Goal: Task Accomplishment & Management: Manage account settings

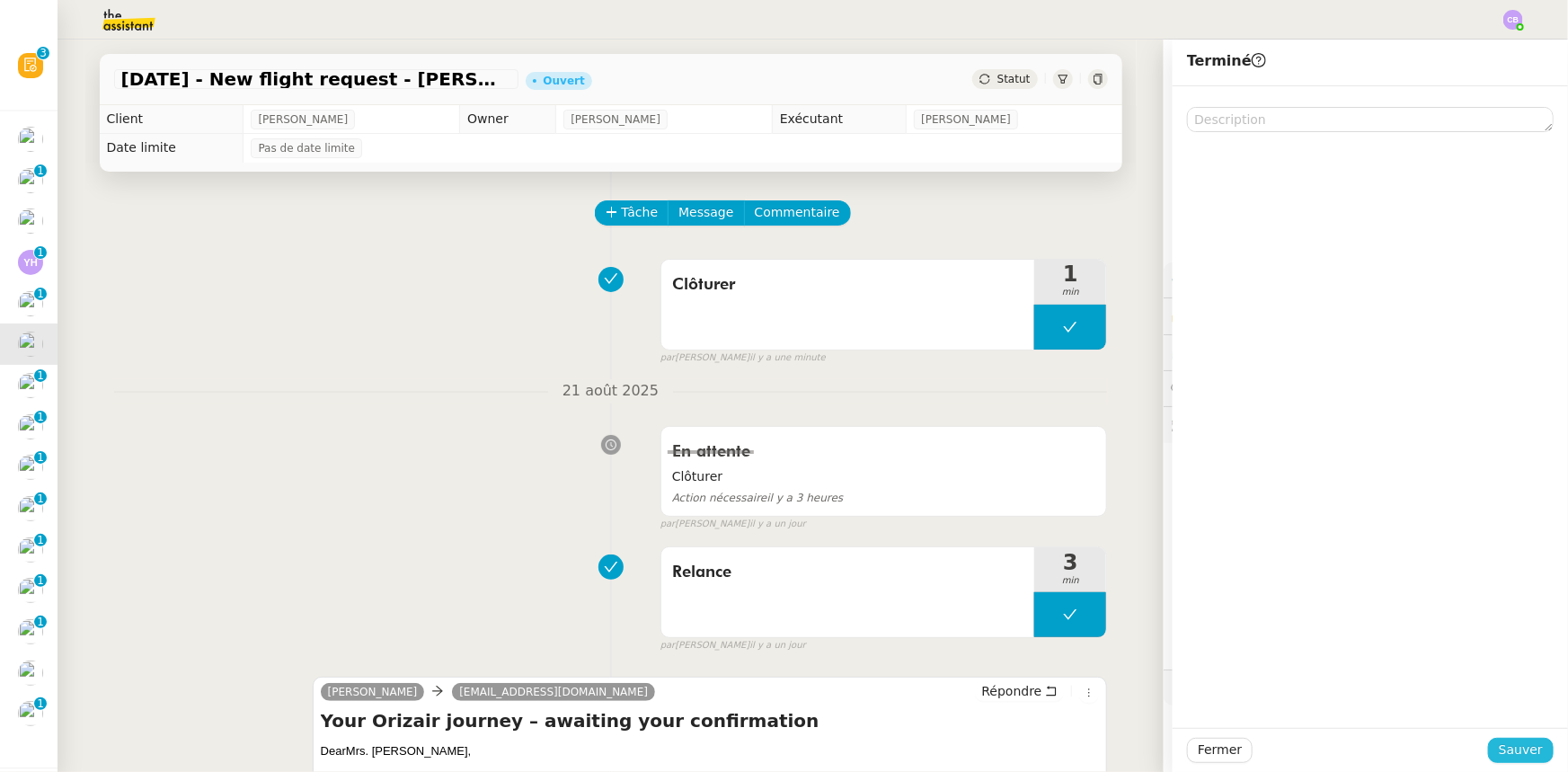
click at [1044, 477] on span "Sauver" at bounding box center [1521, 749] width 44 height 21
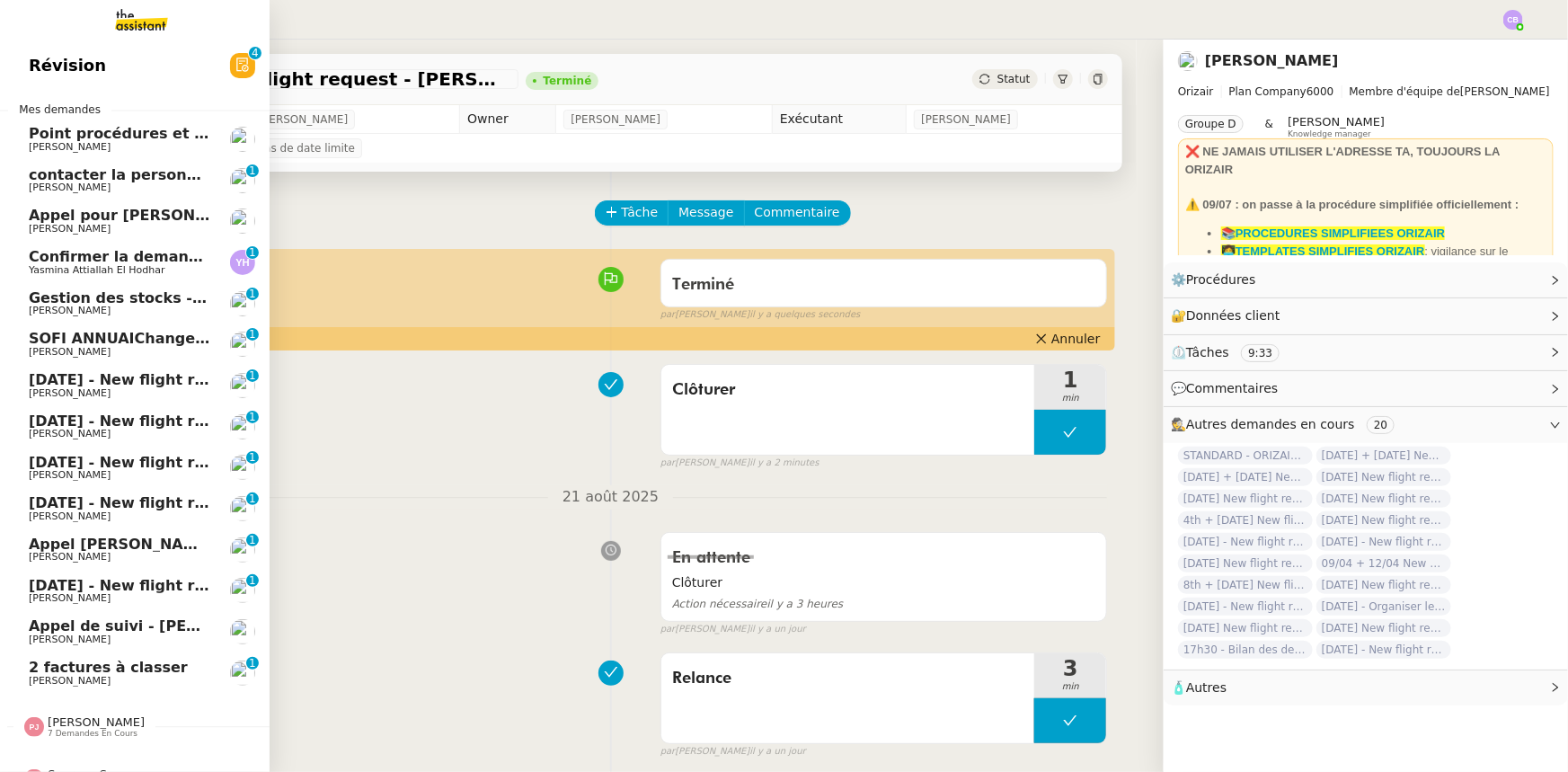
click at [107, 379] on span "27th August 2025 - New flight request - Hirad Parsi" at bounding box center [214, 379] width 371 height 17
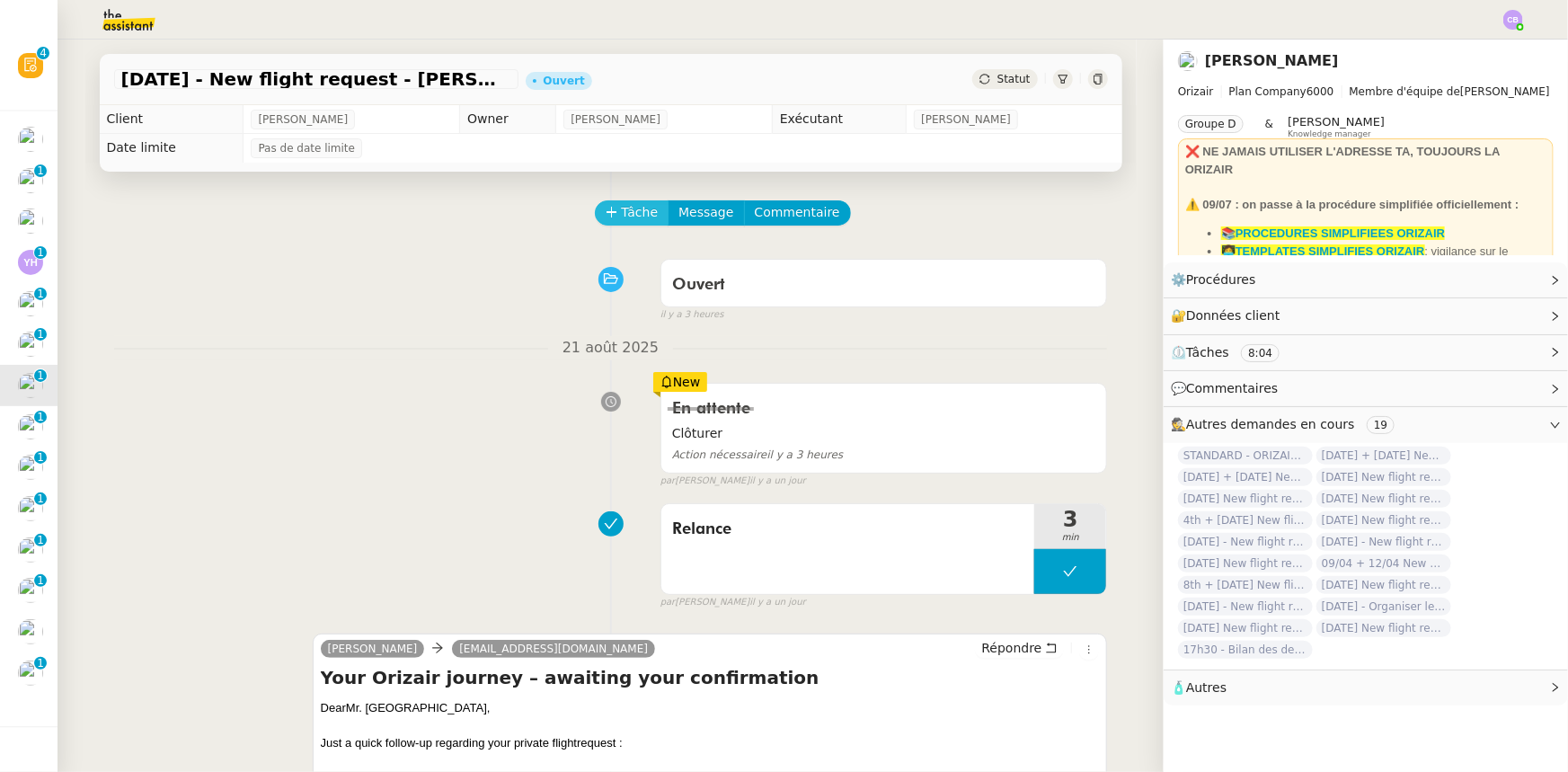
click at [622, 215] on span "Tâche" at bounding box center [641, 212] width 37 height 21
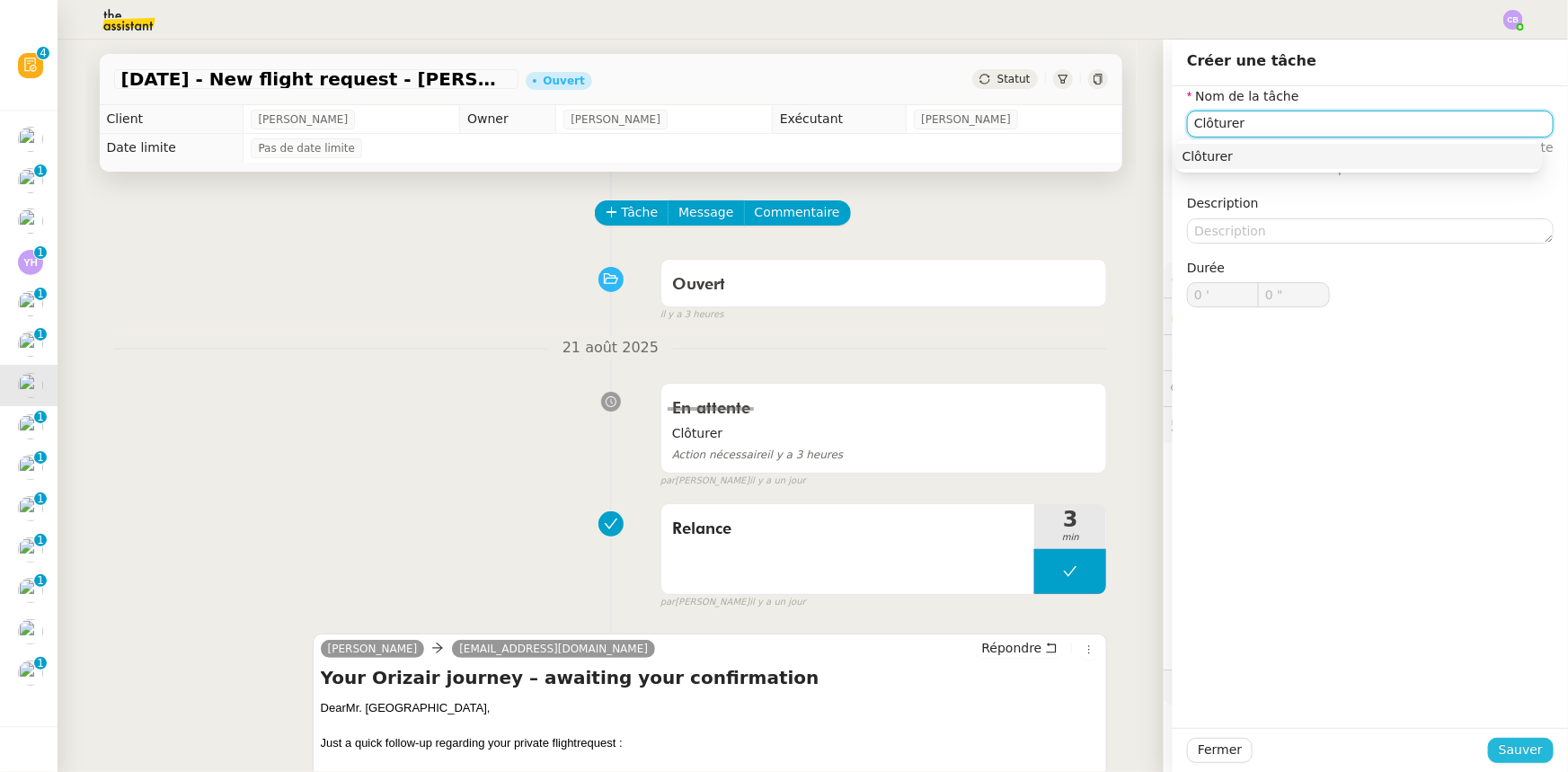
type input "Clôturer"
click at [1044, 477] on span "Sauver" at bounding box center [1521, 749] width 44 height 21
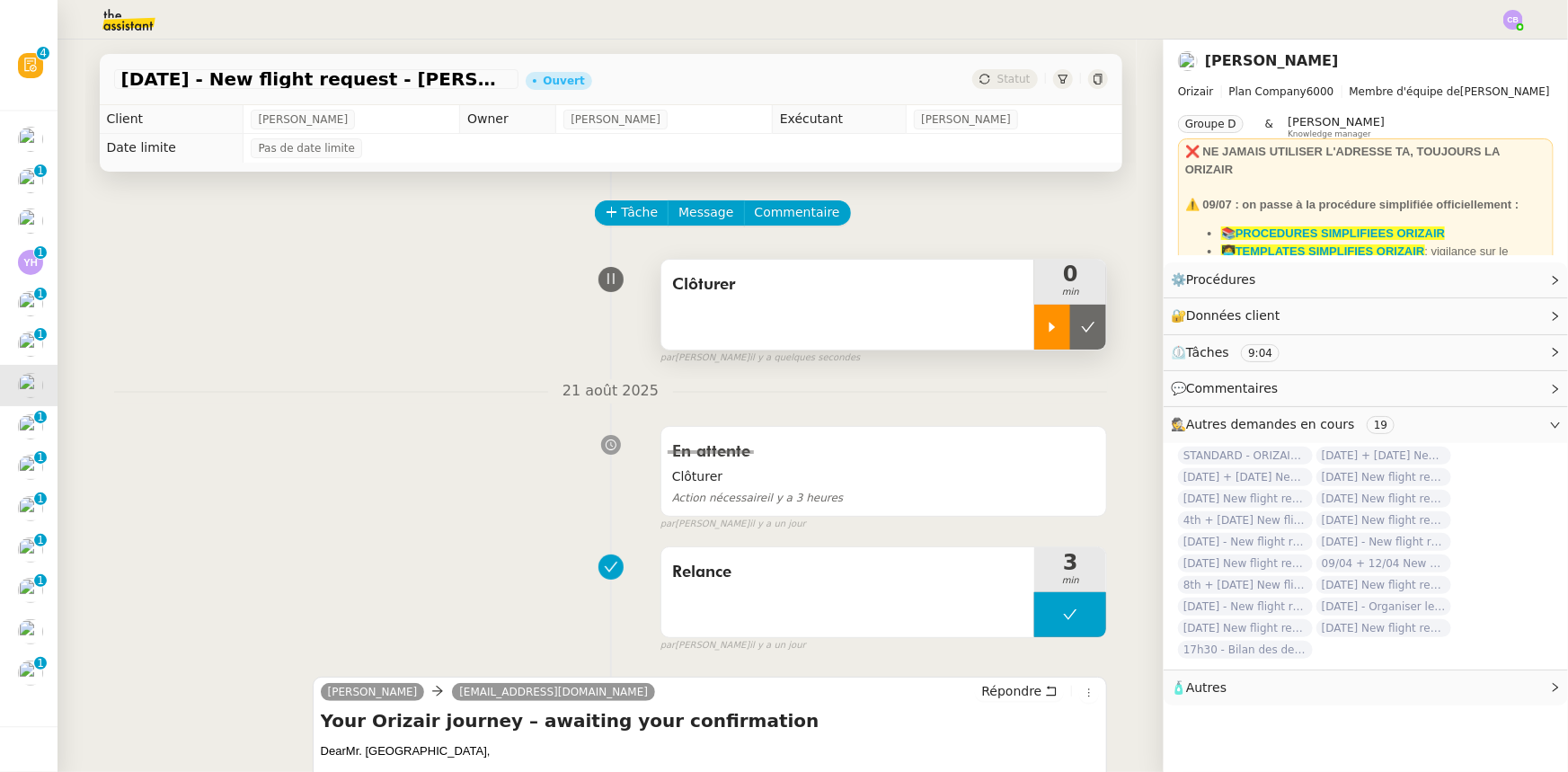
click at [1034, 323] on div at bounding box center [1052, 326] width 36 height 45
click at [1034, 325] on div at bounding box center [1070, 326] width 72 height 45
click at [1044, 340] on button at bounding box center [1087, 326] width 36 height 45
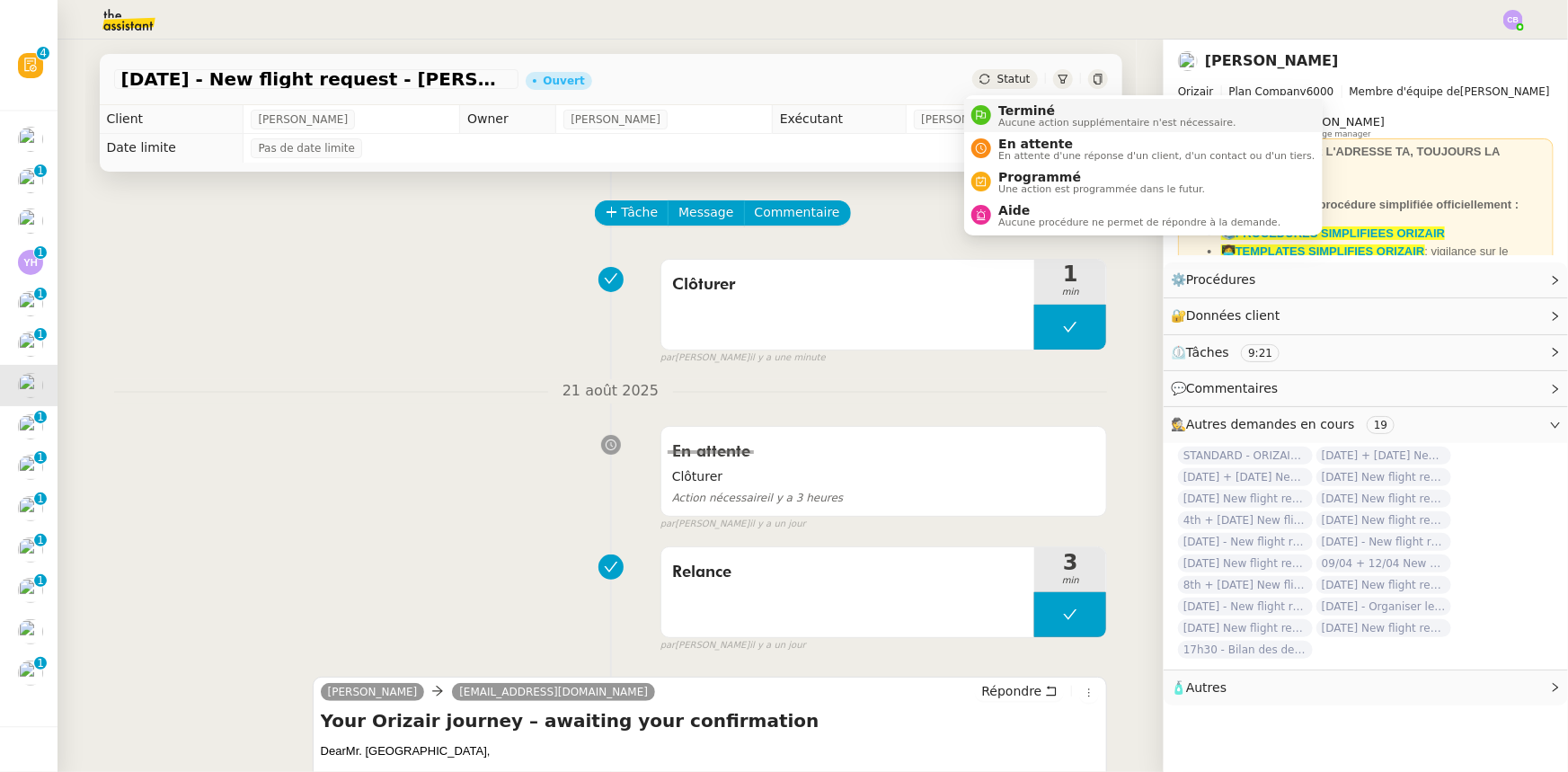
click at [1015, 111] on span "Terminé" at bounding box center [1118, 111] width 238 height 15
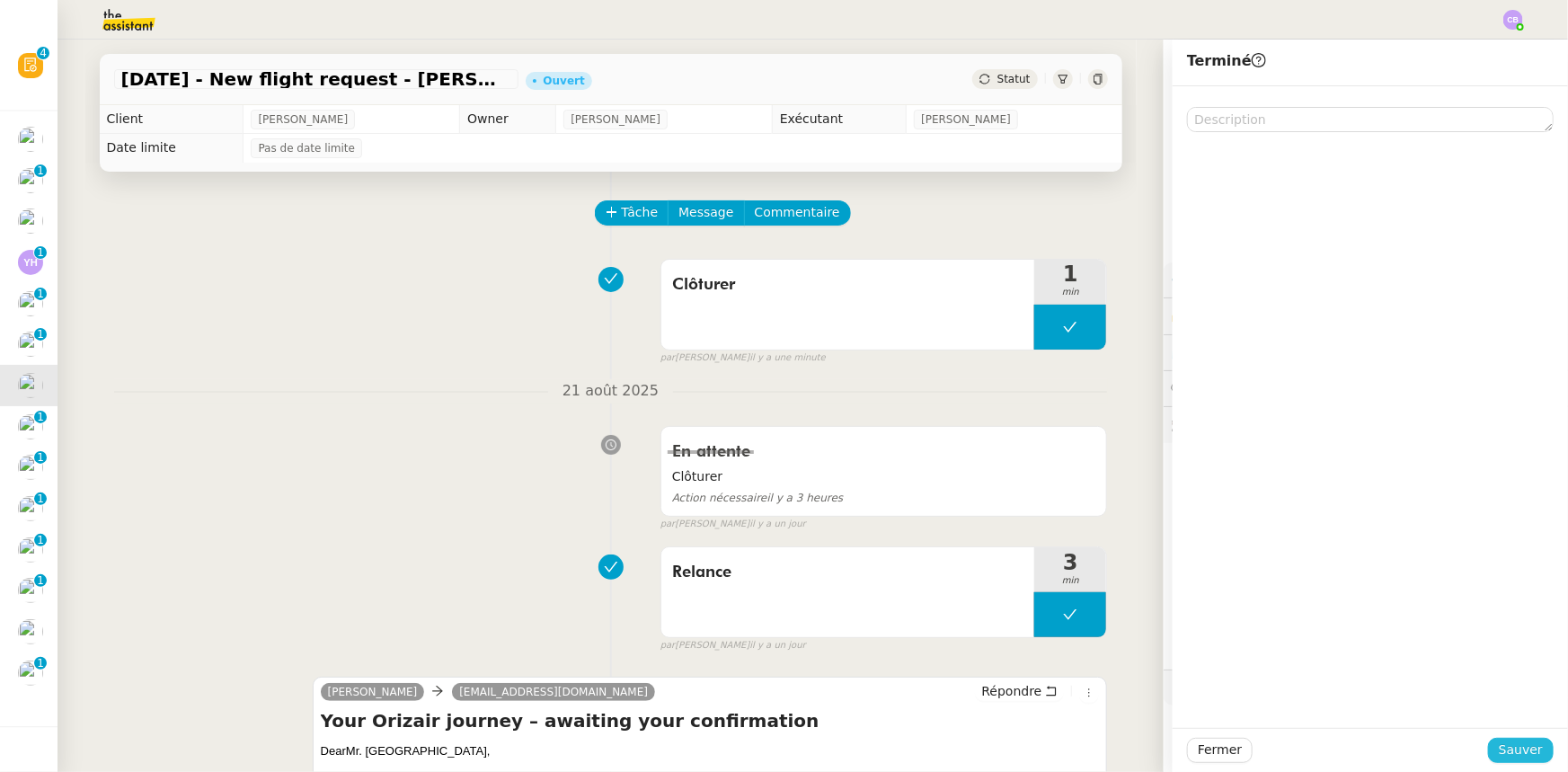
click at [1044, 477] on span "Sauver" at bounding box center [1521, 749] width 44 height 21
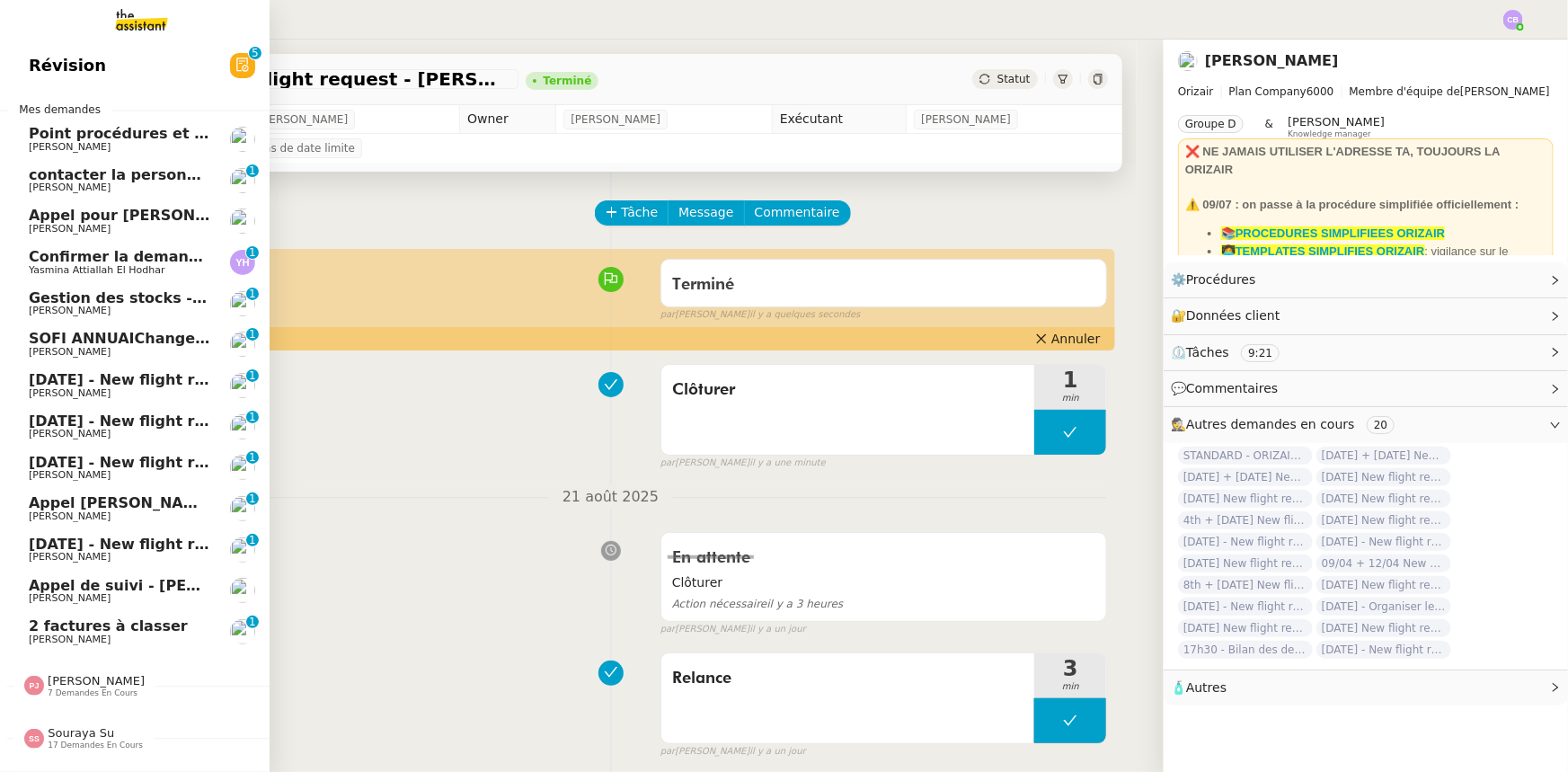
click at [45, 381] on span "30th August 2025 - New flight request - Rahana Parvin" at bounding box center [214, 379] width 371 height 17
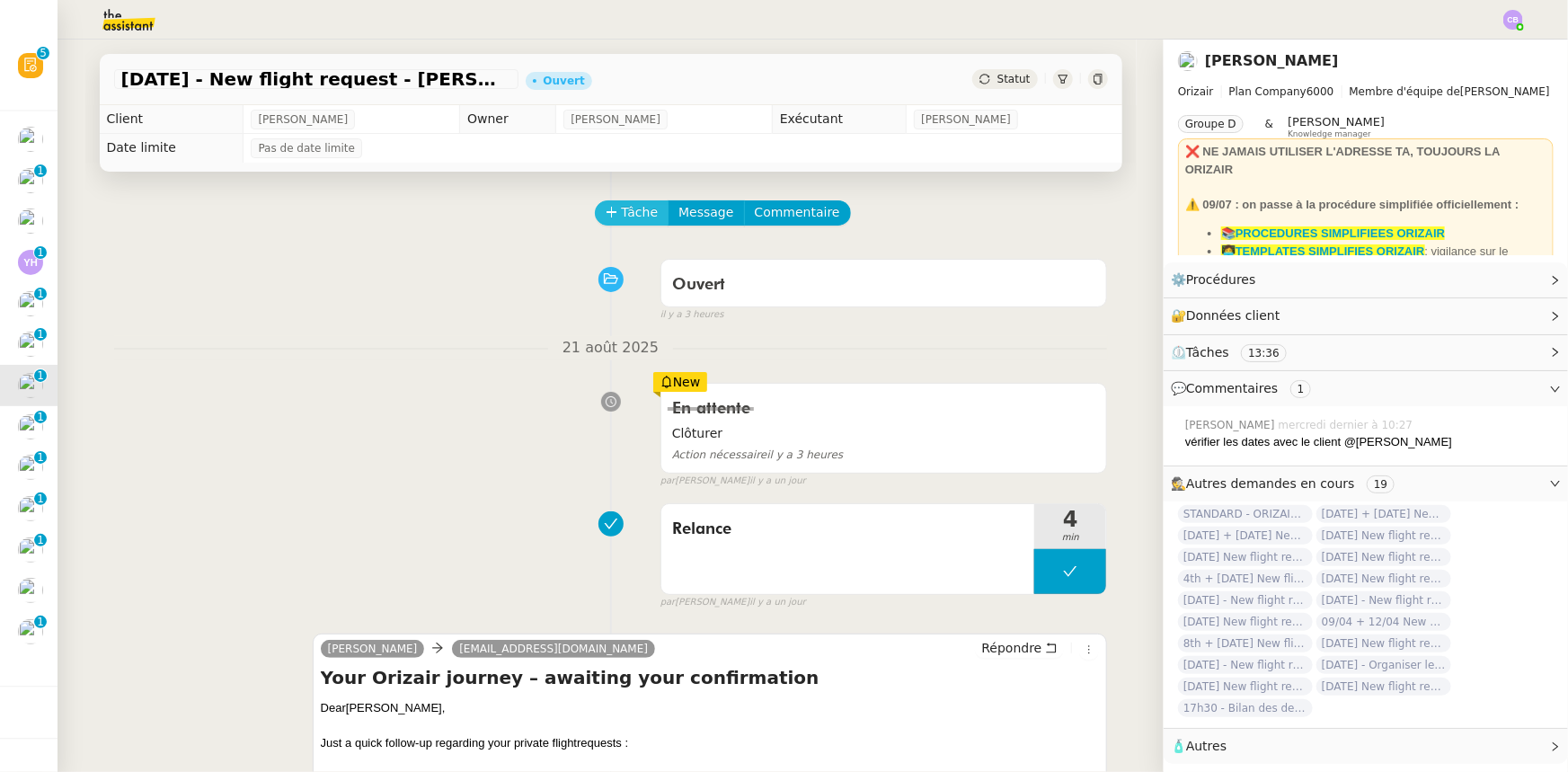
click at [622, 216] on span "Tâche" at bounding box center [641, 212] width 37 height 21
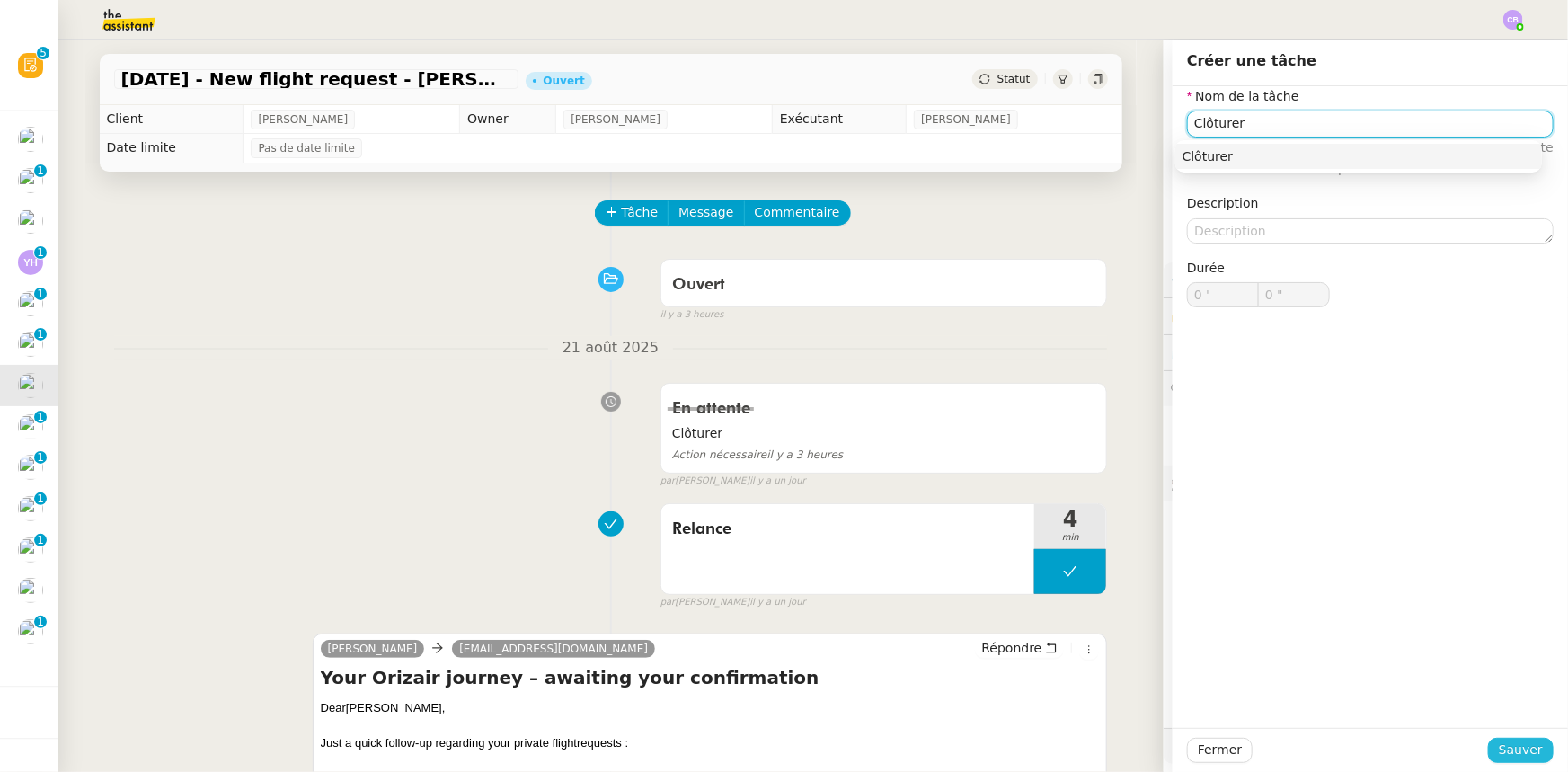
type input "Clôturer"
click at [1044, 477] on span "Sauver" at bounding box center [1521, 749] width 44 height 21
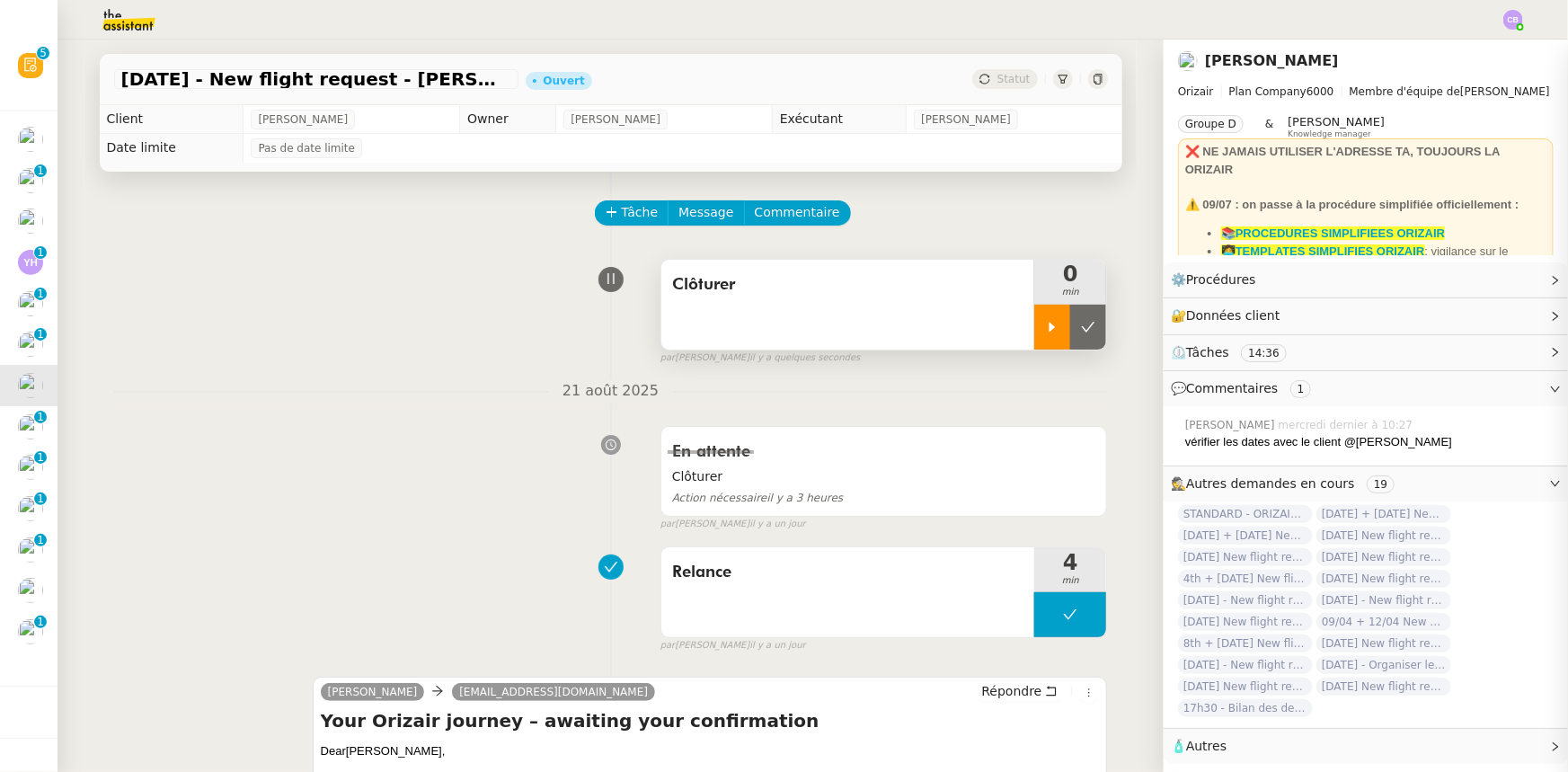
click at [1044, 330] on icon at bounding box center [1053, 326] width 6 height 10
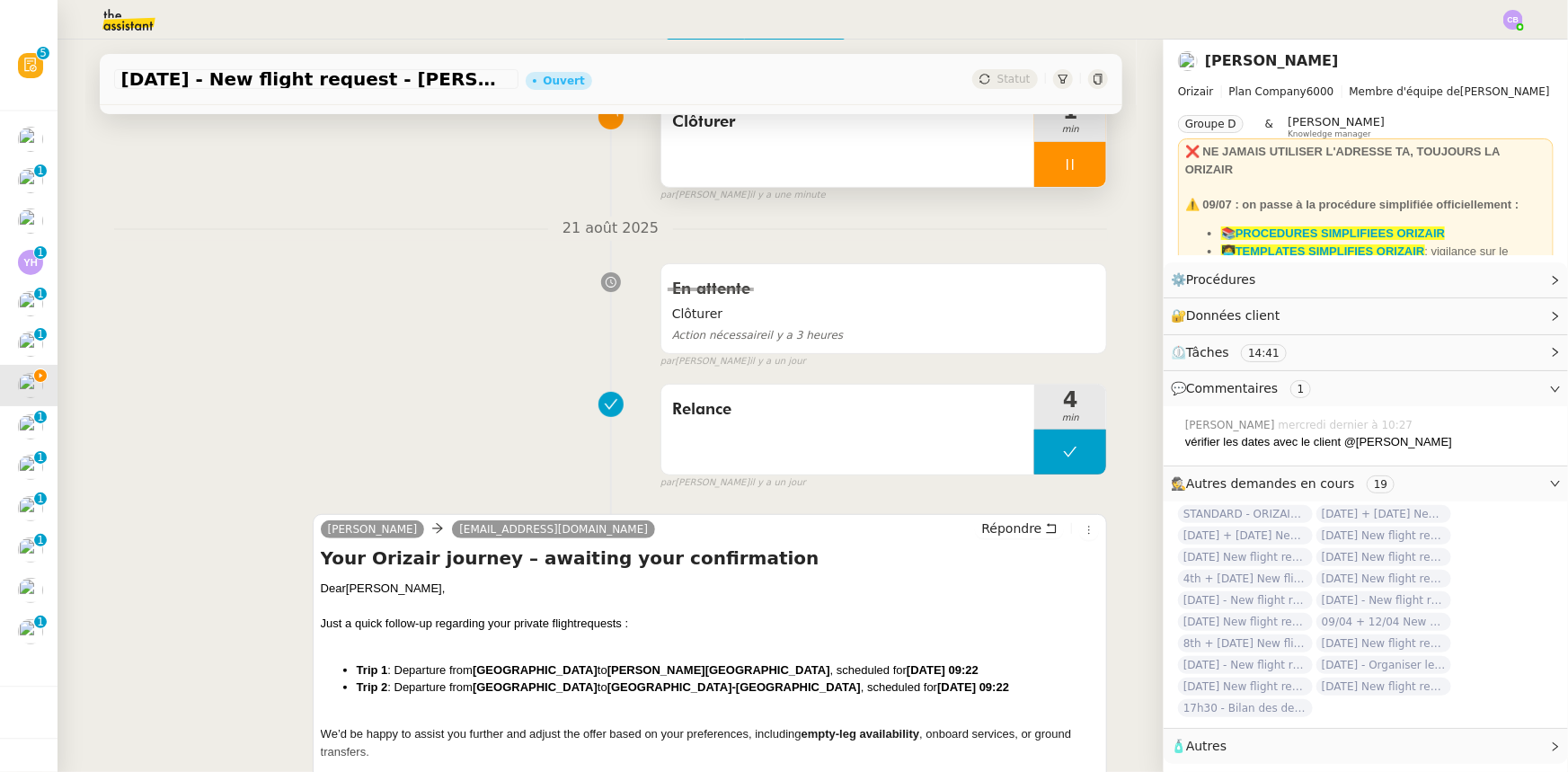
scroll to position [81, 0]
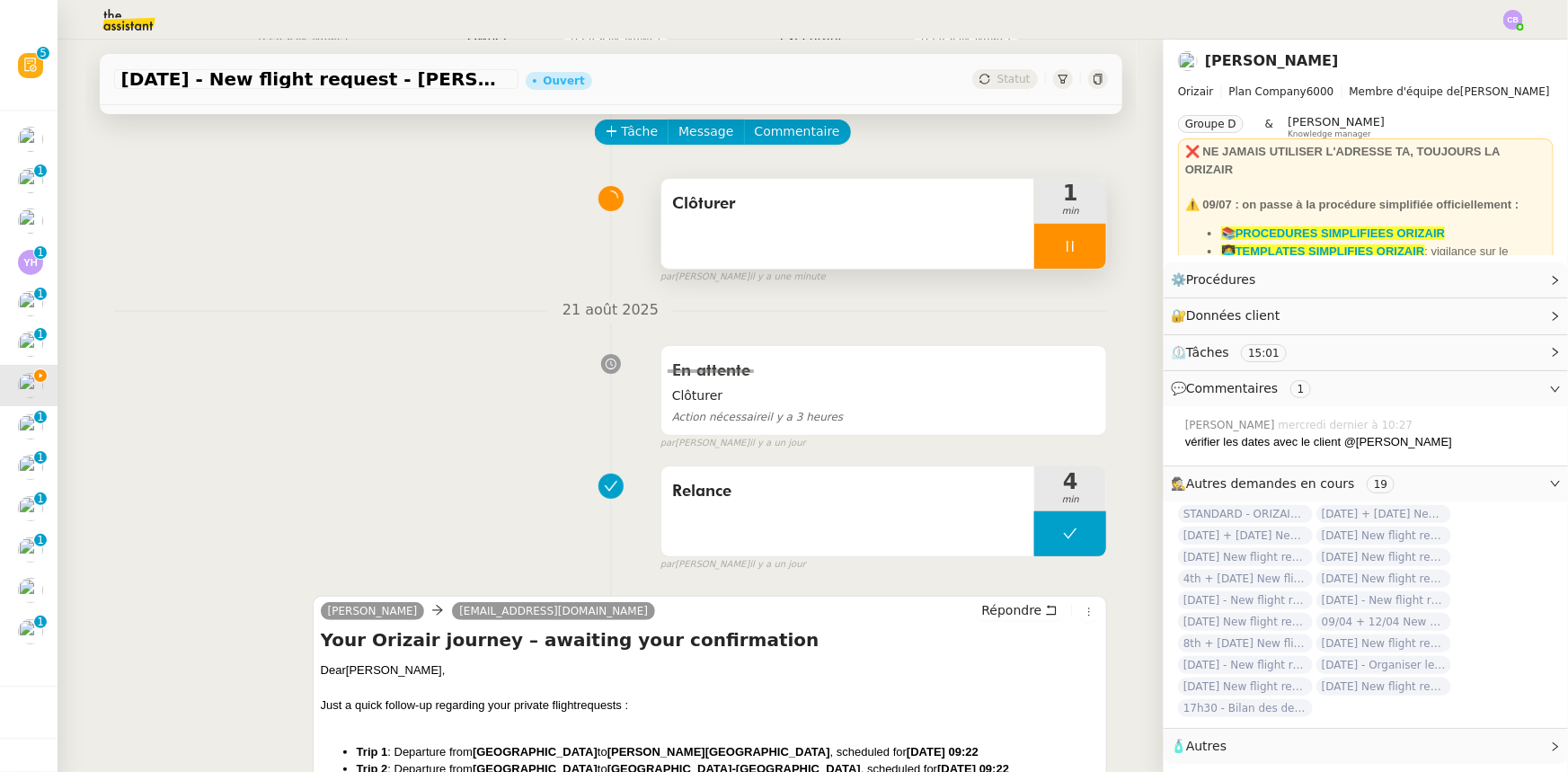
click at [1035, 238] on div at bounding box center [1070, 246] width 72 height 45
click at [1044, 253] on icon at bounding box center [1088, 247] width 15 height 15
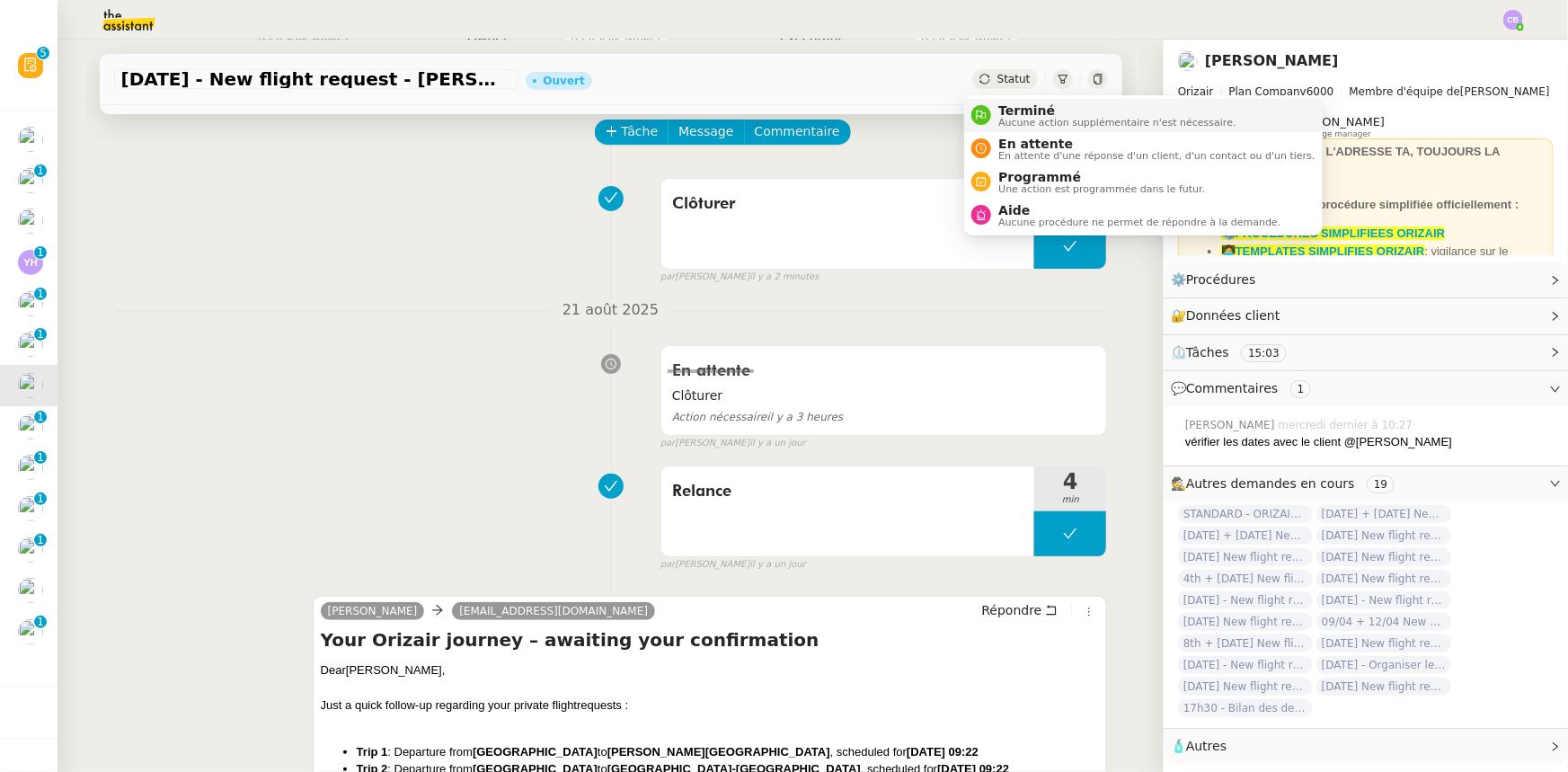
click at [1024, 111] on span "Terminé" at bounding box center [1118, 111] width 238 height 15
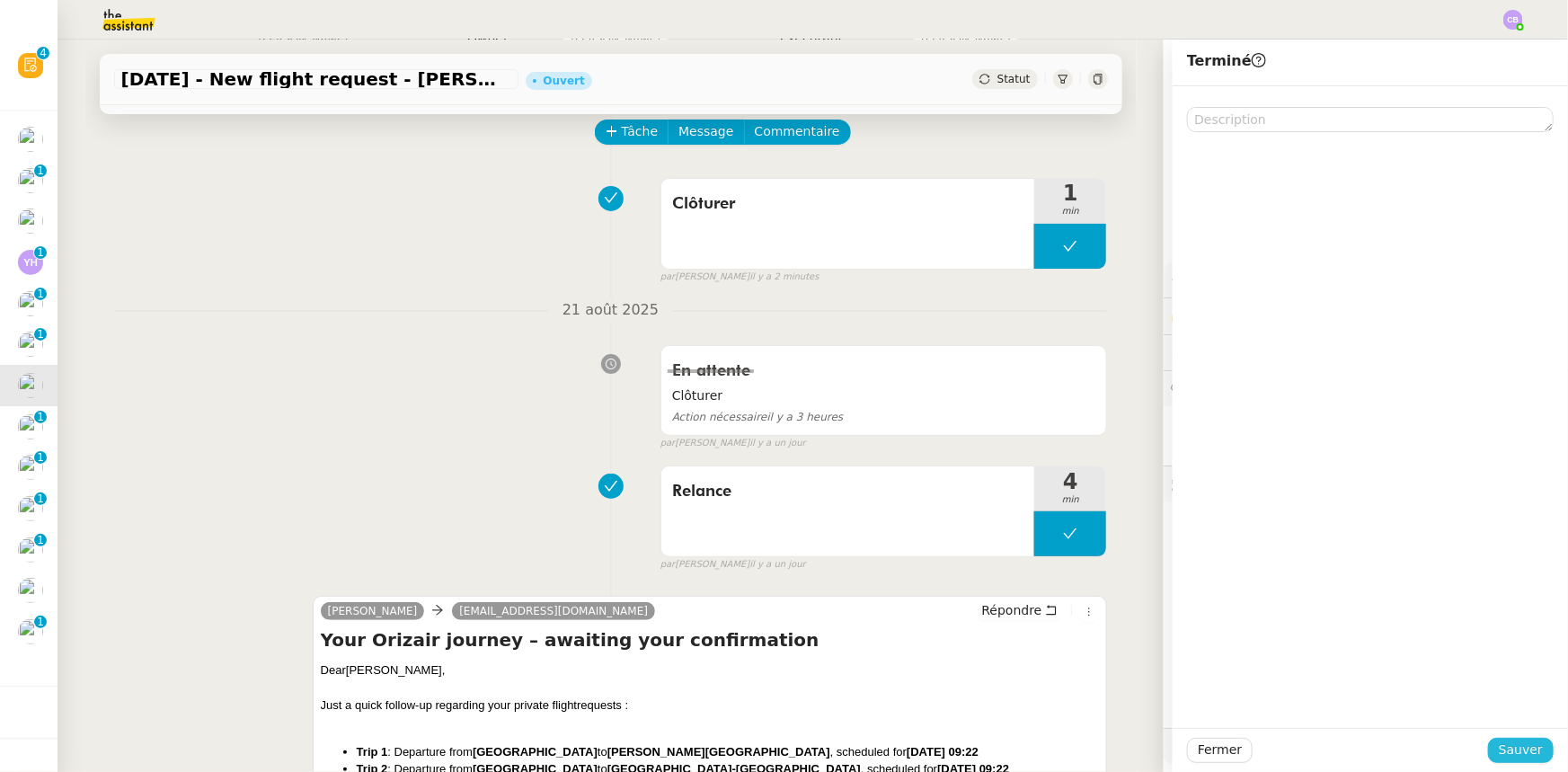
click at [1044, 477] on span "Sauver" at bounding box center [1521, 749] width 44 height 21
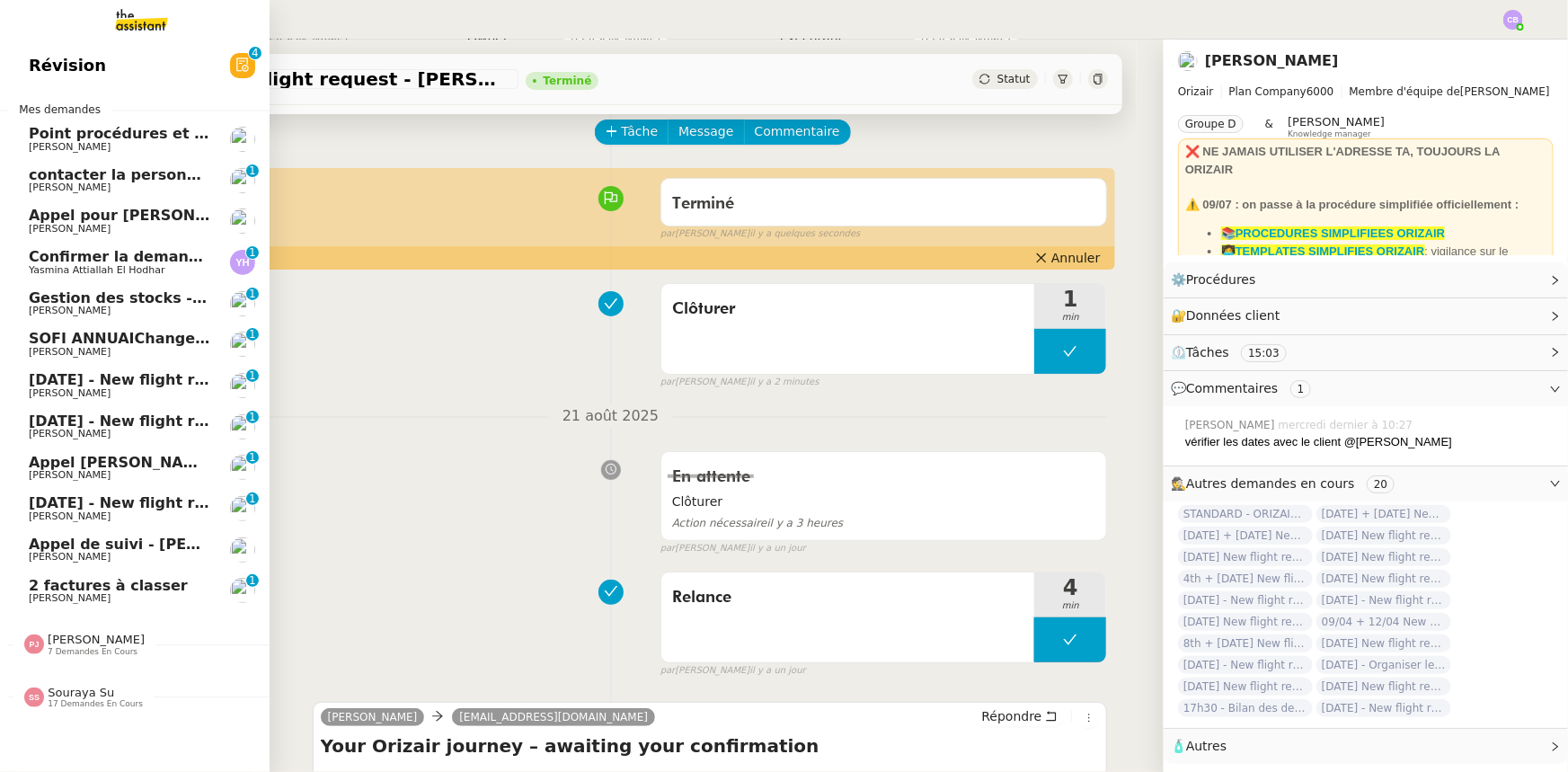
click at [80, 385] on span "27th August 2025 - New flight request - Saleema Moumene" at bounding box center [224, 379] width 391 height 17
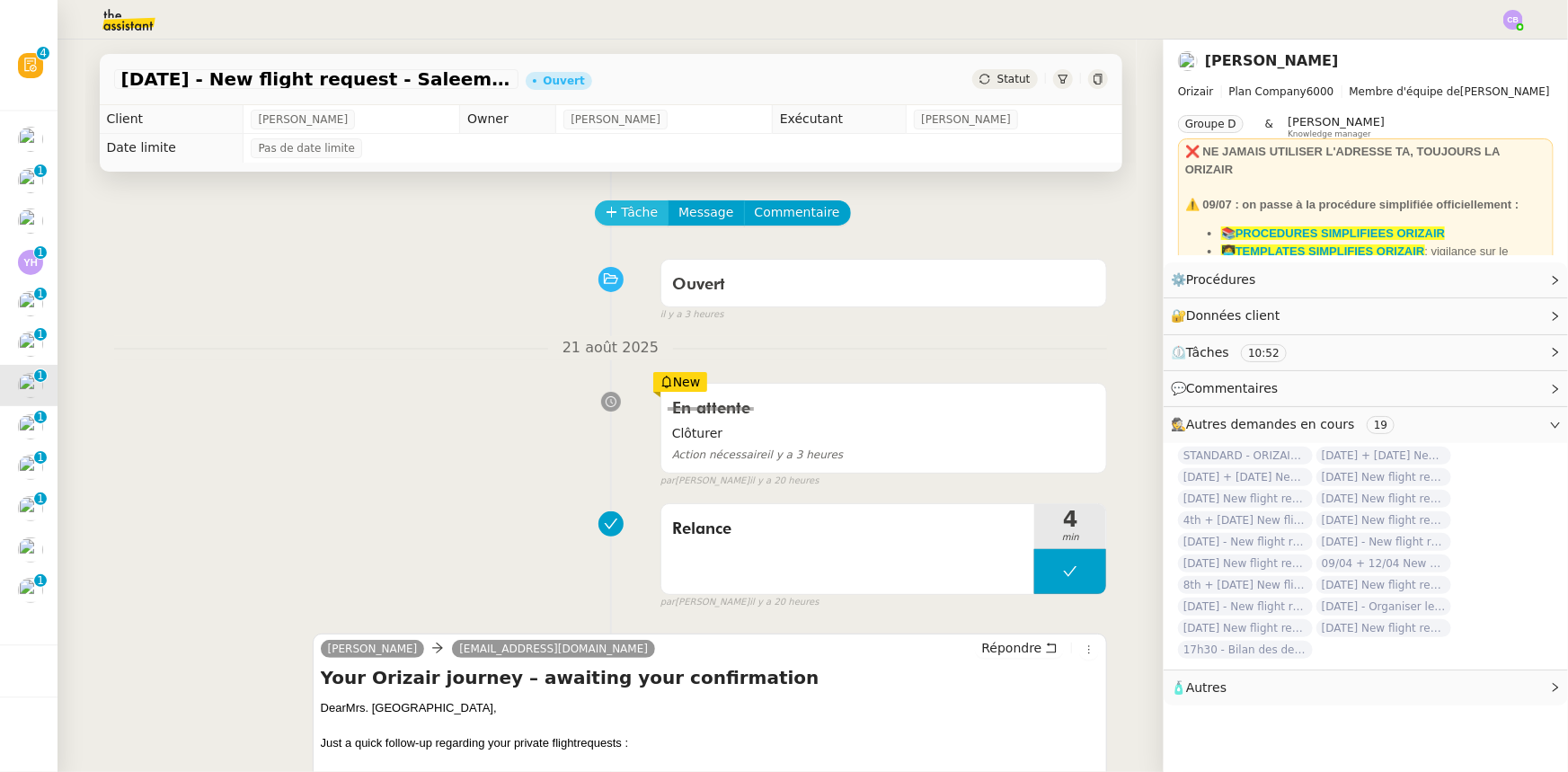
click at [630, 217] on span "Tâche" at bounding box center [641, 212] width 37 height 21
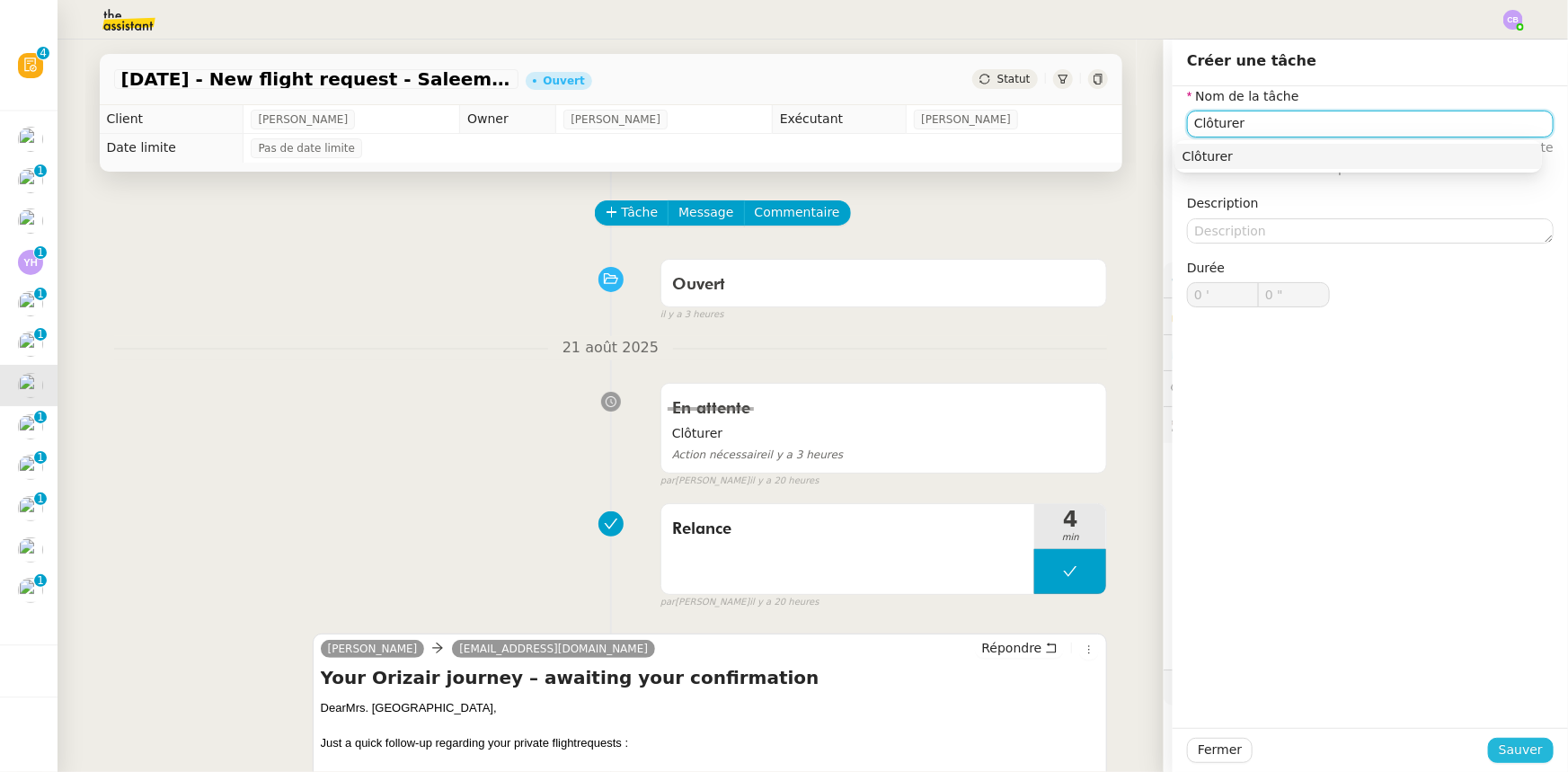
type input "Clôturer"
click at [1044, 477] on span "Sauver" at bounding box center [1521, 749] width 44 height 21
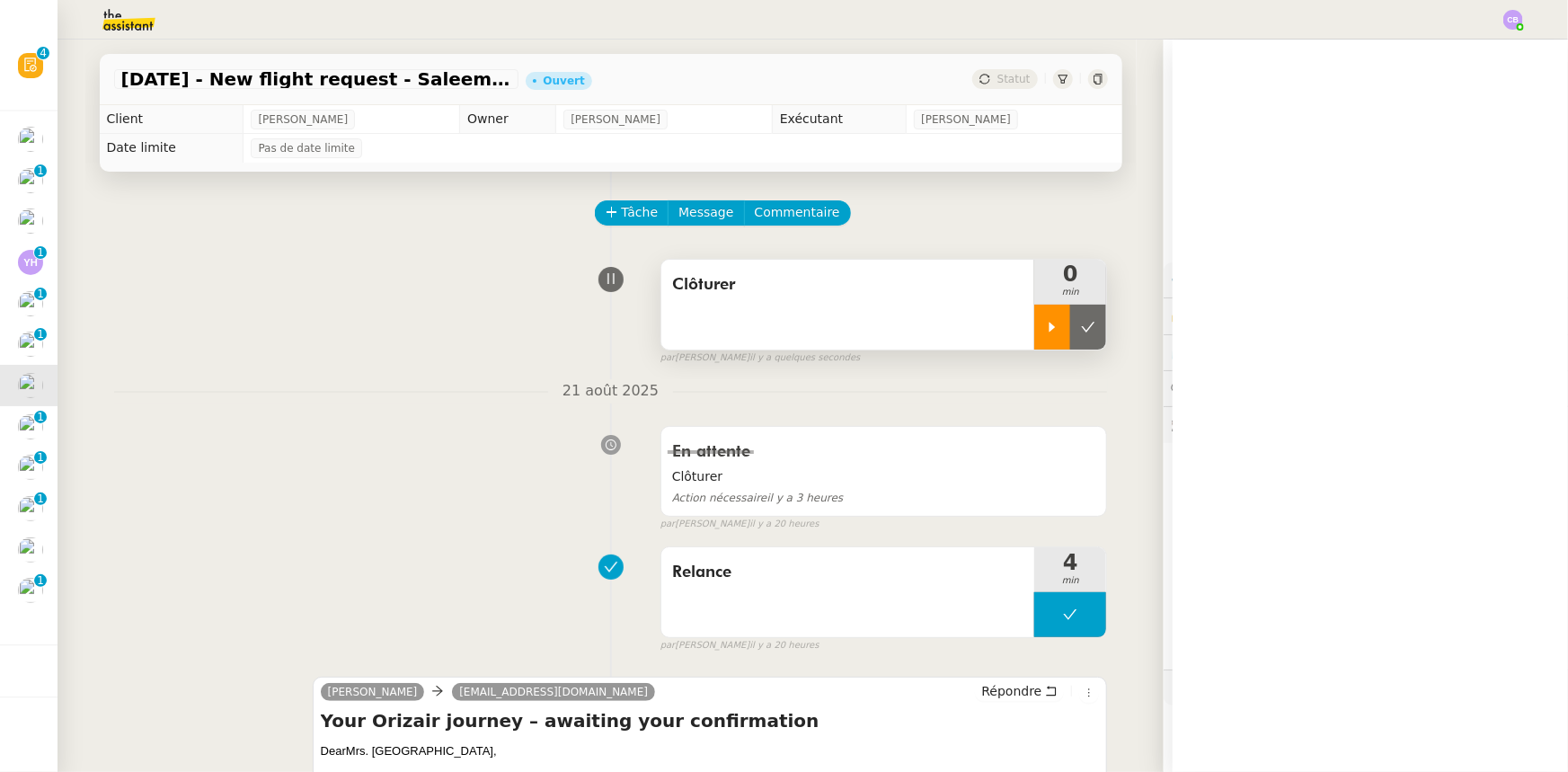
click at [1044, 327] on icon at bounding box center [1053, 327] width 15 height 15
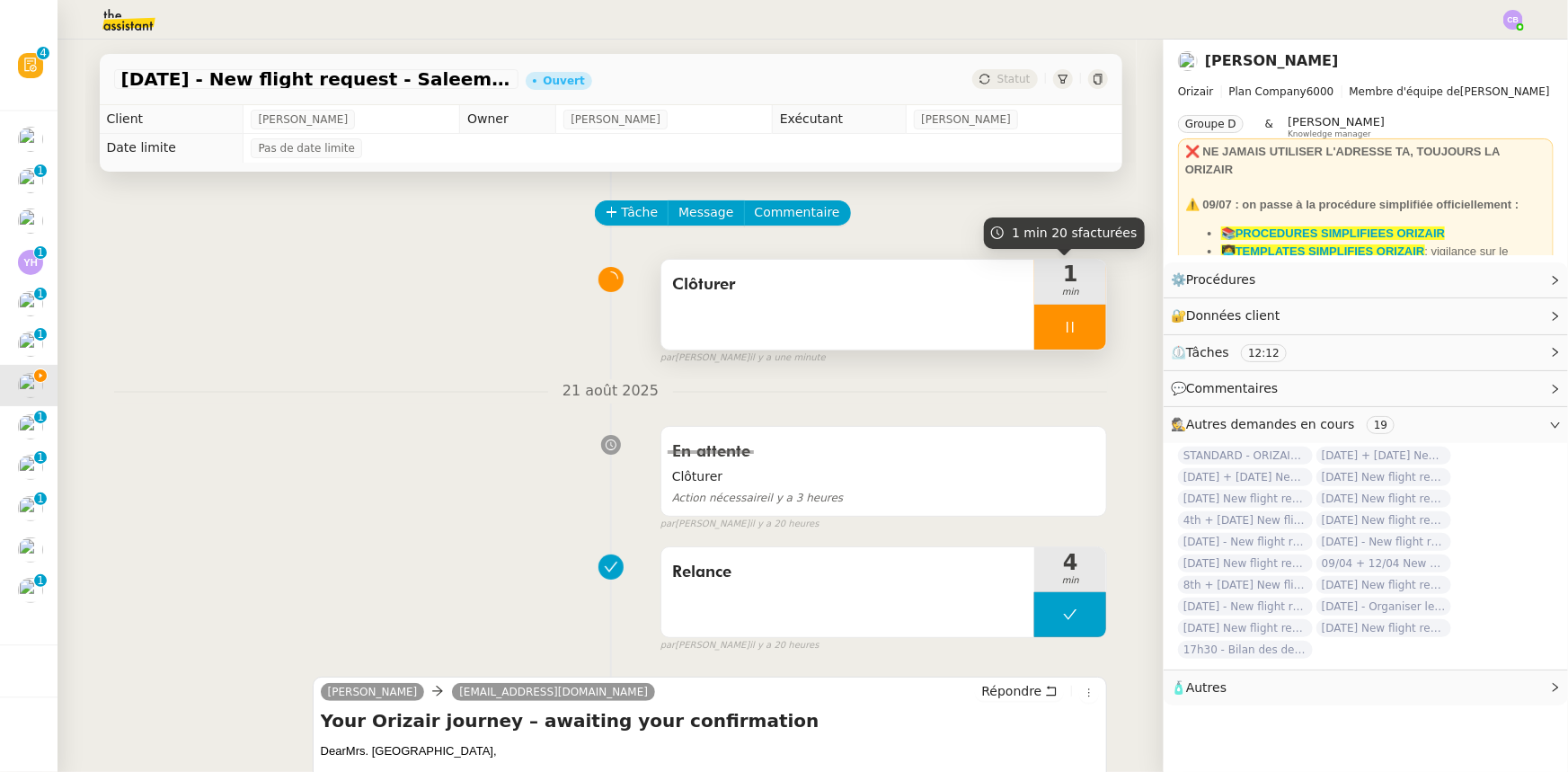
click at [1034, 323] on div at bounding box center [1070, 326] width 72 height 45
click at [1044, 332] on icon at bounding box center [1088, 326] width 14 height 10
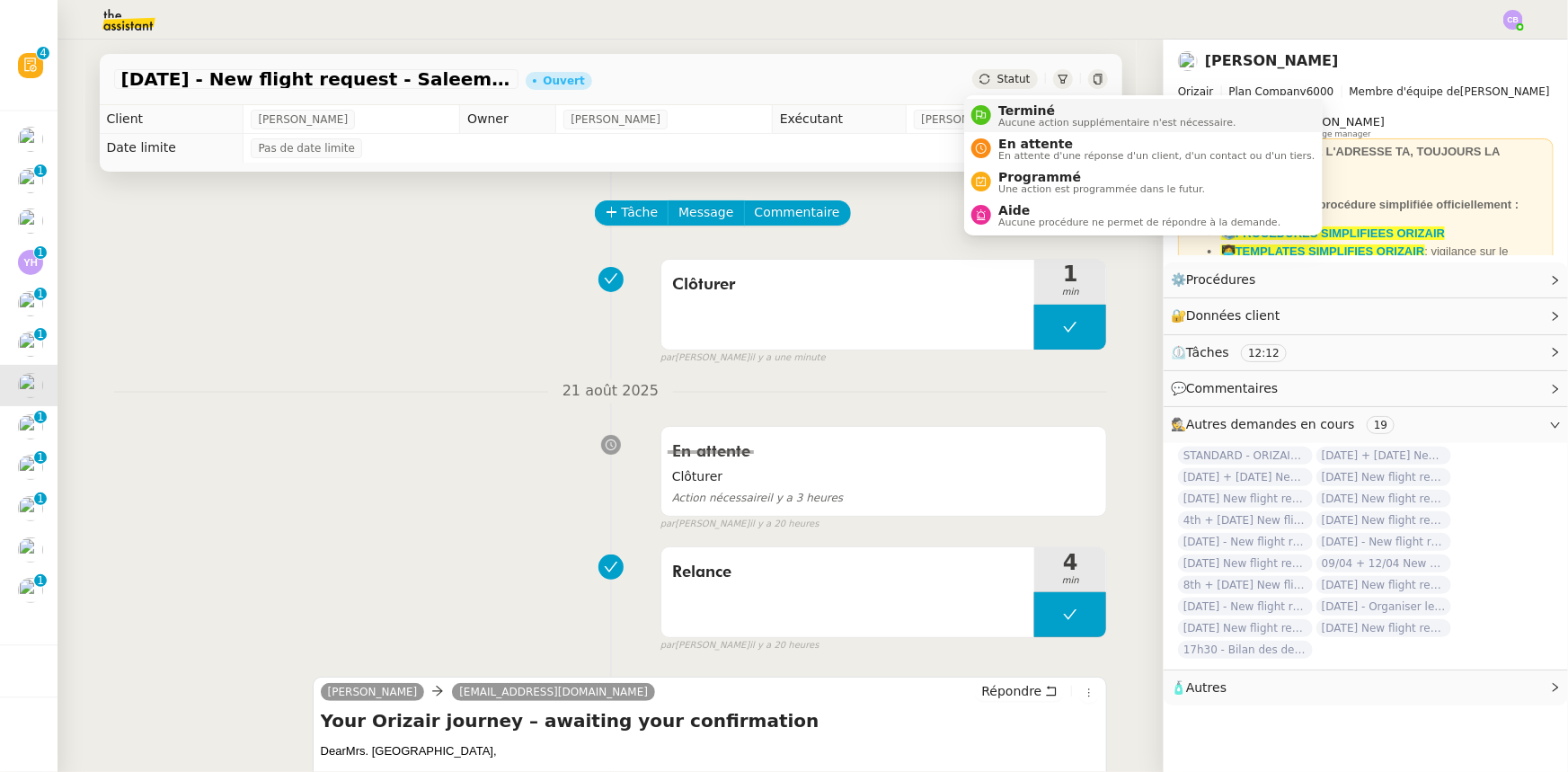
click at [1012, 115] on span "Terminé" at bounding box center [1118, 111] width 238 height 15
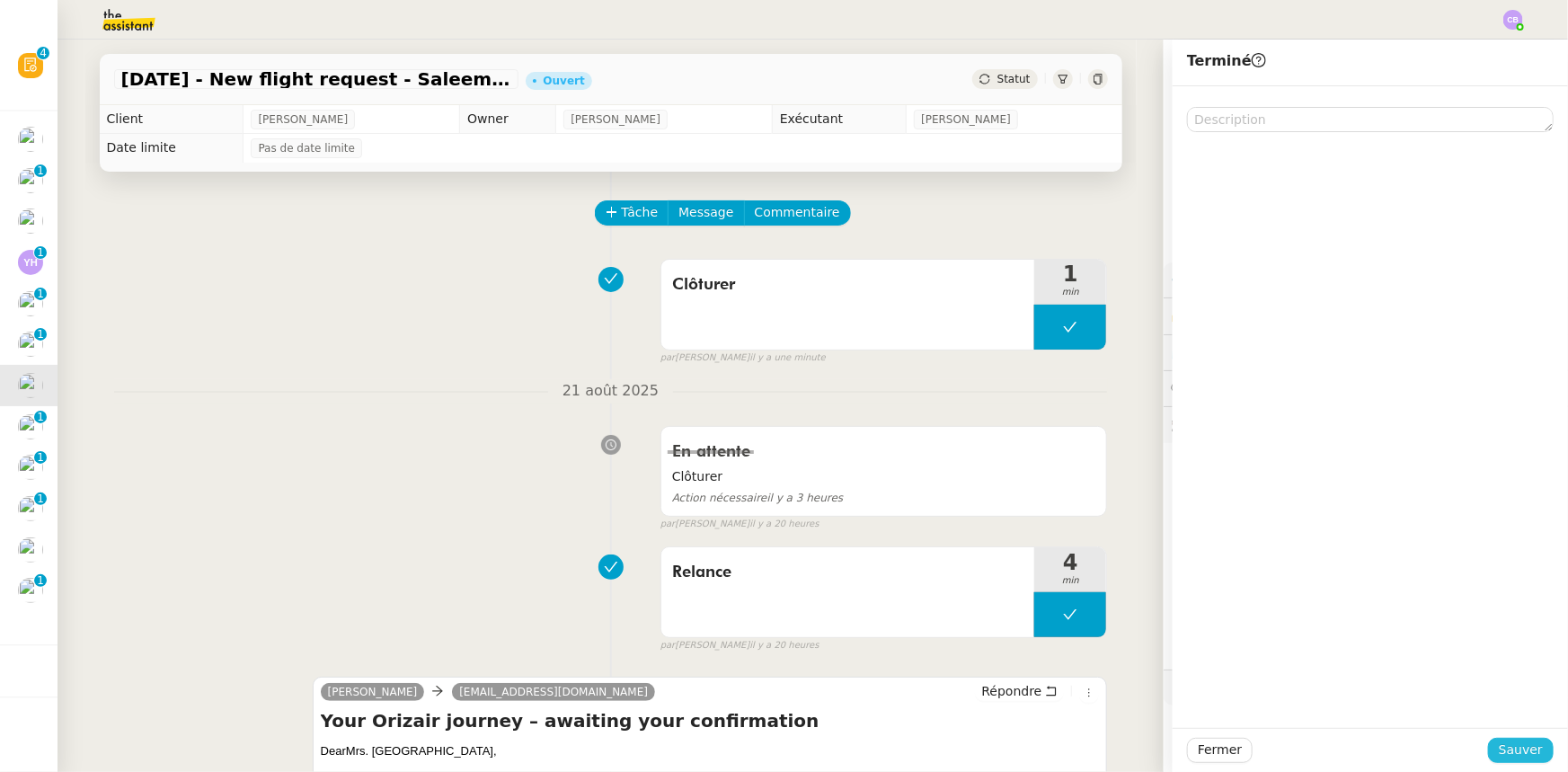
click at [1044, 477] on span "Sauver" at bounding box center [1521, 749] width 44 height 21
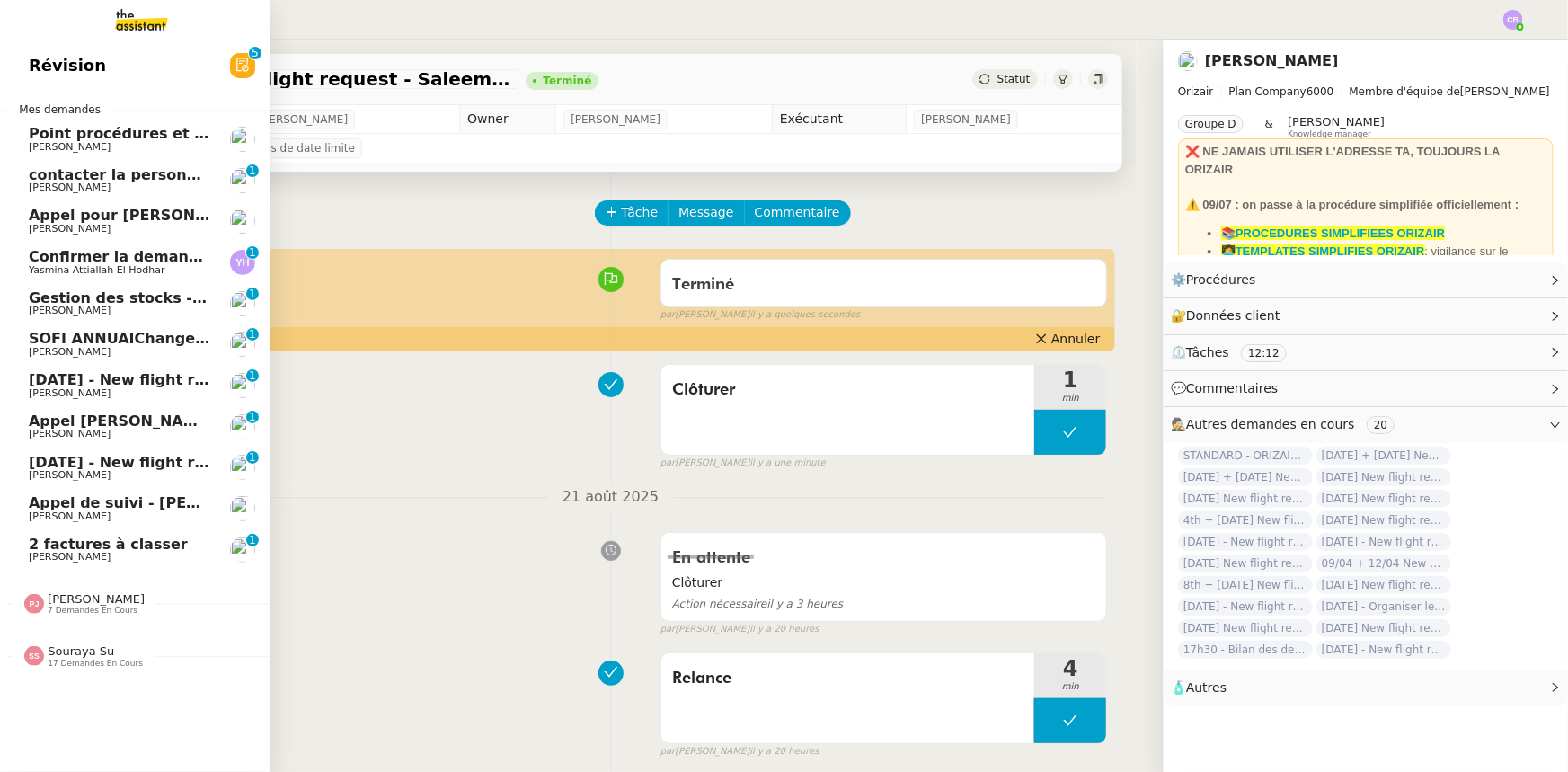
click at [60, 384] on span "27th August 2025 - New flight request - Simon Dalles" at bounding box center [214, 379] width 371 height 17
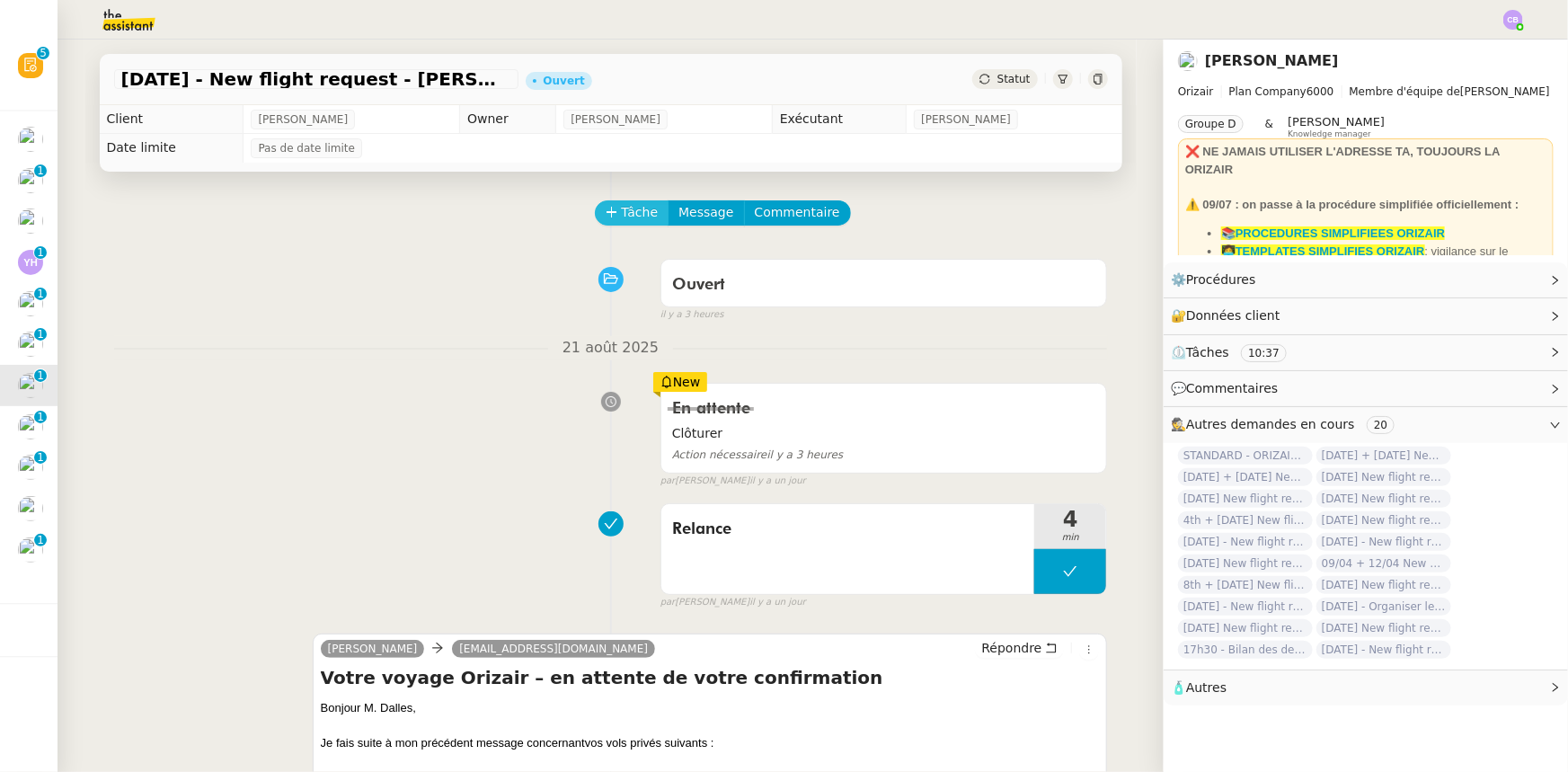
click at [628, 211] on span "Tâche" at bounding box center [641, 212] width 37 height 21
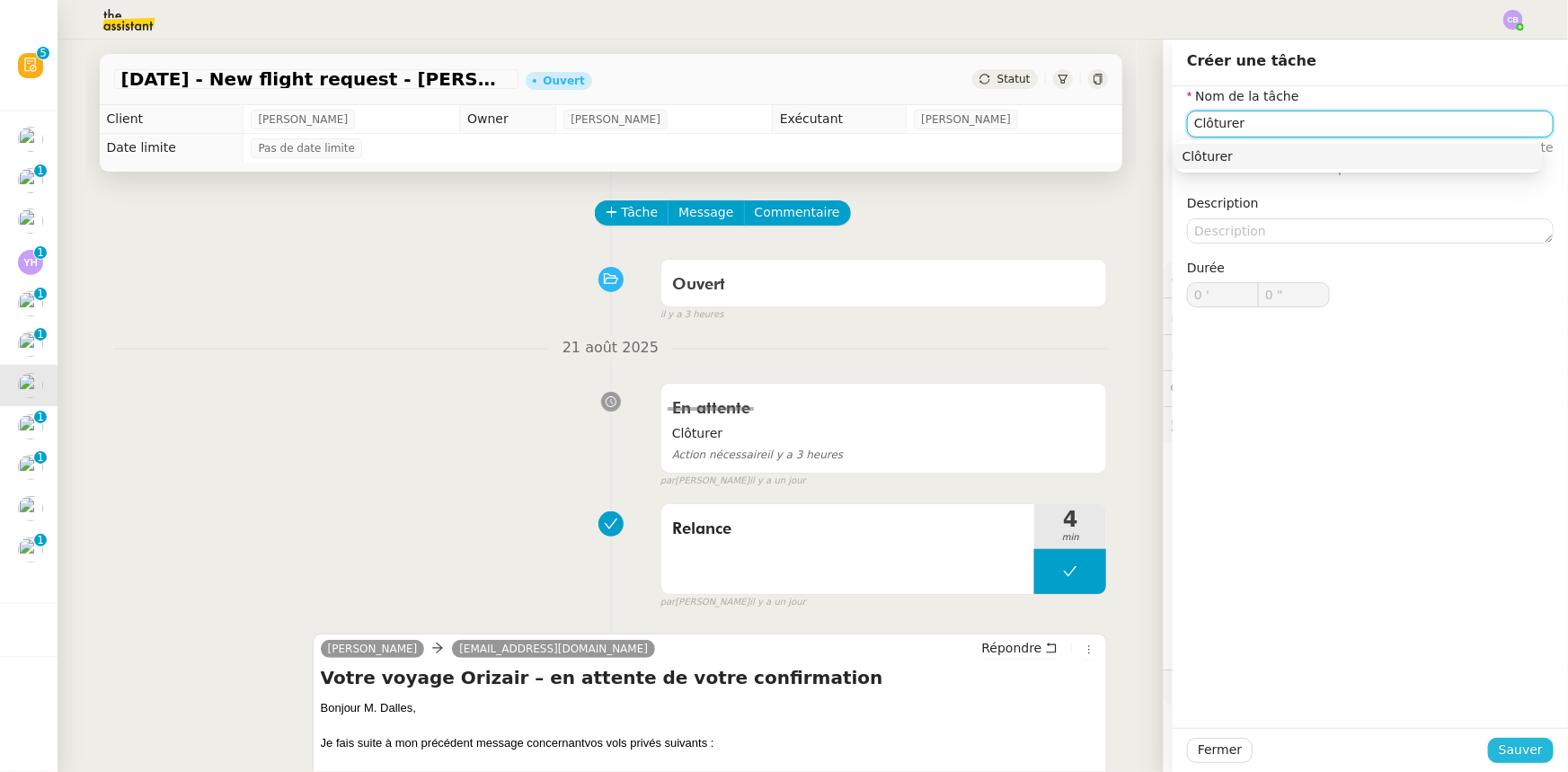
type input "Clôturer"
click at [1044, 477] on span "Sauver" at bounding box center [1521, 749] width 44 height 21
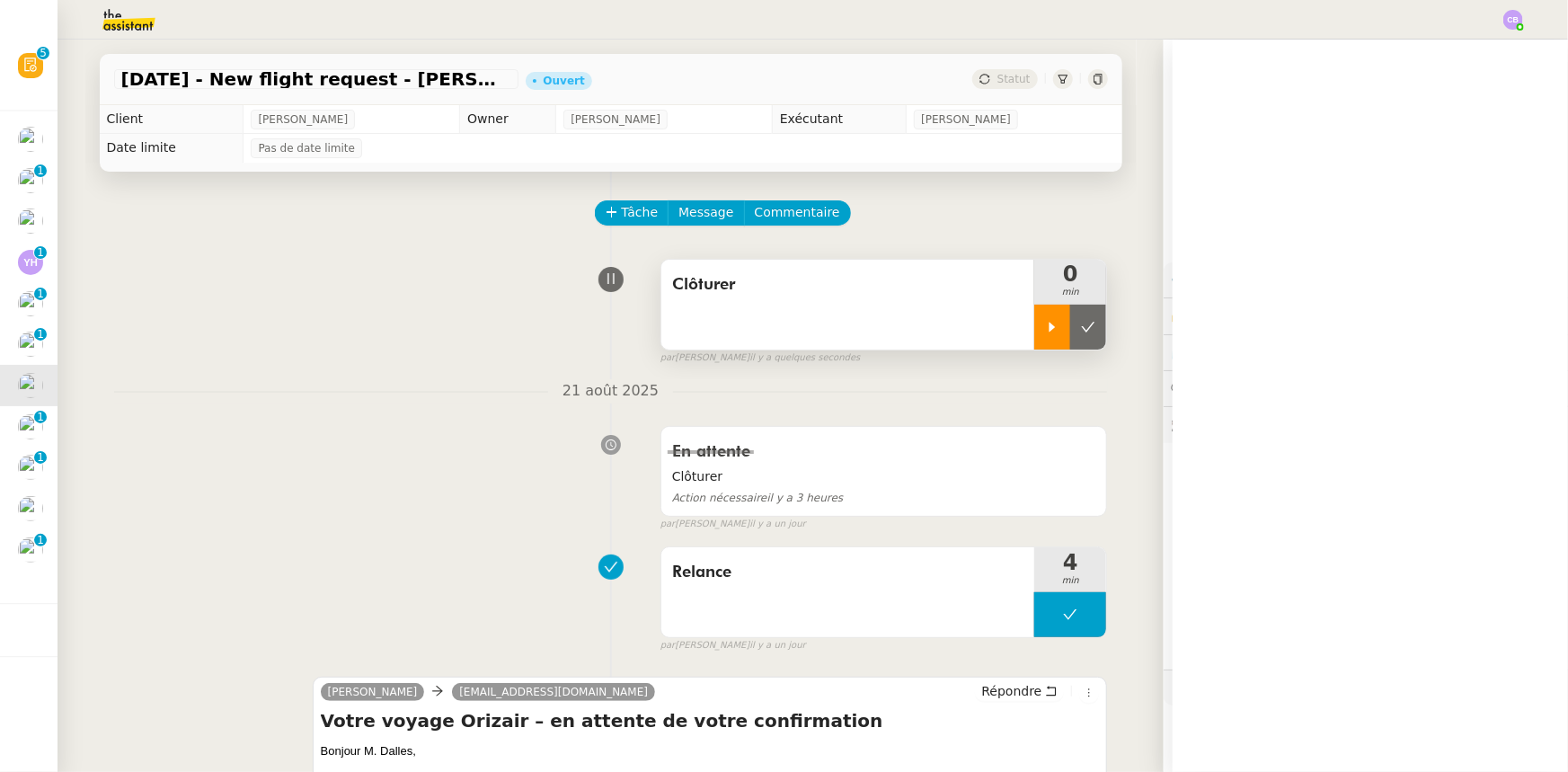
click at [1034, 328] on div at bounding box center [1052, 326] width 36 height 45
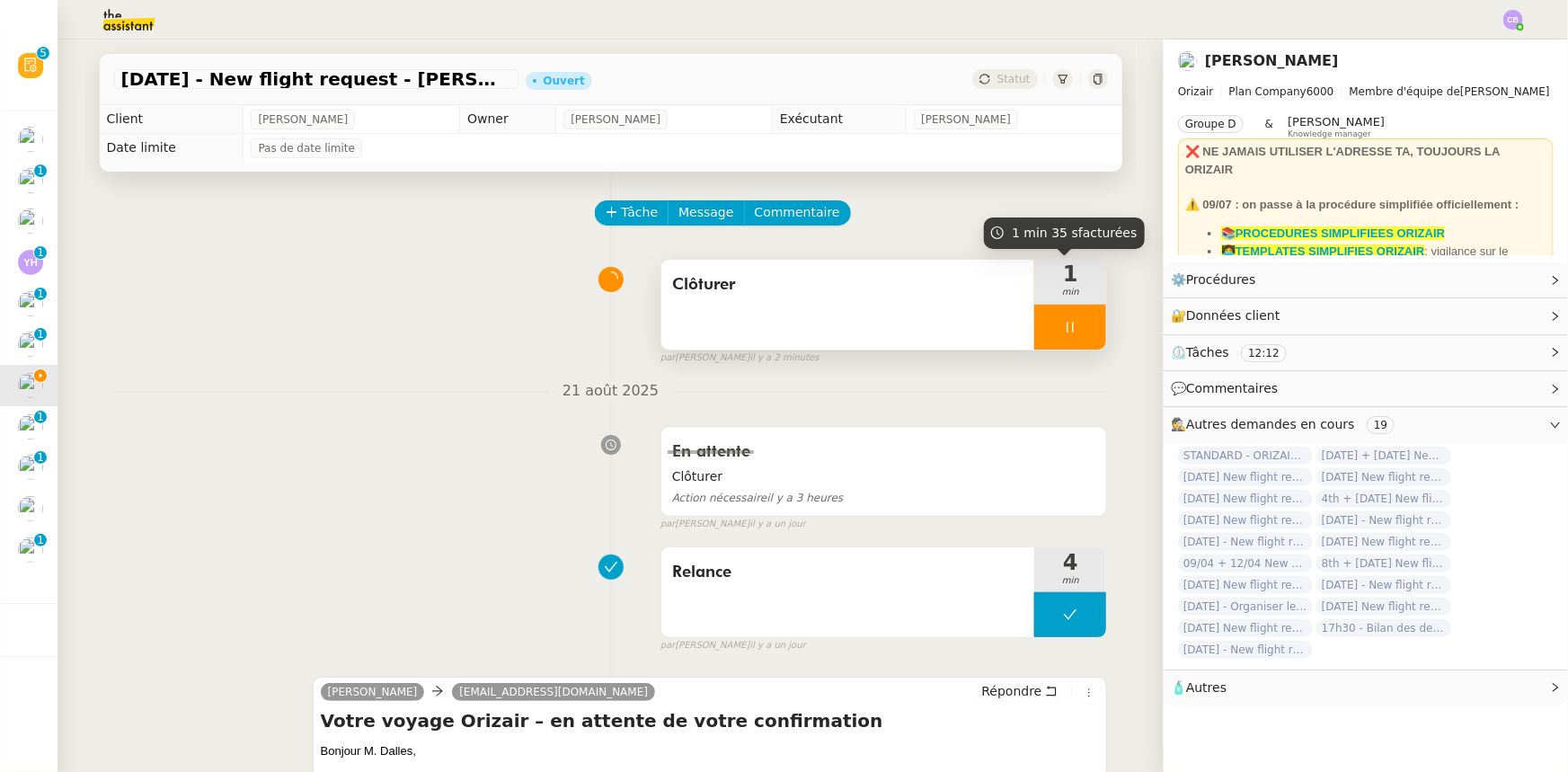
click at [1037, 328] on div at bounding box center [1070, 326] width 72 height 45
click at [1044, 333] on icon at bounding box center [1088, 327] width 15 height 15
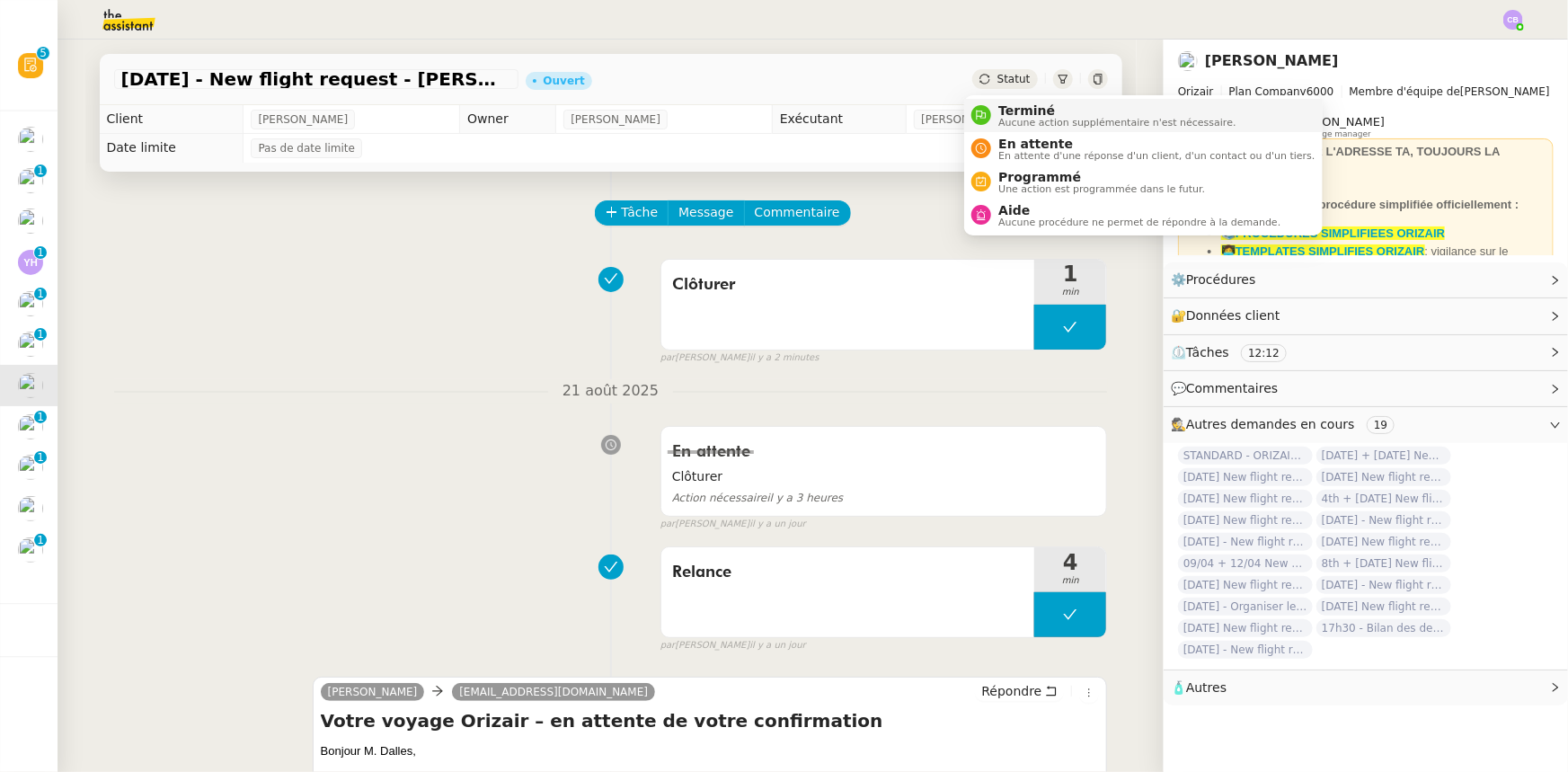
click at [1012, 118] on span "Aucune action supplémentaire n'est nécessaire." at bounding box center [1118, 122] width 238 height 10
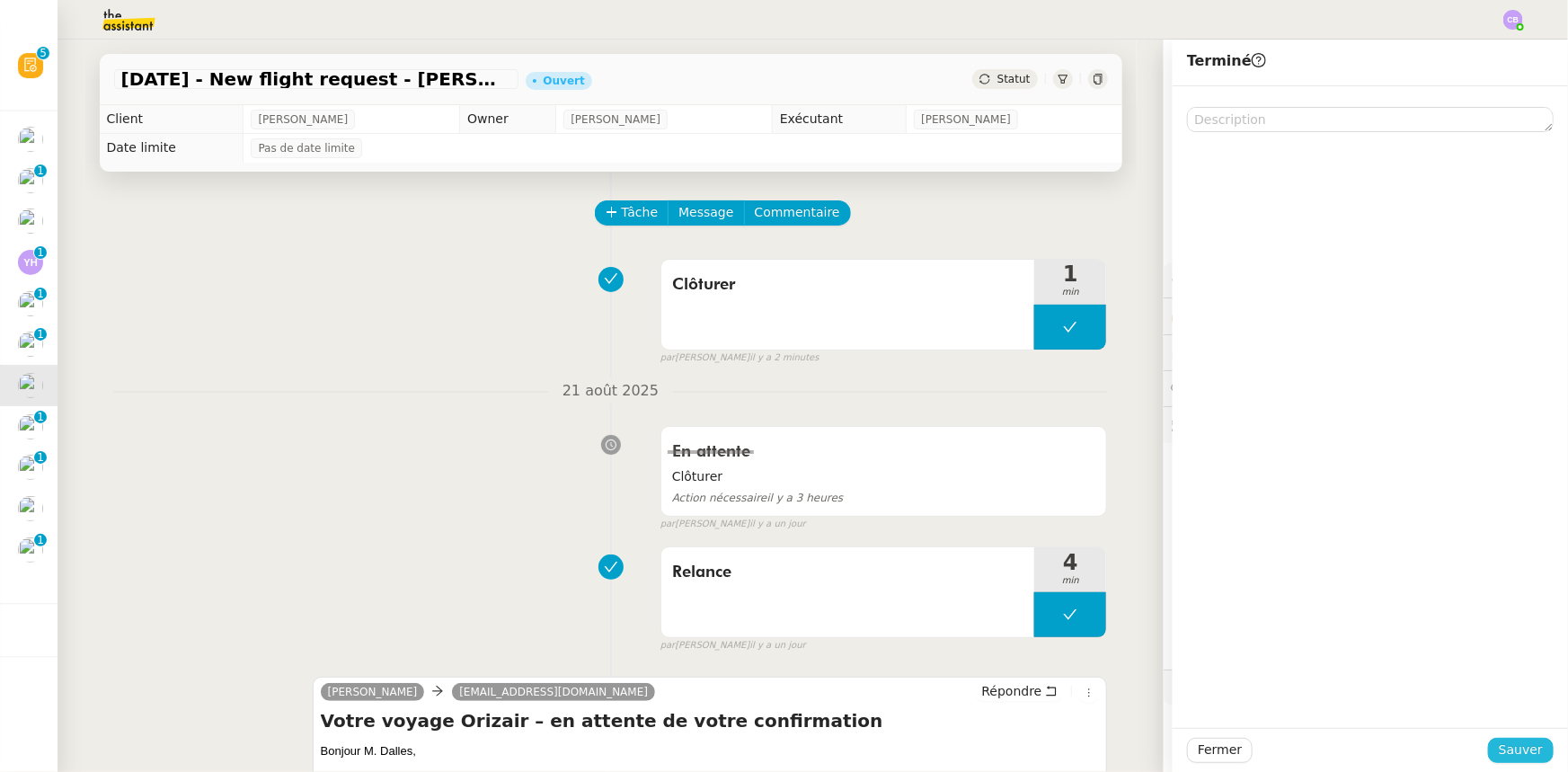
click at [1044, 477] on span "Sauver" at bounding box center [1521, 749] width 44 height 21
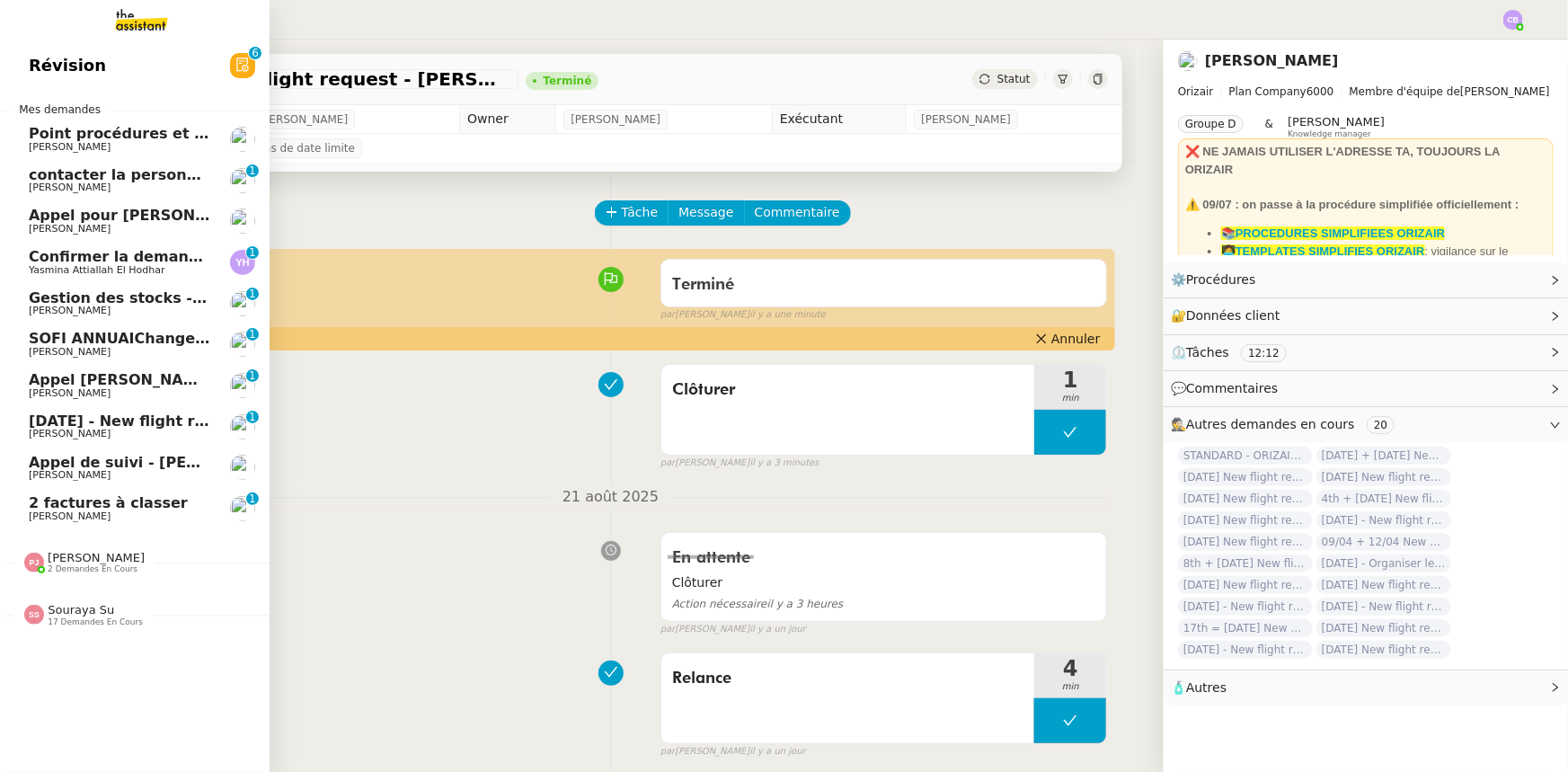
click at [44, 423] on span "[DATE] - New flight request - [PERSON_NAME]" at bounding box center [214, 420] width 371 height 17
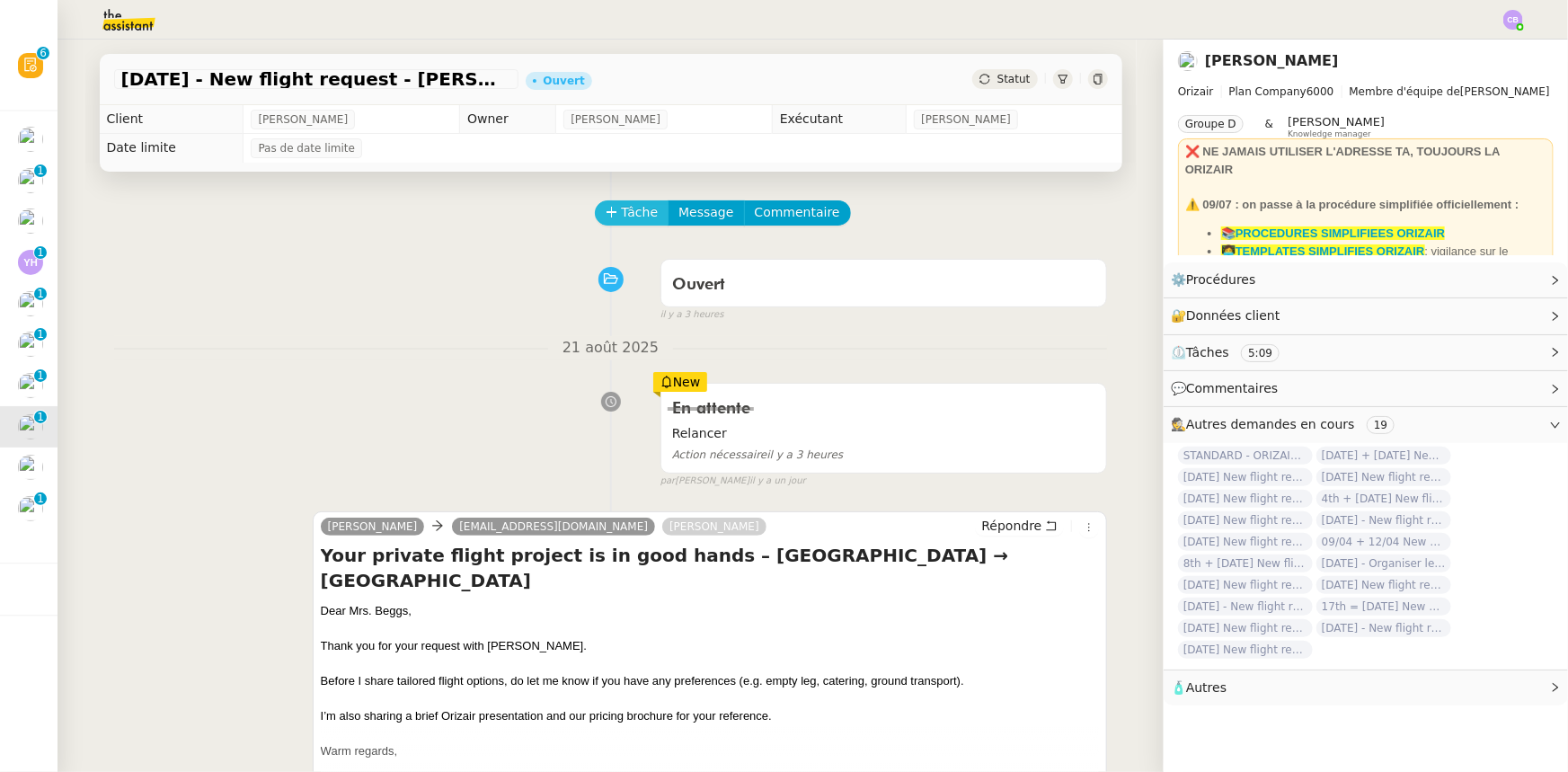
click at [622, 216] on span "Tâche" at bounding box center [641, 212] width 37 height 21
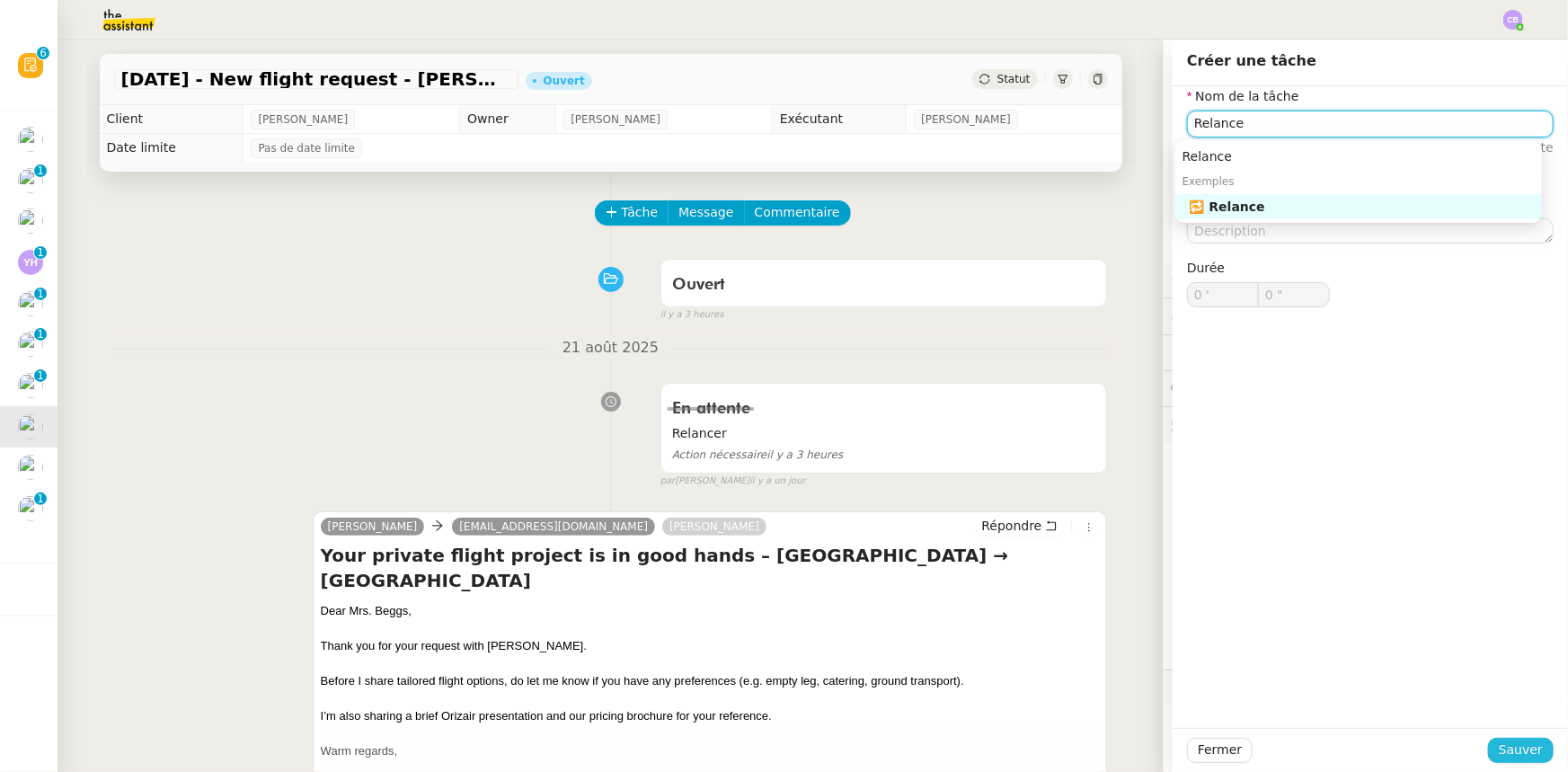
type input "Relance"
click at [1044, 477] on button "Sauver" at bounding box center [1521, 751] width 66 height 26
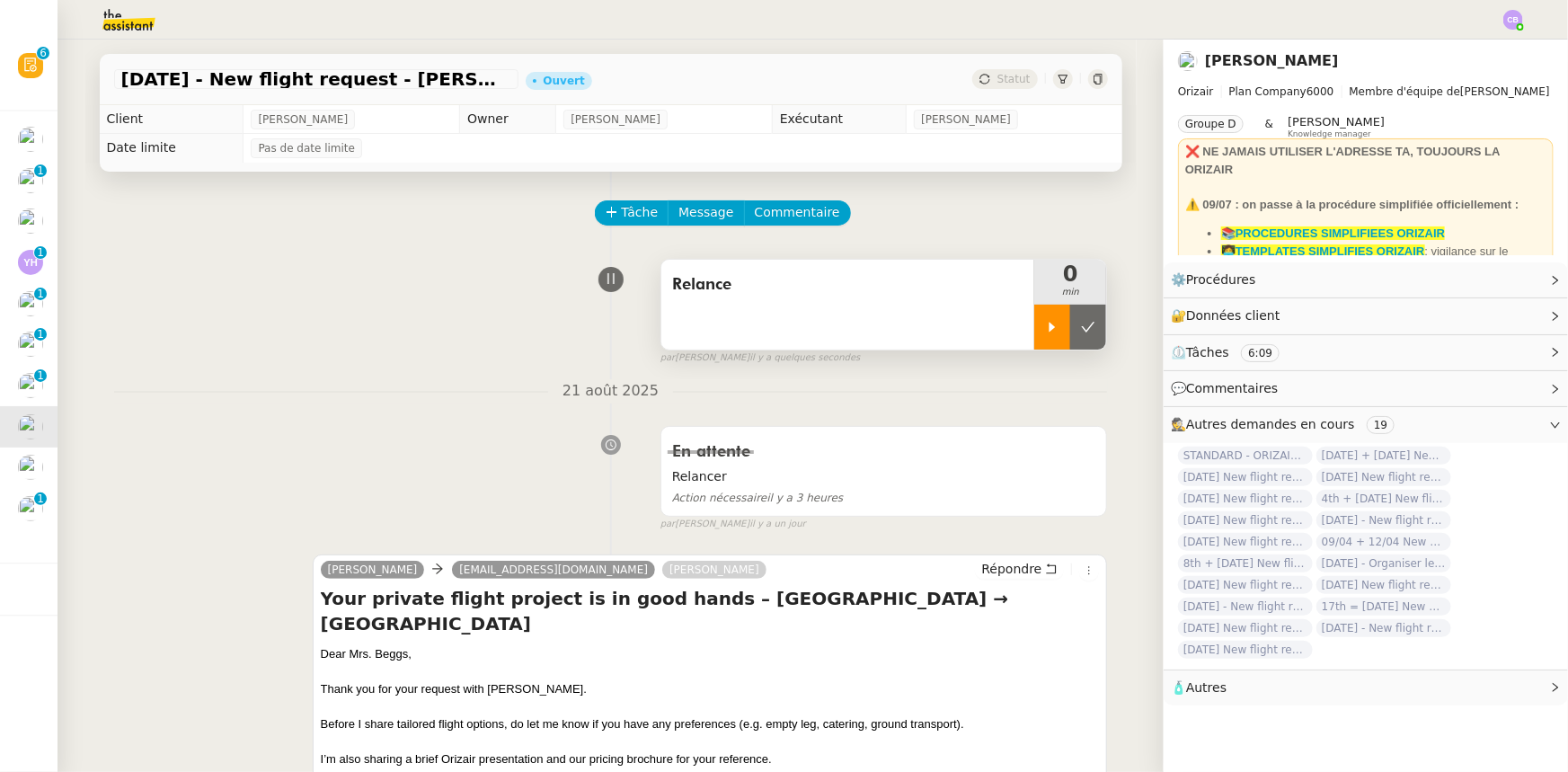
click at [1044, 334] on icon at bounding box center [1053, 327] width 15 height 15
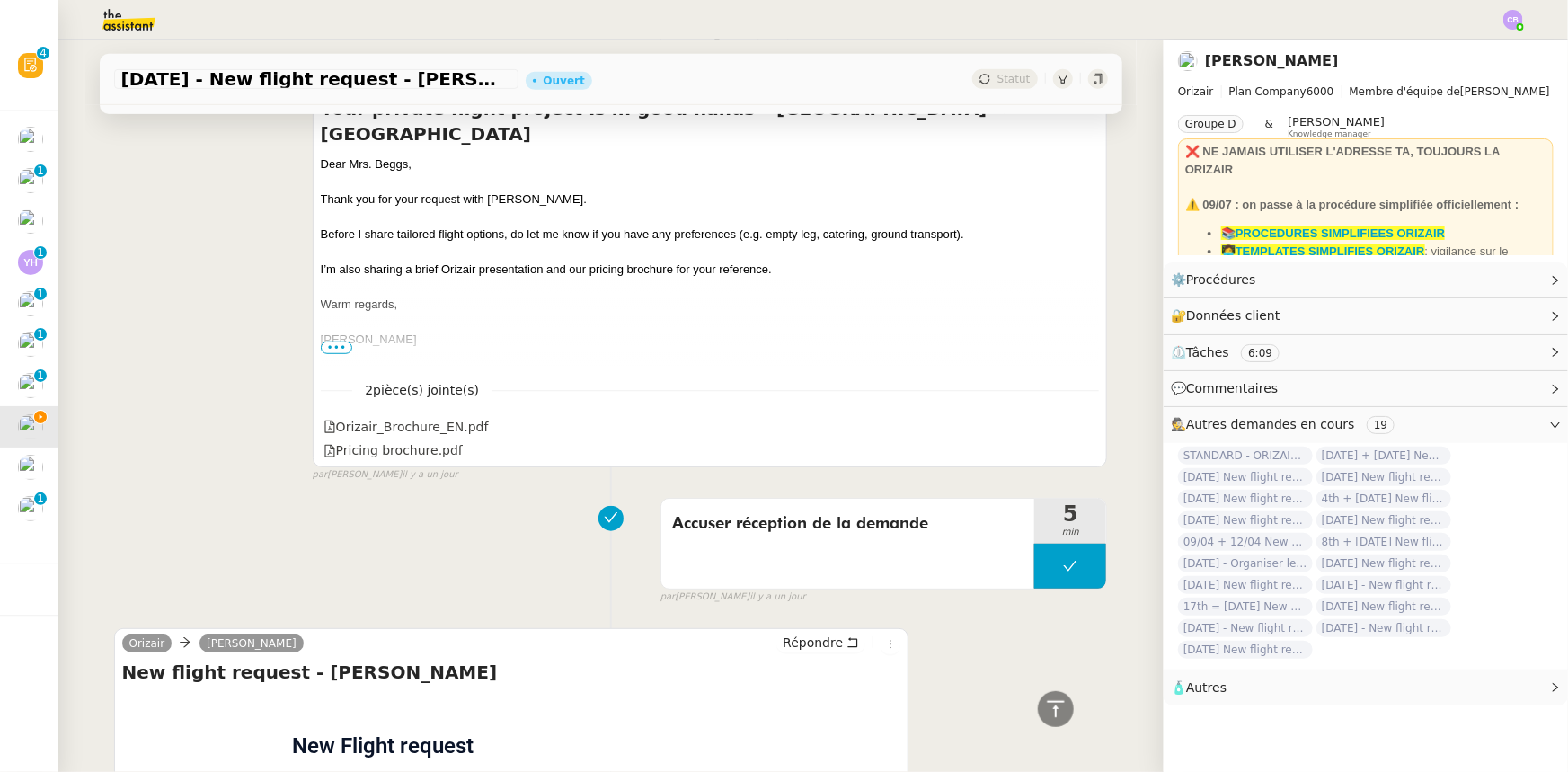
scroll to position [264, 0]
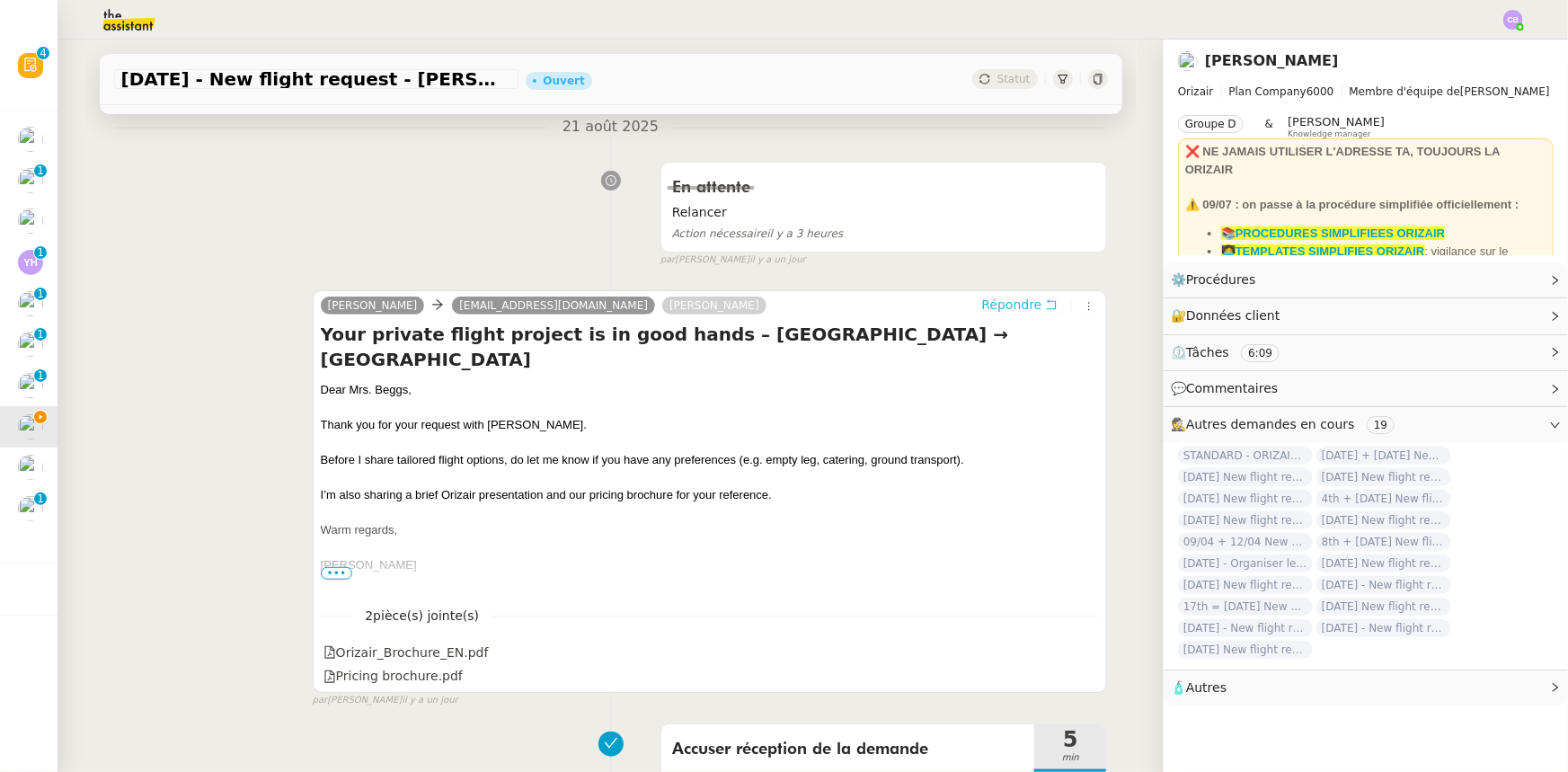
click at [991, 308] on span "Répondre" at bounding box center [1012, 305] width 60 height 18
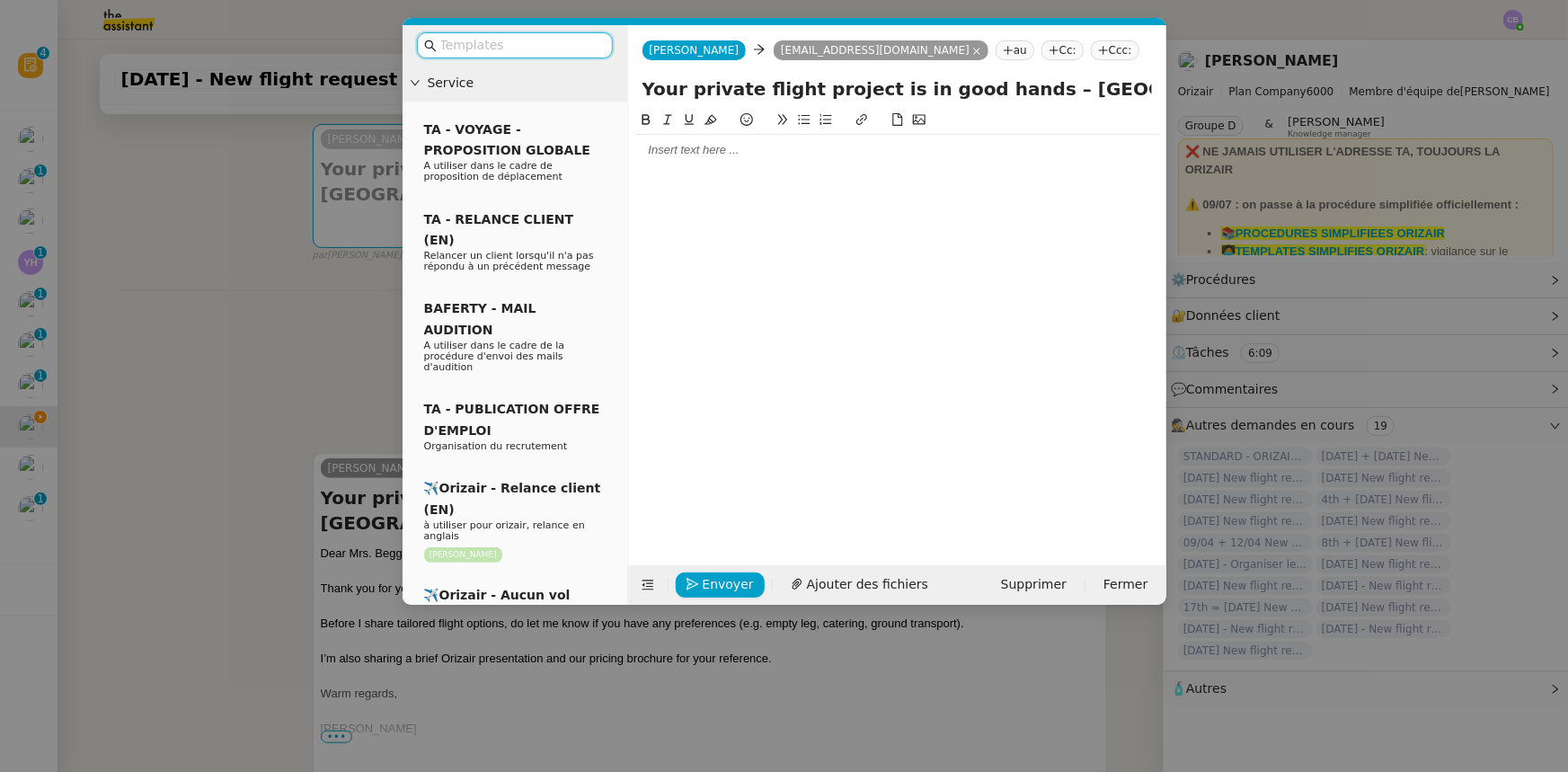
click at [558, 47] on input "text" at bounding box center [521, 45] width 162 height 21
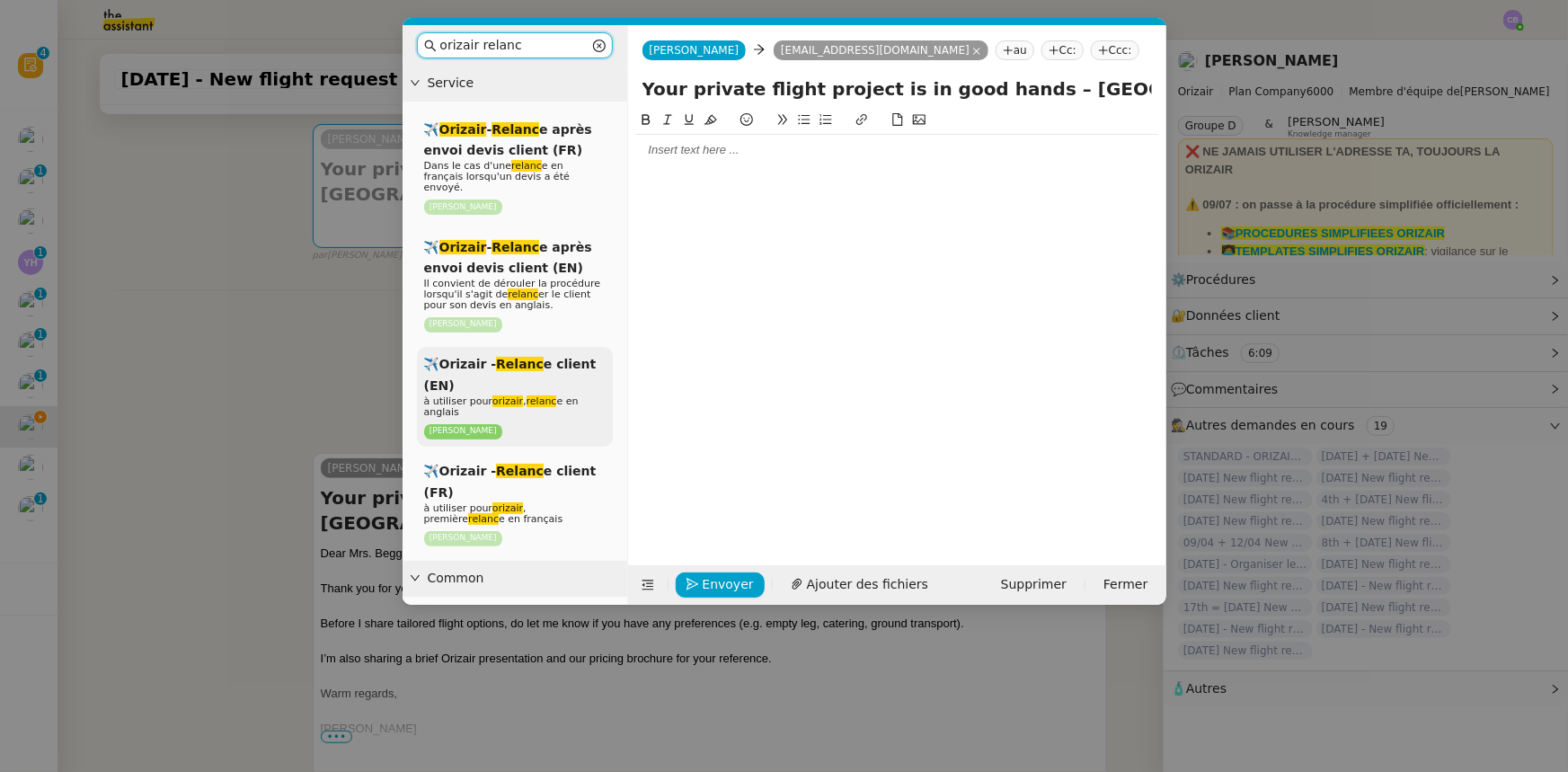
type input "orizair relanc"
click at [591, 377] on div "✈️Orizair - Relanc e client (EN) à utiliser pour orizair , relanc e en anglais …" at bounding box center [514, 397] width 196 height 100
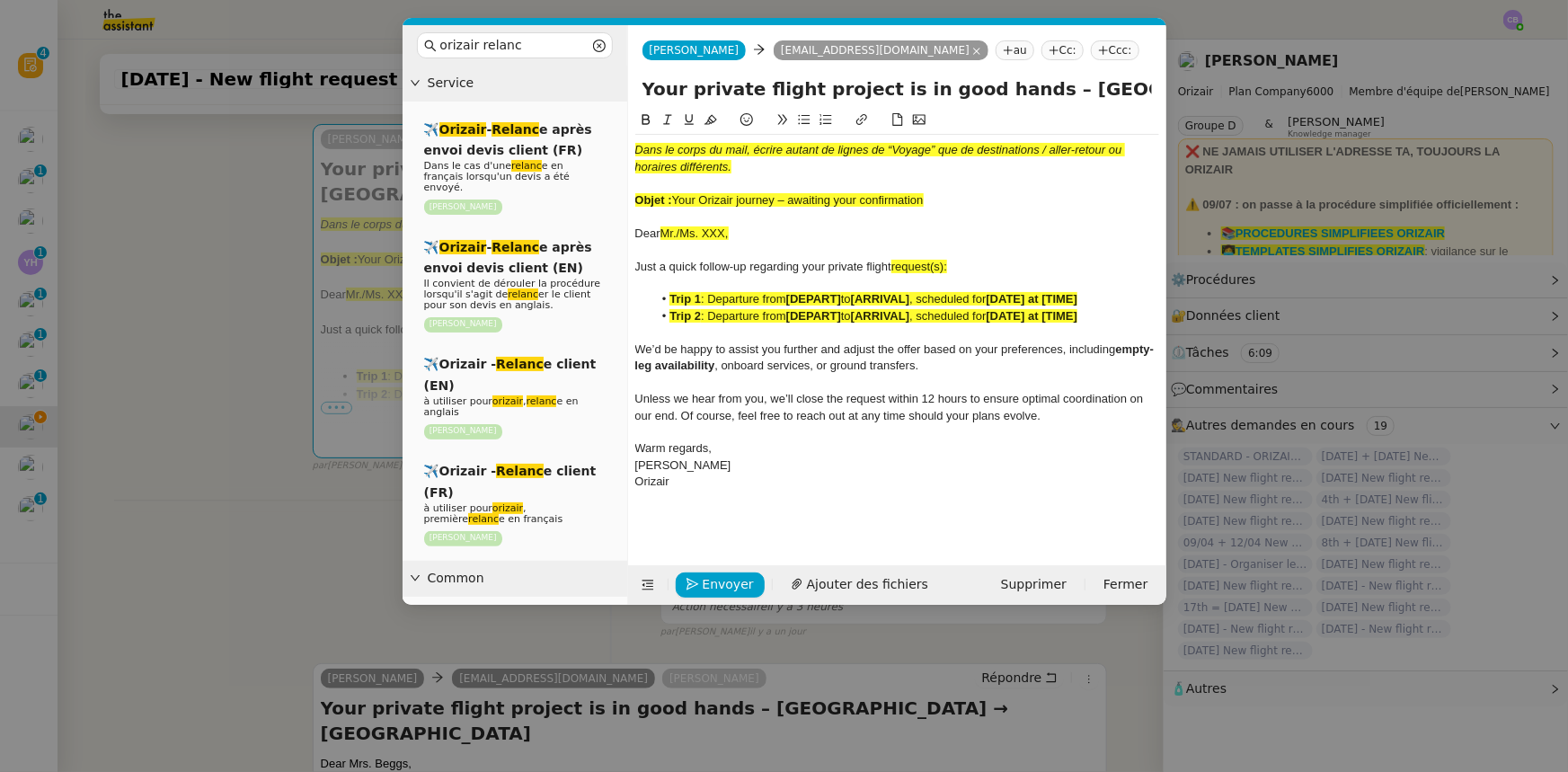
drag, startPoint x: 926, startPoint y: 200, endPoint x: 678, endPoint y: 199, distance: 248.0
click at [678, 199] on div "Objet : Your Orizair journey – awaiting your confirmation" at bounding box center [896, 200] width 524 height 16
copy span "Your Orizair journey – awaiting your confirmation"
drag, startPoint x: 1001, startPoint y: 90, endPoint x: 640, endPoint y: 78, distance: 361.2
click at [640, 78] on div "Your private flight project is in good hands – Dublin Airport → London Heathrow…" at bounding box center [897, 92] width 538 height 34
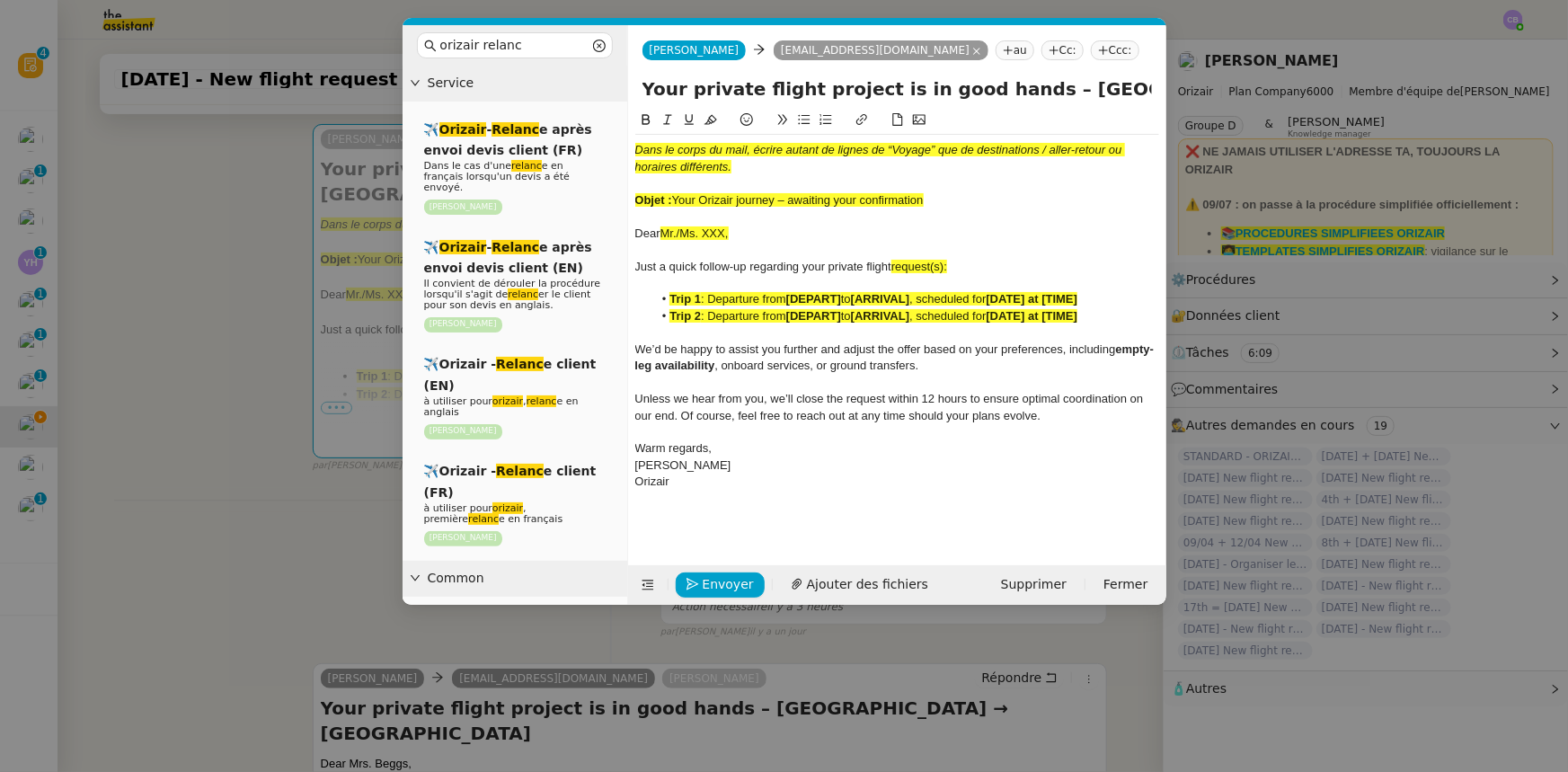
paste input "Orizair journey – awaiting your confirmation"
type input "Your Orizair journey – awaiting your confirmation – Dublin Airport → London Hea…"
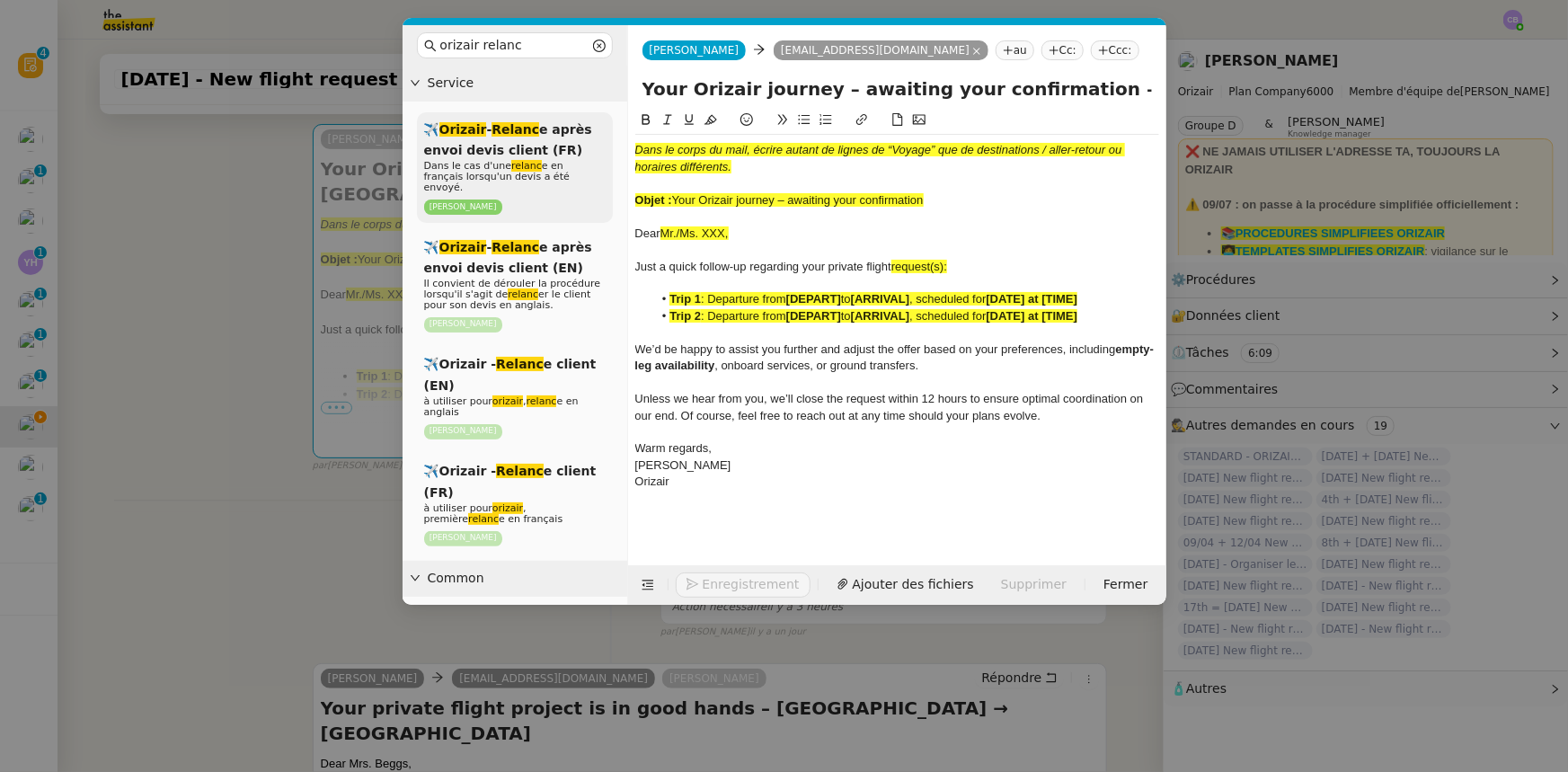
drag, startPoint x: 969, startPoint y: 206, endPoint x: 605, endPoint y: 152, distance: 368.0
click at [605, 153] on nz-layout "orizair relanc Service ✈️ Orizair - Relanc e après envoi devis client (FR) Dans…" at bounding box center [785, 315] width 764 height 579
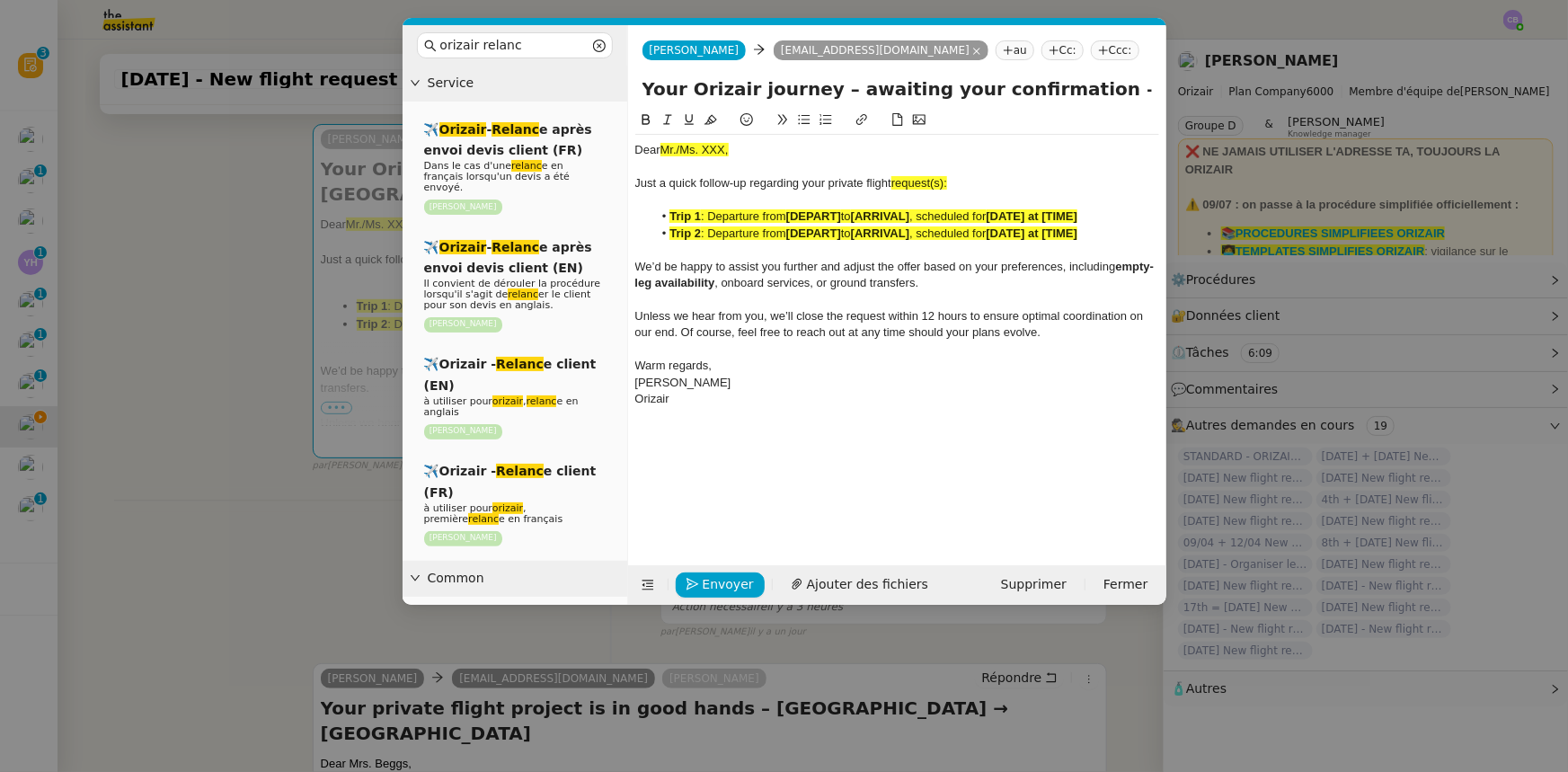
drag, startPoint x: 736, startPoint y: 147, endPoint x: 661, endPoint y: 152, distance: 75.2
click at [661, 152] on div "Dear Mr./Ms. XXX," at bounding box center [896, 150] width 524 height 16
click at [710, 118] on icon at bounding box center [711, 120] width 13 height 13
click at [683, 150] on div "Dear Mr./Ms. XXX," at bounding box center [896, 150] width 524 height 16
click at [708, 148] on div "Dear Ms. XXX," at bounding box center [896, 150] width 524 height 16
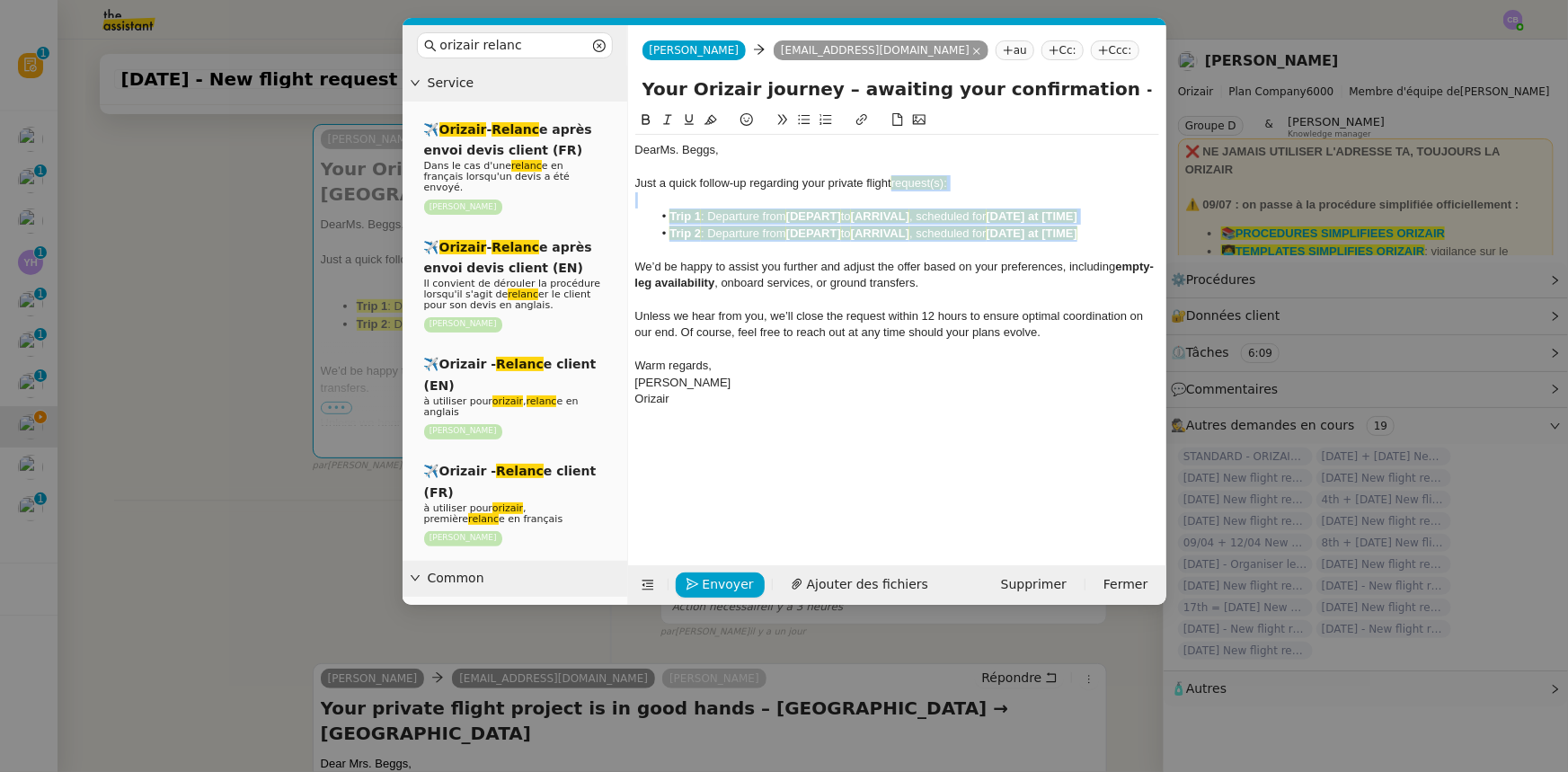
drag, startPoint x: 1101, startPoint y: 235, endPoint x: 893, endPoint y: 184, distance: 214.2
click at [893, 184] on div "Dear Ms. Beggs, Just a quick follow-up regarding your private flight request(s)…" at bounding box center [896, 275] width 524 height 280
click at [937, 229] on span ", scheduled for" at bounding box center [948, 233] width 77 height 14
drag, startPoint x: 1096, startPoint y: 234, endPoint x: 895, endPoint y: 184, distance: 207.1
click at [895, 184] on div "Dear Ms. Beggs, Just a quick follow-up regarding your private flight request(s)…" at bounding box center [896, 275] width 524 height 280
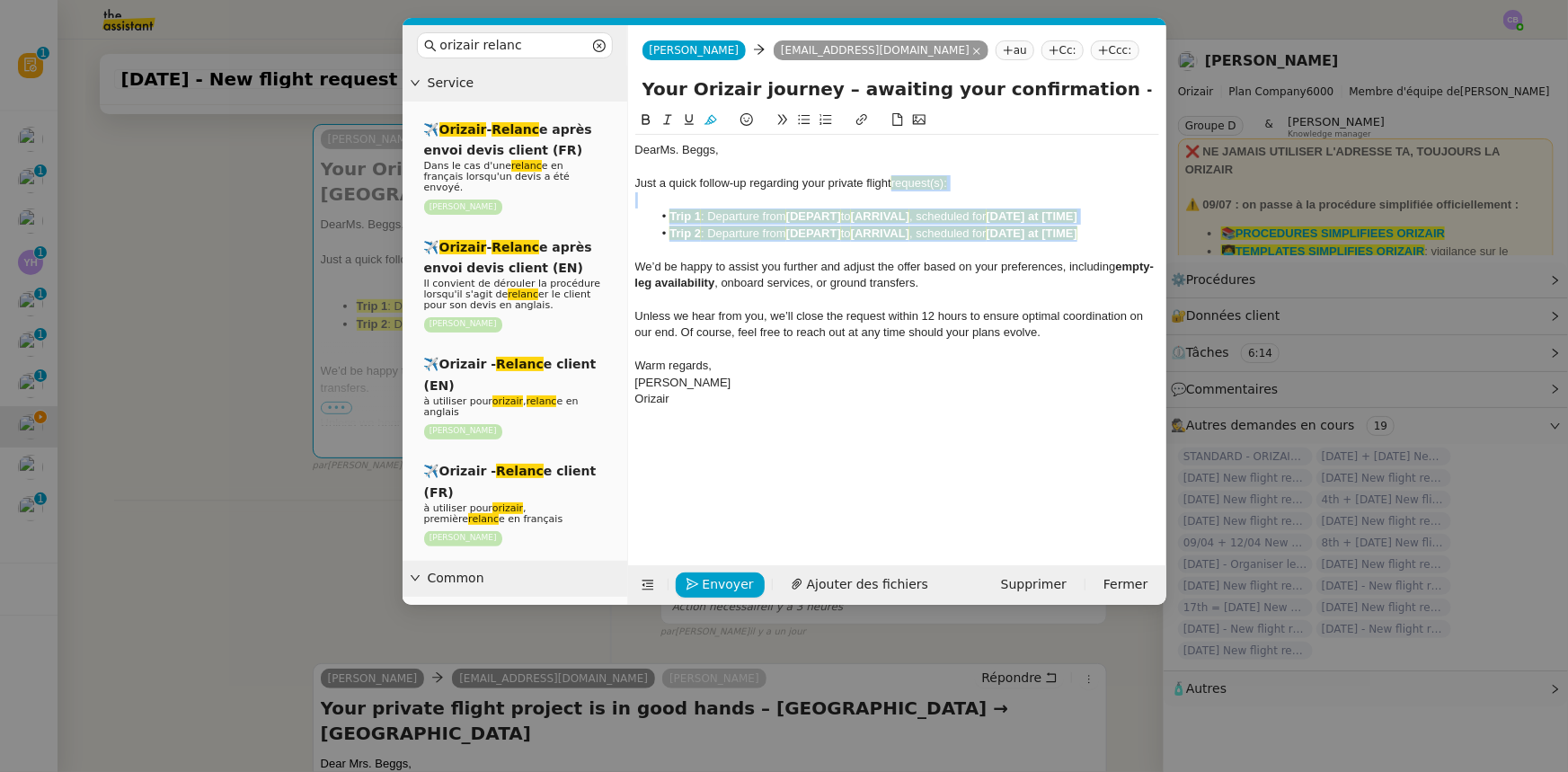
click at [712, 120] on icon at bounding box center [711, 120] width 13 height 13
click at [828, 247] on div at bounding box center [896, 250] width 524 height 16
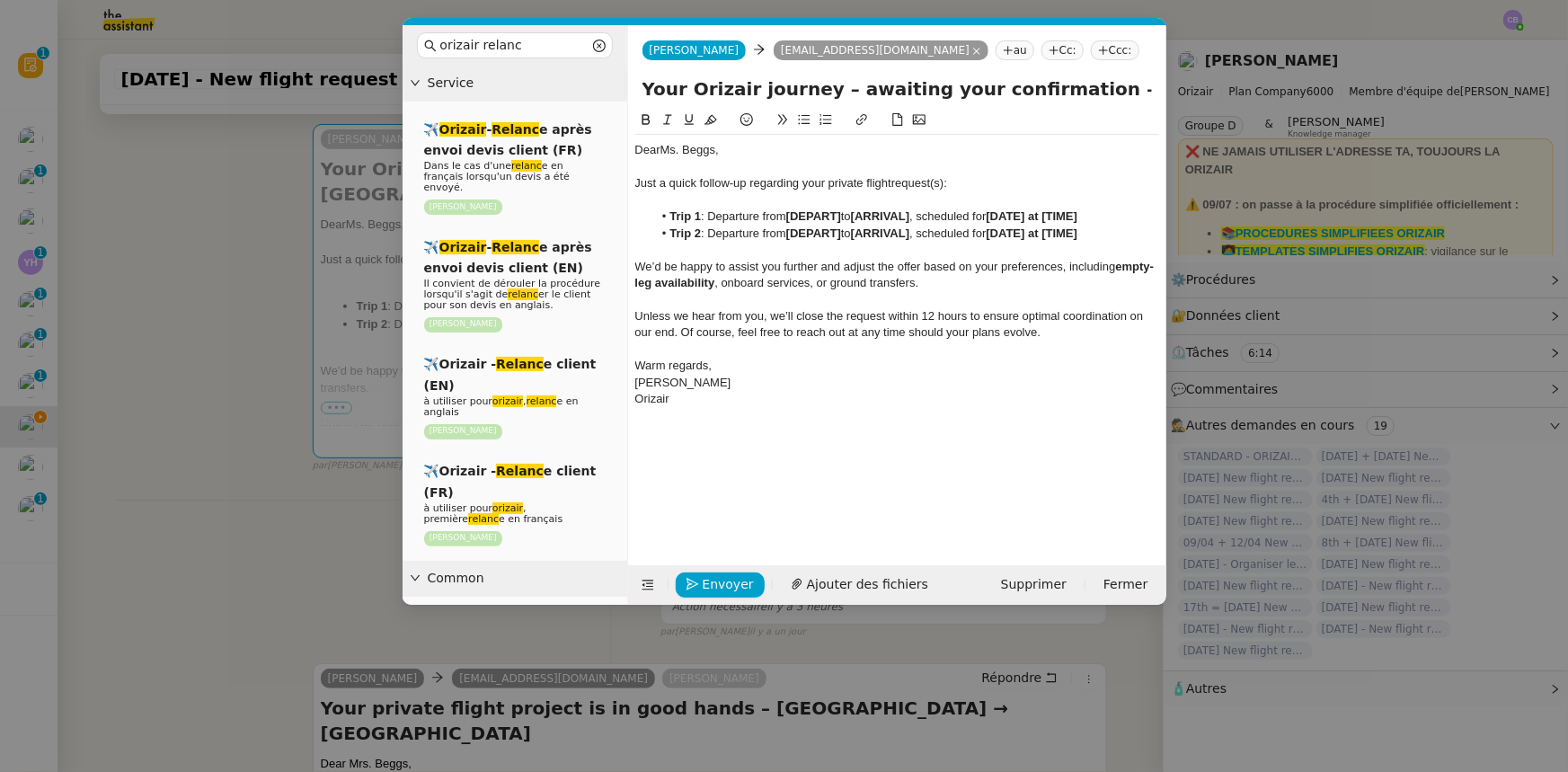
click at [945, 187] on div "Just a quick follow-up regarding your private flight request(s):" at bounding box center [896, 184] width 524 height 16
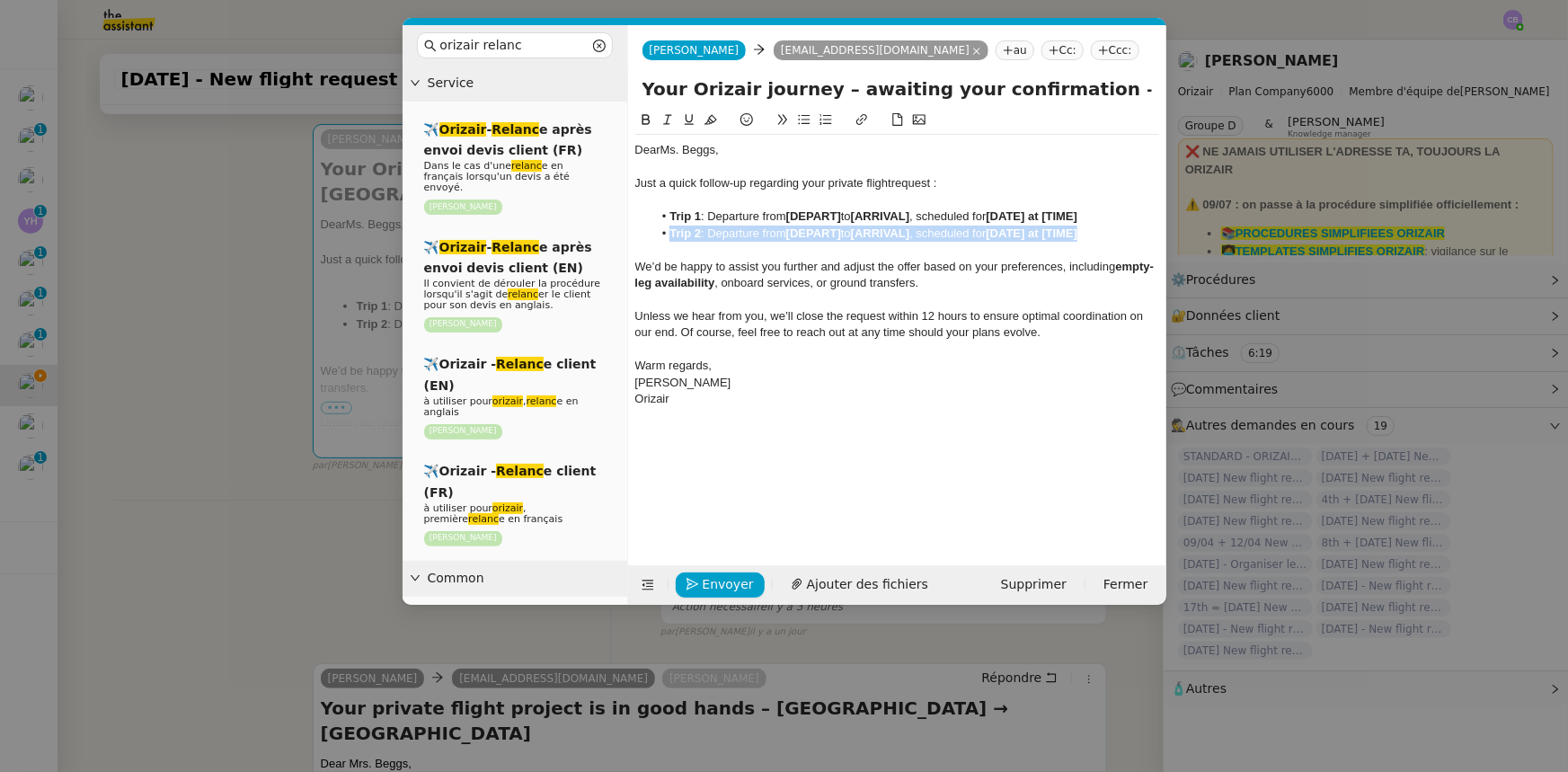
drag, startPoint x: 1116, startPoint y: 238, endPoint x: 673, endPoint y: 228, distance: 443.1
click at [673, 228] on li "Trip 2 : Departure from [DEPART] to [ARRIVAL] , scheduled for [DATE] at [TIME]" at bounding box center [906, 234] width 507 height 16
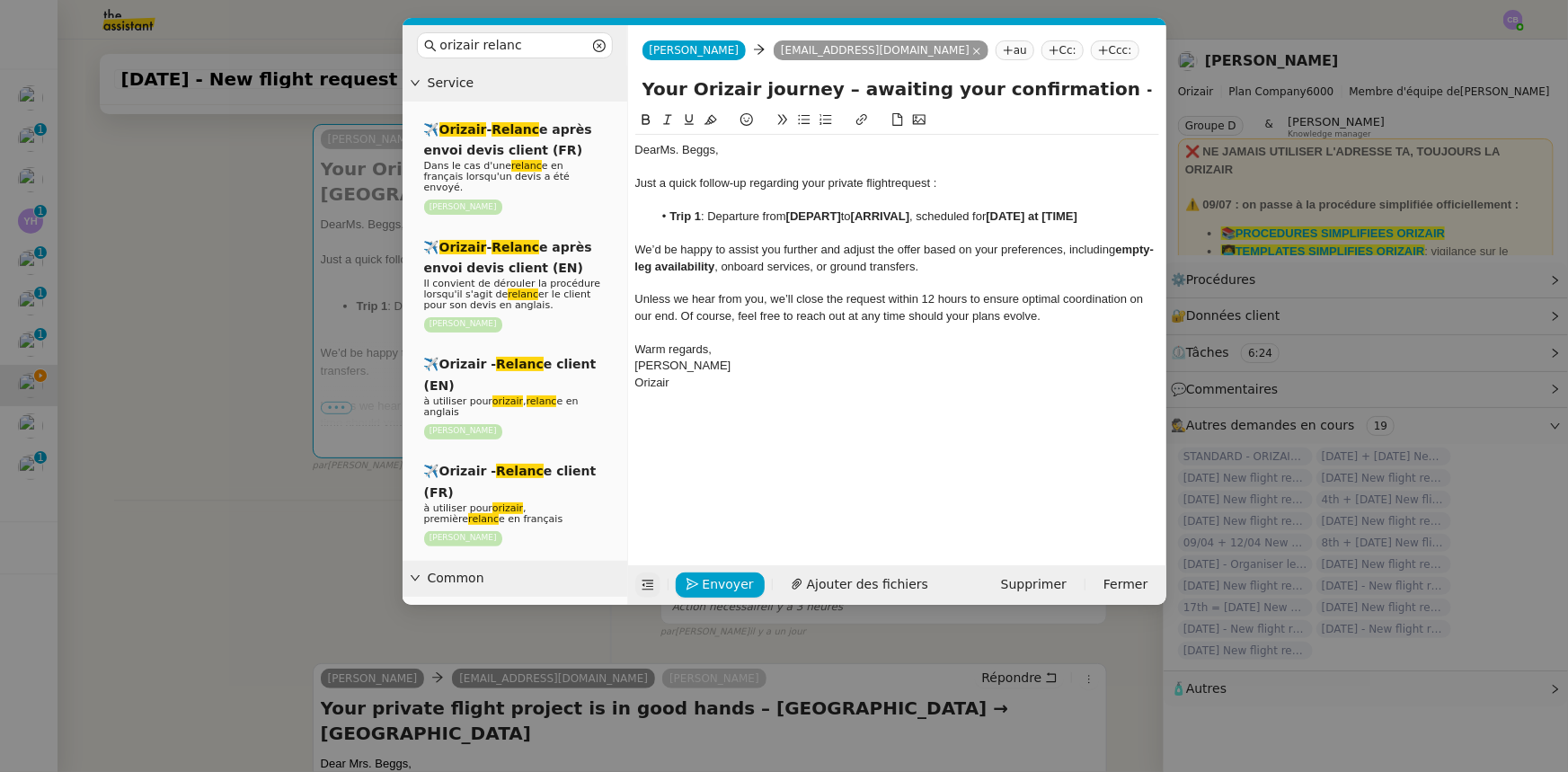
click at [647, 477] on icon at bounding box center [647, 585] width 12 height 10
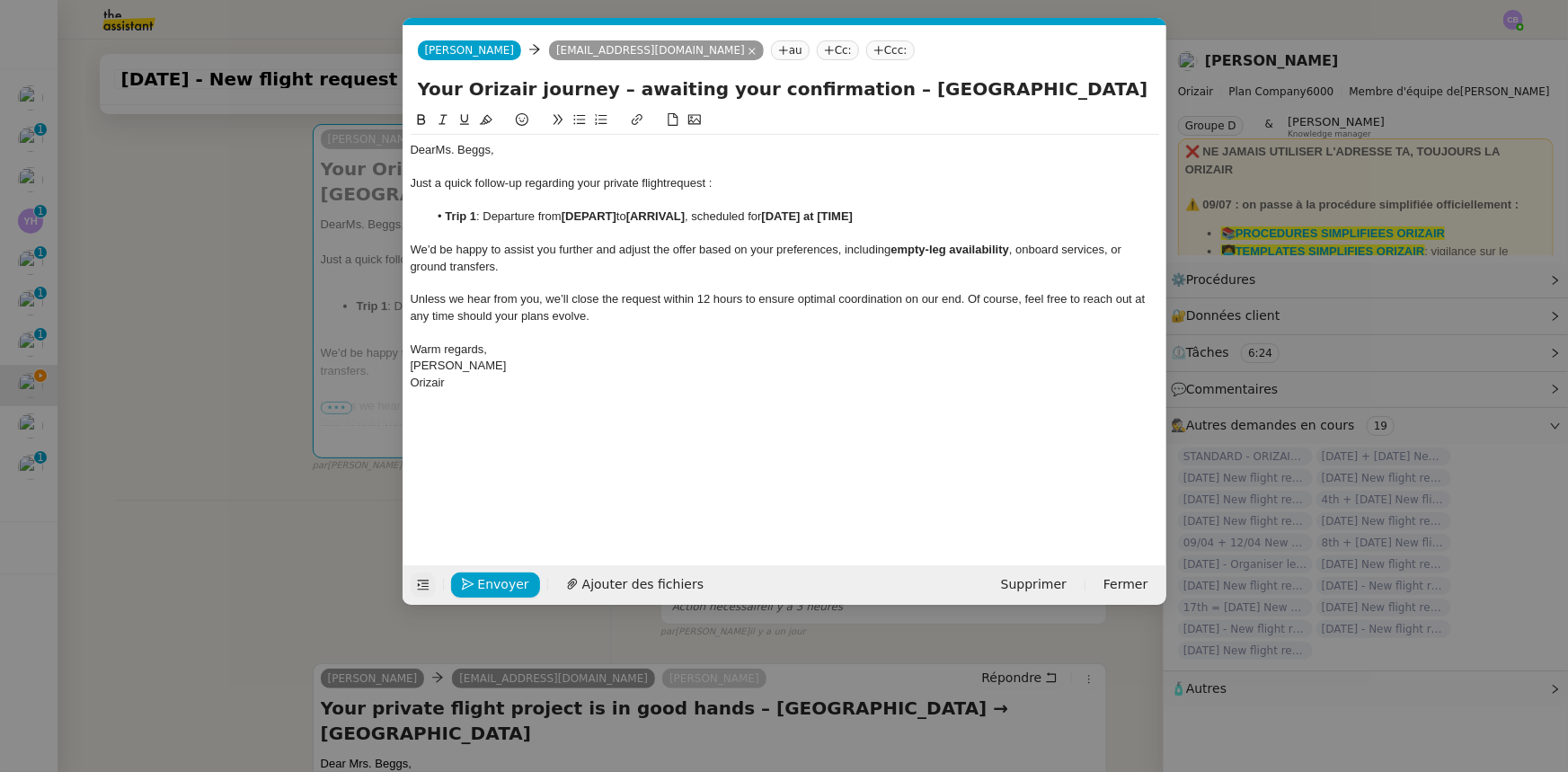
drag, startPoint x: 858, startPoint y: 90, endPoint x: 977, endPoint y: 86, distance: 119.1
click at [977, 86] on input "Your Orizair journey – awaiting your confirmation – Dublin Airport → London Hea…" at bounding box center [785, 90] width 735 height 27
drag, startPoint x: 620, startPoint y: 219, endPoint x: 567, endPoint y: 219, distance: 53.0
click at [567, 219] on li "Trip 1 : Departure from [DEPART] to [ARRIVAL] , scheduled for [DATE] at [TIME]" at bounding box center [793, 217] width 732 height 16
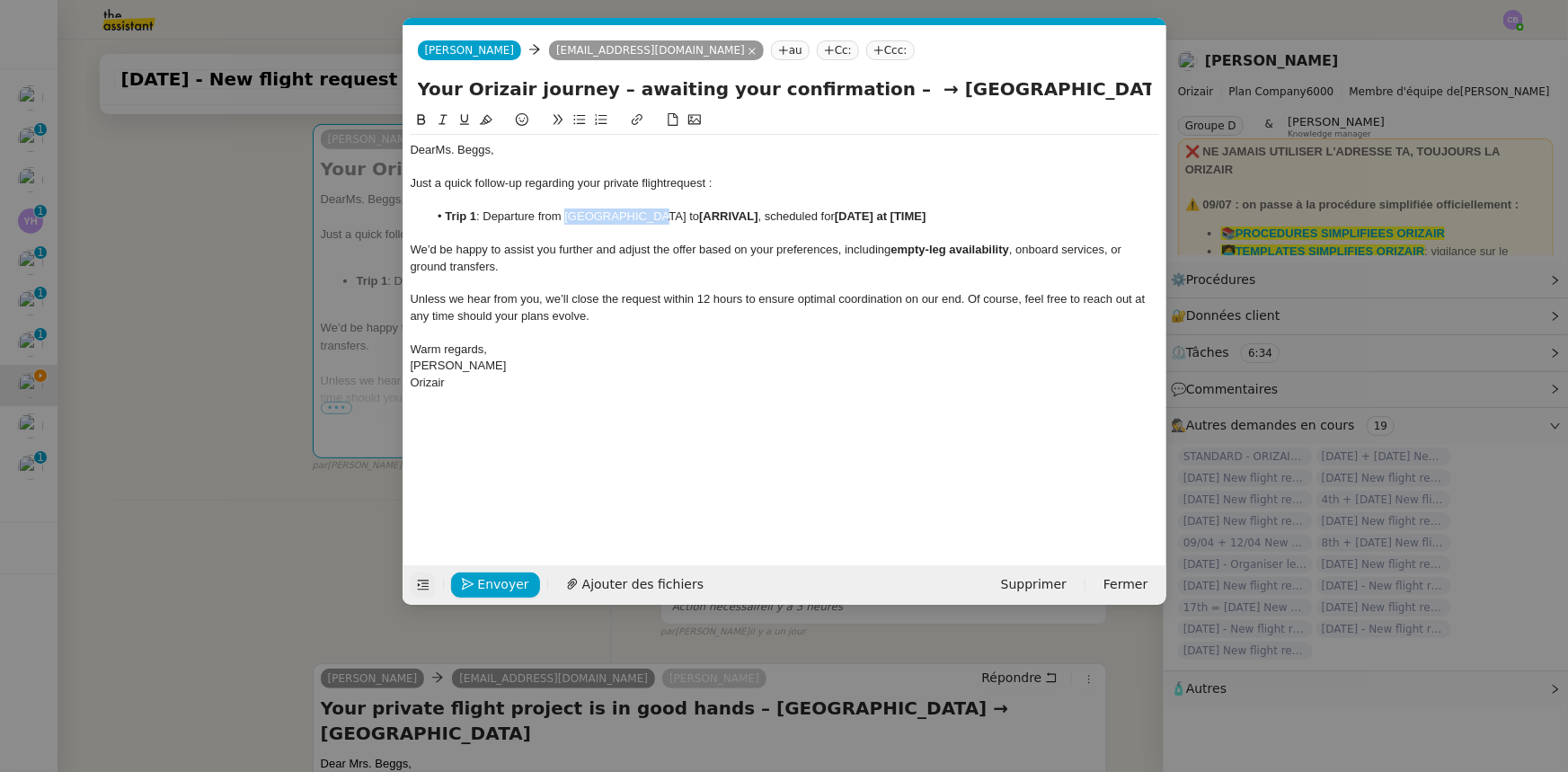
drag, startPoint x: 567, startPoint y: 215, endPoint x: 634, endPoint y: 215, distance: 67.0
click at [634, 215] on li "Trip 1 : Departure from Dublin Airport to [ARRIVAL] , scheduled for [DATE] at […" at bounding box center [793, 217] width 732 height 16
click at [421, 122] on icon at bounding box center [421, 120] width 13 height 13
drag, startPoint x: 881, startPoint y: 91, endPoint x: 1097, endPoint y: 90, distance: 216.0
click at [1044, 91] on input "Your Orizair journey – awaiting your confirmation – → London Heathrow Airport" at bounding box center [785, 90] width 735 height 27
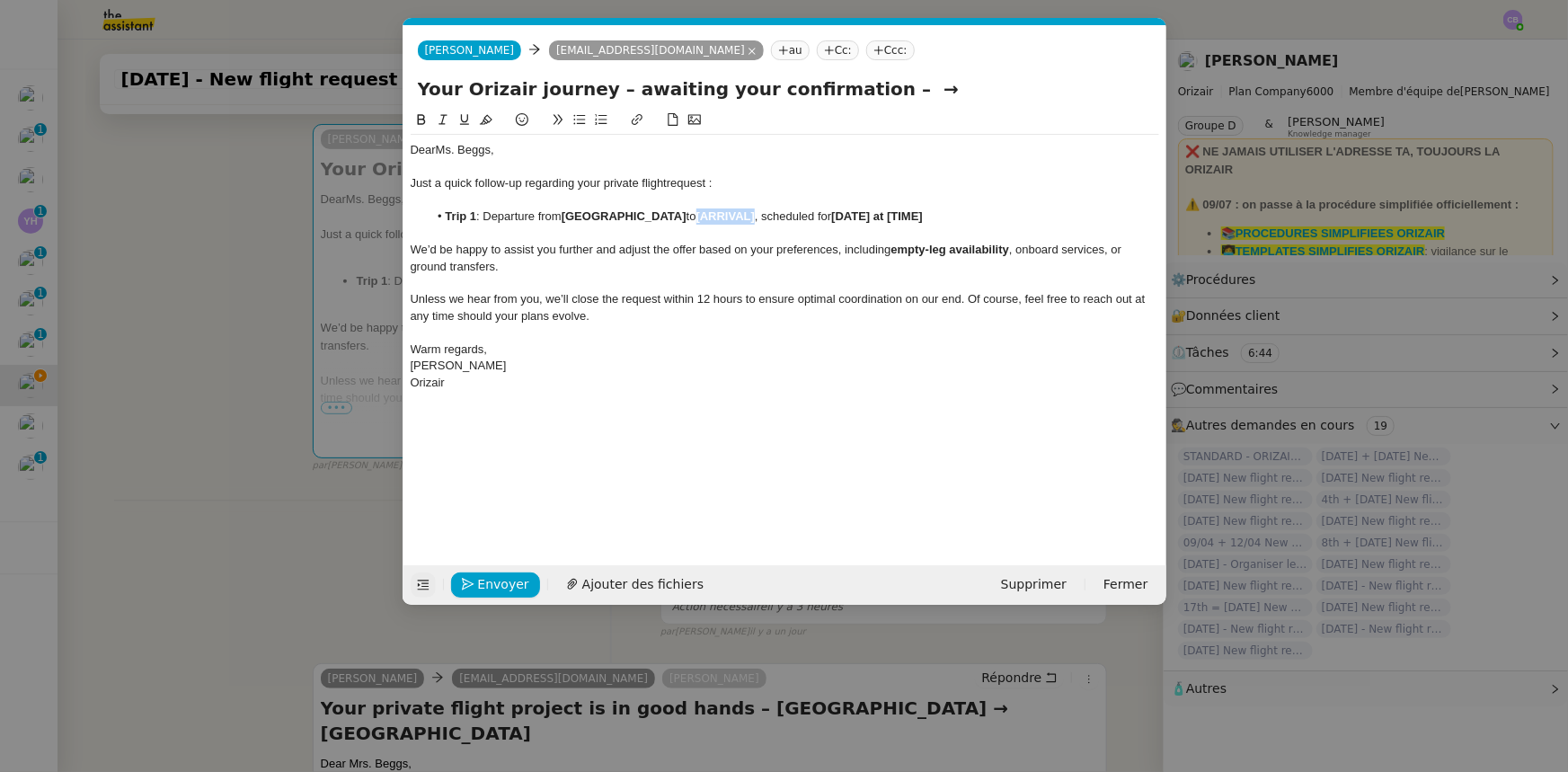
drag, startPoint x: 717, startPoint y: 217, endPoint x: 661, endPoint y: 215, distance: 56.0
click at [696, 215] on strong "[ARRIVAL]" at bounding box center [726, 216] width 58 height 14
drag, startPoint x: 661, startPoint y: 215, endPoint x: 789, endPoint y: 211, distance: 128.1
click at [789, 211] on li "Trip 1 : Departure from Dublin Airport to London Heathrow Airport, scheduled fo…" at bounding box center [793, 217] width 732 height 16
click at [421, 120] on icon at bounding box center [420, 120] width 8 height 11
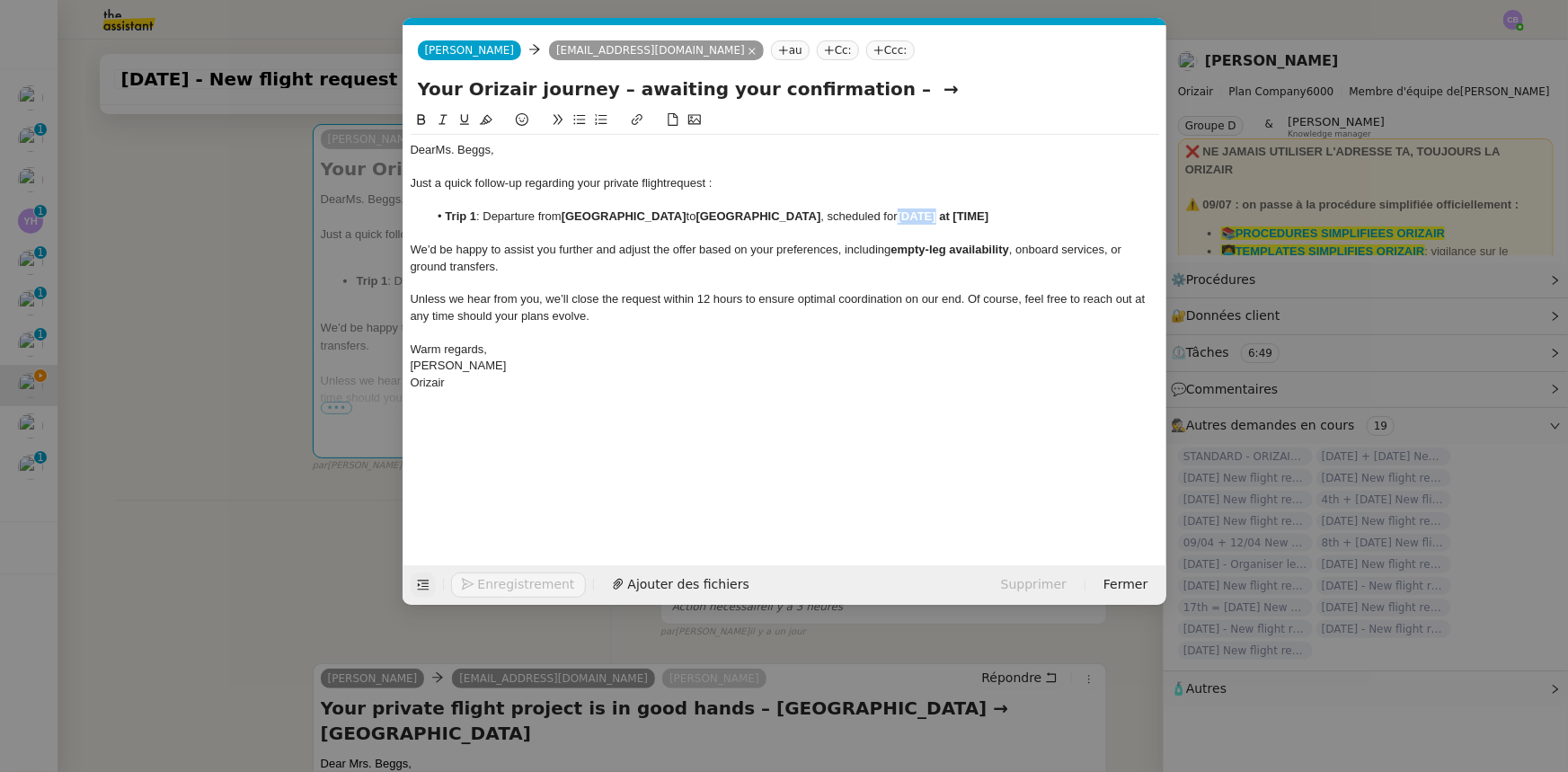
drag, startPoint x: 917, startPoint y: 216, endPoint x: 881, endPoint y: 212, distance: 36.2
click at [898, 212] on strong "[DATE] at [TIME]" at bounding box center [944, 216] width 91 height 14
drag, startPoint x: 890, startPoint y: 90, endPoint x: 842, endPoint y: 86, distance: 48.2
click at [842, 86] on input "Your Orizair journey – awaiting your confirmation – →" at bounding box center [785, 90] width 735 height 27
type input "Your Orizair journey – awaiting your confirmation"
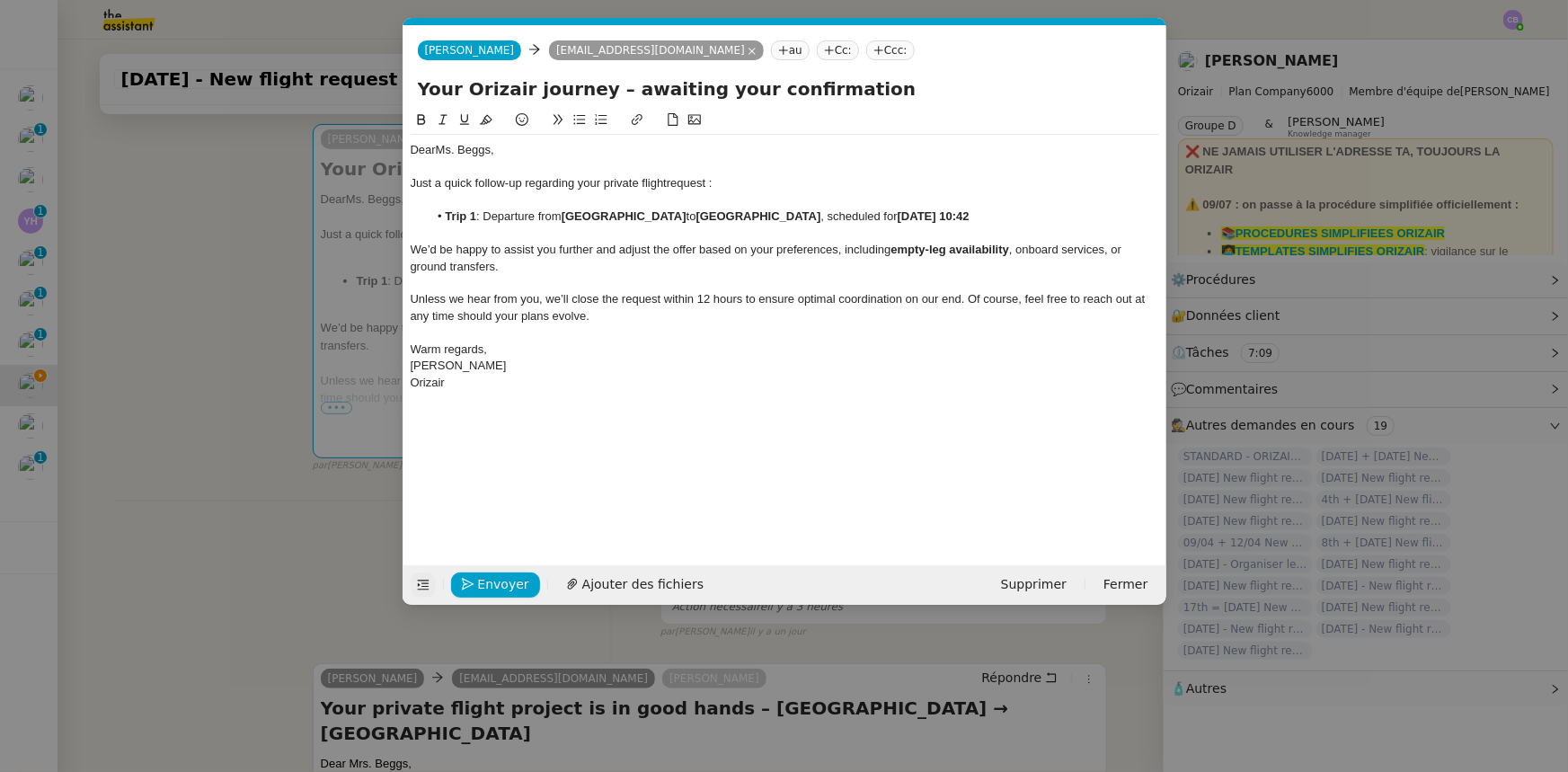
click at [806, 176] on div "Just a quick follow-up regarding your private flight request :" at bounding box center [784, 184] width 748 height 16
click at [450, 152] on div "Dear Ms. Beggs," at bounding box center [784, 150] width 748 height 16
click at [522, 477] on button "Envoyer" at bounding box center [495, 586] width 89 height 26
click at [522, 477] on span "Confirmer l'envoi" at bounding box center [532, 585] width 108 height 21
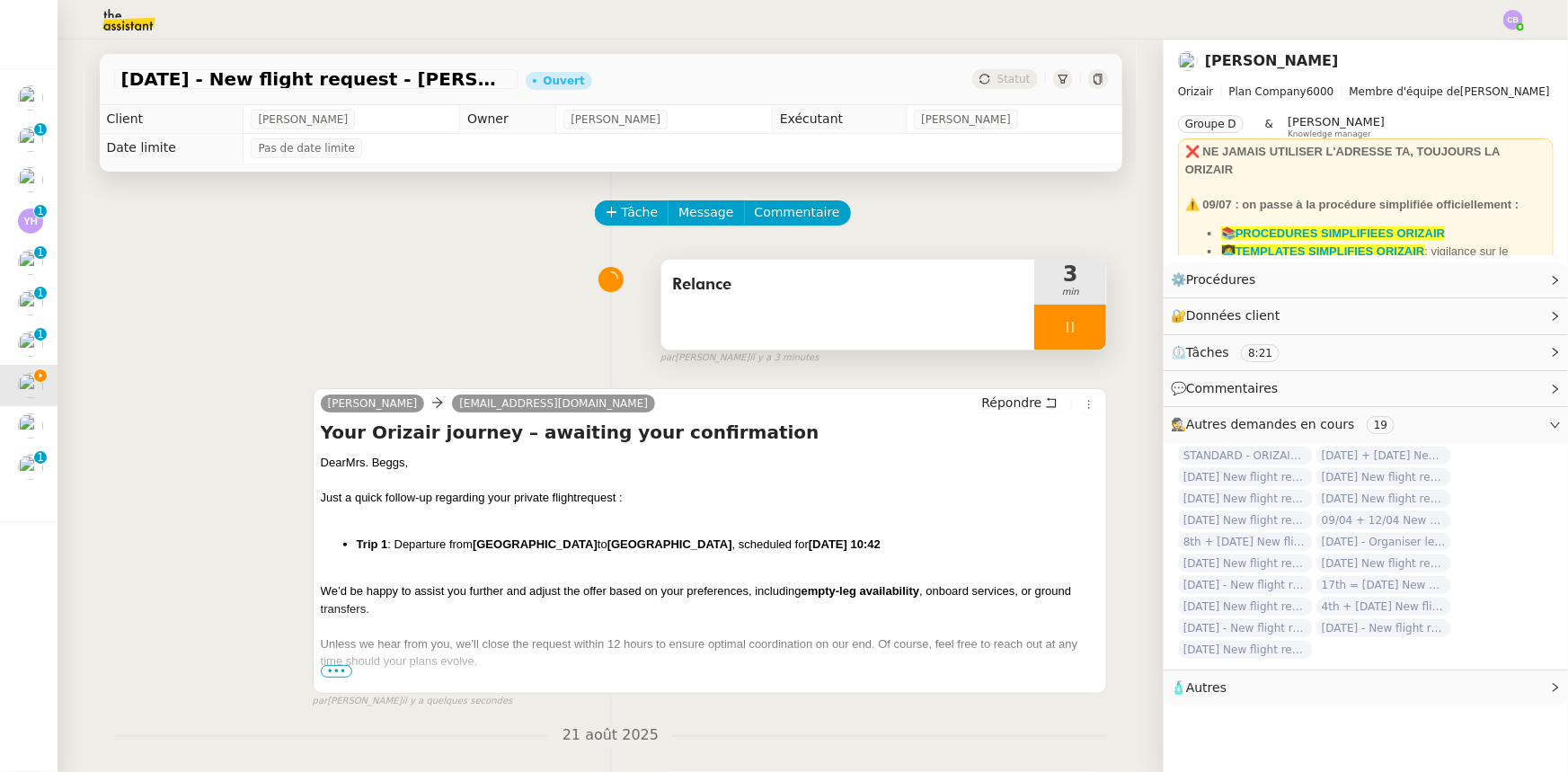
click at [1034, 329] on div at bounding box center [1070, 326] width 72 height 45
click at [1044, 333] on icon at bounding box center [1088, 327] width 15 height 15
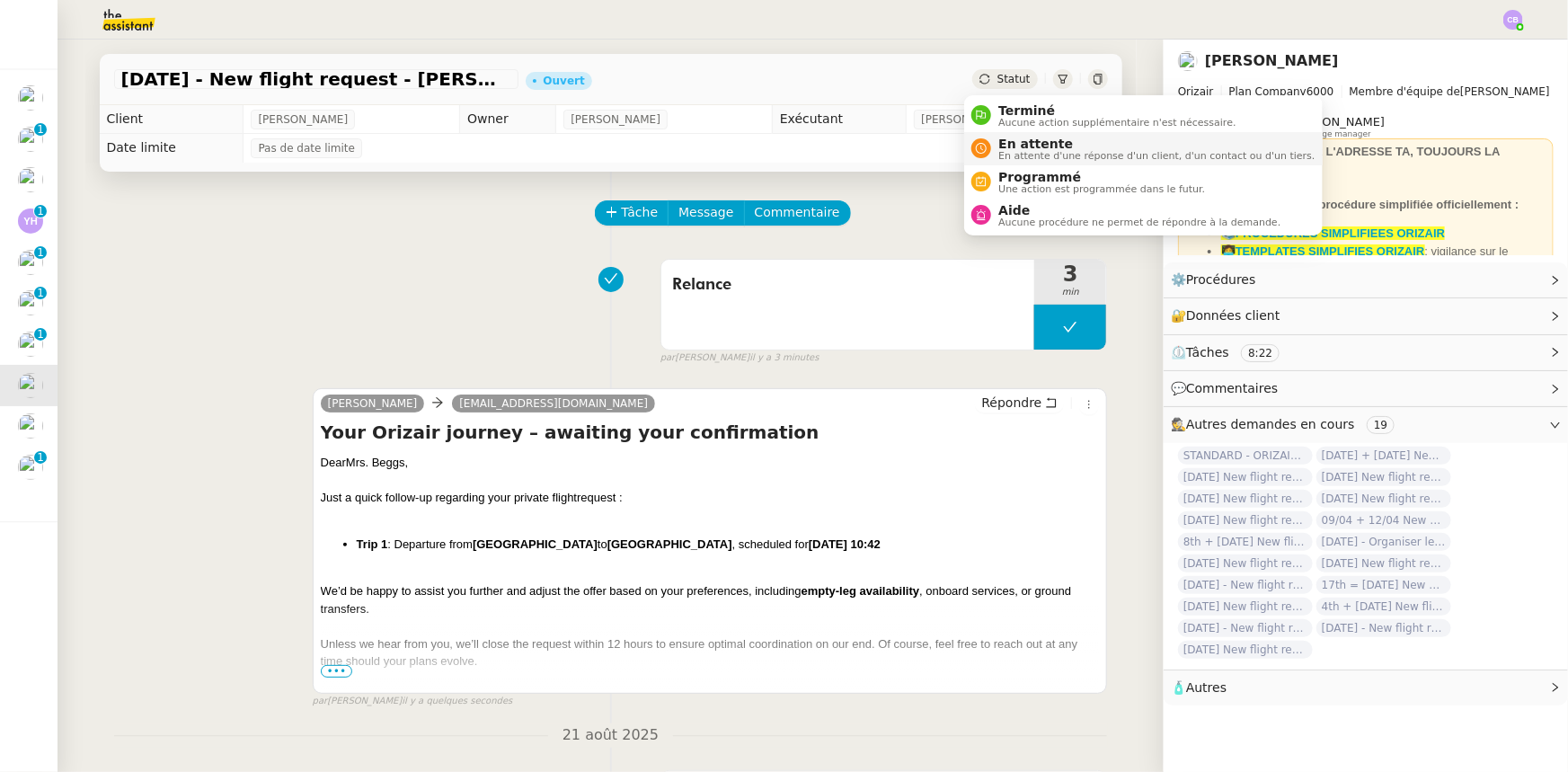
click at [1007, 143] on span "En attente" at bounding box center [1157, 144] width 316 height 15
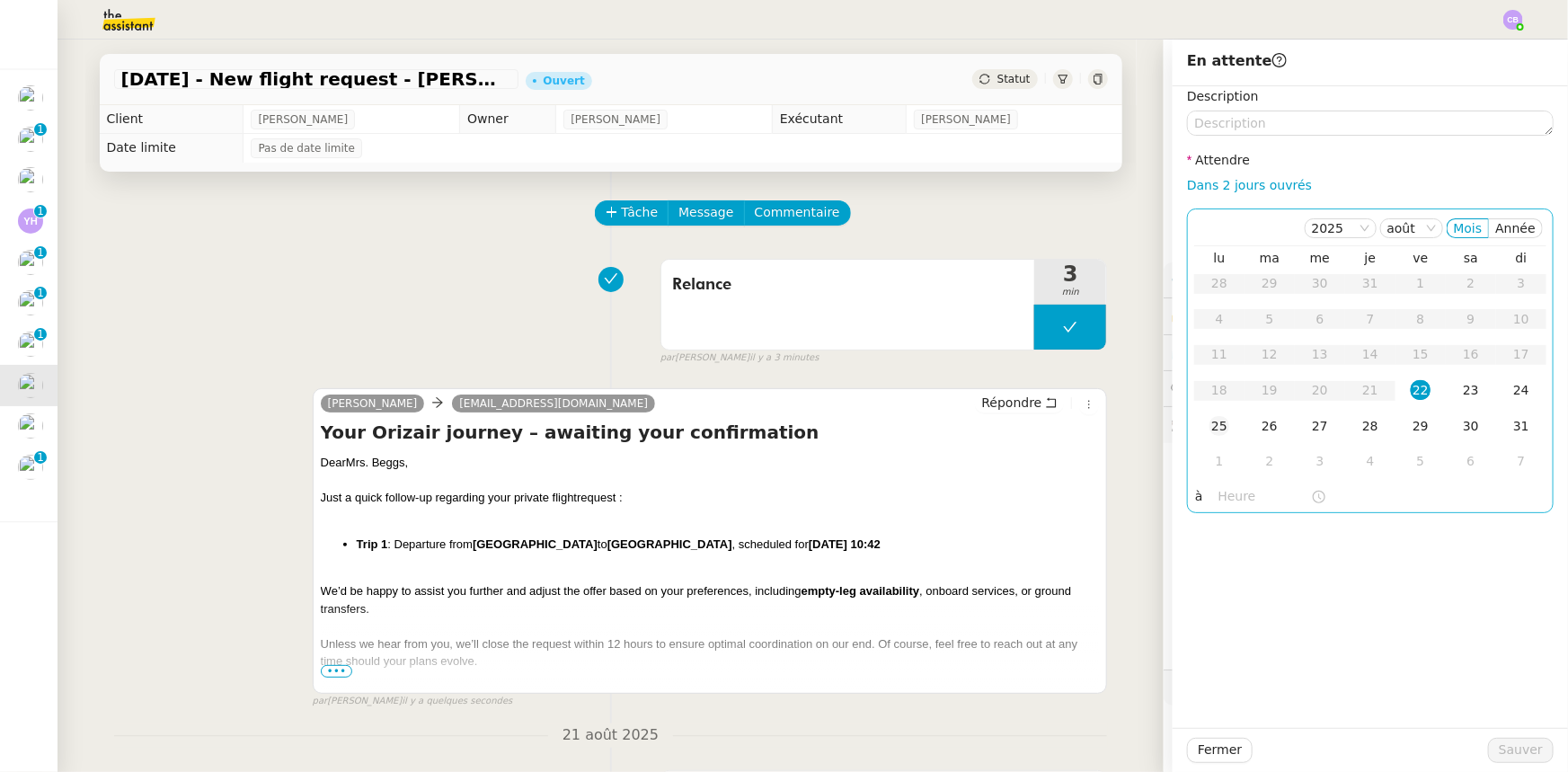
click at [1044, 427] on div "25" at bounding box center [1220, 426] width 20 height 20
click at [1044, 477] on input "text" at bounding box center [1265, 496] width 92 height 21
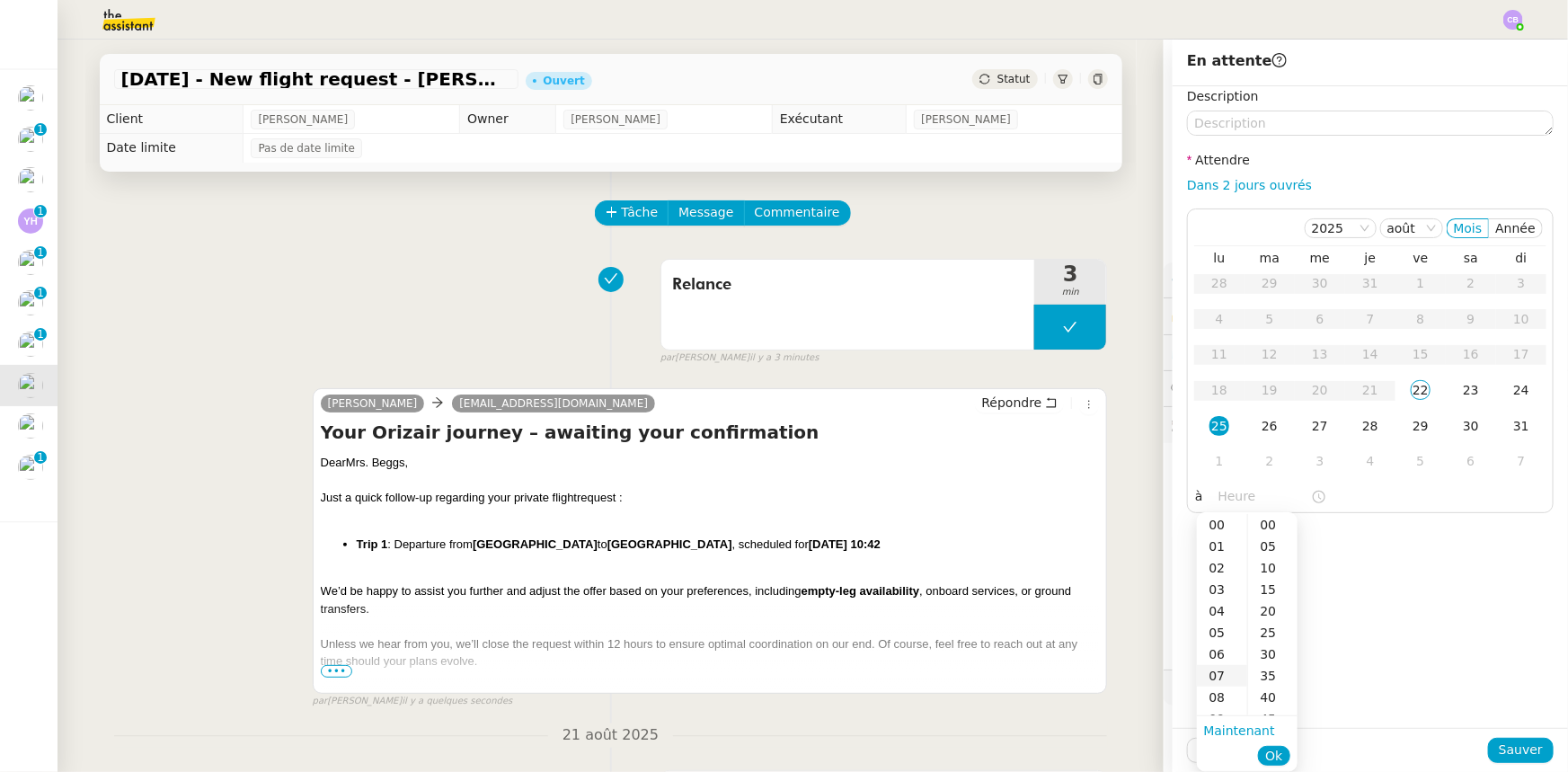
click at [1044, 477] on div "07" at bounding box center [1222, 676] width 50 height 22
click at [1044, 477] on div "00" at bounding box center [1273, 525] width 49 height 22
type input "07:00"
click at [1044, 477] on span "Ok" at bounding box center [1274, 756] width 17 height 18
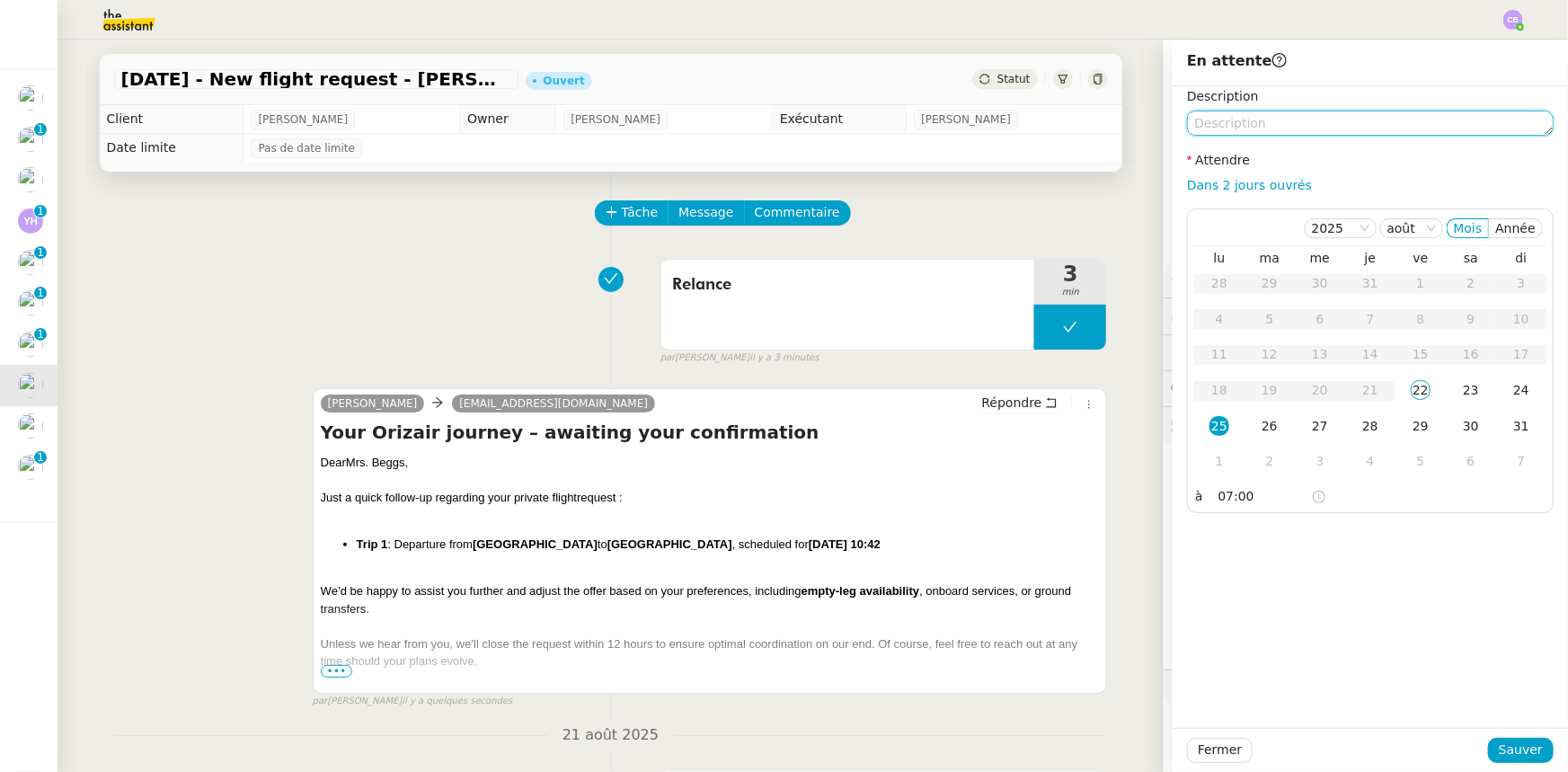
click at [1044, 126] on textarea at bounding box center [1370, 123] width 366 height 26
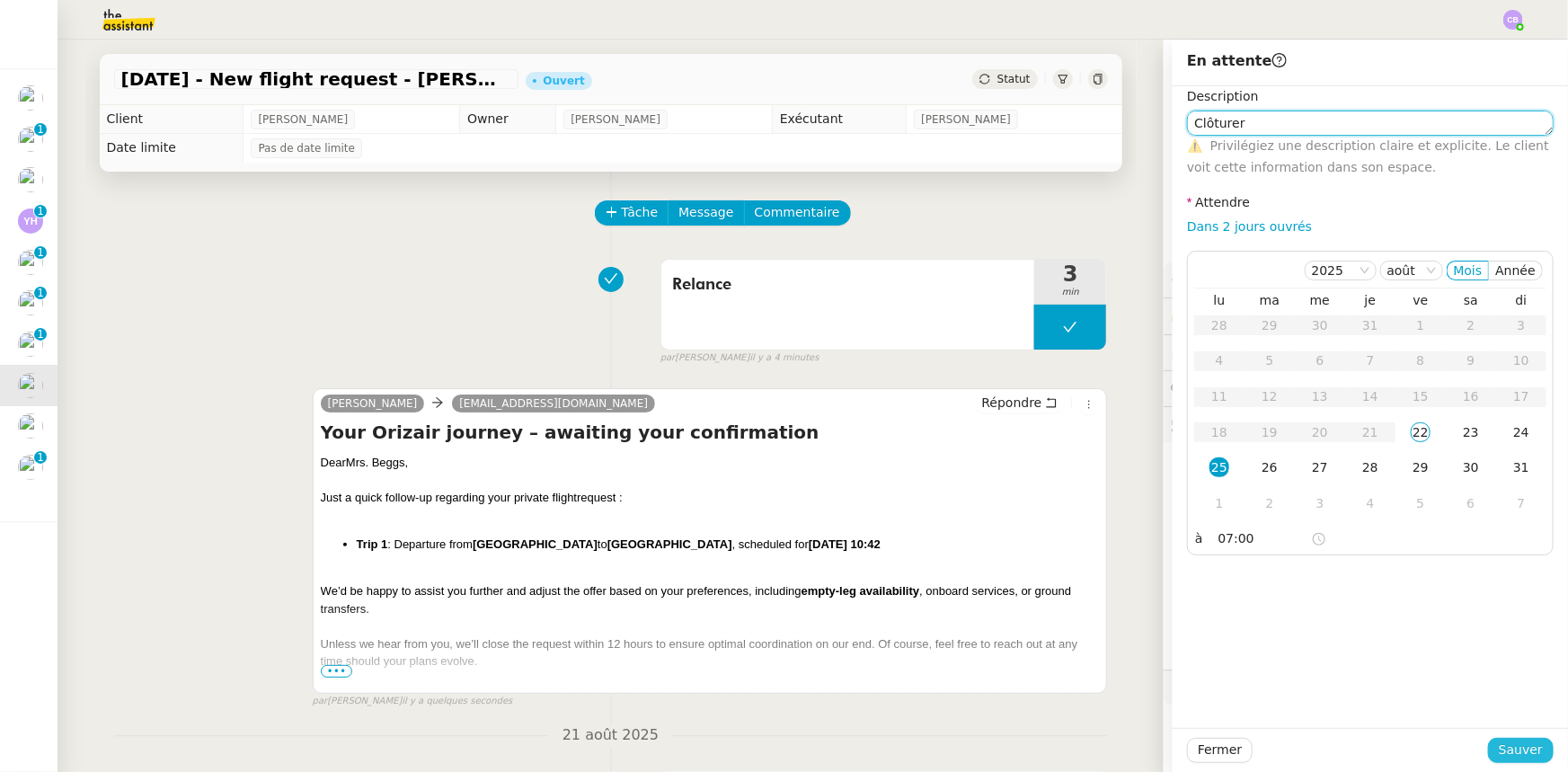
type textarea "Clôturer"
click at [1044, 477] on span "Sauver" at bounding box center [1521, 749] width 44 height 21
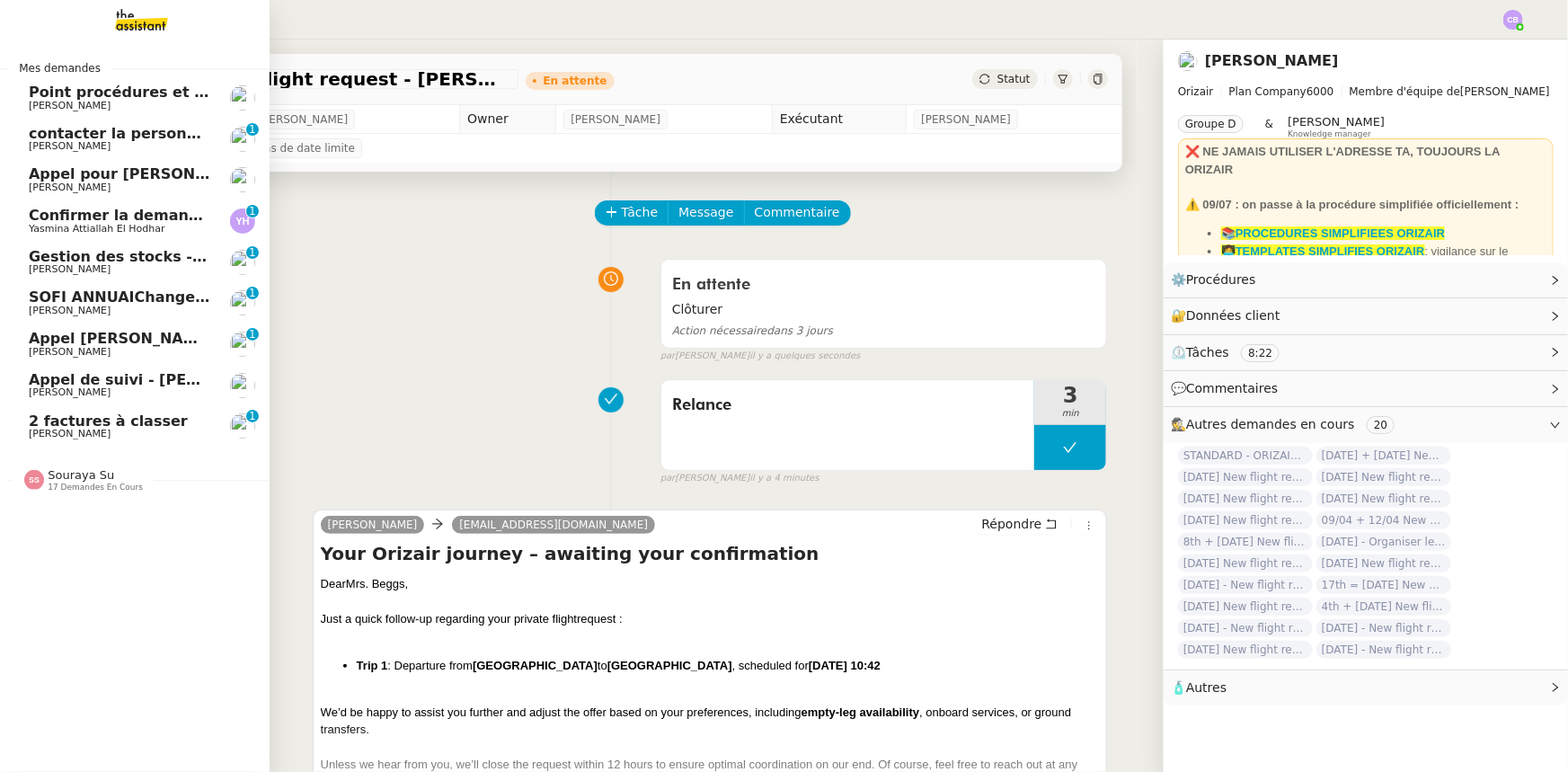
click at [81, 477] on span "17 demandes en cours" at bounding box center [95, 487] width 95 height 10
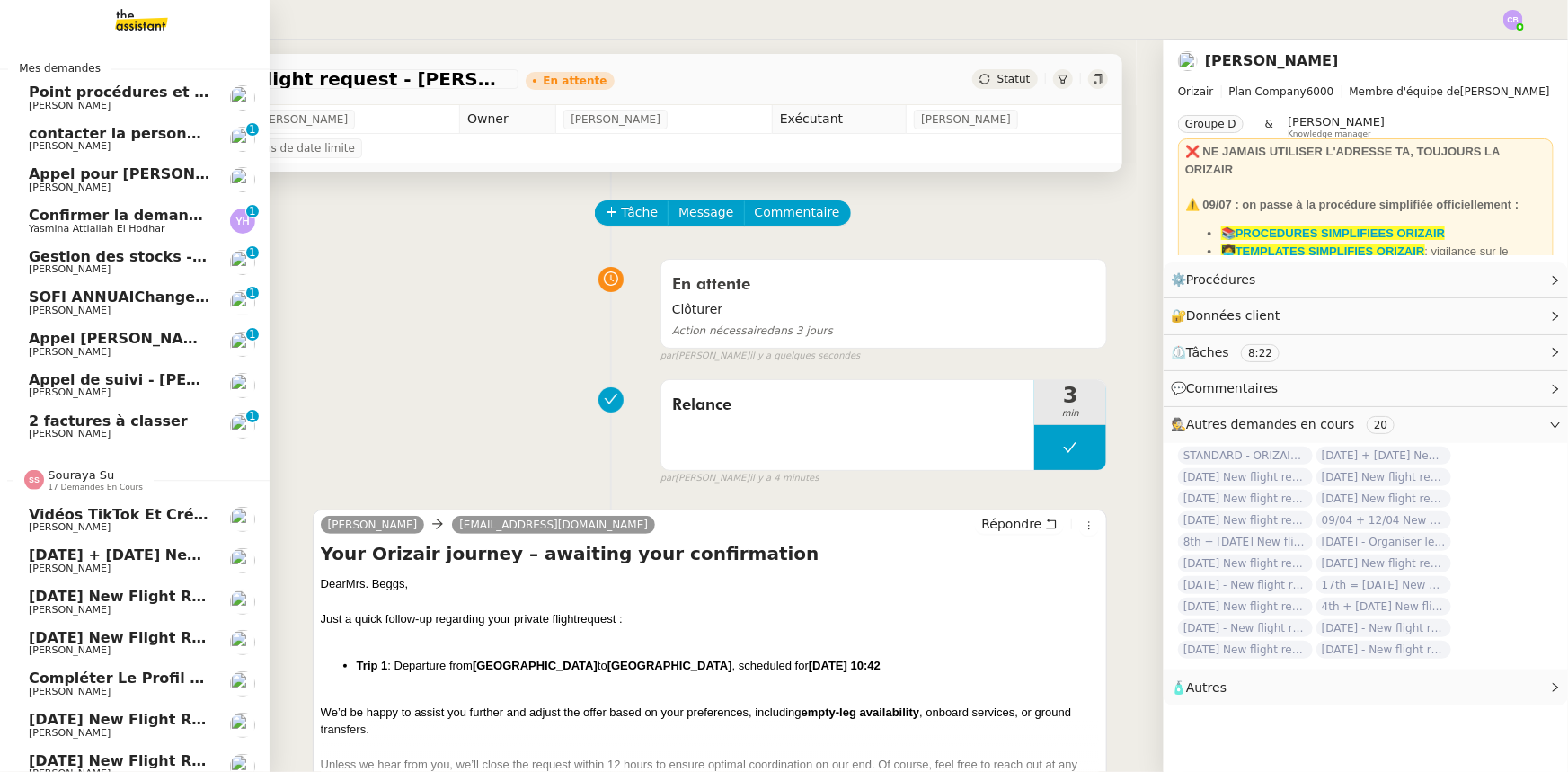
click at [80, 476] on span "Souraya Su" at bounding box center [80, 474] width 67 height 14
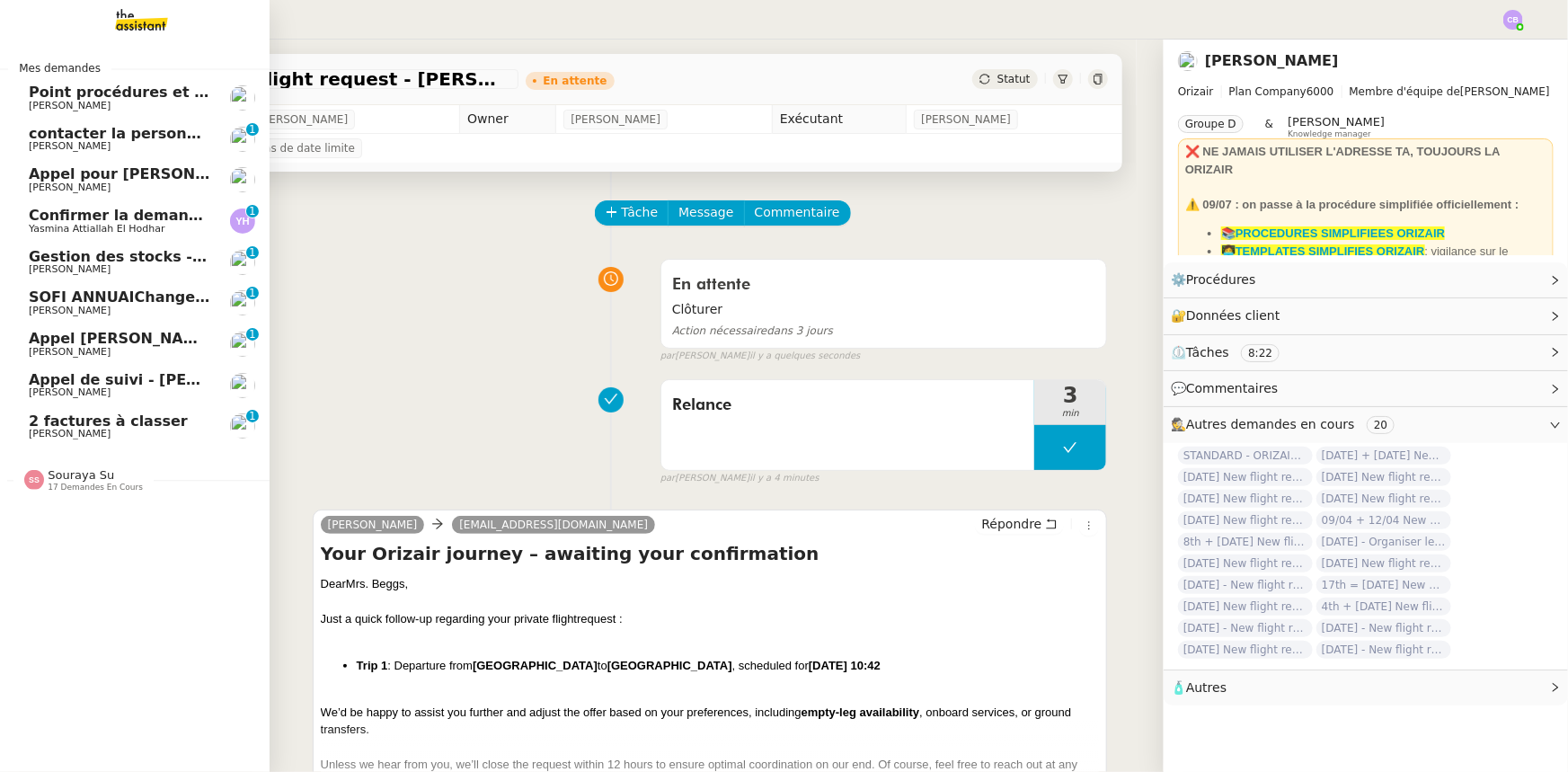
click at [137, 135] on span "contacter la personne en charge de la mutuelle d'entreprise" at bounding box center [272, 133] width 489 height 17
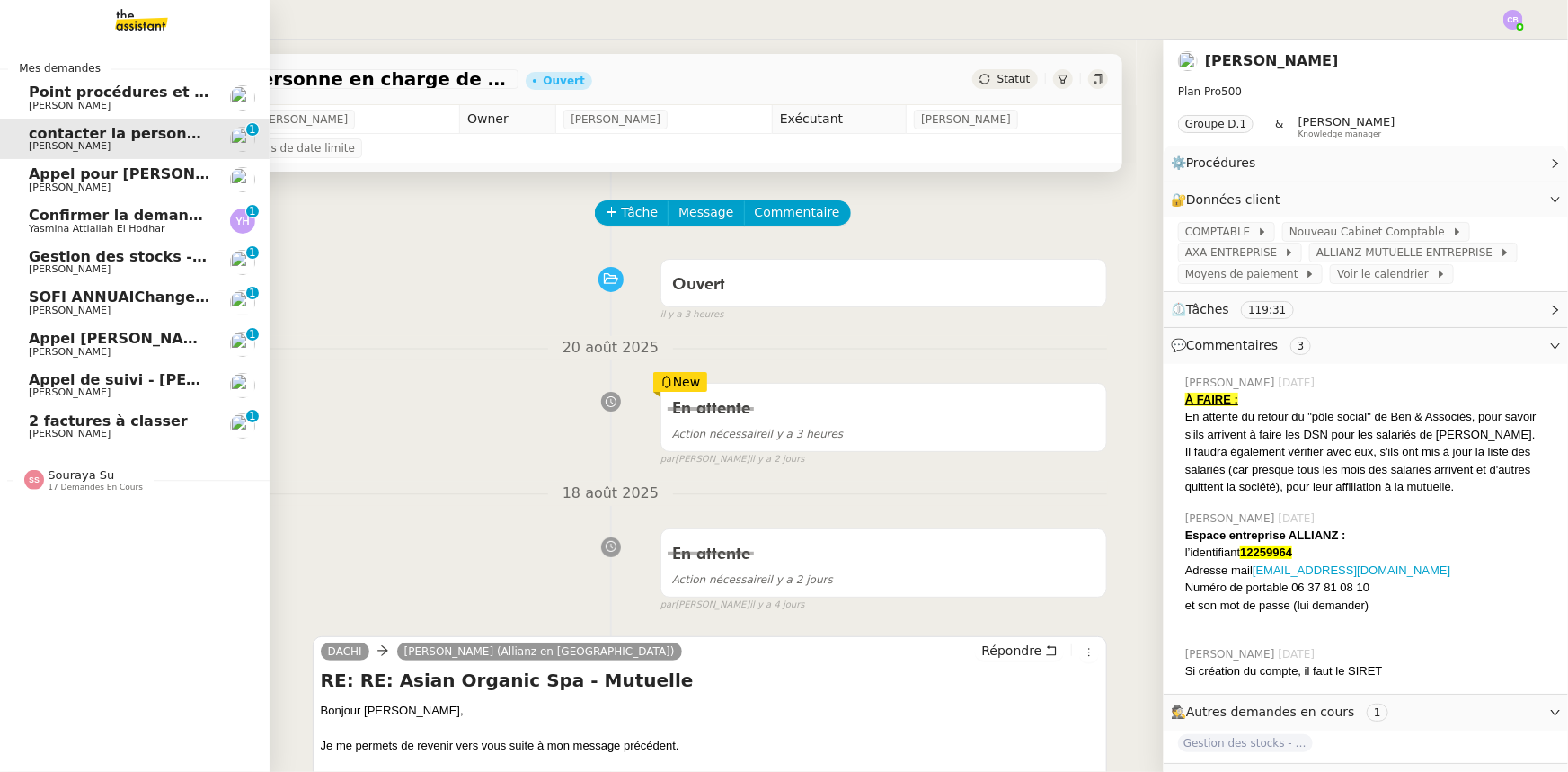
click at [105, 215] on span "Confirmer la demande de raccordement à la fibre" at bounding box center [228, 215] width 400 height 17
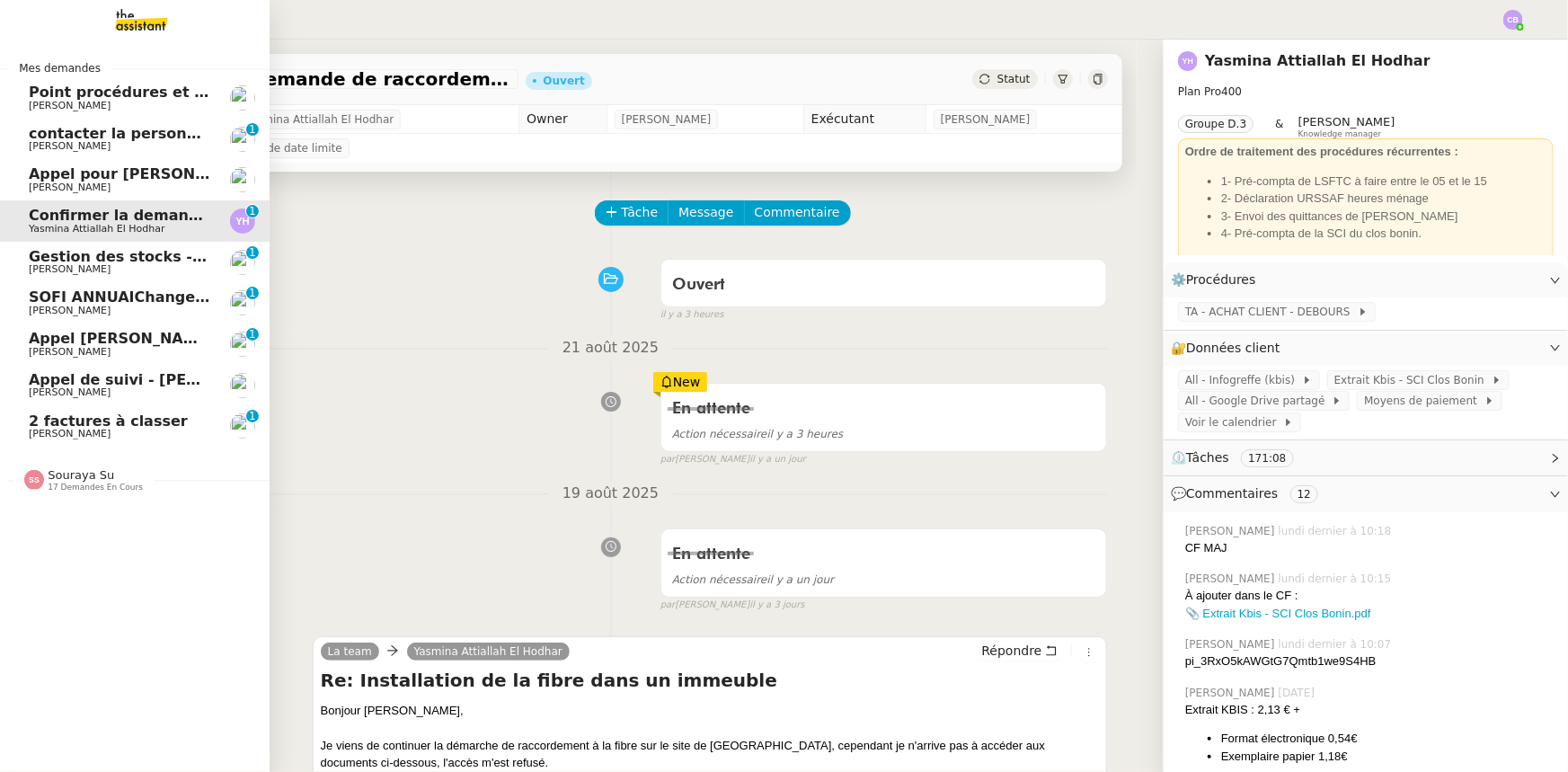
click at [95, 253] on span "Gestion des stocks - août 2025" at bounding box center [154, 256] width 250 height 17
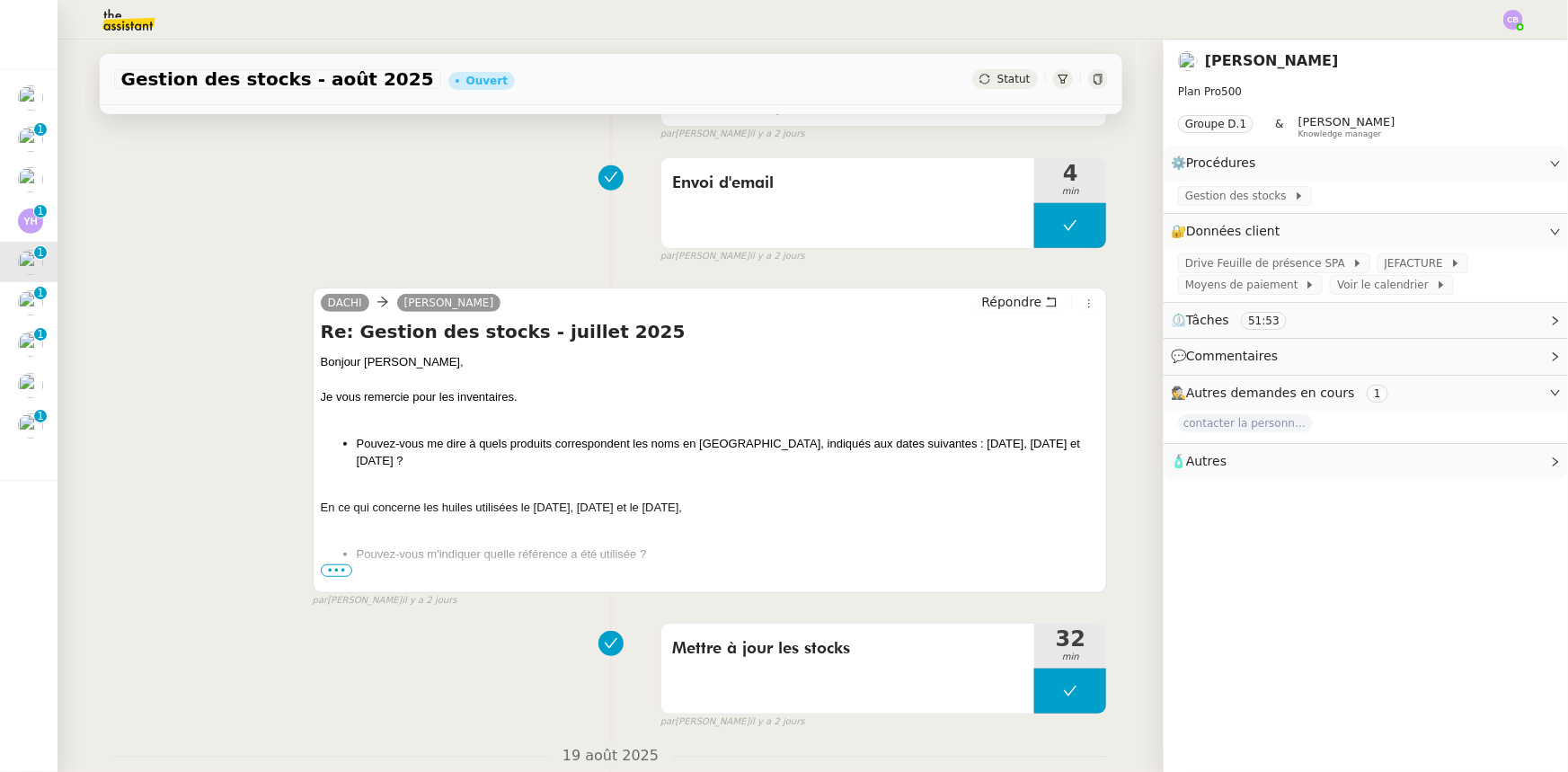
scroll to position [326, 0]
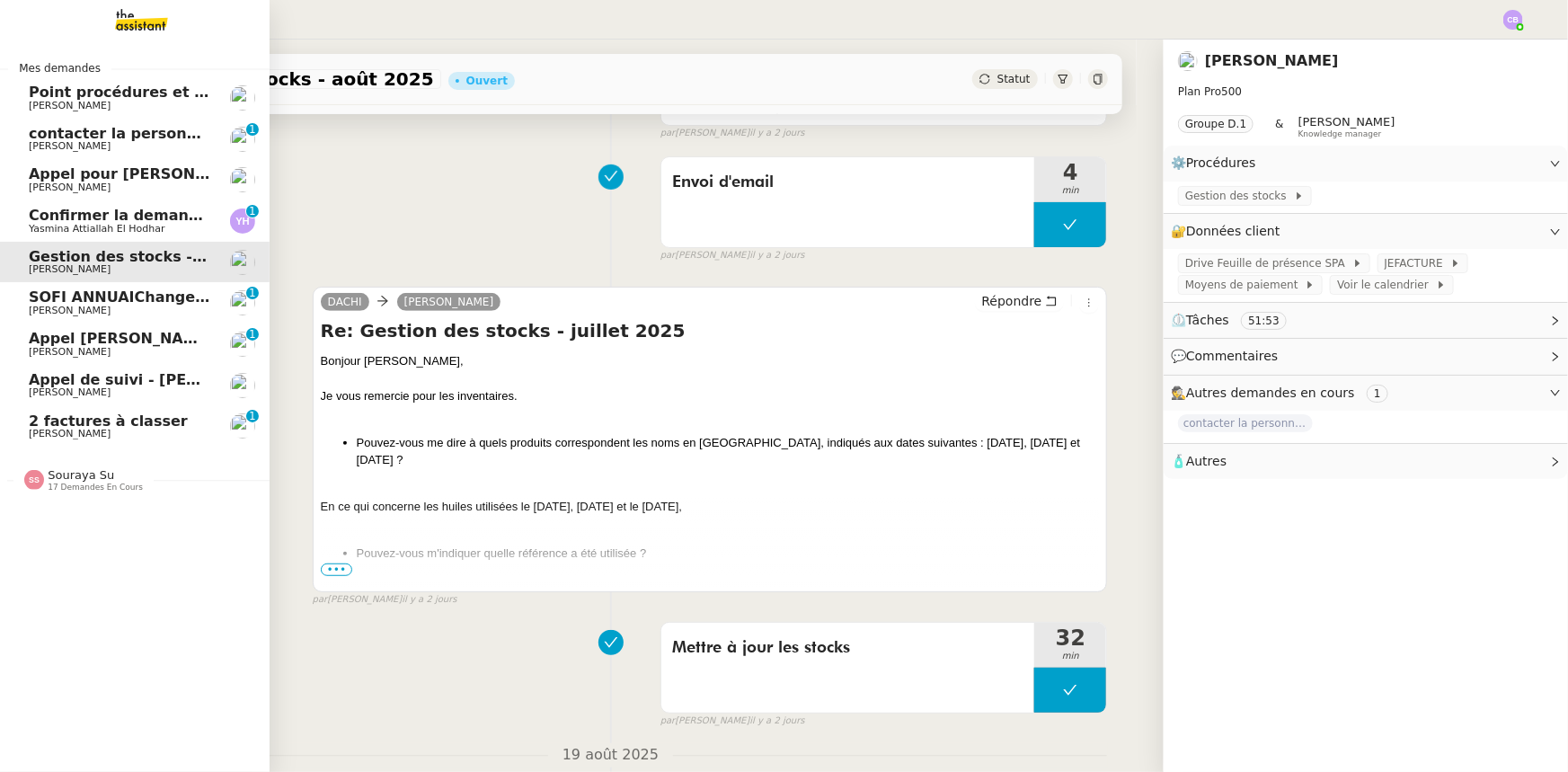
click at [58, 301] on span "SOFI ANNUAIChangement de numéro de SIRET 908 957 202 00017" at bounding box center [297, 297] width 537 height 17
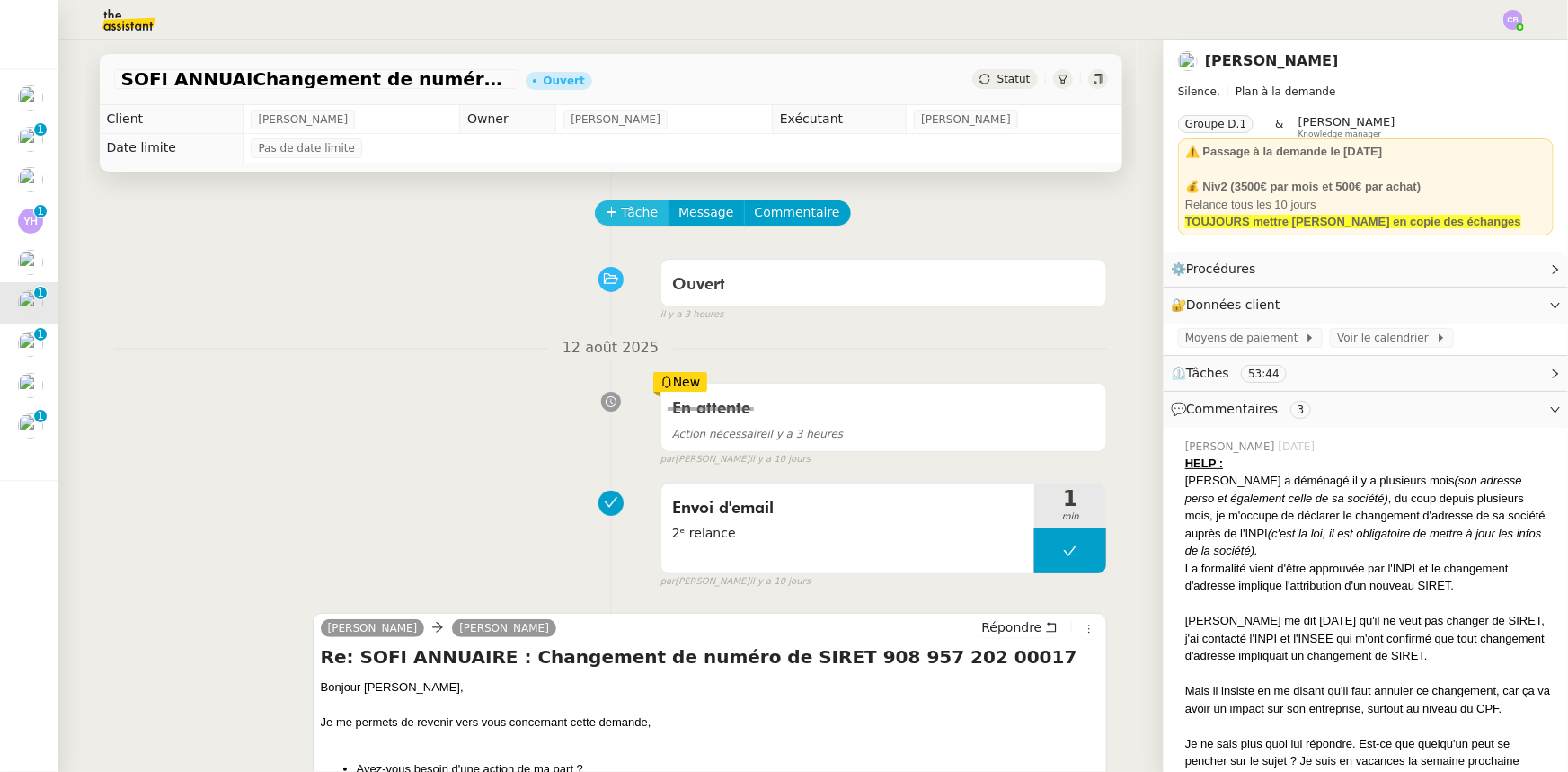
click at [626, 216] on span "Tâche" at bounding box center [641, 212] width 37 height 21
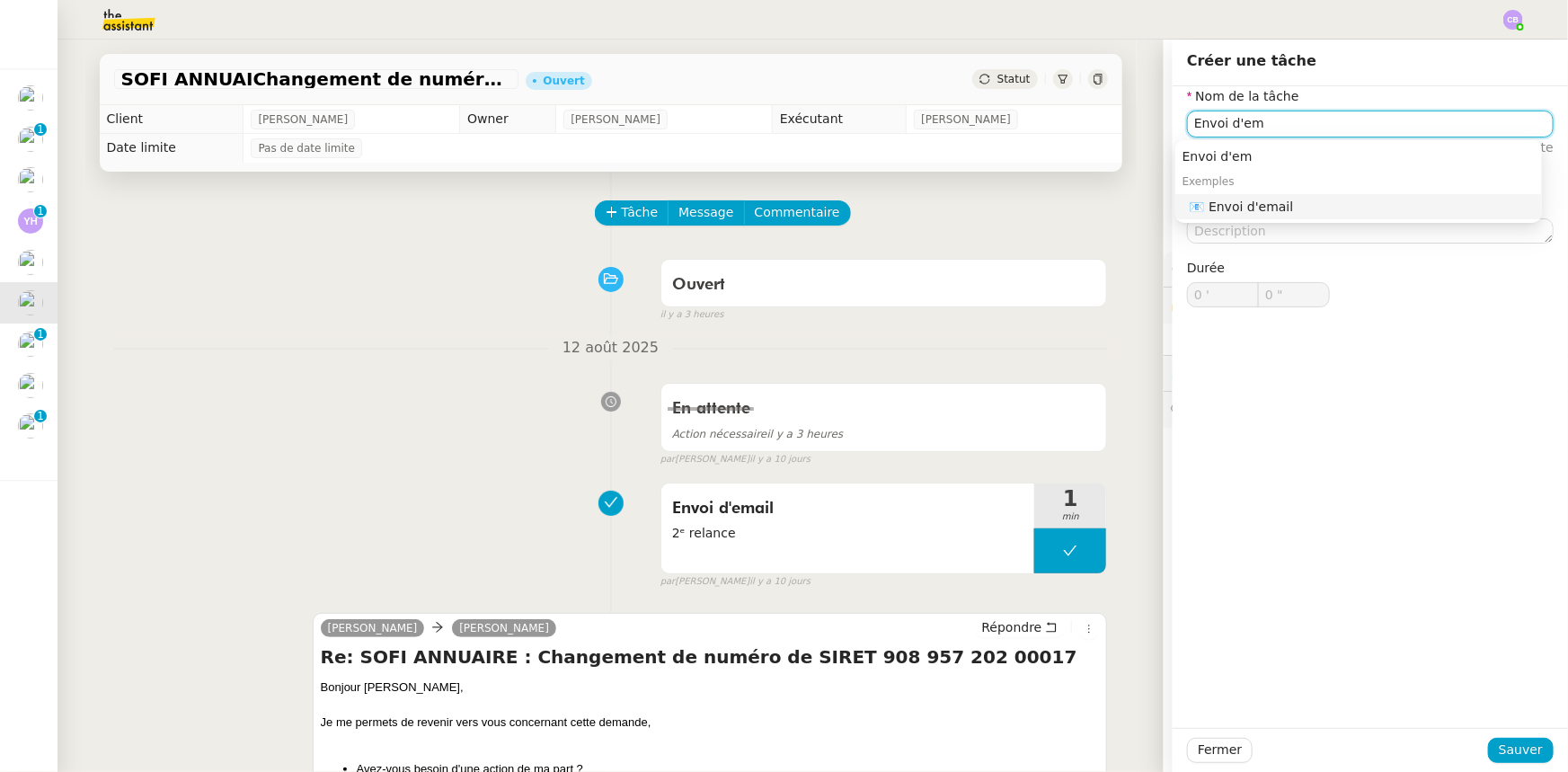
click at [1044, 208] on div "📧 Envoi d'email" at bounding box center [1362, 206] width 345 height 16
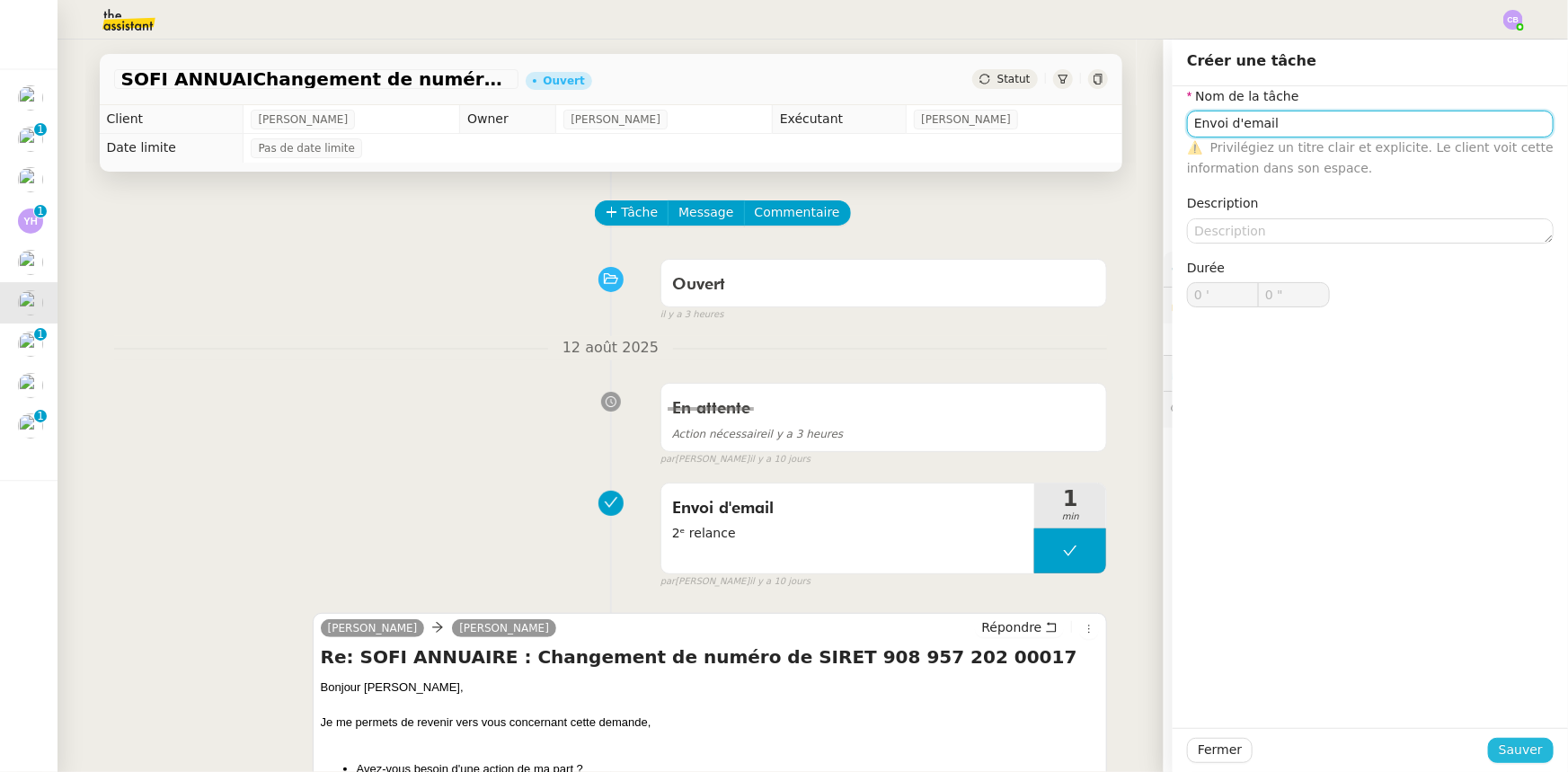
type input "Envoi d'email"
click at [1044, 477] on span "Sauver" at bounding box center [1521, 749] width 44 height 21
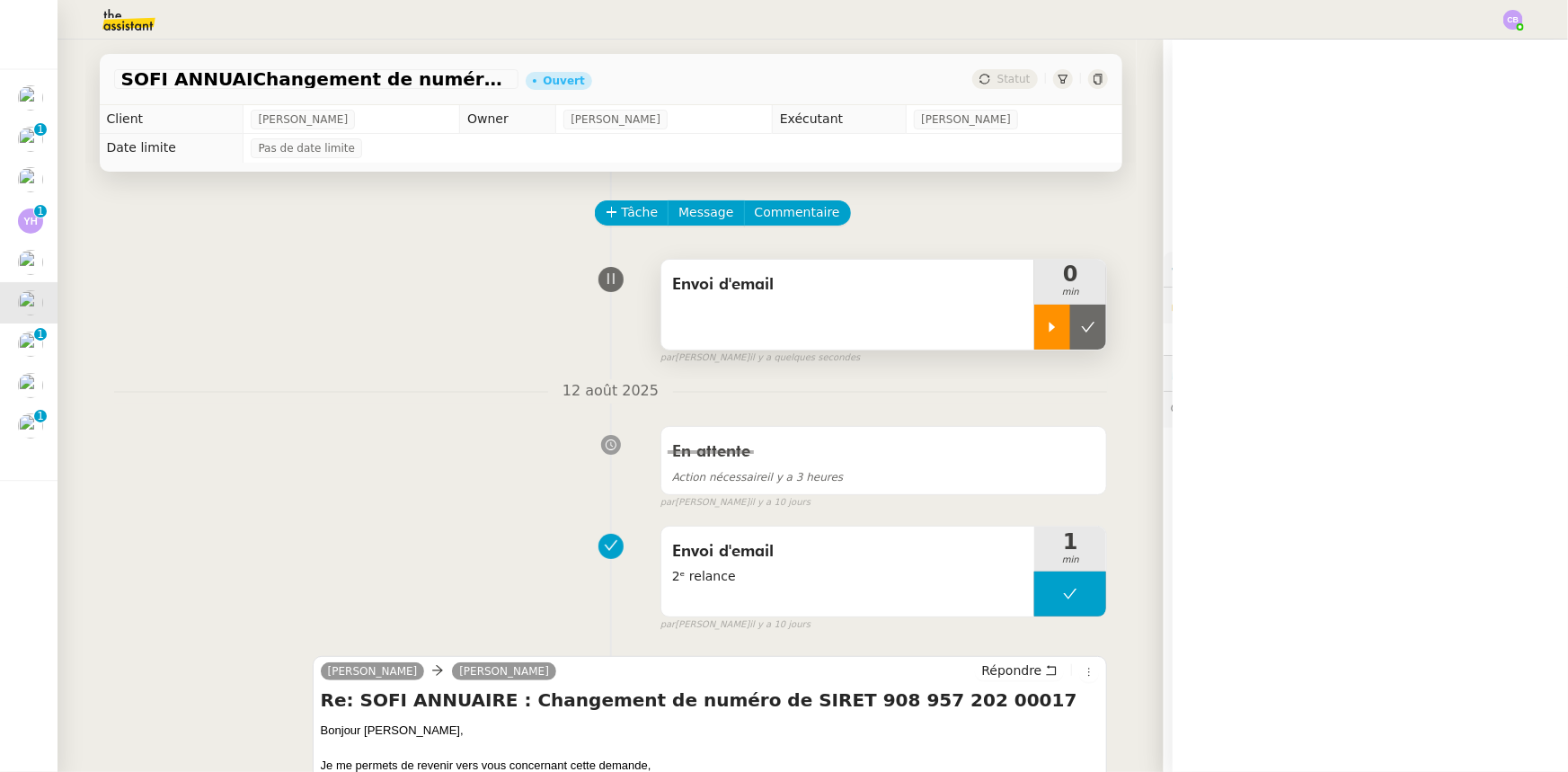
click at [1044, 326] on icon at bounding box center [1053, 326] width 6 height 10
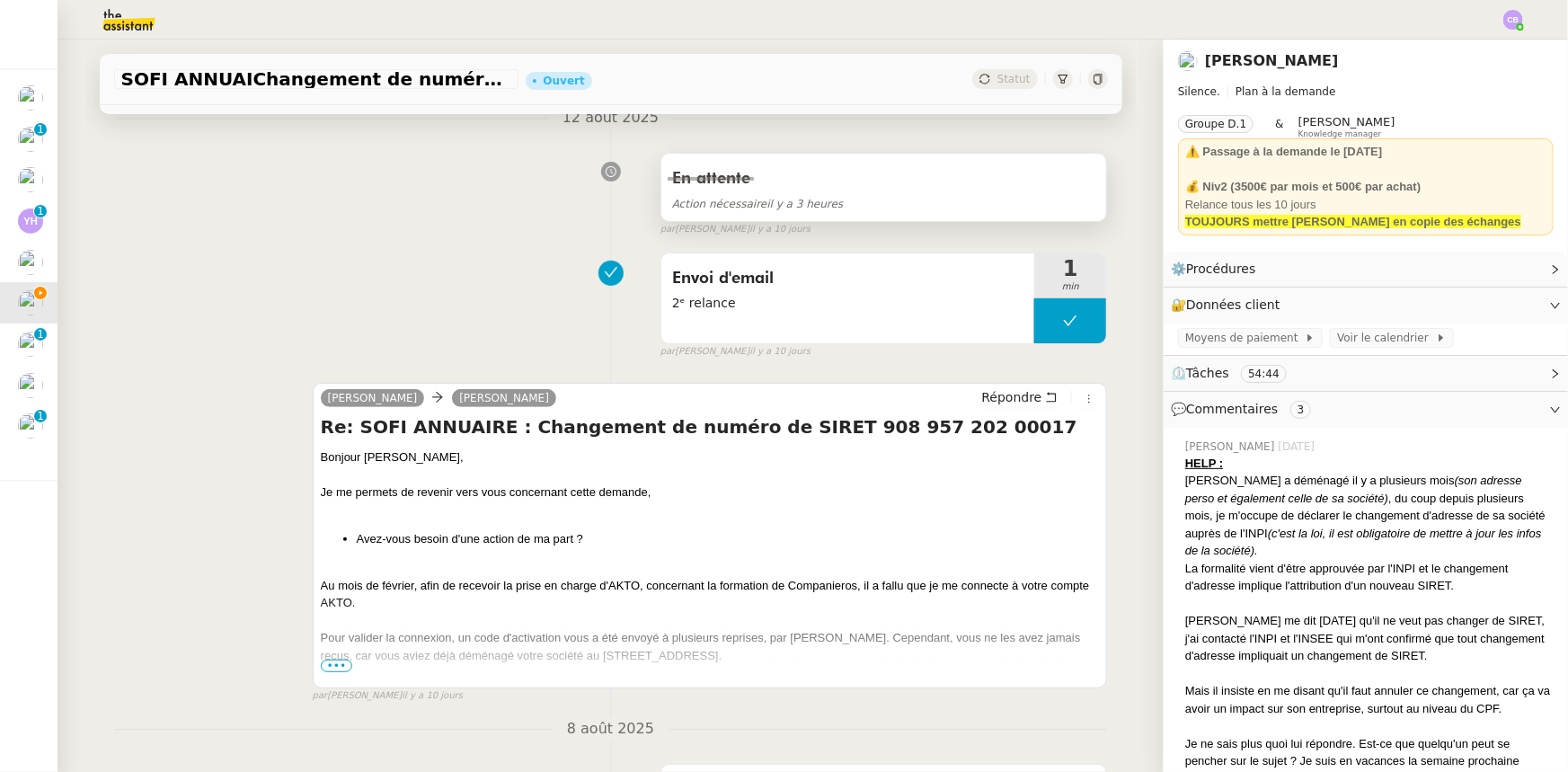
scroll to position [326, 0]
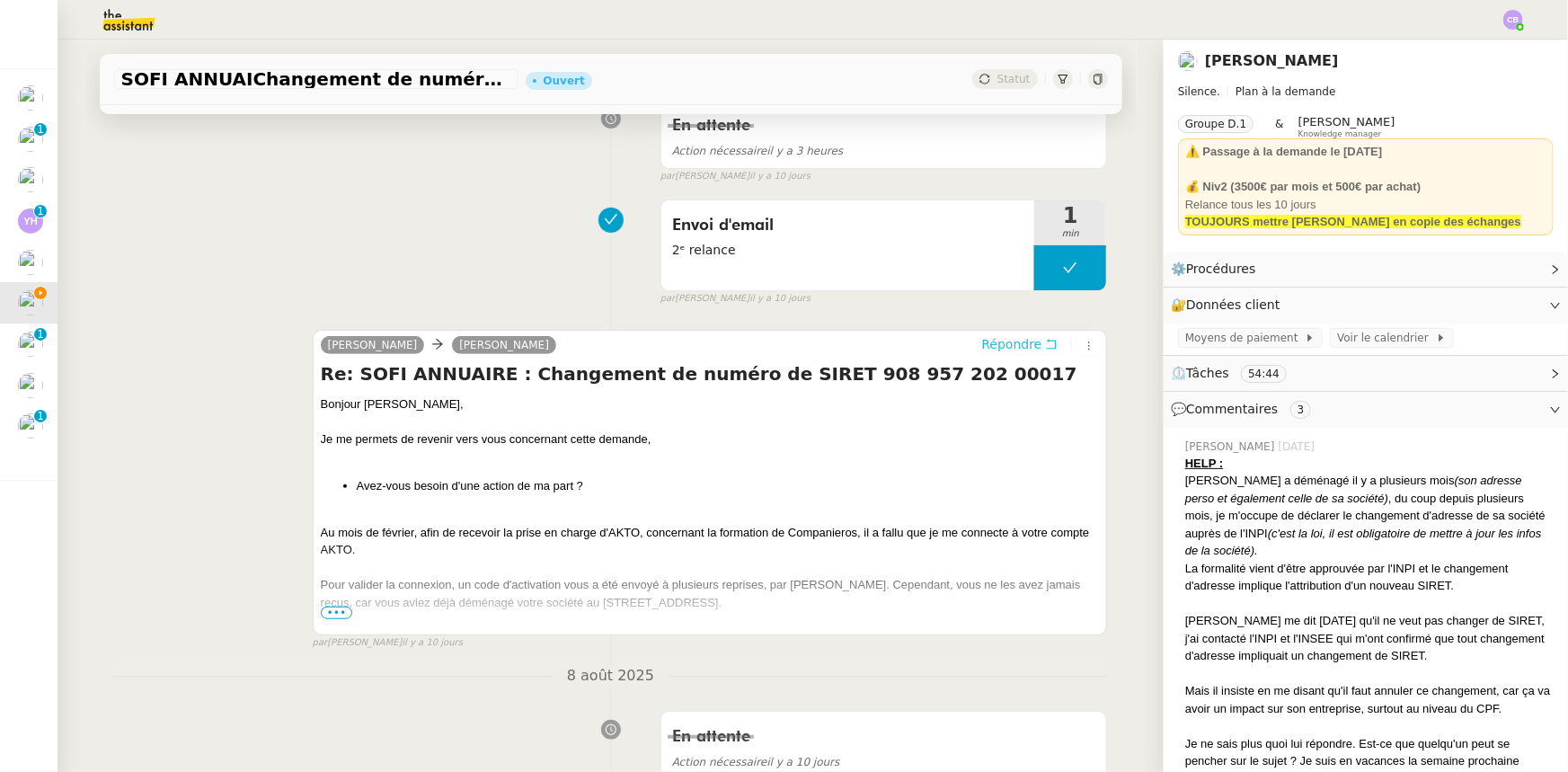
click at [995, 344] on span "Répondre" at bounding box center [1012, 344] width 60 height 18
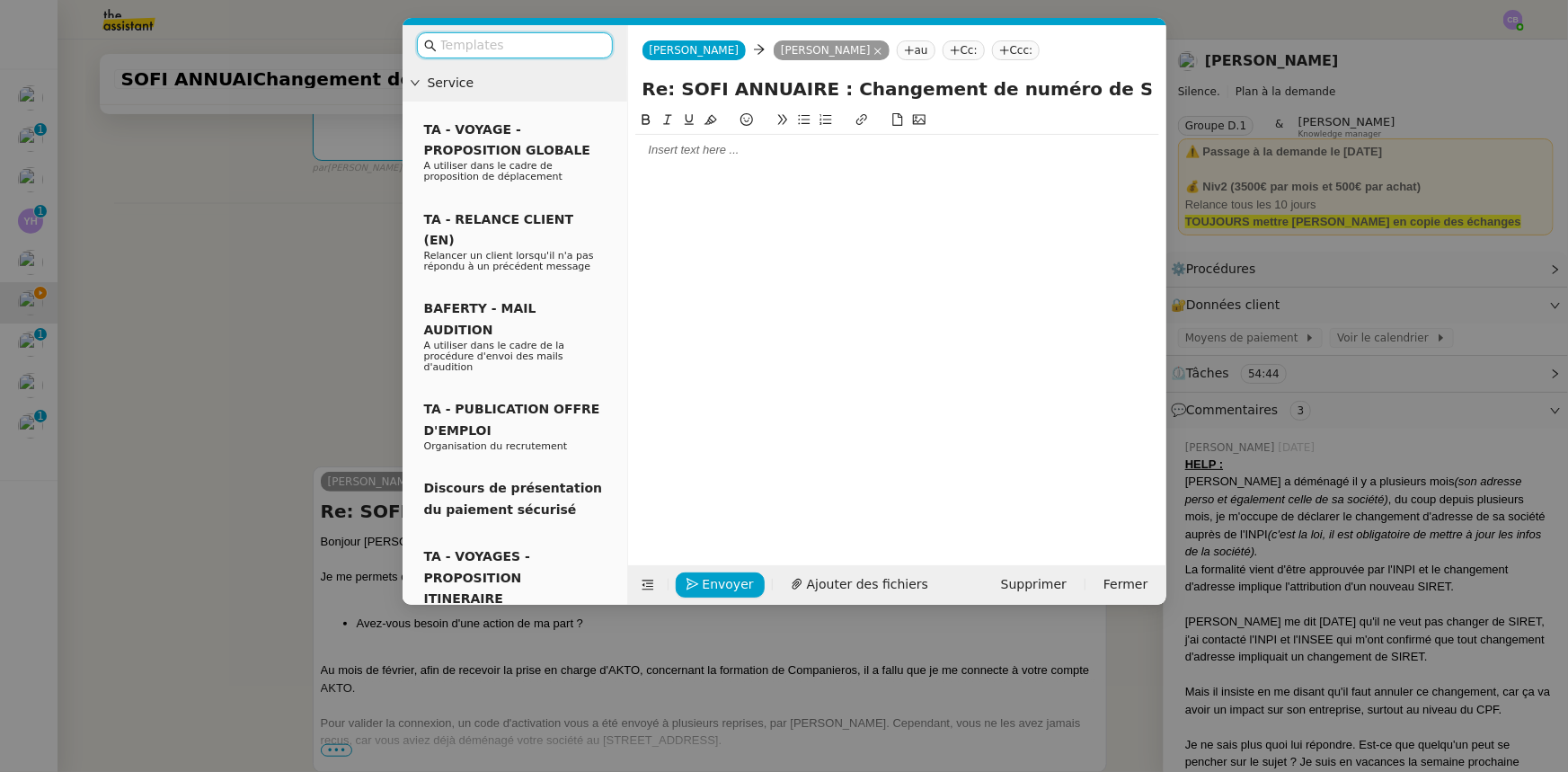
click at [498, 43] on input "text" at bounding box center [521, 45] width 162 height 21
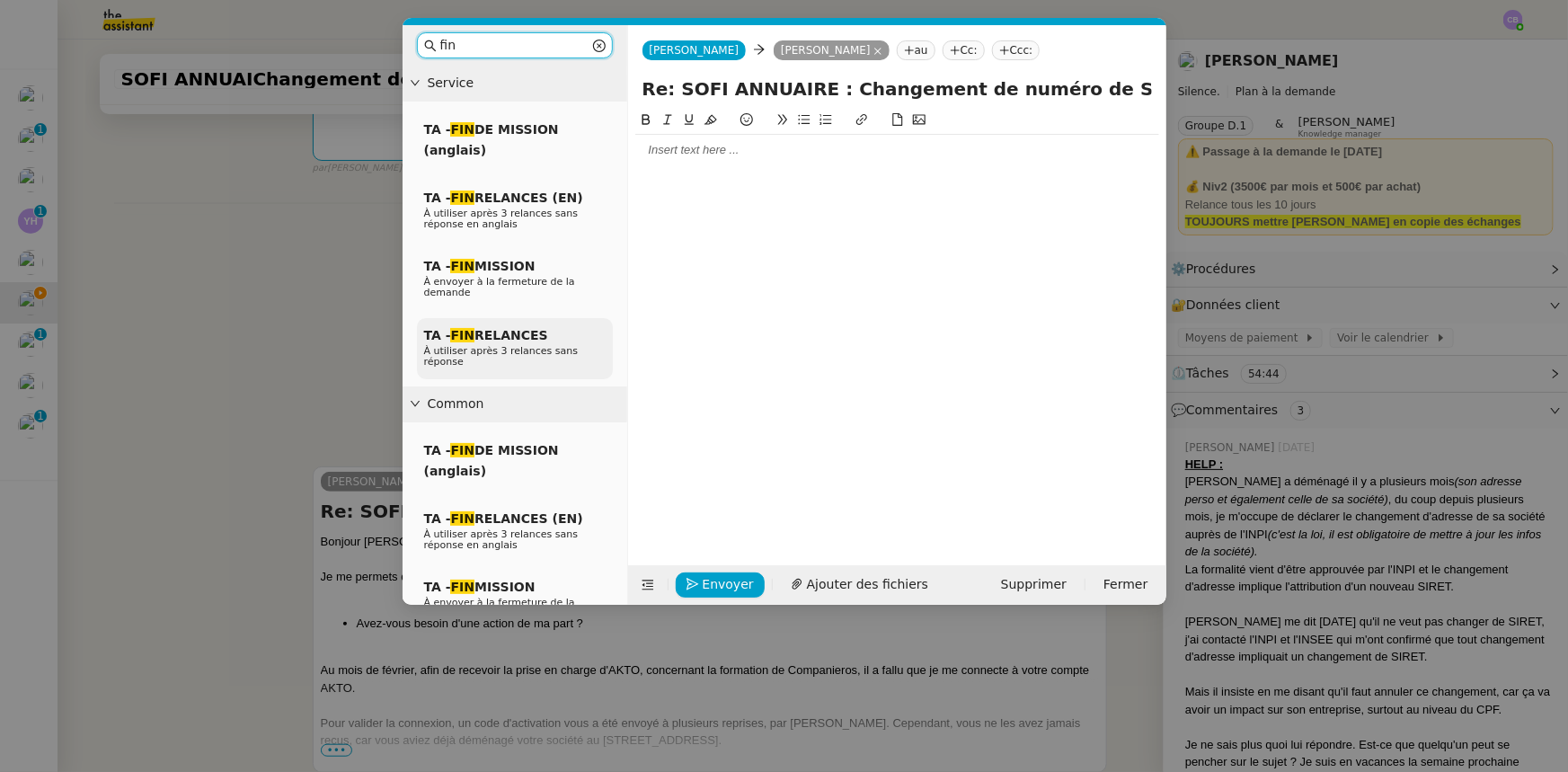
type input "fin"
click at [513, 345] on span "À utiliser après 3 relances sans réponse" at bounding box center [501, 356] width 154 height 23
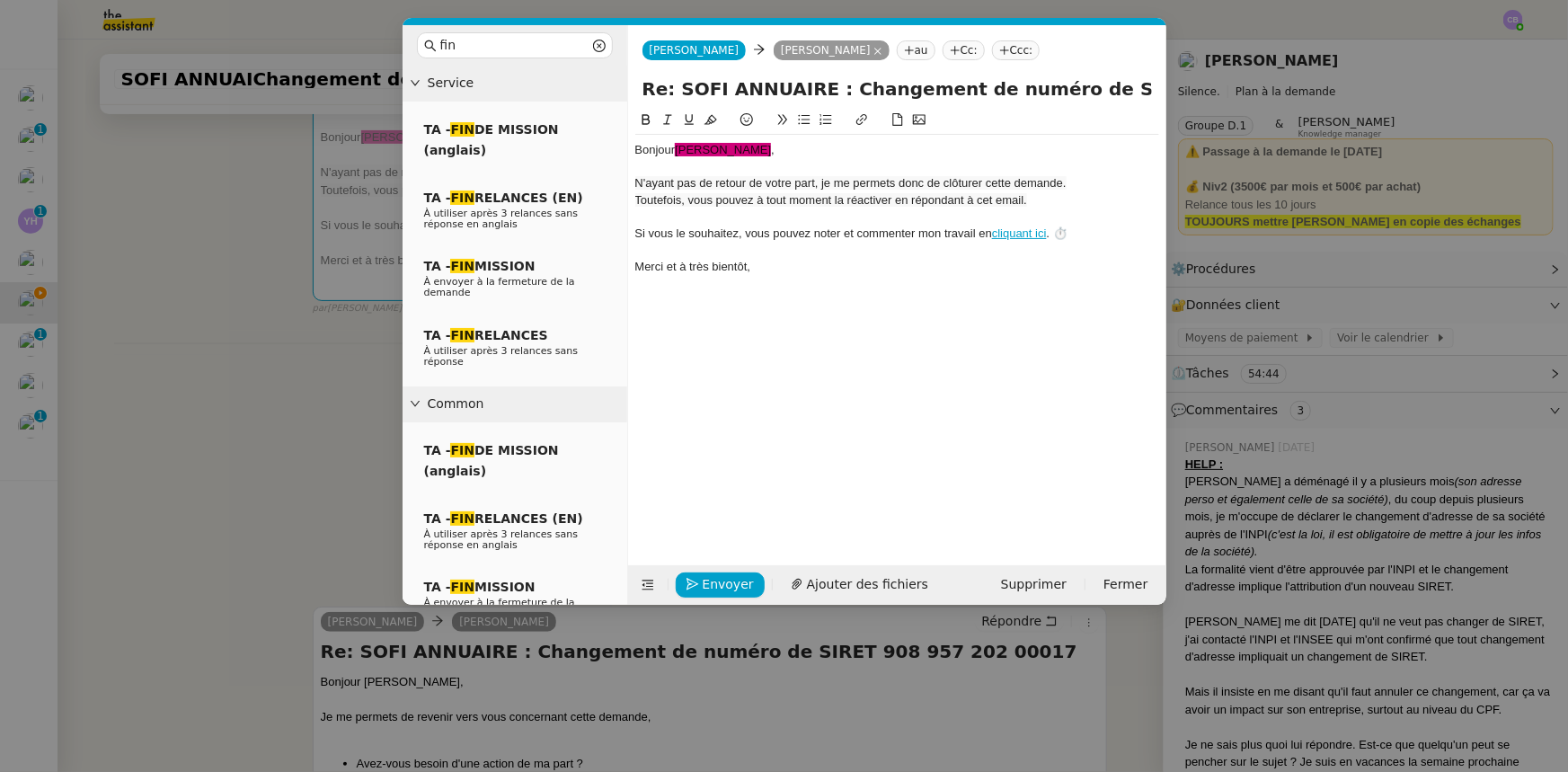
click at [674, 147] on div "Bonjour ﻿Nicolas﻿ ," at bounding box center [896, 150] width 524 height 16
click at [737, 477] on span "Envoyer" at bounding box center [728, 585] width 51 height 21
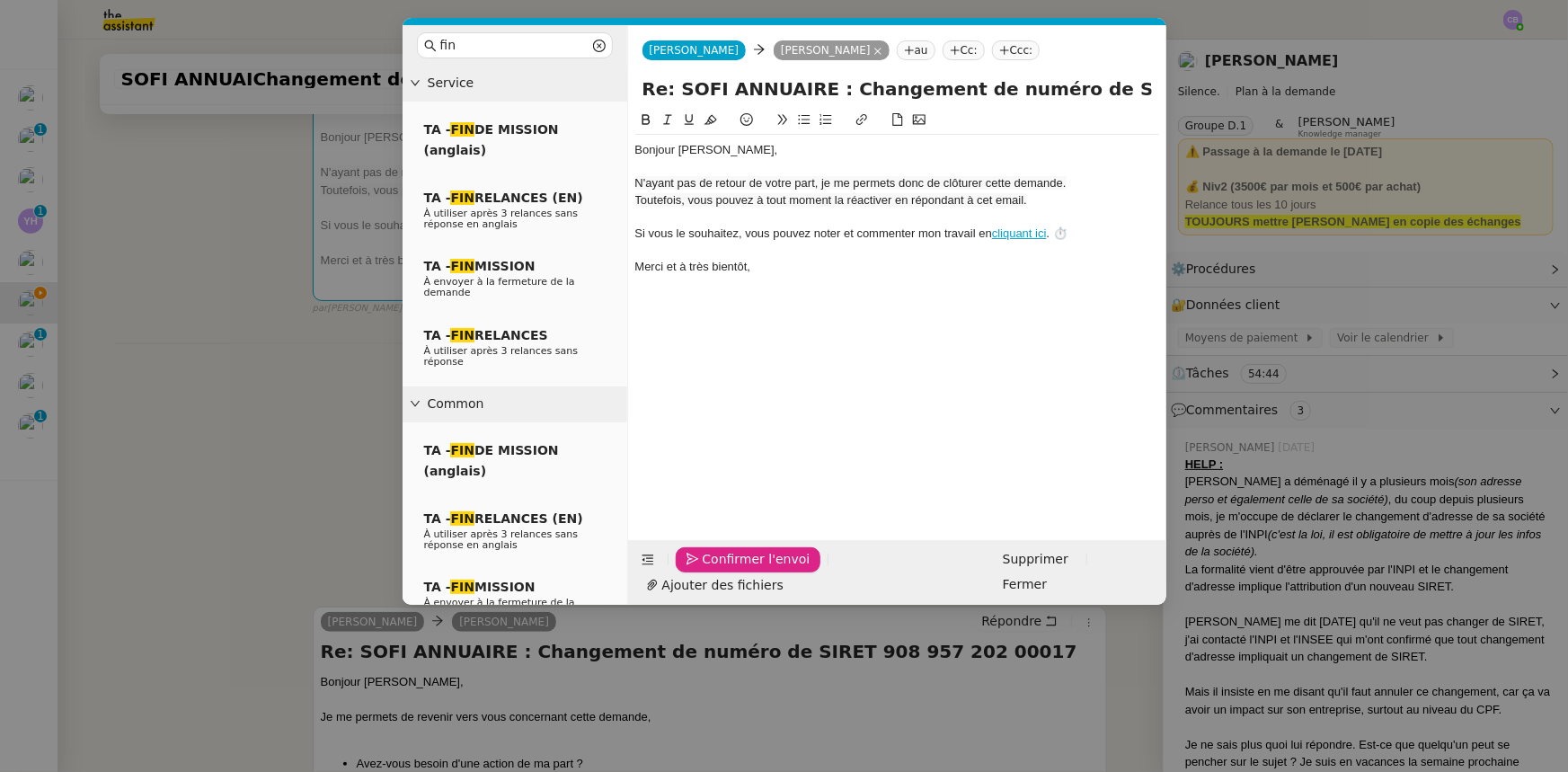
click at [737, 477] on span "Confirmer l'envoi" at bounding box center [757, 559] width 108 height 21
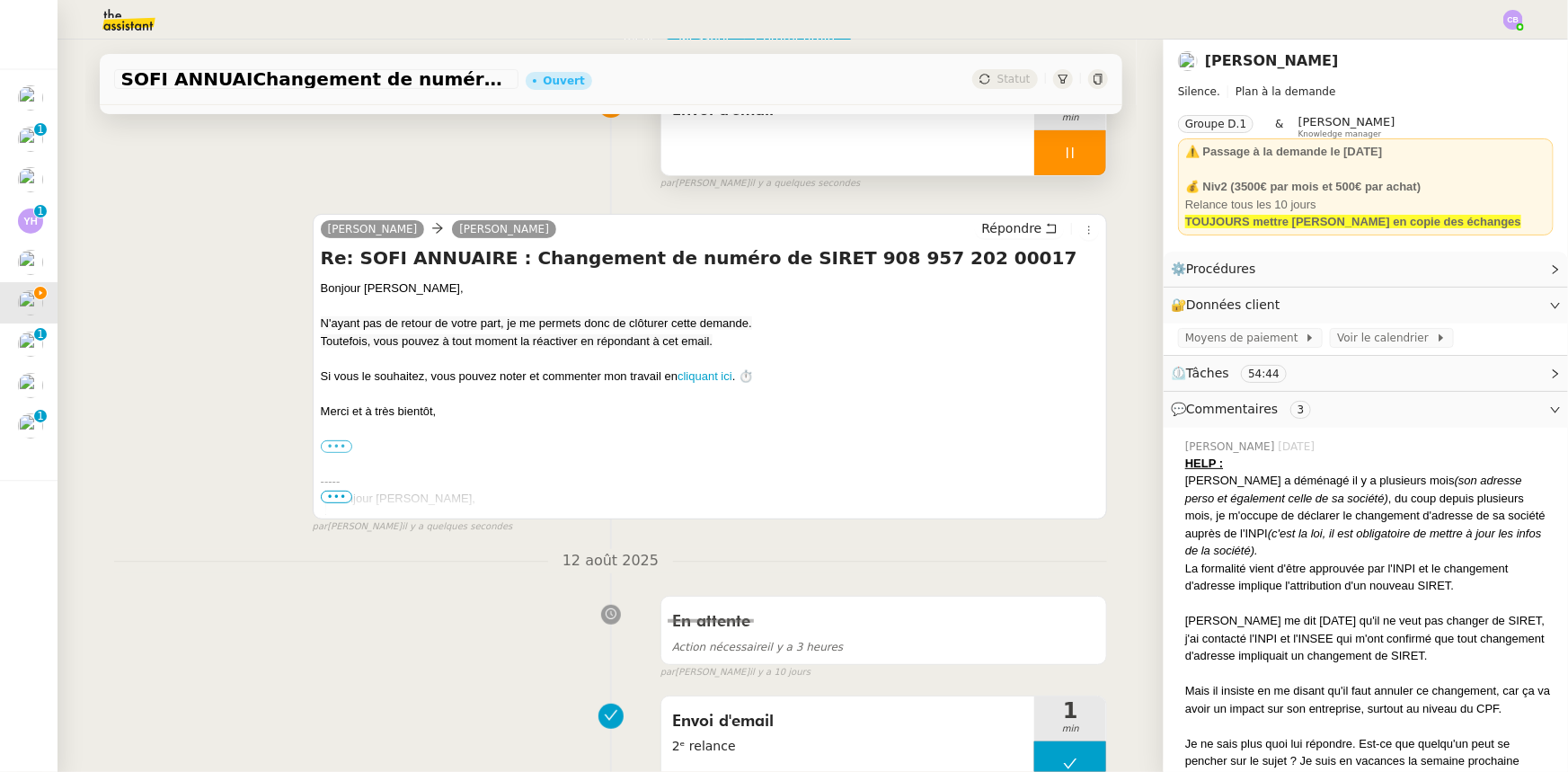
scroll to position [0, 0]
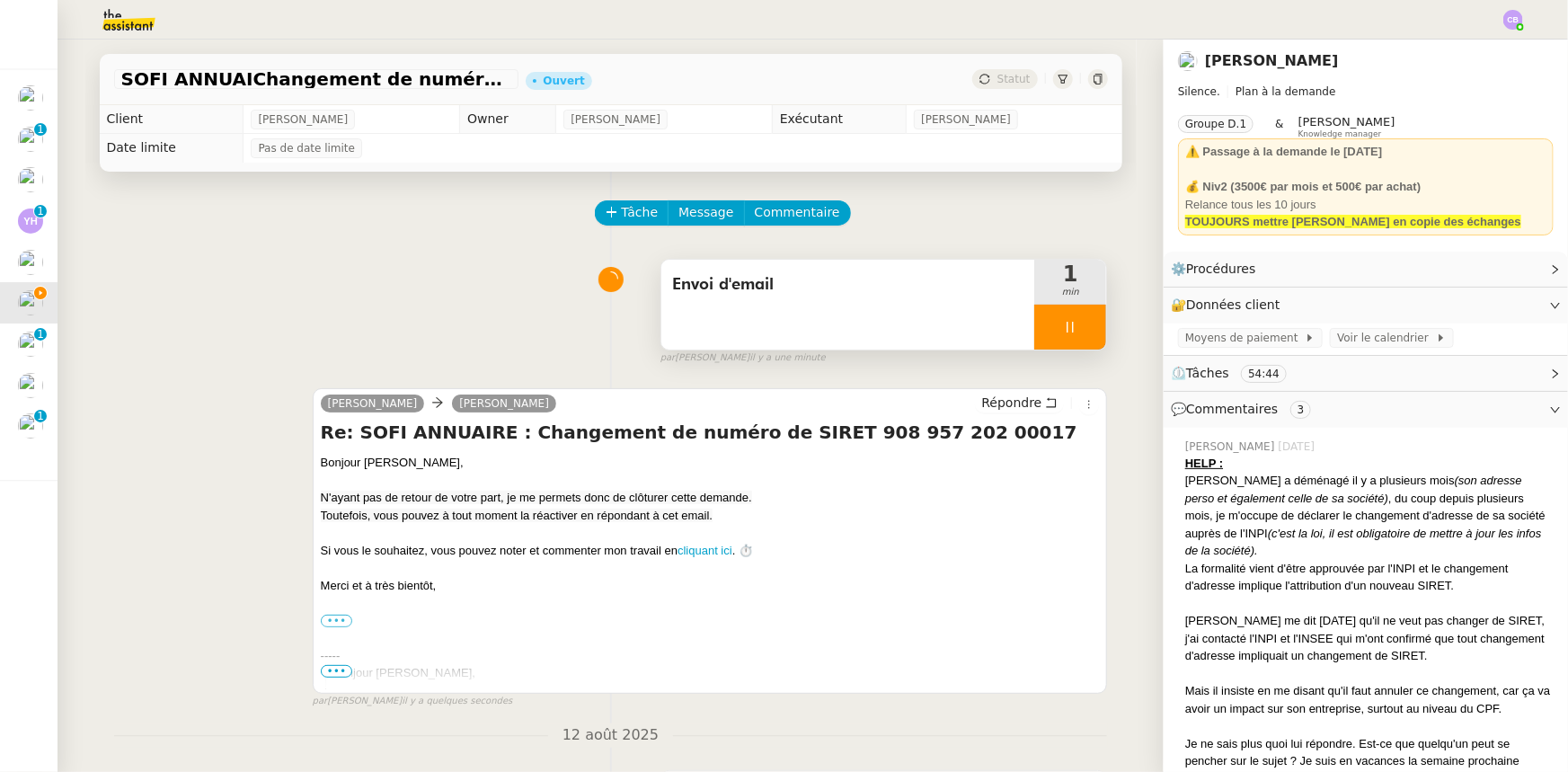
click at [1037, 326] on div at bounding box center [1070, 326] width 72 height 45
click at [1044, 334] on icon at bounding box center [1088, 327] width 15 height 15
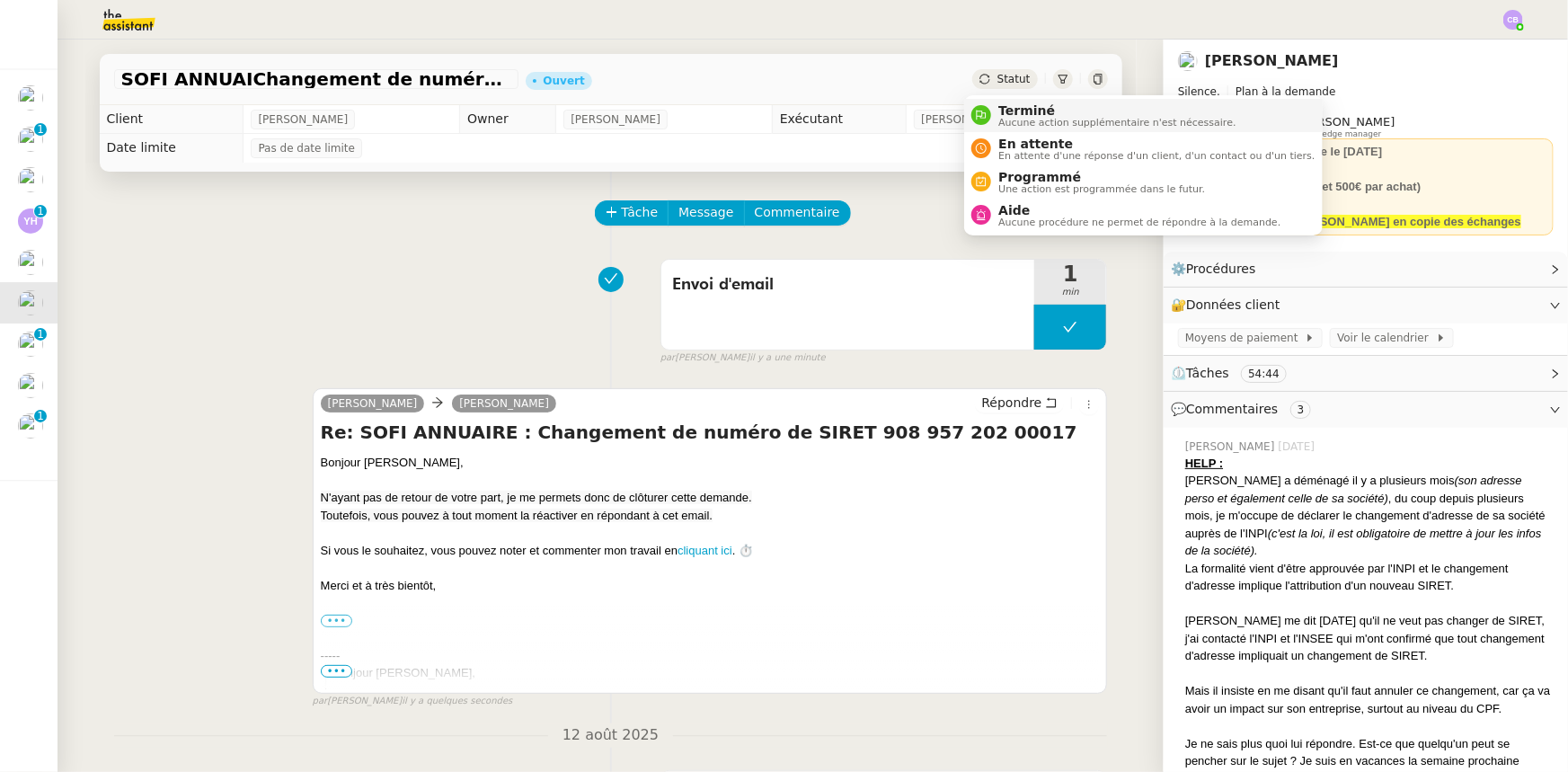
click at [1019, 112] on span "Terminé" at bounding box center [1118, 111] width 238 height 15
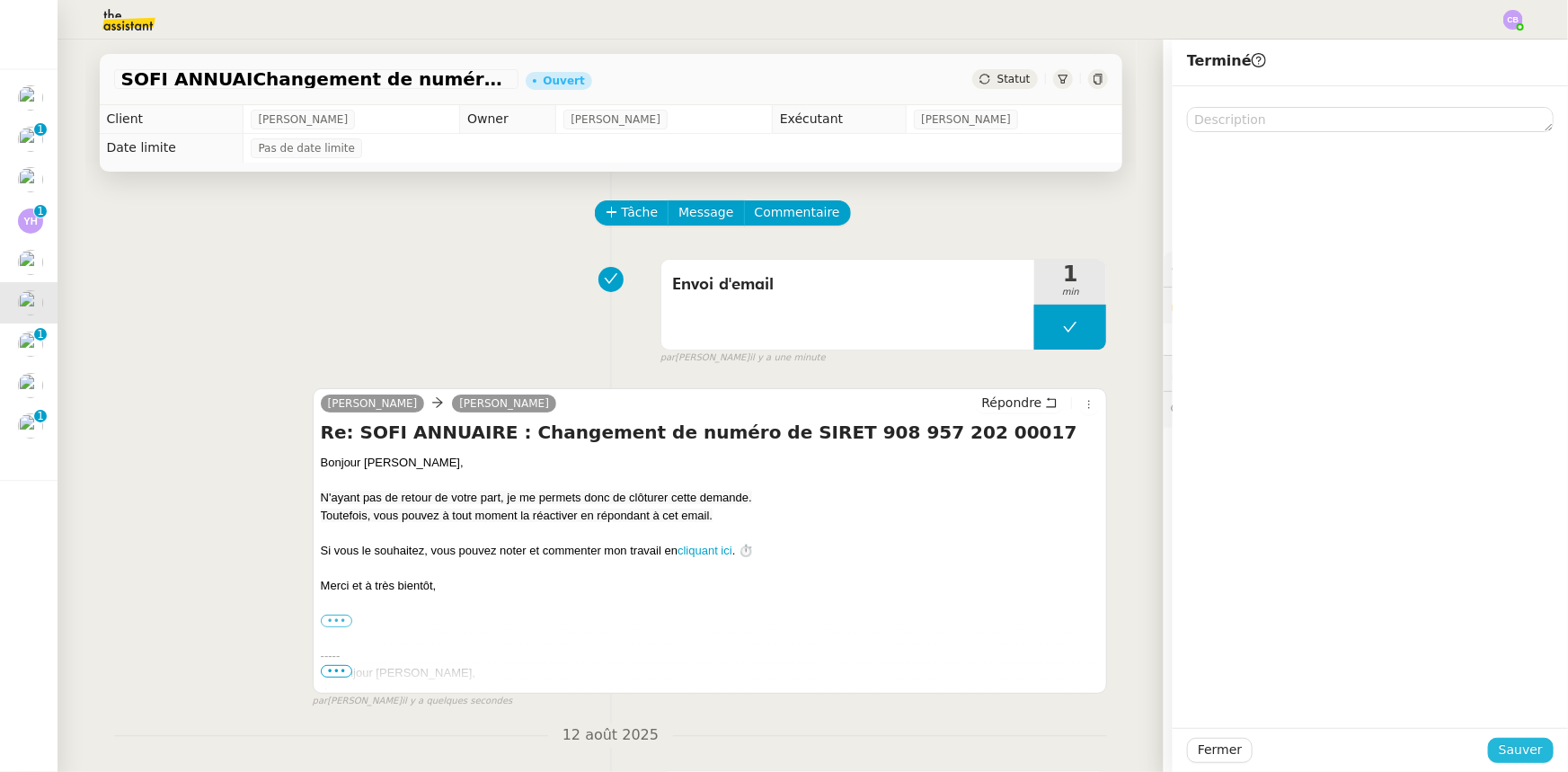
click at [1044, 477] on span "Sauver" at bounding box center [1521, 749] width 44 height 21
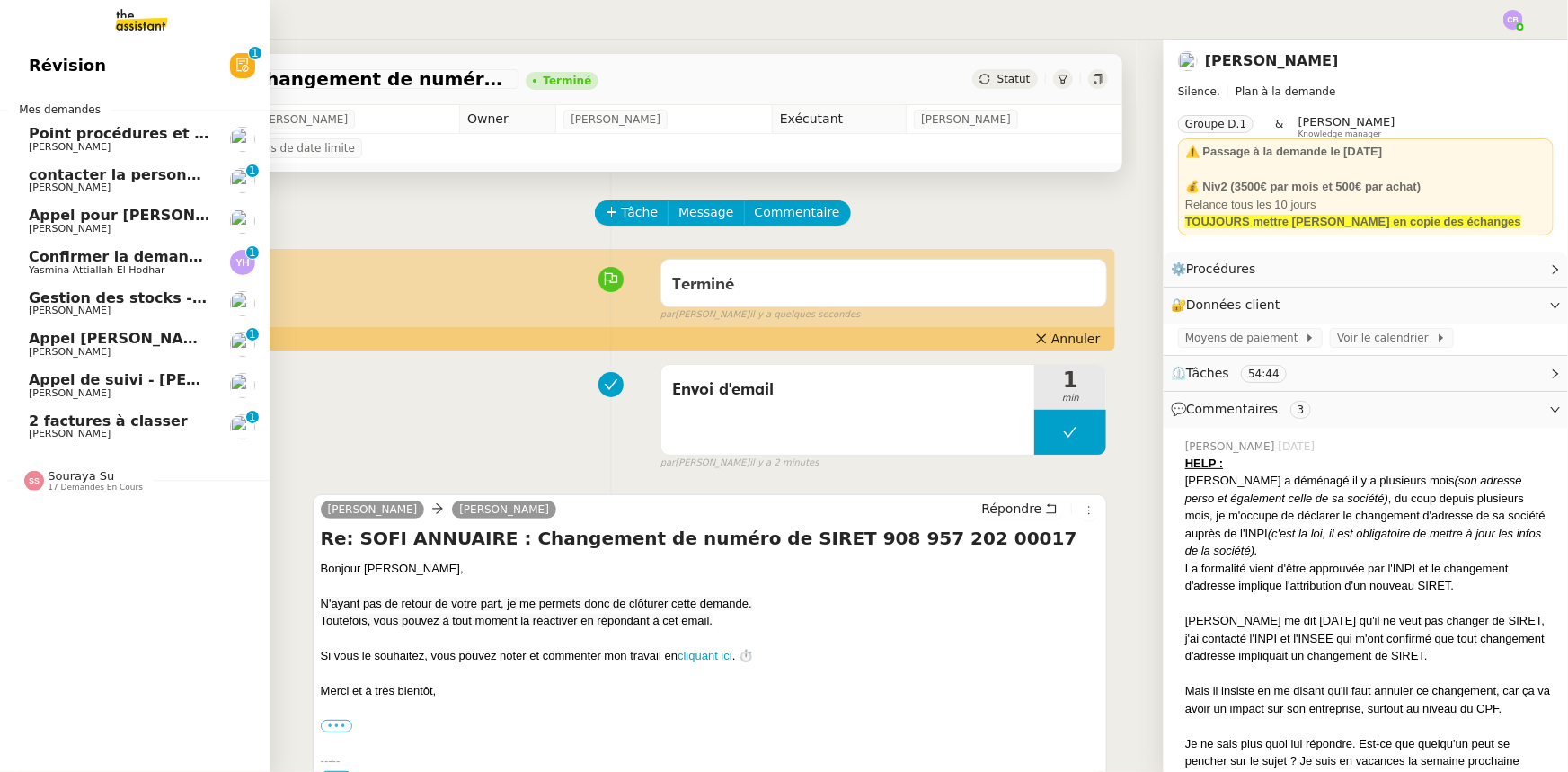
click at [79, 261] on span "Confirmer la demande de raccordement à la fibre" at bounding box center [228, 256] width 400 height 17
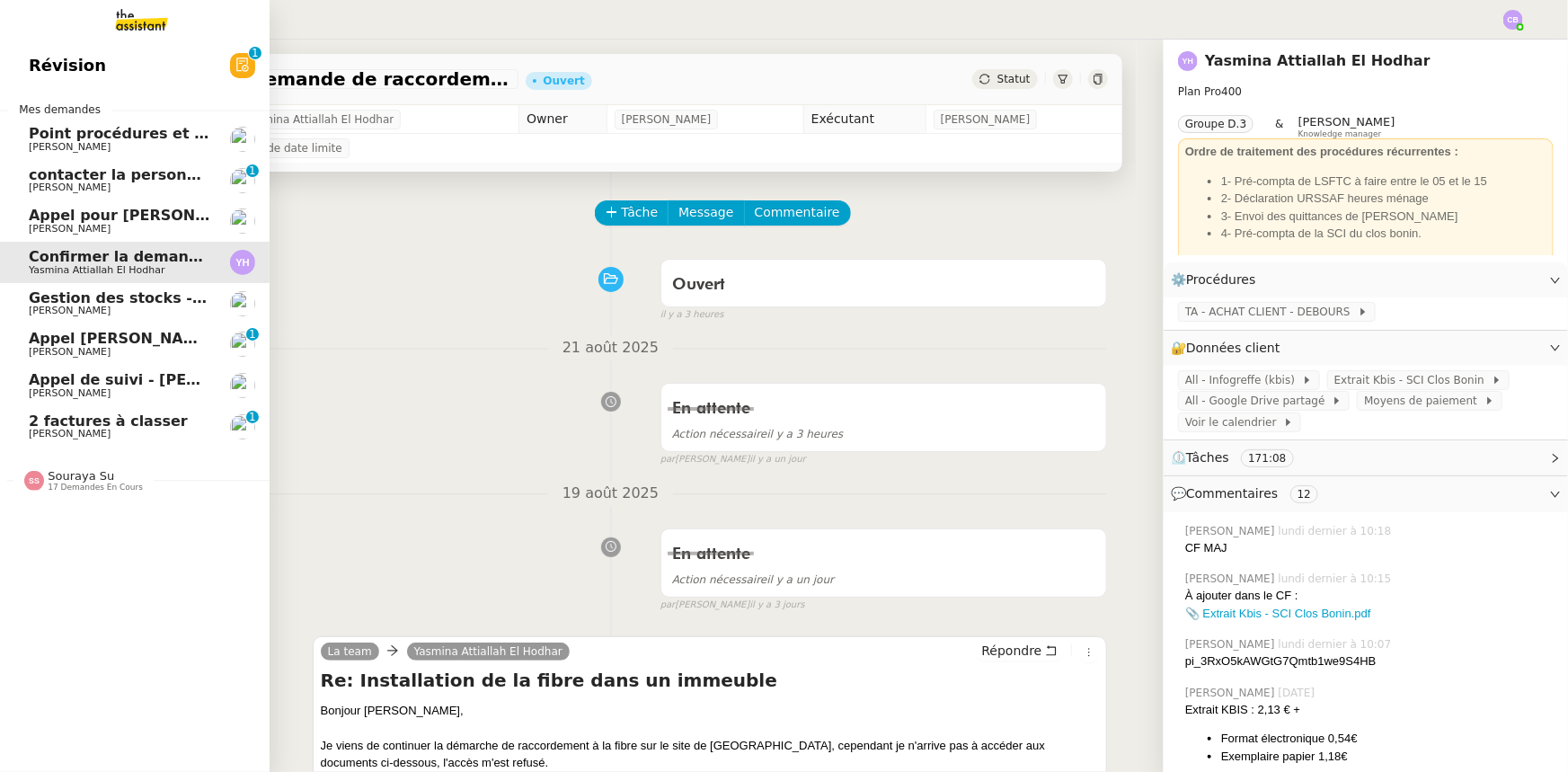
click at [45, 423] on span "2 factures à classer" at bounding box center [108, 420] width 159 height 17
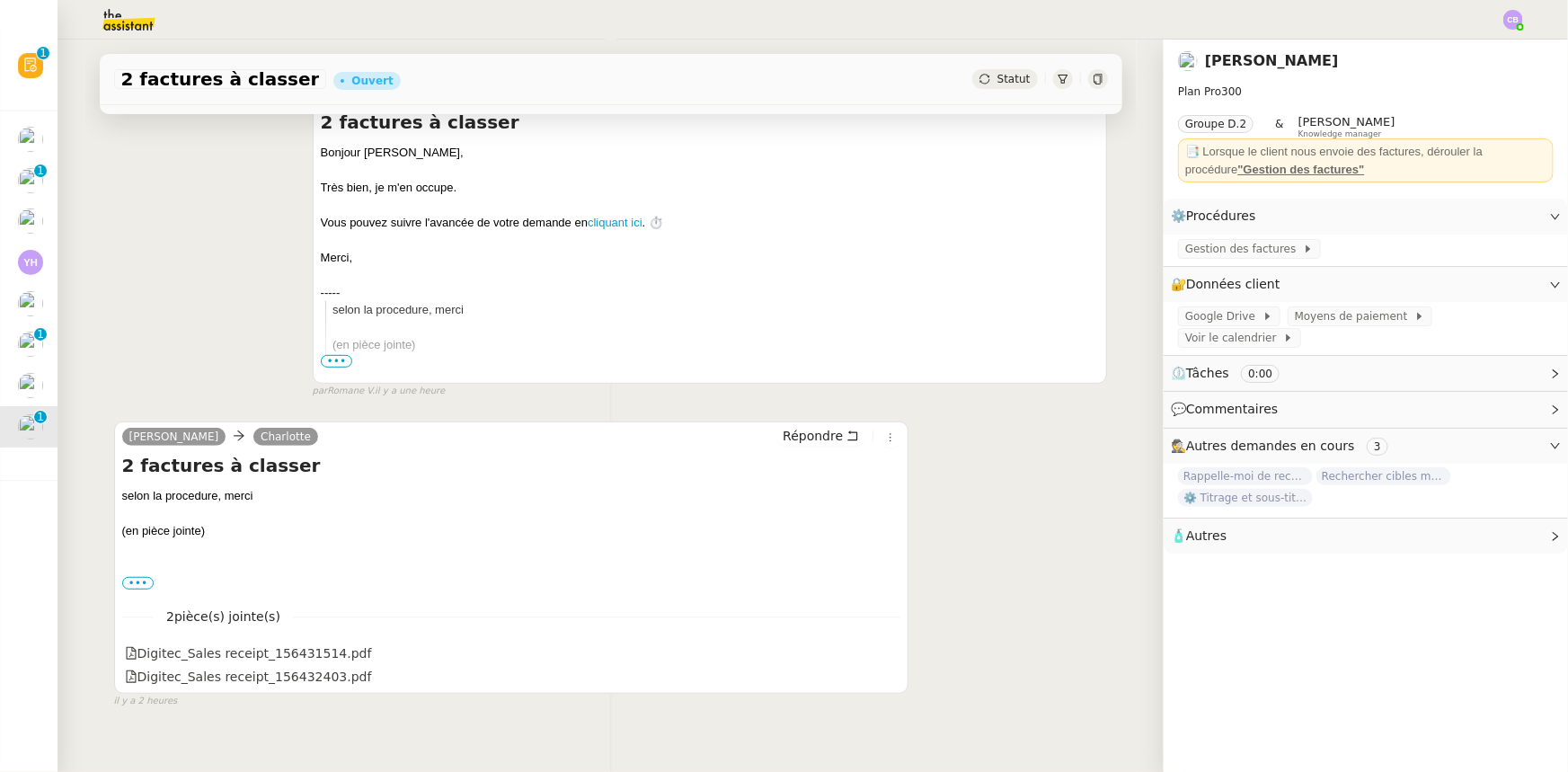
scroll to position [342, 0]
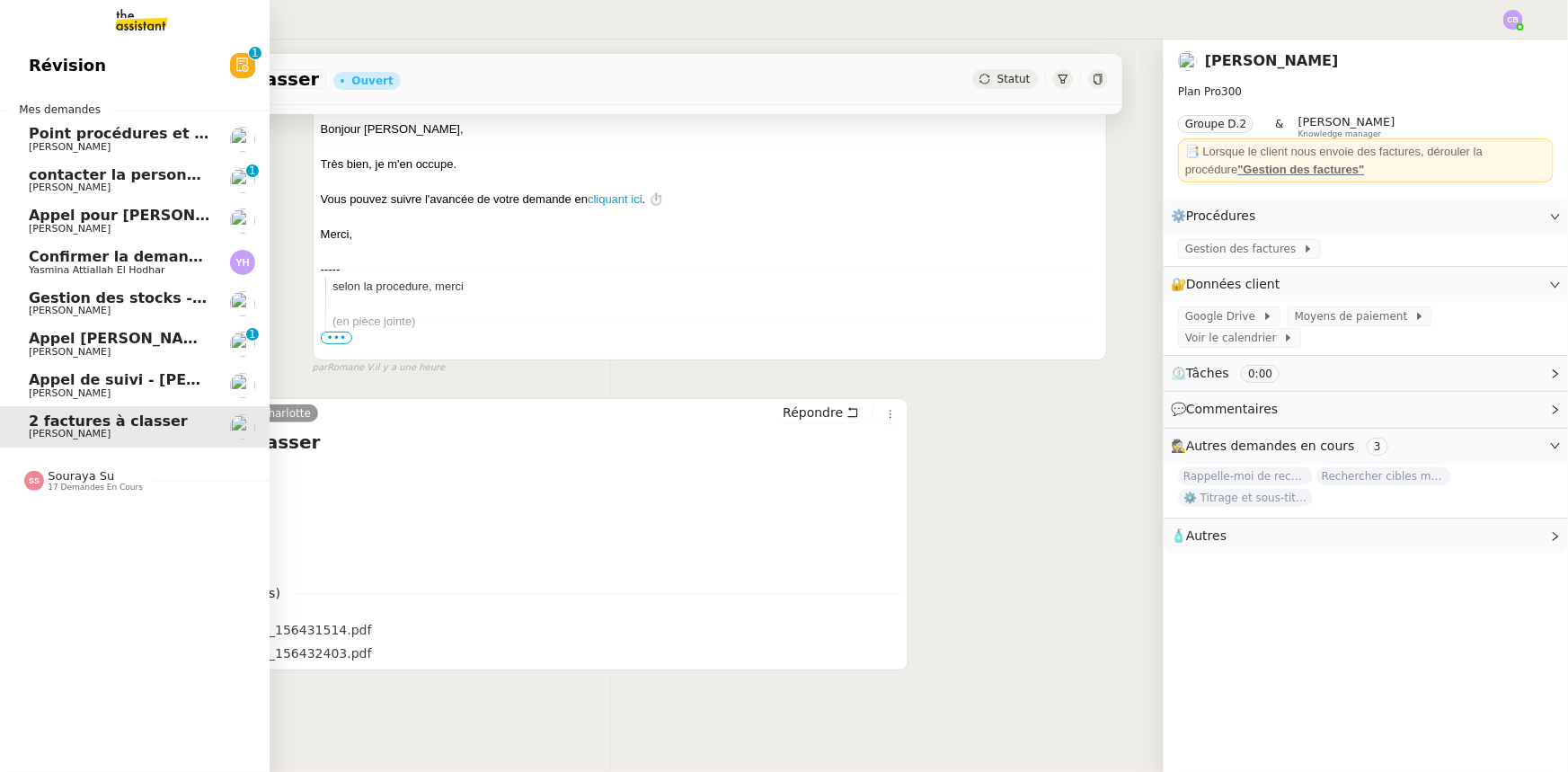
click at [101, 382] on span "Appel de suivi - [PERSON_NAME]" at bounding box center [160, 379] width 264 height 17
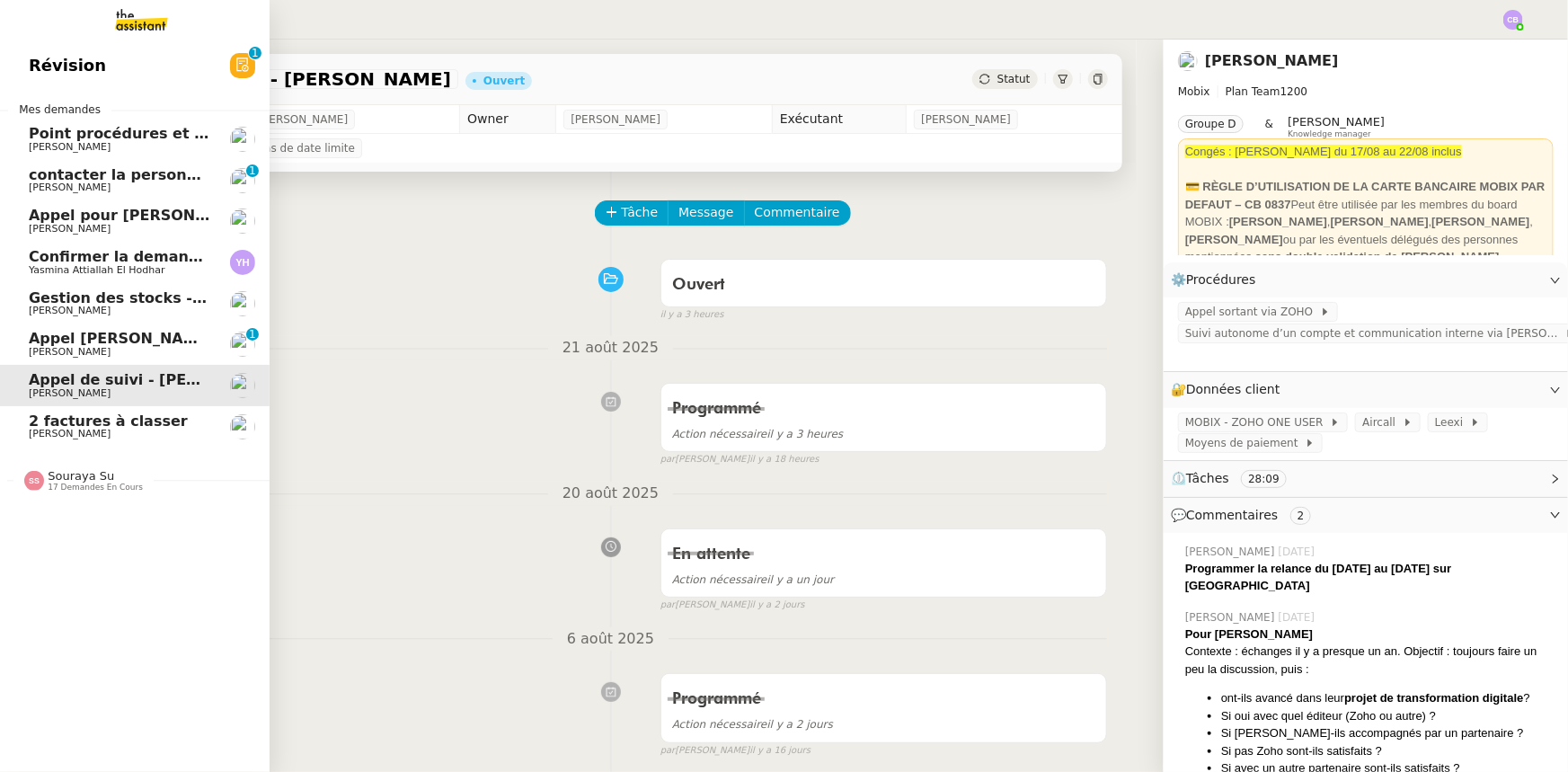
click at [68, 342] on span "Appel [PERSON_NAME]" at bounding box center [121, 338] width 185 height 17
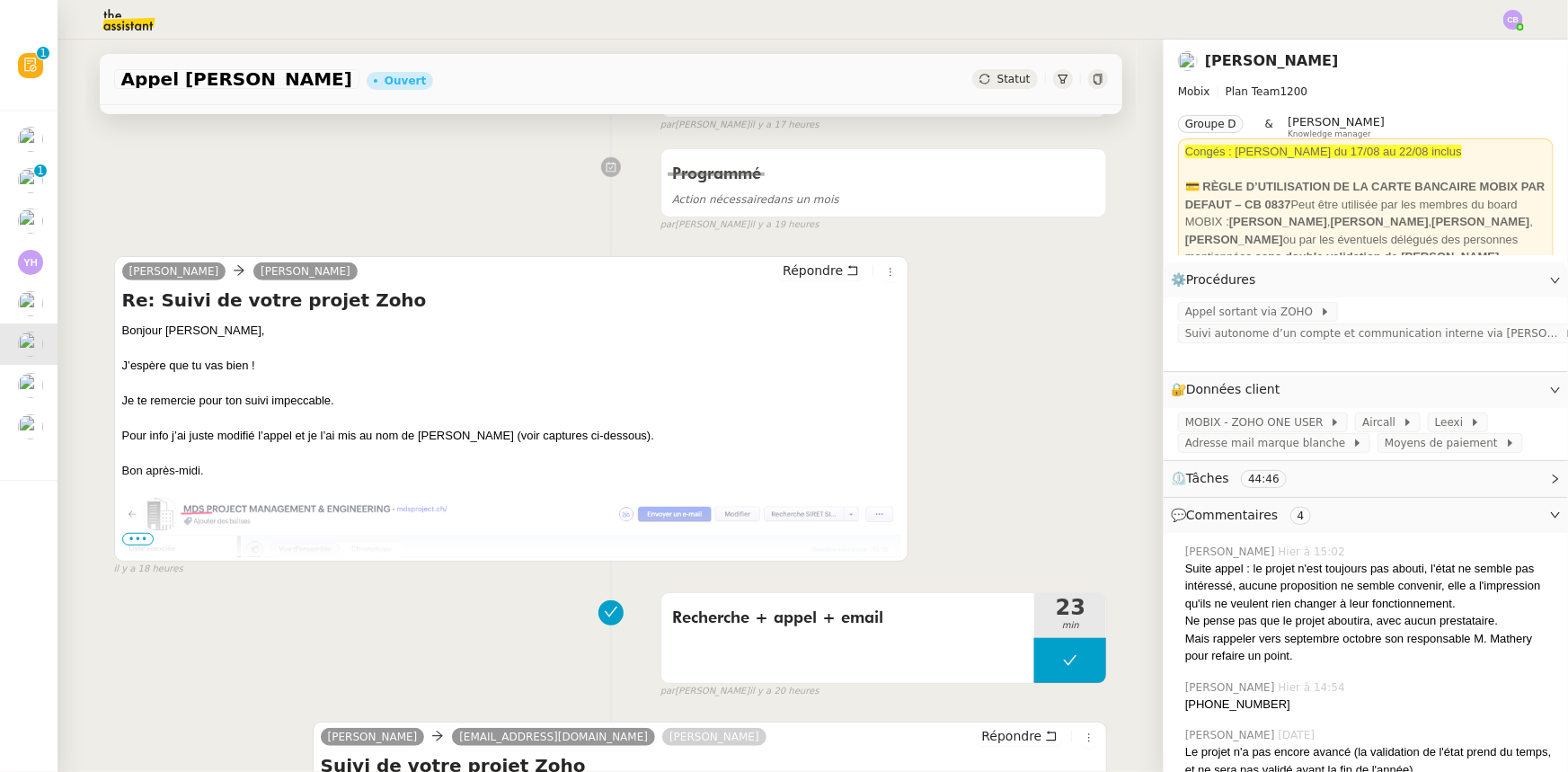
scroll to position [408, 0]
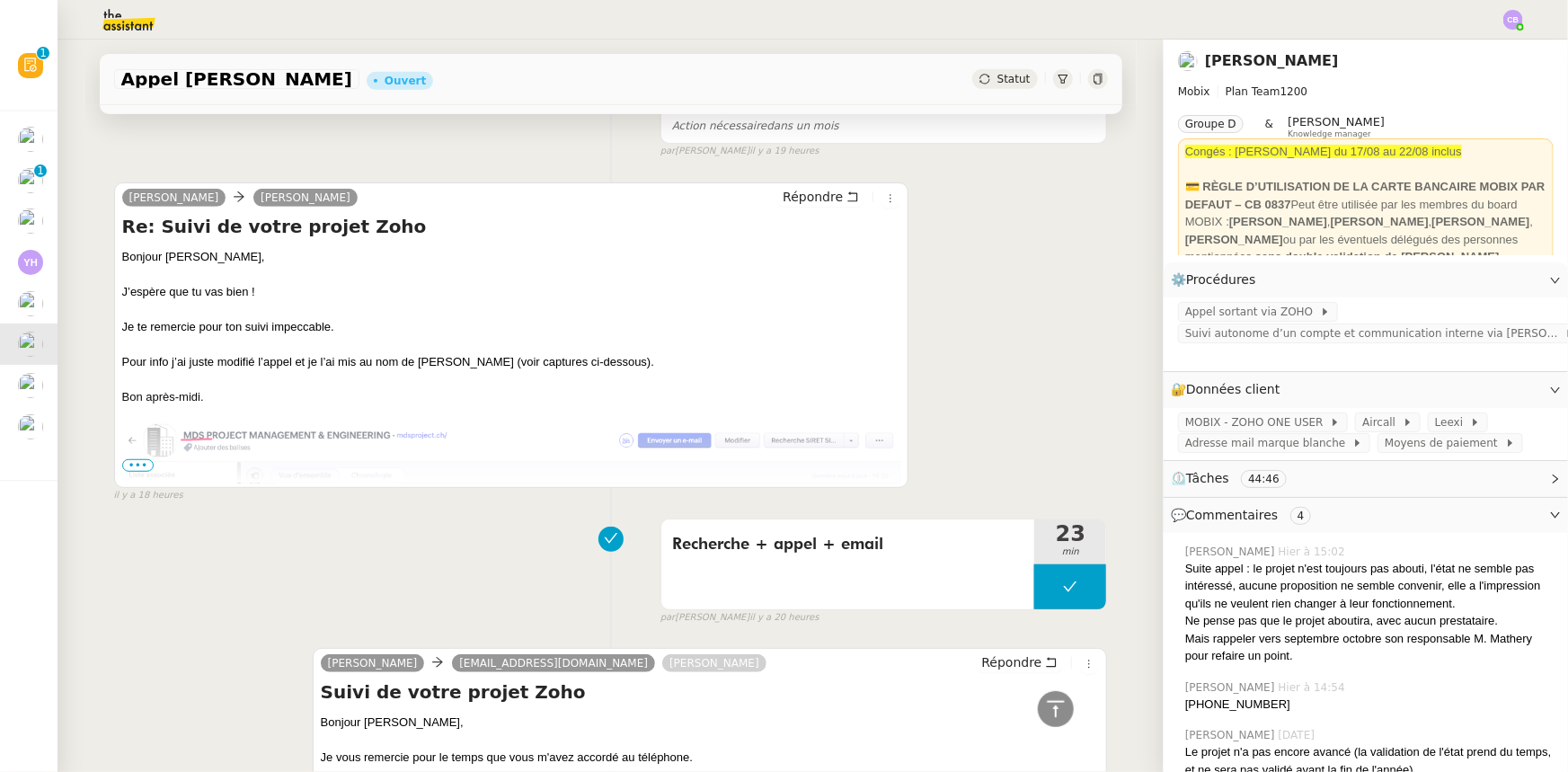
click at [132, 469] on span "•••" at bounding box center [138, 466] width 32 height 13
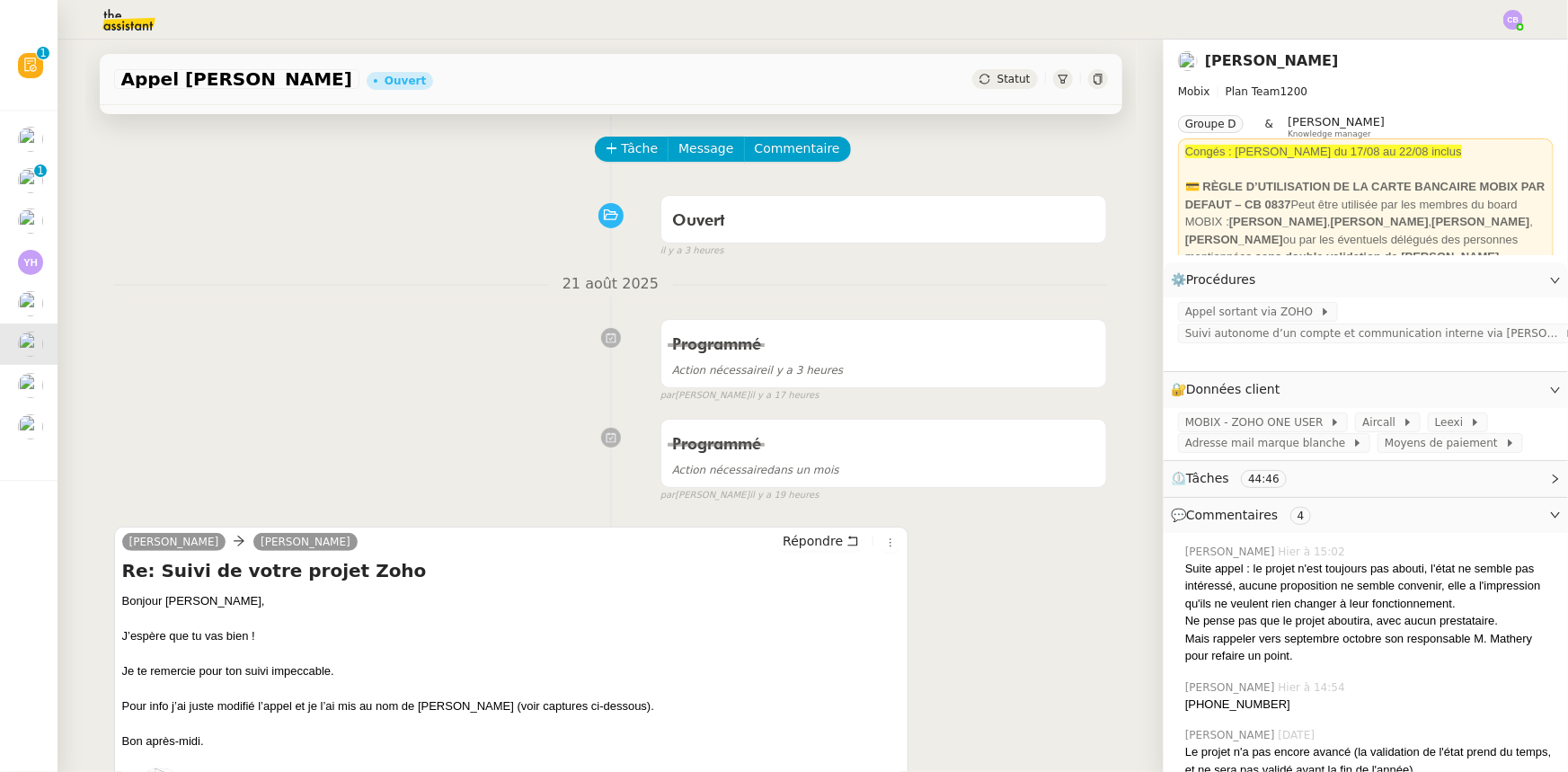
scroll to position [0, 0]
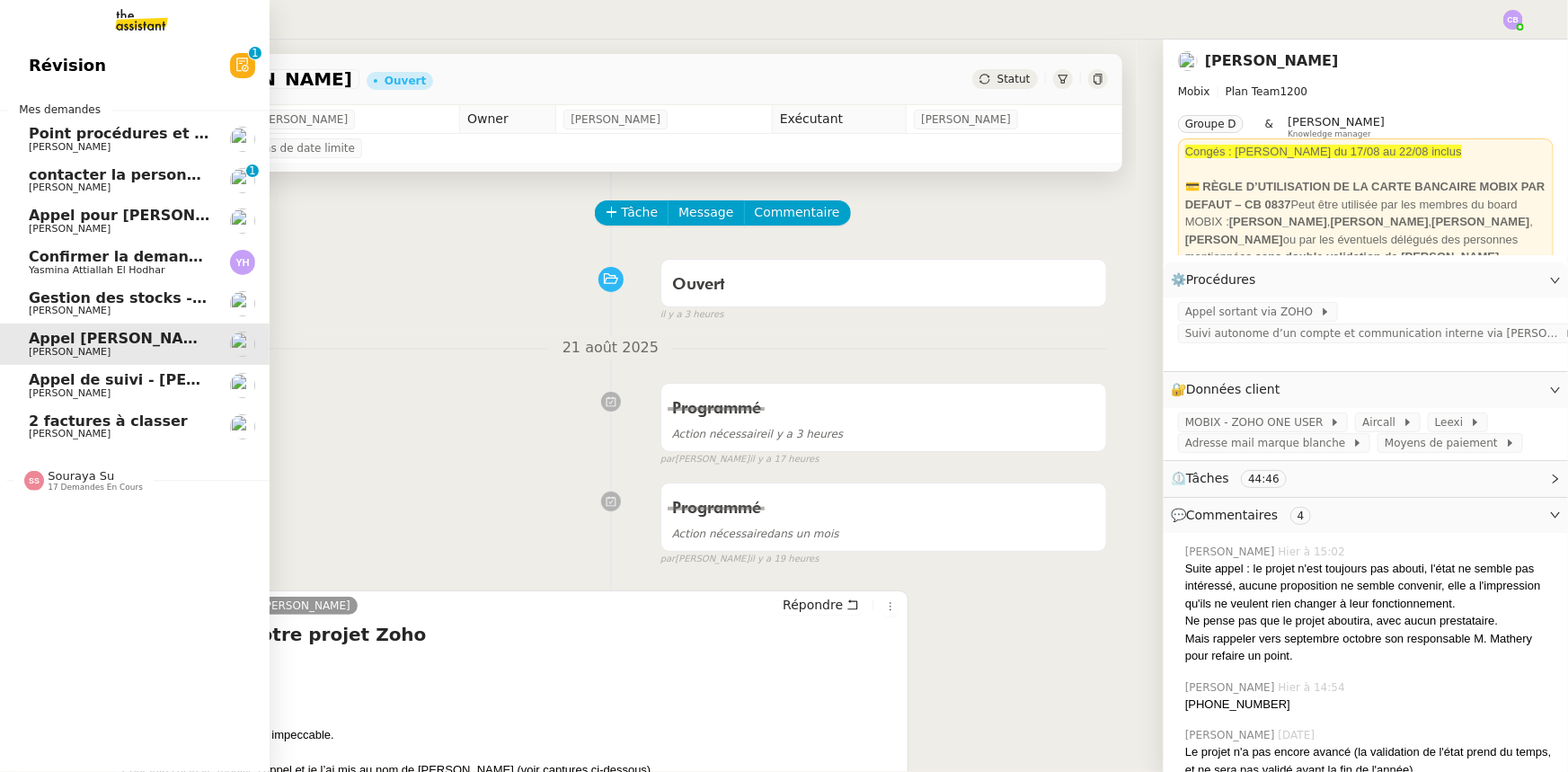
click at [88, 215] on span "Appel pour [PERSON_NAME]" at bounding box center [142, 215] width 228 height 17
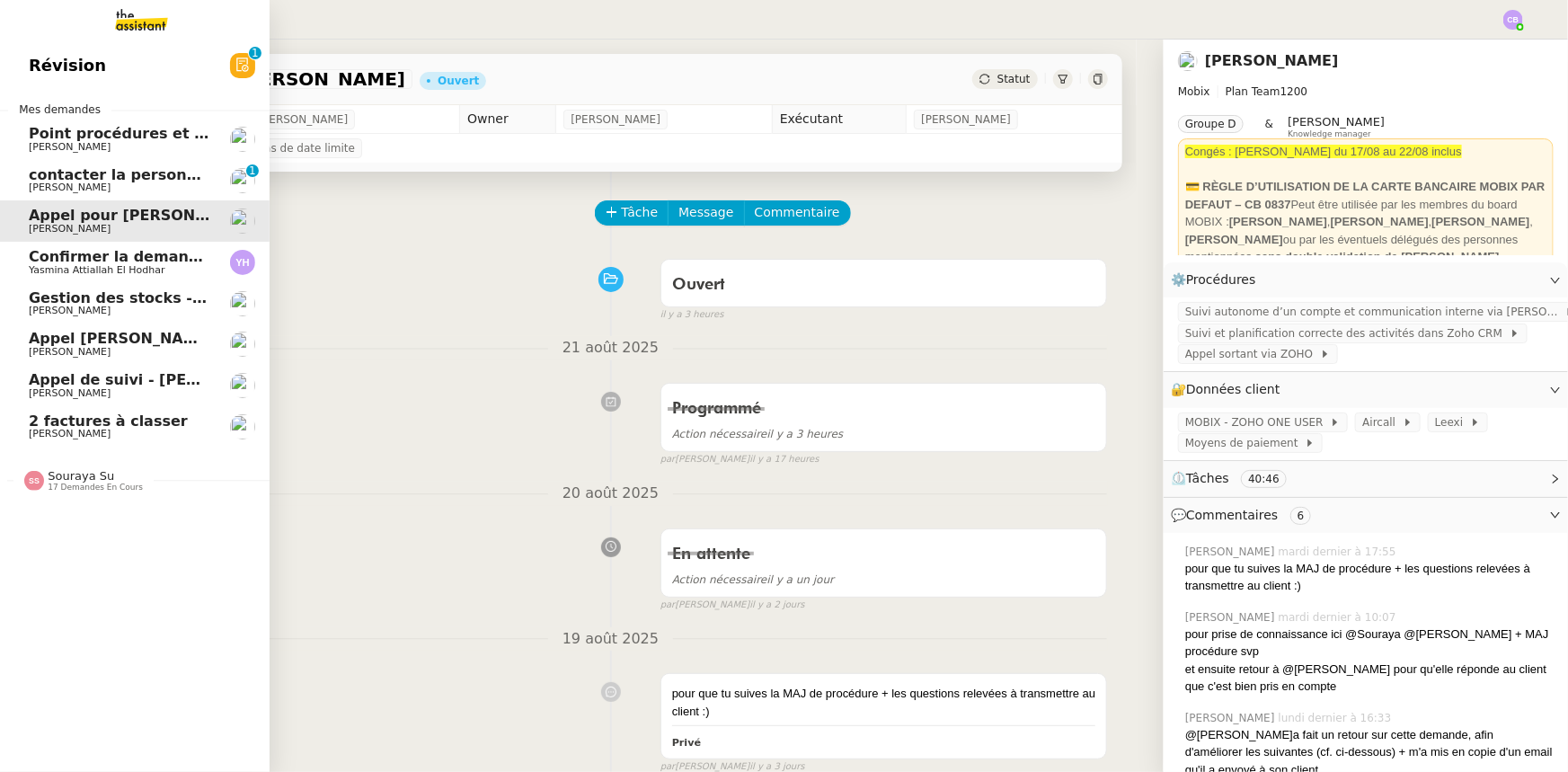
click at [143, 305] on span "[PERSON_NAME]" at bounding box center [119, 311] width 182 height 11
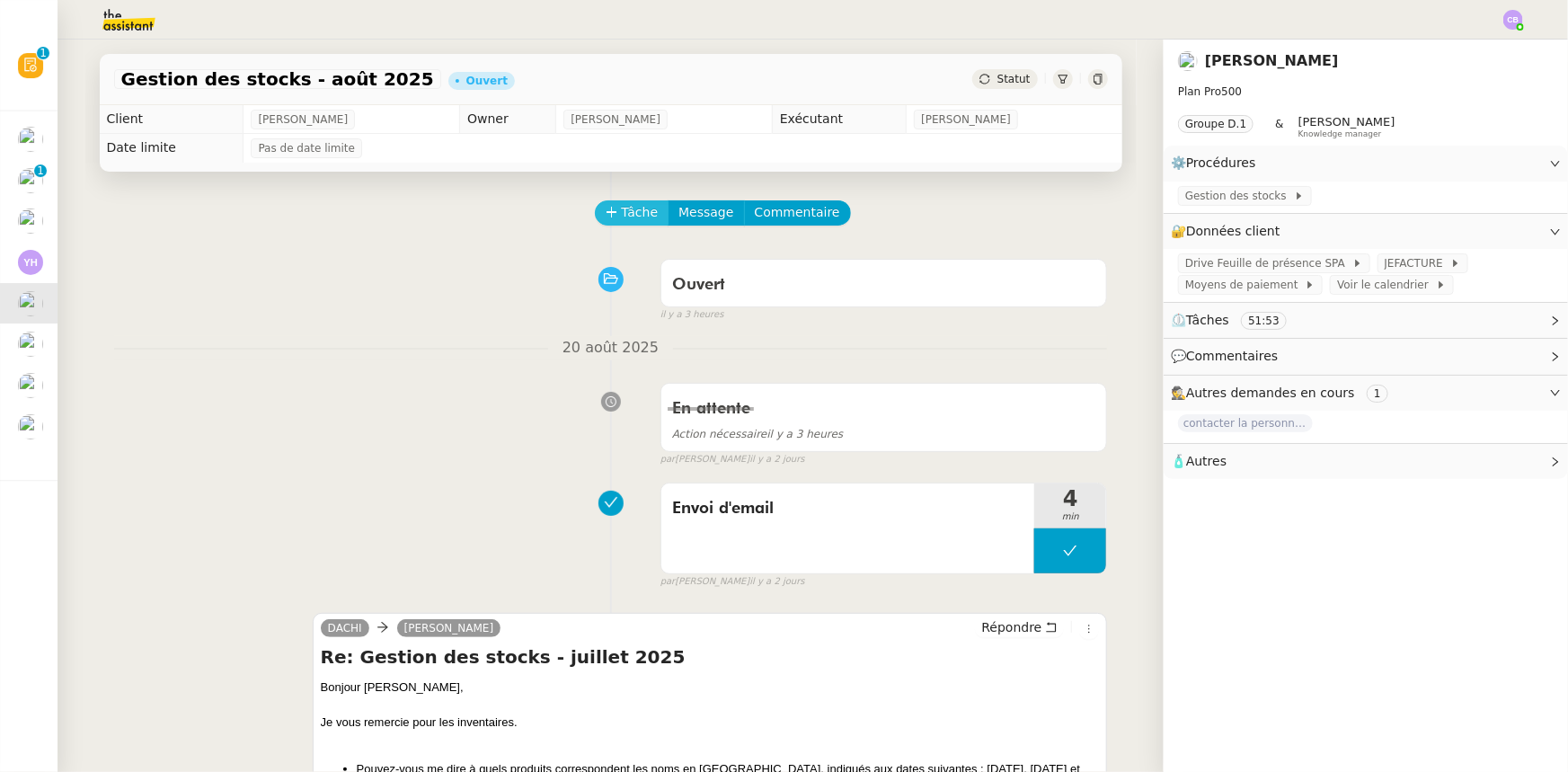
click at [606, 214] on icon at bounding box center [612, 212] width 13 height 13
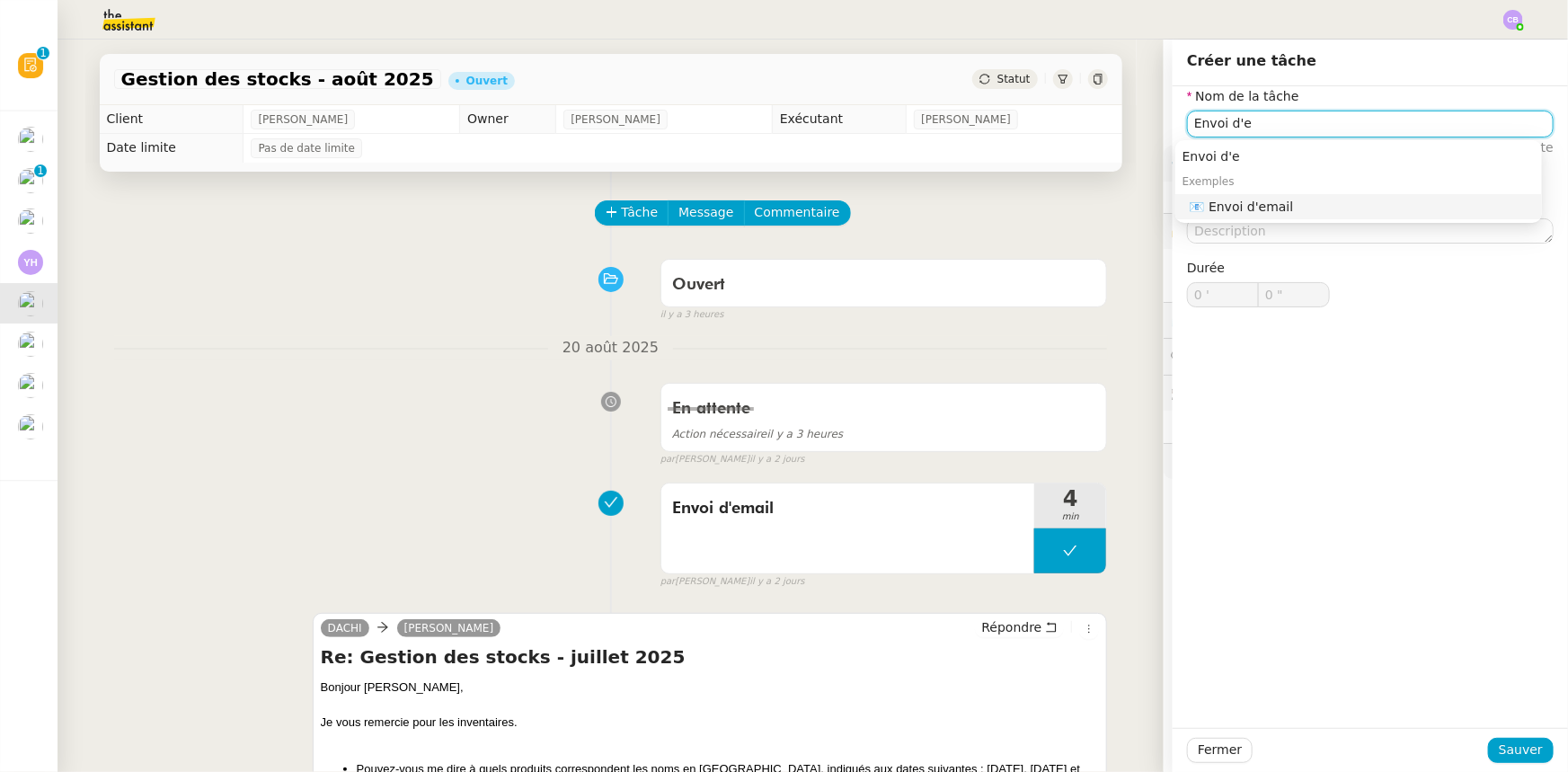
click at [1044, 209] on div "📧 Envoi d'email" at bounding box center [1362, 206] width 345 height 16
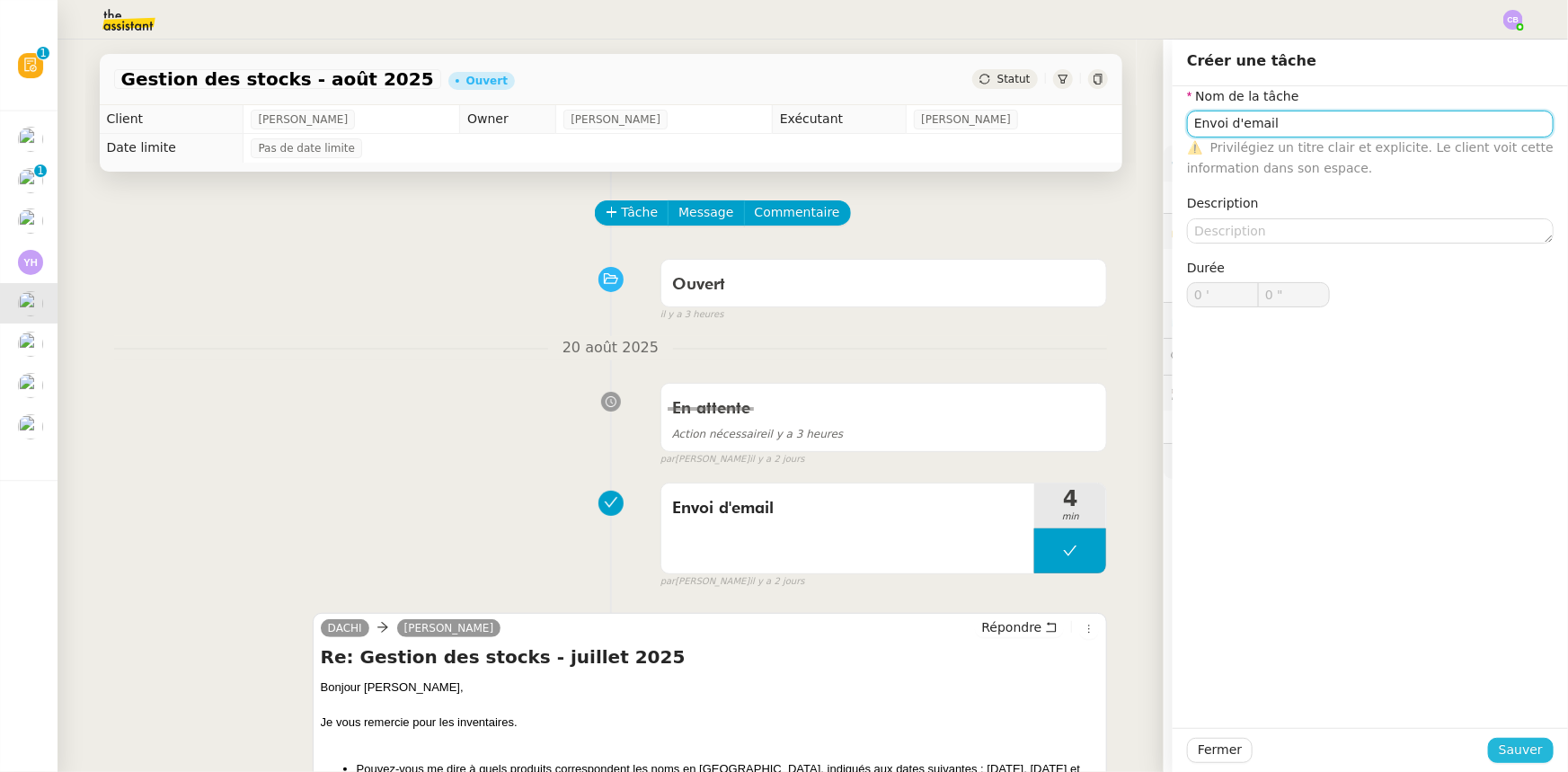
type input "Envoi d'email"
click at [1044, 477] on span "Sauver" at bounding box center [1521, 749] width 44 height 21
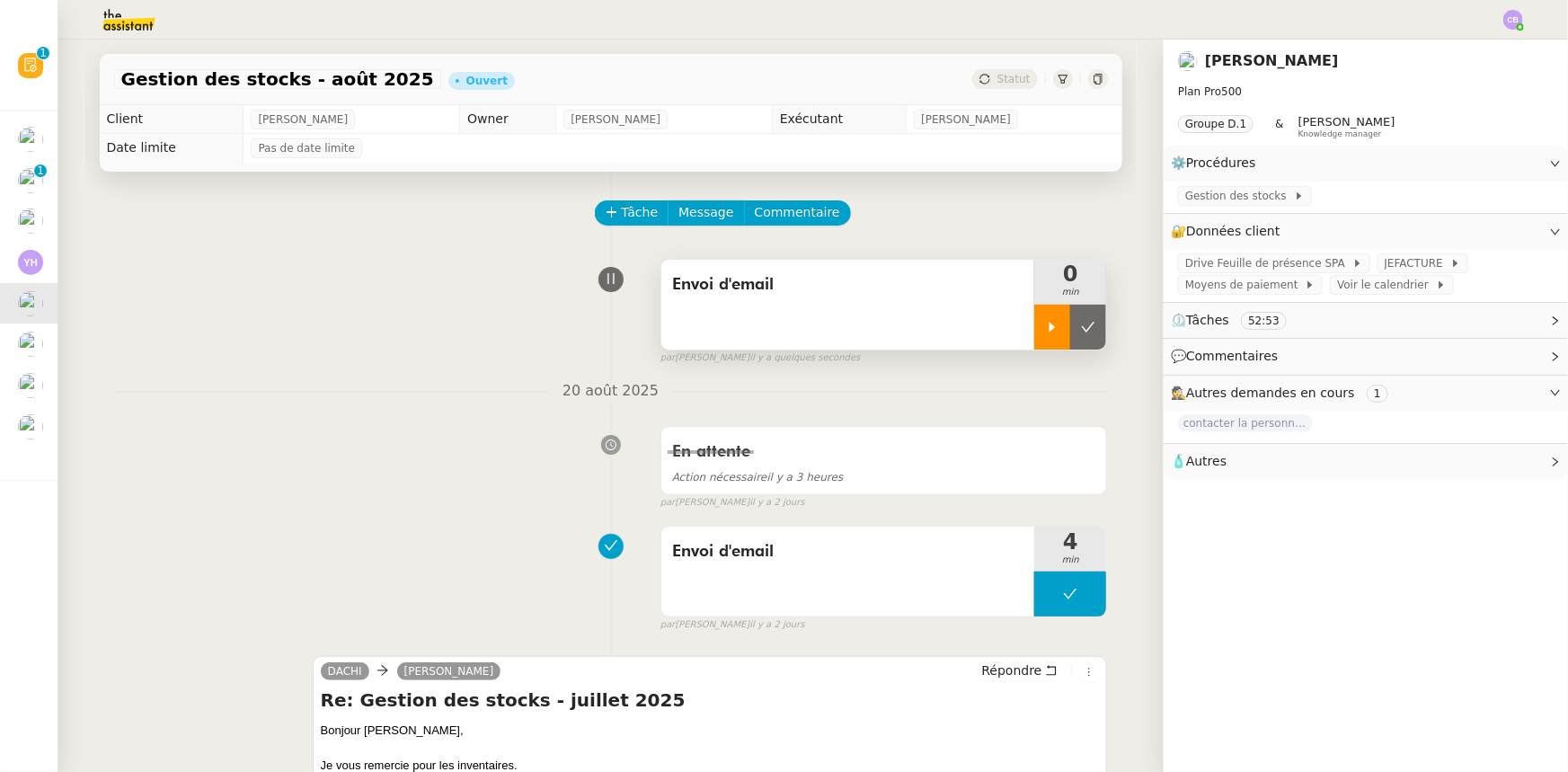
click at [1044, 339] on div at bounding box center [1052, 326] width 36 height 45
click at [838, 320] on div "Envoi d'email" at bounding box center [848, 304] width 374 height 90
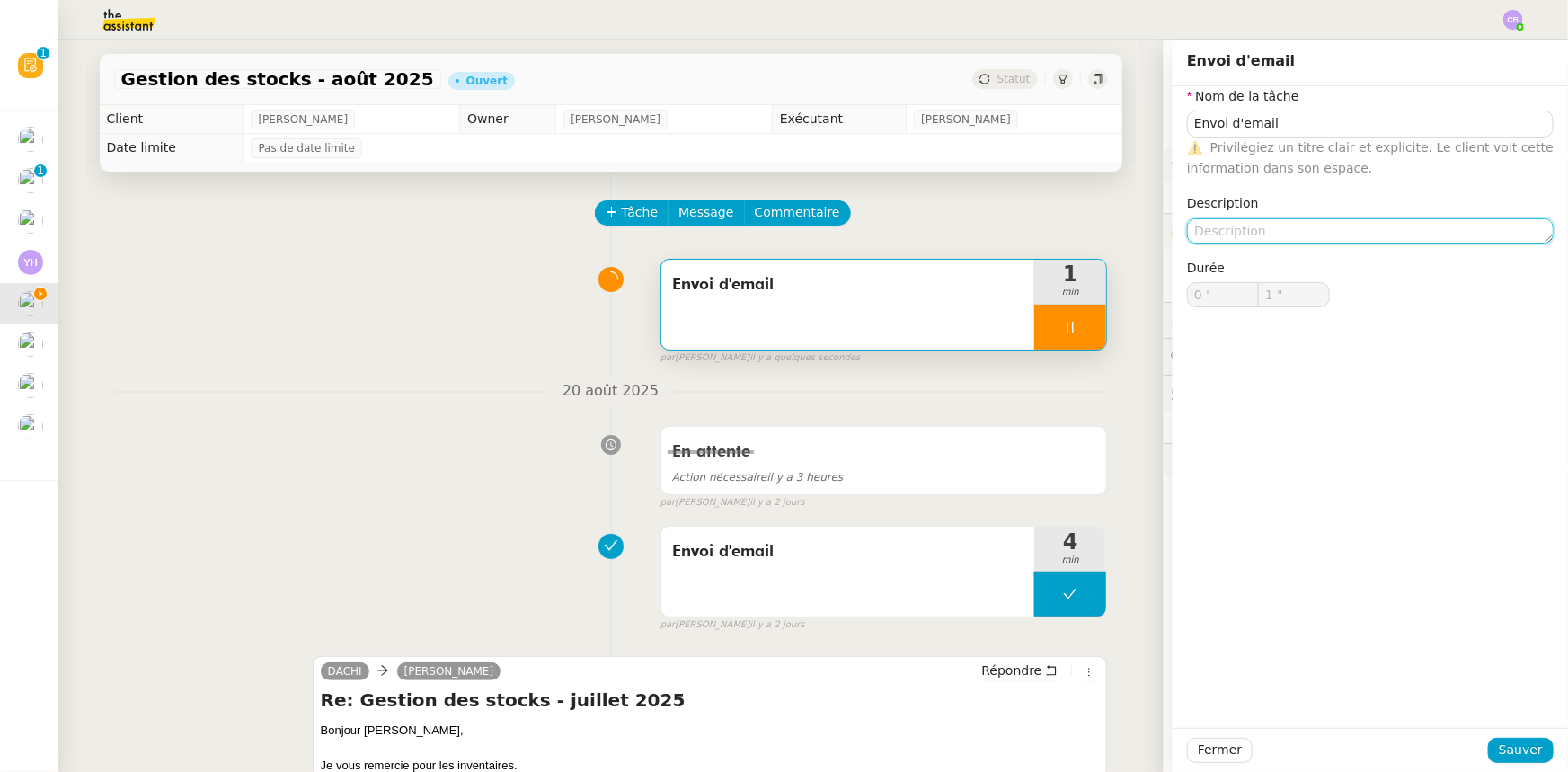
click at [1044, 231] on textarea at bounding box center [1370, 231] width 366 height 26
type input "2 ""
type textarea "R"
type input "3 ""
type textarea "Relancer"
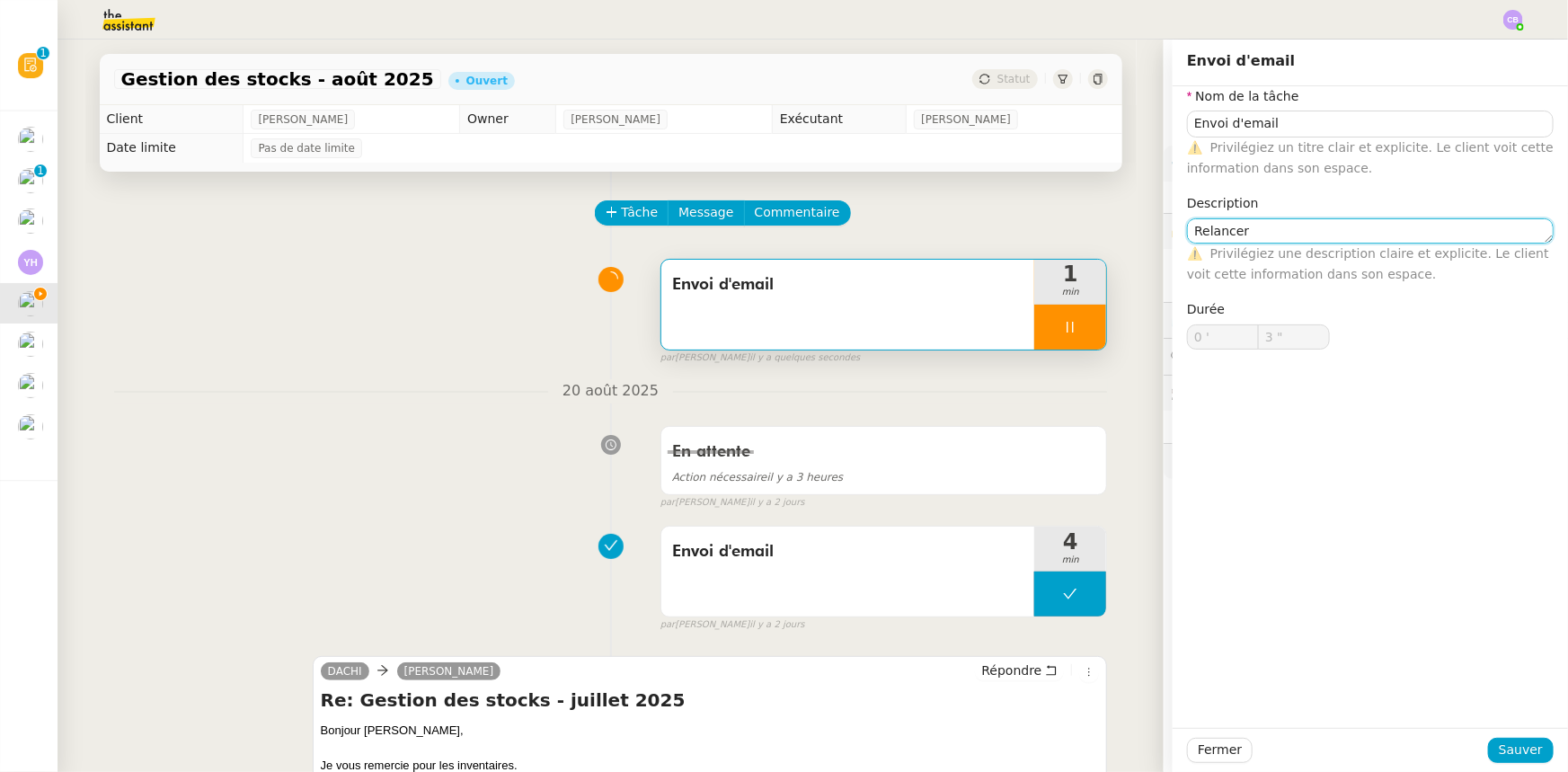
type input "4 ""
type textarea "Relancer Tina"
type input "6 ""
type textarea "Relancer Tina"
click at [1044, 477] on span "Sauver" at bounding box center [1521, 749] width 44 height 21
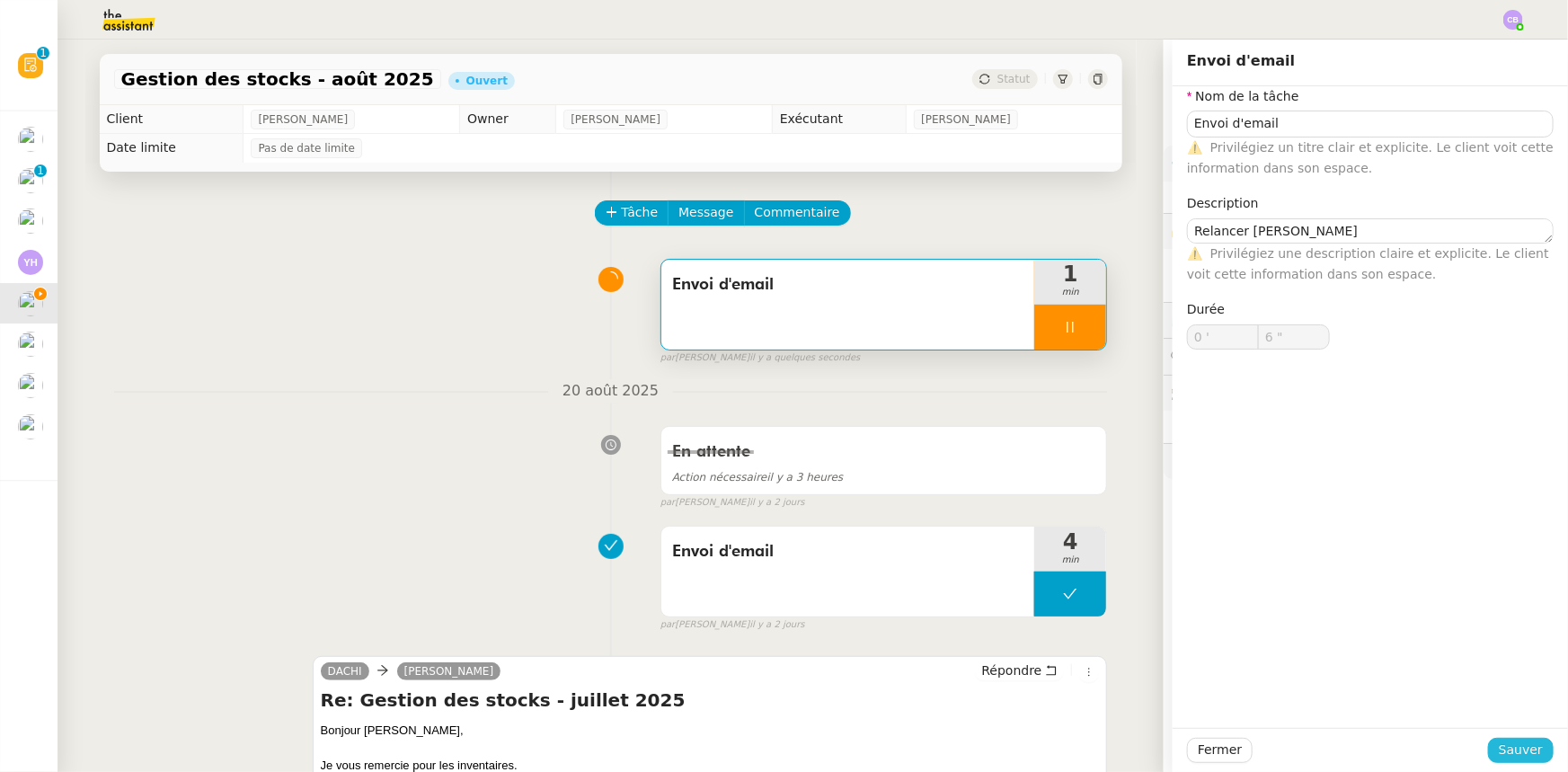
type input "7 ""
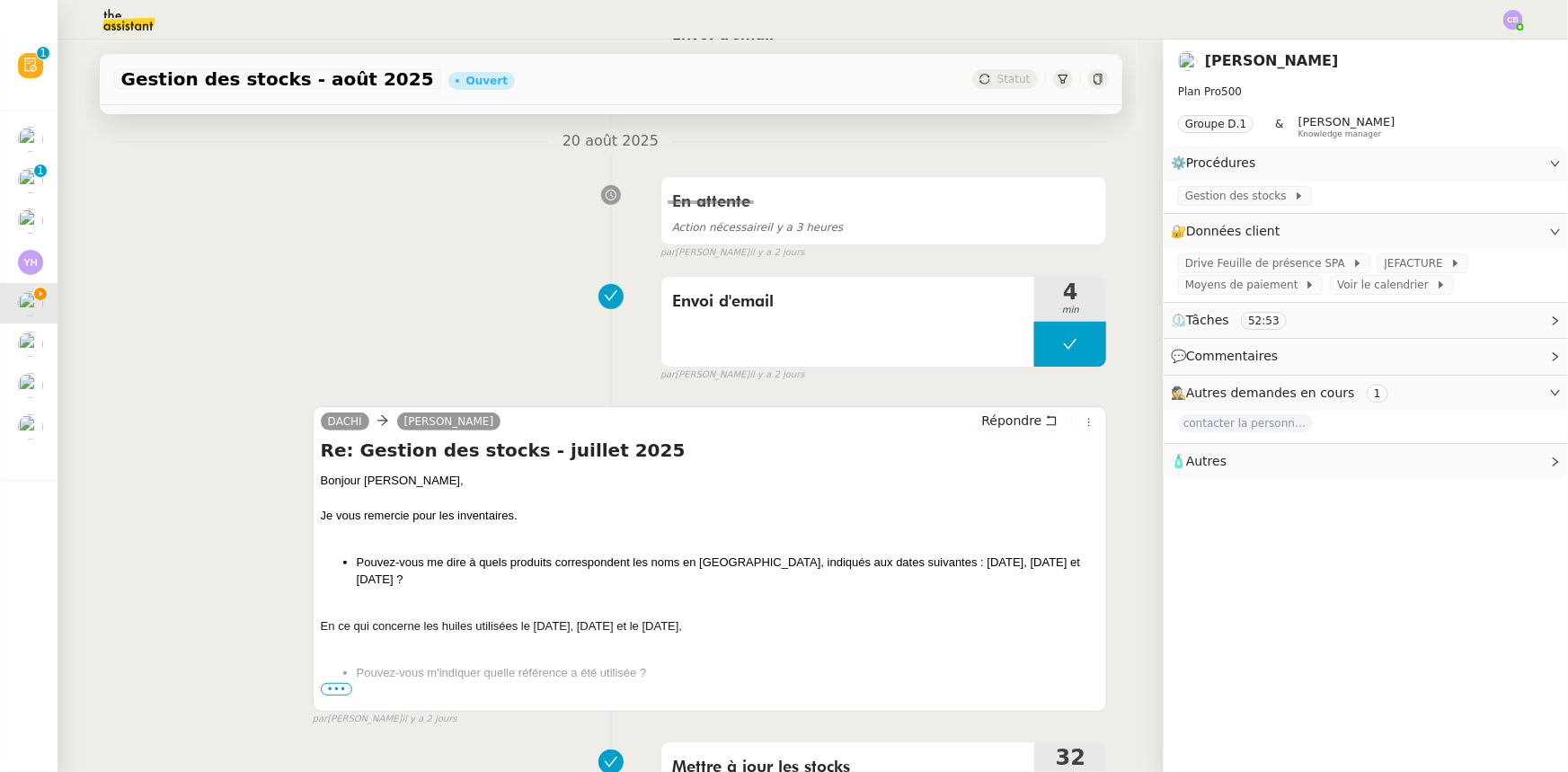
scroll to position [326, 0]
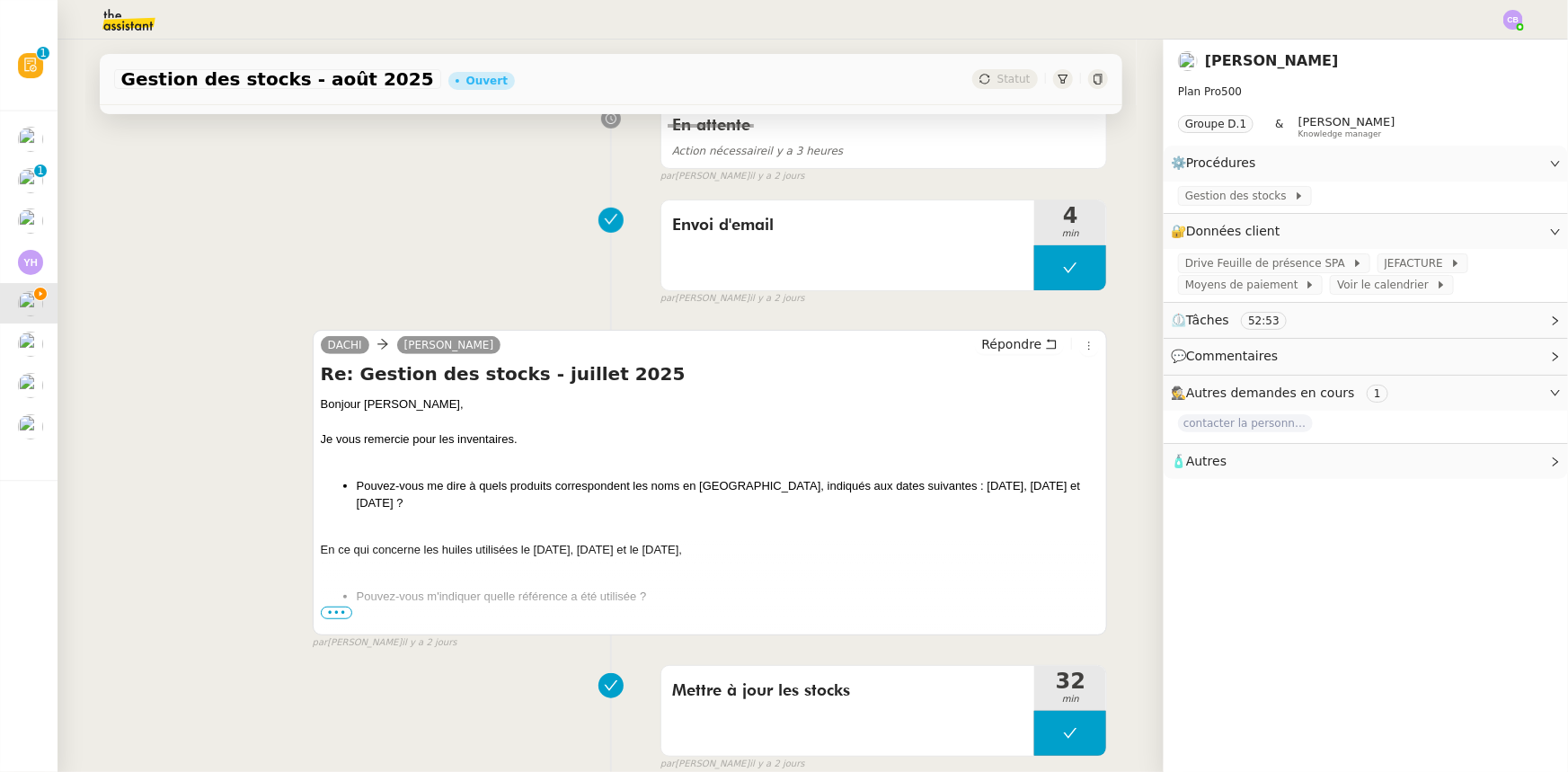
click at [334, 477] on span "•••" at bounding box center [336, 613] width 32 height 13
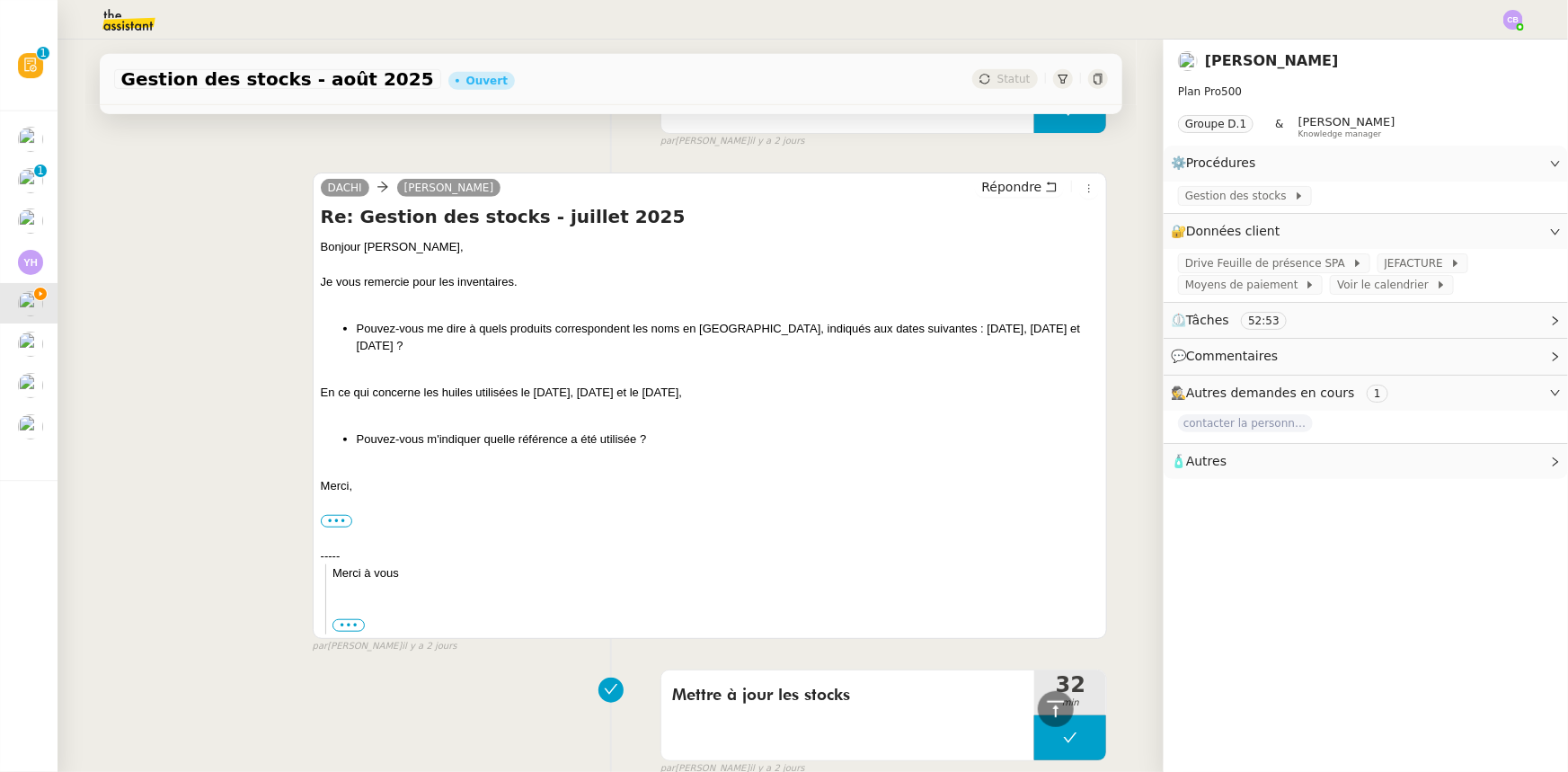
scroll to position [490, 0]
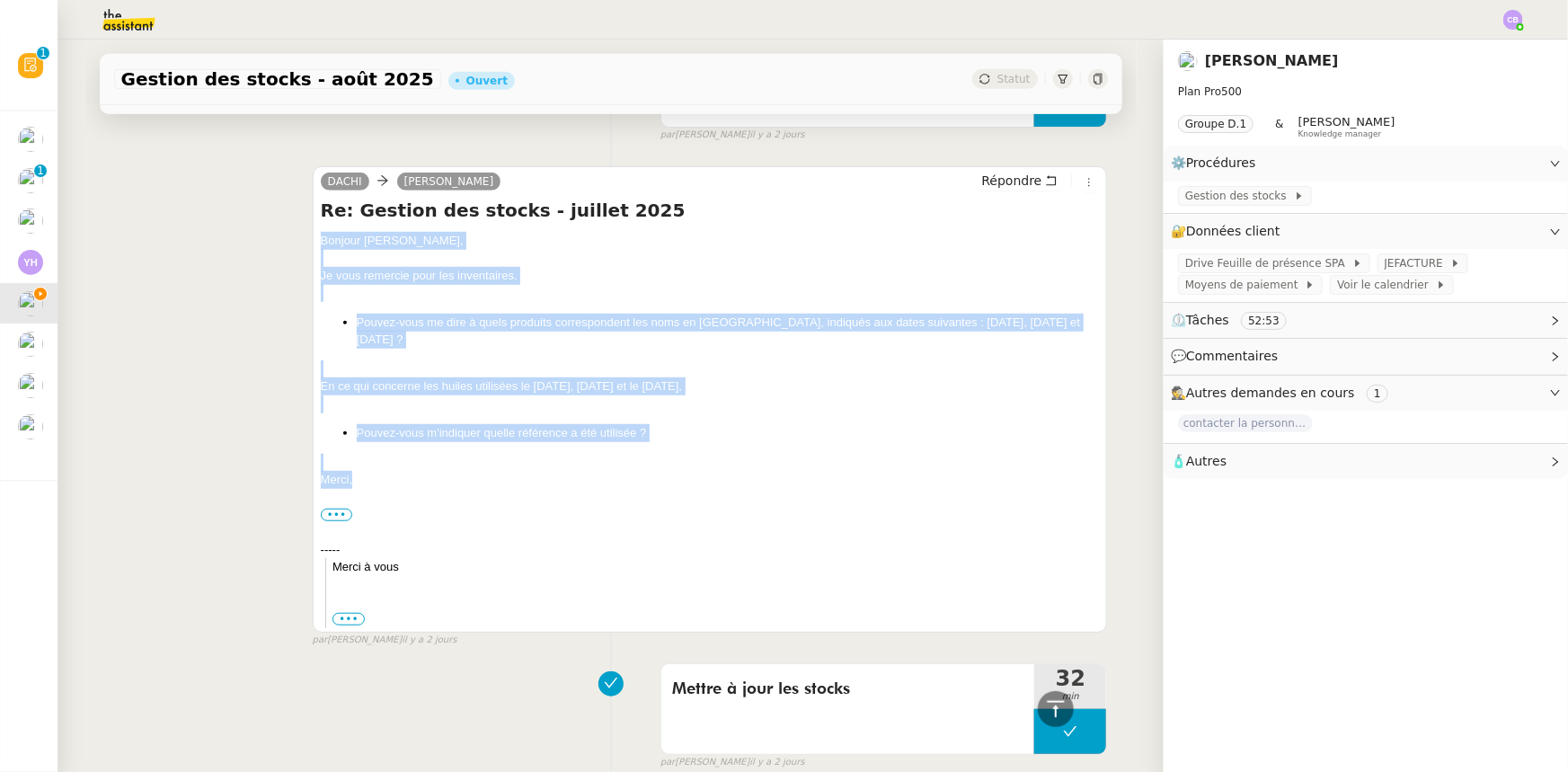
drag, startPoint x: 347, startPoint y: 486, endPoint x: 312, endPoint y: 244, distance: 244.5
click at [321, 244] on div "Bonjour Tina, Je vous remercie pour les inventaires. Pouvez-vous me dire à quel…" at bounding box center [710, 430] width 779 height 397
copy div "Bonjour Tina, Je vous remercie pour les inventaires. Pouvez-vous me dire à quel…"
click at [997, 185] on span "Répondre" at bounding box center [1012, 181] width 60 height 18
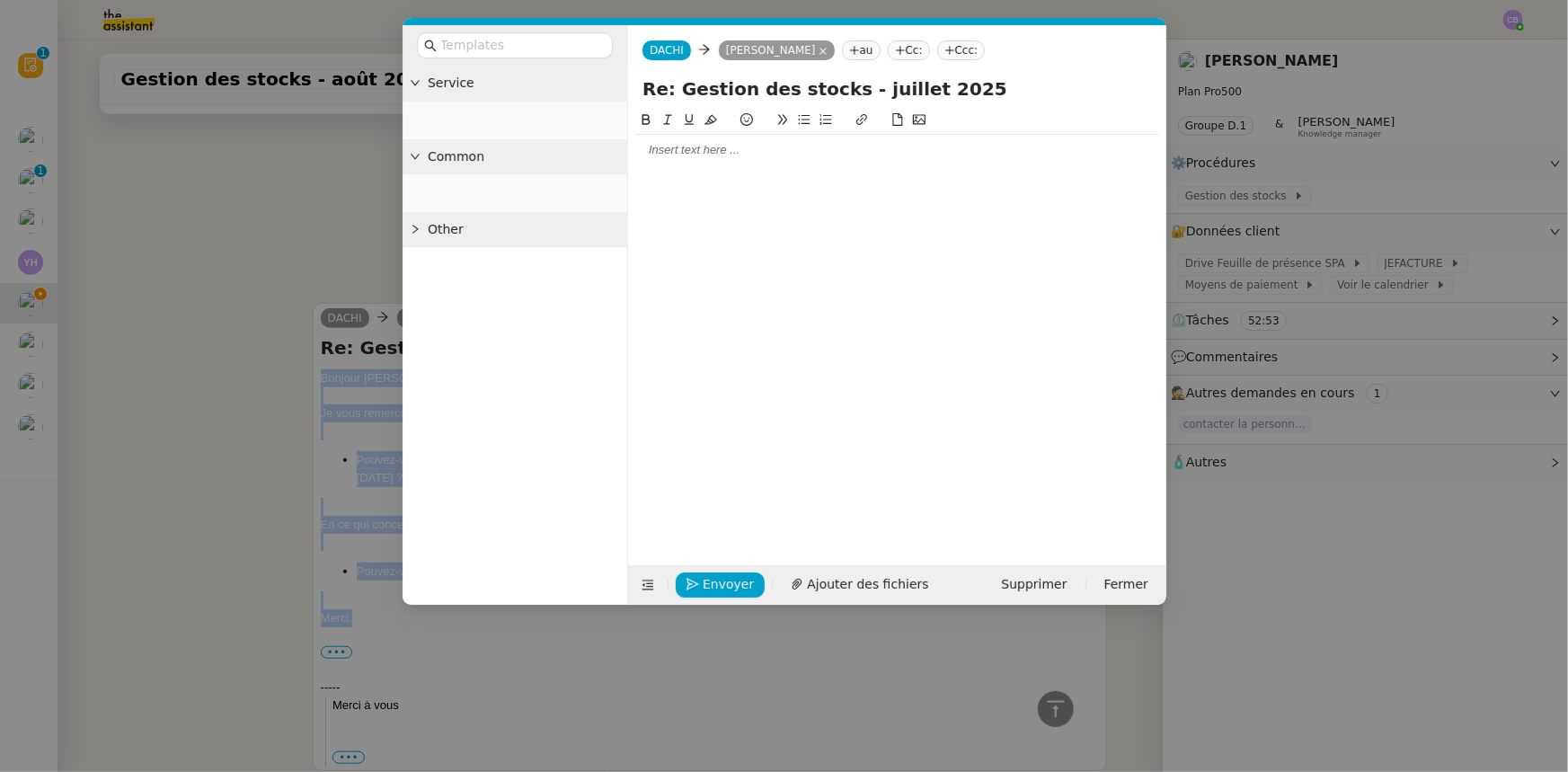
scroll to position [629, 0]
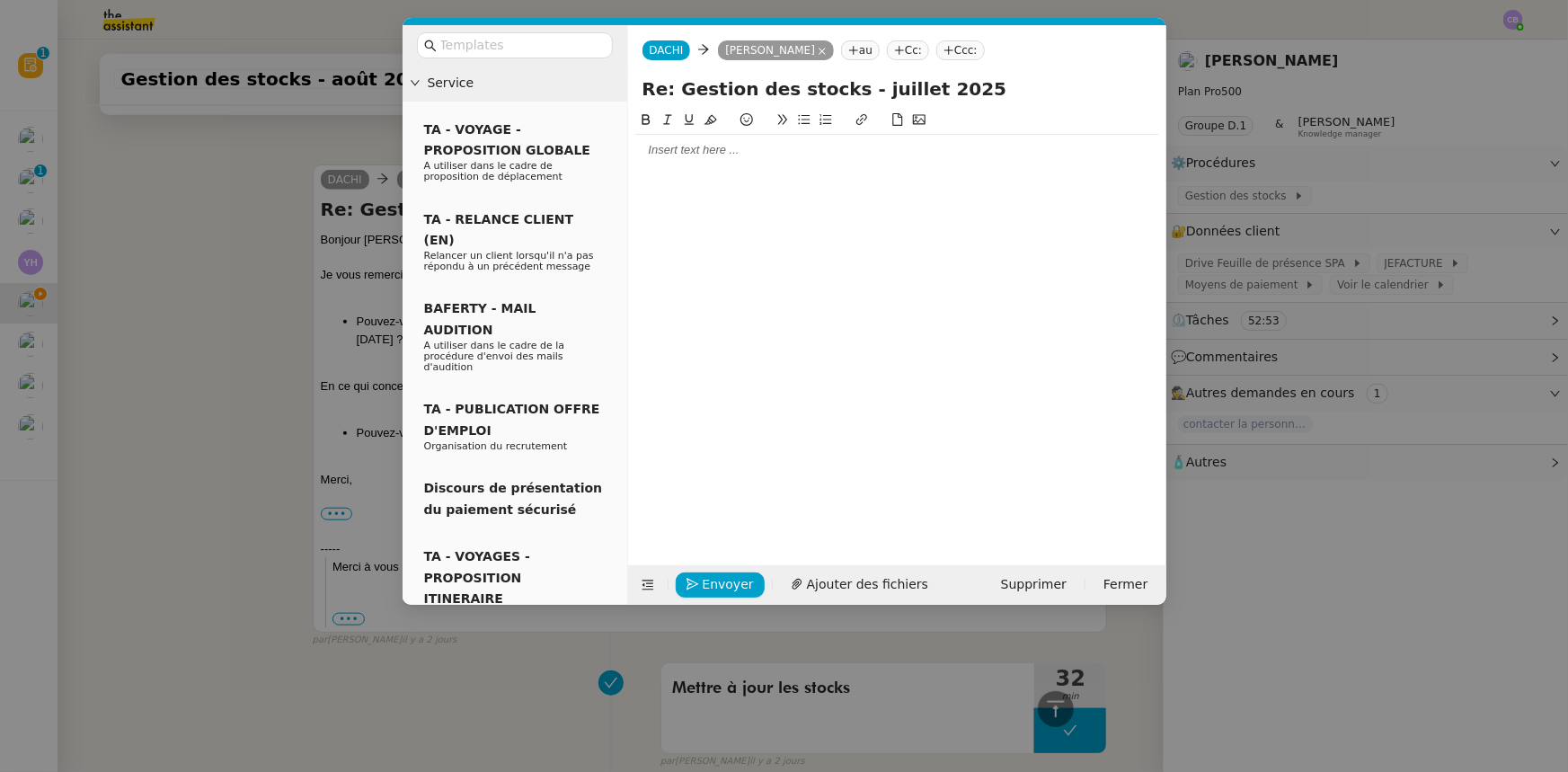
click at [754, 152] on div at bounding box center [896, 150] width 524 height 16
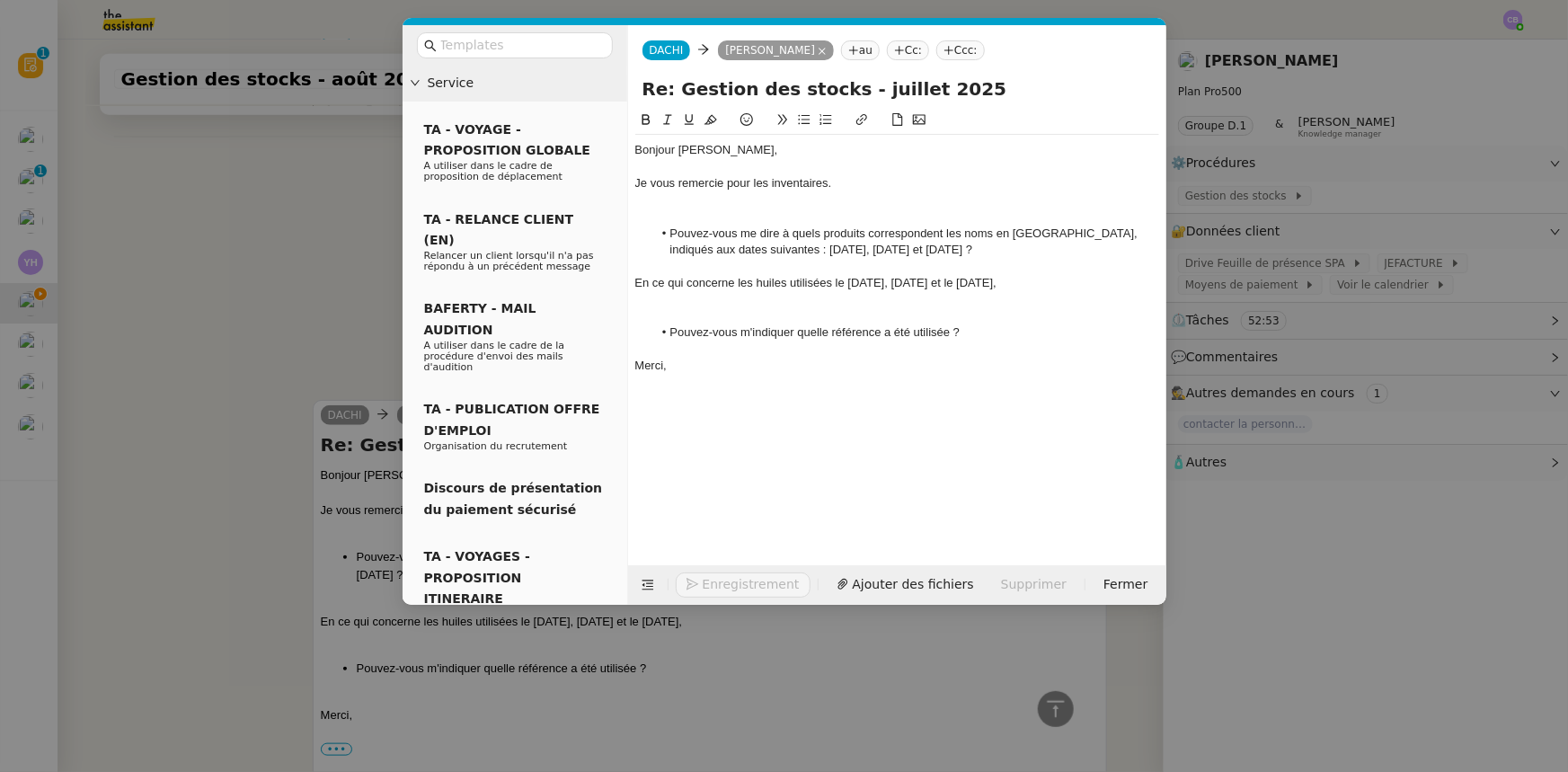
scroll to position [862, 0]
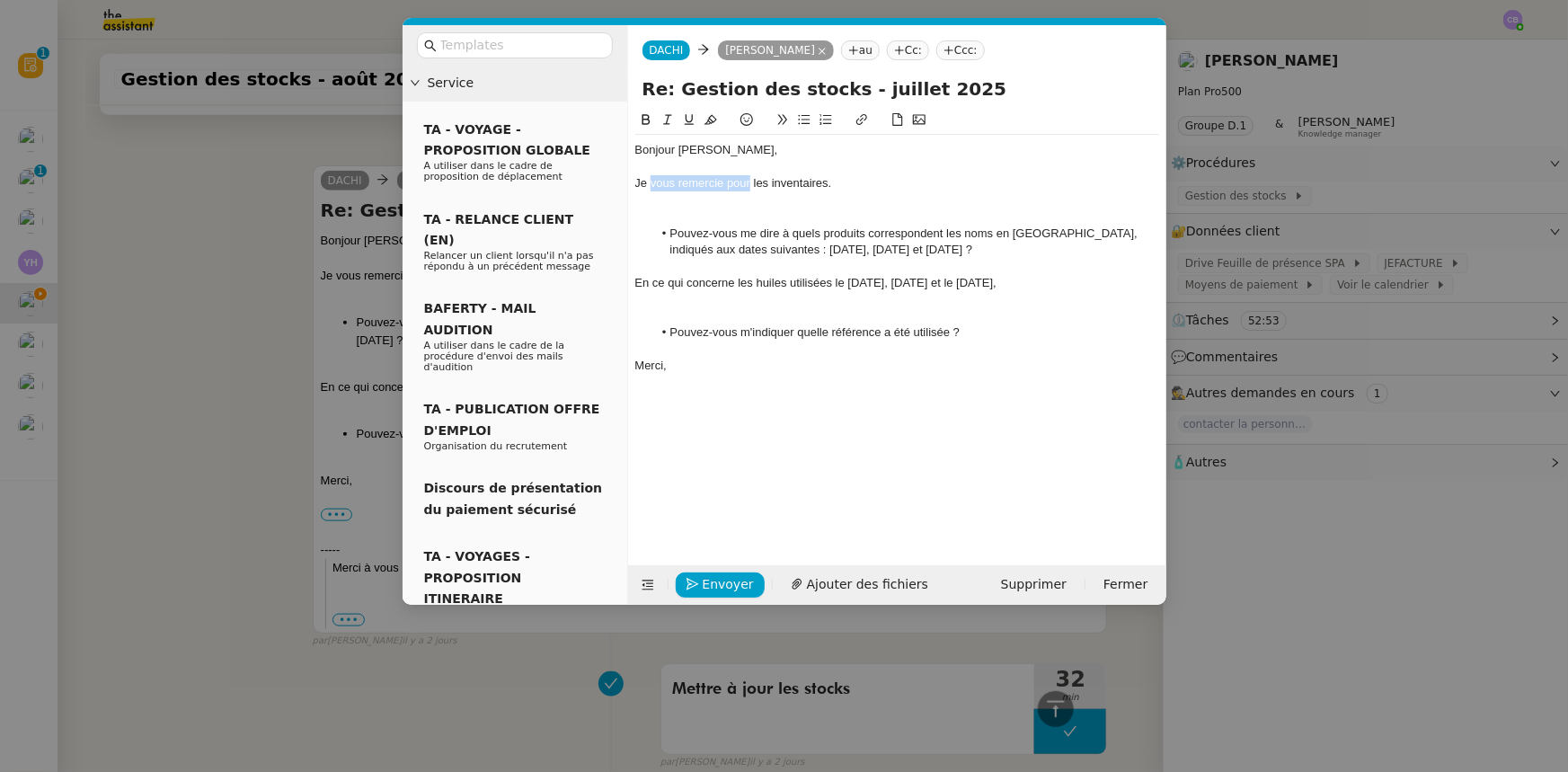
drag, startPoint x: 749, startPoint y: 185, endPoint x: 650, endPoint y: 183, distance: 99.0
click at [650, 183] on div "Je vous remercie pour les inventaires." at bounding box center [896, 184] width 524 height 16
click at [666, 201] on div at bounding box center [896, 200] width 524 height 16
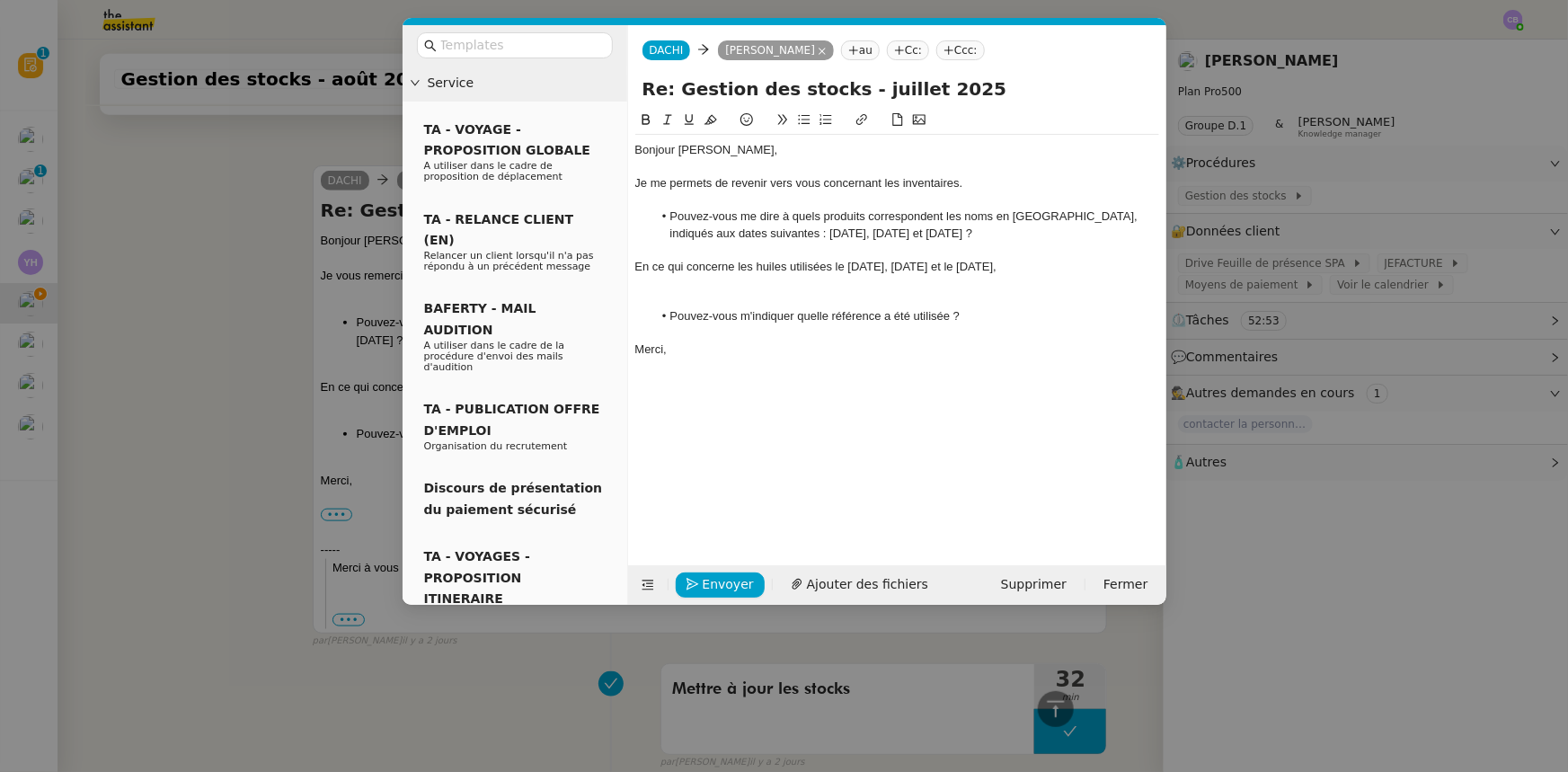
click at [748, 293] on div at bounding box center [896, 300] width 524 height 16
drag, startPoint x: 959, startPoint y: 183, endPoint x: 959, endPoint y: 206, distance: 23.0
click at [959, 183] on div "Je me permets de revenir vers vous concernant les inventaires." at bounding box center [896, 184] width 524 height 16
click at [732, 477] on span "Envoyer" at bounding box center [728, 585] width 51 height 21
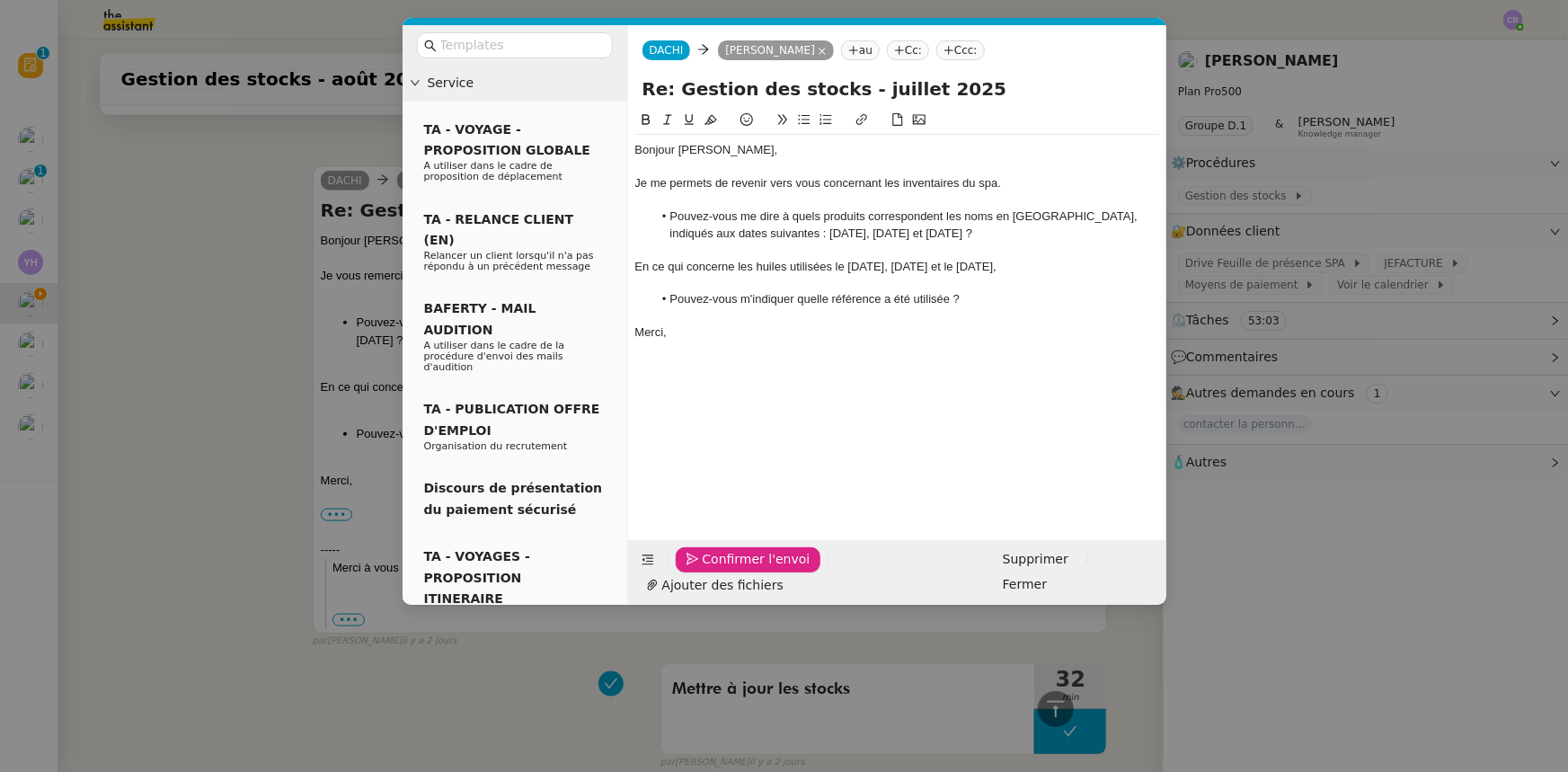
click at [732, 477] on span "Confirmer l'envoi" at bounding box center [757, 559] width 108 height 21
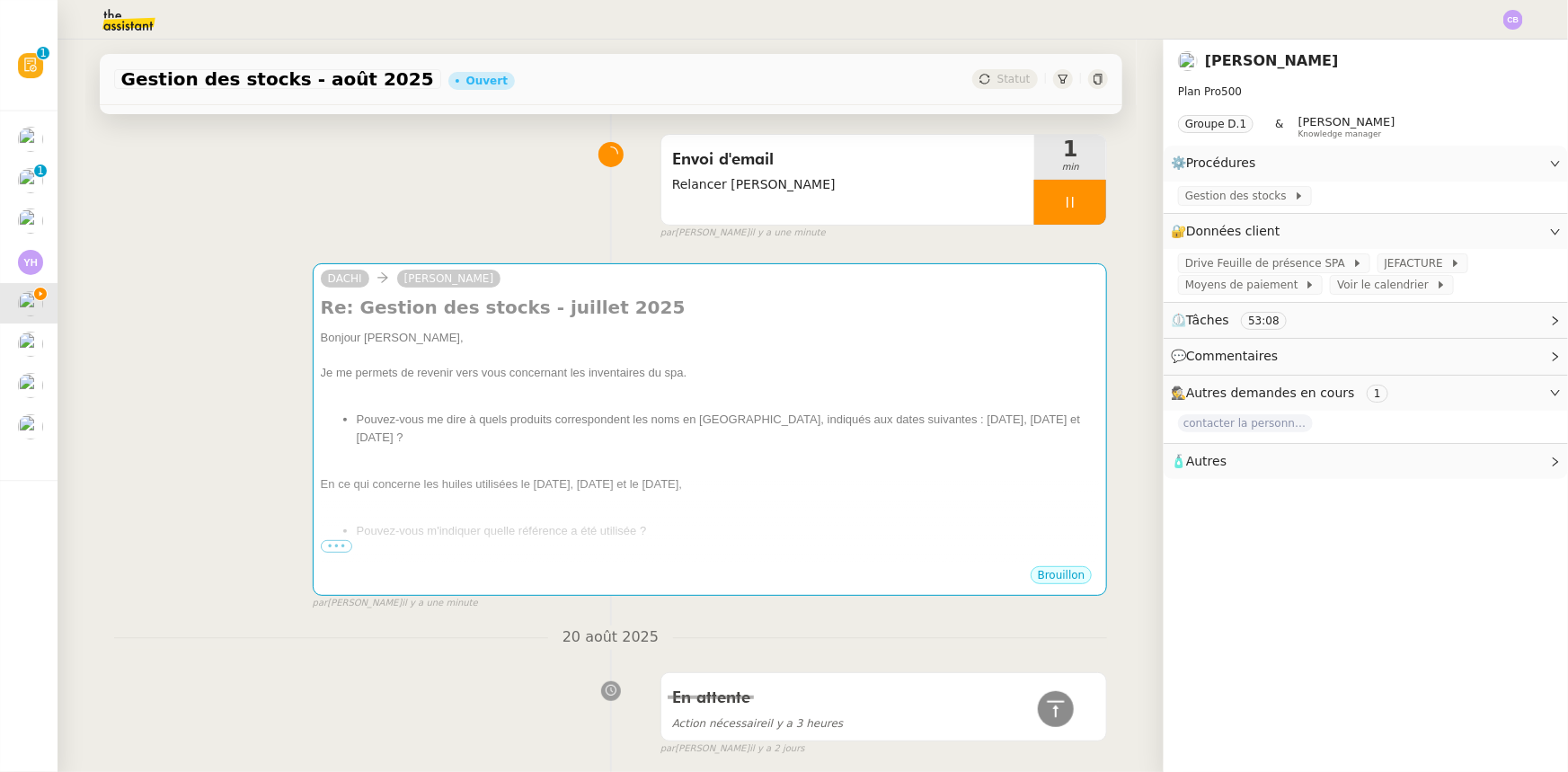
scroll to position [0, 0]
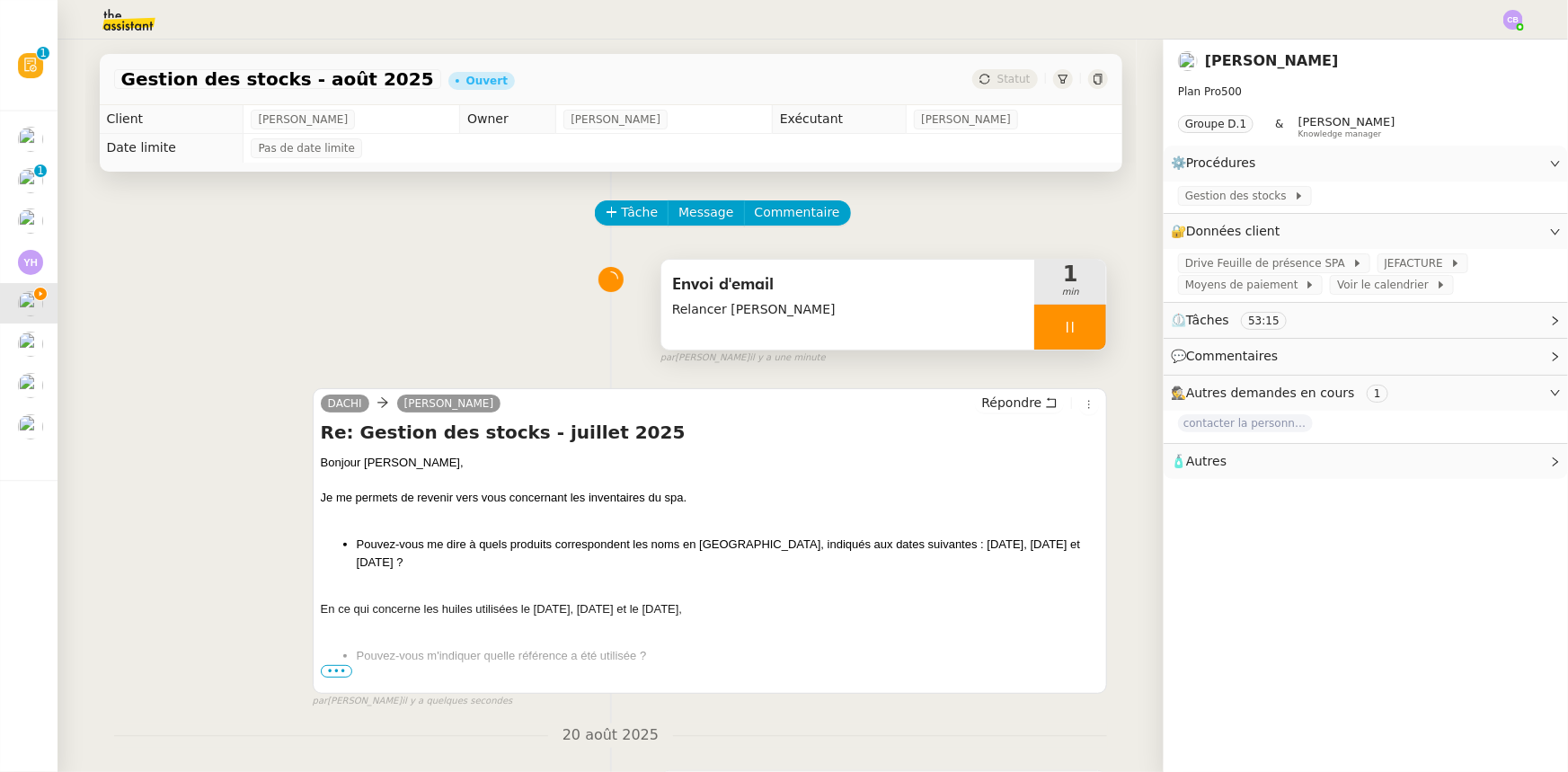
click at [1034, 314] on div at bounding box center [1070, 326] width 72 height 45
click at [1044, 328] on icon at bounding box center [1088, 327] width 15 height 15
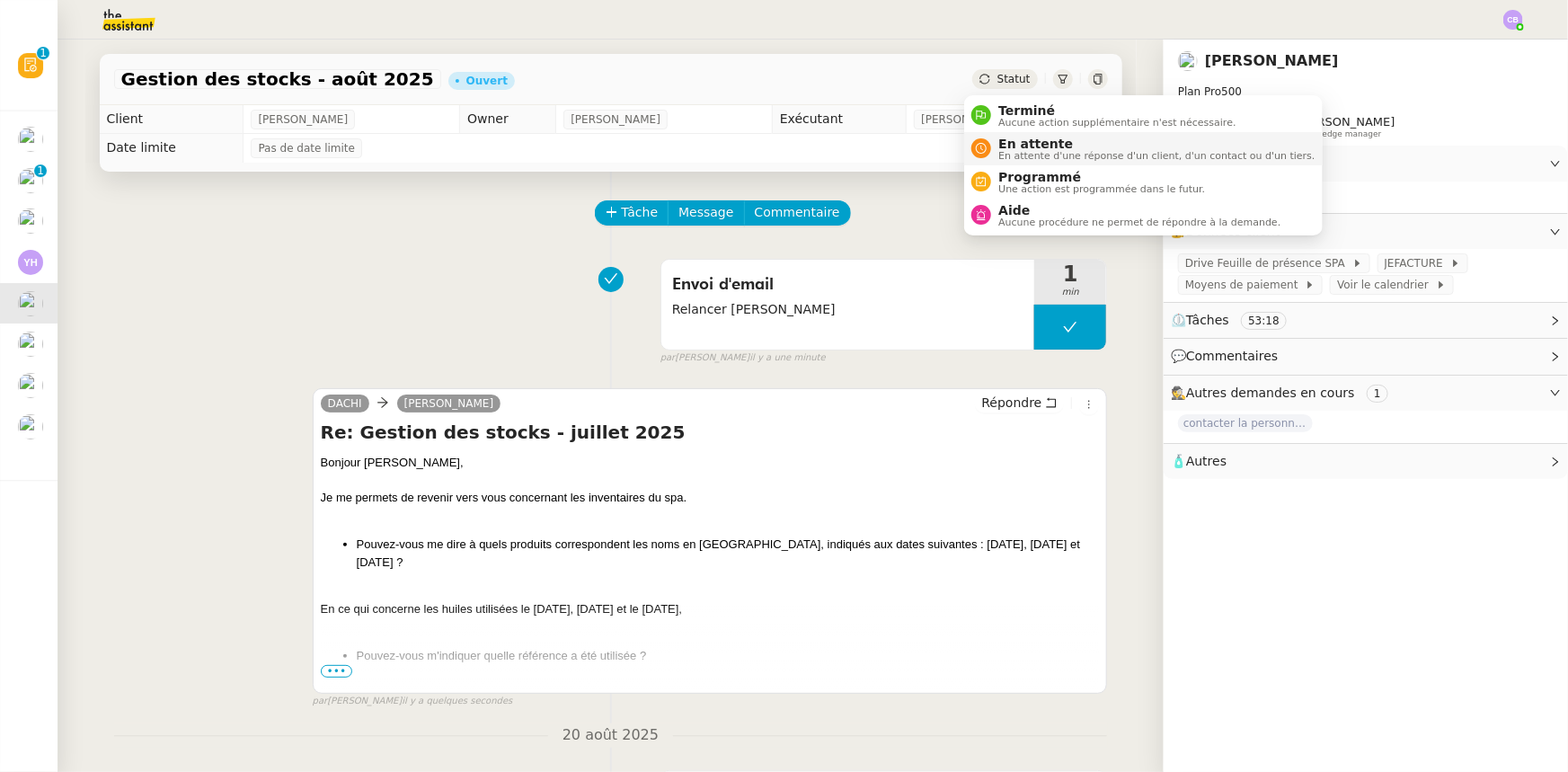
click at [1009, 145] on span "En attente" at bounding box center [1157, 144] width 316 height 15
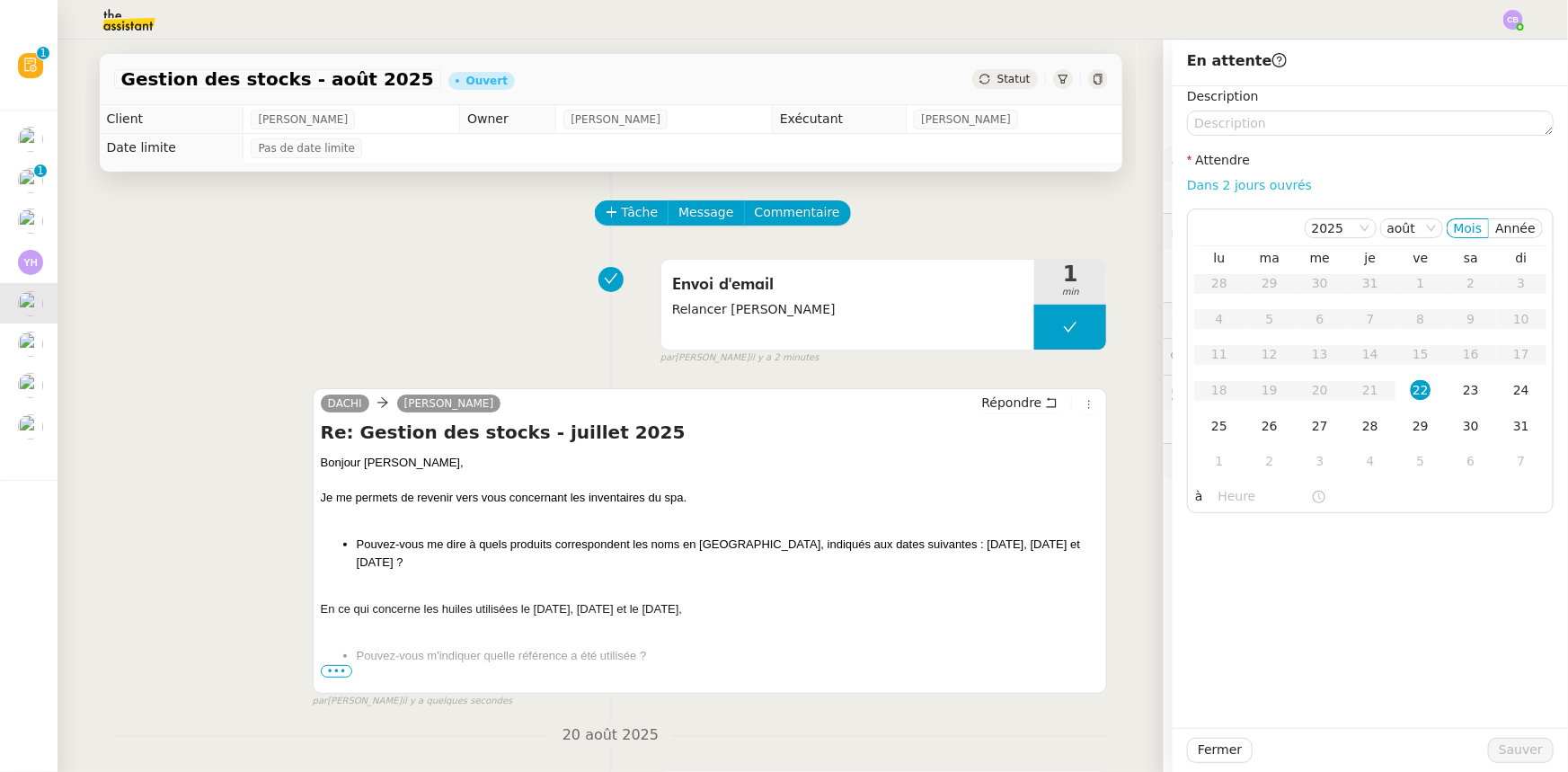
click at [1044, 190] on link "Dans 2 jours ouvrés" at bounding box center [1249, 185] width 125 height 15
type input "07:00"
click at [1044, 477] on span "Sauver" at bounding box center [1521, 749] width 44 height 21
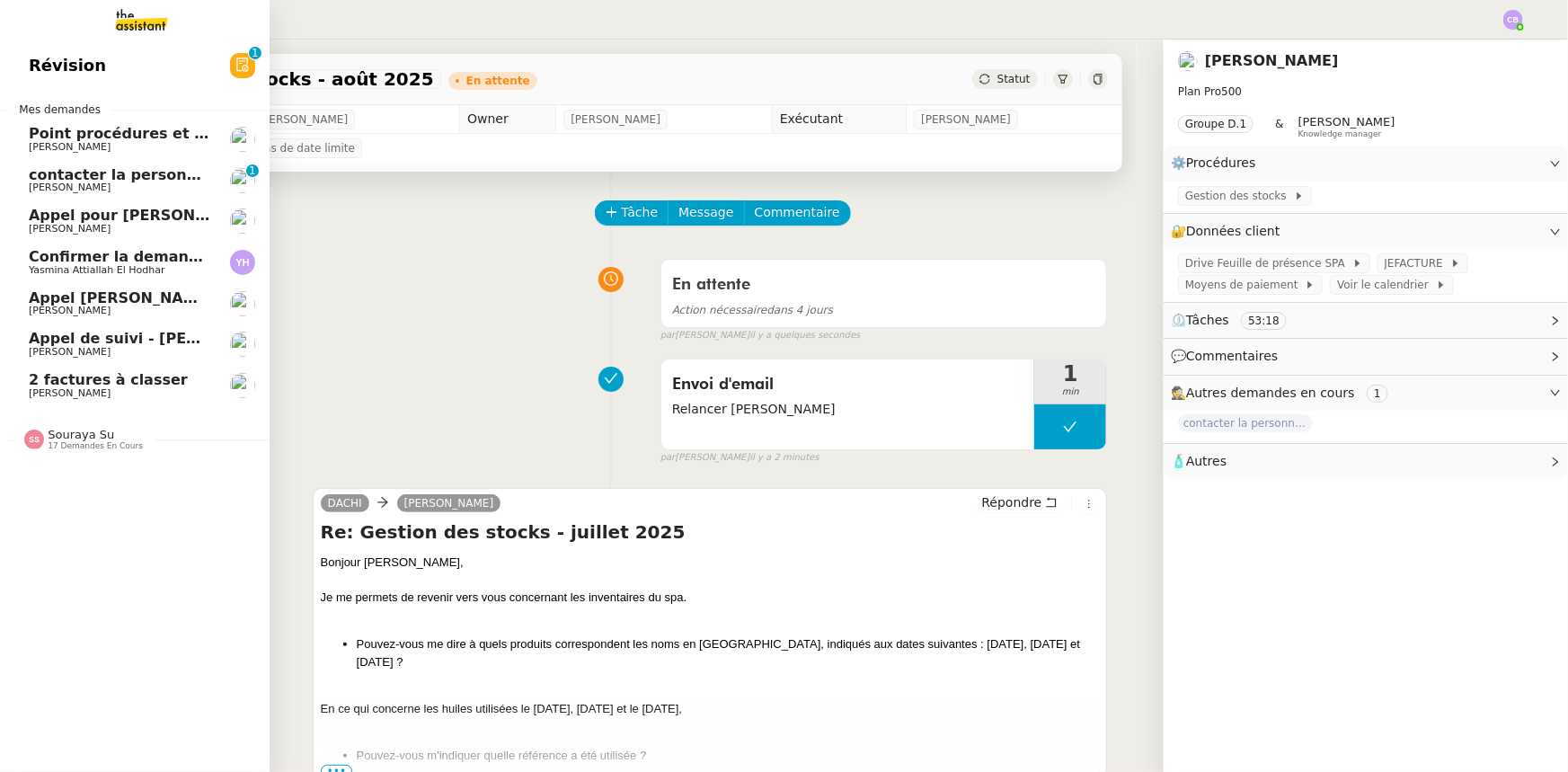
click at [157, 181] on span "contacter la personne en charge de la mutuelle d'entreprise" at bounding box center [272, 174] width 489 height 17
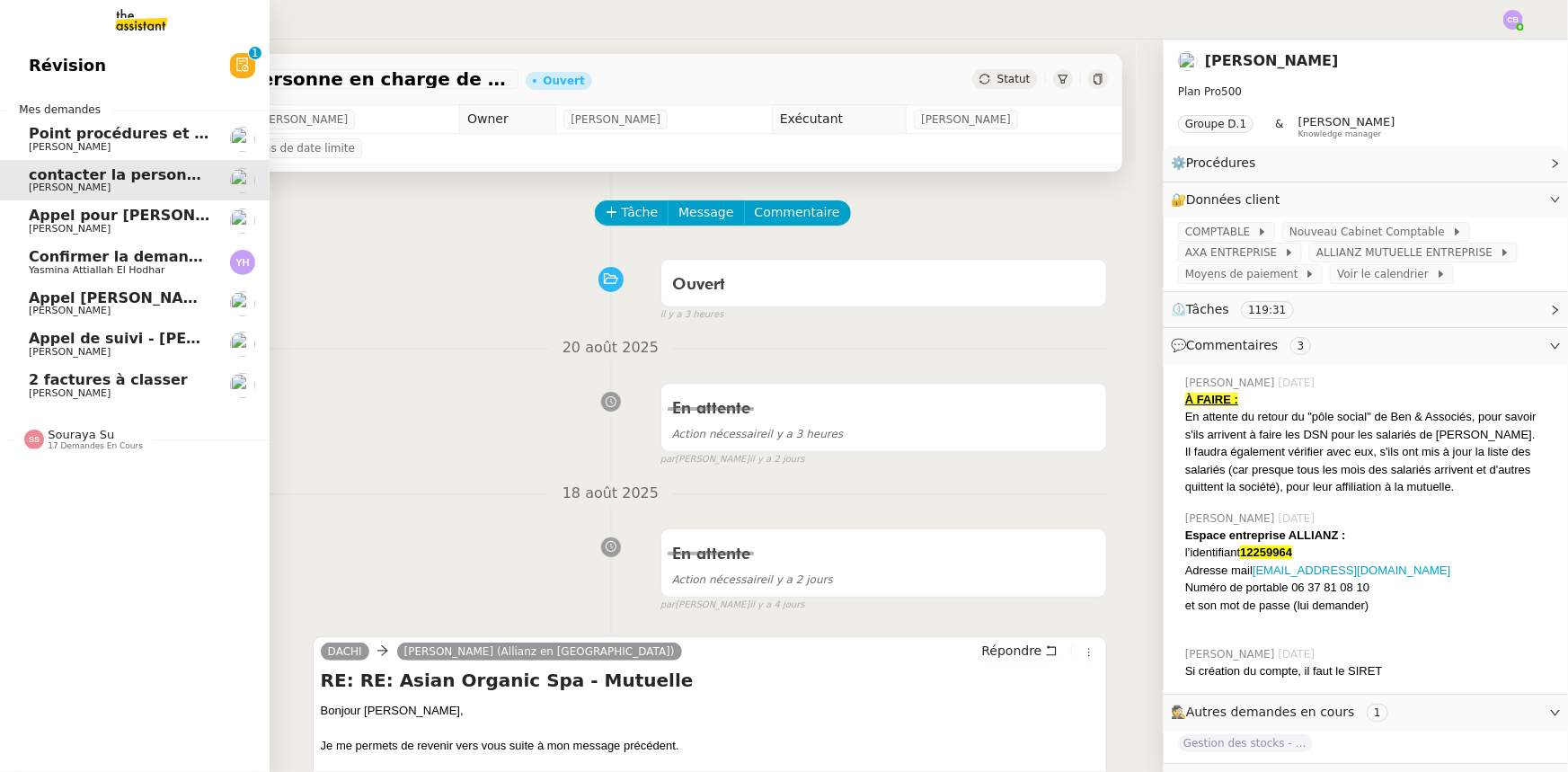
click at [111, 260] on span "Confirmer la demande de raccordement à la fibre" at bounding box center [228, 256] width 400 height 17
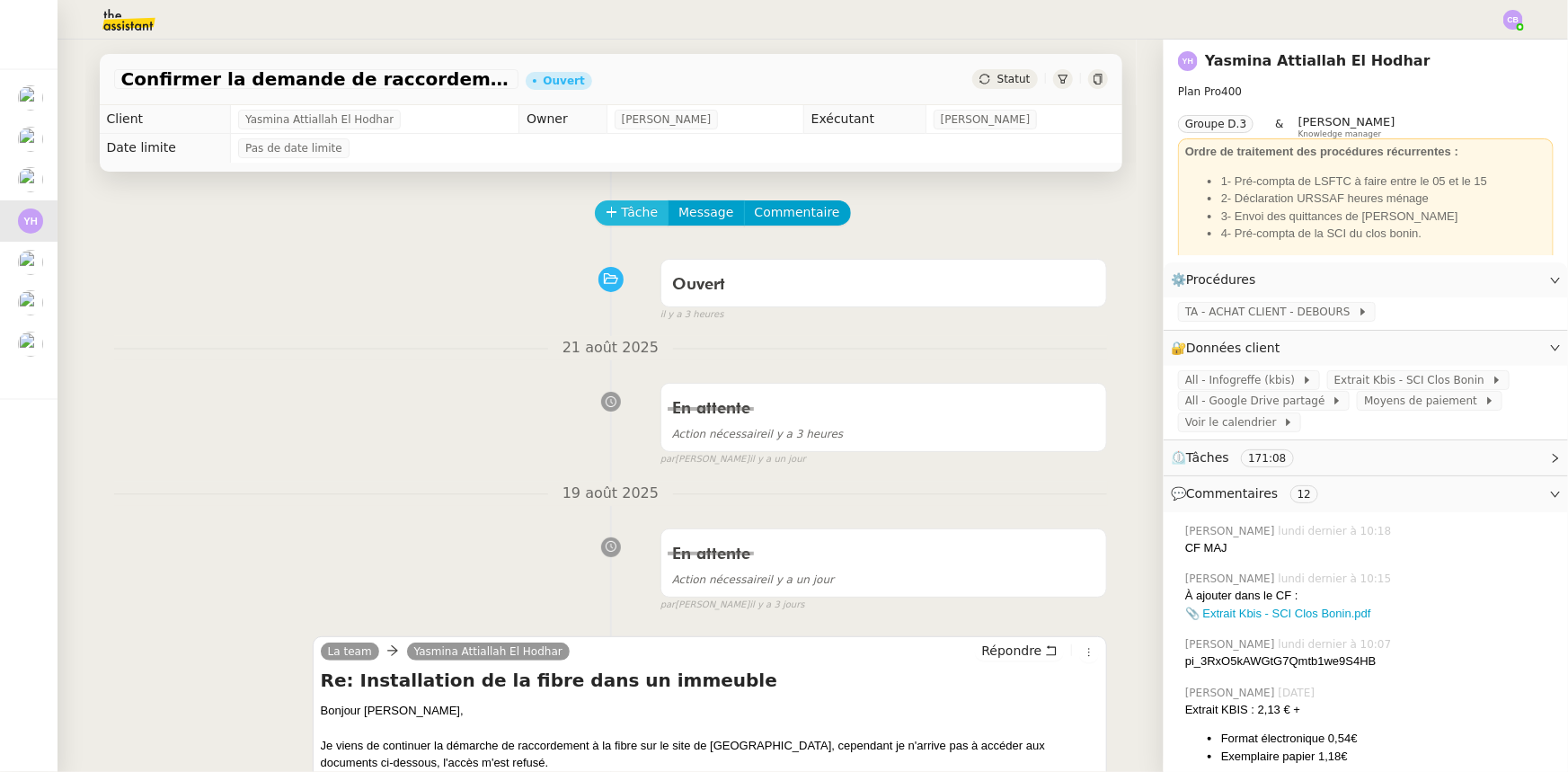
click at [606, 217] on icon at bounding box center [612, 212] width 13 height 13
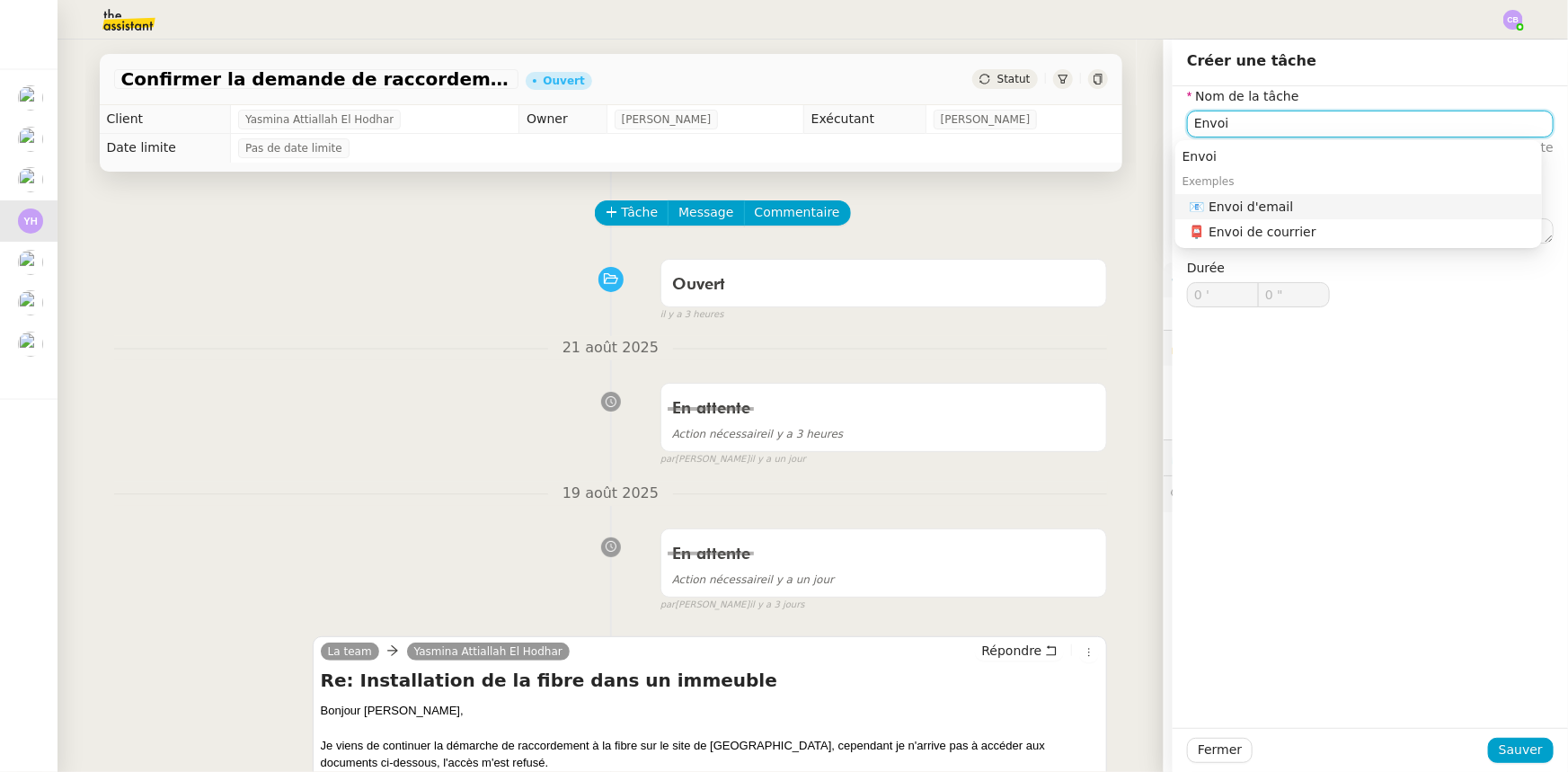
click at [1044, 200] on div "📧 Envoi d'email" at bounding box center [1362, 206] width 345 height 16
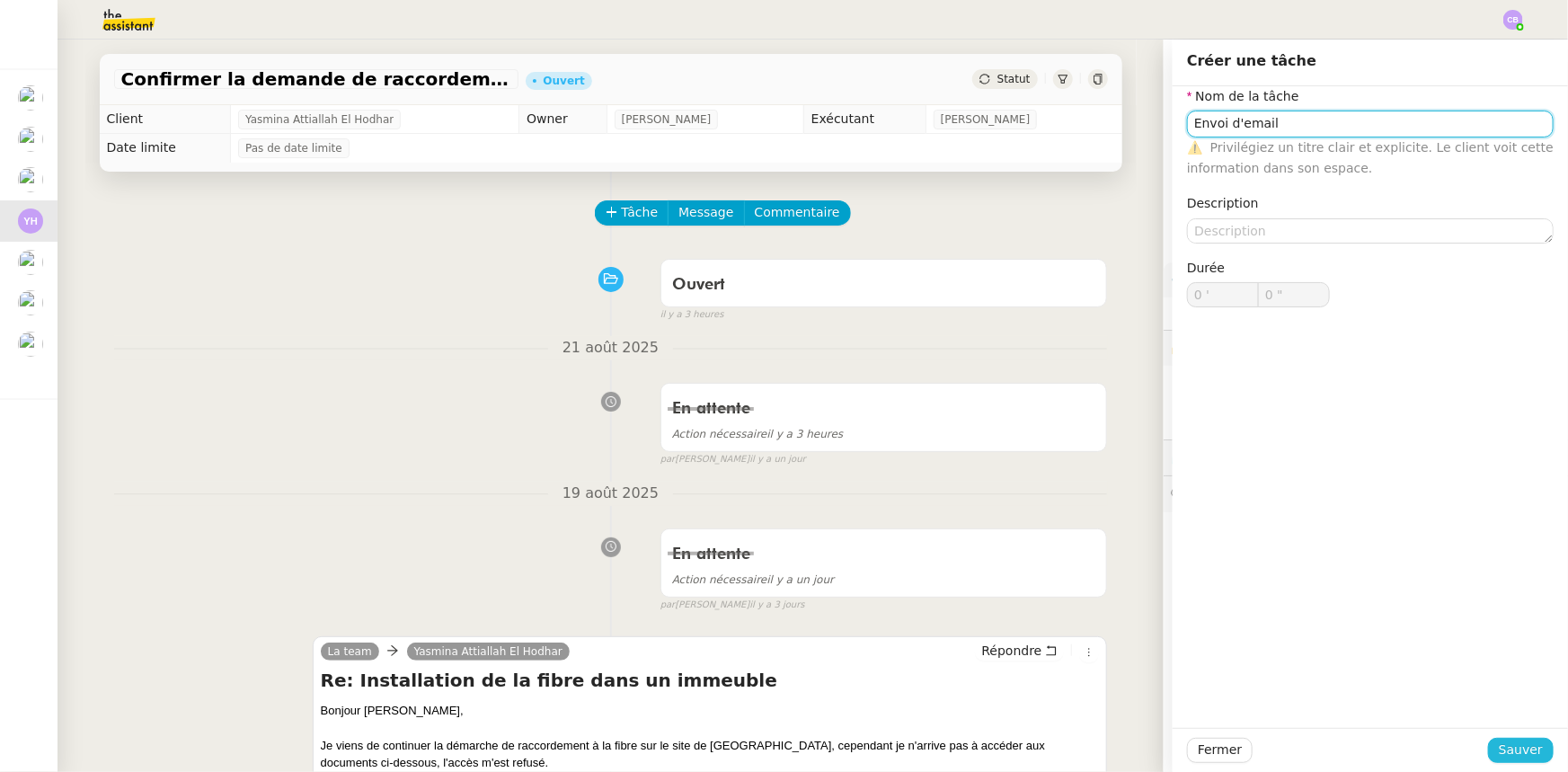
type input "Envoi d'email"
click at [1044, 477] on span "Sauver" at bounding box center [1521, 749] width 44 height 21
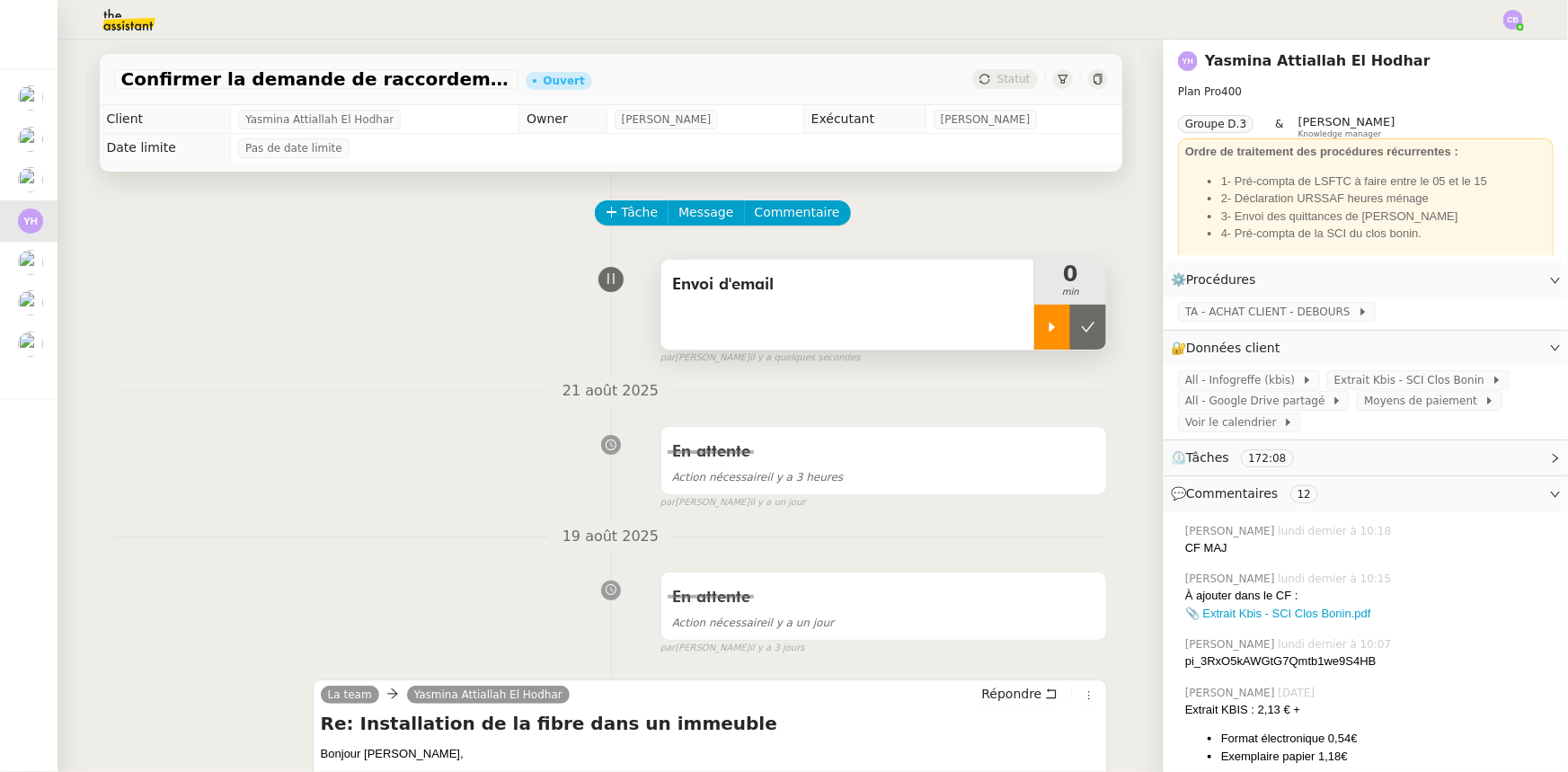
click at [1044, 331] on icon at bounding box center [1053, 327] width 15 height 15
click at [870, 309] on div "Envoi d'email" at bounding box center [848, 304] width 374 height 90
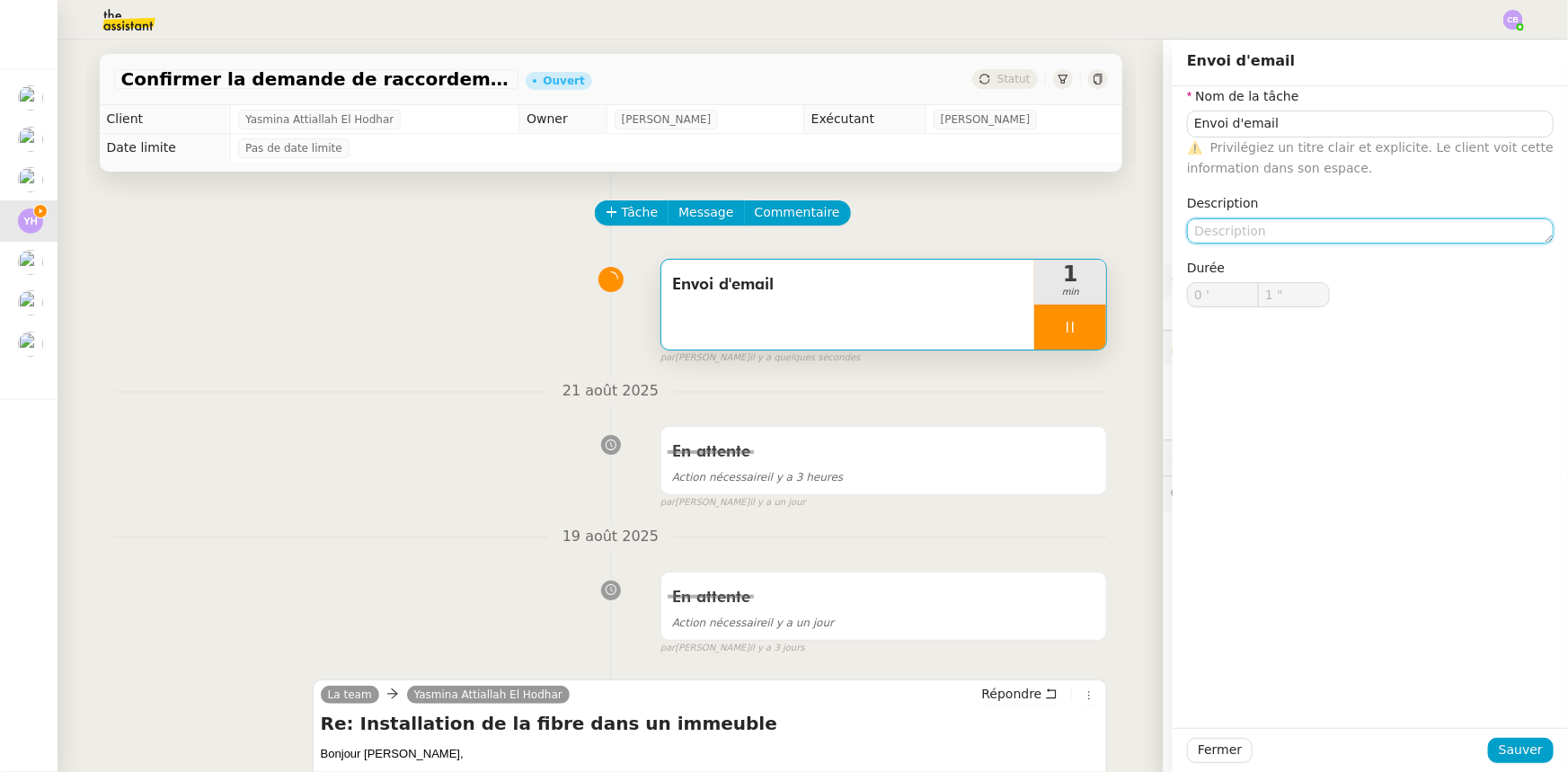
click at [1044, 227] on textarea at bounding box center [1370, 231] width 366 height 26
type input "2 ""
type textarea "Re"
type input "3 ""
type textarea "Relancer"
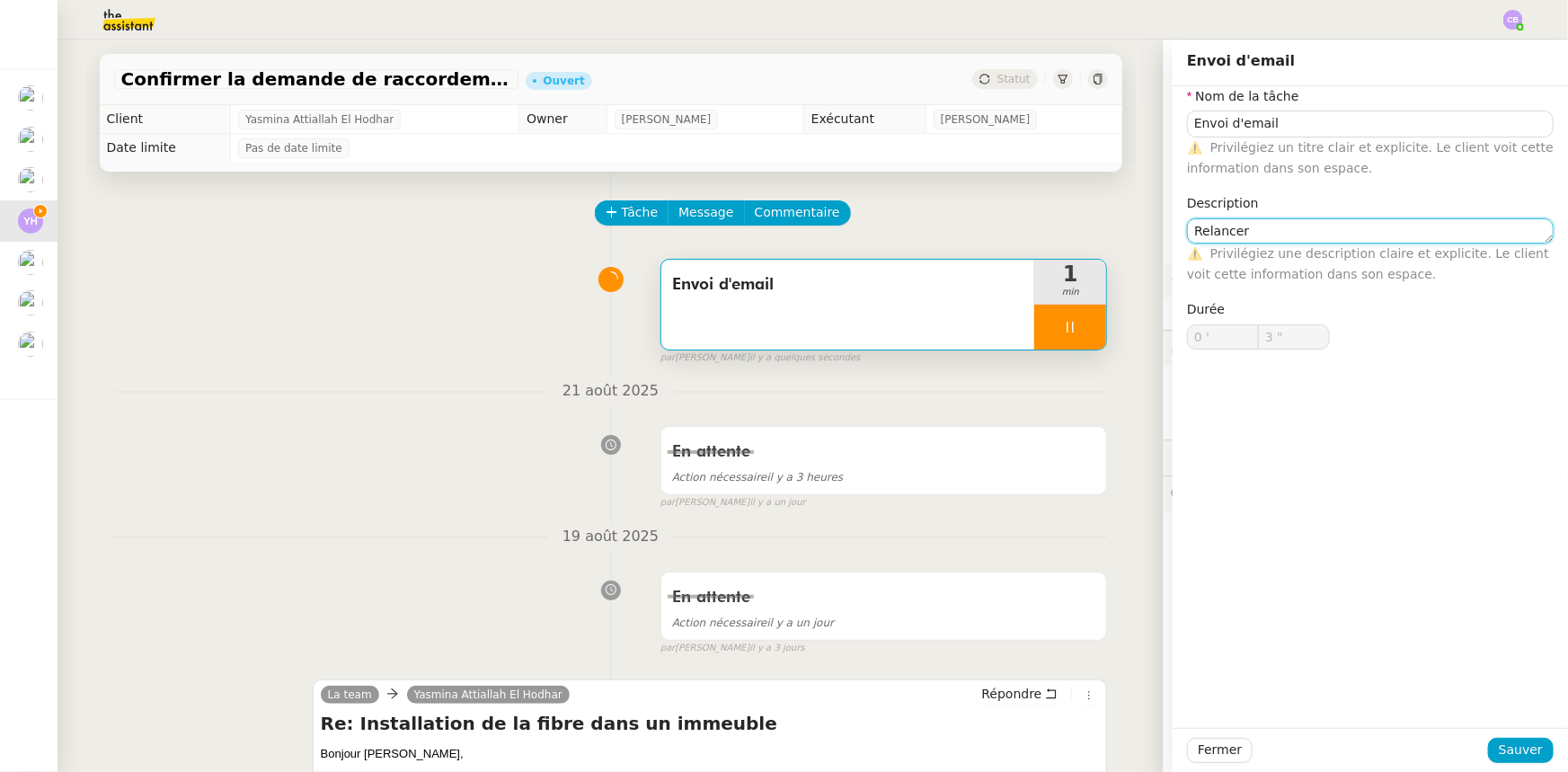
type input "4 ""
type textarea "Relancer Yasmin"
type input "5 ""
type textarea "Relancer Yasmina"
type input "6 ""
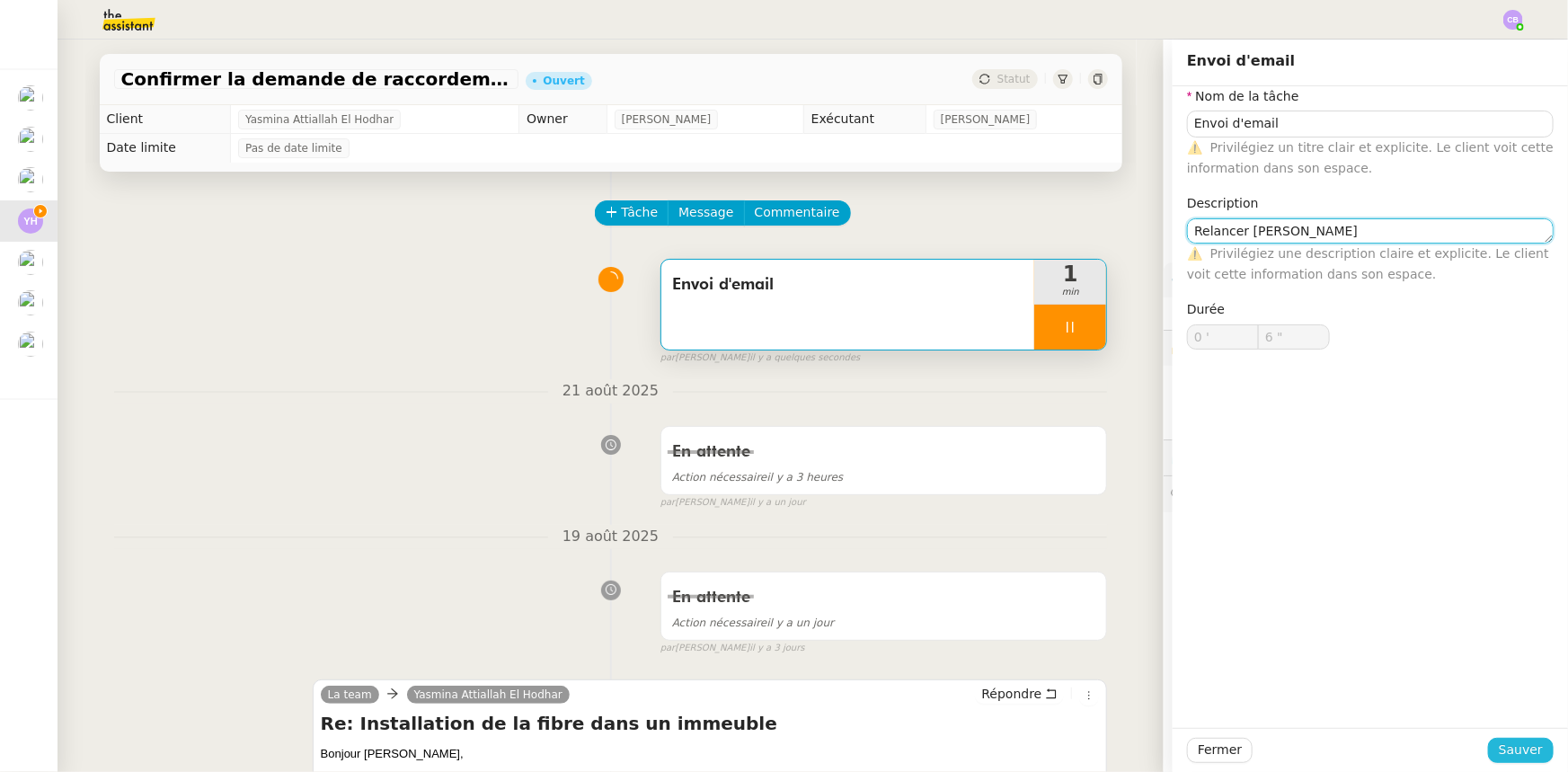
type textarea "Relancer Yasmina"
click at [1044, 477] on span "Sauver" at bounding box center [1521, 749] width 44 height 21
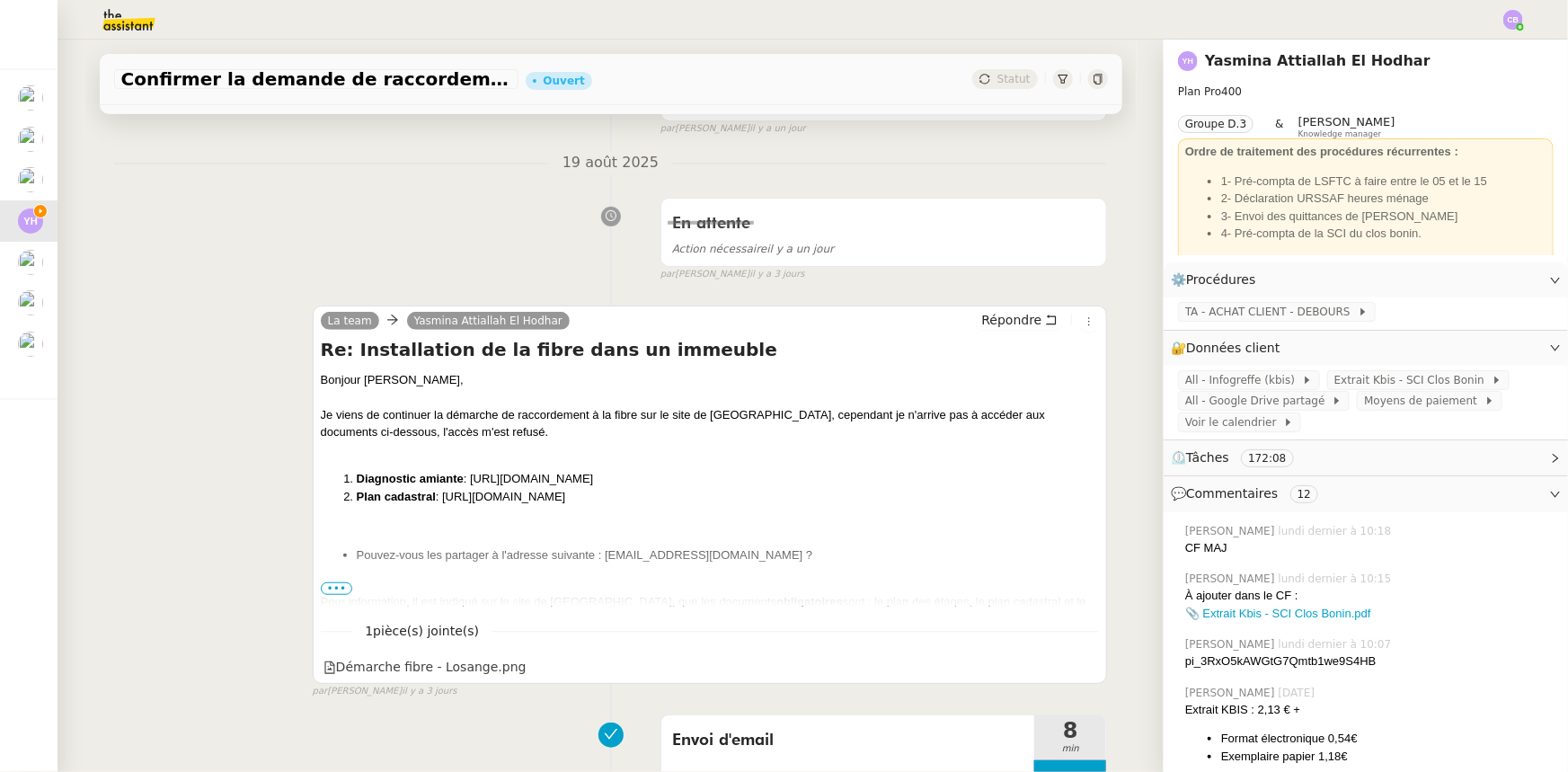
scroll to position [490, 0]
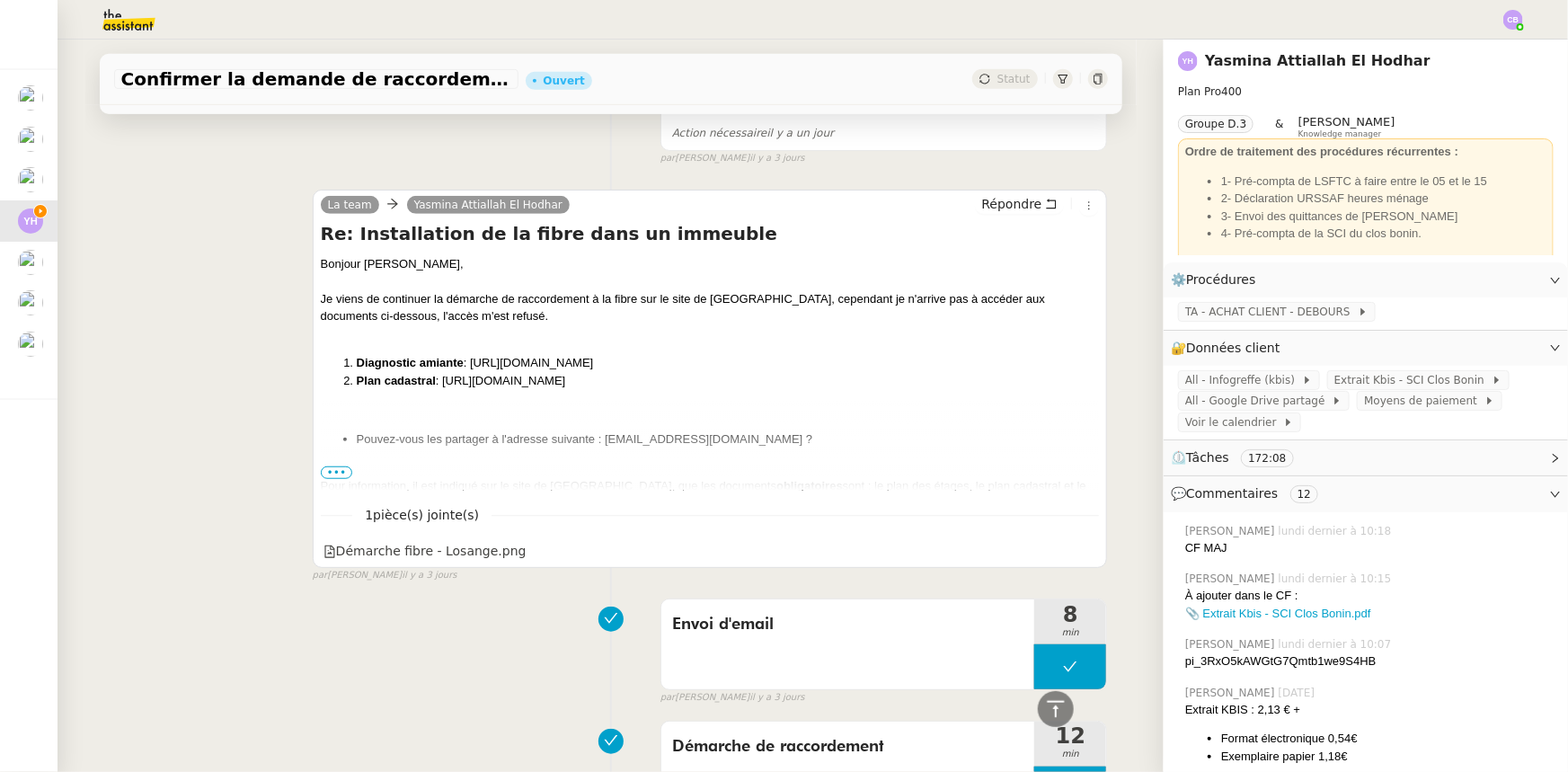
click at [334, 475] on span "•••" at bounding box center [336, 472] width 32 height 13
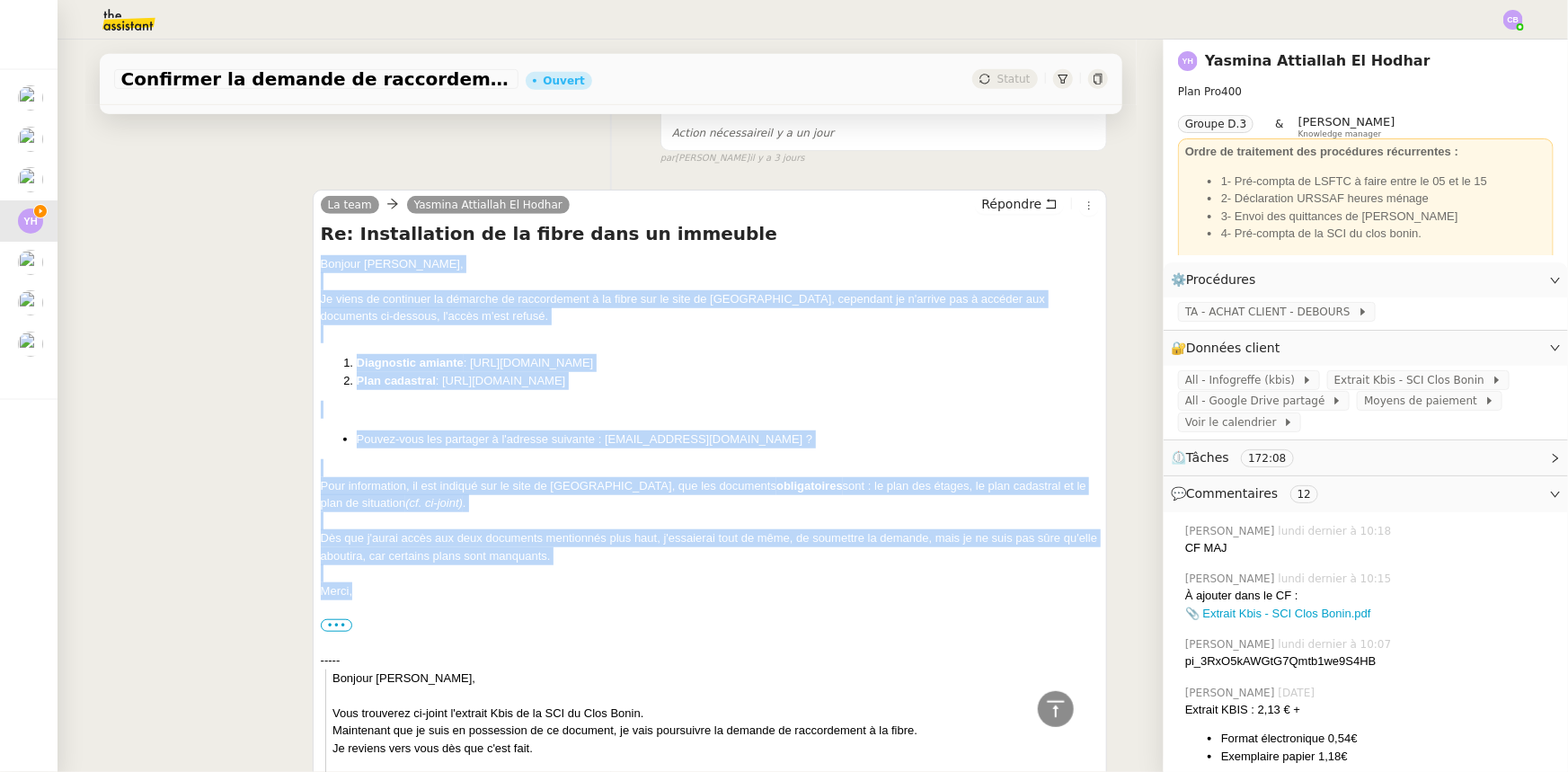
drag, startPoint x: 349, startPoint y: 598, endPoint x: 315, endPoint y: 270, distance: 329.8
click at [321, 270] on div "Bonjour Yasmina, Je viens de continuer la démarche de raccordement à la fibre s…" at bounding box center [710, 759] width 779 height 1010
copy div "Bonjour Yasmina, Je viens de continuer la démarche de raccordement à la fibre s…"
click at [1012, 207] on span "Répondre" at bounding box center [1012, 204] width 60 height 18
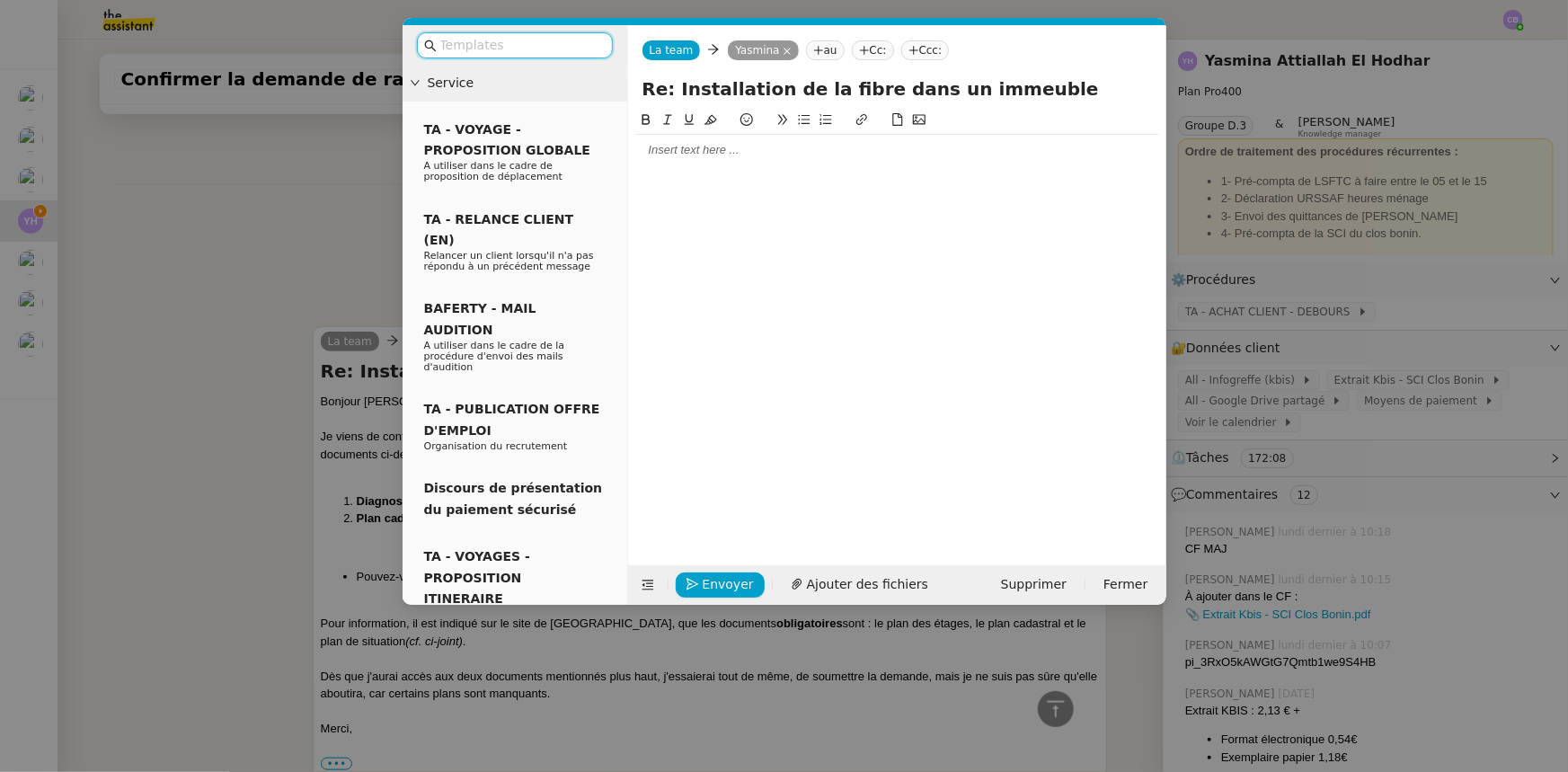
scroll to position [629, 0]
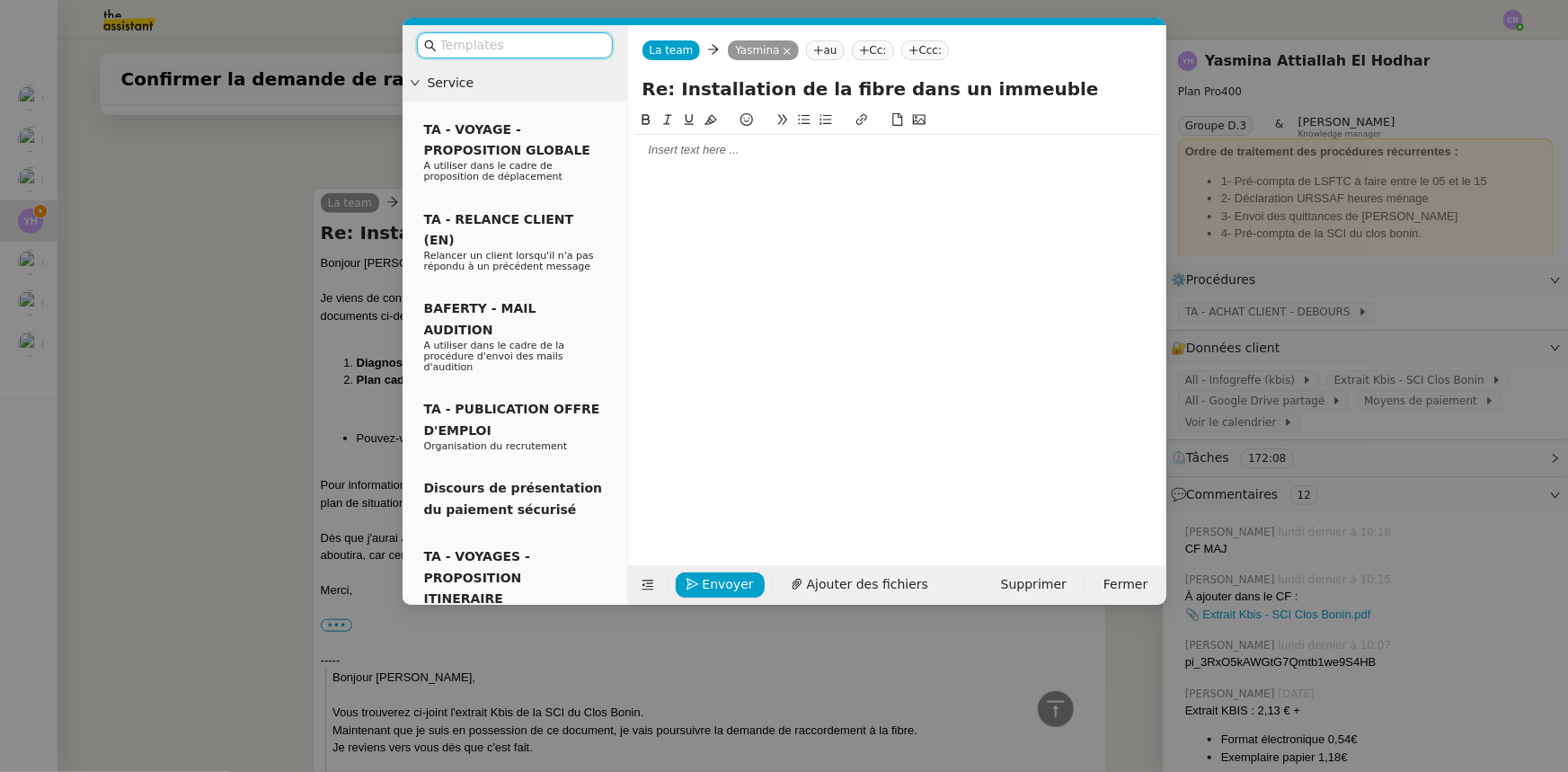
click at [714, 147] on div at bounding box center [896, 150] width 524 height 16
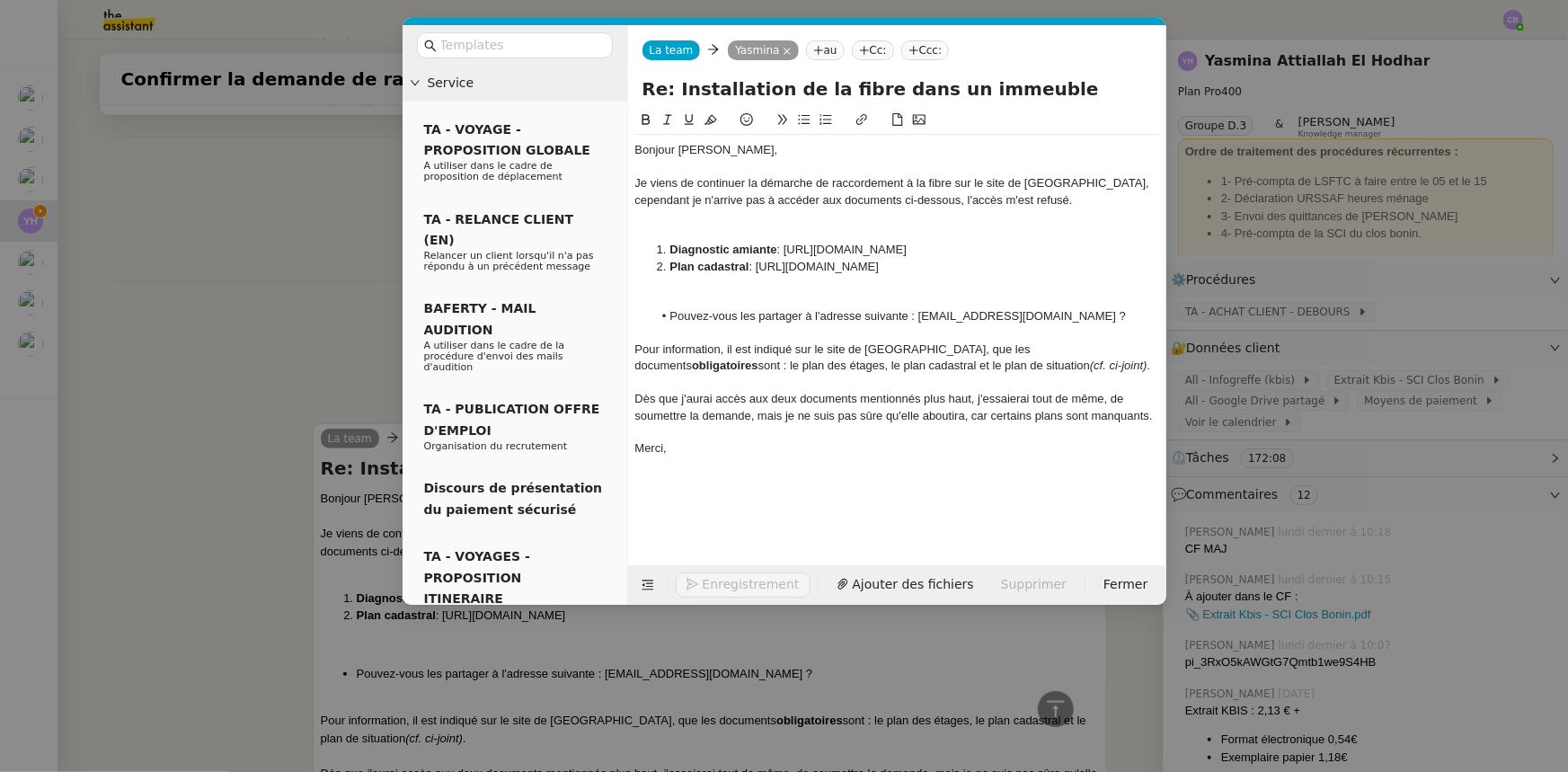
scroll to position [862, 0]
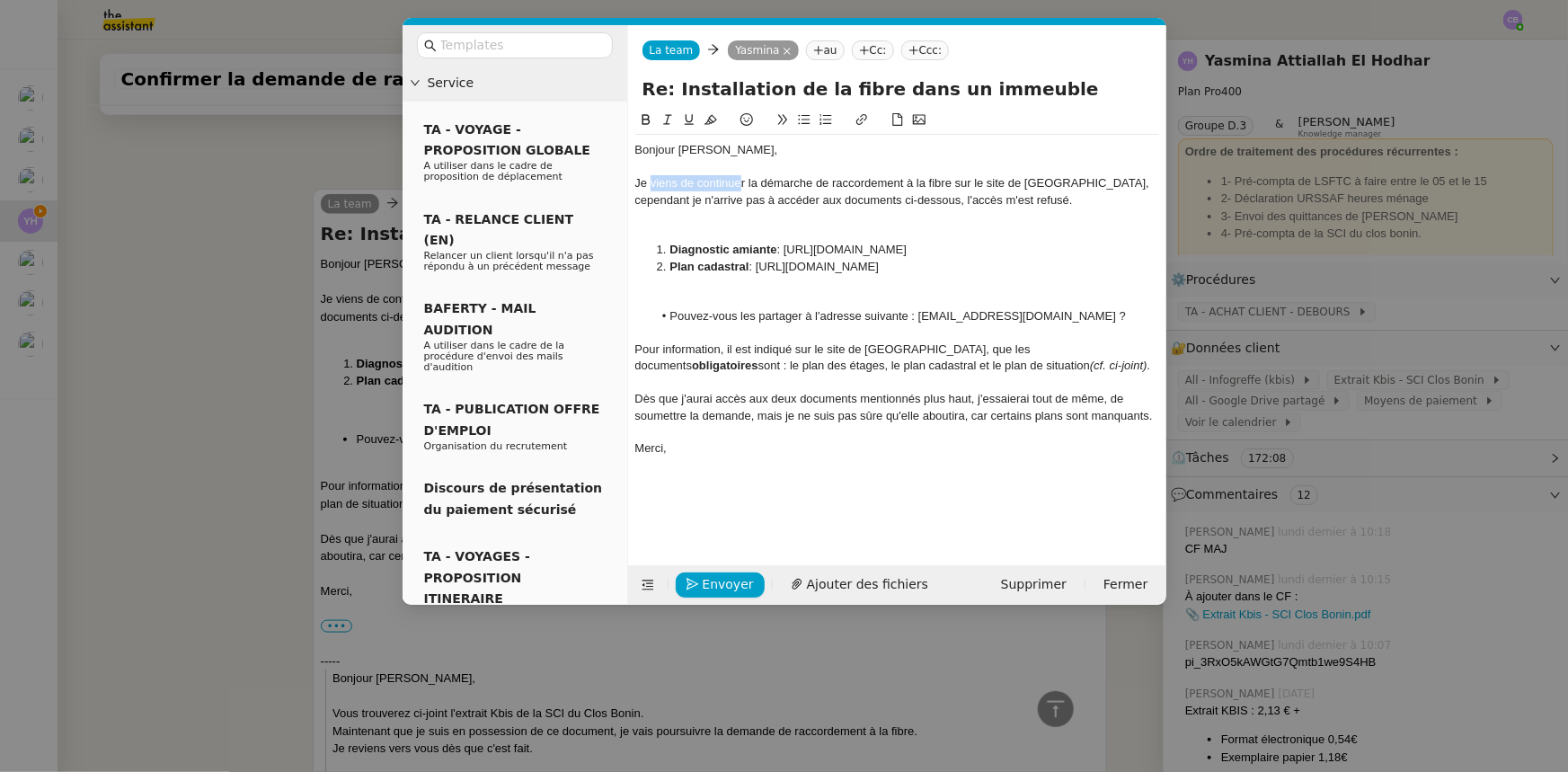
drag, startPoint x: 743, startPoint y: 185, endPoint x: 652, endPoint y: 183, distance: 91.0
click at [652, 183] on div "Je viens de continuer la démarche de raccordement à la fibre sur le site de Los…" at bounding box center [896, 192] width 524 height 33
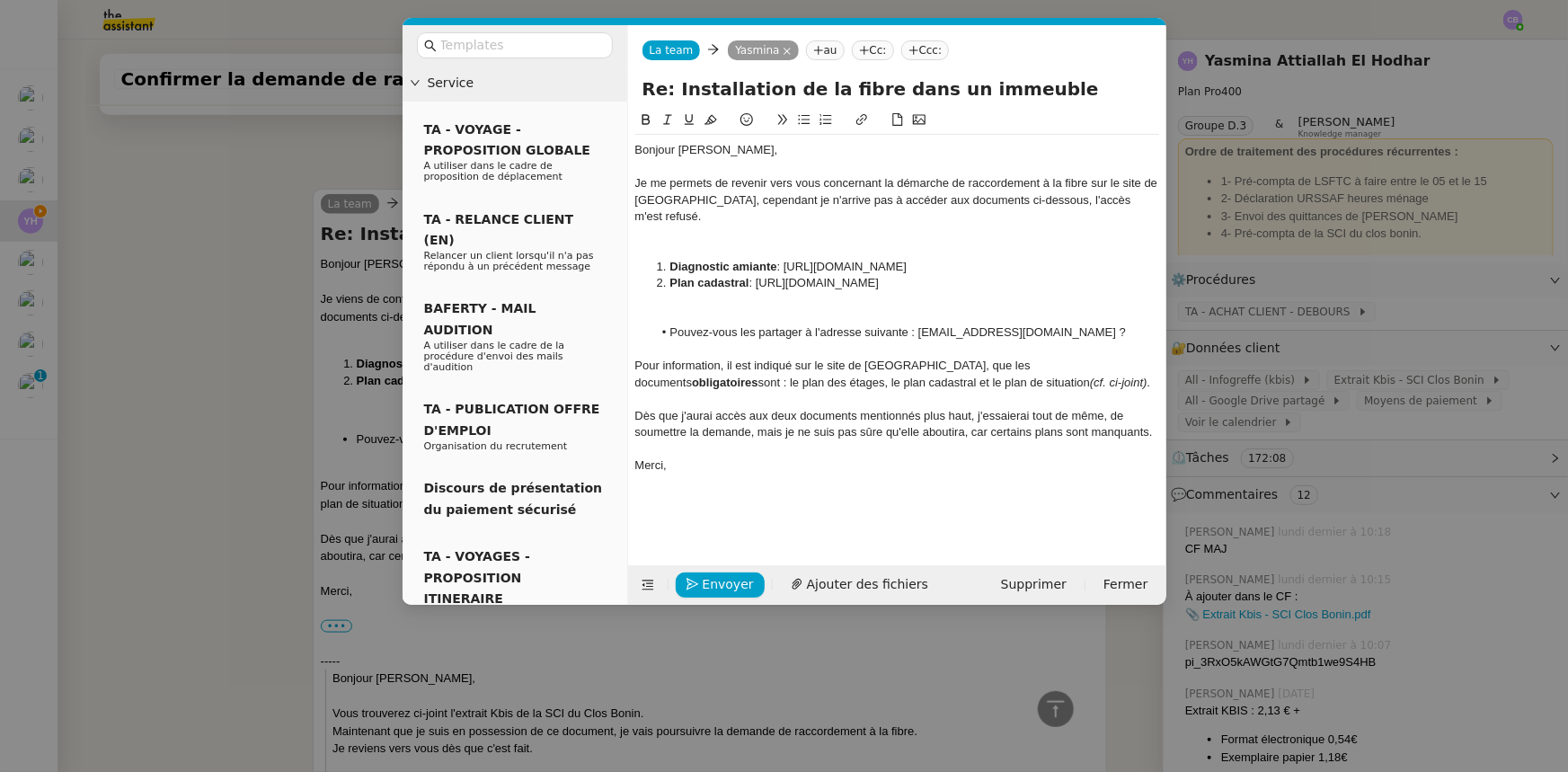
click at [1044, 183] on div "Je me permets de revenir vers vous concernant la démarche de raccordement à la …" at bounding box center [896, 200] width 524 height 49
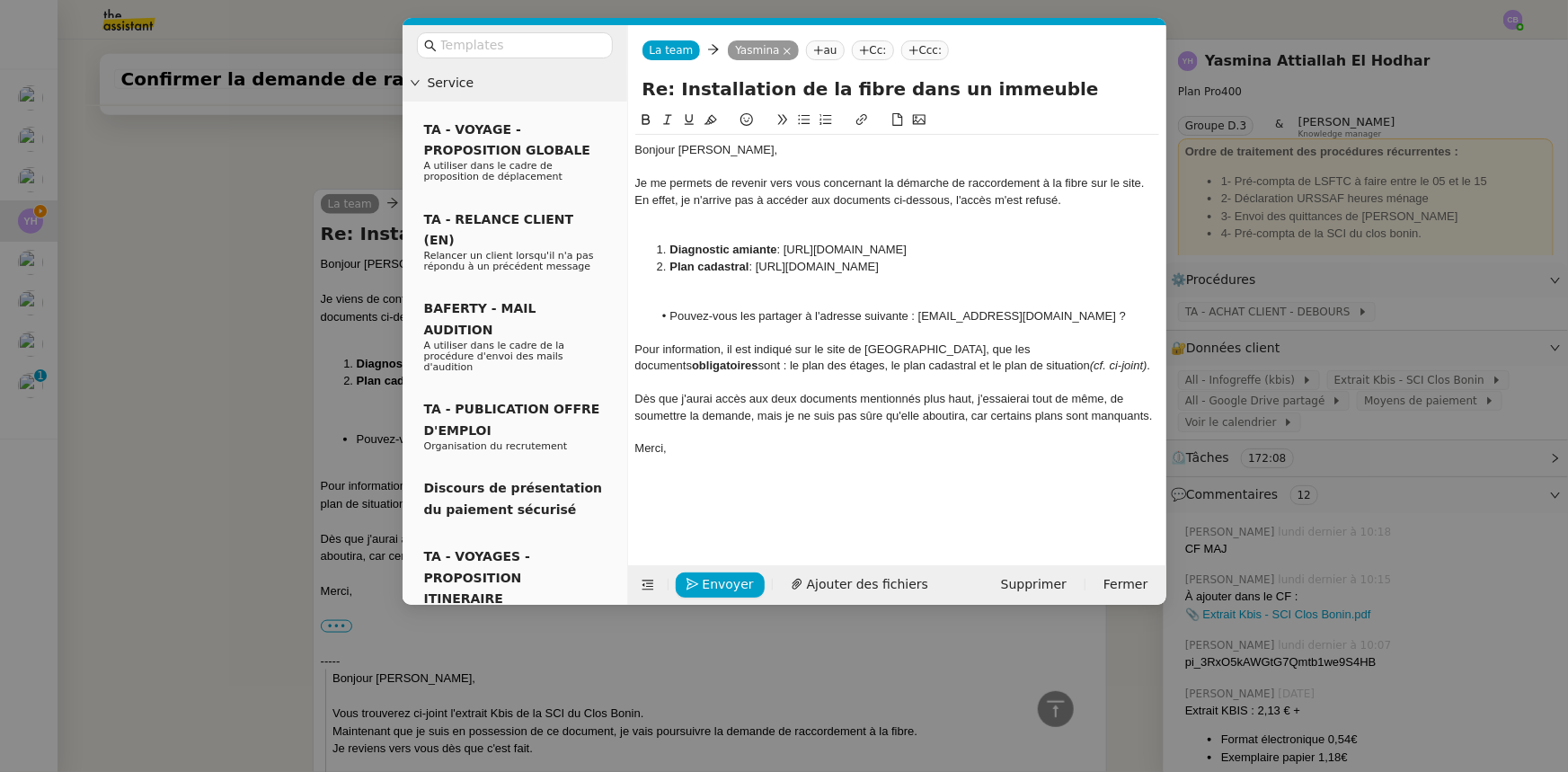
click at [893, 224] on div at bounding box center [896, 217] width 524 height 16
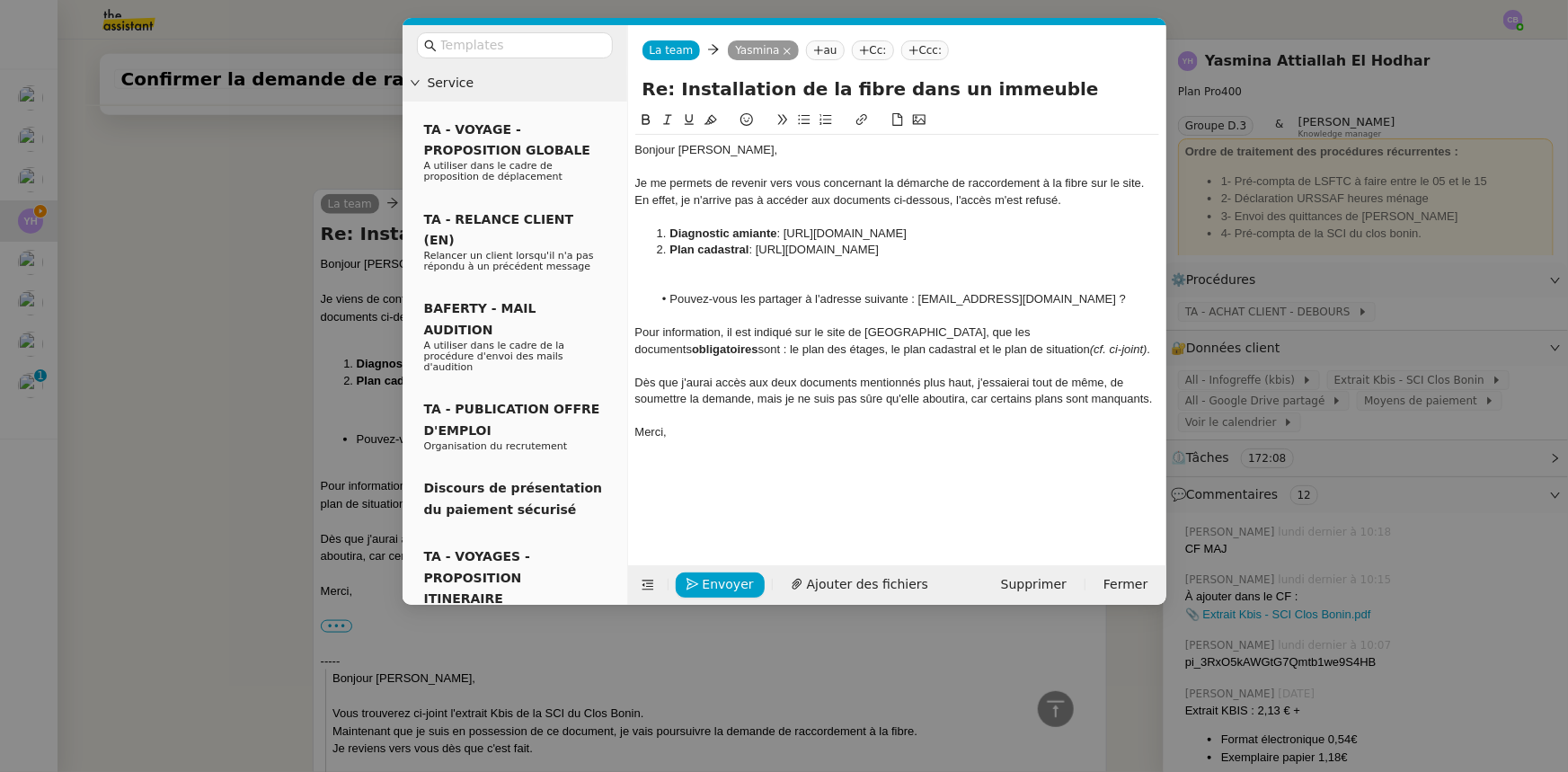
click at [238, 412] on nz-modal-container "Service TA - VOYAGE - PROPOSITION GLOBALE A utiliser dans le cadre de propositi…" at bounding box center [784, 386] width 1568 height 772
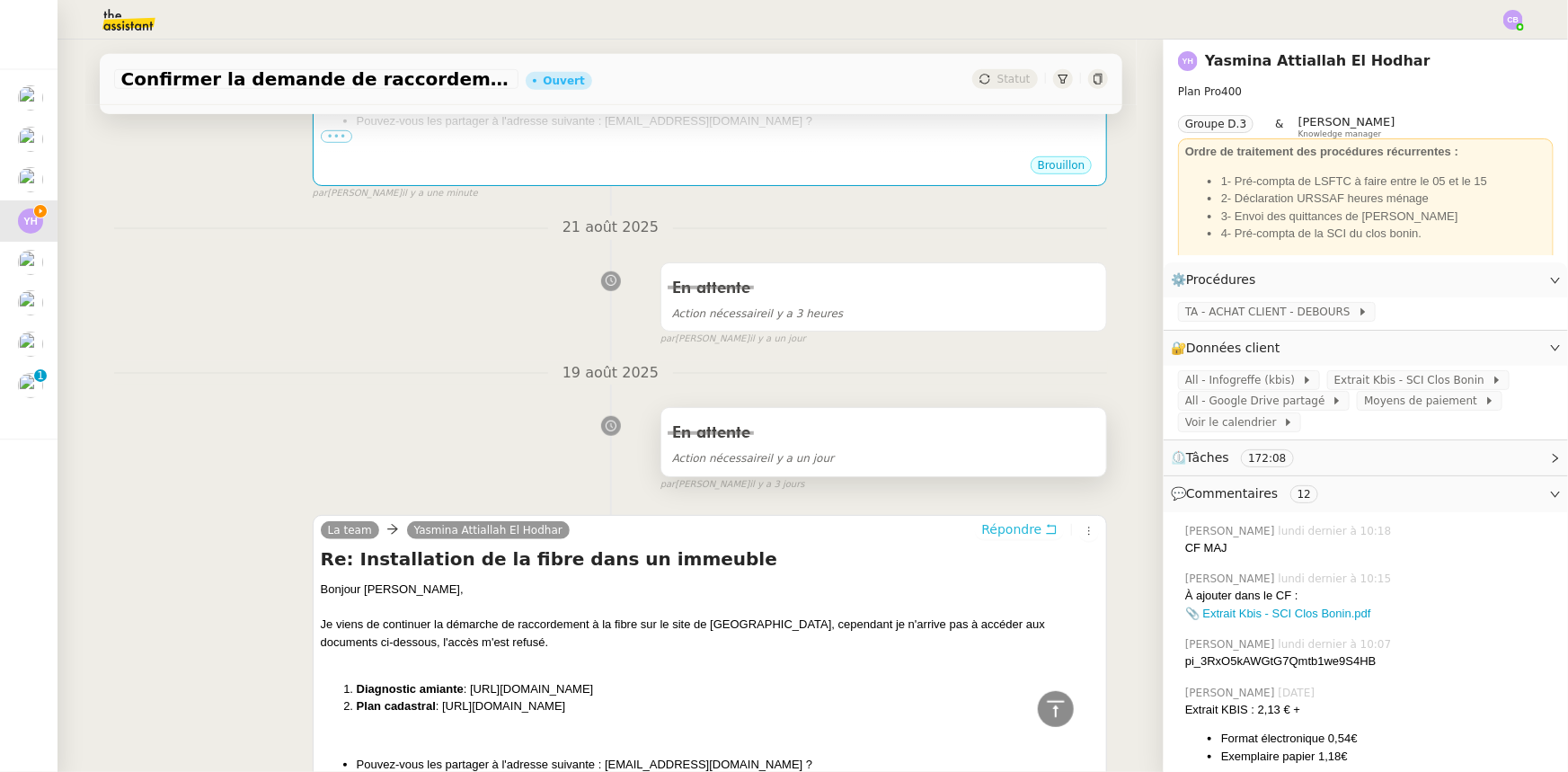
scroll to position [0, 0]
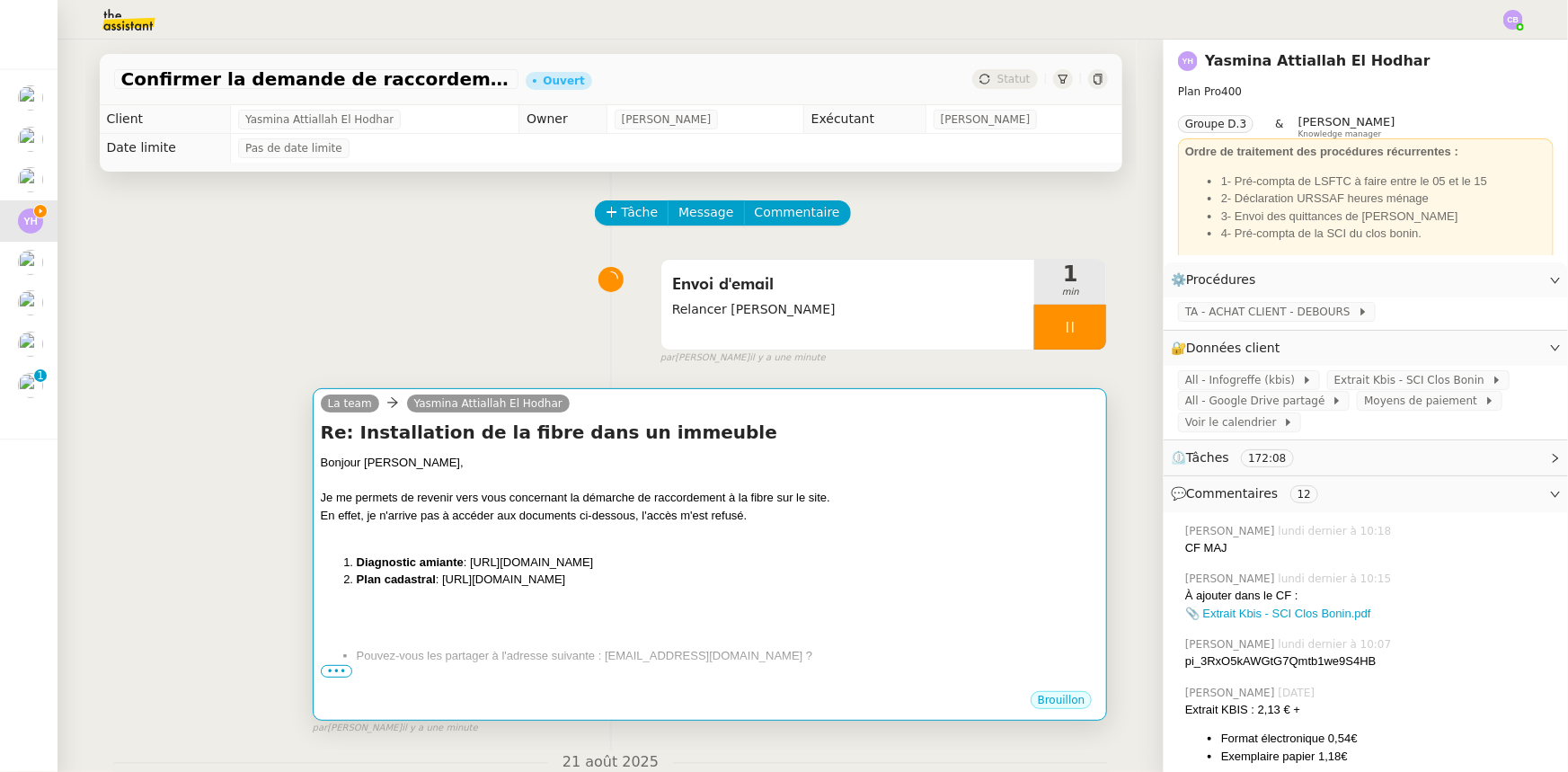
click at [731, 469] on div "Bonjour Yasmina," at bounding box center [710, 463] width 779 height 18
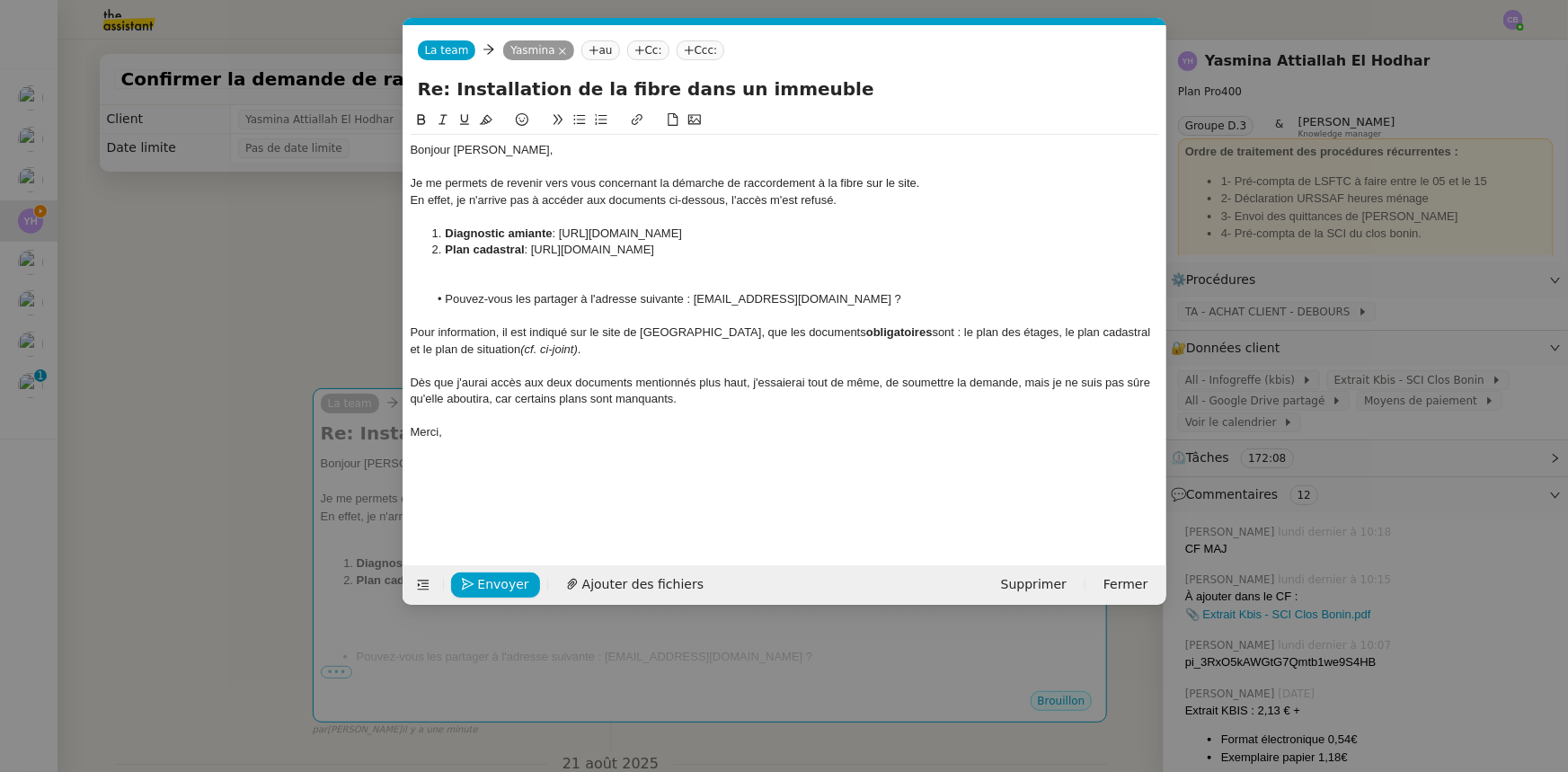
scroll to position [0, 37]
click at [629, 477] on span "Ajouter des fichiers" at bounding box center [642, 585] width 122 height 21
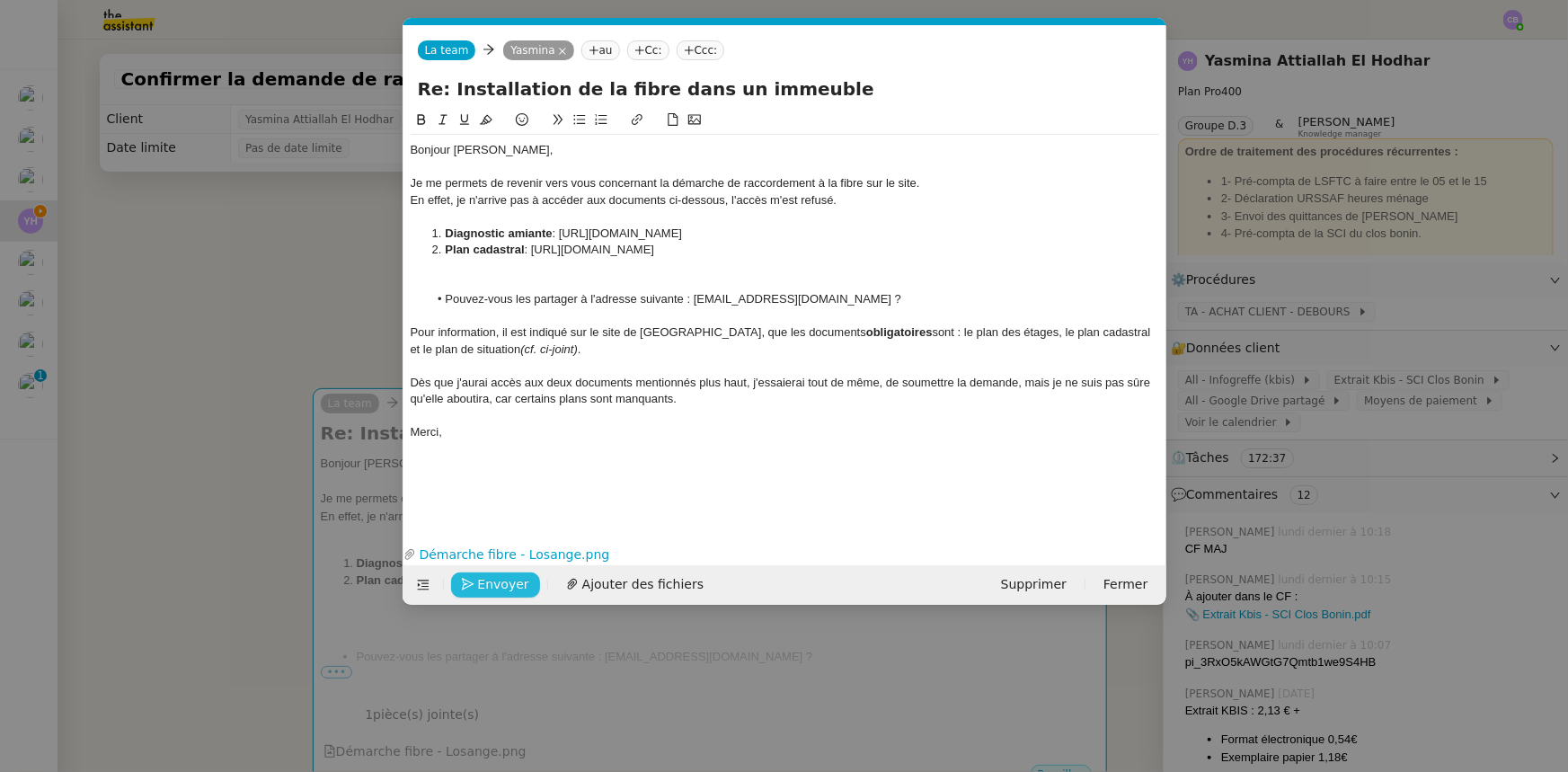
click at [513, 477] on span "Envoyer" at bounding box center [503, 585] width 51 height 21
click at [542, 477] on span "Confirmer l'envoi" at bounding box center [532, 585] width 108 height 21
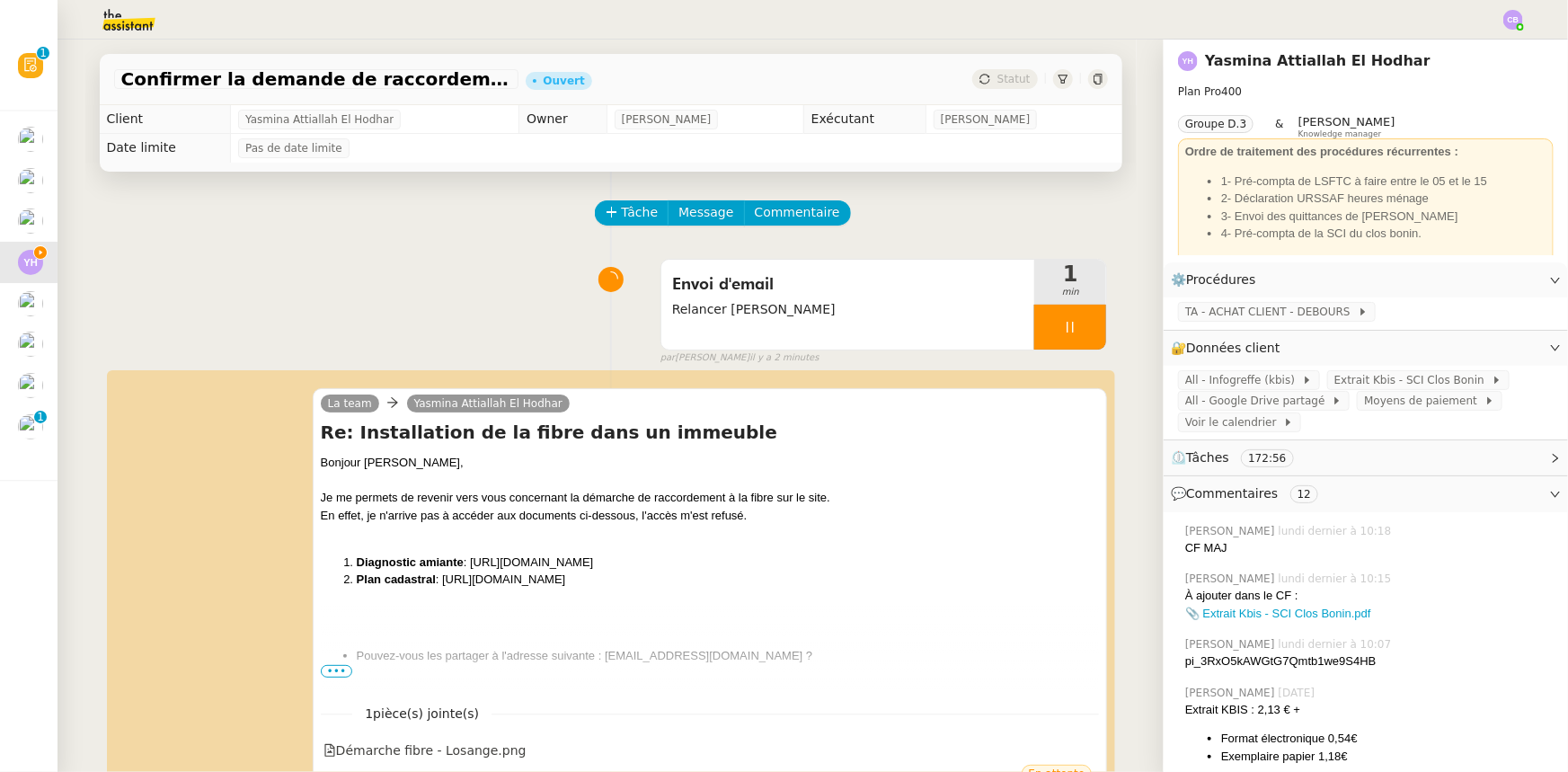
click at [1034, 324] on div at bounding box center [1070, 326] width 72 height 45
click at [1044, 334] on icon at bounding box center [1088, 327] width 15 height 15
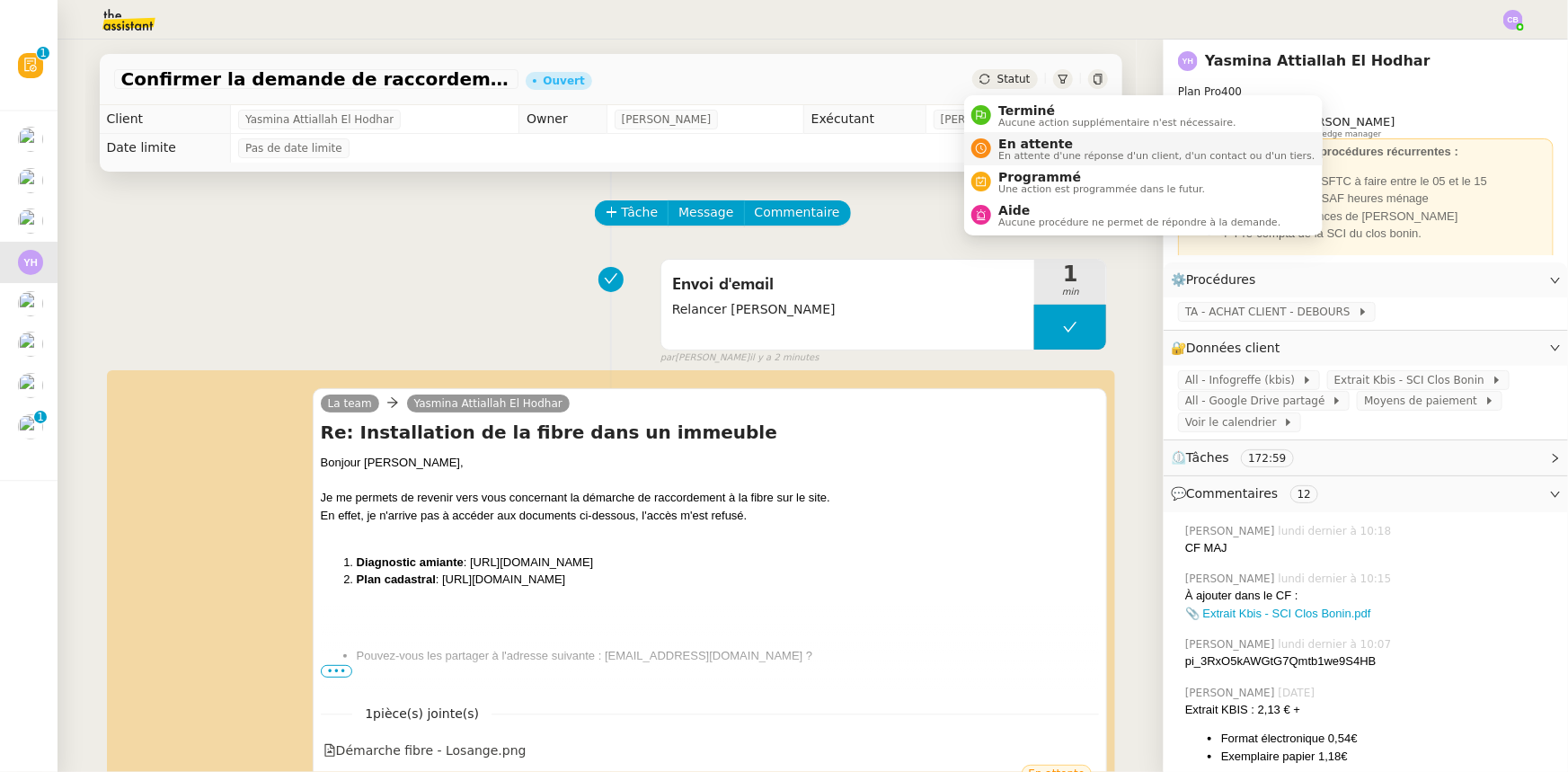
click at [1021, 142] on span "En attente" at bounding box center [1157, 144] width 316 height 15
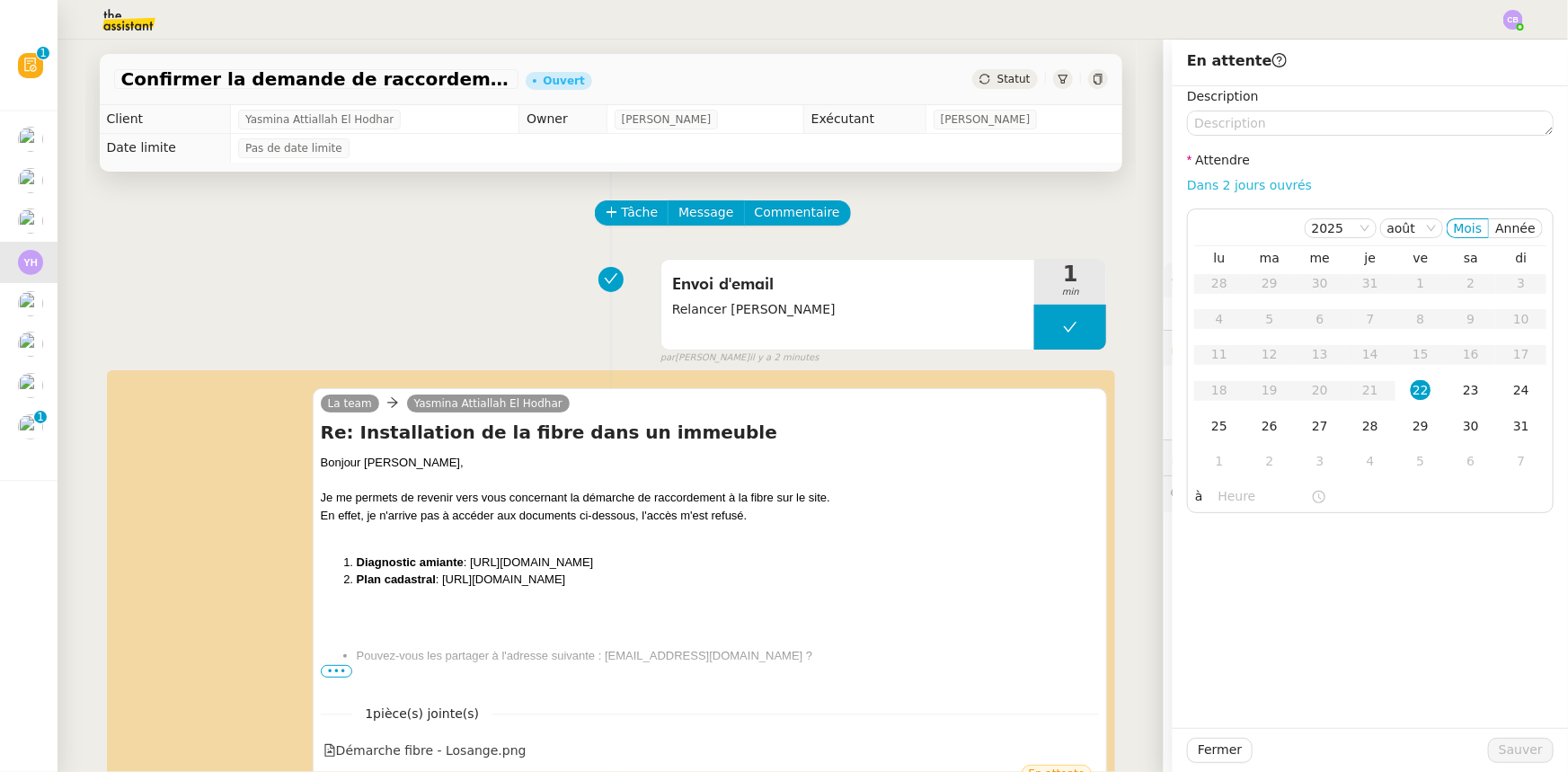
click at [1044, 190] on link "Dans 2 jours ouvrés" at bounding box center [1249, 185] width 125 height 15
type input "07:00"
click at [1044, 477] on span "Sauver" at bounding box center [1521, 749] width 44 height 21
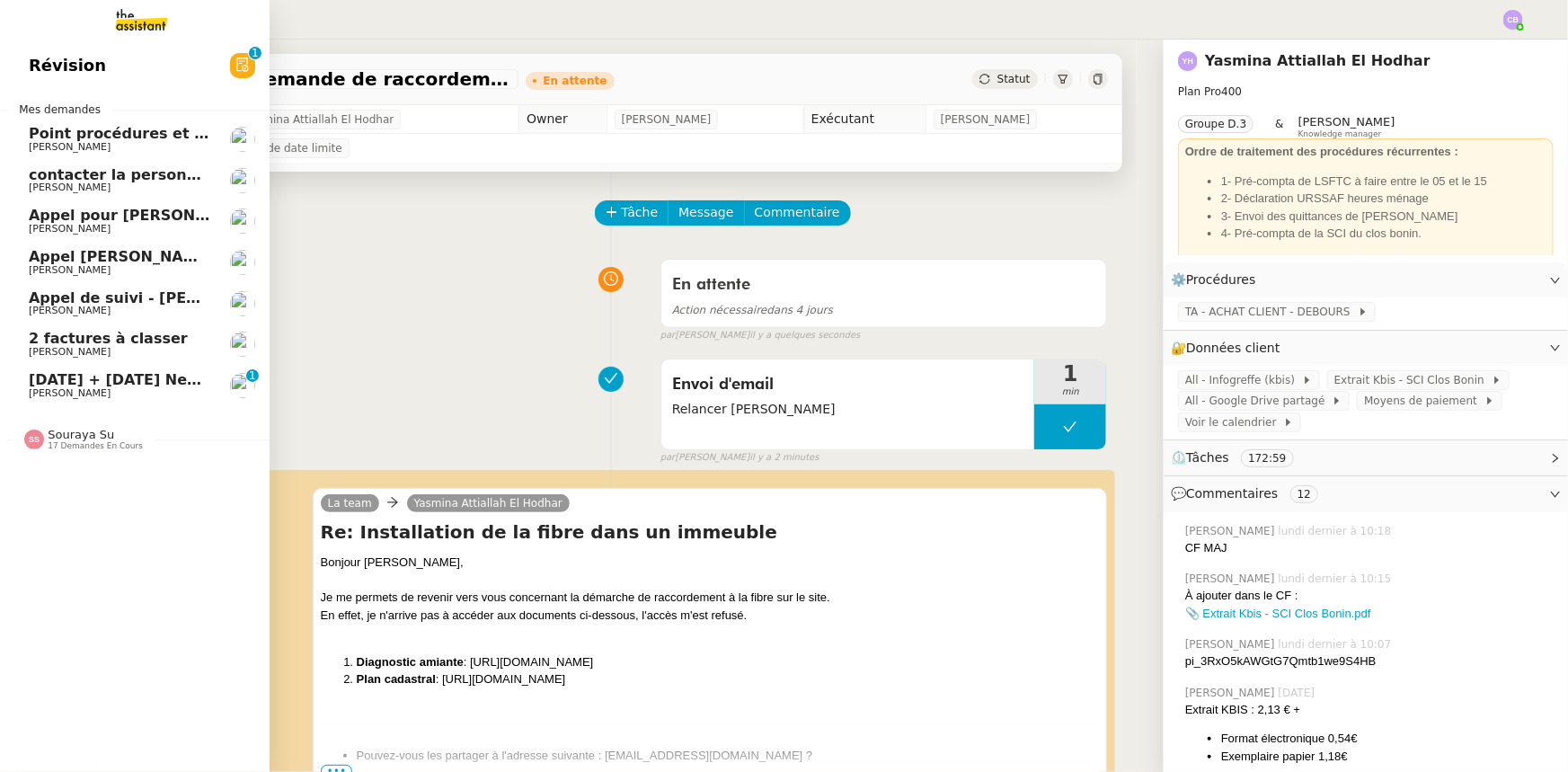
click at [83, 386] on span "17th December 2025 + 4th January New flight request - Ro B" at bounding box center [198, 379] width 340 height 17
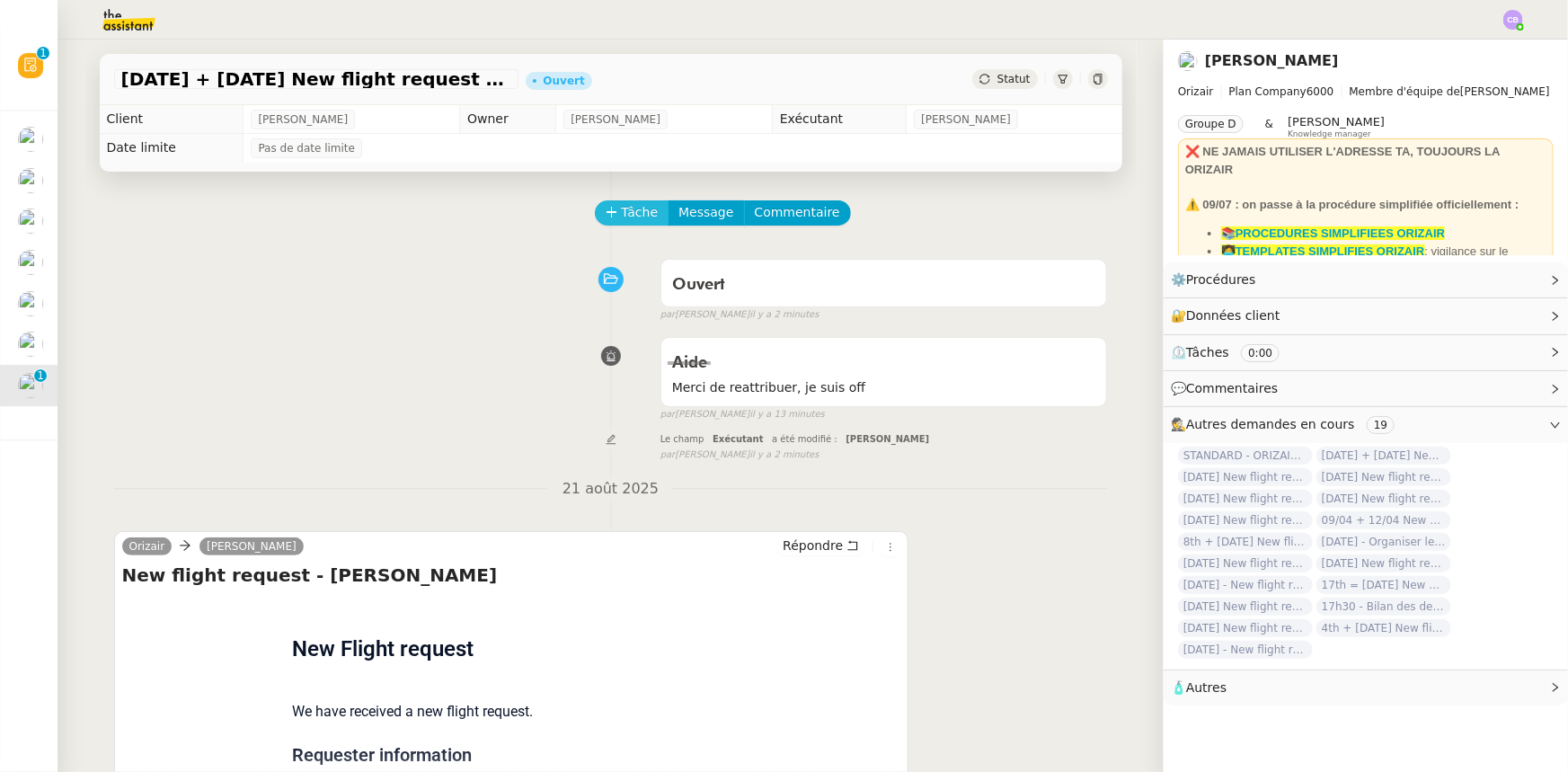
click at [622, 216] on span "Tâche" at bounding box center [641, 212] width 37 height 21
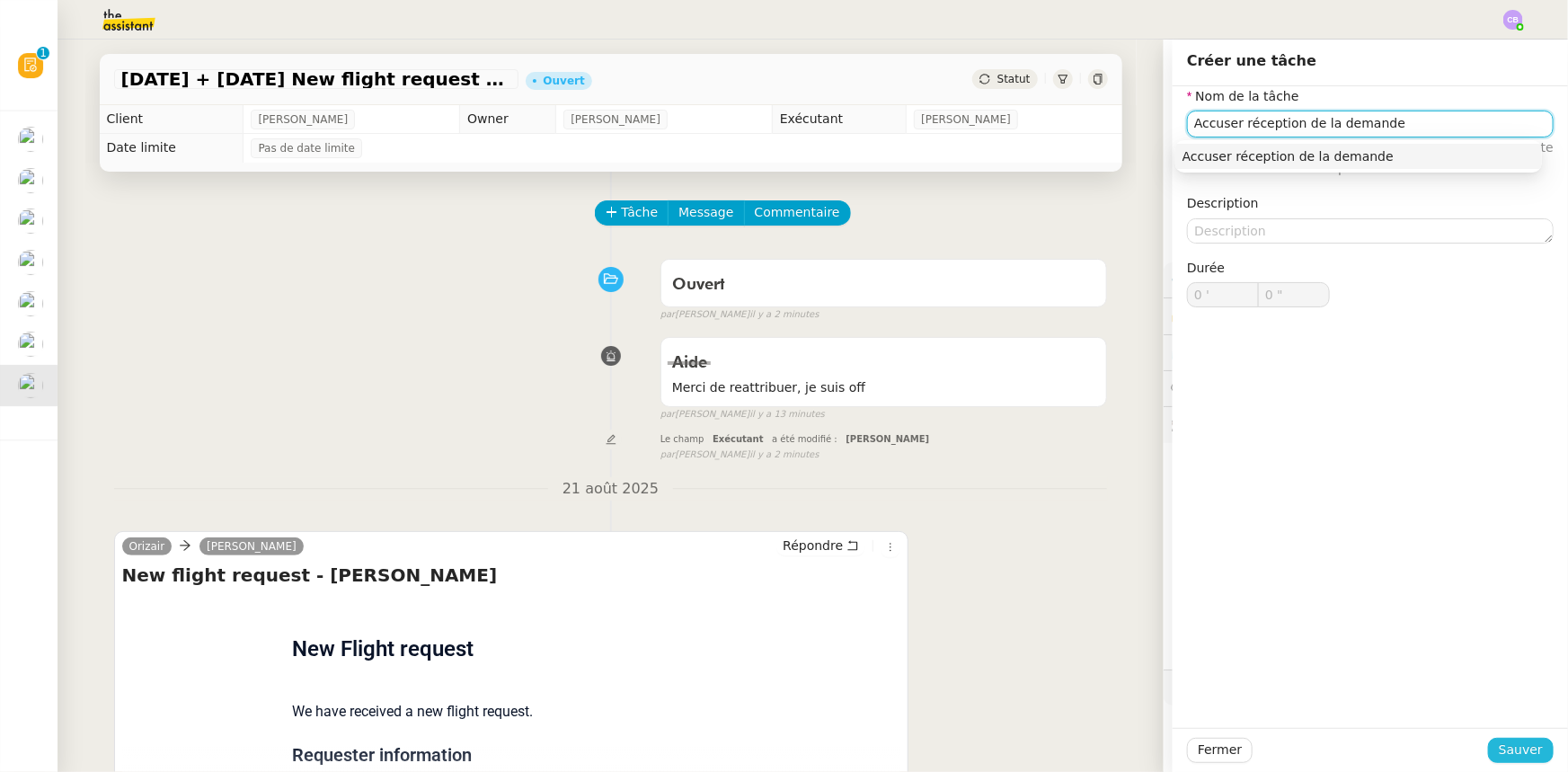
type input "Accuser réception de la demande"
click at [1044, 477] on span "Sauver" at bounding box center [1521, 749] width 44 height 21
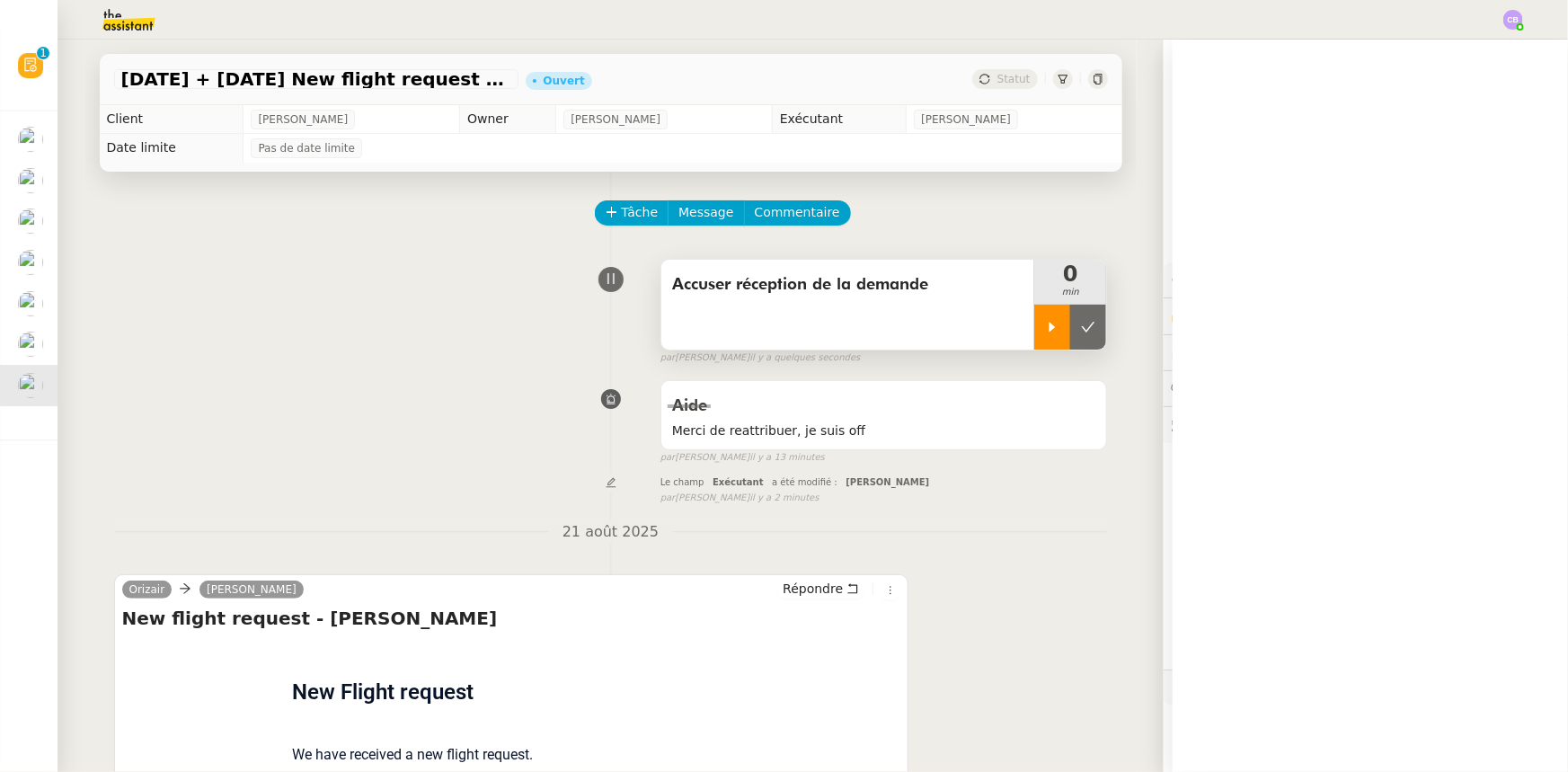
click at [1044, 326] on icon at bounding box center [1053, 327] width 15 height 15
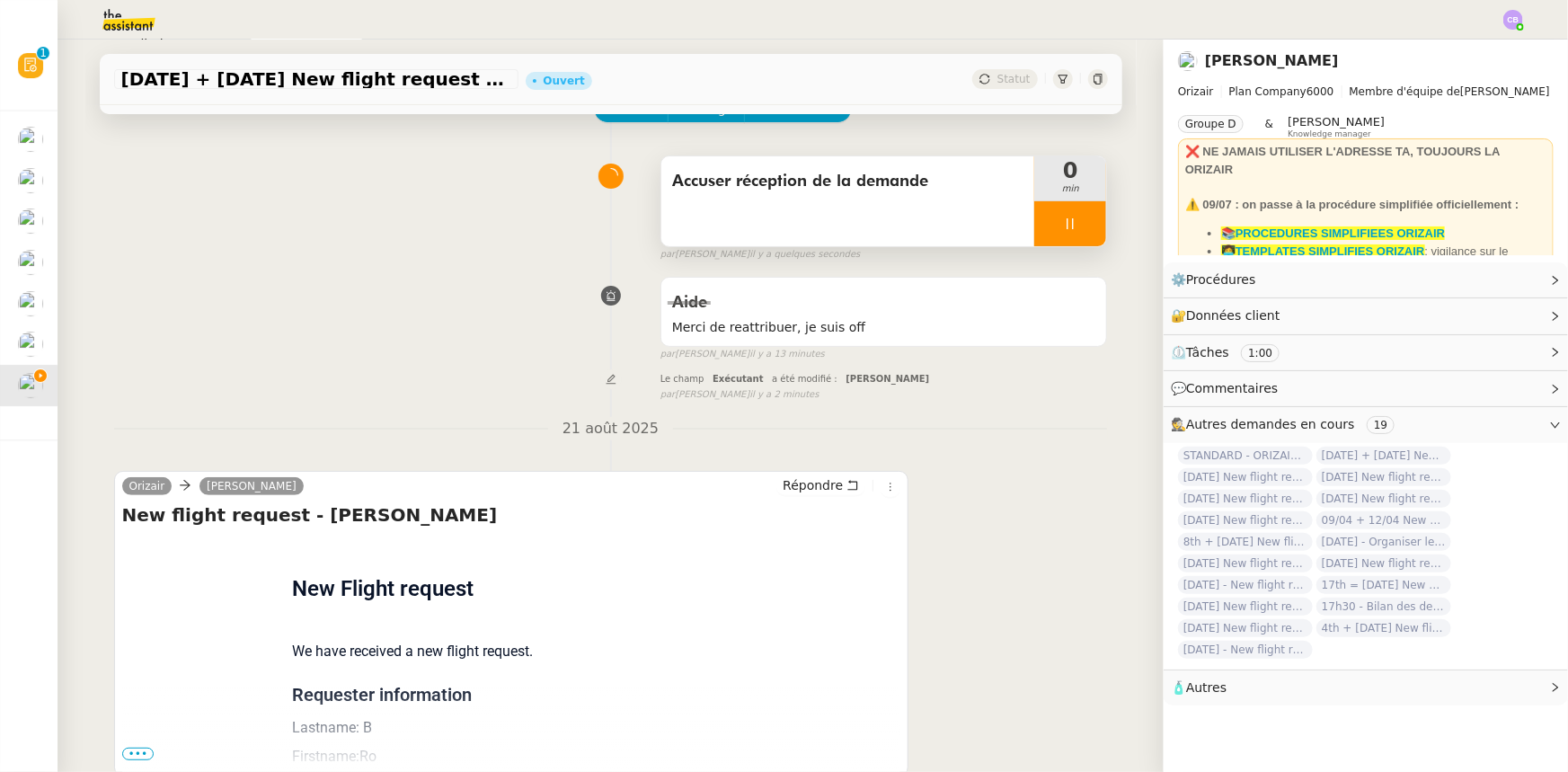
scroll to position [239, 0]
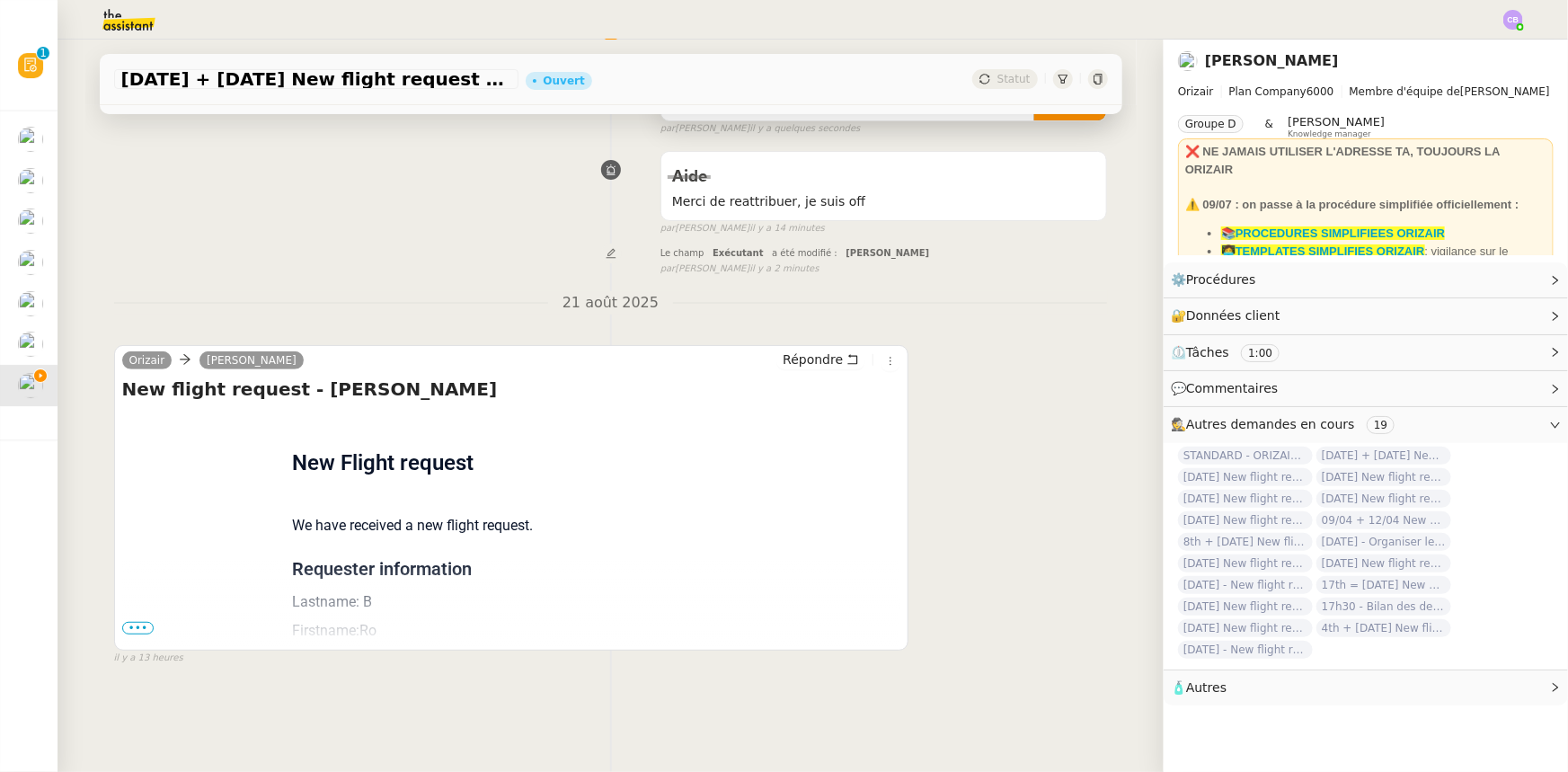
click at [128, 477] on span "•••" at bounding box center [138, 629] width 32 height 13
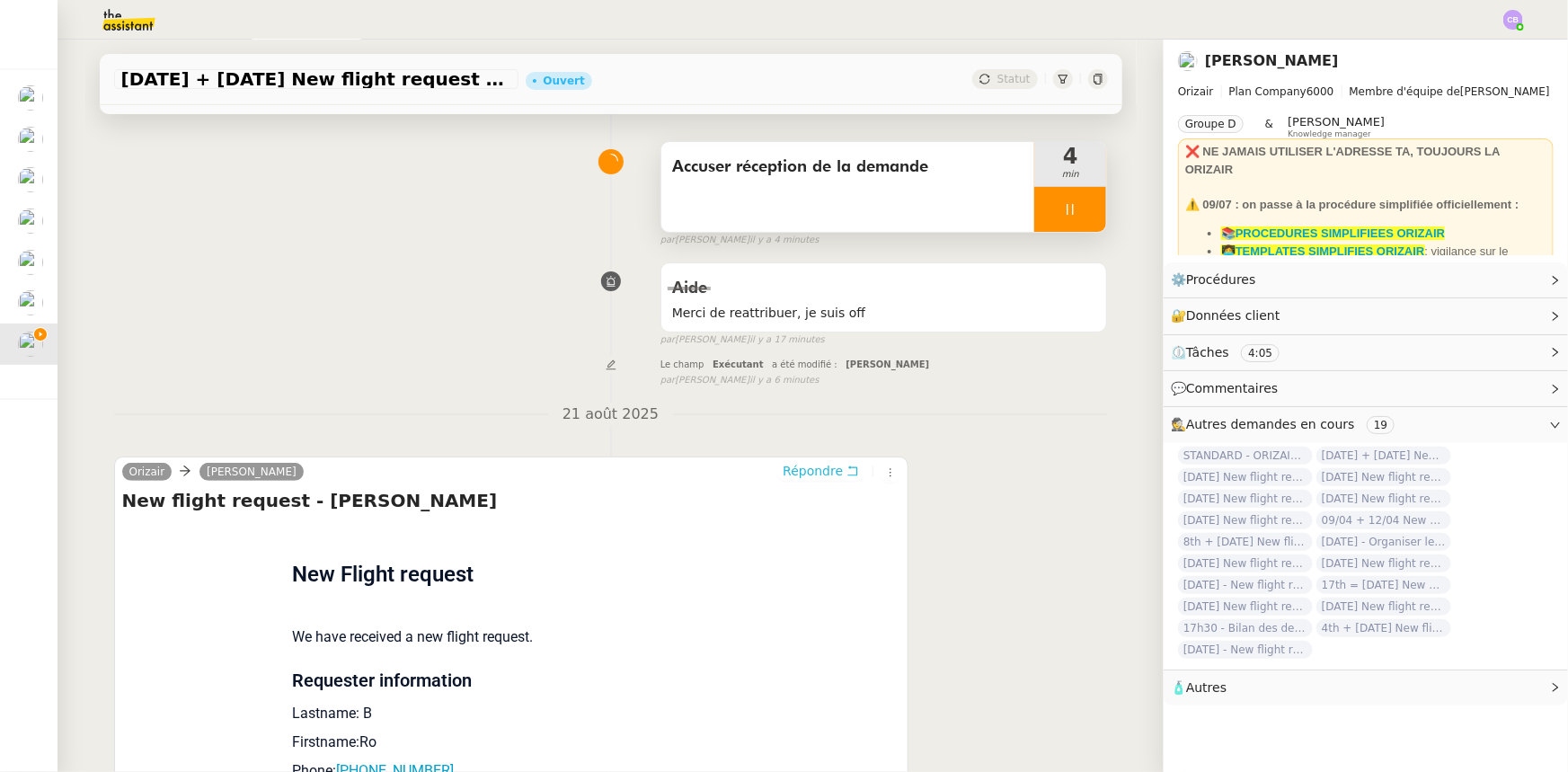
scroll to position [0, 0]
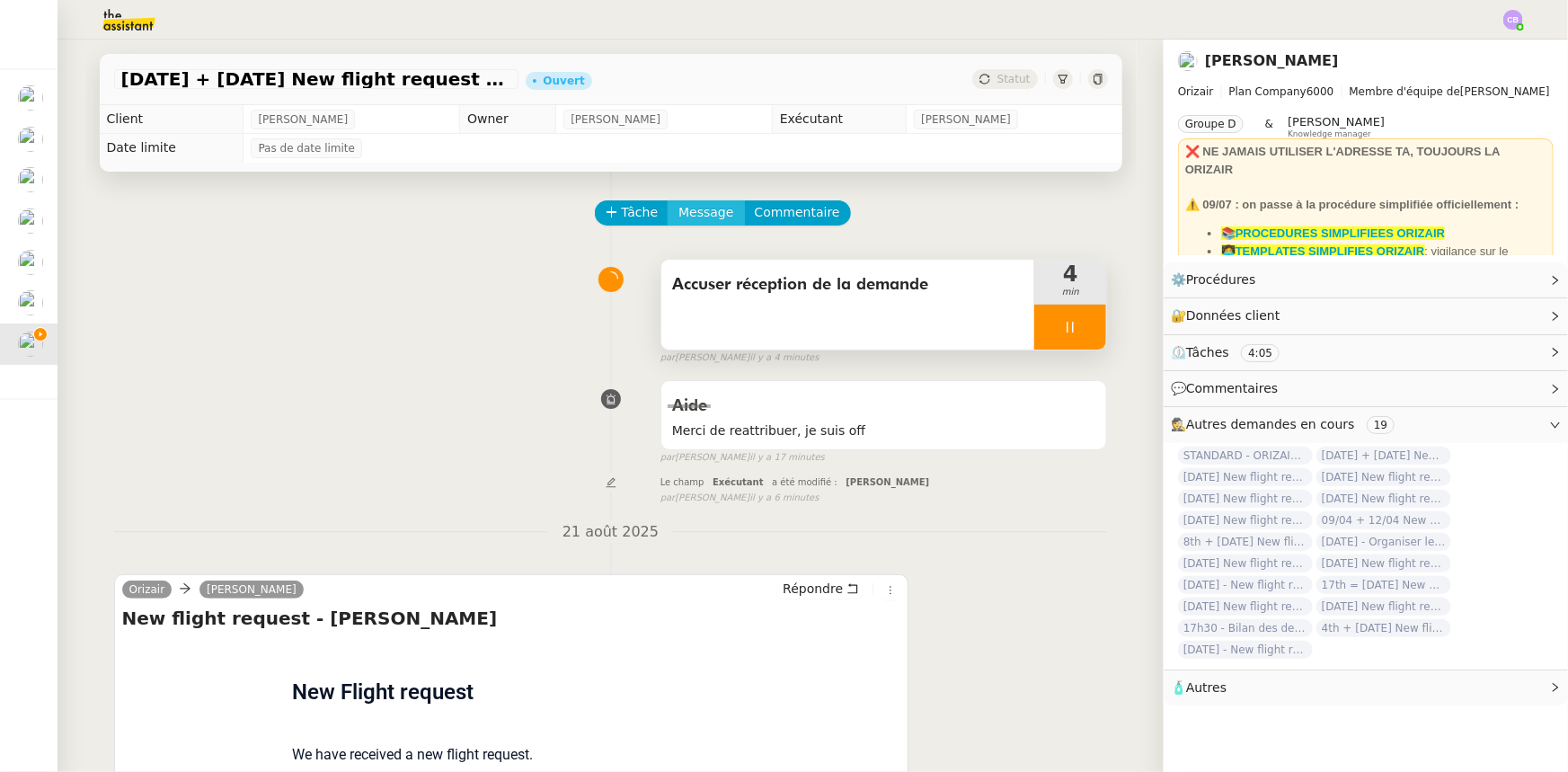
click at [692, 220] on span "Message" at bounding box center [706, 212] width 55 height 21
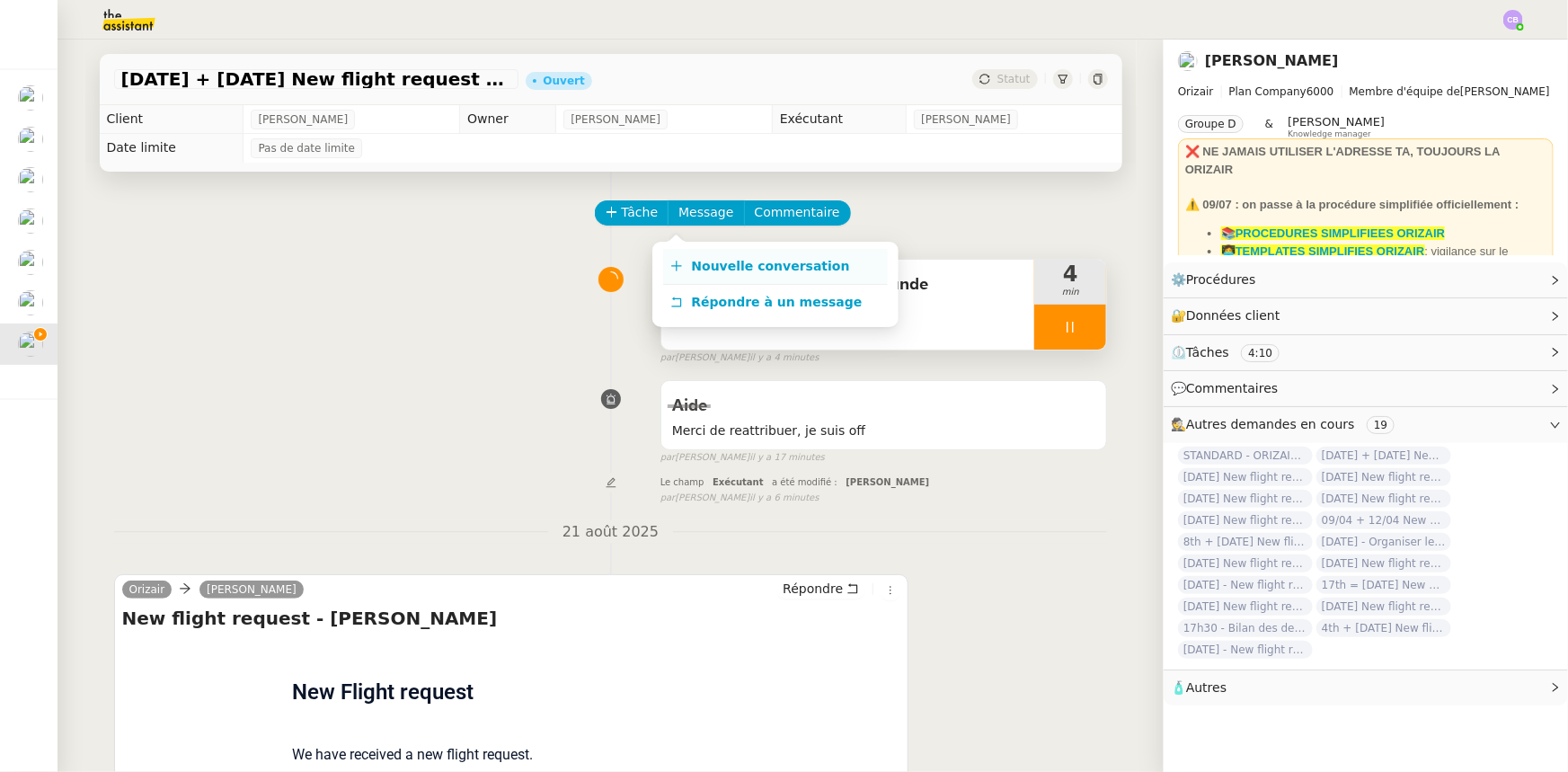
click at [744, 270] on span "Nouvelle conversation" at bounding box center [770, 266] width 158 height 15
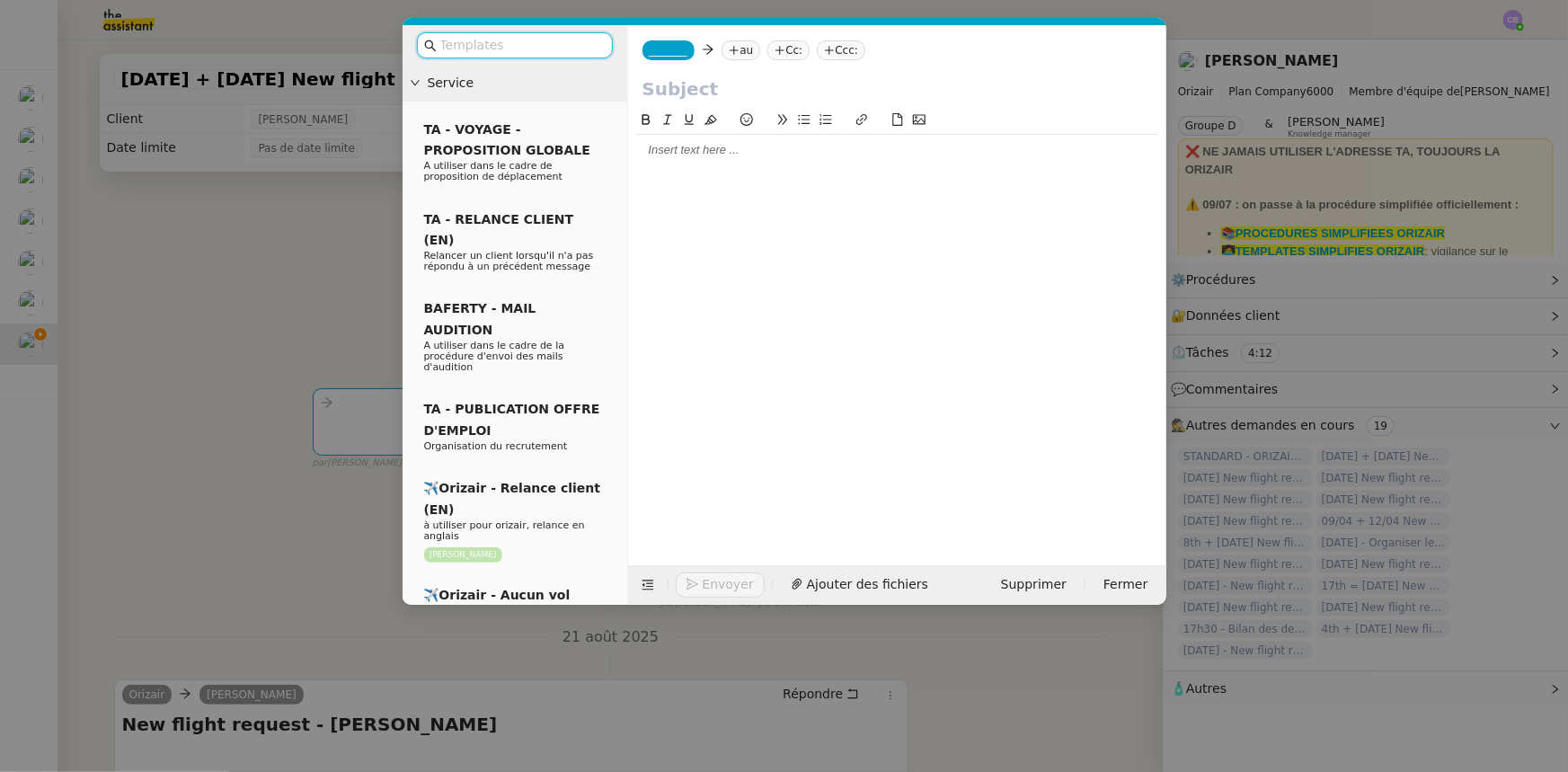
click at [533, 45] on input "text" at bounding box center [521, 45] width 162 height 21
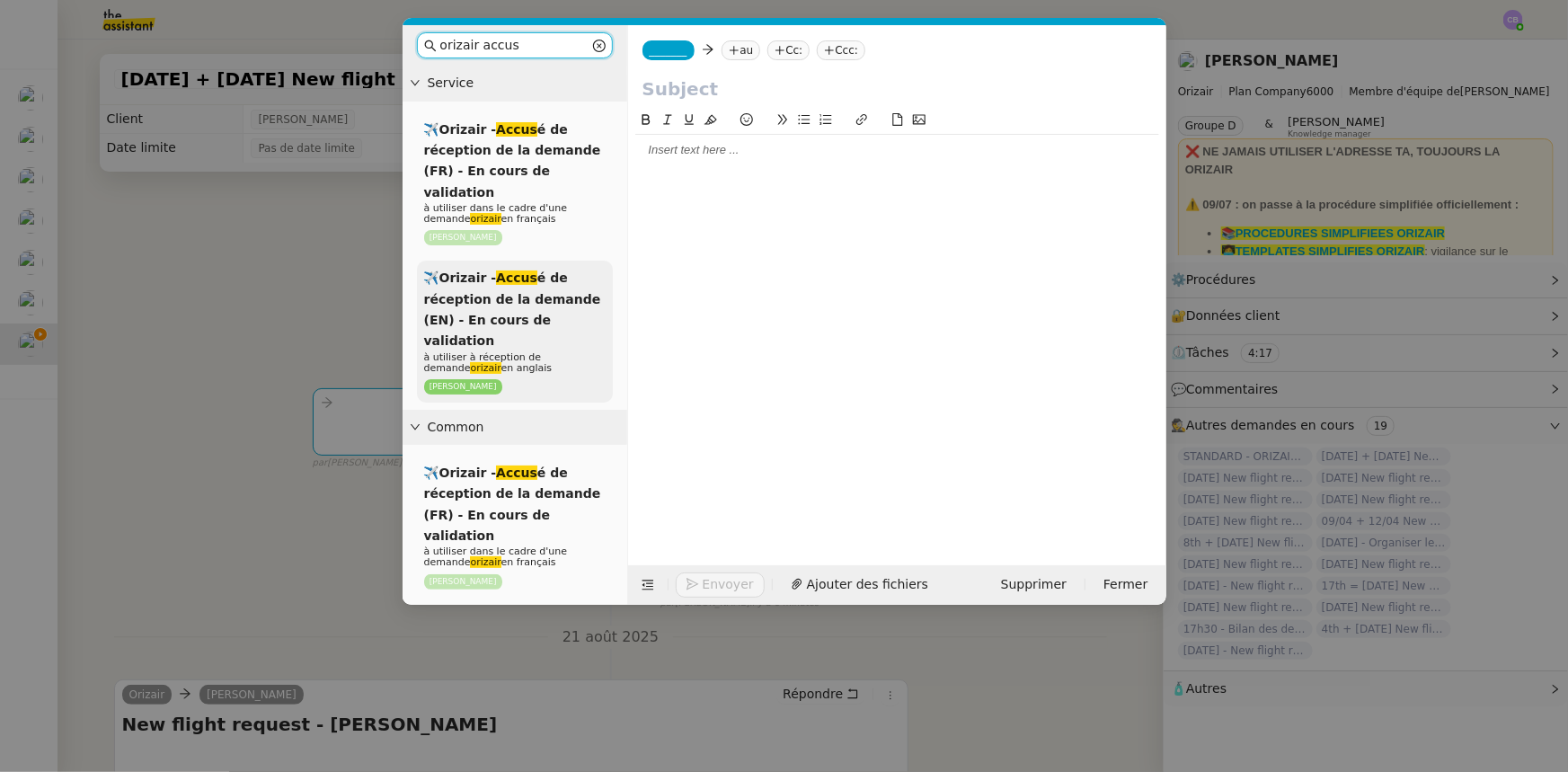
type input "orizair accus"
click at [535, 284] on span "✈️Orizair - Accus é de réception de la demande (EN) - En cours de validation" at bounding box center [513, 309] width 177 height 78
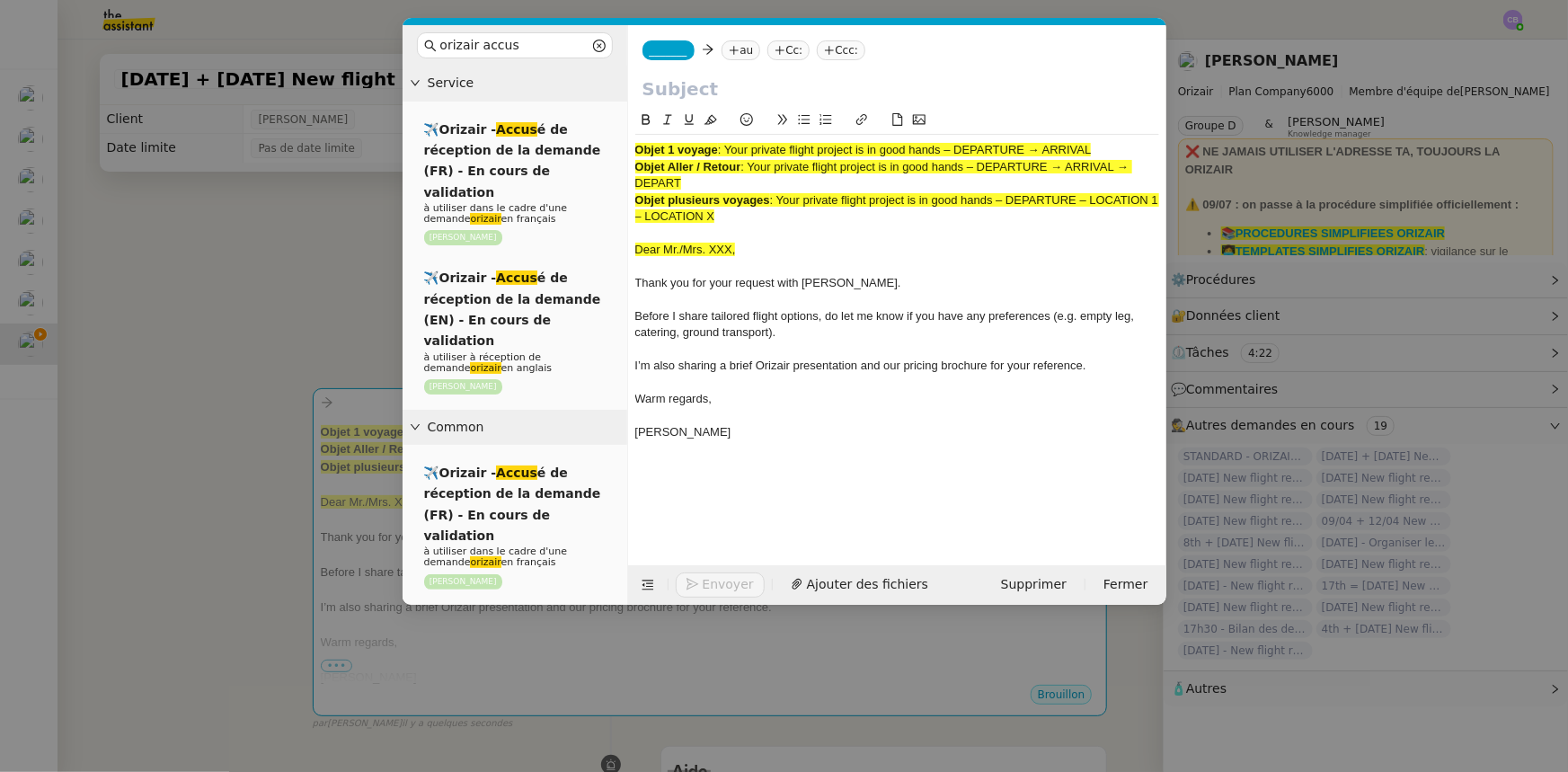
drag, startPoint x: 686, startPoint y: 185, endPoint x: 753, endPoint y: 167, distance: 69.4
click at [753, 167] on div "Objet Aller / Retour : Your private flight project is in good hands – DEPARTURE…" at bounding box center [896, 175] width 524 height 33
copy span "Your private flight project is in good hands – DEPARTURE → ARRIVAL → DEPART"
click at [701, 84] on input "text" at bounding box center [897, 90] width 510 height 27
paste input "Your private flight project is in good hands – DEPARTURE → ARRIVAL → DEPART"
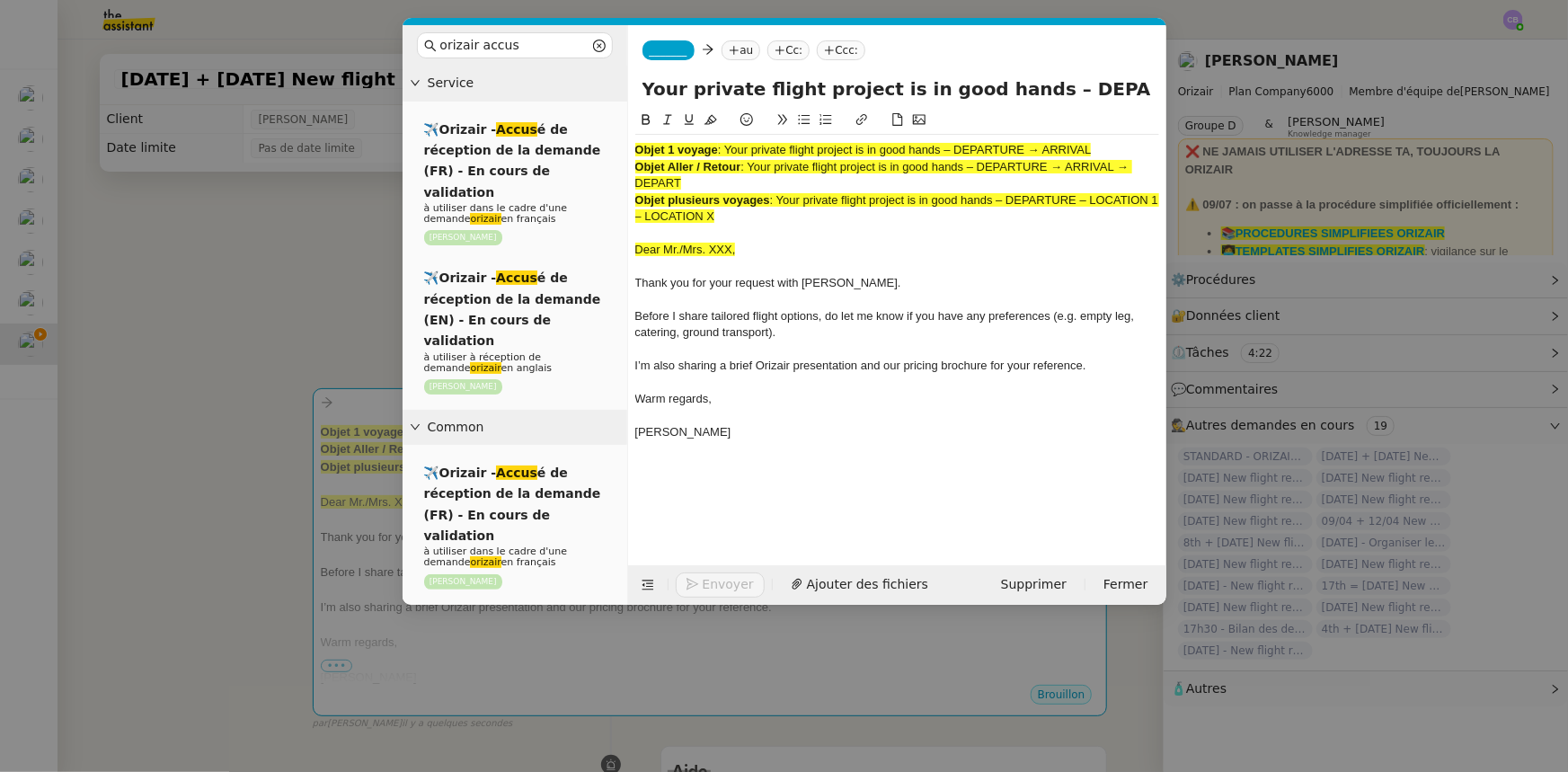
scroll to position [0, 170]
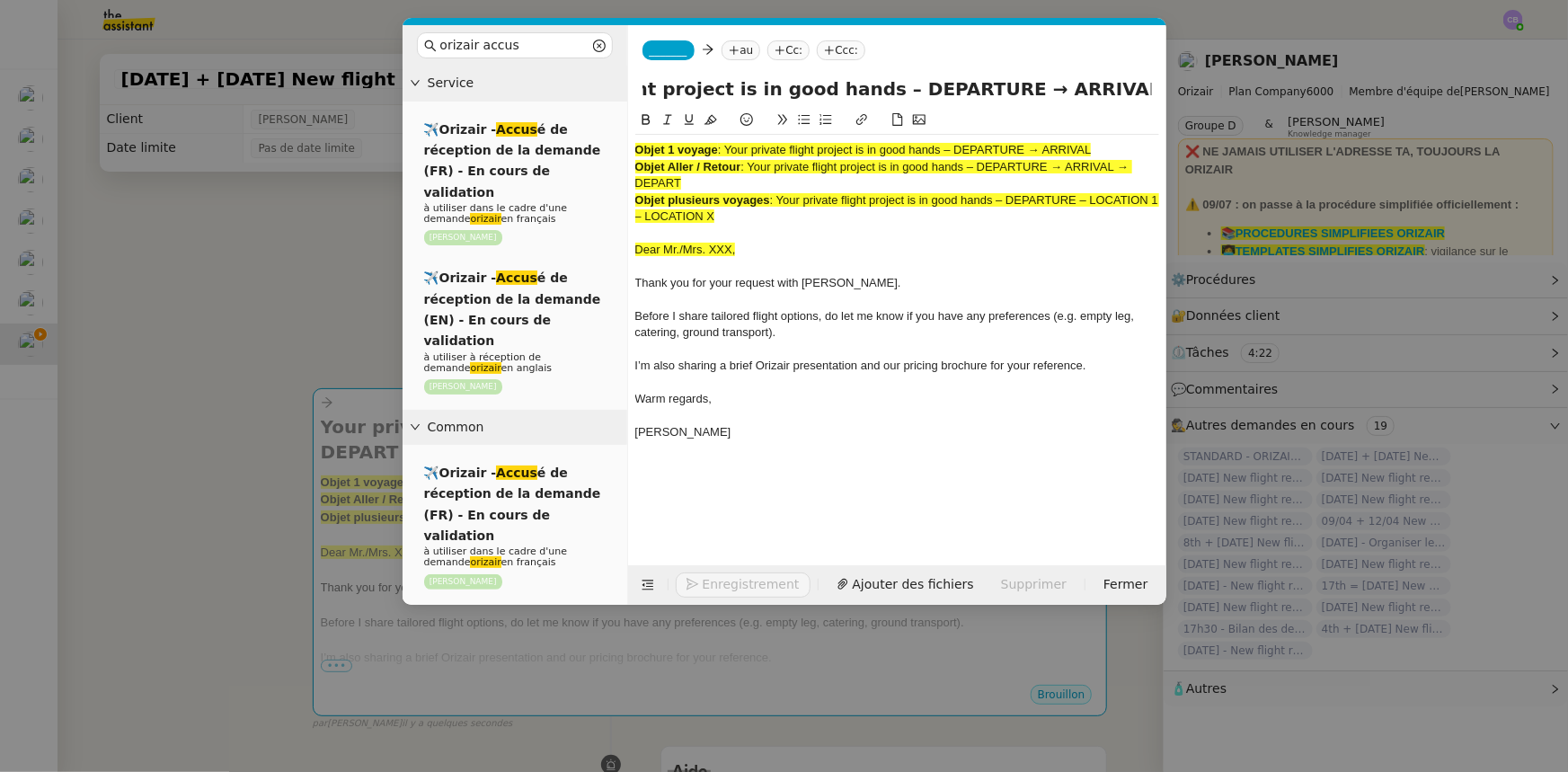
type input "Your private flight project is in good hands – DEPARTURE → ARRIVAL → DEPART"
drag, startPoint x: 731, startPoint y: 218, endPoint x: 637, endPoint y: 153, distance: 114.3
click at [637, 153] on div "Objet 1 voyage : Your private flight project is in good hands – DEPARTURE → ARR…" at bounding box center [896, 300] width 524 height 330
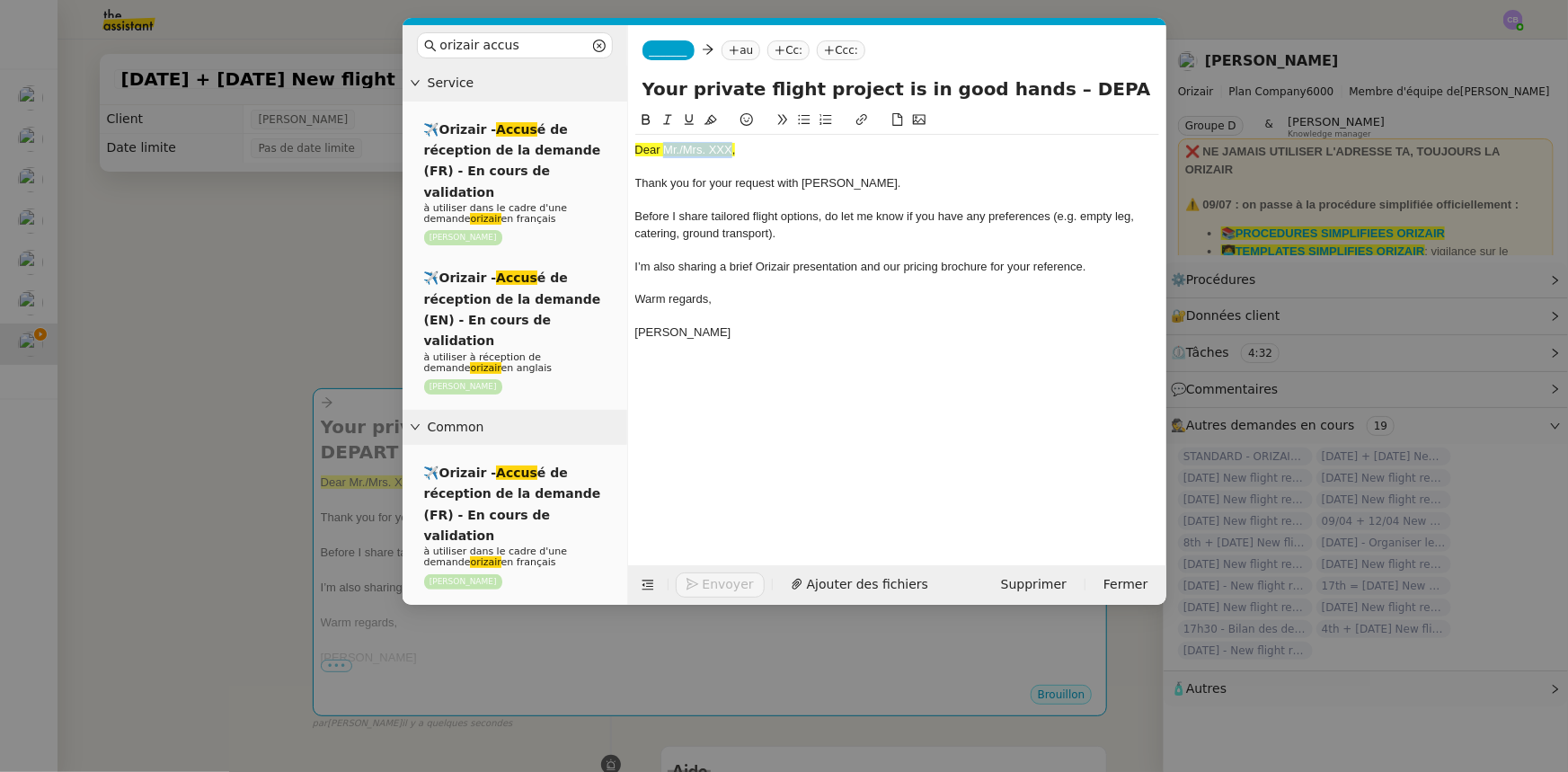
drag, startPoint x: 732, startPoint y: 147, endPoint x: 668, endPoint y: 145, distance: 64.0
click at [668, 145] on span "Dear Mr./Mrs. XXX," at bounding box center [685, 149] width 101 height 14
drag, startPoint x: 721, startPoint y: 153, endPoint x: 636, endPoint y: 147, distance: 85.2
click at [636, 147] on div "Dear customer," at bounding box center [896, 150] width 524 height 16
click at [710, 119] on icon at bounding box center [711, 120] width 13 height 13
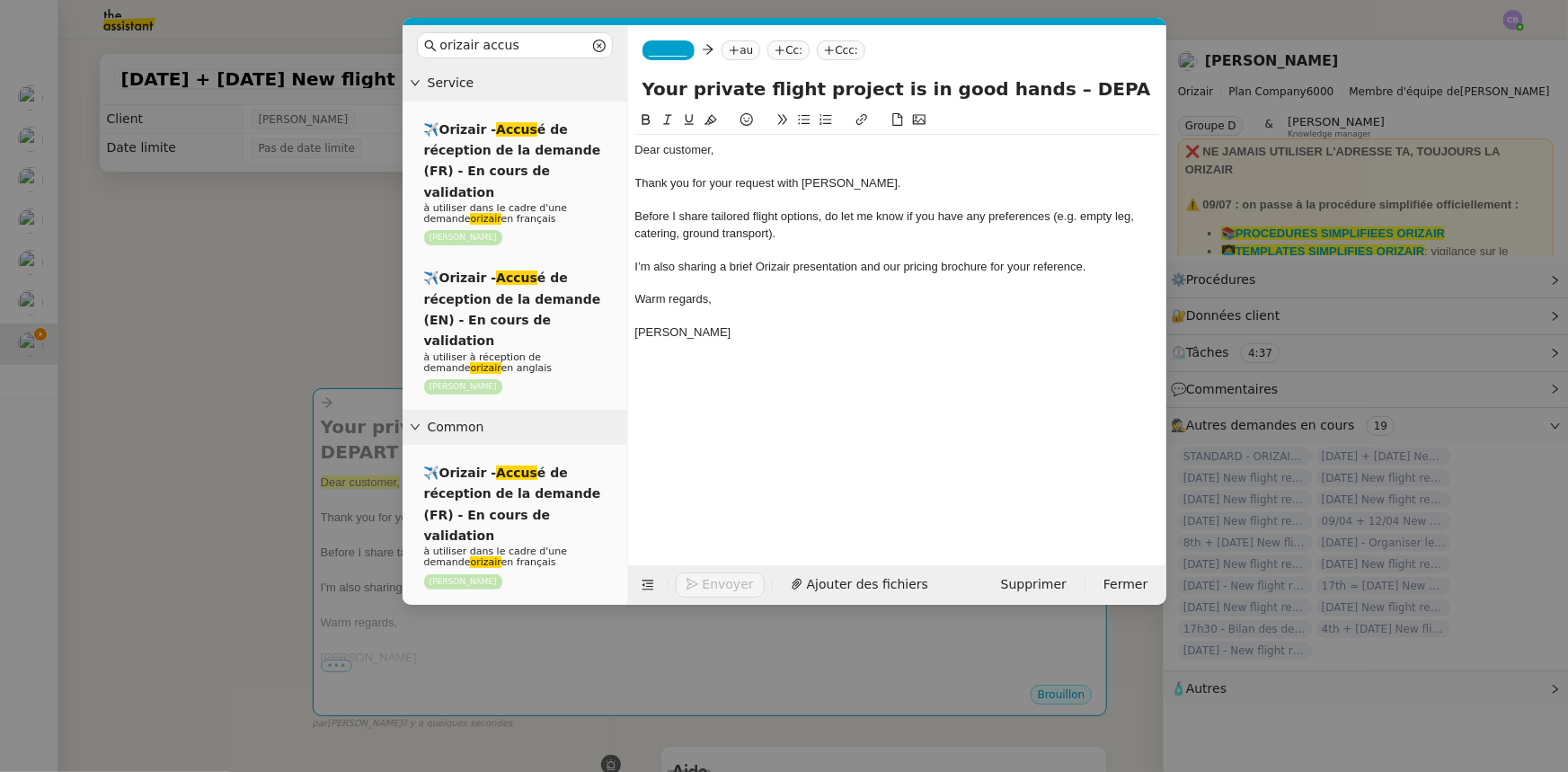
click at [727, 152] on div "Dear customer," at bounding box center [896, 150] width 524 height 16
click at [647, 477] on icon at bounding box center [648, 585] width 13 height 13
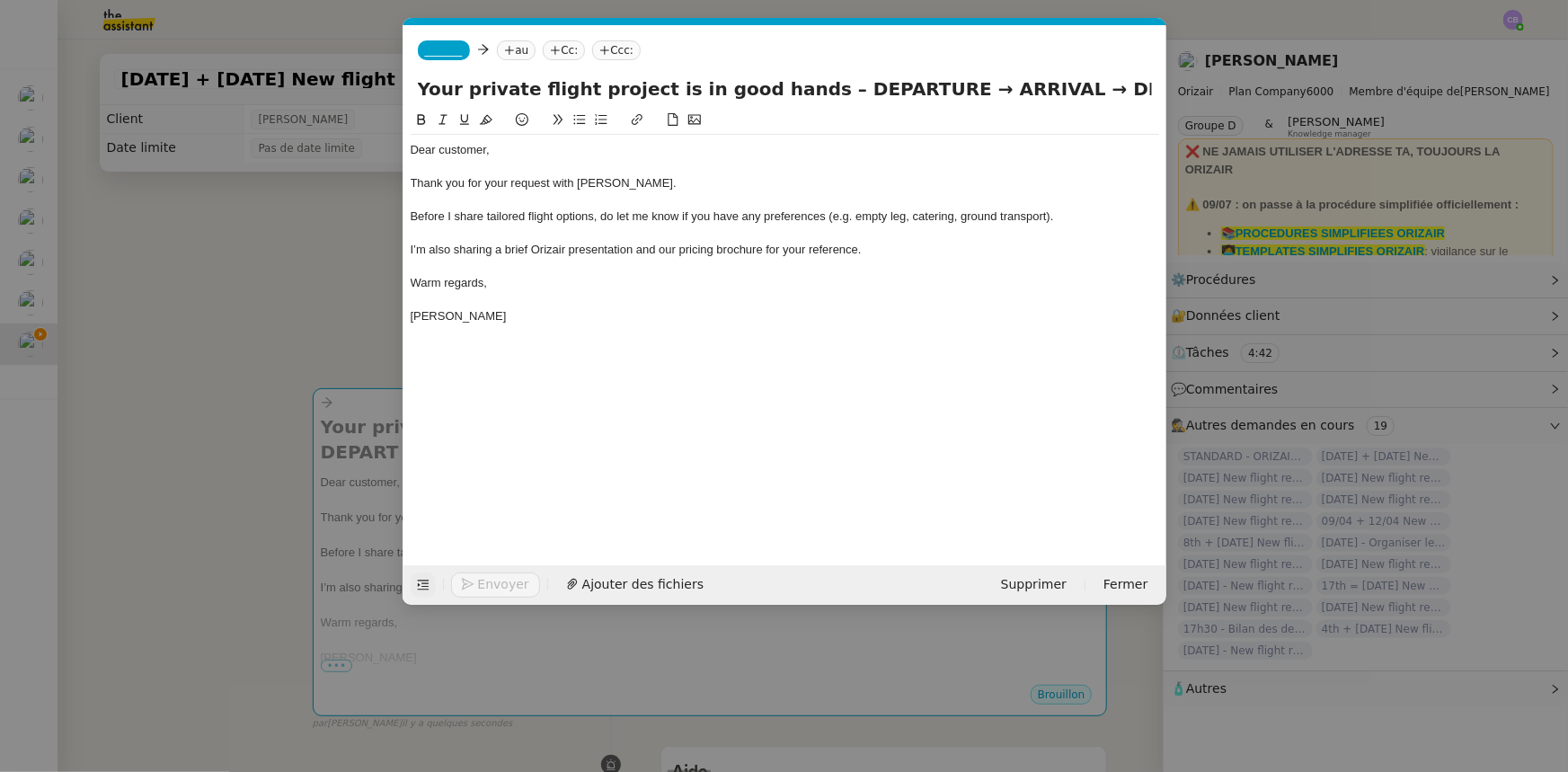
drag, startPoint x: 799, startPoint y: 87, endPoint x: 897, endPoint y: 90, distance: 98.0
click at [897, 90] on input "Your private flight project is in good hands – DEPARTURE → ARRIVAL → DEPART" at bounding box center [785, 90] width 735 height 27
drag, startPoint x: 1031, startPoint y: 88, endPoint x: 1097, endPoint y: 90, distance: 66.0
click at [1044, 90] on input "Your private flight project is in good hands – London Gatwick Airport → ARRIVAL…" at bounding box center [785, 90] width 735 height 27
drag, startPoint x: 1056, startPoint y: 89, endPoint x: 1066, endPoint y: 100, distance: 14.9
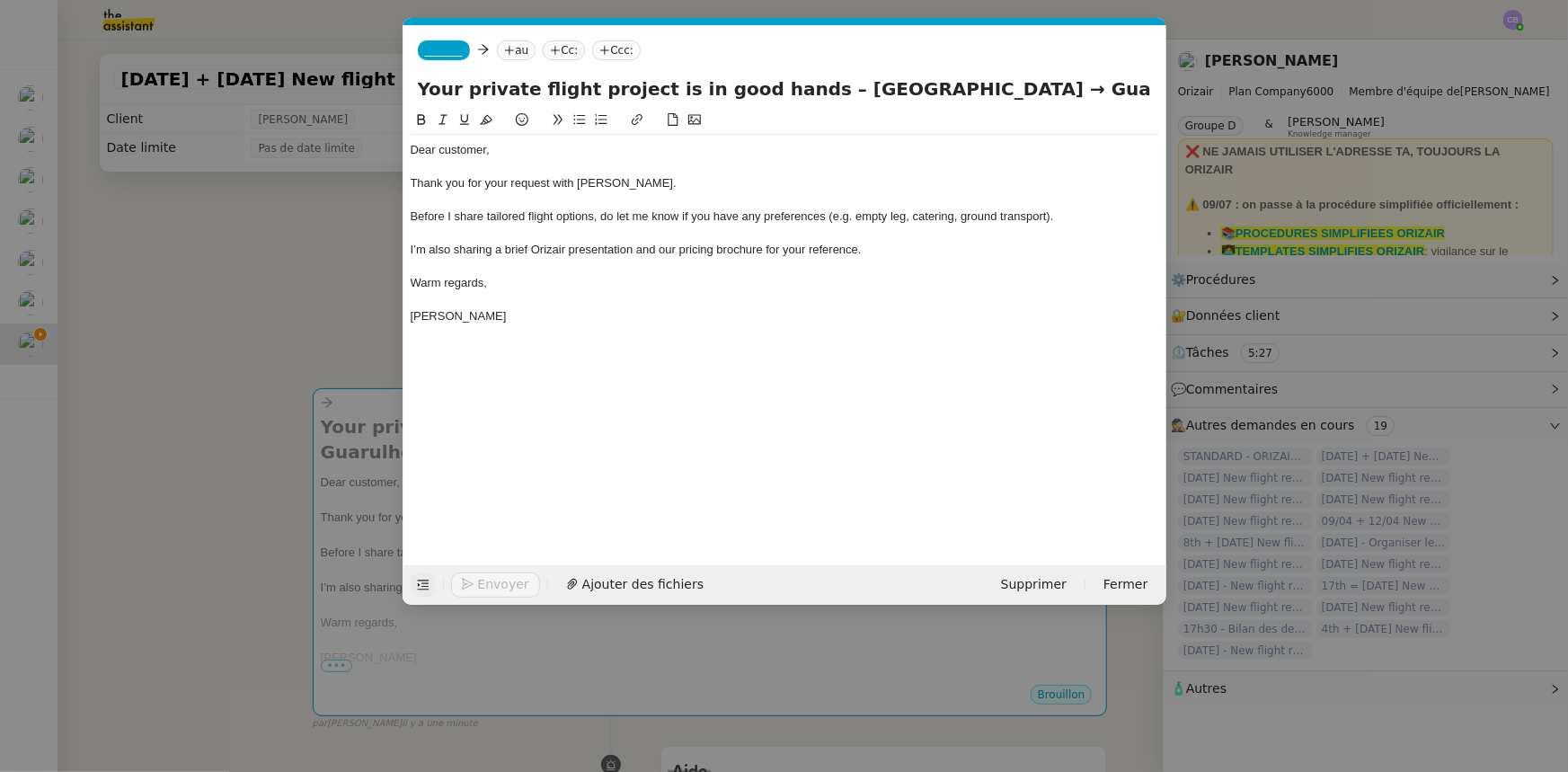
click at [1044, 89] on input "Your private flight project is in good hands – London Gatwick Airport → Guarulh…" at bounding box center [785, 90] width 735 height 27
drag, startPoint x: 715, startPoint y: 90, endPoint x: 514, endPoint y: 85, distance: 201.1
click at [514, 85] on input "Your private flight project is in good hands – London Gatwick Airport → Guarulh…" at bounding box center [785, 90] width 735 height 27
click at [1044, 92] on input "Your private flight project is in good hands – London Gatwick Airport → Guarulh…" at bounding box center [785, 90] width 735 height 27
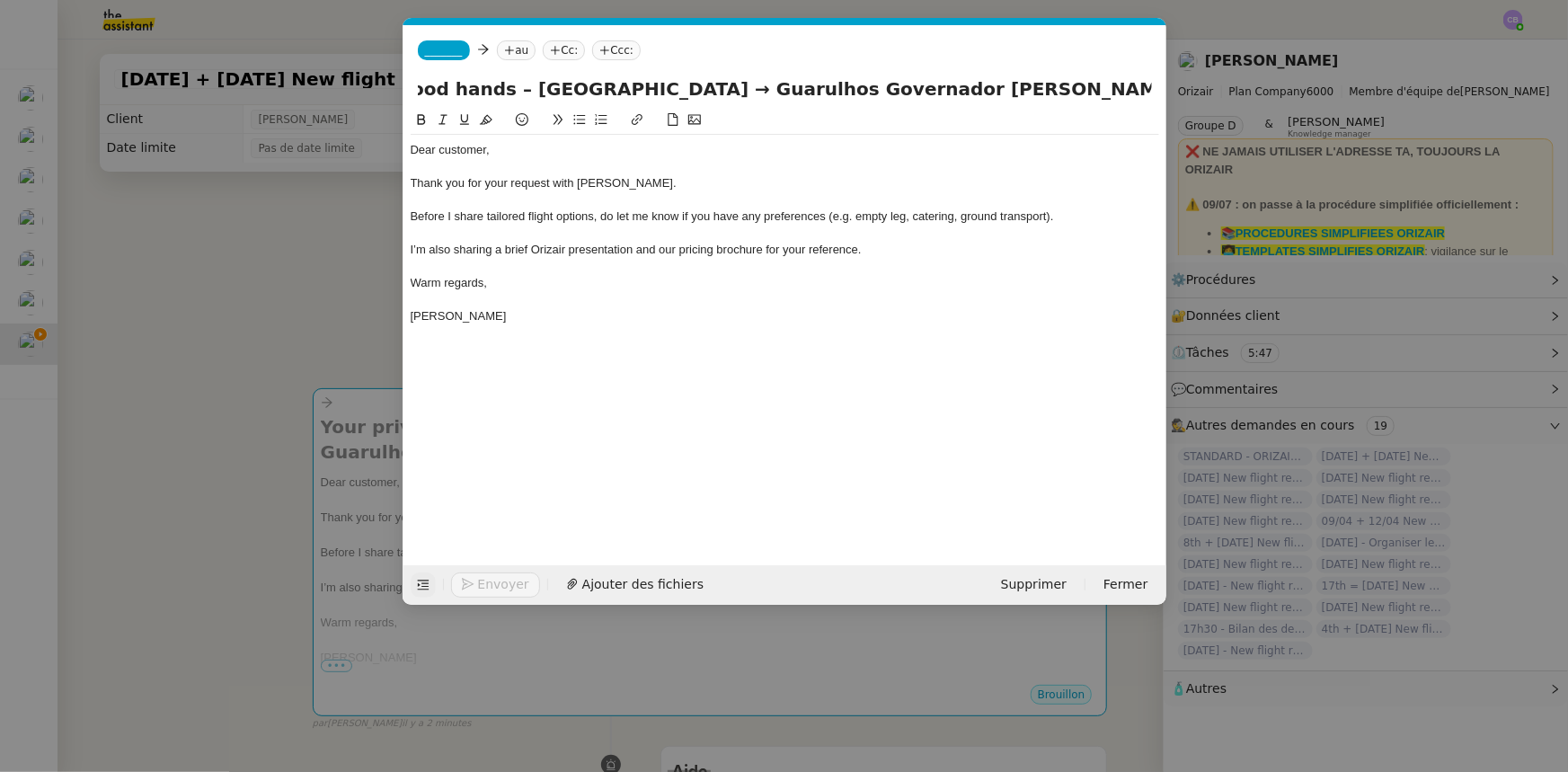
scroll to position [0, 361]
paste input "London Gatwick Airport"
type input "Your private flight project is in good hands – London Gatwick Airport → Guarulh…"
click at [1010, 246] on div "I’m also sharing a brief Orizair presentation and our pricing brochure for your…" at bounding box center [784, 250] width 748 height 16
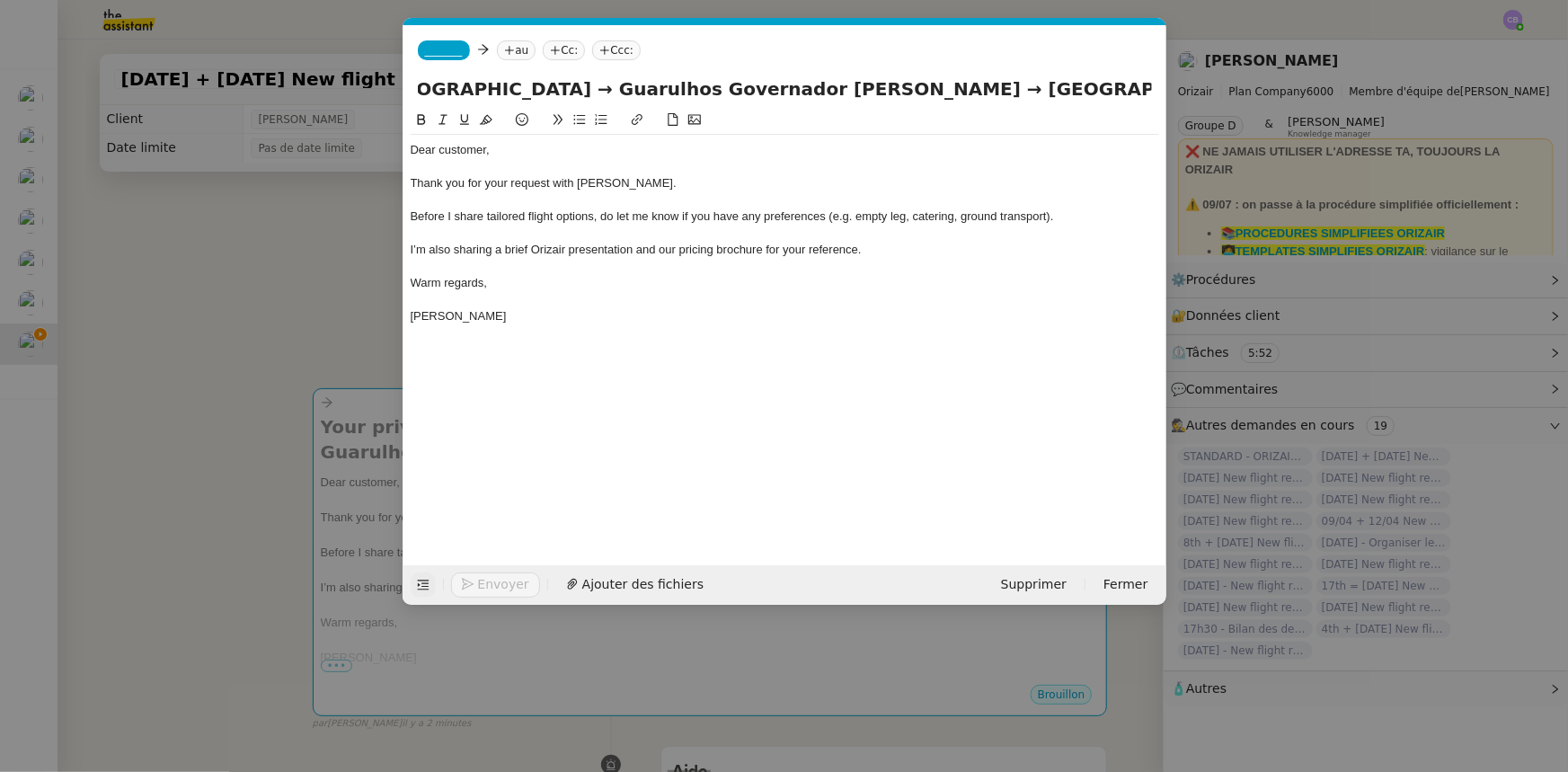
scroll to position [0, 0]
click at [437, 52] on span "_______" at bounding box center [443, 50] width 37 height 13
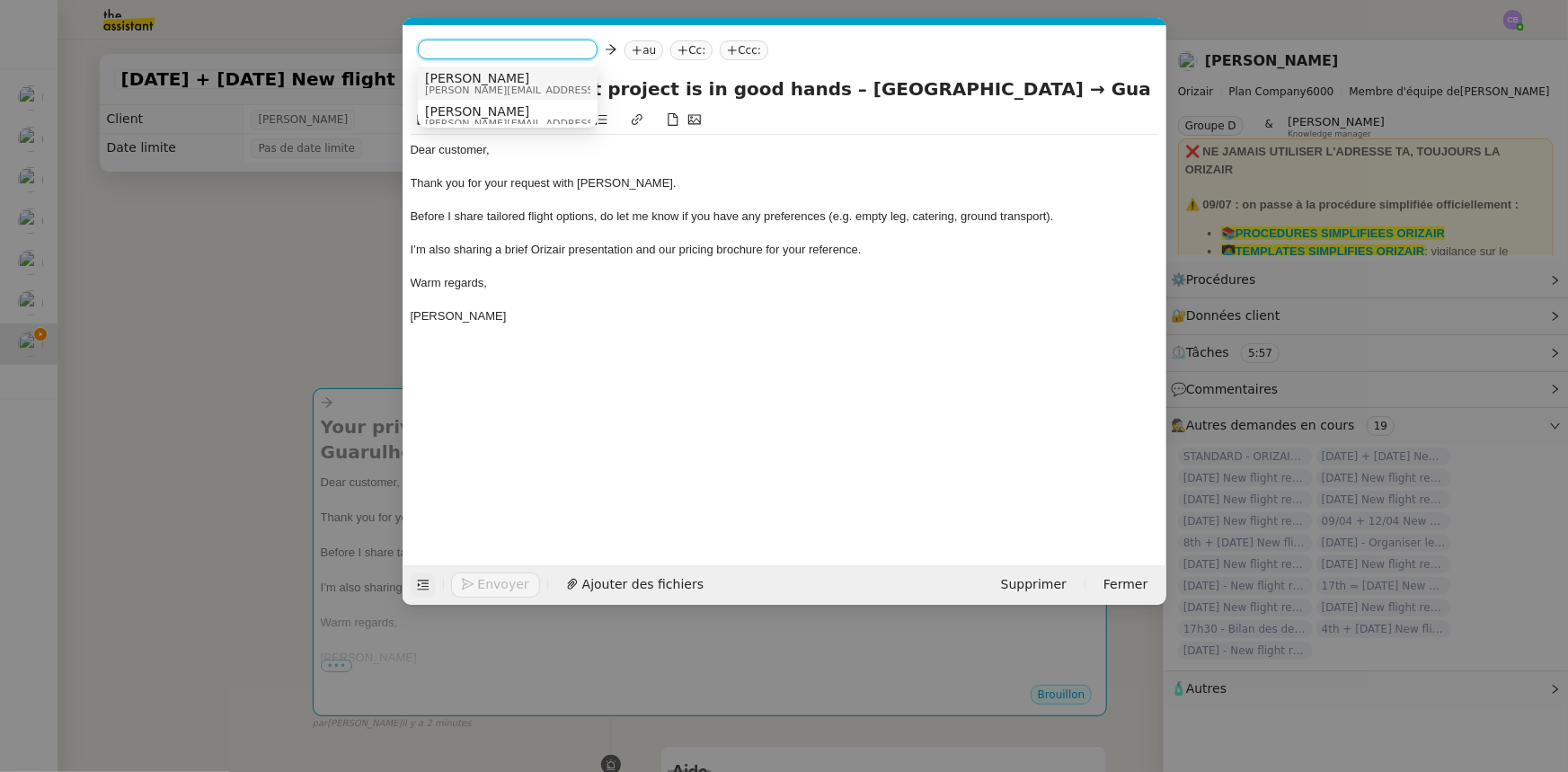
click at [453, 85] on span "[PERSON_NAME][EMAIL_ADDRESS][DOMAIN_NAME]" at bounding box center [552, 90] width 255 height 10
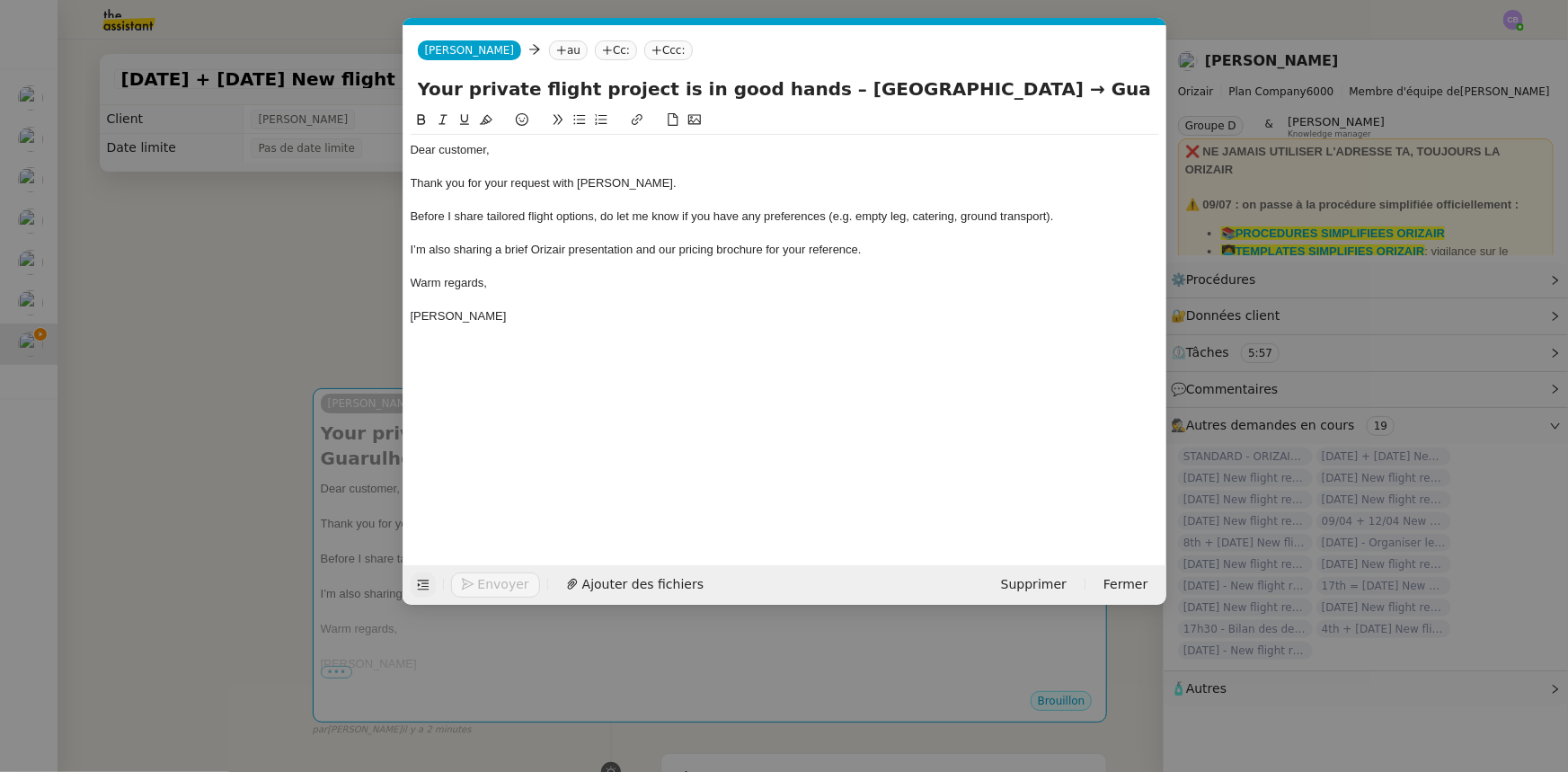
click at [305, 339] on nz-modal-container "orizair accus Service ✈️Orizair - Accus é de réception de la demande (FR) - En …" at bounding box center [784, 386] width 1568 height 772
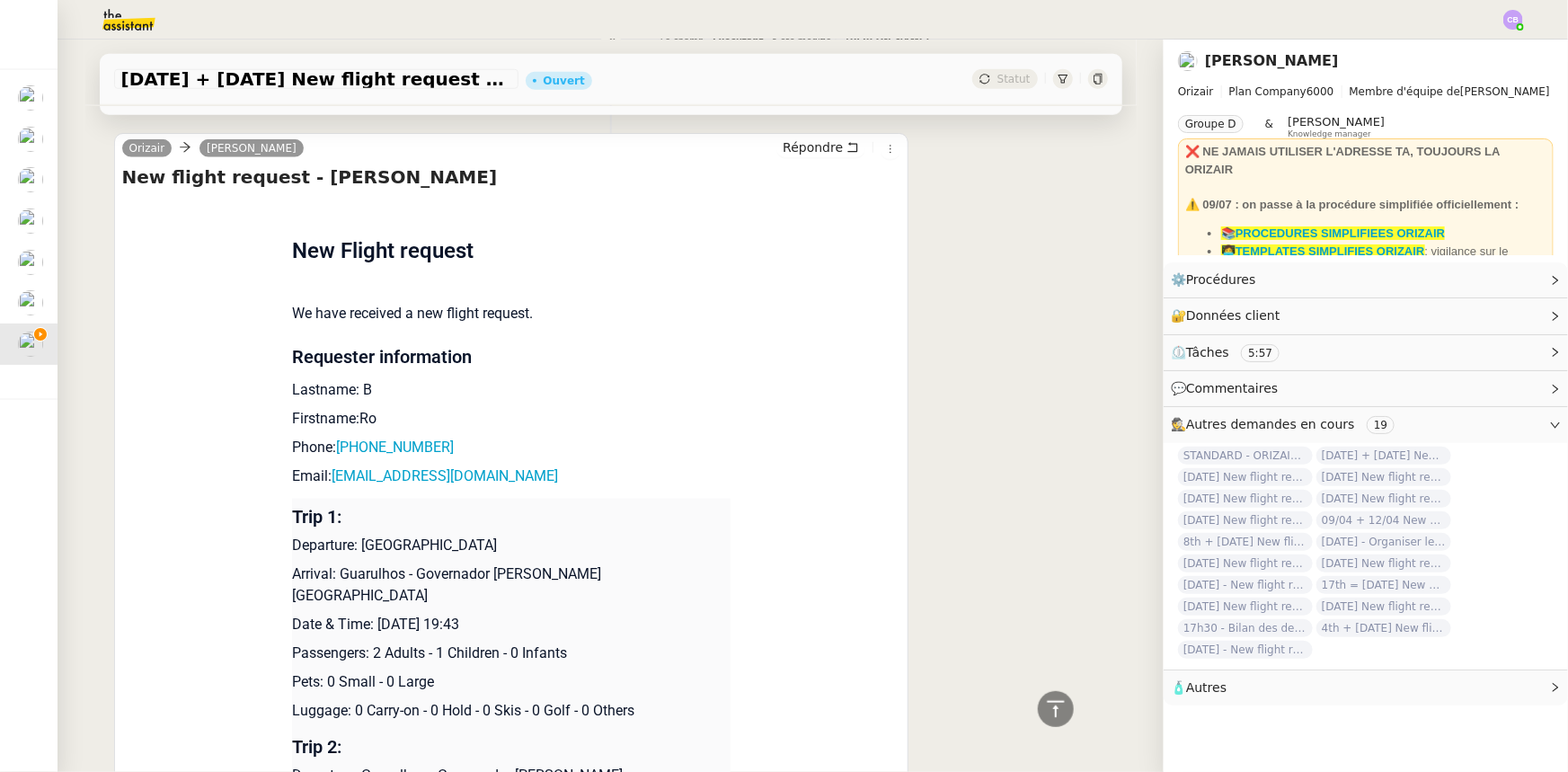
scroll to position [817, 0]
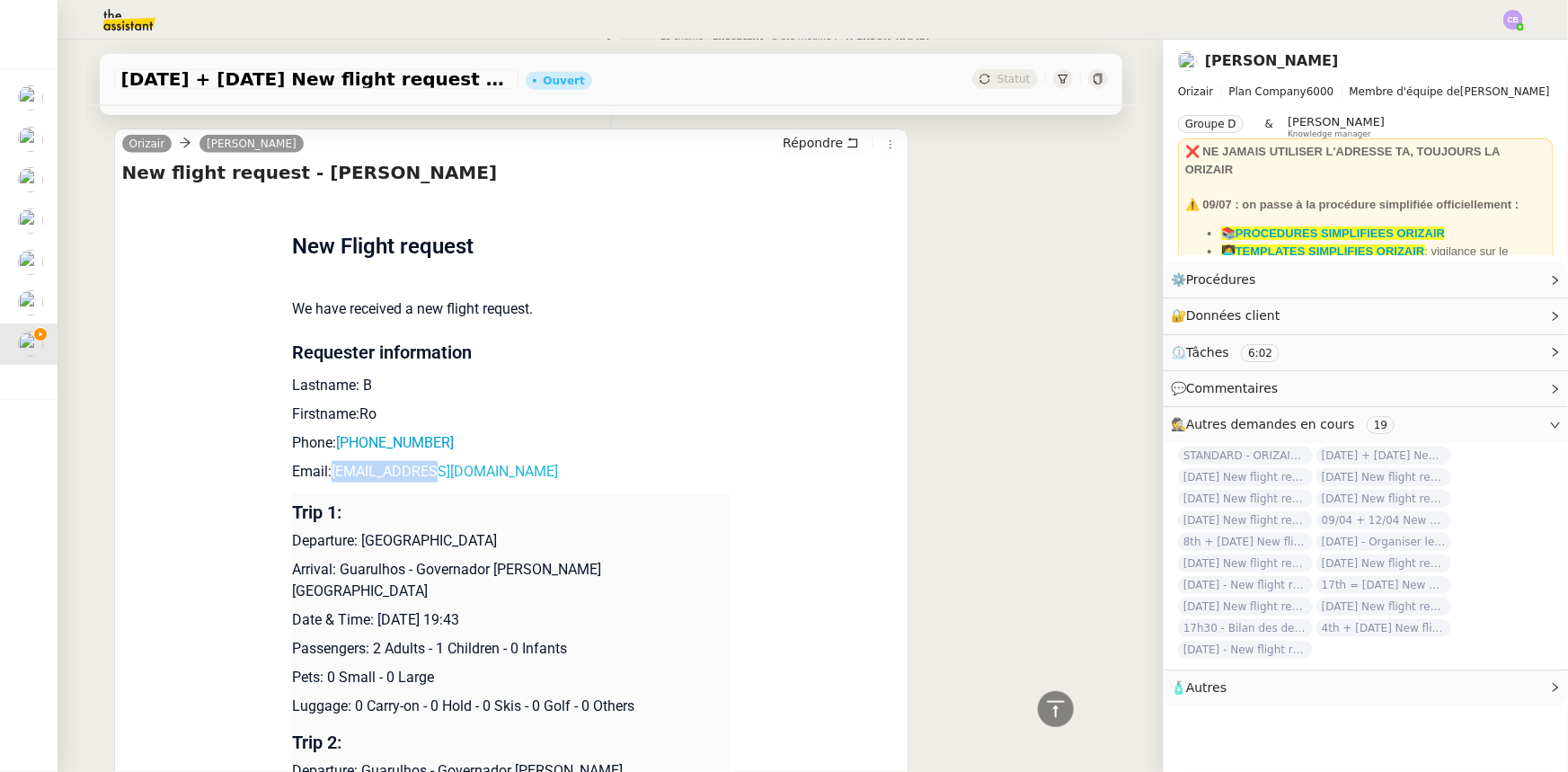
drag, startPoint x: 409, startPoint y: 476, endPoint x: 324, endPoint y: 476, distance: 85.0
click at [324, 476] on p "Email: lalla@lla.com" at bounding box center [512, 472] width 439 height 22
copy link "lalla@lla.com"
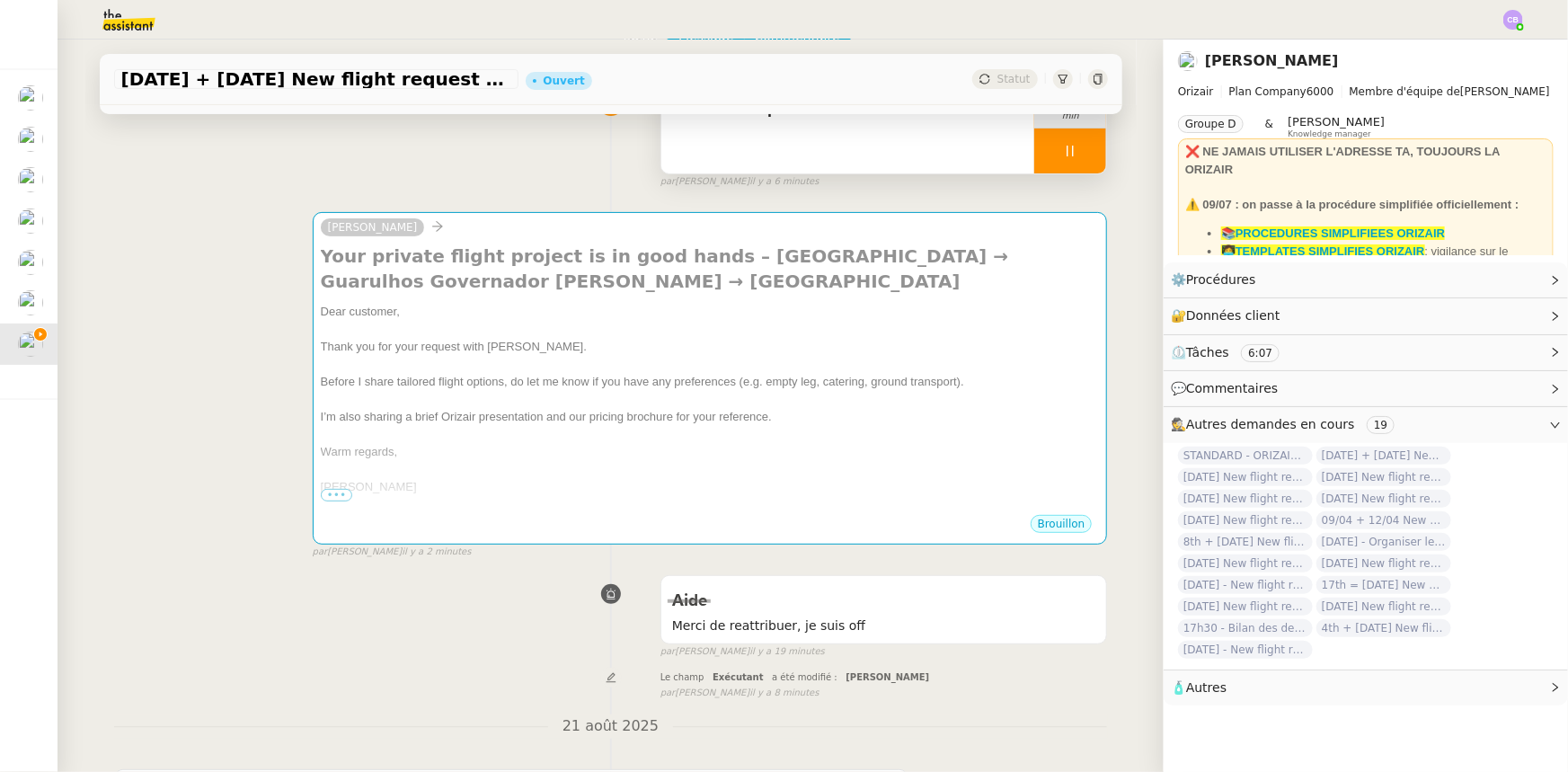
scroll to position [0, 0]
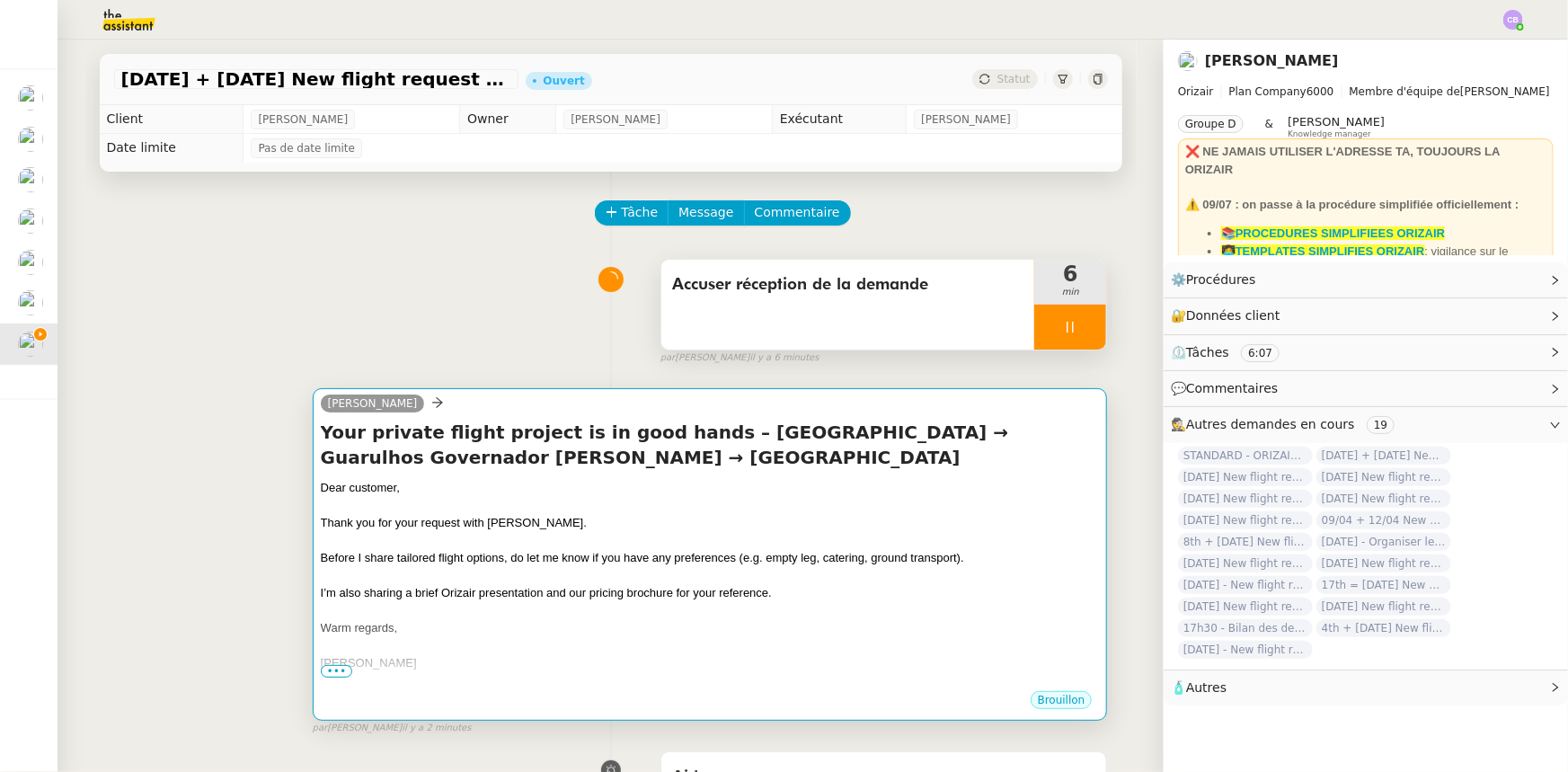
click at [584, 477] on div at bounding box center [710, 541] width 779 height 18
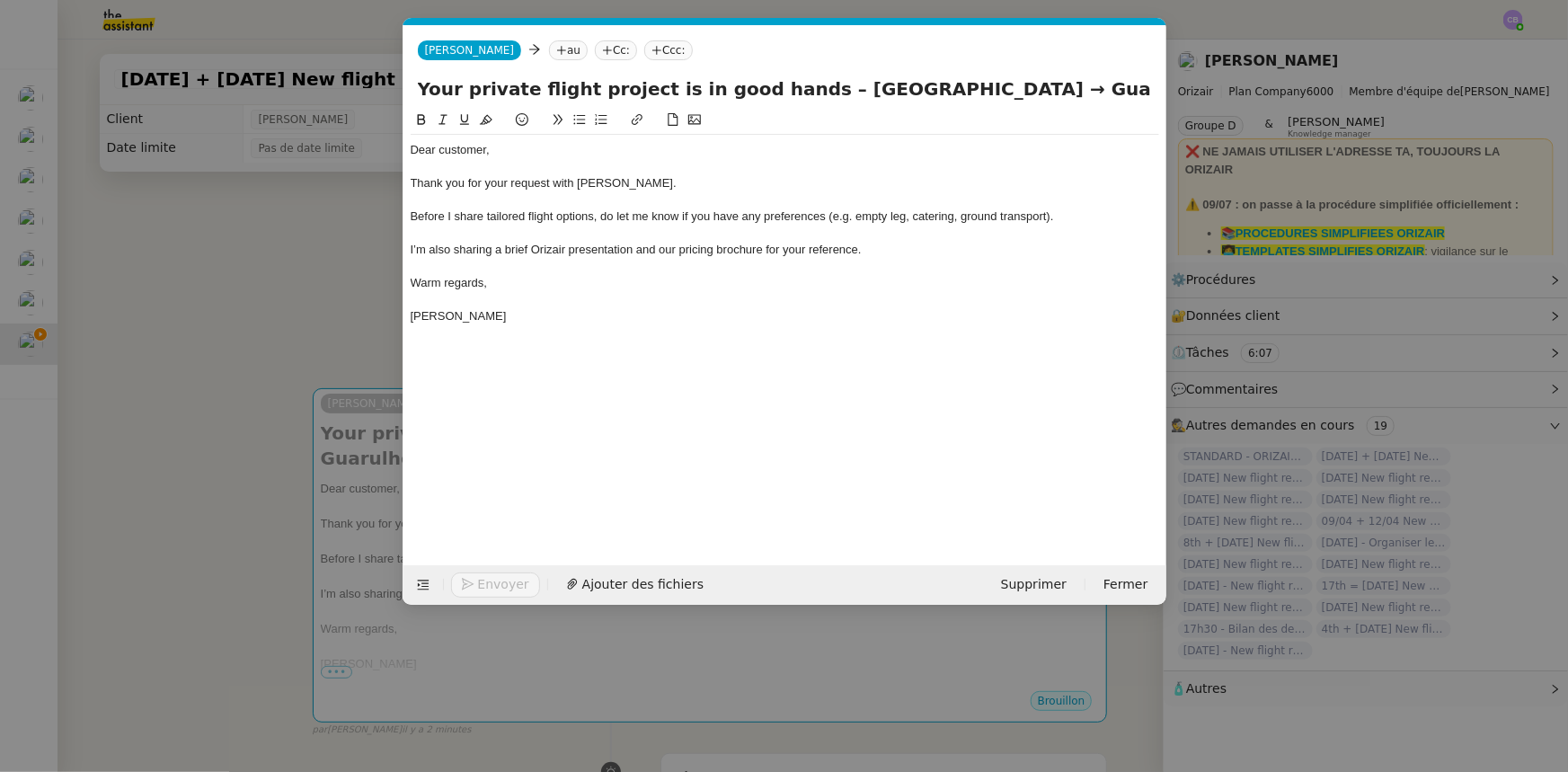
scroll to position [0, 105]
click at [549, 48] on nz-tag "au" at bounding box center [568, 50] width 38 height 20
paste input "lalla@lla.com"
type input "lalla@lla.com"
click at [579, 82] on span "lalla@lla.com" at bounding box center [630, 79] width 220 height 15
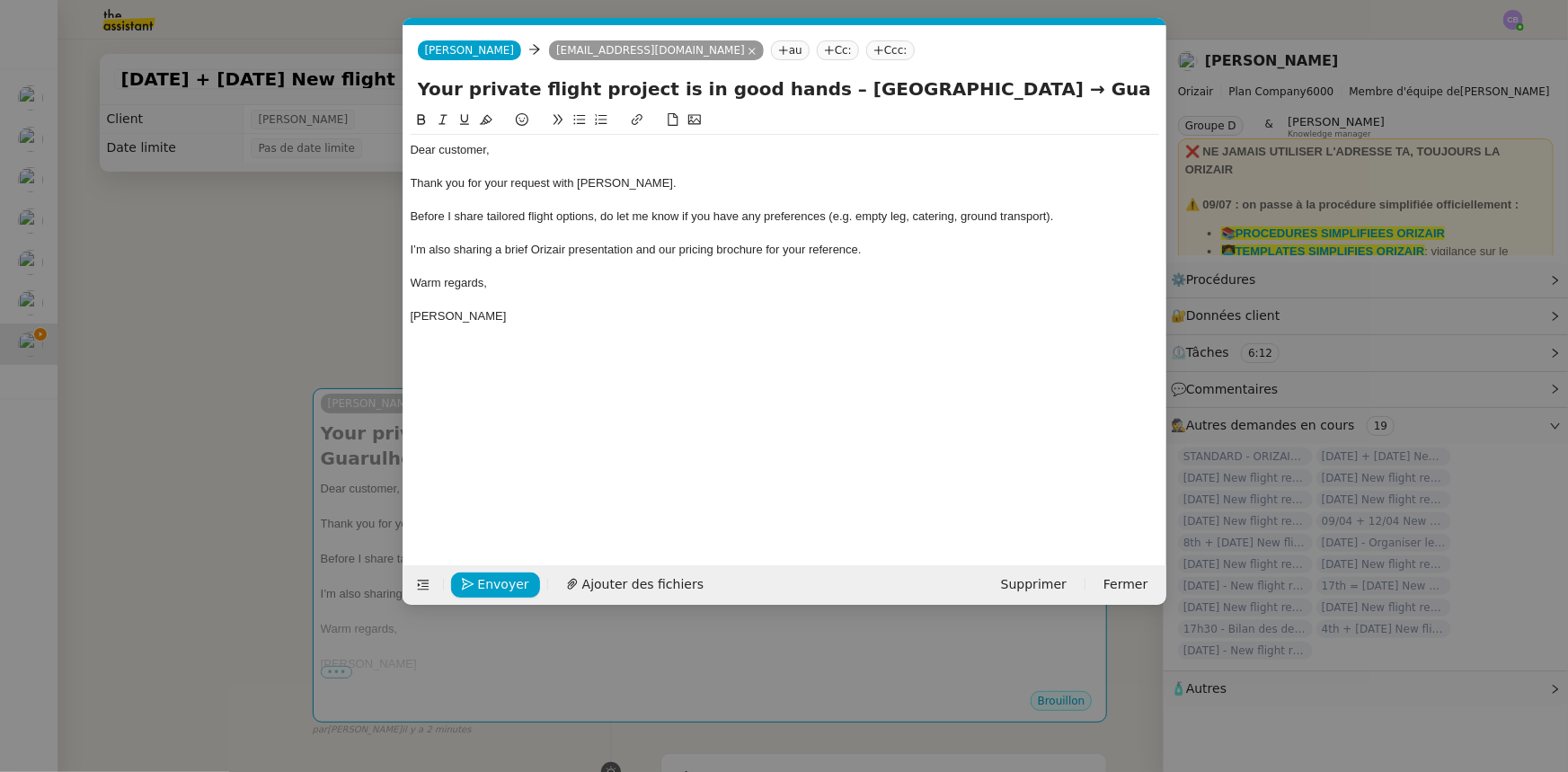
click at [866, 48] on nz-tag "Ccc:" at bounding box center [890, 50] width 48 height 20
type input "[PERSON_NAME]"
click at [760, 76] on span "[PERSON_NAME]" at bounding box center [842, 79] width 255 height 15
click at [714, 271] on div at bounding box center [784, 267] width 748 height 16
click at [641, 477] on span "Ajouter des fichiers" at bounding box center [642, 585] width 122 height 21
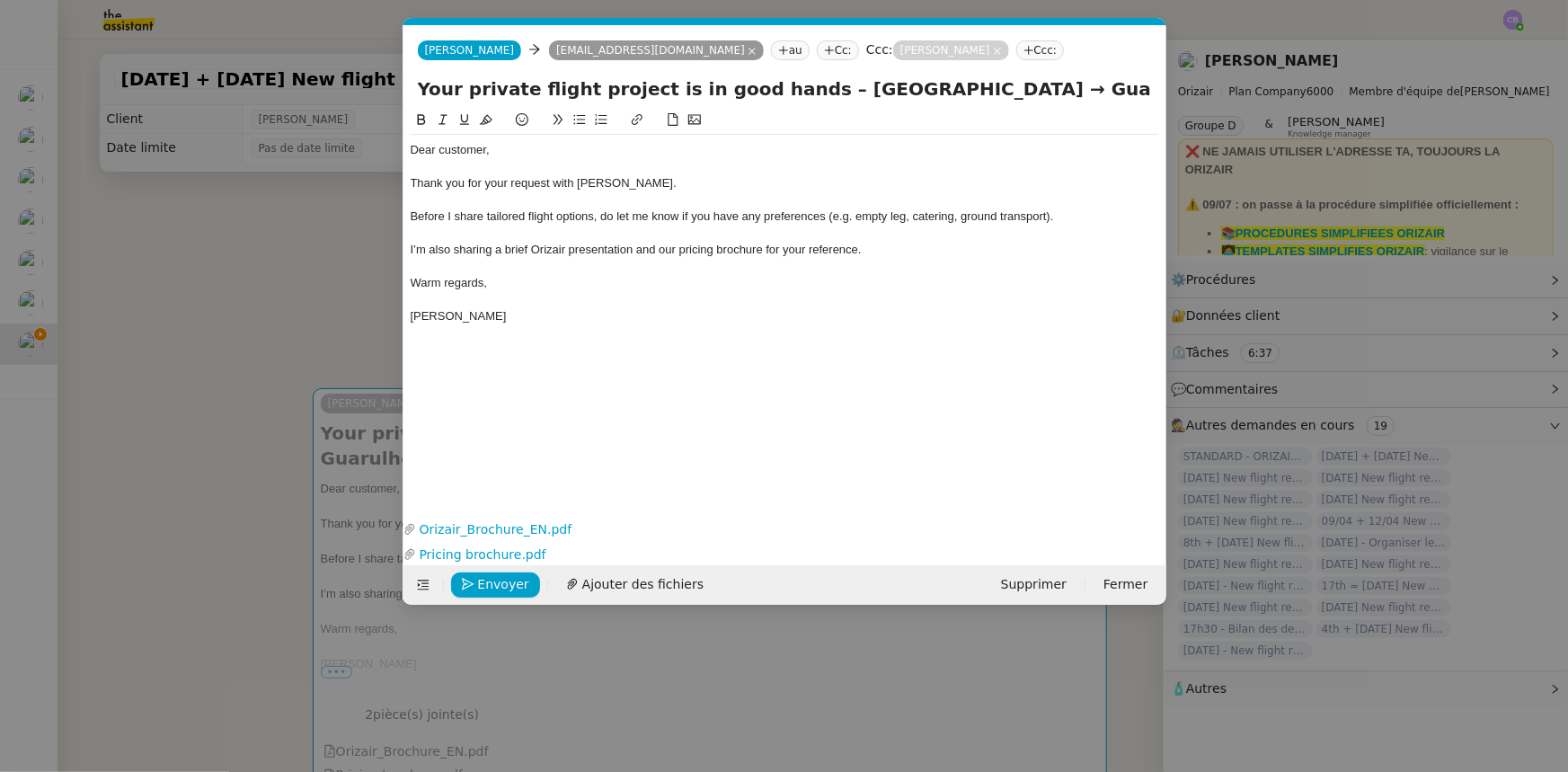
click at [298, 298] on nz-modal-container "orizair accus Service ✈️Orizair - Accus é de réception de la demande (FR) - En …" at bounding box center [784, 386] width 1568 height 772
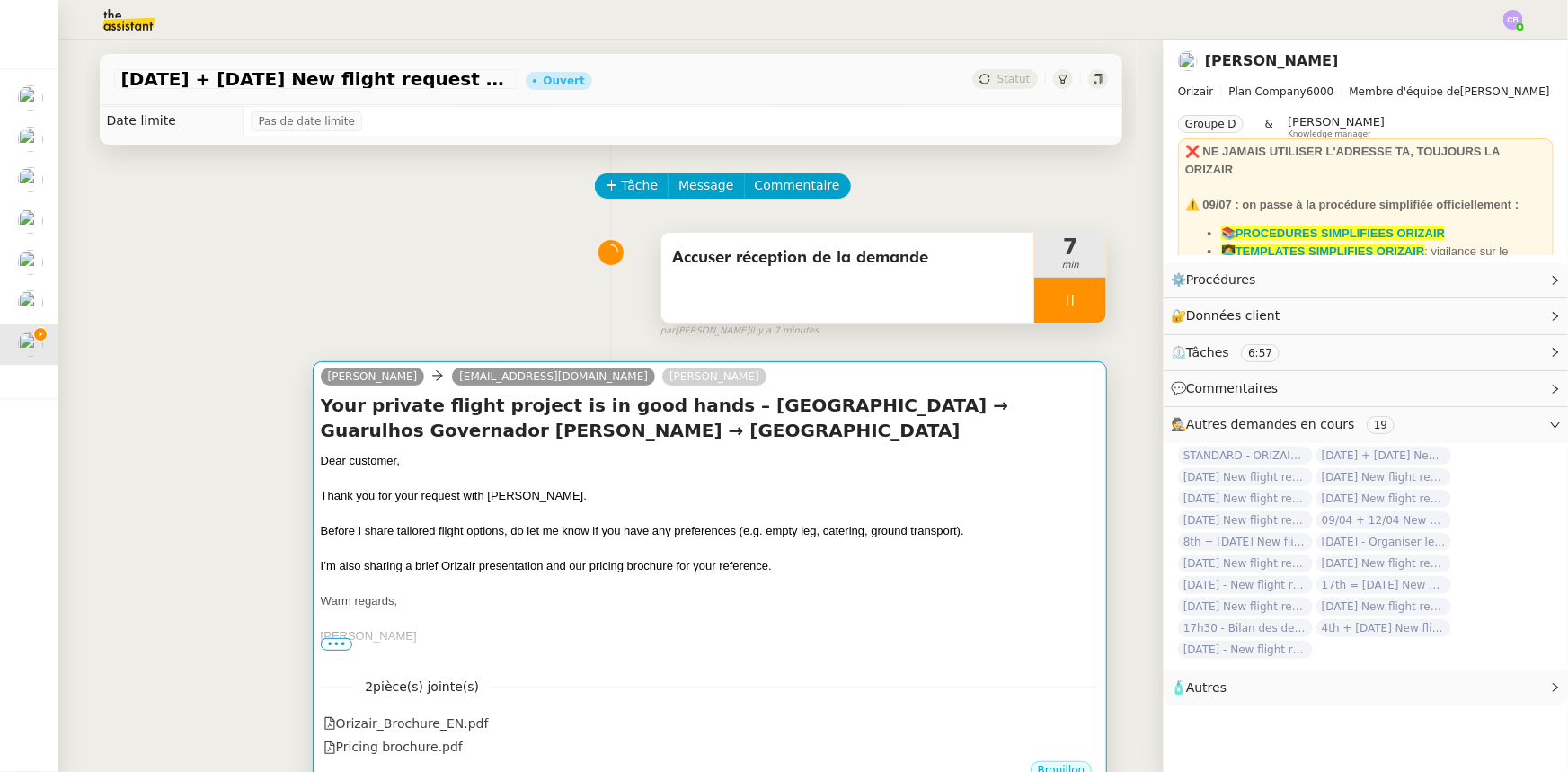
scroll to position [0, 0]
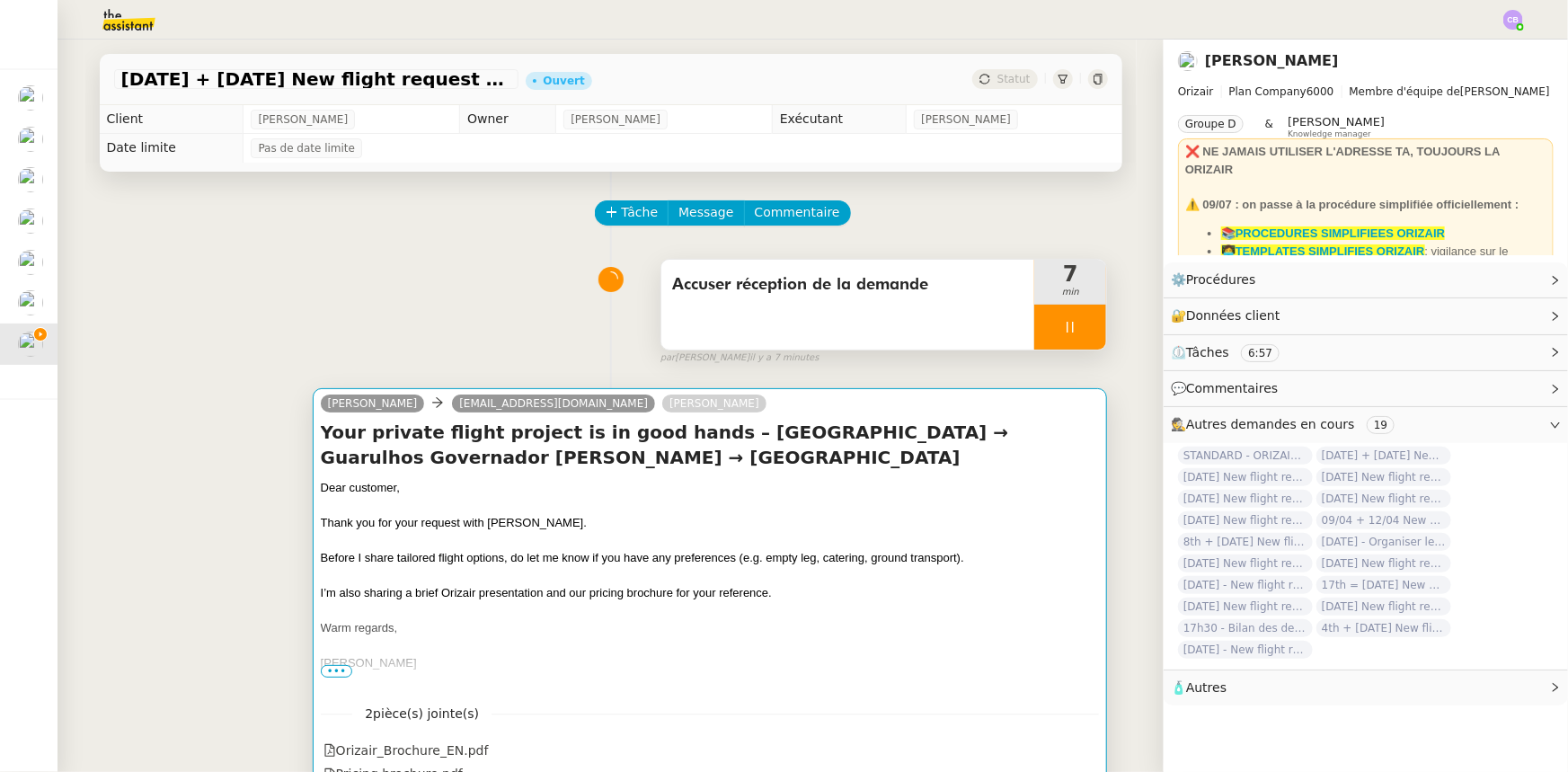
click at [530, 477] on div at bounding box center [710, 506] width 779 height 18
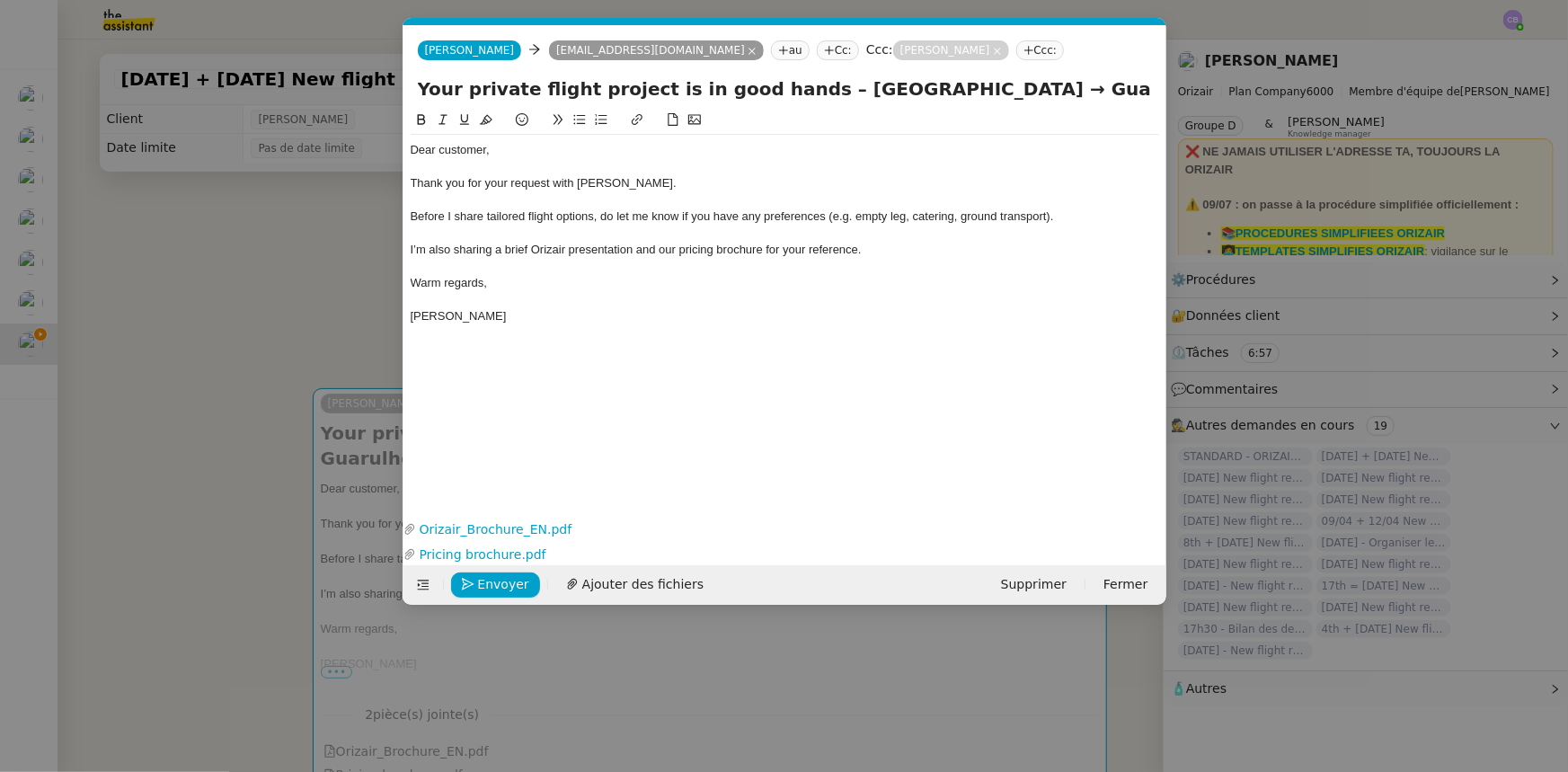
scroll to position [0, 105]
click at [507, 477] on span "Envoyer" at bounding box center [503, 585] width 51 height 21
click at [507, 477] on span "Confirmer l'envoi" at bounding box center [532, 585] width 108 height 21
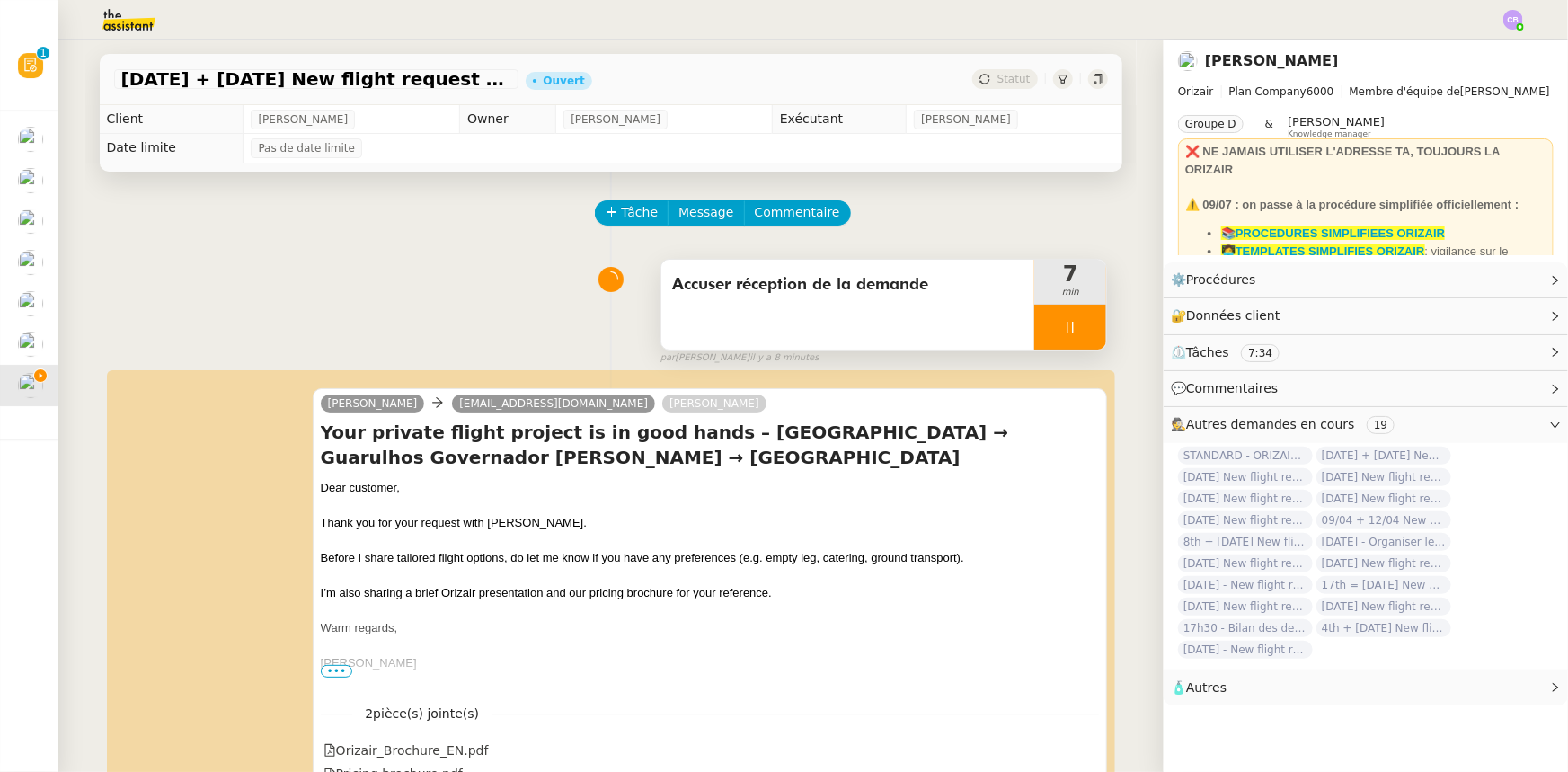
click at [1037, 327] on div at bounding box center [1070, 326] width 72 height 45
click at [1044, 339] on button at bounding box center [1087, 326] width 36 height 45
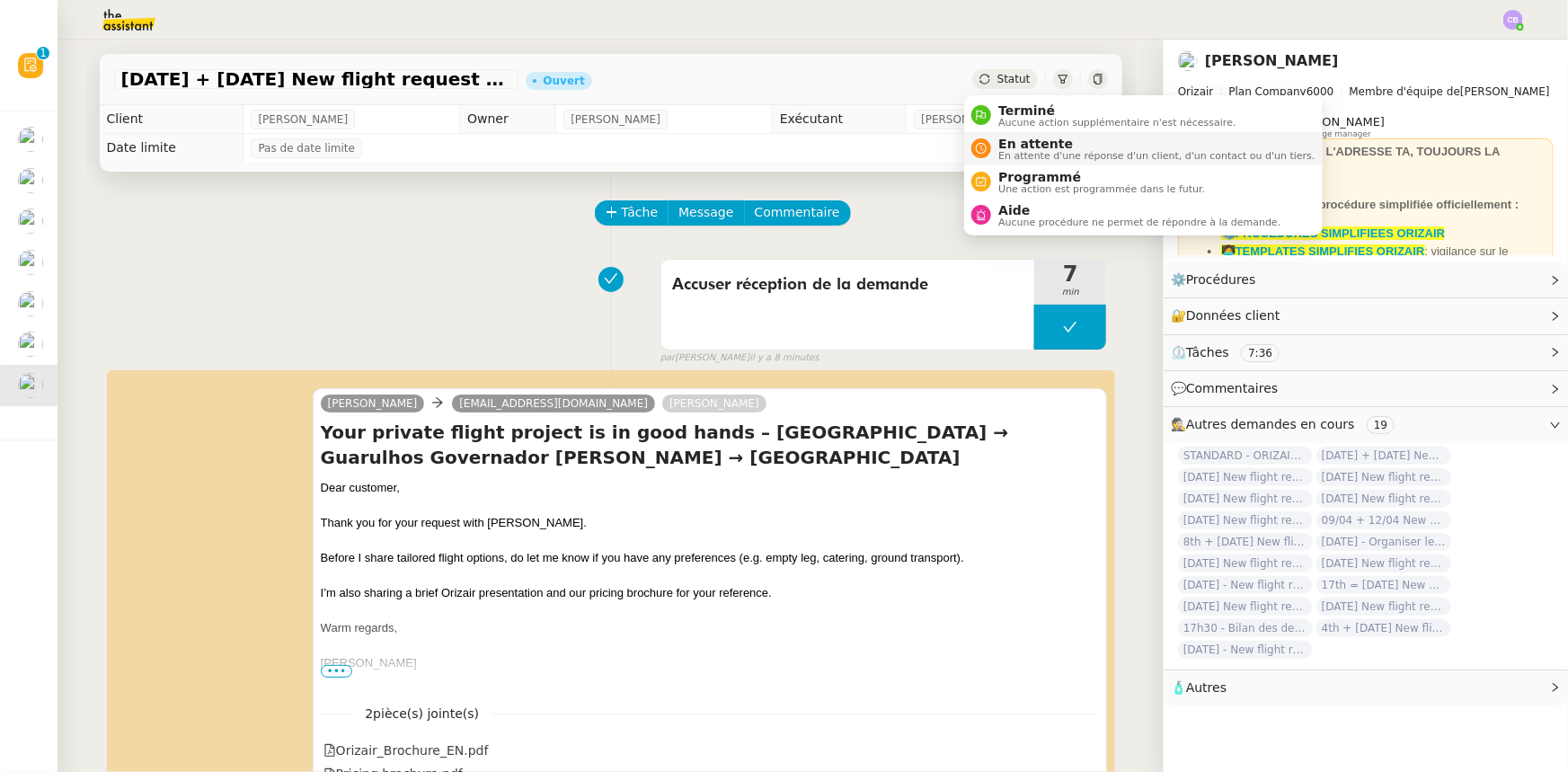
click at [1024, 145] on span "En attente" at bounding box center [1157, 144] width 316 height 15
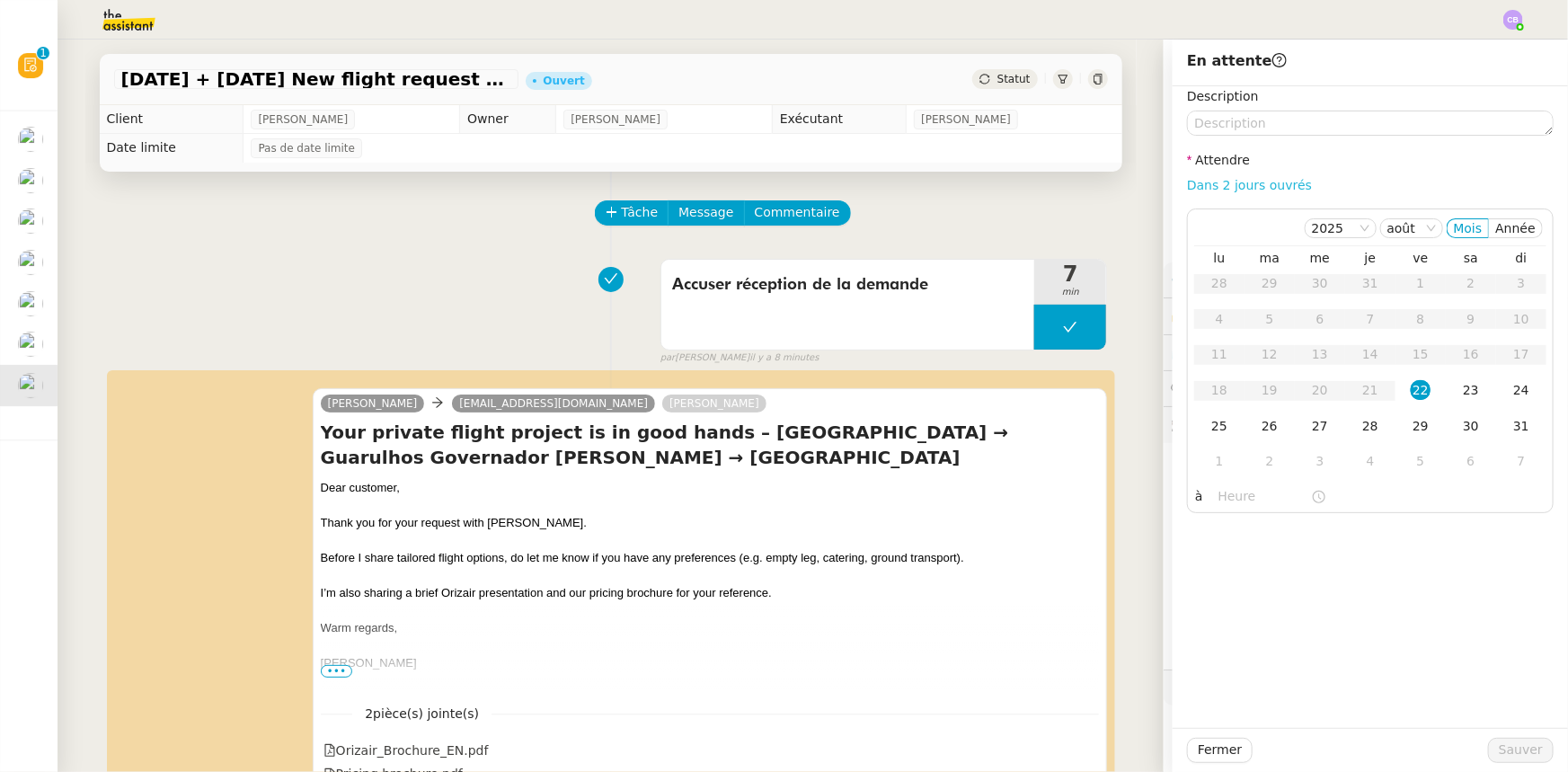
click at [1044, 187] on link "Dans 2 jours ouvrés" at bounding box center [1249, 185] width 125 height 15
type input "07:00"
click at [1044, 428] on div "25" at bounding box center [1220, 426] width 20 height 20
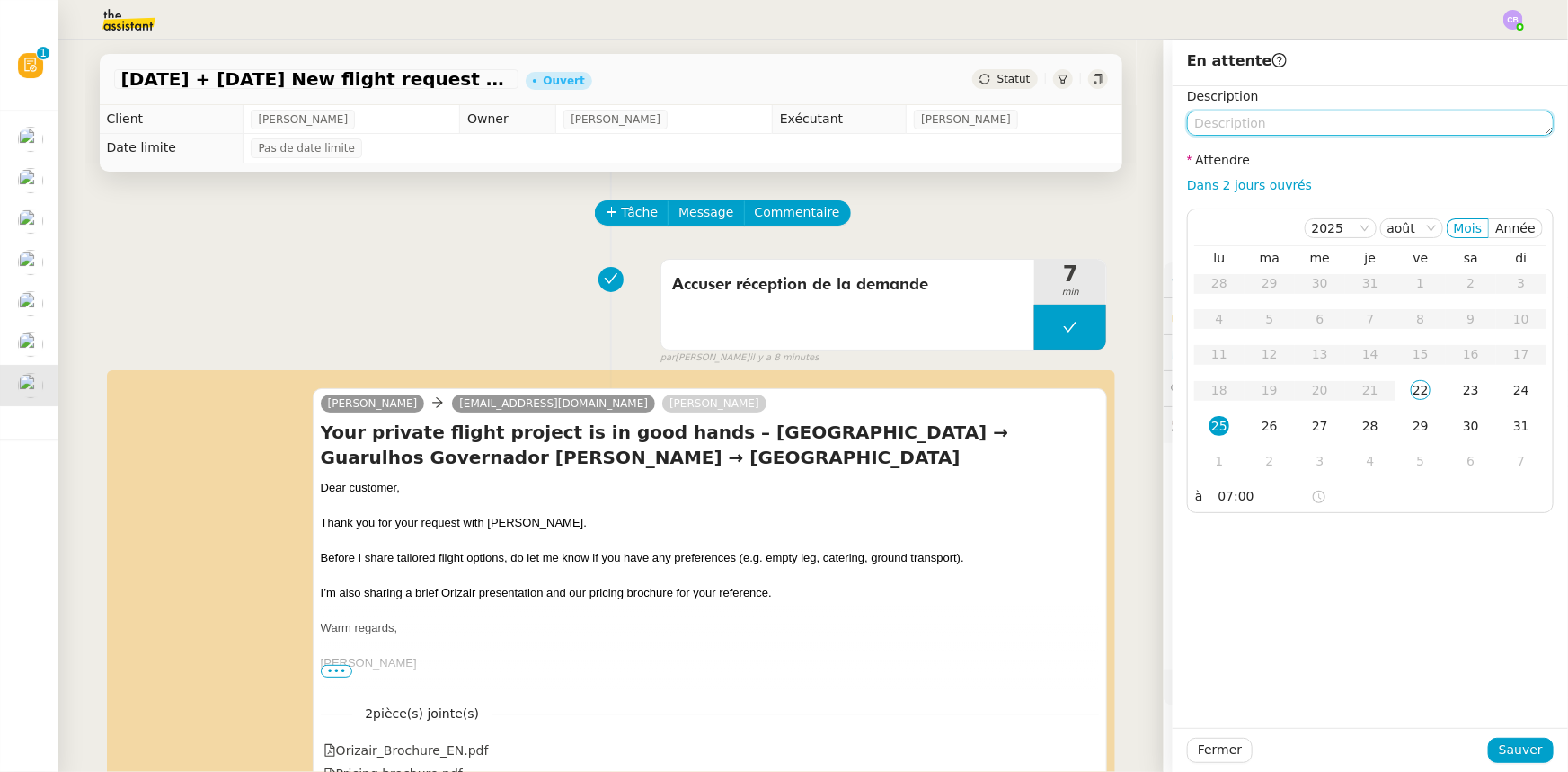
click at [1044, 122] on textarea at bounding box center [1370, 123] width 366 height 26
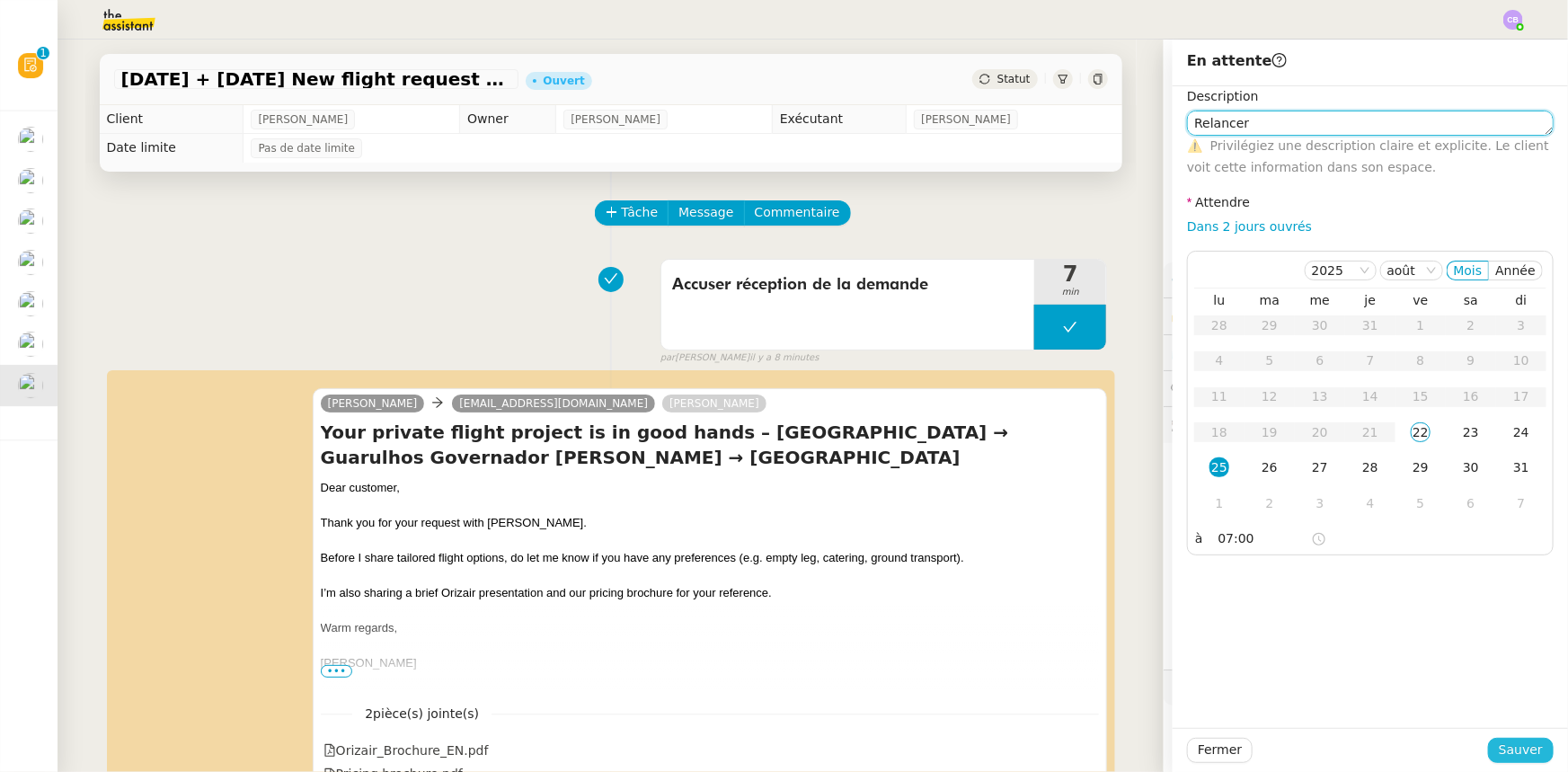
type textarea "Relancer"
click at [1044, 477] on span "Sauver" at bounding box center [1521, 749] width 44 height 21
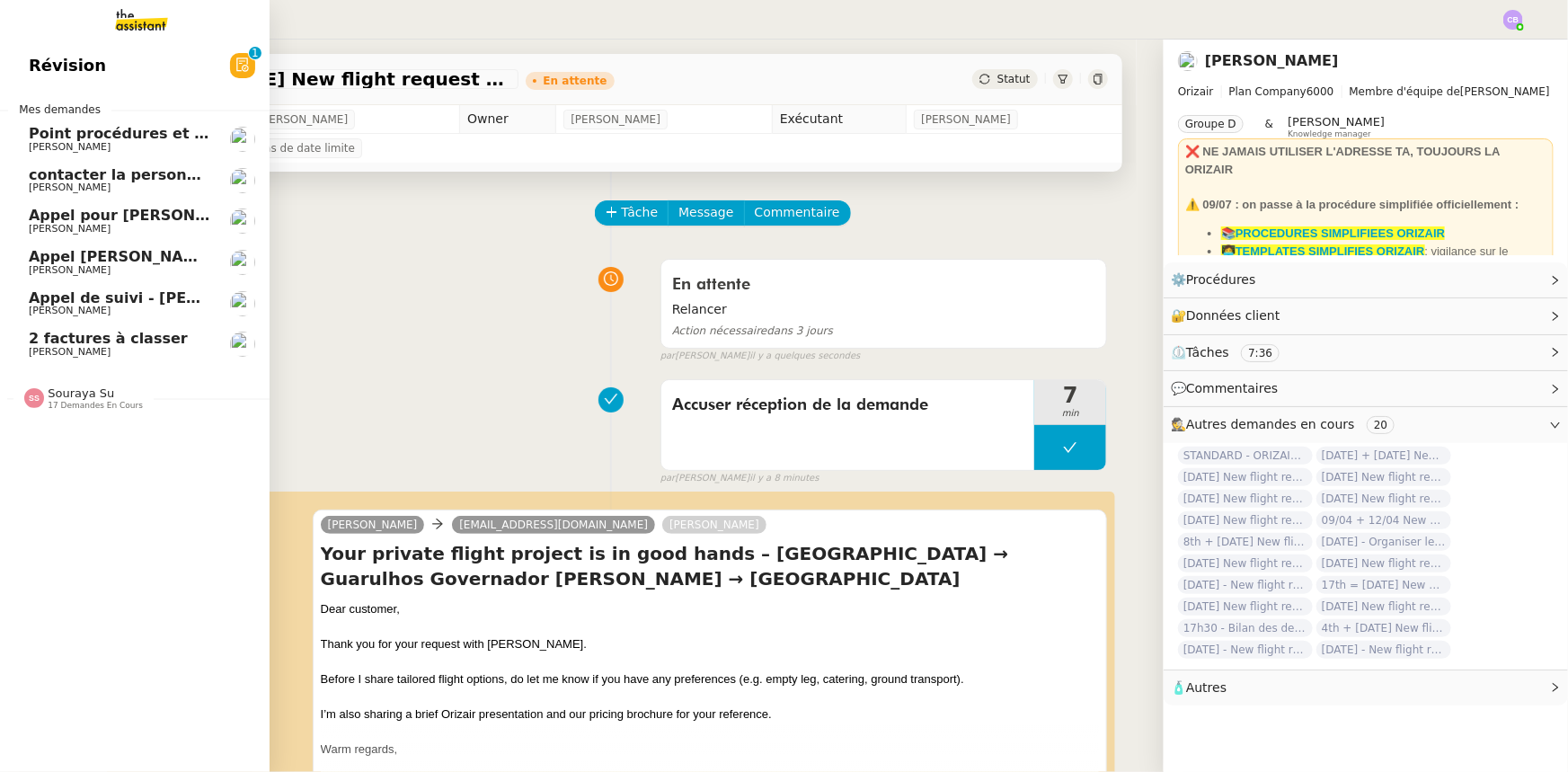
click at [71, 341] on span "2 factures à classer" at bounding box center [108, 338] width 159 height 17
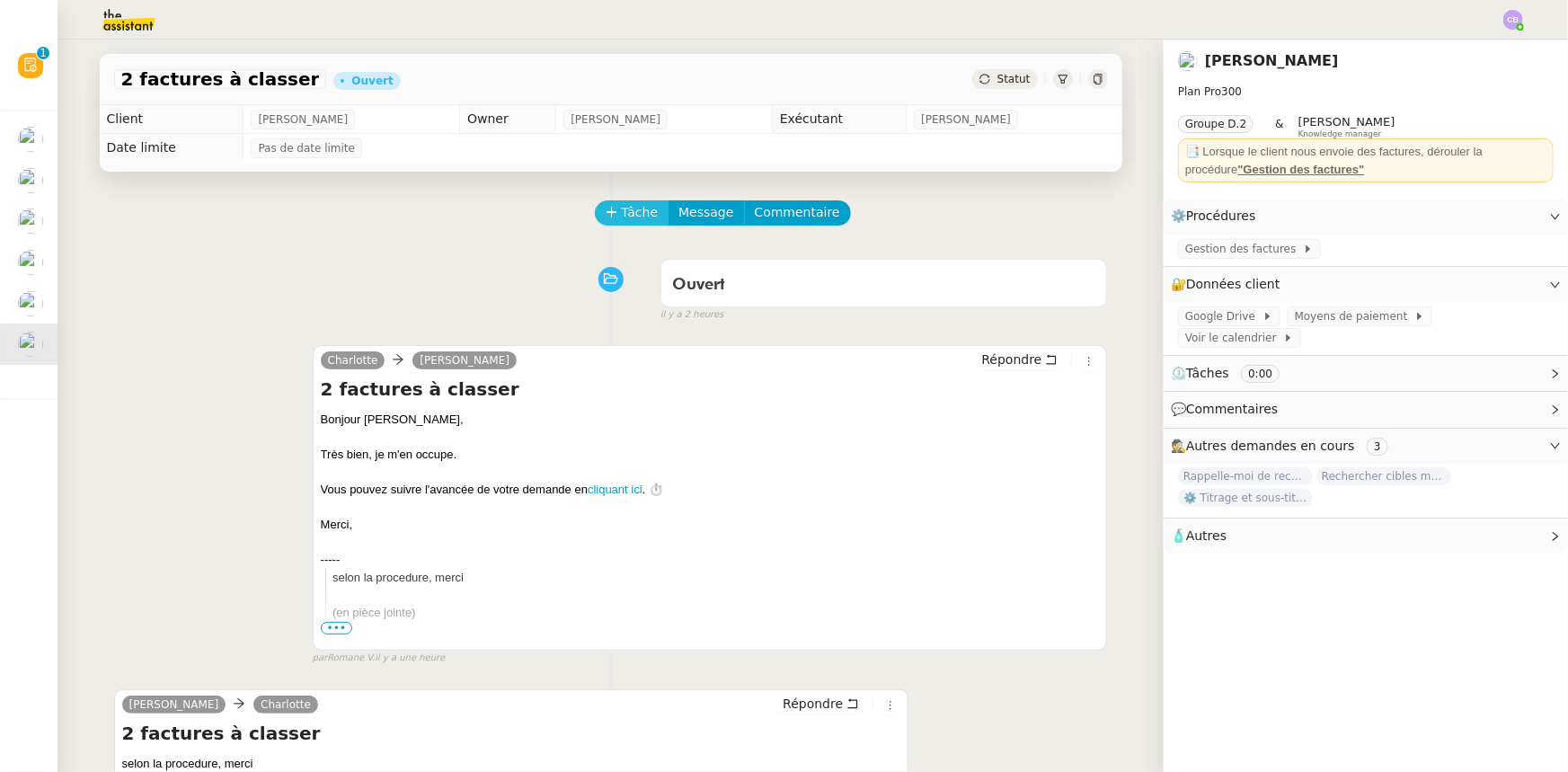
click at [606, 216] on icon at bounding box center [612, 212] width 13 height 13
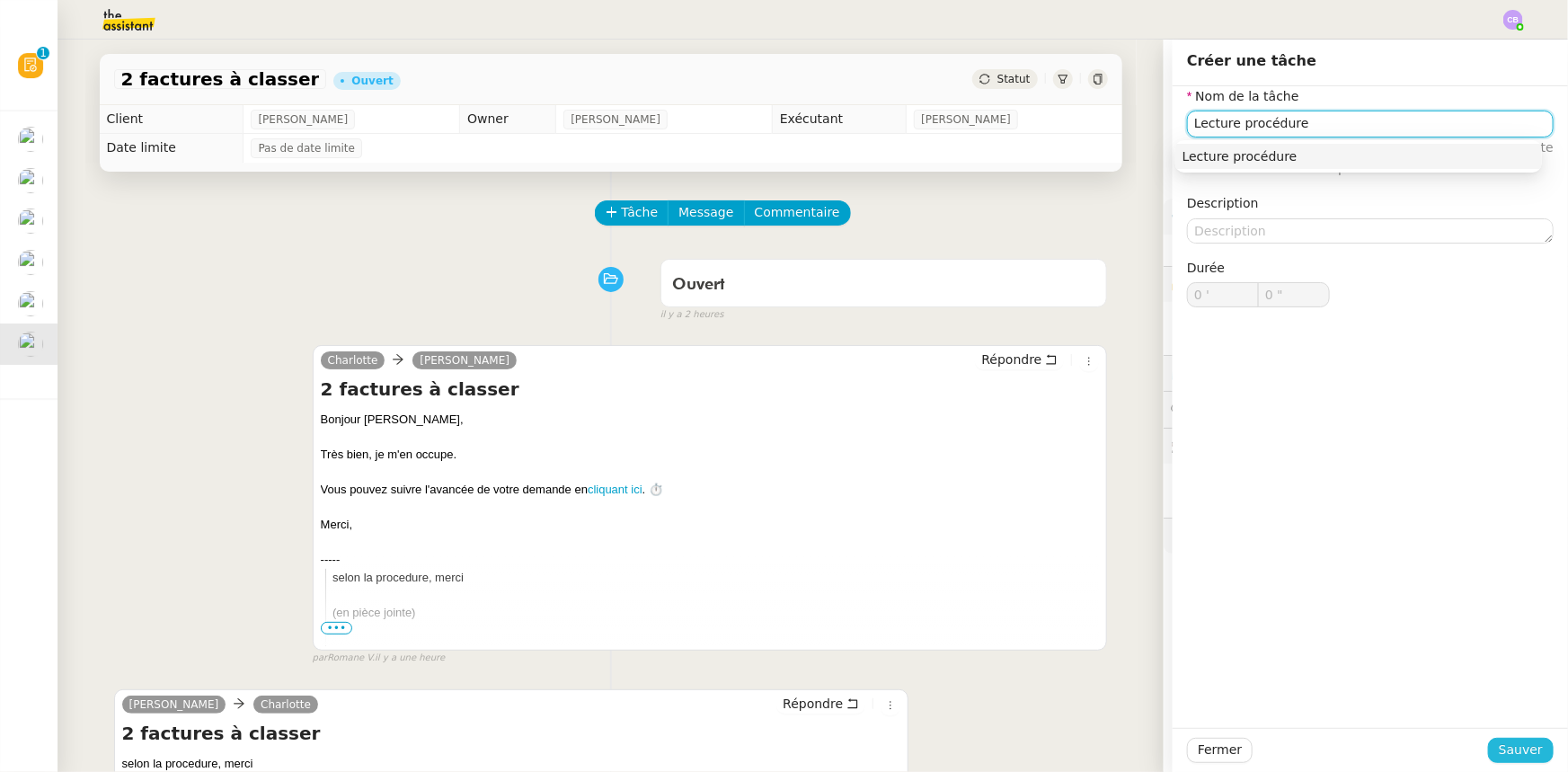
type input "Lecture procédure"
click at [1044, 477] on span "Sauver" at bounding box center [1521, 749] width 44 height 21
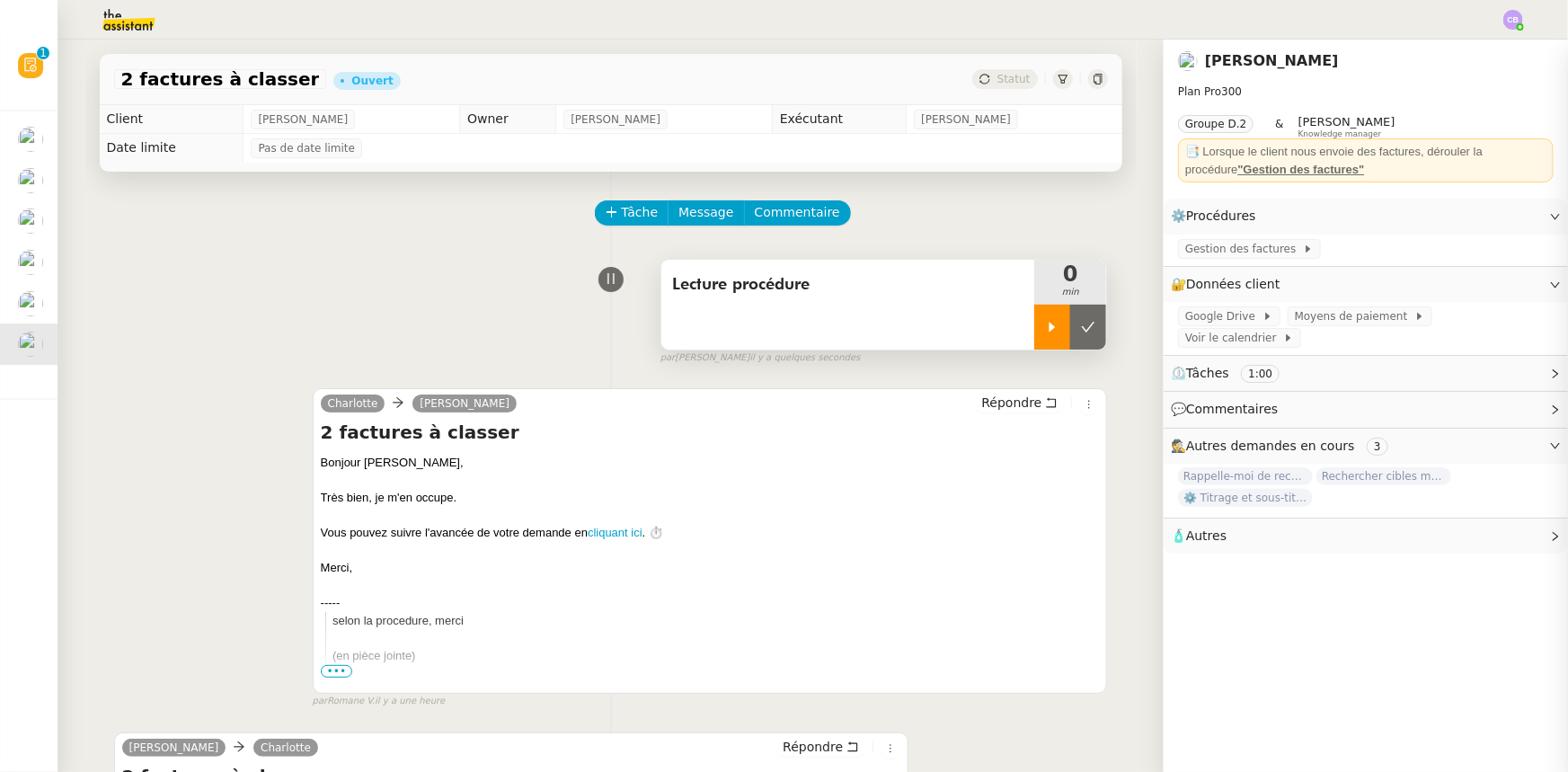
click at [1044, 334] on icon at bounding box center [1053, 327] width 15 height 15
click at [1044, 242] on span "Gestion des factures" at bounding box center [1244, 249] width 118 height 18
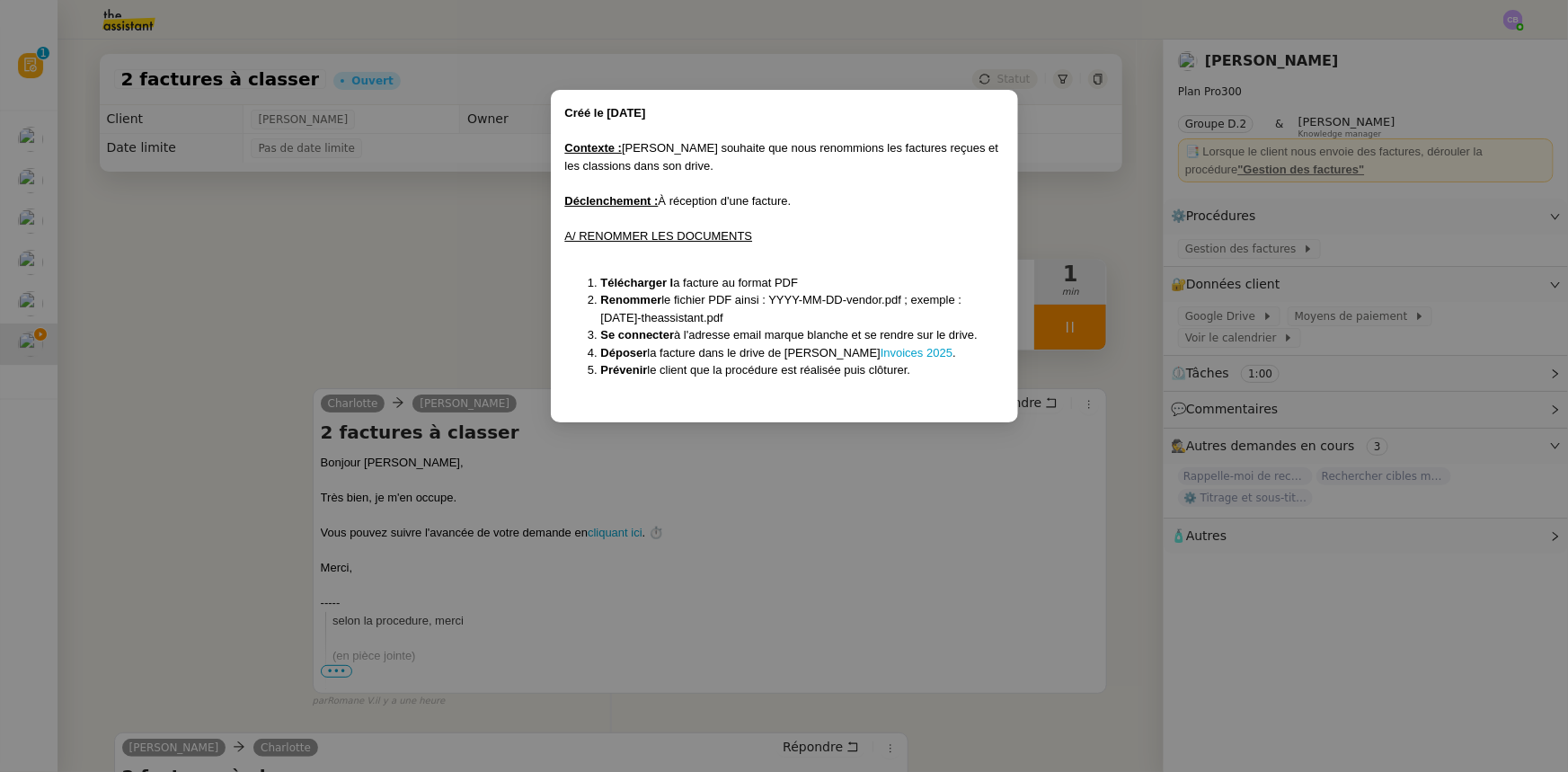
click at [476, 265] on nz-modal-container "Créé le 12/08/2025 Contexte : Benjamin souhaite que nous renommions les facture…" at bounding box center [784, 386] width 1568 height 772
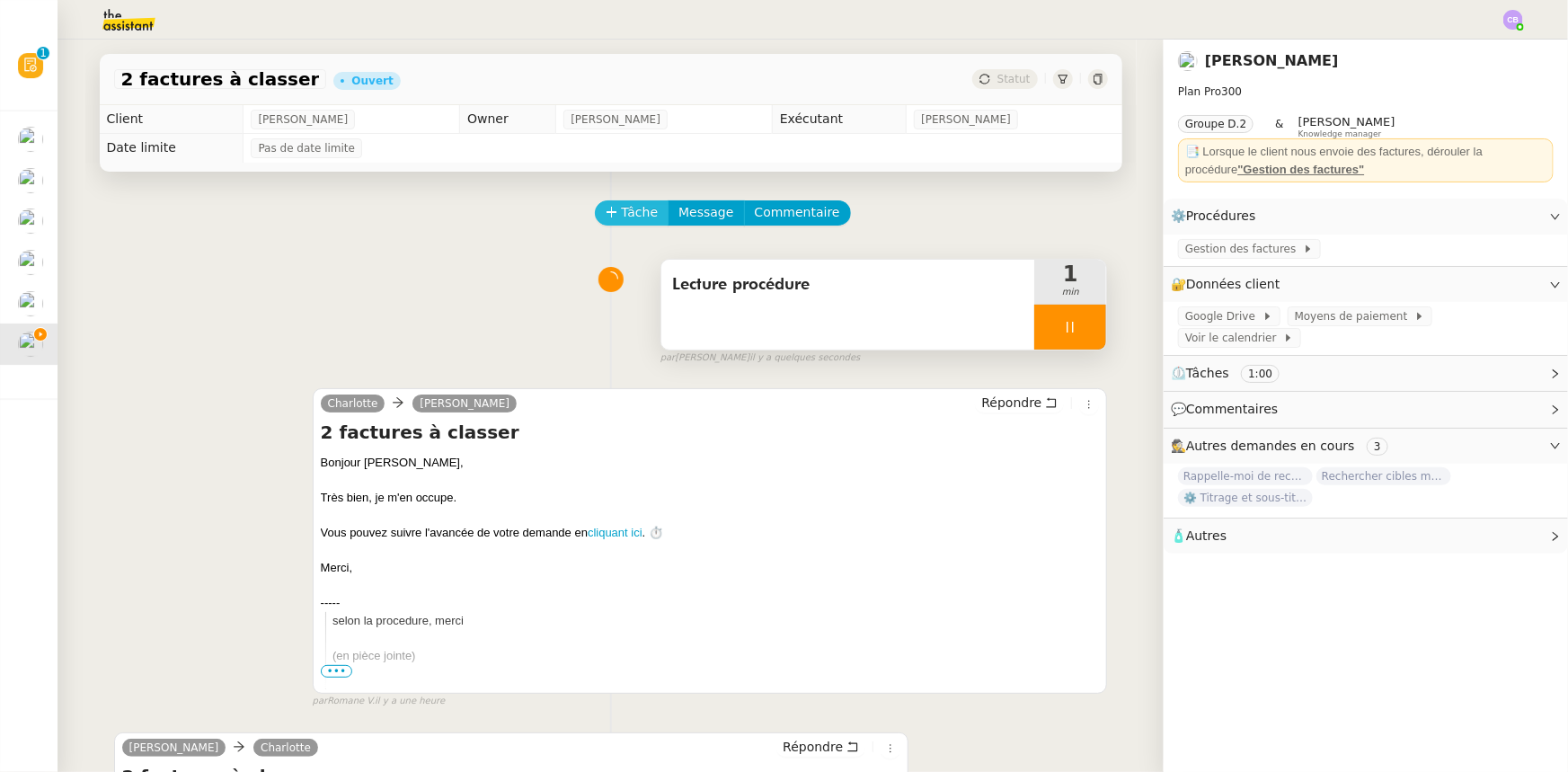
click at [622, 215] on span "Tâche" at bounding box center [641, 212] width 37 height 21
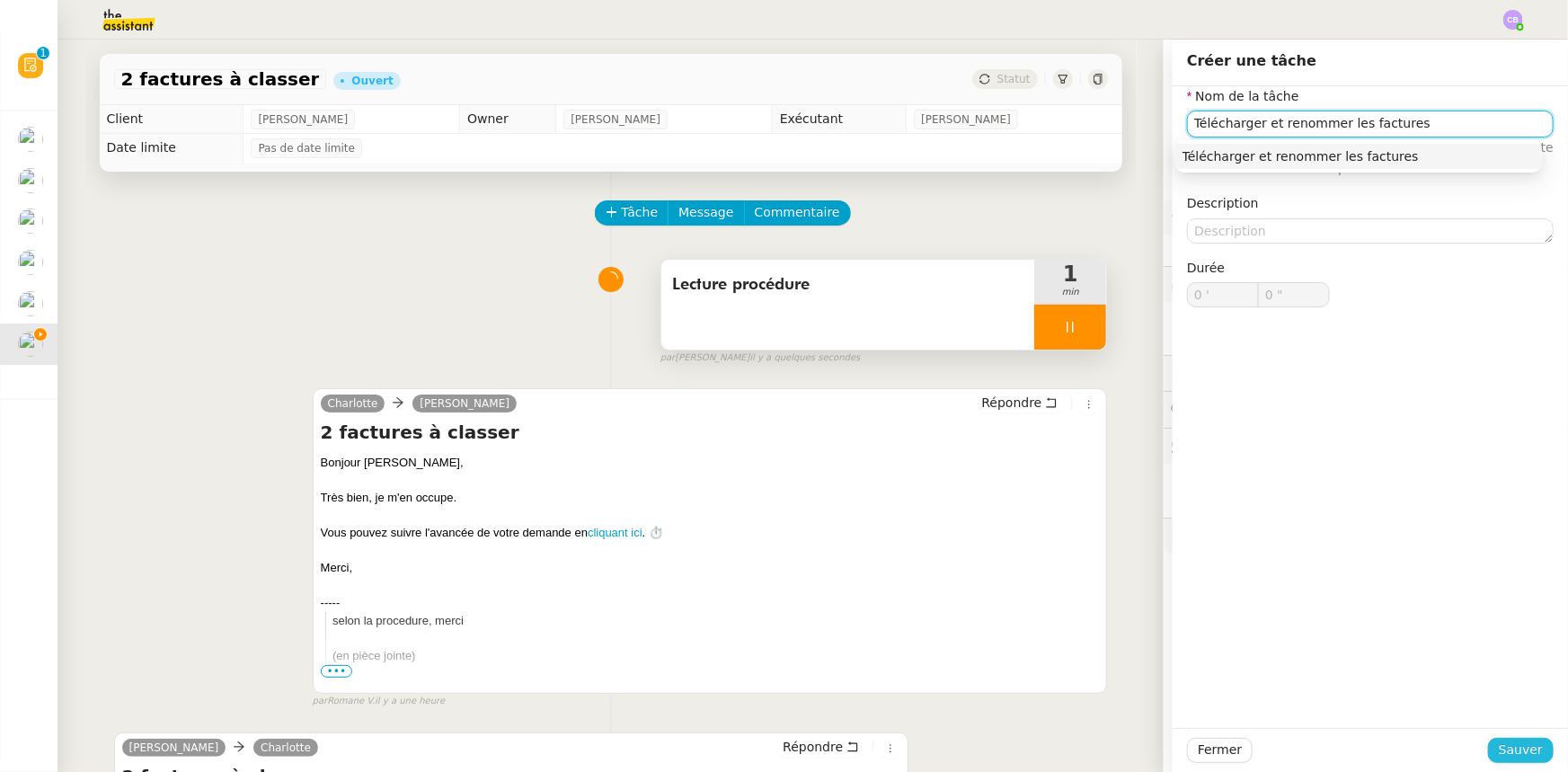
type input "Télécharger et renommer les factures"
click at [1044, 477] on span "Sauver" at bounding box center [1521, 749] width 44 height 21
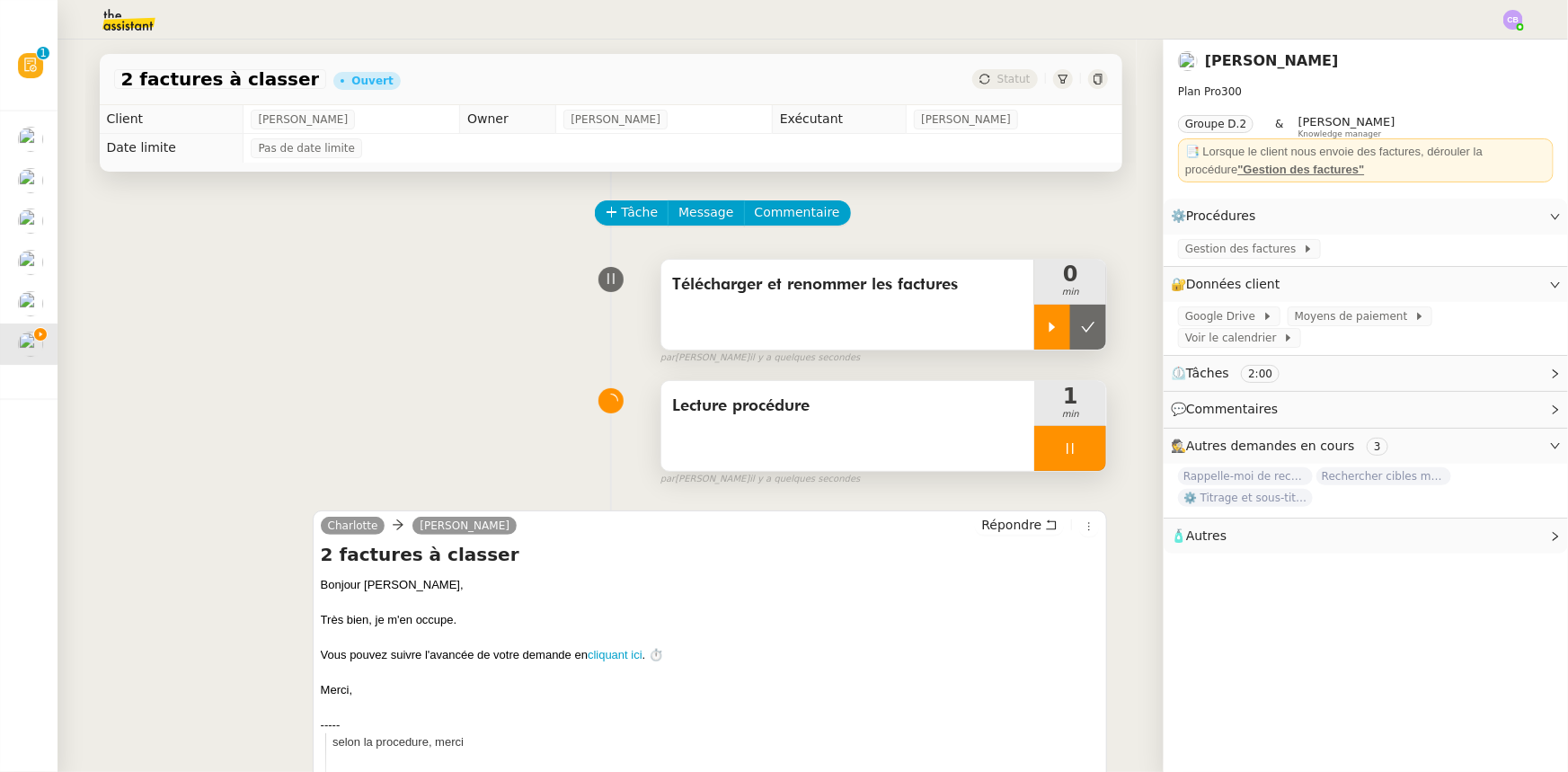
click at [1044, 324] on icon at bounding box center [1053, 327] width 15 height 15
click at [1044, 439] on div at bounding box center [1070, 448] width 72 height 45
click at [1044, 448] on icon at bounding box center [1088, 449] width 15 height 15
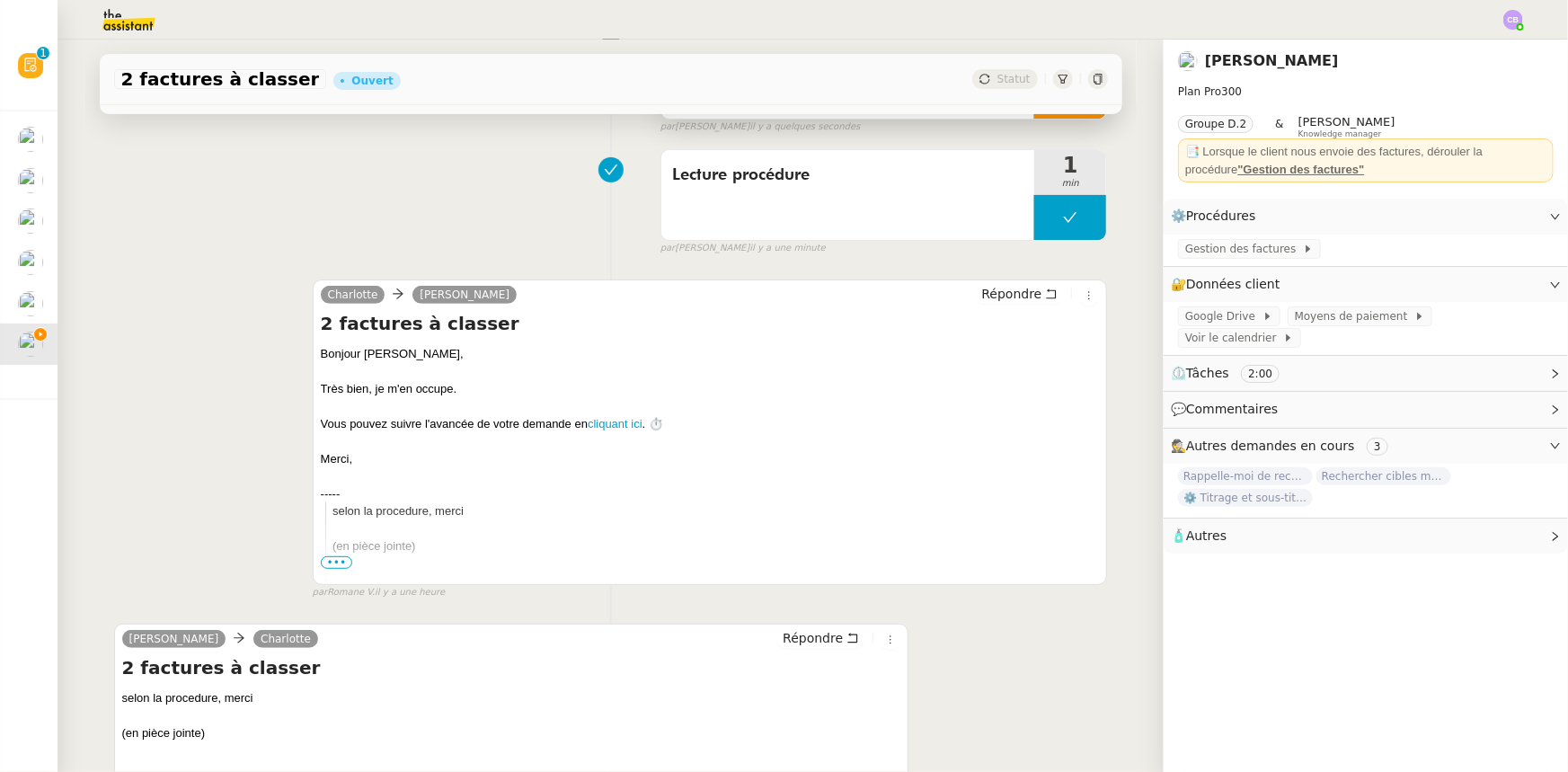
scroll to position [465, 0]
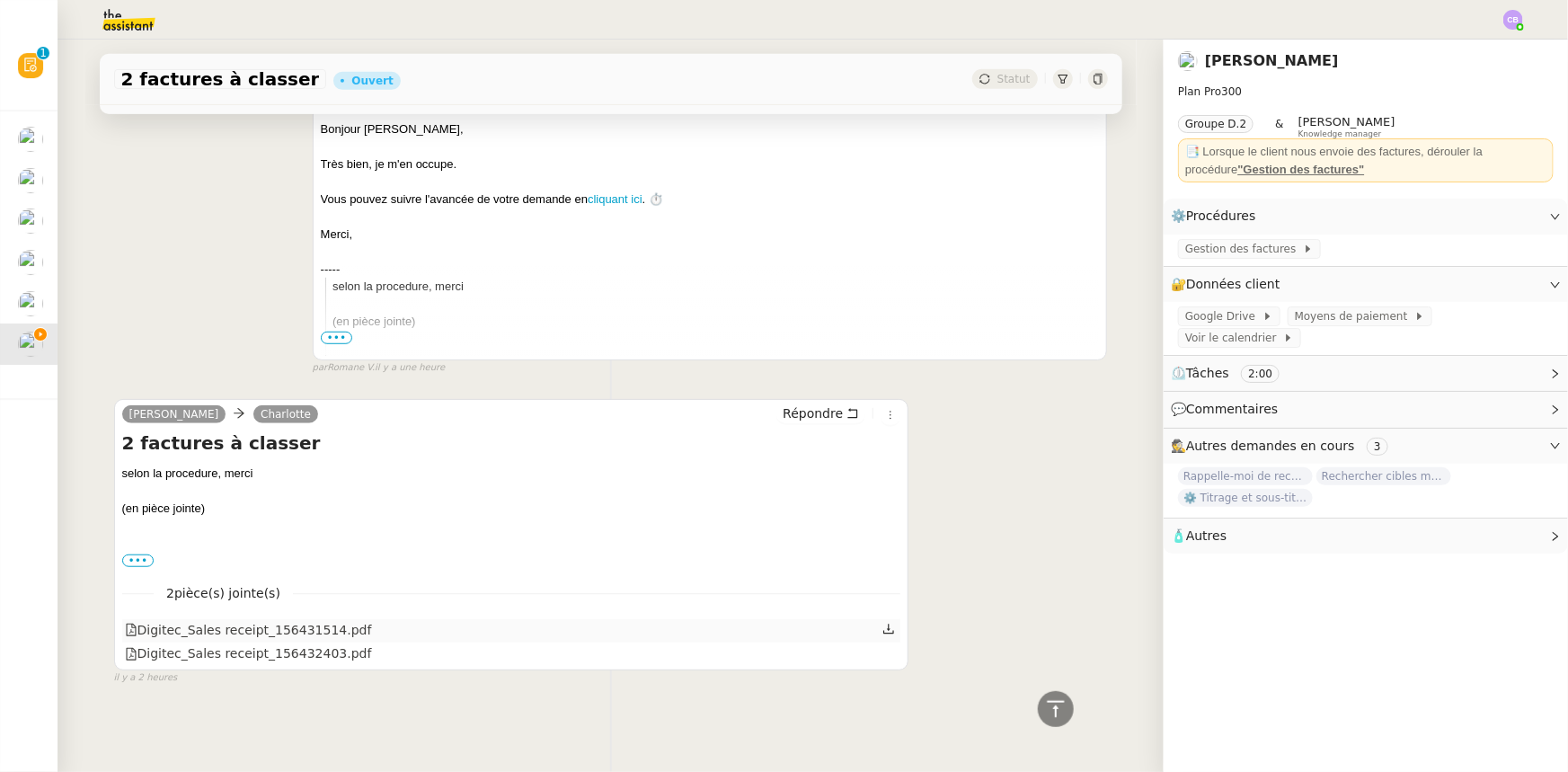
click at [270, 477] on div "Digitec_Sales receipt_156431514.pdf" at bounding box center [249, 630] width 247 height 21
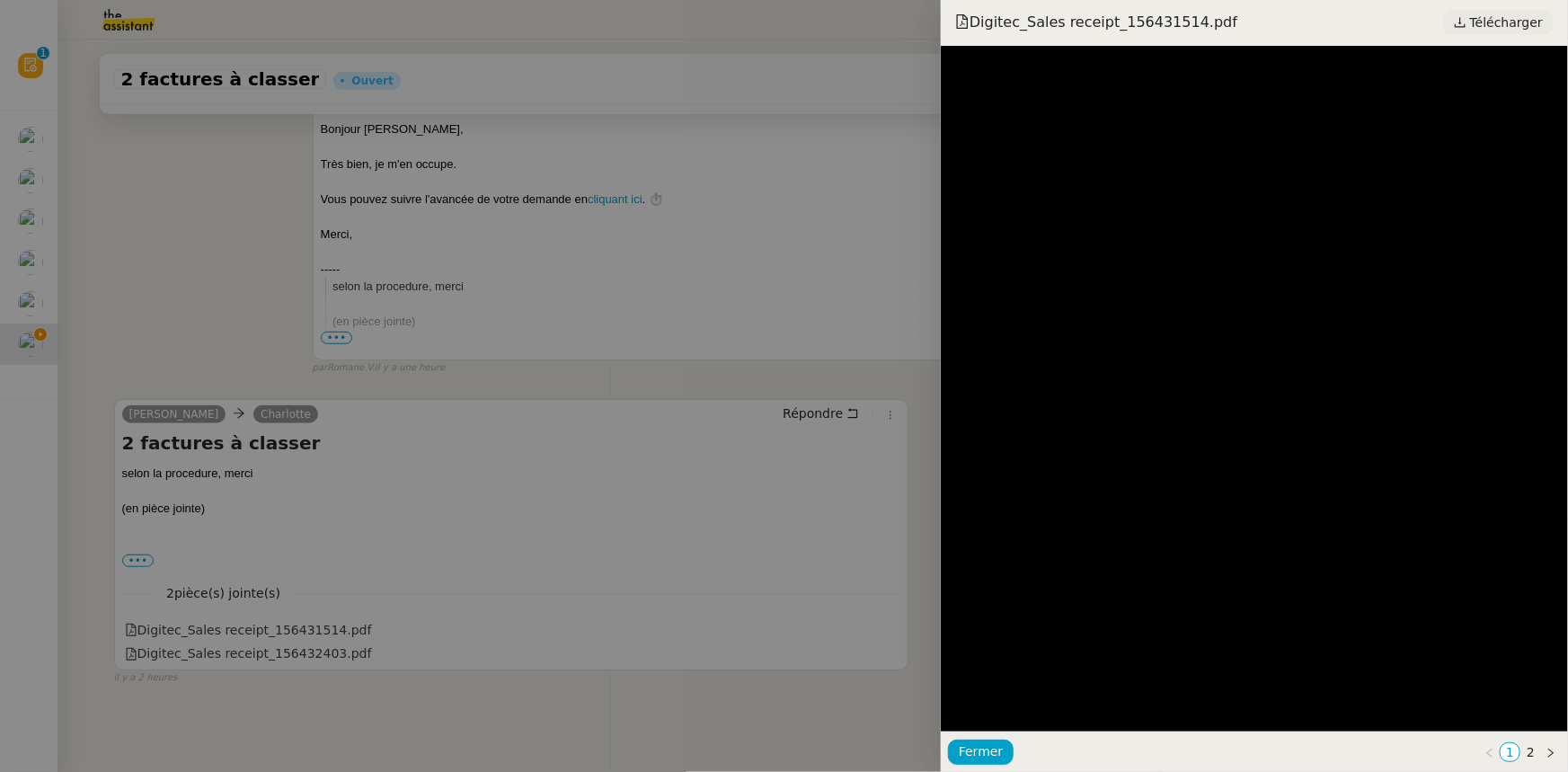
click at [1044, 26] on span "Télécharger" at bounding box center [1507, 23] width 73 height 24
click at [1044, 477] on link "2" at bounding box center [1531, 752] width 19 height 18
click at [1044, 18] on span "Télécharger" at bounding box center [1507, 23] width 73 height 24
click at [1001, 477] on button "Fermer" at bounding box center [981, 752] width 66 height 26
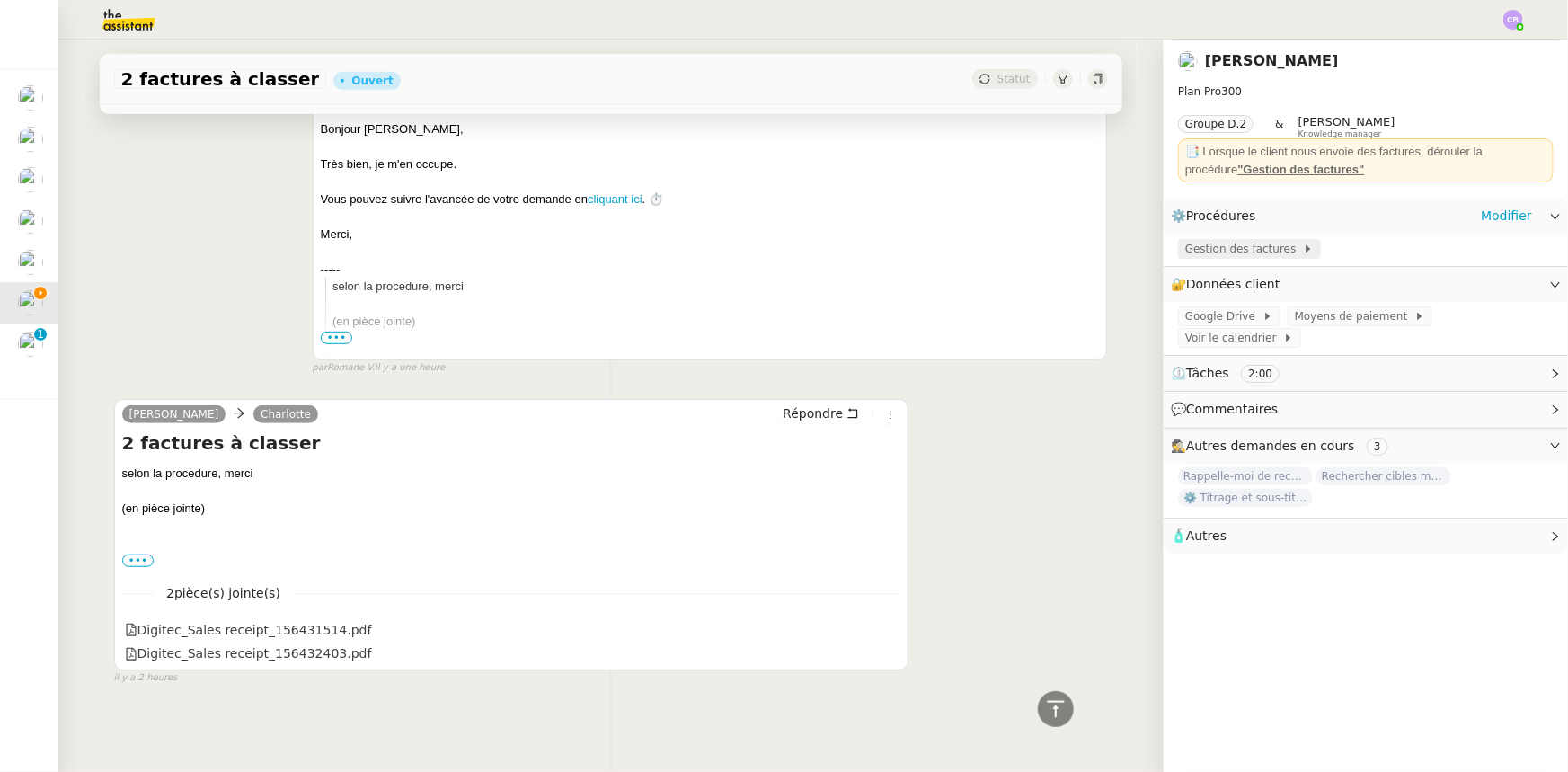
click at [1044, 249] on span "Gestion des factures" at bounding box center [1244, 249] width 118 height 18
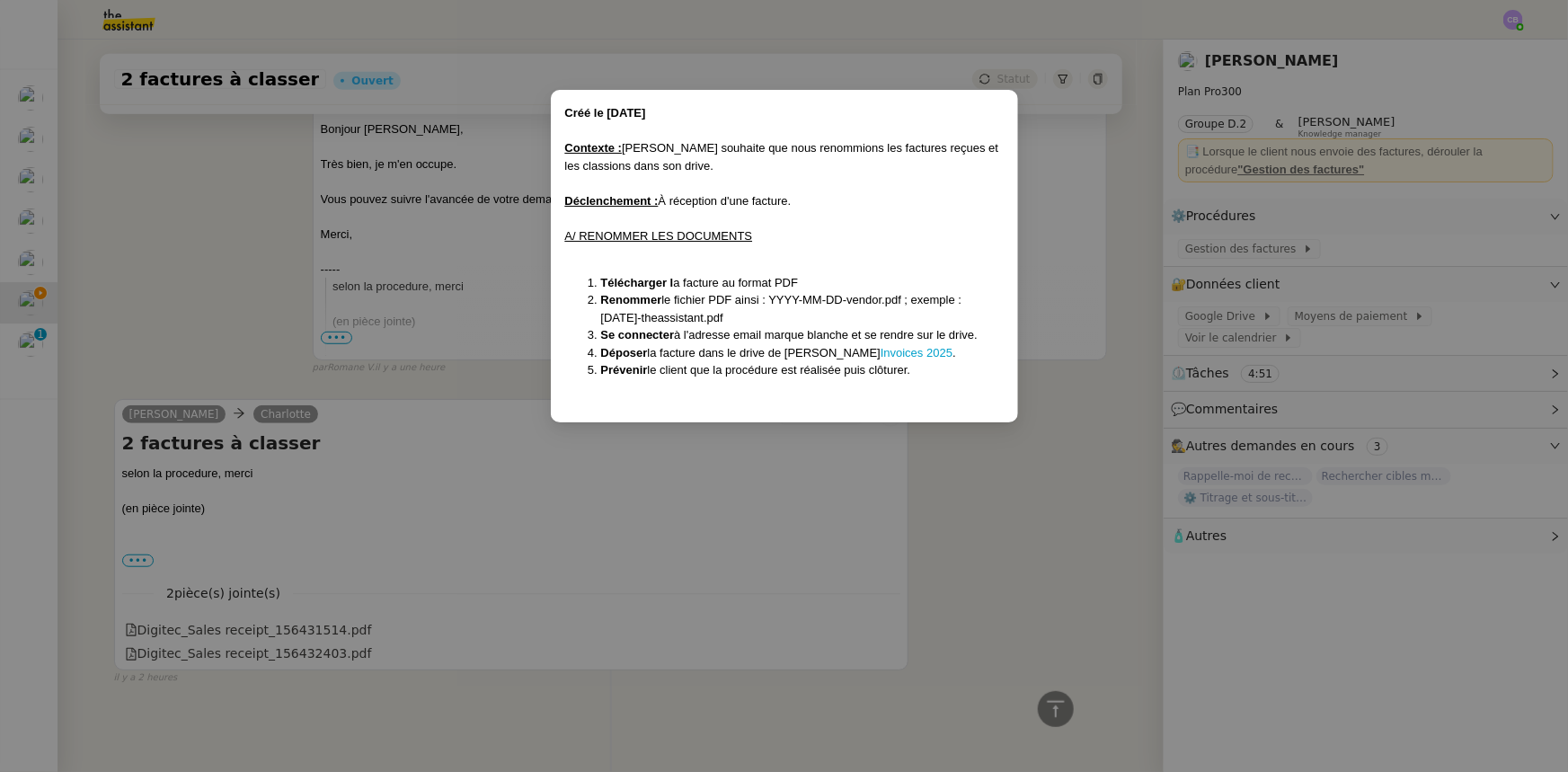
click at [953, 477] on nz-modal-container "Créé le 12/08/2025 Contexte : Benjamin souhaite que nous renommions les facture…" at bounding box center [784, 386] width 1568 height 772
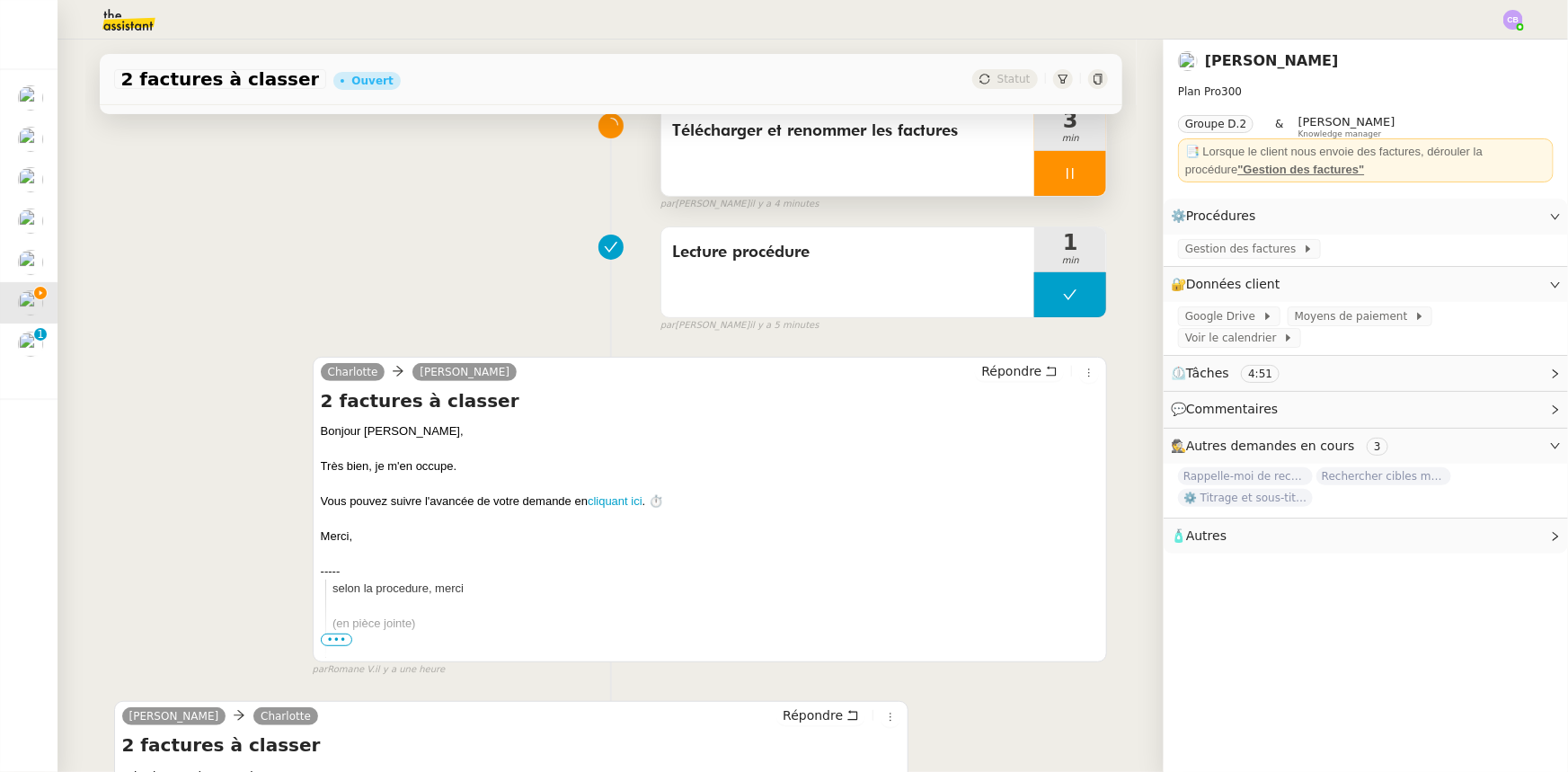
scroll to position [0, 0]
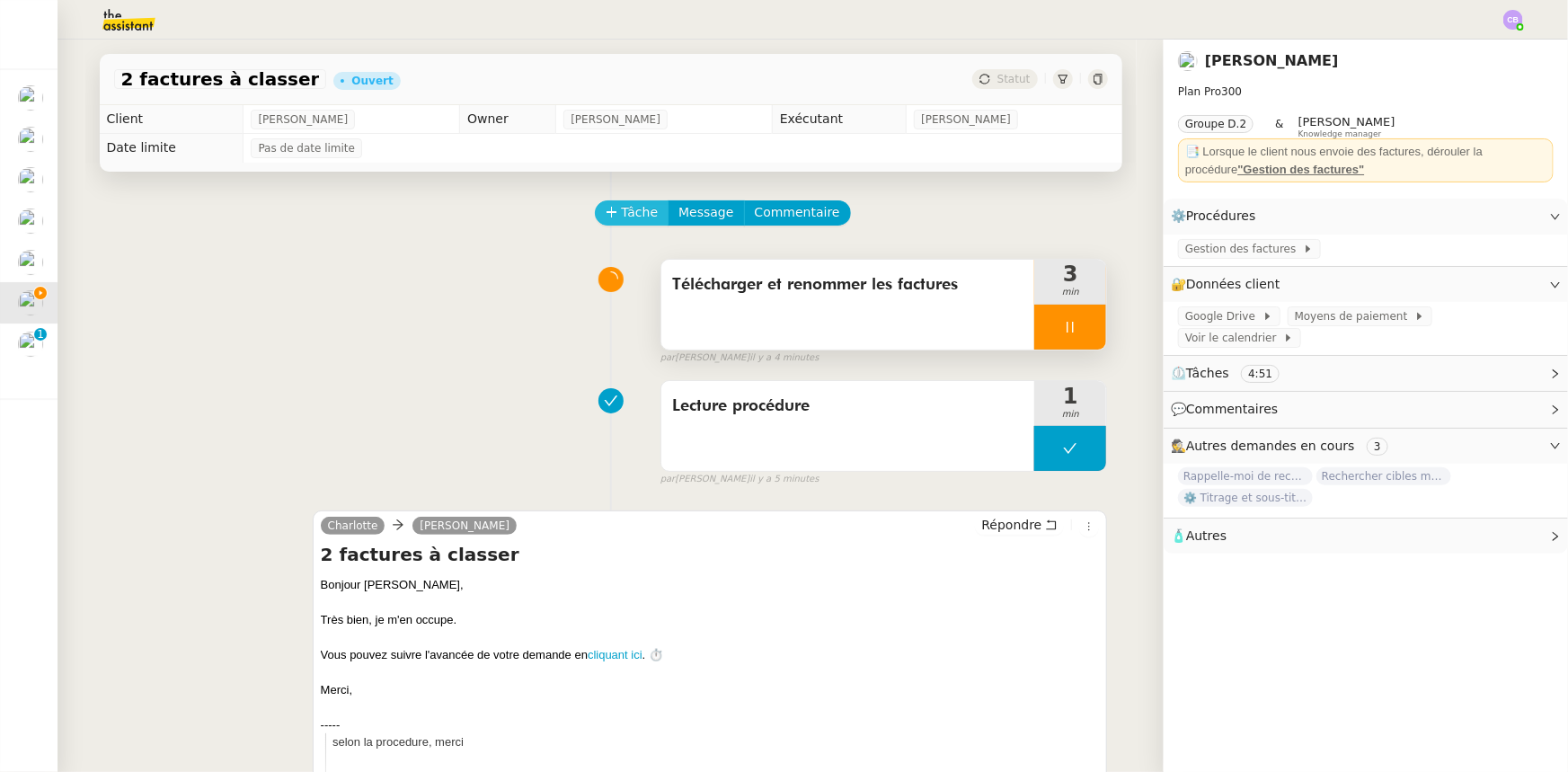
click at [629, 223] on span "Tâche" at bounding box center [641, 212] width 37 height 21
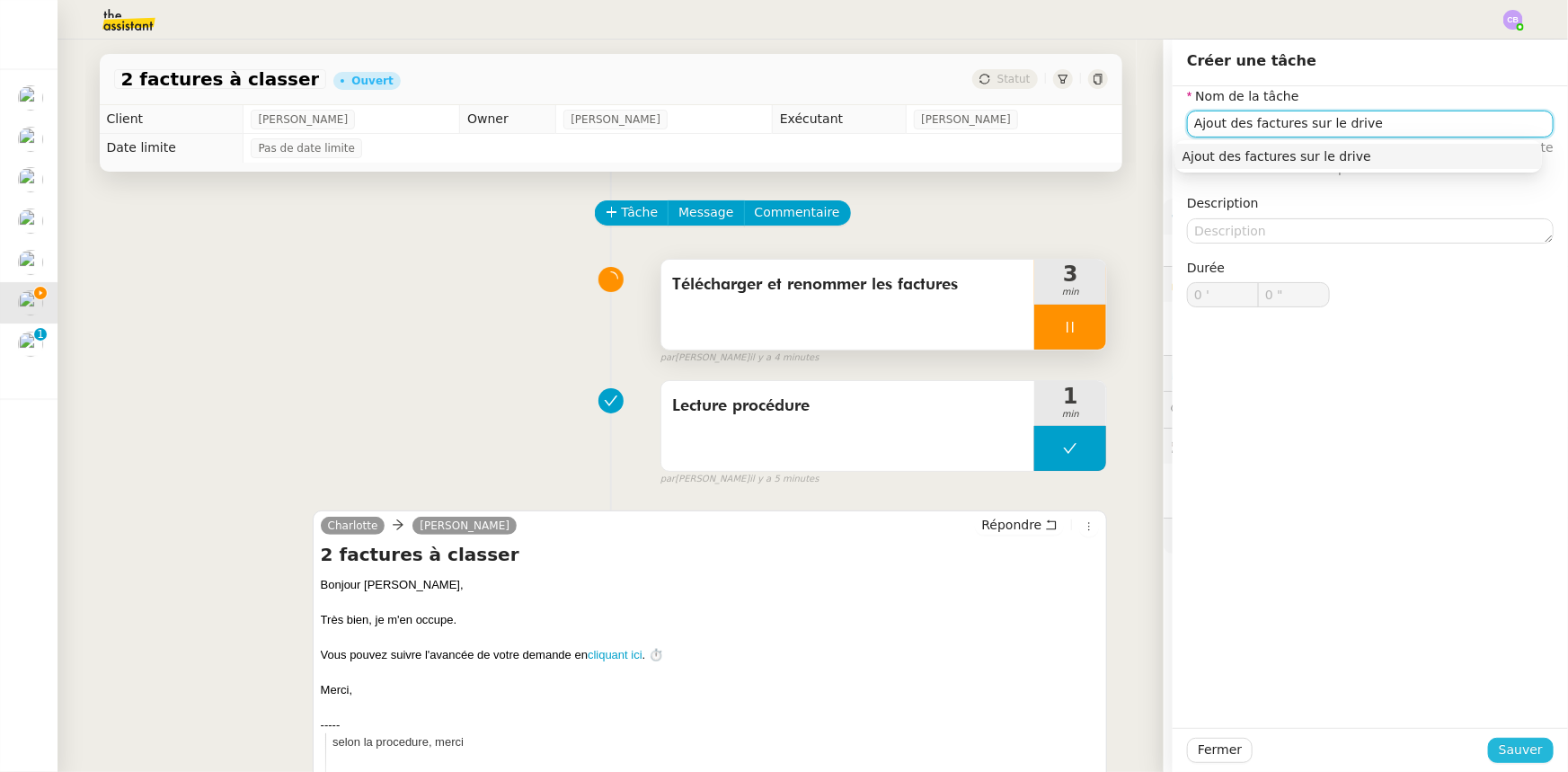
type input "Ajout des factures sur le drive"
click at [1044, 477] on span "Sauver" at bounding box center [1521, 749] width 44 height 21
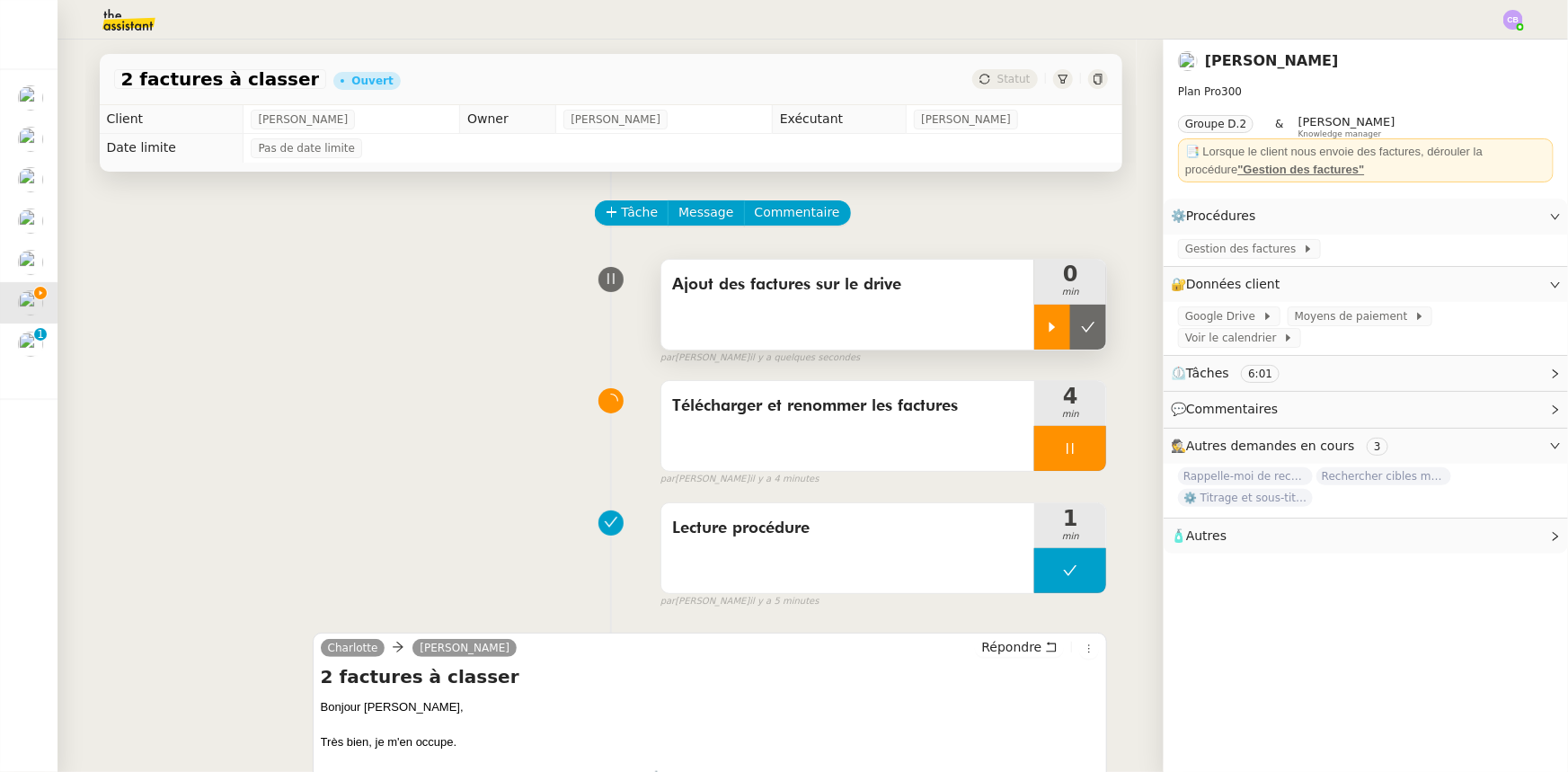
click at [1044, 328] on icon at bounding box center [1053, 326] width 6 height 10
click at [1034, 451] on div at bounding box center [1070, 448] width 72 height 45
click at [1044, 456] on icon at bounding box center [1088, 449] width 15 height 15
click at [1044, 319] on span "Google Drive" at bounding box center [1224, 316] width 78 height 18
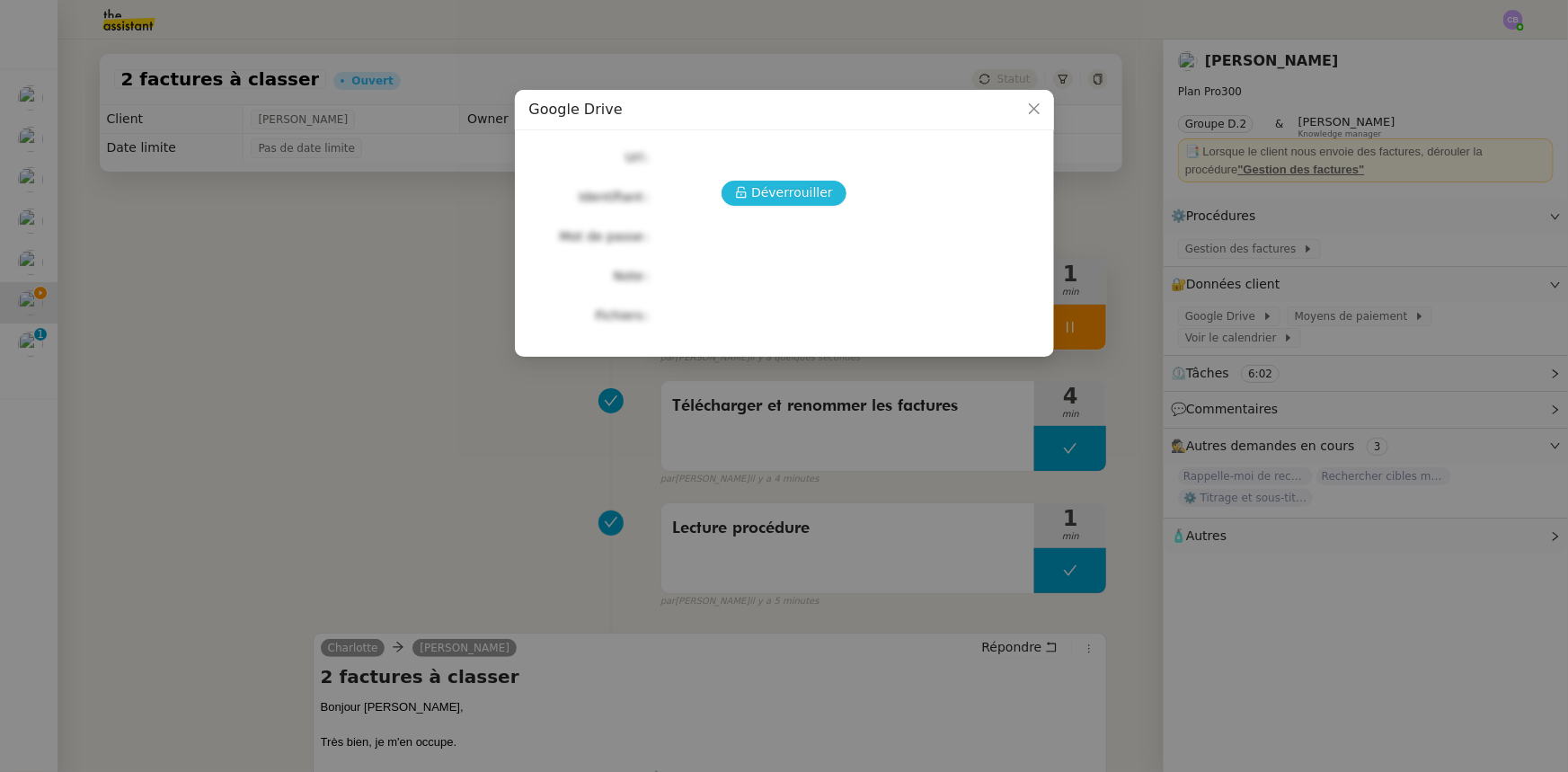
click at [793, 193] on span "Déverrouiller" at bounding box center [792, 193] width 82 height 21
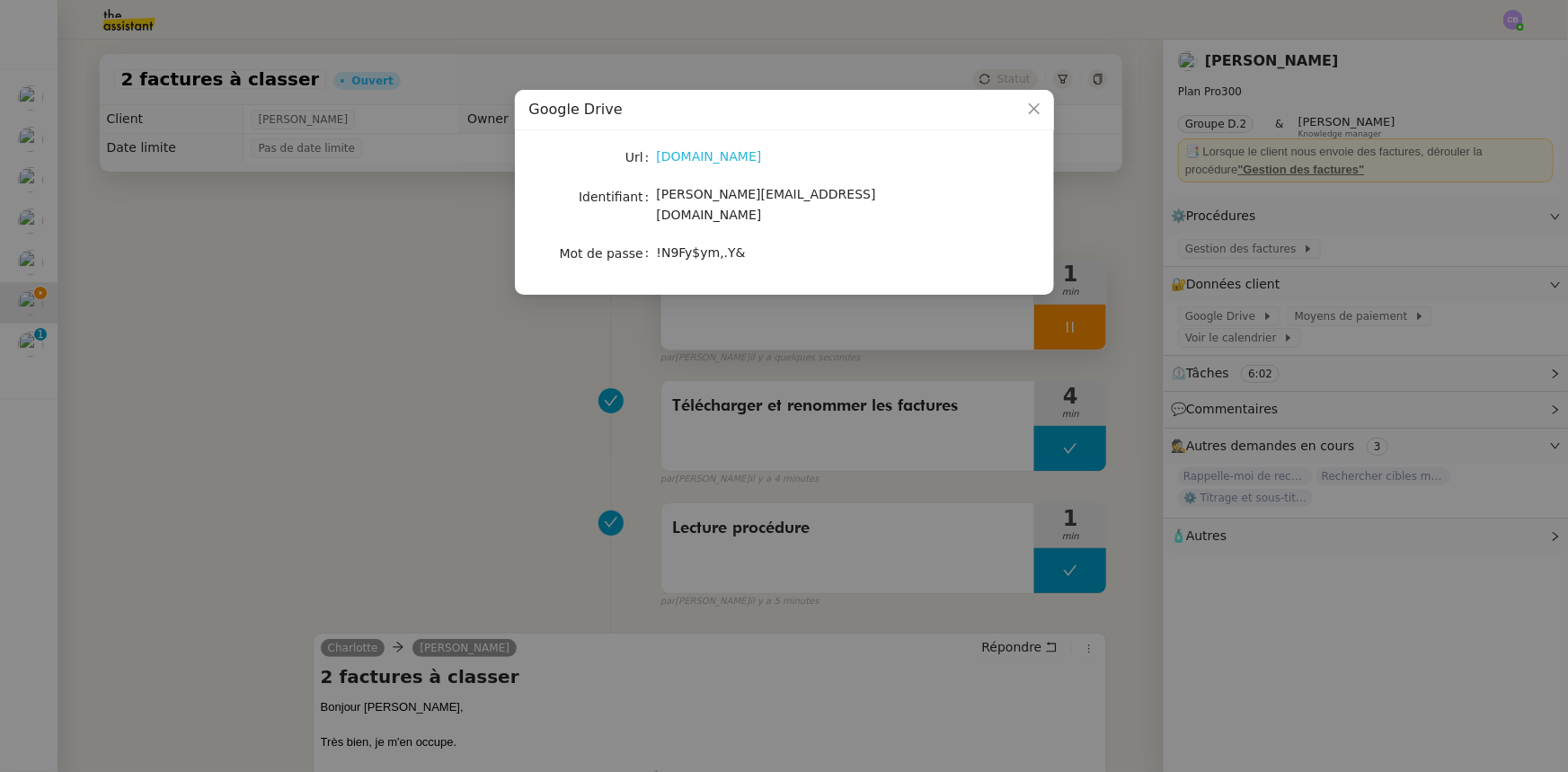
click at [717, 162] on link "drive.google.com" at bounding box center [709, 156] width 105 height 15
drag, startPoint x: 811, startPoint y: 197, endPoint x: 659, endPoint y: 198, distance: 152.0
click at [659, 198] on span "charlotte@comediesuisse.ch" at bounding box center [767, 205] width 219 height 35
copy span "charlotte@comediesuisse.ch"
drag, startPoint x: 732, startPoint y: 234, endPoint x: 656, endPoint y: 238, distance: 76.1
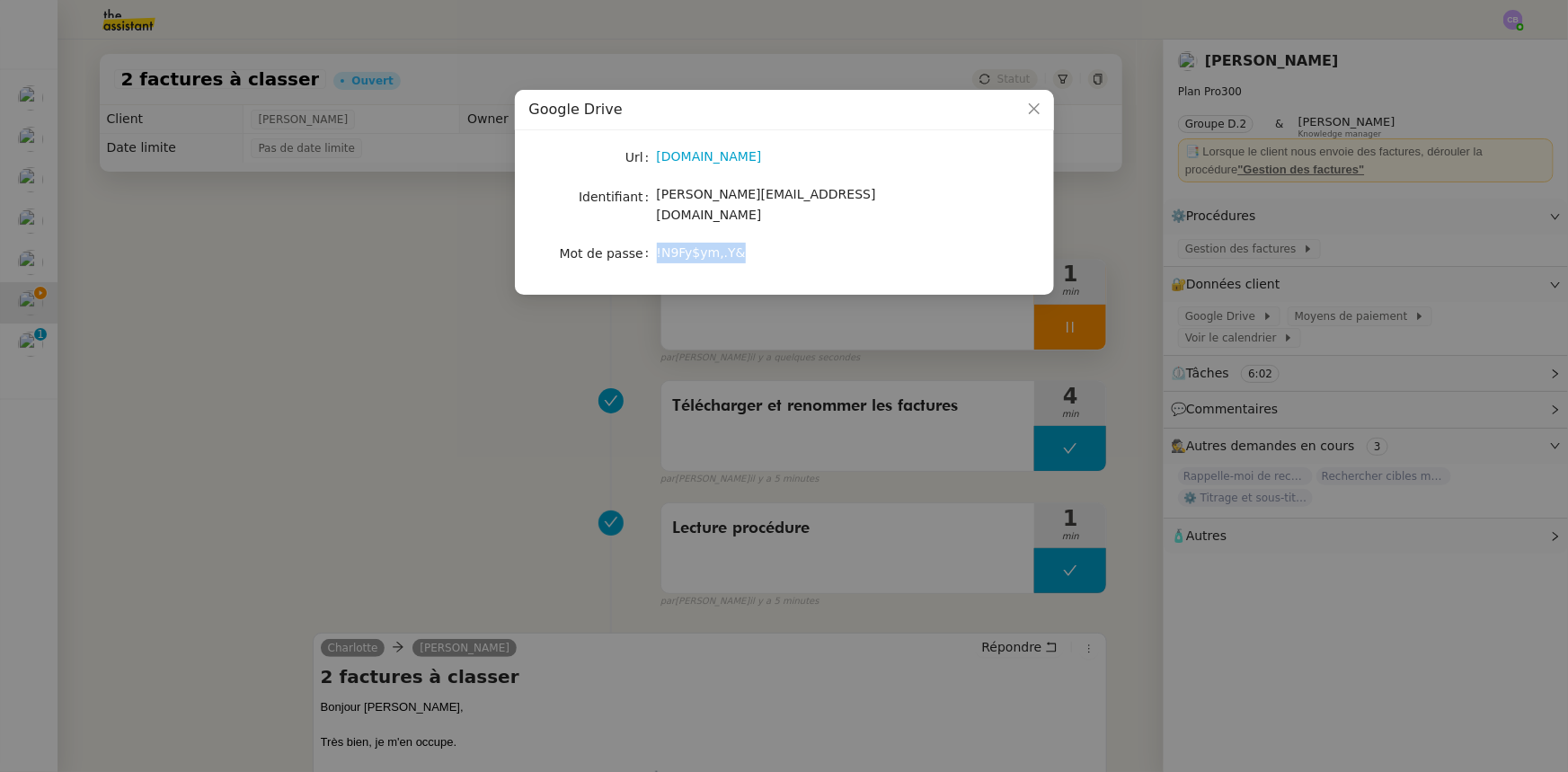
click at [657, 246] on span "!N9Fy$ym,.Y&" at bounding box center [701, 253] width 89 height 15
copy span "!N9Fy$ym,.Y&"
click at [1022, 107] on span "Close" at bounding box center [1033, 109] width 39 height 39
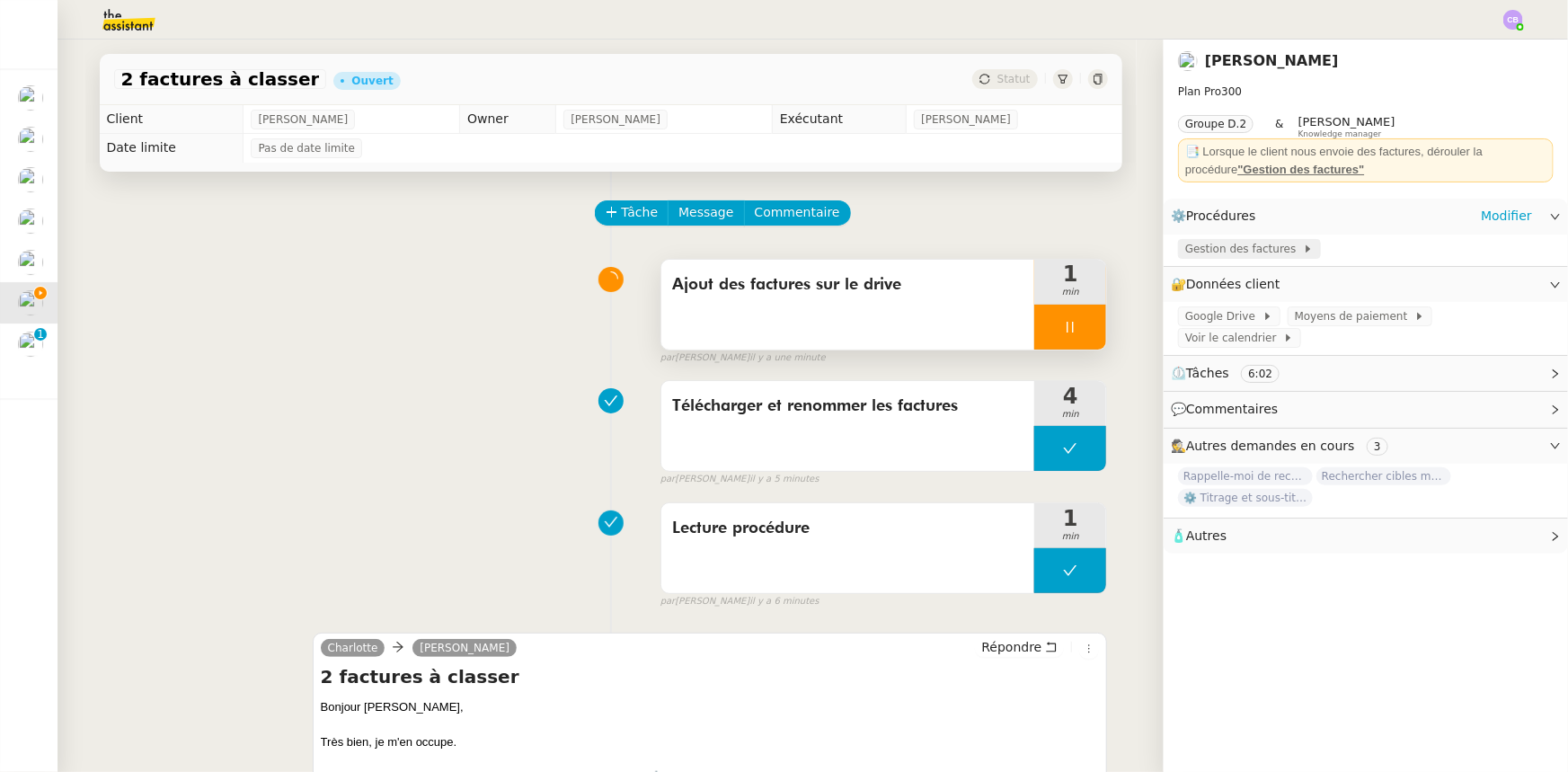
click at [1044, 251] on span "Gestion des factures" at bounding box center [1244, 249] width 118 height 18
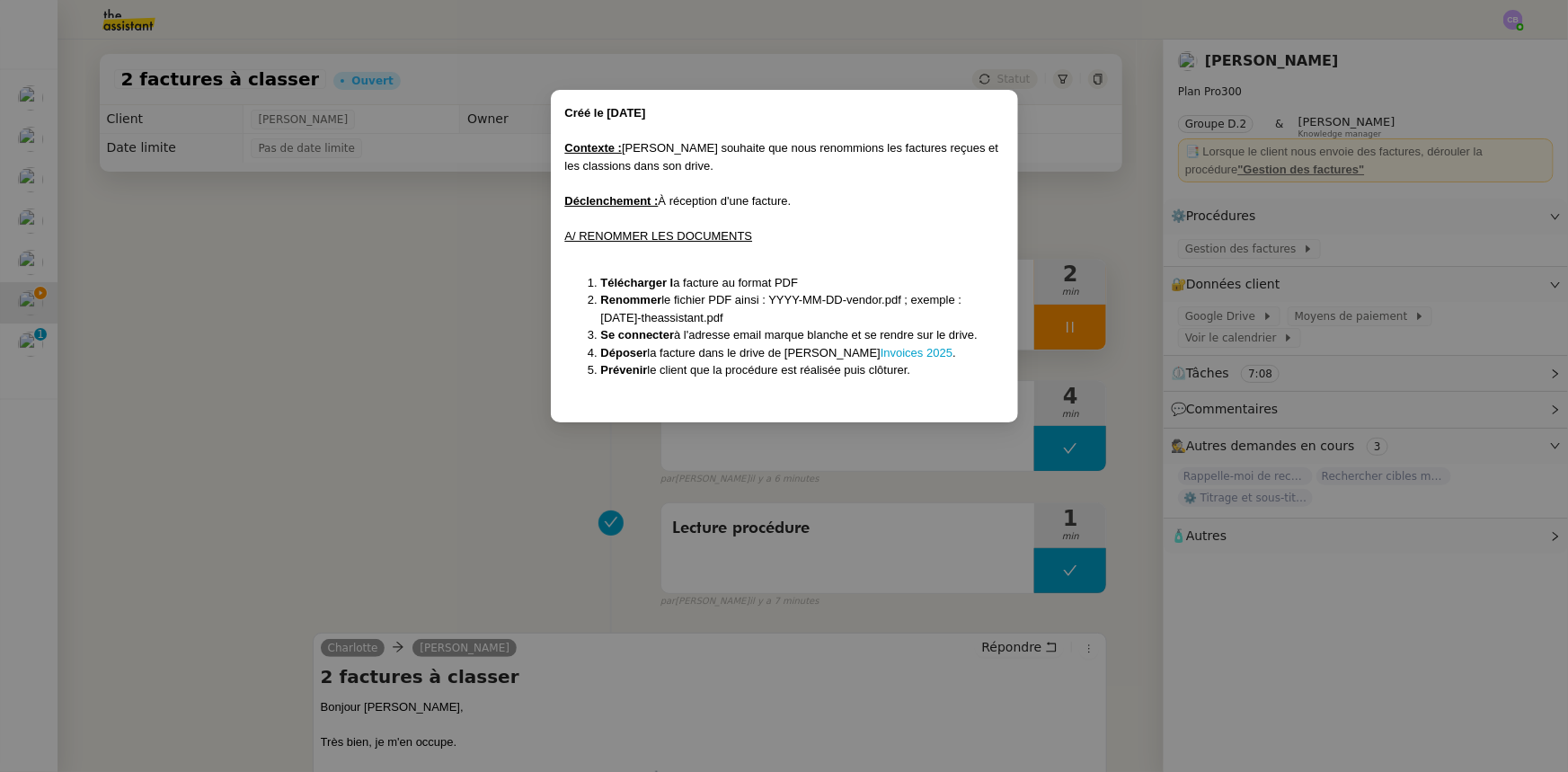
click at [445, 284] on nz-modal-container "Créé le 12/08/2025 Contexte : Benjamin souhaite que nous renommions les facture…" at bounding box center [784, 386] width 1568 height 772
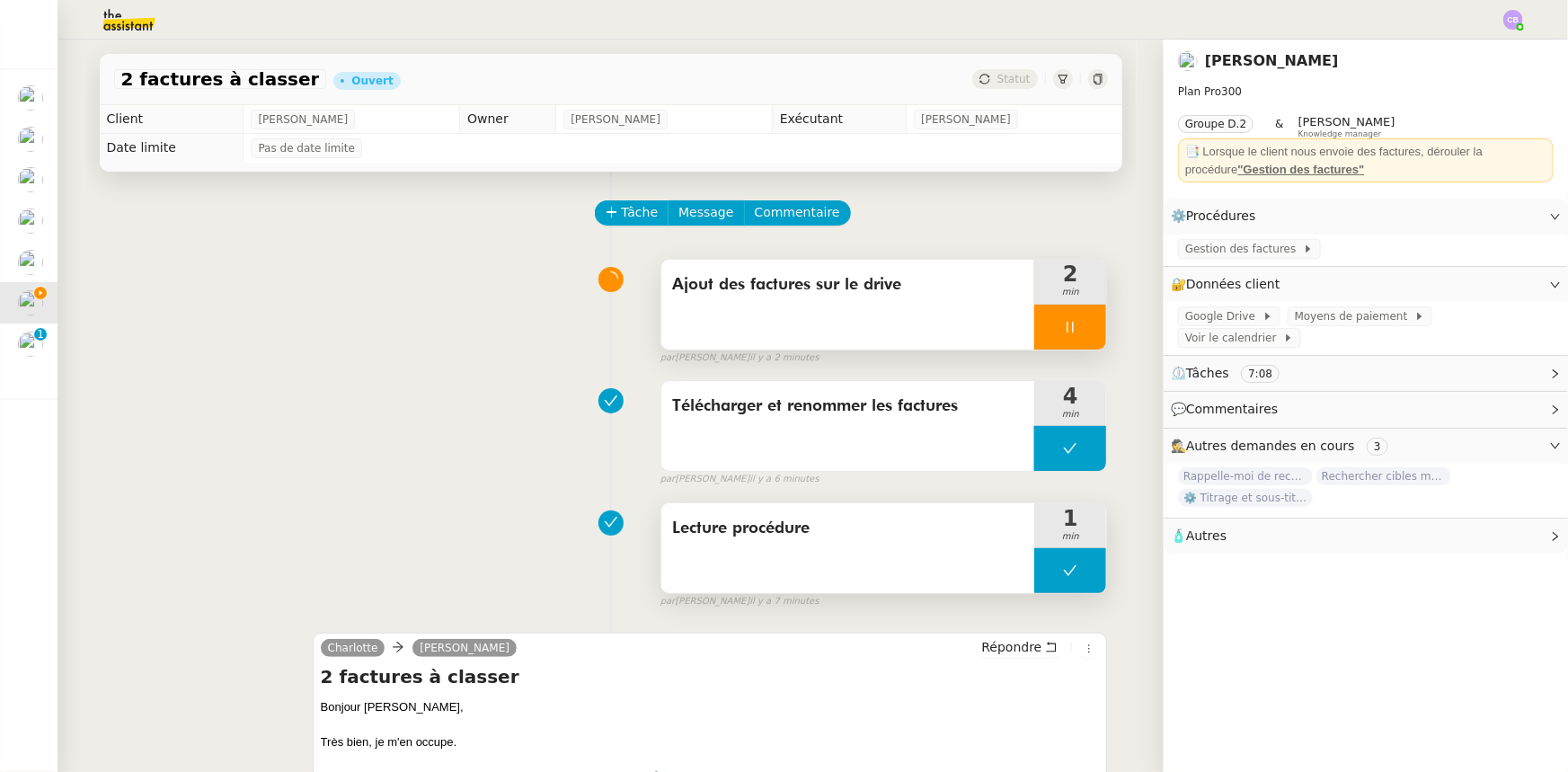
click at [1043, 477] on button at bounding box center [1070, 570] width 72 height 45
click at [1044, 477] on icon at bounding box center [1053, 571] width 15 height 15
click at [622, 215] on span "Tâche" at bounding box center [641, 212] width 37 height 21
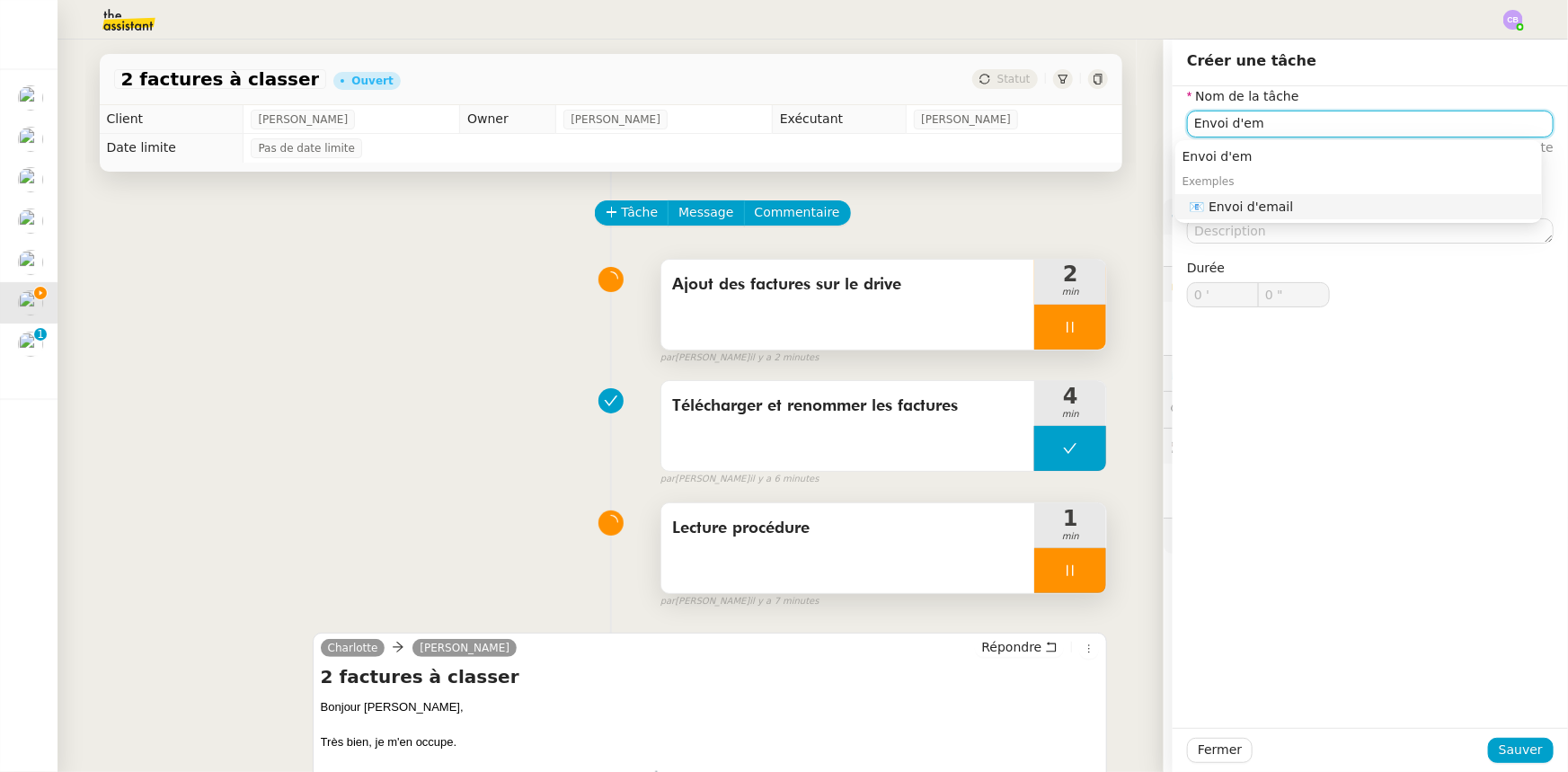
click at [1044, 205] on div "📧 Envoi d'email" at bounding box center [1362, 206] width 345 height 16
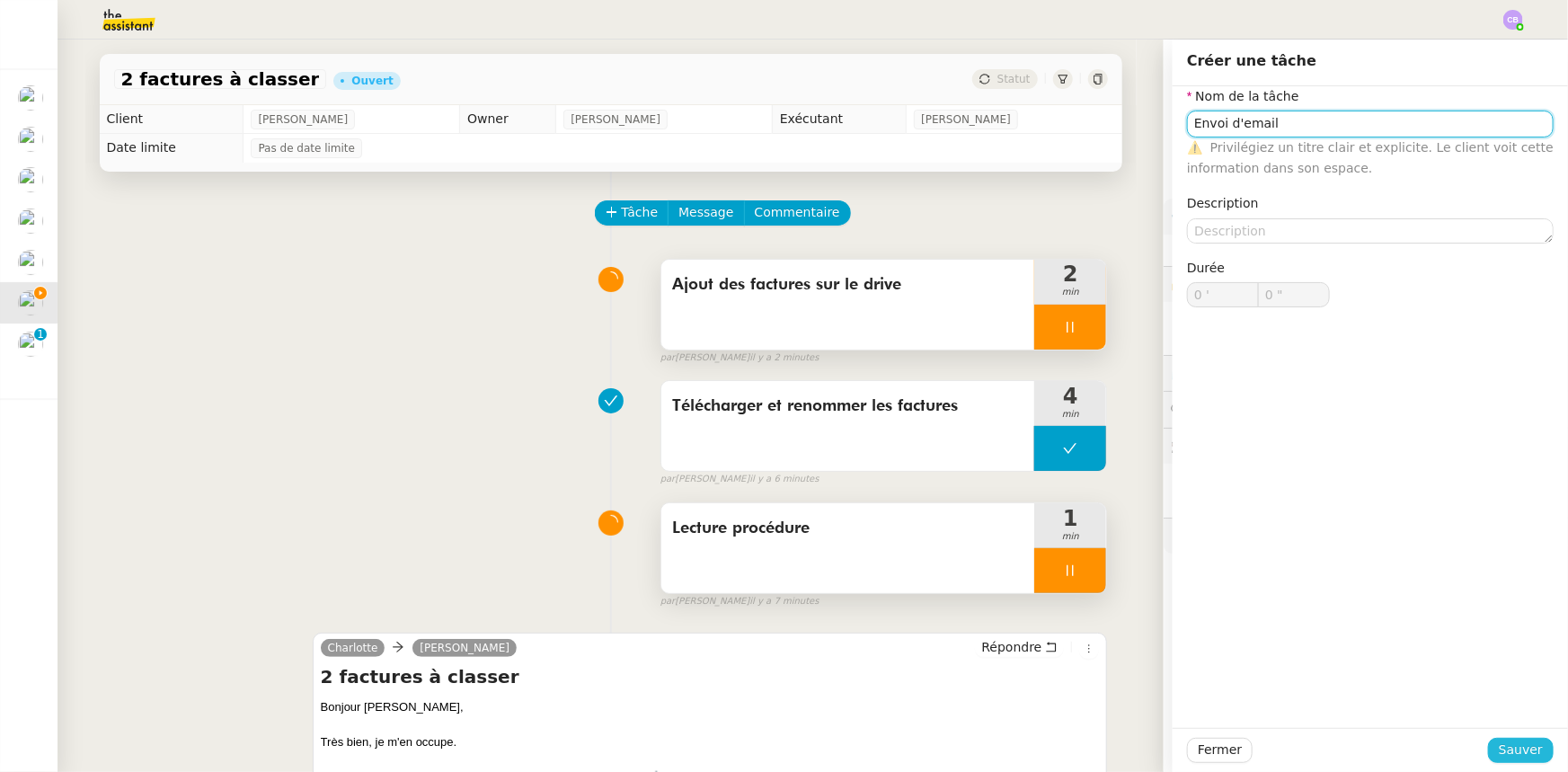
type input "Envoi d'email"
click at [1044, 477] on span "Sauver" at bounding box center [1521, 749] width 44 height 21
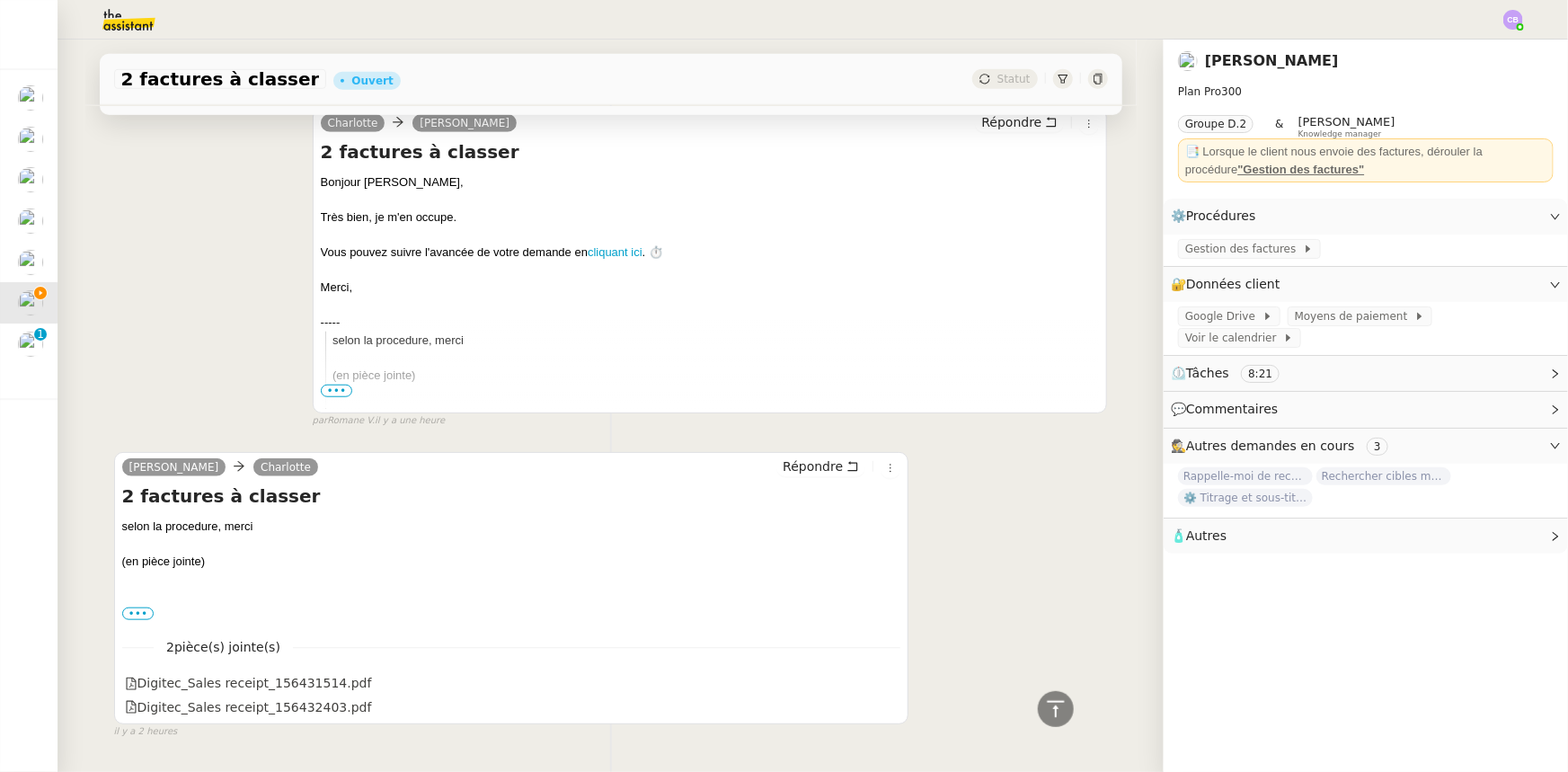
scroll to position [709, 0]
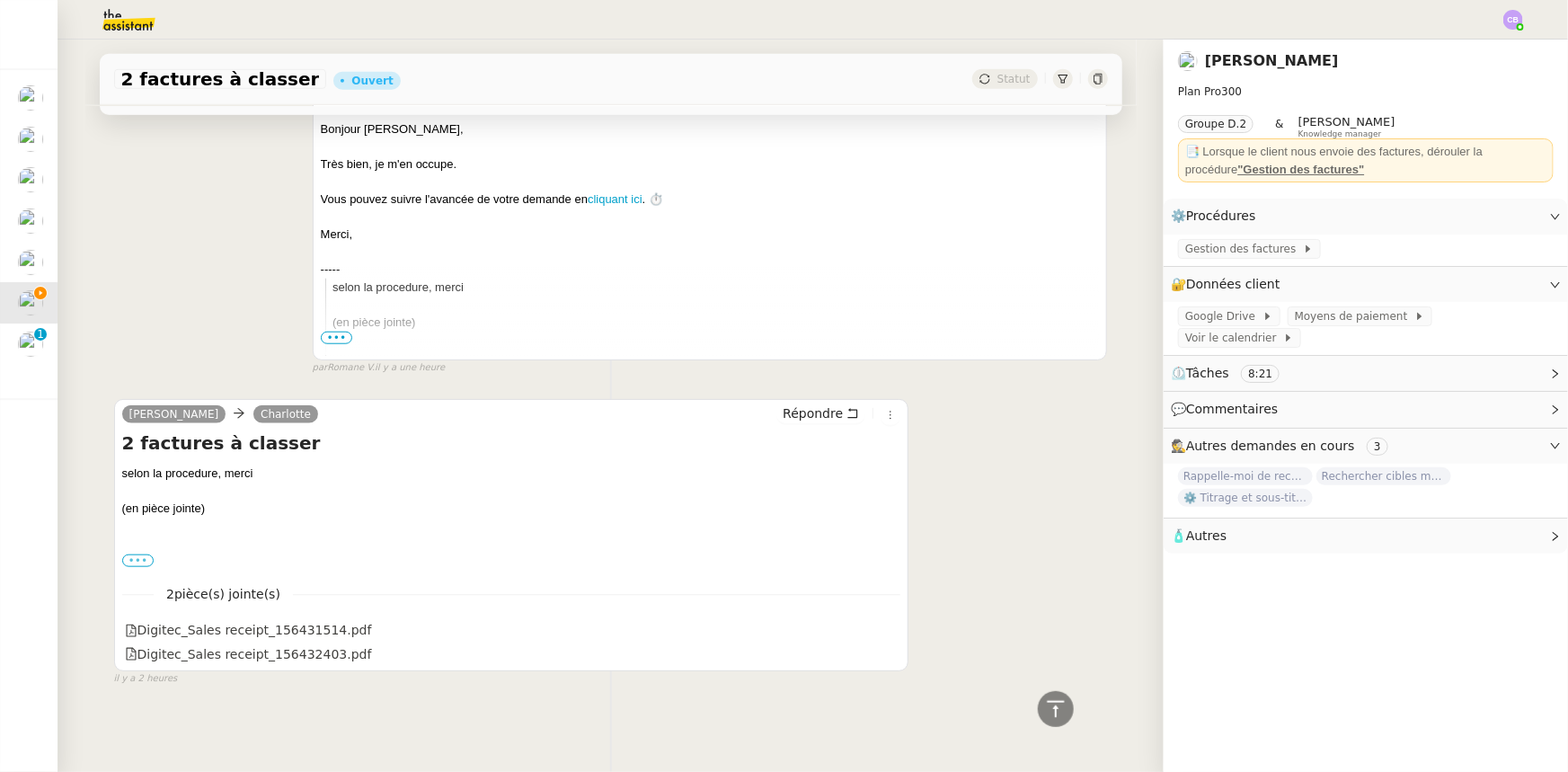
click at [127, 477] on label "•••" at bounding box center [138, 561] width 32 height 13
click at [0, 0] on input "•••" at bounding box center [0, 0] width 0 height 0
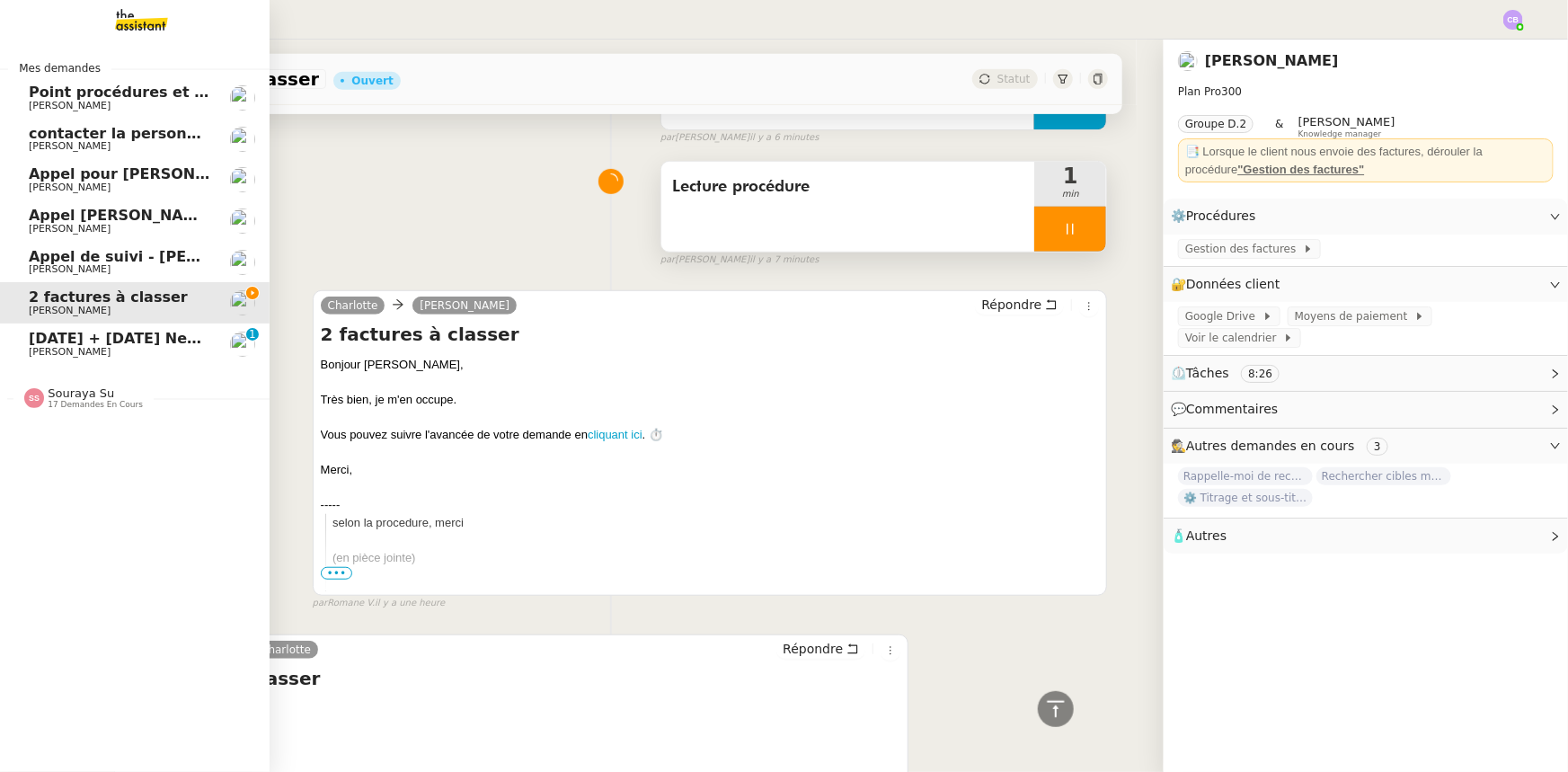
click at [77, 347] on span "[PERSON_NAME]" at bounding box center [119, 353] width 182 height 11
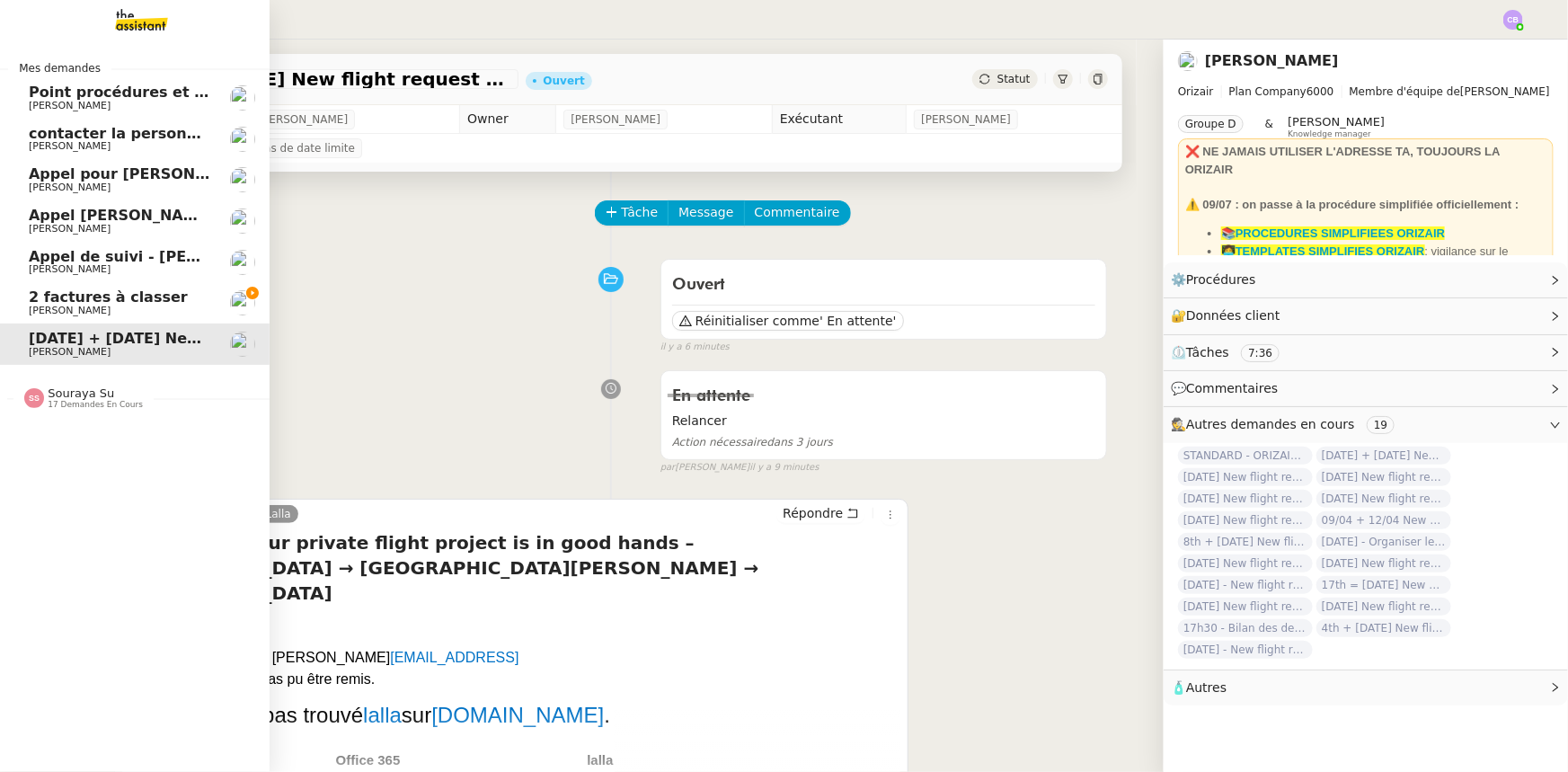
click at [72, 298] on span "2 factures à classer" at bounding box center [108, 297] width 159 height 17
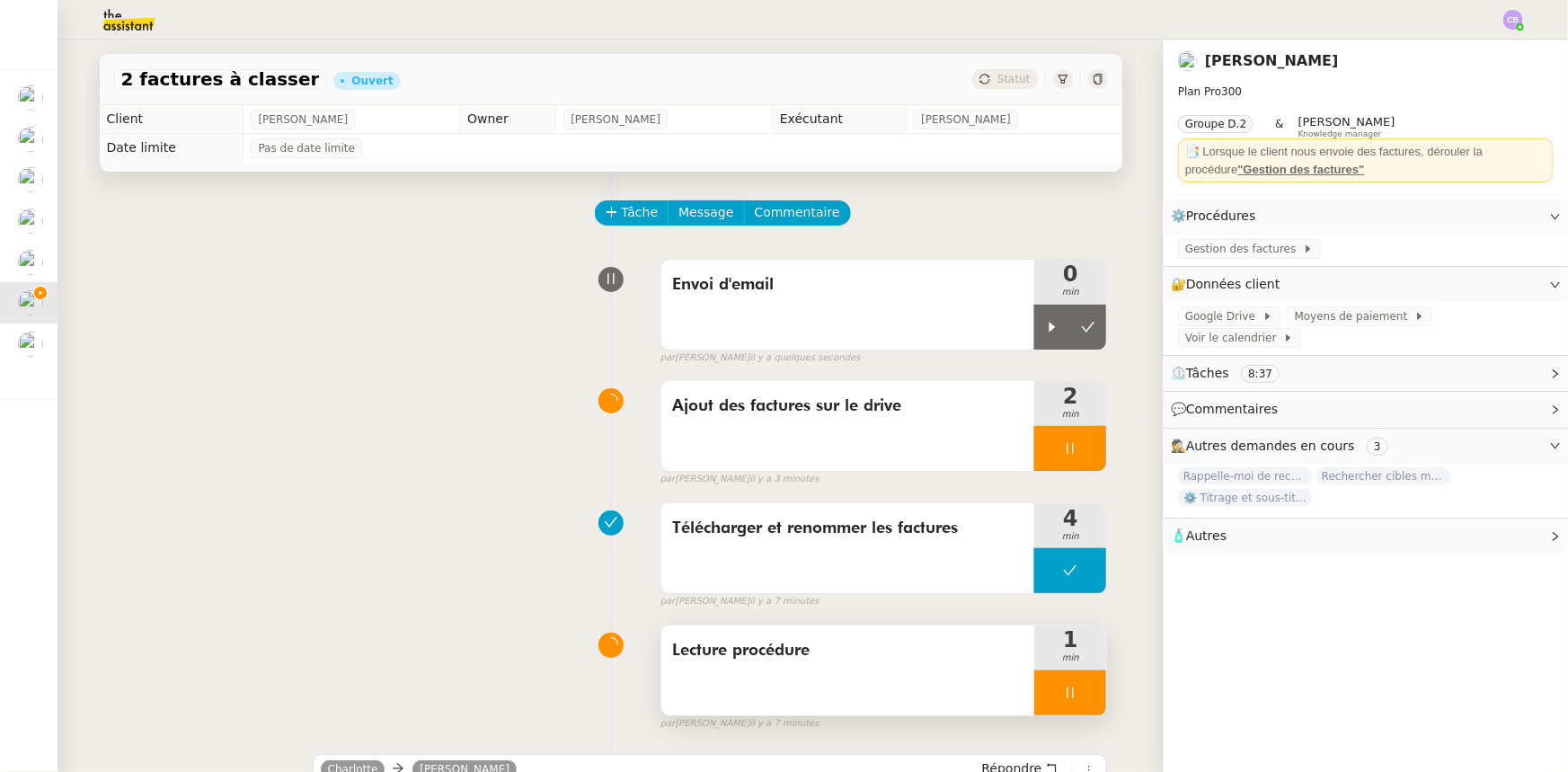
click at [1034, 477] on div at bounding box center [1070, 693] width 72 height 45
click at [1044, 477] on button at bounding box center [1087, 693] width 36 height 45
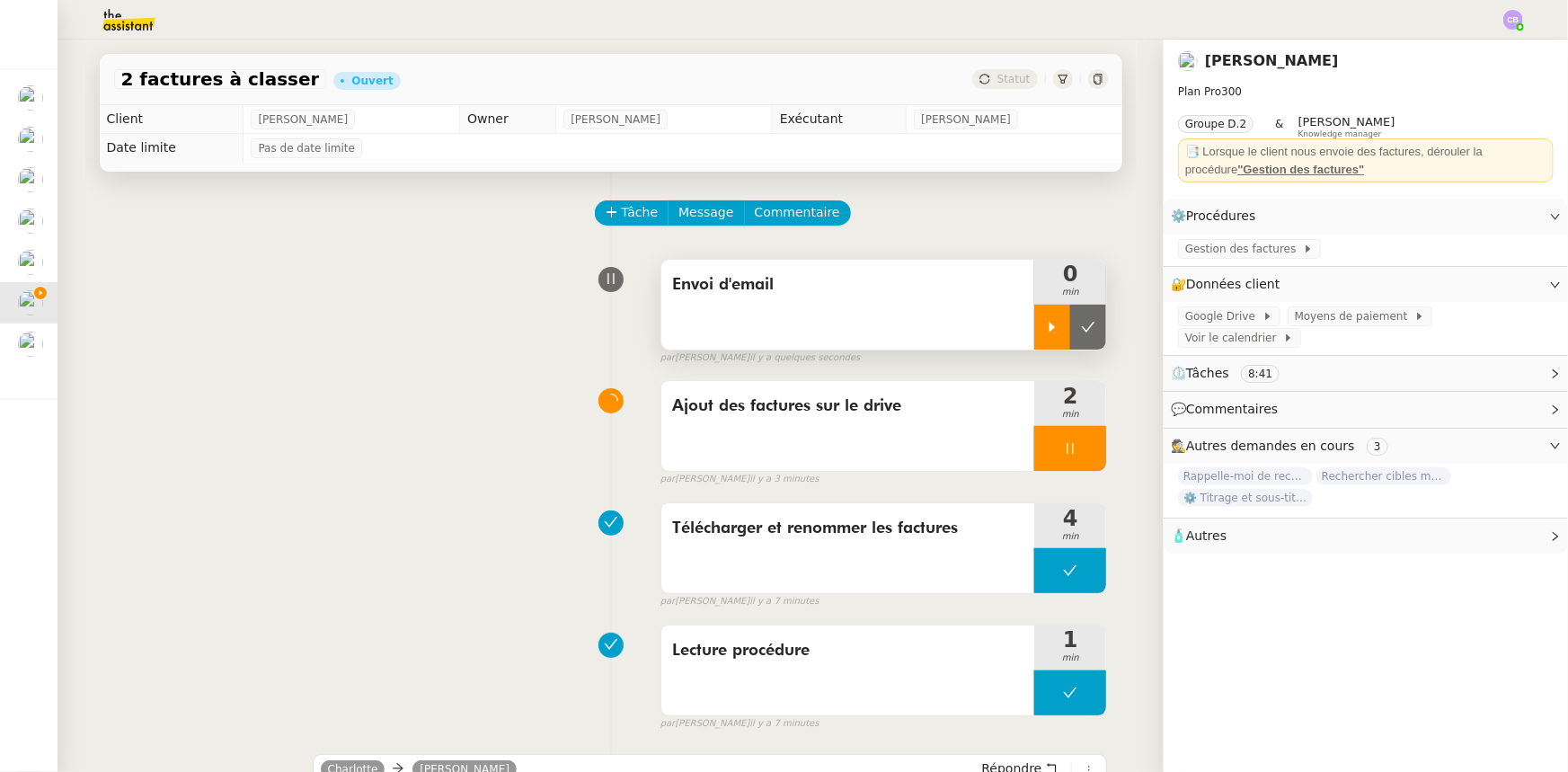
click at [1044, 327] on icon at bounding box center [1053, 327] width 15 height 15
click at [903, 430] on div "Ajout des factures sur le drive" at bounding box center [848, 426] width 374 height 90
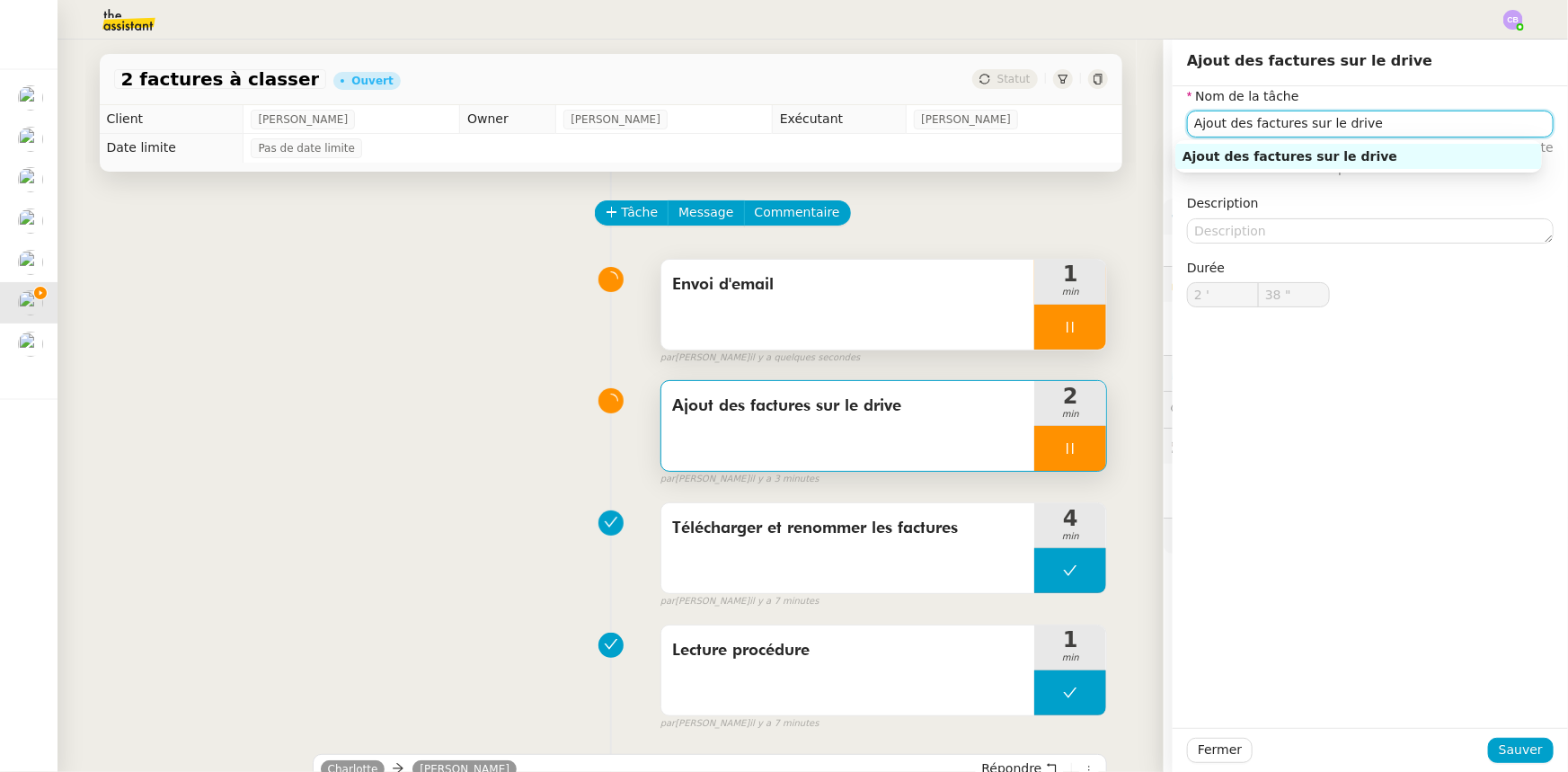
click at [1044, 122] on input "Ajout des factures sur le drive" at bounding box center [1370, 123] width 366 height 26
type input "39 ""
type input "CoAjout des factures sur le drive"
type input "40 ""
type input "ConnexionAjout des factures sur le drive"
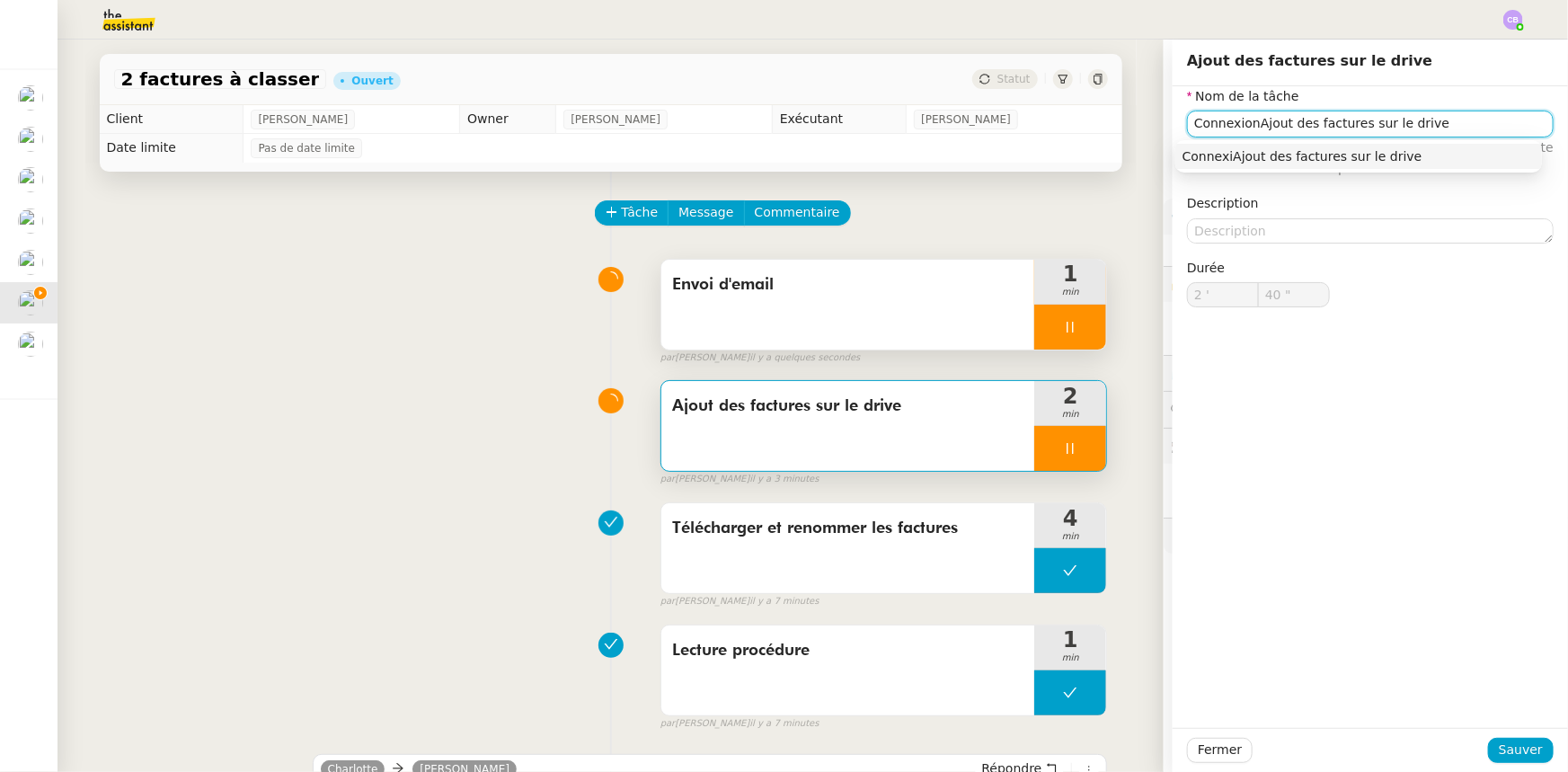
type input "41 ""
type input "Connexion + Ajout des factures sur le drive"
type input "42 ""
type input "Connexion + ajout des factures sur le drive"
type input "44 ""
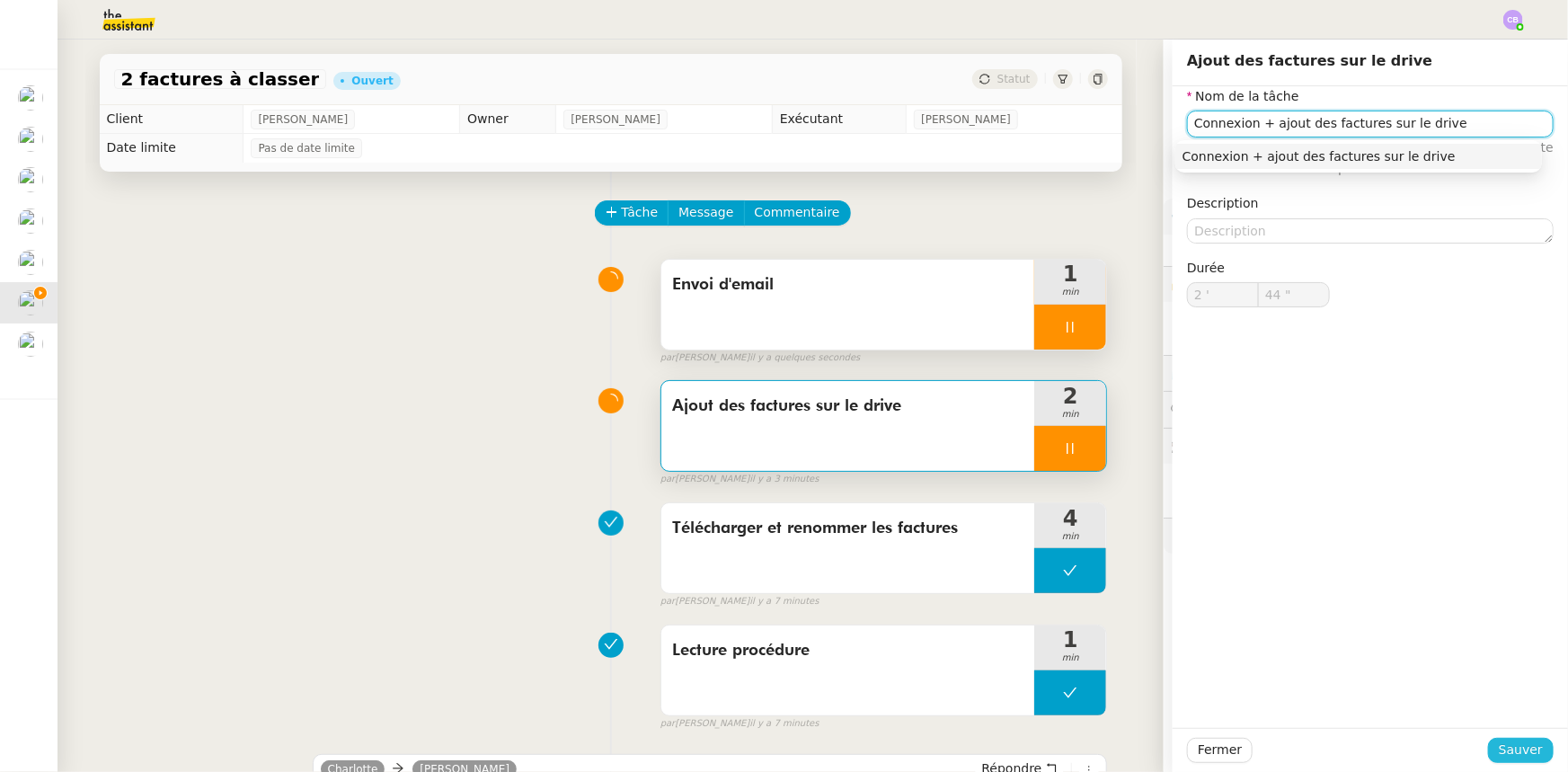
type input "Connexion + ajout des factures sur le drive"
click at [1044, 477] on span "Sauver" at bounding box center [1521, 749] width 44 height 21
type input "45 ""
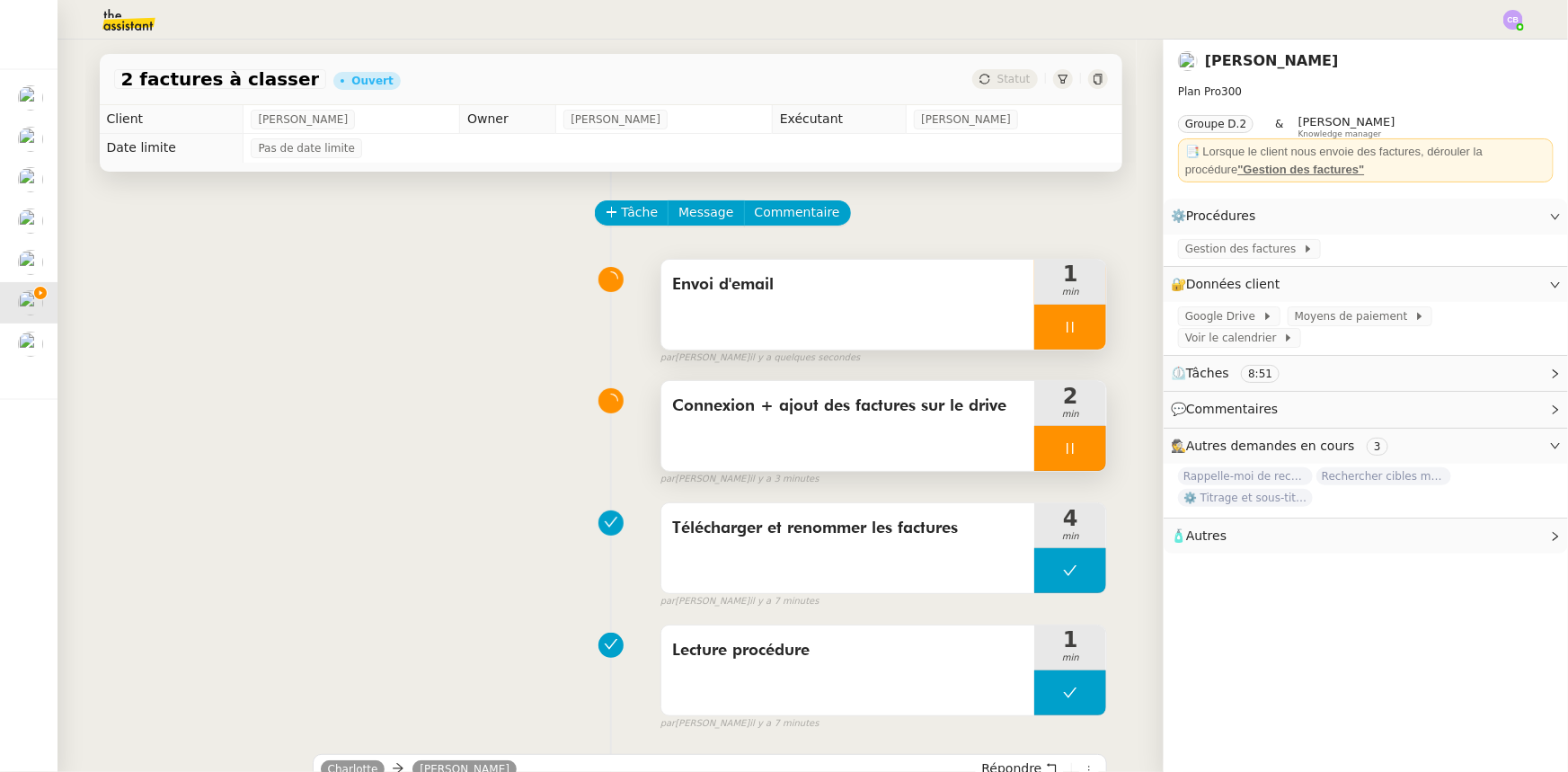
click at [1040, 444] on div at bounding box center [1070, 448] width 72 height 45
click at [1044, 461] on button at bounding box center [1087, 448] width 36 height 45
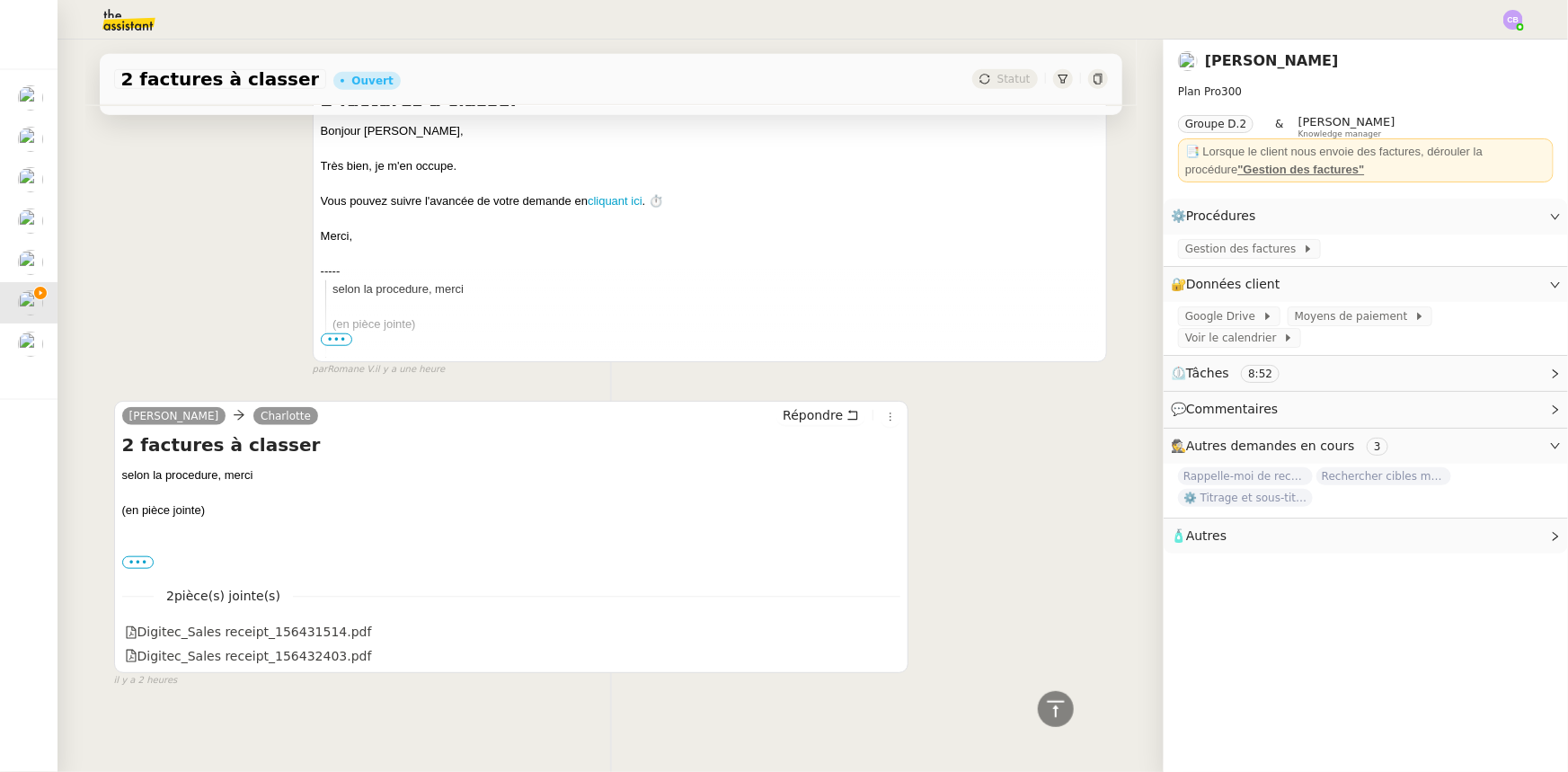
scroll to position [709, 0]
click at [789, 408] on span "Répondre" at bounding box center [813, 414] width 60 height 18
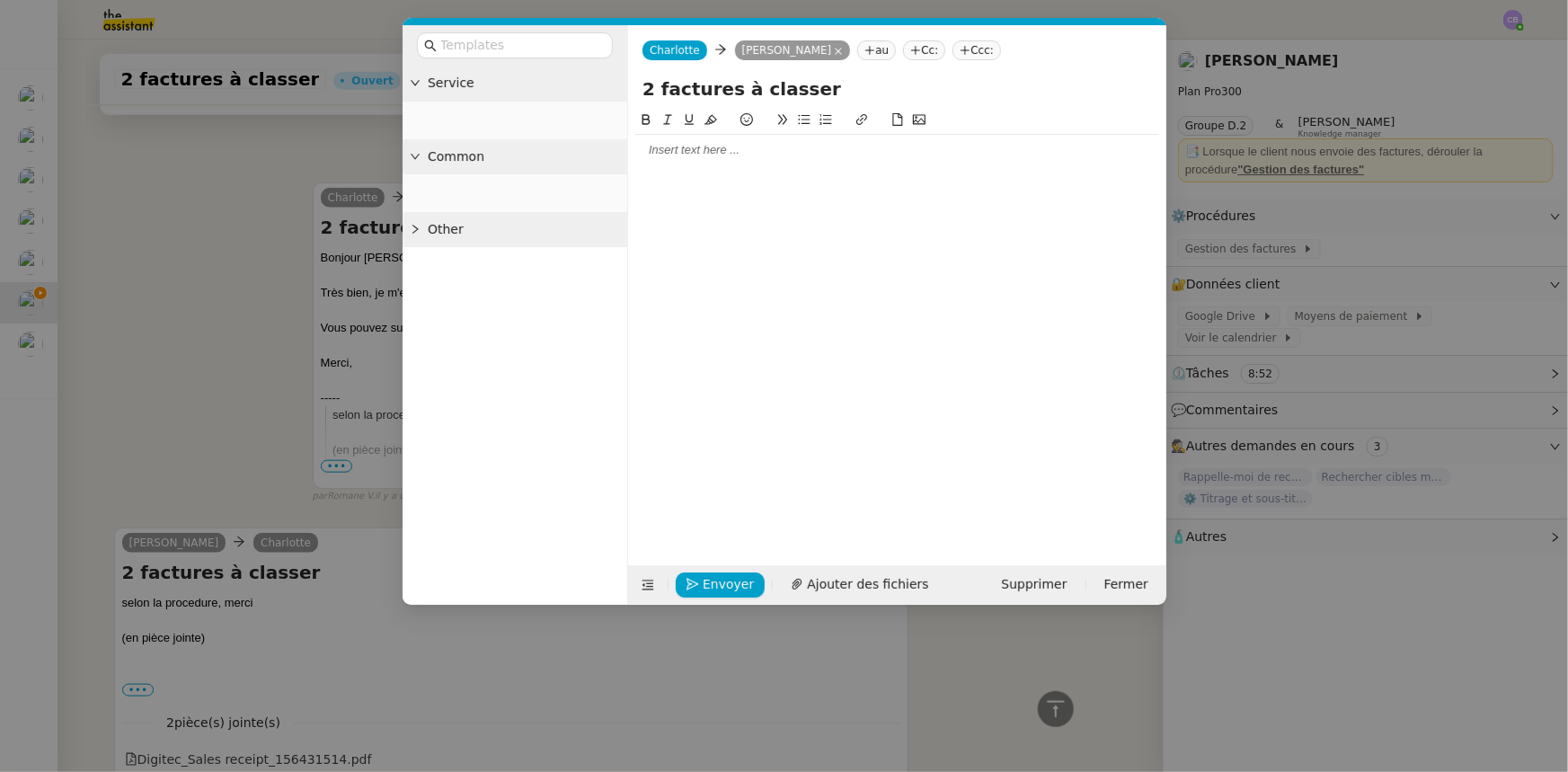
scroll to position [847, 0]
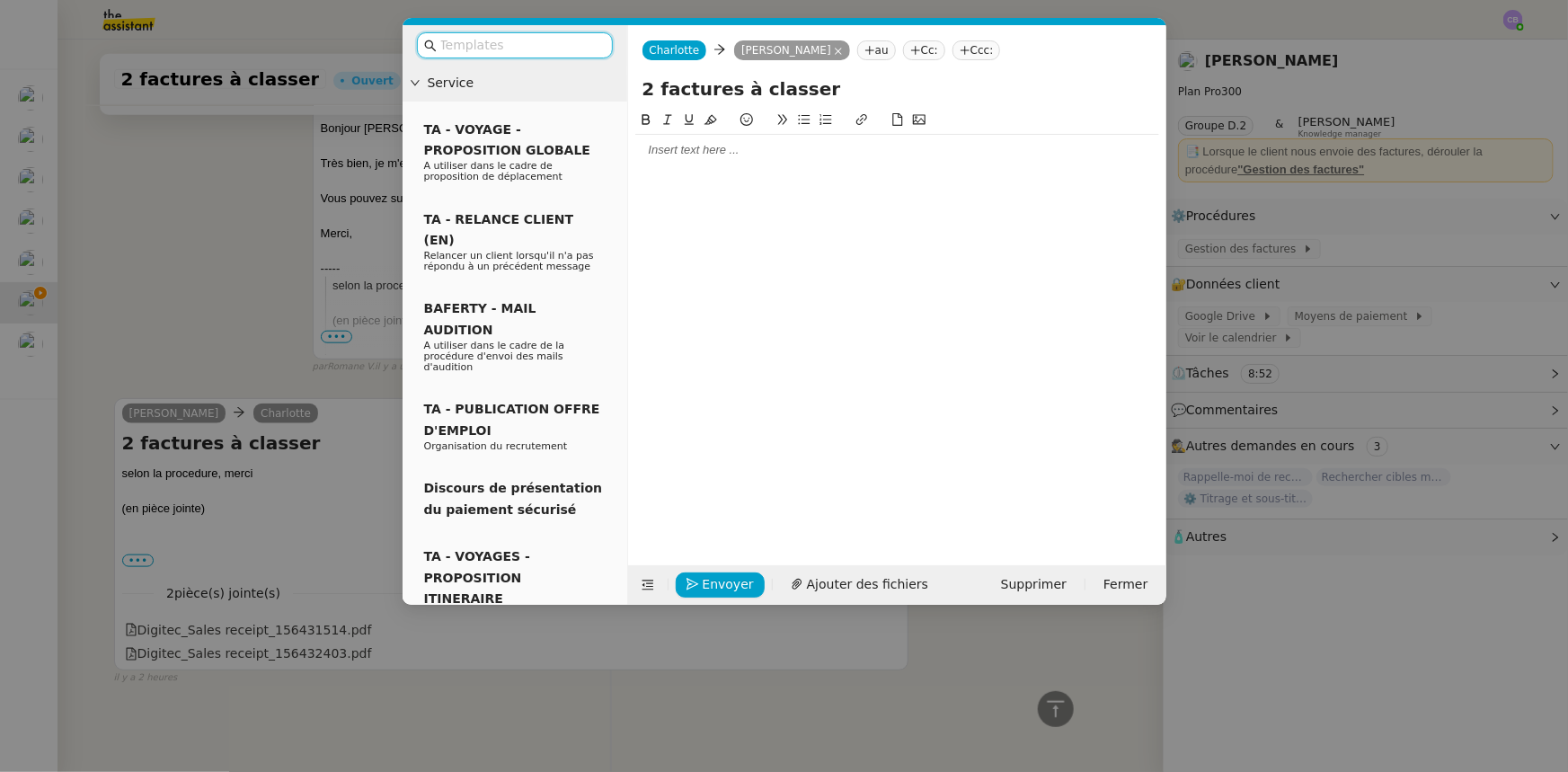
click at [524, 49] on input "text" at bounding box center [521, 45] width 162 height 21
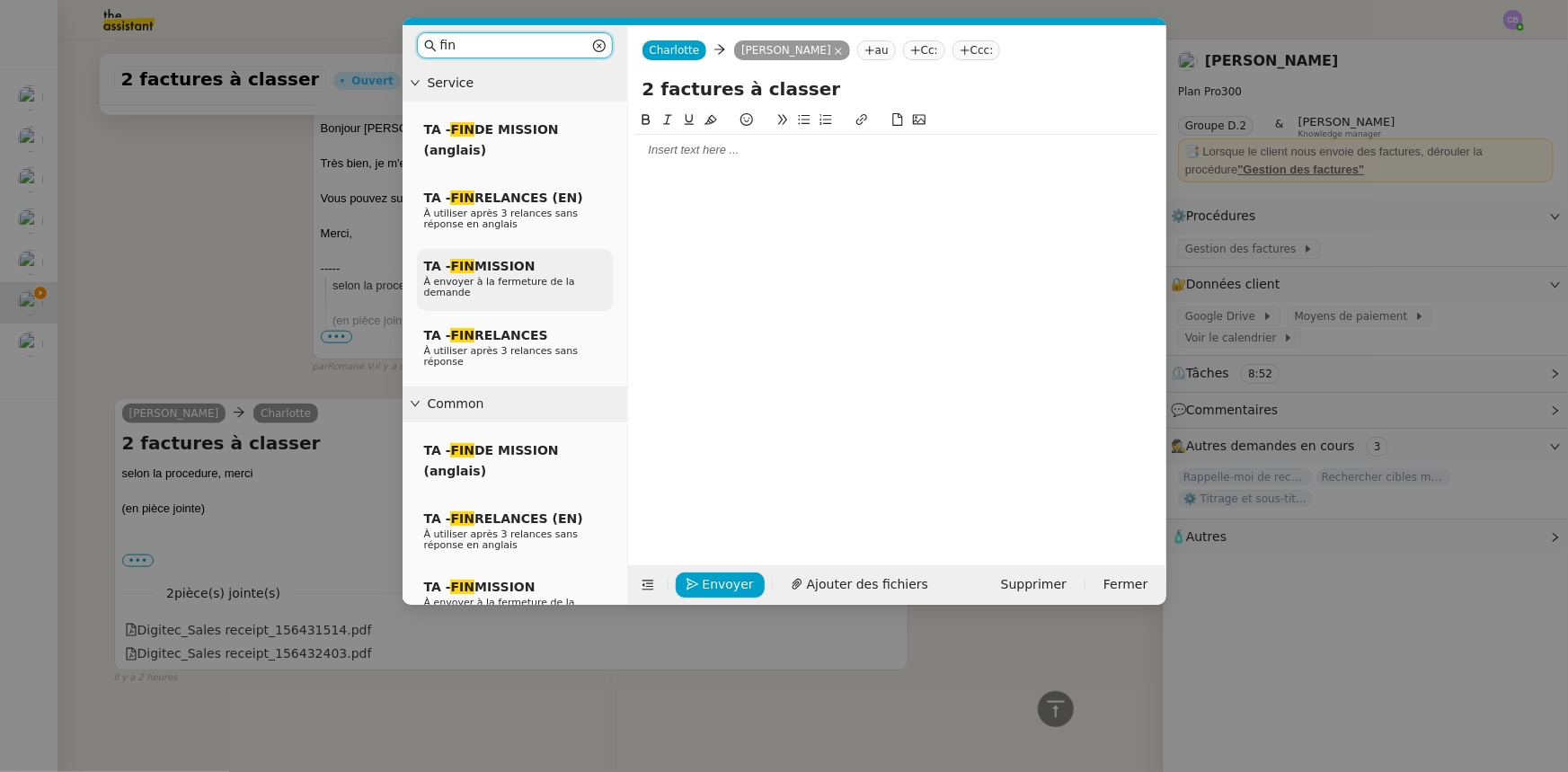
type input "fin"
click at [542, 280] on span "À envoyer à la fermeture de la demande" at bounding box center [499, 287] width 151 height 23
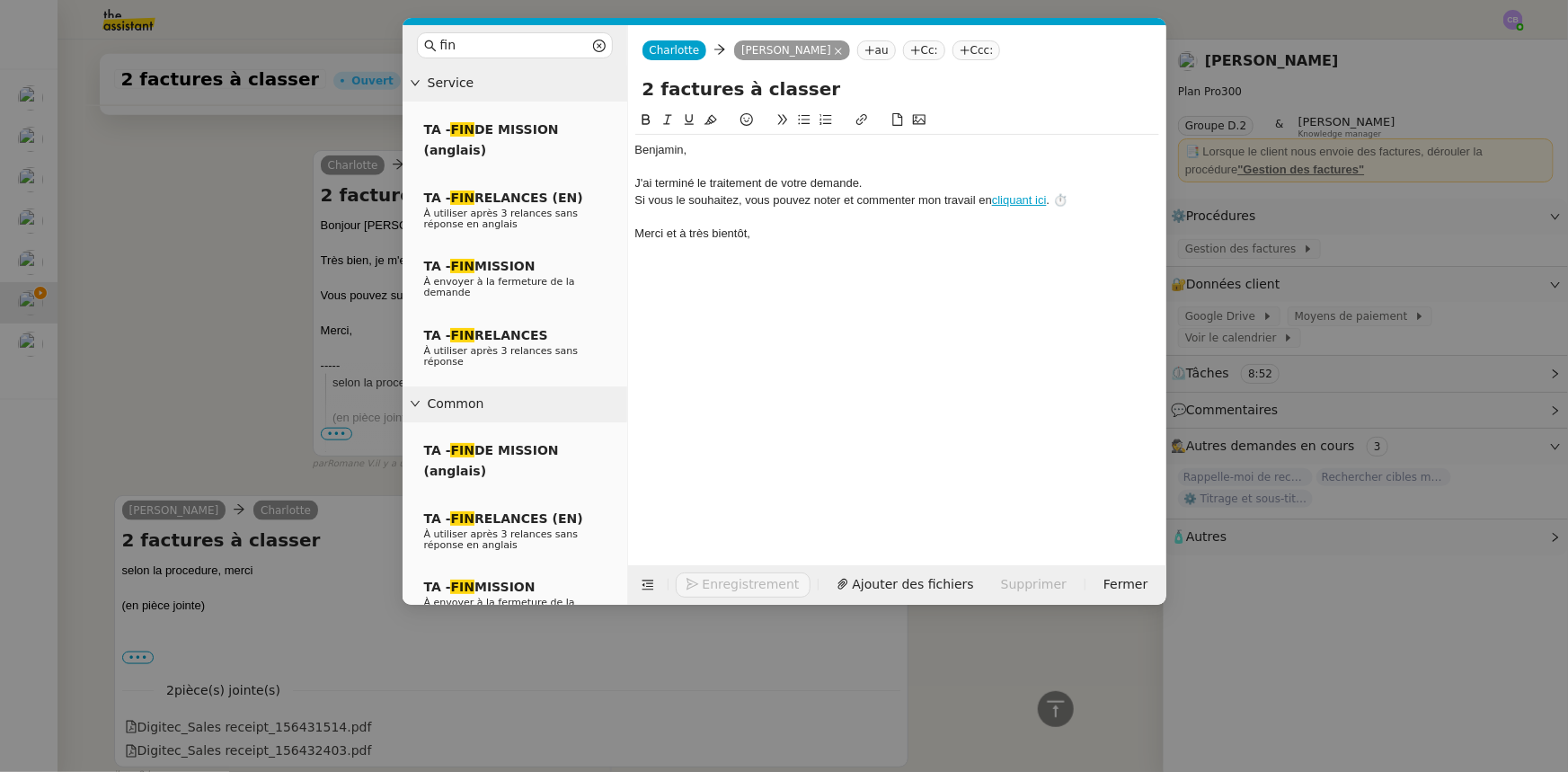
scroll to position [952, 0]
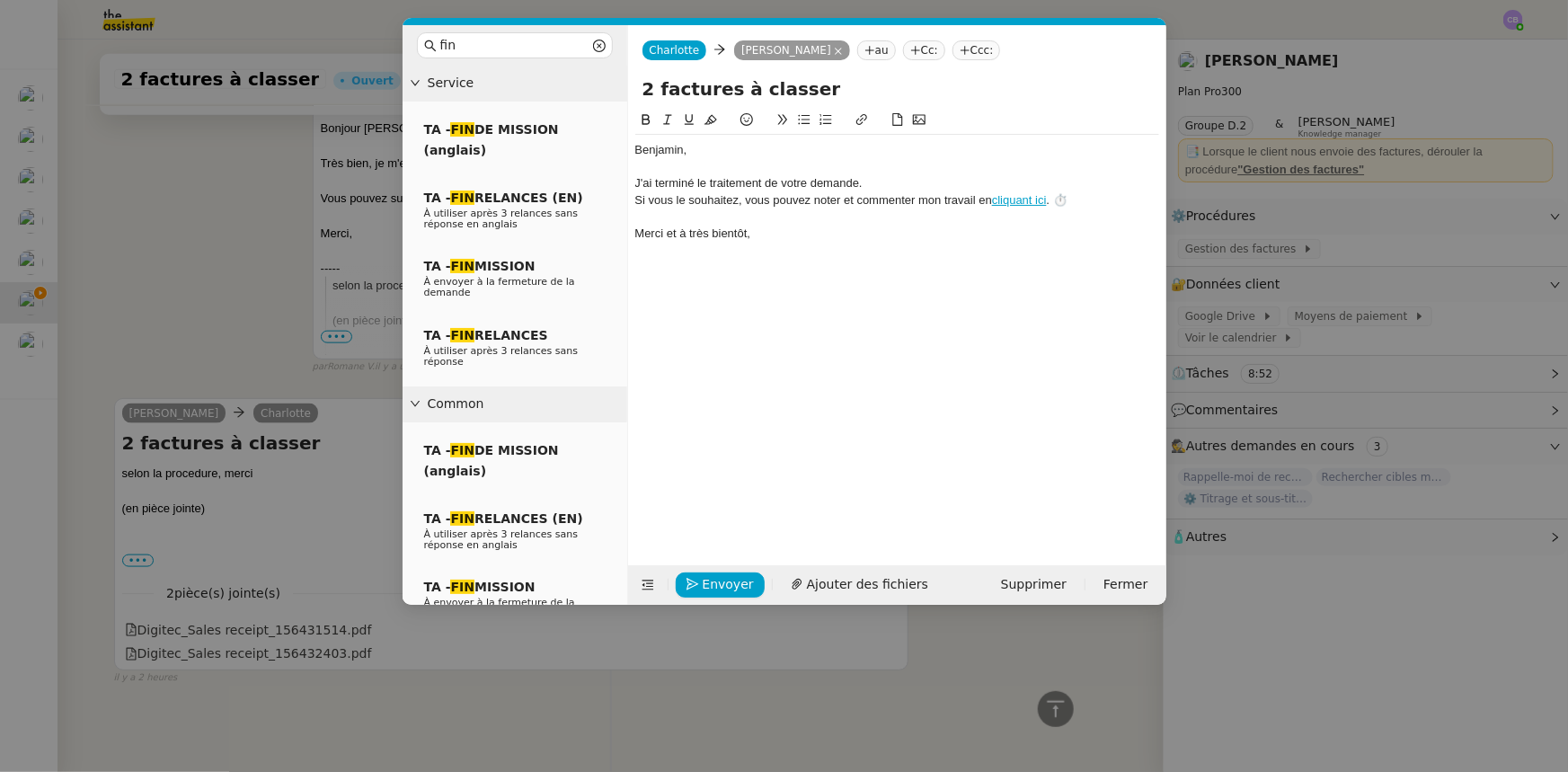
click at [636, 145] on div "﻿Benjamin﻿," at bounding box center [896, 150] width 524 height 16
click at [767, 154] on div "﻿Bonjour Benjamin﻿," at bounding box center [896, 150] width 524 height 16
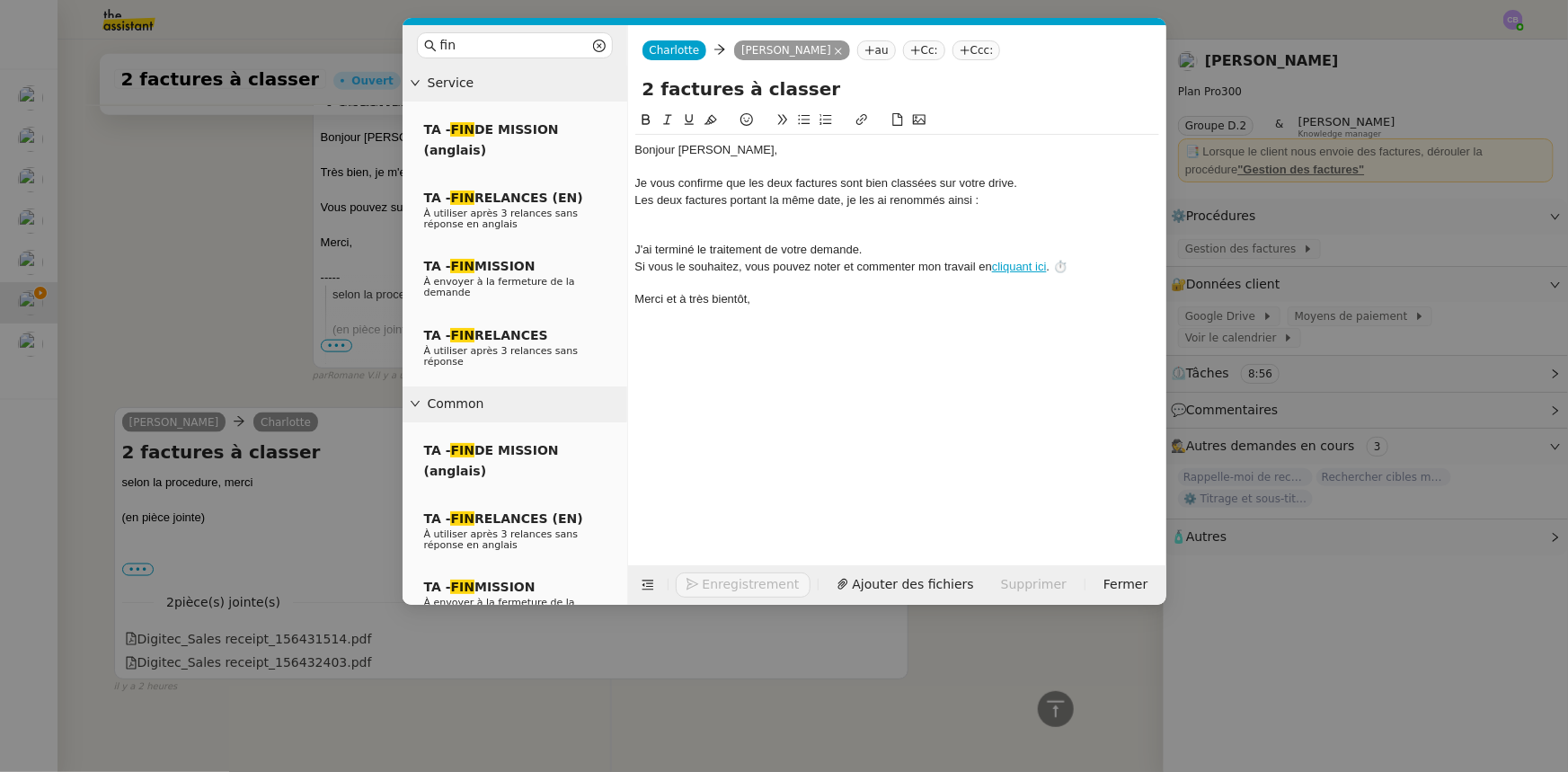
scroll to position [1021, 0]
click at [804, 126] on icon at bounding box center [804, 120] width 13 height 13
drag, startPoint x: 802, startPoint y: 217, endPoint x: 671, endPoint y: 215, distance: 131.0
click at [671, 215] on li "2025-08-17-Digitec1" at bounding box center [906, 217] width 507 height 16
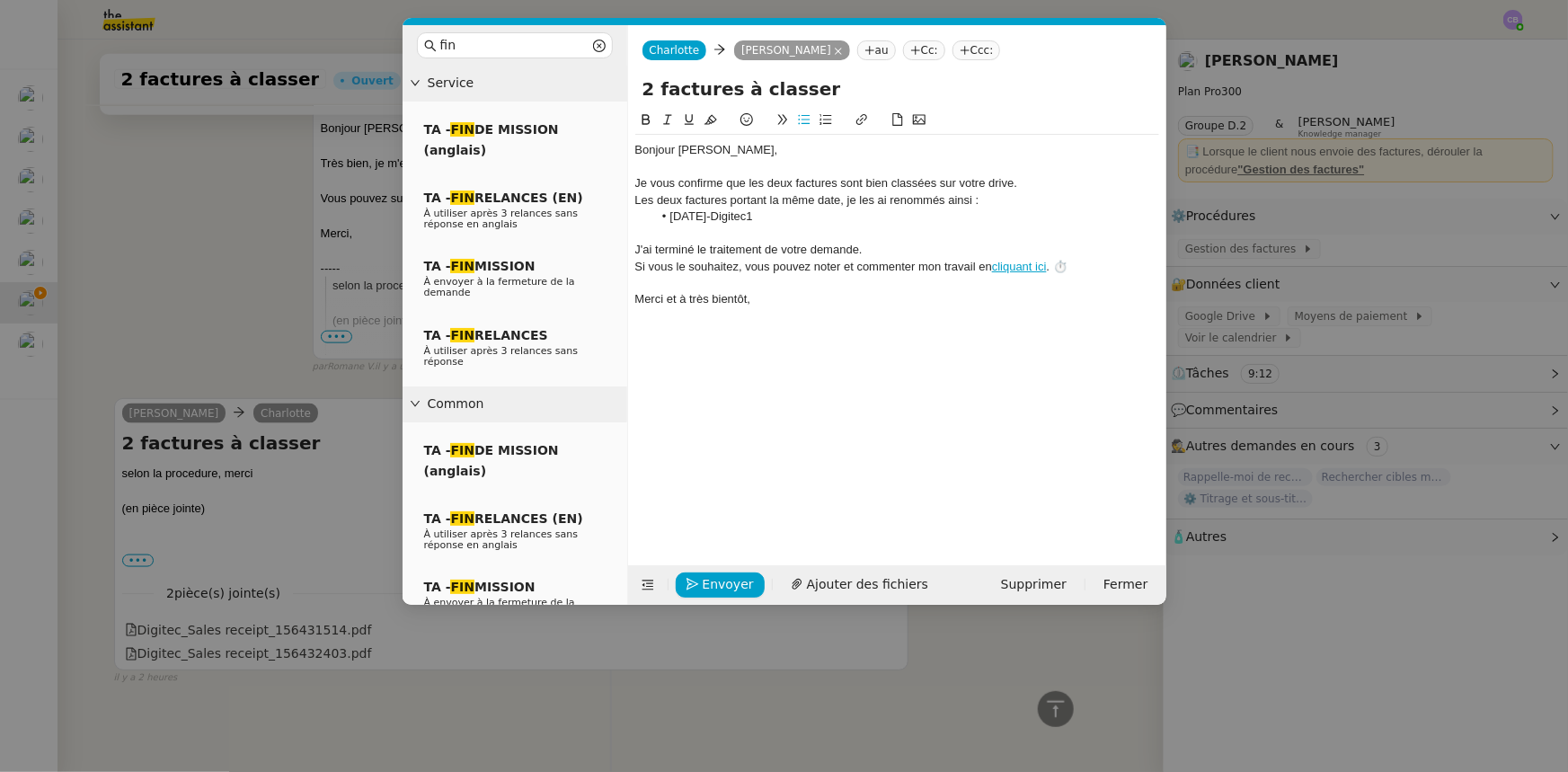
copy li "2025-08-17-Digitec1"
click at [789, 218] on li "2025-08-17-Digitec1" at bounding box center [906, 217] width 507 height 16
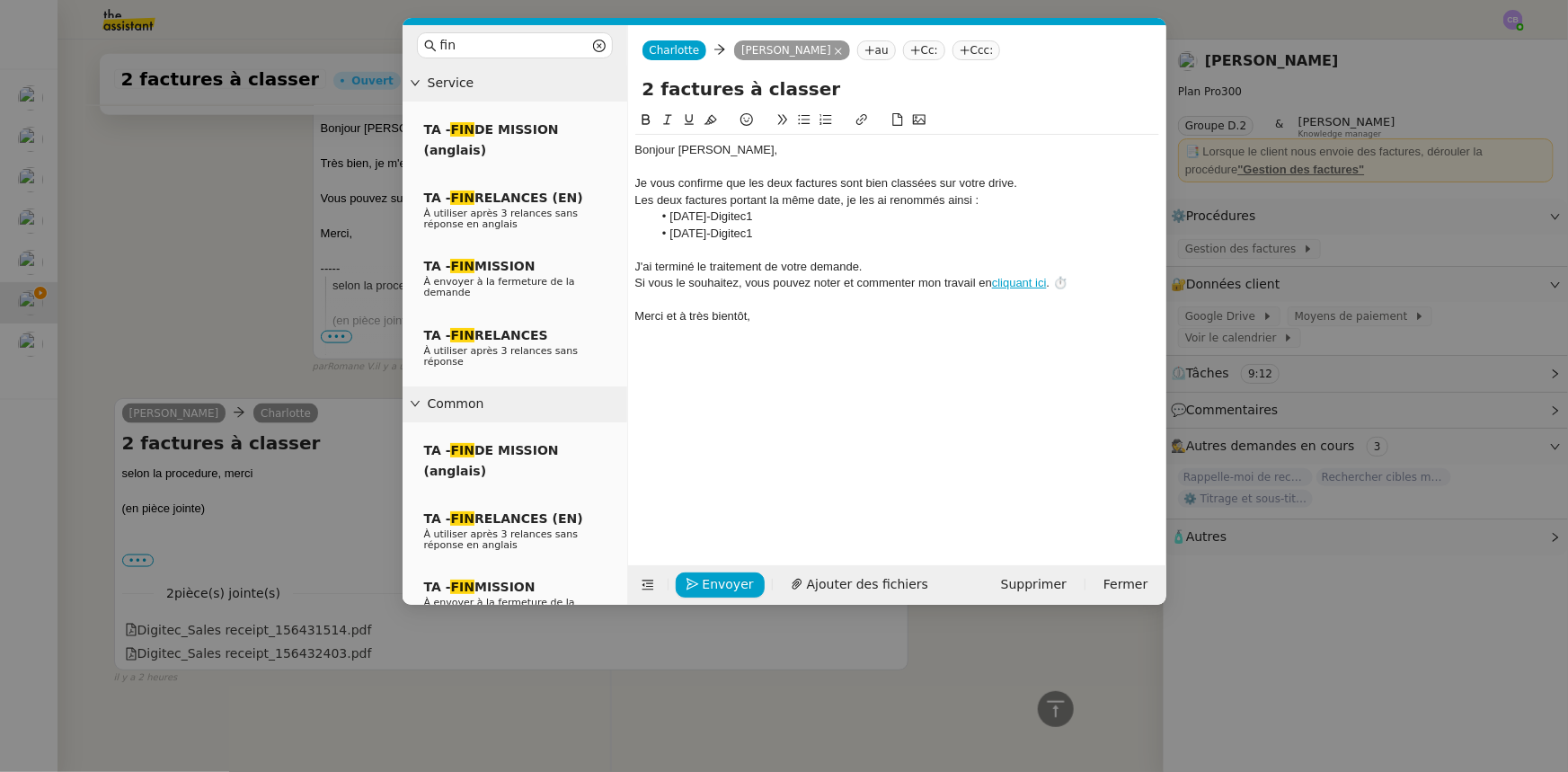
scroll to position [1063, 0]
click at [1002, 202] on div "Les deux factures portant la même date, je les ai renommés ainsi :" at bounding box center [896, 200] width 524 height 16
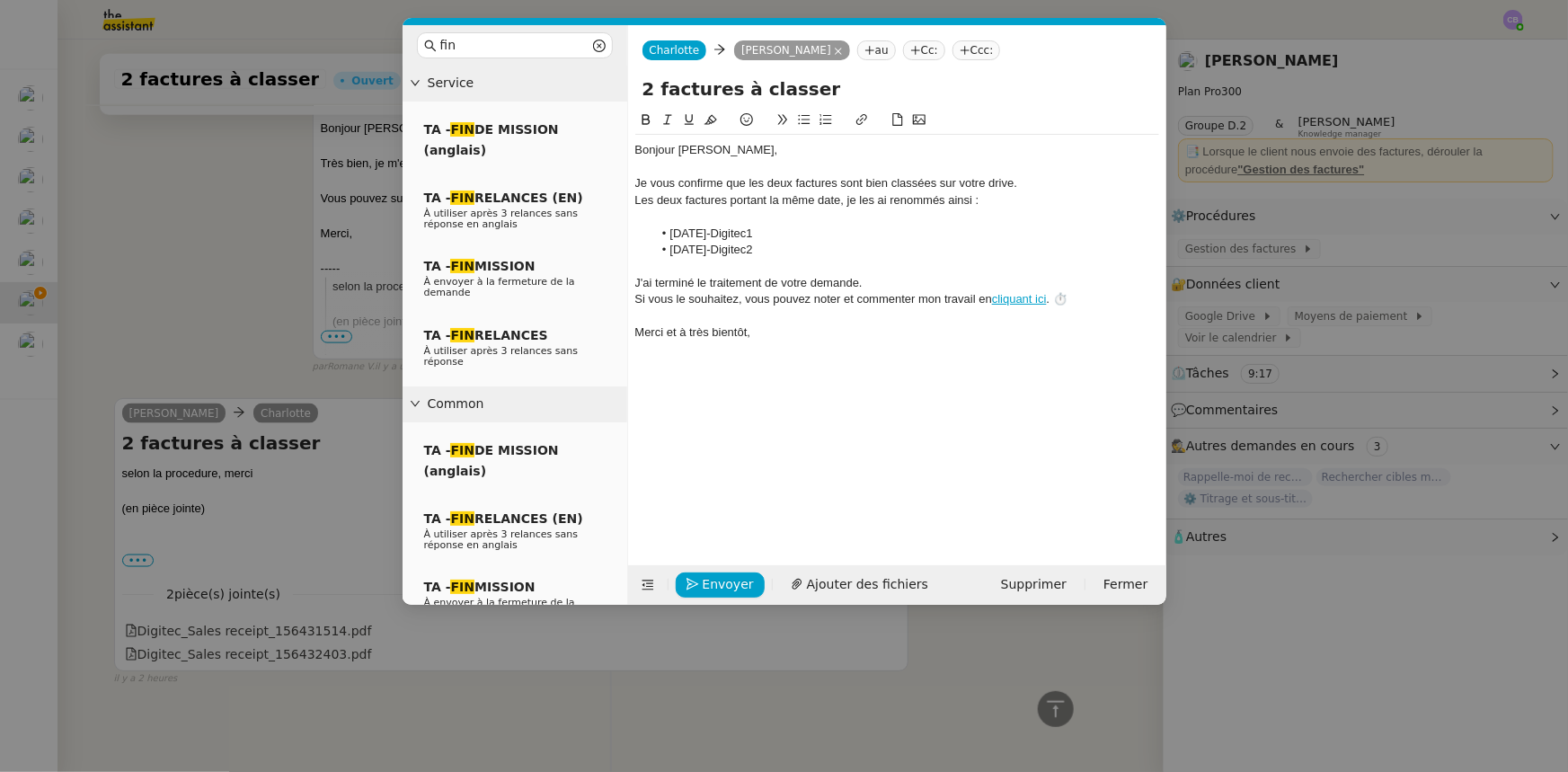
scroll to position [1080, 0]
click at [771, 231] on li "2025-08-17-Digitec1" at bounding box center [906, 234] width 507 height 16
click at [646, 126] on icon at bounding box center [646, 120] width 13 height 13
click at [771, 250] on li "2025-08-17-Digitec2" at bounding box center [906, 250] width 507 height 16
click at [643, 124] on icon at bounding box center [646, 120] width 13 height 13
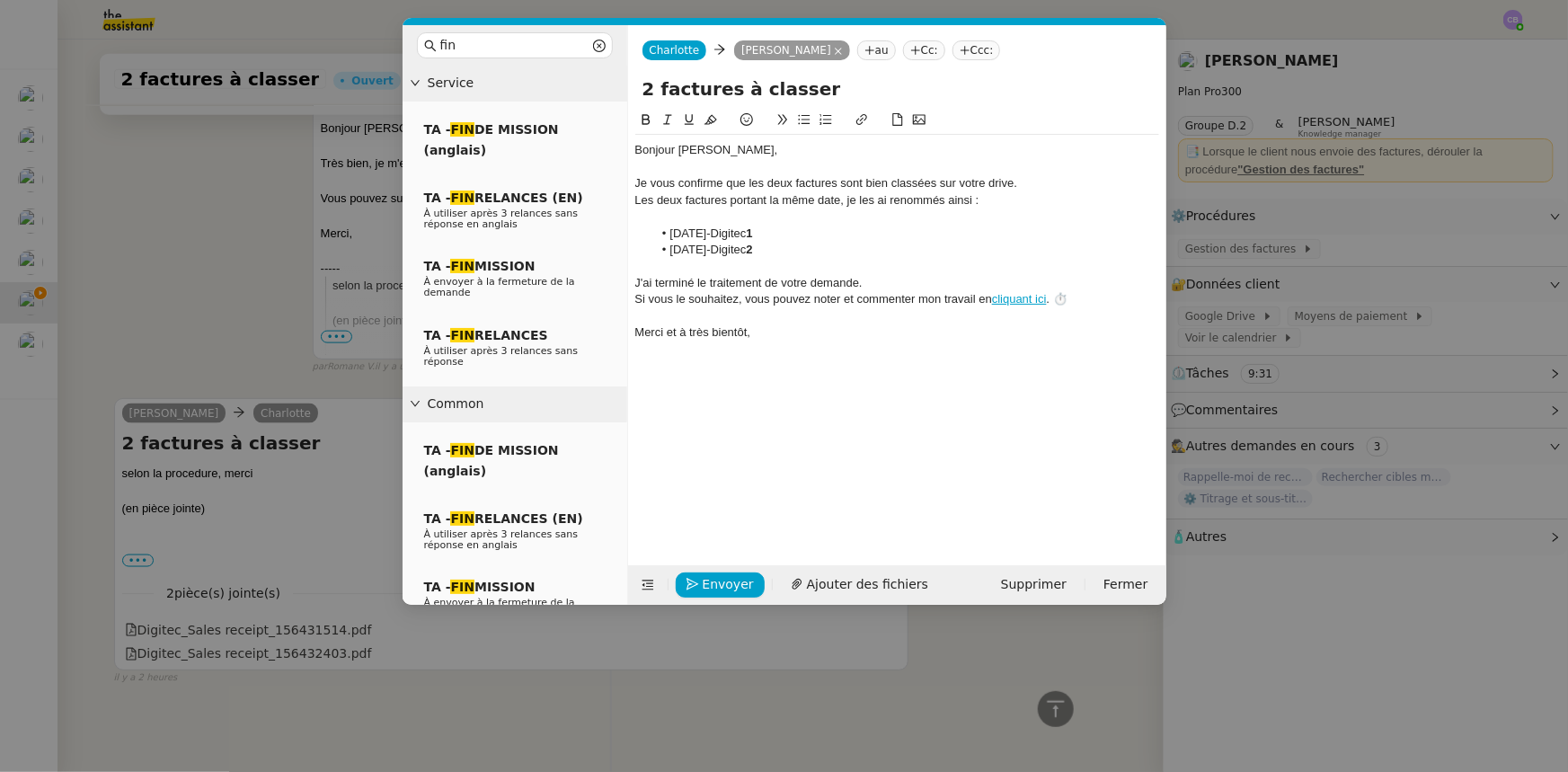
click at [906, 270] on div at bounding box center [896, 267] width 524 height 16
click at [868, 245] on li "2025-08-17-Digitec 2" at bounding box center [906, 250] width 507 height 16
click at [240, 238] on nz-modal-container "fin Service TA - FIN DE MISSION (anglais) TA - FIN RELANCES (EN) À utiliser apr…" at bounding box center [784, 386] width 1568 height 772
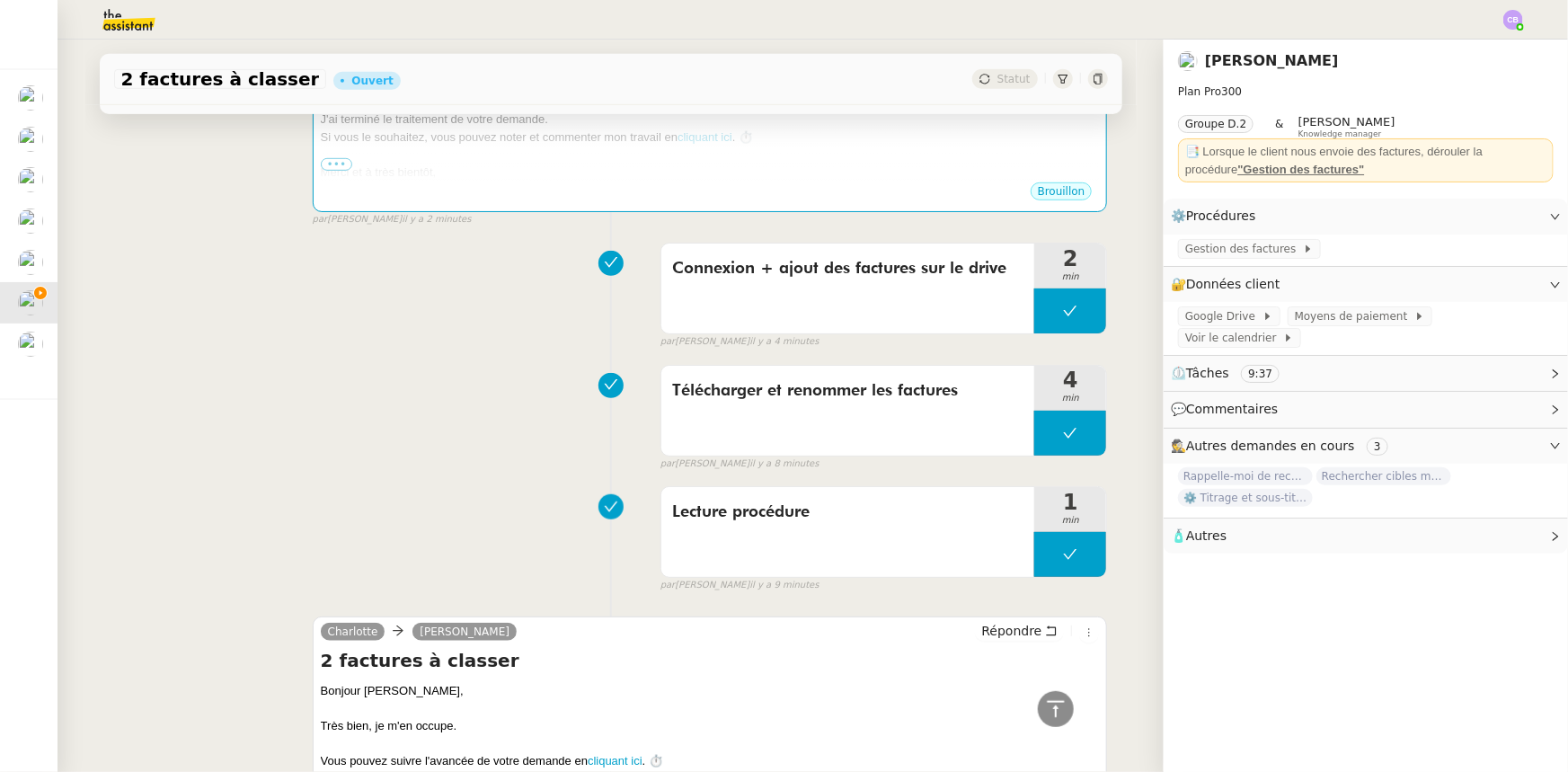
scroll to position [0, 0]
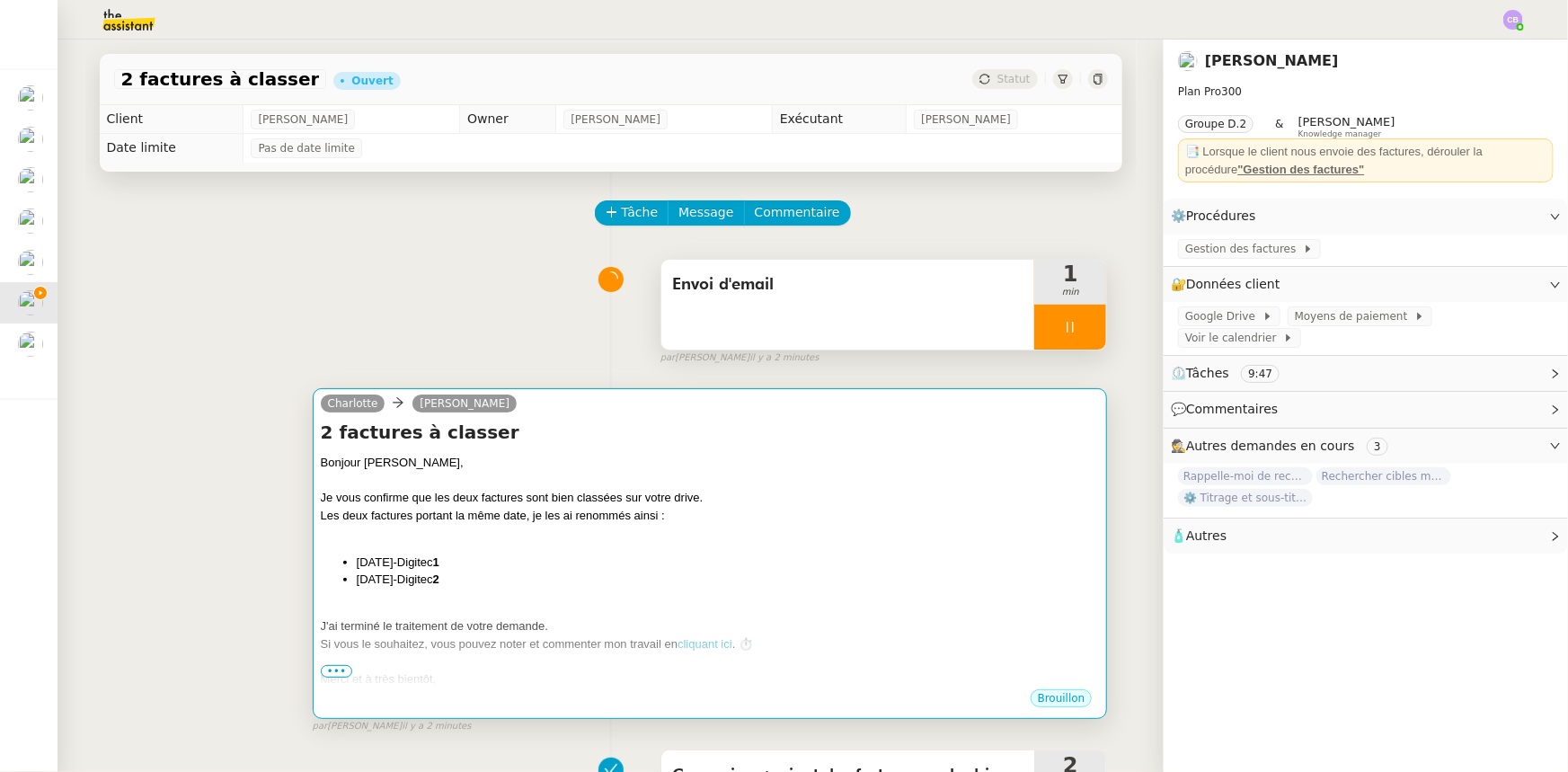
click at [811, 477] on div "Je vous confirme que les deux factures sont bien classées sur votre drive." at bounding box center [710, 498] width 779 height 18
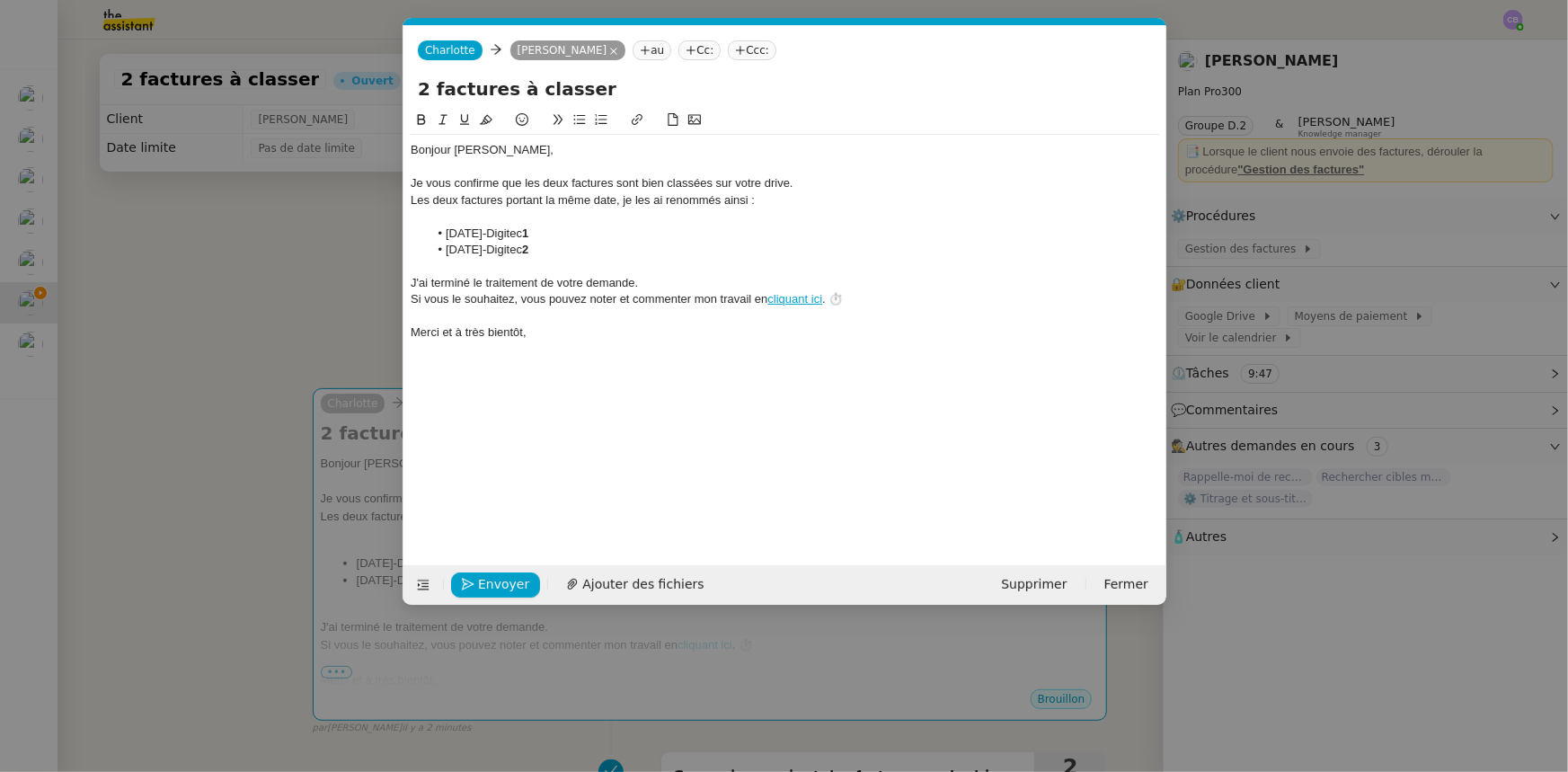
scroll to position [0, 51]
click at [483, 201] on div "Les deux factures portant la même date, je les ai renommés ainsi :" at bounding box center [784, 200] width 748 height 16
click at [784, 234] on li "2025-08-17-Digitec 1" at bounding box center [793, 234] width 732 height 16
click at [301, 270] on nz-modal-container "fin Service TA - FIN DE MISSION (anglais) TA - FIN RELANCES (EN) À utiliser apr…" at bounding box center [784, 386] width 1568 height 772
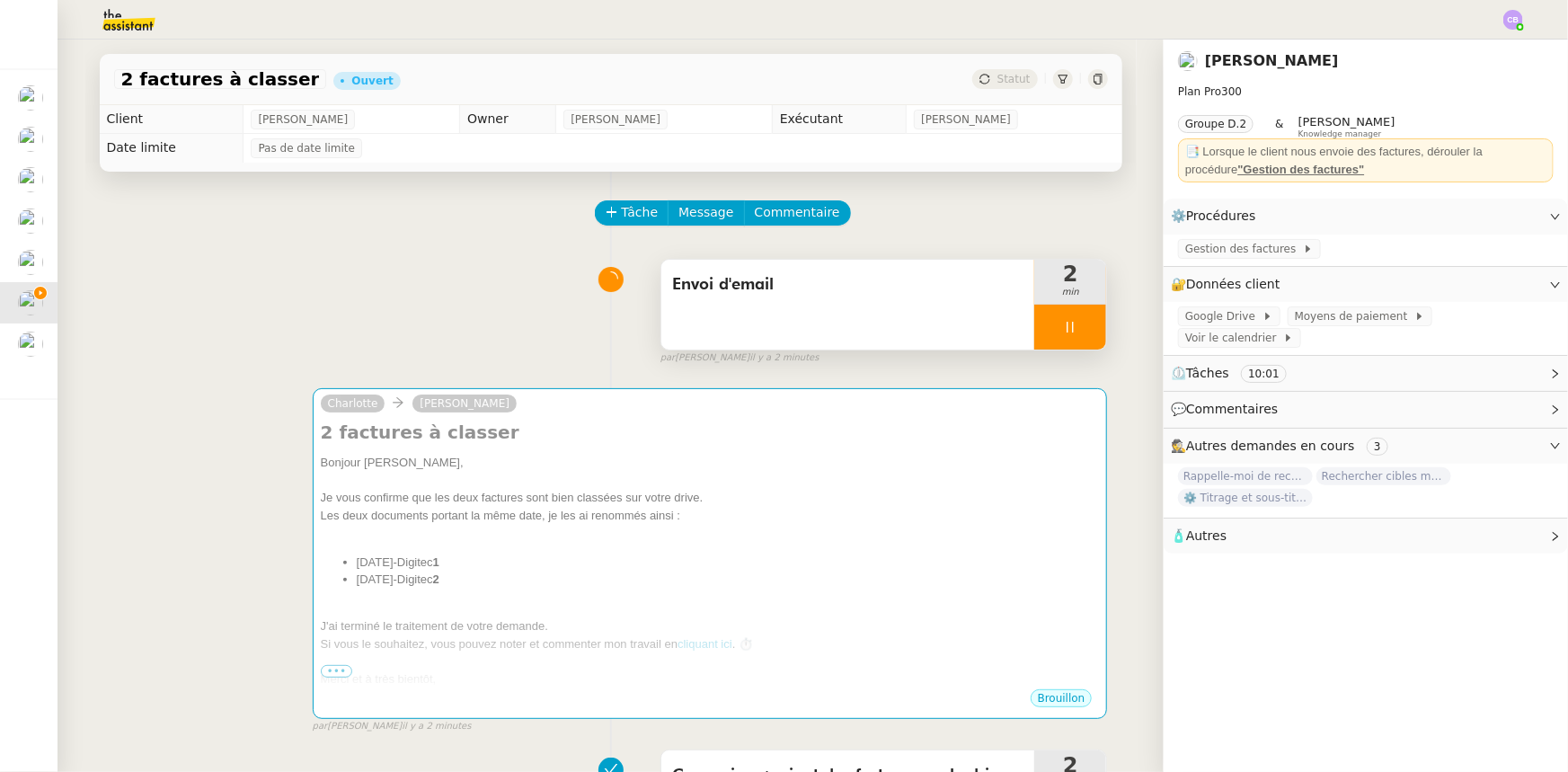
click at [1044, 332] on div at bounding box center [1070, 326] width 72 height 45
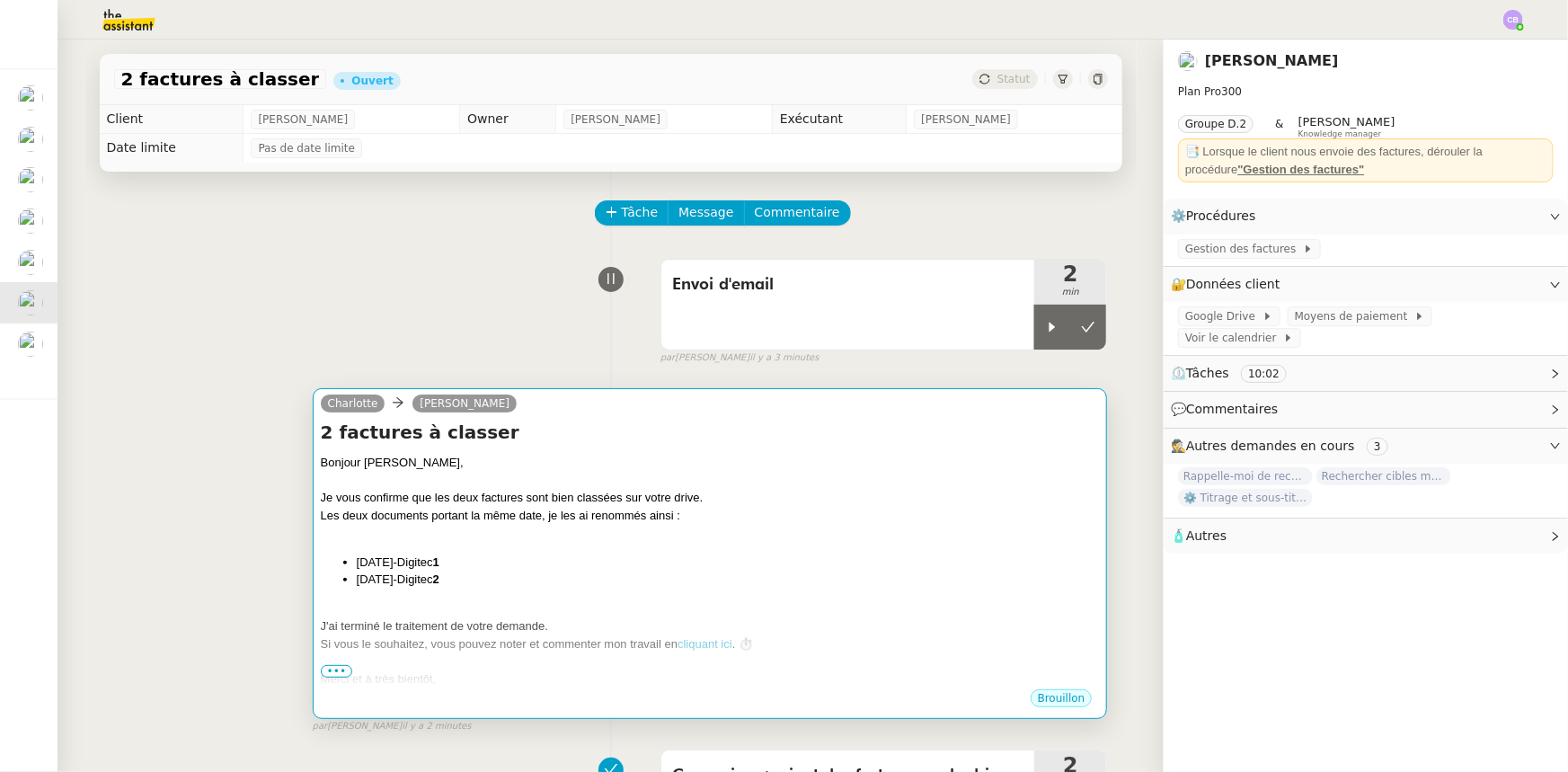
click at [848, 477] on li "2025-08-17-Digitec 1" at bounding box center [727, 563] width 743 height 18
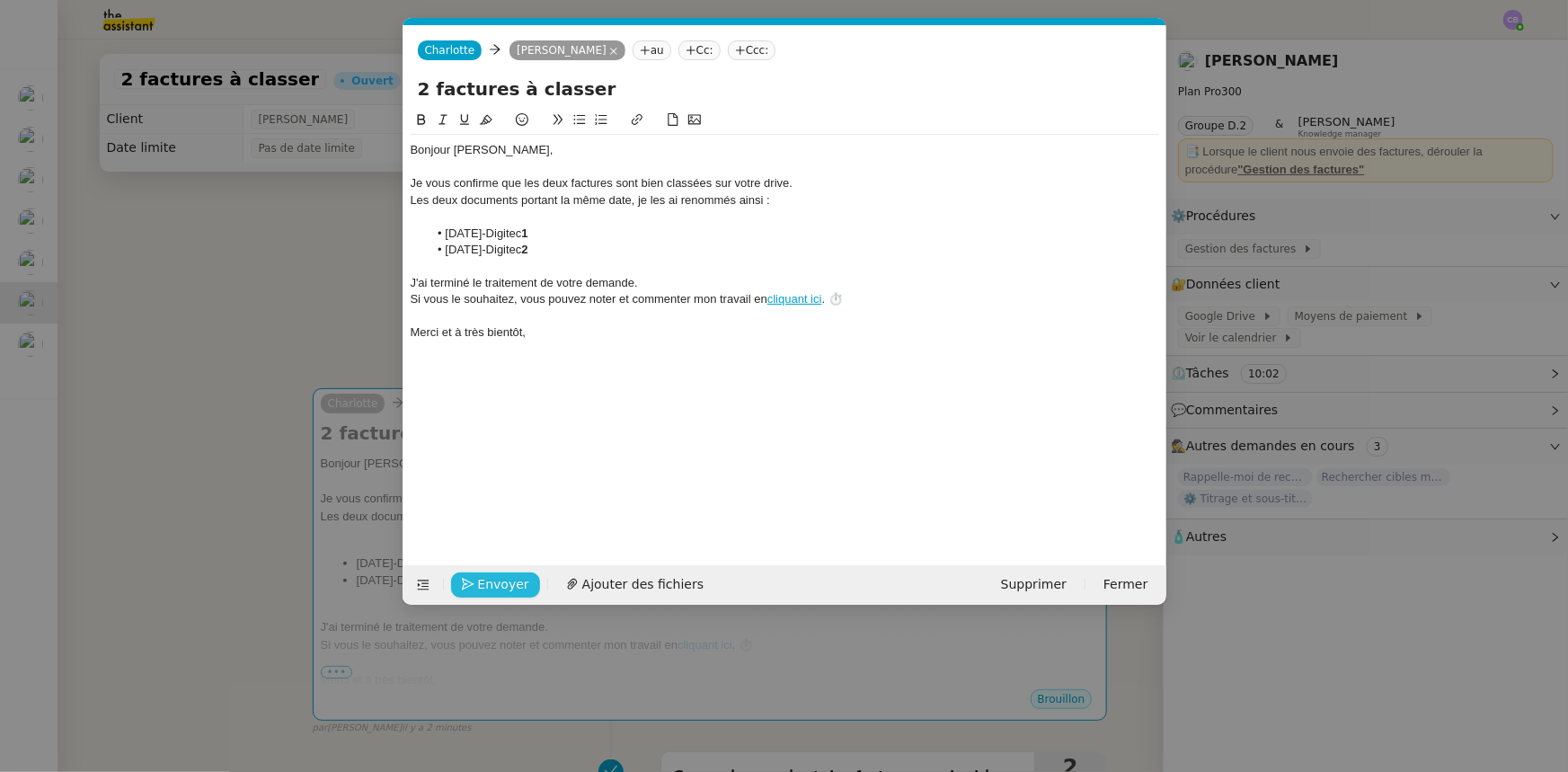
click at [520, 477] on span "Envoyer" at bounding box center [503, 585] width 51 height 21
click at [520, 477] on span "Confirmer l'envoi" at bounding box center [532, 585] width 108 height 21
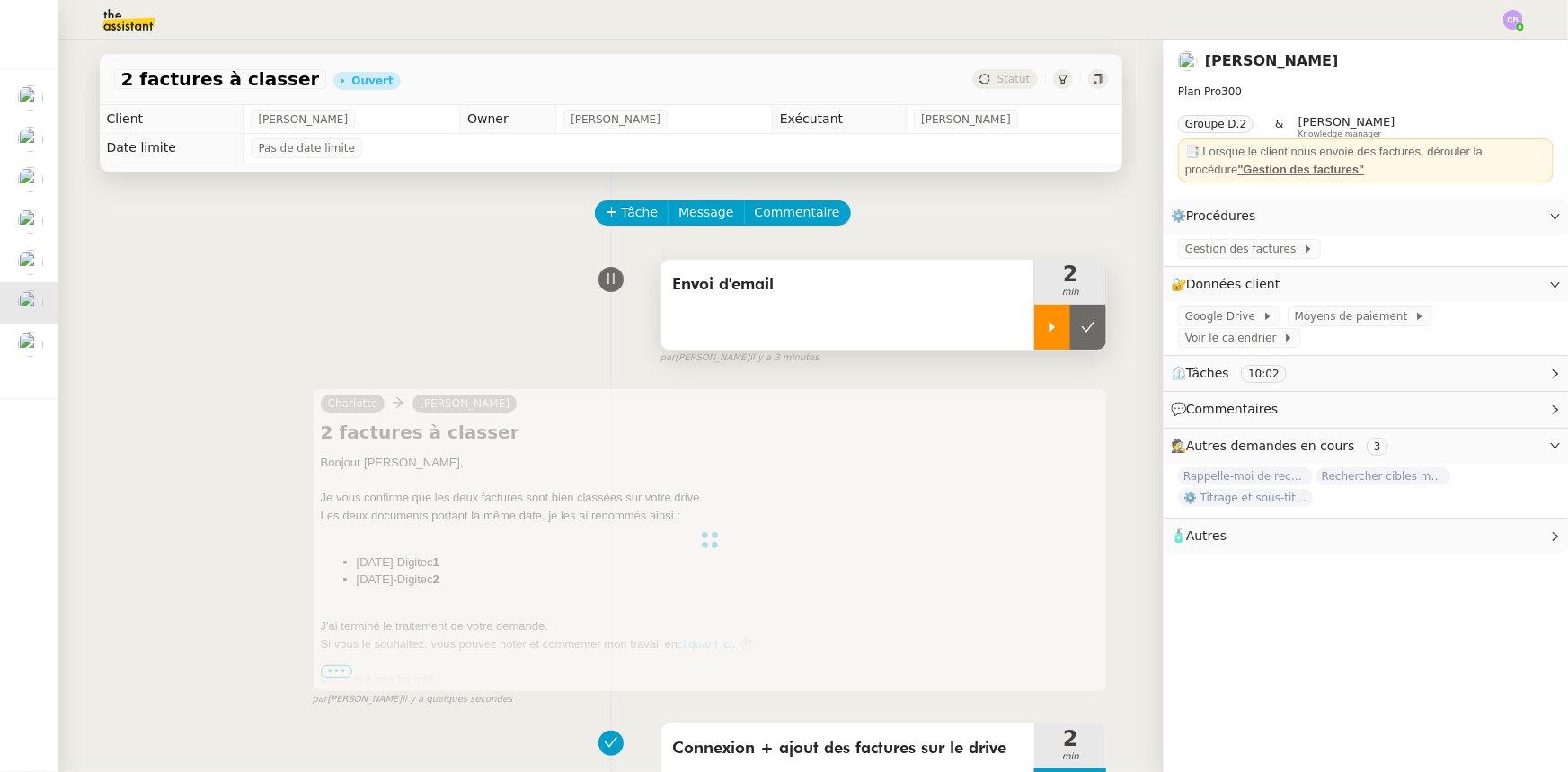
click at [1037, 338] on div at bounding box center [1052, 326] width 36 height 45
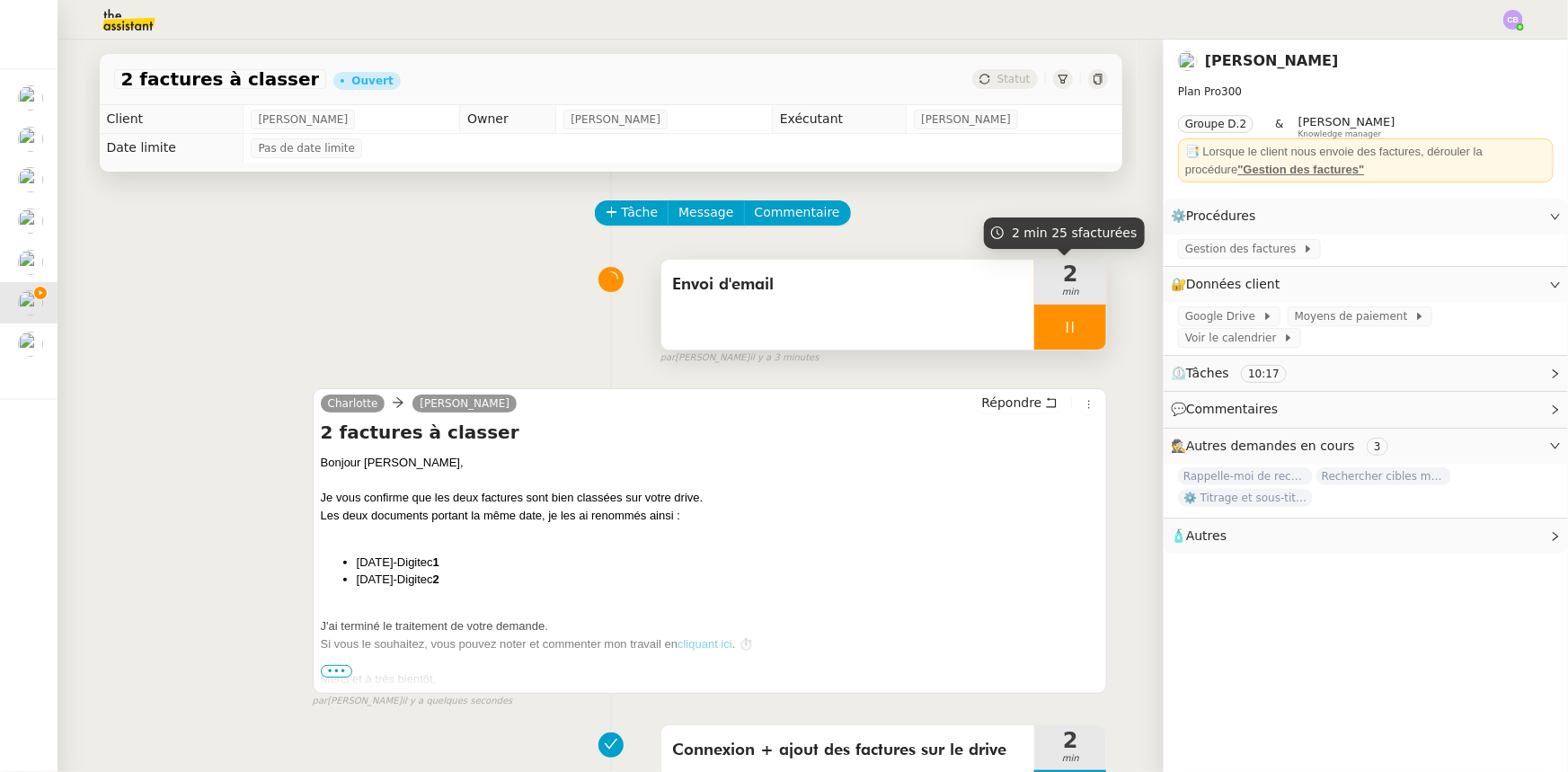
click at [1038, 327] on div at bounding box center [1070, 326] width 72 height 45
click at [1044, 349] on button at bounding box center [1087, 326] width 36 height 45
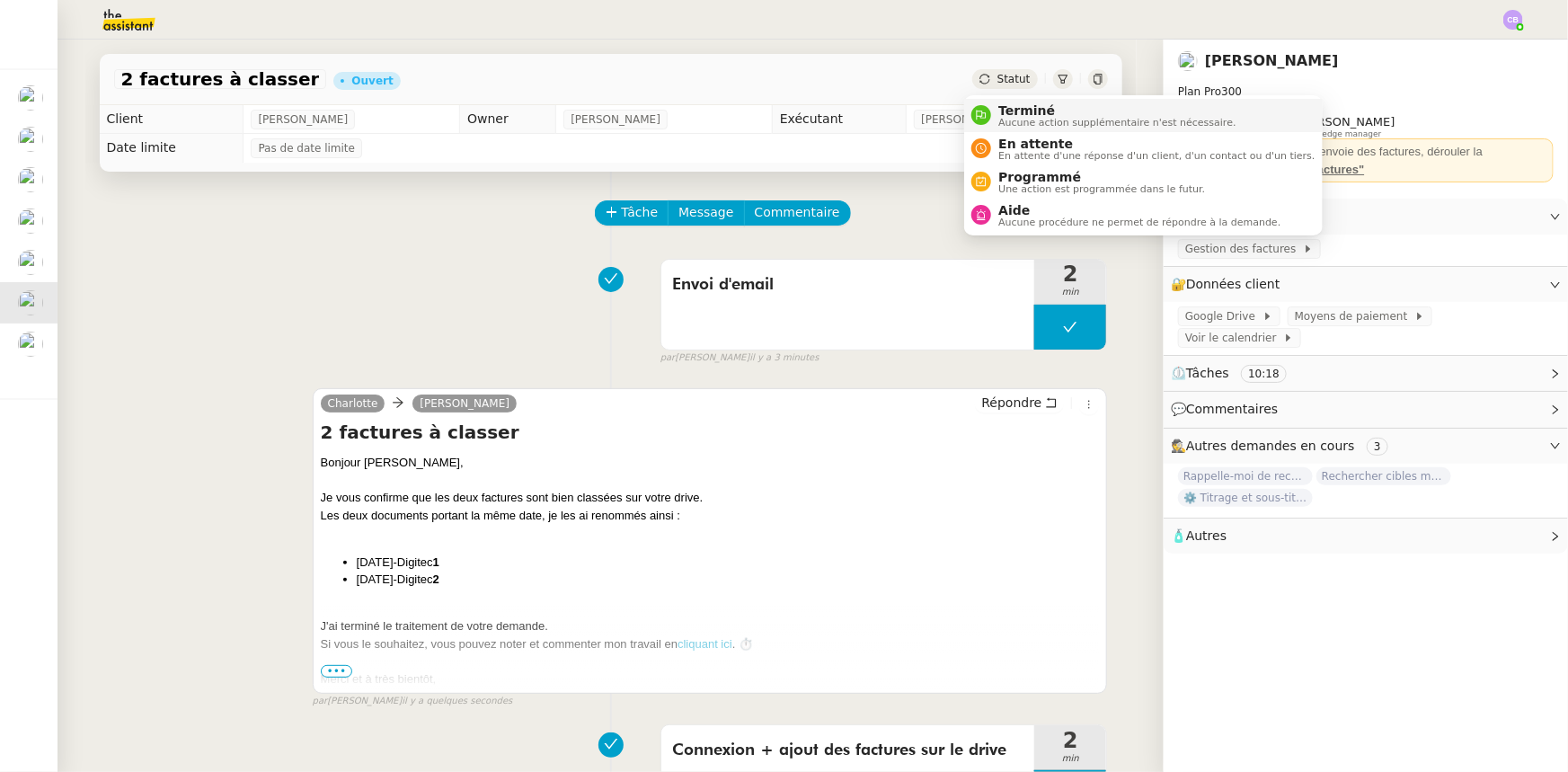
click at [1015, 114] on span "Terminé" at bounding box center [1118, 111] width 238 height 15
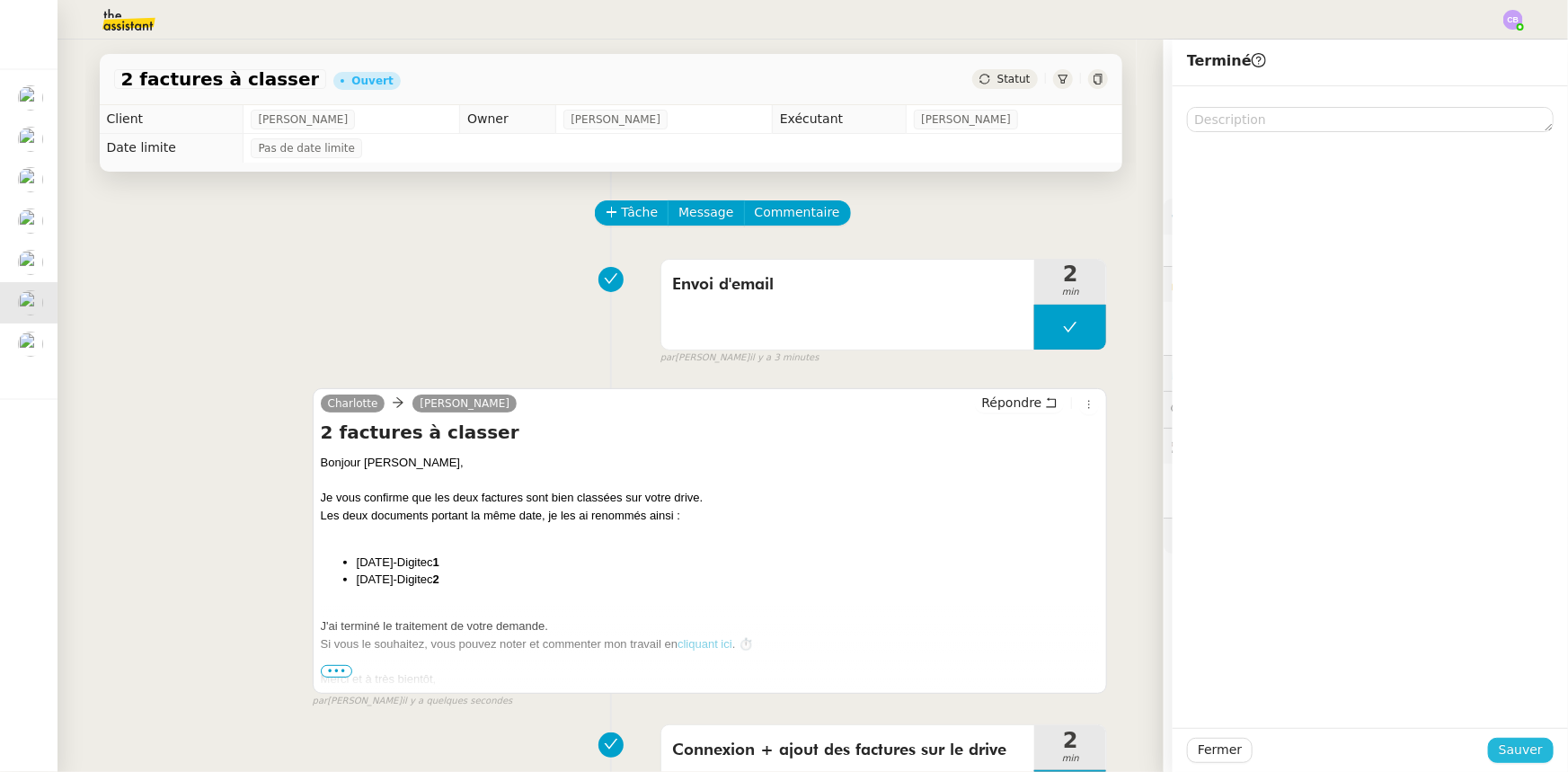
click at [1044, 477] on span "Sauver" at bounding box center [1521, 749] width 44 height 21
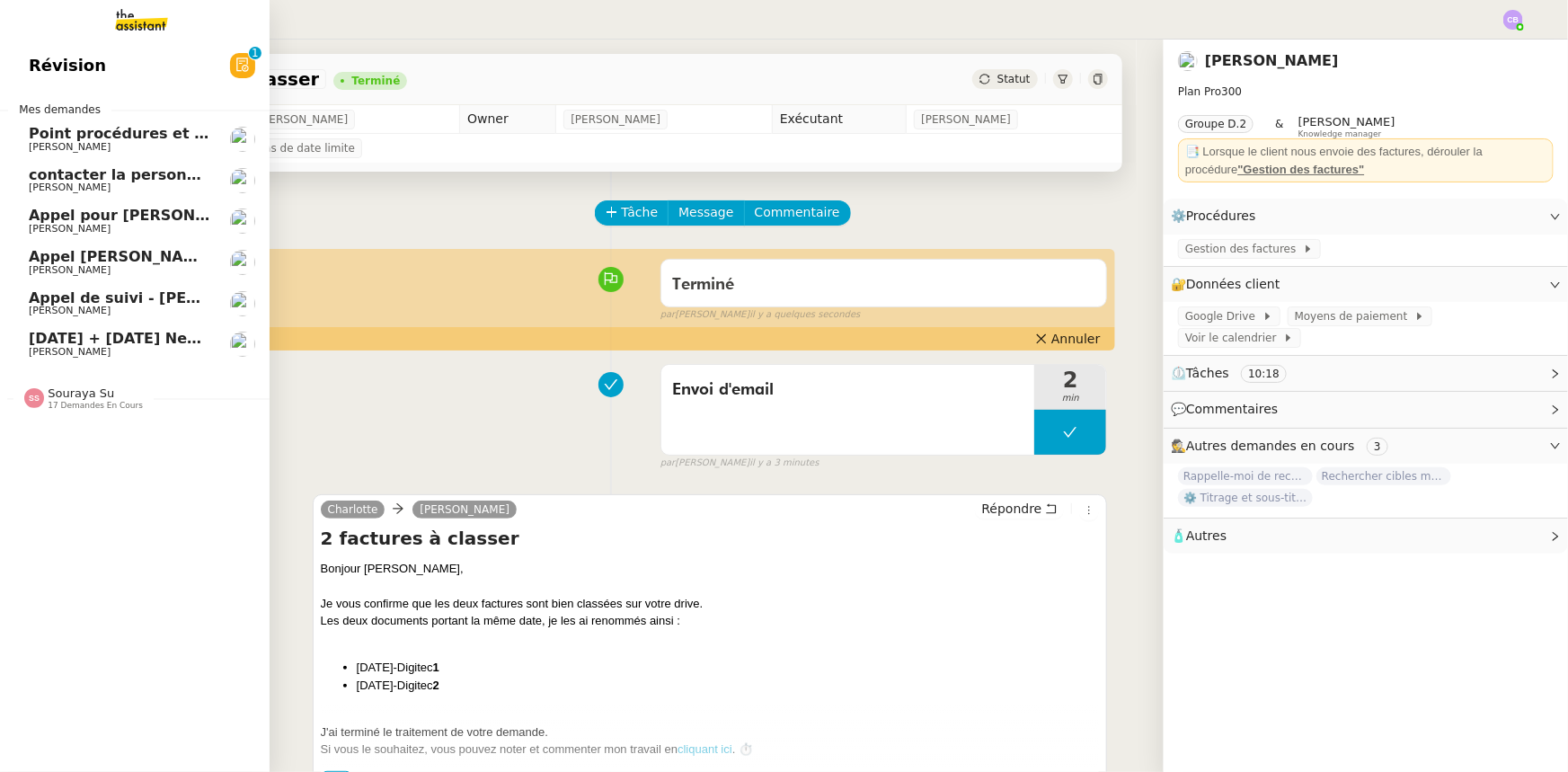
click at [53, 347] on span "[PERSON_NAME]" at bounding box center [69, 352] width 82 height 12
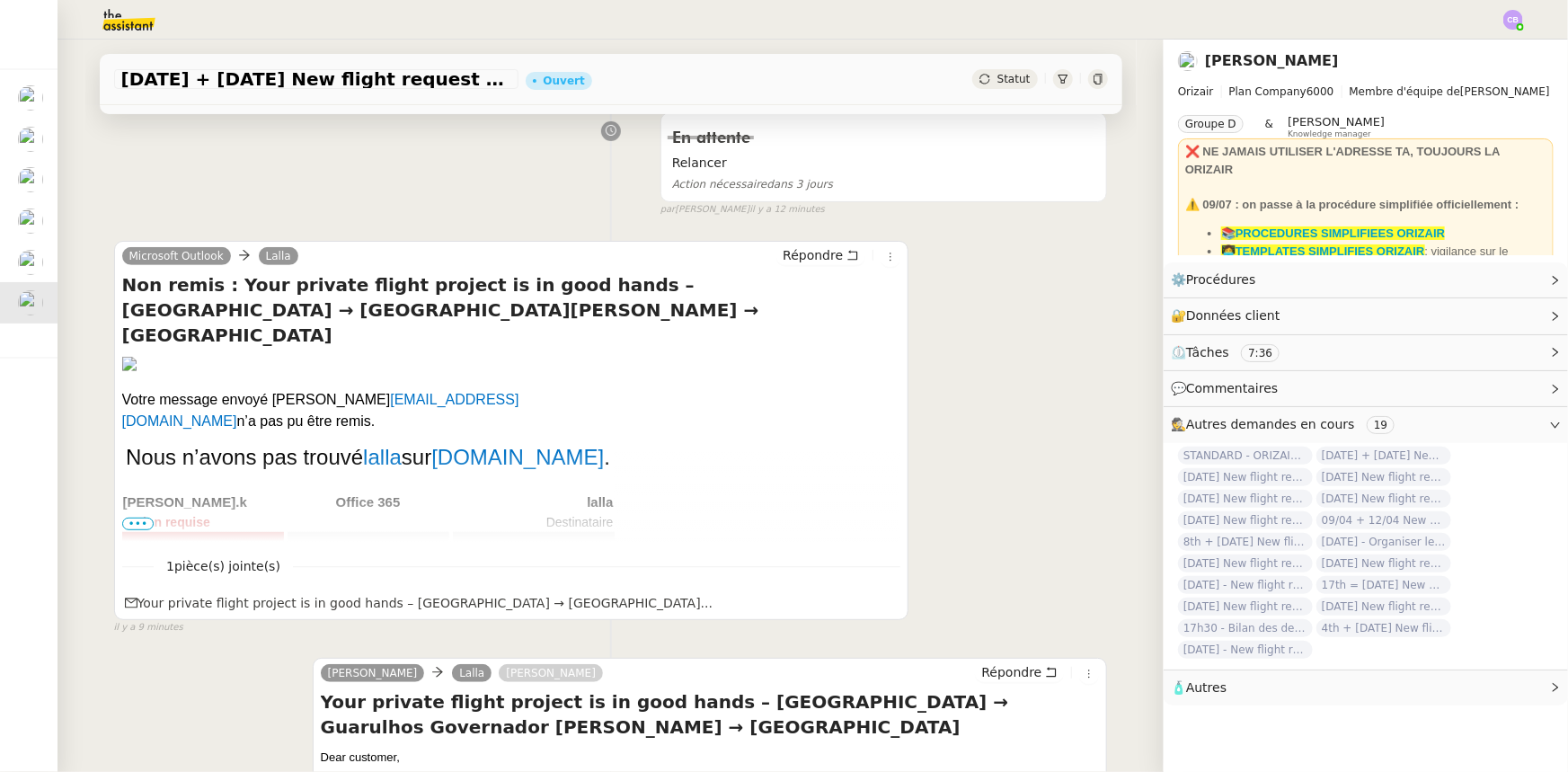
scroll to position [326, 0]
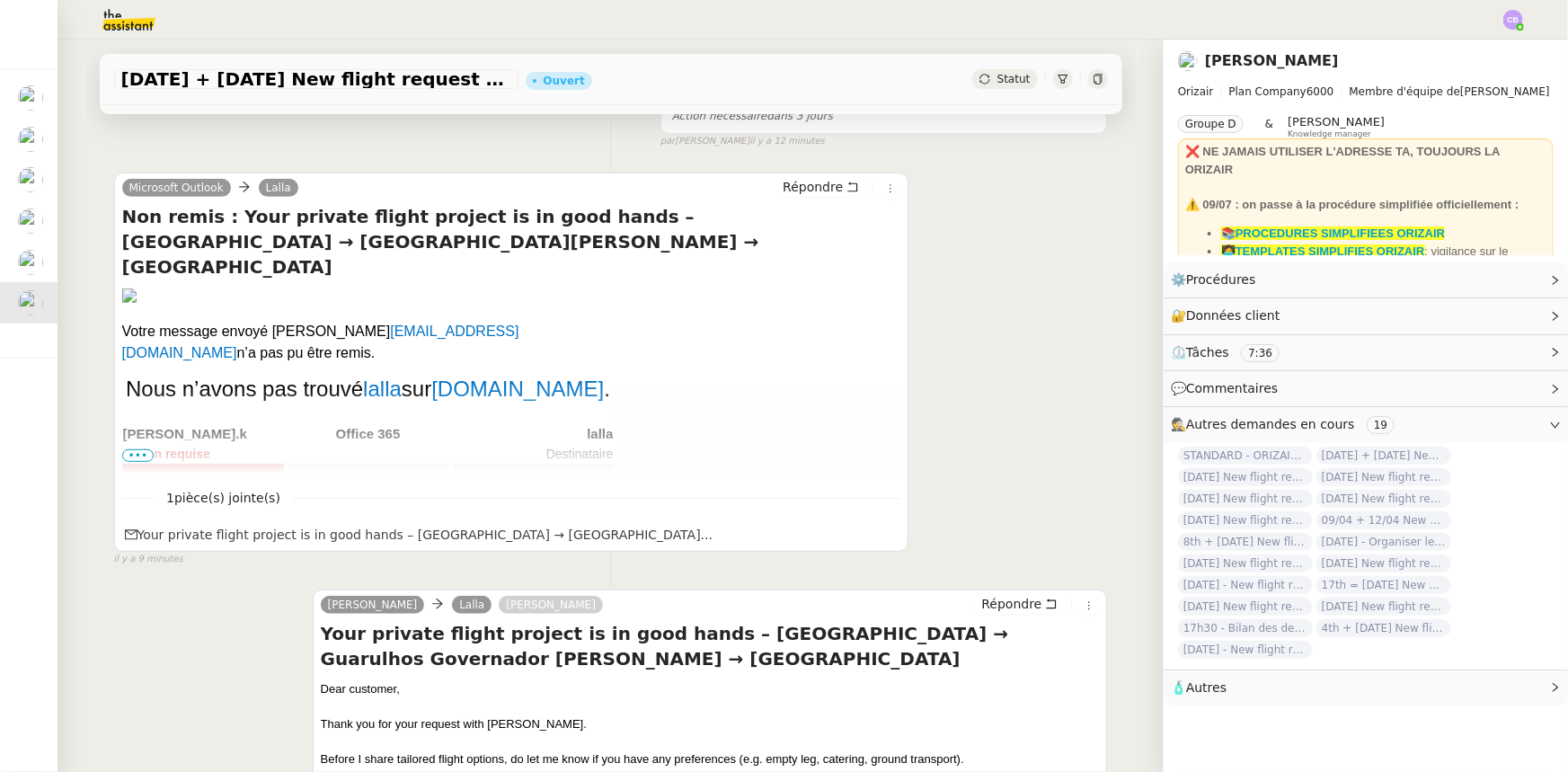
click at [137, 458] on span "•••" at bounding box center [138, 456] width 32 height 13
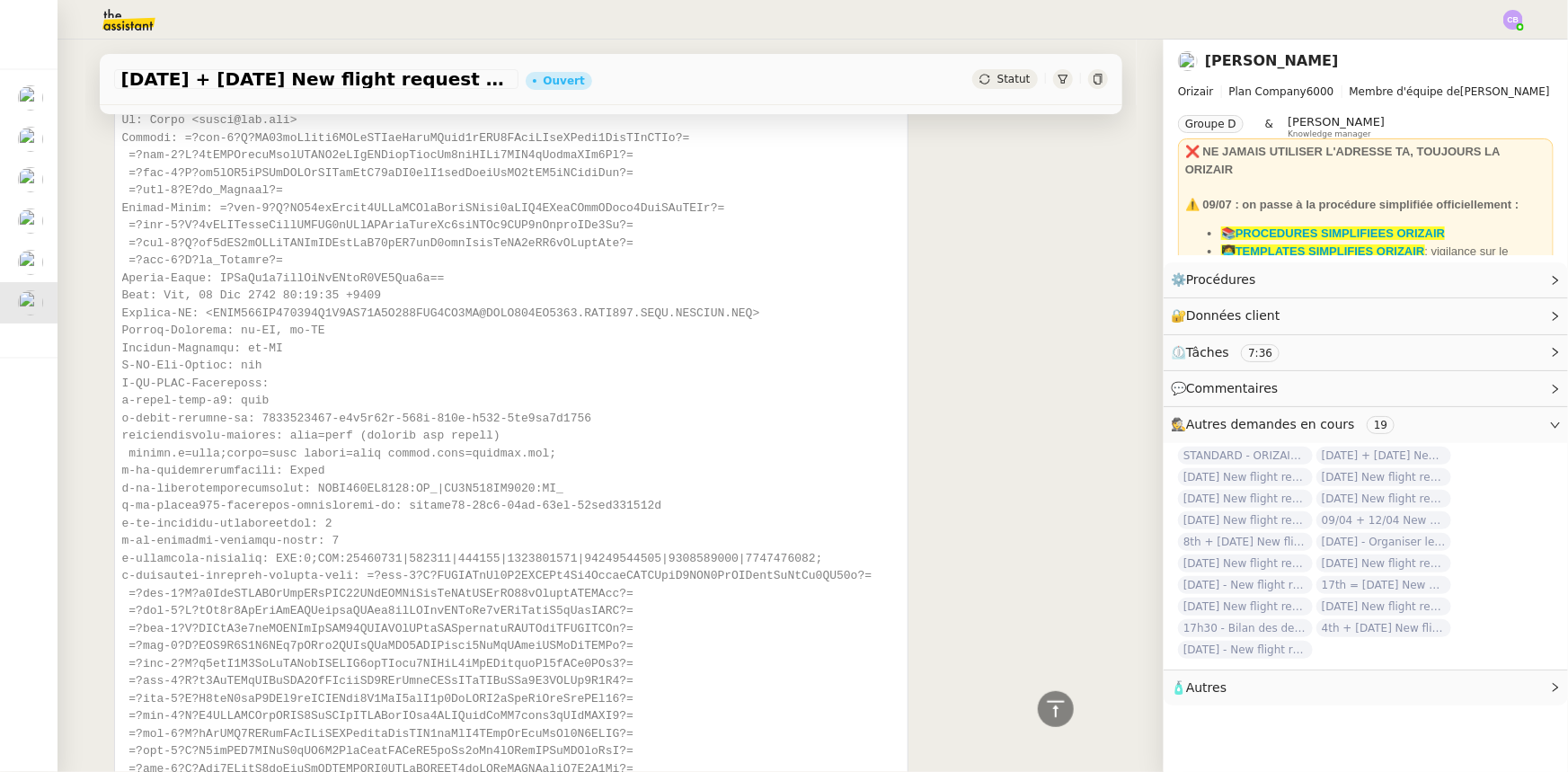
scroll to position [3513, 0]
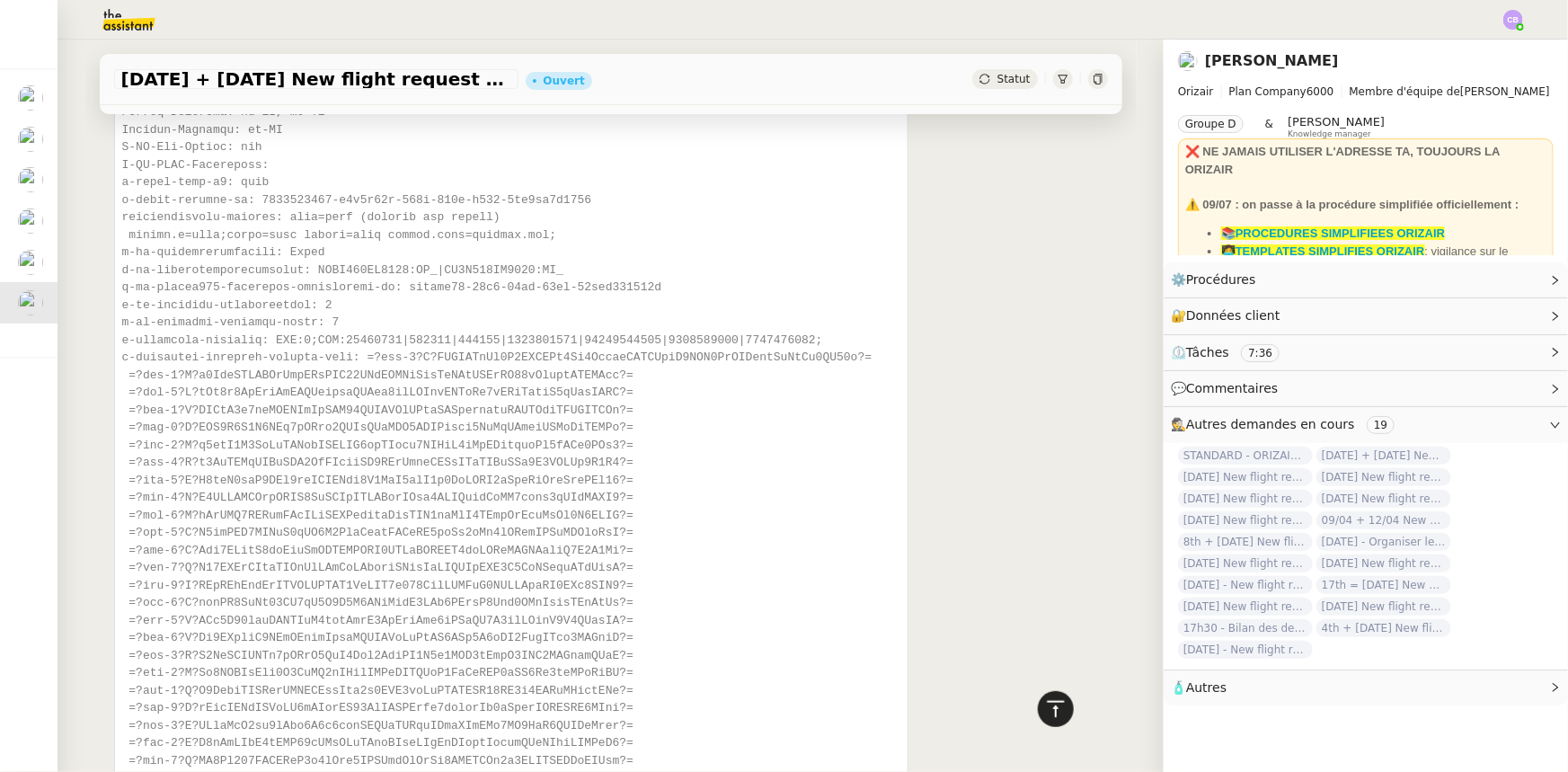
click at [1044, 477] on icon at bounding box center [1056, 709] width 22 height 22
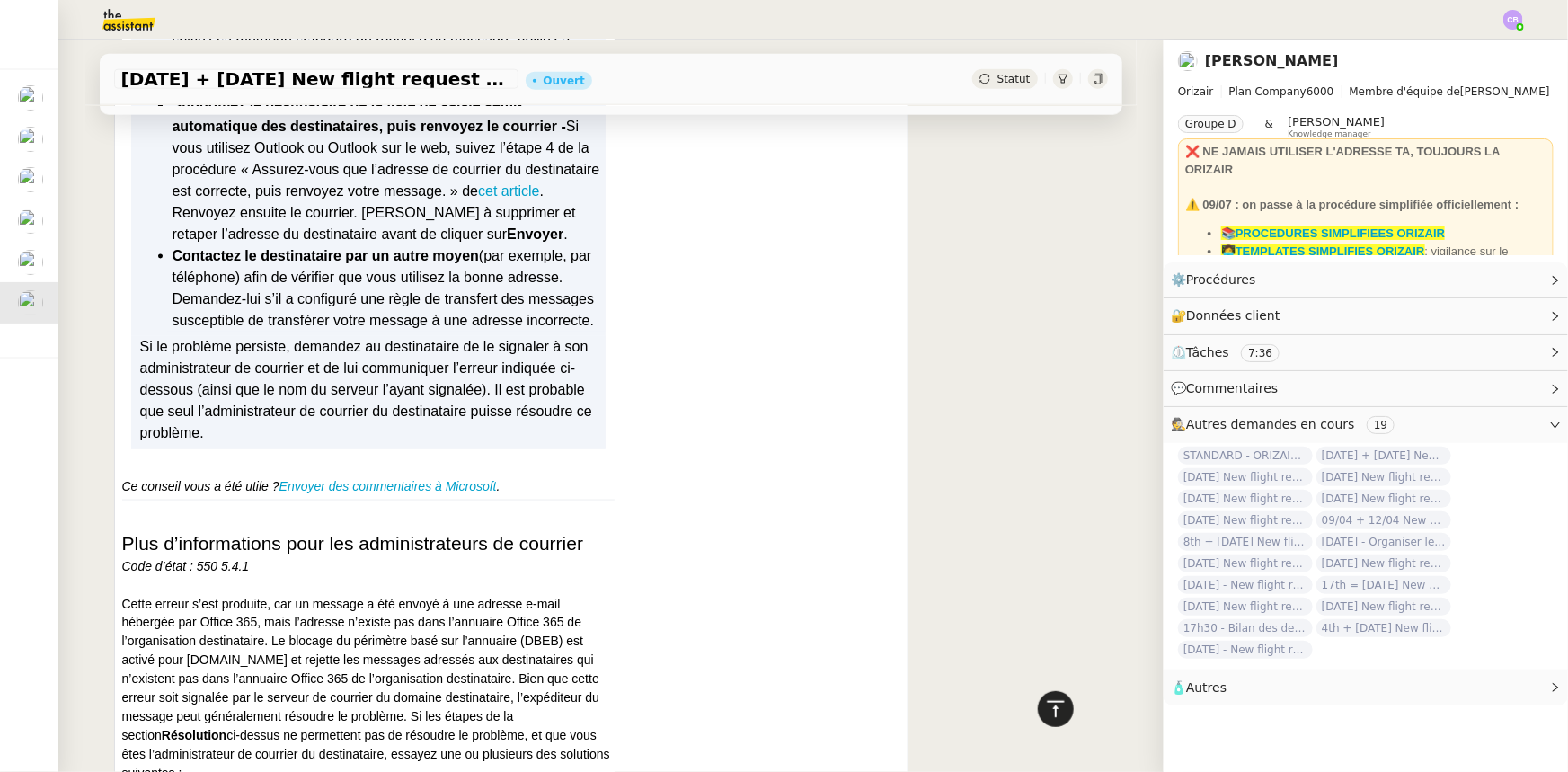
scroll to position [0, 0]
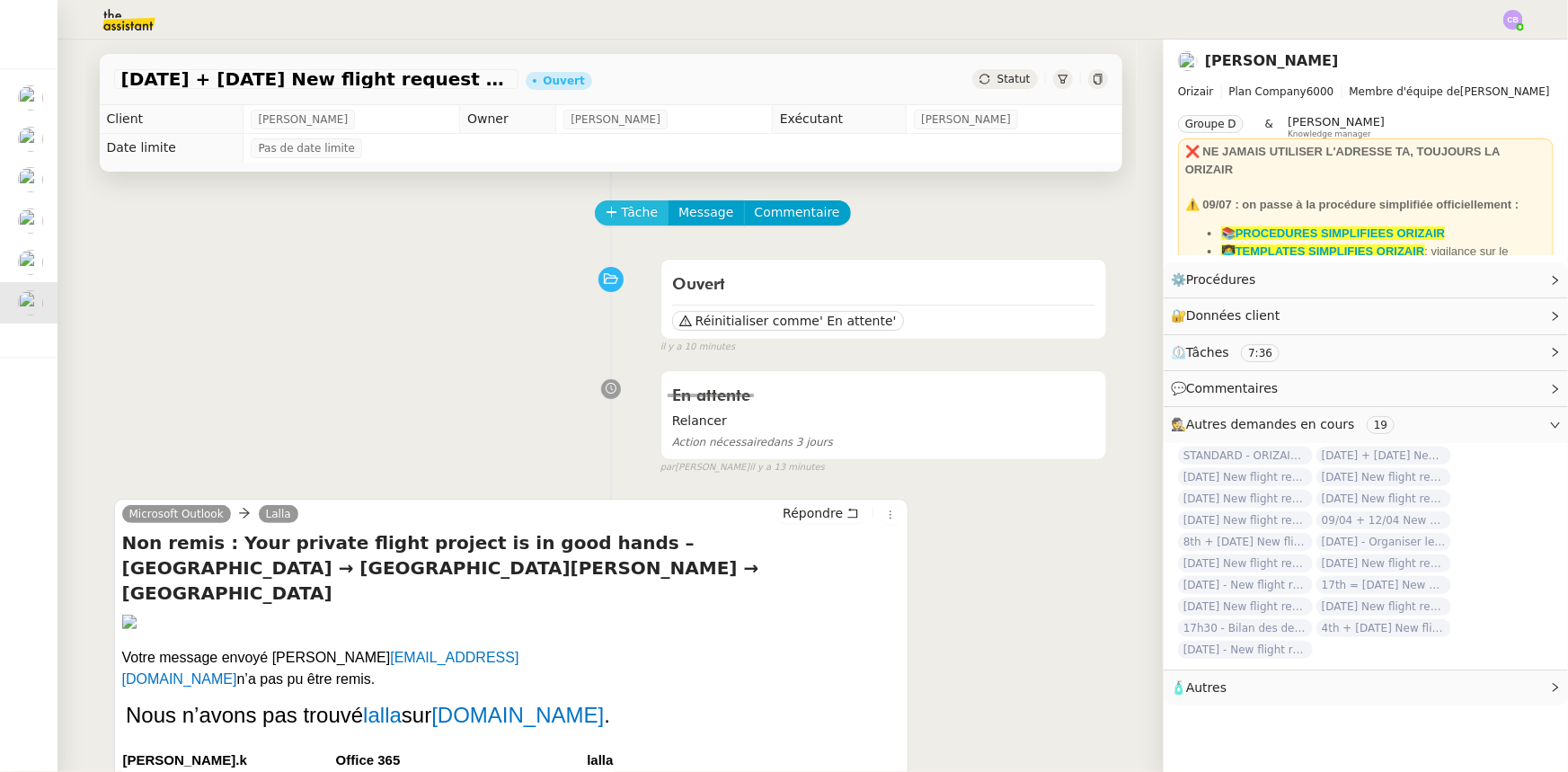
click at [622, 217] on span "Tâche" at bounding box center [641, 212] width 37 height 21
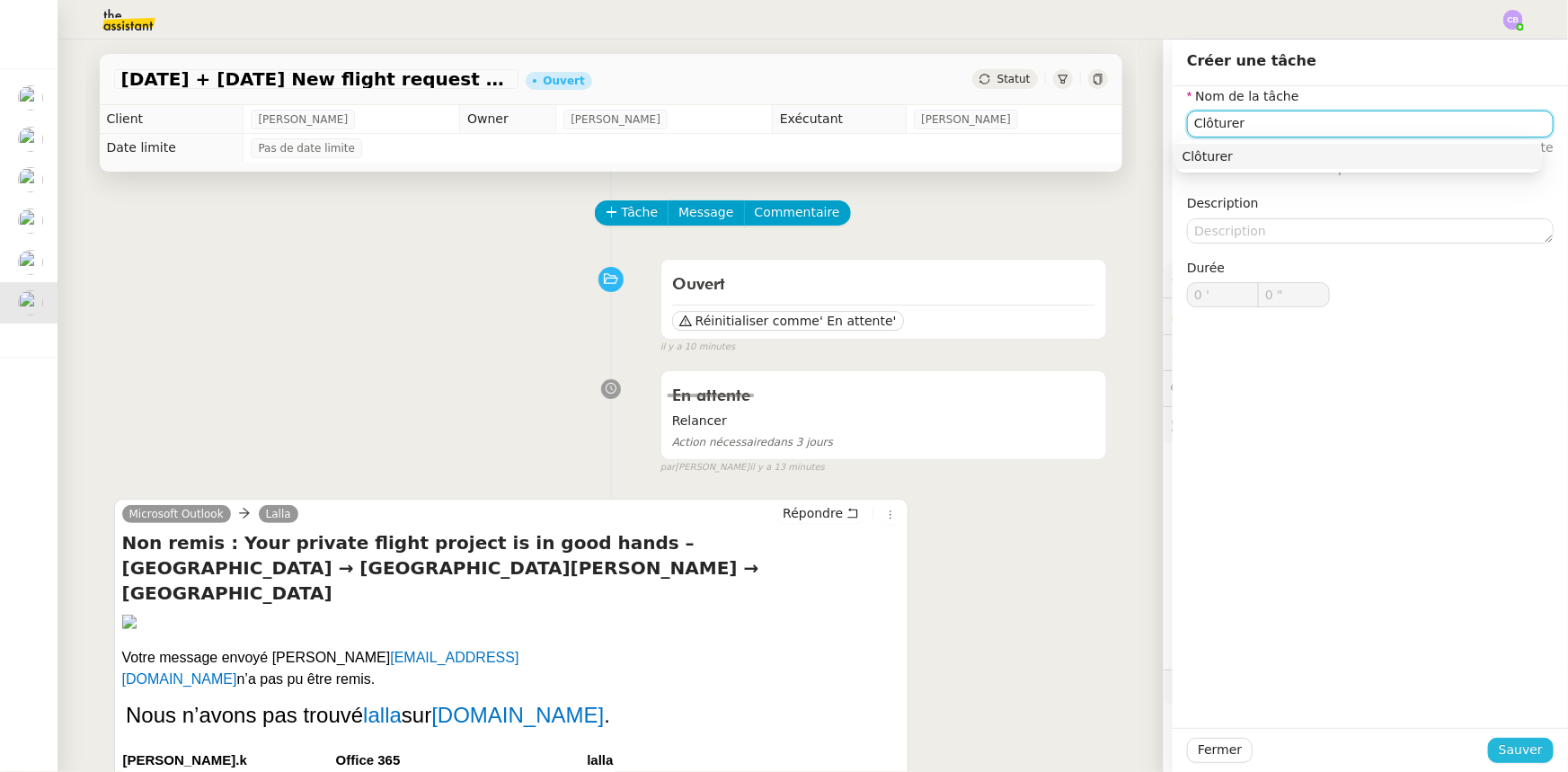
type input "Clôturer"
click at [1044, 477] on span "Sauver" at bounding box center [1521, 749] width 44 height 21
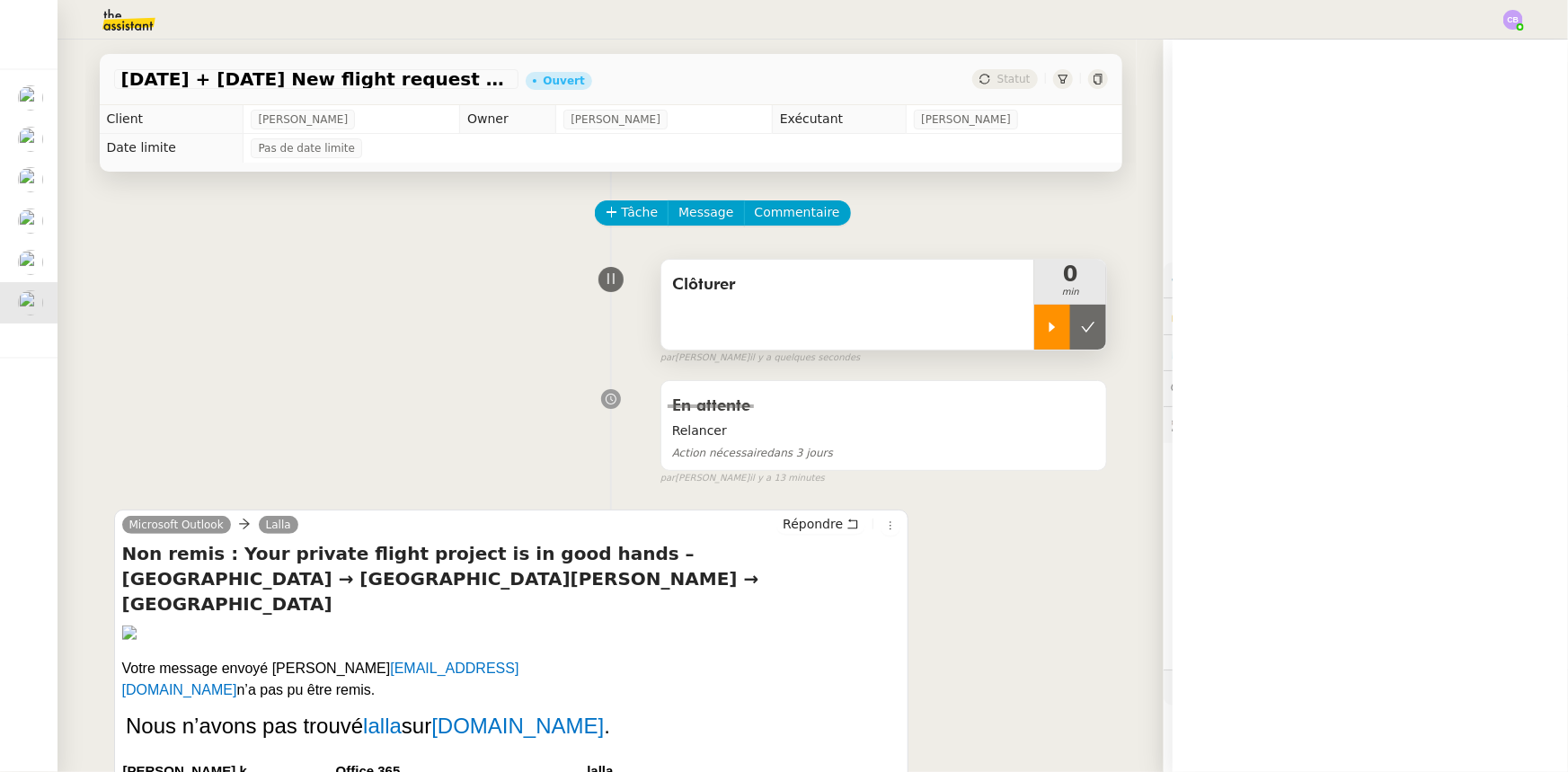
click at [1034, 334] on div at bounding box center [1052, 326] width 36 height 45
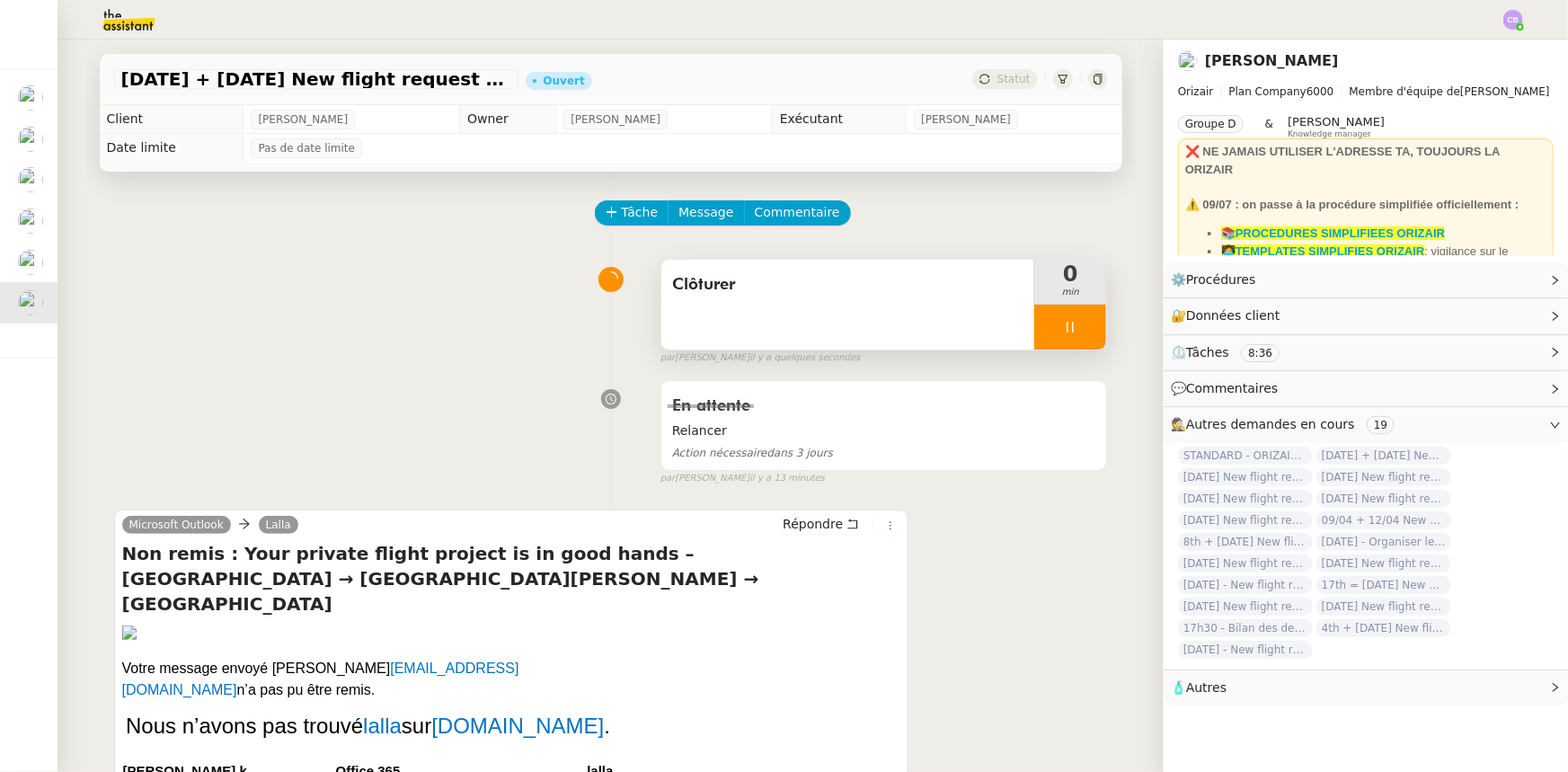
click at [906, 319] on div "Clôturer" at bounding box center [848, 304] width 374 height 90
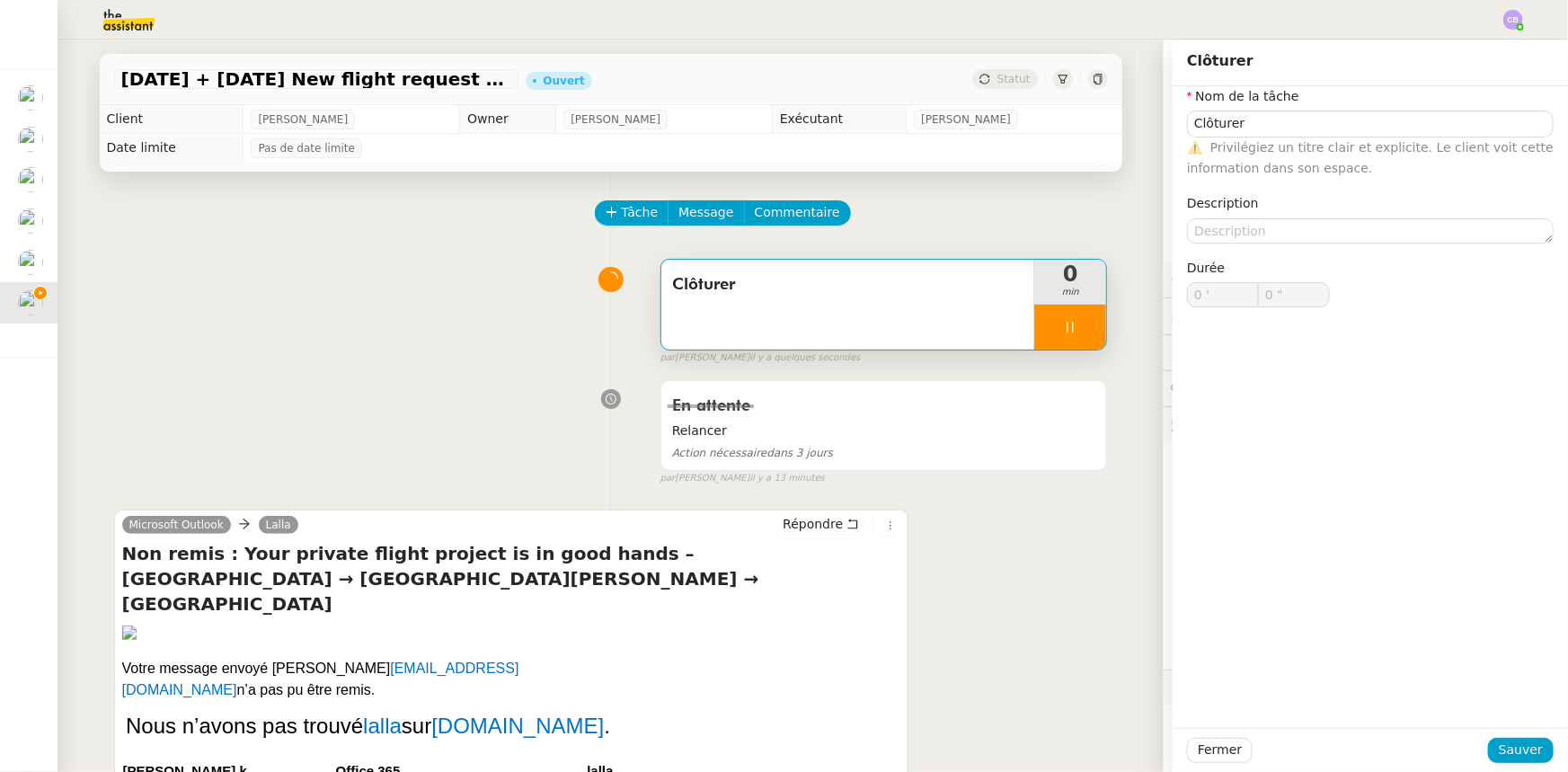
type input "1 ""
click at [1044, 230] on textarea at bounding box center [1370, 231] width 366 height 26
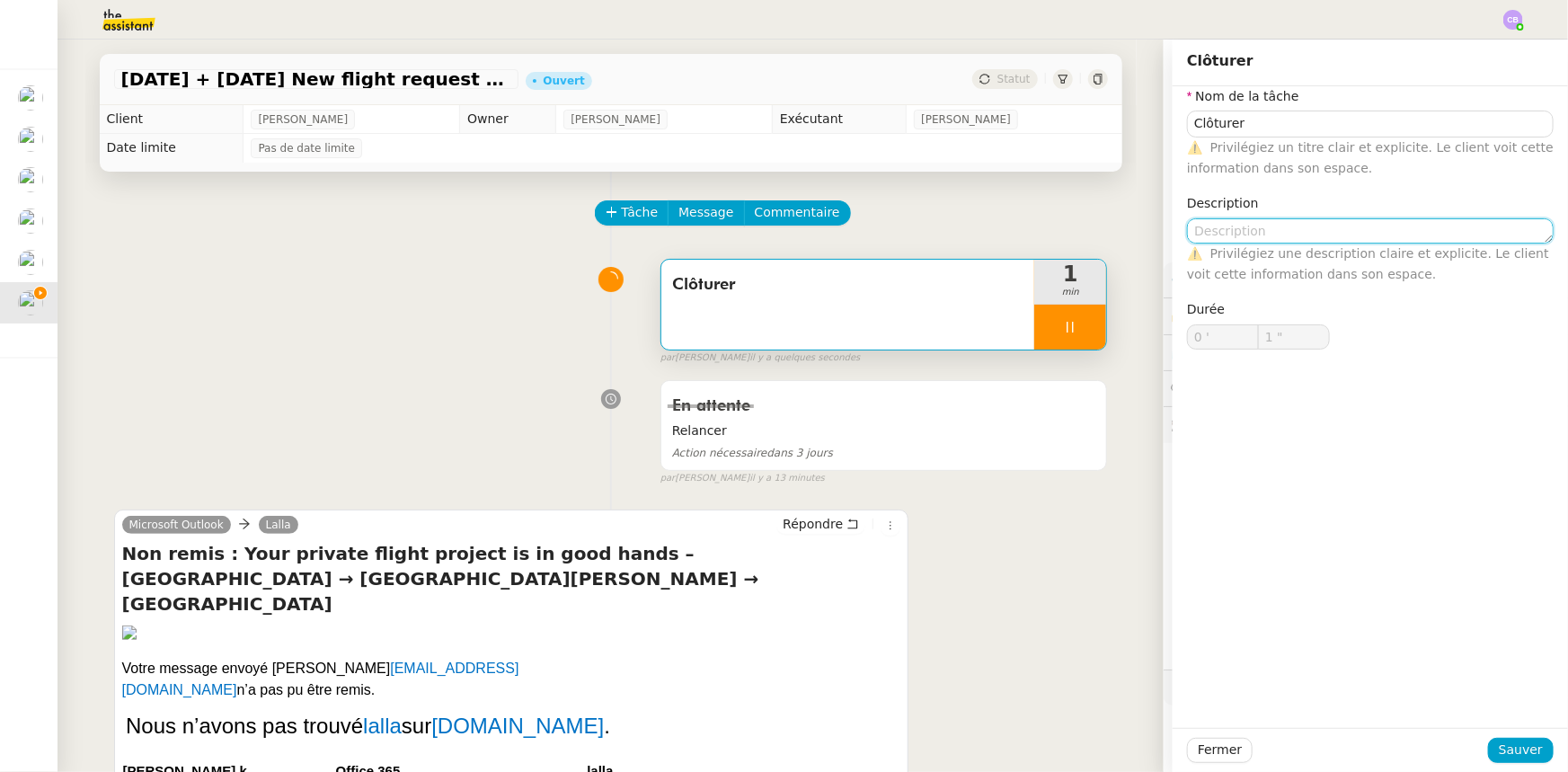
type textarea "E"
type input "2 ""
type textarea "Email"
type input "3 ""
type textarea "Email non re"
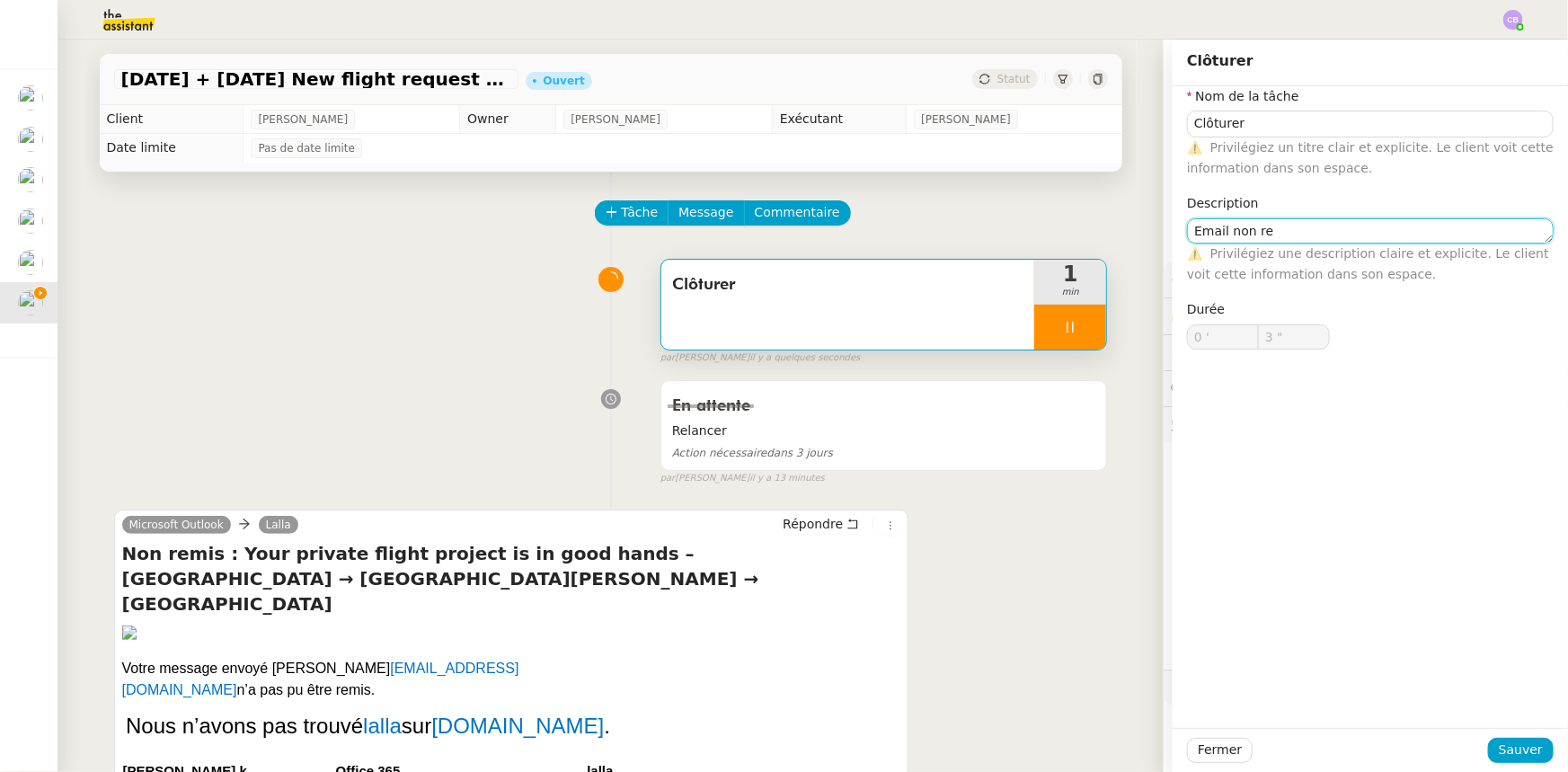
type input "4 ""
type textarea "Email non remis et"
type input "5 ""
type textarea "Email non remis et destin"
type input "6 ""
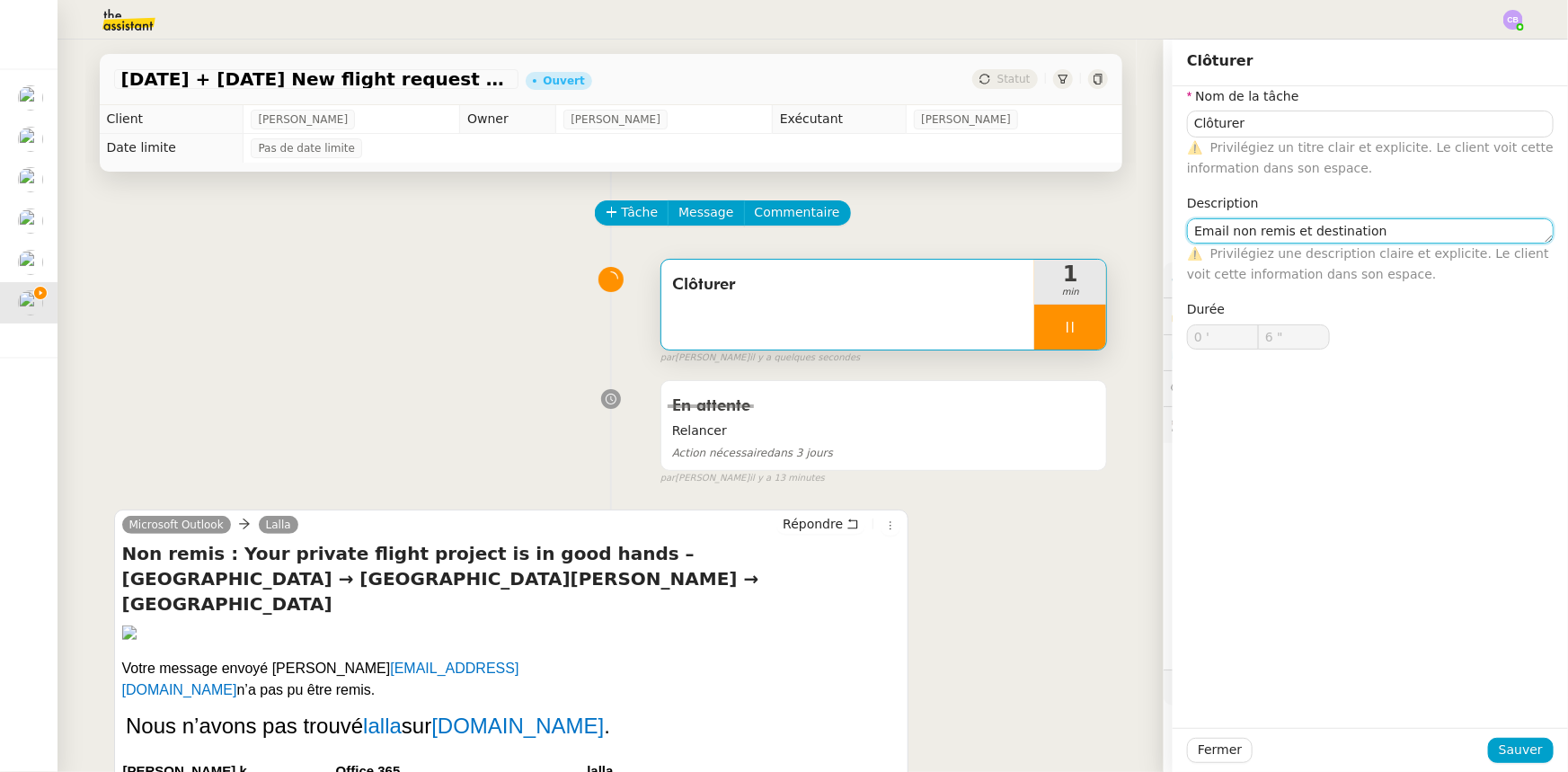
type textarea "Email non remis et destinatio"
type input "7 ""
type textarea "Email non remis et destinatai"
type input "8 ""
type textarea "Email non remis et destinataire sus"
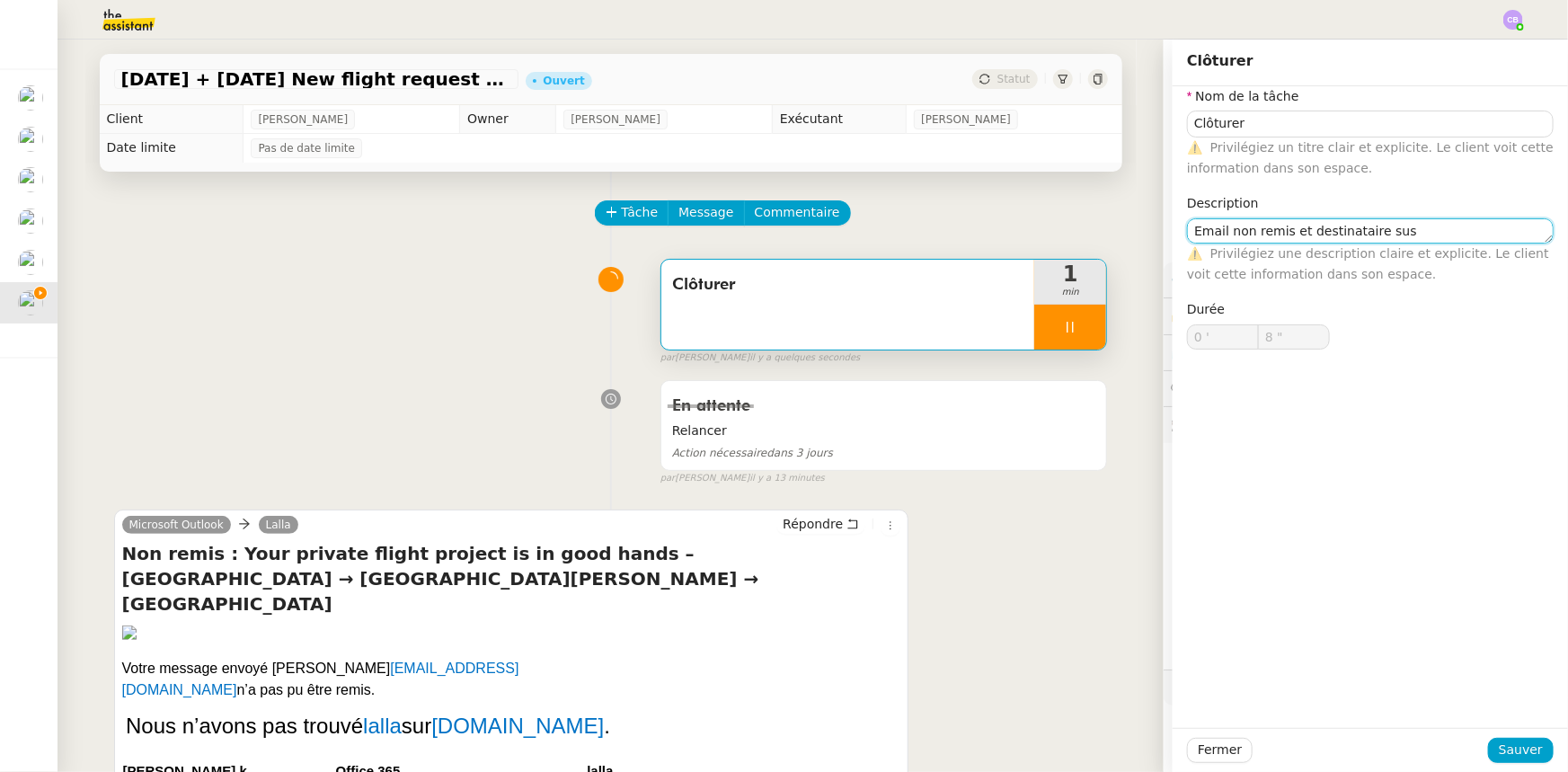
type input "9 ""
type textarea "Email non remis et destinataire suspe"
type input "12 ""
type textarea "Email non remis et destinataire suspi"
type input "13 ""
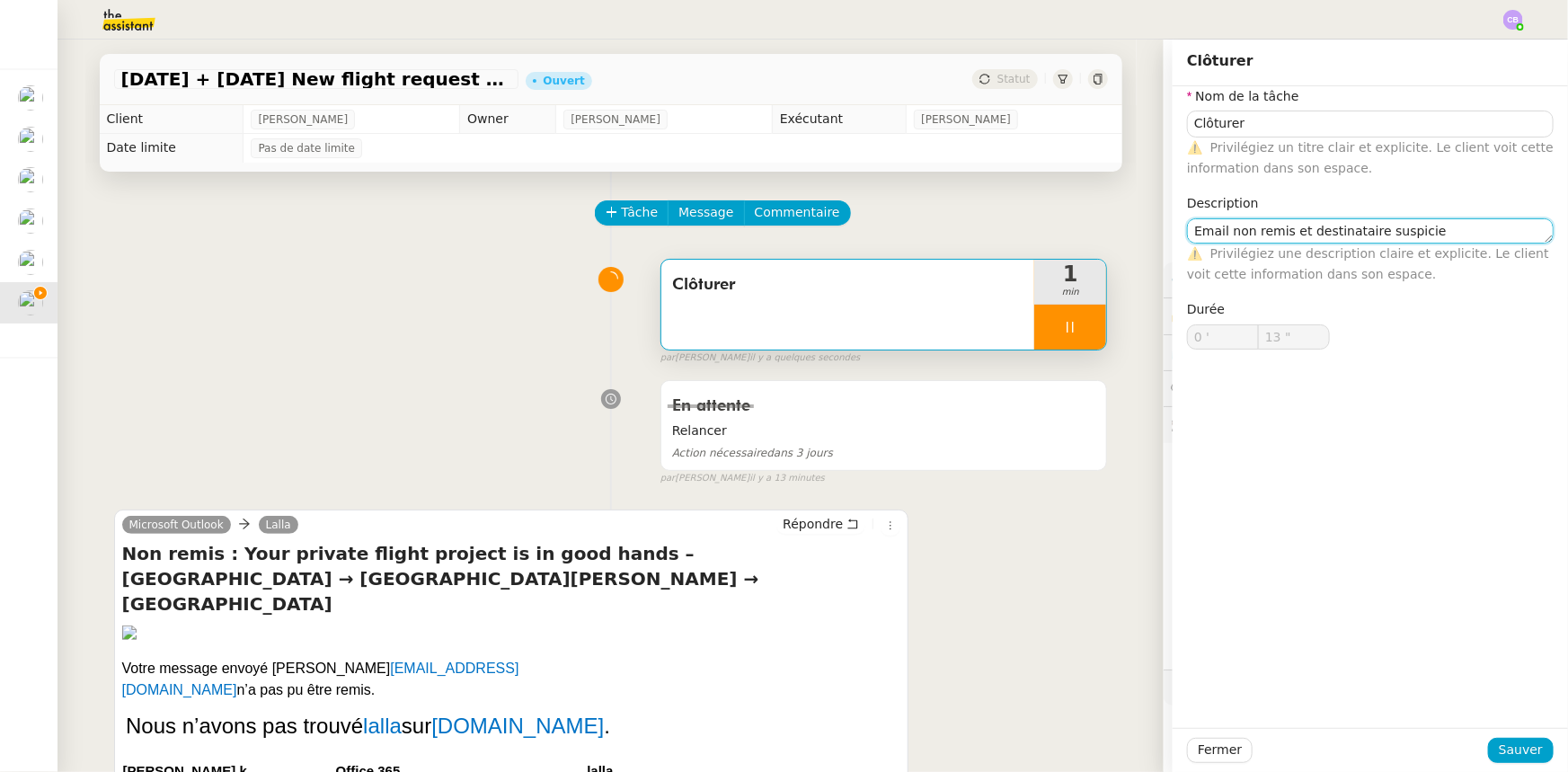
type textarea "Email non remis et destinataire suspicieu"
type input "14 ""
type textarea "Email non remis et destinataire suspicieux"
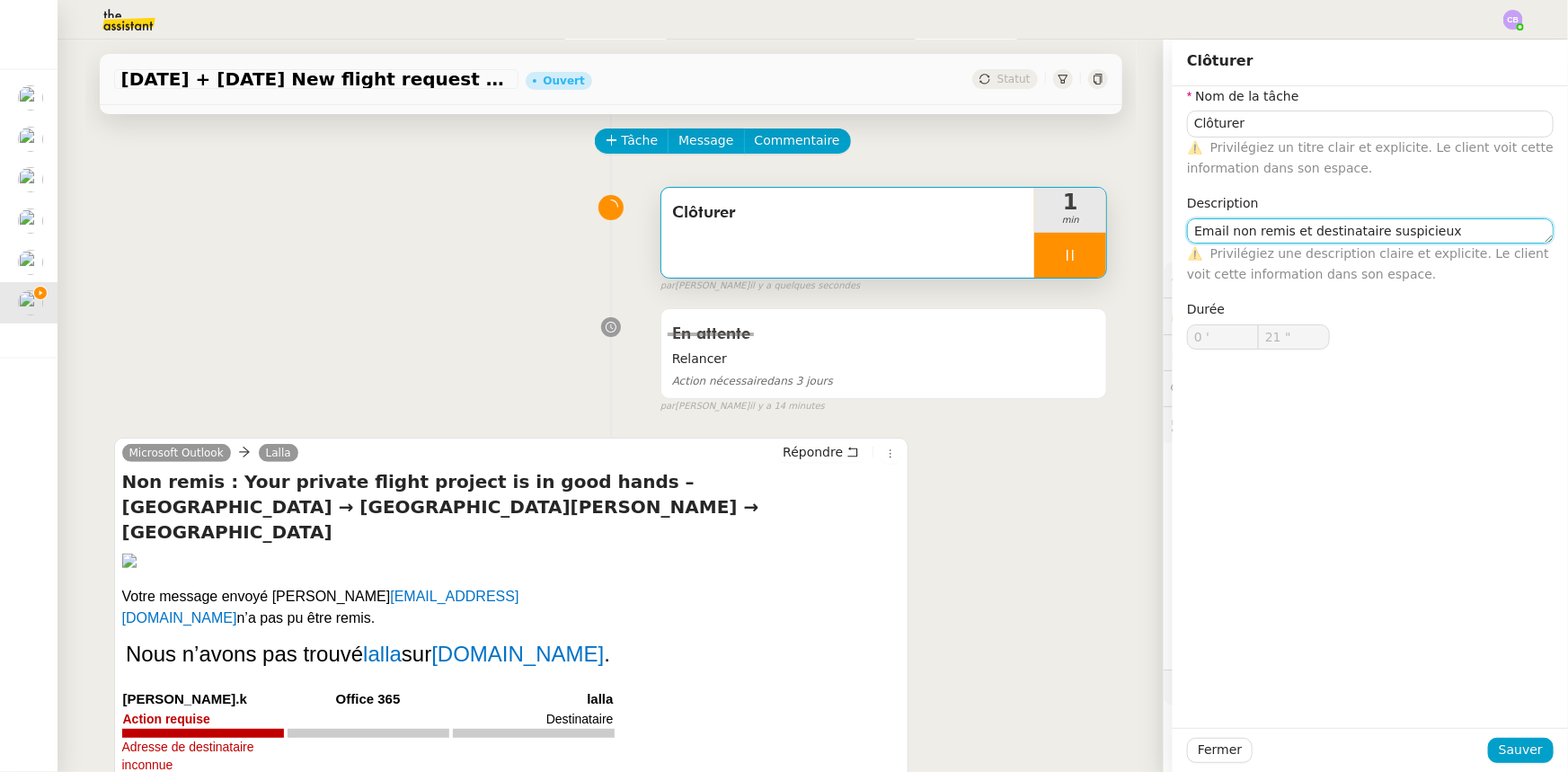
scroll to position [163, 0]
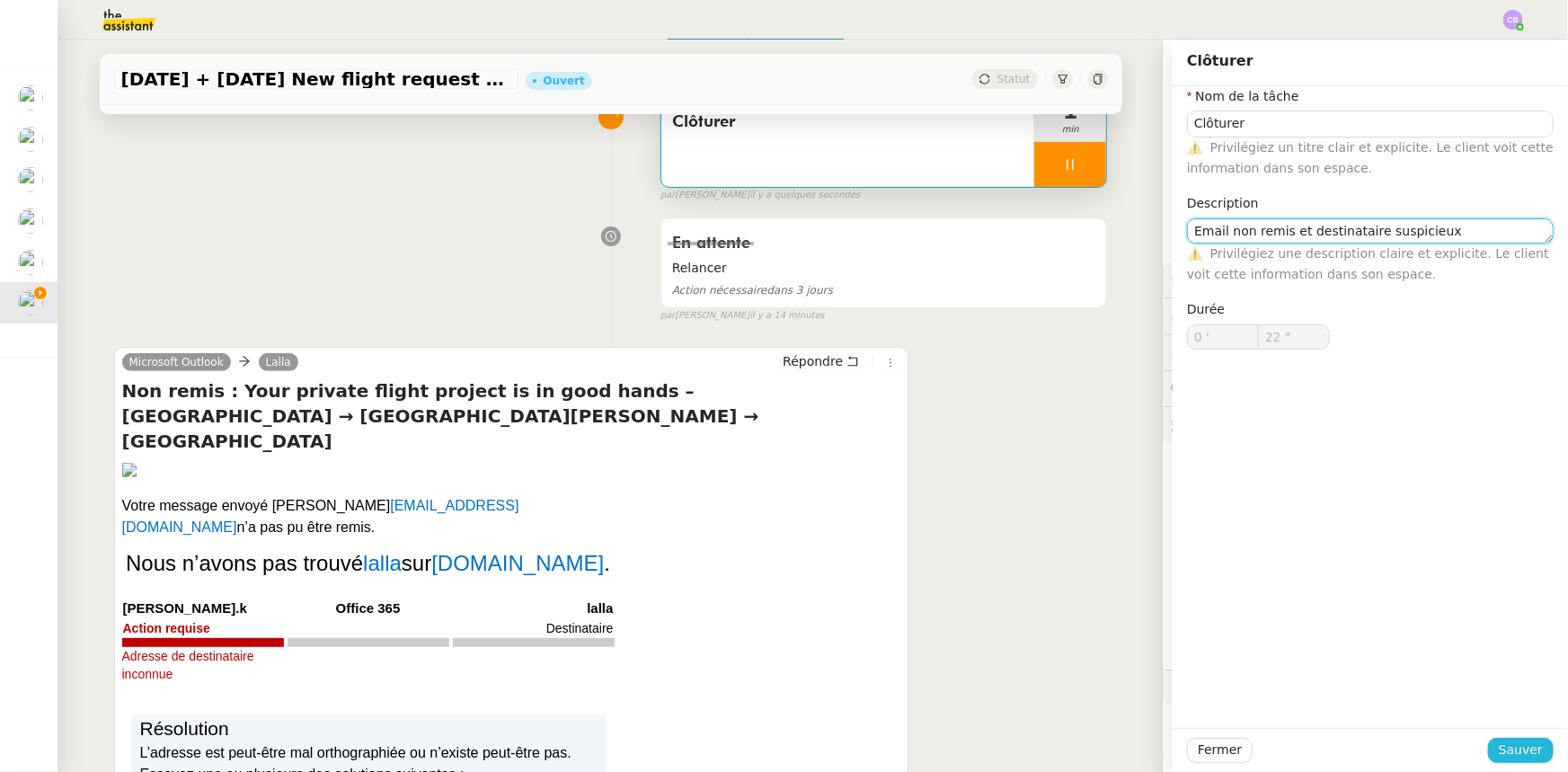
type input "23 ""
type textarea "Email non remis et destinataire suspicieux"
click at [1044, 477] on span "Sauver" at bounding box center [1521, 749] width 44 height 21
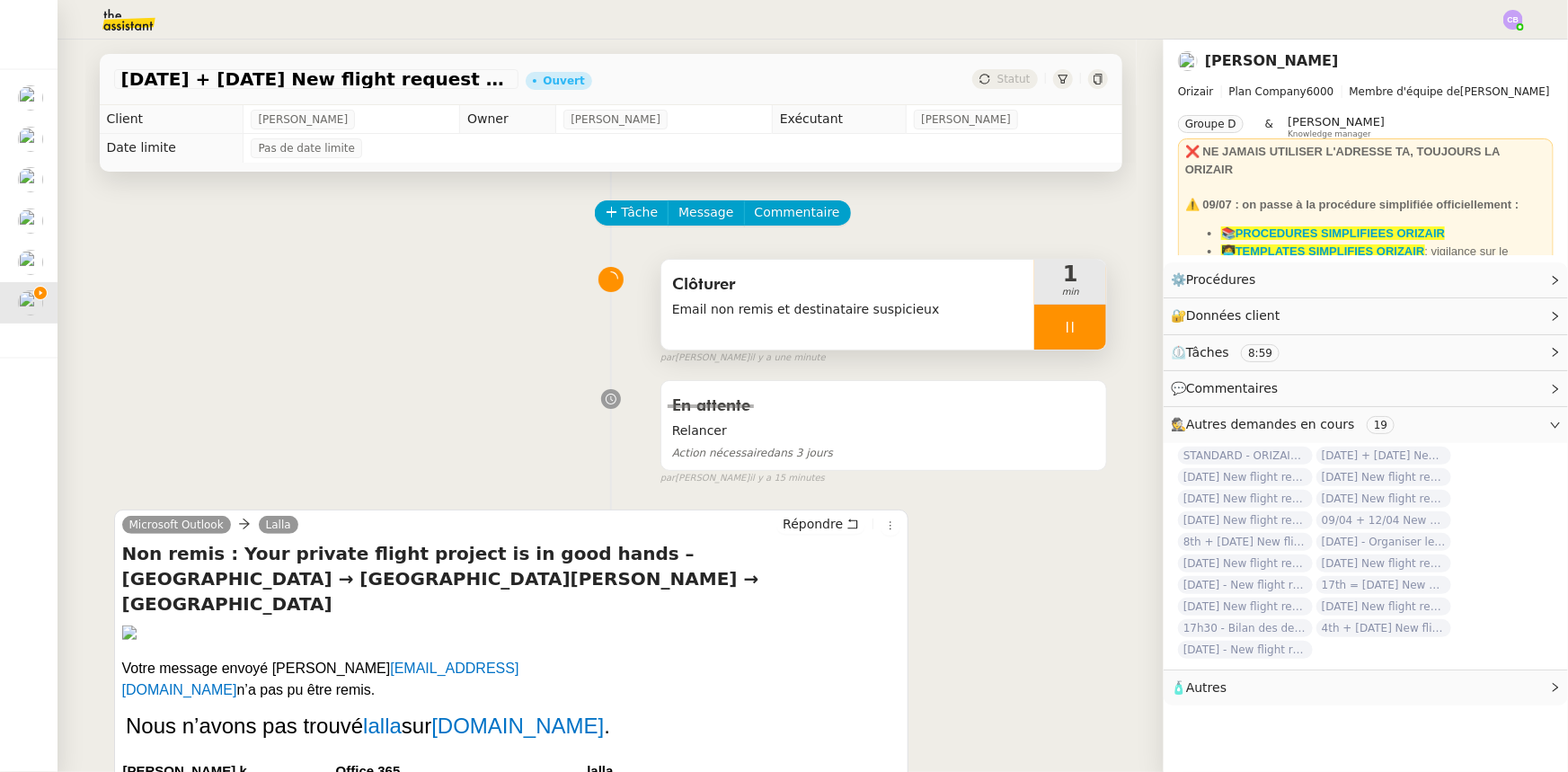
click at [1038, 323] on div at bounding box center [1070, 326] width 72 height 45
click at [1044, 333] on icon at bounding box center [1088, 327] width 15 height 15
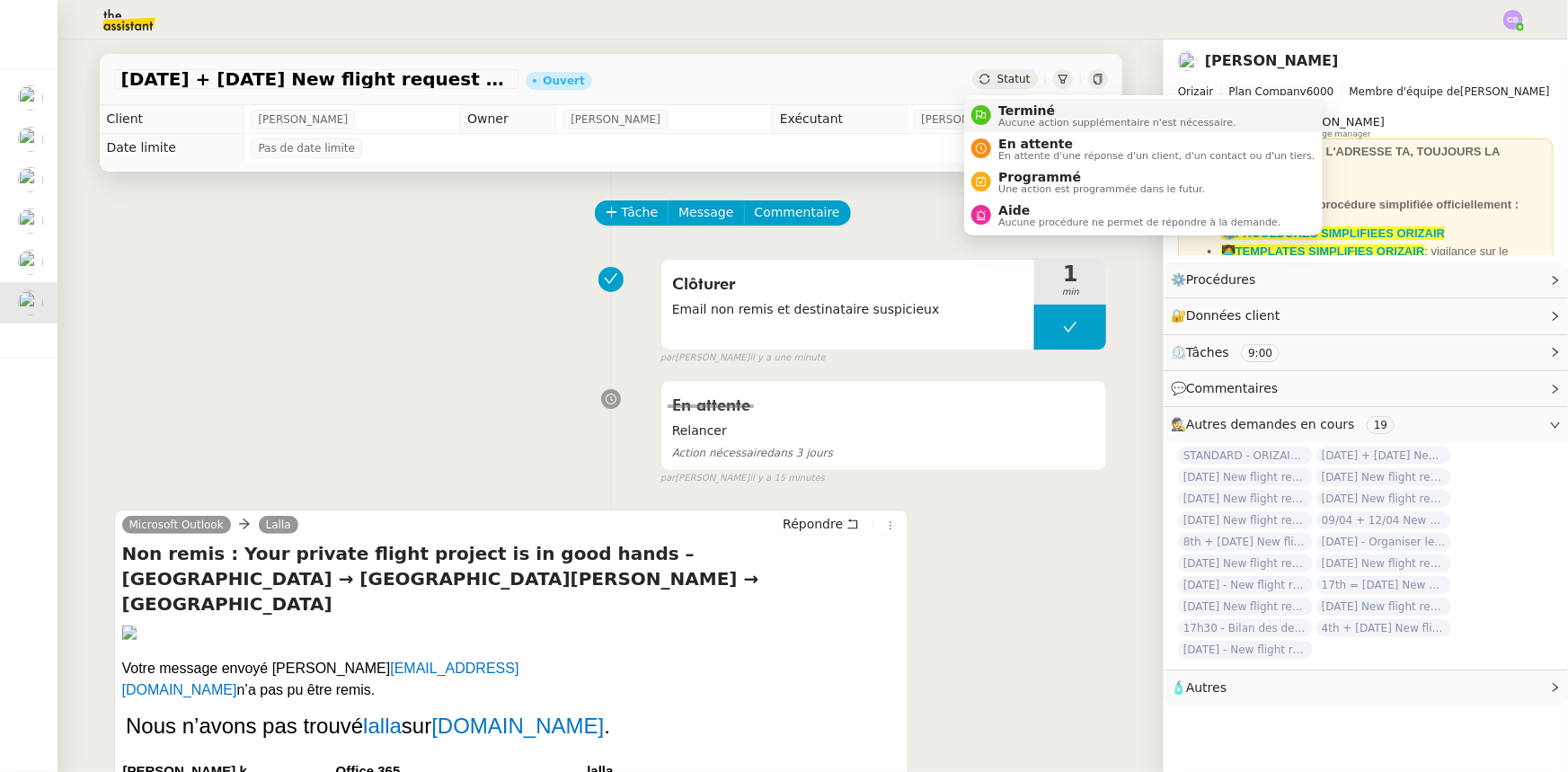
click at [1035, 114] on span "Terminé" at bounding box center [1118, 111] width 238 height 15
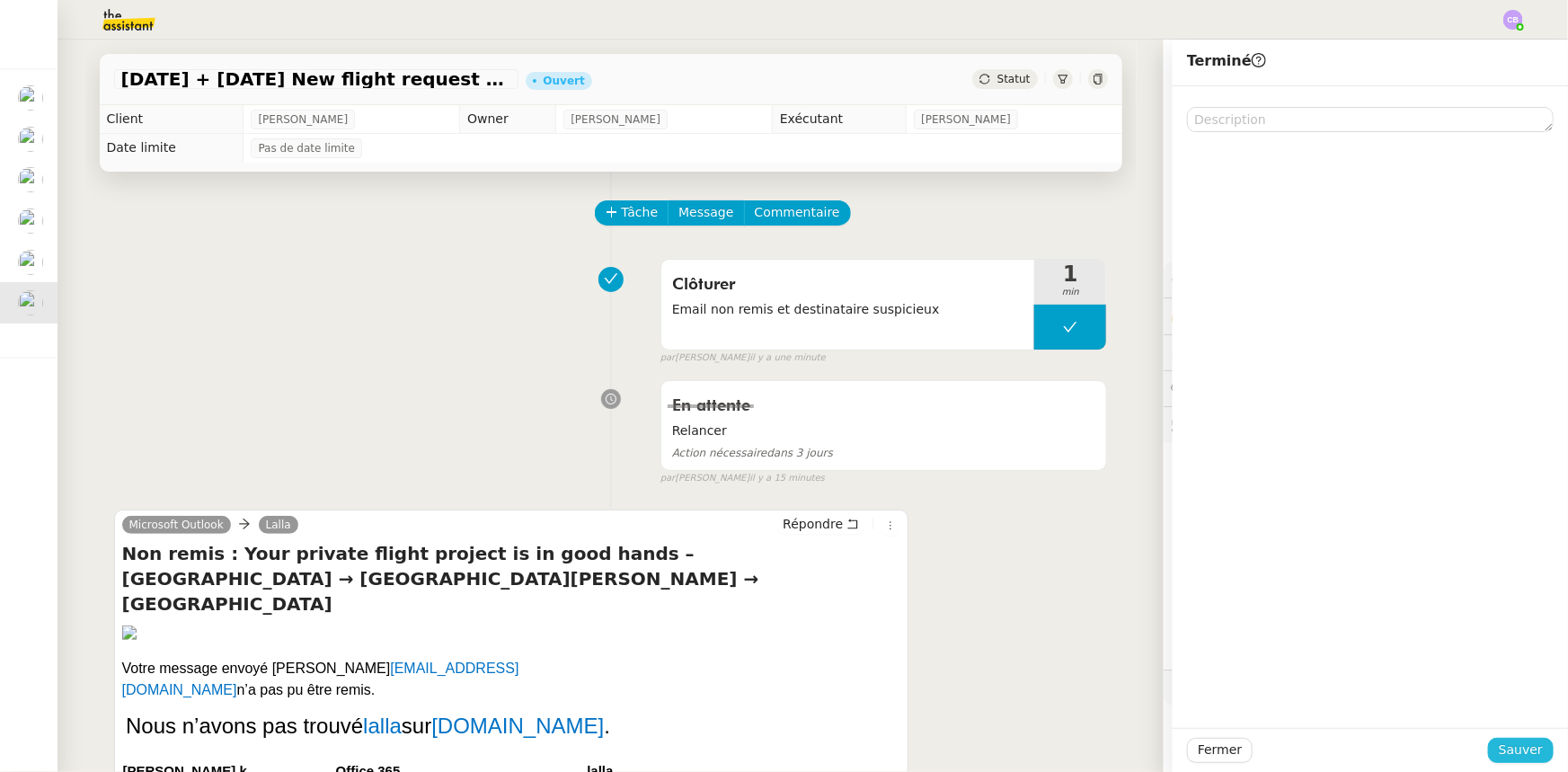
click at [1044, 477] on span "Sauver" at bounding box center [1521, 749] width 44 height 21
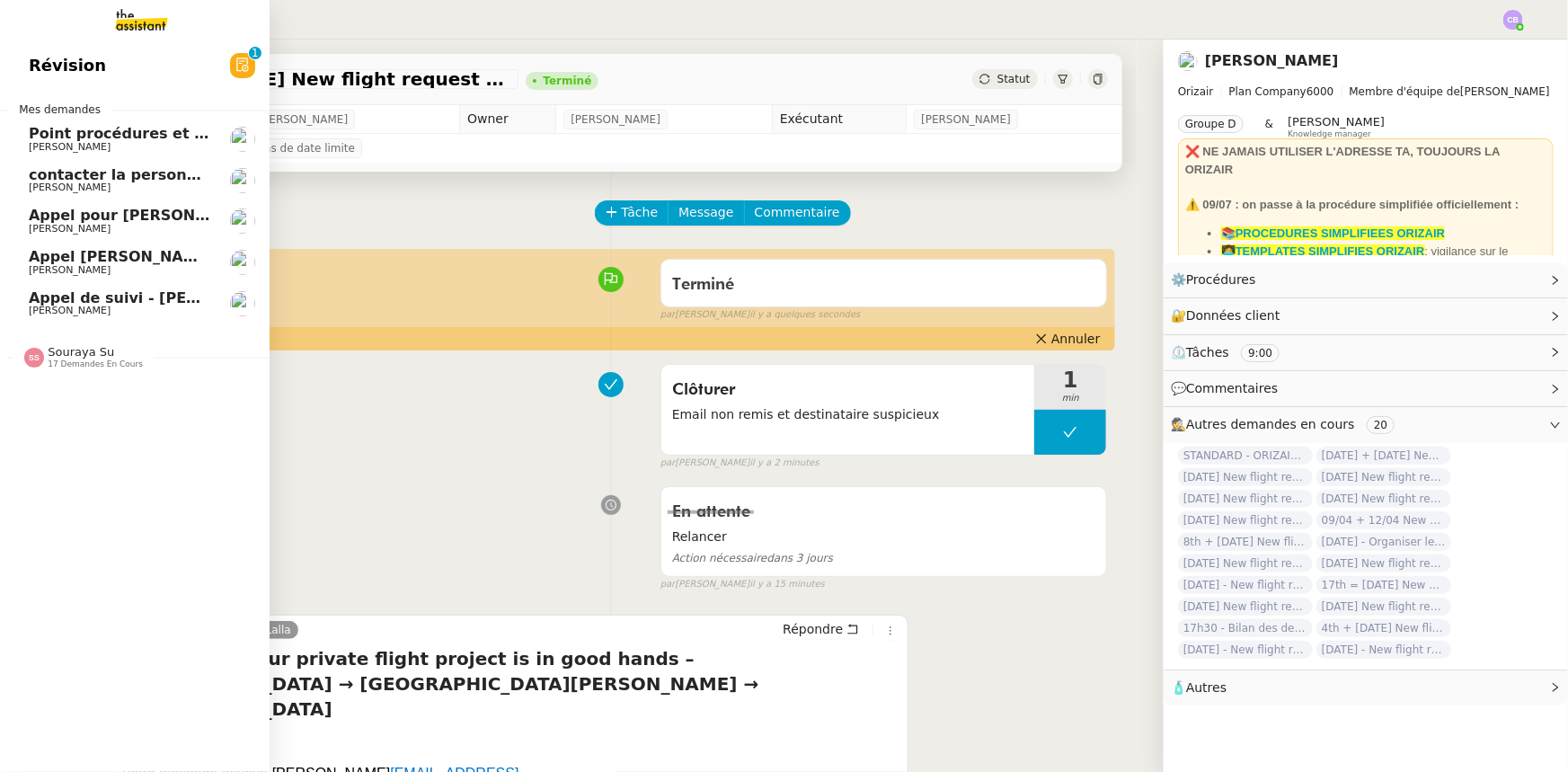
click at [108, 138] on span "Point procédures et FAQ" at bounding box center [126, 133] width 196 height 17
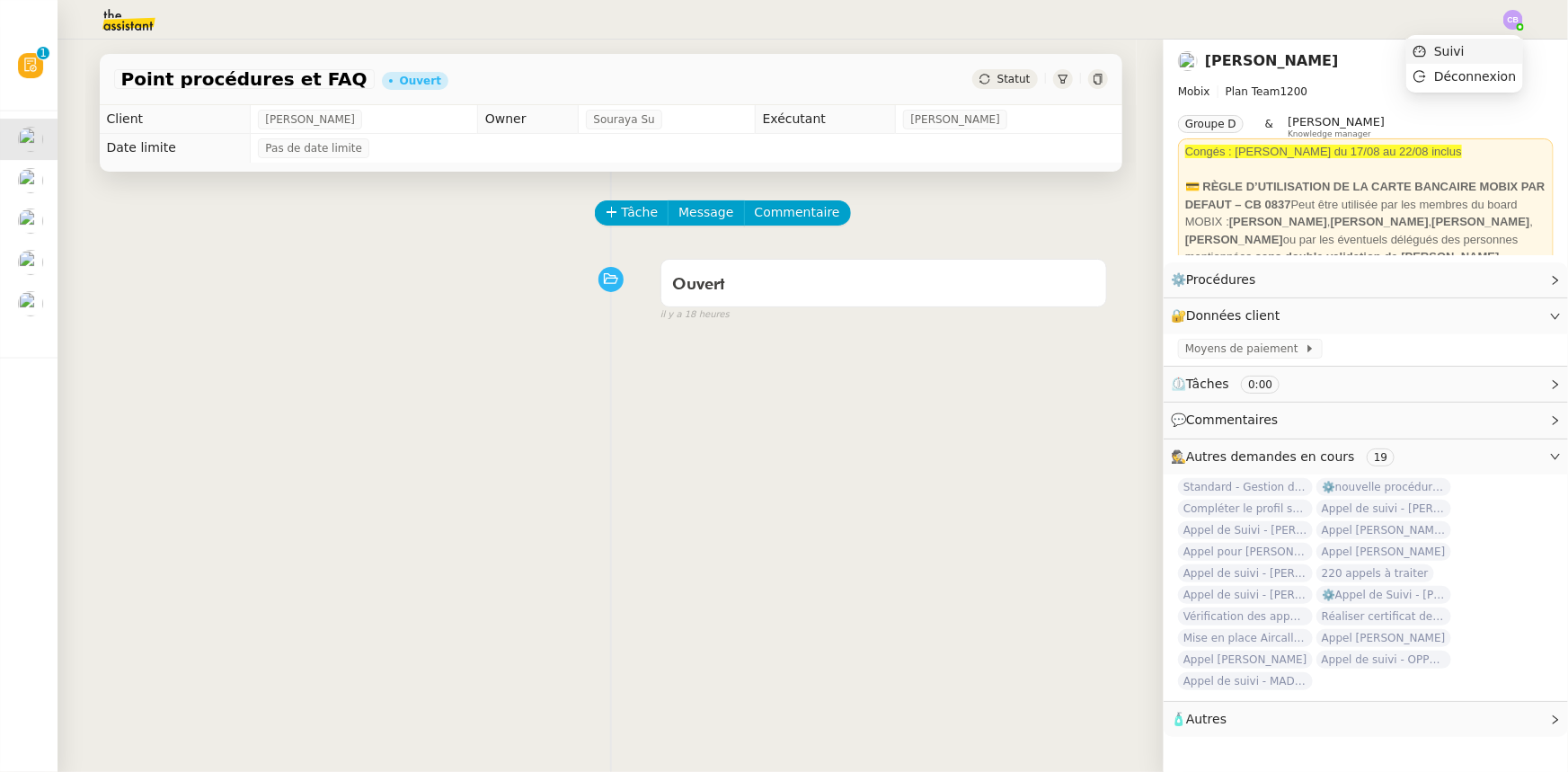
click at [1044, 47] on span "Suivi" at bounding box center [1449, 51] width 30 height 15
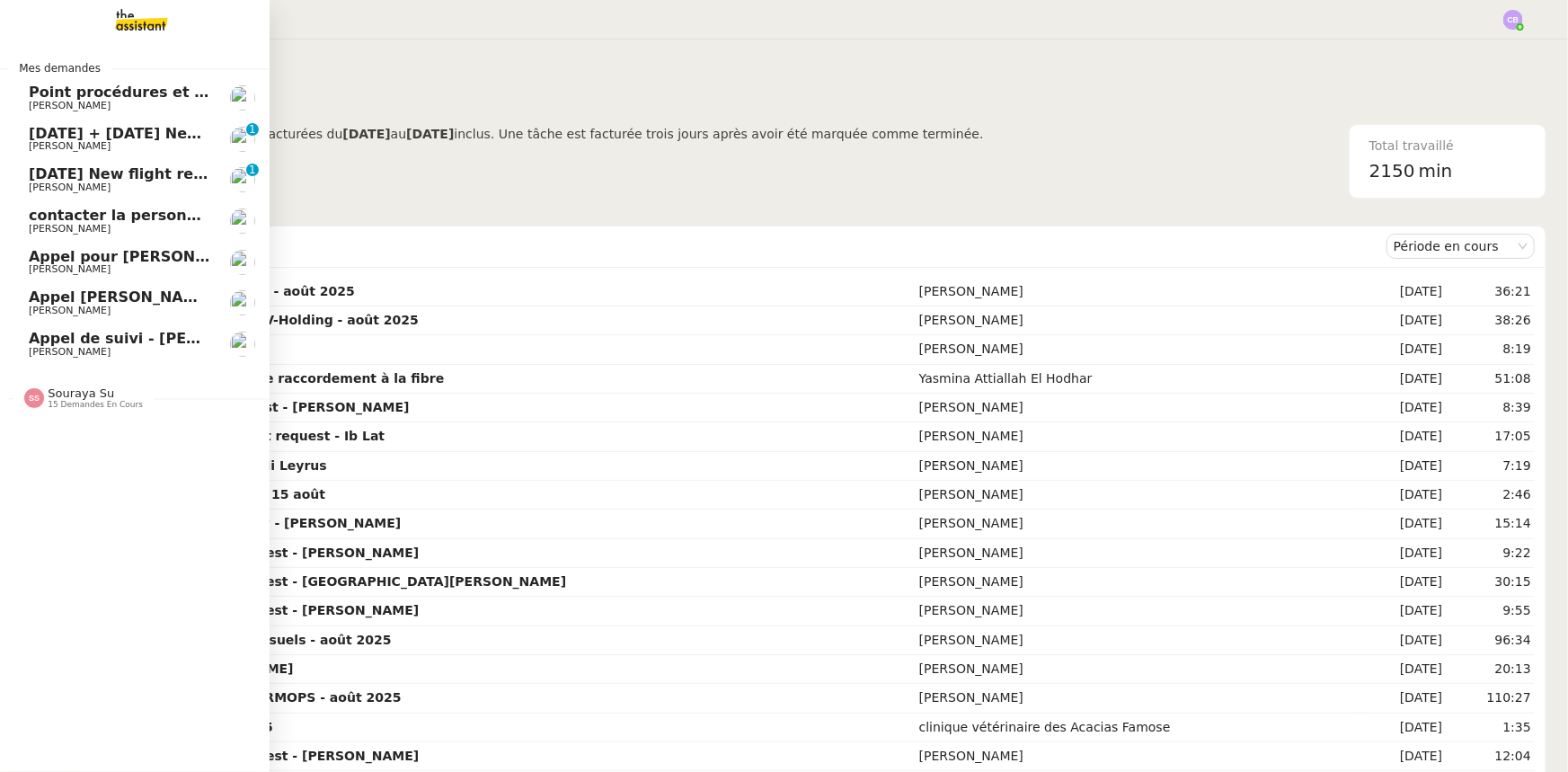
click at [58, 142] on span "[PERSON_NAME]" at bounding box center [69, 145] width 82 height 12
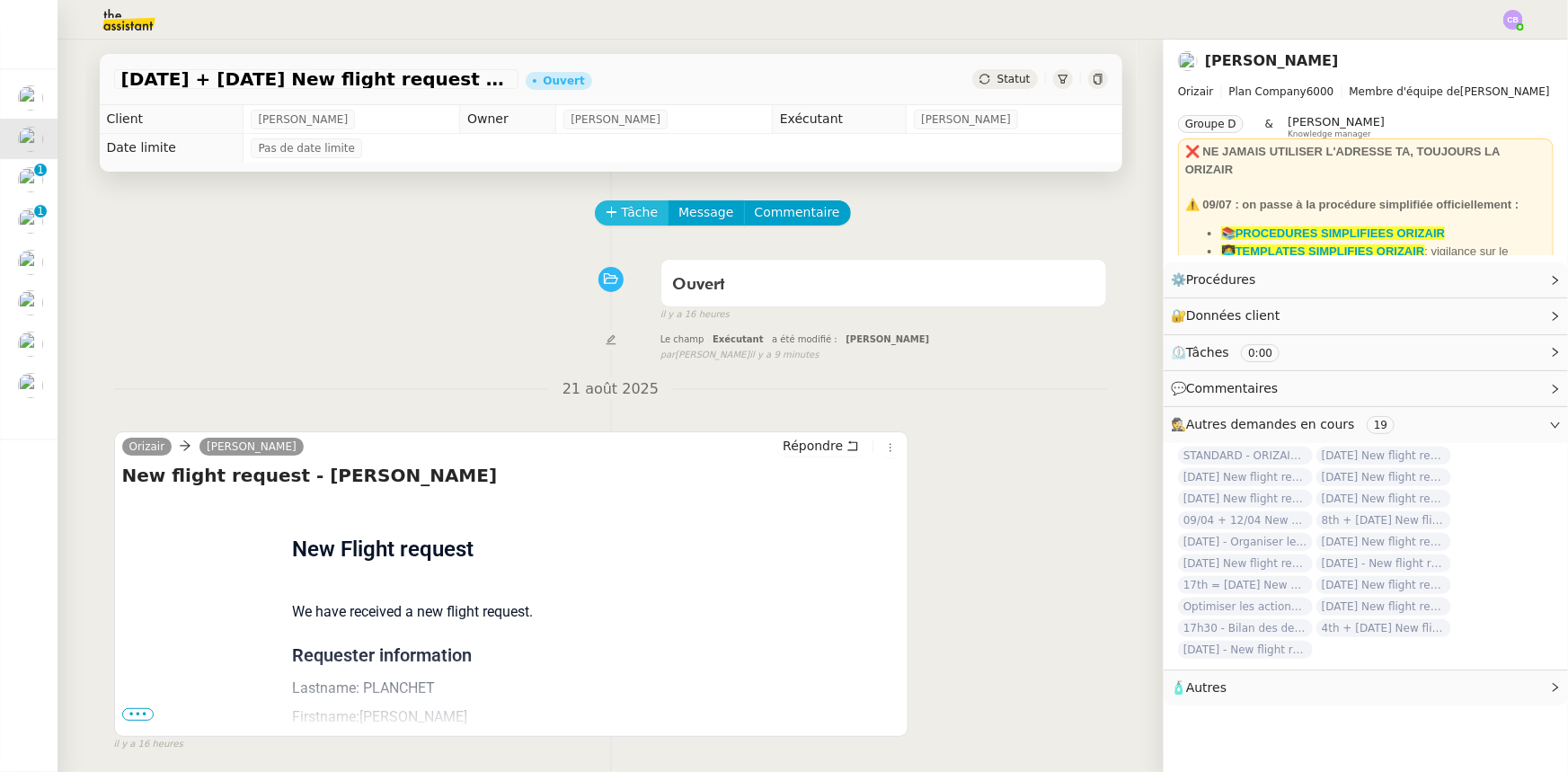
click at [622, 216] on span "Tâche" at bounding box center [641, 212] width 37 height 21
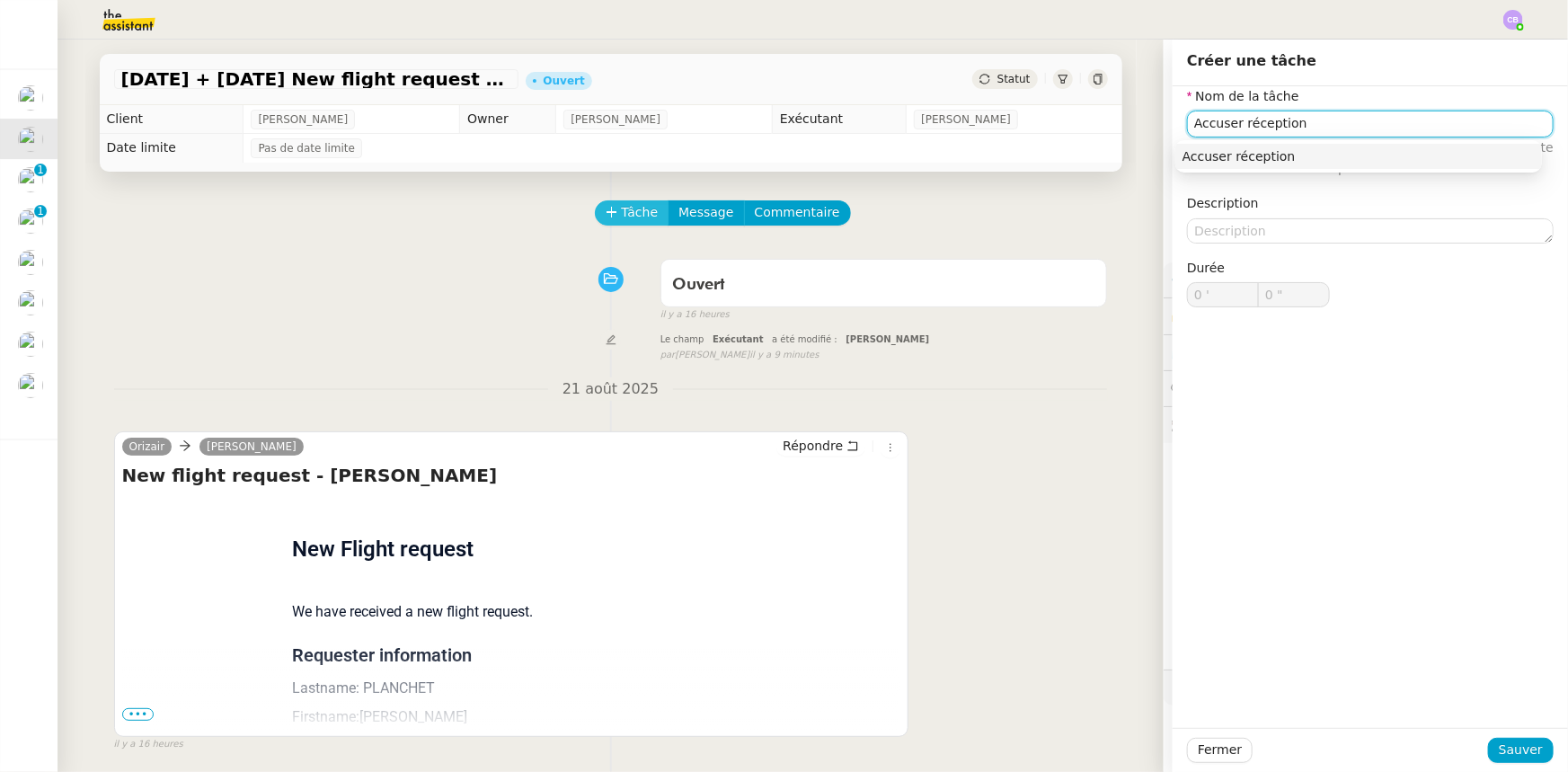
type input "Accuser réception"
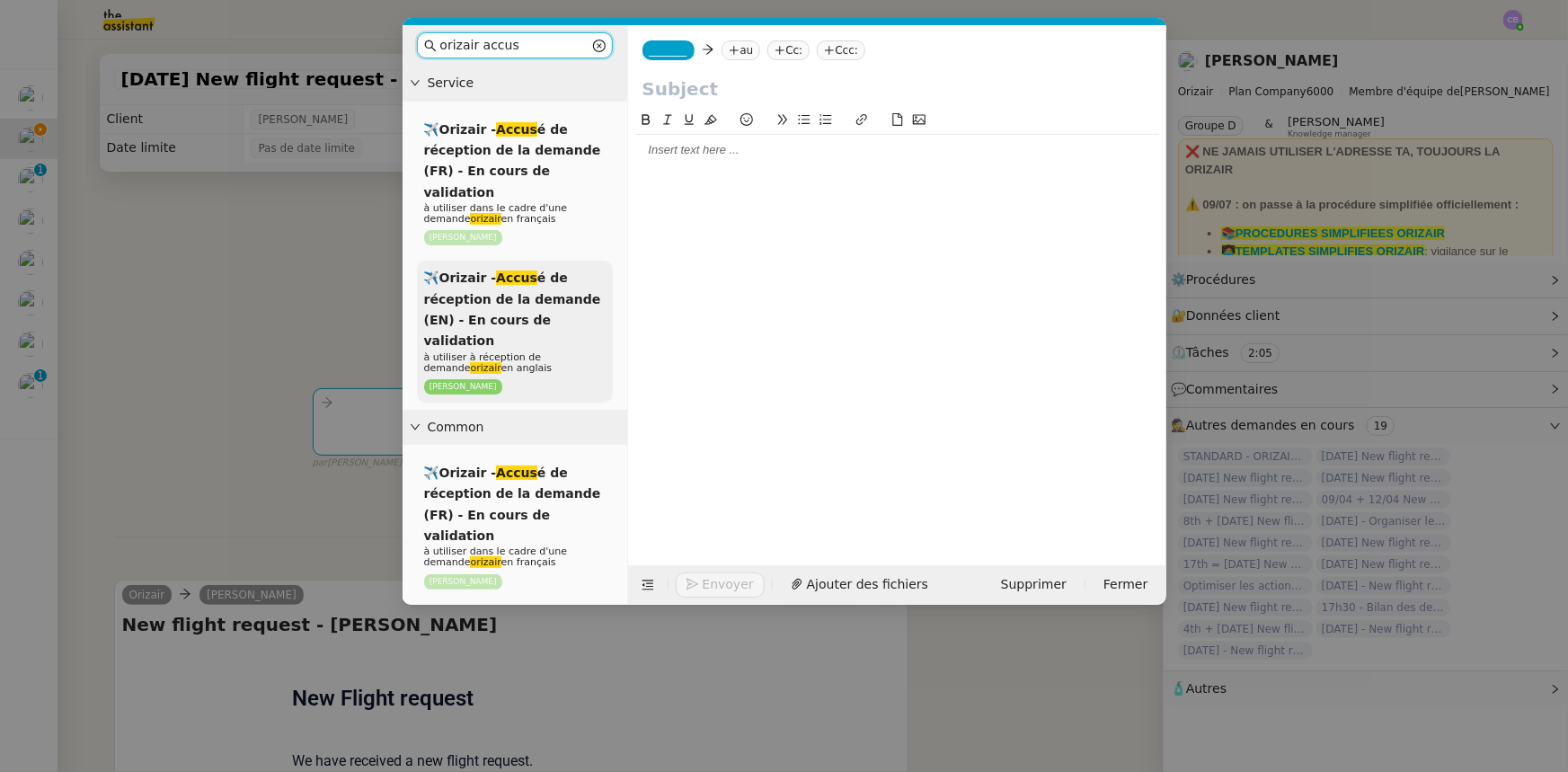
type input "orizair accus"
click at [550, 278] on span "✈️Orizair - Accus é de réception de la demande (EN) - En cours de validation" at bounding box center [513, 309] width 177 height 78
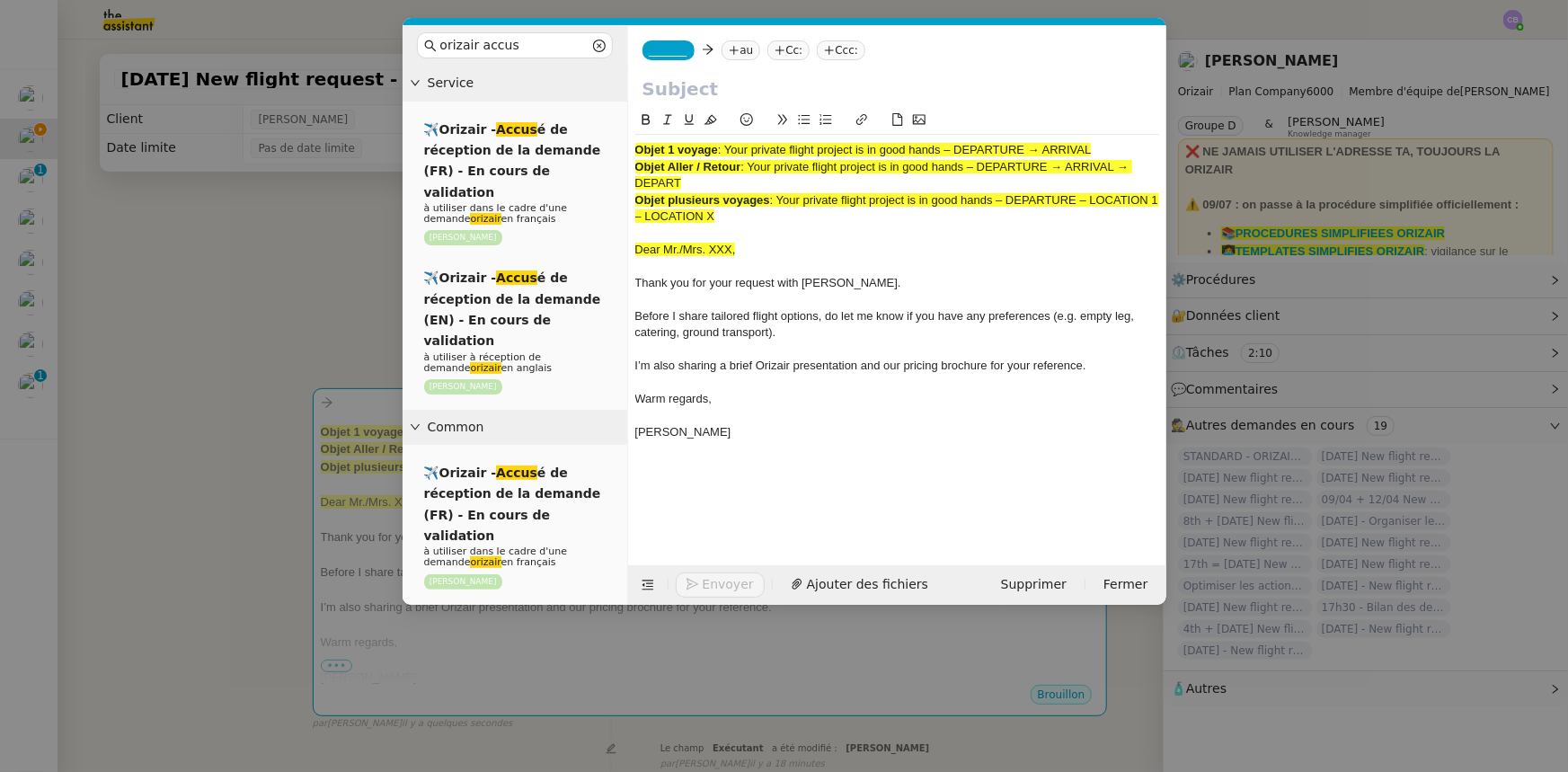
drag, startPoint x: 1097, startPoint y: 147, endPoint x: 728, endPoint y: 150, distance: 369.0
click at [728, 150] on div "Objet 1 voyage : Your private flight project is in good hands – DEPARTURE → ARR…" at bounding box center [896, 150] width 524 height 16
copy span "Your private flight project is in good hands – DEPARTURE → ARRIVAL"
click at [703, 90] on input "text" at bounding box center [897, 90] width 510 height 27
paste input "Your private flight project is in good hands – DEPARTURE → ARRIVAL"
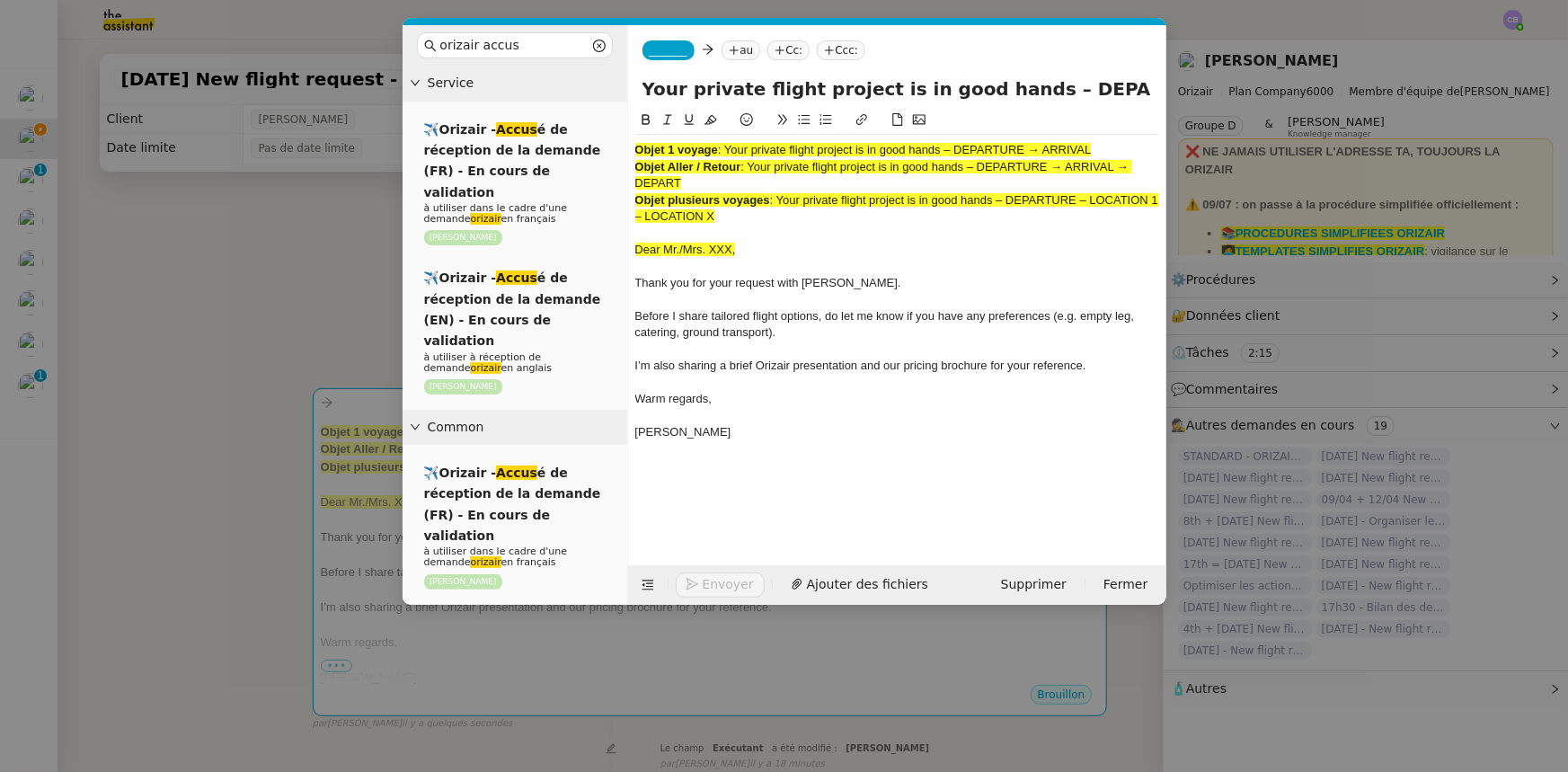
scroll to position [0, 78]
type input "Your private flight project is in good hands – DEPARTURE → ARRIVAL"
drag, startPoint x: 751, startPoint y: 220, endPoint x: 633, endPoint y: 148, distance: 138.2
click at [633, 148] on nz-spin "Objet 1 voyage : Your private flight project is in good hands – DEPARTURE → ARR…" at bounding box center [897, 327] width 538 height 435
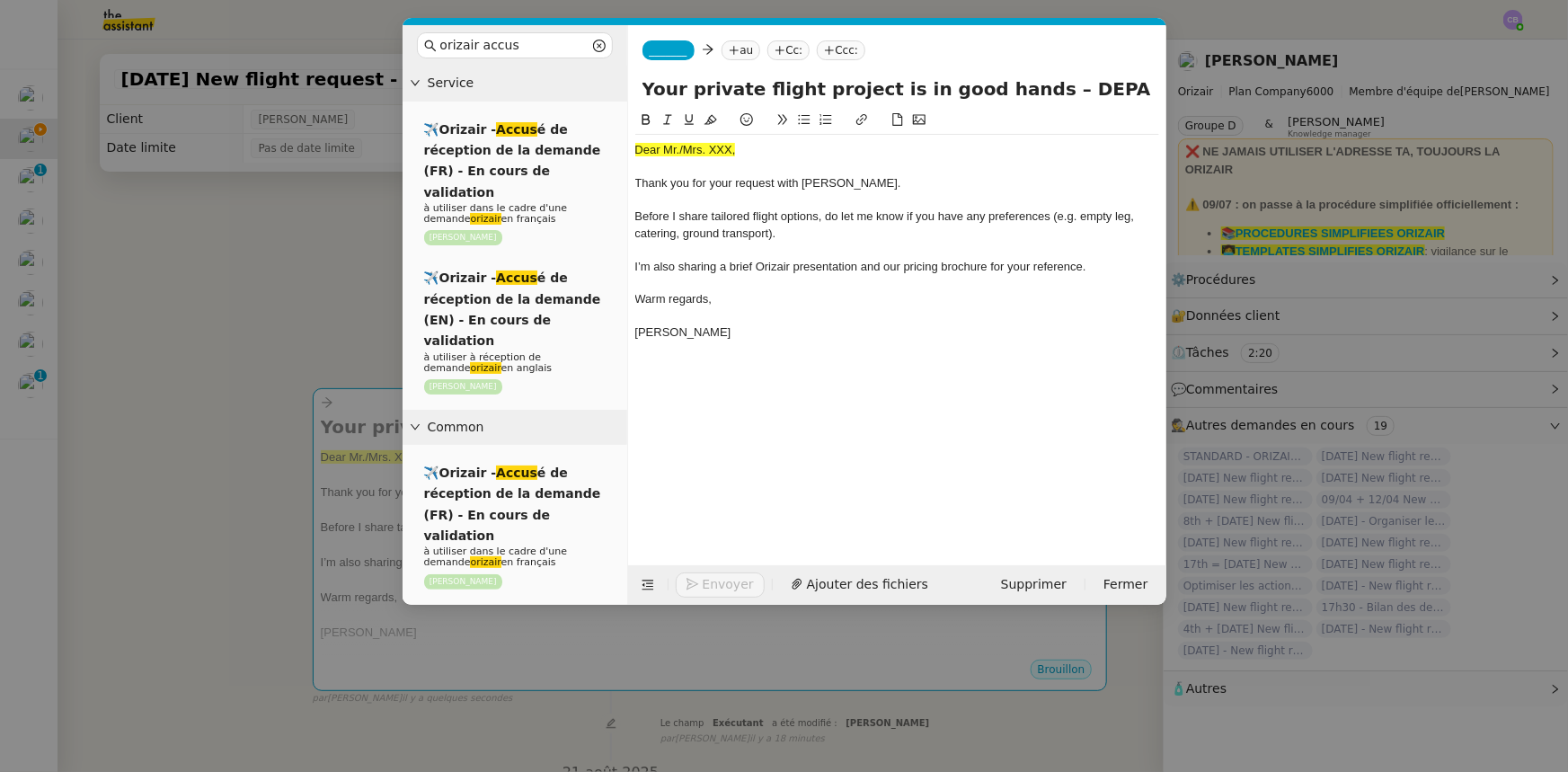
click at [304, 323] on nz-modal-container "orizair accus Service ✈️Orizair - Accus é de réception de la demande (FR) - En …" at bounding box center [784, 386] width 1568 height 772
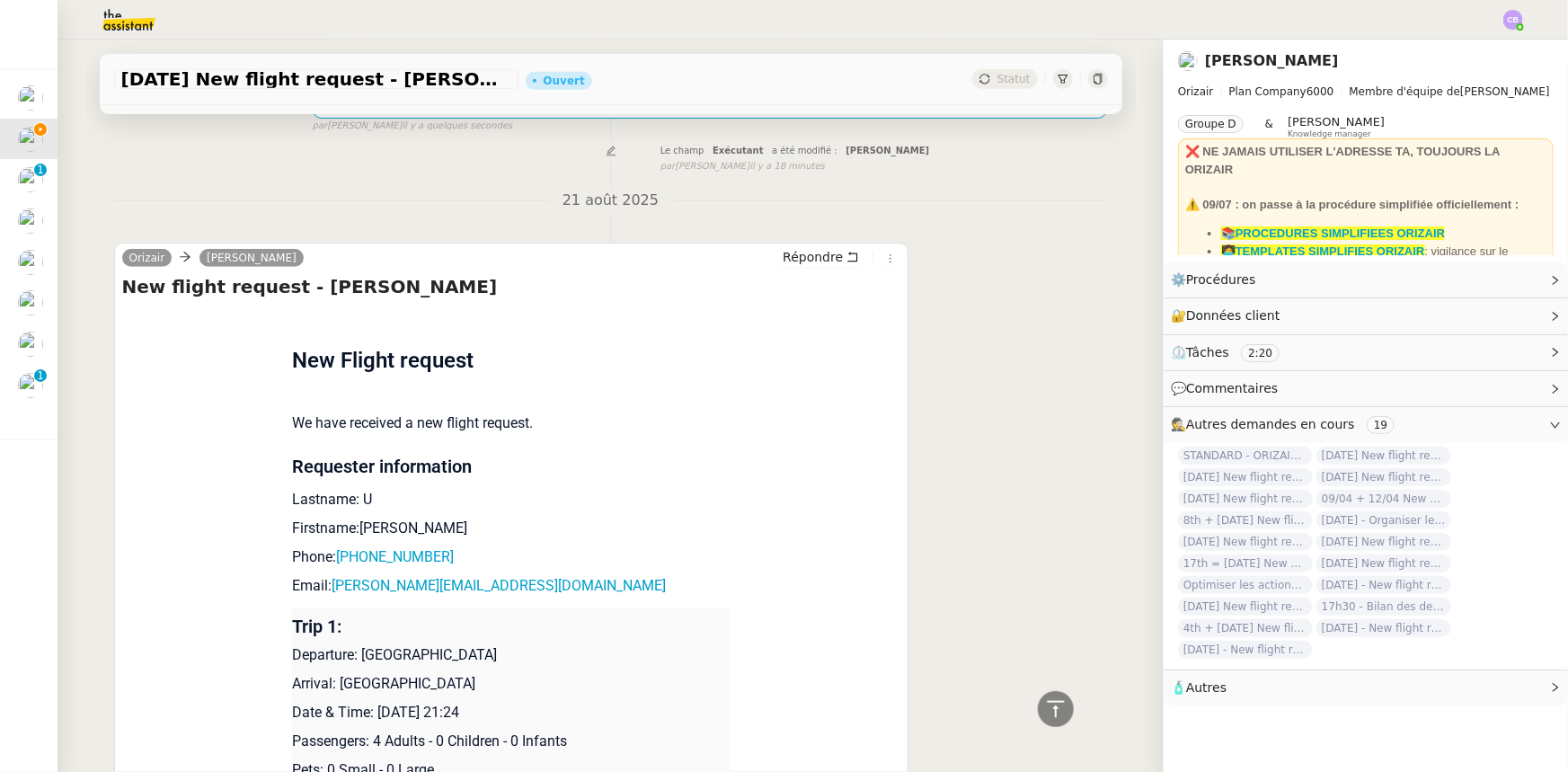
scroll to position [81, 0]
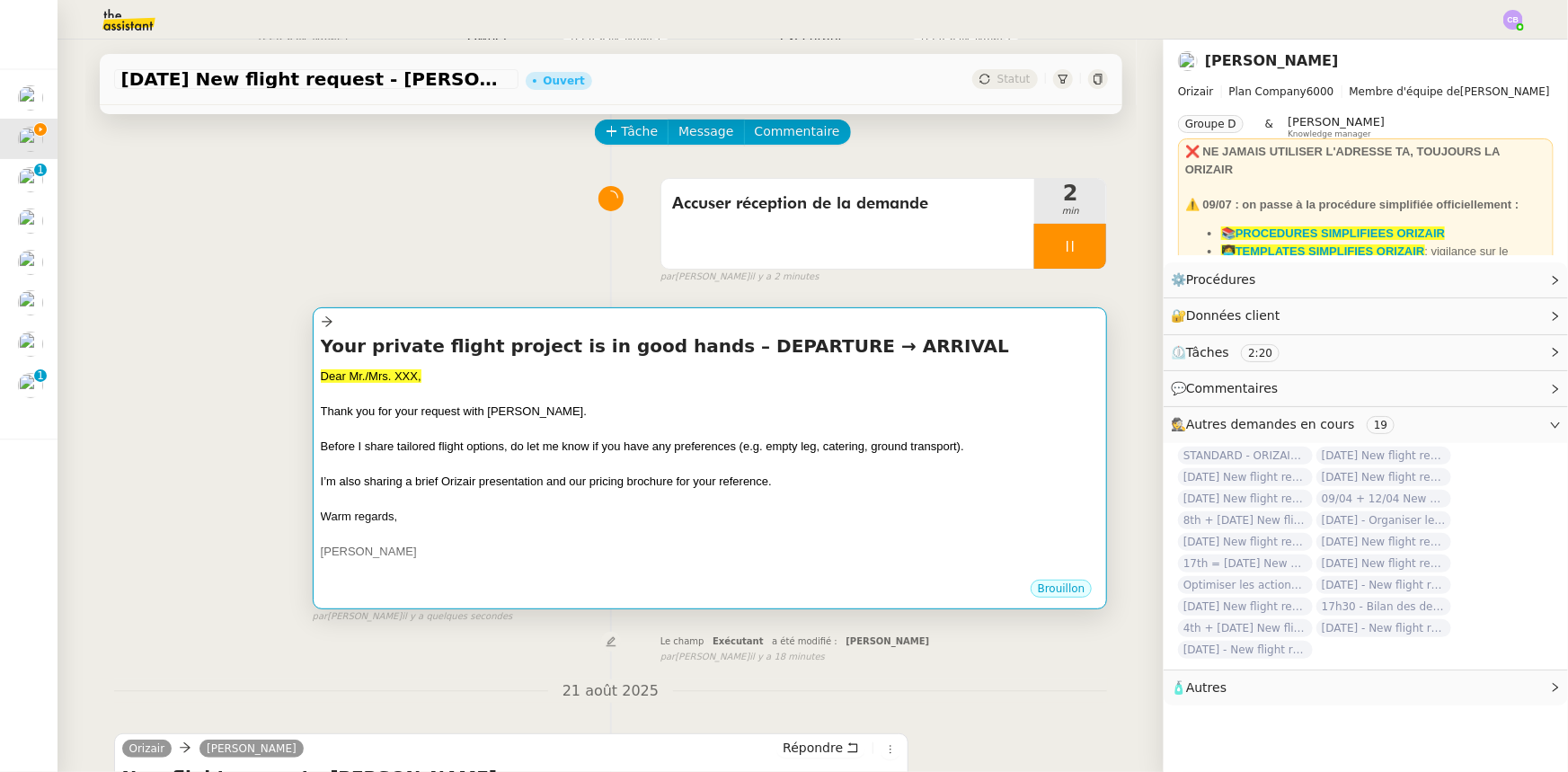
click at [673, 425] on div at bounding box center [710, 428] width 779 height 18
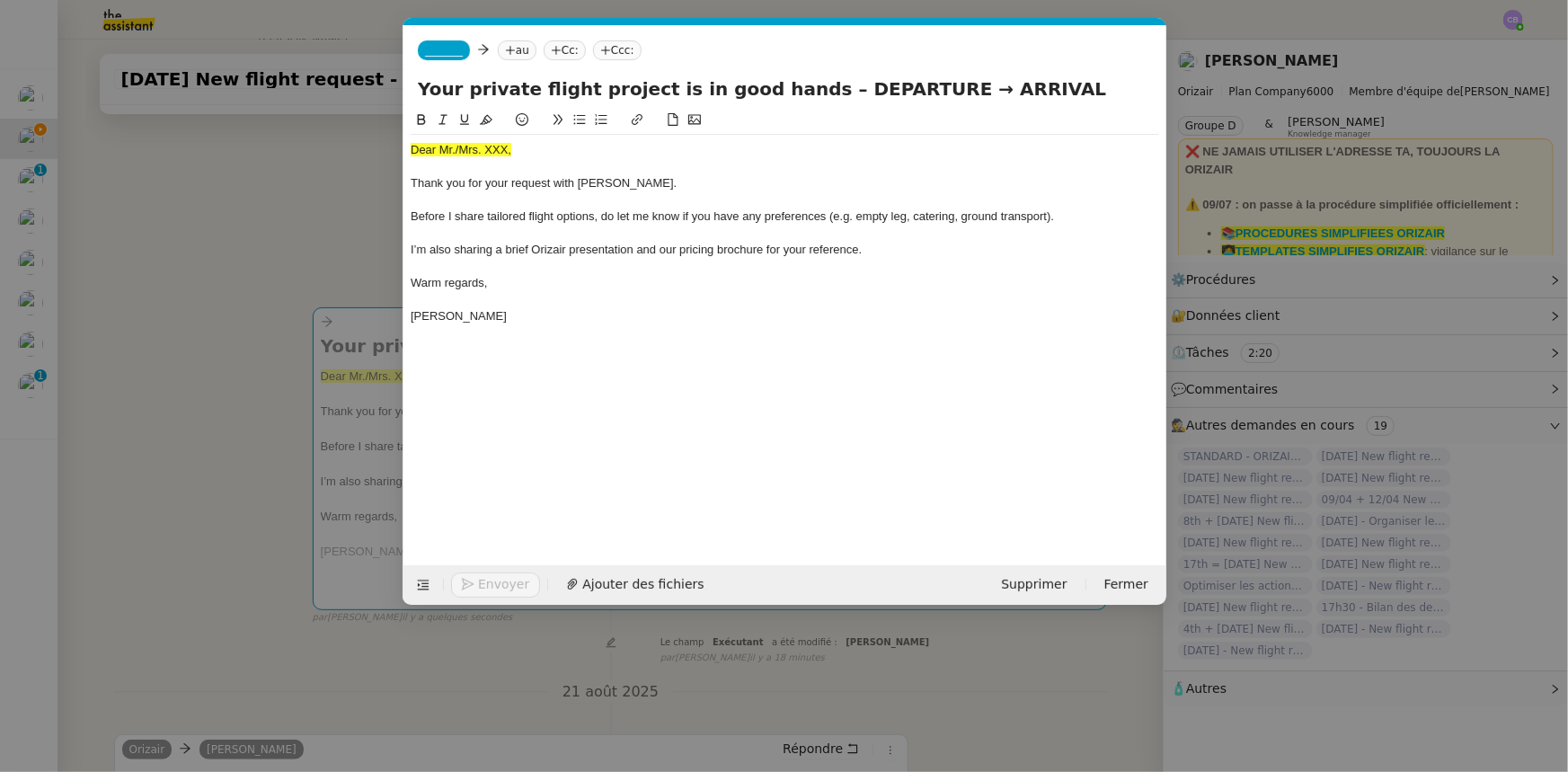
scroll to position [0, 105]
drag, startPoint x: 512, startPoint y: 150, endPoint x: 407, endPoint y: 149, distance: 105.0
click at [407, 149] on nz-spin "Dear Mr./Mrs. XXX, Thank you for your request with [PERSON_NAME]. Before I shar…" at bounding box center [785, 327] width 763 height 435
click at [483, 119] on icon at bounding box center [486, 120] width 13 height 13
click at [505, 146] on div "Dear Mr./Mrs. XXX," at bounding box center [784, 150] width 748 height 16
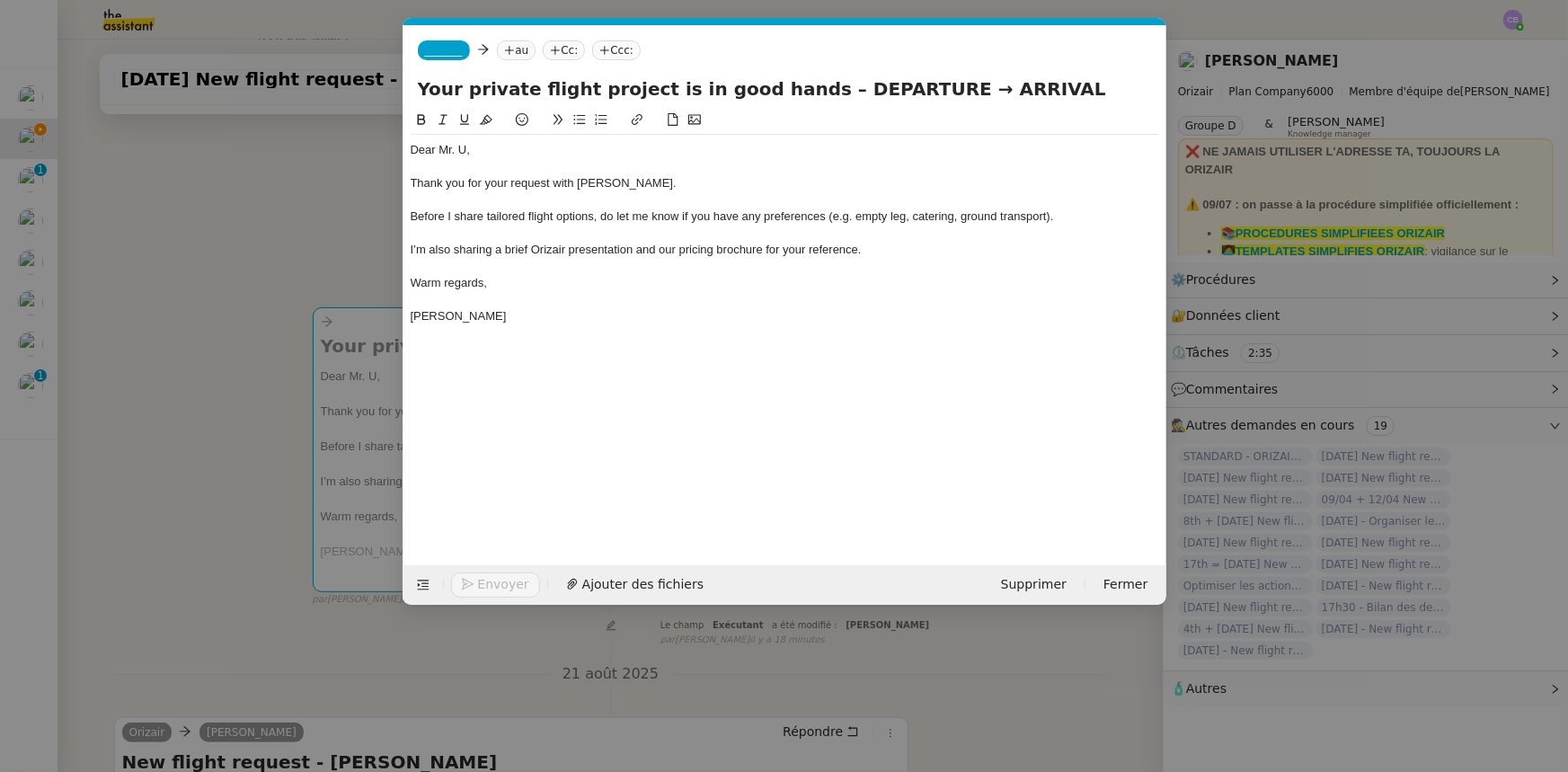
drag, startPoint x: 899, startPoint y: 89, endPoint x: 801, endPoint y: 89, distance: 98.0
click at [801, 89] on input "Your private flight project is in good hands – DEPARTURE → ARRIVAL" at bounding box center [785, 90] width 735 height 27
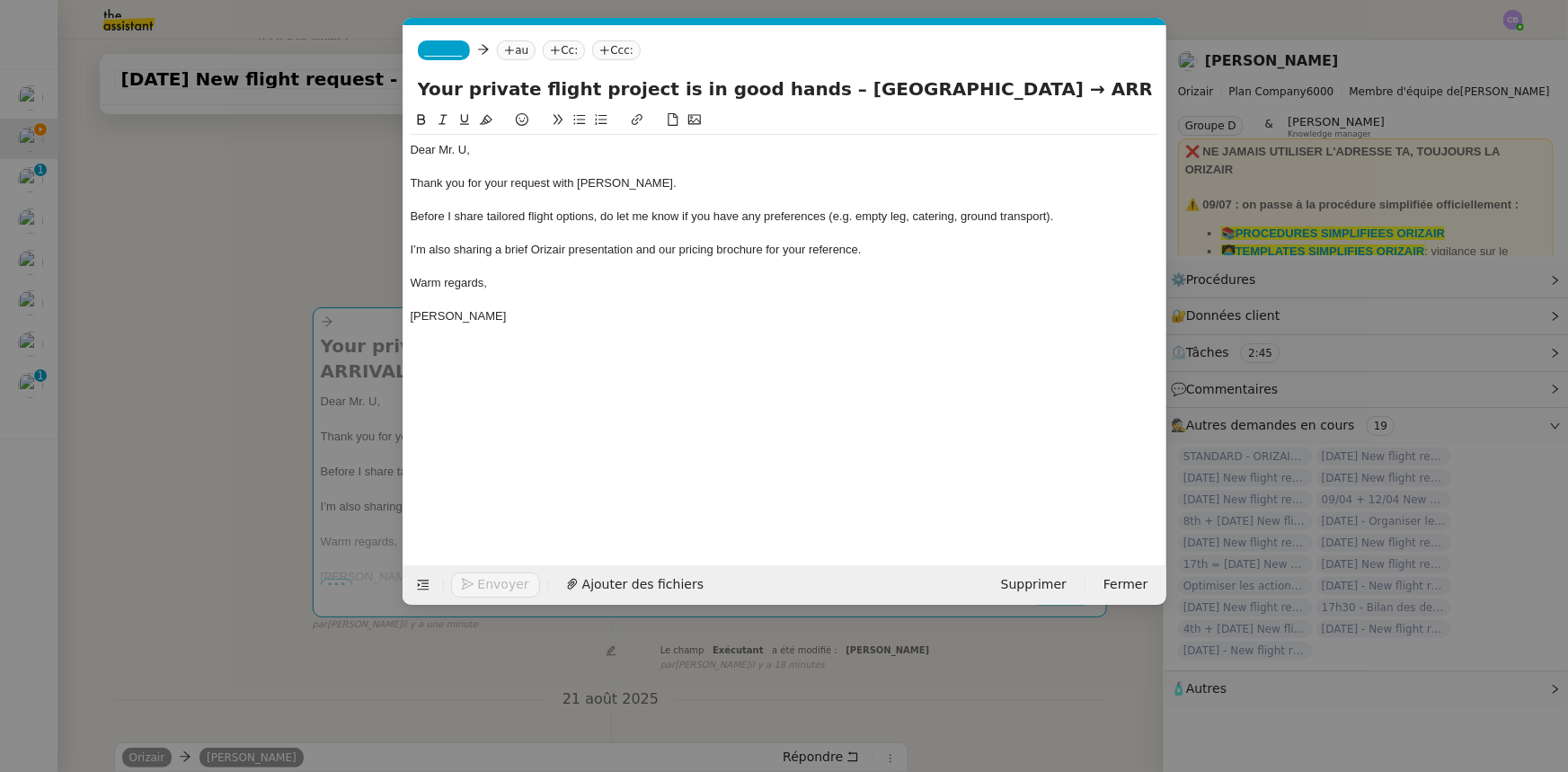
drag, startPoint x: 1053, startPoint y: 91, endPoint x: 984, endPoint y: 90, distance: 69.0
click at [984, 90] on input "Your private flight project is in good hands – [GEOGRAPHIC_DATA] → ARRIVAL" at bounding box center [785, 90] width 735 height 27
type input "Your private flight project is in good hands – [GEOGRAPHIC_DATA] → [GEOGRAPHIC_…"
click at [448, 53] on span "_______" at bounding box center [443, 50] width 37 height 13
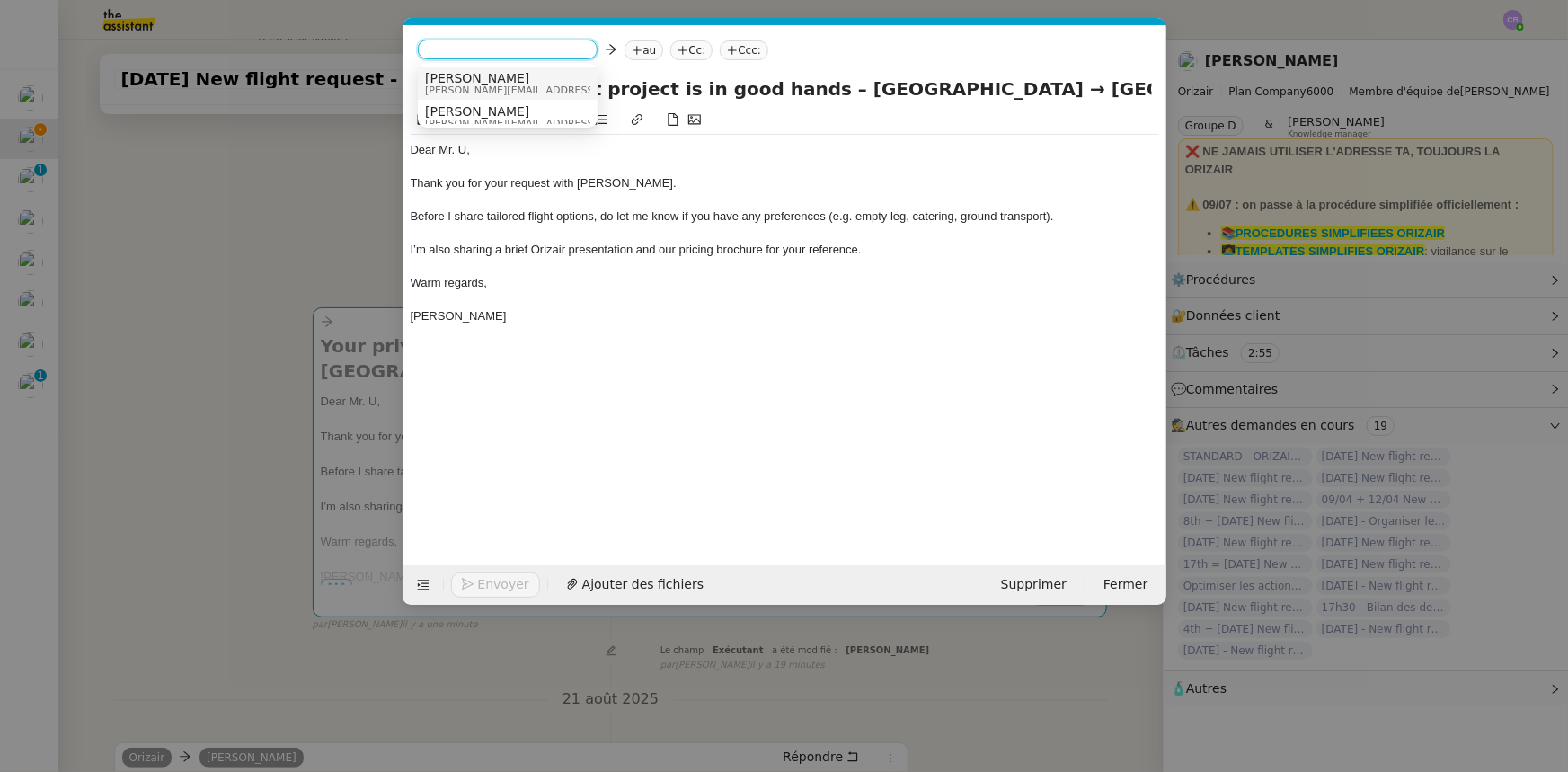
click at [467, 85] on span "[PERSON_NAME][EMAIL_ADDRESS][DOMAIN_NAME]" at bounding box center [552, 90] width 255 height 10
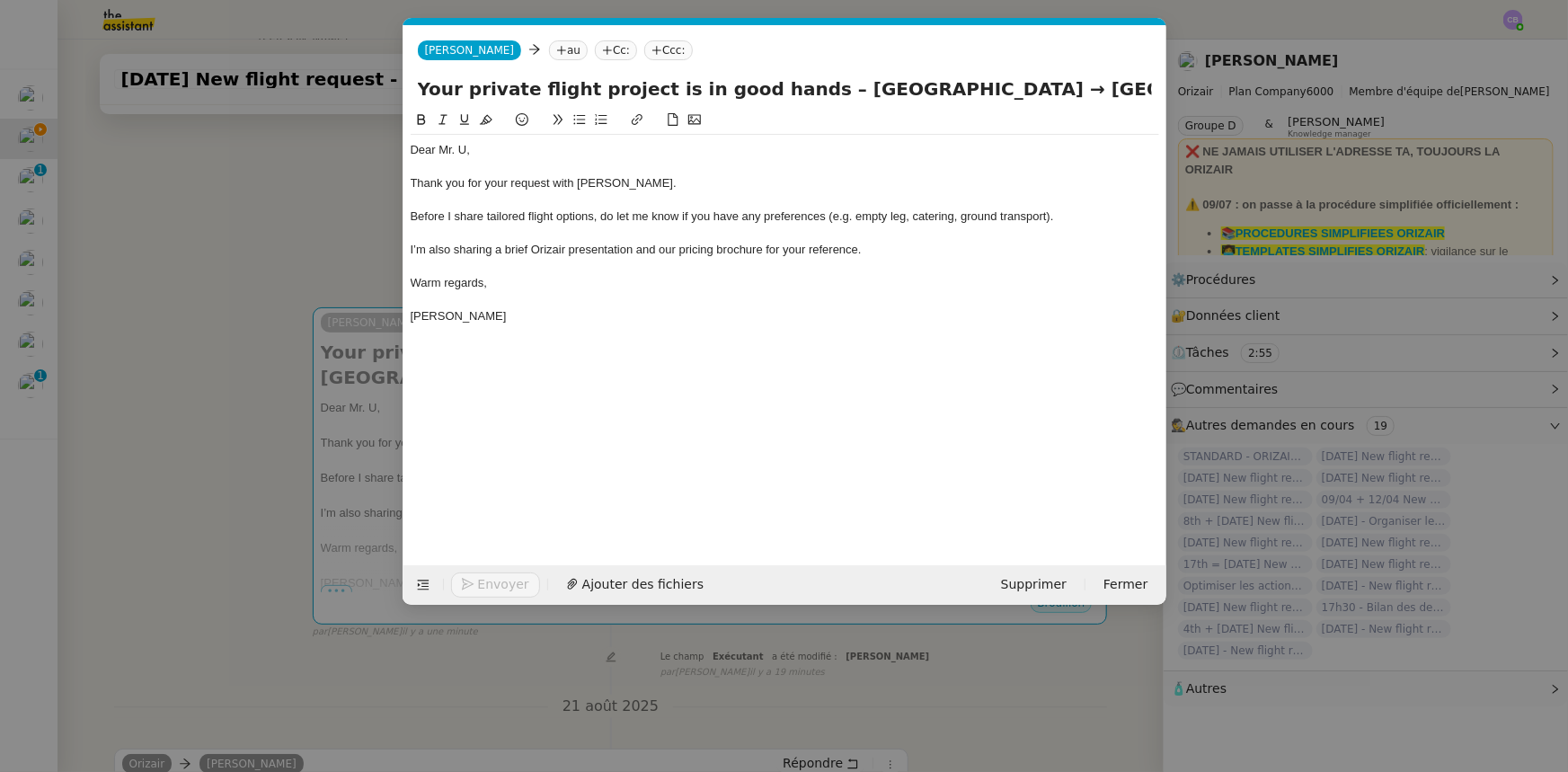
click at [342, 234] on nz-modal-container "orizair accus Service ✈️Orizair - Accus é de réception de la demande (FR) - En …" at bounding box center [784, 386] width 1568 height 772
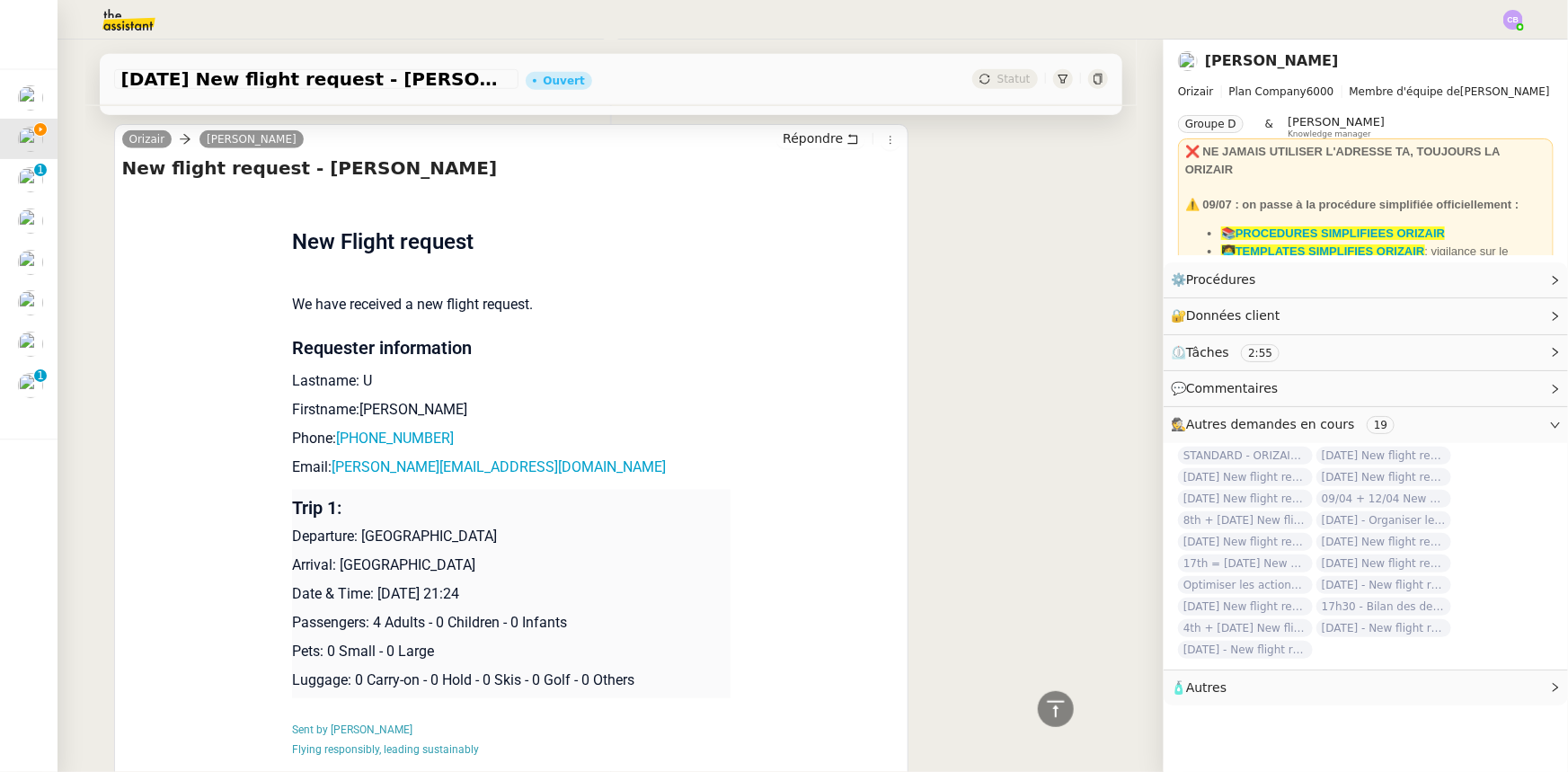
scroll to position [735, 0]
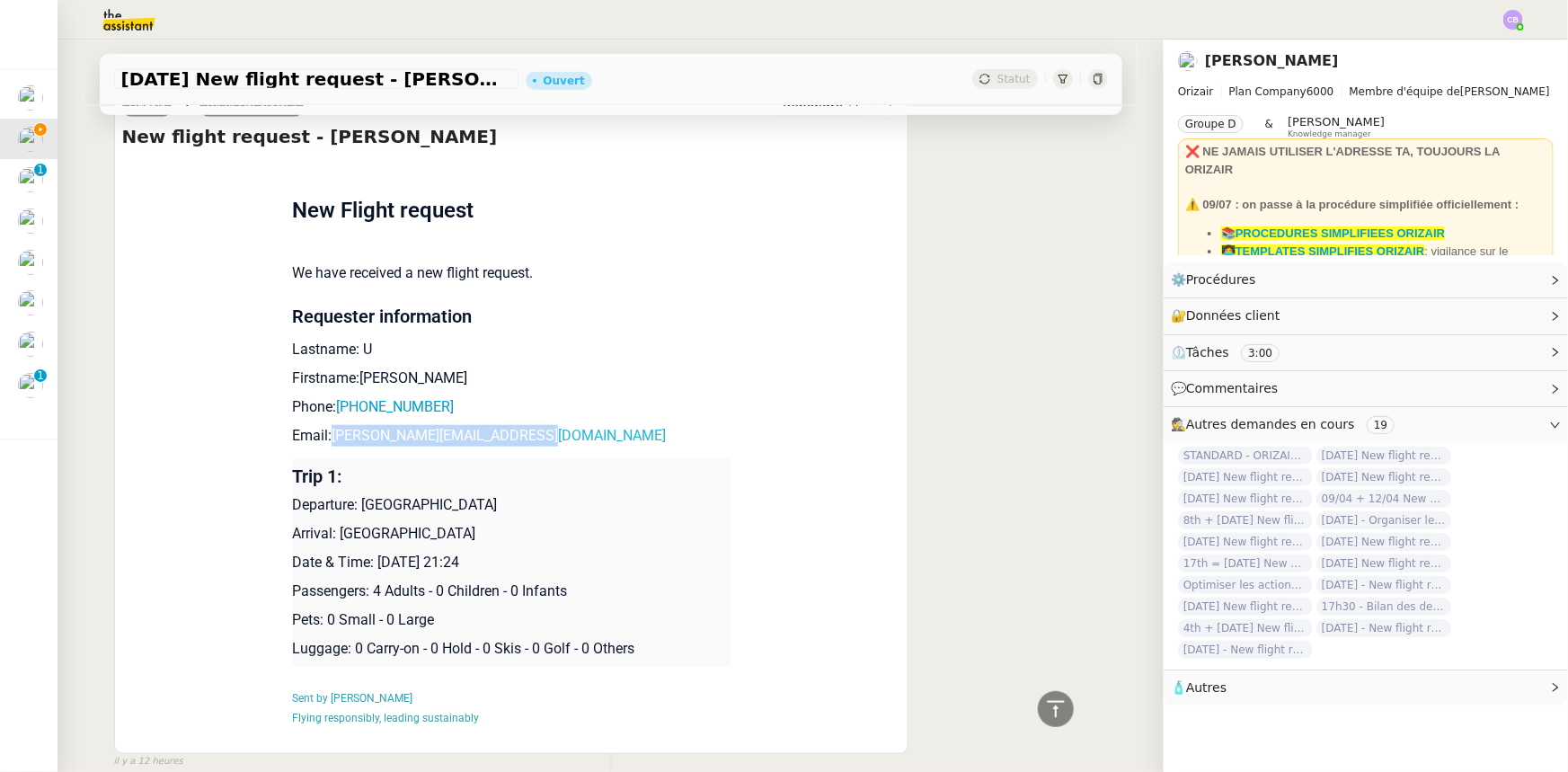
drag, startPoint x: 530, startPoint y: 414, endPoint x: 324, endPoint y: 416, distance: 206.0
click at [324, 425] on p "Email: [PERSON_NAME][EMAIL_ADDRESS][DOMAIN_NAME]" at bounding box center [512, 436] width 439 height 22
copy link "[PERSON_NAME][EMAIL_ADDRESS][DOMAIN_NAME]"
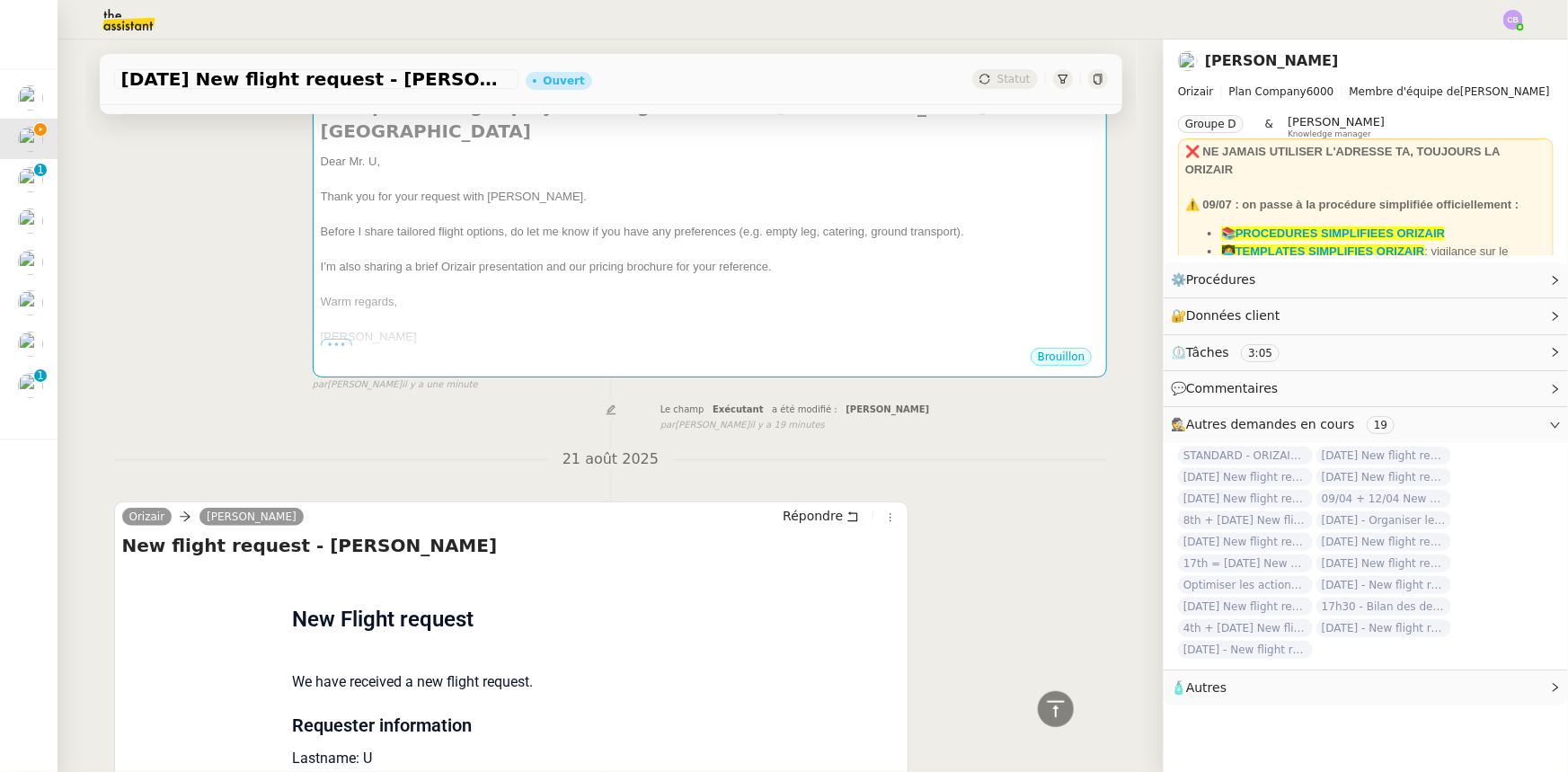
scroll to position [0, 0]
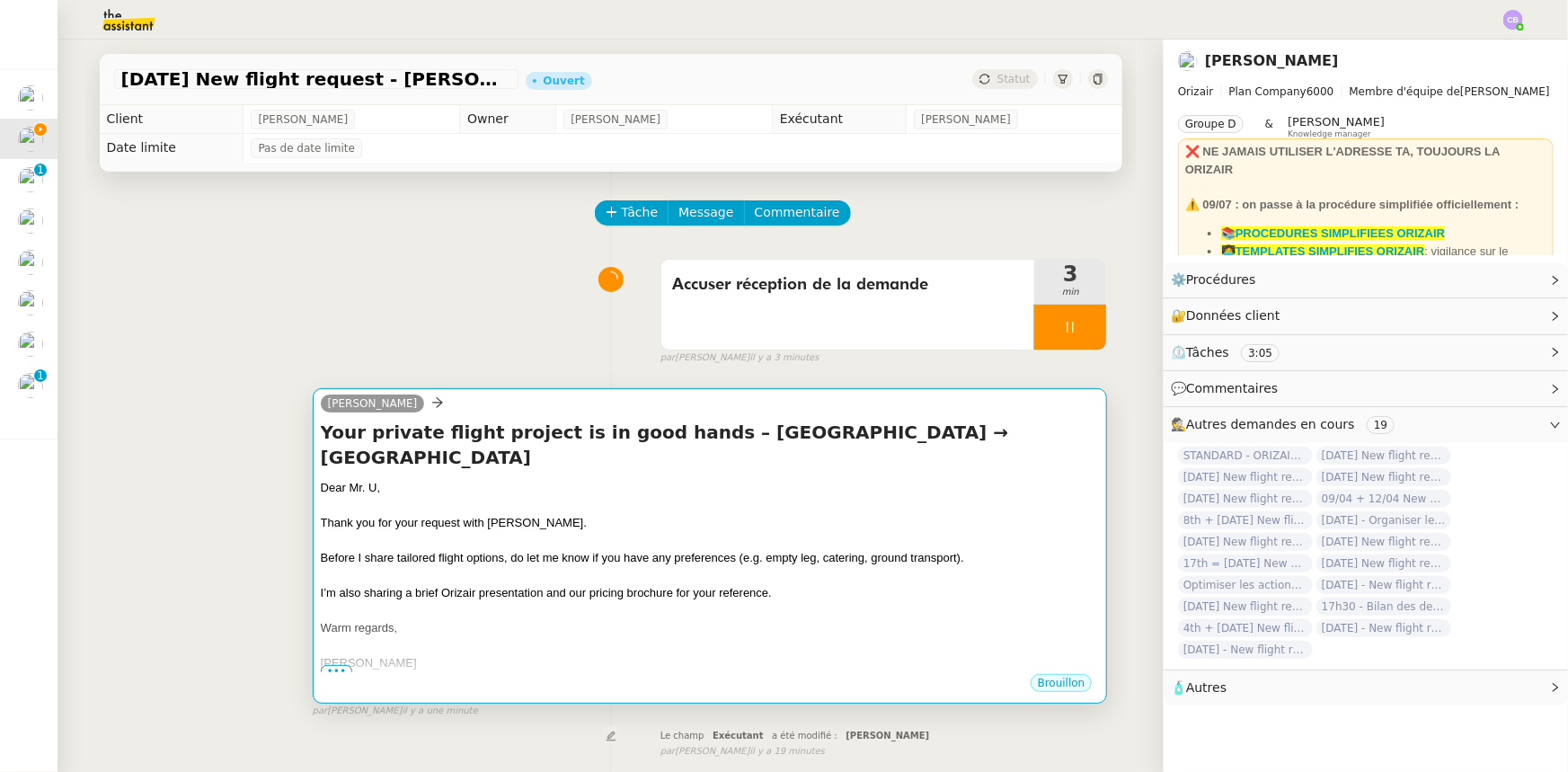
click at [648, 514] on div "Thank you for your request with [PERSON_NAME]." at bounding box center [710, 523] width 779 height 18
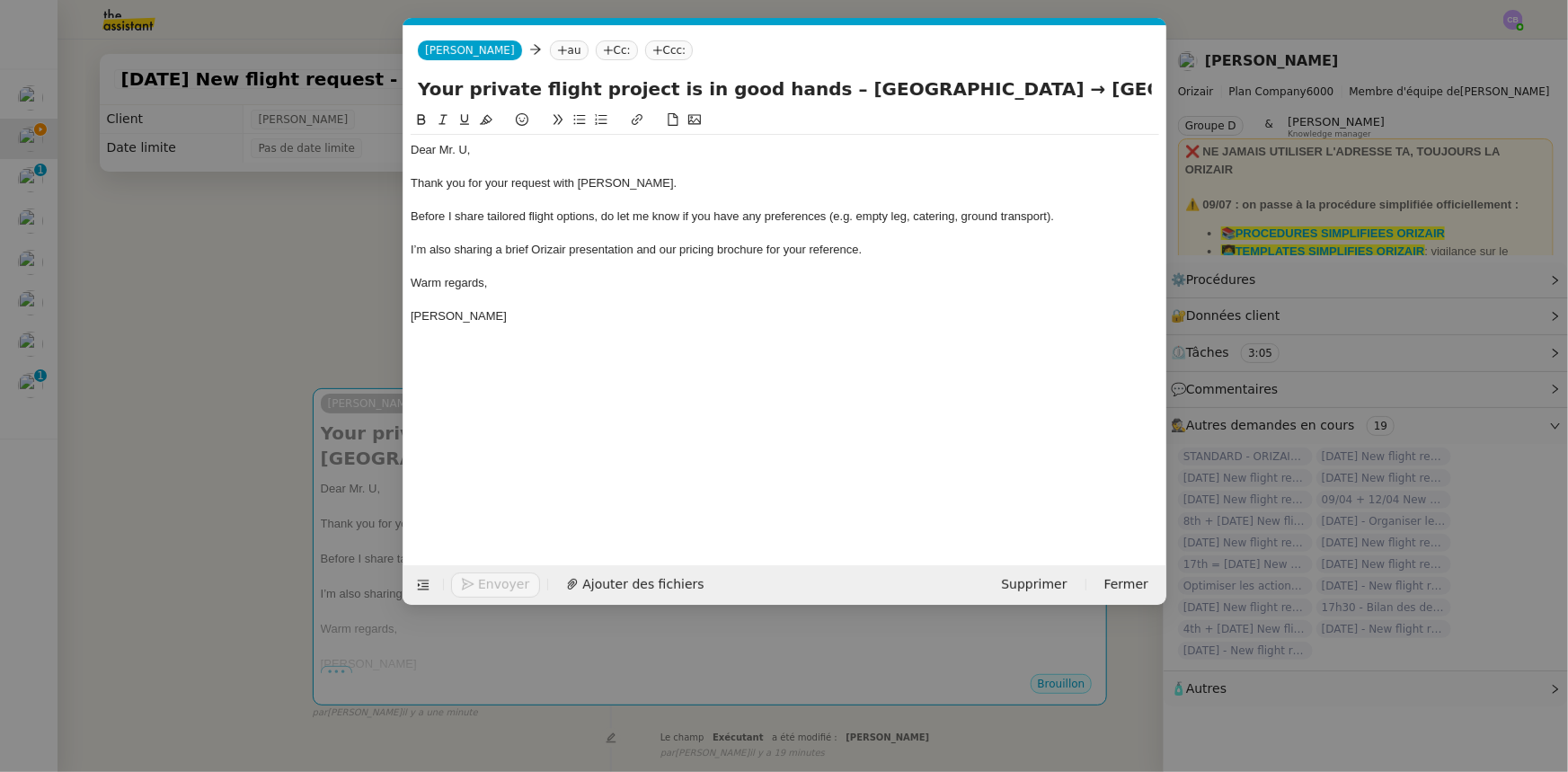
scroll to position [0, 105]
click at [549, 48] on nz-tag "au" at bounding box center [568, 50] width 38 height 20
paste input "[PERSON_NAME][EMAIL_ADDRESS][DOMAIN_NAME]"
type input "[PERSON_NAME][EMAIL_ADDRESS][DOMAIN_NAME]"
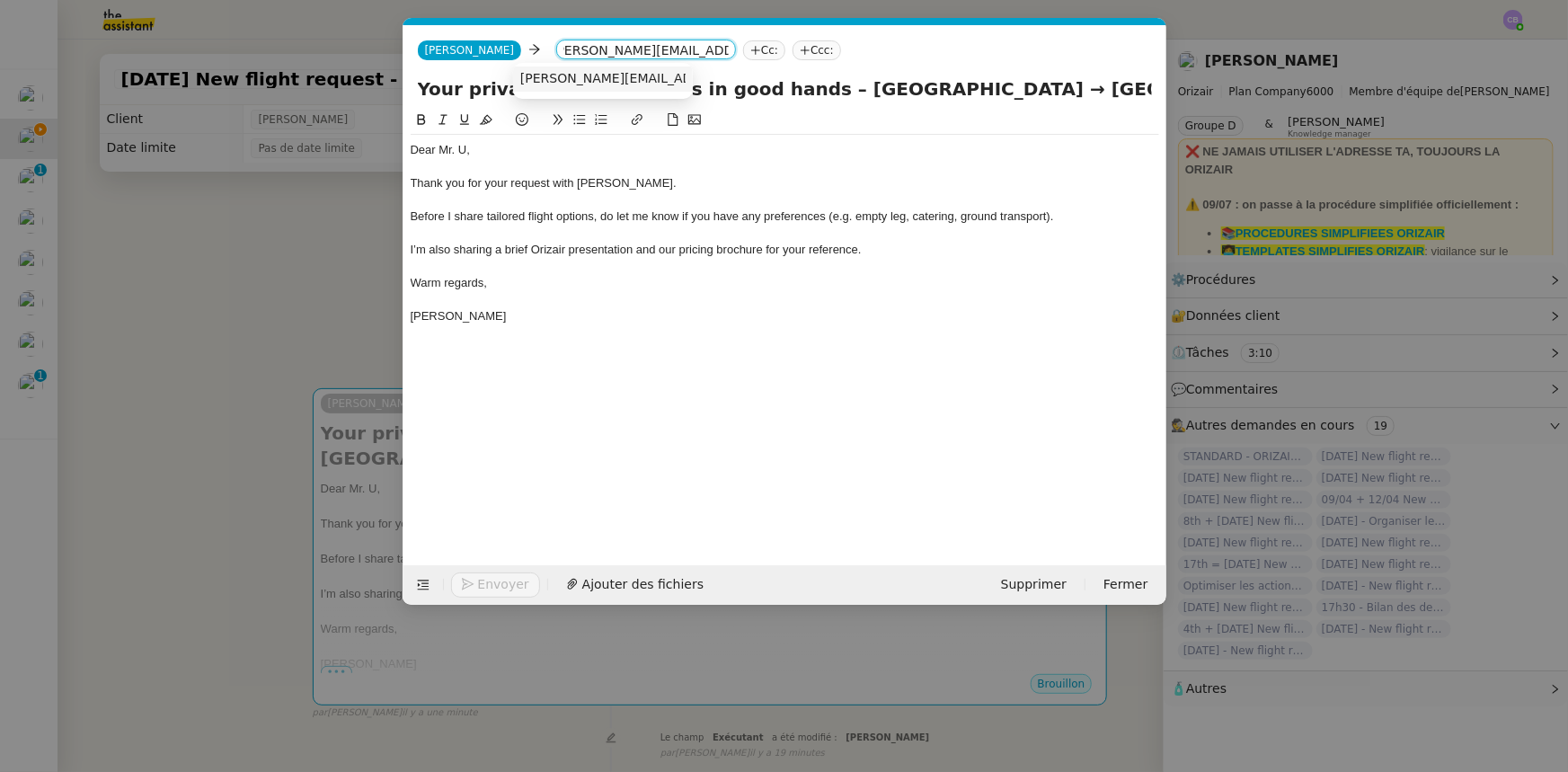
click at [588, 75] on span "[PERSON_NAME][EMAIL_ADDRESS][DOMAIN_NAME]" at bounding box center [682, 79] width 324 height 15
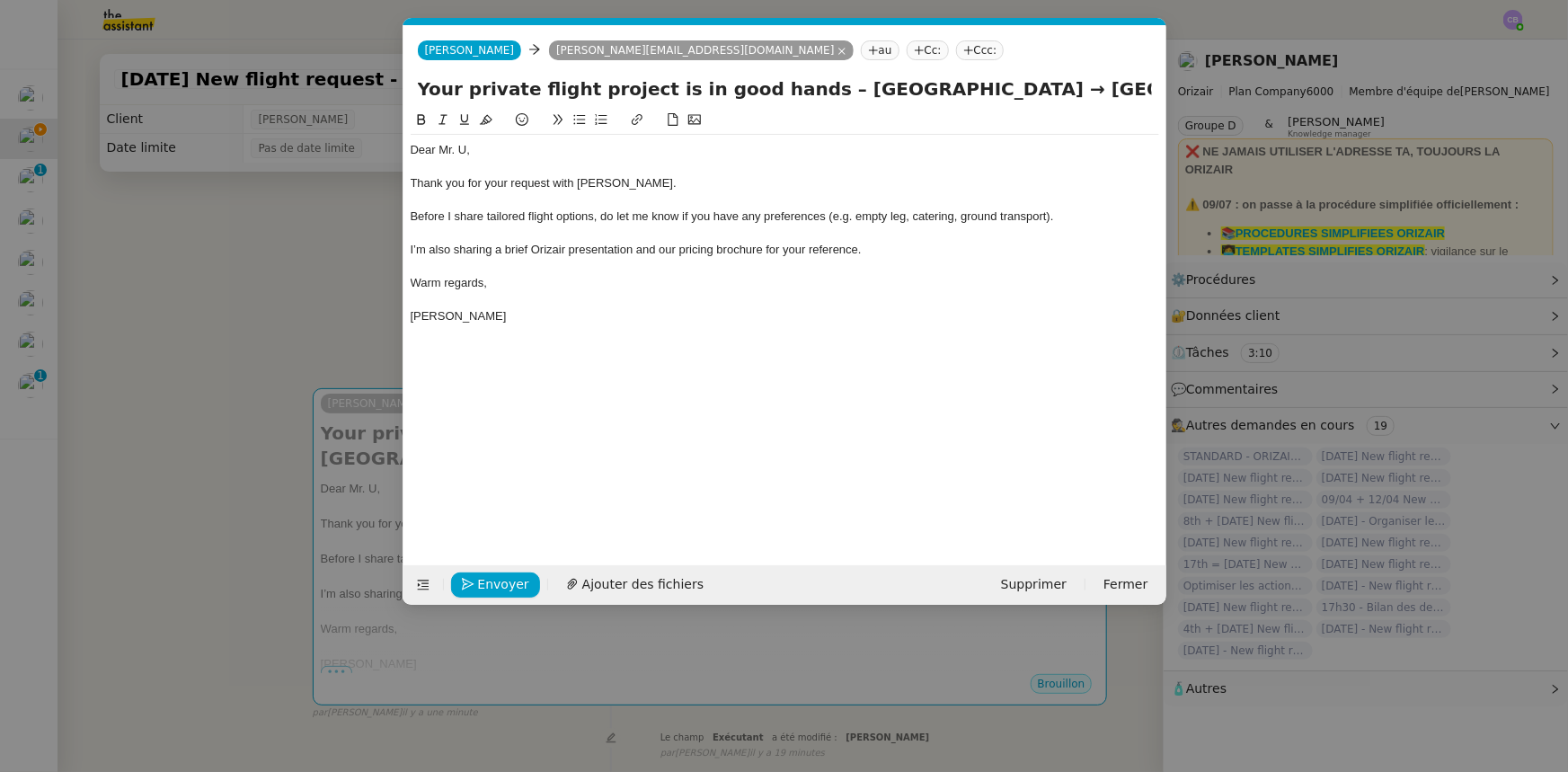
click at [957, 52] on nz-tag "Ccc:" at bounding box center [980, 50] width 48 height 20
type input "[PERSON_NAME]"
click at [825, 72] on span "[PERSON_NAME]" at bounding box center [931, 79] width 255 height 15
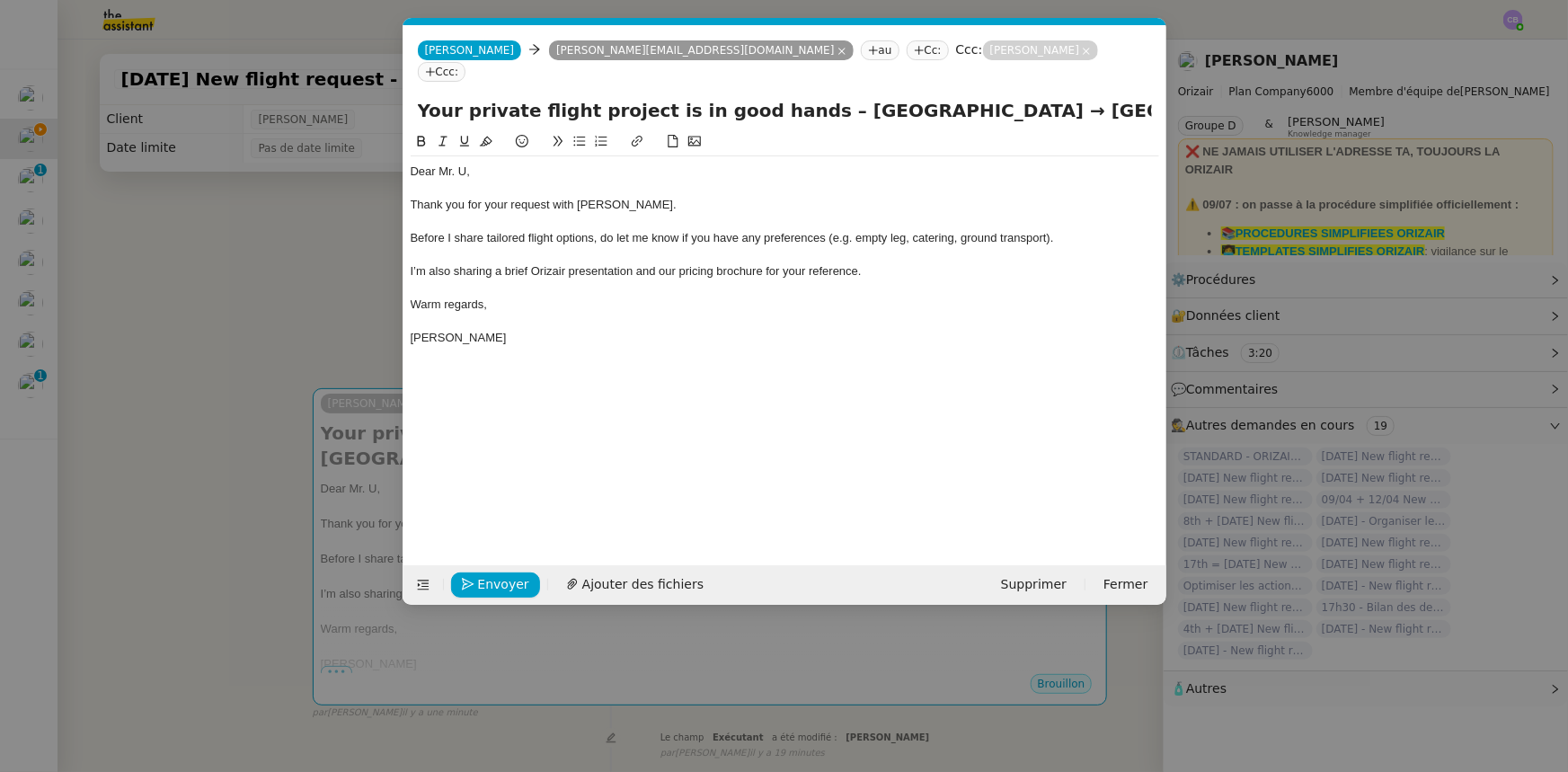
click at [659, 297] on div "Warm regards," at bounding box center [784, 305] width 748 height 16
click at [633, 589] on span "Ajouter des fichiers" at bounding box center [642, 585] width 122 height 21
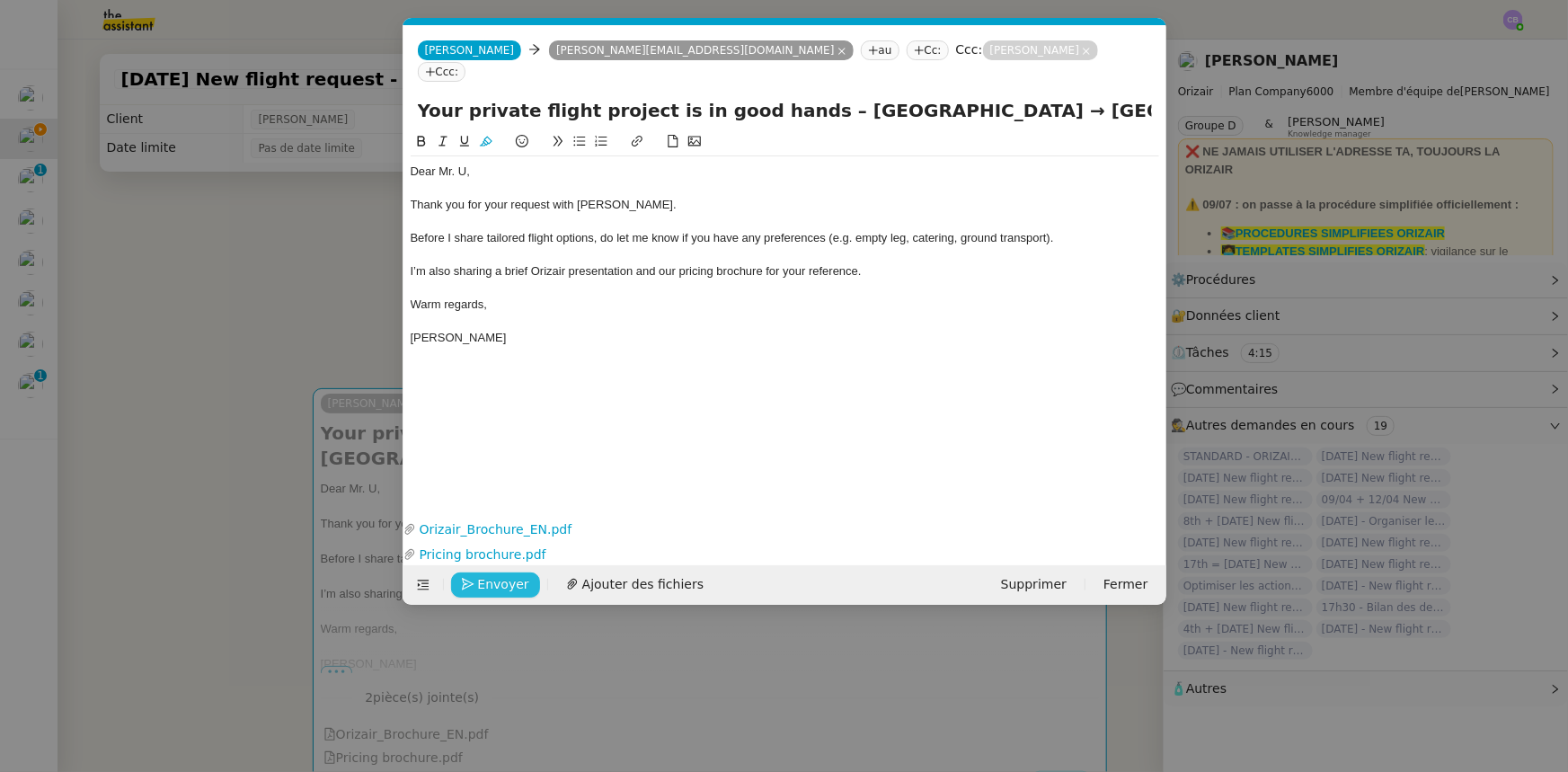
click at [512, 583] on span "Envoyer" at bounding box center [503, 585] width 51 height 21
click at [512, 583] on span "Confirmer l'envoi" at bounding box center [532, 585] width 108 height 21
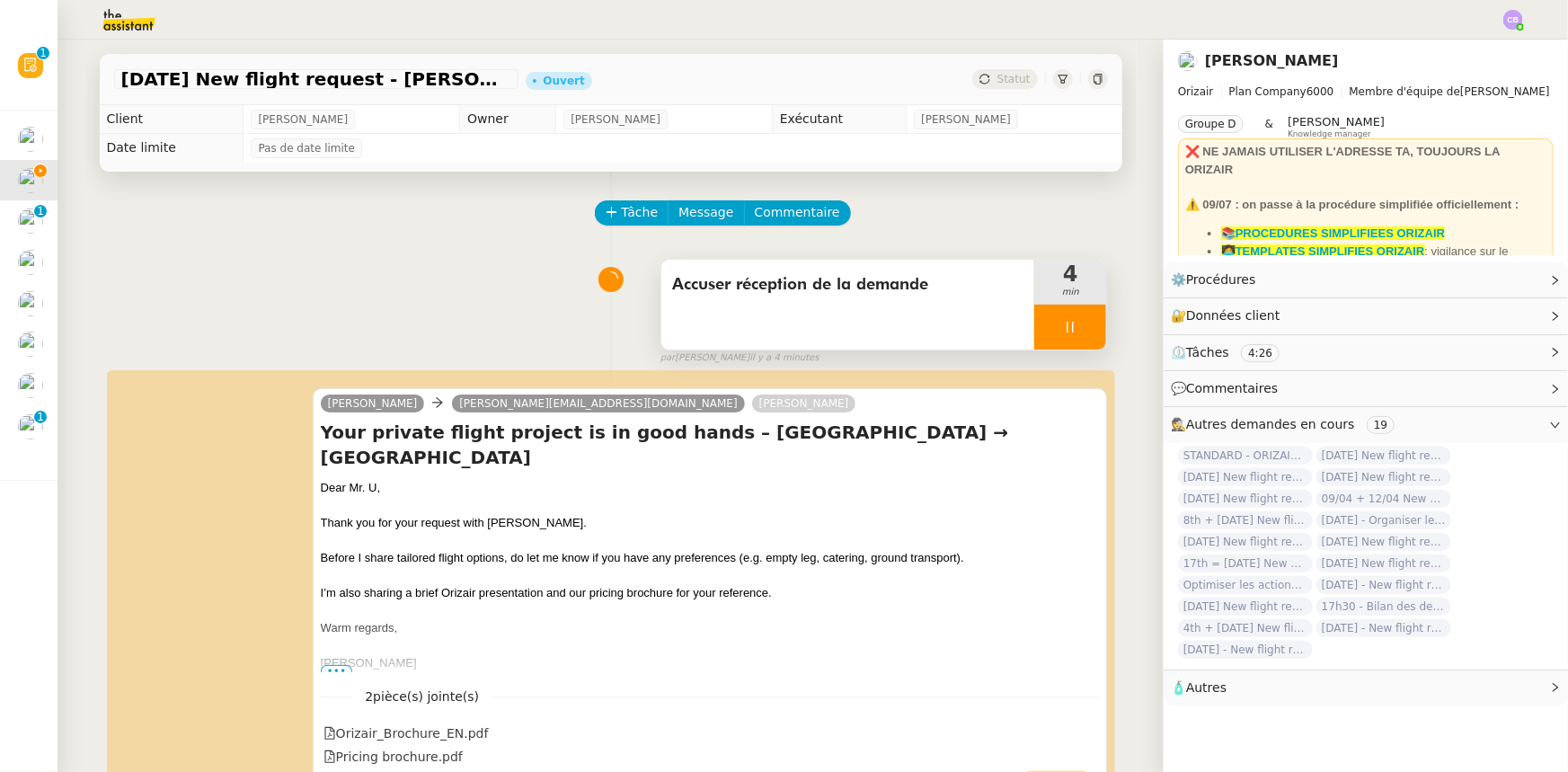
click at [1034, 321] on div at bounding box center [1070, 326] width 72 height 45
click at [1081, 334] on icon at bounding box center [1088, 327] width 15 height 15
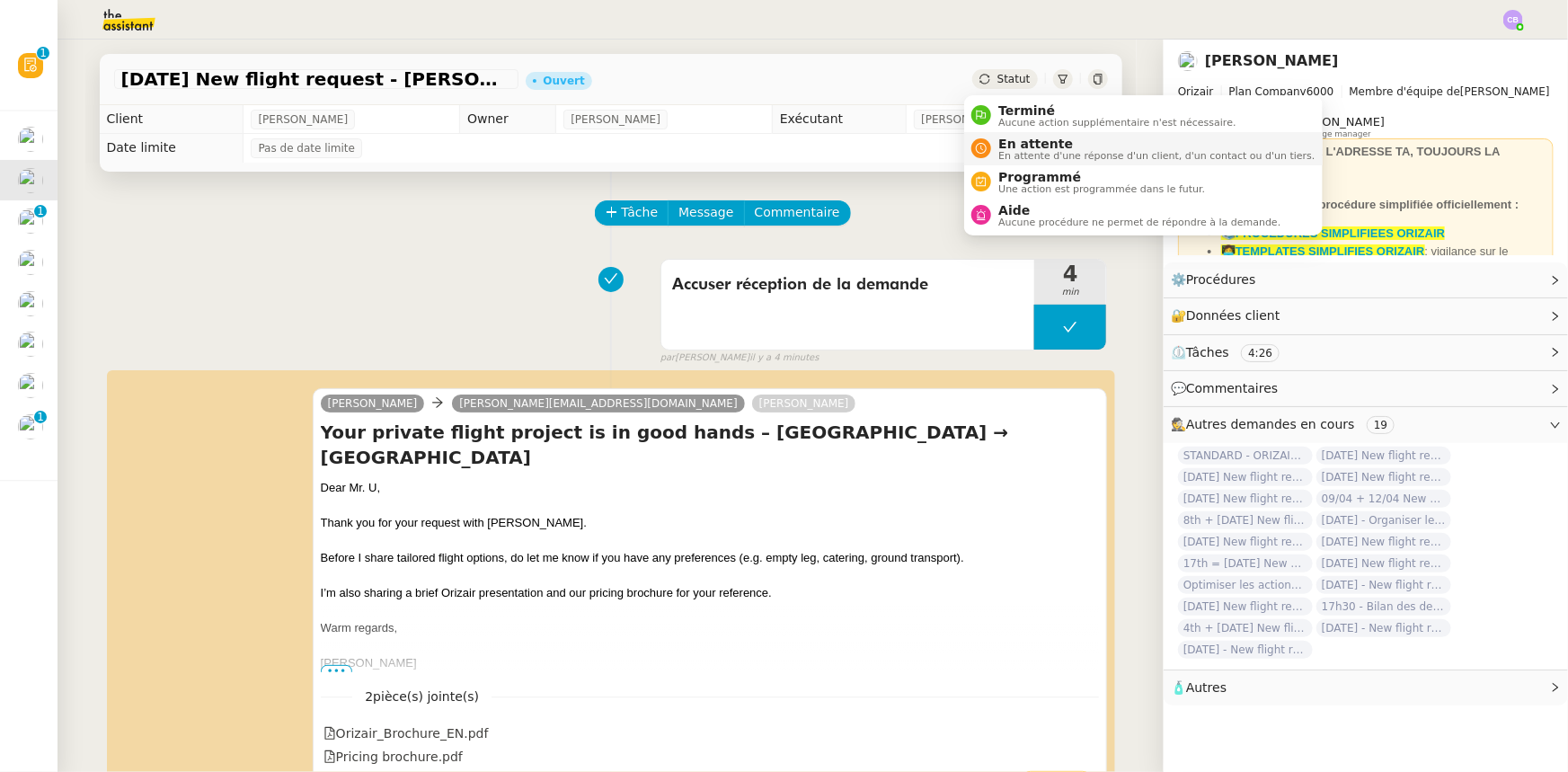
click at [1027, 152] on span "En attente d'une réponse d'un client, d'un contact ou d'un tiers." at bounding box center [1157, 155] width 316 height 10
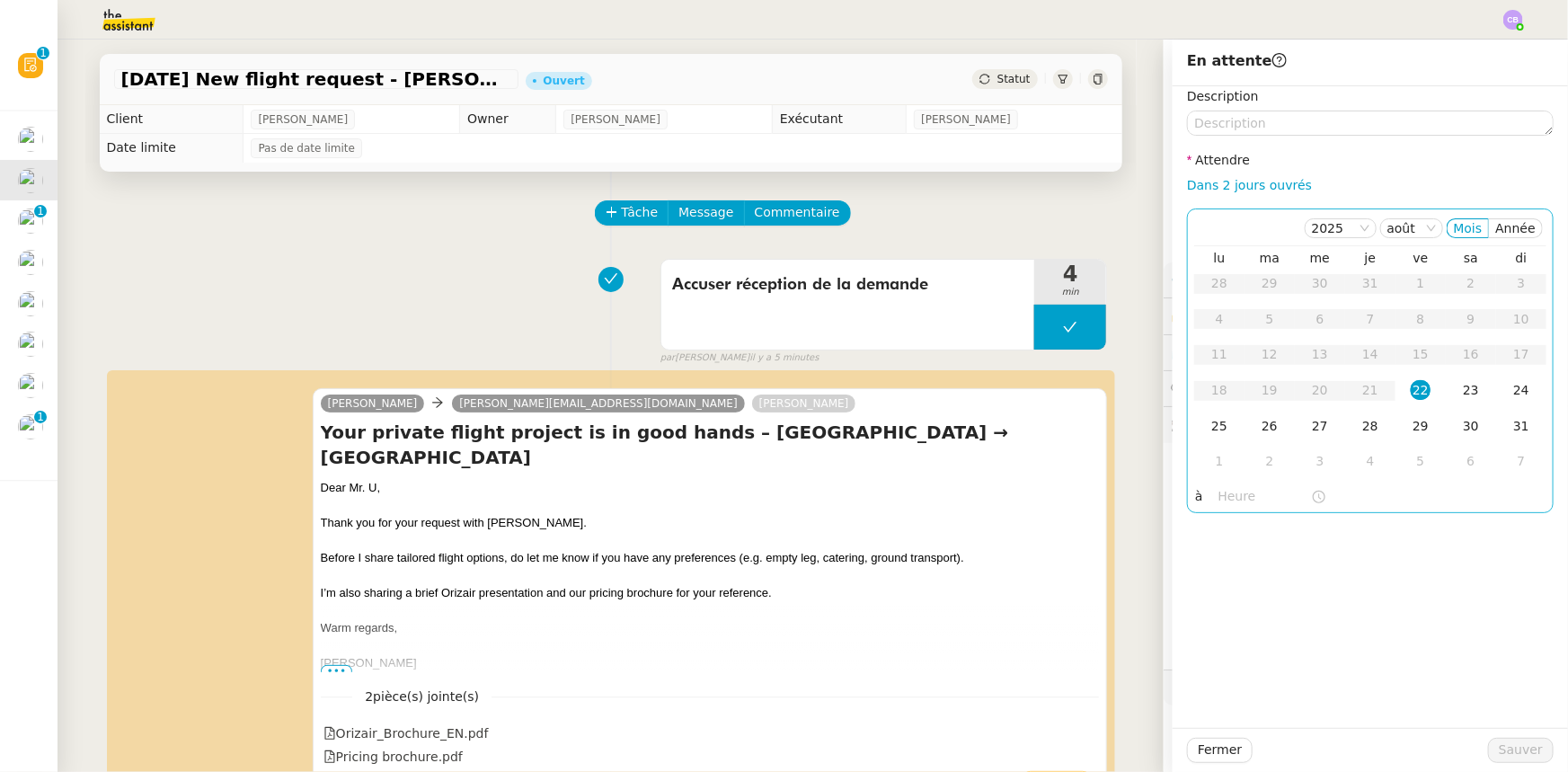
drag, startPoint x: 1184, startPoint y: 186, endPoint x: 1199, endPoint y: 270, distance: 85.3
click at [1187, 186] on link "Dans 2 jours ouvrés" at bounding box center [1249, 185] width 125 height 15
type input "07:00"
click at [1210, 428] on div "25" at bounding box center [1220, 426] width 20 height 20
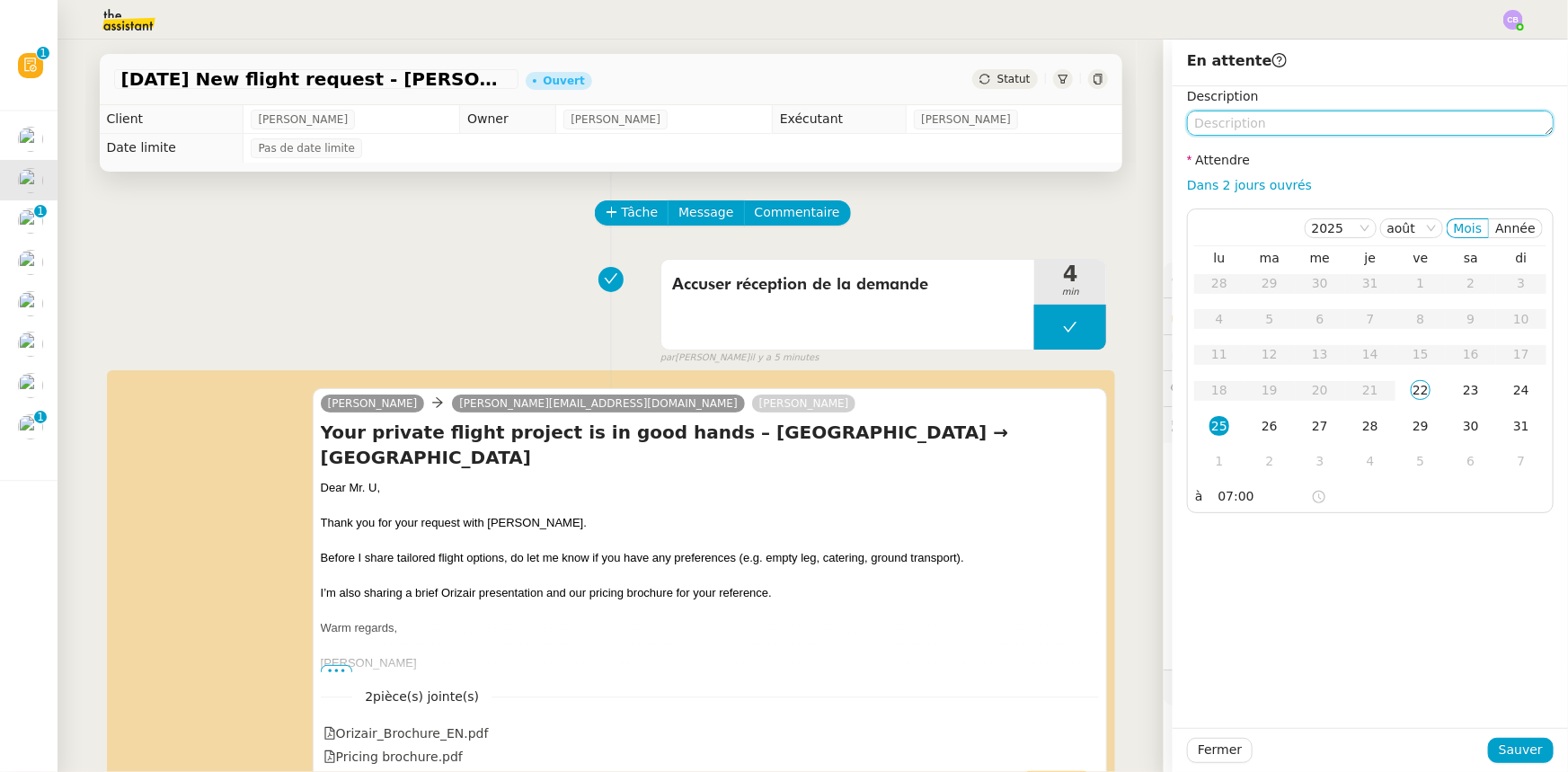
click at [1240, 124] on textarea at bounding box center [1370, 123] width 366 height 26
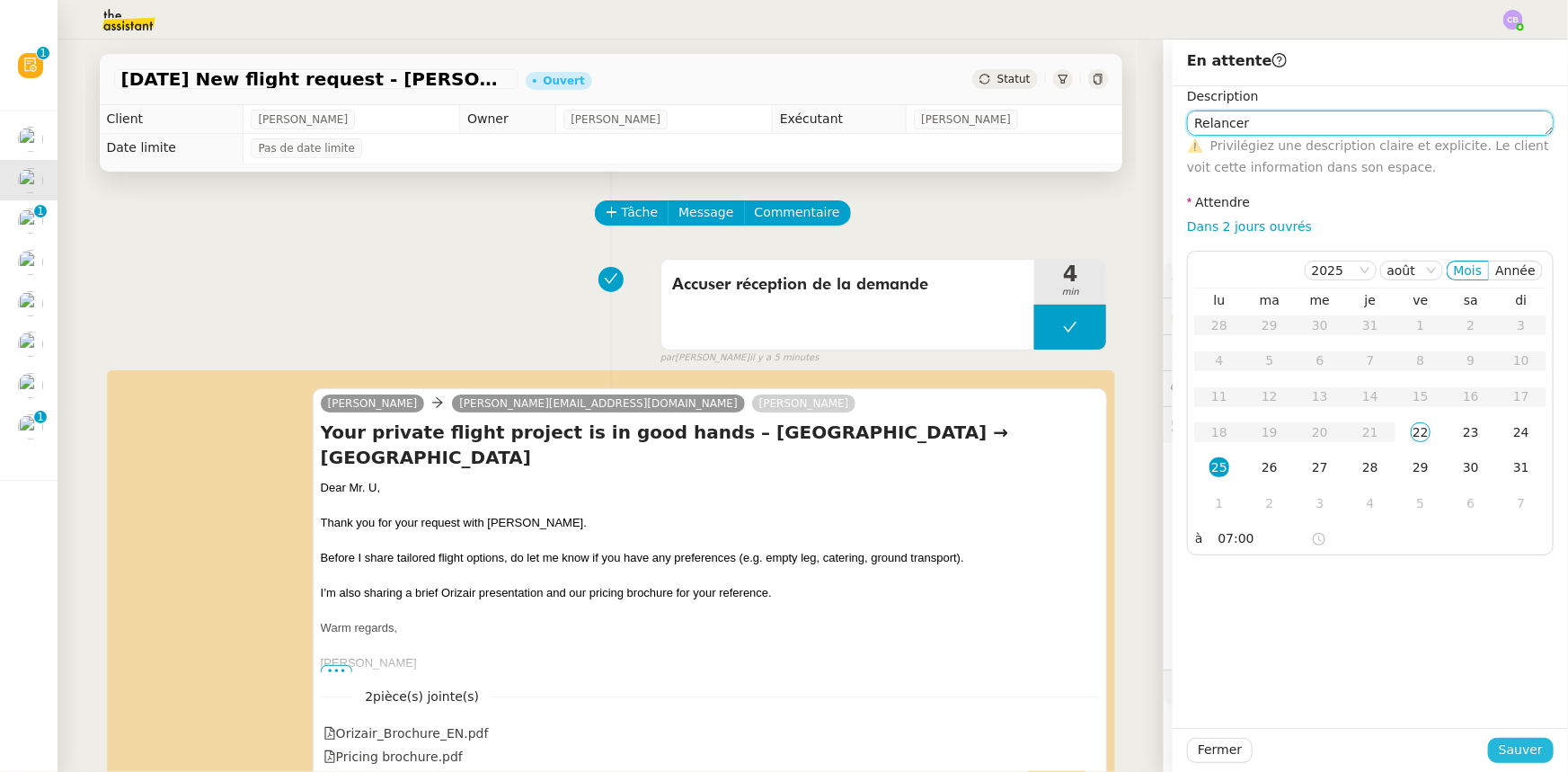
type textarea "Relancer"
click at [1510, 746] on span "Sauver" at bounding box center [1521, 749] width 44 height 21
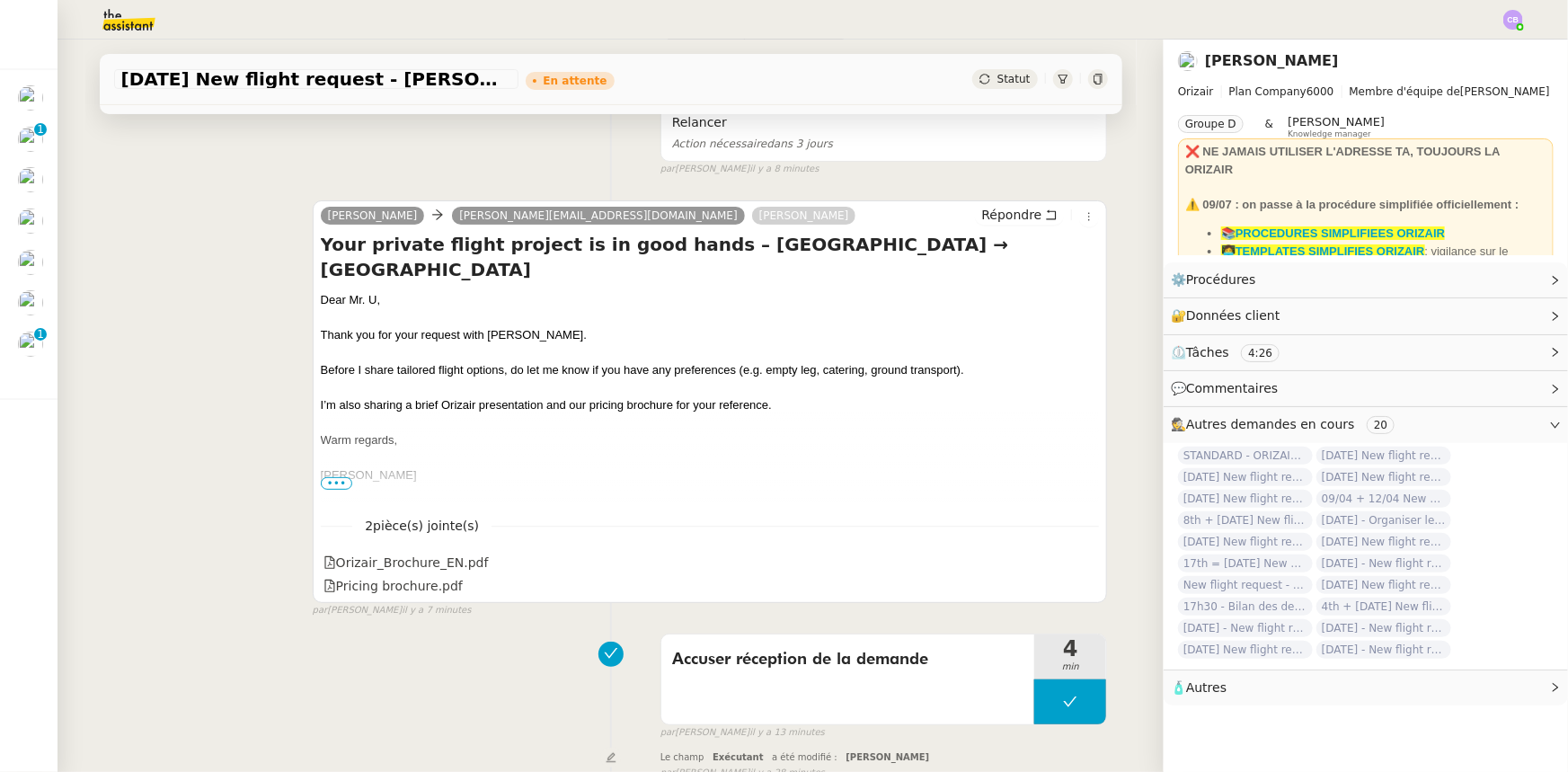
scroll to position [245, 0]
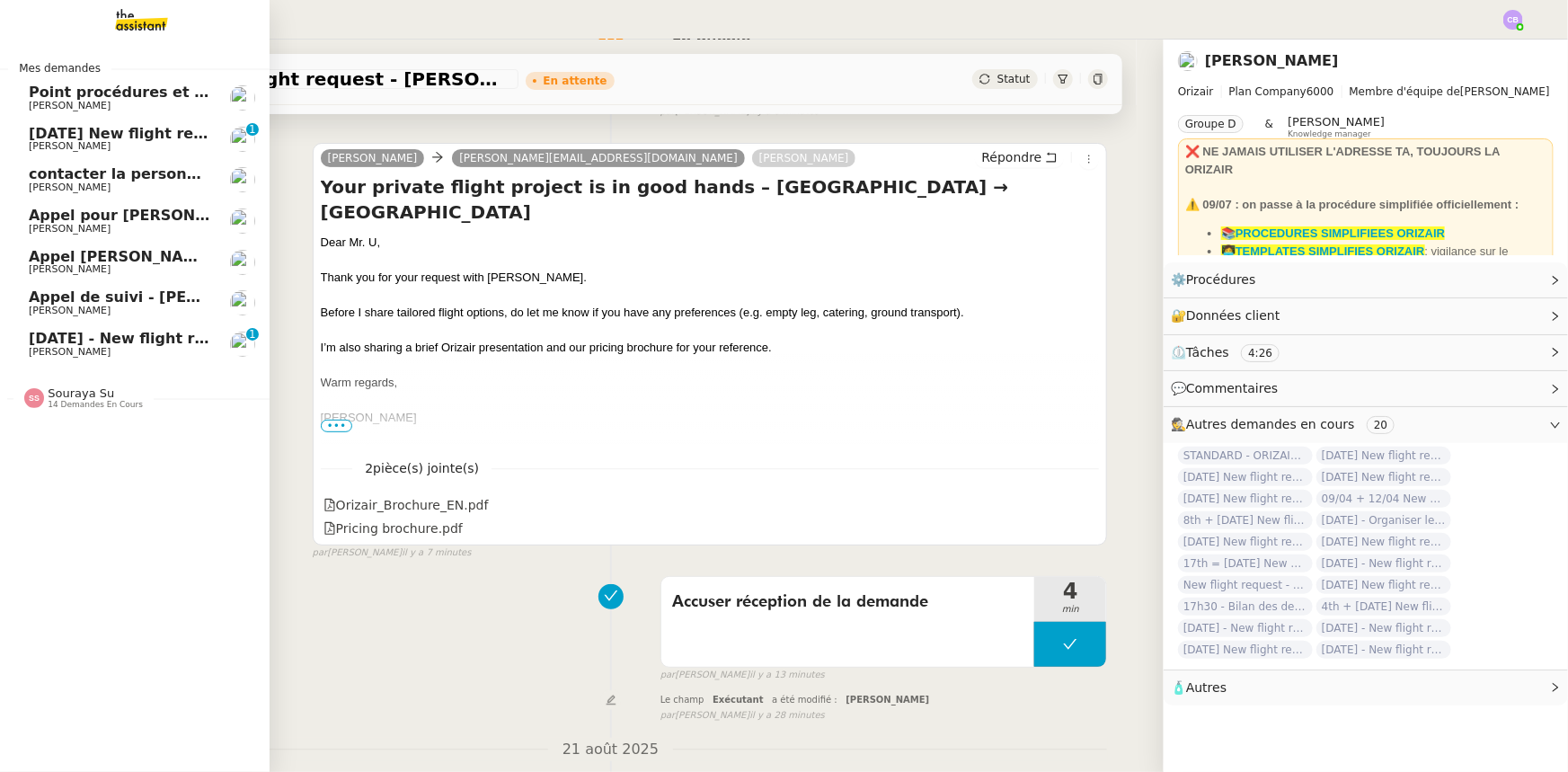
click at [48, 131] on span "[DATE] New flight request - [PERSON_NAME]" at bounding box center [208, 133] width 360 height 17
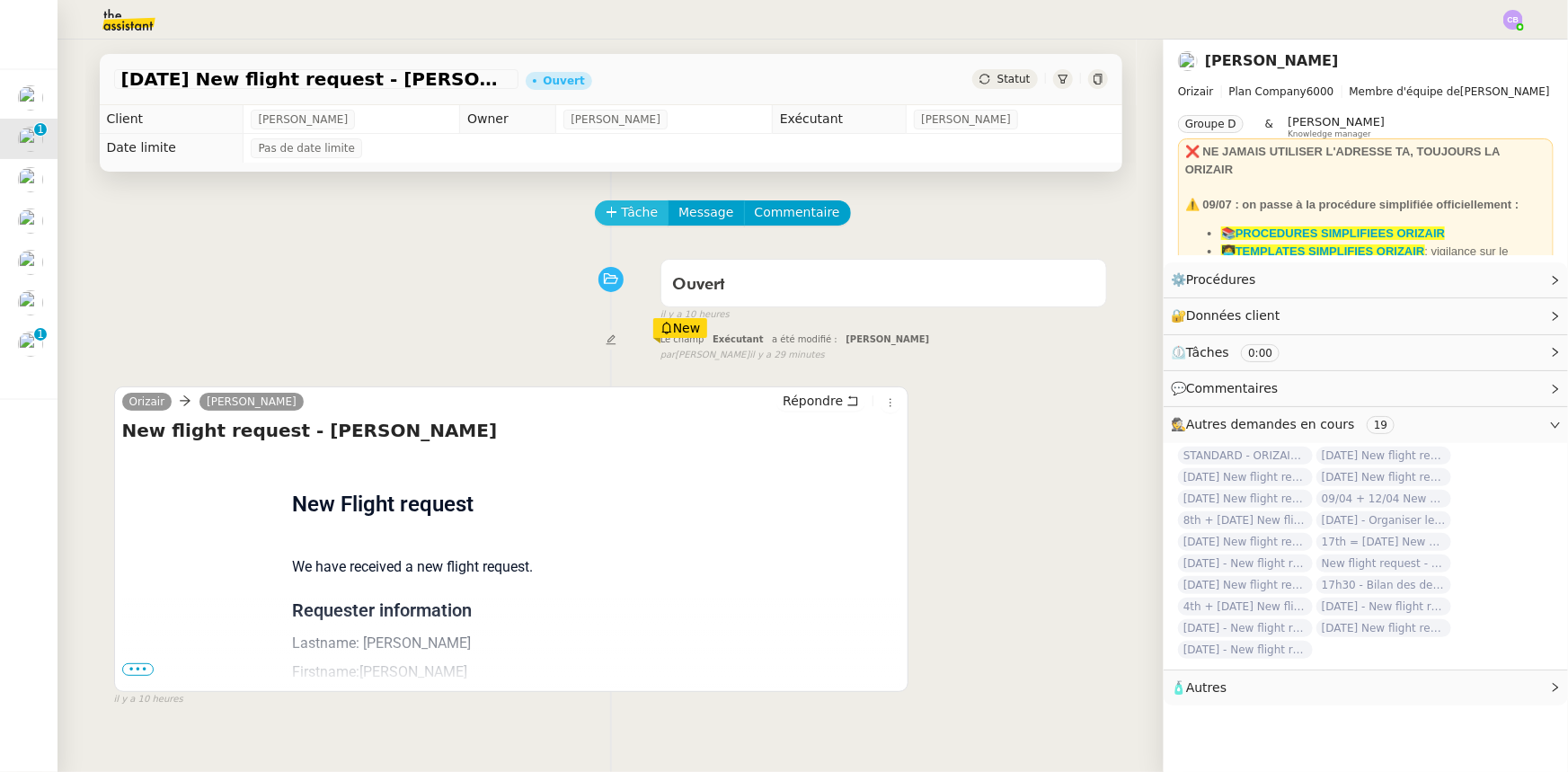
click at [606, 215] on icon at bounding box center [612, 212] width 13 height 13
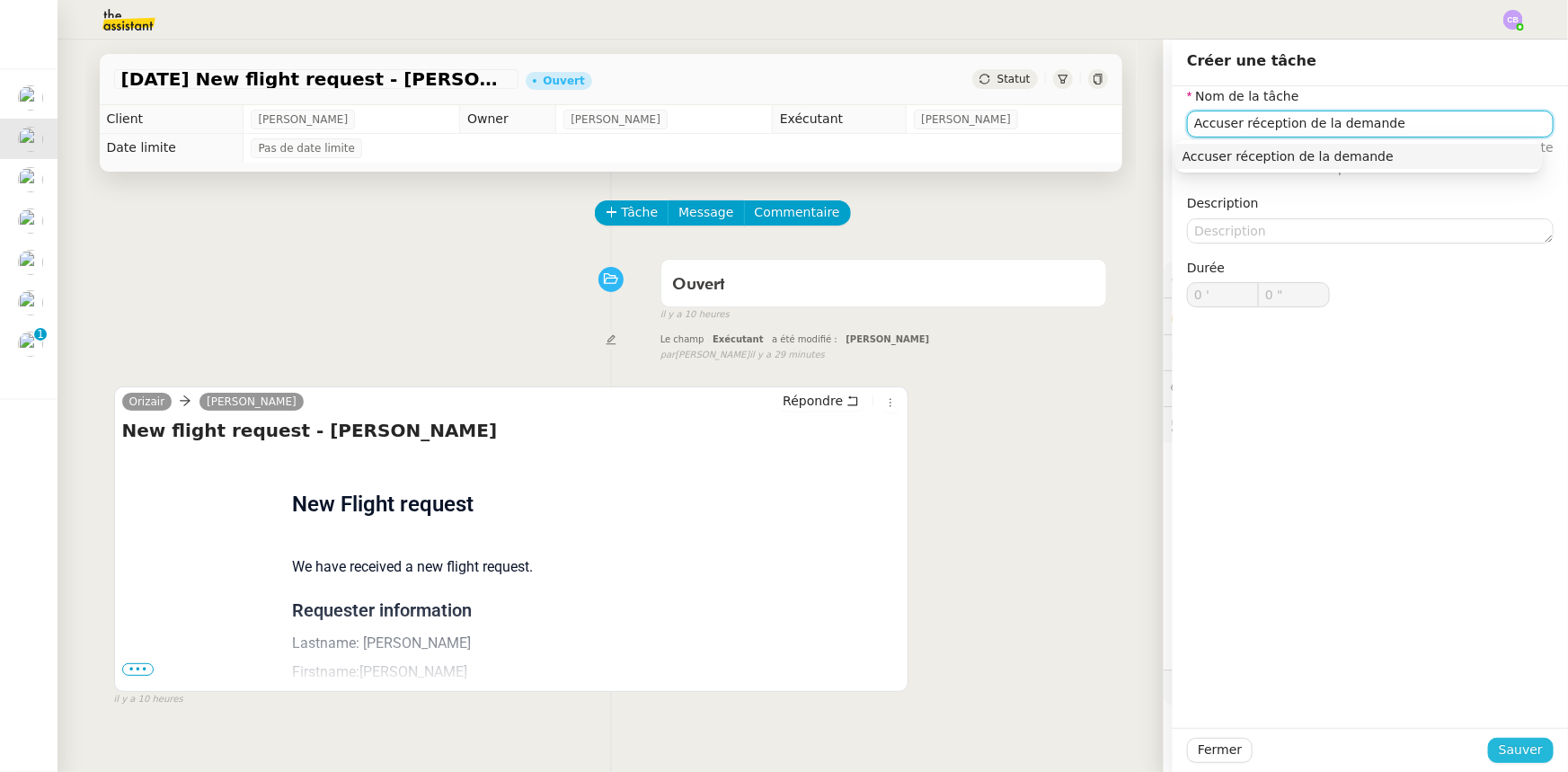
type input "Accuser réception de la demande"
click at [1499, 746] on span "Sauver" at bounding box center [1521, 749] width 44 height 21
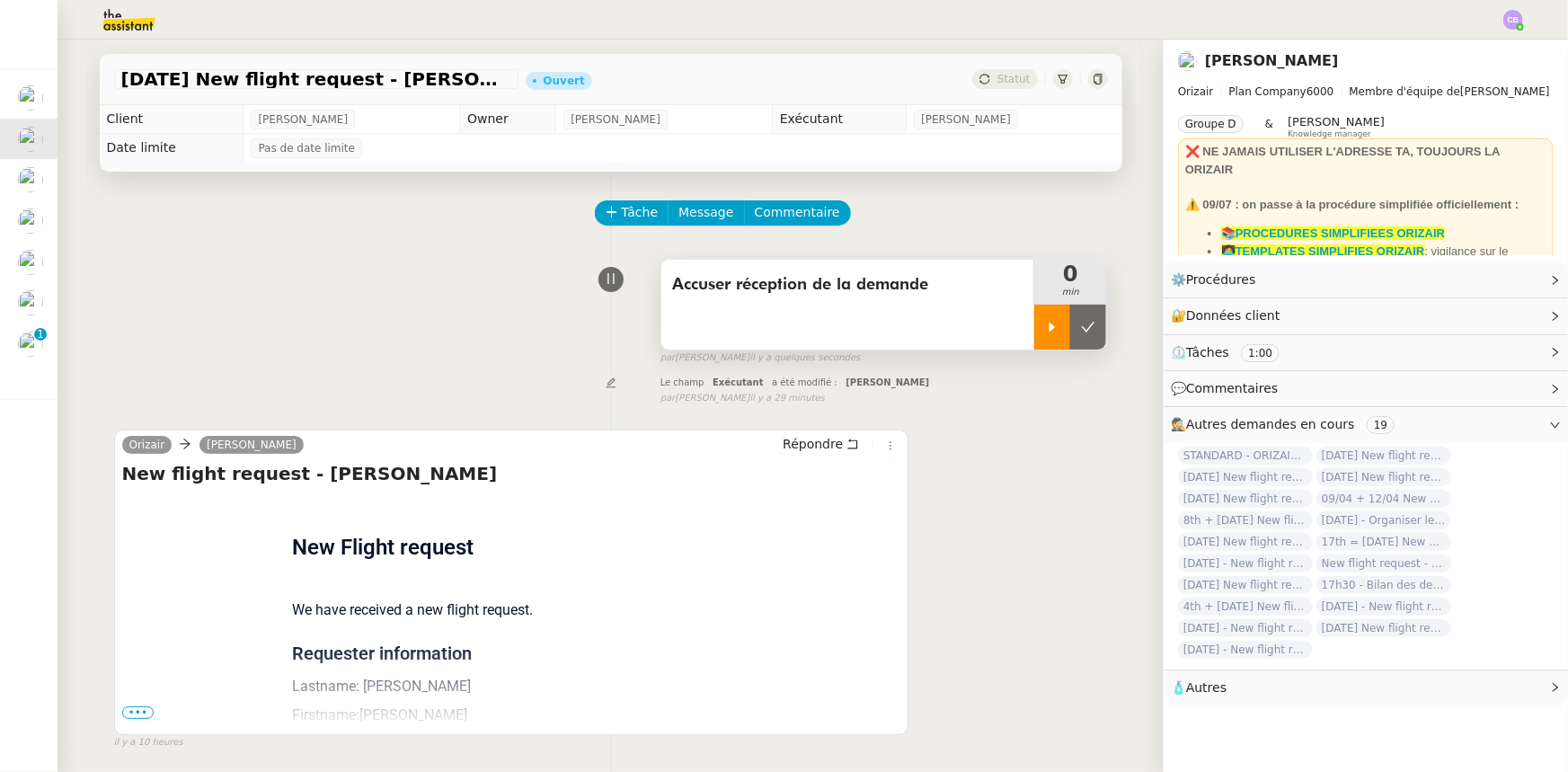
click at [1042, 350] on div at bounding box center [1052, 326] width 36 height 45
click at [687, 223] on span "Message" at bounding box center [706, 212] width 55 height 21
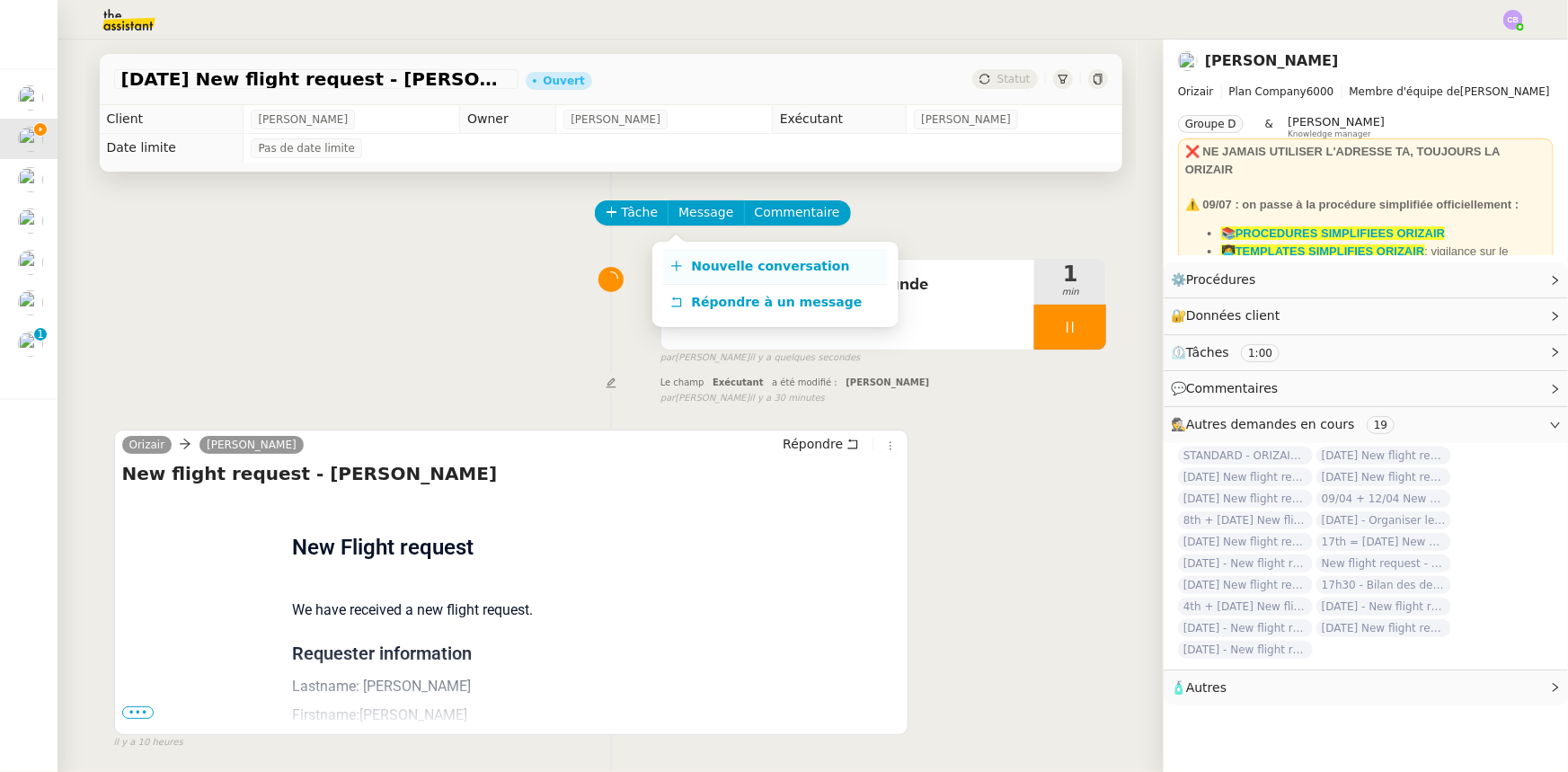
click at [703, 264] on span "Nouvelle conversation" at bounding box center [770, 266] width 158 height 15
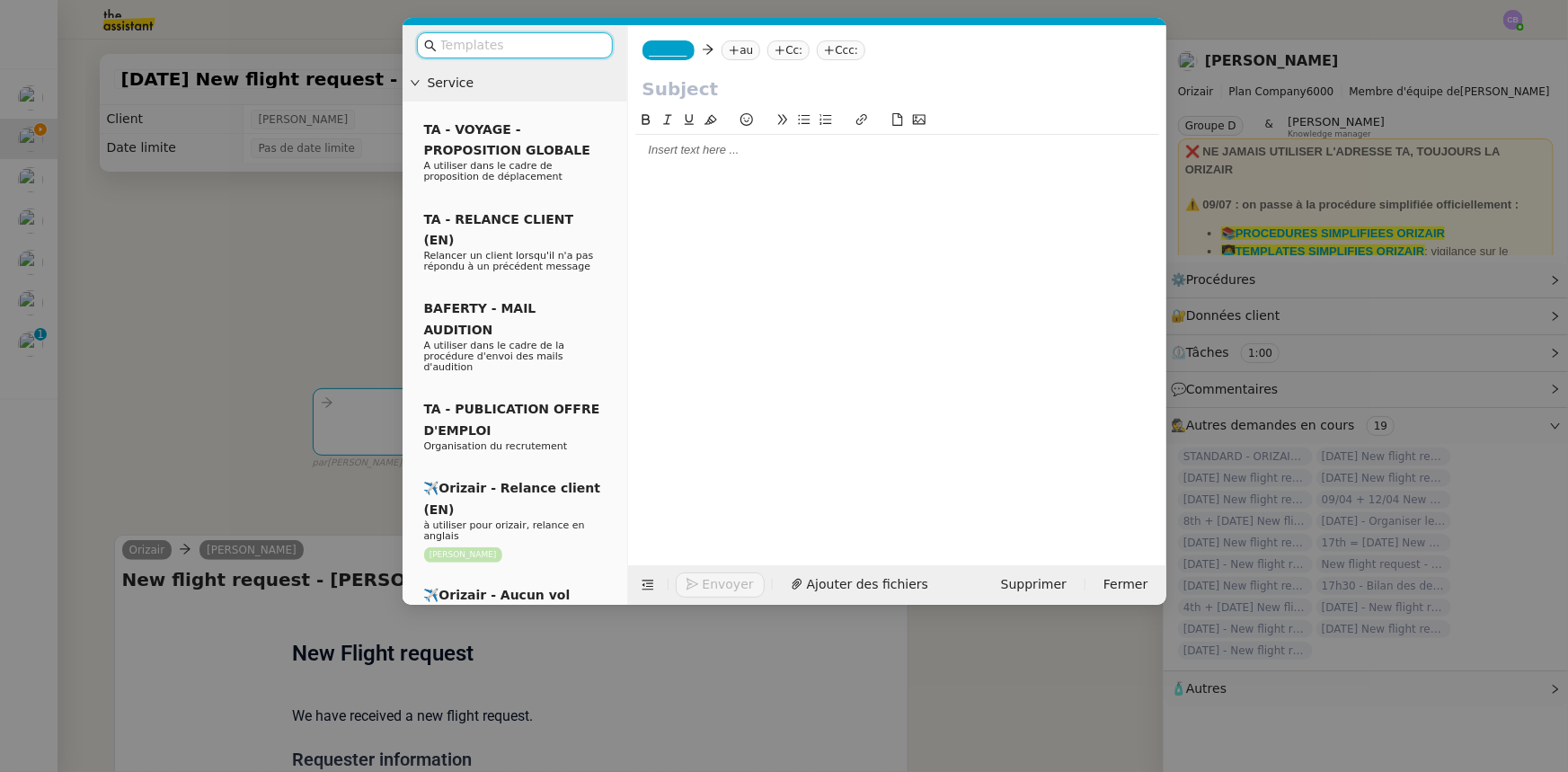
click at [515, 45] on input "text" at bounding box center [521, 45] width 162 height 21
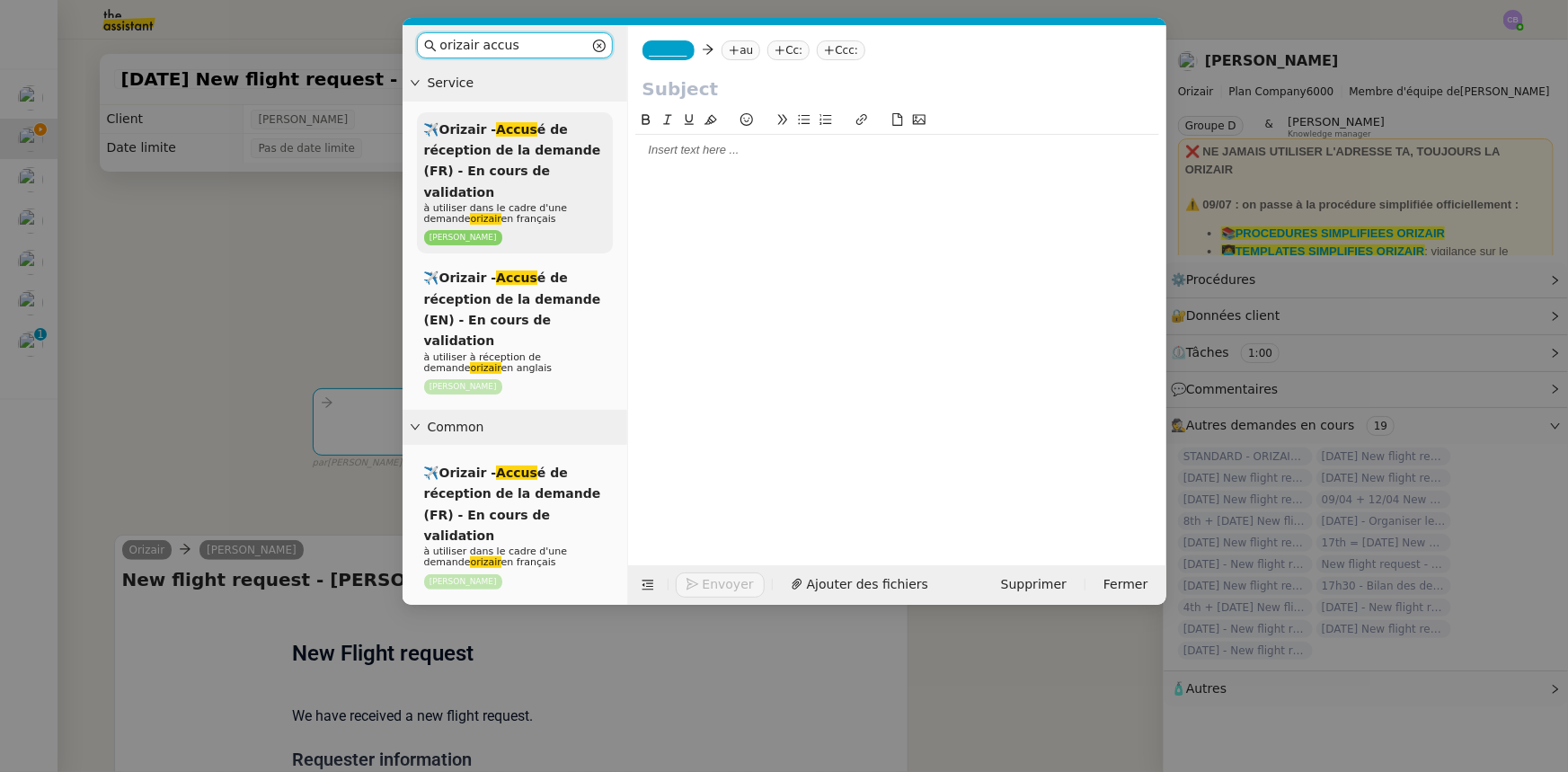
type input "orizair accus"
click at [538, 165] on span "✈️Orizair - Accus é de réception de la demande (FR) - En cours de validation" at bounding box center [513, 161] width 177 height 78
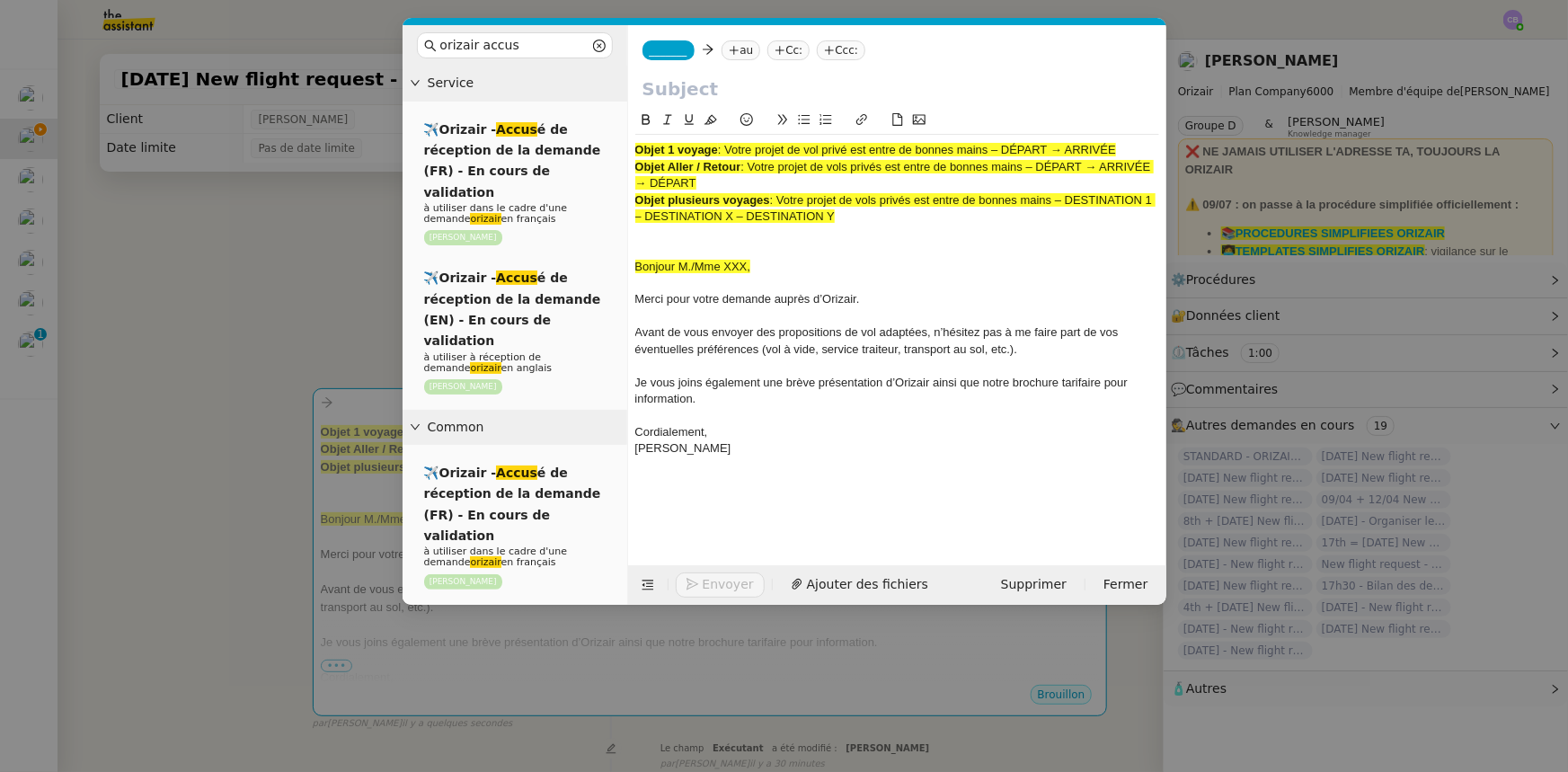
click at [292, 322] on nz-modal-container "orizair accus Service ✈️Orizair - Accus é de réception de la demande (FR) - En …" at bounding box center [784, 386] width 1568 height 772
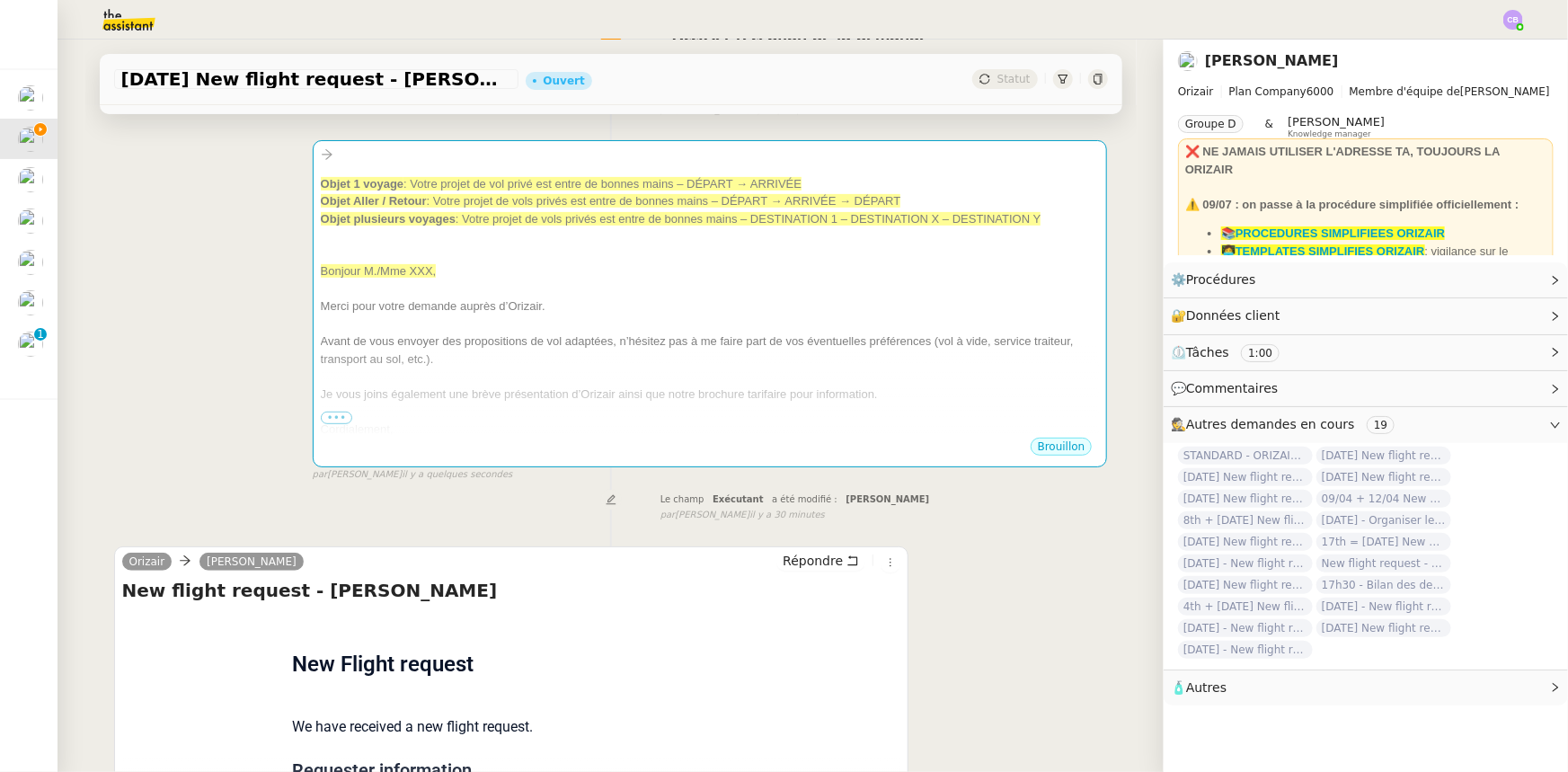
scroll to position [408, 0]
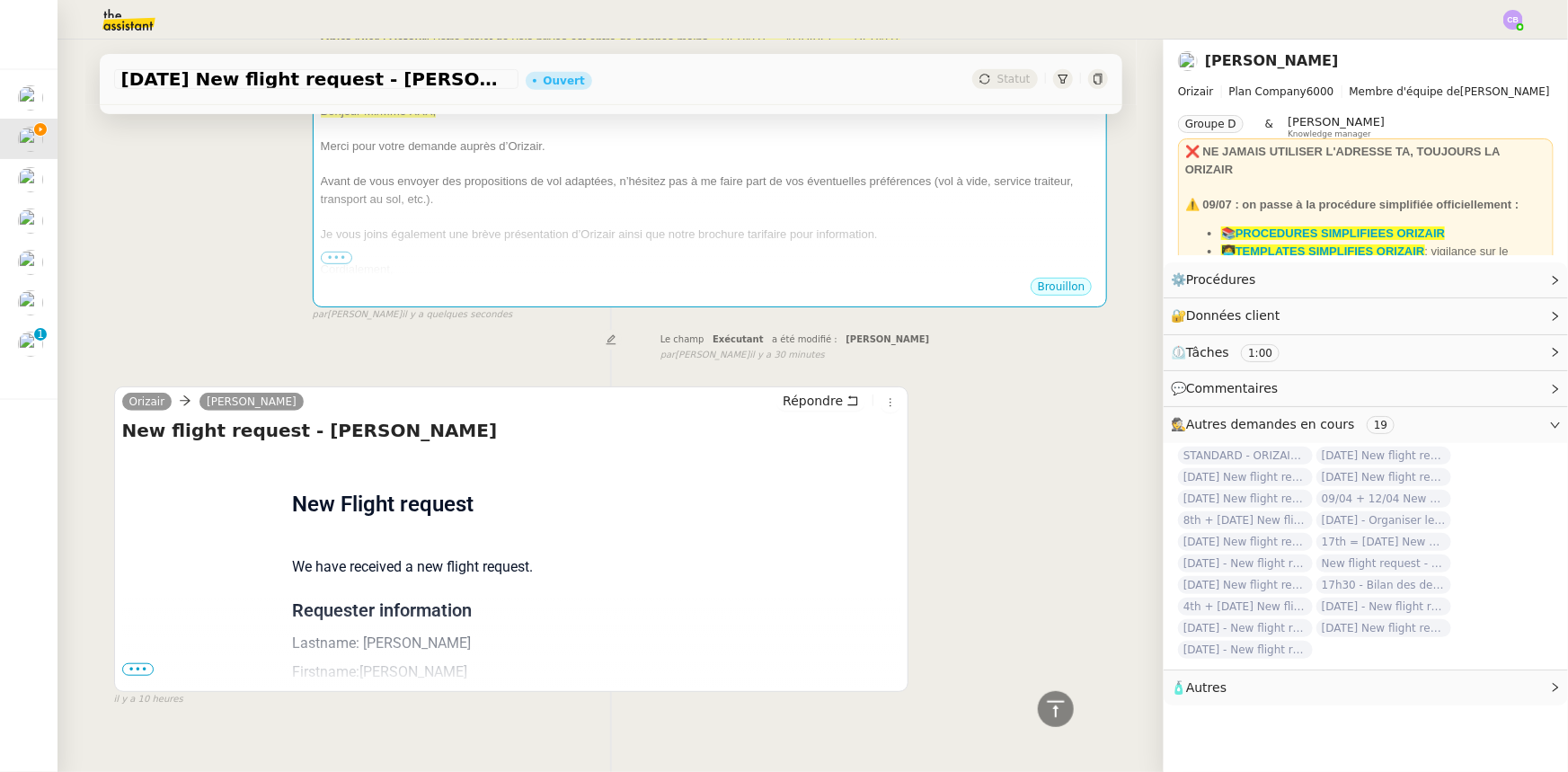
click at [139, 672] on span "•••" at bounding box center [138, 670] width 32 height 13
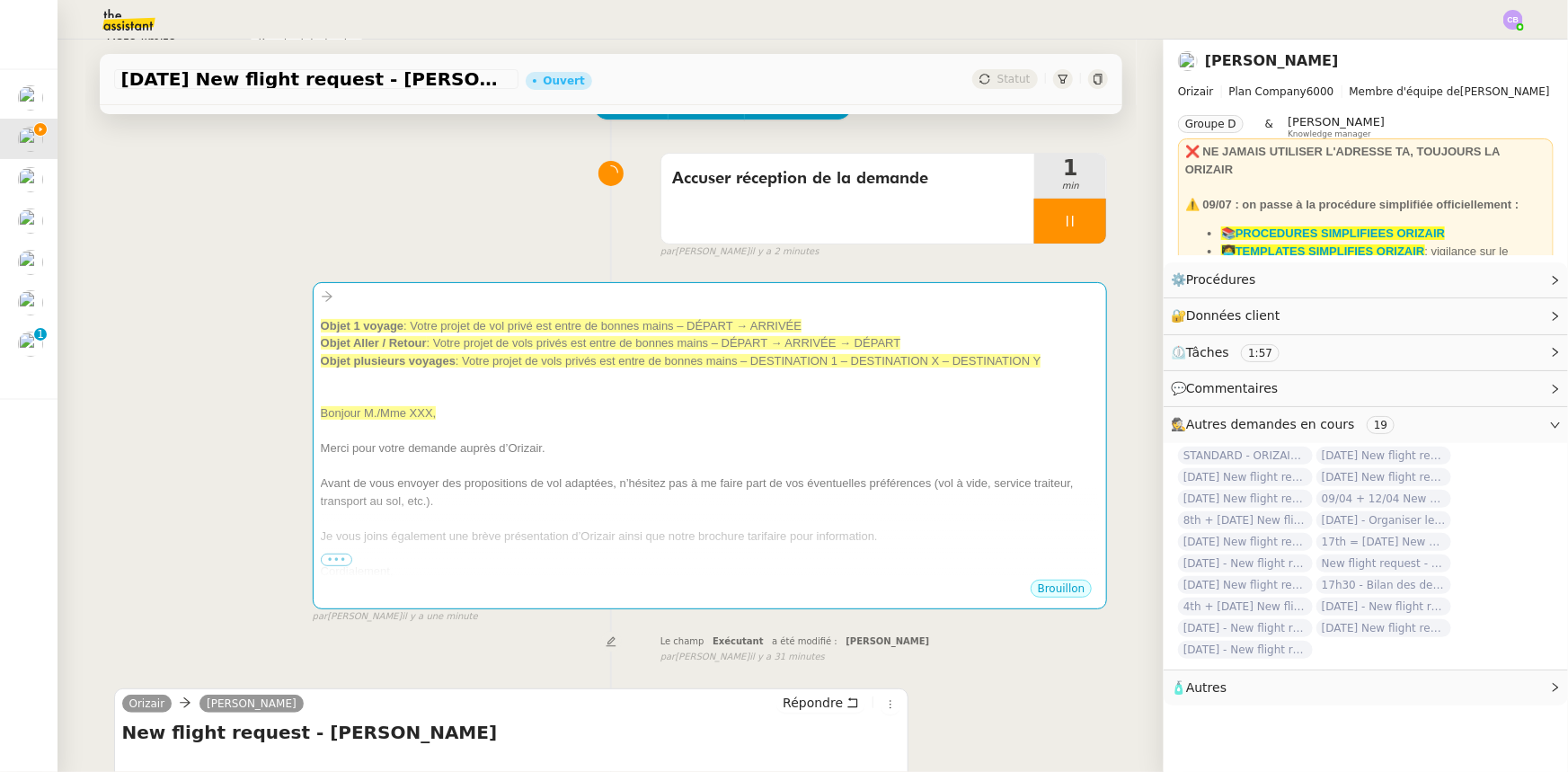
scroll to position [0, 0]
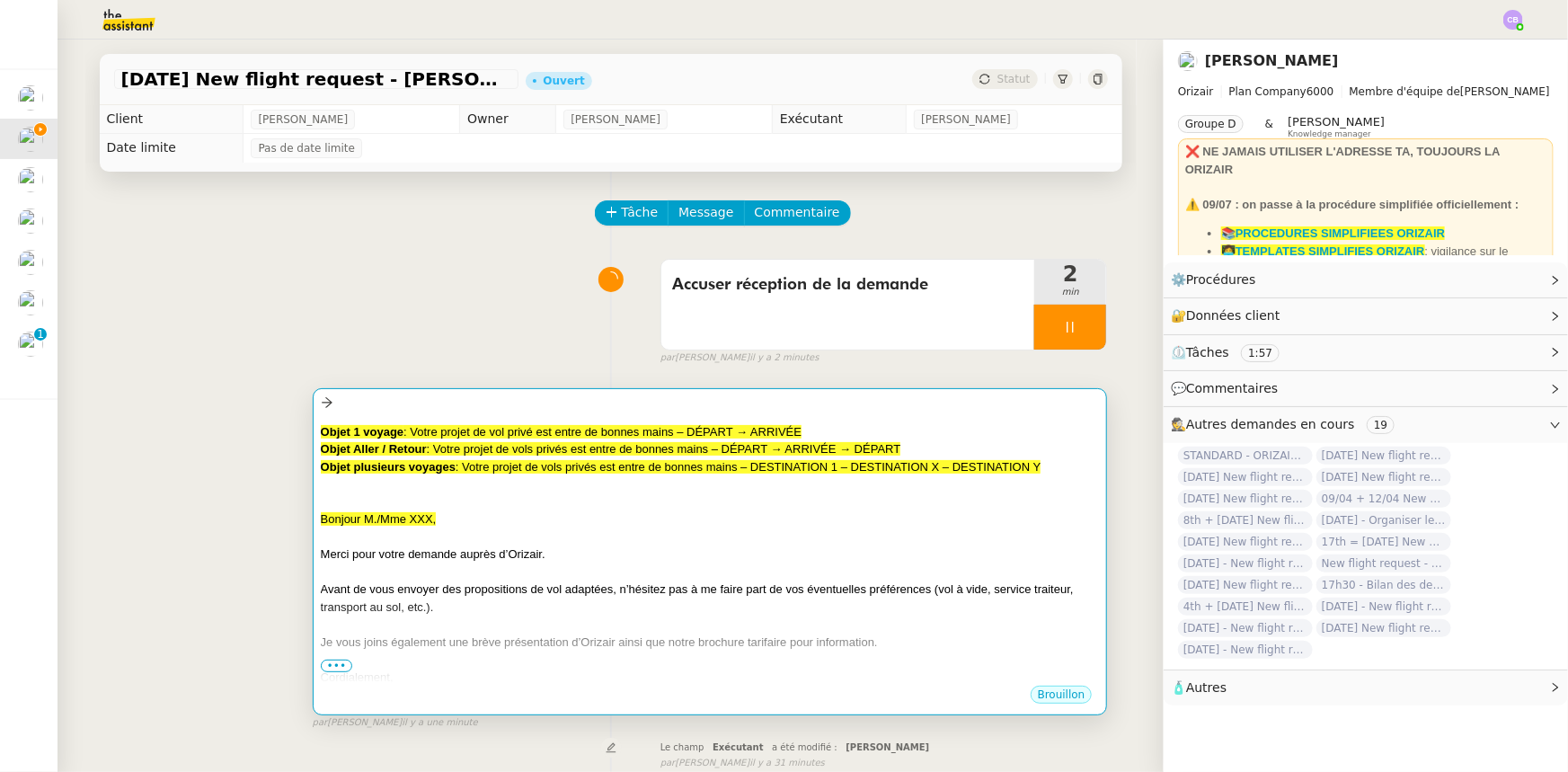
click at [620, 517] on div "Bonjour M./Mme XXX," at bounding box center [710, 520] width 779 height 18
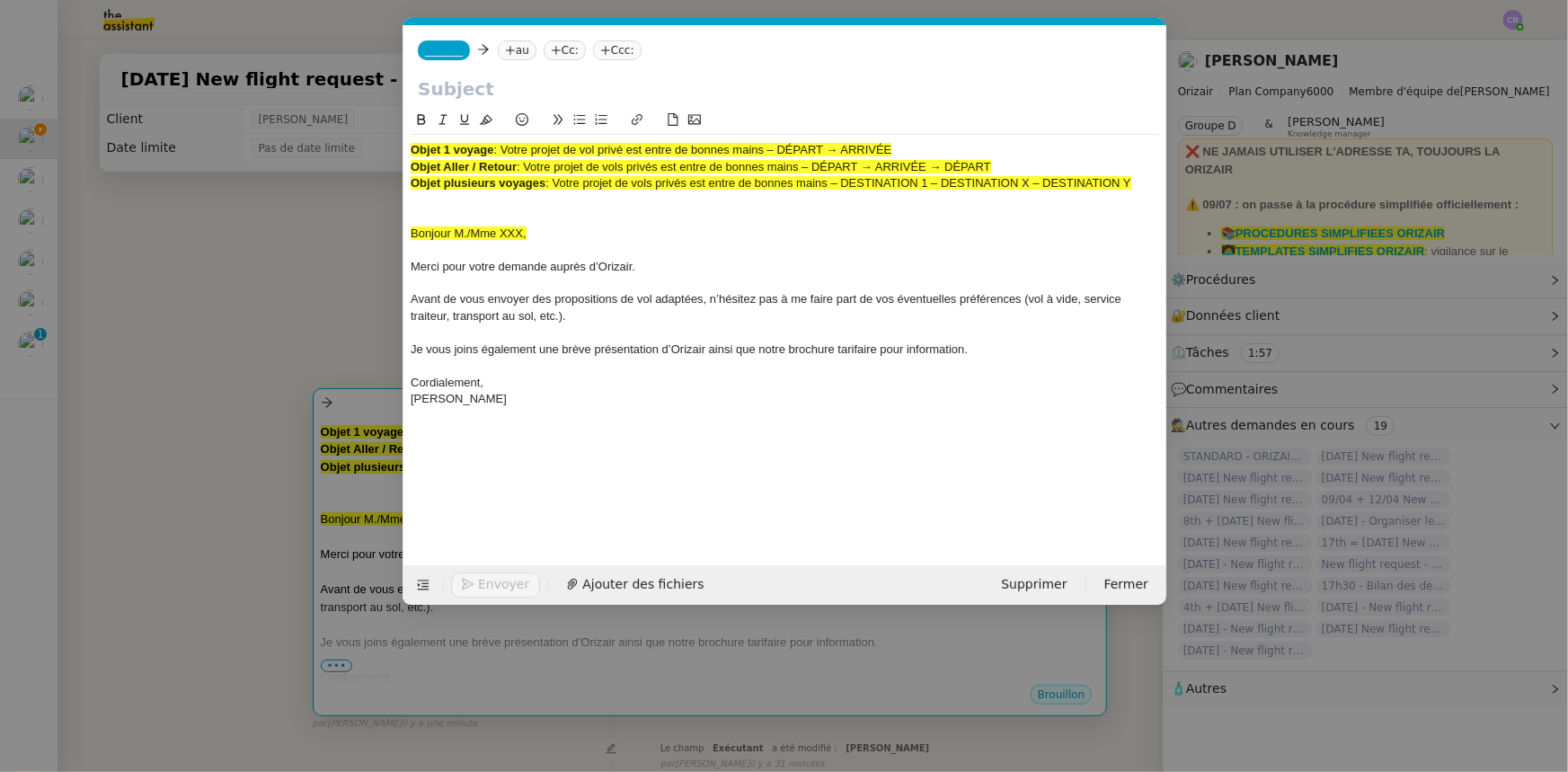
scroll to position [0, 105]
drag, startPoint x: 895, startPoint y: 150, endPoint x: 506, endPoint y: 148, distance: 389.0
click at [506, 148] on span ": Votre projet de vol privé est entre de bonnes mains – DÉPART → ARRIVÉE" at bounding box center [693, 149] width 398 height 14
copy span "Votre projet de vol privé est entre de bonnes mains – DÉPART → ARRIVÉE"
click at [503, 84] on input "text" at bounding box center [785, 90] width 735 height 27
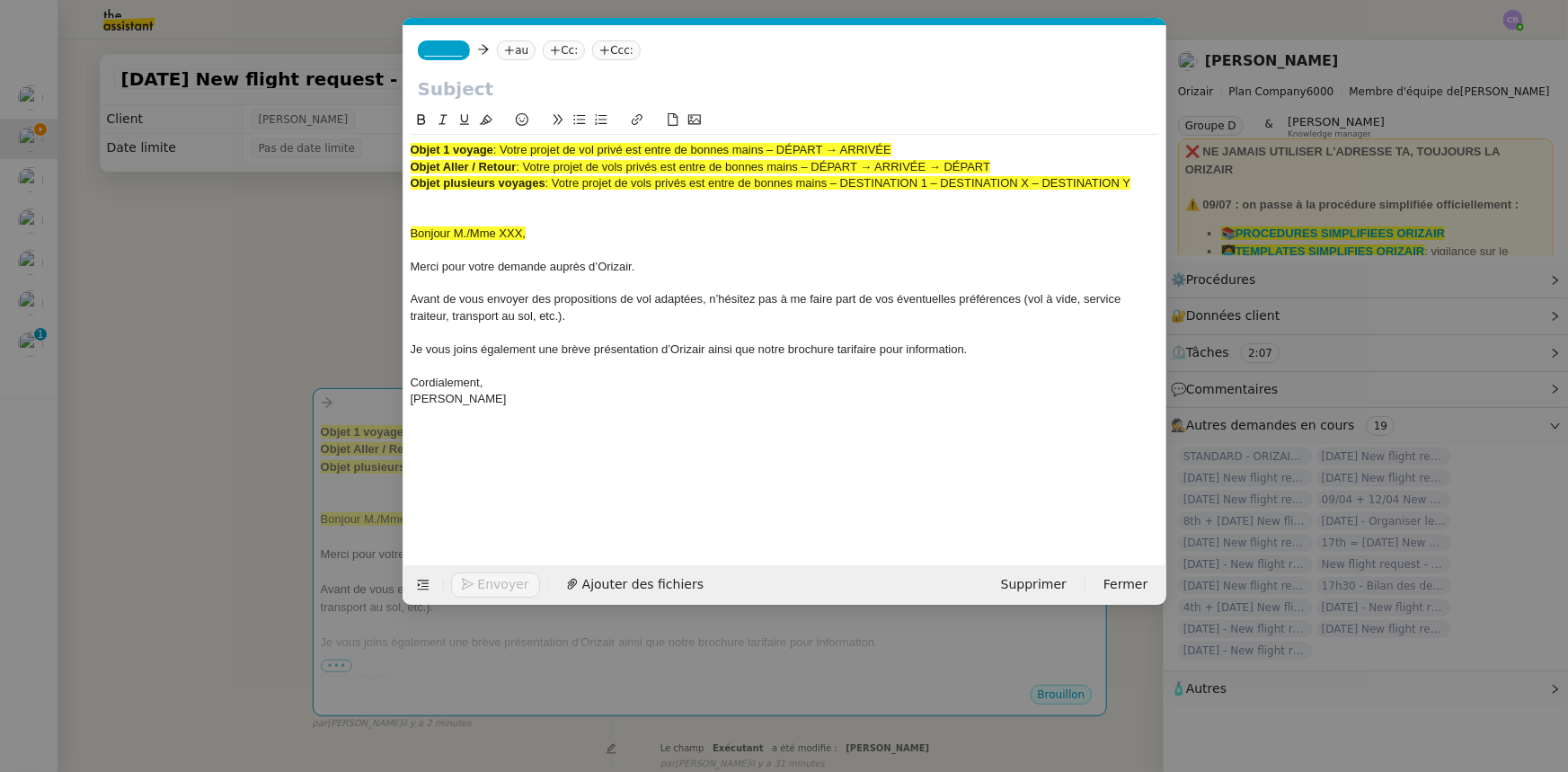
paste input "Votre projet de vol privé est entre de bonnes mains – DÉPART → ARRIVÉE"
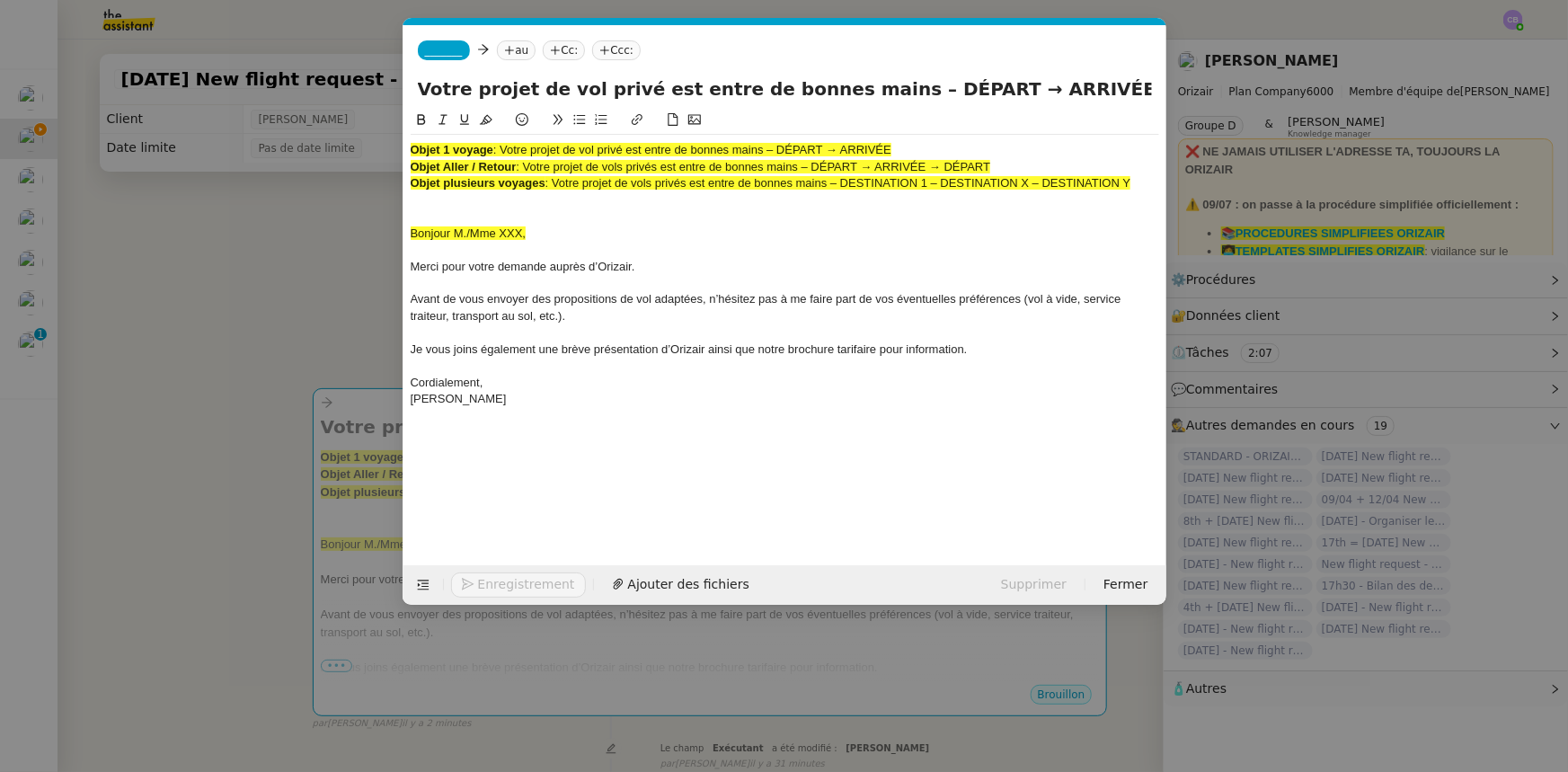
type input "Votre projet de vol privé est entre de bonnes mains – DÉPART → ARRIVÉE"
drag, startPoint x: 1137, startPoint y: 189, endPoint x: 406, endPoint y: 143, distance: 732.4
click at [406, 143] on nz-spin "Objet 1 voyage : Votre projet de vol privé est entre de bonnes mains – DÉPART →…" at bounding box center [785, 327] width 763 height 435
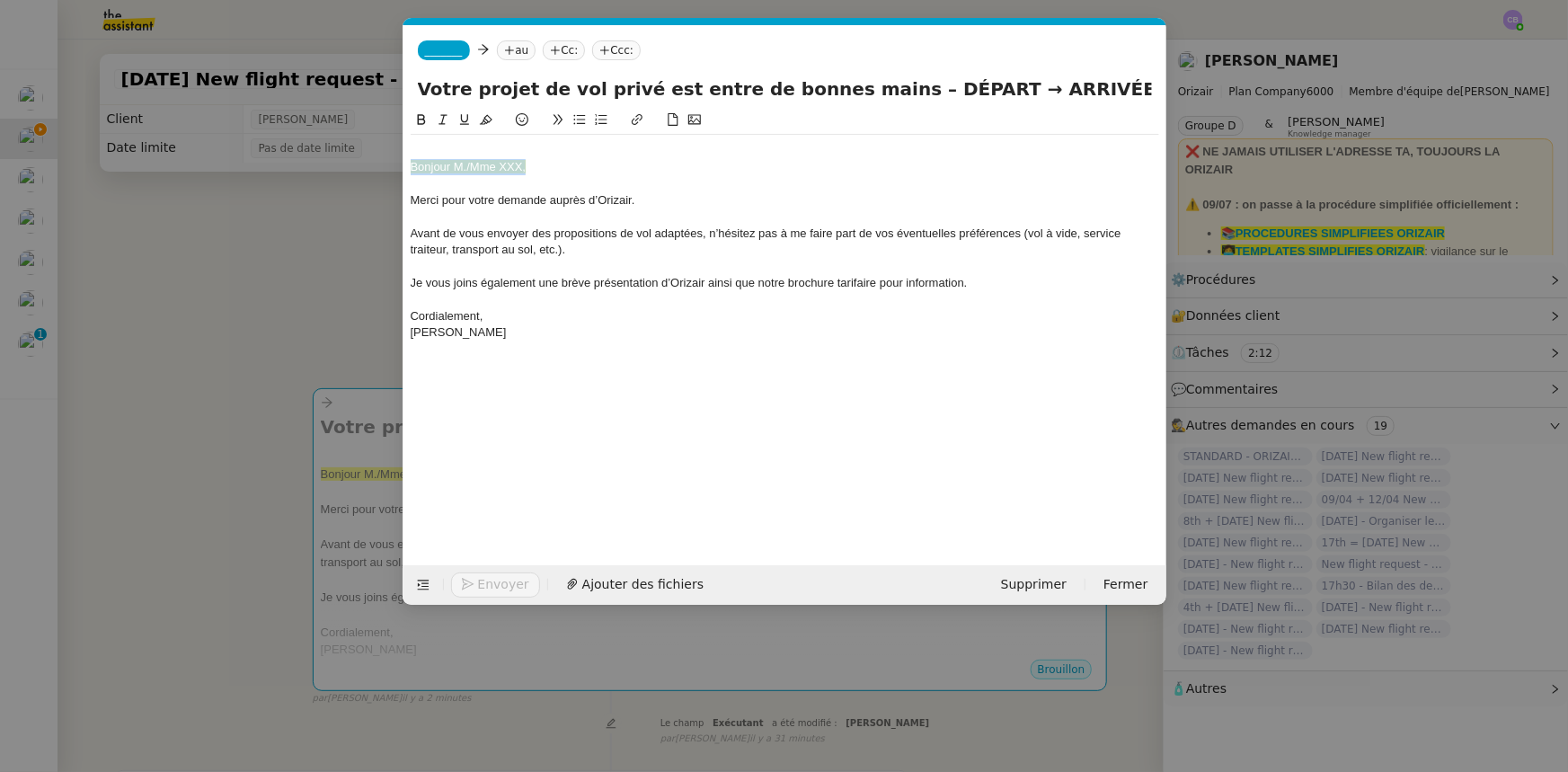
drag, startPoint x: 528, startPoint y: 166, endPoint x: 407, endPoint y: 164, distance: 121.0
click at [407, 164] on nz-spin "Bonjour M./Mme XXX, Merci pour votre demande auprès d’[PERSON_NAME]. Avant de v…" at bounding box center [785, 327] width 763 height 435
click at [486, 122] on icon at bounding box center [486, 120] width 13 height 13
click at [520, 164] on div "Bonjour M./Mme XXX," at bounding box center [784, 167] width 748 height 16
click at [412, 173] on div "Bonjour [PERSON_NAME]," at bounding box center [784, 167] width 748 height 16
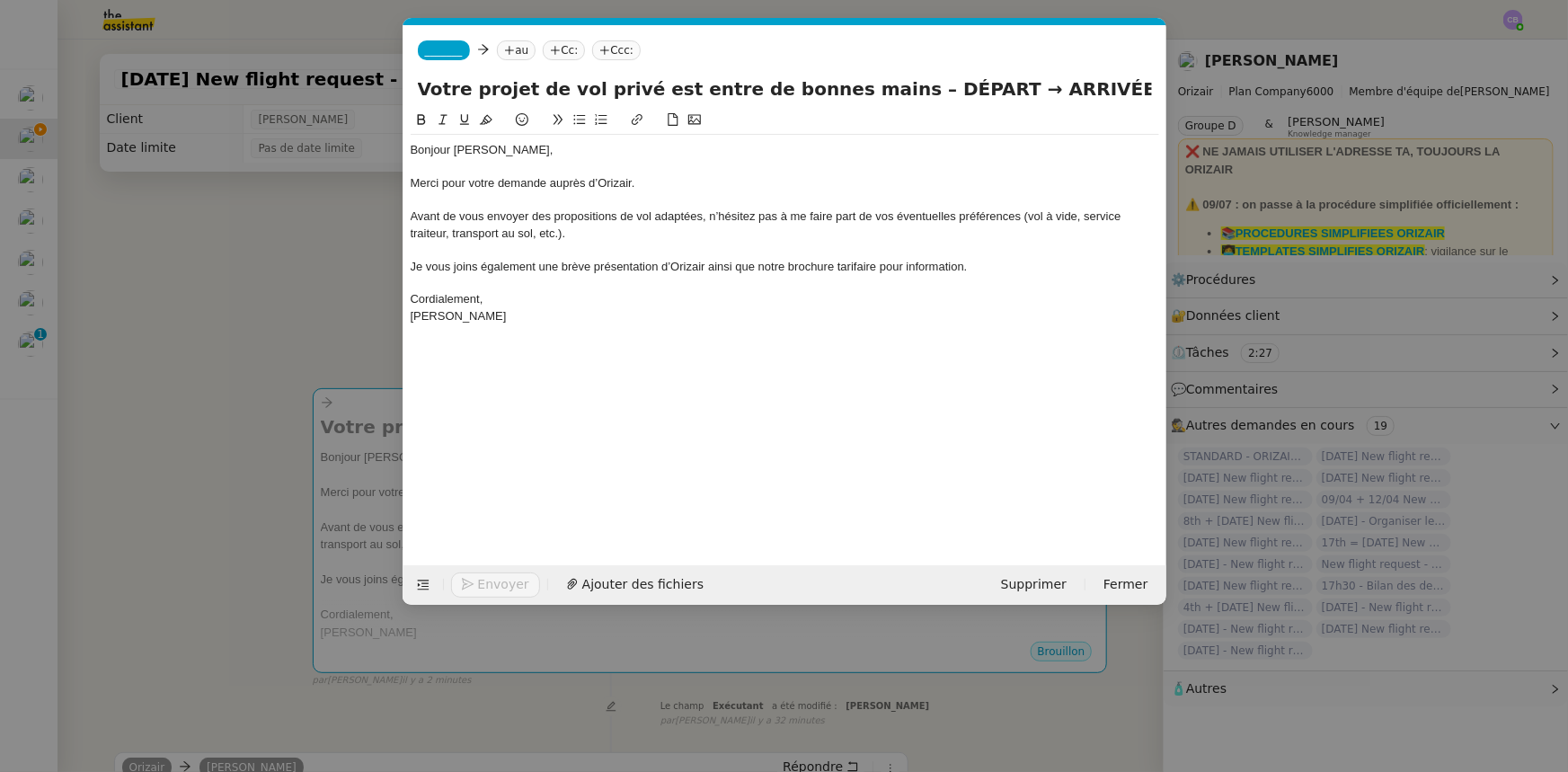
drag, startPoint x: 934, startPoint y: 84, endPoint x: 872, endPoint y: 88, distance: 62.1
click at [872, 88] on input "Votre projet de vol privé est entre de bonnes mains – DÉPART → ARRIVÉE" at bounding box center [785, 90] width 735 height 27
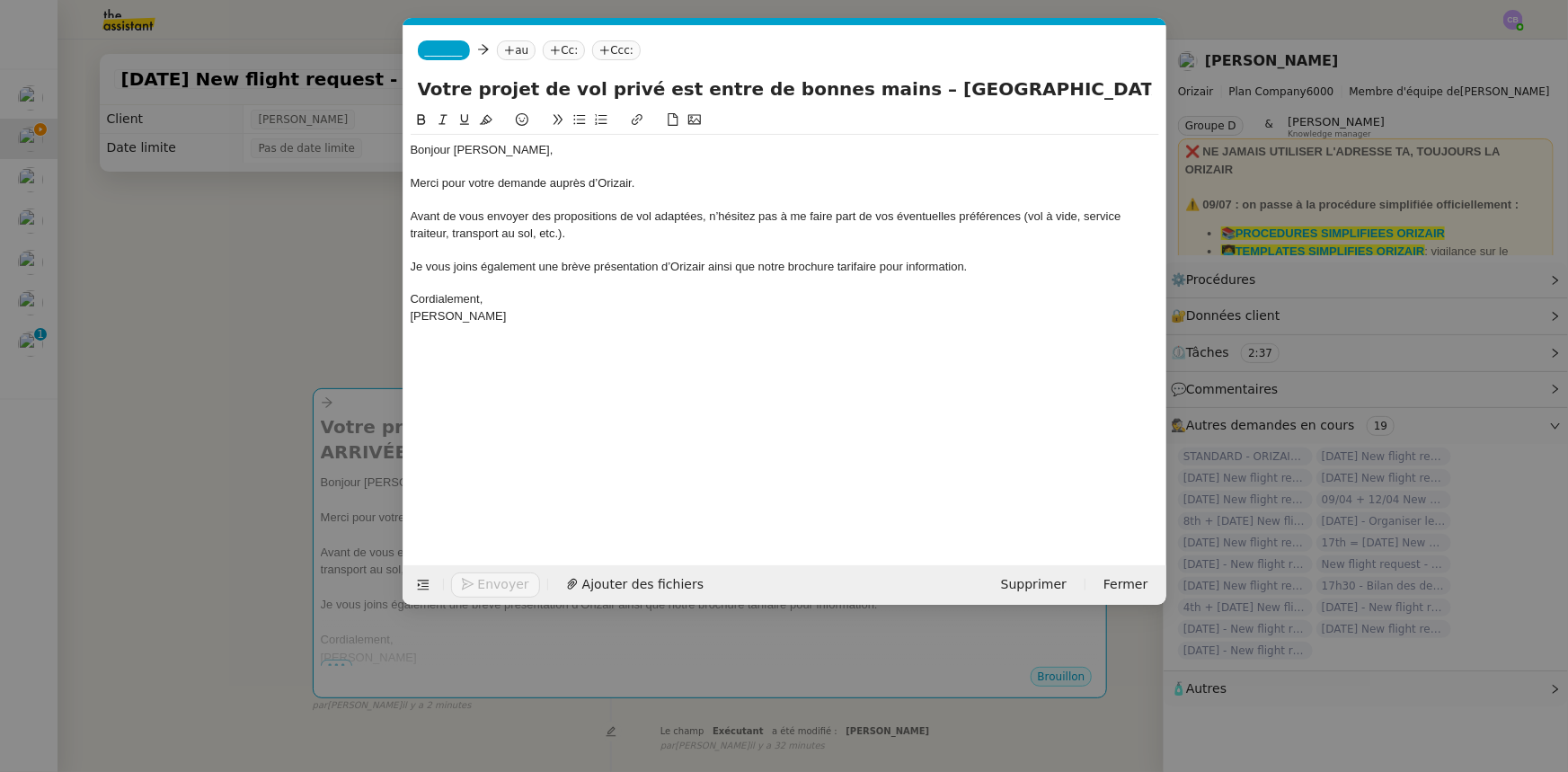
drag, startPoint x: 1110, startPoint y: 83, endPoint x: 1043, endPoint y: 87, distance: 67.1
click at [1043, 87] on input "Votre projet de vol privé est entre de bonnes mains – [GEOGRAPHIC_DATA] → ARRIV…" at bounding box center [785, 90] width 735 height 27
type input "Votre projet de vol privé est entre de bonnes mains – [GEOGRAPHIC_DATA] → [GEOG…"
click at [441, 45] on span "_______" at bounding box center [443, 50] width 37 height 13
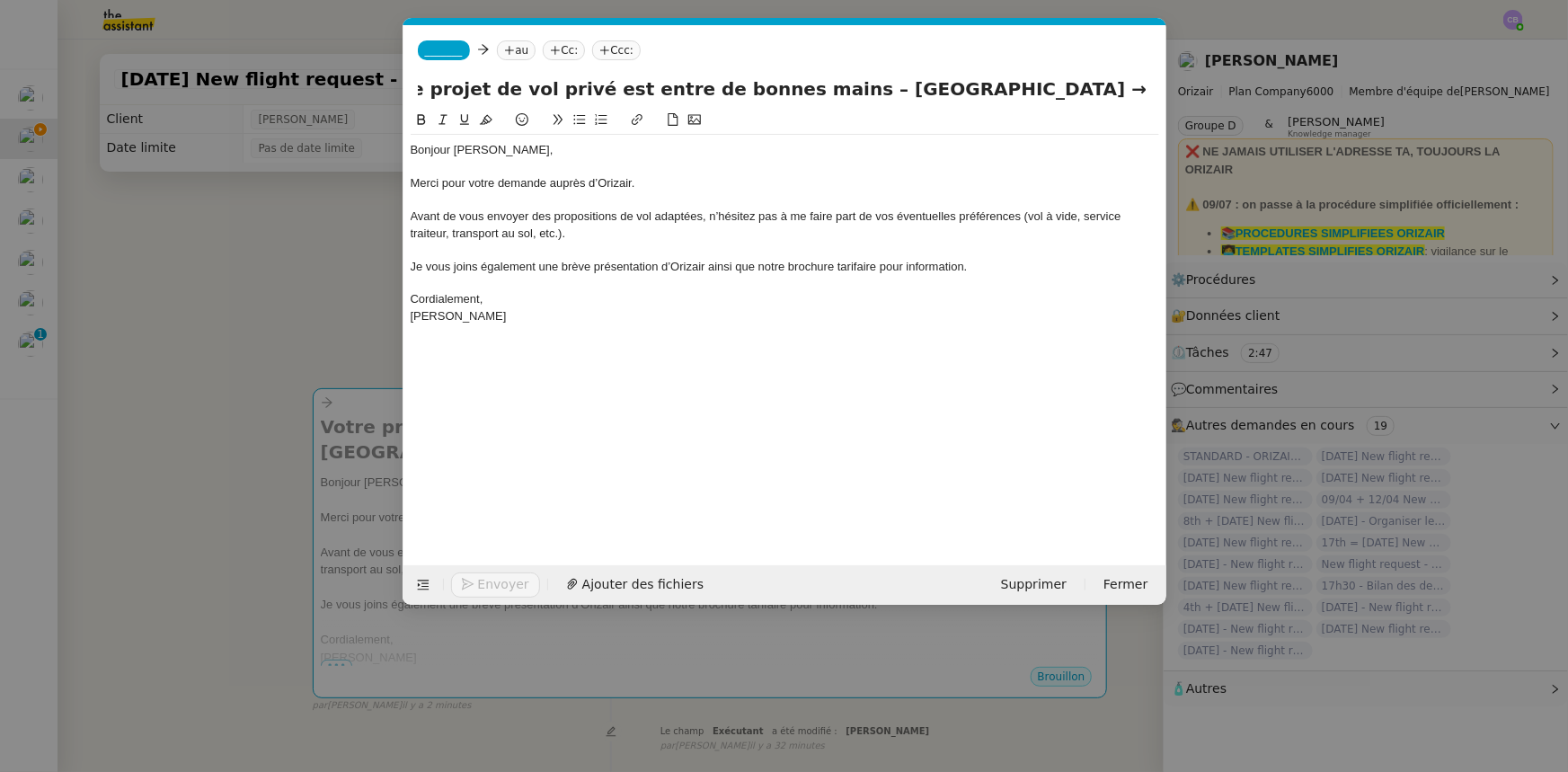
scroll to position [0, 0]
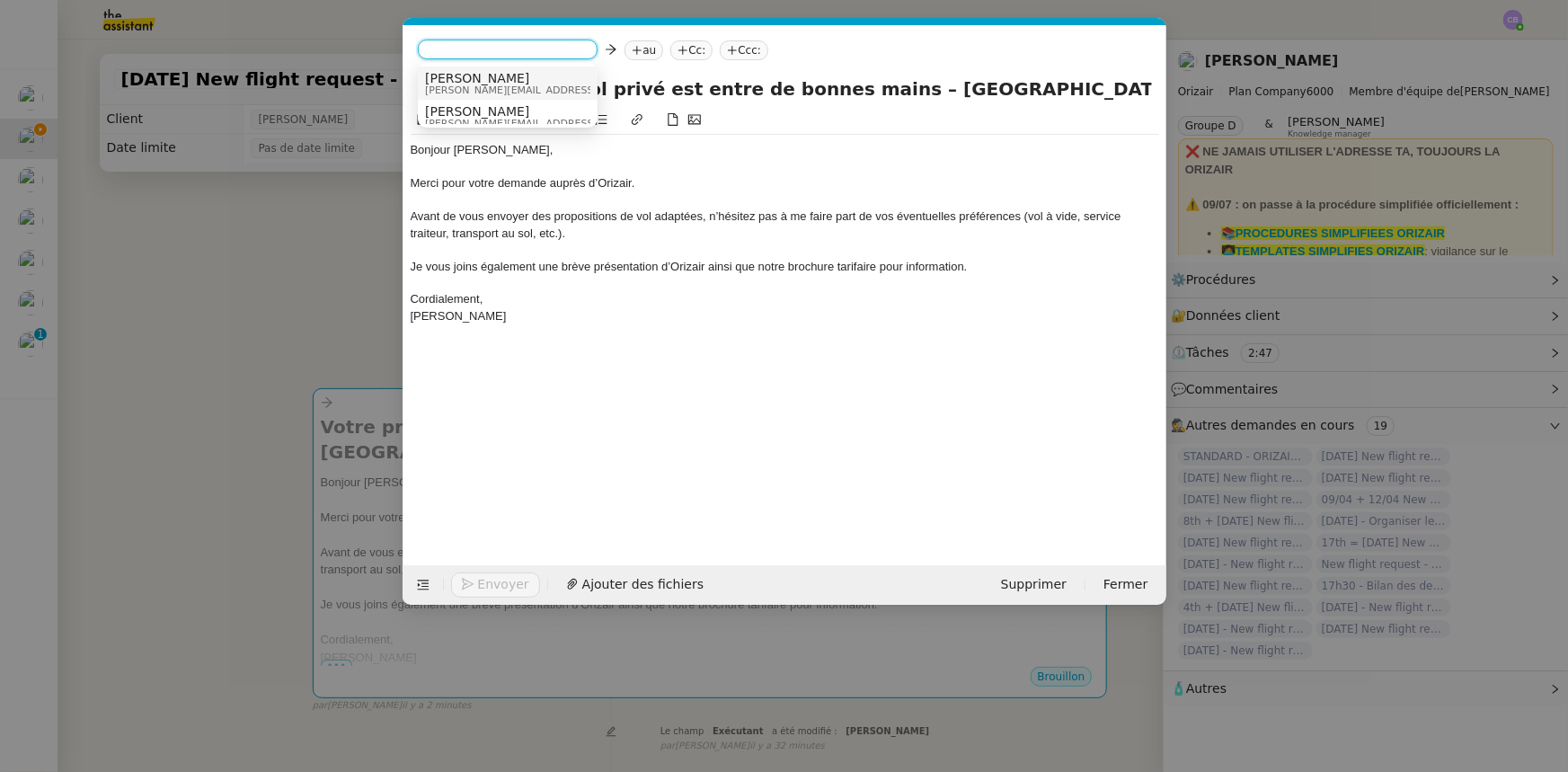
click at [458, 86] on span "[PERSON_NAME][EMAIL_ADDRESS][DOMAIN_NAME]" at bounding box center [552, 90] width 255 height 10
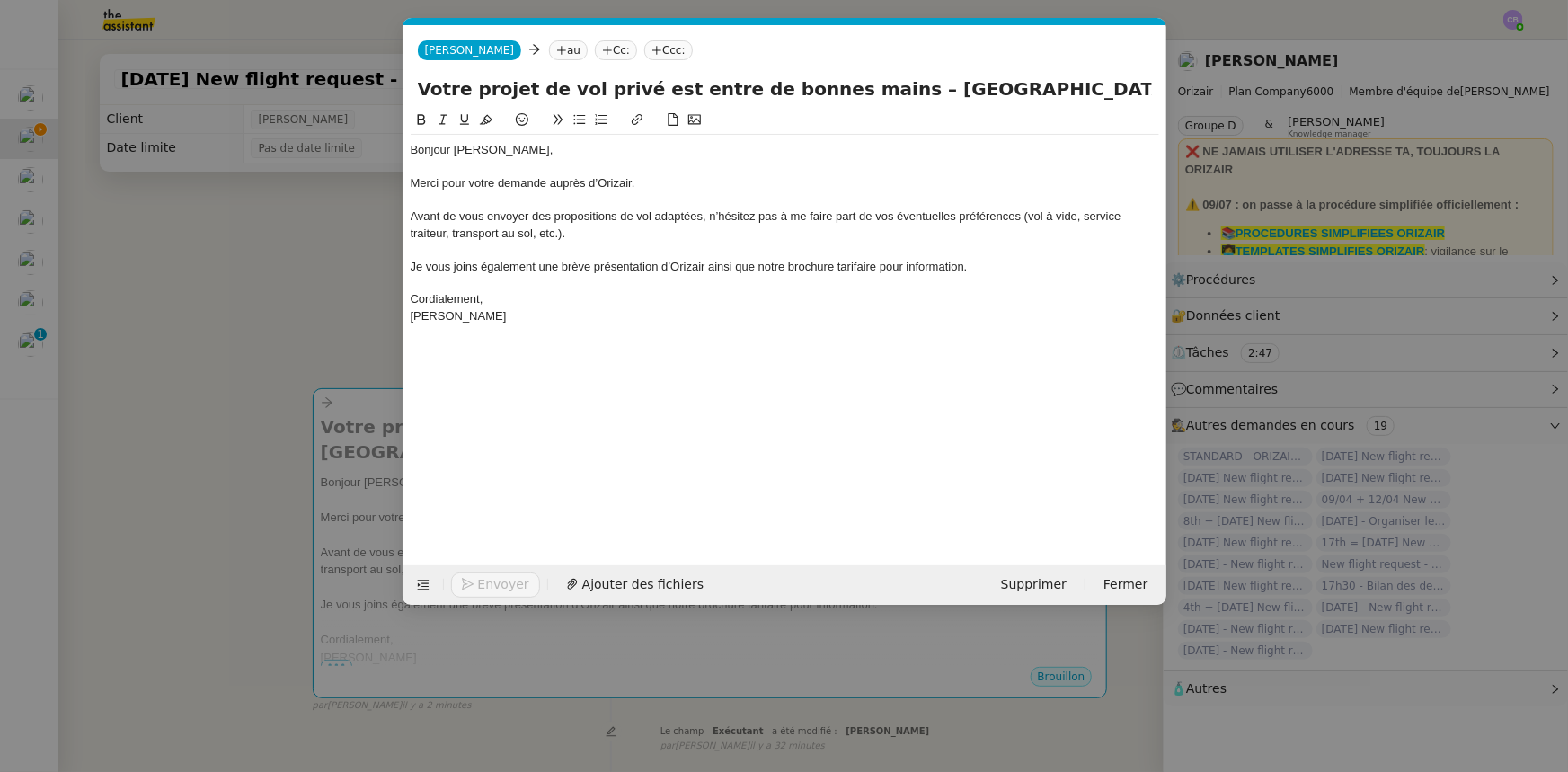
click at [587, 205] on div at bounding box center [784, 200] width 748 height 16
click at [313, 301] on nz-modal-container "orizair accus Service ✈️Orizair - Accus é de réception de la demande (FR) - En …" at bounding box center [784, 386] width 1568 height 772
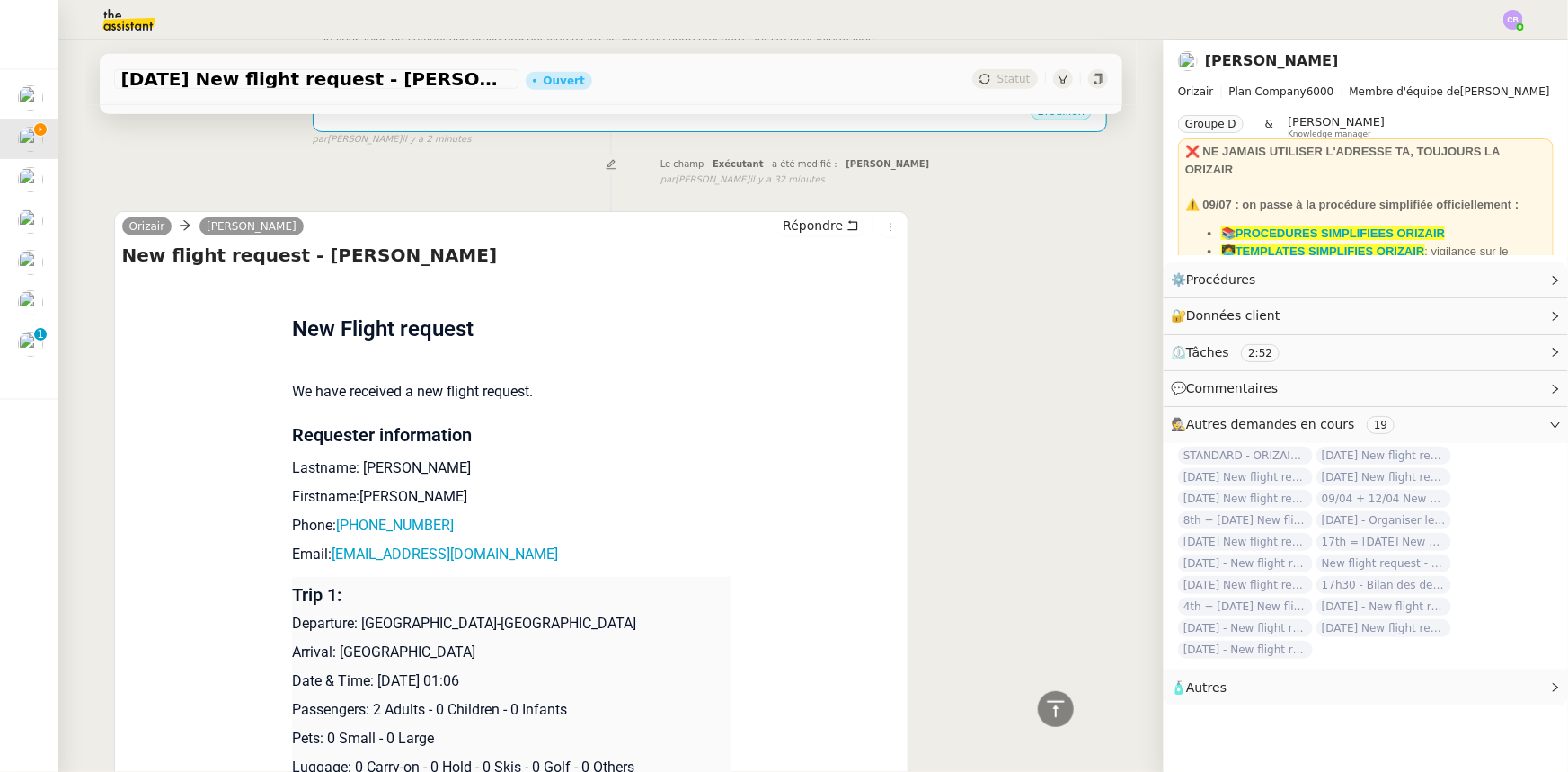
scroll to position [653, 0]
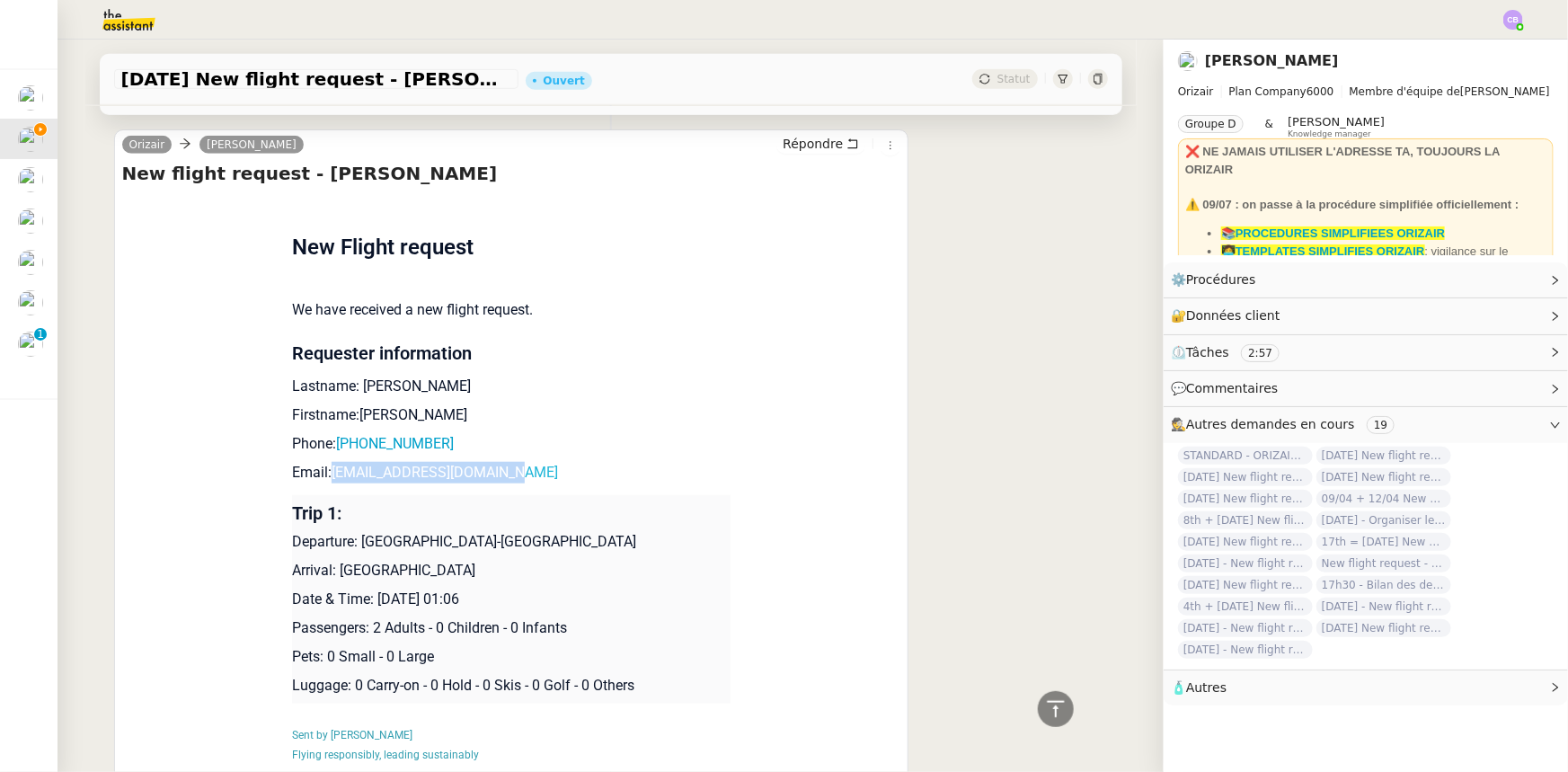
drag, startPoint x: 489, startPoint y: 449, endPoint x: 323, endPoint y: 449, distance: 166.0
click at [323, 462] on p "Email: [EMAIL_ADDRESS][DOMAIN_NAME]" at bounding box center [512, 473] width 439 height 22
copy link "[EMAIL_ADDRESS][DOMAIN_NAME]"
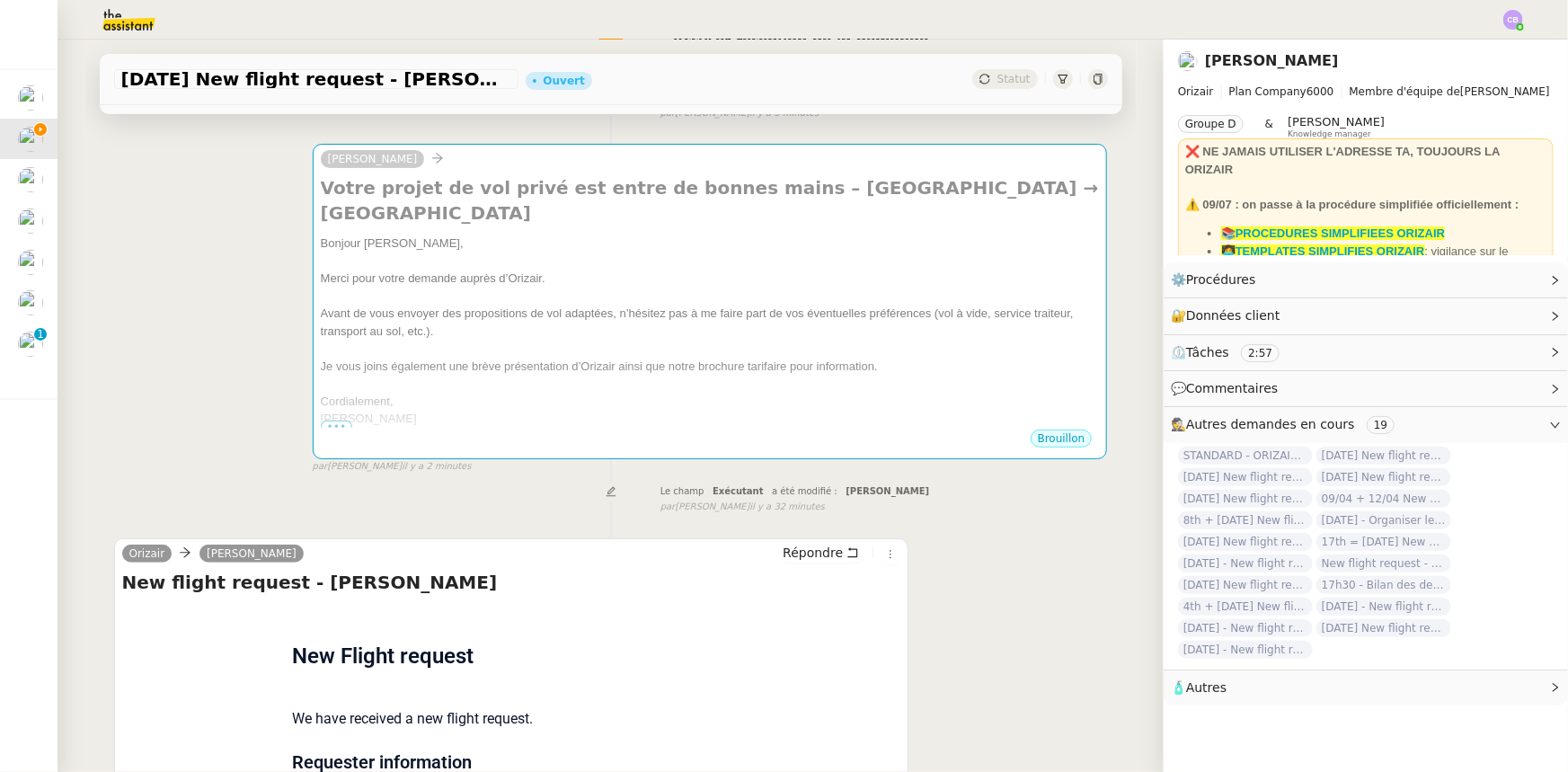
scroll to position [0, 0]
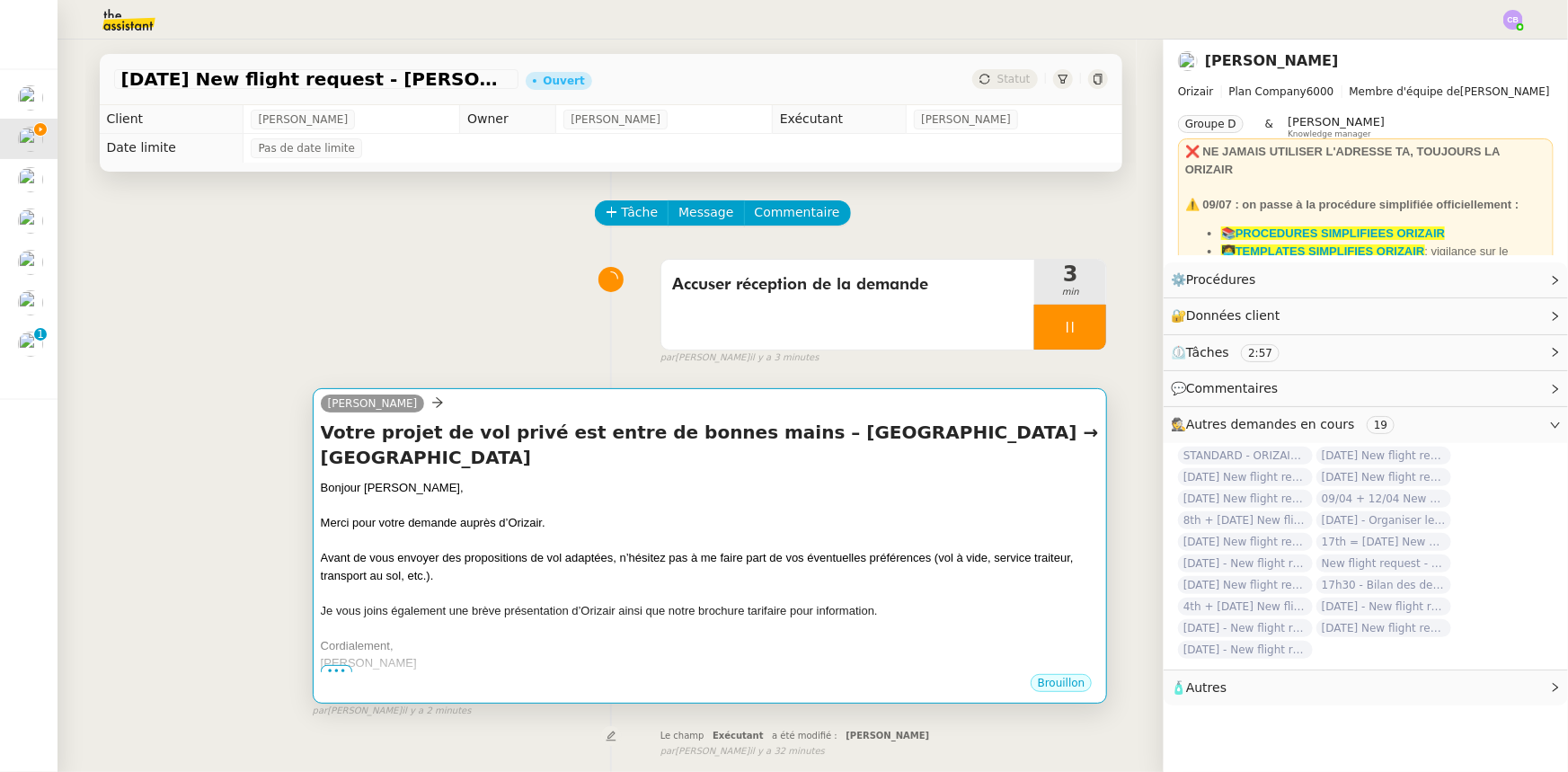
click at [717, 549] on div "Avant de vous envoyer des propositions de vol adaptées, n’hésitez pas à me fair…" at bounding box center [710, 566] width 779 height 35
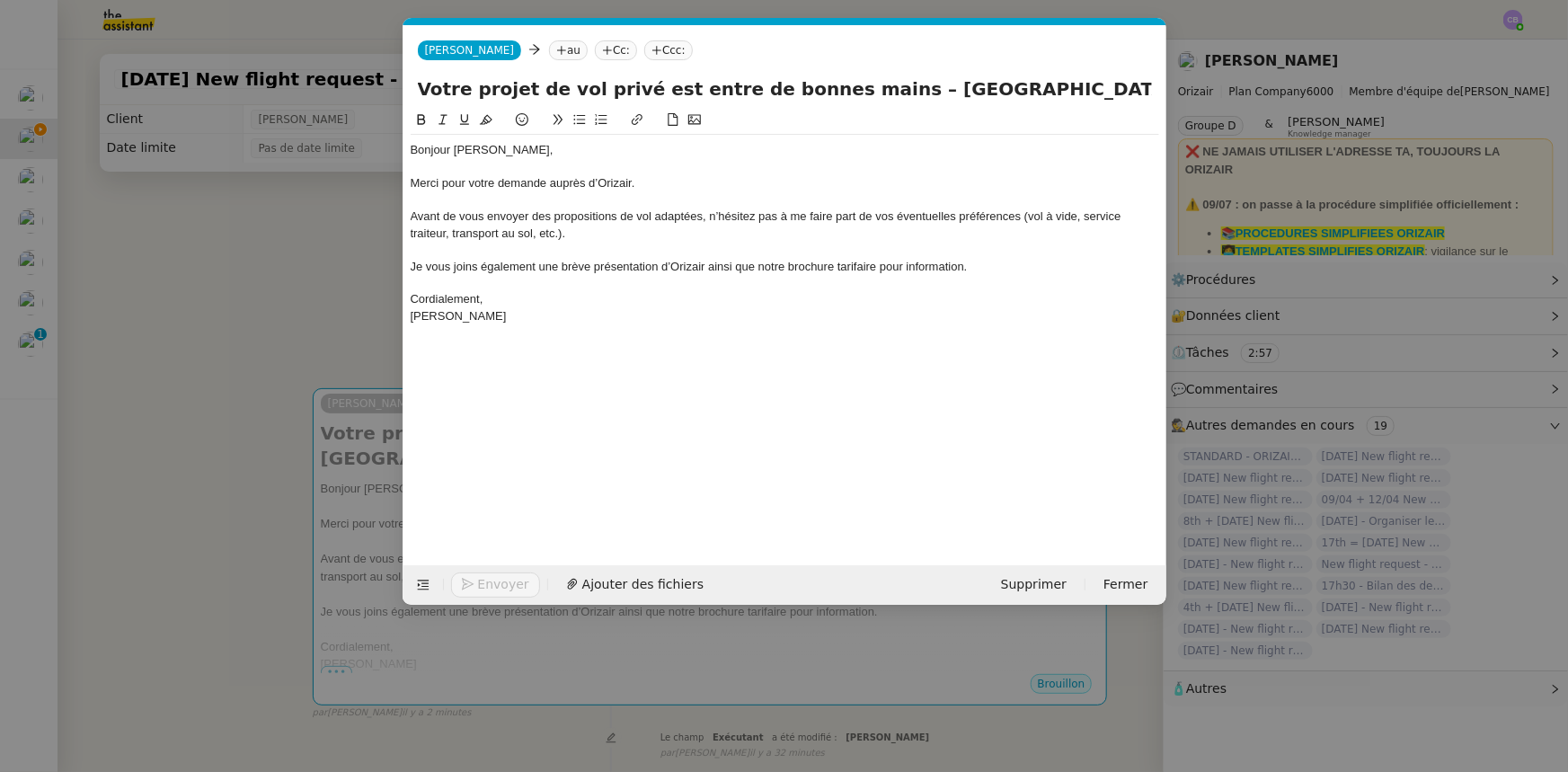
scroll to position [0, 105]
click at [549, 48] on nz-tag "au" at bounding box center [568, 50] width 38 height 20
paste input "[EMAIL_ADDRESS][DOMAIN_NAME]"
type input "[EMAIL_ADDRESS][DOMAIN_NAME]"
click at [562, 82] on span "[EMAIL_ADDRESS][DOMAIN_NAME]" at bounding box center [630, 79] width 220 height 15
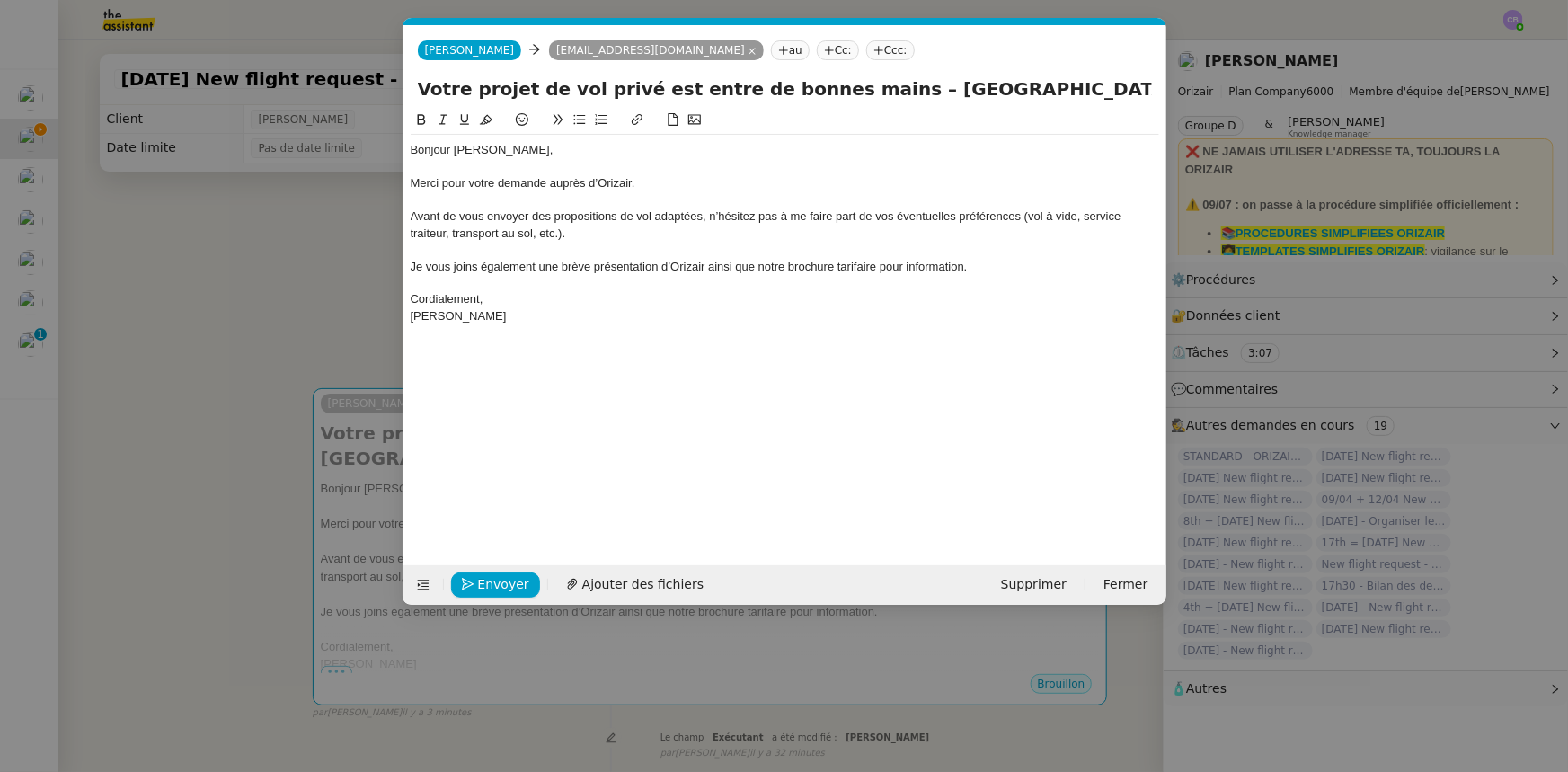
click at [866, 46] on nz-tag "Ccc:" at bounding box center [890, 50] width 48 height 20
type input "[PERSON_NAME]"
click at [807, 89] on span "[PERSON_NAME][EMAIL_ADDRESS][DOMAIN_NAME]" at bounding box center [897, 90] width 255 height 10
click at [677, 230] on div "Avant de vous envoyer des propositions de vol adaptées, n’hésitez pas à me fair…" at bounding box center [784, 225] width 748 height 33
click at [662, 584] on span "Ajouter des fichiers" at bounding box center [642, 585] width 122 height 21
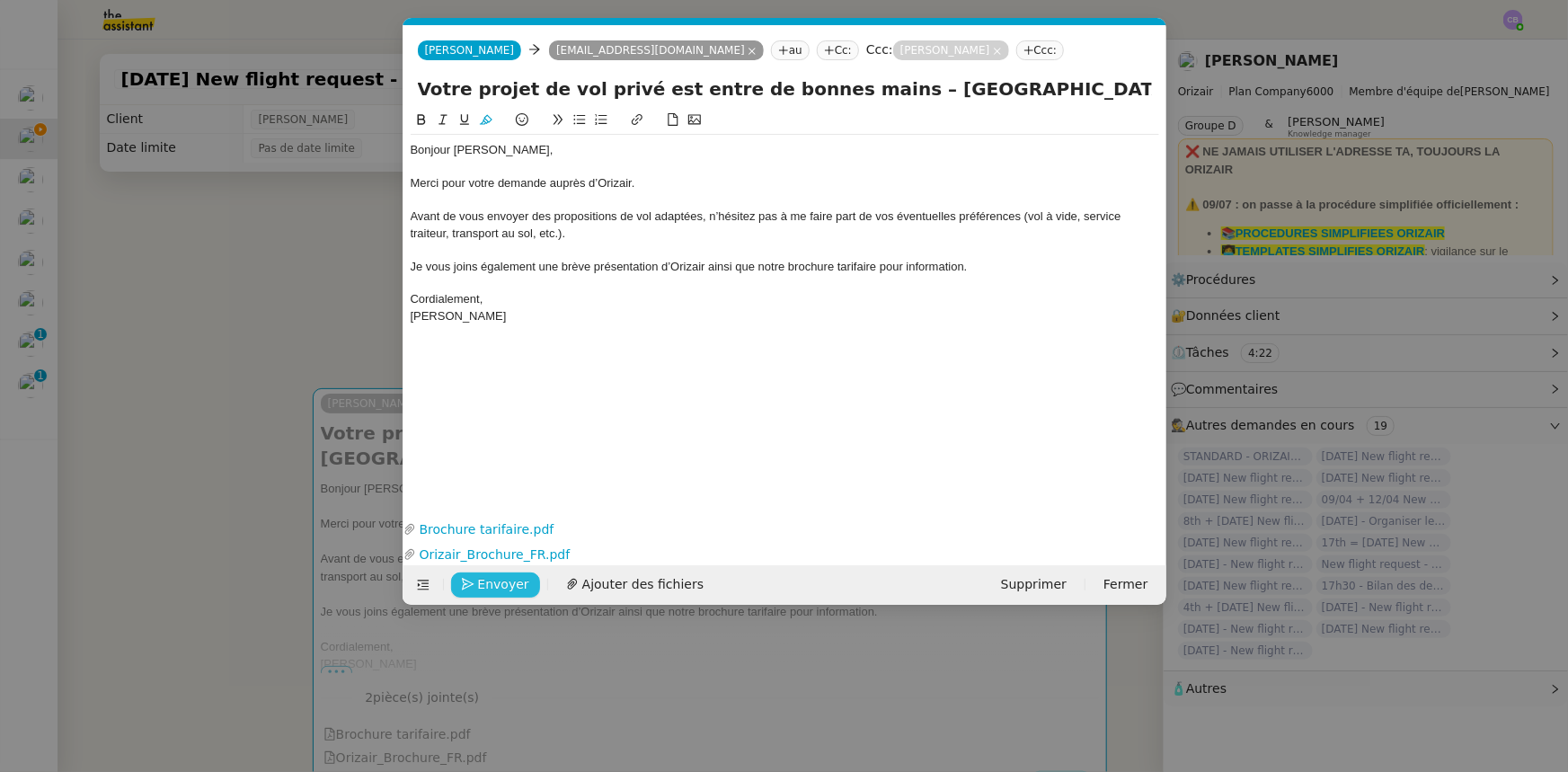
click at [478, 587] on span "Envoyer" at bounding box center [503, 585] width 51 height 21
click at [478, 587] on span "Confirmer l'envoi" at bounding box center [532, 585] width 108 height 21
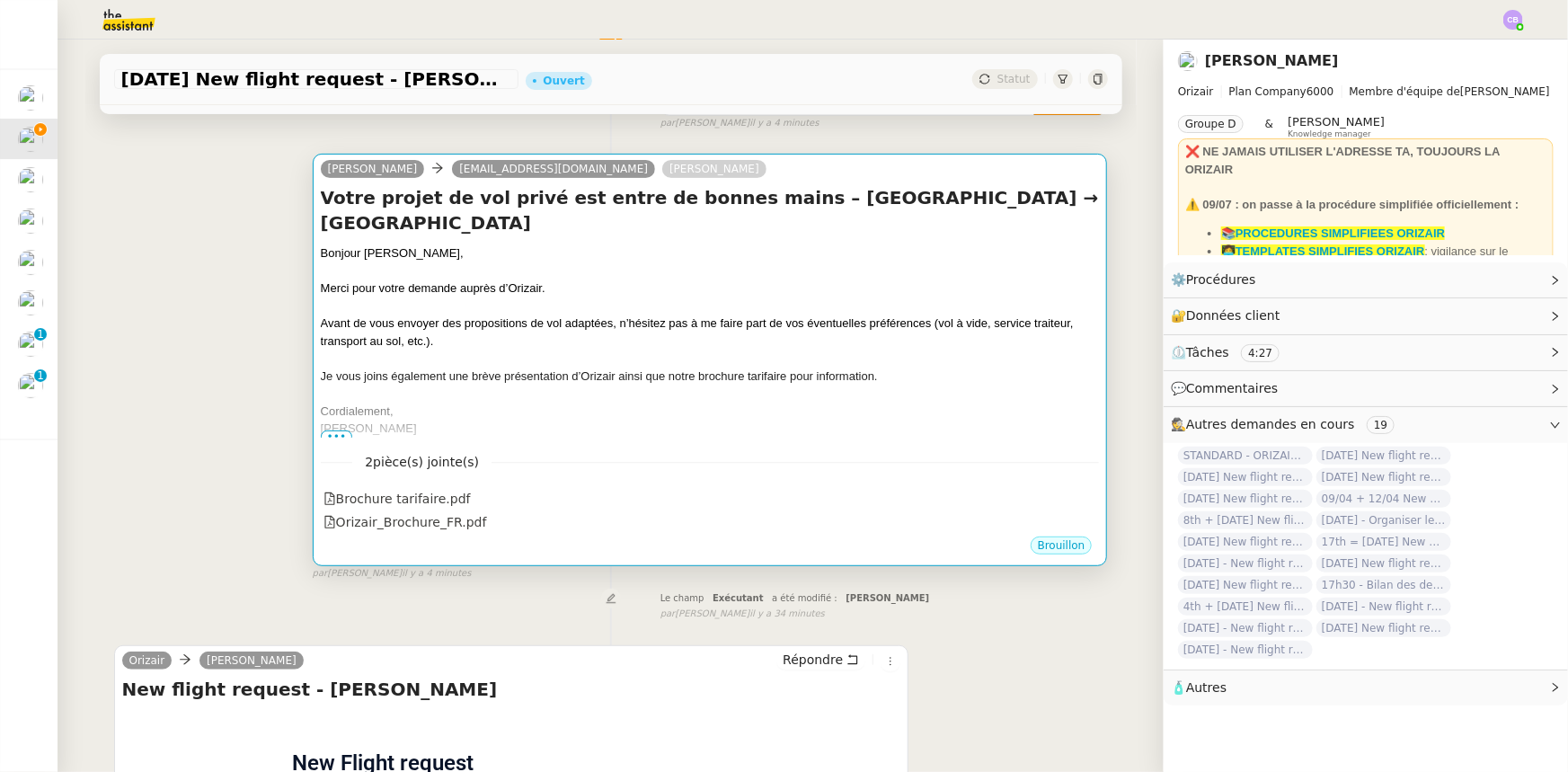
scroll to position [245, 0]
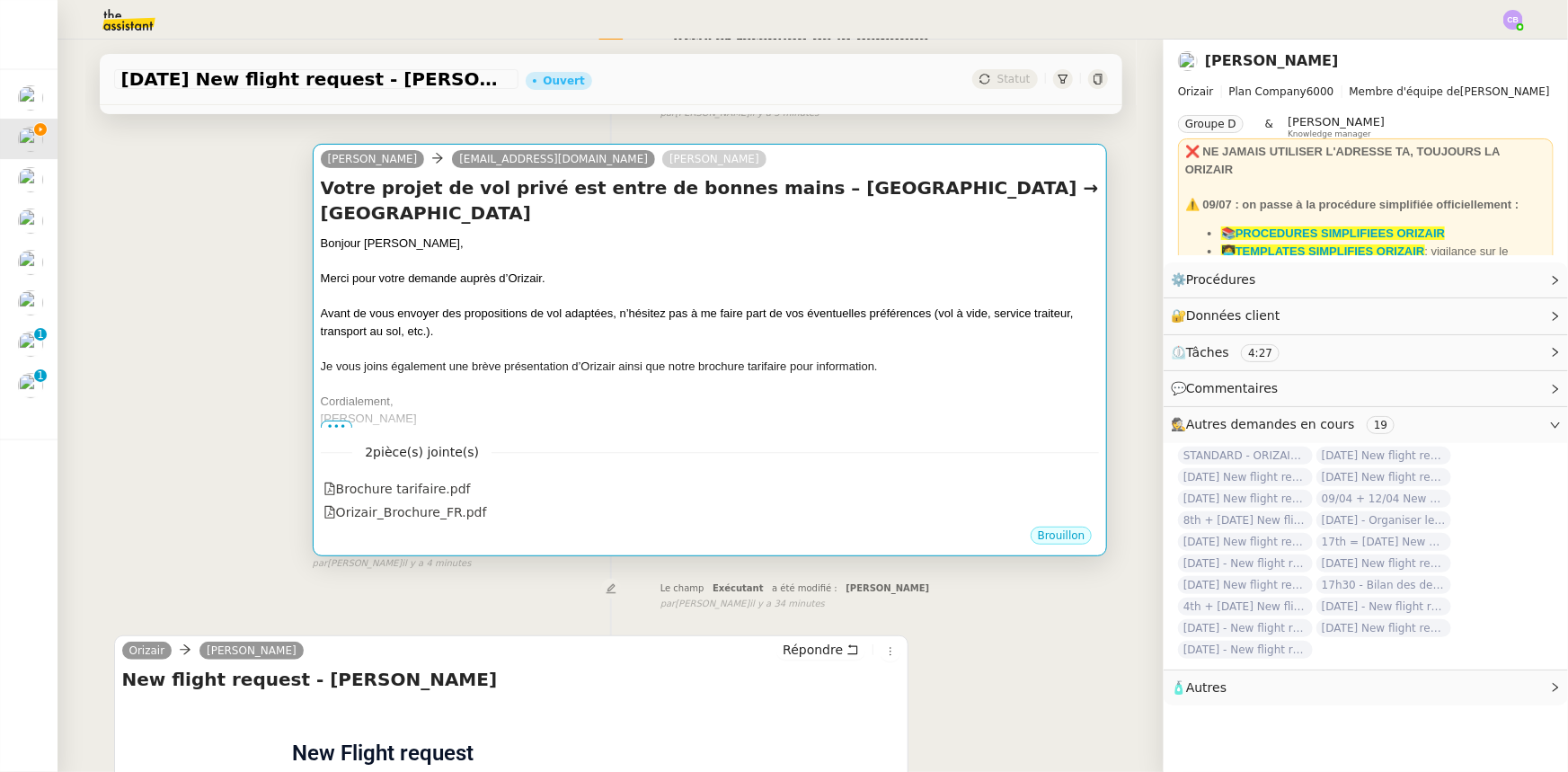
click at [586, 340] on div at bounding box center [710, 349] width 779 height 18
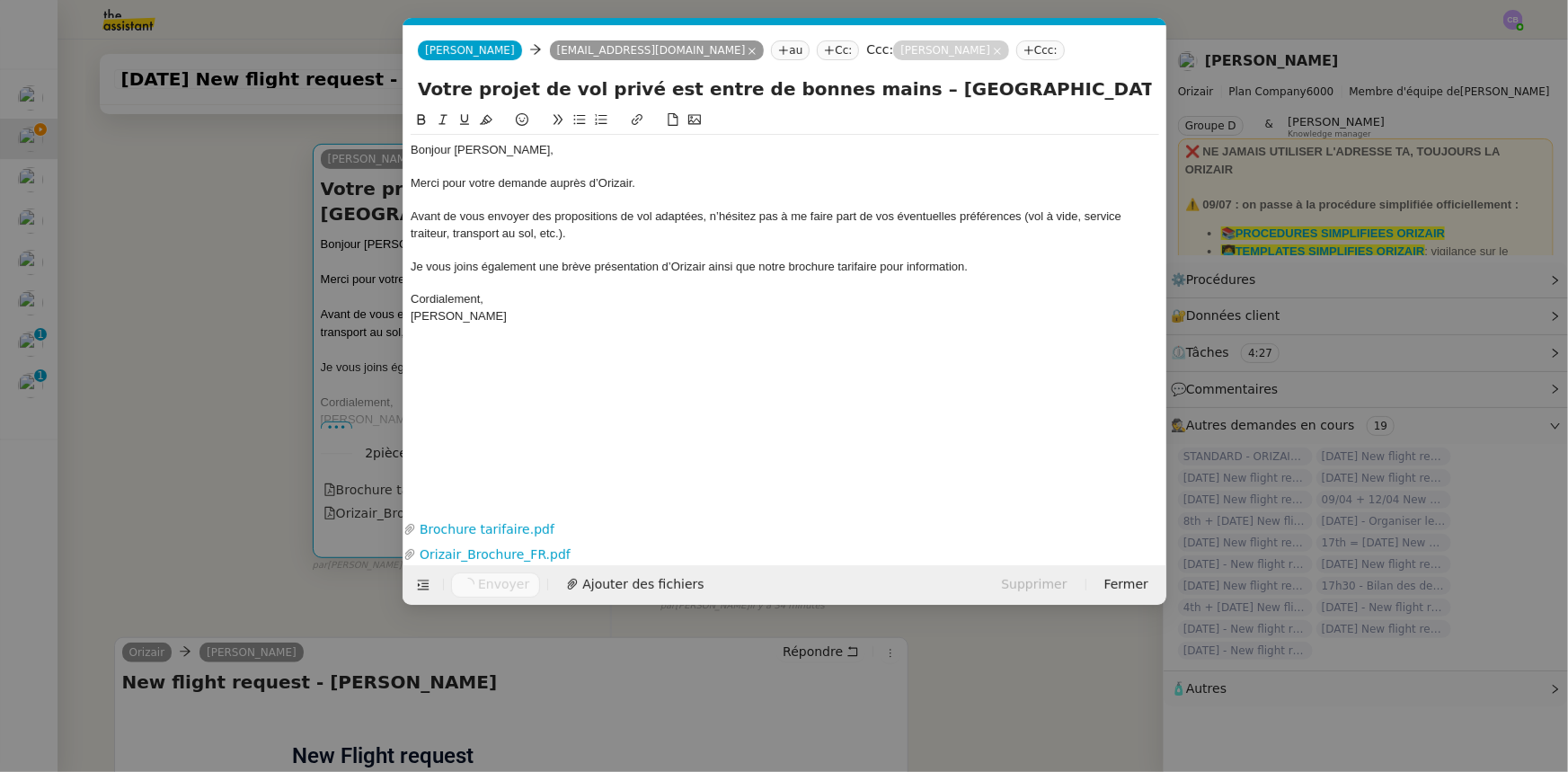
scroll to position [0, 105]
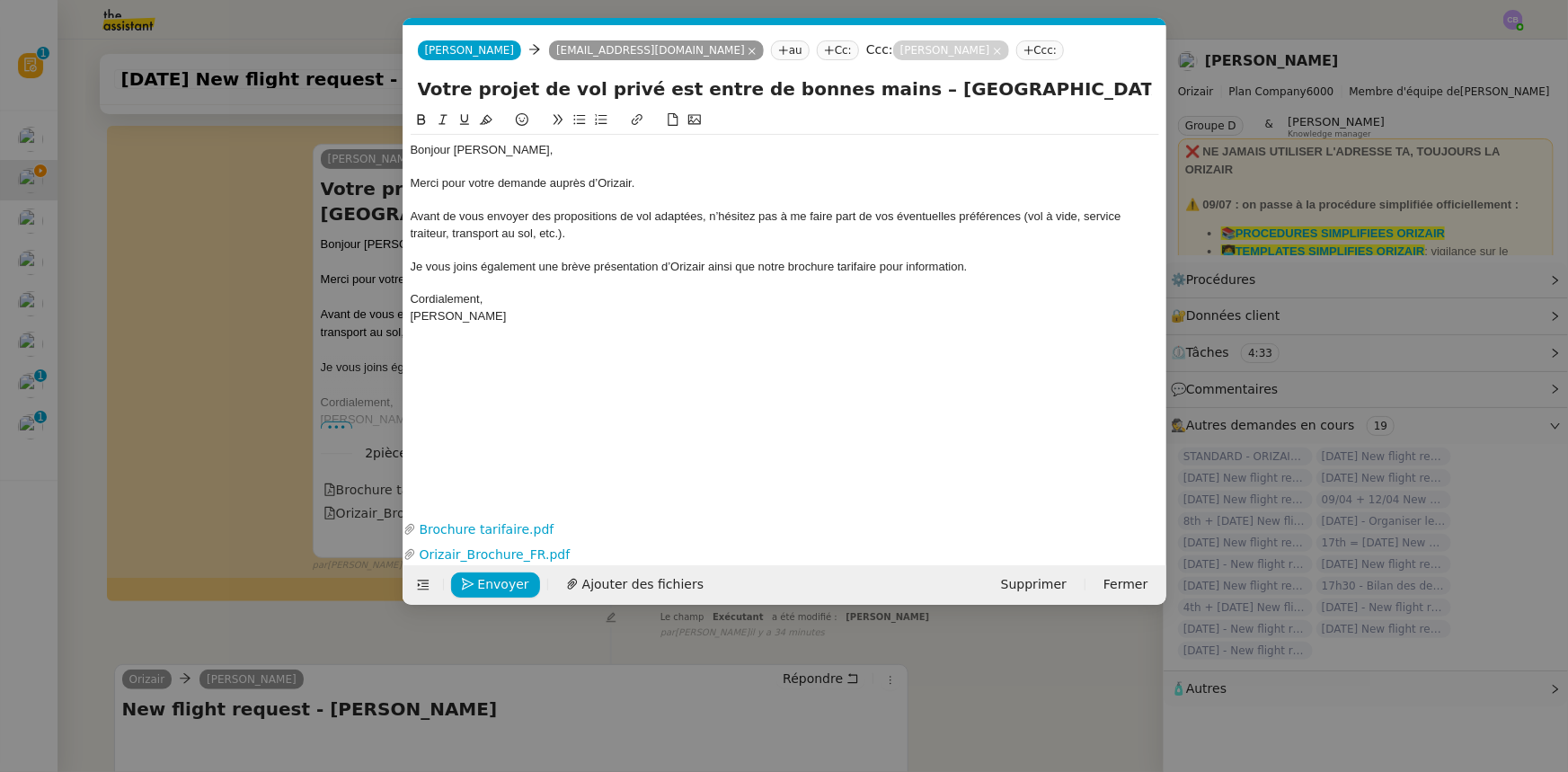
click at [345, 593] on nz-modal-container "orizair accus Service ✈️Orizair - Accus é de réception de la demande (FR) - En …" at bounding box center [784, 386] width 1568 height 772
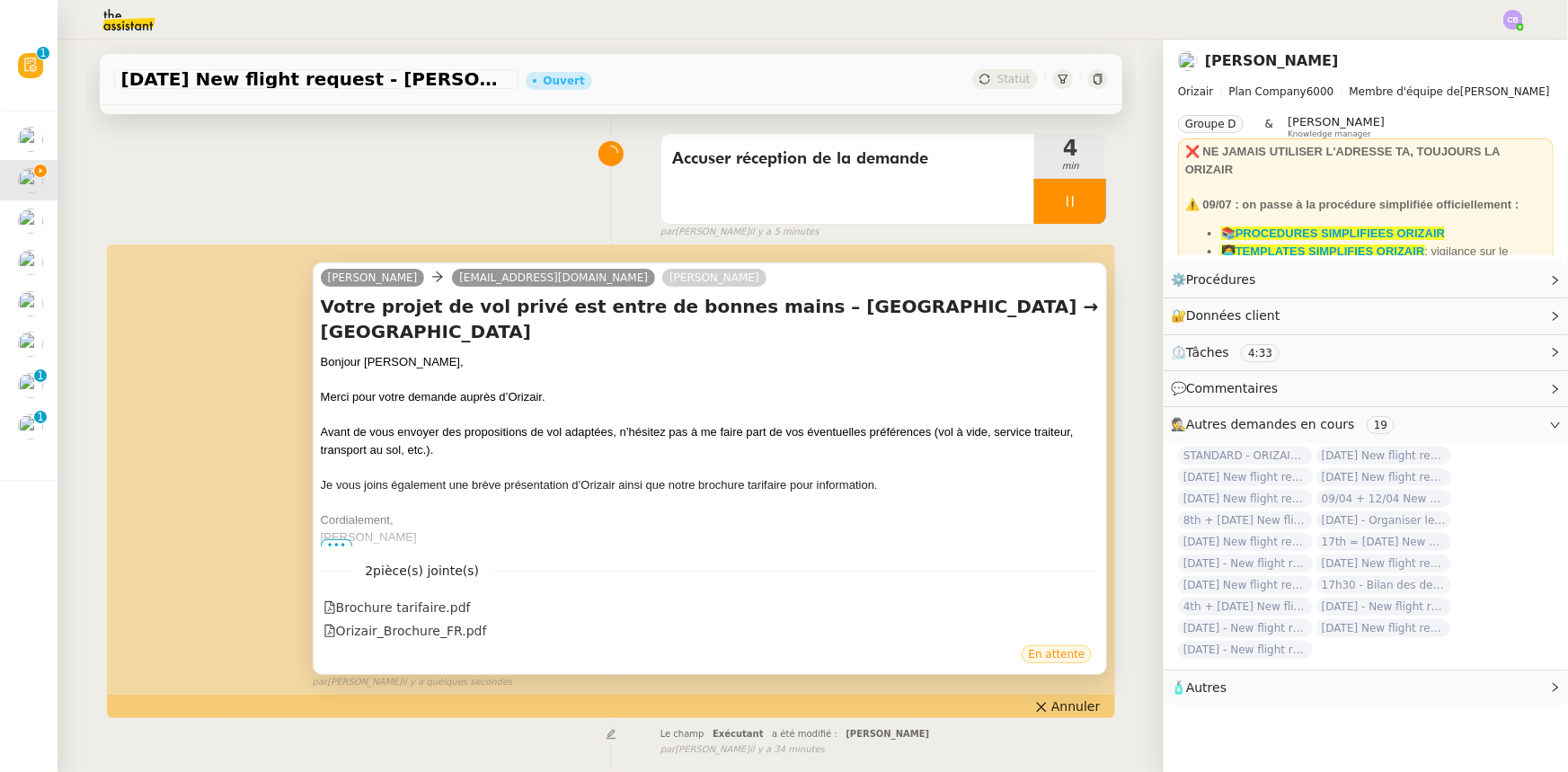
scroll to position [0, 0]
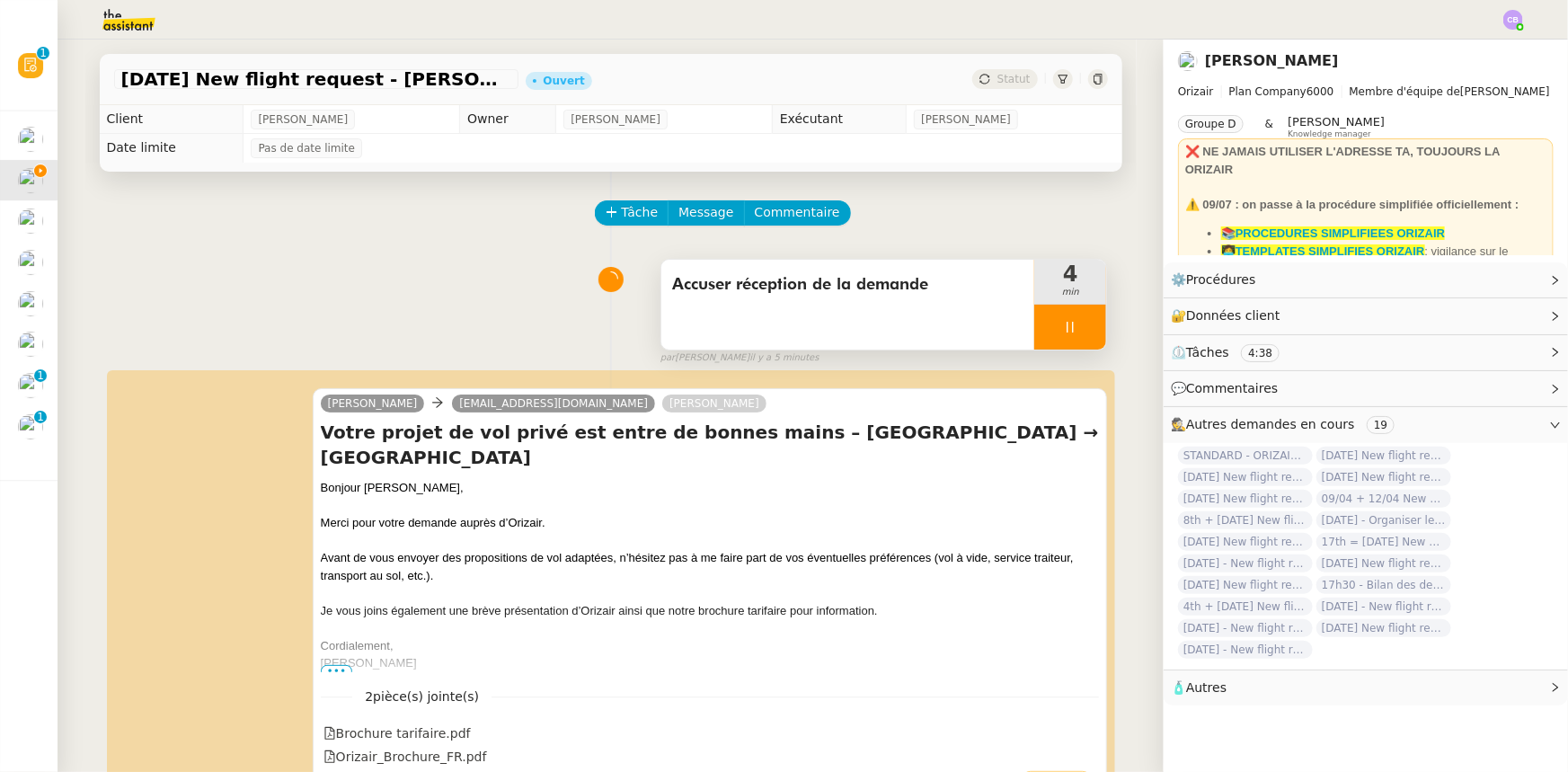
click at [1034, 327] on div at bounding box center [1070, 326] width 72 height 45
drag, startPoint x: 1069, startPoint y: 336, endPoint x: 1057, endPoint y: 209, distance: 127.6
click at [1070, 336] on button at bounding box center [1087, 326] width 36 height 45
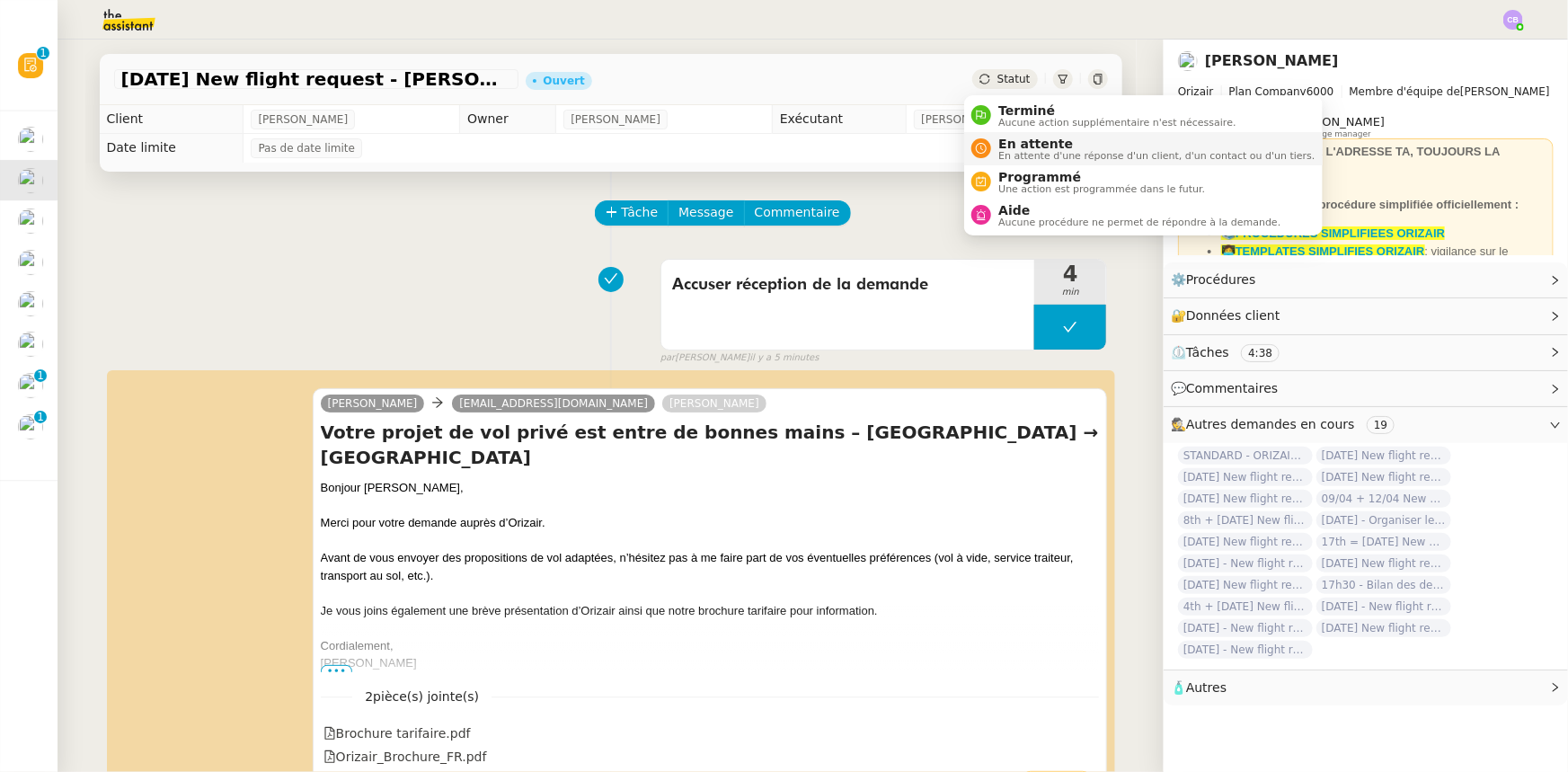
click at [1027, 139] on span "En attente" at bounding box center [1157, 144] width 316 height 15
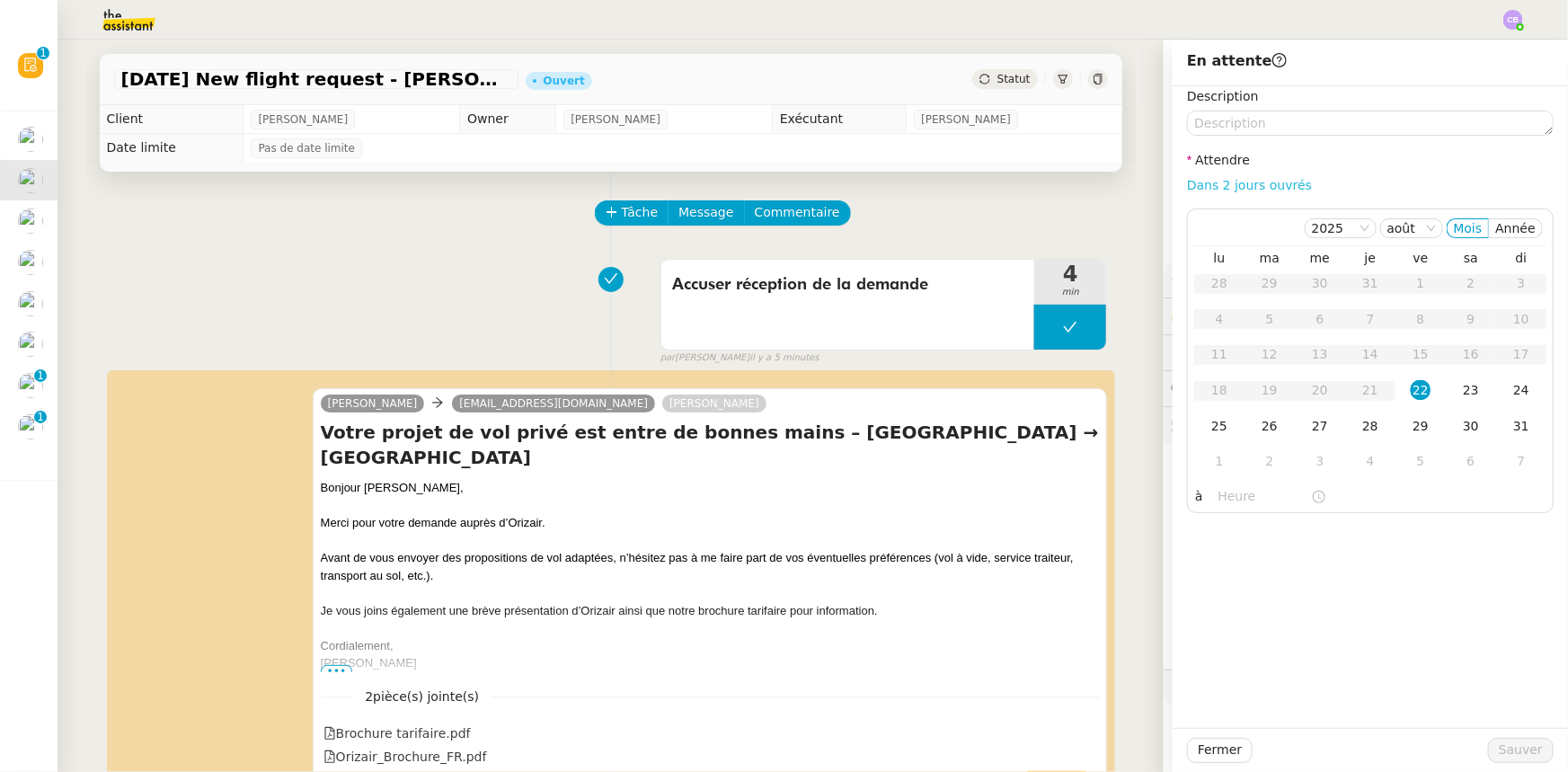
click at [1254, 188] on link "Dans 2 jours ouvrés" at bounding box center [1249, 185] width 125 height 15
type input "07:00"
click at [1210, 426] on div "25" at bounding box center [1220, 426] width 20 height 20
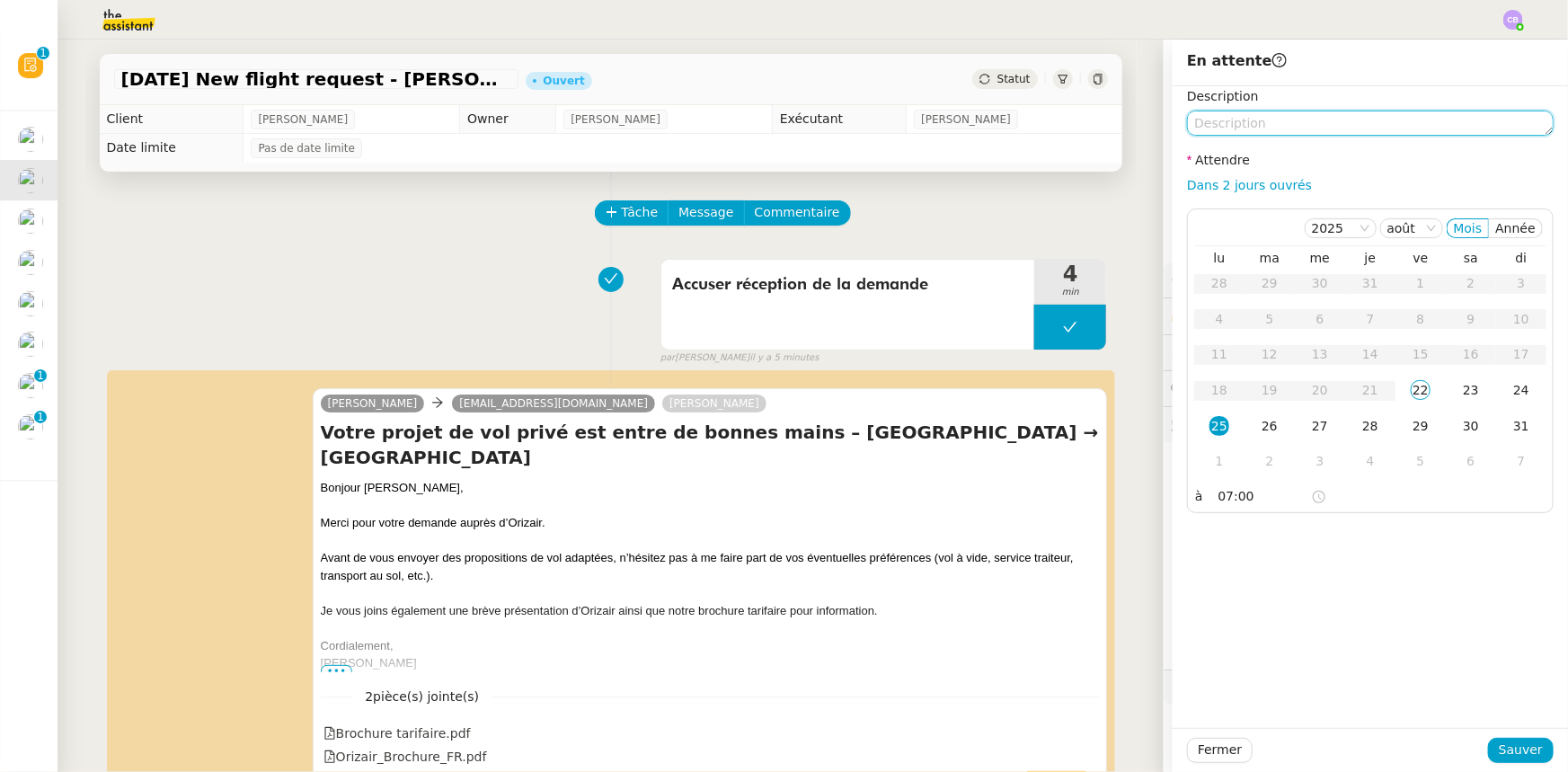
click at [1250, 117] on textarea at bounding box center [1370, 123] width 366 height 26
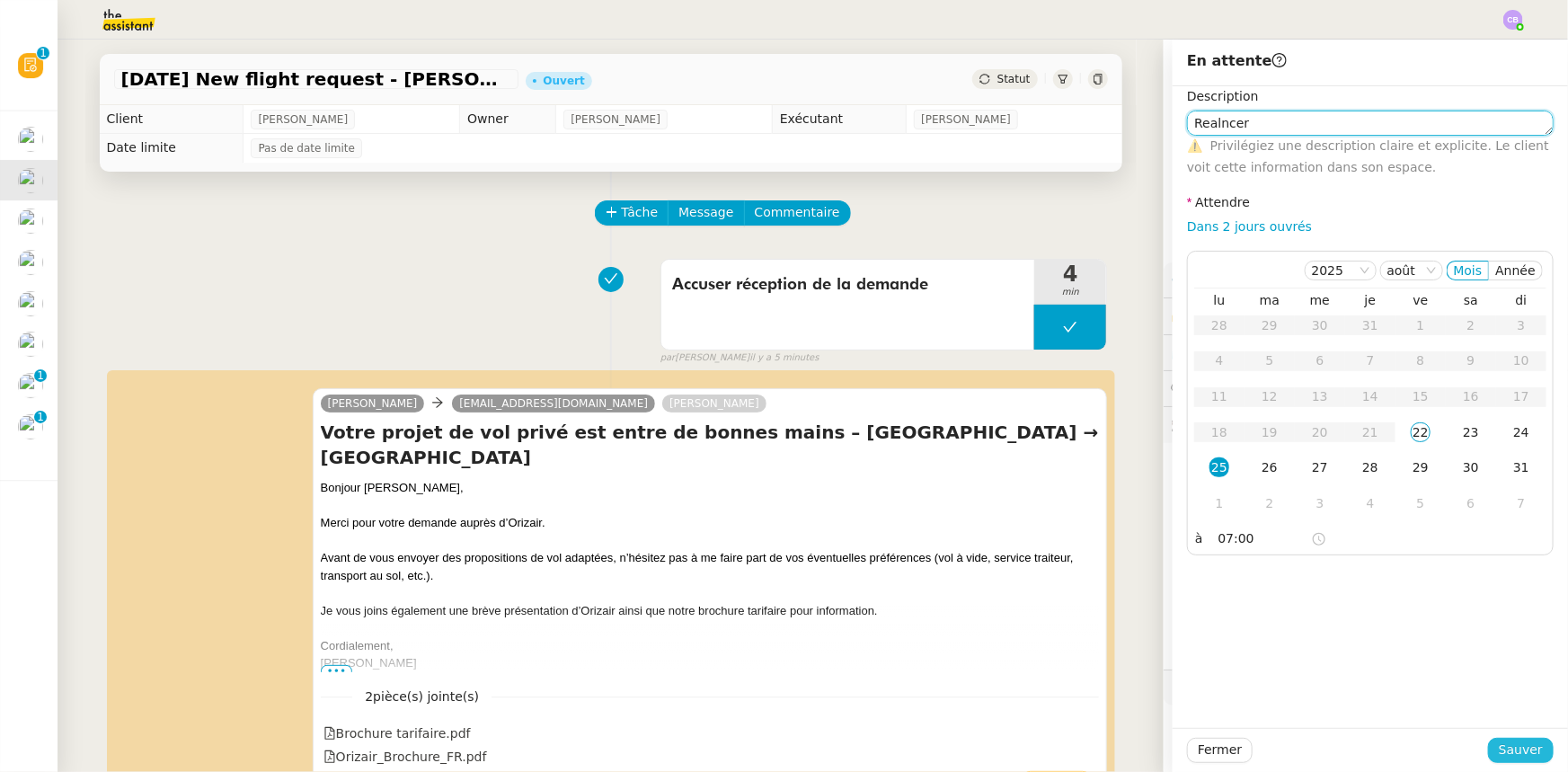
type textarea "Realncer"
click at [1514, 751] on span "Sauver" at bounding box center [1521, 749] width 44 height 21
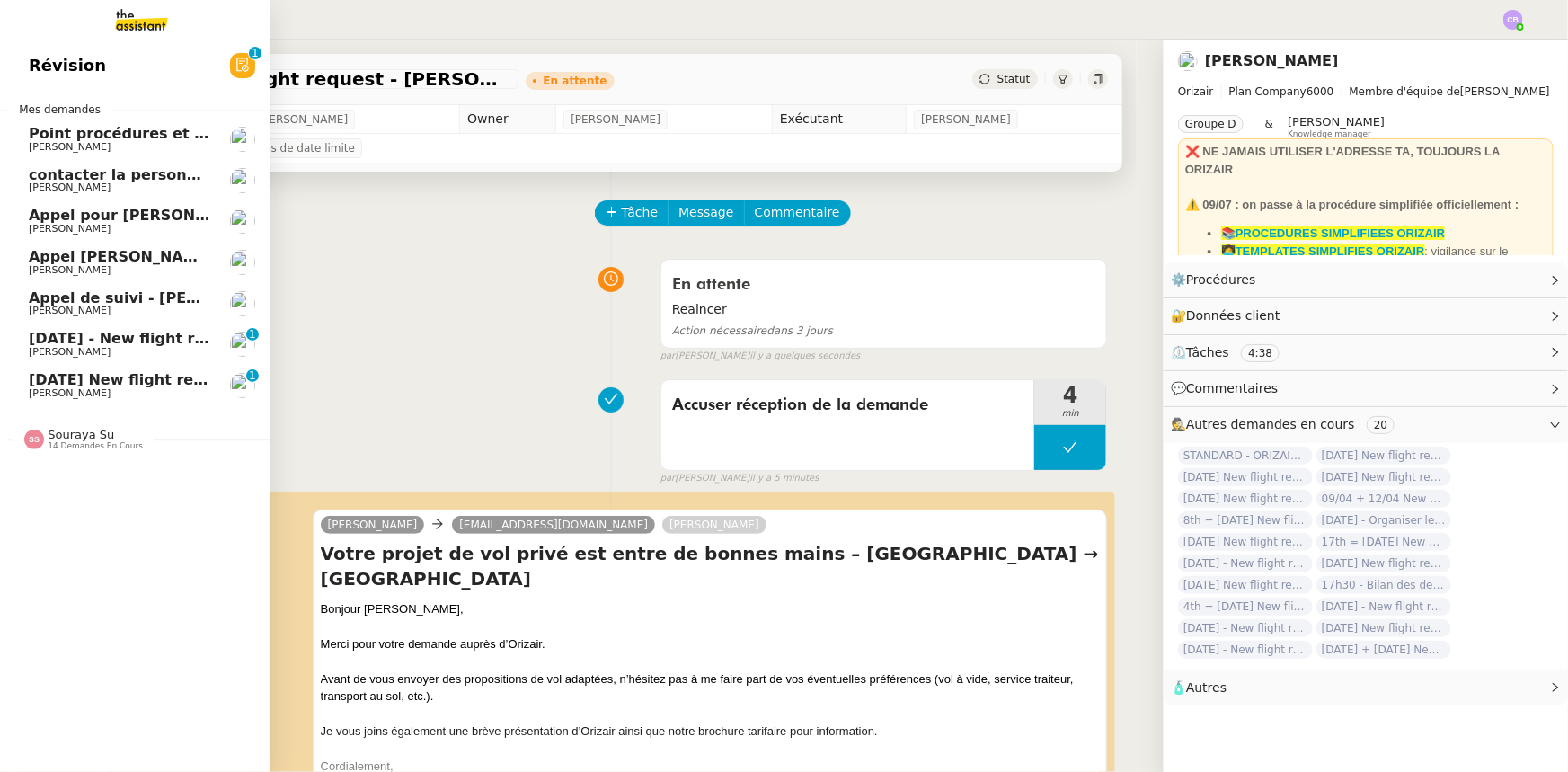
click at [157, 339] on span "[DATE] - New flight request - [PERSON_NAME]" at bounding box center [214, 338] width 371 height 17
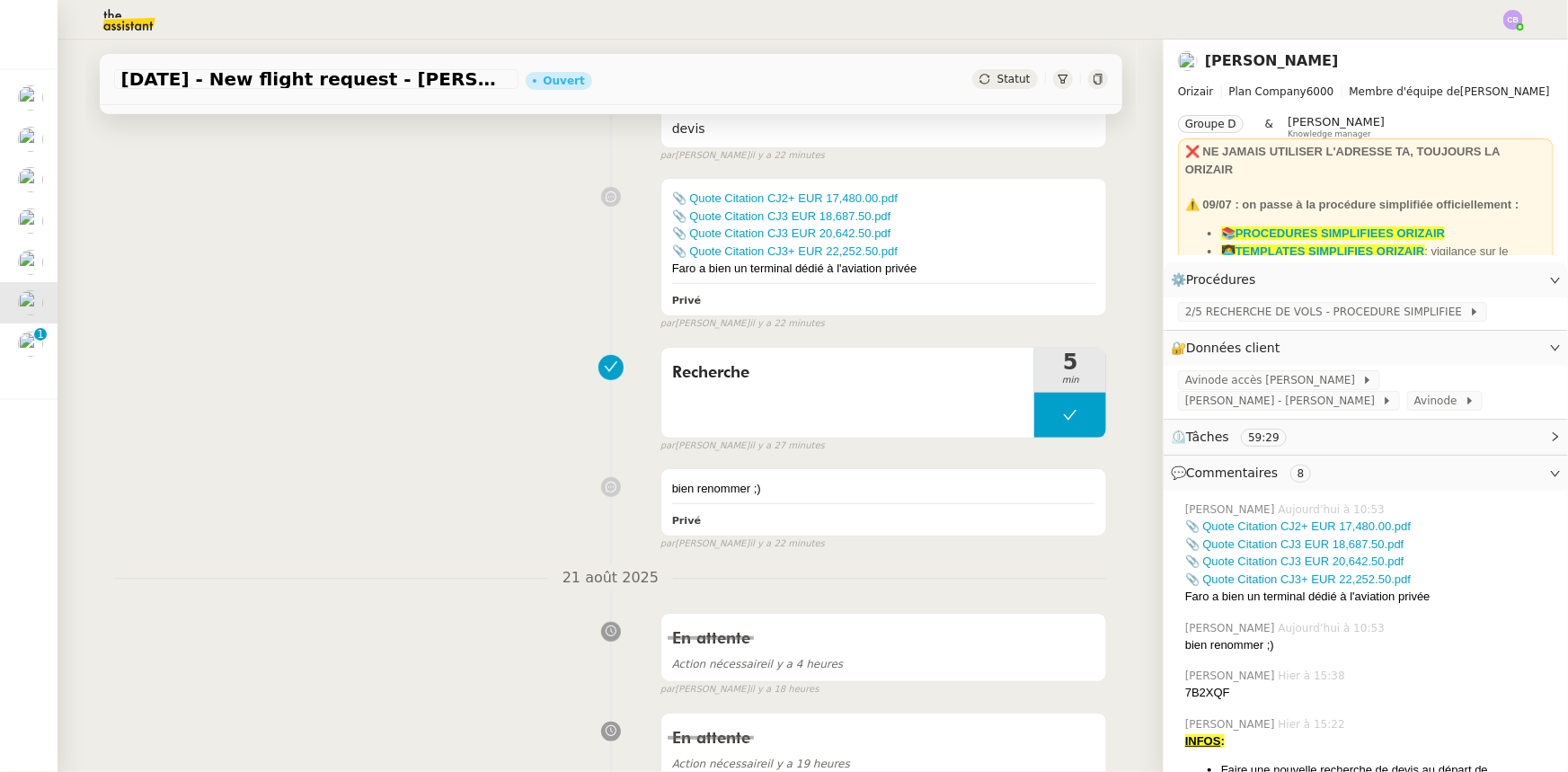
scroll to position [245, 0]
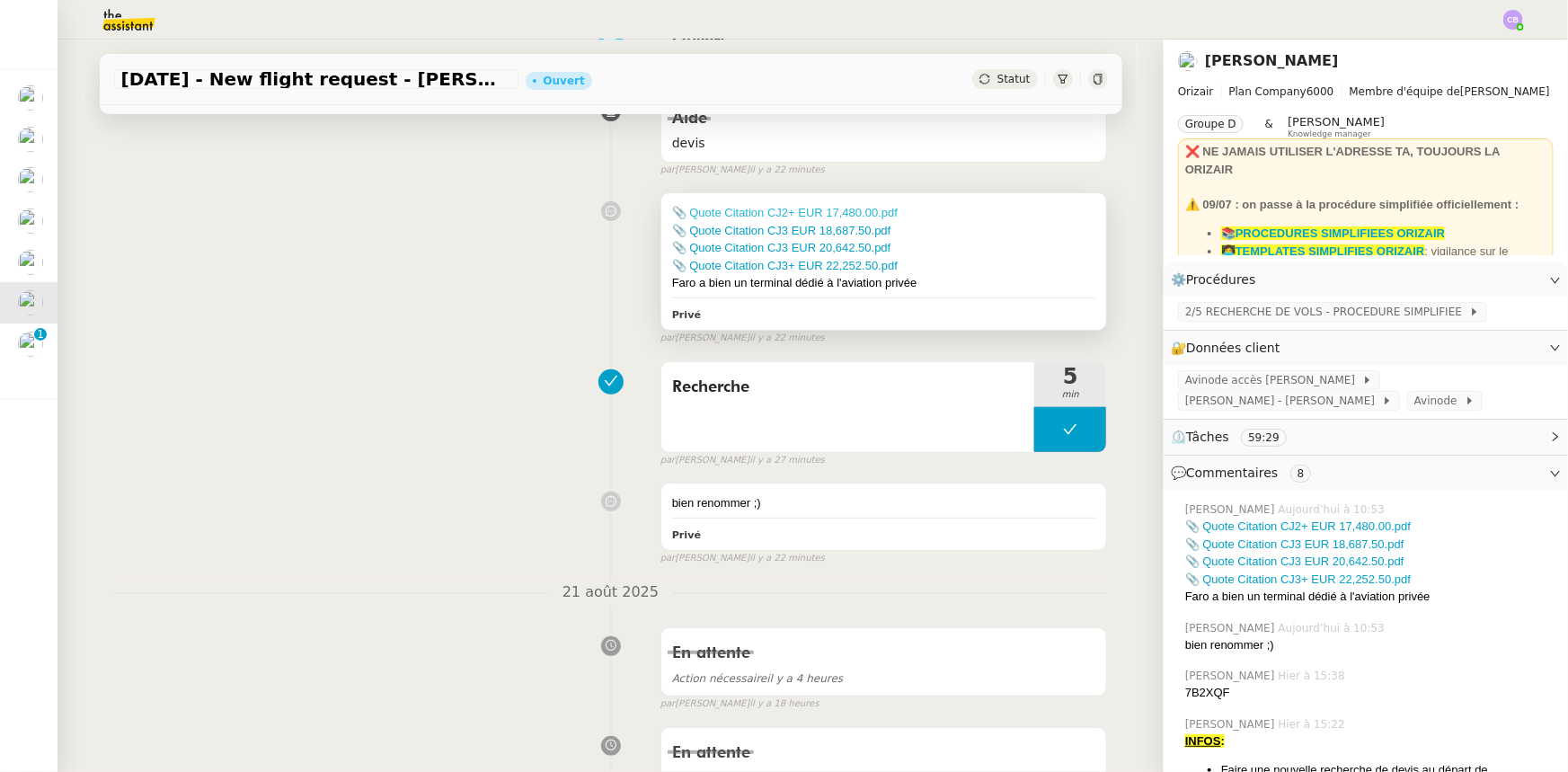
click at [826, 215] on link "📎 Quote Citation CJ2+ EUR 17,480.00.pdf" at bounding box center [785, 212] width 226 height 14
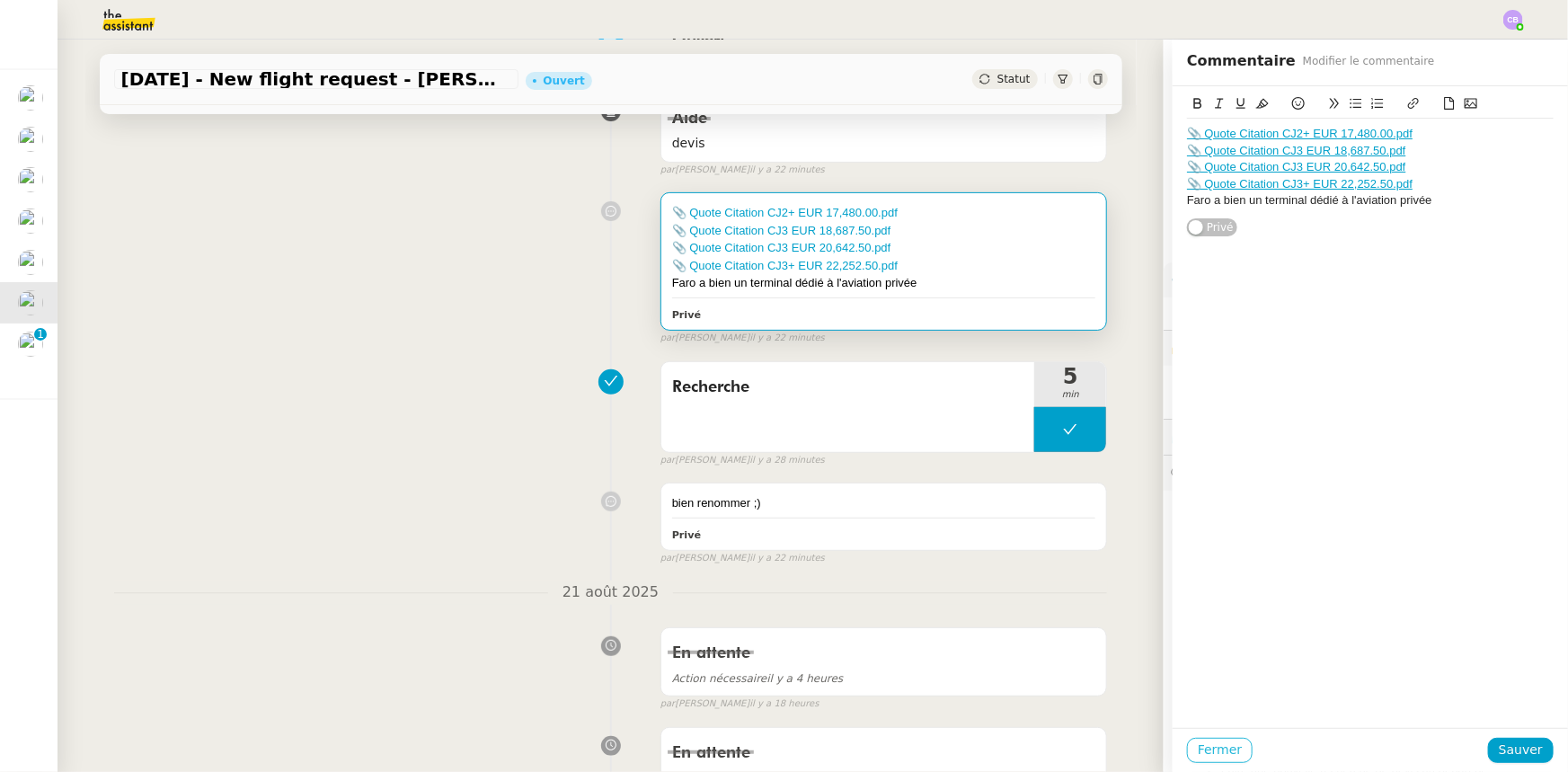
click at [1211, 746] on span "Fermer" at bounding box center [1220, 749] width 44 height 21
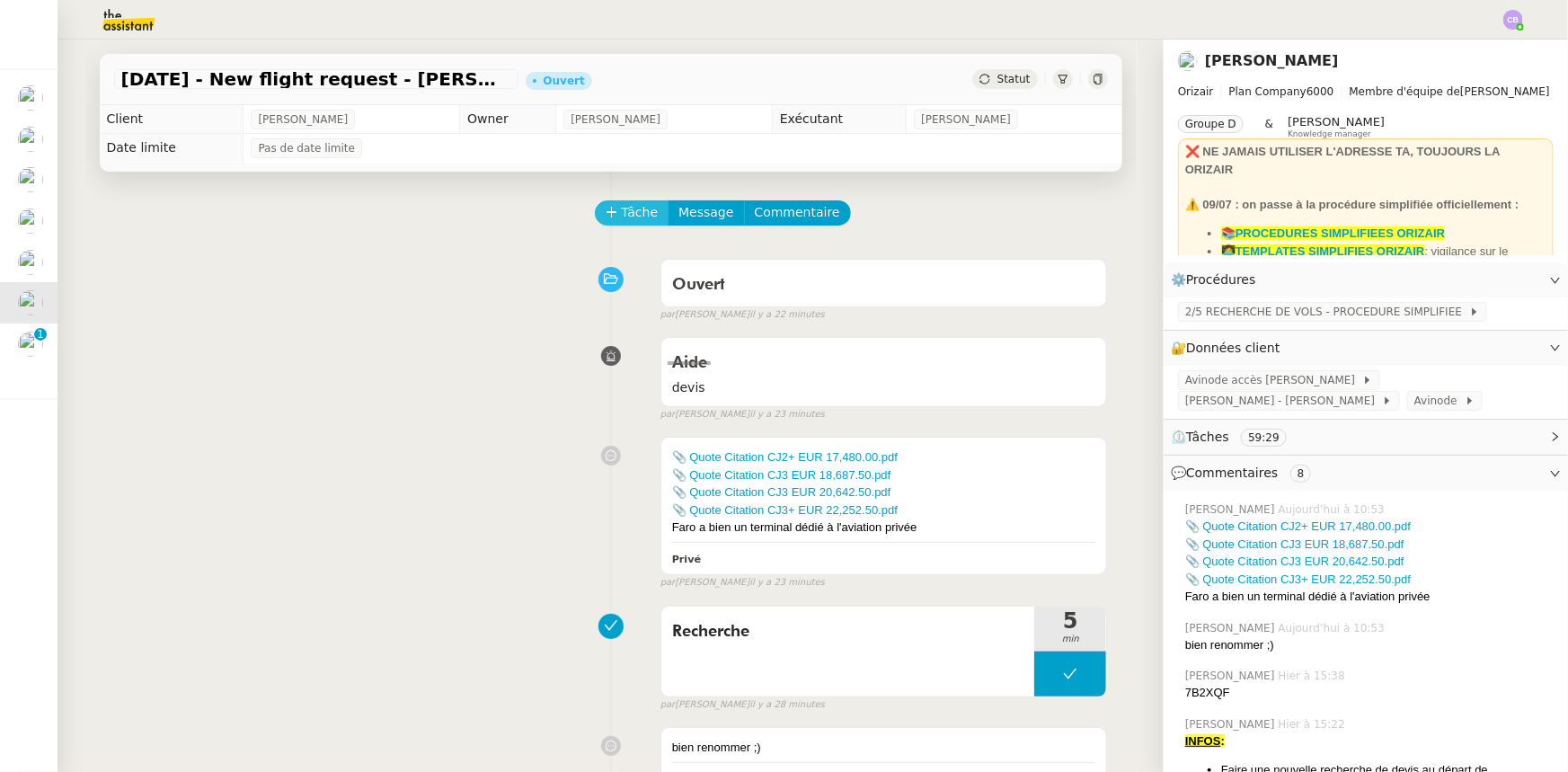
click at [609, 217] on button "Tâche" at bounding box center [632, 213] width 75 height 26
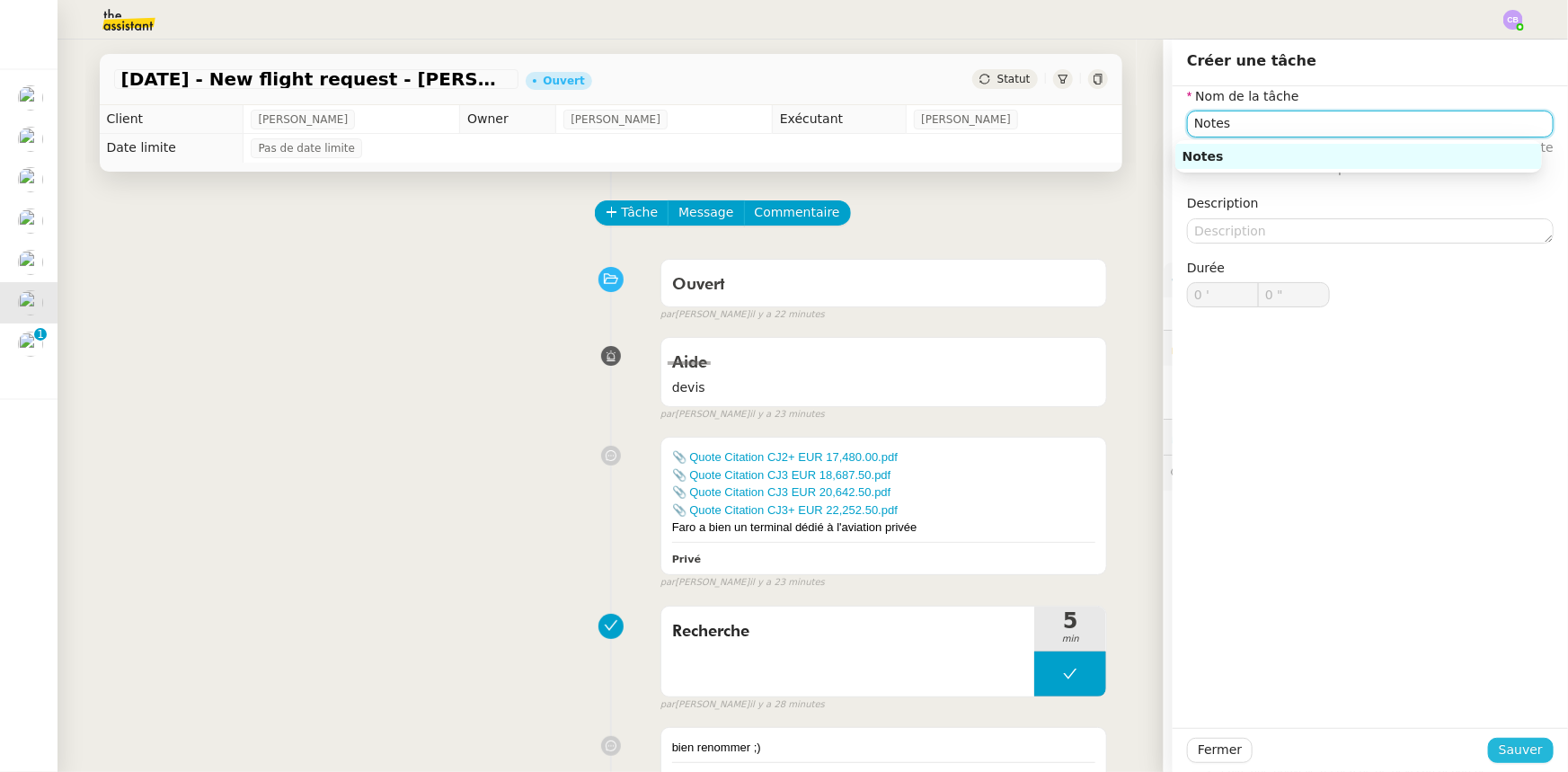
type input "Notes"
click at [1489, 751] on button "Sauver" at bounding box center [1521, 751] width 66 height 26
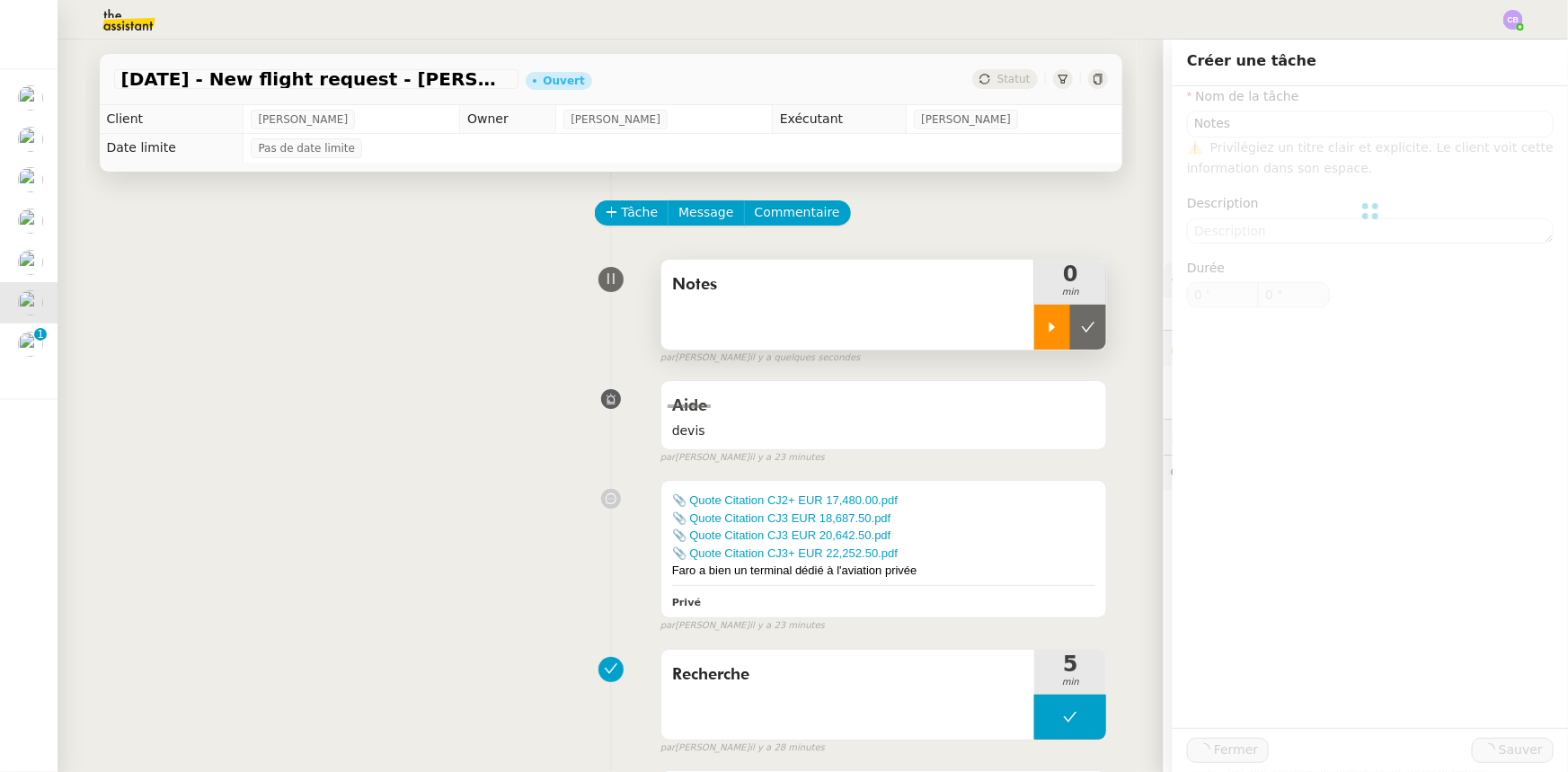
click at [1045, 333] on icon at bounding box center [1053, 327] width 15 height 15
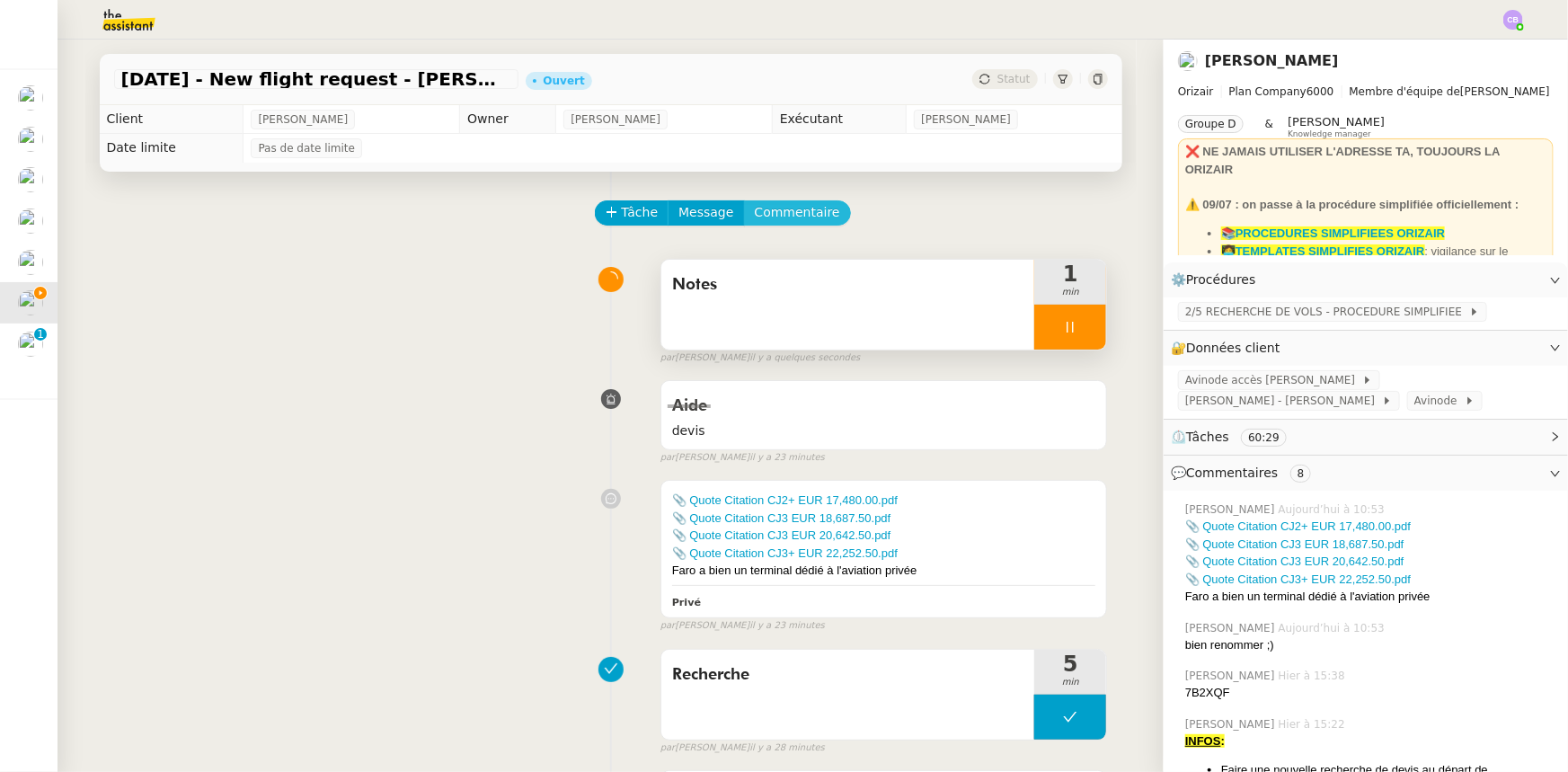
click at [788, 215] on span "Commentaire" at bounding box center [797, 212] width 85 height 21
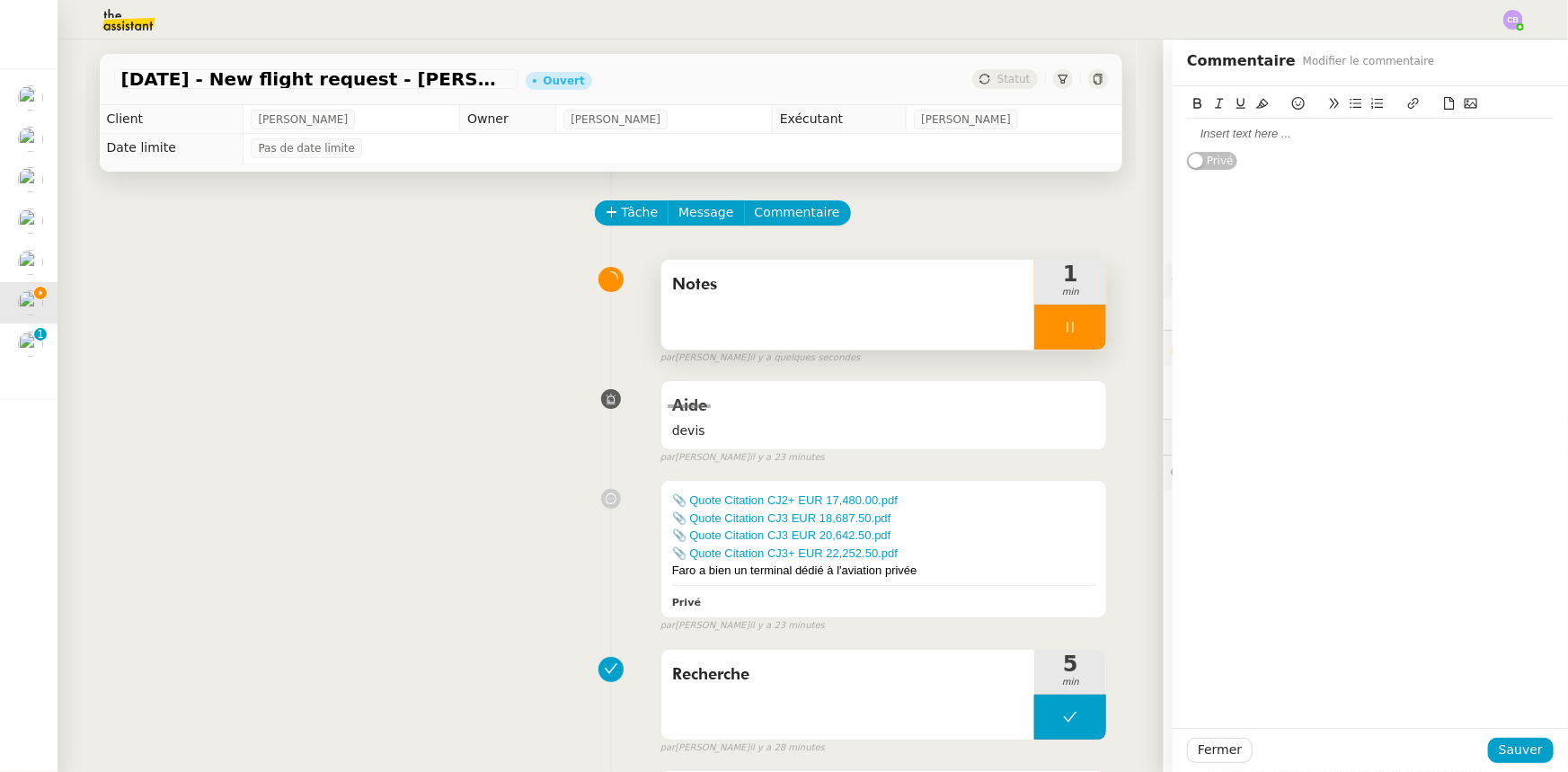
click at [1218, 137] on div at bounding box center [1370, 134] width 366 height 16
click at [1274, 152] on div "Les opérateurs t'ont-ils bien confirmés que les passagers" at bounding box center [1370, 151] width 366 height 16
click at [1481, 150] on div "Les opérateurs t'ont-ils bien confirmés que les passagers" at bounding box center [1370, 151] width 366 height 16
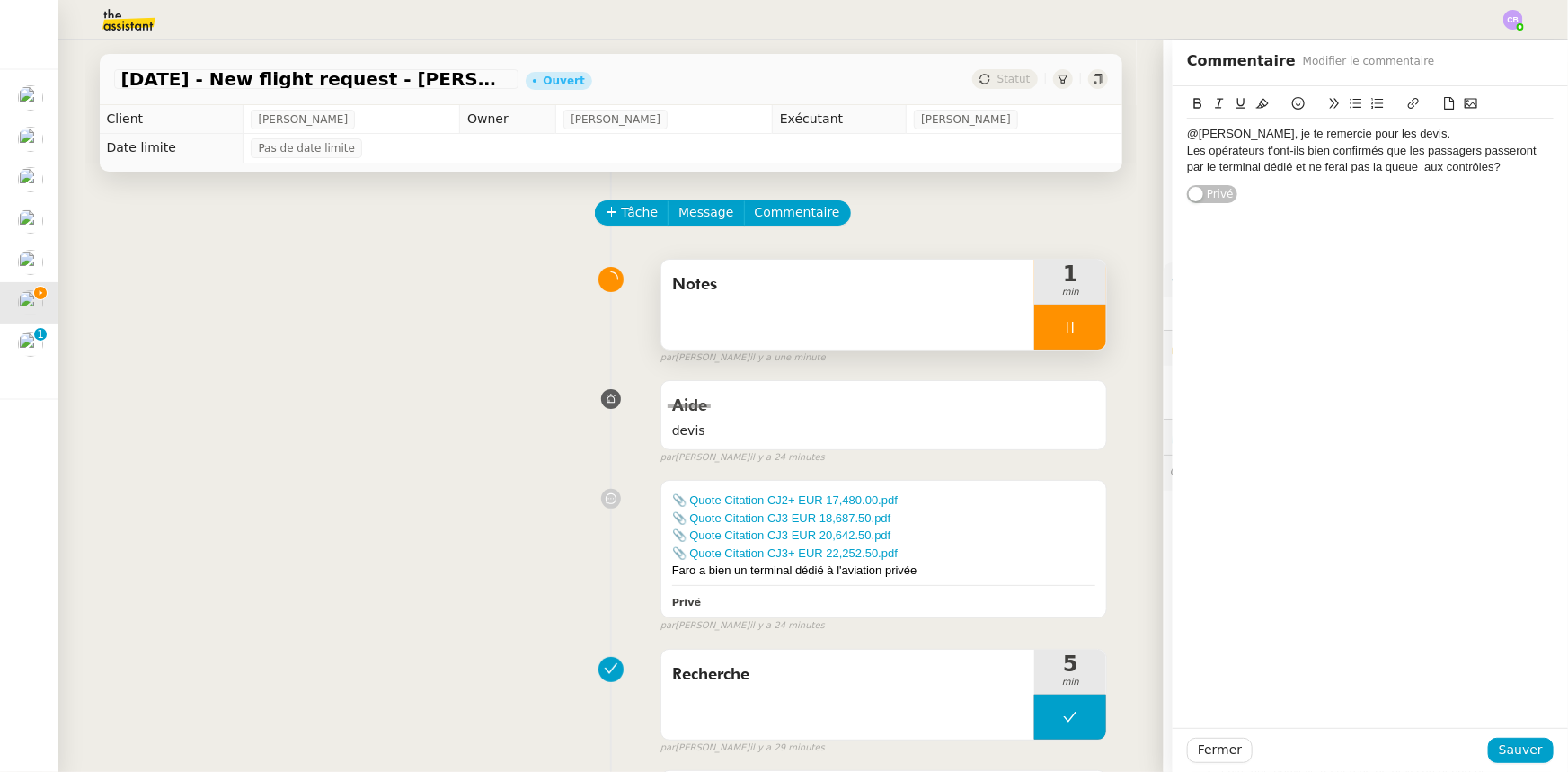
click at [1321, 165] on div "Les opérateurs t'ont-ils bien confirmés que les passagers passeront par le term…" at bounding box center [1370, 159] width 366 height 33
click at [0, 0] on lt-span "ferai t" at bounding box center [0, 0] width 0 height 0
drag, startPoint x: 1223, startPoint y: 134, endPoint x: 1179, endPoint y: 132, distance: 44.0
click at [1187, 132] on div "@[PERSON_NAME], je te remercie pour les devis." at bounding box center [1370, 134] width 366 height 16
click at [1192, 105] on icon at bounding box center [1198, 103] width 13 height 13
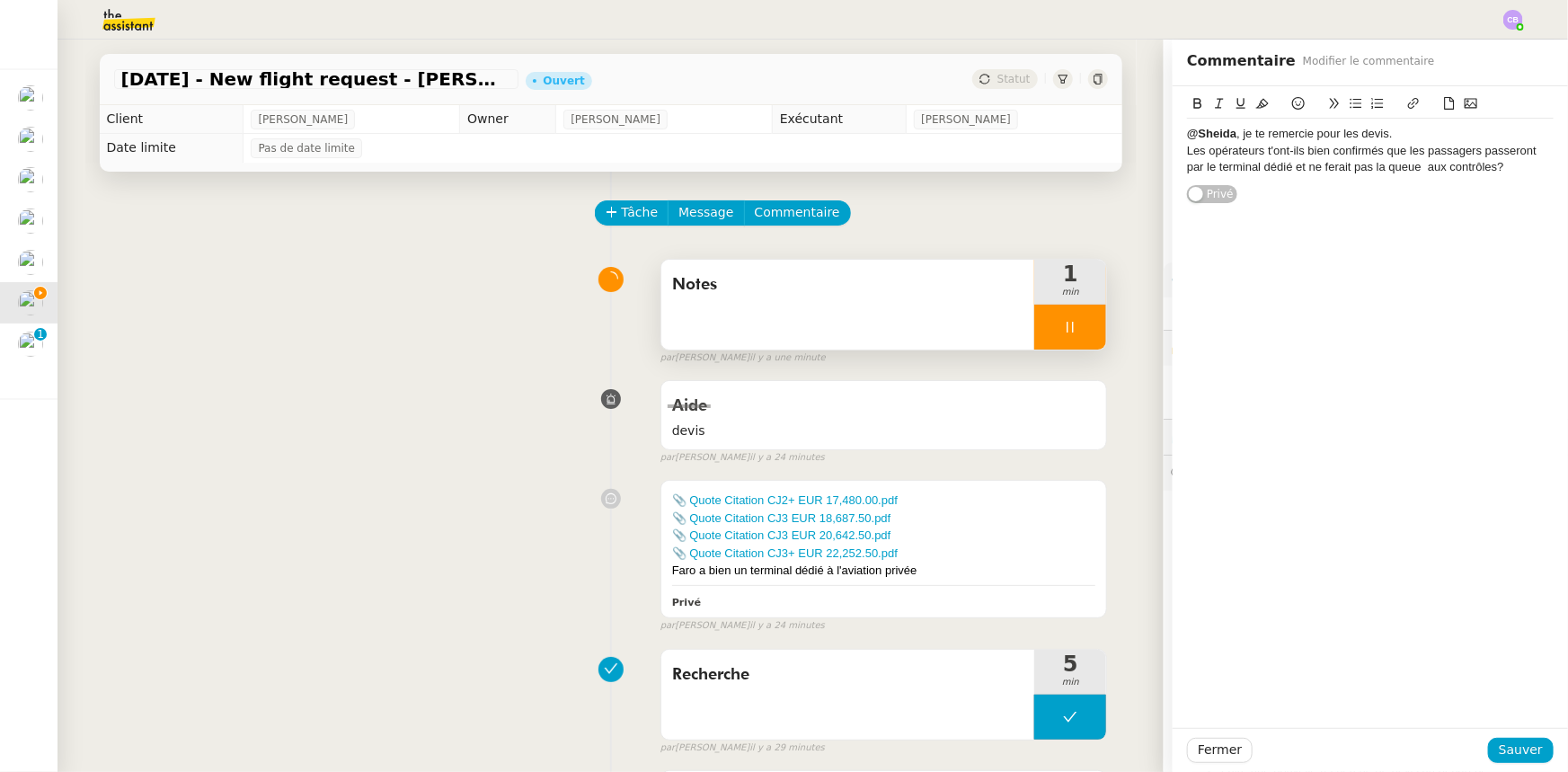
click at [1316, 162] on div "Les opérateurs t'ont-ils bien confirmés que les passagers passeront par le term…" at bounding box center [1370, 159] width 366 height 33
click at [1340, 164] on div "Les opérateurs t'ont-ils bien confirmés que les passagers passeront par le term…" at bounding box center [1370, 159] width 366 height 33
click at [1467, 159] on div "Les opérateurs t'ont-ils bien confirmés que les passagers passeront par le term…" at bounding box center [1370, 159] width 366 height 33
click at [1467, 165] on div "Les opérateurs t'ont-ils bien confirmés que les passagers passeront par le term…" at bounding box center [1370, 159] width 366 height 33
click at [0, 0] on lt-em "contrôles ?" at bounding box center [0, 0] width 0 height 0
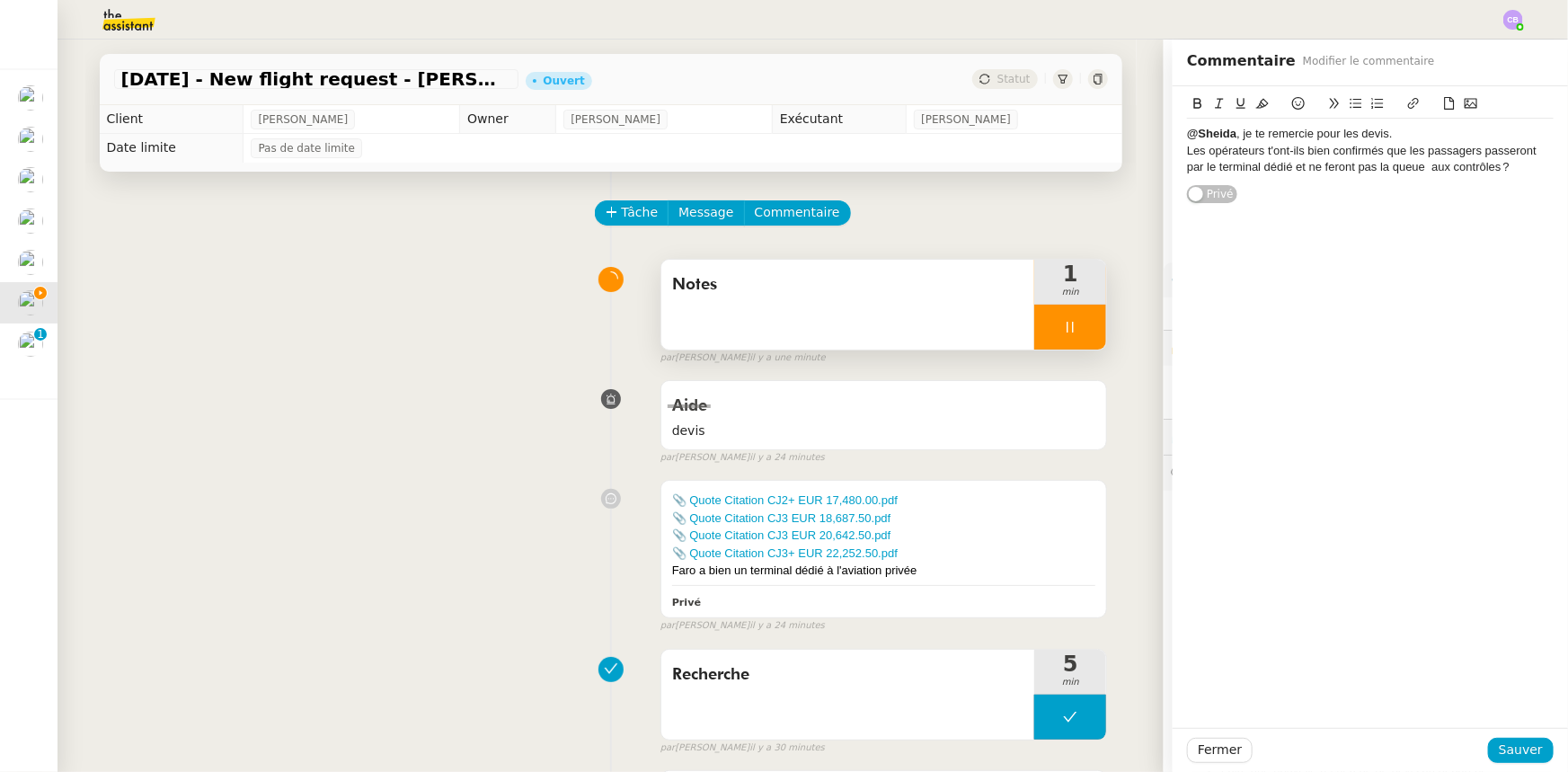
click at [1340, 155] on div "Les opérateurs t'ont-ils bien confirmés que les passagers passeront par le term…" at bounding box center [1370, 159] width 366 height 33
click at [0, 0] on lt-em "confirmé" at bounding box center [0, 0] width 0 height 0
click at [1399, 172] on div "Les opérateurs t'ont-ils bien confirmé que les passagers passeront par le termi…" at bounding box center [1370, 159] width 366 height 33
click at [1505, 747] on span "Sauver" at bounding box center [1521, 749] width 44 height 21
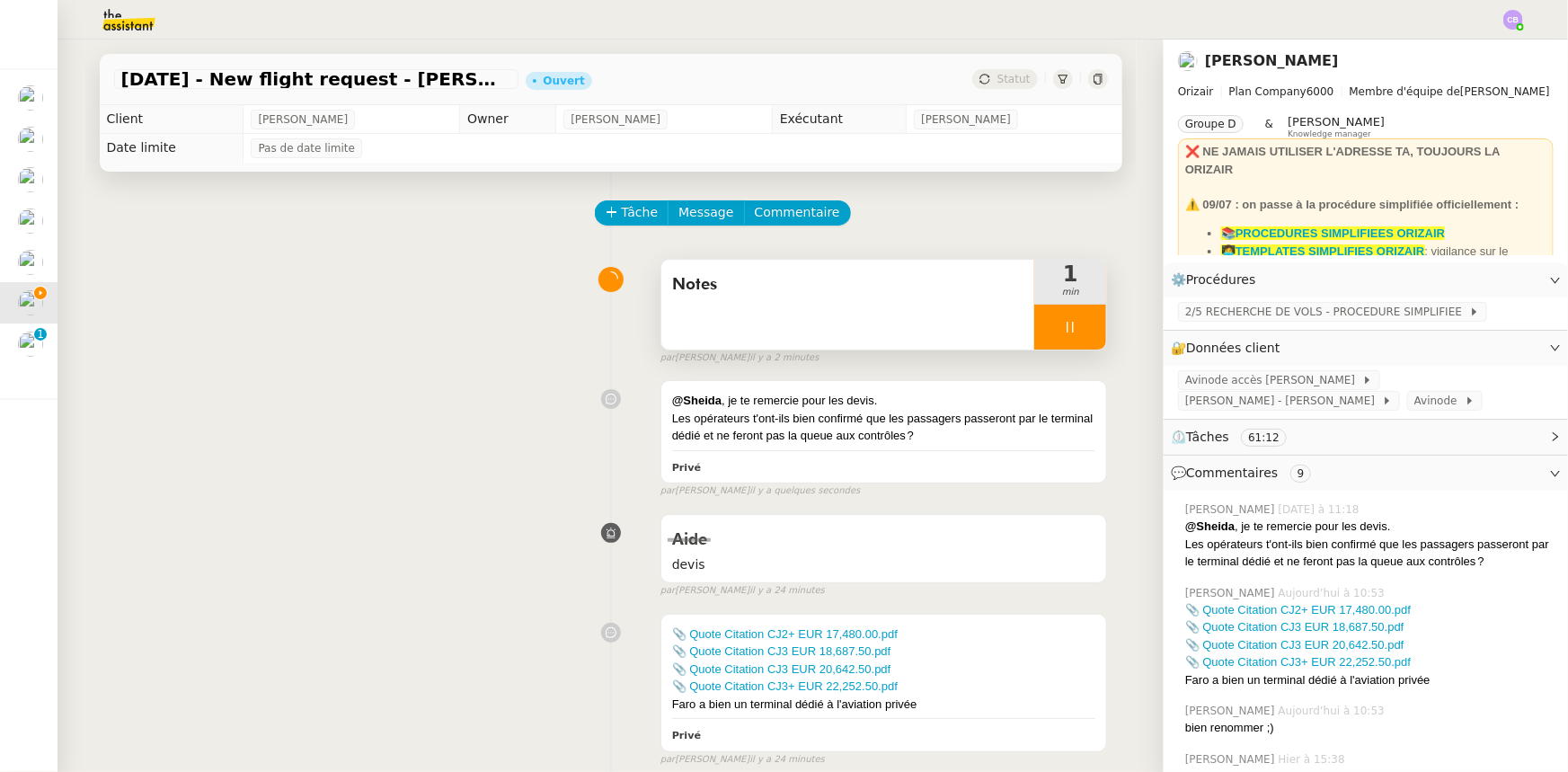
click at [1034, 325] on div at bounding box center [1070, 326] width 72 height 45
click at [1081, 333] on icon at bounding box center [1088, 327] width 15 height 15
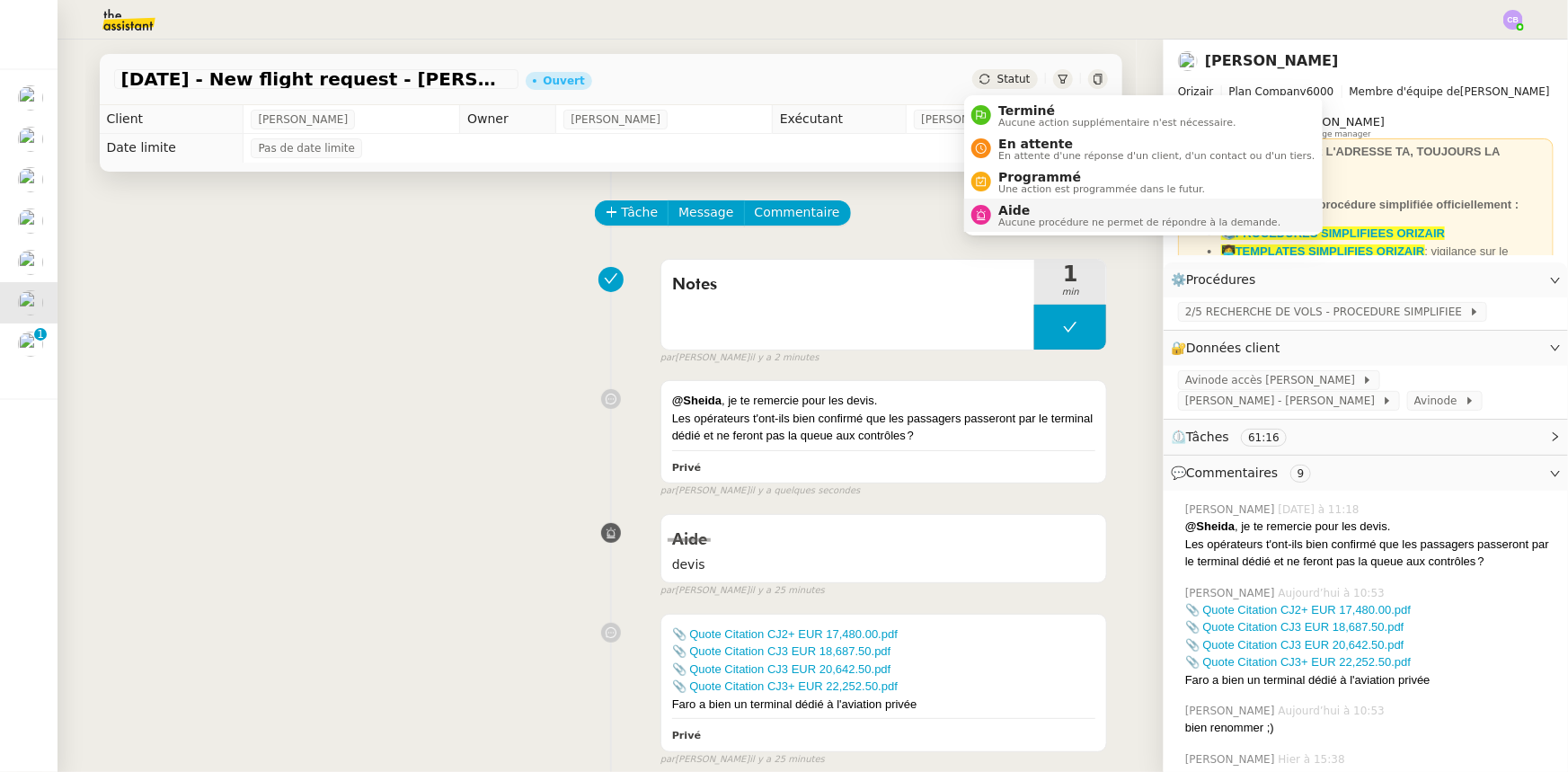
click at [1025, 217] on span "Aucune procédure ne permet de répondre à la demande." at bounding box center [1139, 222] width 282 height 10
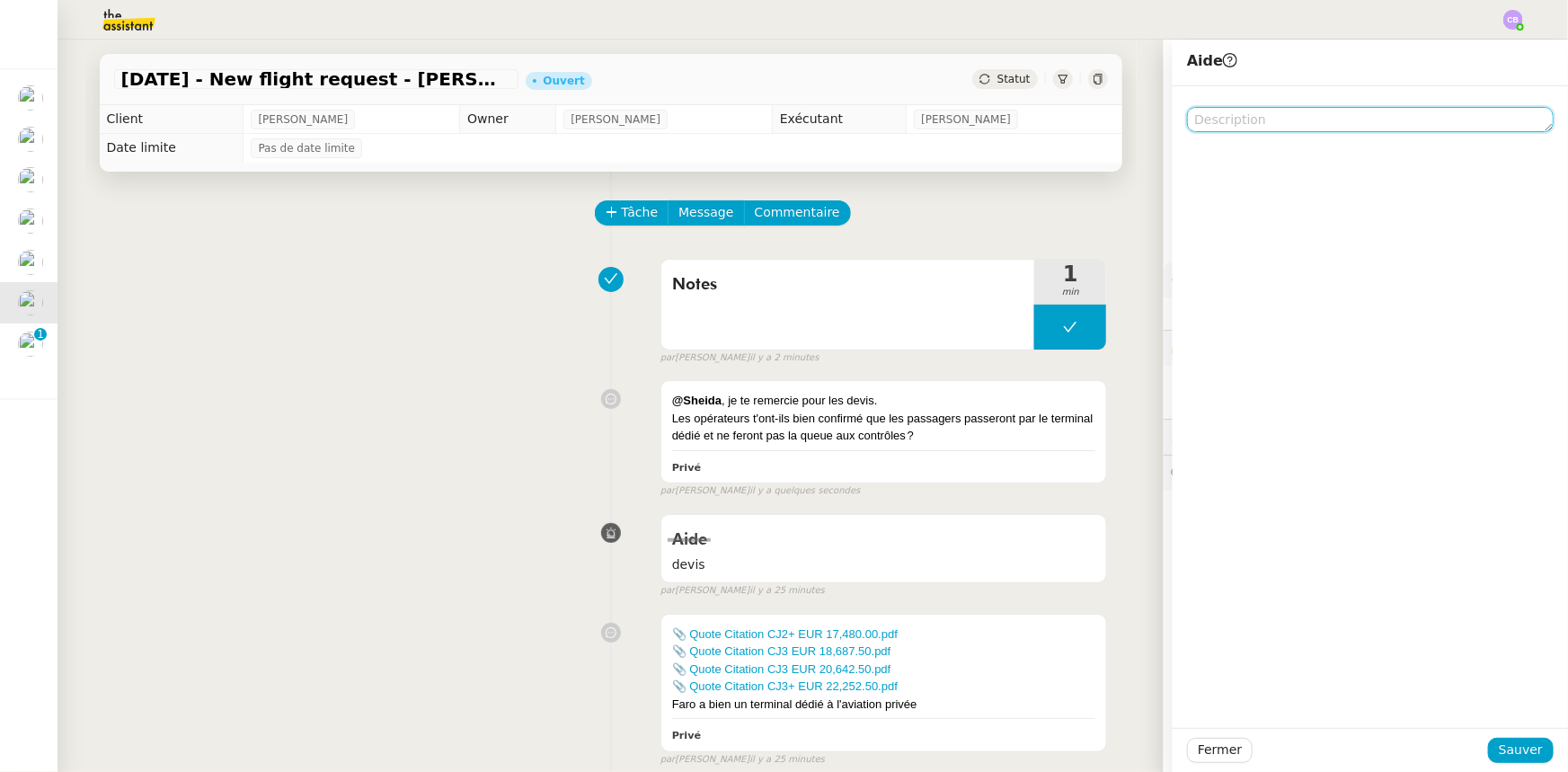
click at [1270, 121] on textarea at bounding box center [1370, 120] width 366 height 26
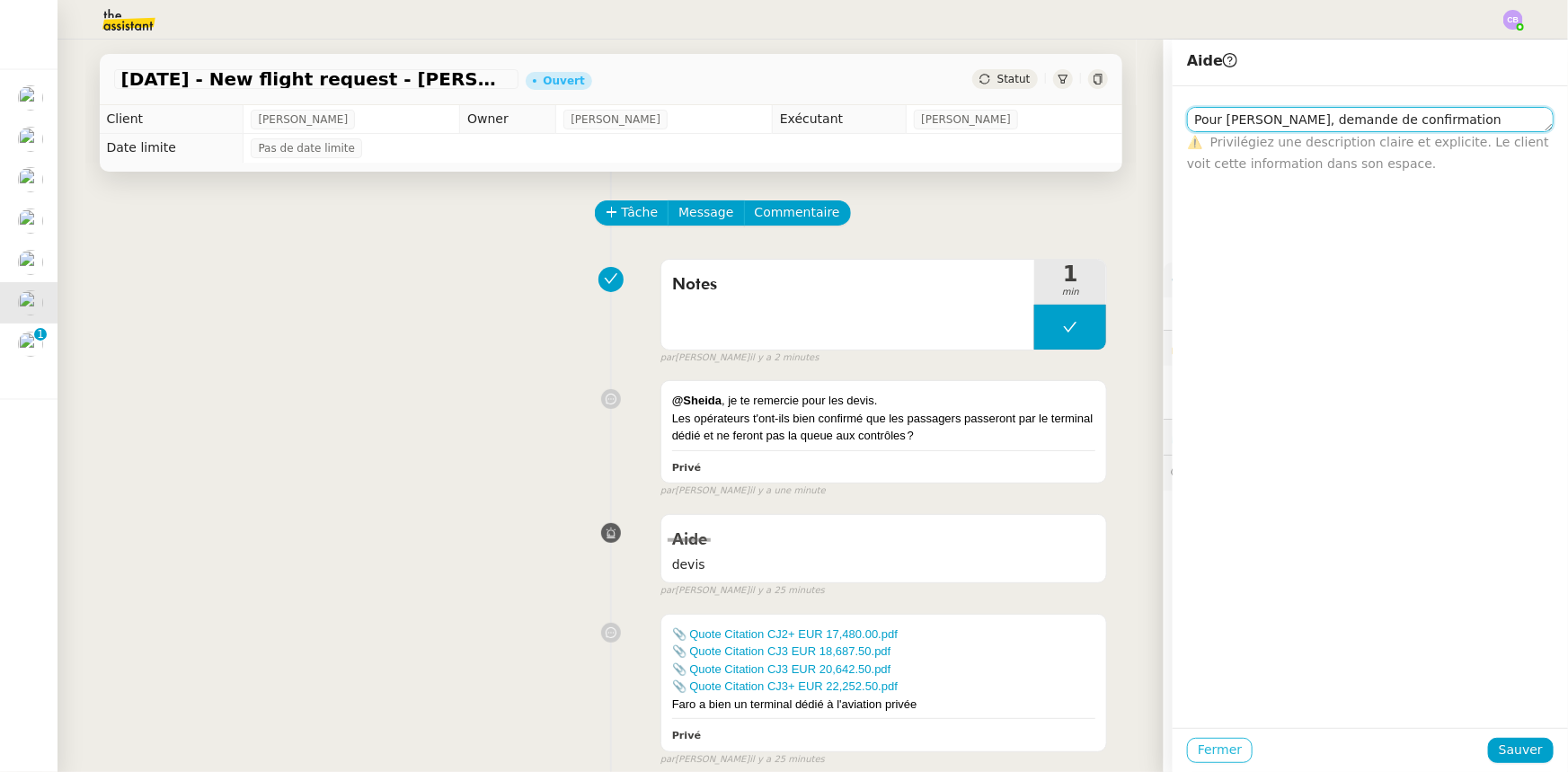
type textarea "Pour [PERSON_NAME], demande de confirmation concernant"
click at [1210, 752] on span "Fermer" at bounding box center [1220, 749] width 44 height 21
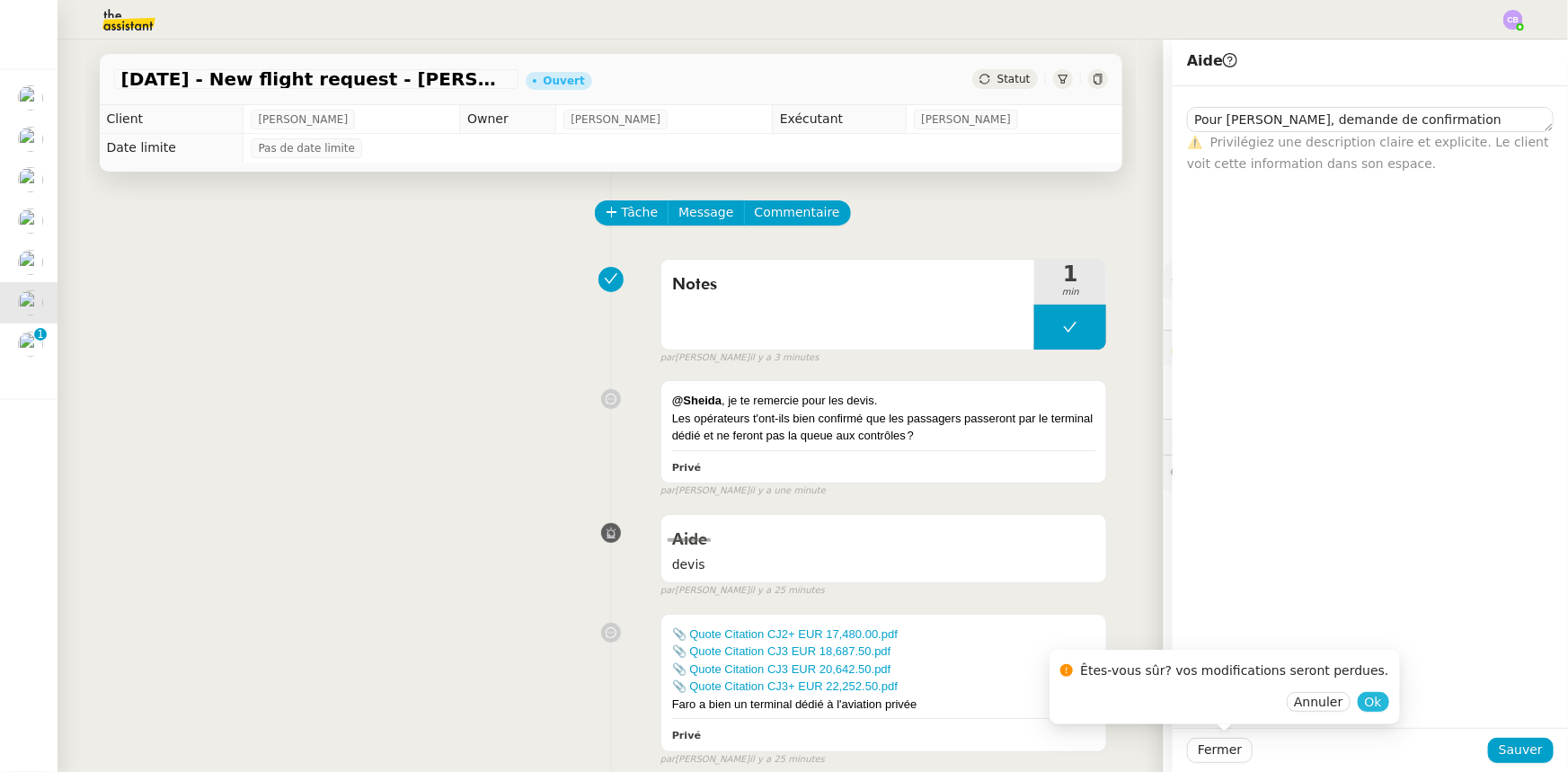
click at [1365, 707] on span "Ok" at bounding box center [1373, 702] width 17 height 18
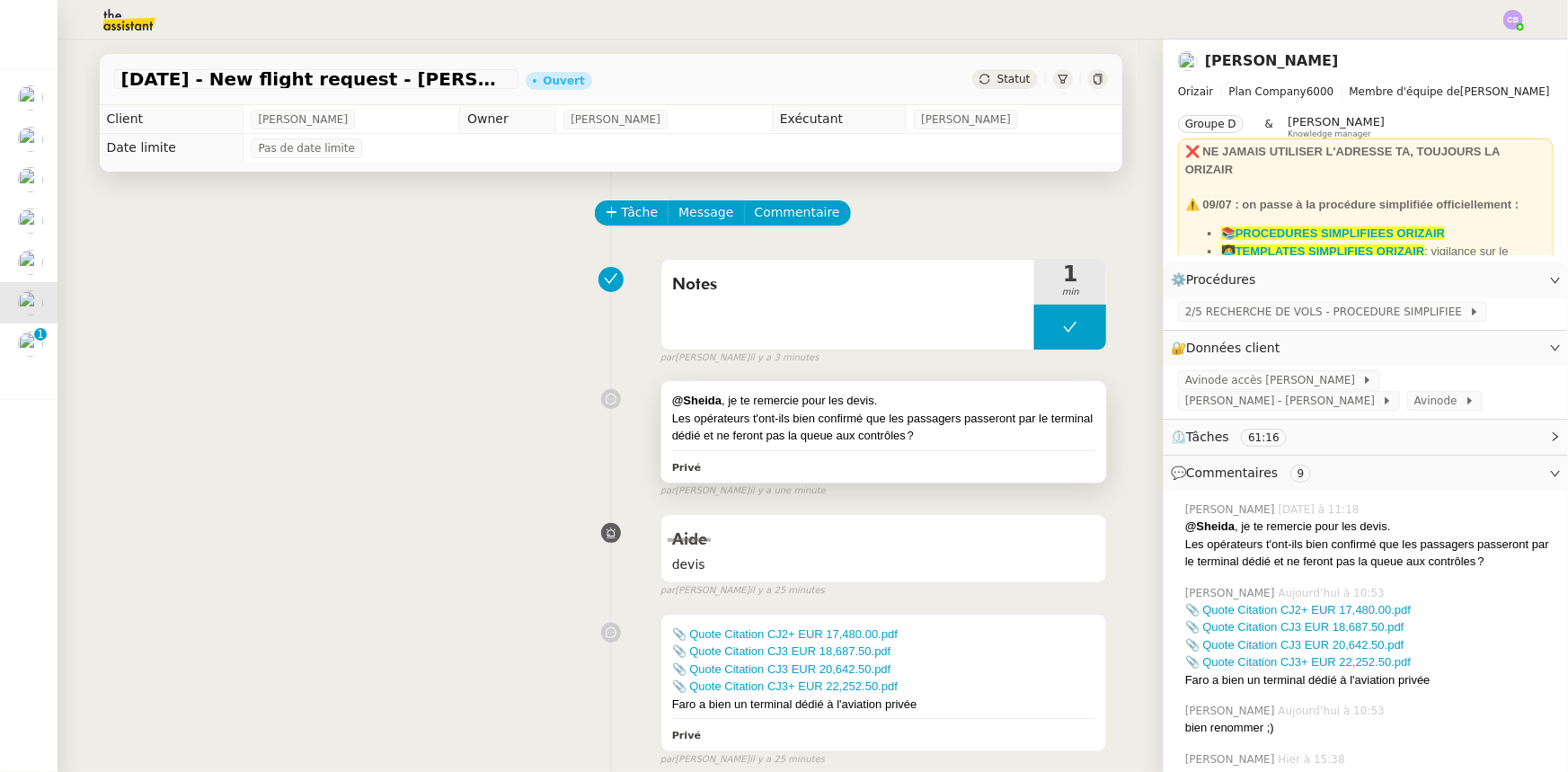
click at [917, 439] on div "Les opérateurs t'ont-ils bien confirmé que les passagers passeront par le termi…" at bounding box center [885, 428] width 424 height 35
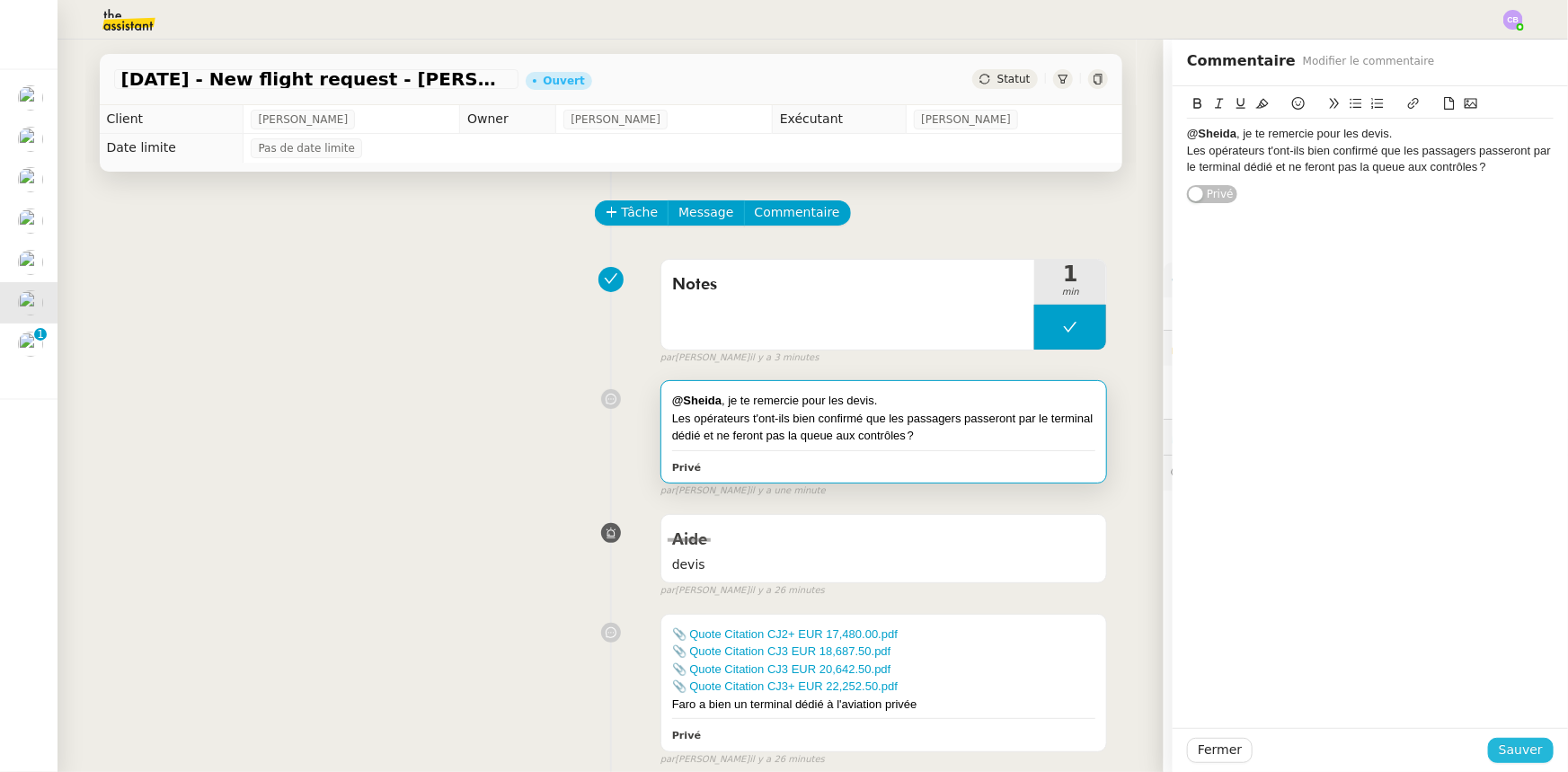
click at [1499, 752] on span "Sauver" at bounding box center [1521, 749] width 44 height 21
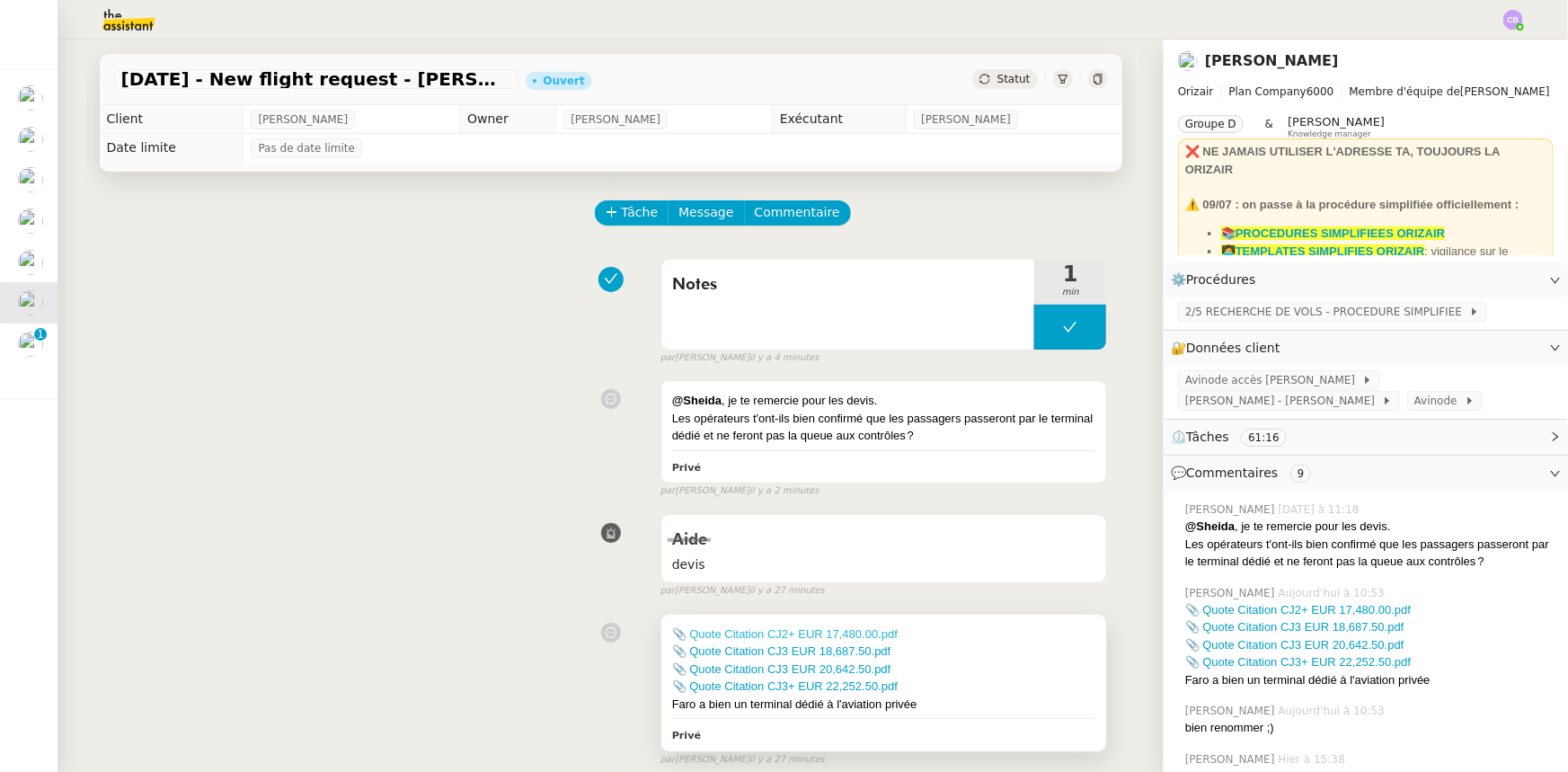
click at [865, 633] on link "📎 Quote Citation CJ2+ EUR 17,480.00.pdf" at bounding box center [785, 634] width 226 height 14
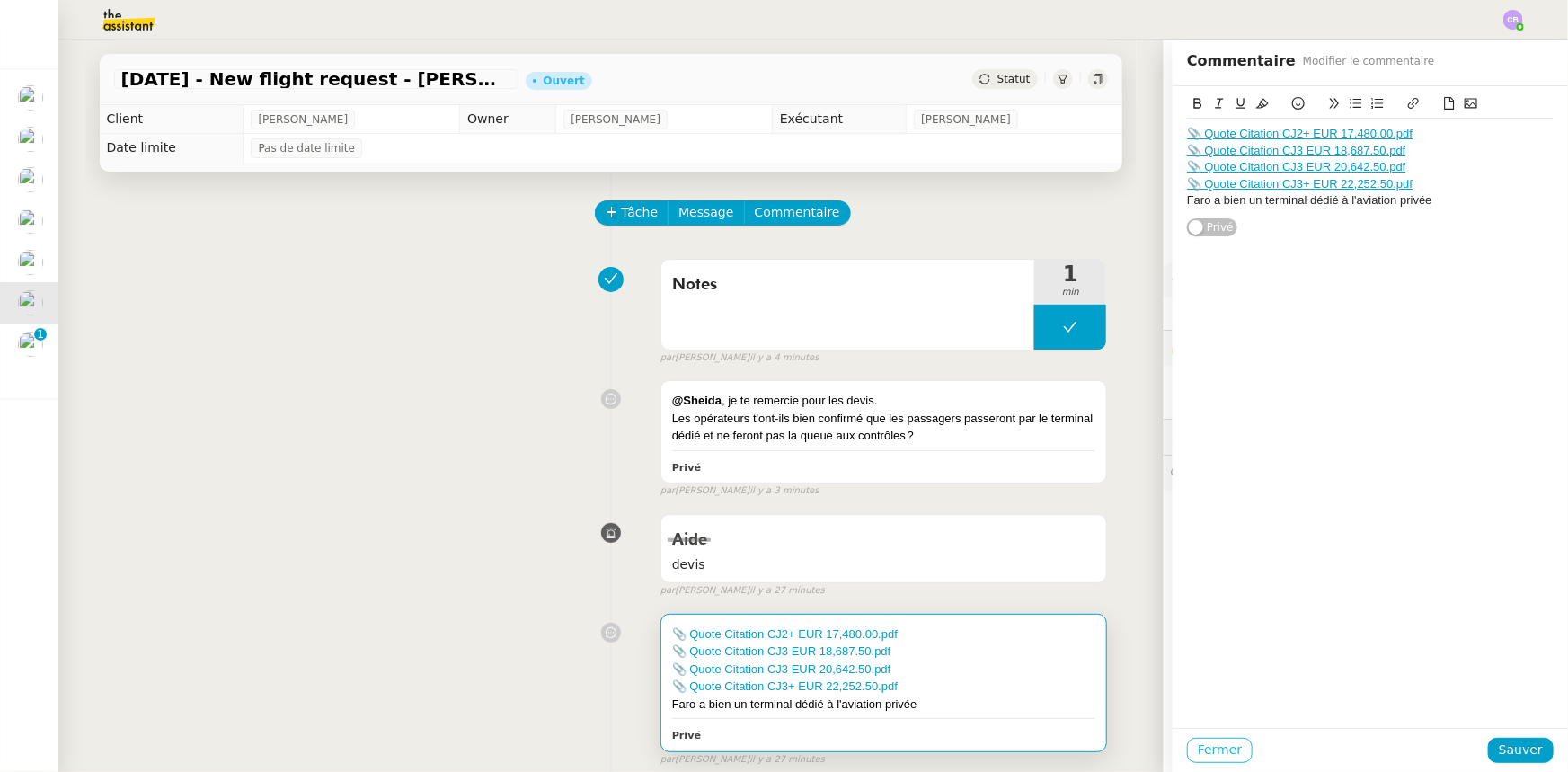
click at [1214, 750] on span "Fermer" at bounding box center [1220, 749] width 44 height 21
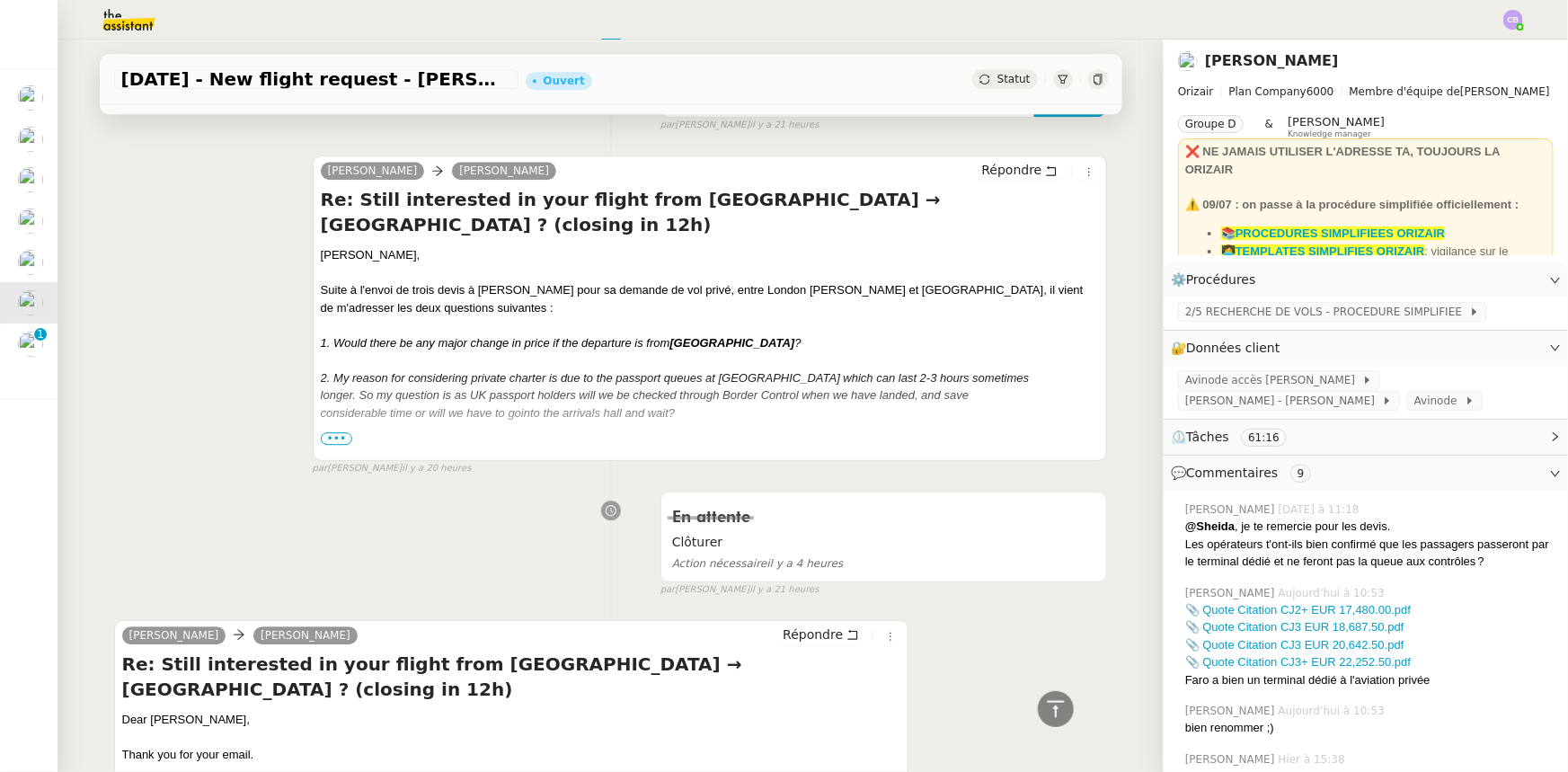
scroll to position [2369, 0]
click at [1047, 708] on icon at bounding box center [1055, 708] width 17 height 16
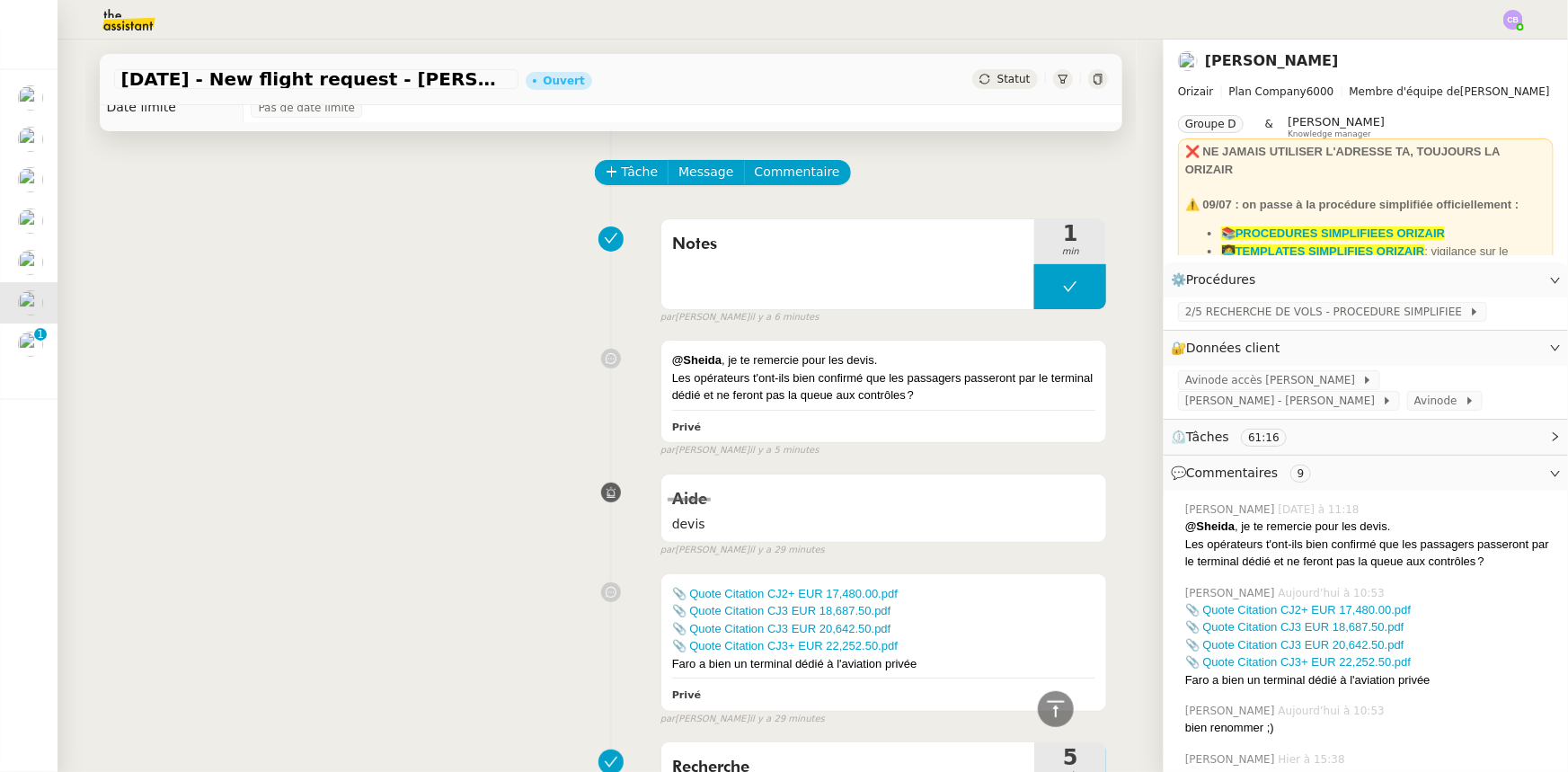
scroll to position [0, 0]
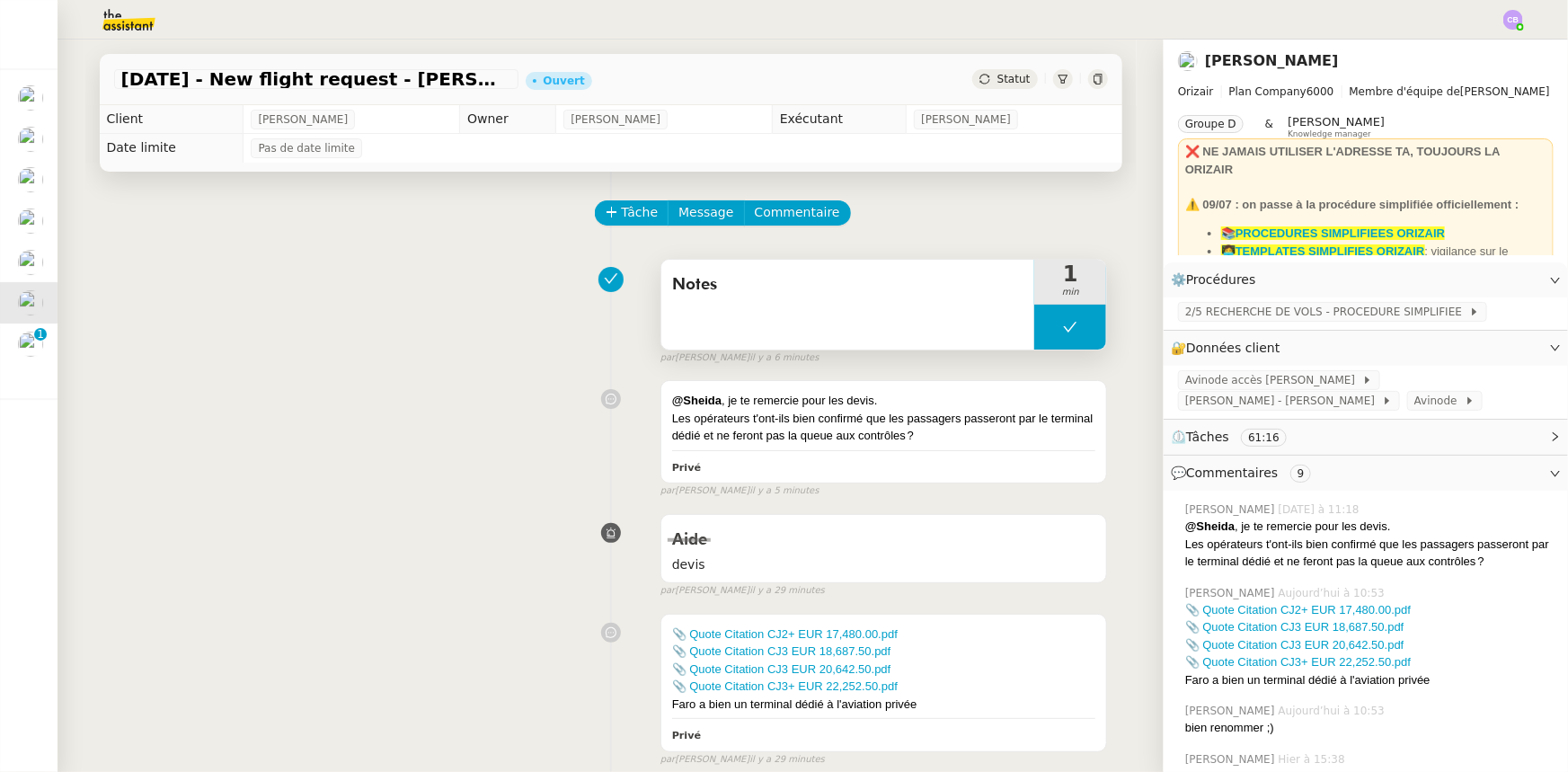
click at [866, 318] on div "Notes" at bounding box center [848, 304] width 374 height 90
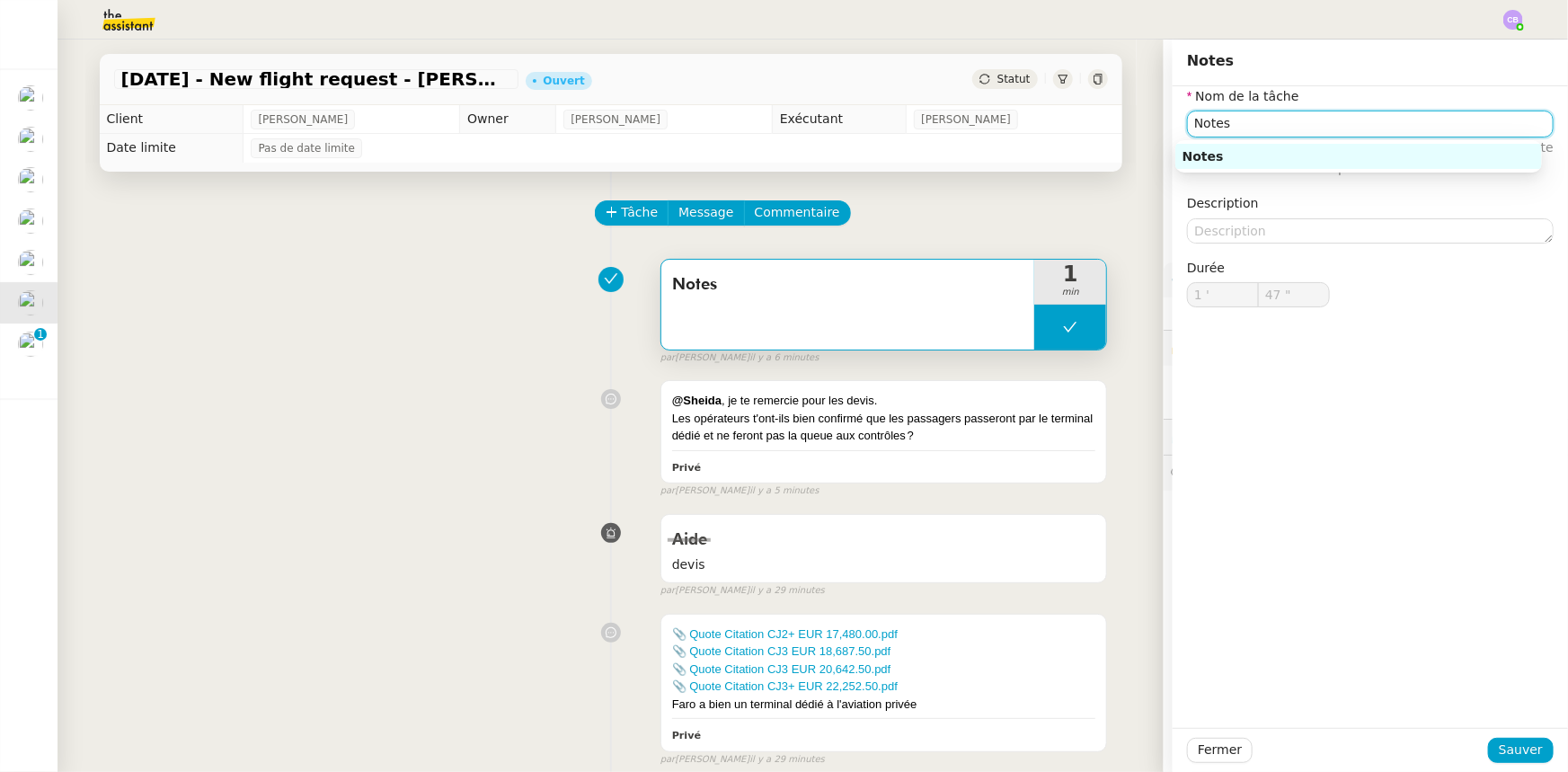
drag, startPoint x: 1221, startPoint y: 128, endPoint x: 1181, endPoint y: 124, distance: 40.2
click at [1187, 124] on input "Notes" at bounding box center [1370, 123] width 366 height 26
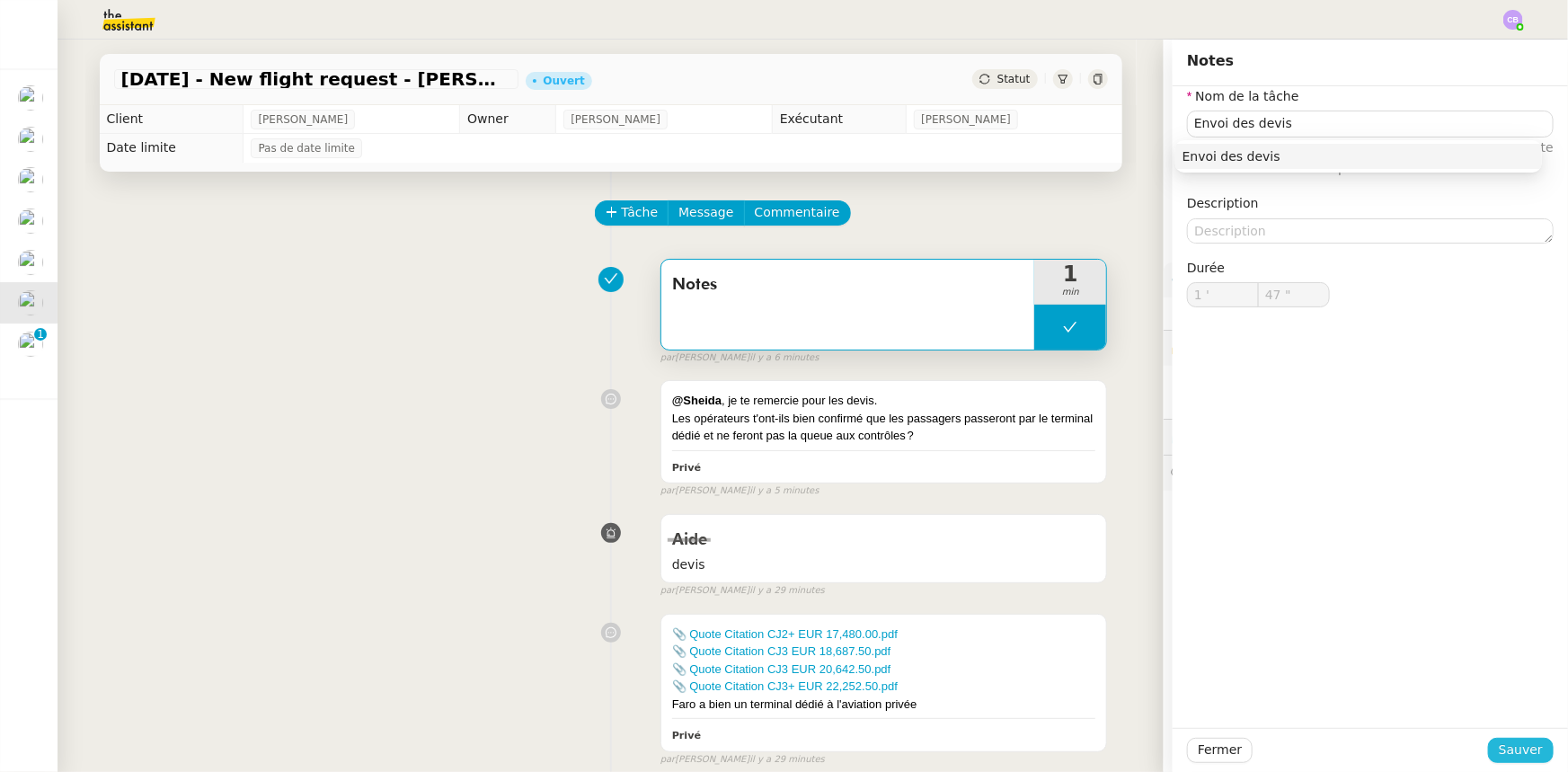
click at [1509, 743] on span "Sauver" at bounding box center [1521, 749] width 44 height 21
type input "Envoi des devis"
type input "1 '"
type input "47 ""
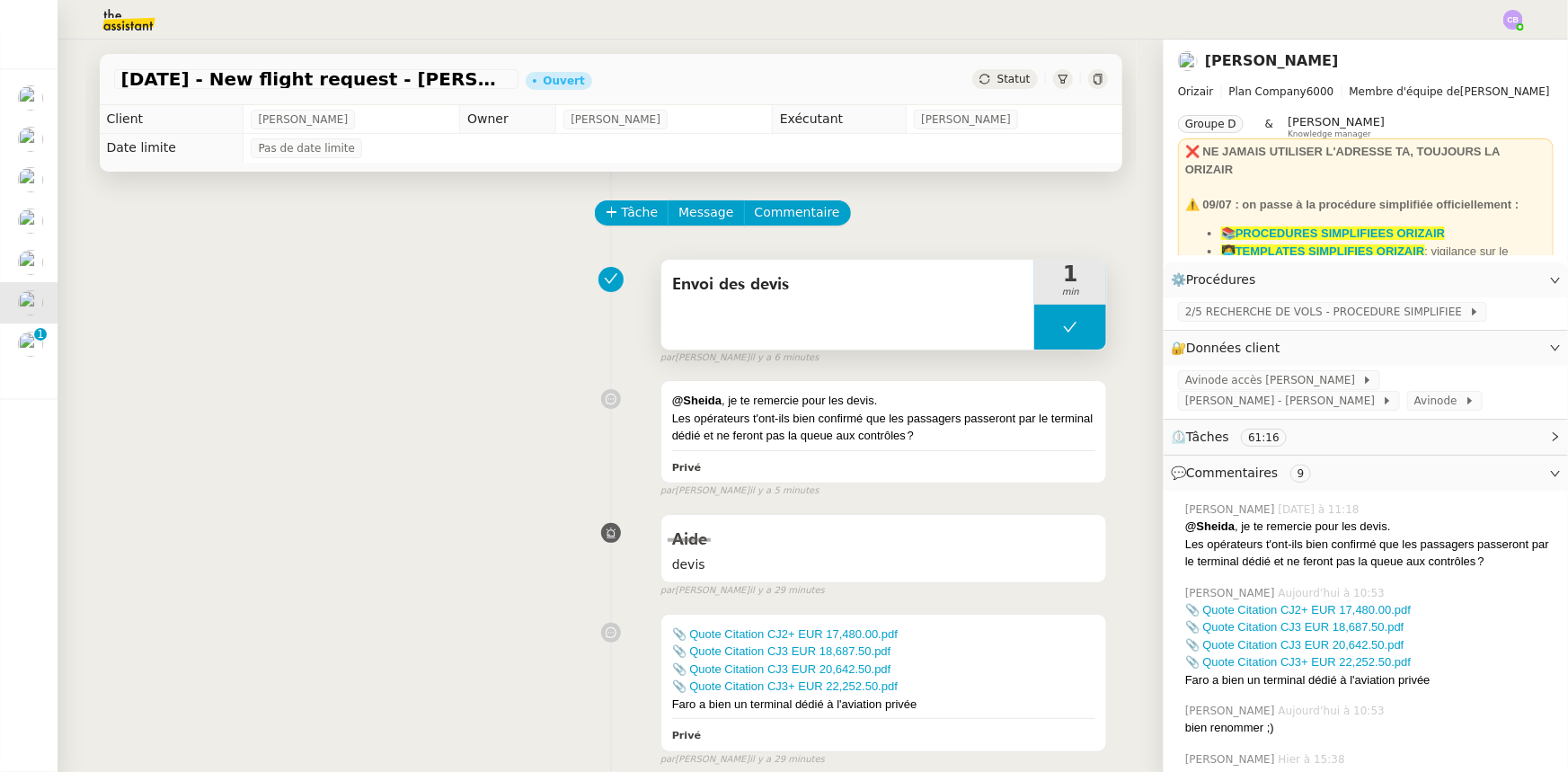
click at [1034, 327] on button at bounding box center [1070, 326] width 72 height 45
click at [1045, 330] on icon at bounding box center [1053, 327] width 15 height 15
click at [1013, 434] on div "Les opérateurs t'ont-ils bien confirmé que les passagers passeront par le termi…" at bounding box center [885, 428] width 424 height 35
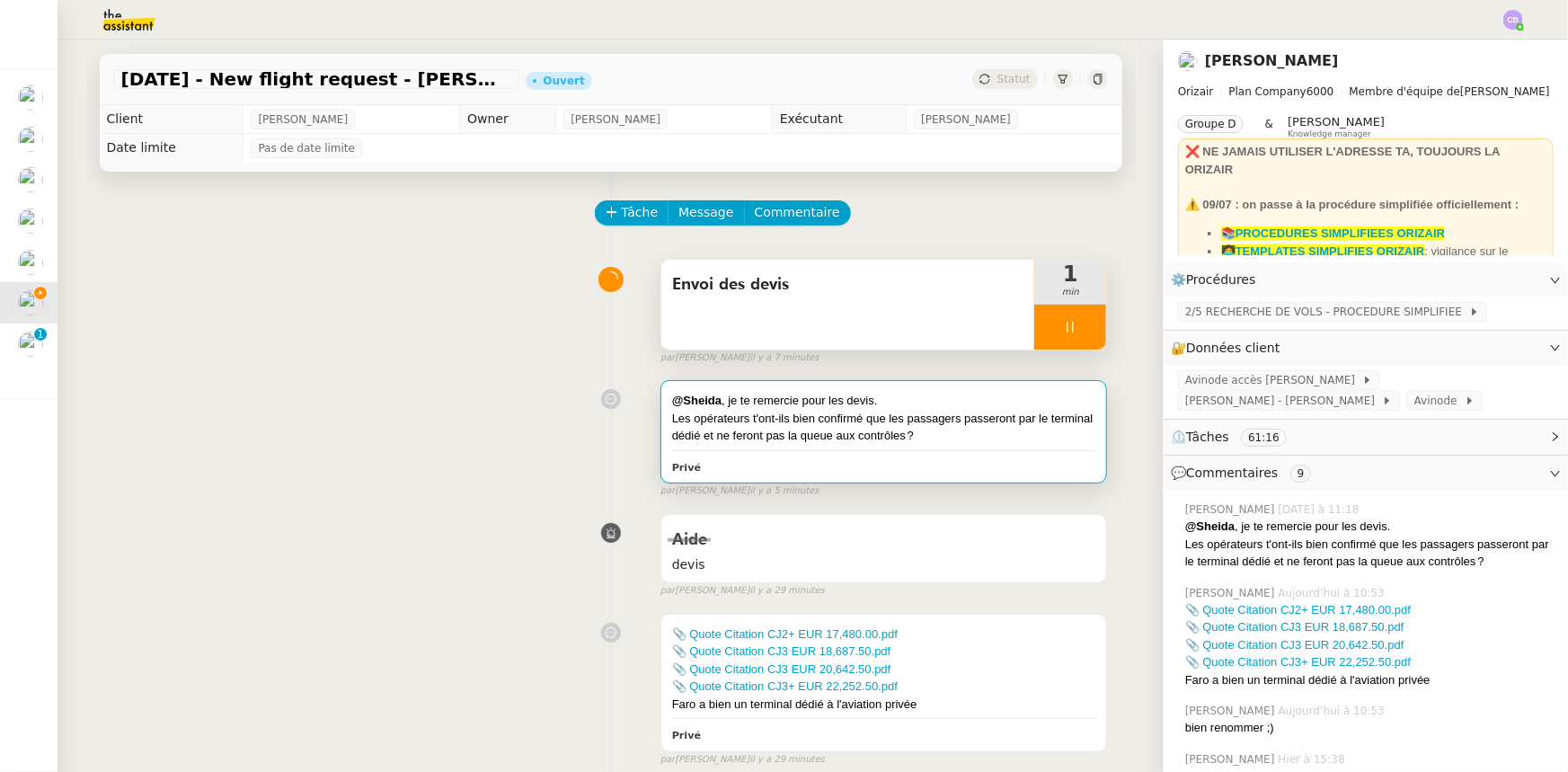
drag, startPoint x: 1449, startPoint y: 160, endPoint x: 1198, endPoint y: 120, distance: 254.2
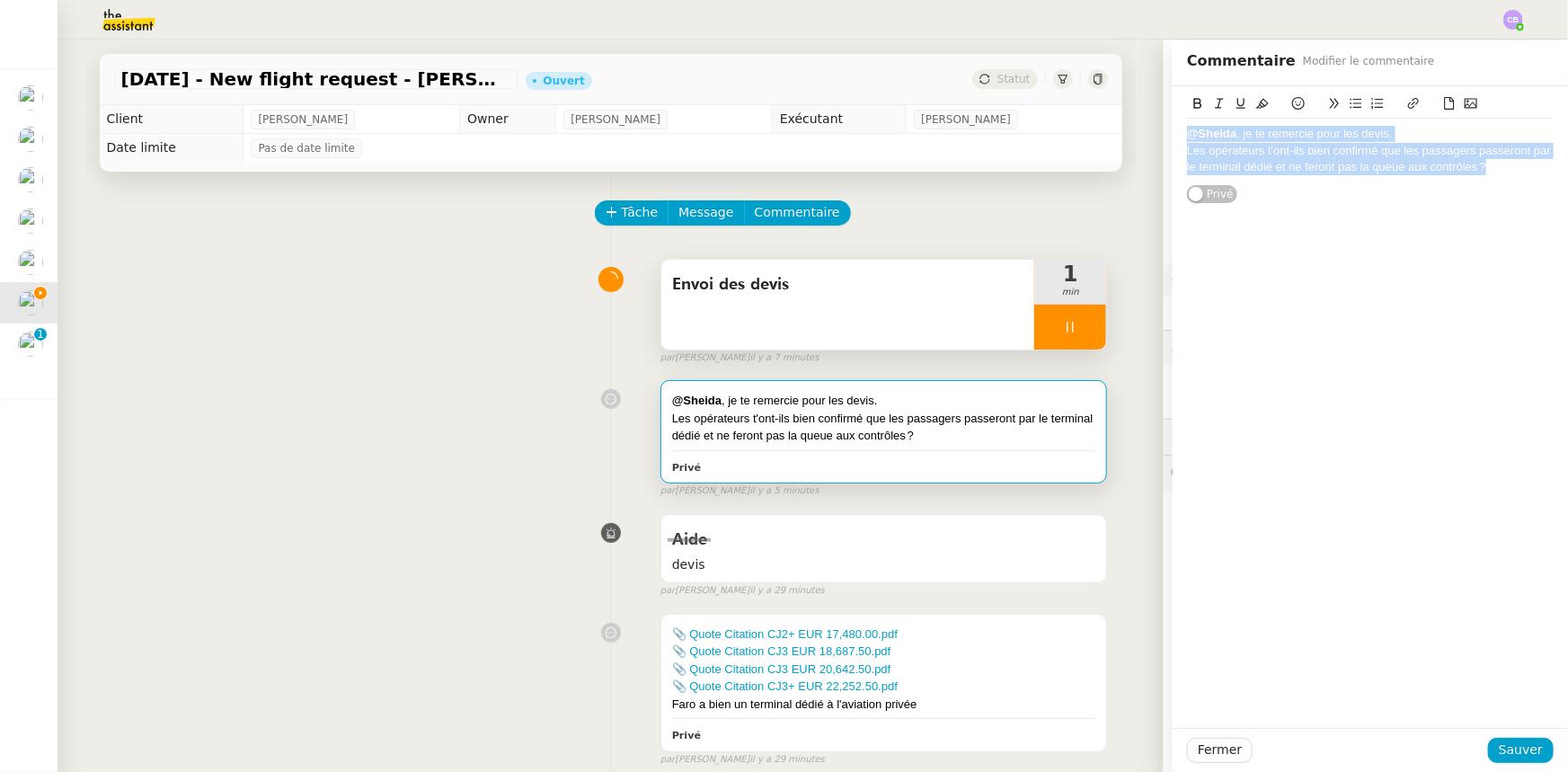
drag, startPoint x: 1480, startPoint y: 173, endPoint x: 1160, endPoint y: 131, distance: 322.7
click at [1173, 131] on div "@[PERSON_NAME] , je te remercie pour les devis. Les opérateurs t'ont-ils bien c…" at bounding box center [1371, 144] width 396 height 118
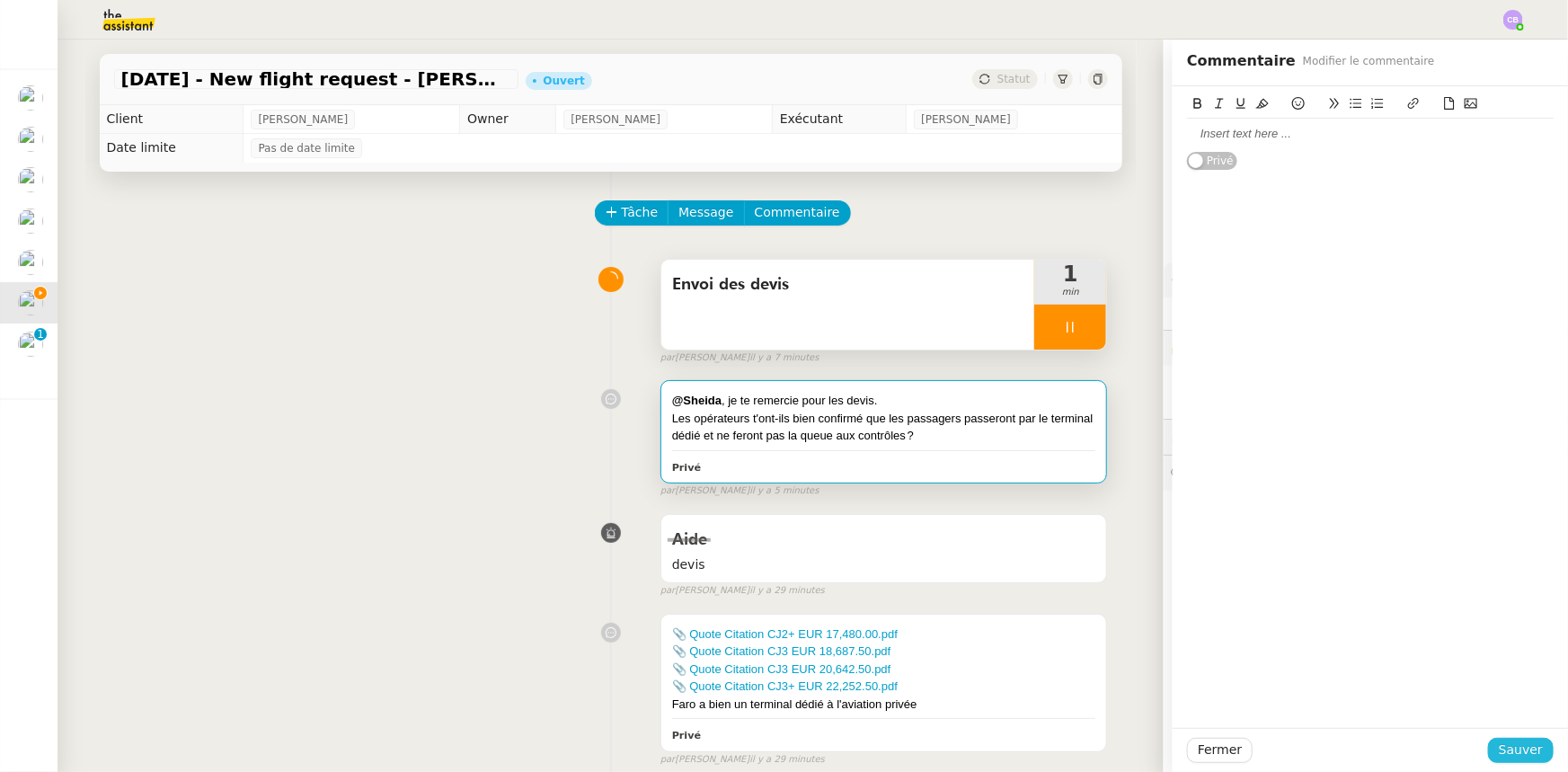
click at [1522, 755] on span "Sauver" at bounding box center [1521, 749] width 44 height 21
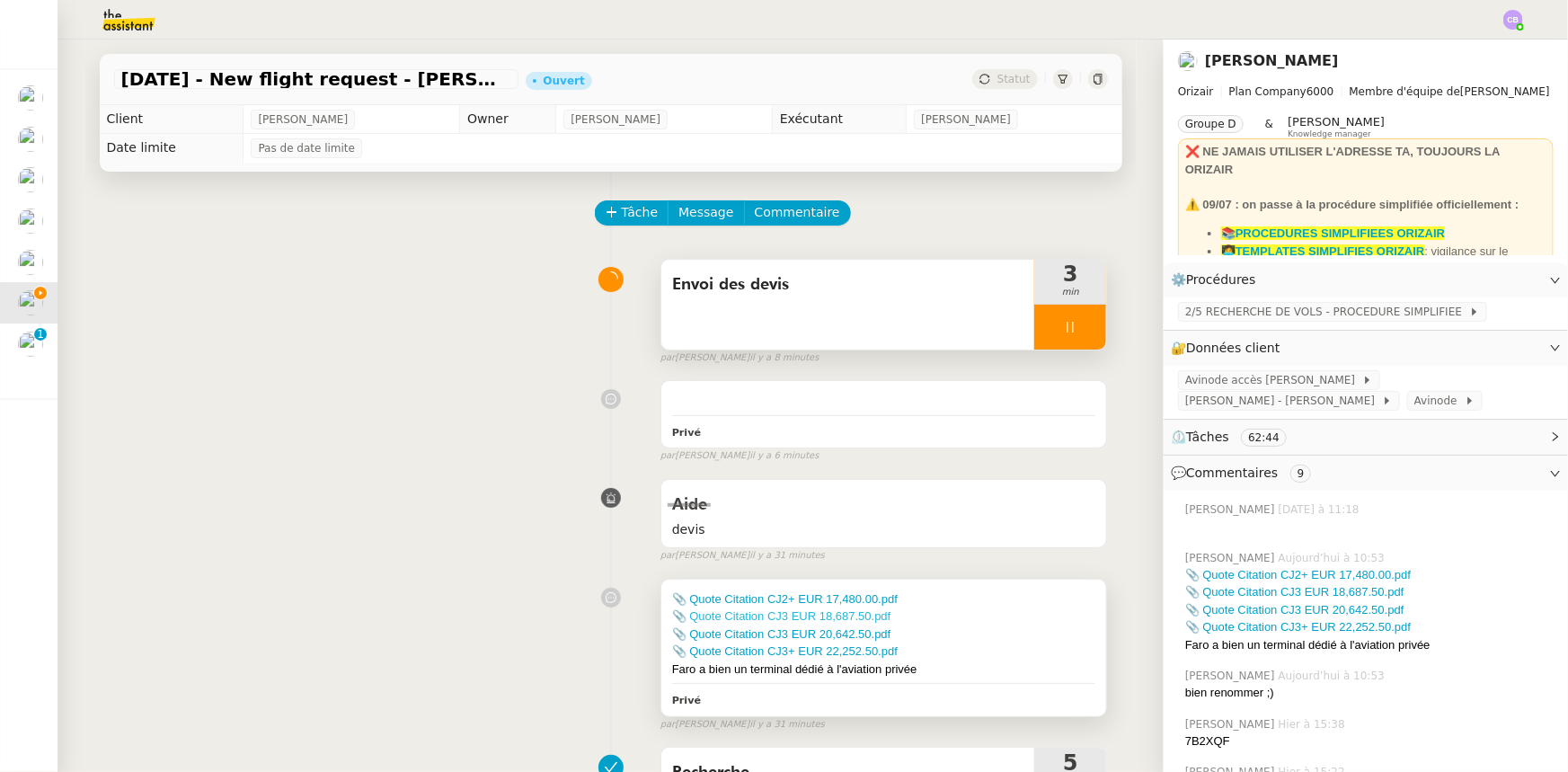
click at [840, 620] on link "📎 Quote Citation CJ3 EUR 18,687.50.pdf" at bounding box center [782, 616] width 219 height 14
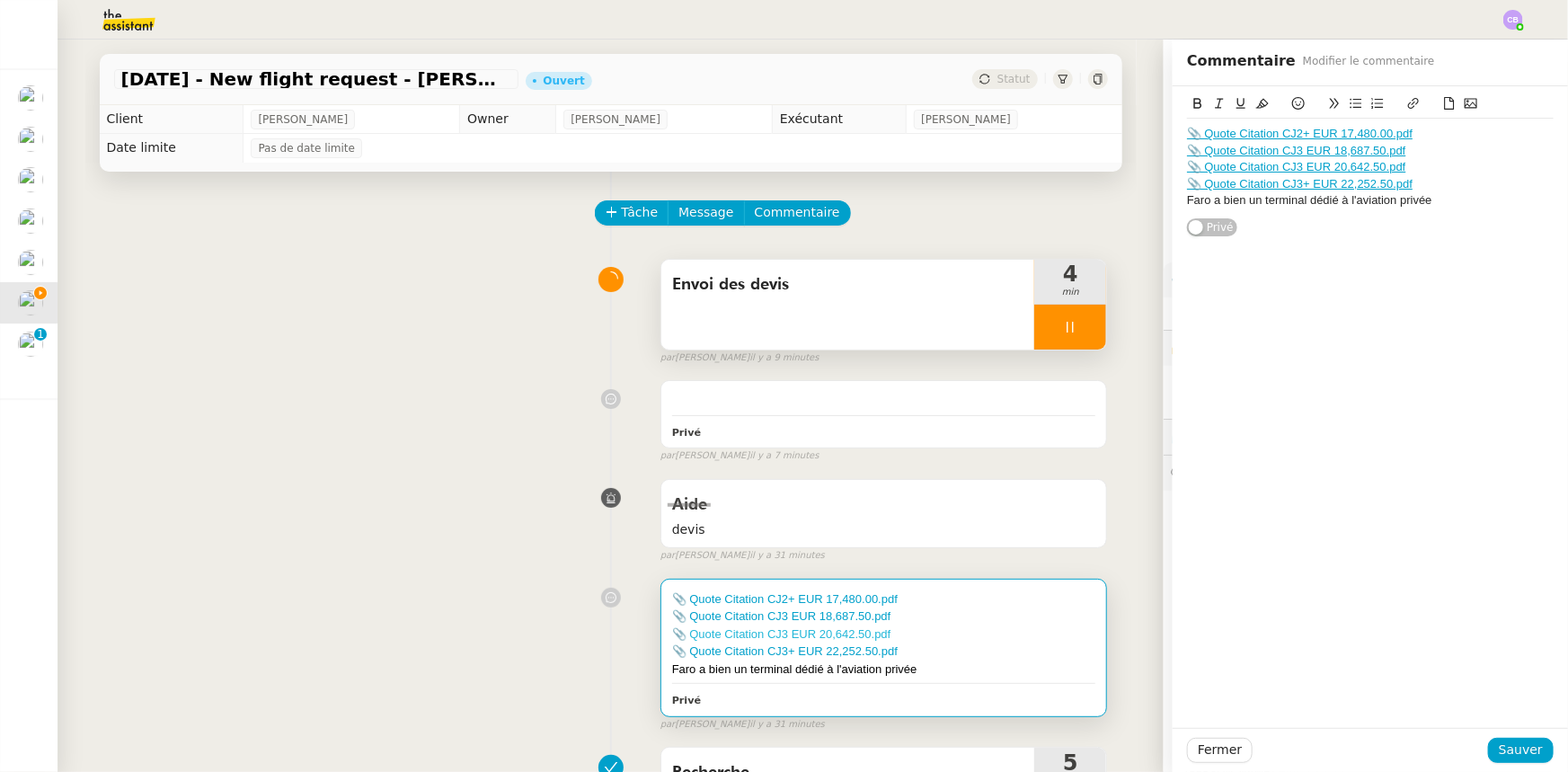
click at [799, 633] on link "📎 Quote Citation CJ3 EUR 20,642.50.pdf" at bounding box center [782, 634] width 219 height 14
click at [821, 650] on link "📎 Quote Citation CJ3+ EUR 22,252.50.pdf" at bounding box center [785, 650] width 226 height 14
click at [1224, 754] on span "Fermer" at bounding box center [1220, 749] width 44 height 21
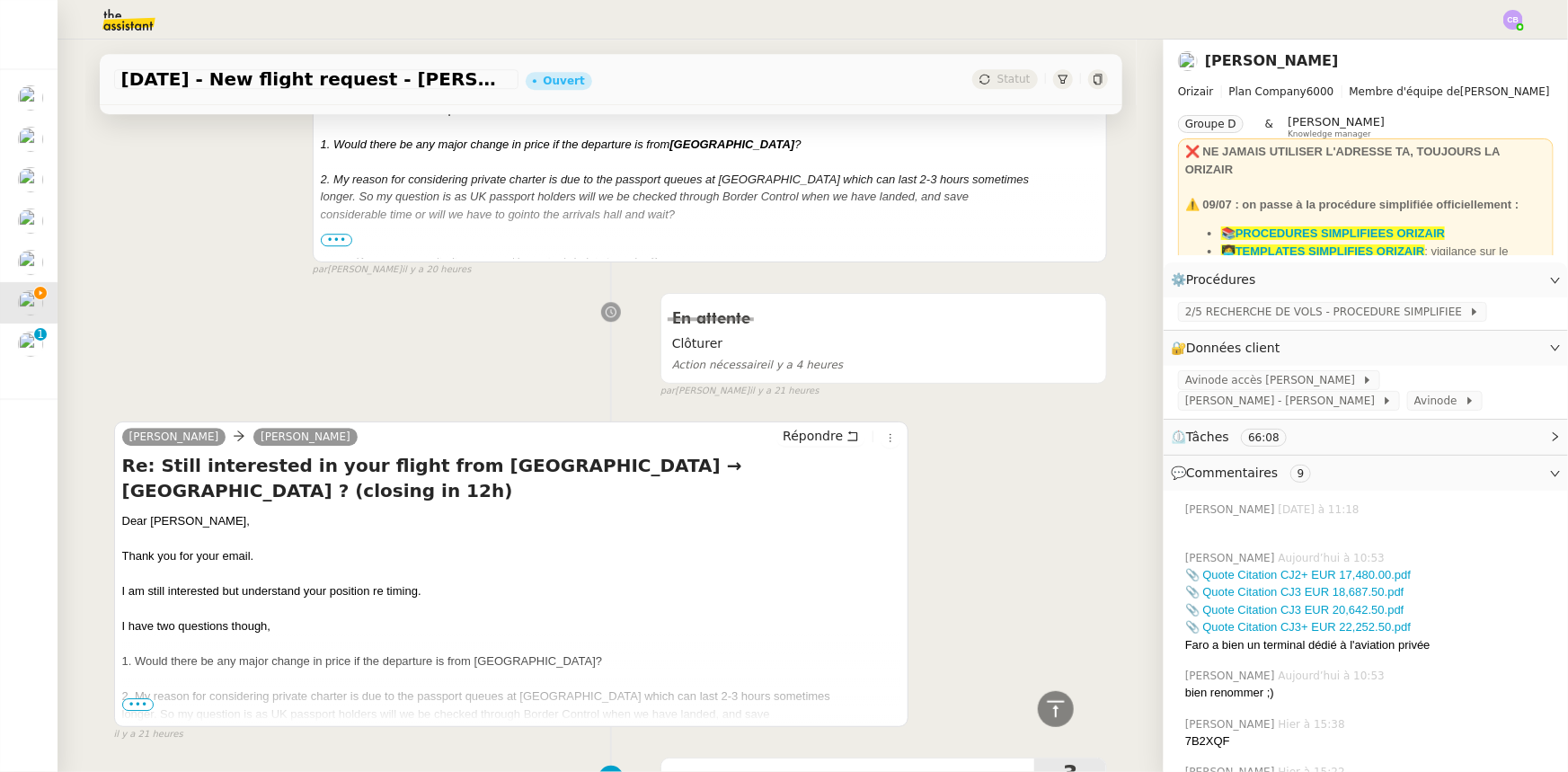
scroll to position [2533, 0]
click at [799, 425] on span "Répondre" at bounding box center [813, 434] width 60 height 18
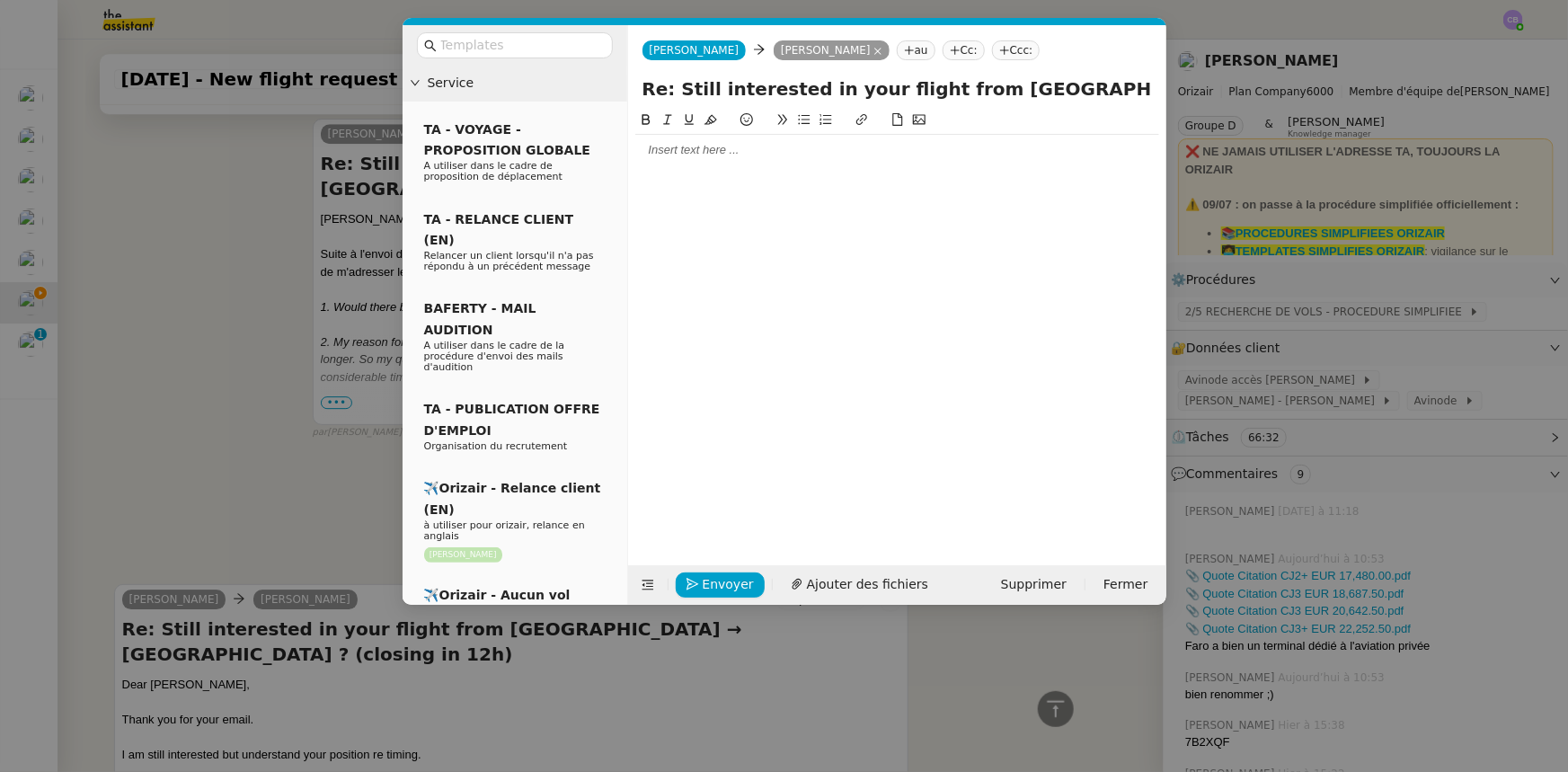
scroll to position [2672, 0]
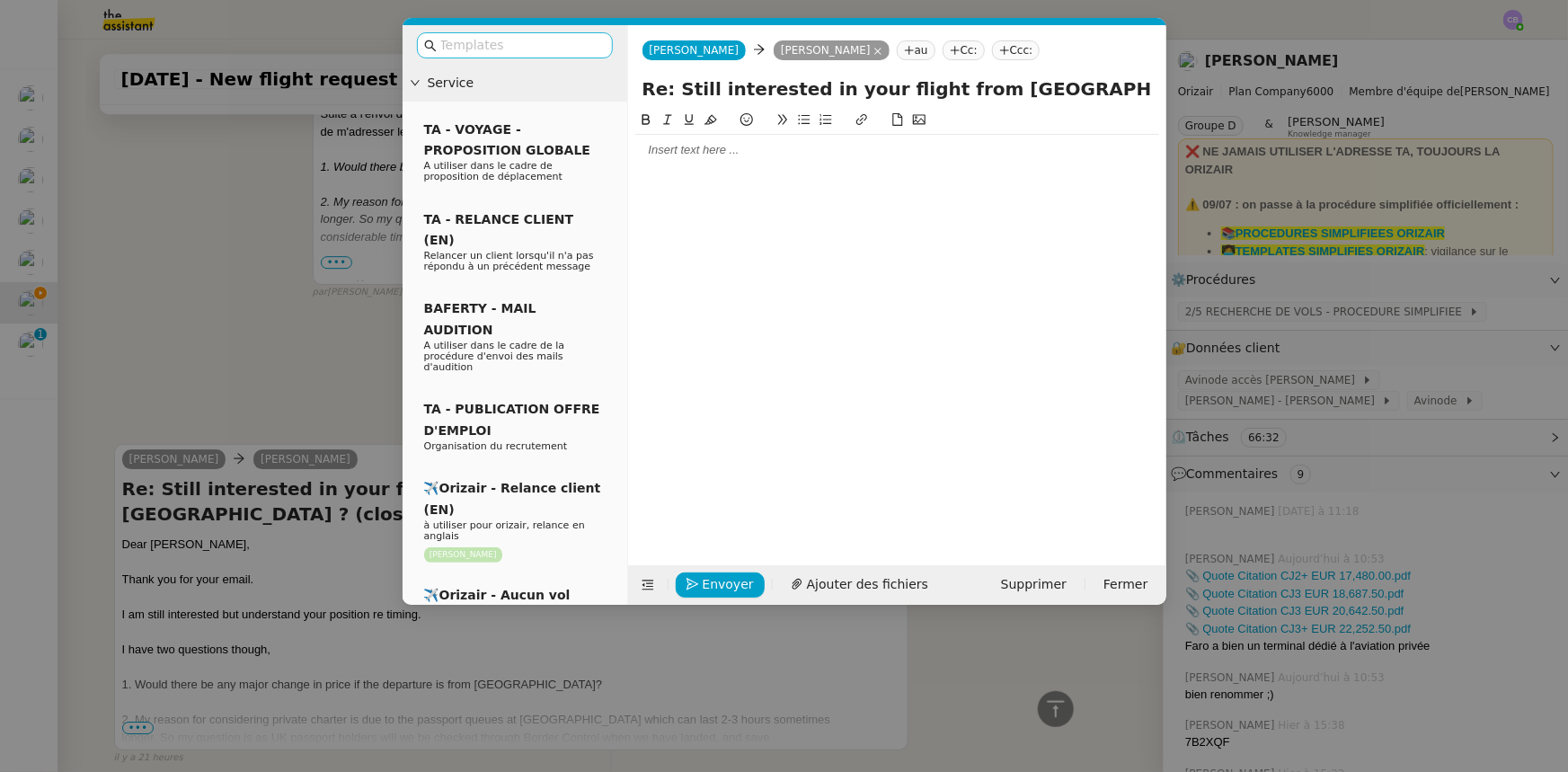
click at [520, 49] on input "text" at bounding box center [521, 45] width 162 height 21
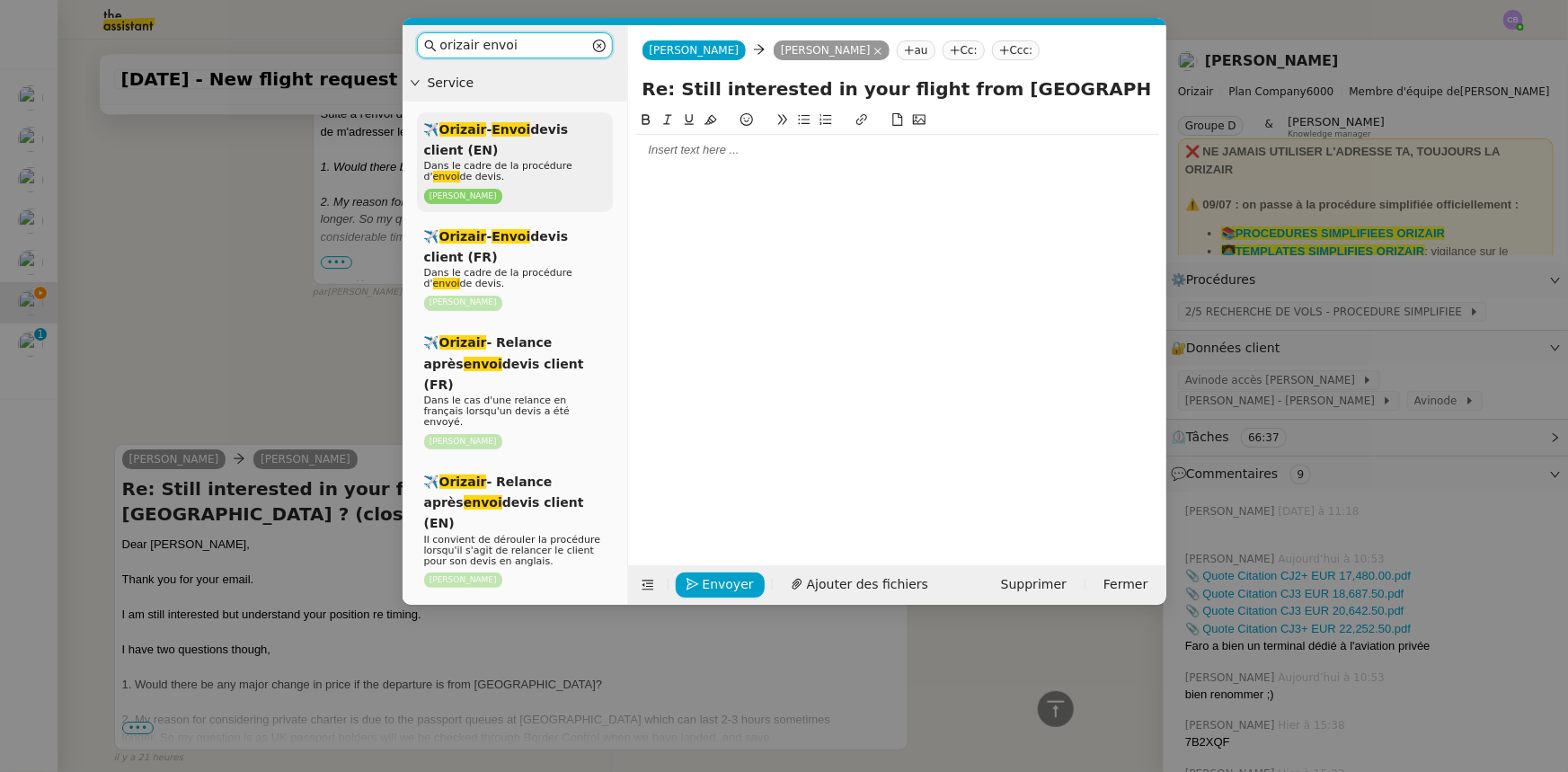
type input "orizair envoi"
click at [569, 134] on span "✈️ Orizair - Envoi devis client (EN)" at bounding box center [496, 140] width 144 height 35
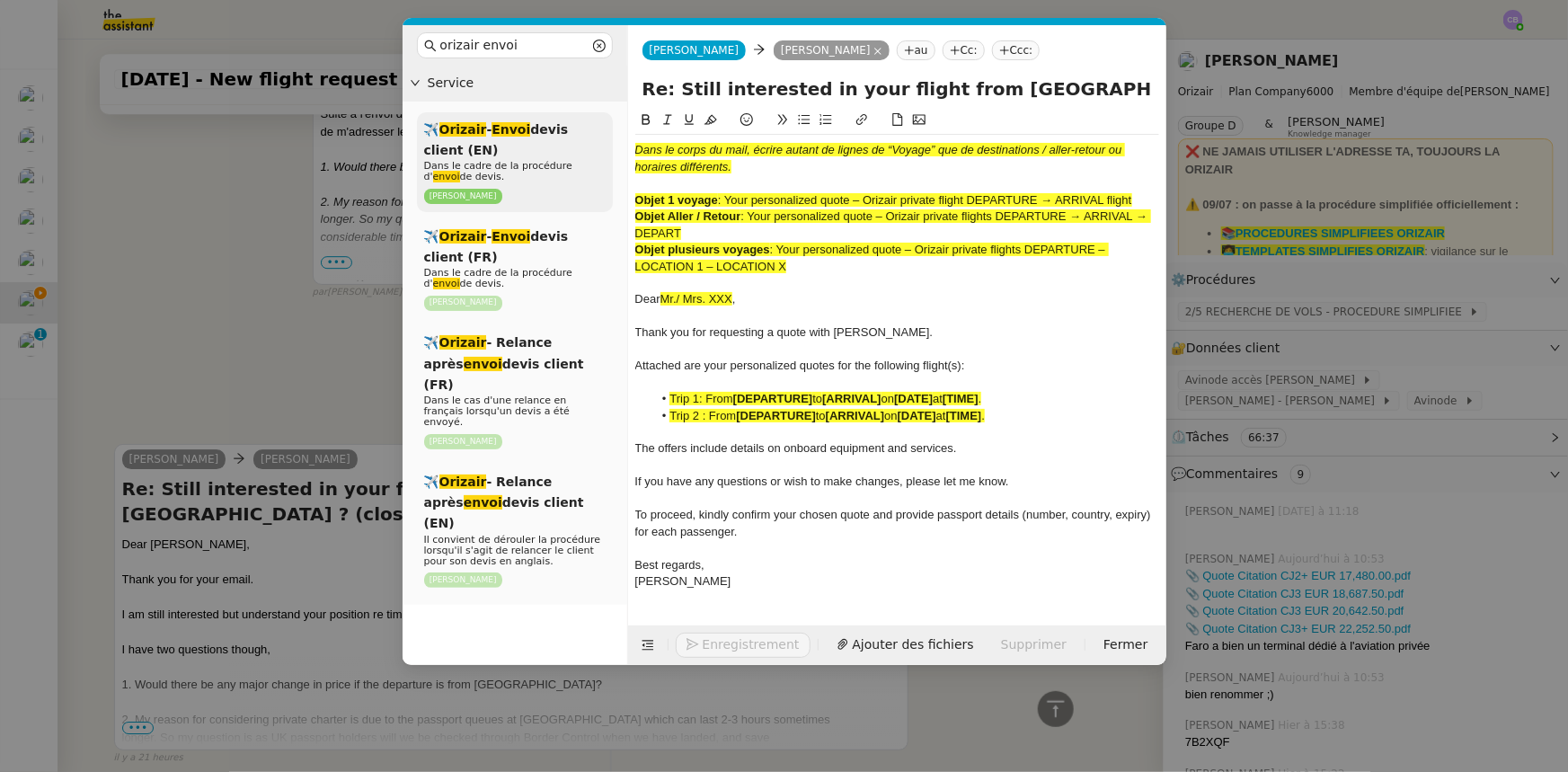
scroll to position [2908, 0]
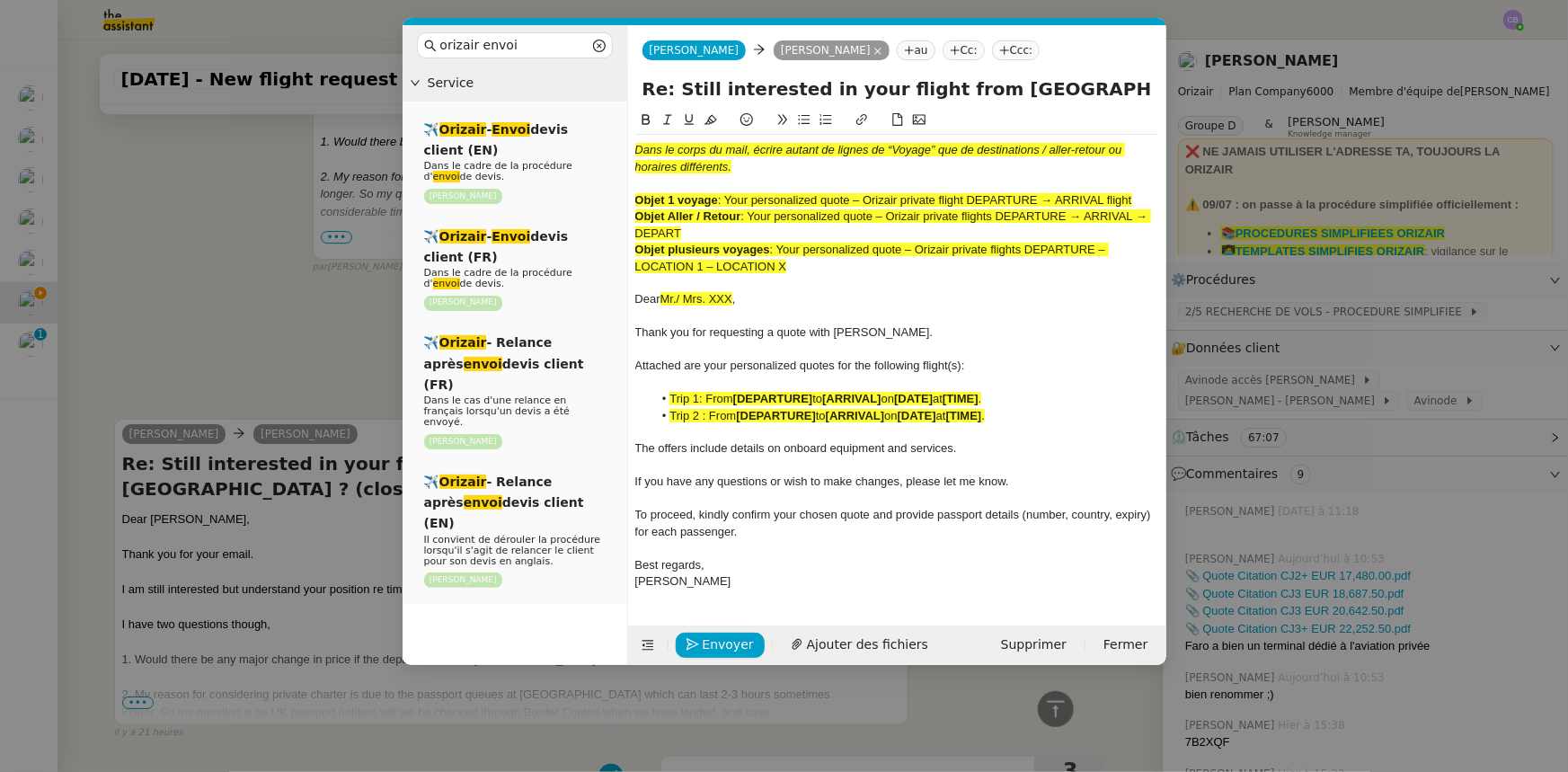
drag, startPoint x: 1136, startPoint y: 200, endPoint x: 729, endPoint y: 196, distance: 407.0
click at [729, 196] on span ": Your personalized quote – Orizair private flight DEPARTURE → ARRIVAL flight" at bounding box center [925, 199] width 414 height 14
copy span "Your personalized quote – Orizair private flight DEPARTURE → ARRIVAL flight"
drag, startPoint x: 956, startPoint y: 89, endPoint x: 635, endPoint y: 82, distance: 321.1
click at [635, 82] on div "Re: Still interested in your flight from [GEOGRAPHIC_DATA] → [GEOGRAPHIC_DATA] …" at bounding box center [897, 92] width 538 height 34
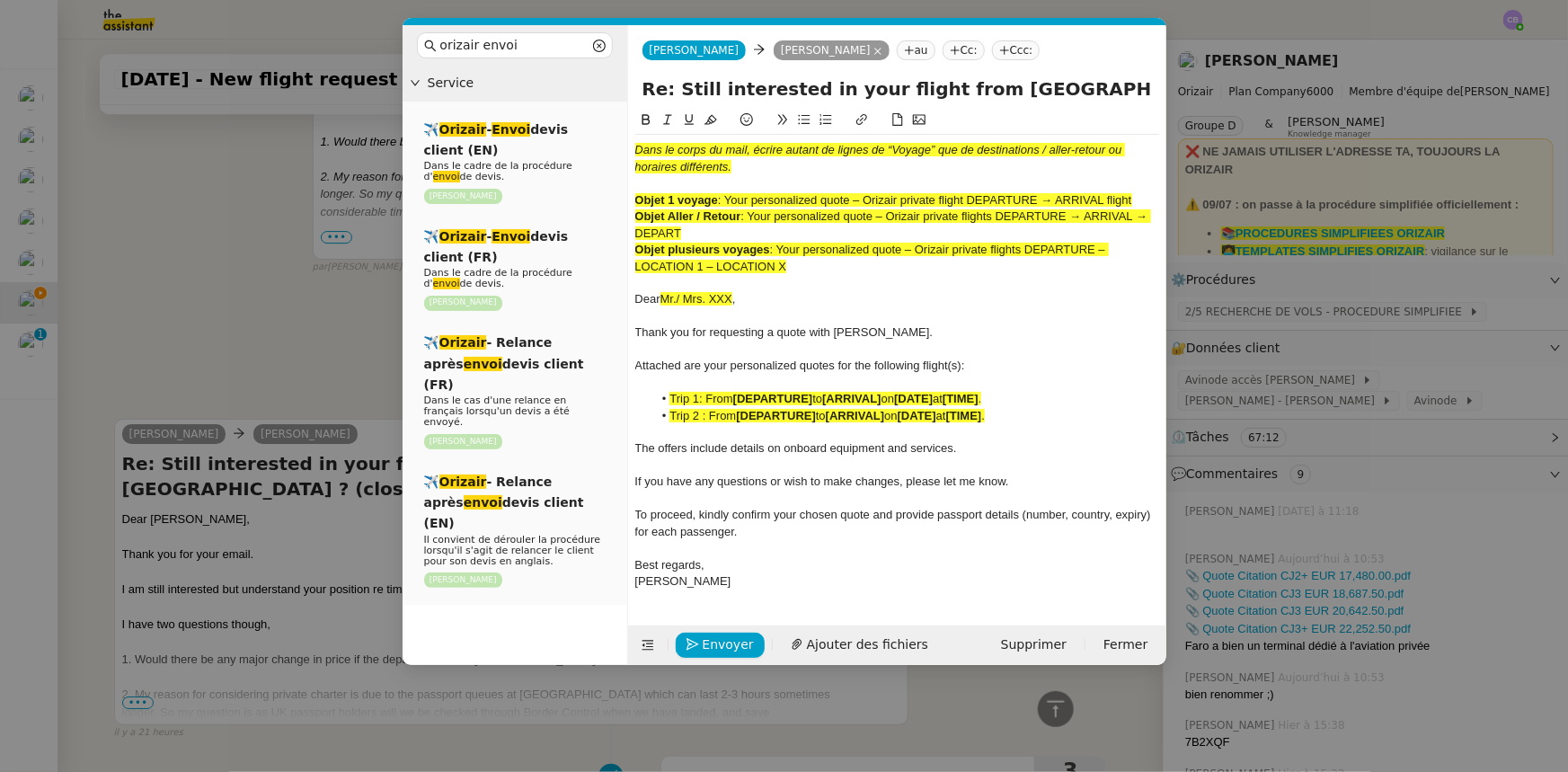
paste input "Your personalized quote – Orizair private flight DEPARTURE → ARRIVAL flight"
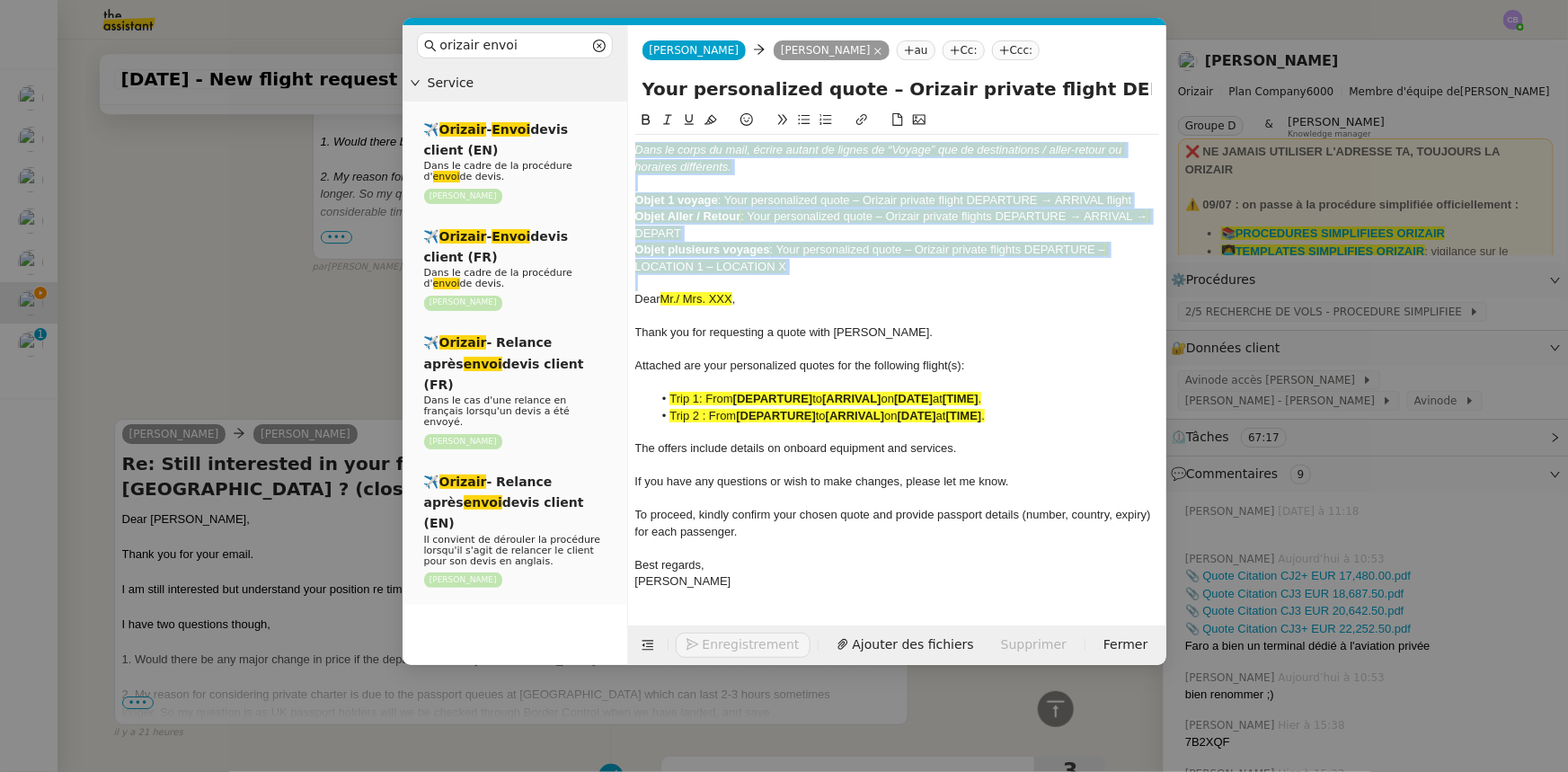
drag, startPoint x: 802, startPoint y: 275, endPoint x: 629, endPoint y: 141, distance: 218.8
click at [629, 141] on nz-spin "Dans le corps du mail, écrire autant de lignes de “Voyage” que de destinations …" at bounding box center [897, 357] width 538 height 495
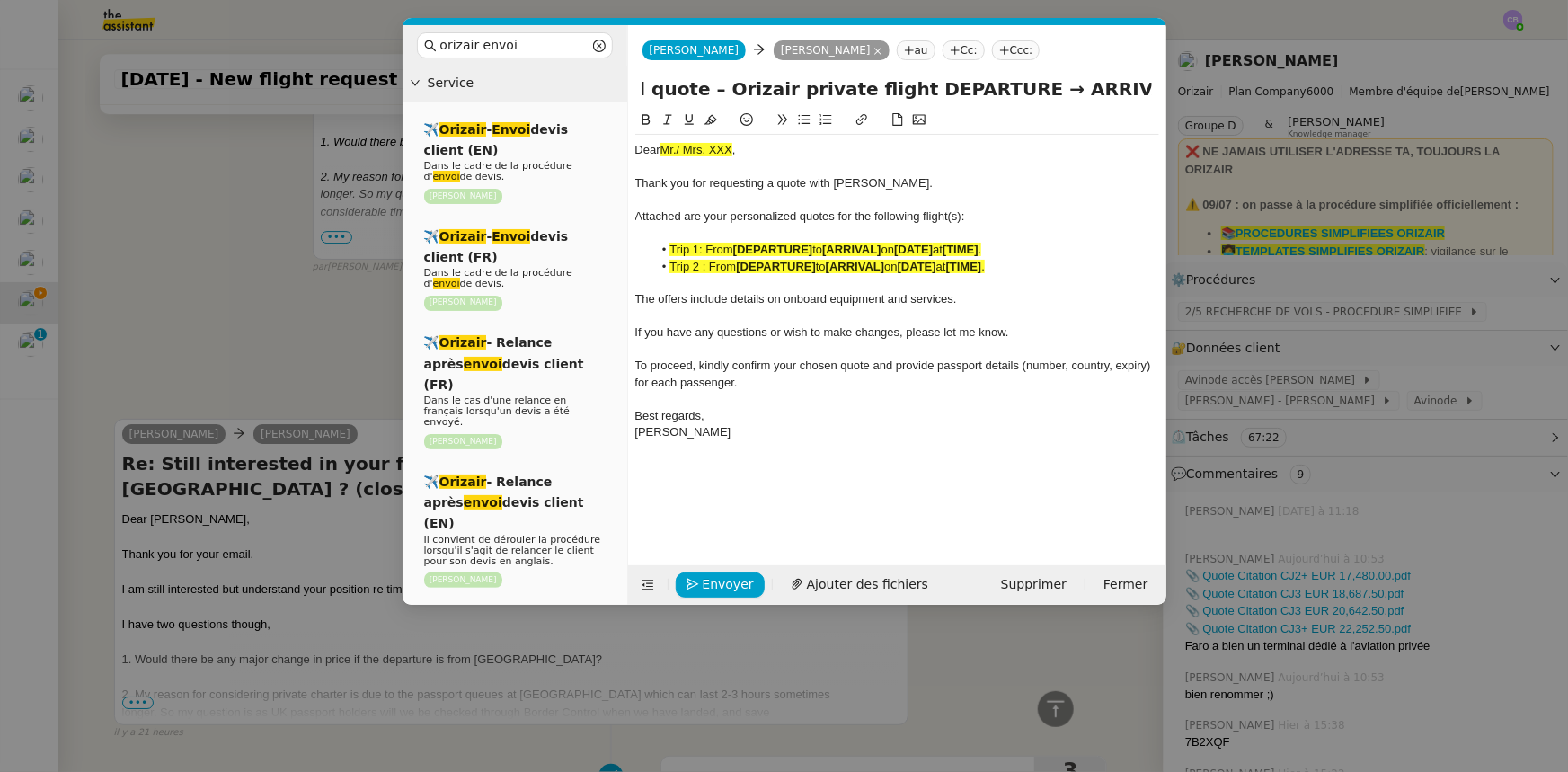
scroll to position [0, 610]
drag, startPoint x: 1043, startPoint y: 90, endPoint x: 1231, endPoint y: 88, distance: 188.0
click at [1231, 88] on nz-modal-container "orizair envoi Service ✈️ Orizair - Envoi devis client (EN) Dans le cadre de la …" at bounding box center [784, 386] width 1568 height 772
type input "Your personalized quote – Orizair private flight"
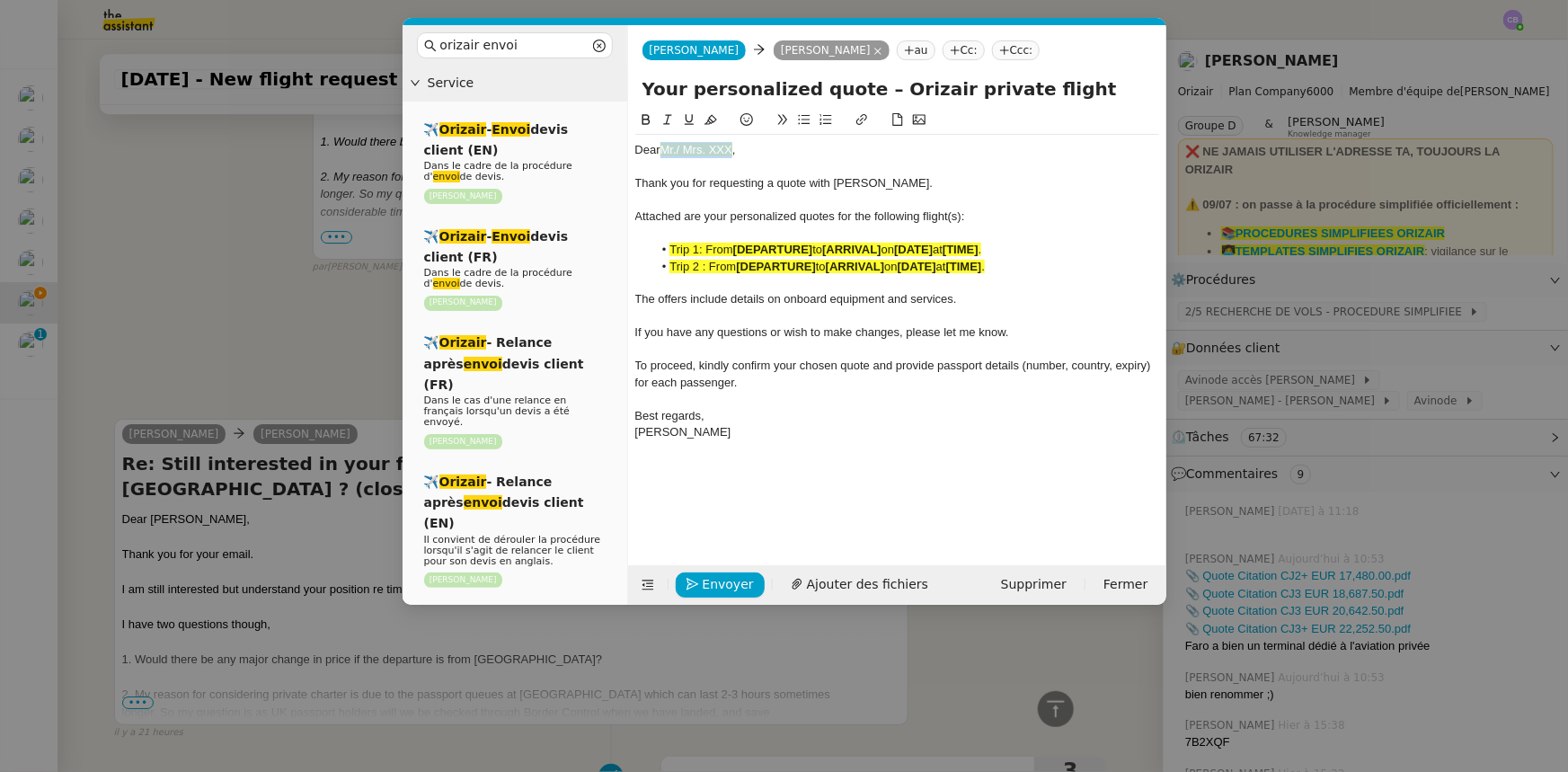
drag, startPoint x: 736, startPoint y: 148, endPoint x: 666, endPoint y: 151, distance: 70.1
click at [666, 151] on div "Dear Mr./ Mrs. XXX ," at bounding box center [896, 150] width 524 height 16
click at [714, 119] on icon at bounding box center [711, 120] width 13 height 13
click at [735, 152] on div "Dear Mr./ Mrs. XXX ," at bounding box center [896, 150] width 524 height 16
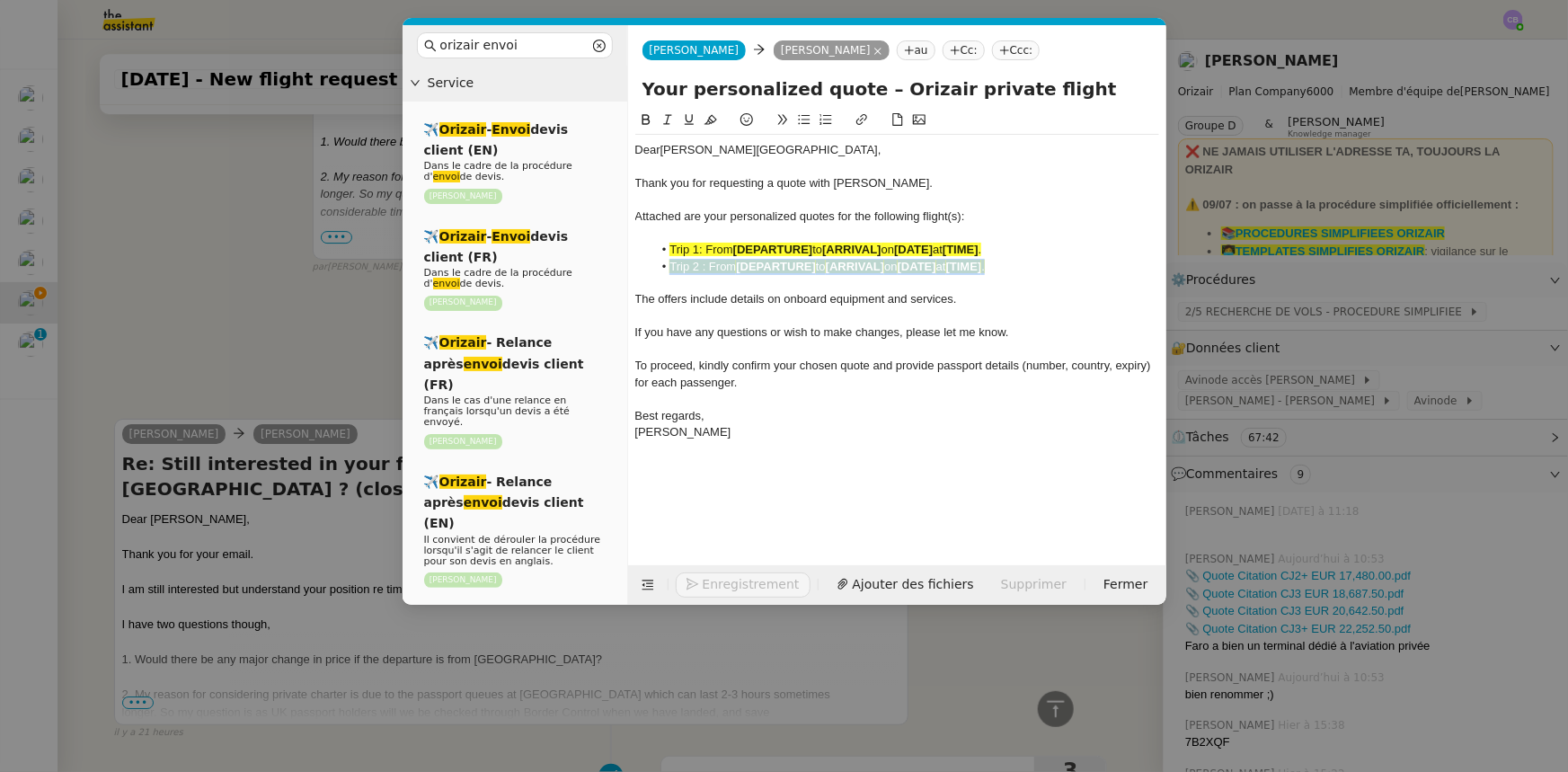
drag, startPoint x: 1010, startPoint y: 269, endPoint x: 662, endPoint y: 270, distance: 348.0
click at [662, 270] on li "Trip 2 : From [DEPARTURE] to [ARRIVAL] on [DATE] at [TIME] ." at bounding box center [906, 267] width 507 height 16
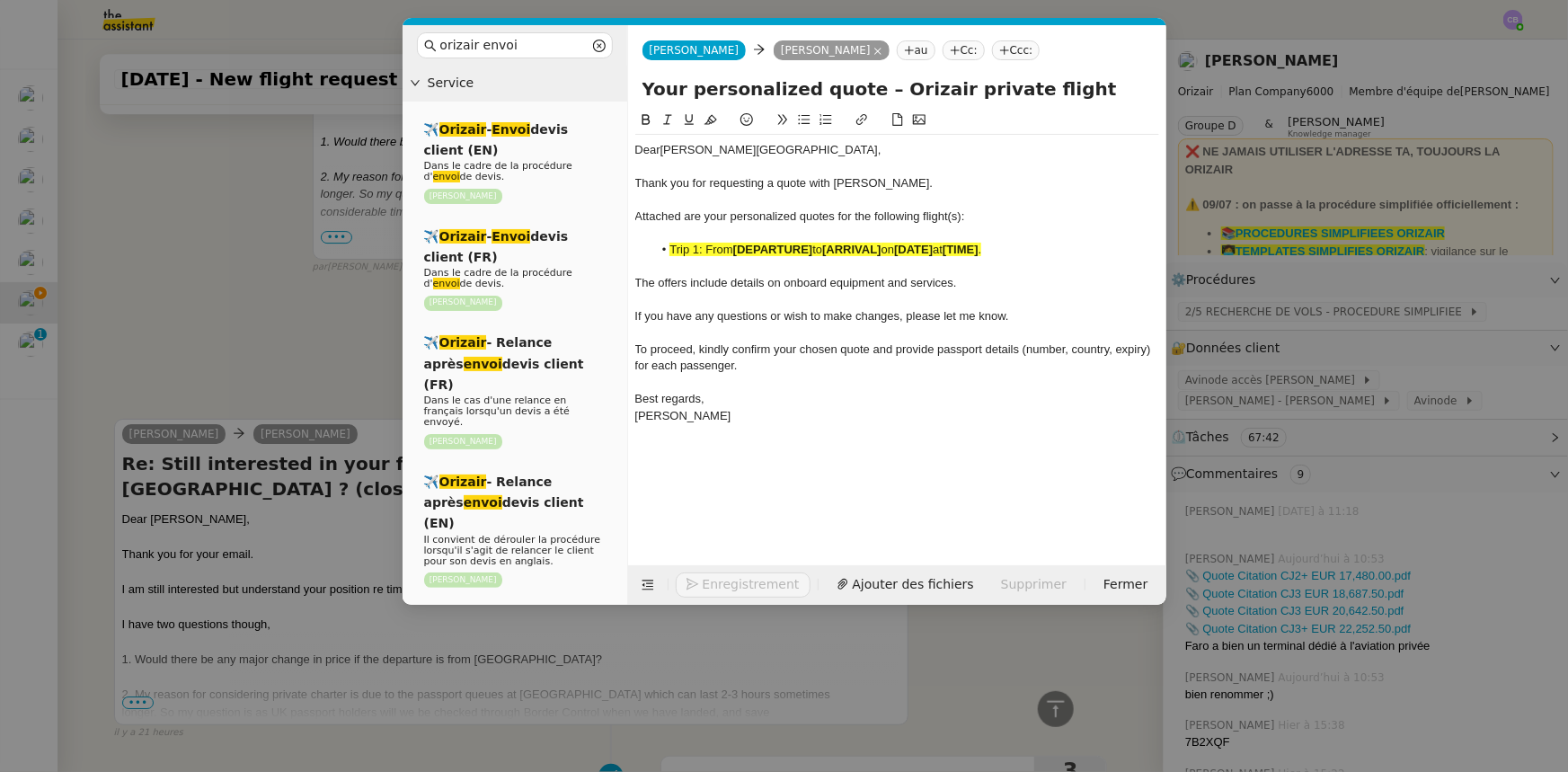
click at [961, 215] on span "Attached are your personalized quotes for the following flight(s):" at bounding box center [800, 216] width 330 height 14
drag, startPoint x: 1007, startPoint y: 250, endPoint x: 671, endPoint y: 245, distance: 336.0
click at [671, 245] on li "Trip 1: From [DEPARTURE] to [ARRIVAL] on [DATE] at [TIME] ." at bounding box center [906, 250] width 507 height 16
click at [709, 121] on icon at bounding box center [711, 120] width 13 height 13
click at [813, 251] on strong "[DEPARTURE]" at bounding box center [774, 249] width 80 height 14
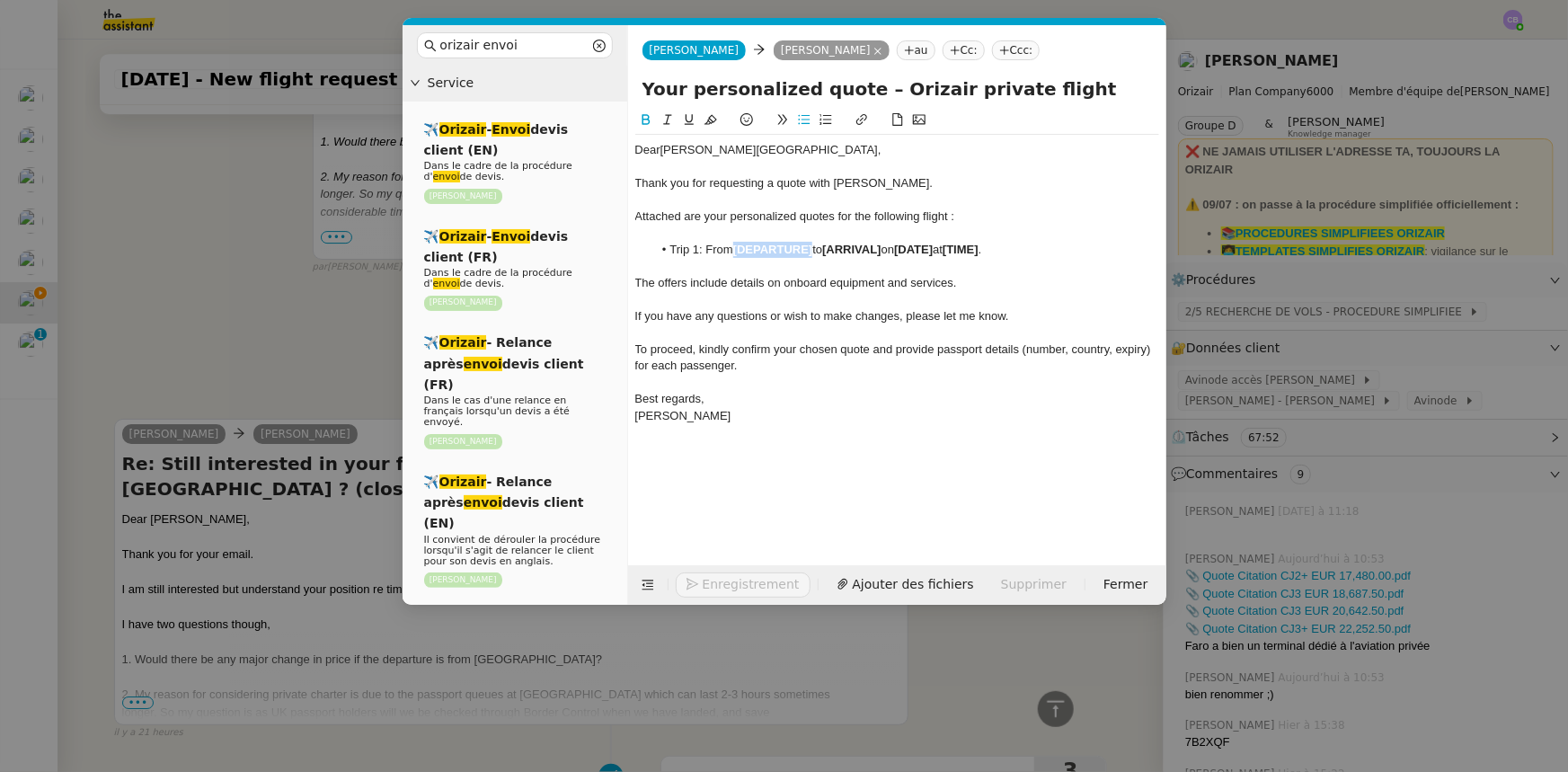
drag, startPoint x: 816, startPoint y: 250, endPoint x: 737, endPoint y: 246, distance: 79.1
click at [737, 246] on li "Trip 1: From [DEPARTURE] to [ARRIVAL] on [DATE] at [TIME] ." at bounding box center [906, 250] width 507 height 16
drag, startPoint x: 836, startPoint y: 249, endPoint x: 779, endPoint y: 249, distance: 57.0
click at [779, 249] on li "Trip 1: From [GEOGRAPHIC_DATA] to [ARRIVAL] on [DATE] at [TIME] ." at bounding box center [906, 250] width 507 height 16
drag, startPoint x: 862, startPoint y: 249, endPoint x: 824, endPoint y: 251, distance: 38.1
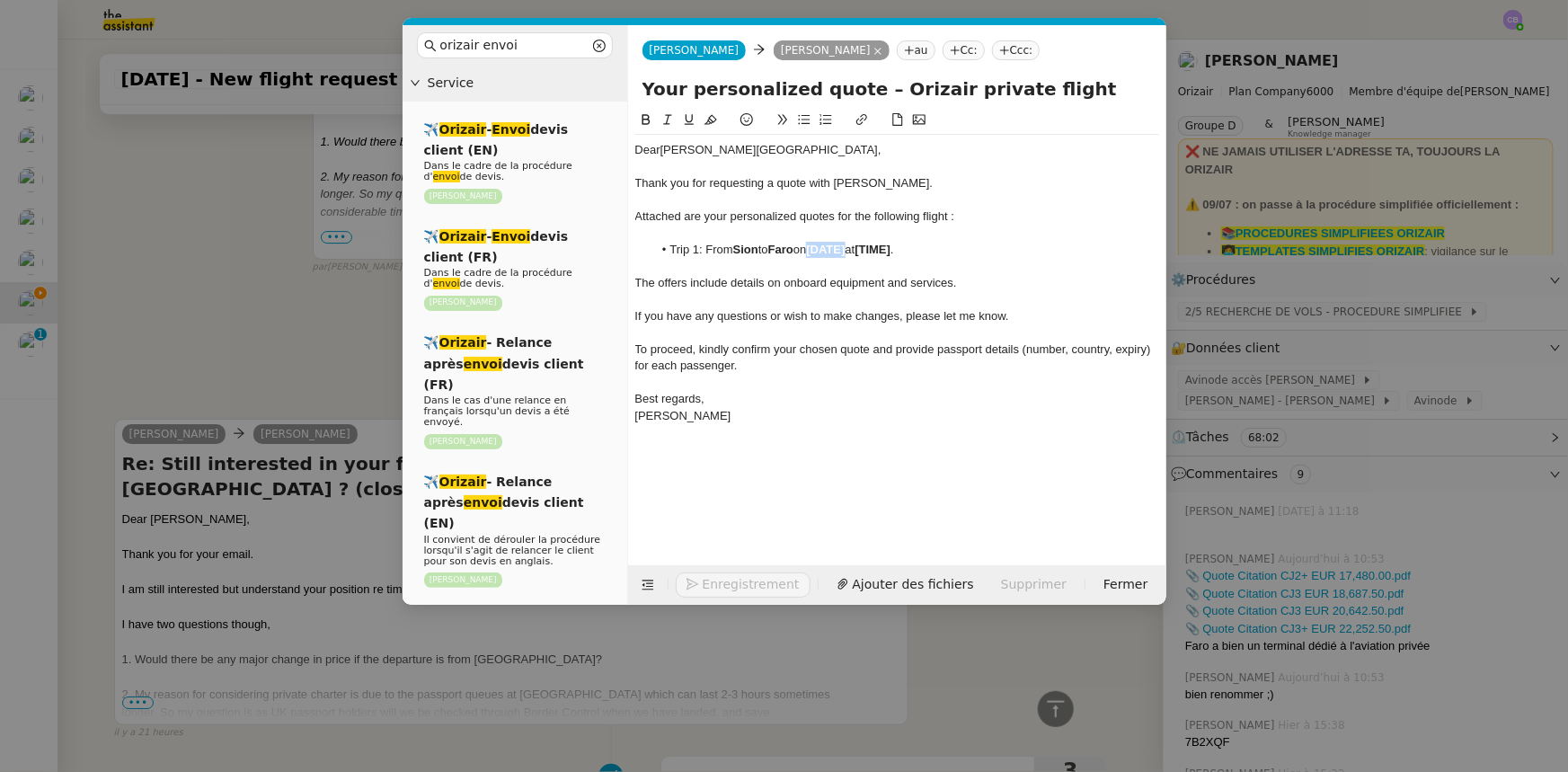
click at [824, 251] on li "Trip 1: From [GEOGRAPHIC_DATA] to [GEOGRAPHIC_DATA] on [DATE] at [TIME] ." at bounding box center [906, 250] width 507 height 16
drag, startPoint x: 980, startPoint y: 250, endPoint x: 943, endPoint y: 249, distance: 37.0
click at [943, 249] on li "Trip 1: From [GEOGRAPHIC_DATA] to [GEOGRAPHIC_DATA] on [DATE] 11:13." at bounding box center [906, 250] width 507 height 16
click at [645, 118] on icon at bounding box center [646, 120] width 13 height 13
click at [638, 584] on icon at bounding box center [648, 585] width 24 height 13
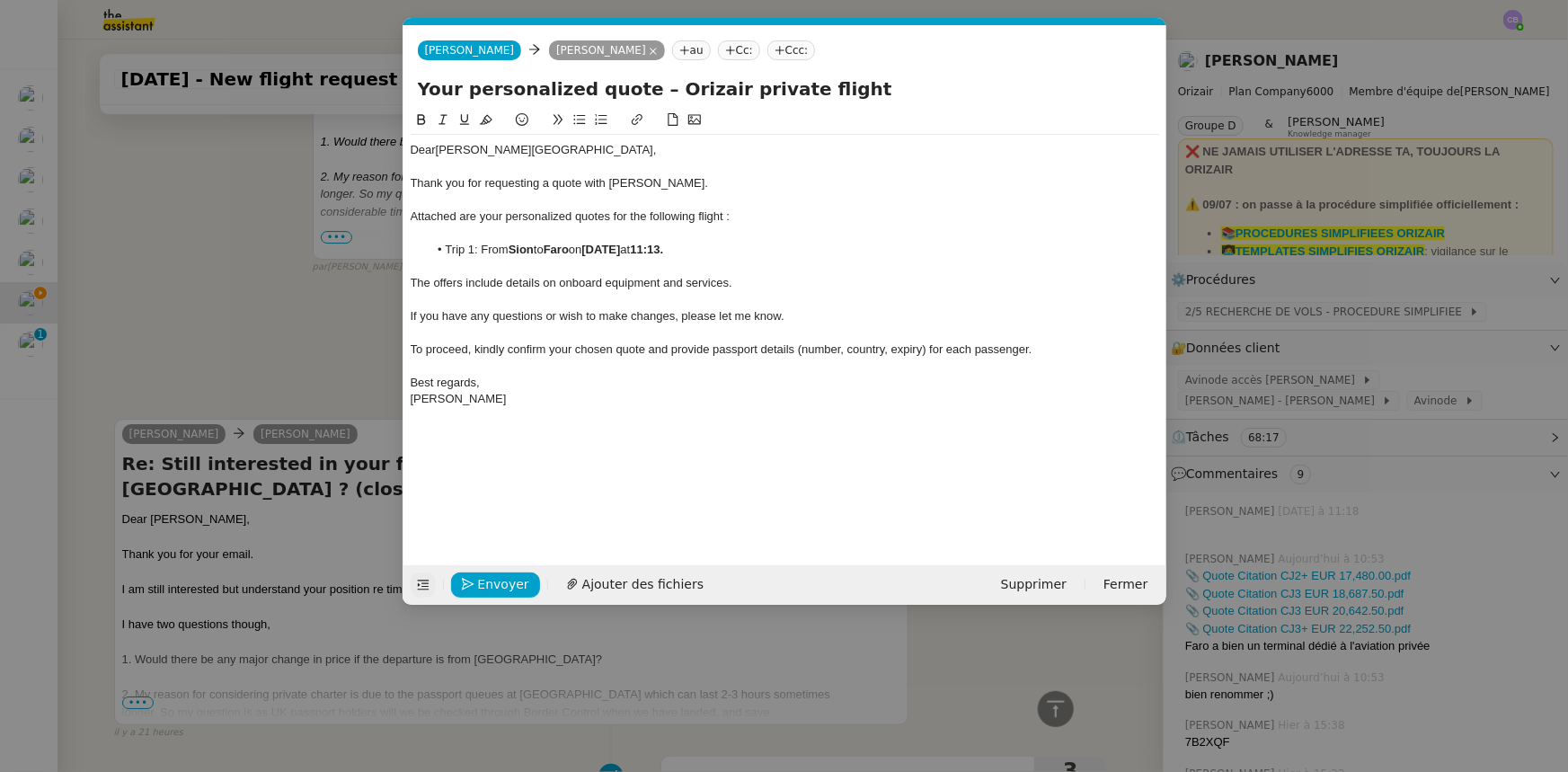
click at [772, 439] on div "Dear [PERSON_NAME] , Thank you for requesting a quote with [PERSON_NAME]. Attac…" at bounding box center [784, 323] width 748 height 428
click at [343, 317] on nz-modal-container "orizair envoi Service ✈️ Orizair - Envoi devis client (EN) Dans le cadre de la …" at bounding box center [784, 386] width 1568 height 772
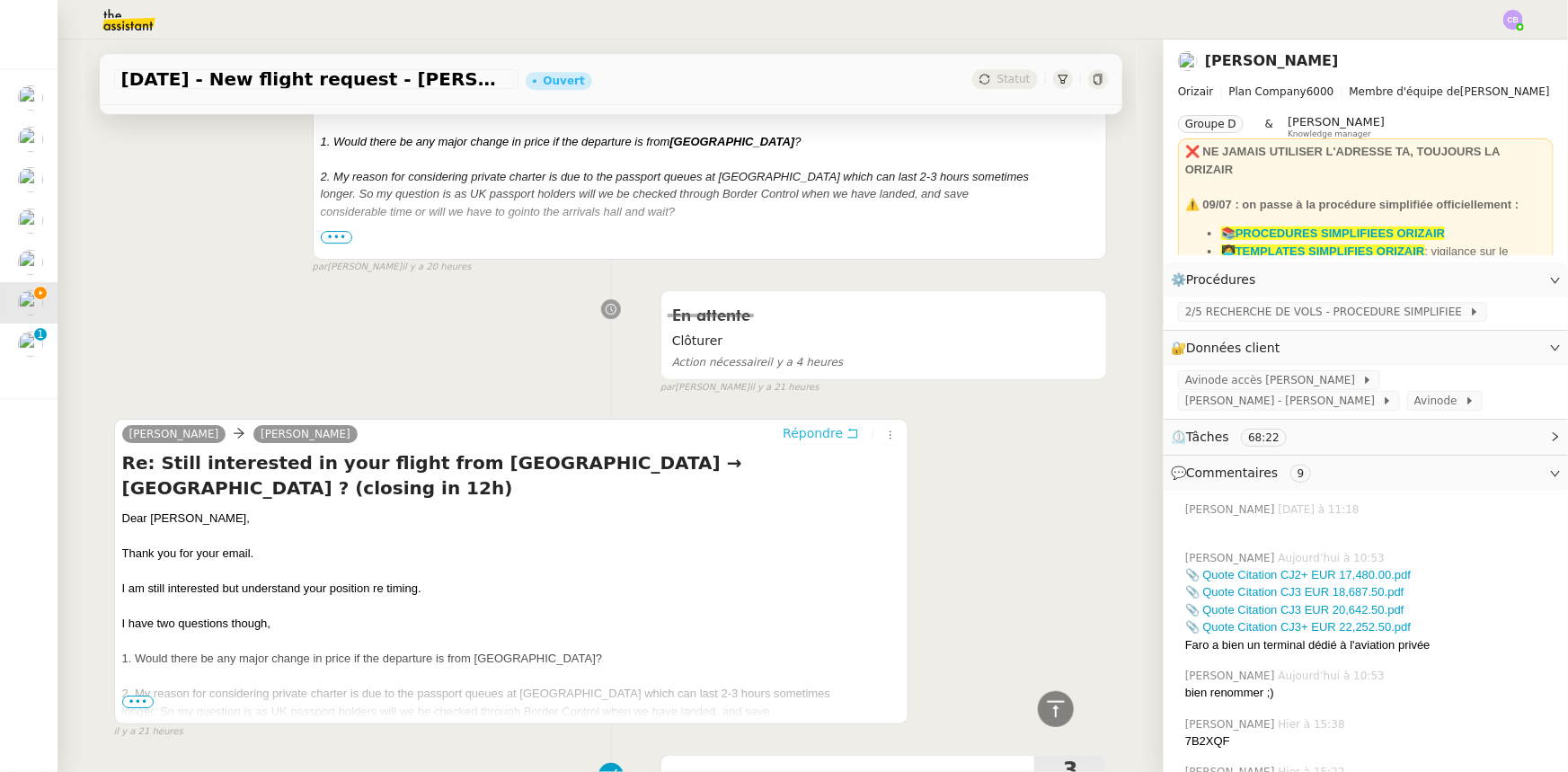
scroll to position [2903, 0]
click at [1045, 710] on icon at bounding box center [1056, 709] width 22 height 22
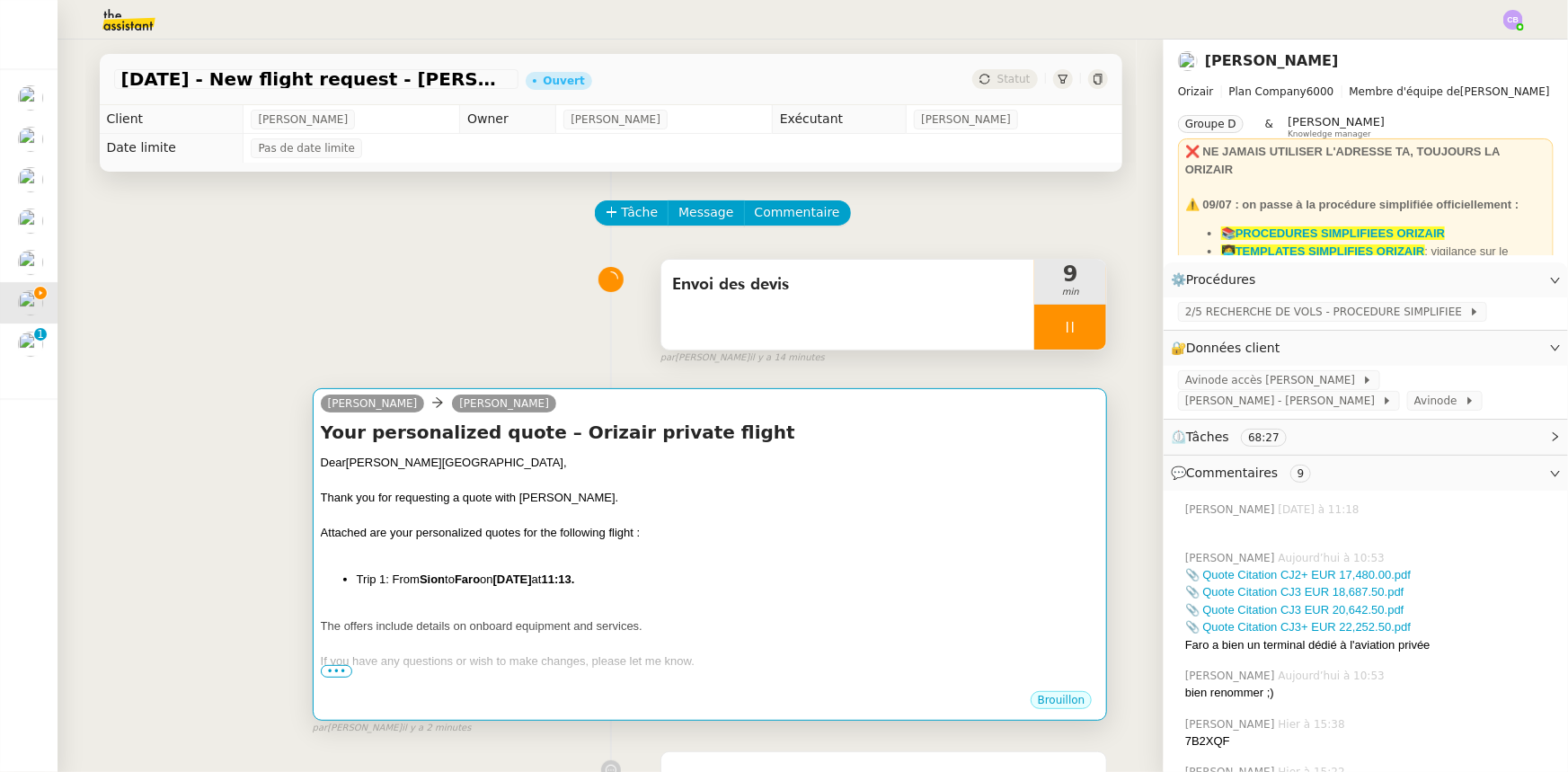
scroll to position [0, 0]
click at [764, 564] on div "Dear [PERSON_NAME] , Thank you for requesting a quote with [PERSON_NAME]. Attac…" at bounding box center [710, 606] width 779 height 303
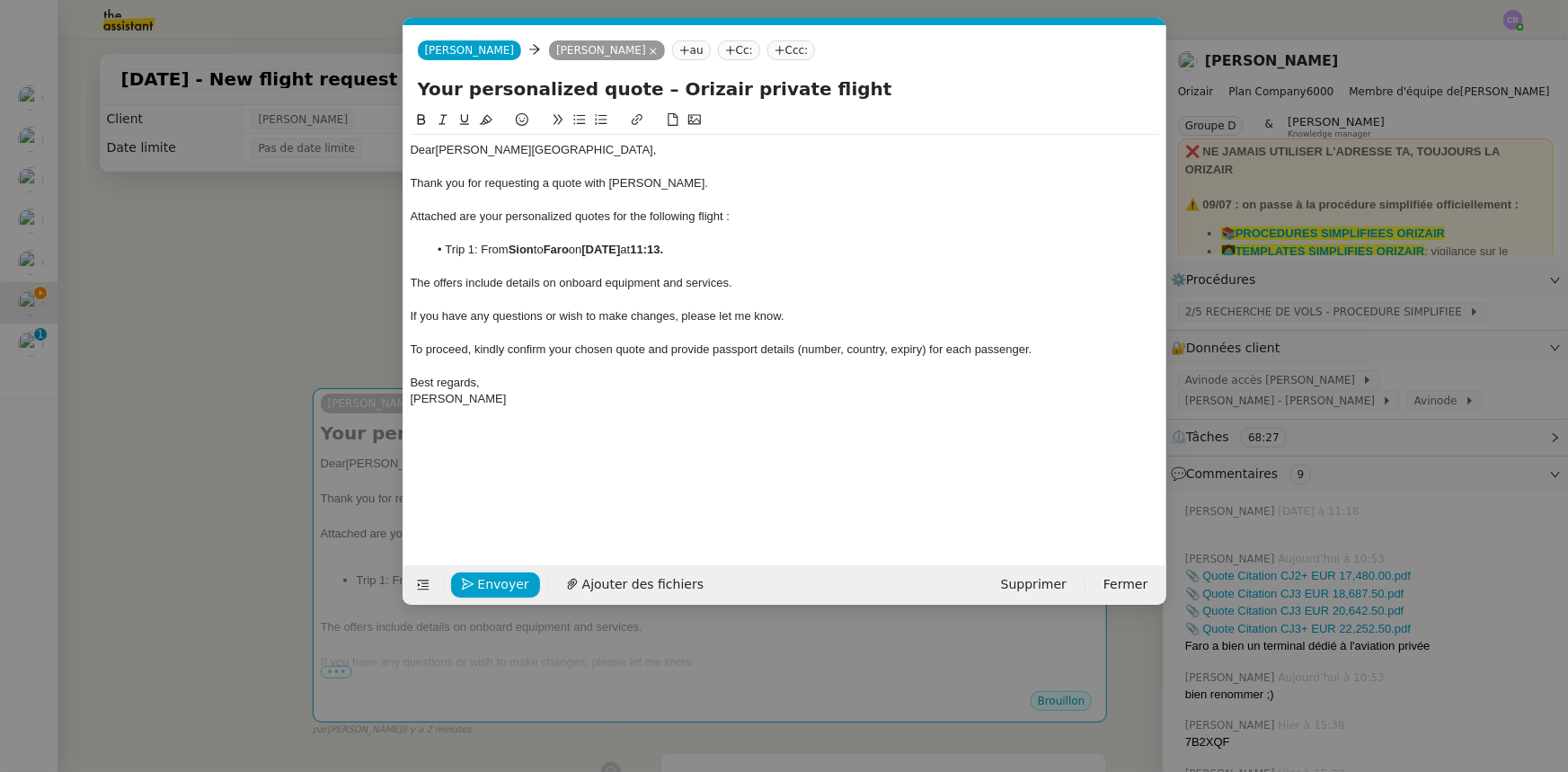
scroll to position [0, 105]
click at [534, 249] on strong "Sion" at bounding box center [522, 249] width 26 height 14
click at [620, 251] on li "Trip 1: From [GEOGRAPHIC_DATA] to [GEOGRAPHIC_DATA] on [DATE] 11:13." at bounding box center [793, 250] width 732 height 16
click at [666, 585] on span "Ajouter des fichiers" at bounding box center [642, 585] width 122 height 21
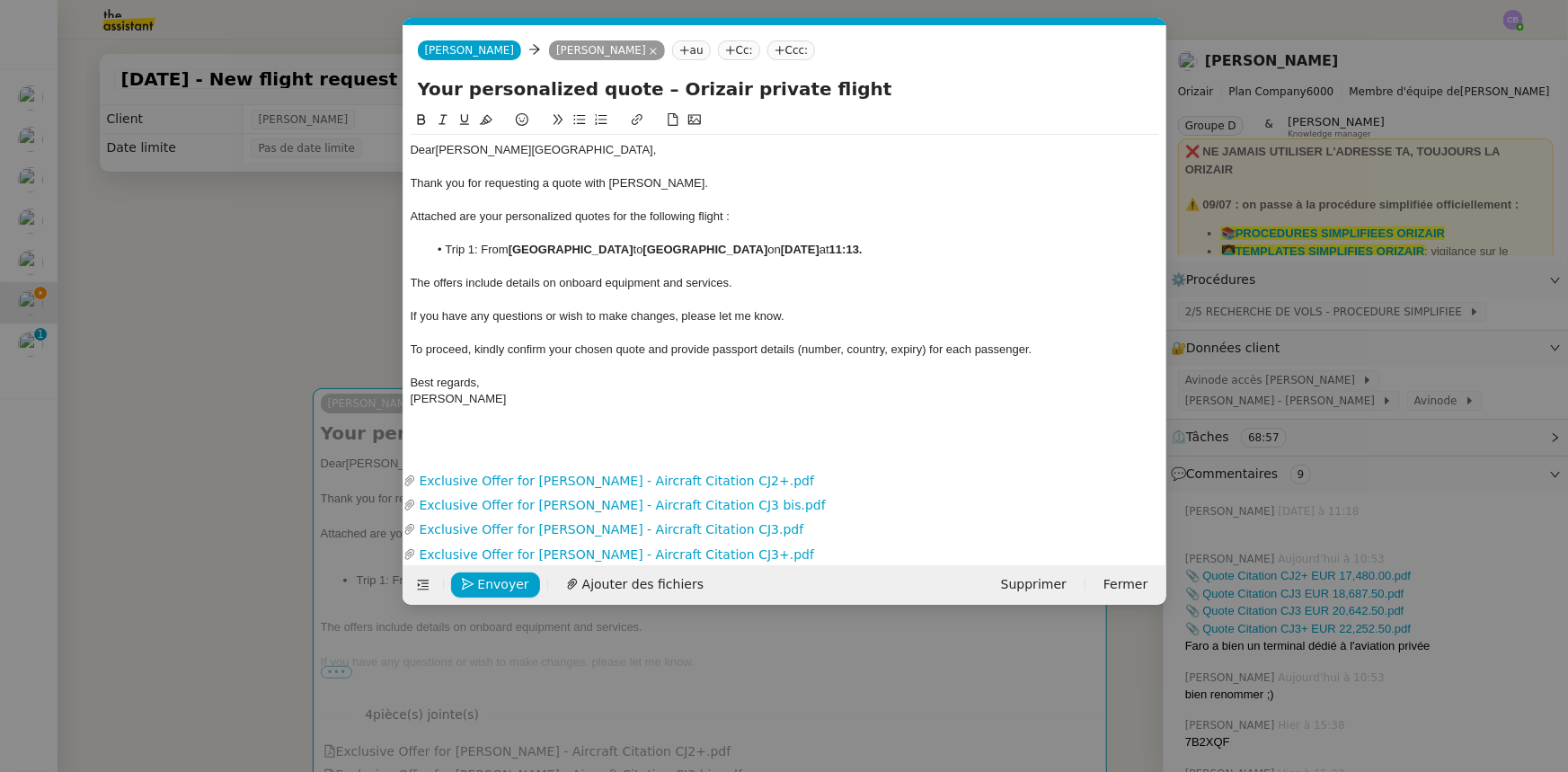
click at [345, 323] on nz-modal-container "orizair envoi Service ✈️ Orizair - Envoi devis client (EN) Dans le cadre de la …" at bounding box center [784, 386] width 1568 height 772
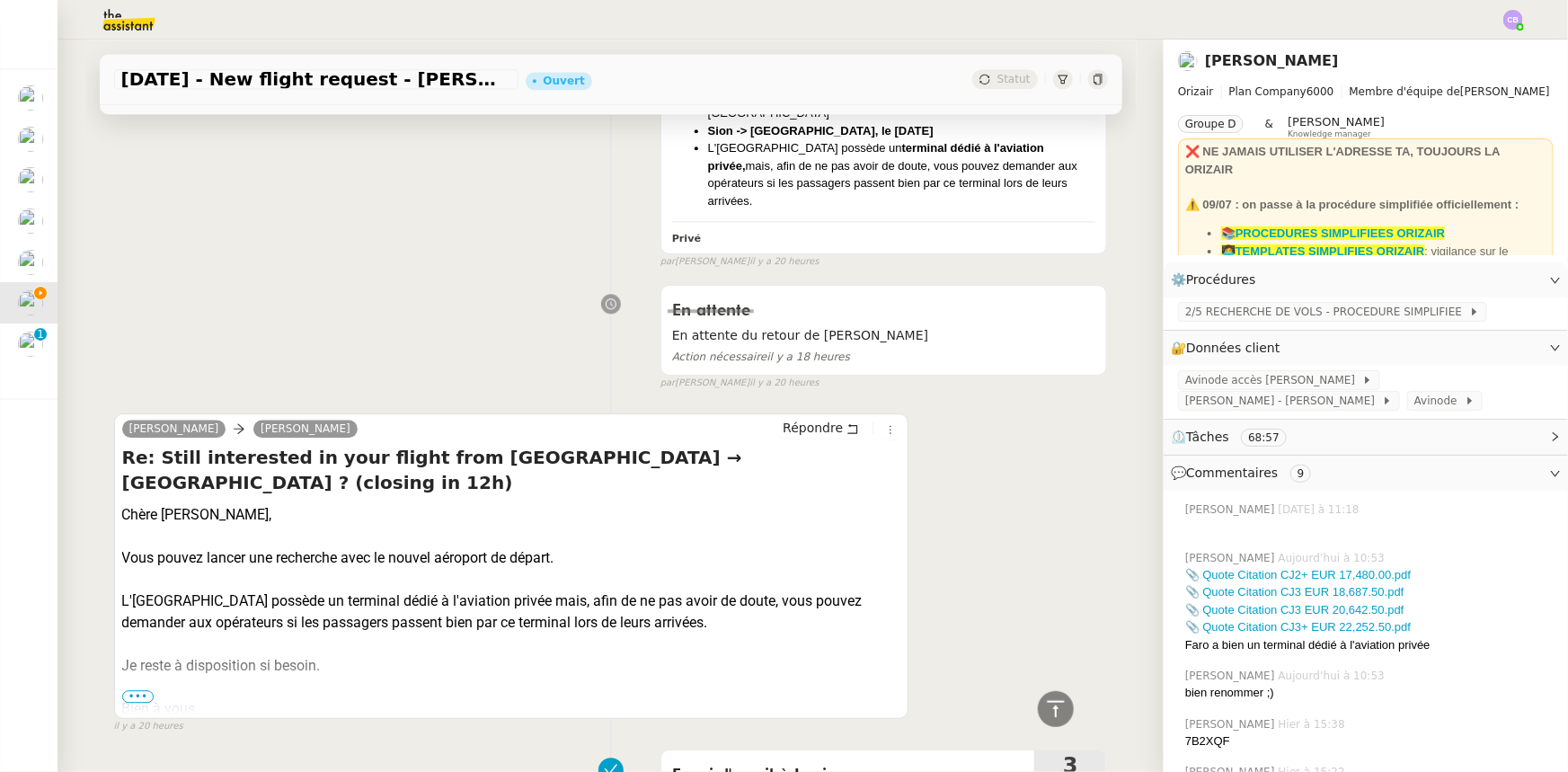
scroll to position [2205, 0]
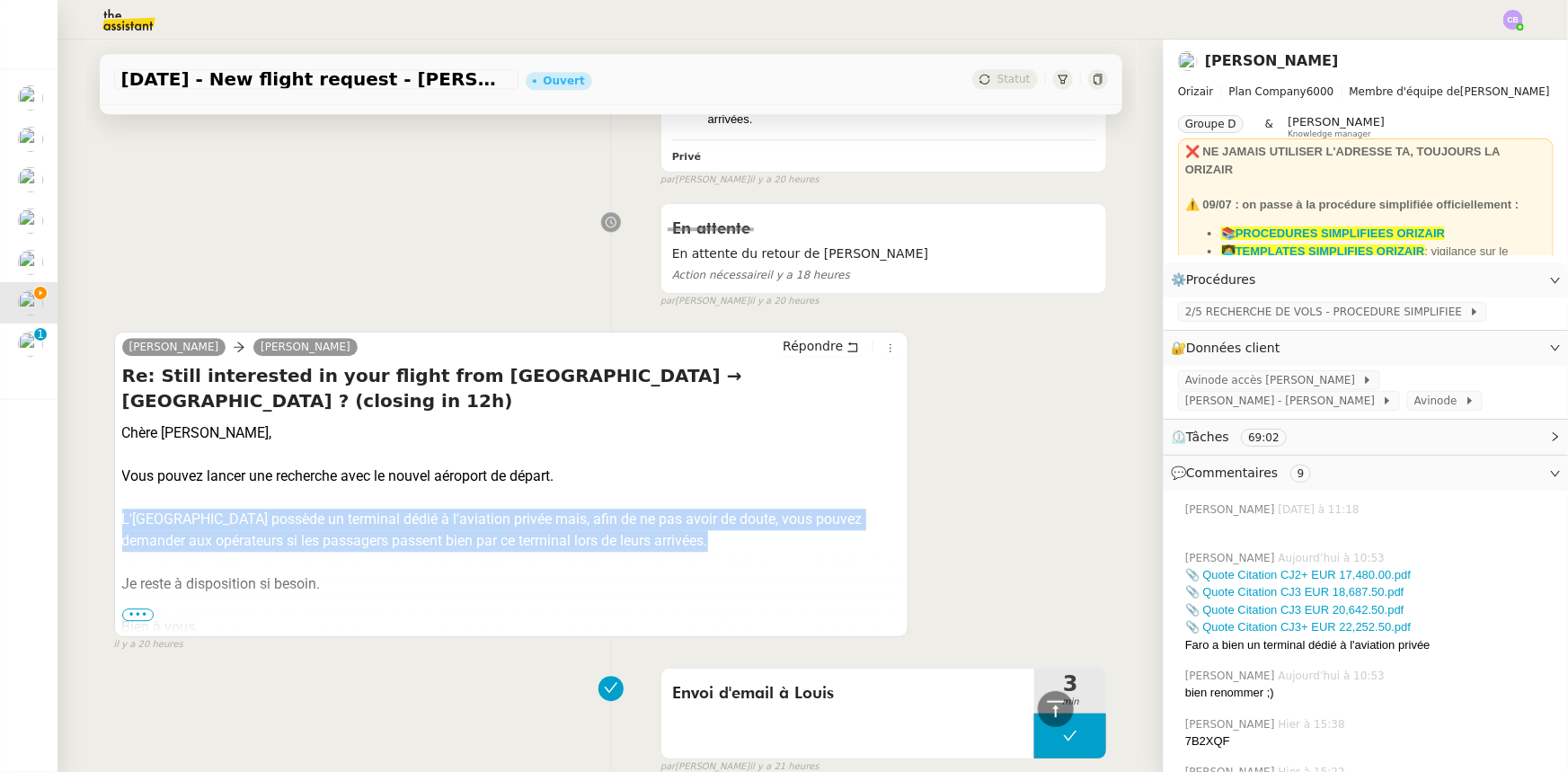
drag, startPoint x: 720, startPoint y: 482, endPoint x: 107, endPoint y: 458, distance: 613.5
click at [114, 458] on div "[PERSON_NAME] [PERSON_NAME] Répondre Re: Still interested in your flight from […" at bounding box center [512, 484] width 795 height 305
copy div "L'[GEOGRAPHIC_DATA] possède un terminal dédié à l'aviation privée mais, afin de…"
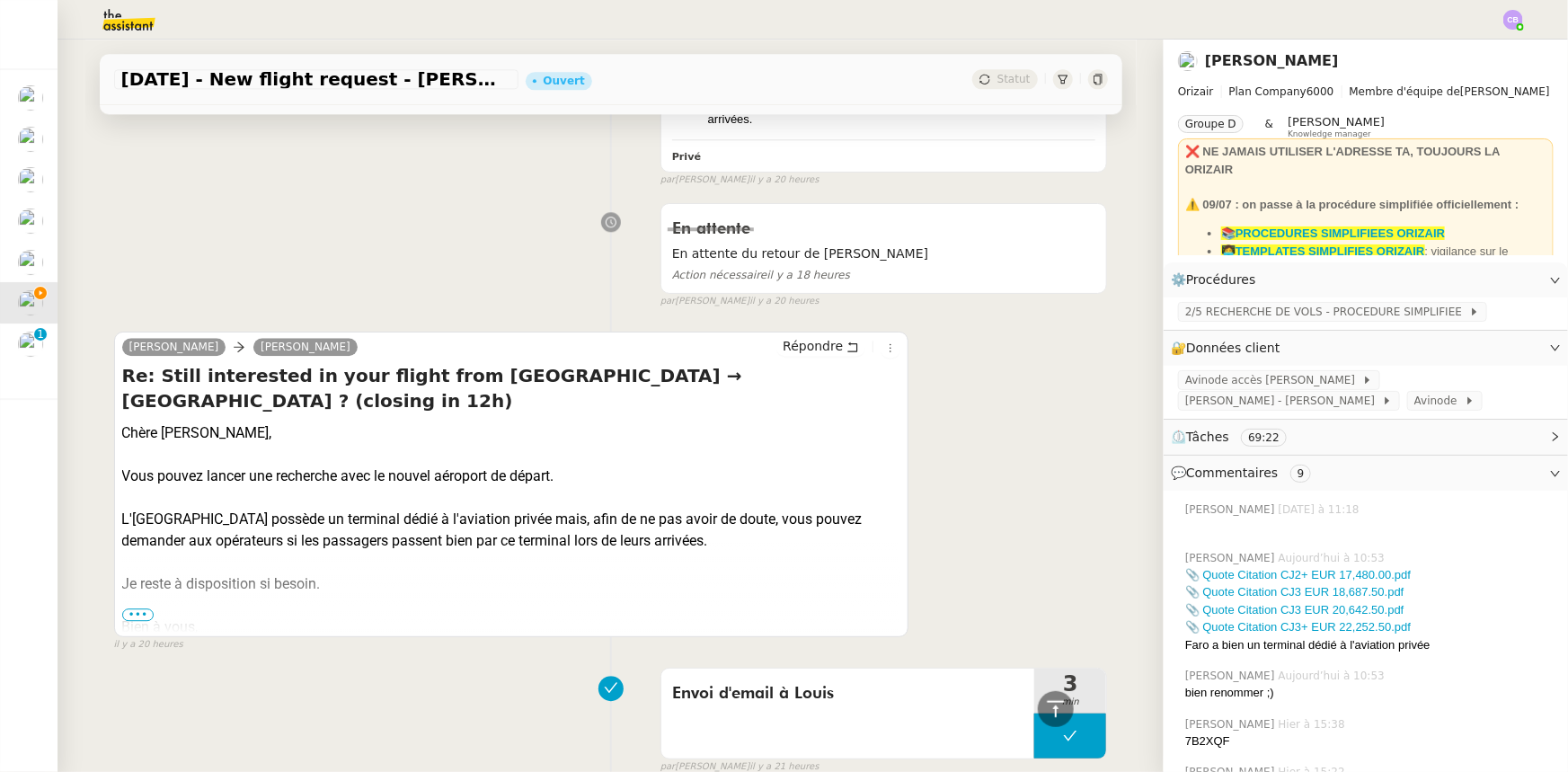
click at [377, 251] on div "En attente En attente du retour de [PERSON_NAME] Action nécessaire il y a 18 he…" at bounding box center [611, 251] width 994 height 113
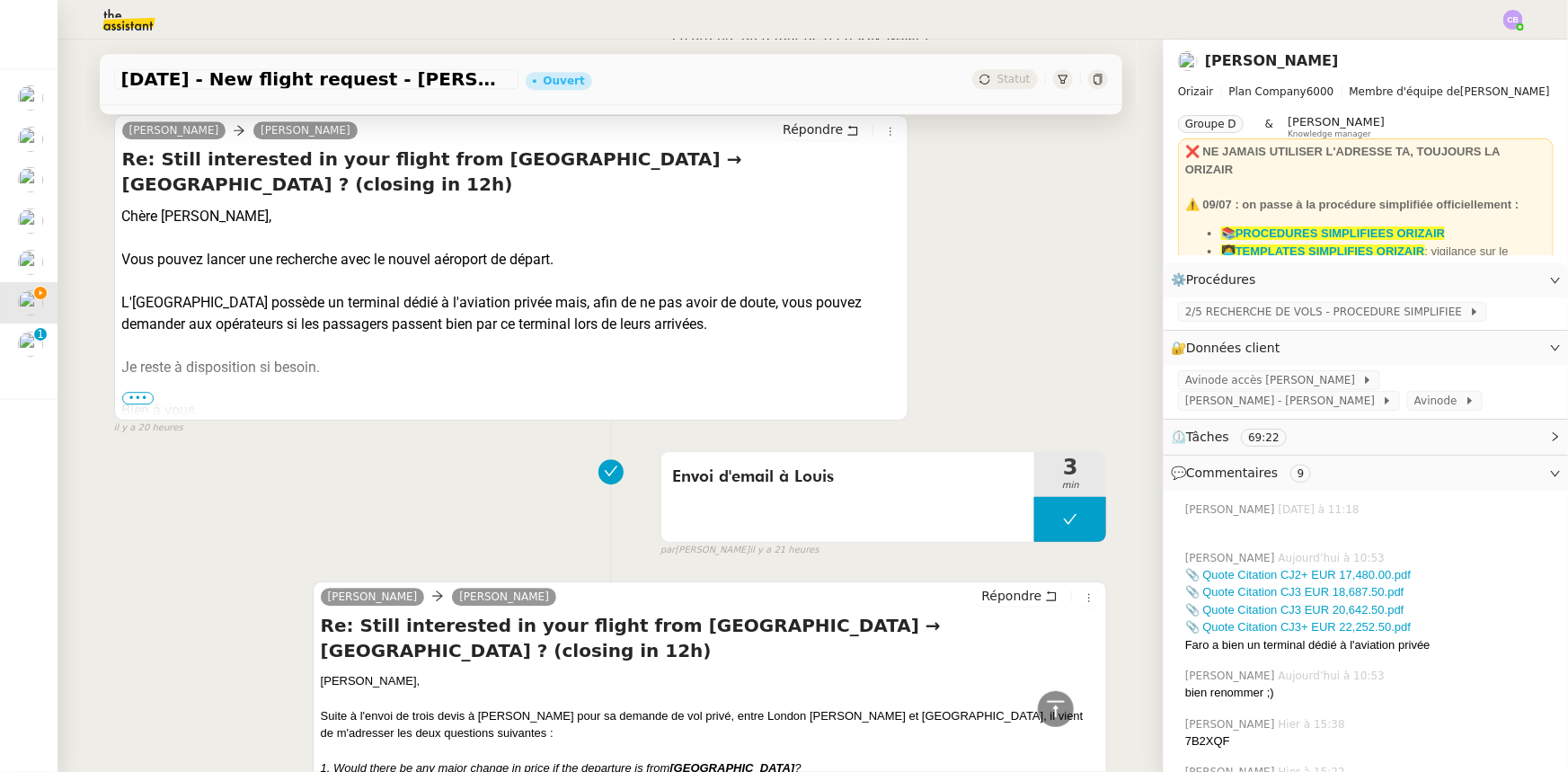
scroll to position [2776, 0]
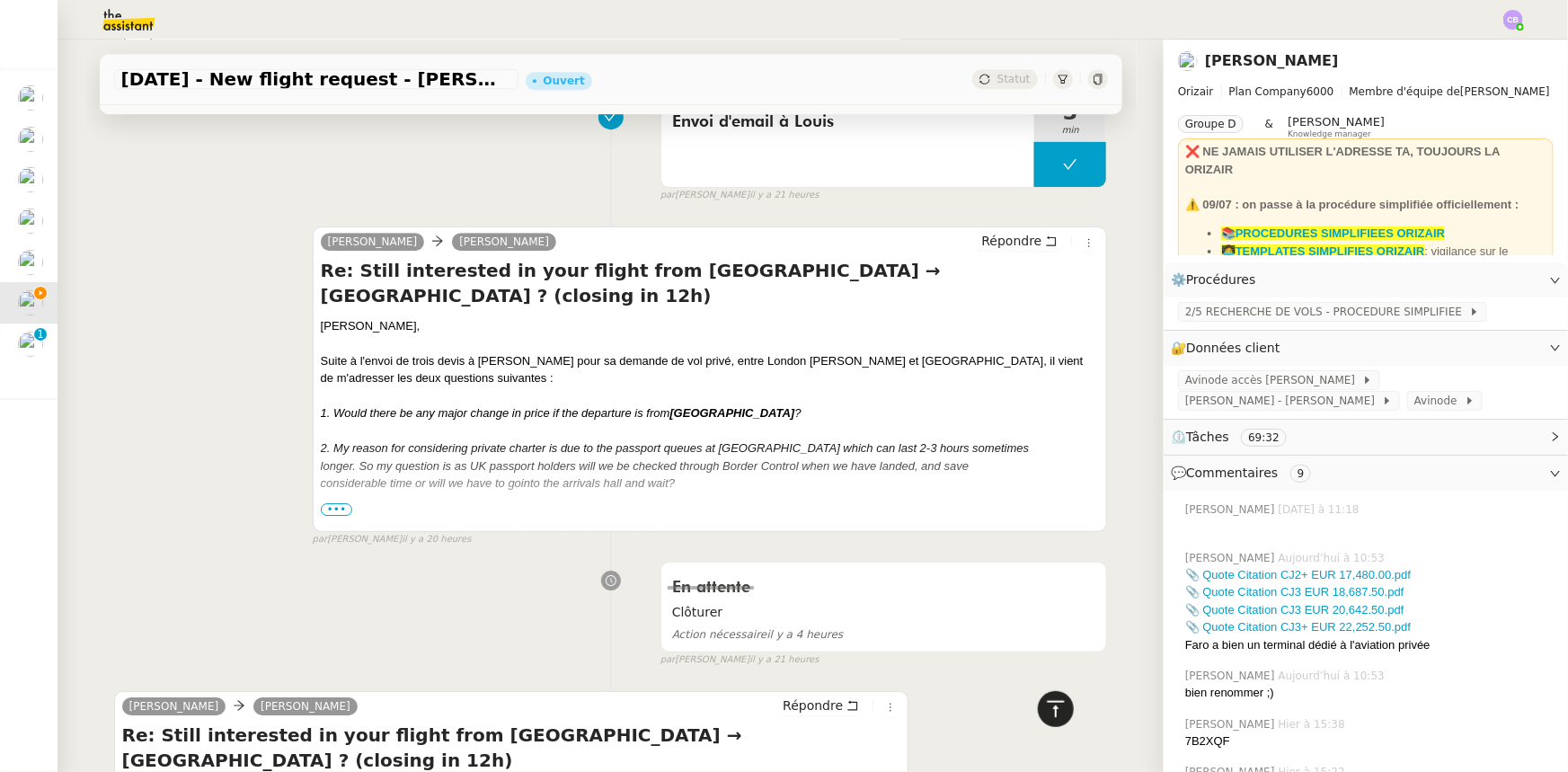
click at [1050, 712] on icon at bounding box center [1056, 709] width 22 height 22
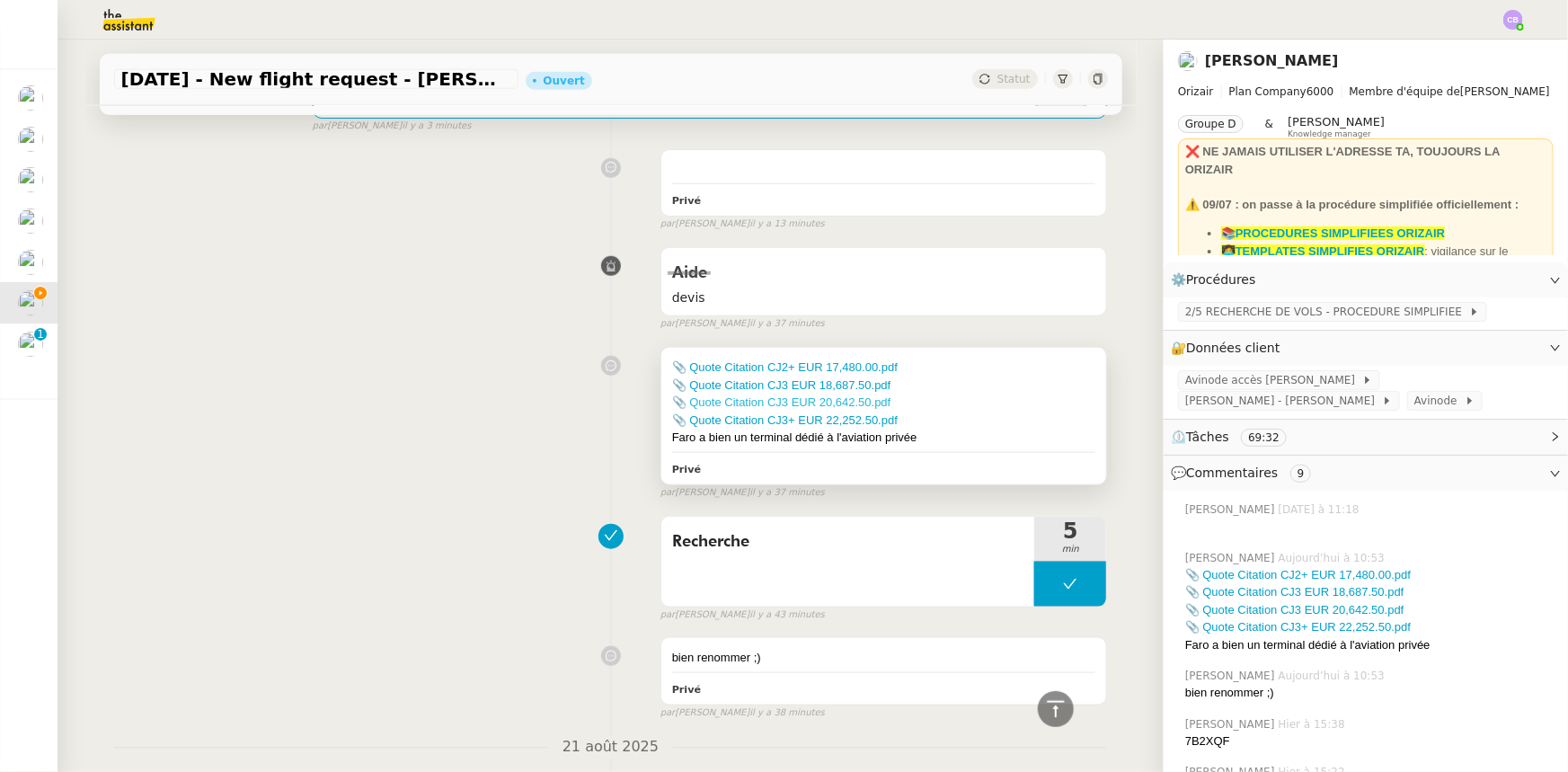
scroll to position [0, 0]
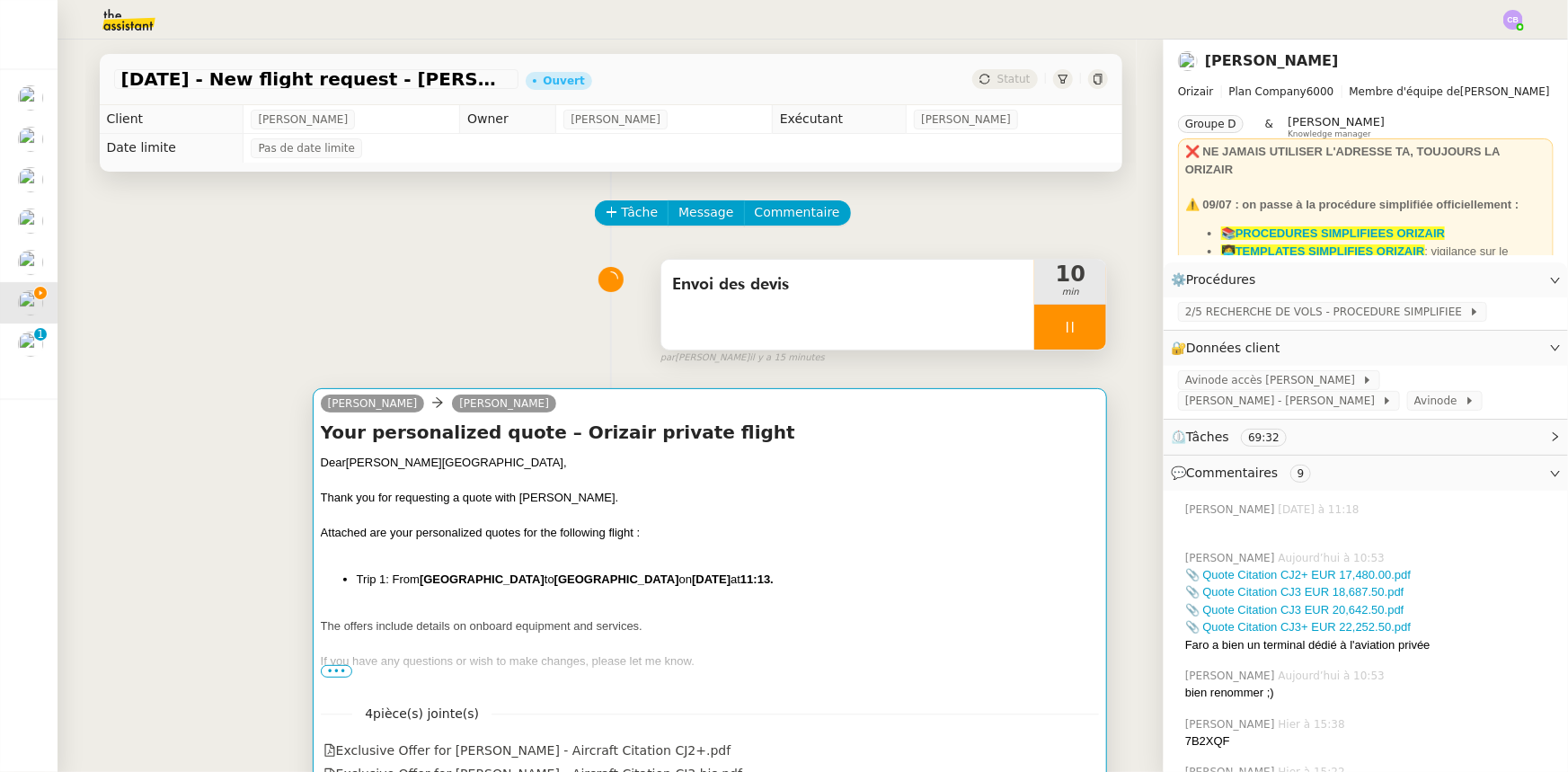
click at [661, 545] on div at bounding box center [710, 551] width 779 height 18
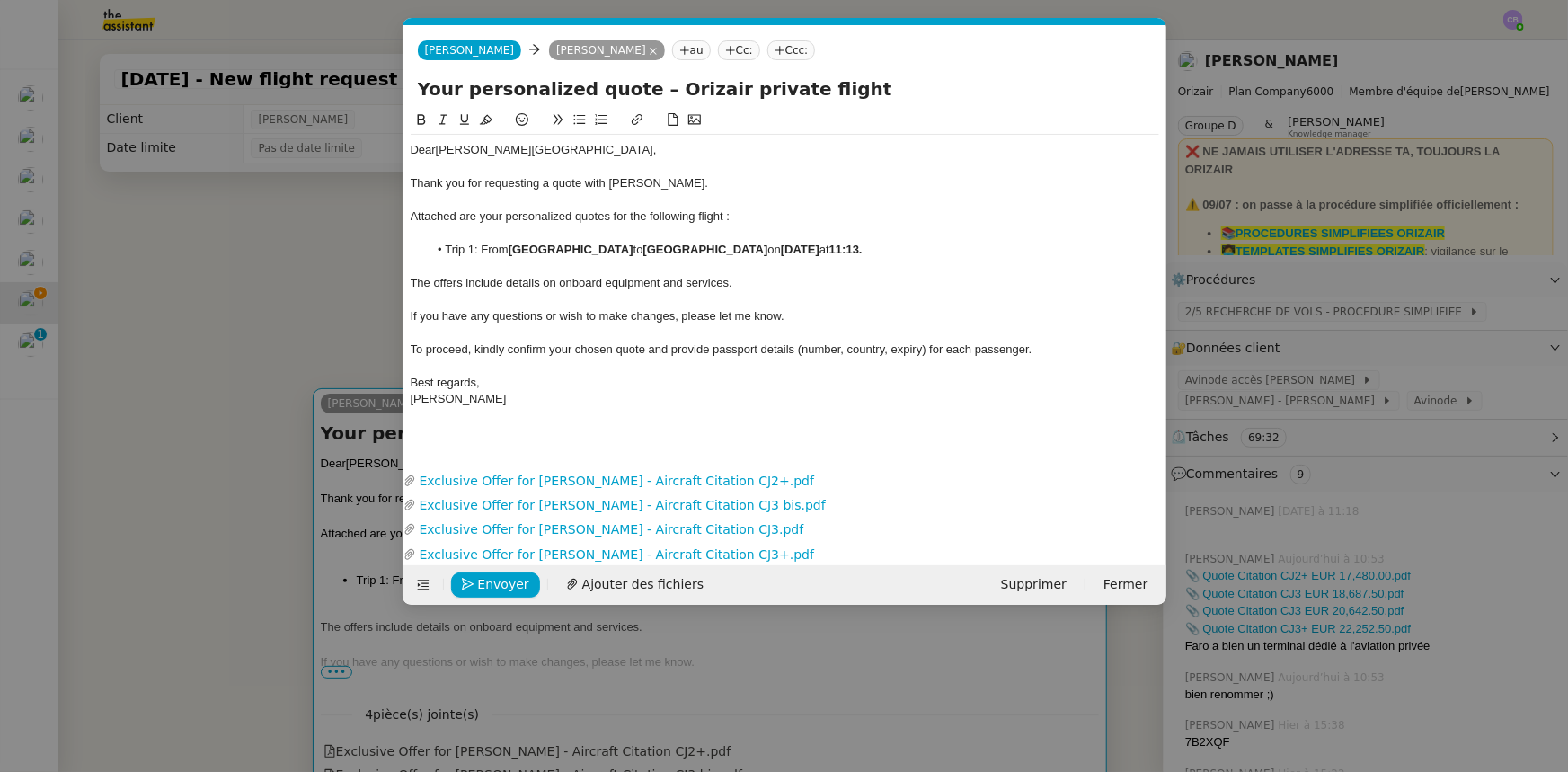
scroll to position [0, 105]
click at [749, 288] on div "The offers include details on onboard equipment and services." at bounding box center [784, 283] width 748 height 16
click at [880, 250] on li "Trip 1: From [GEOGRAPHIC_DATA] to [GEOGRAPHIC_DATA] on [DATE] 11:13." at bounding box center [793, 250] width 732 height 16
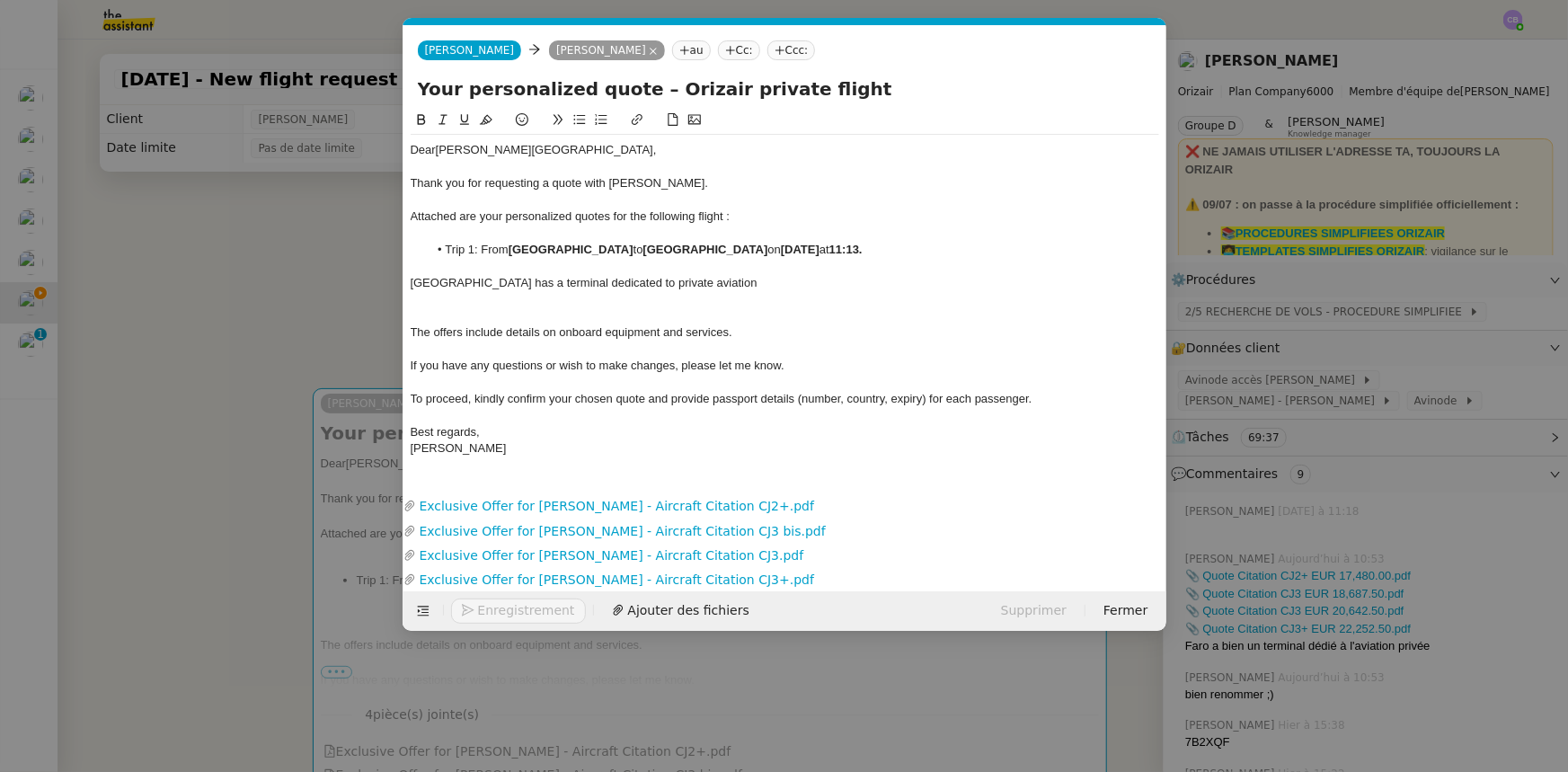
scroll to position [0, 0]
click at [700, 284] on div "[GEOGRAPHIC_DATA] has a terminal dedicated to private aviation" at bounding box center [784, 283] width 748 height 16
click at [275, 288] on nz-modal-container "orizair envoi Service ✈️ Orizair - Envoi devis client (EN) Dans le cadre de la …" at bounding box center [784, 386] width 1568 height 772
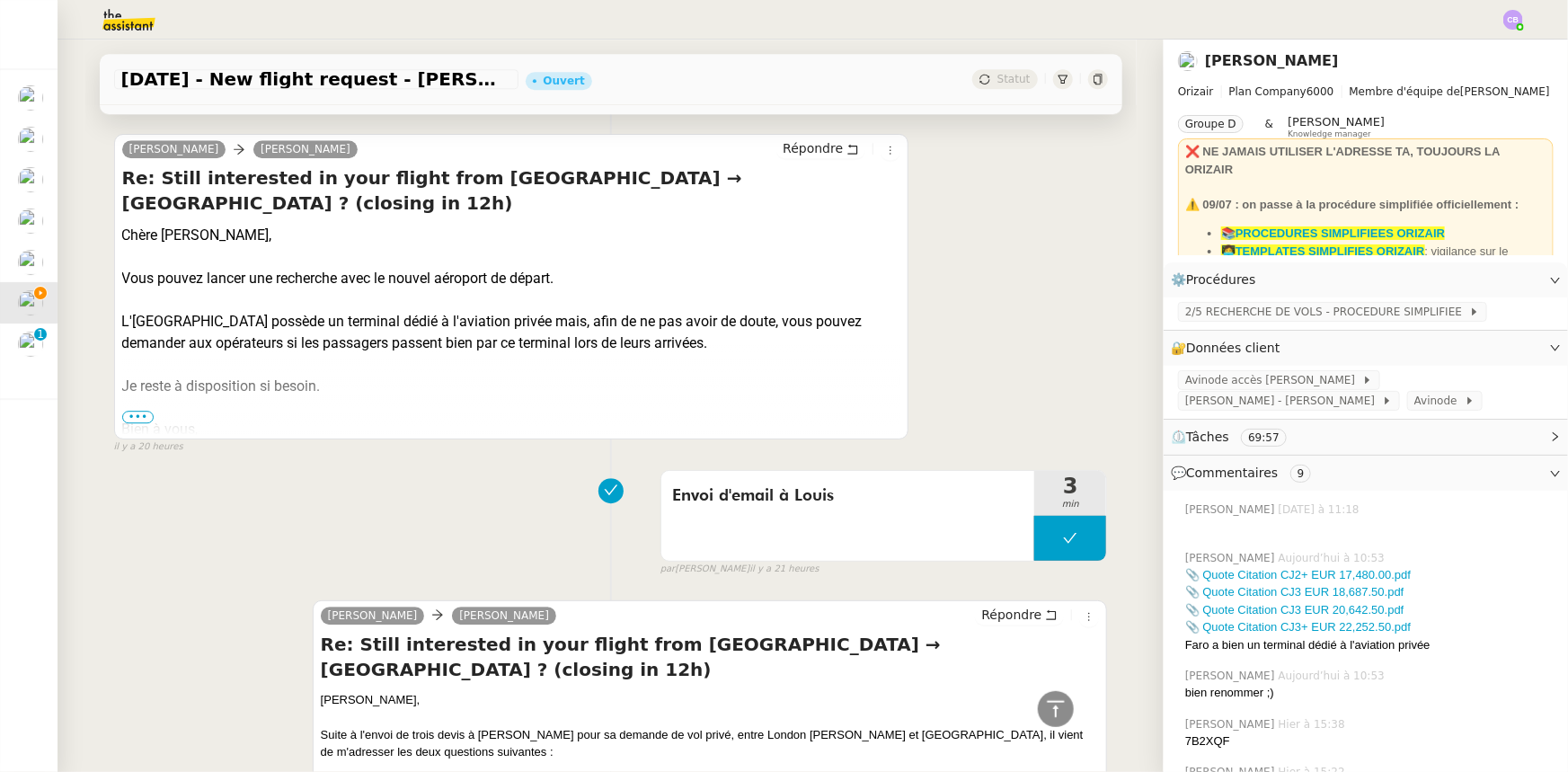
scroll to position [2614, 0]
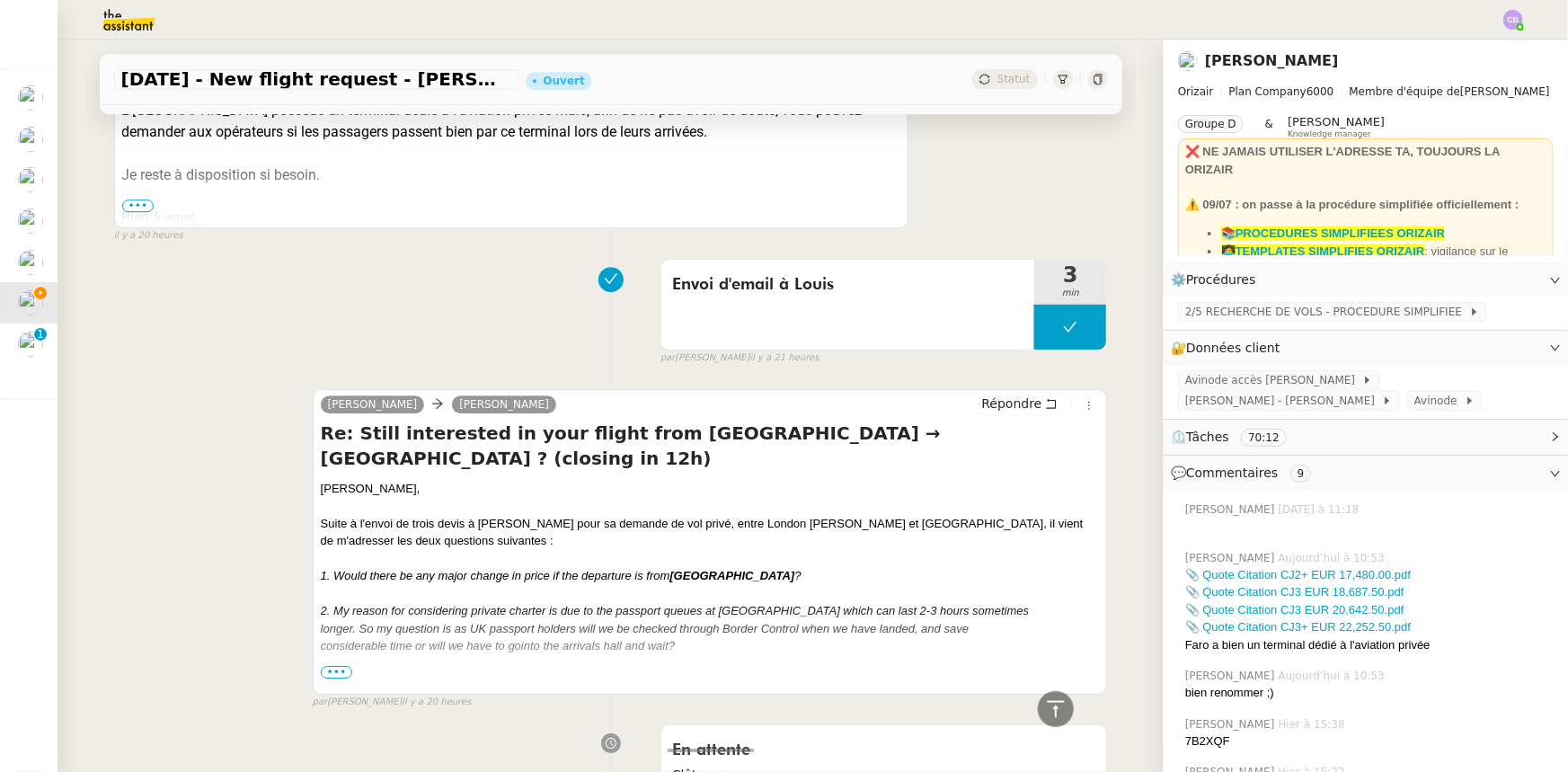
click at [404, 639] on em "considerable time or will we have to gointo the arrivals hall and wait?" at bounding box center [498, 645] width 355 height 14
click at [1054, 710] on icon at bounding box center [1056, 709] width 22 height 22
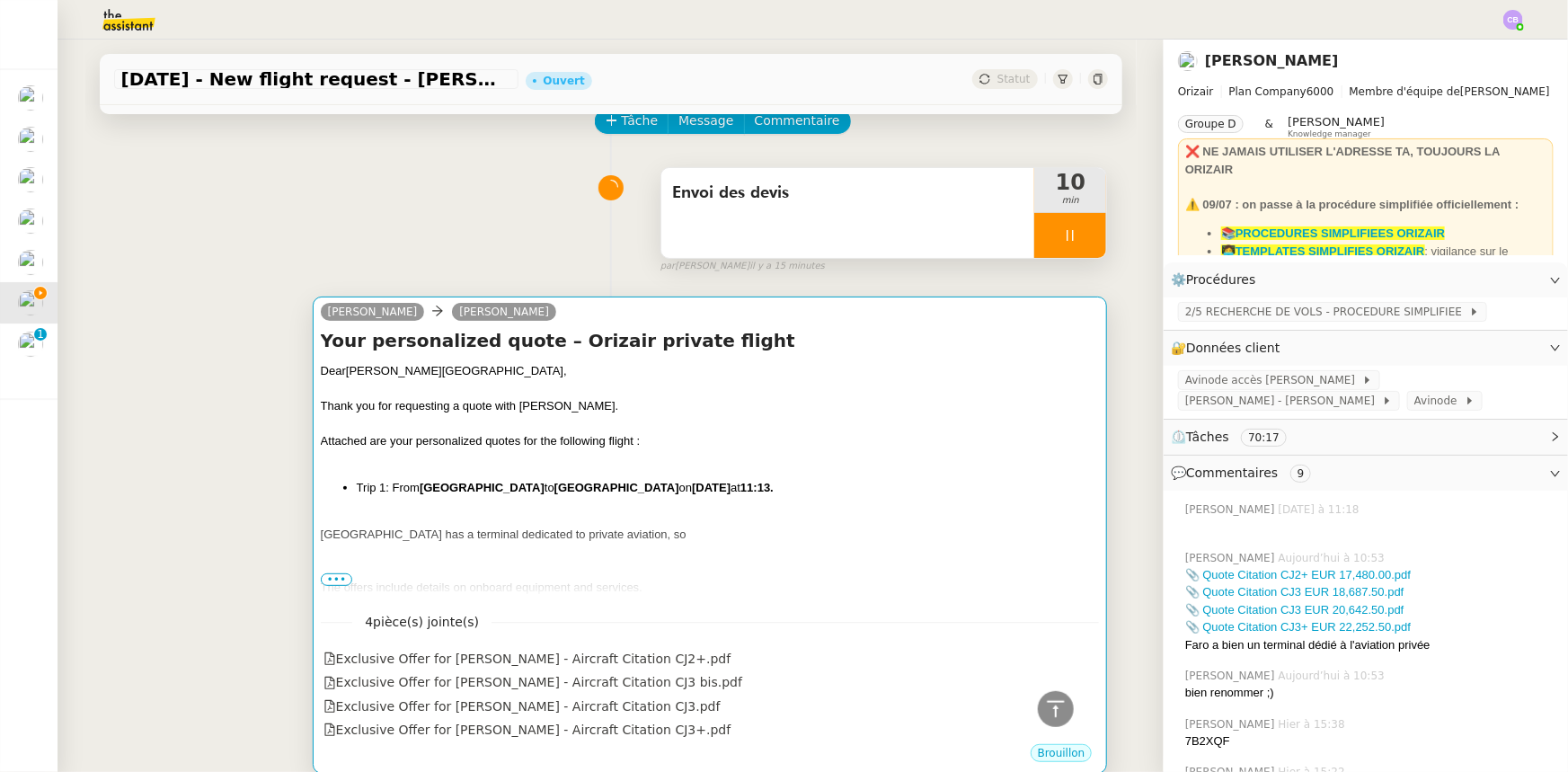
scroll to position [0, 0]
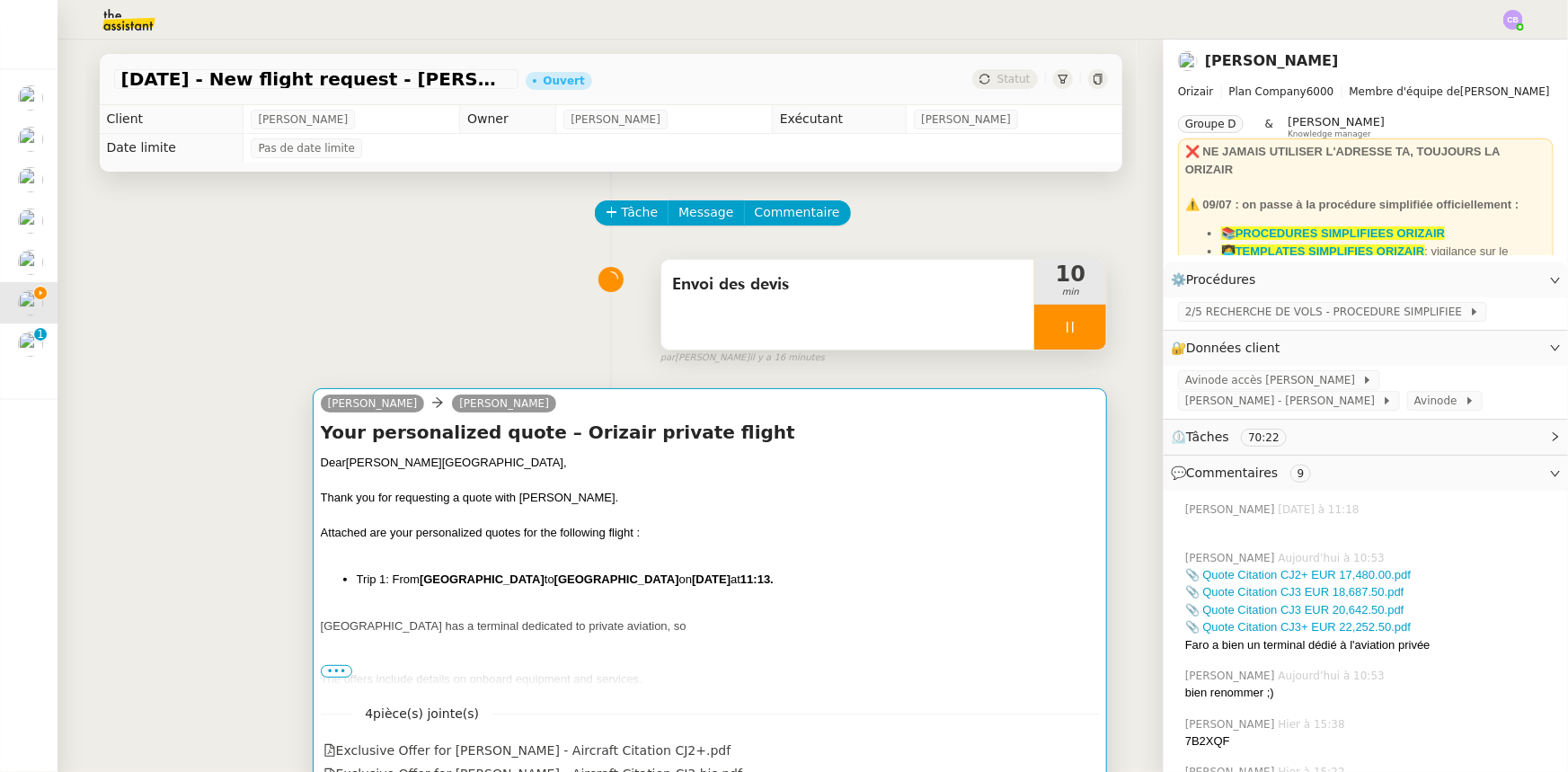
click at [739, 591] on div "Dear [PERSON_NAME] , Thank you for requesting a quote with [PERSON_NAME]. Attac…" at bounding box center [710, 632] width 779 height 356
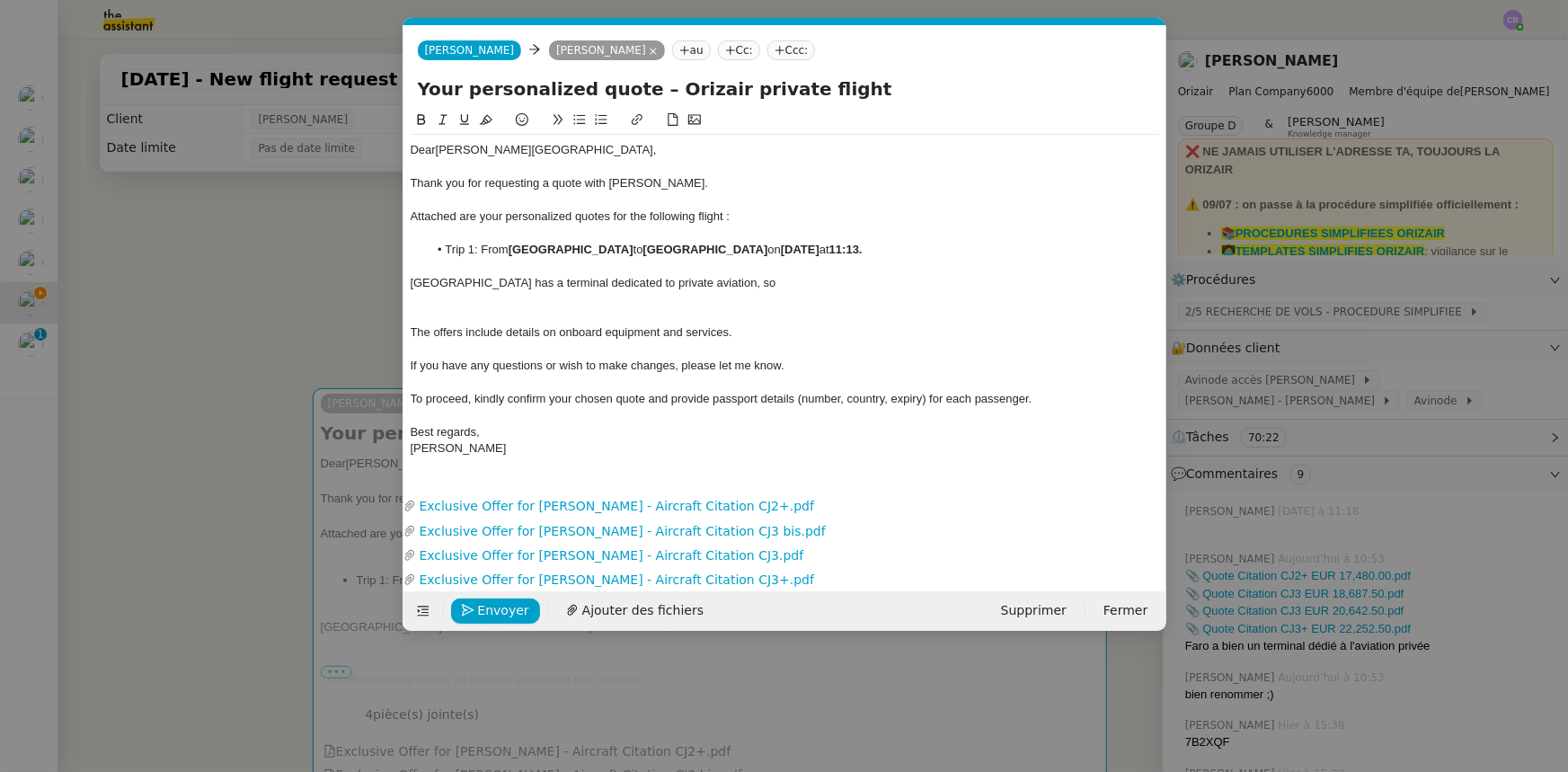
scroll to position [0, 105]
click at [747, 283] on div "[GEOGRAPHIC_DATA] has a terminal dedicated to private aviation, so" at bounding box center [784, 283] width 748 height 16
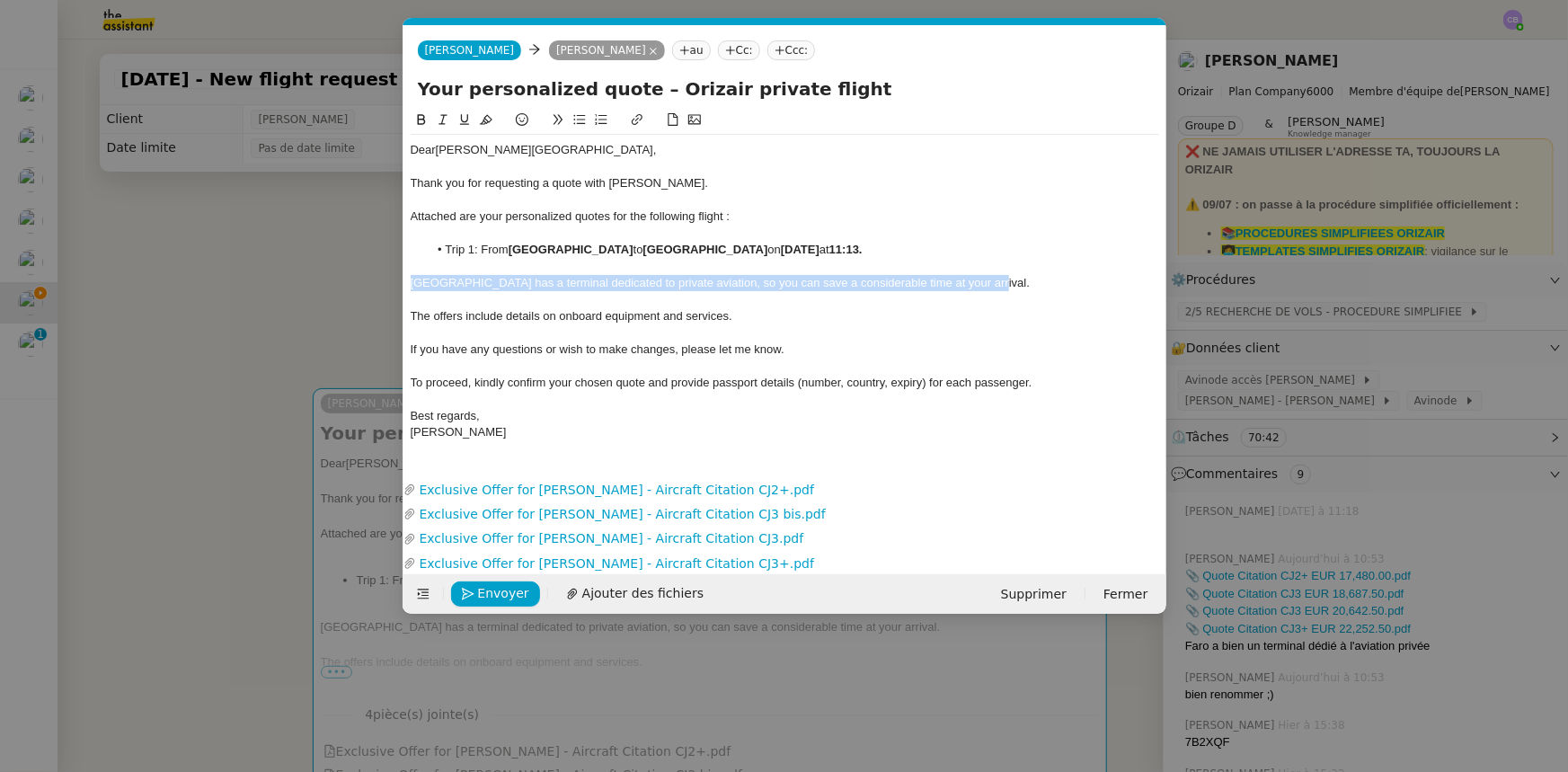
drag, startPoint x: 974, startPoint y: 280, endPoint x: 400, endPoint y: 288, distance: 574.1
click at [400, 288] on nz-modal-container "orizair envoi Service ✈️ Orizair - Envoi devis client (EN) Dans le cadre de la …" at bounding box center [784, 386] width 1568 height 772
copy div "[GEOGRAPHIC_DATA] has a terminal dedicated to private aviation, so you can save…"
click at [342, 288] on nz-modal-container "orizair envoi Service ✈️ Orizair - Envoi devis client (EN) Dans le cadre de la …" at bounding box center [784, 386] width 1568 height 772
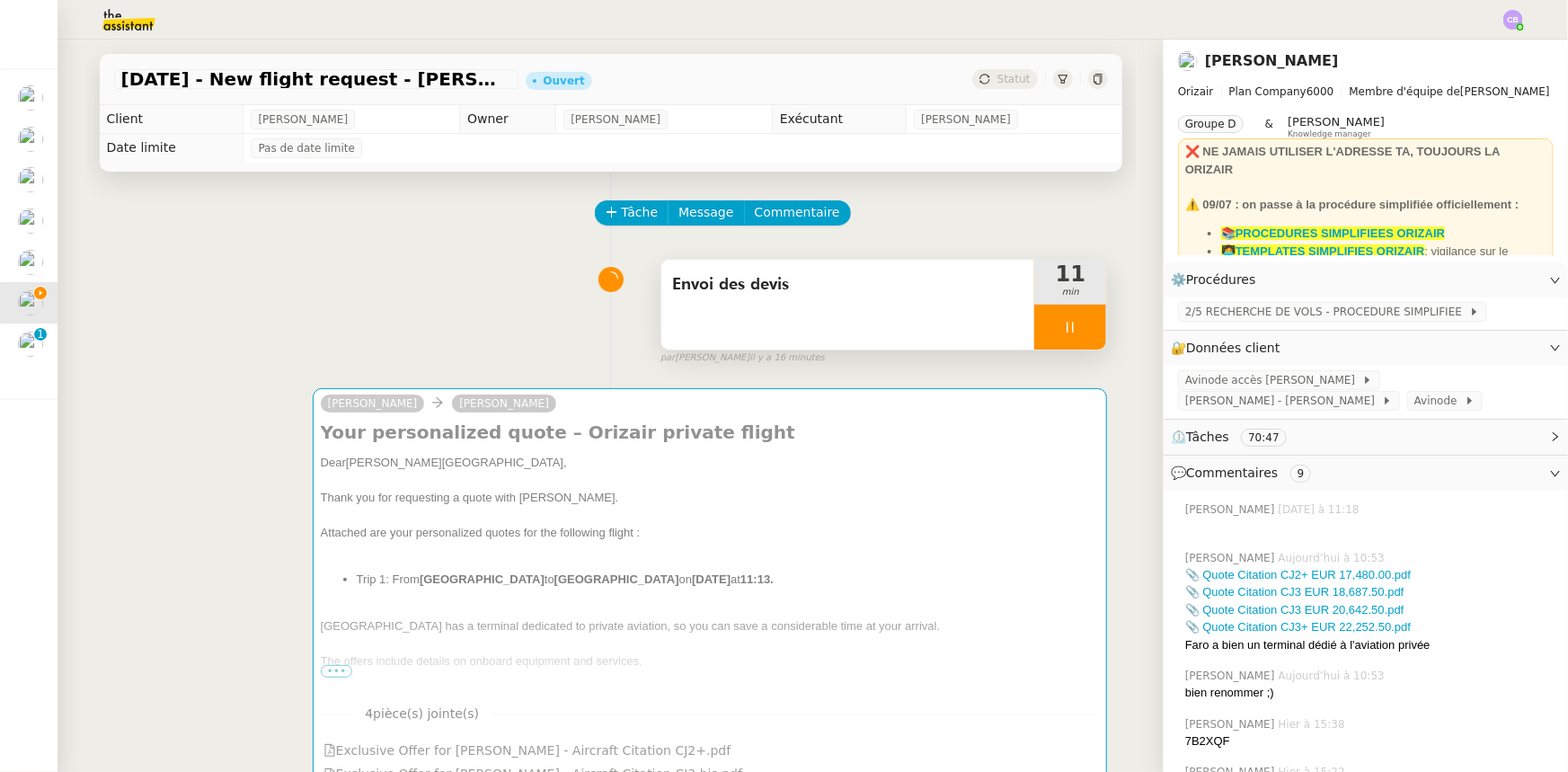
click at [1039, 326] on div at bounding box center [1070, 326] width 72 height 45
click at [1034, 332] on div at bounding box center [1052, 326] width 36 height 45
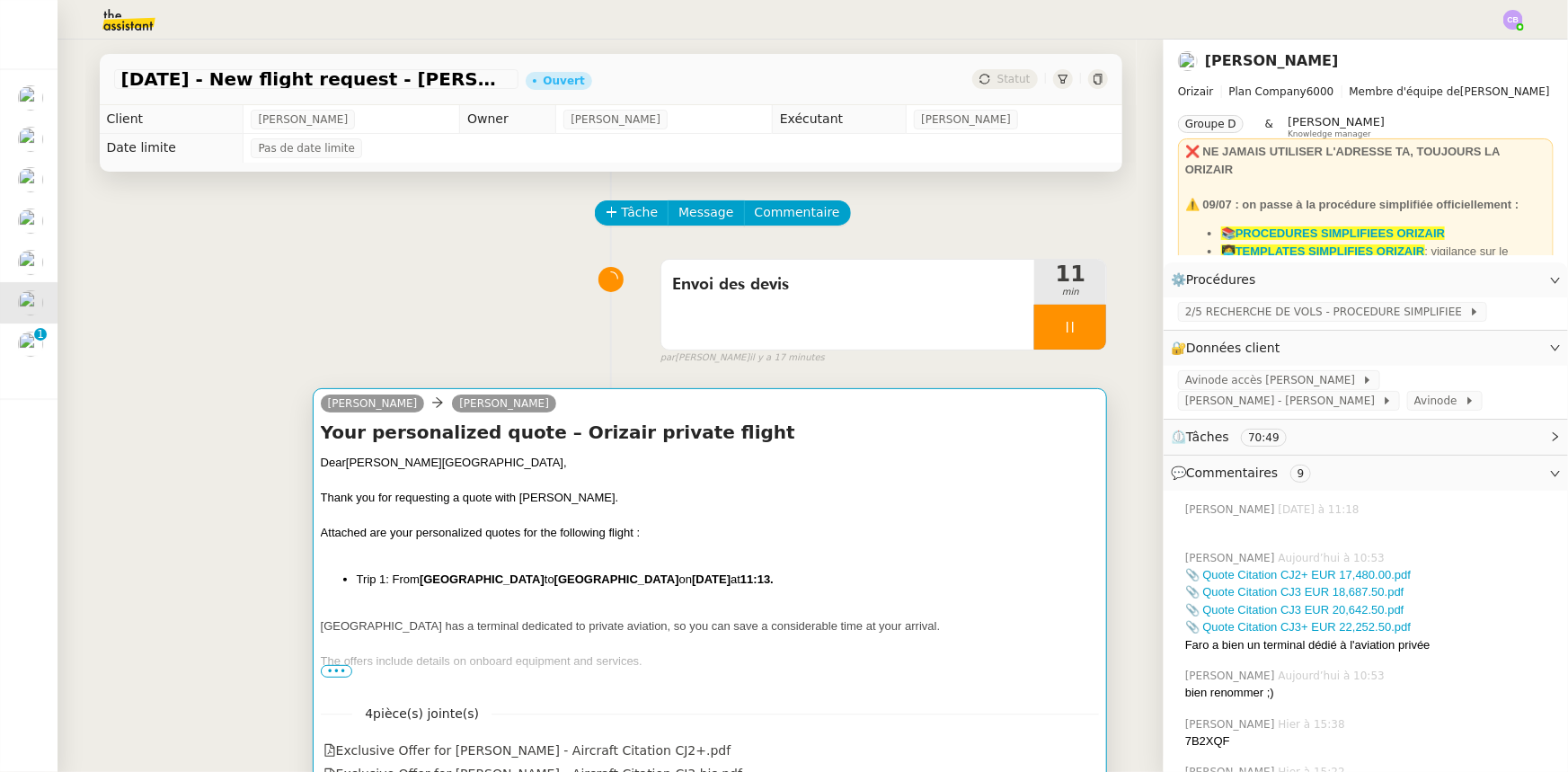
click at [842, 548] on div at bounding box center [710, 551] width 779 height 18
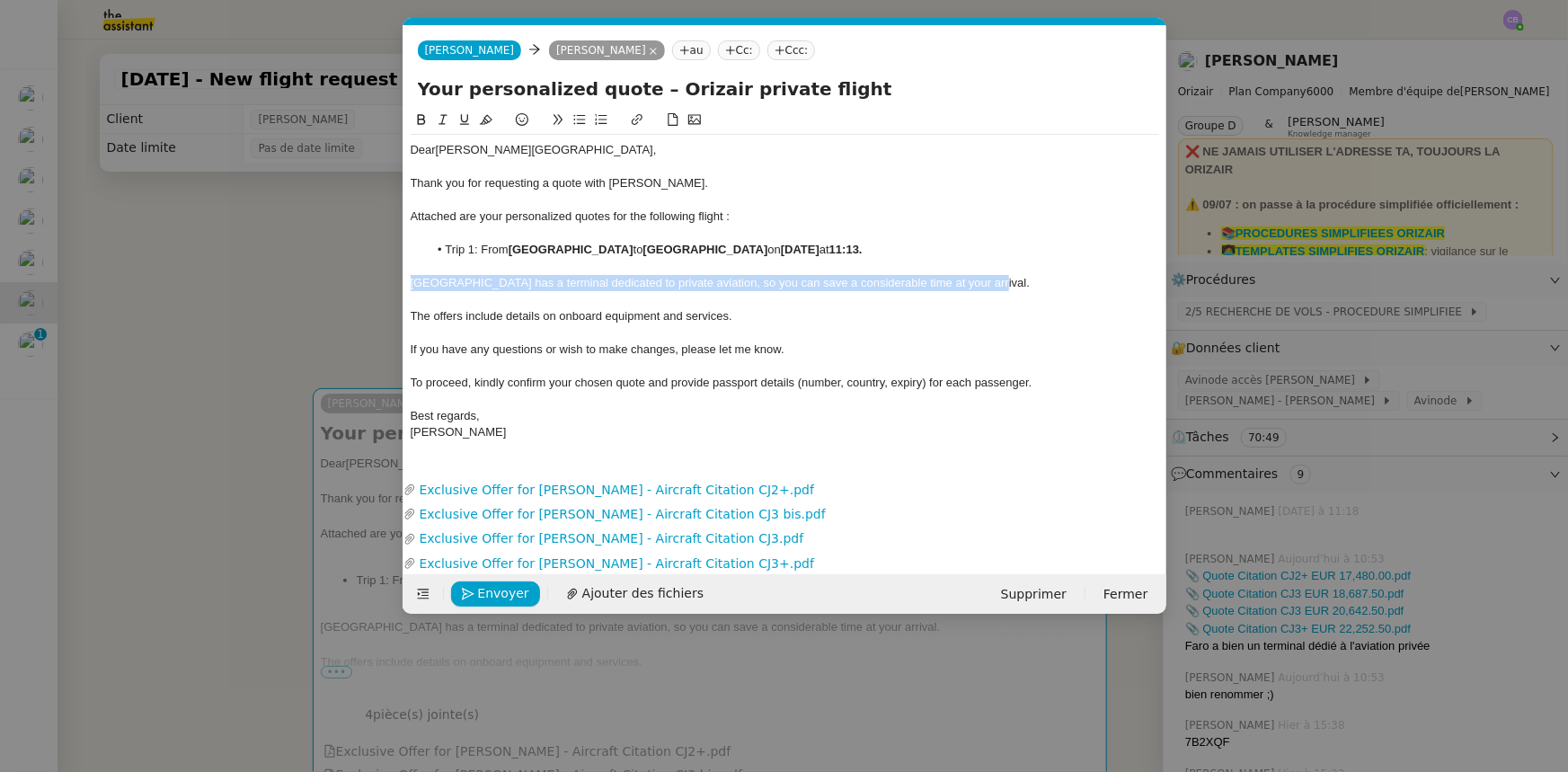
drag, startPoint x: 973, startPoint y: 279, endPoint x: 409, endPoint y: 282, distance: 564.0
click at [409, 282] on nz-spin "Dear [PERSON_NAME] , Thank you for requesting a quote with [PERSON_NAME]. Attac…" at bounding box center [785, 282] width 763 height 345
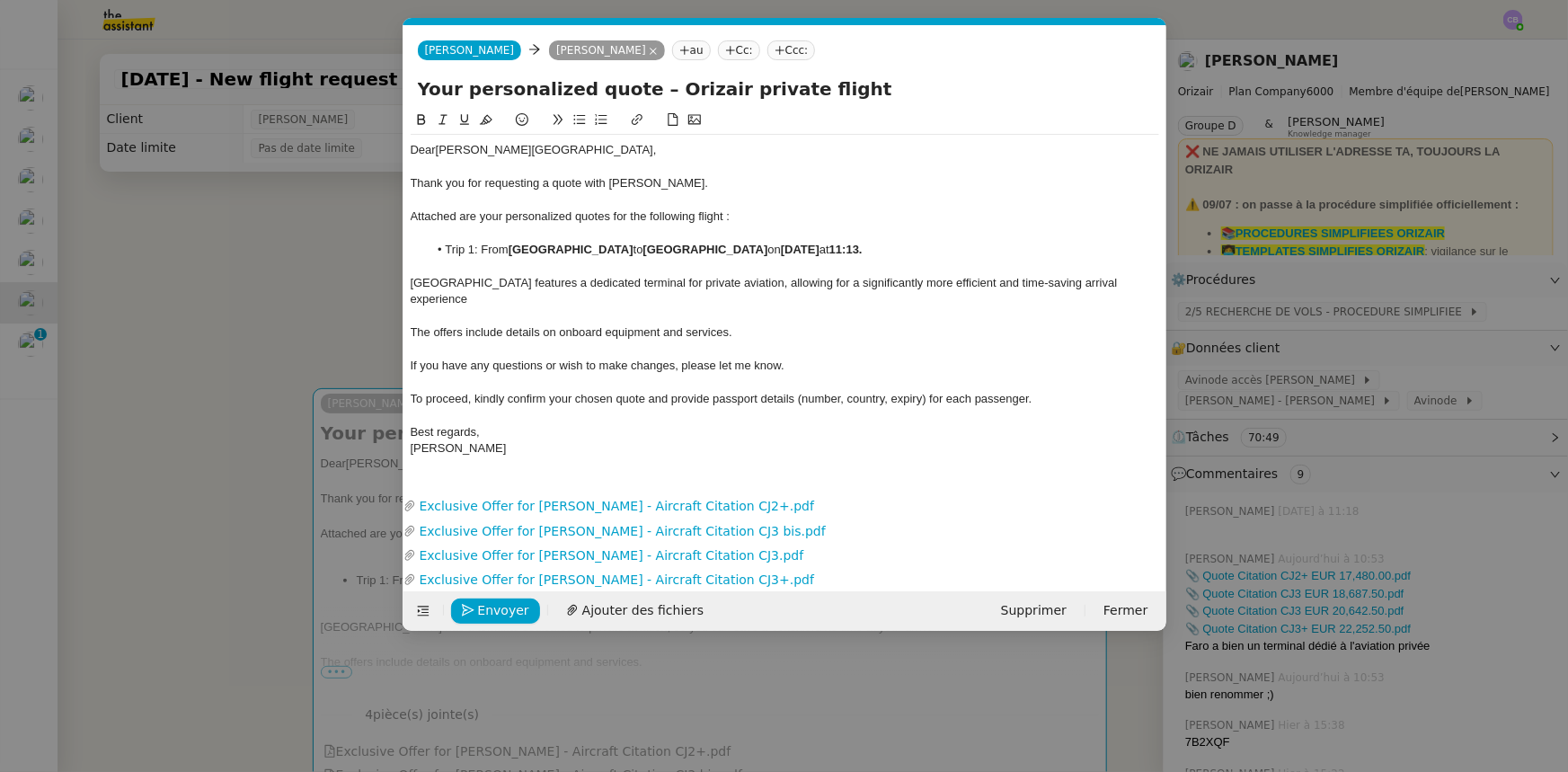
scroll to position [0, 0]
click at [448, 205] on div at bounding box center [784, 200] width 748 height 16
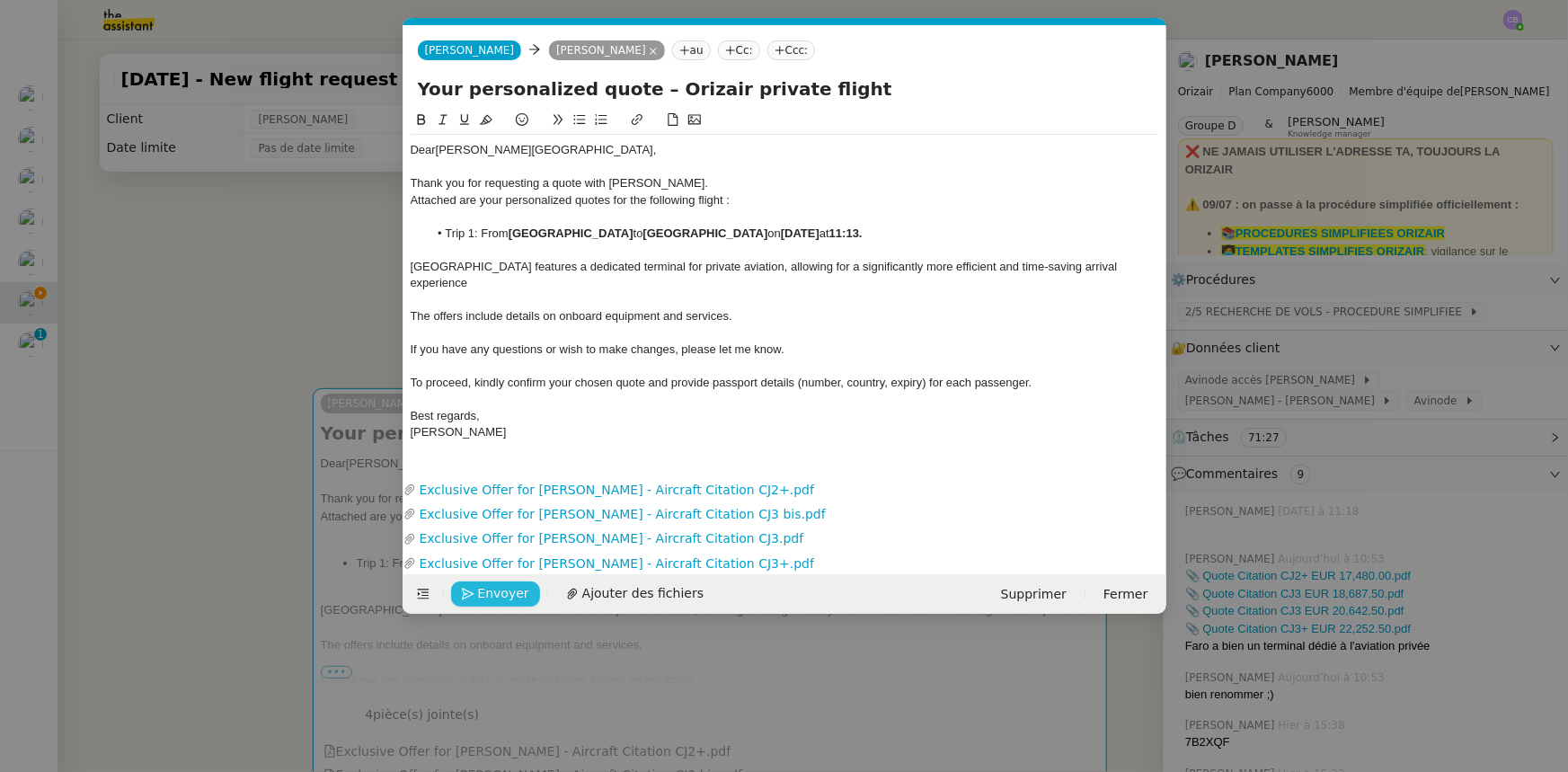
click at [519, 584] on span "Envoyer" at bounding box center [503, 593] width 51 height 21
click at [519, 584] on span "Confirmer l'envoi" at bounding box center [532, 593] width 108 height 21
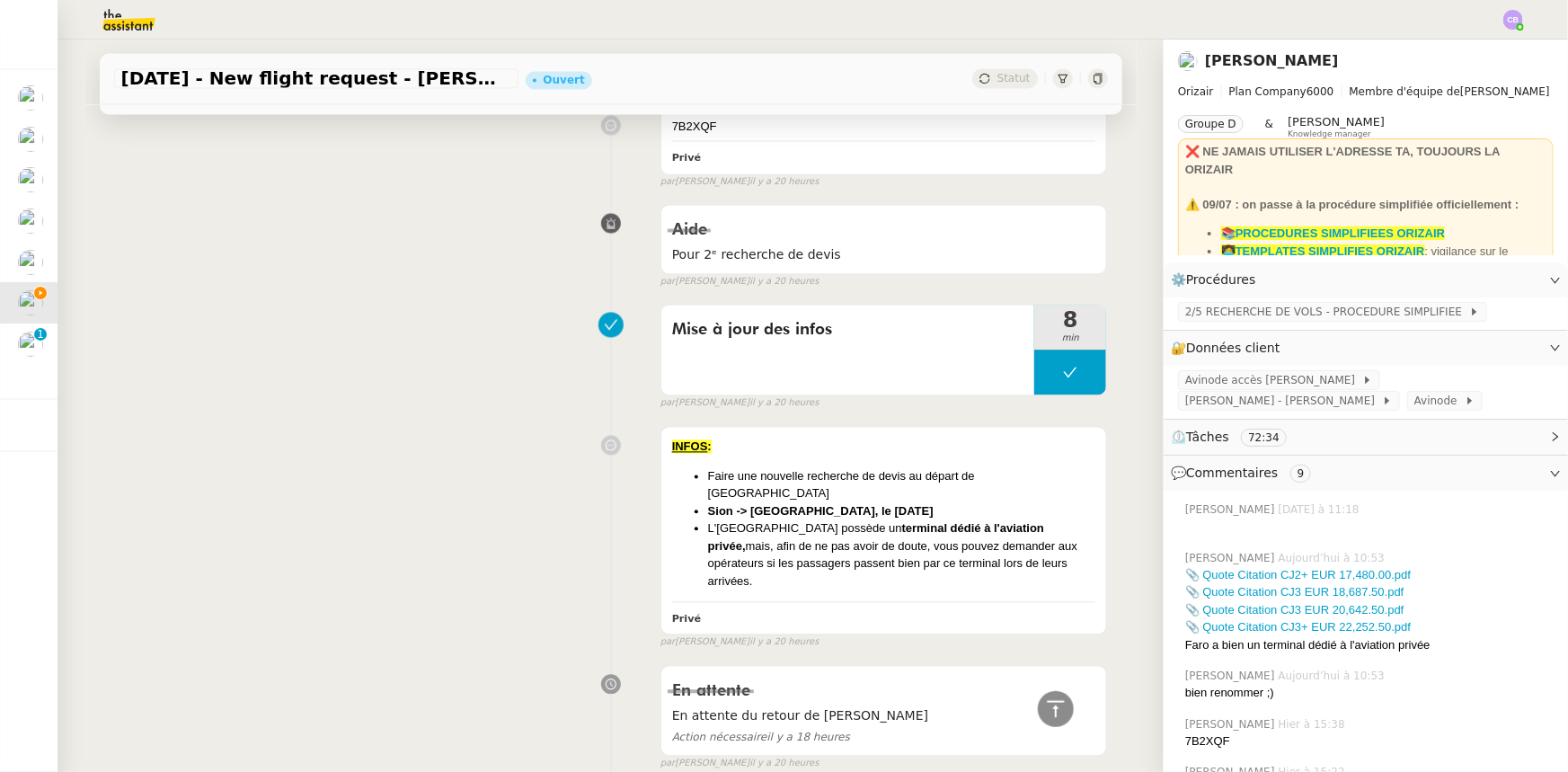
scroll to position [2123, 0]
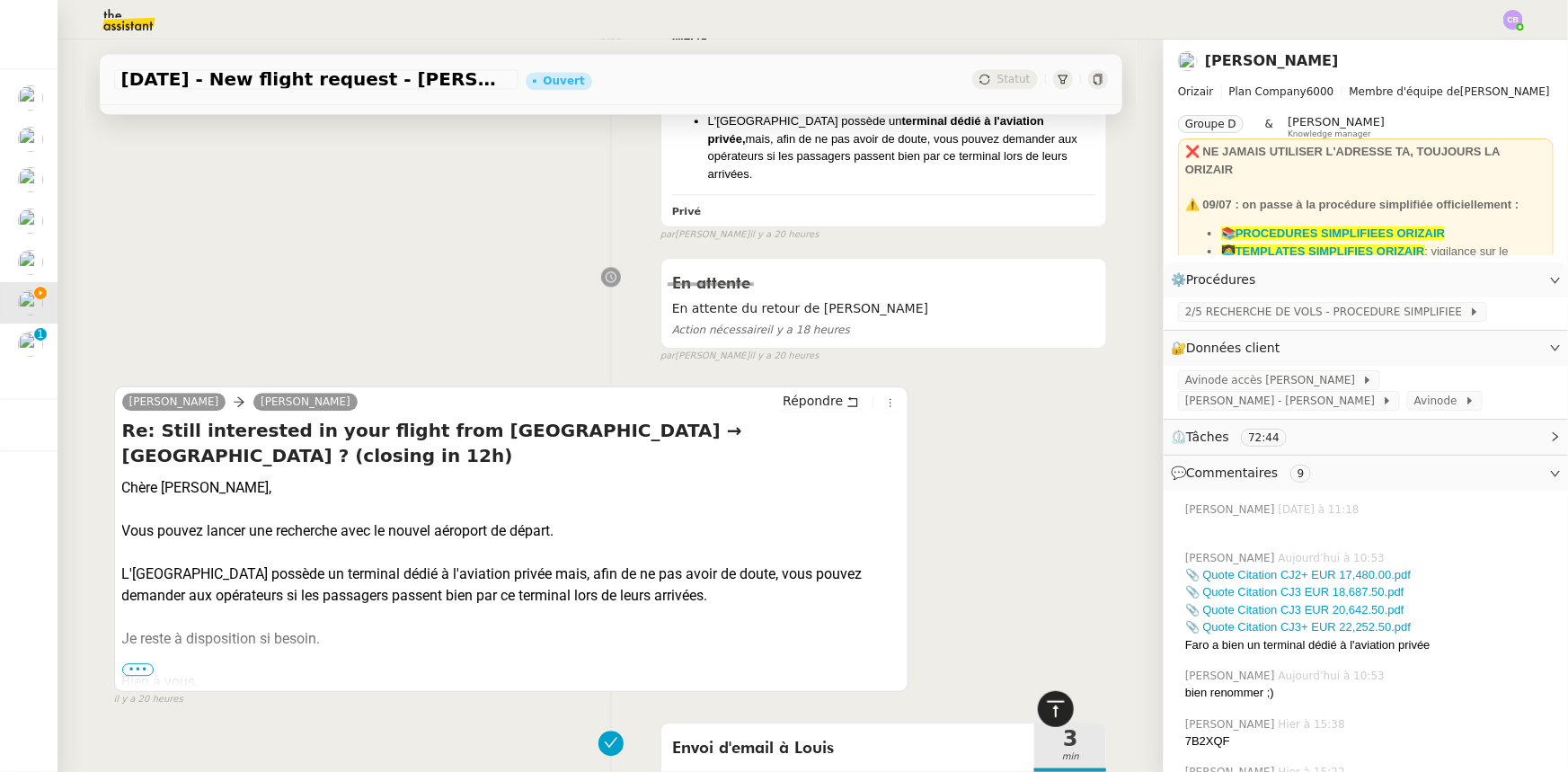
click at [1045, 712] on icon at bounding box center [1056, 709] width 22 height 22
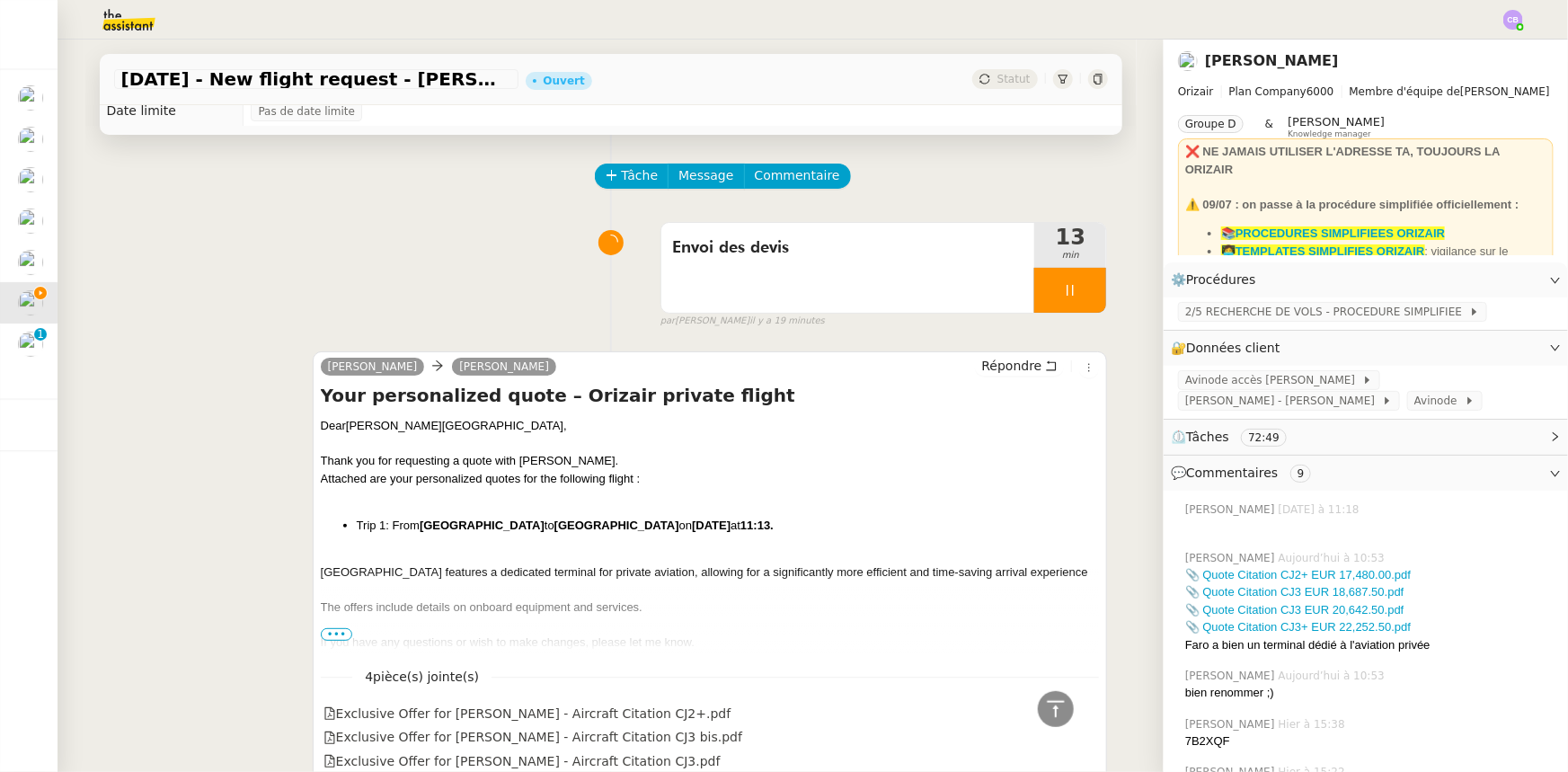
scroll to position [0, 0]
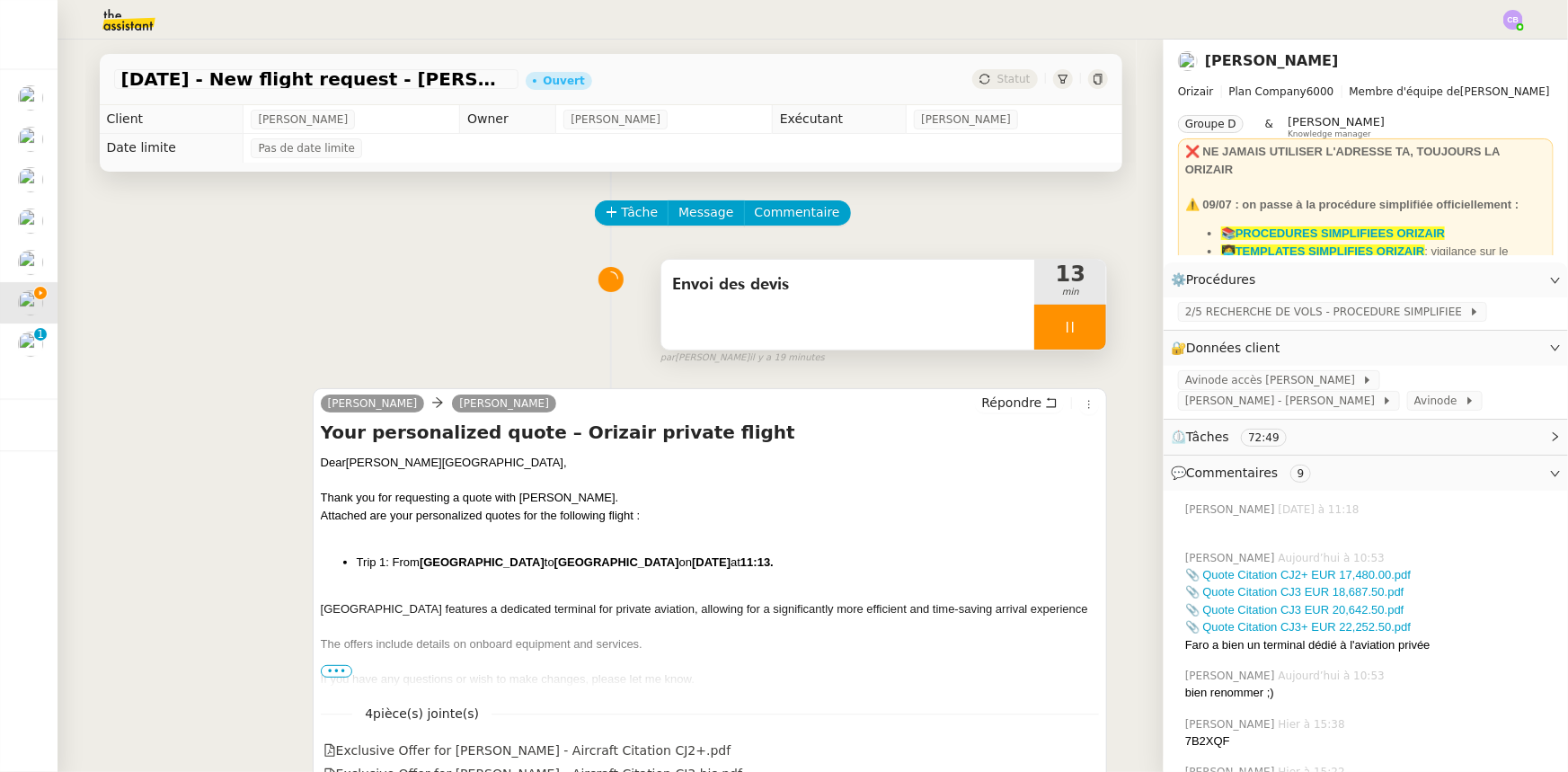
click at [1034, 330] on div at bounding box center [1070, 326] width 72 height 45
click at [1081, 333] on icon at bounding box center [1088, 327] width 15 height 15
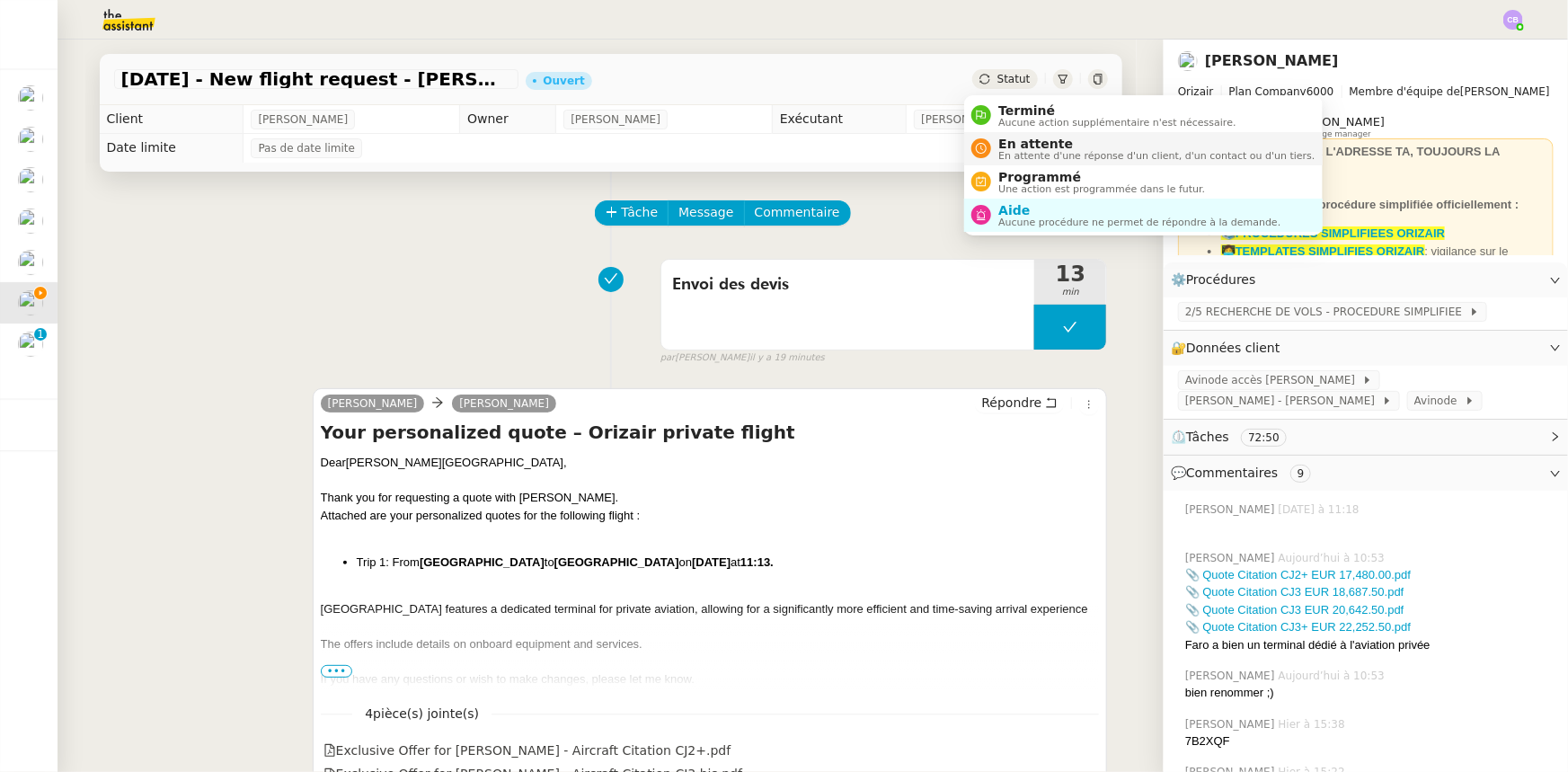
click at [1016, 151] on span "En attente d'une réponse d'un client, d'un contact ou d'un tiers." at bounding box center [1157, 155] width 316 height 10
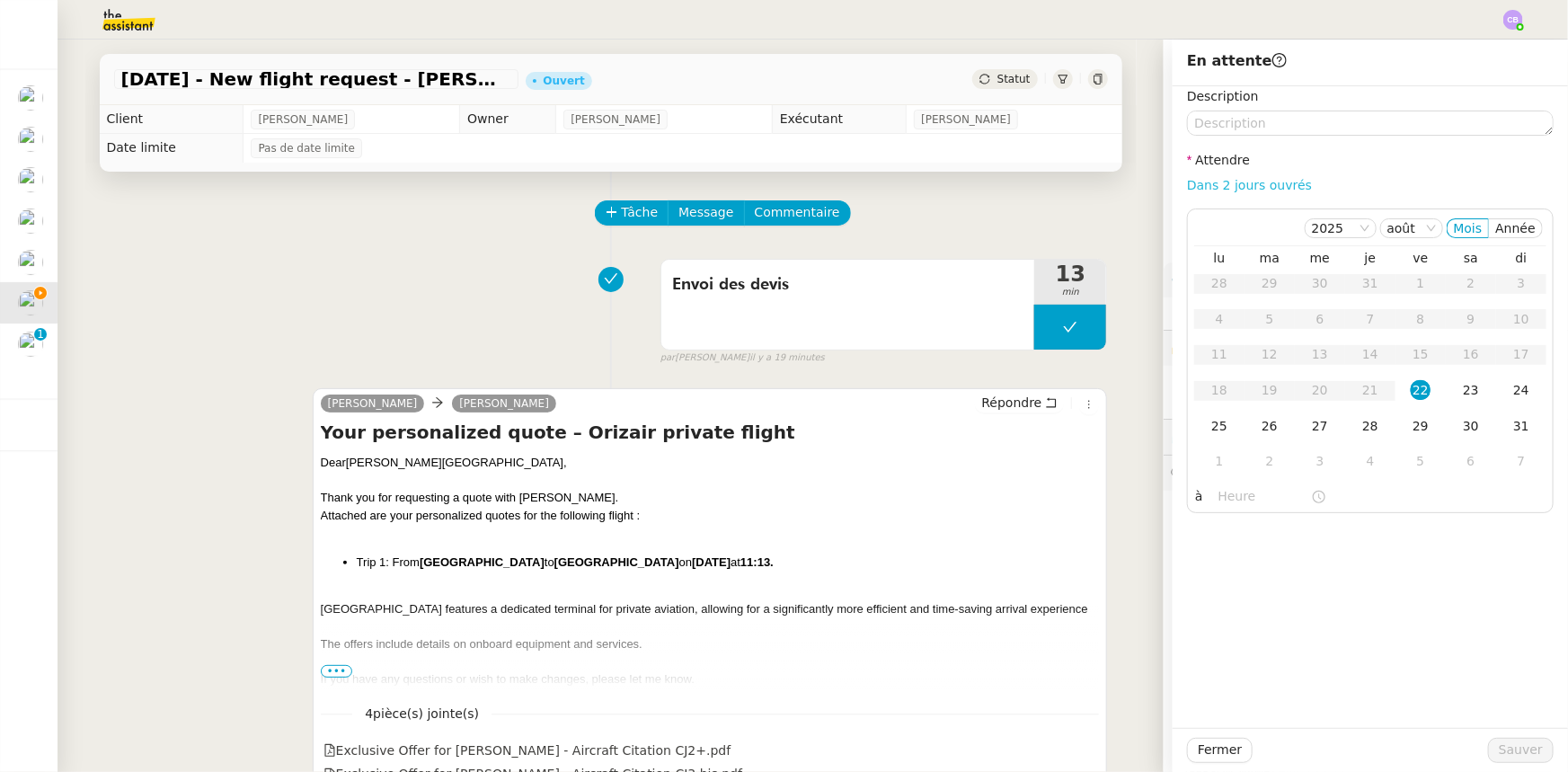
click at [1198, 186] on link "Dans 2 jours ouvrés" at bounding box center [1249, 185] width 125 height 15
type input "07:00"
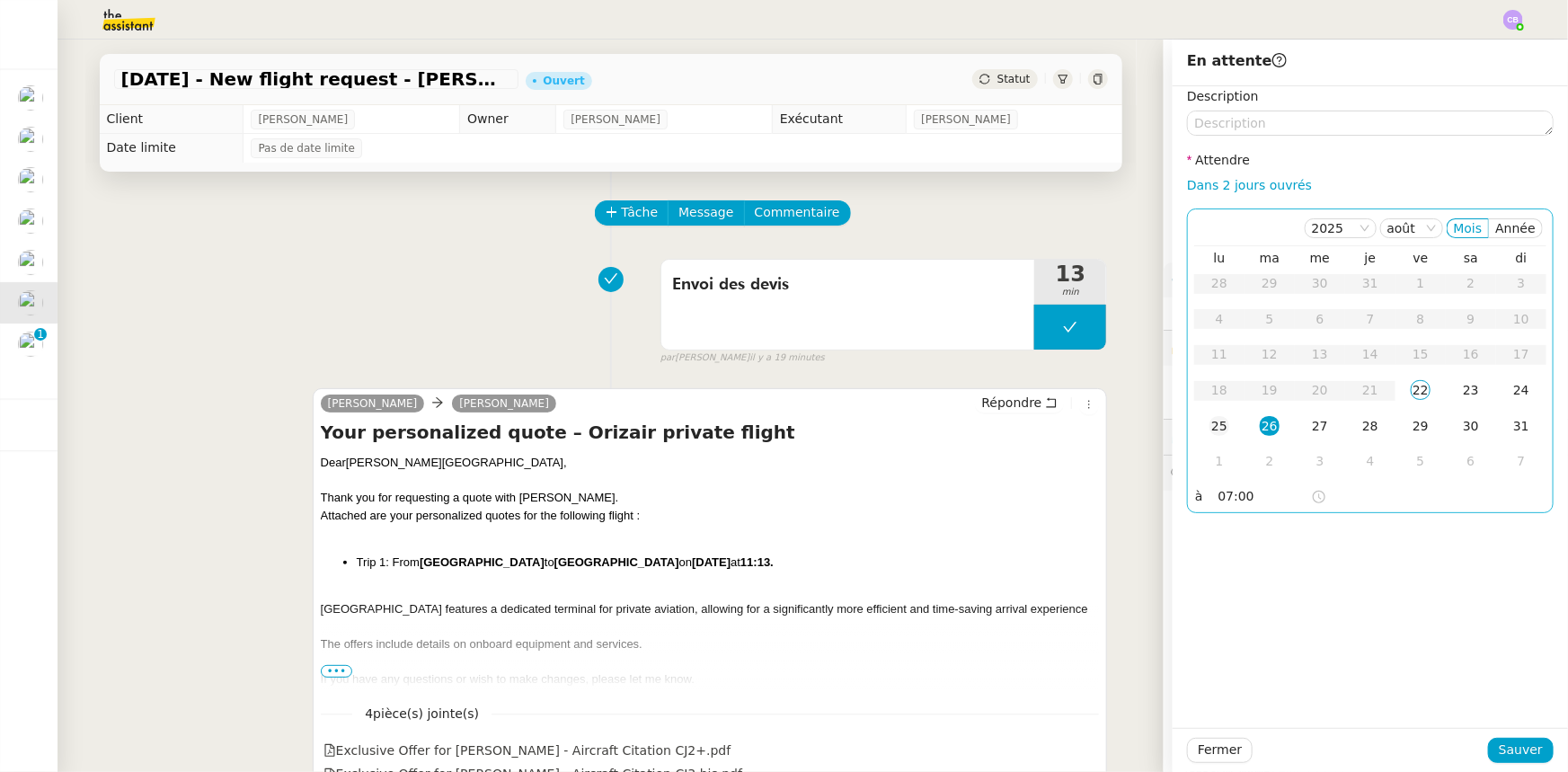
click at [1210, 424] on div "25" at bounding box center [1220, 426] width 20 height 20
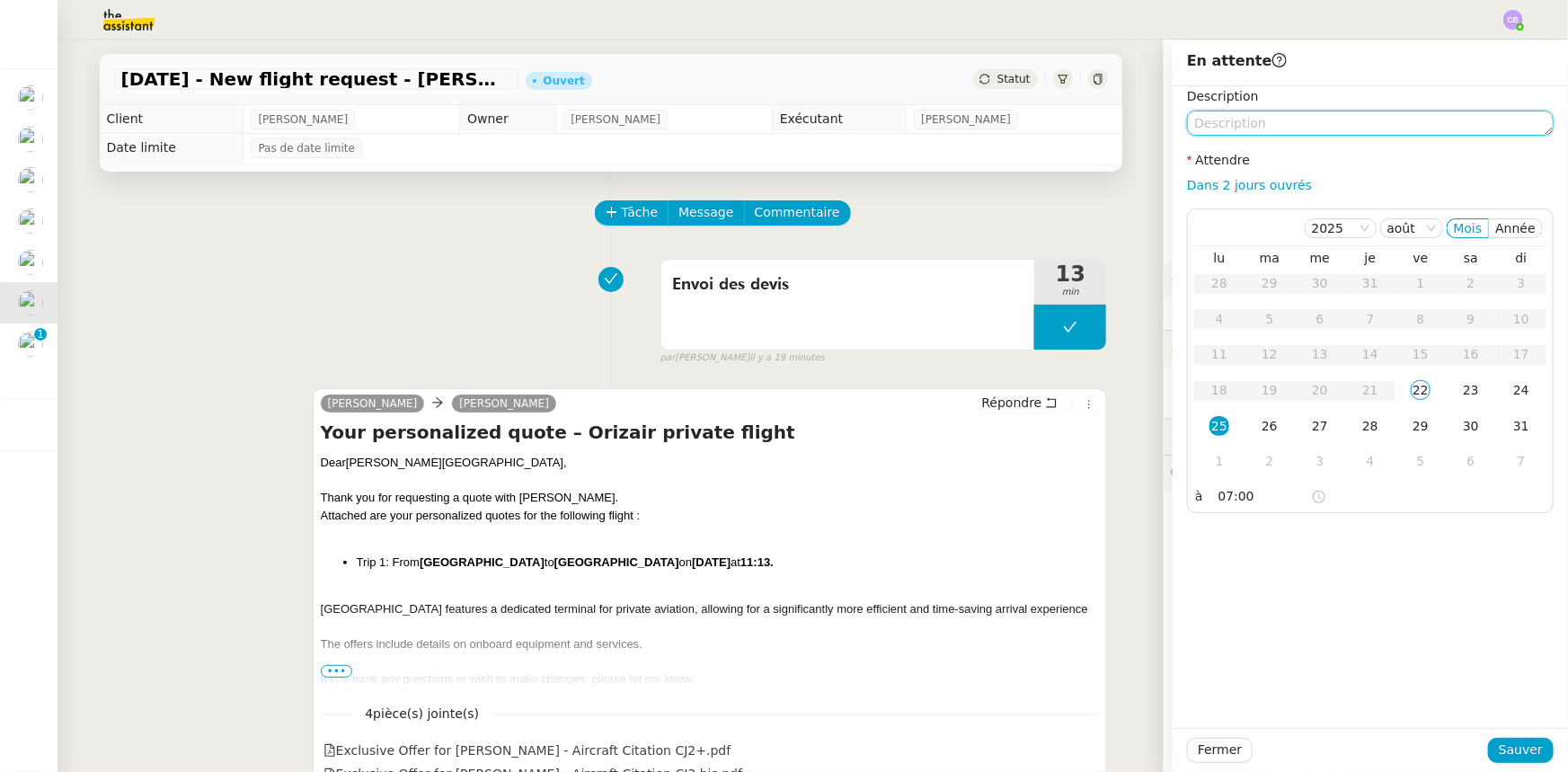
click at [1230, 121] on textarea at bounding box center [1370, 123] width 366 height 26
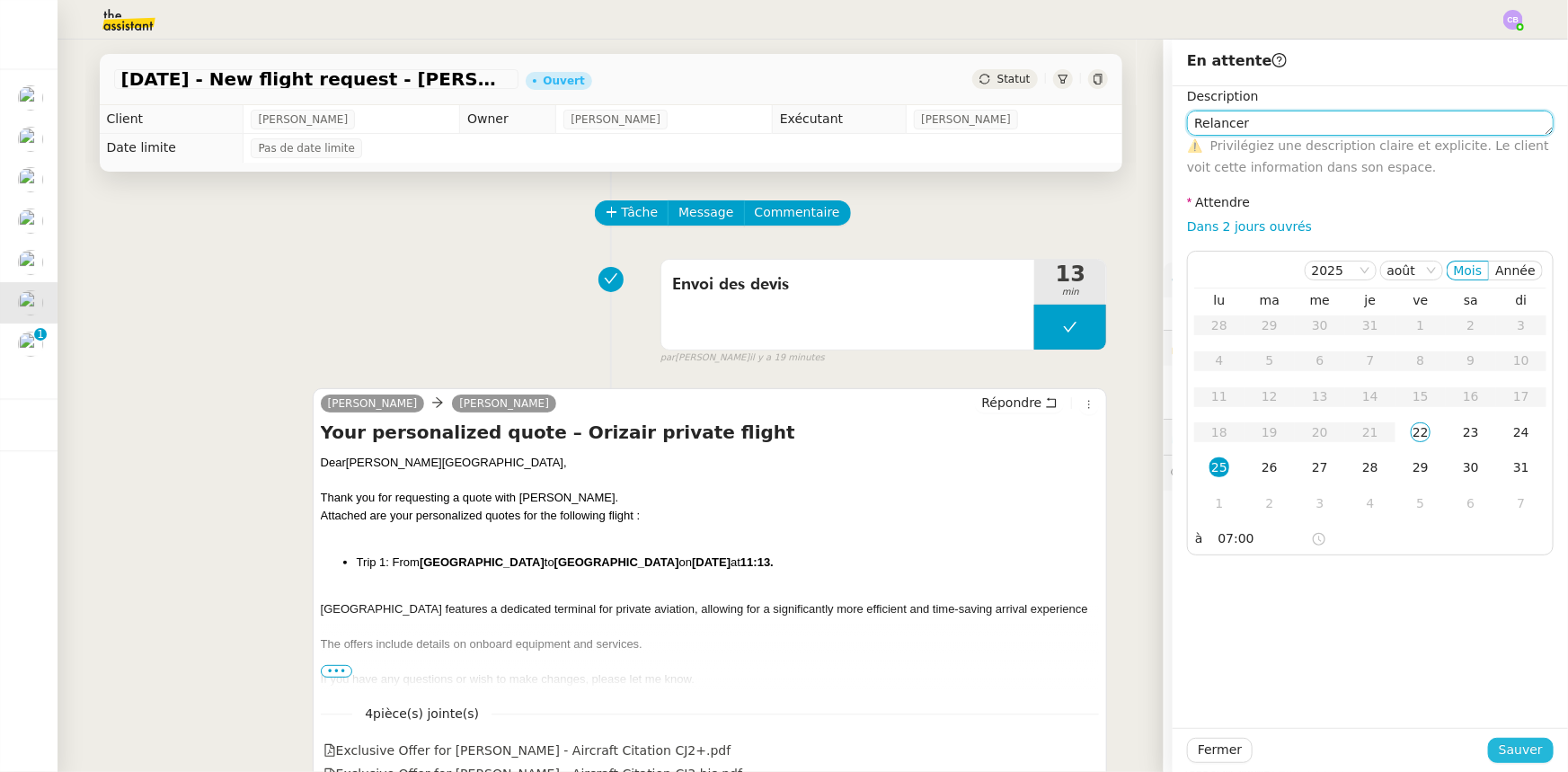
type textarea "Relancer"
click at [1519, 762] on button "Sauver" at bounding box center [1521, 751] width 66 height 26
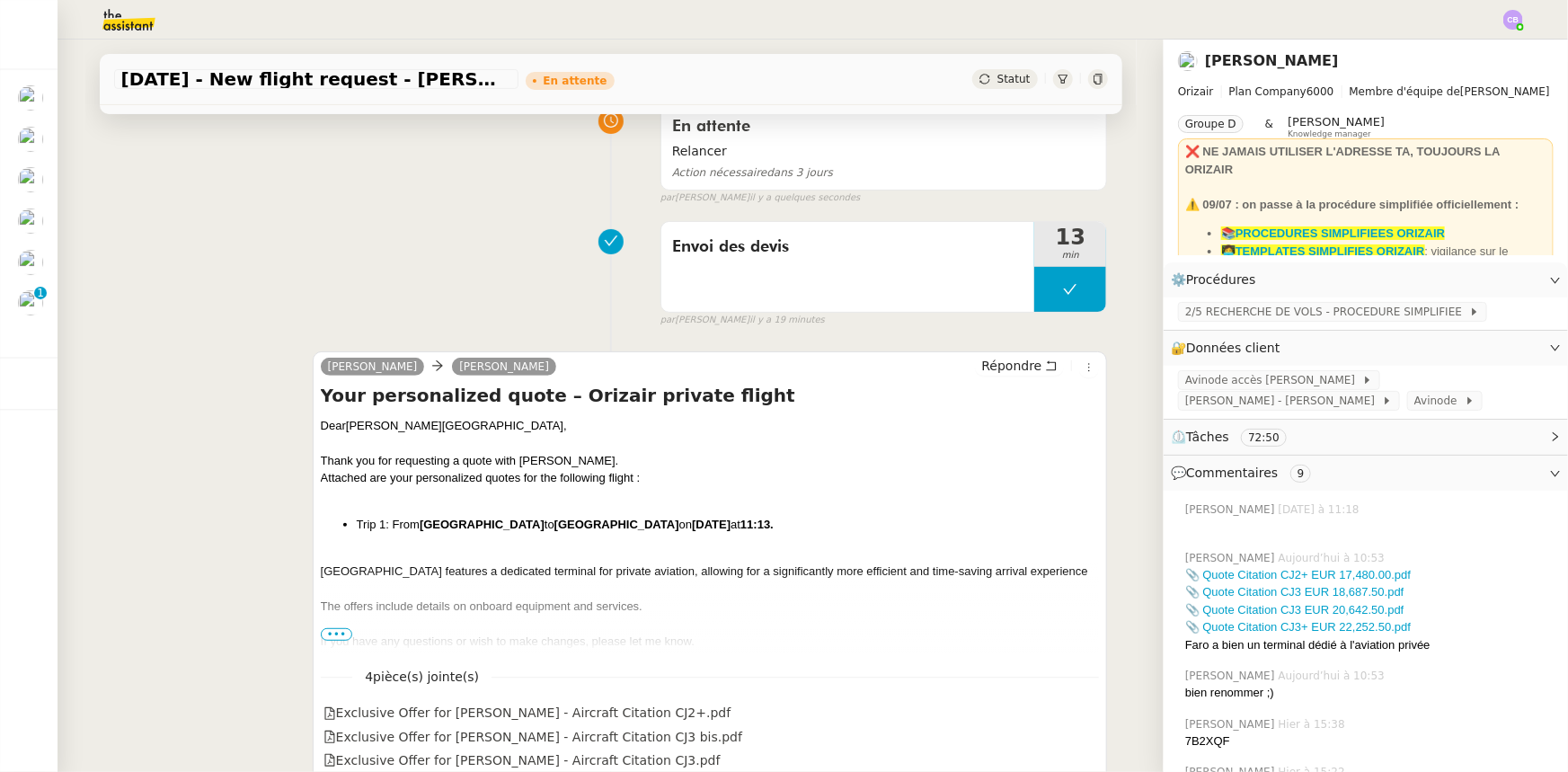
scroll to position [163, 0]
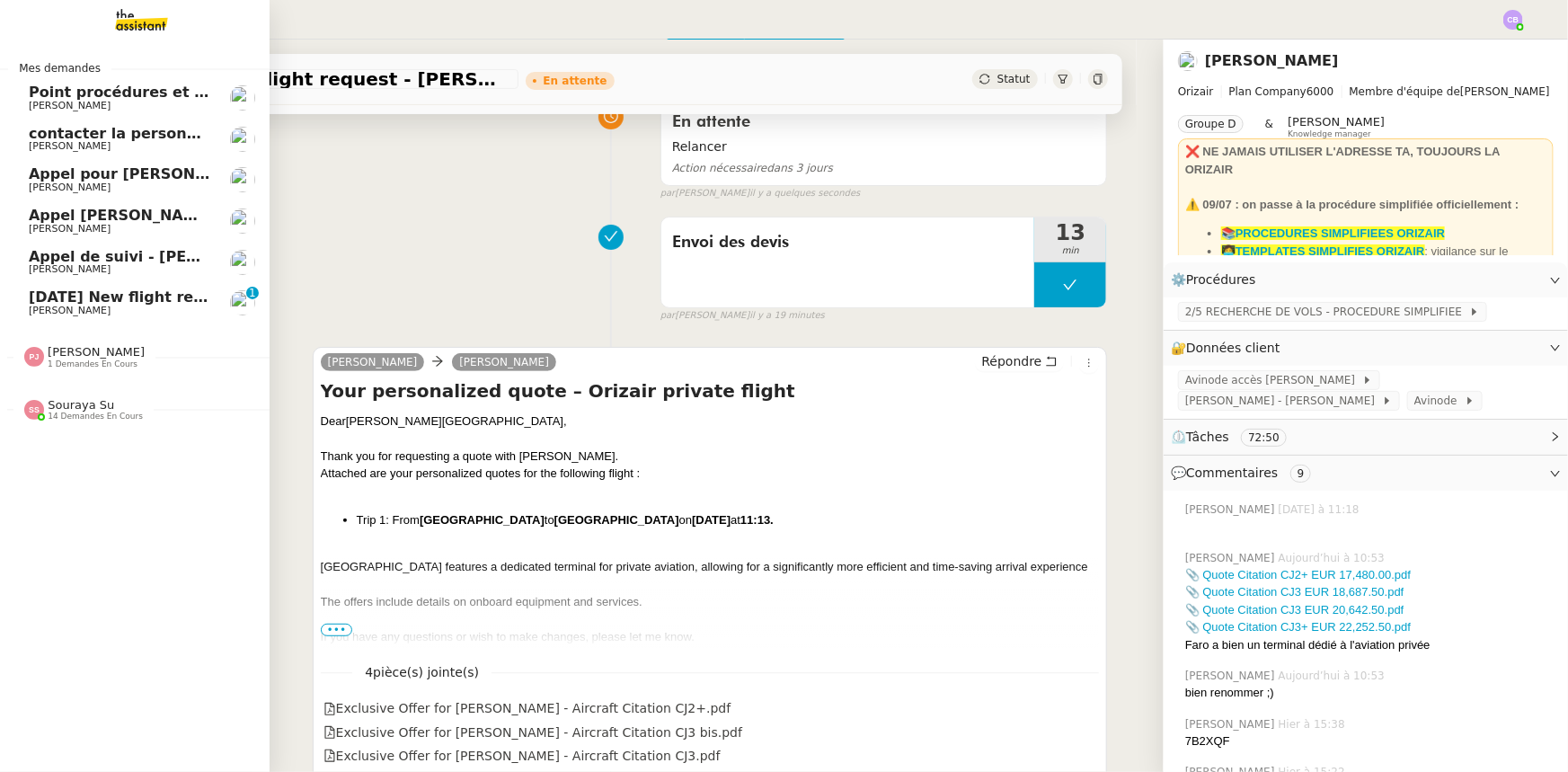
click at [52, 302] on span "[DATE] New flight request - [PERSON_NAME]" at bounding box center [208, 297] width 360 height 17
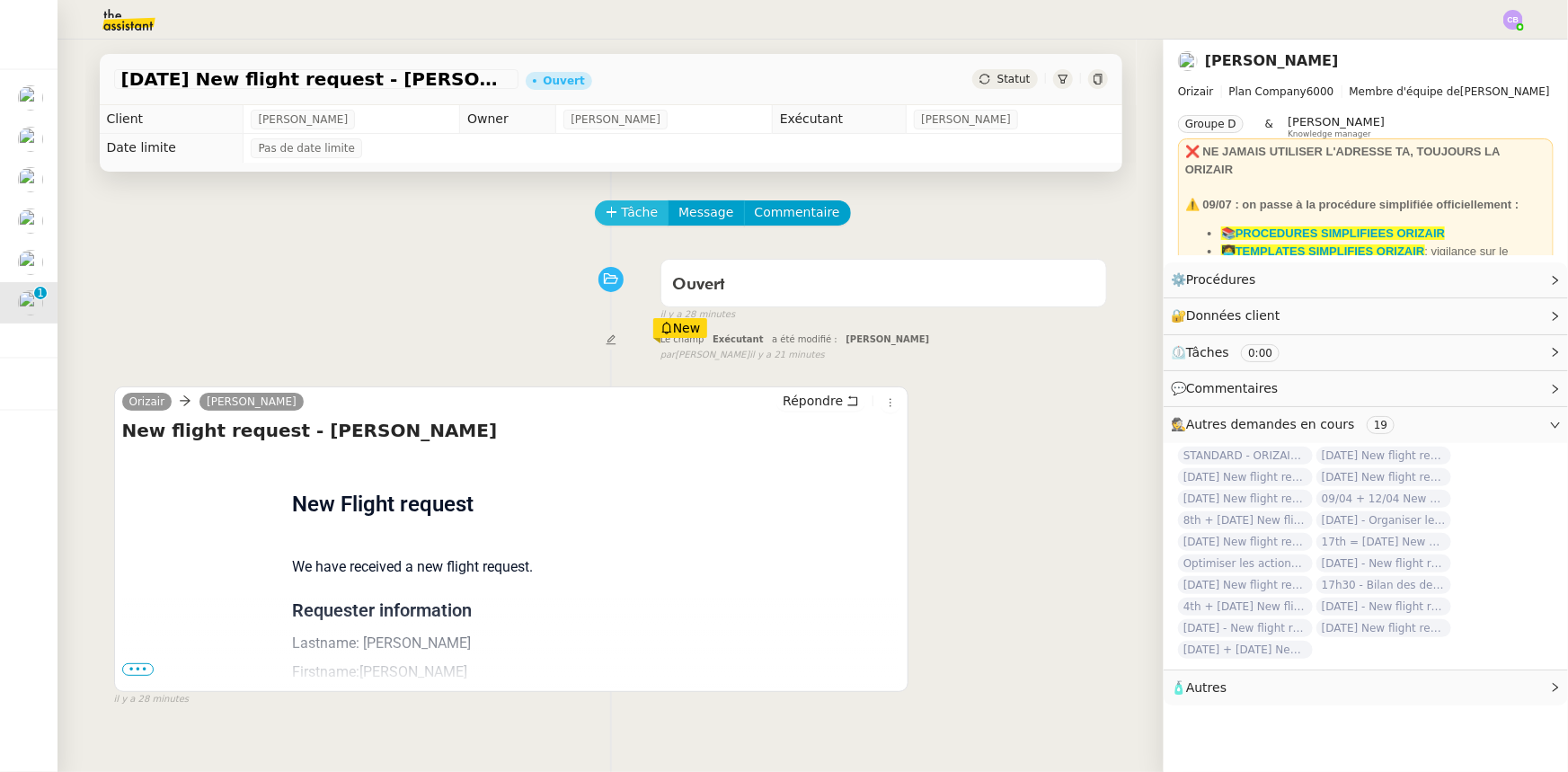
click at [606, 217] on icon at bounding box center [612, 212] width 13 height 13
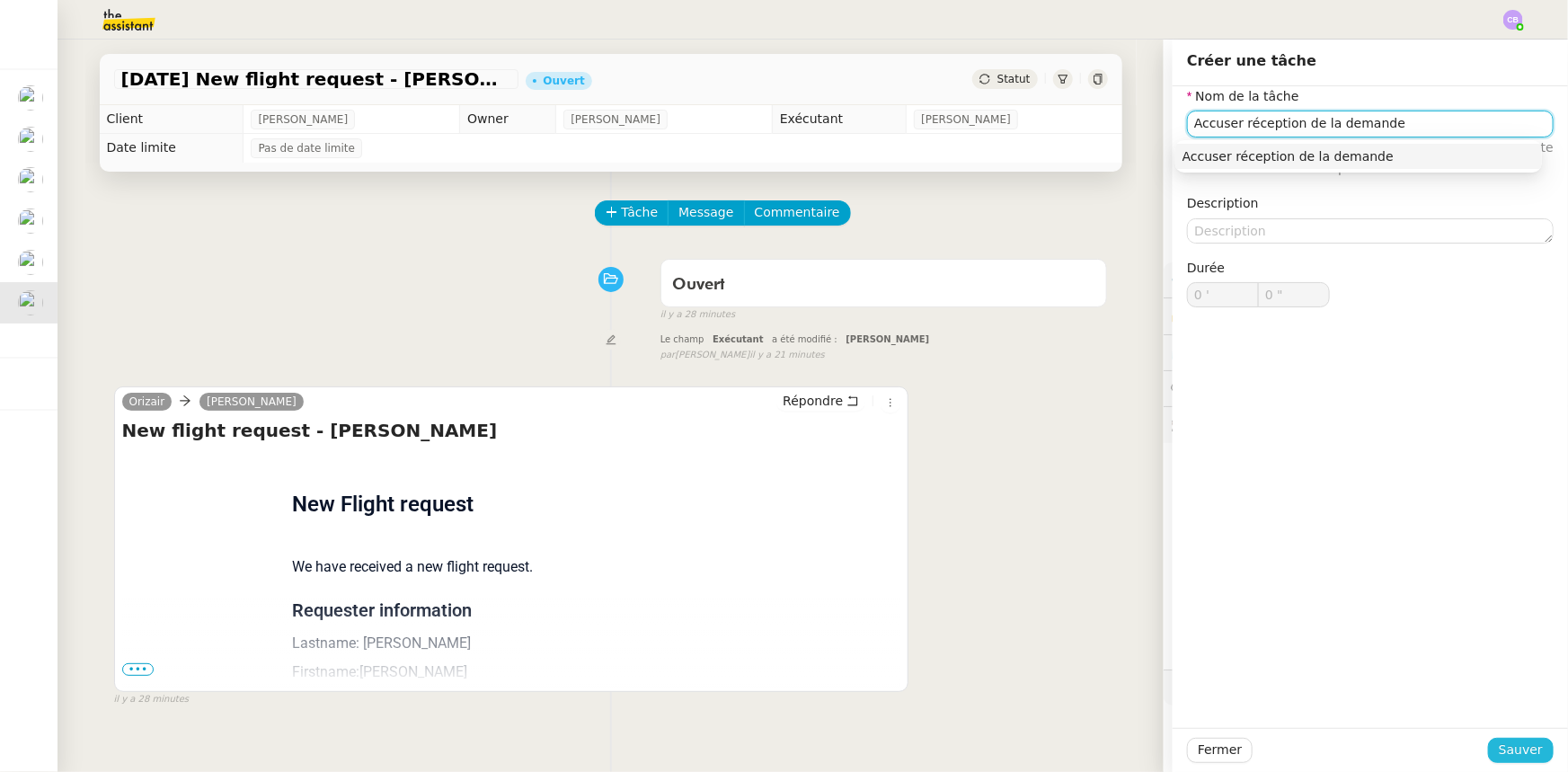
type input "Accuser réception de la demande"
click at [1508, 755] on span "Sauver" at bounding box center [1521, 749] width 44 height 21
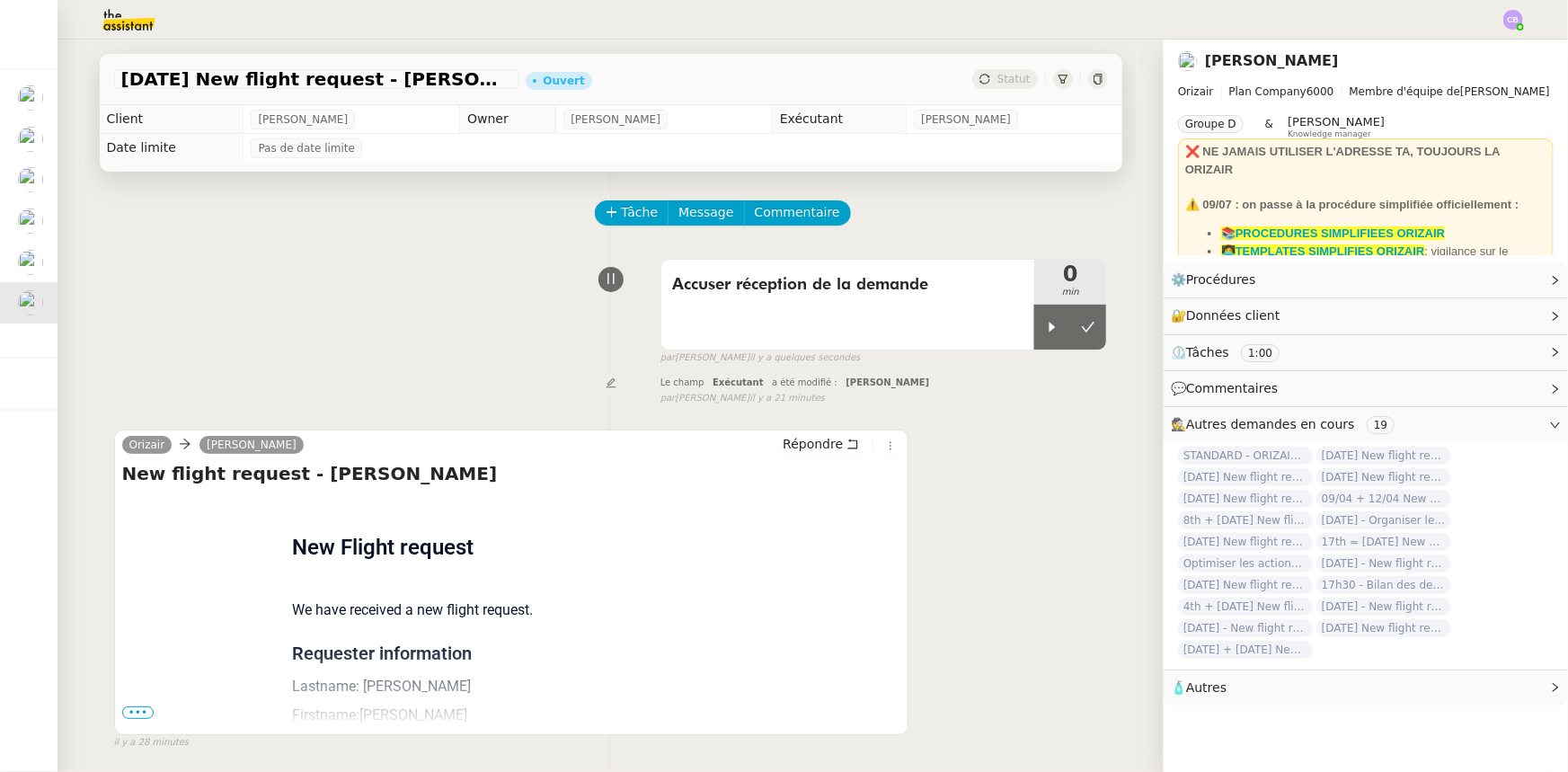
drag, startPoint x: 1027, startPoint y: 338, endPoint x: 962, endPoint y: 148, distance: 200.8
click at [1034, 338] on div at bounding box center [1052, 326] width 36 height 45
click at [132, 712] on span "•••" at bounding box center [138, 713] width 32 height 13
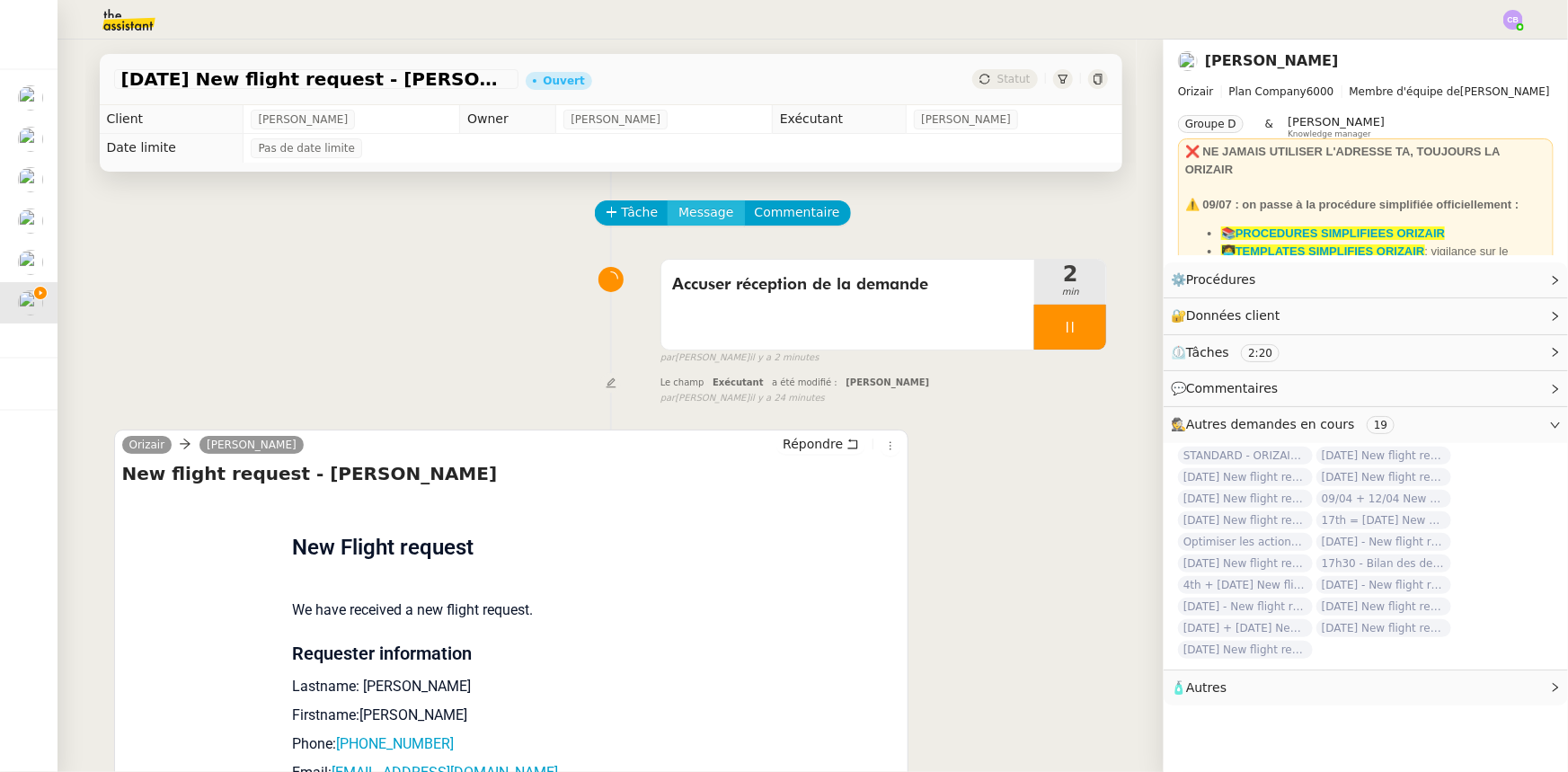
click at [691, 215] on span "Message" at bounding box center [706, 212] width 55 height 21
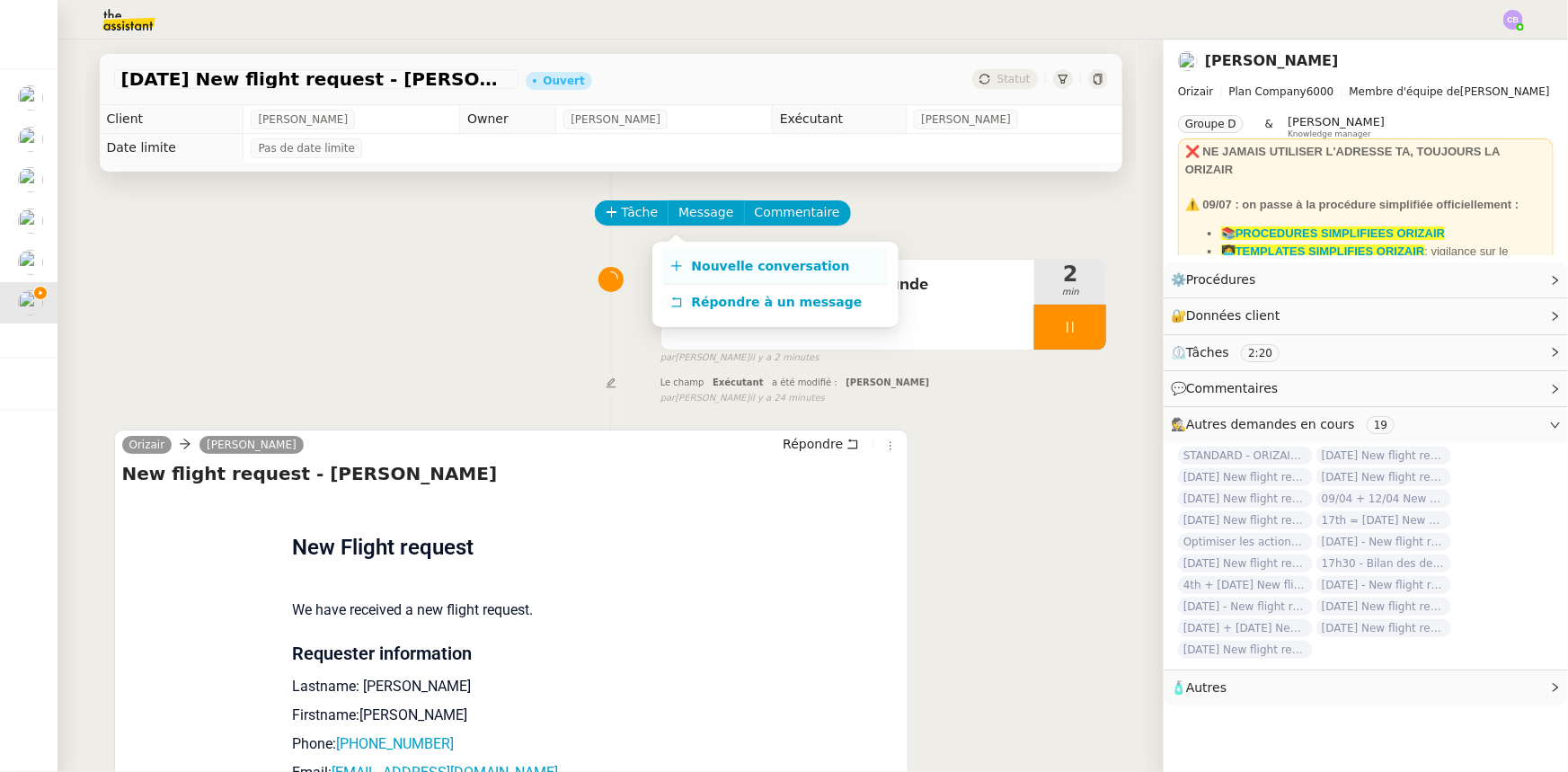
click at [728, 261] on span "Nouvelle conversation" at bounding box center [770, 266] width 158 height 15
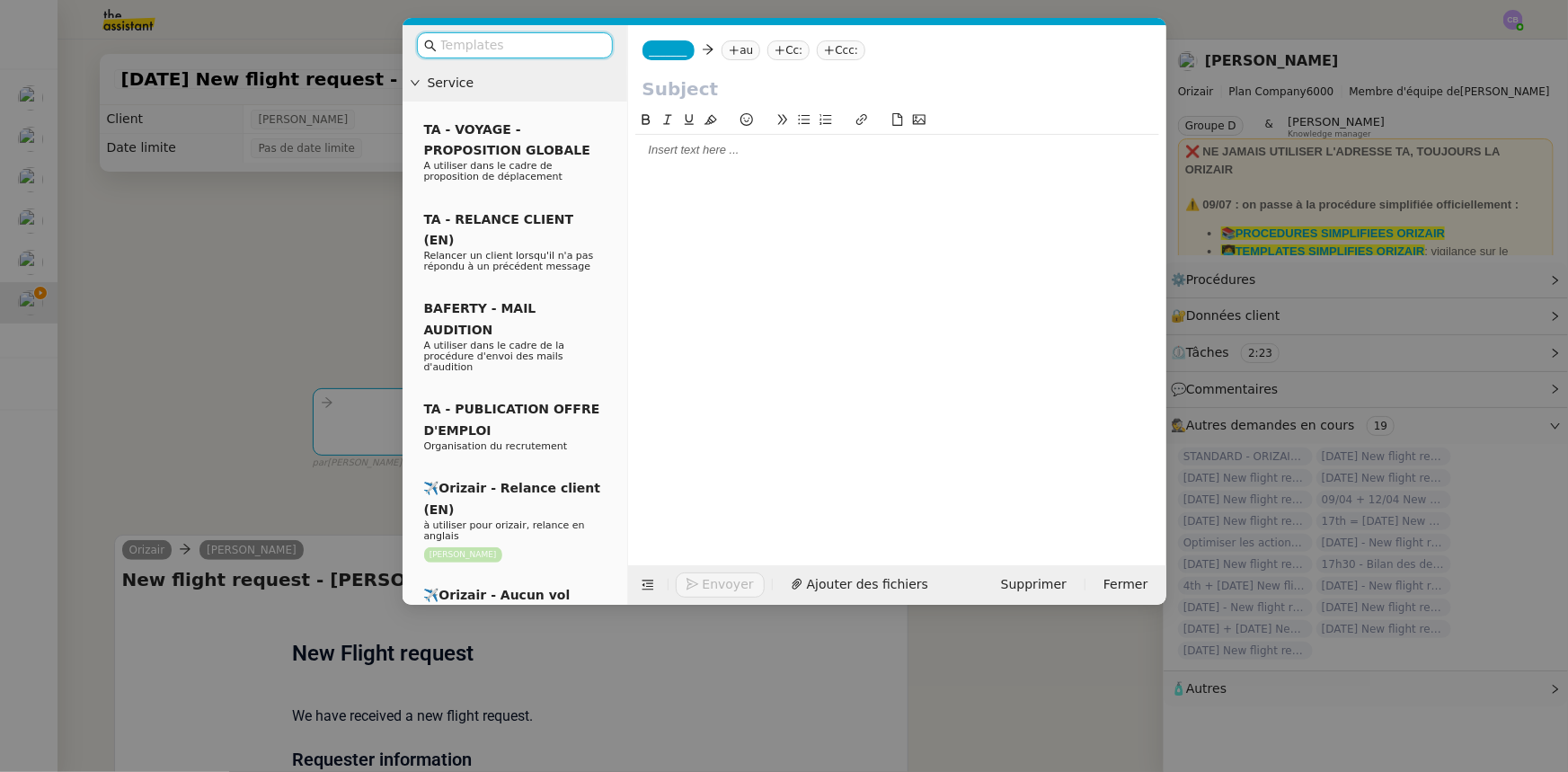
click at [522, 49] on input "text" at bounding box center [521, 45] width 162 height 21
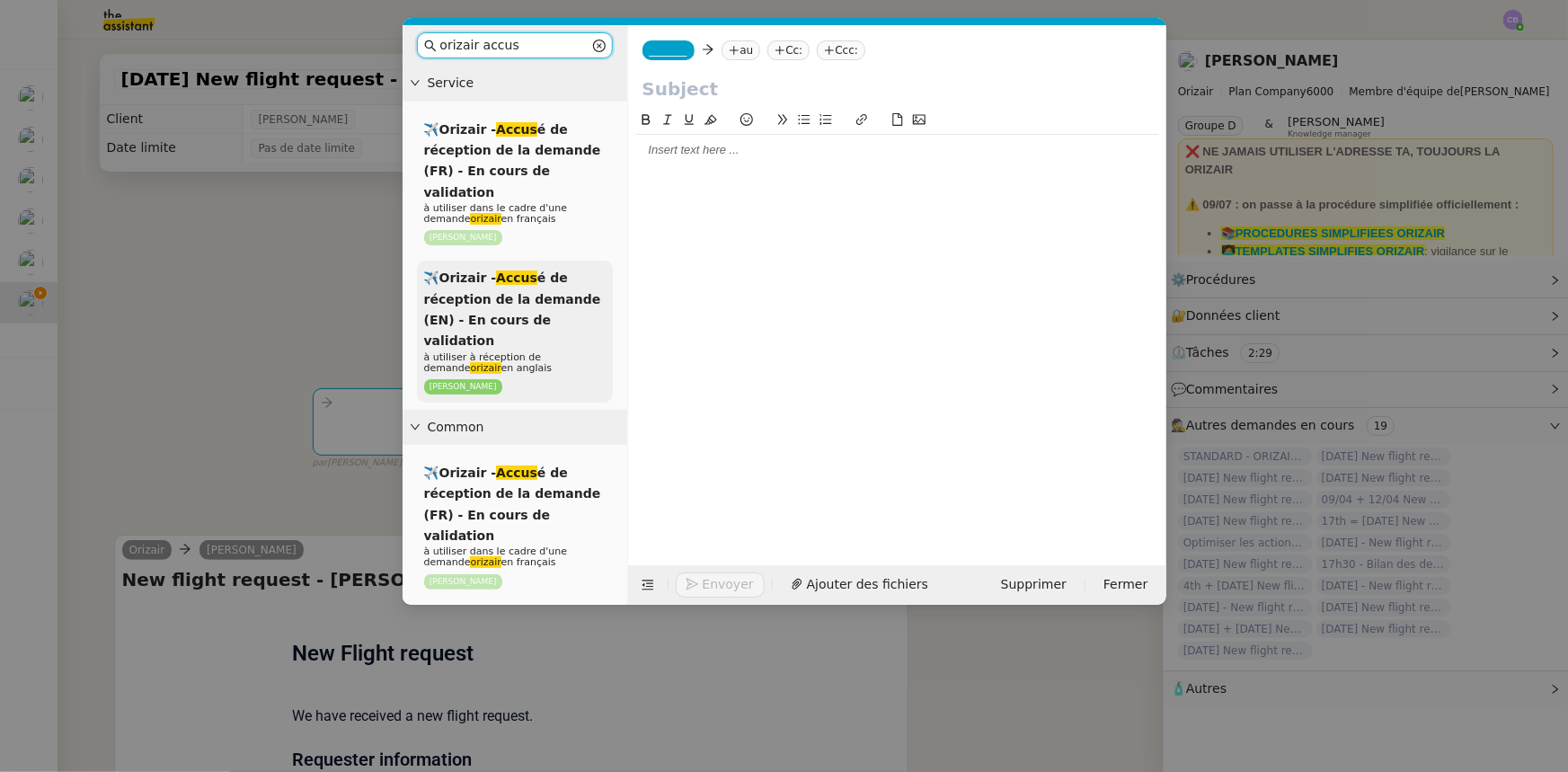
type input "orizair accus"
click at [510, 305] on span "✈️Orizair - Accus é de réception de la demande (EN) - En cours de validation" at bounding box center [513, 309] width 177 height 78
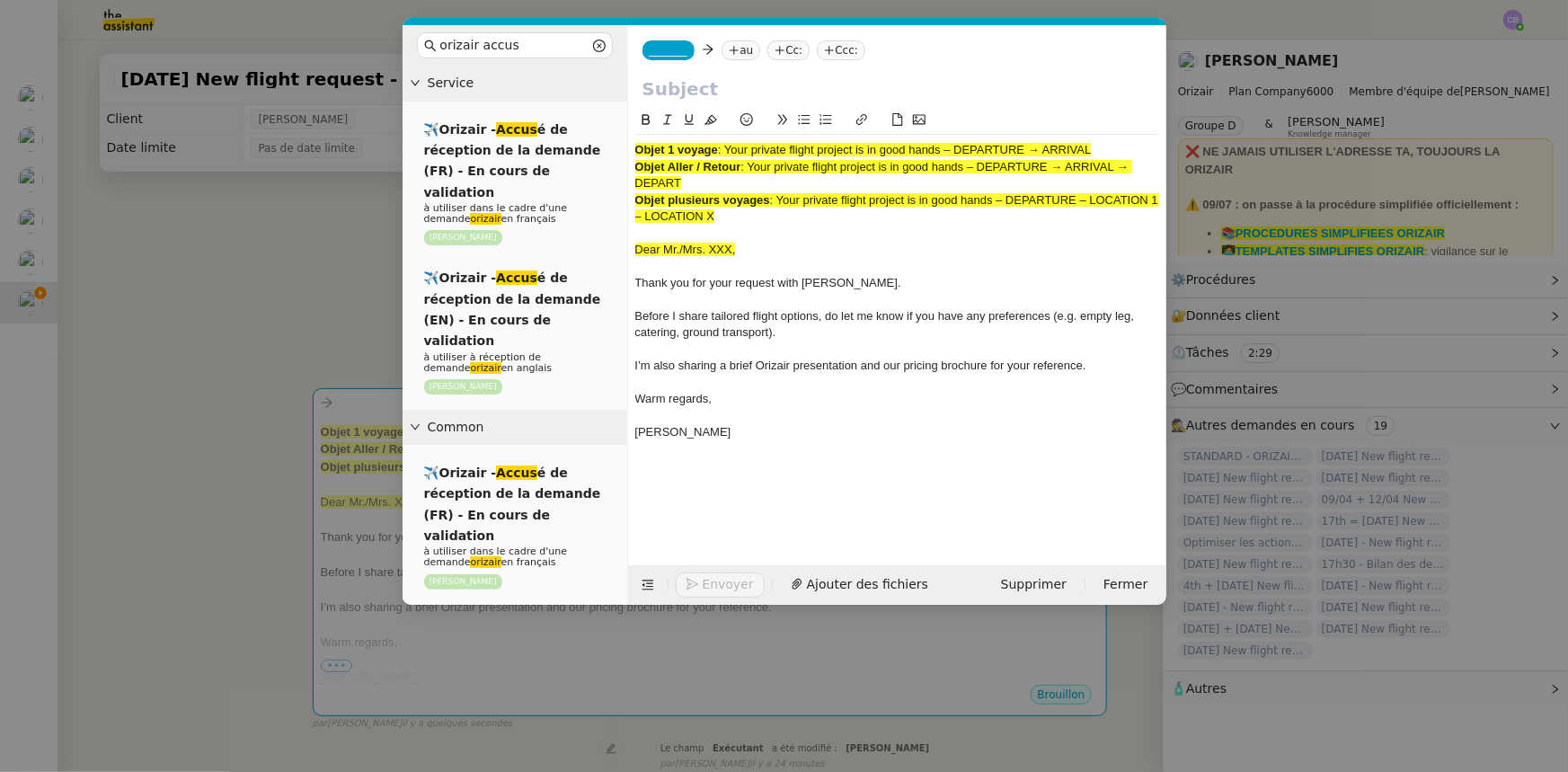
drag, startPoint x: 1100, startPoint y: 153, endPoint x: 730, endPoint y: 151, distance: 370.0
click at [730, 151] on div "Objet 1 voyage : Your private flight project is in good hands – DEPARTURE → ARR…" at bounding box center [896, 150] width 524 height 16
copy span "Your private flight project is in good hands – DEPARTURE → ARRIVAL"
click at [702, 86] on input "text" at bounding box center [897, 90] width 510 height 27
paste input "Your private flight project is in good hands – DEPARTURE → ARRIVAL"
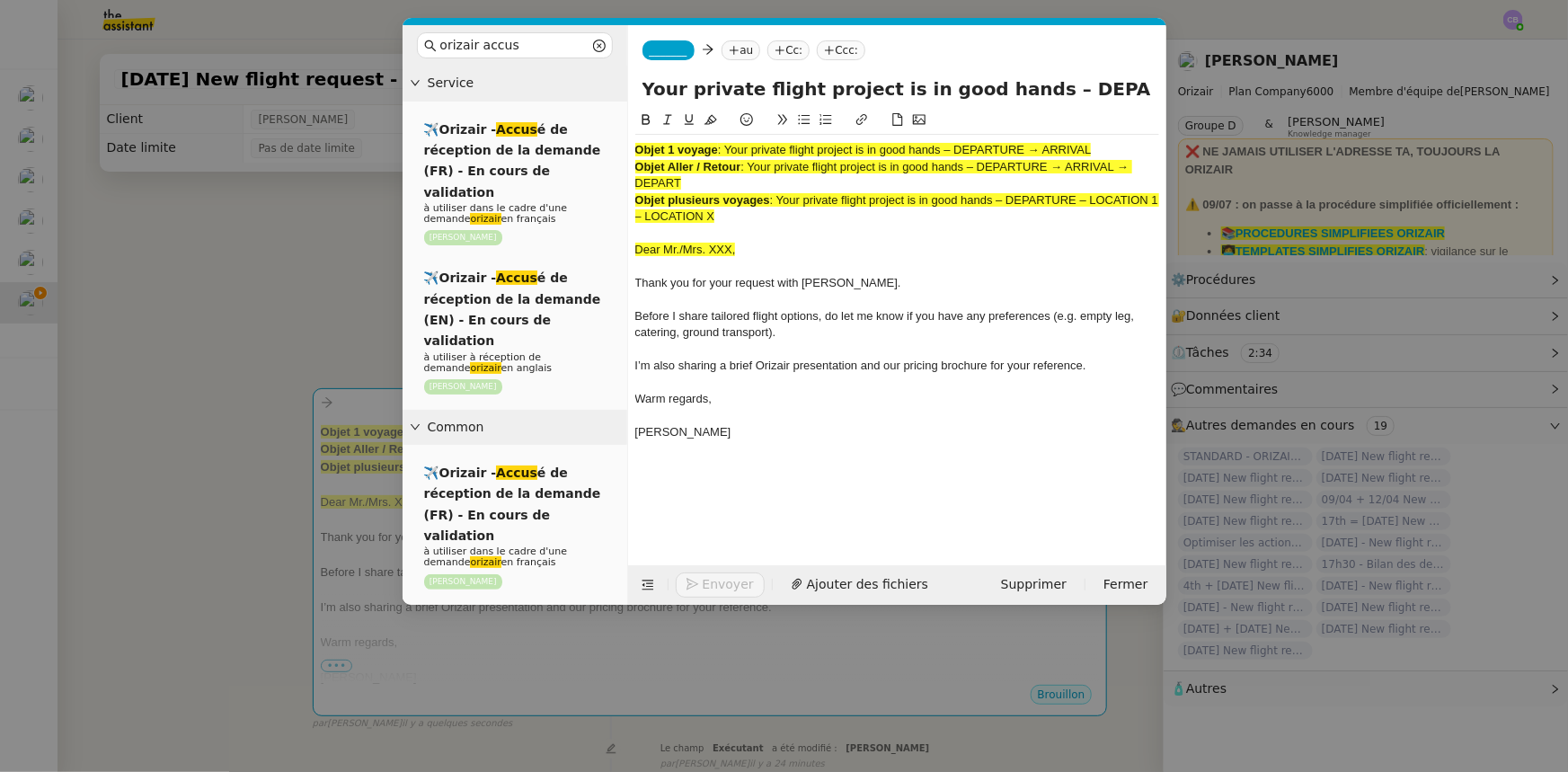
scroll to position [0, 78]
type input "Your private flight project is in good hands – DEPARTURE → ARRIVAL"
drag, startPoint x: 748, startPoint y: 221, endPoint x: 629, endPoint y: 148, distance: 139.6
click at [629, 148] on nz-spin "Objet 1 voyage : Your private flight project is in good hands – DEPARTURE → ARR…" at bounding box center [897, 327] width 538 height 435
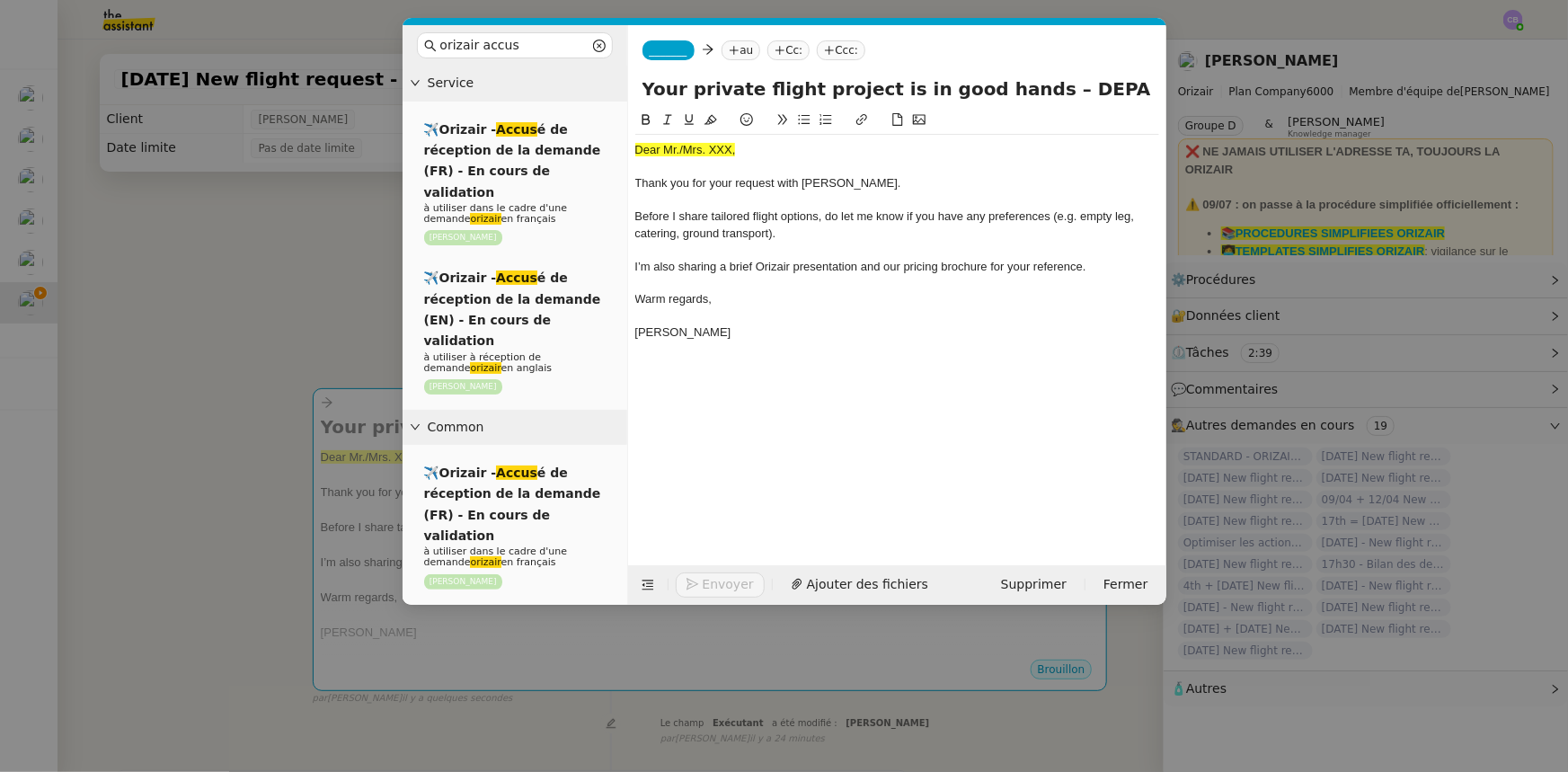
click at [638, 152] on div "Dear Mr./Mrs. XXX," at bounding box center [896, 150] width 524 height 16
click at [710, 120] on icon at bounding box center [711, 120] width 13 height 10
click at [733, 163] on div at bounding box center [896, 167] width 524 height 16
drag, startPoint x: 731, startPoint y: 146, endPoint x: 667, endPoint y: 150, distance: 64.1
click at [667, 150] on div "Dear Mr./Mrs. XXX," at bounding box center [896, 150] width 524 height 16
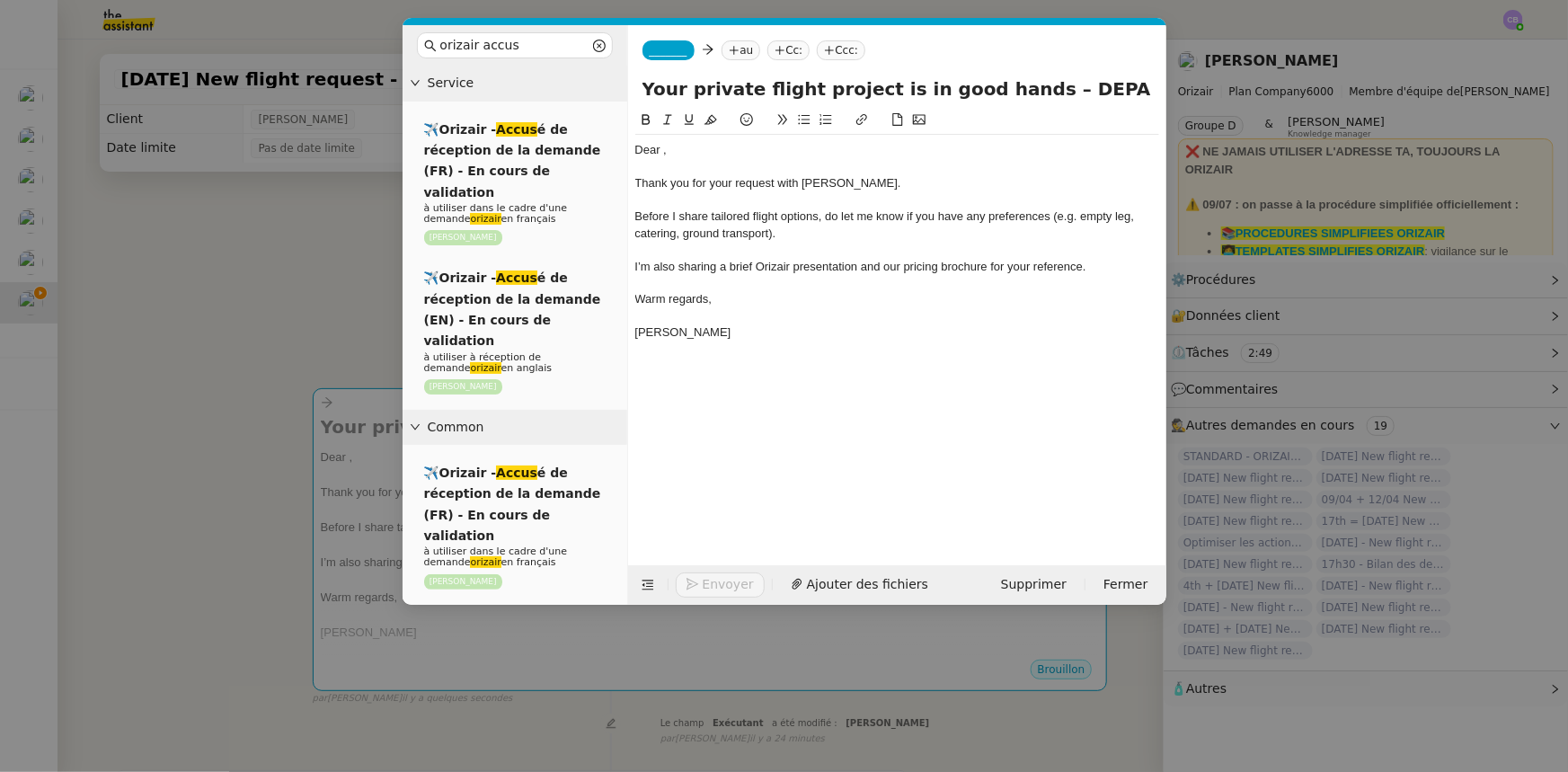
click at [279, 280] on nz-modal-container "orizair accus Service ✈️Orizair - Accus é de réception de la demande (FR) - En …" at bounding box center [784, 386] width 1568 height 772
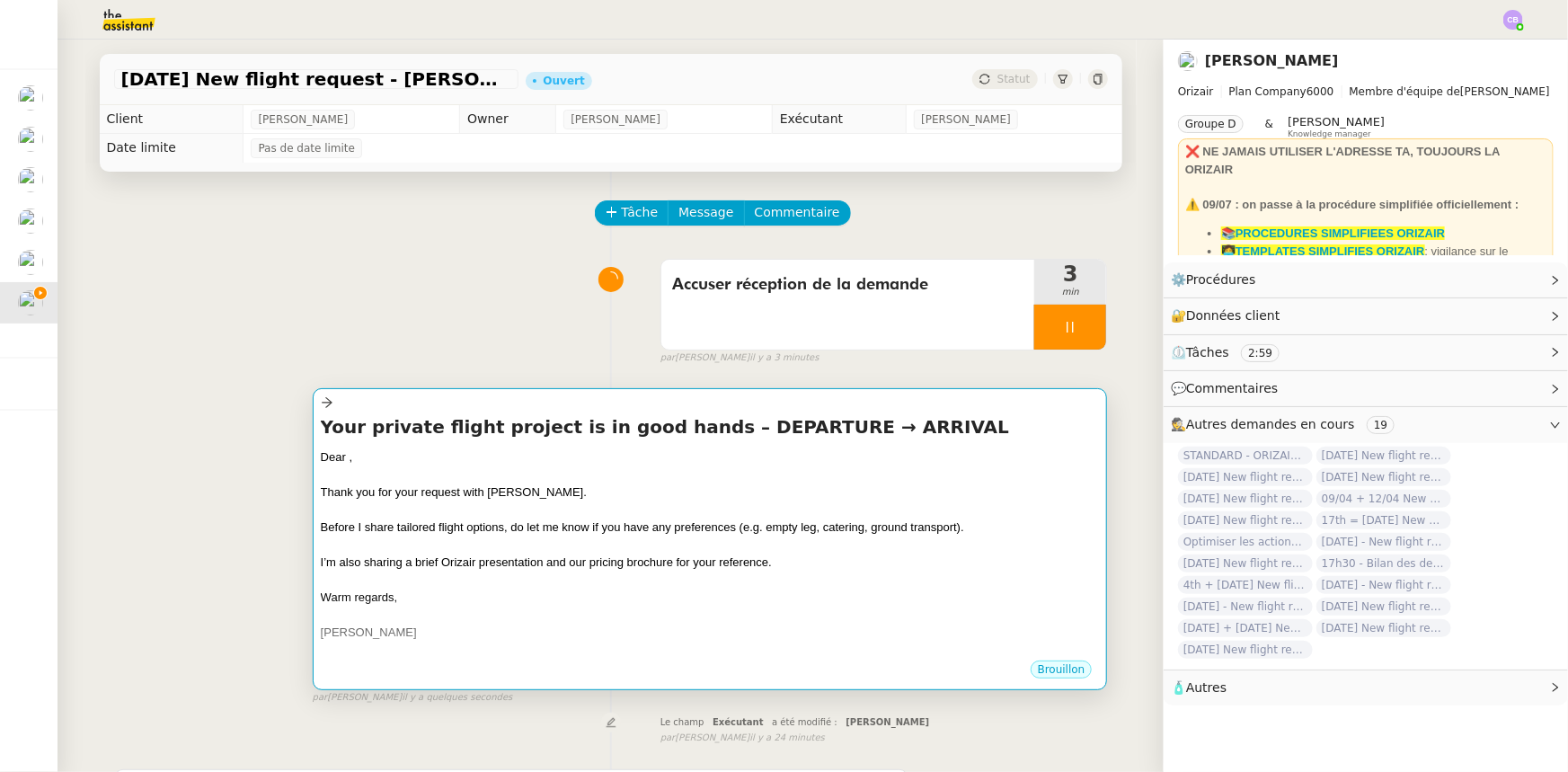
click at [412, 506] on div at bounding box center [710, 510] width 779 height 18
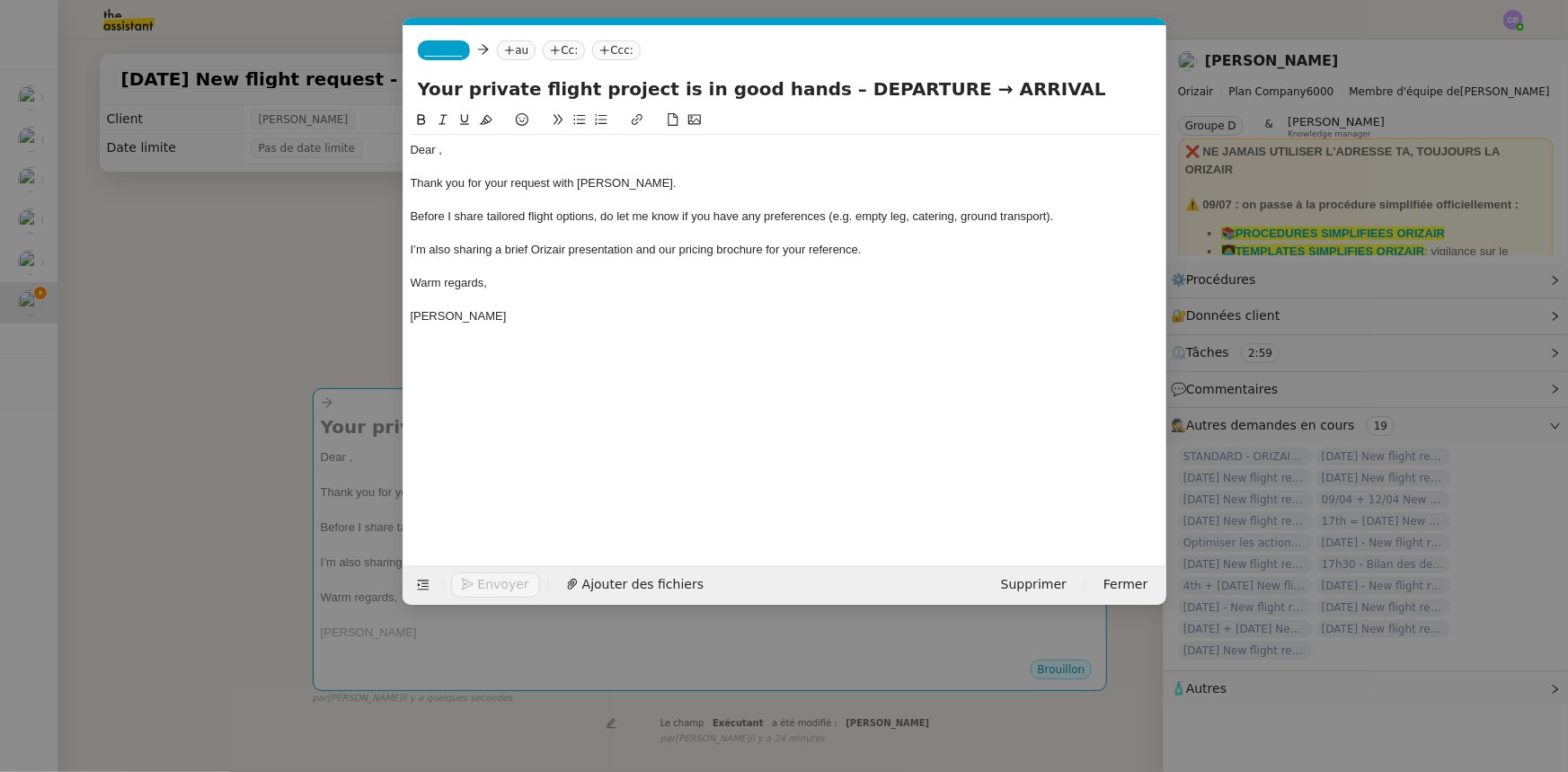
scroll to position [0, 105]
click at [438, 153] on div "Dear ," at bounding box center [784, 150] width 748 height 16
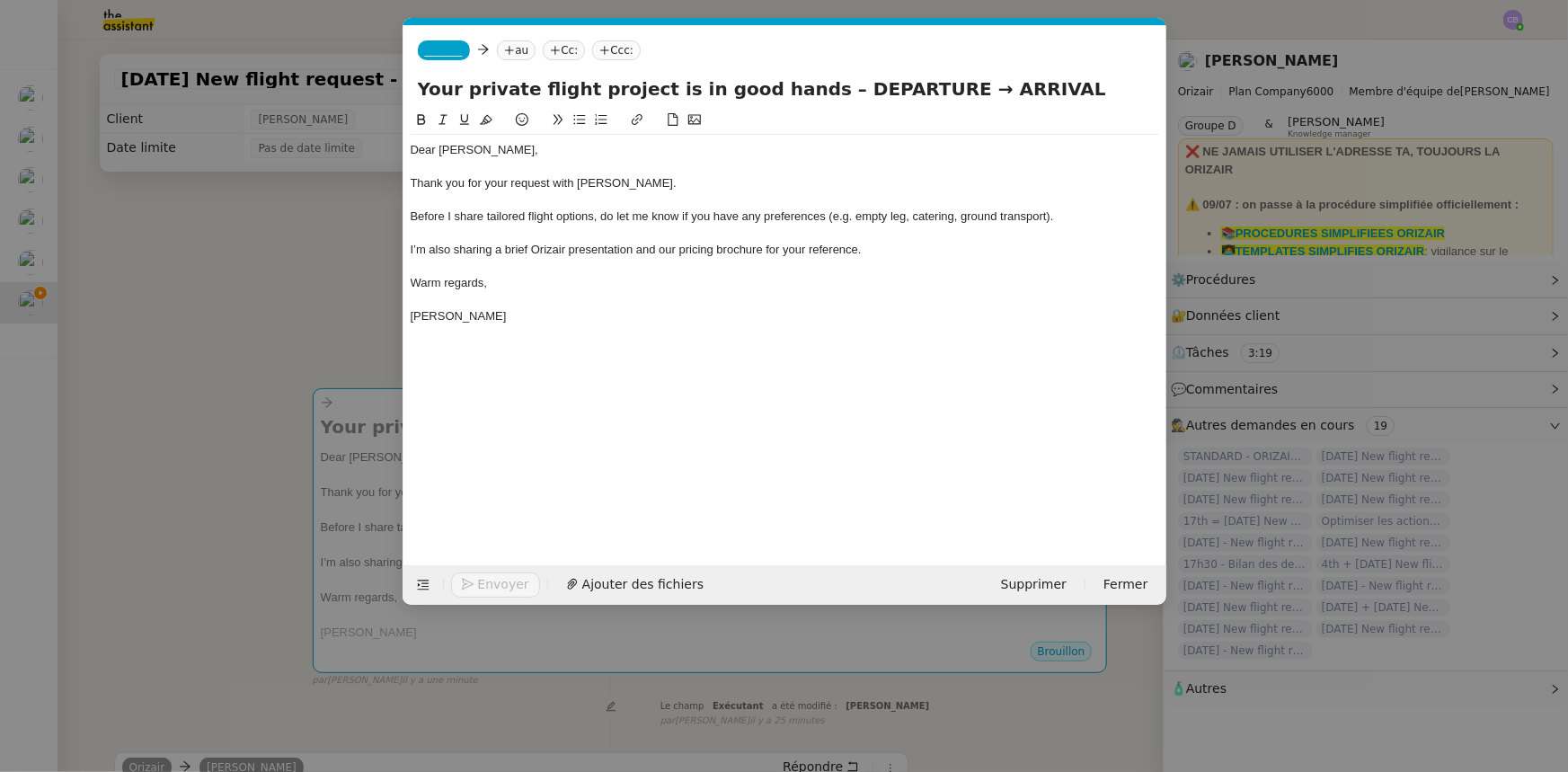
drag, startPoint x: 899, startPoint y: 87, endPoint x: 802, endPoint y: 81, distance: 97.2
click at [802, 81] on input "Your private flight project is in good hands – DEPARTURE → ARRIVAL" at bounding box center [785, 90] width 735 height 27
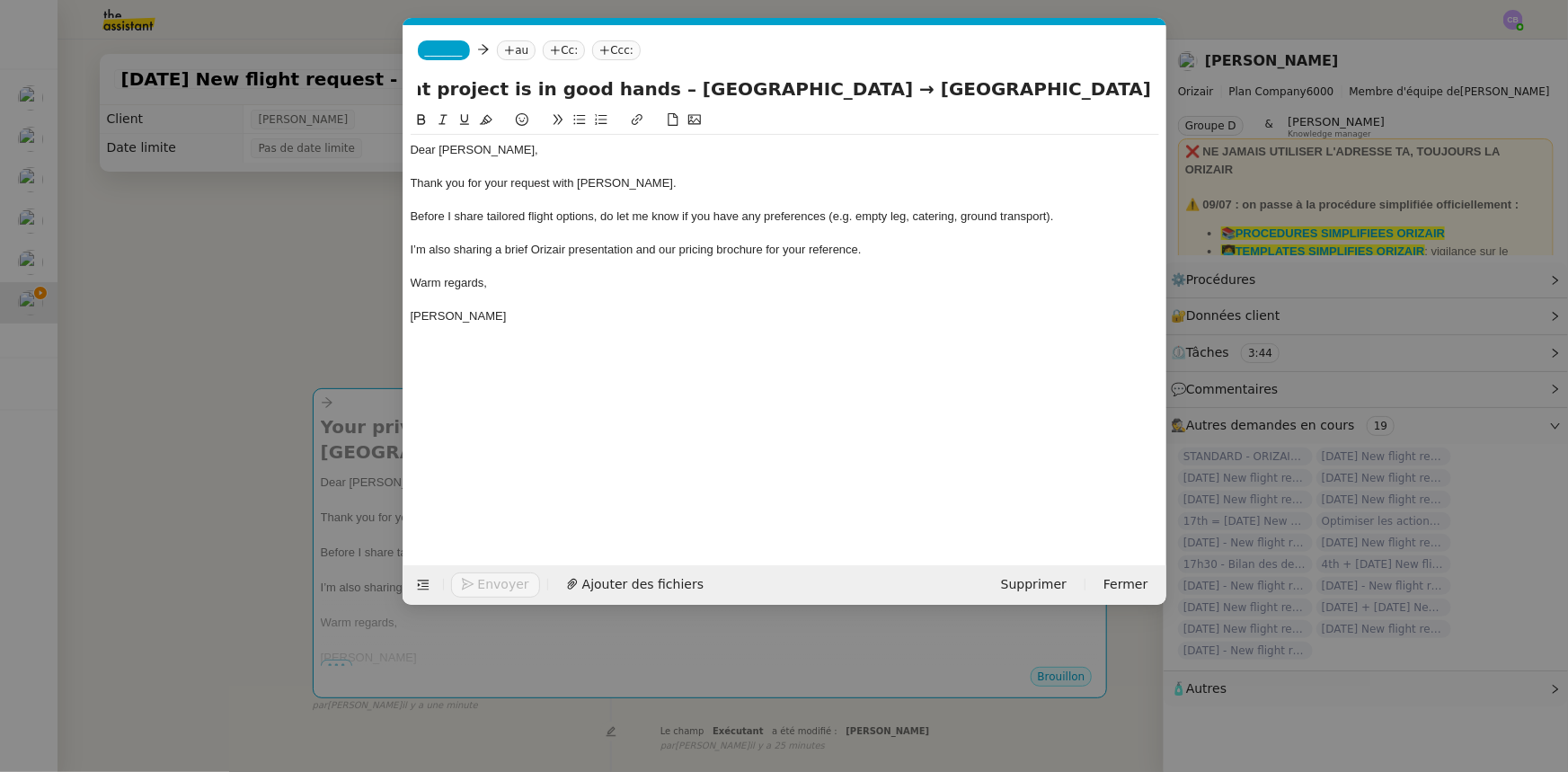
scroll to position [0, 188]
type input "Your private flight project is in good hands – [GEOGRAPHIC_DATA] → [GEOGRAPHIC_…"
click at [680, 224] on div "Before I share tailored flight options, do let me know if you have any preferen…" at bounding box center [784, 217] width 748 height 16
click at [443, 56] on span "_______" at bounding box center [443, 50] width 37 height 13
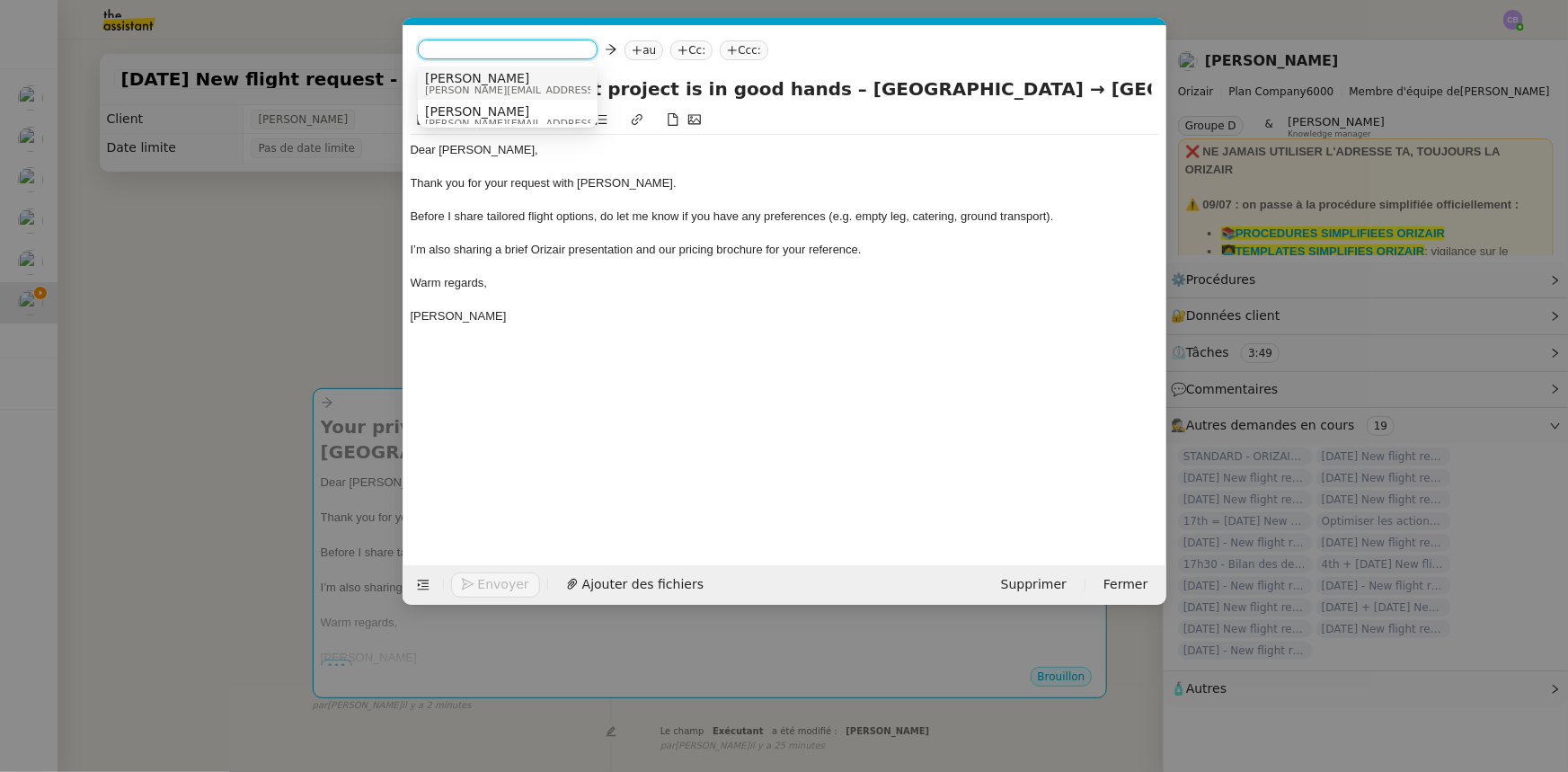
click at [453, 85] on span "[PERSON_NAME][EMAIL_ADDRESS][DOMAIN_NAME]" at bounding box center [552, 90] width 255 height 10
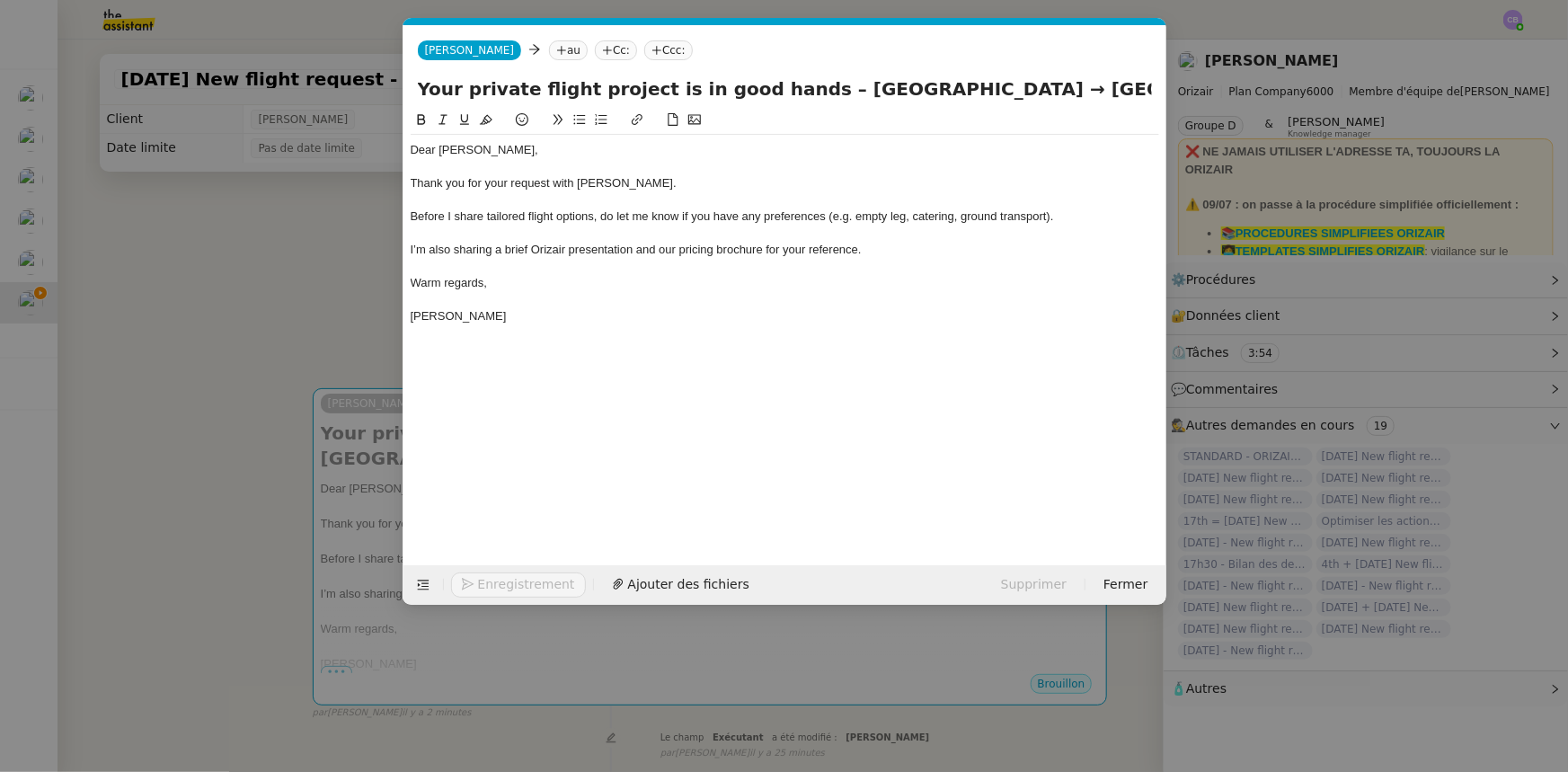
click at [314, 263] on nz-modal-container "orizair accus Service ✈️Orizair - Accus é de réception de la demande (FR) - En …" at bounding box center [784, 386] width 1568 height 772
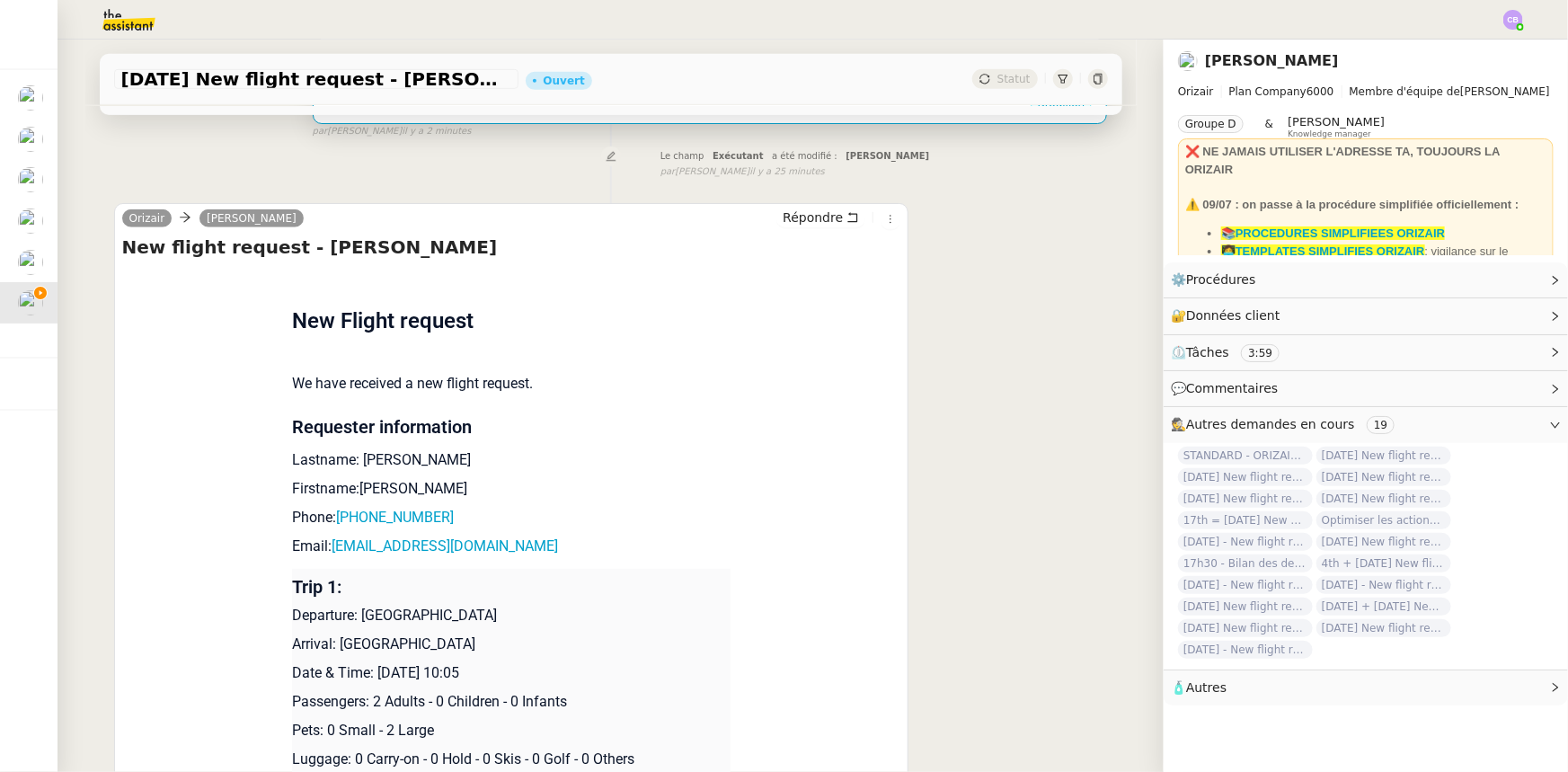
scroll to position [784, 0]
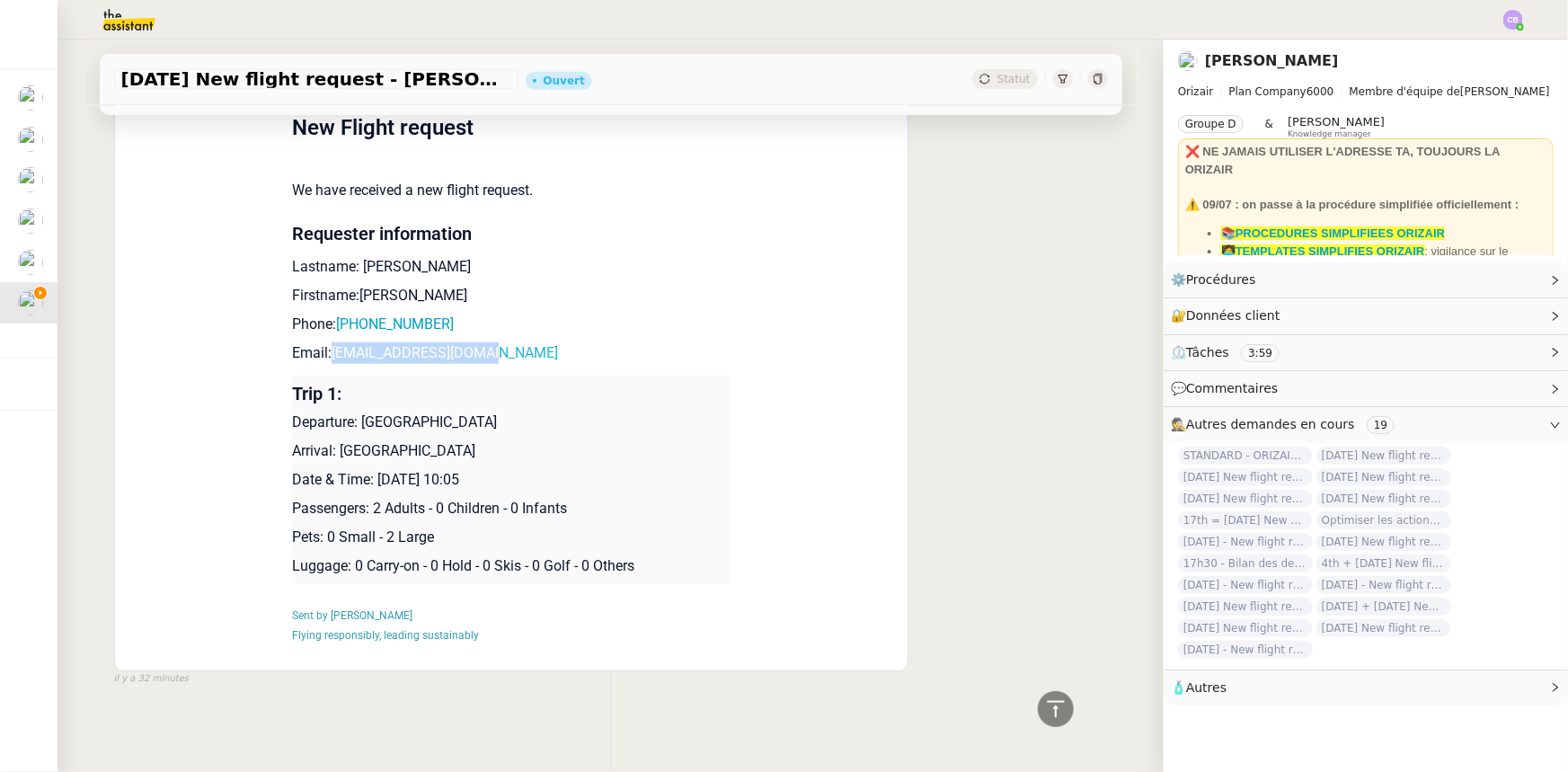
drag, startPoint x: 482, startPoint y: 345, endPoint x: 325, endPoint y: 344, distance: 157.0
click at [325, 344] on p "Email: [EMAIL_ADDRESS][DOMAIN_NAME]" at bounding box center [512, 354] width 439 height 22
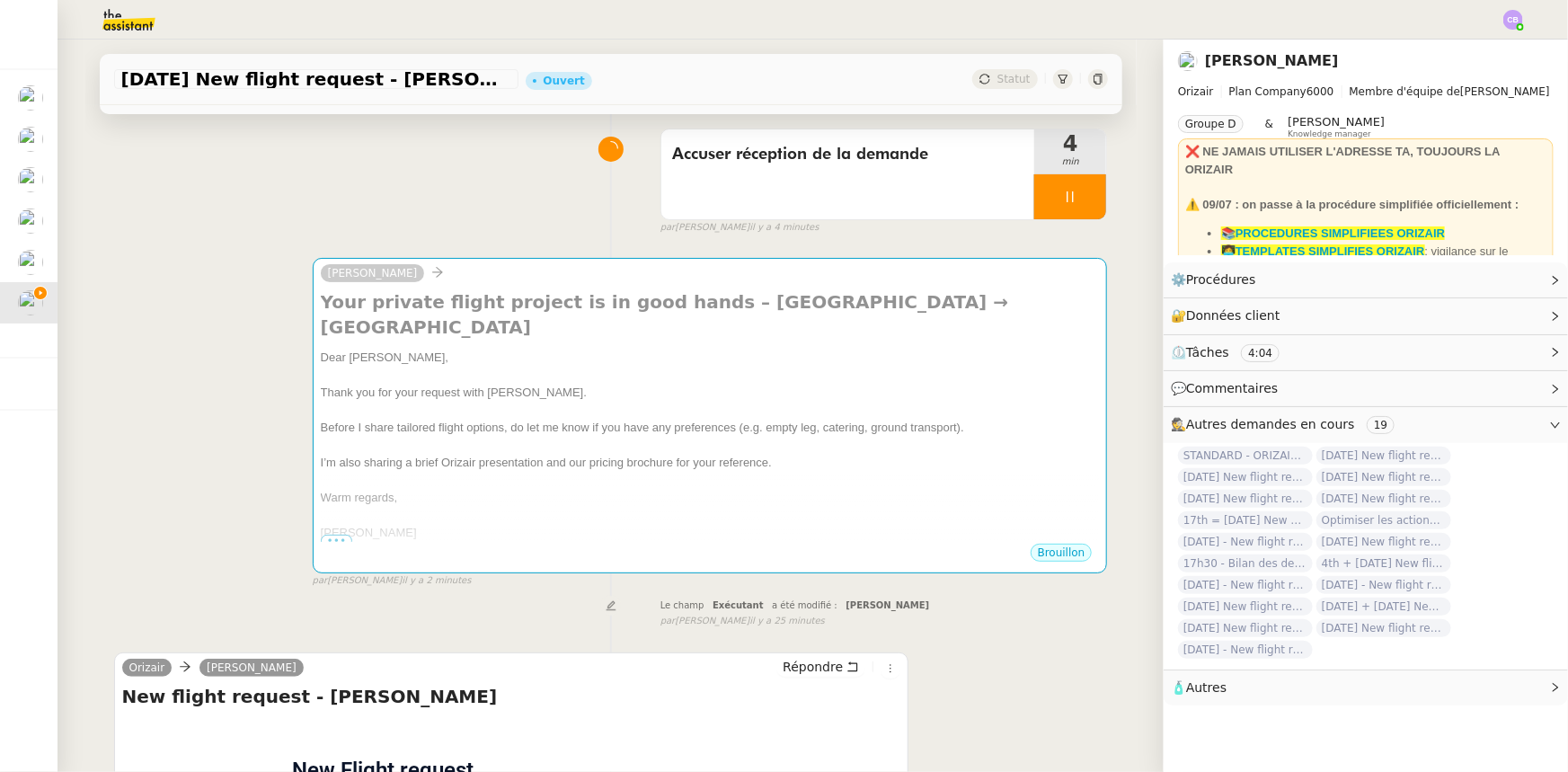
scroll to position [0, 0]
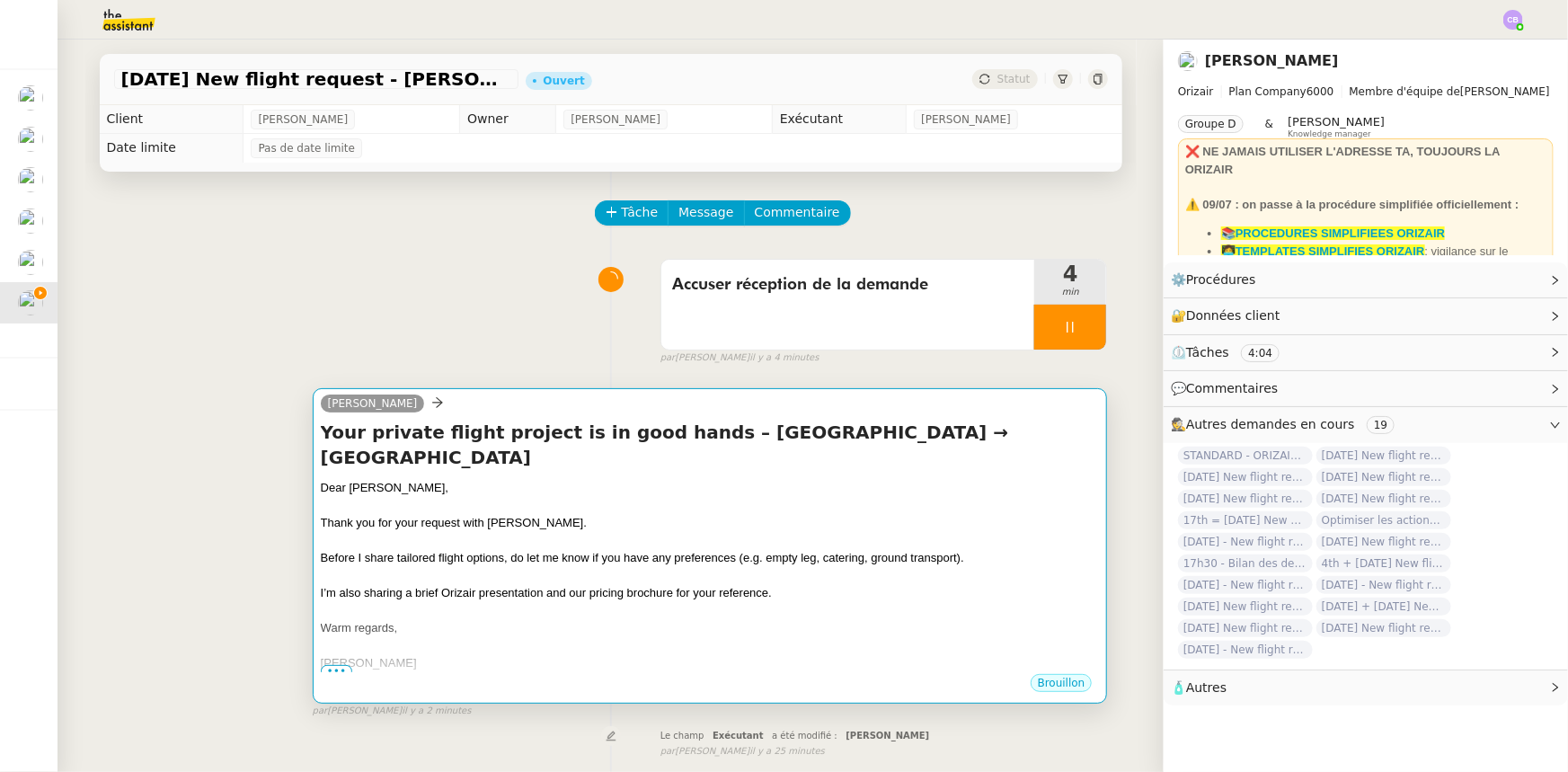
click at [420, 488] on div "Dear [PERSON_NAME]," at bounding box center [710, 488] width 779 height 18
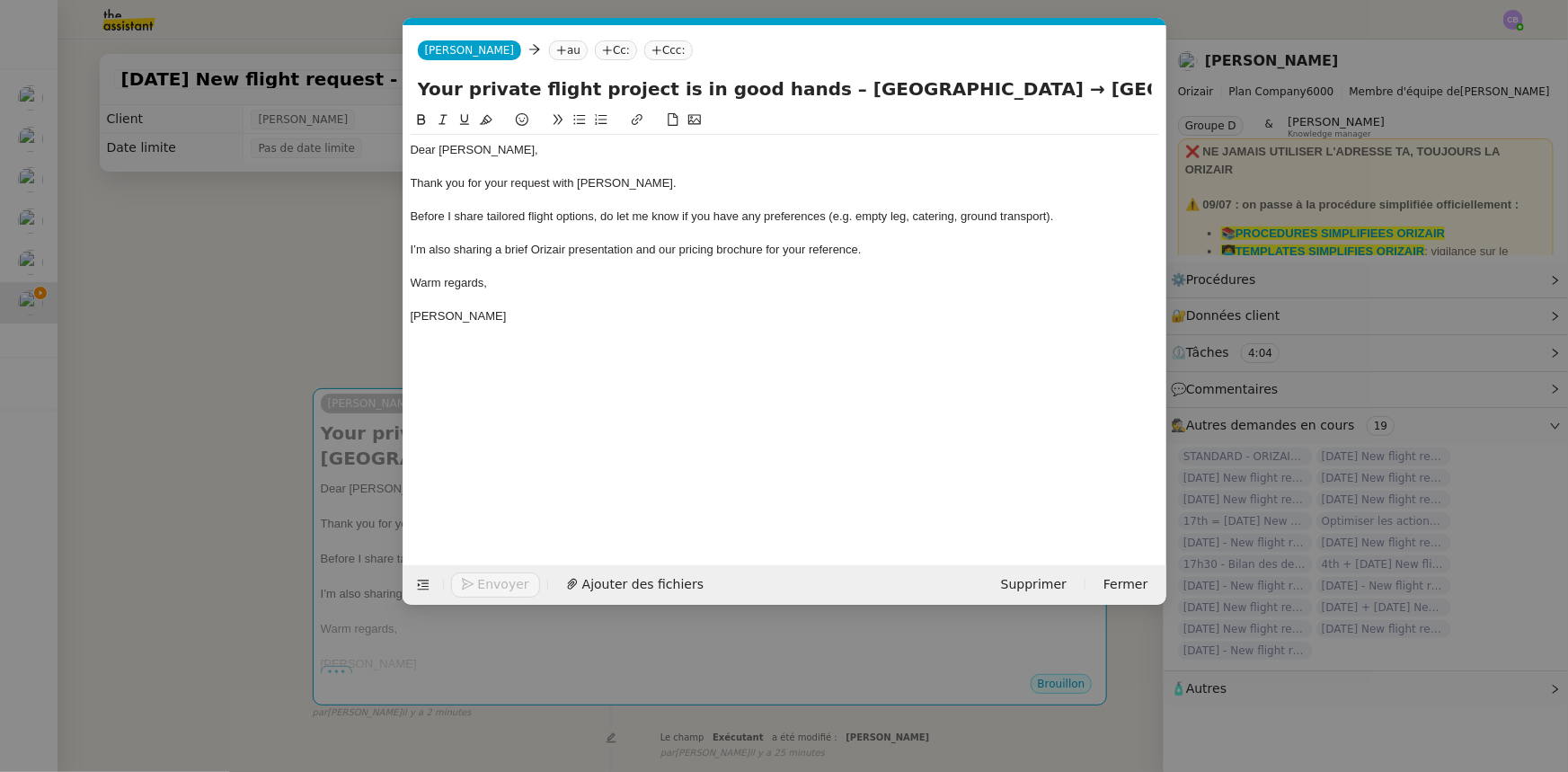
scroll to position [0, 105]
click at [549, 45] on nz-tag "au" at bounding box center [568, 50] width 38 height 20
paste input "[EMAIL_ADDRESS][DOMAIN_NAME]"
type input "[EMAIL_ADDRESS][DOMAIN_NAME]"
click at [567, 81] on span "[EMAIL_ADDRESS][DOMAIN_NAME]" at bounding box center [630, 79] width 220 height 15
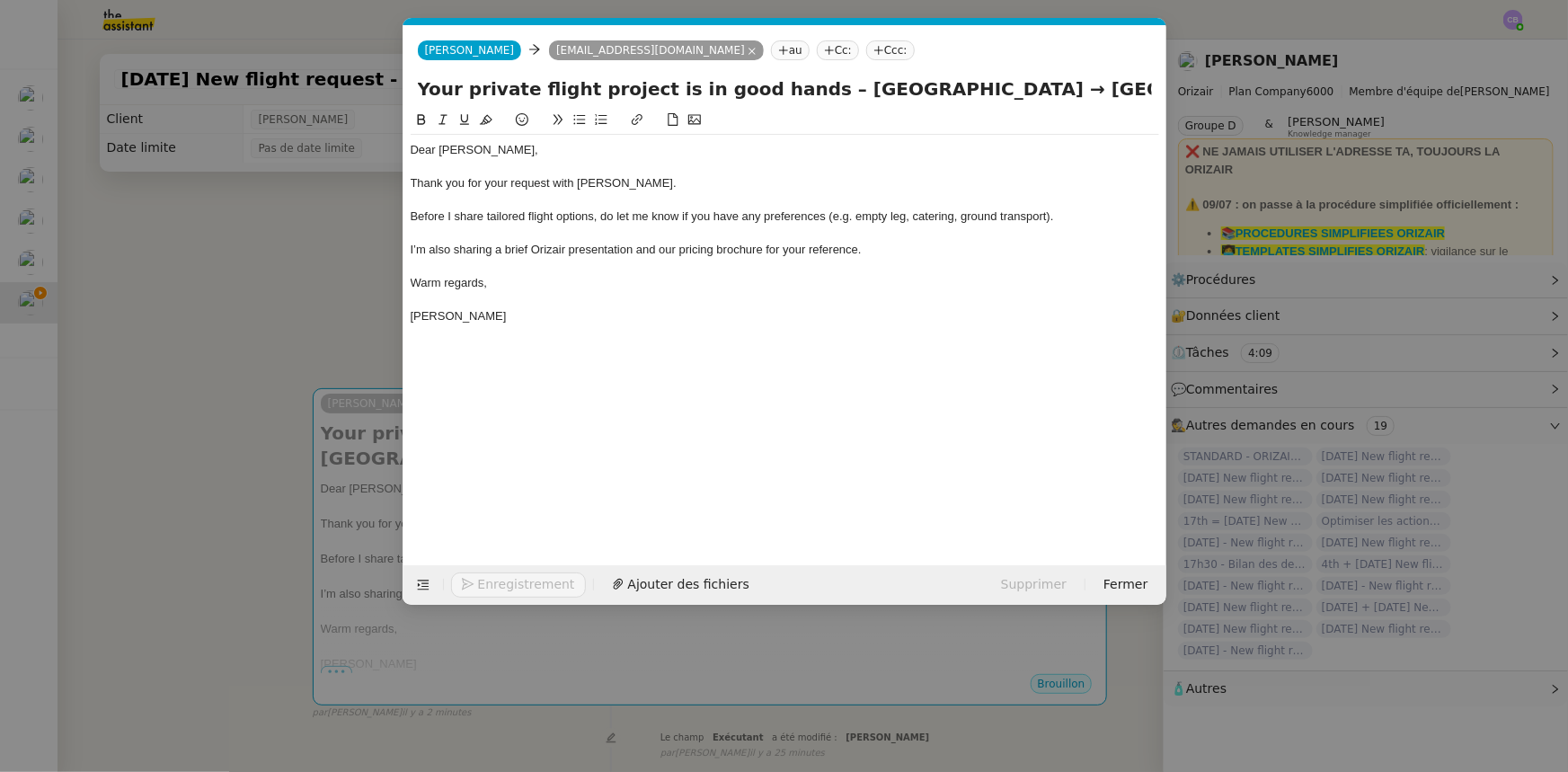
click at [866, 52] on nz-tag "Ccc:" at bounding box center [890, 50] width 48 height 20
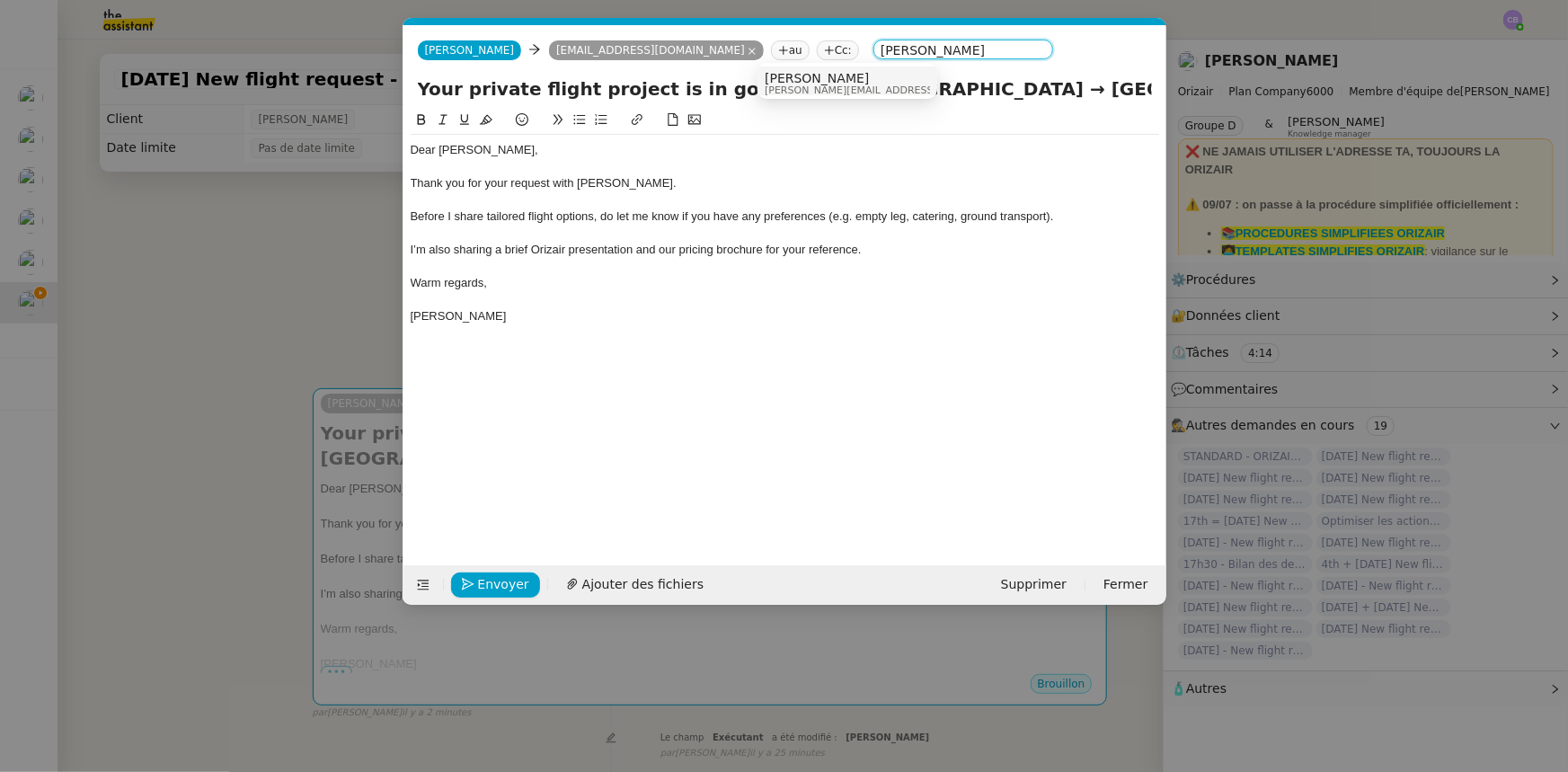
type input "[PERSON_NAME]"
click at [796, 80] on span "[PERSON_NAME]" at bounding box center [892, 79] width 255 height 15
click at [700, 200] on div at bounding box center [784, 200] width 748 height 16
click at [629, 585] on span "Ajouter des fichiers" at bounding box center [642, 585] width 122 height 21
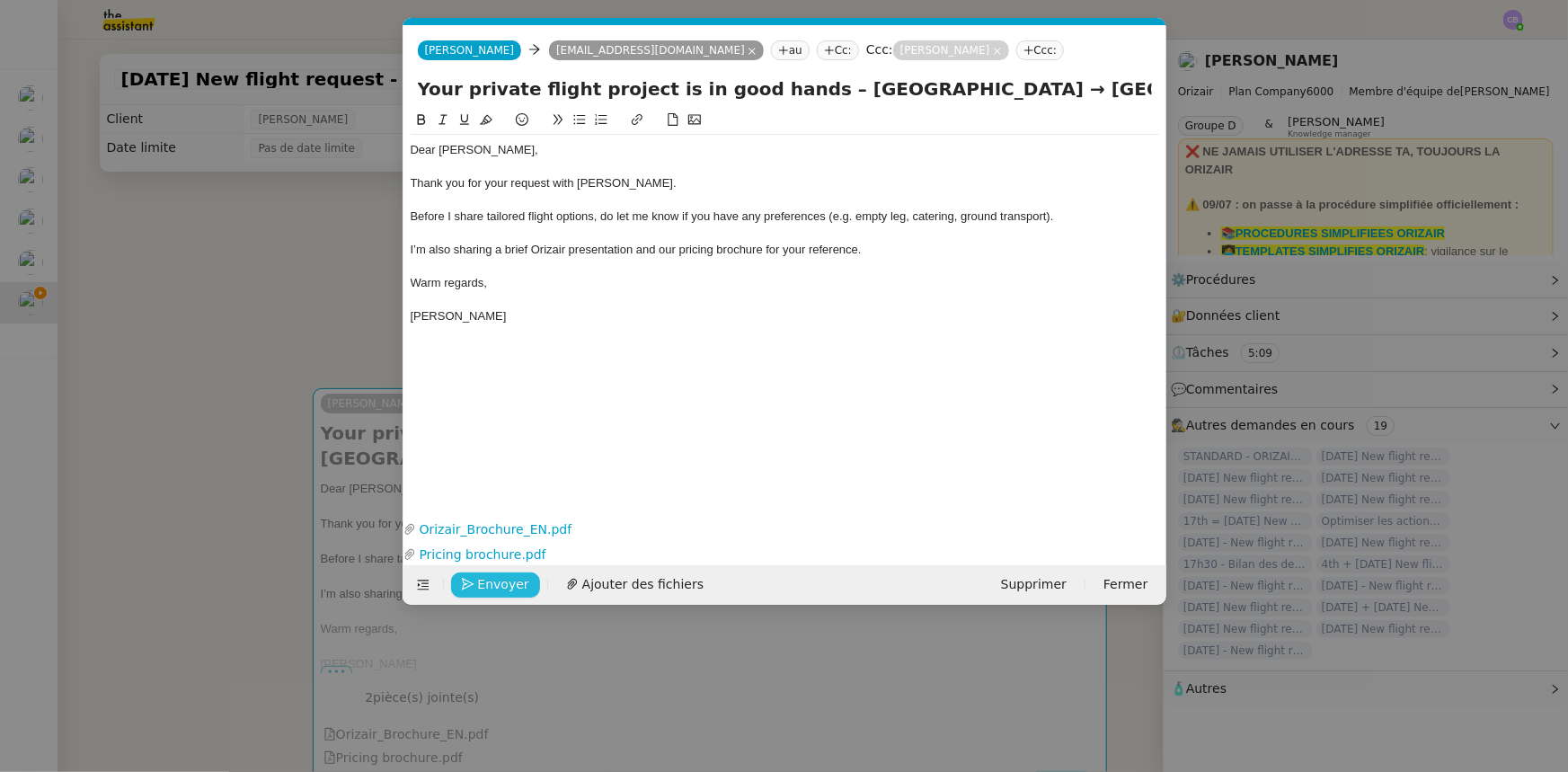
click at [513, 586] on span "Envoyer" at bounding box center [503, 585] width 51 height 21
click at [513, 586] on span "Confirmer l'envoi" at bounding box center [532, 585] width 108 height 21
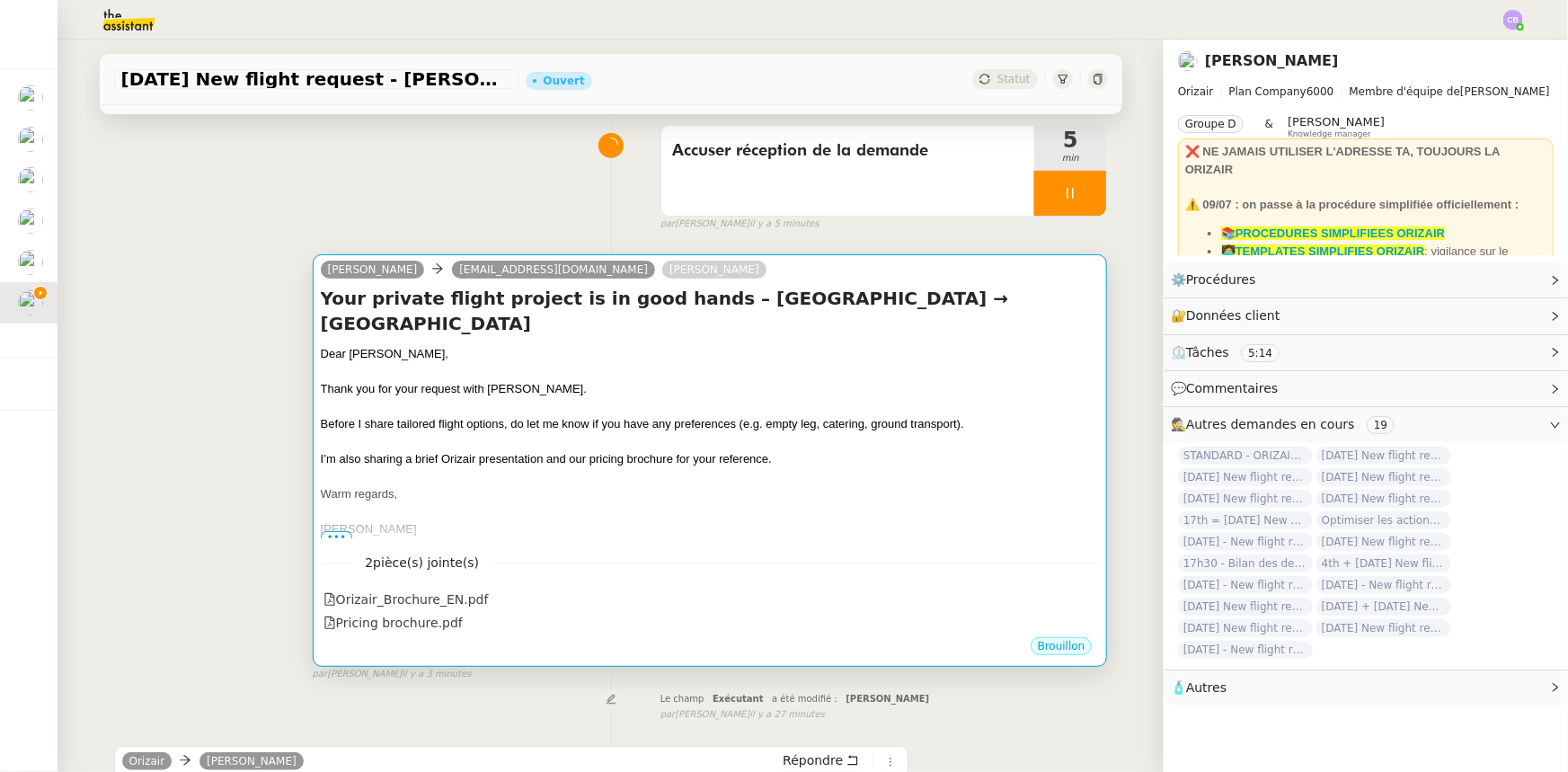
scroll to position [163, 0]
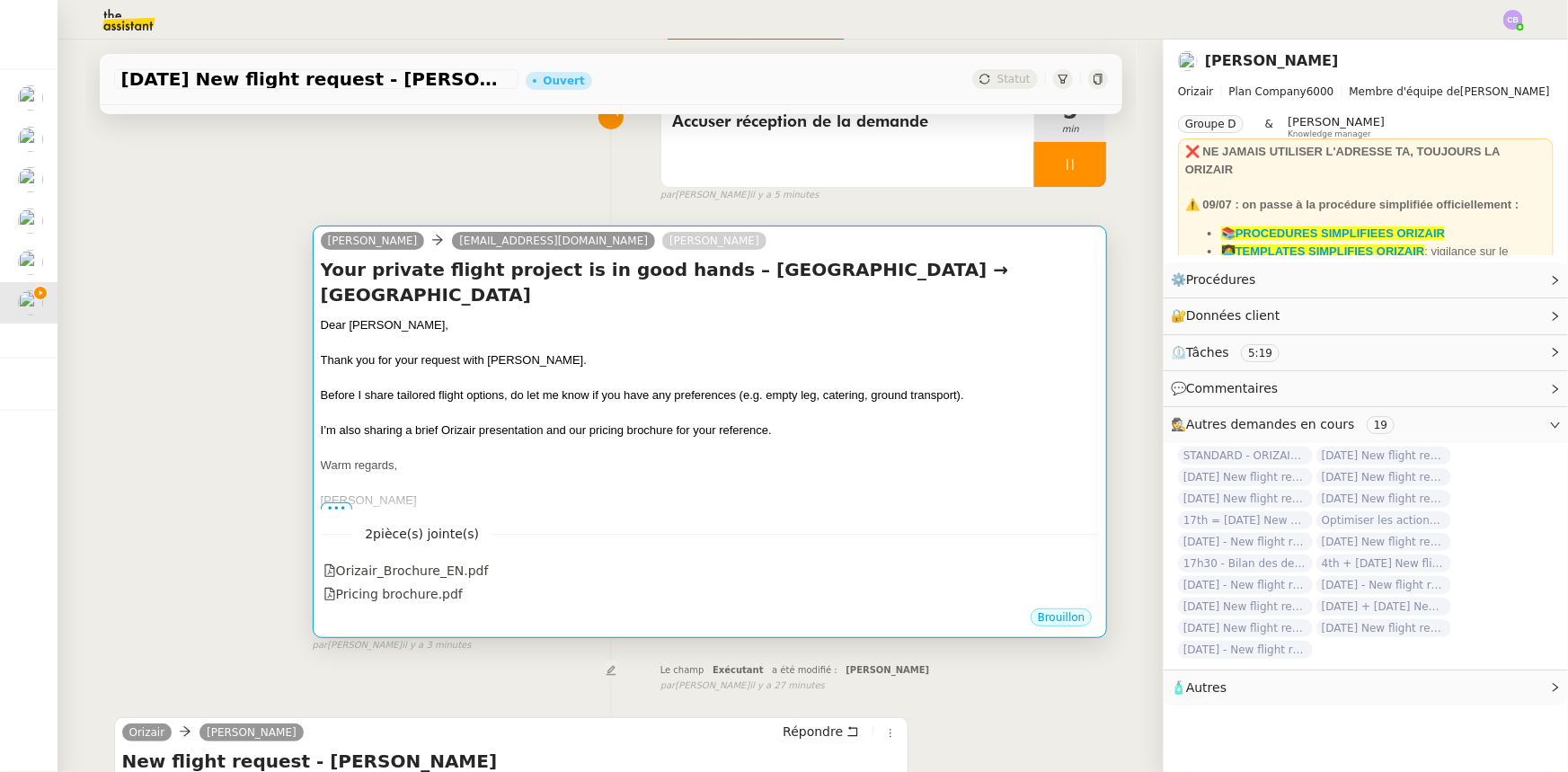
click at [760, 419] on div at bounding box center [710, 414] width 779 height 18
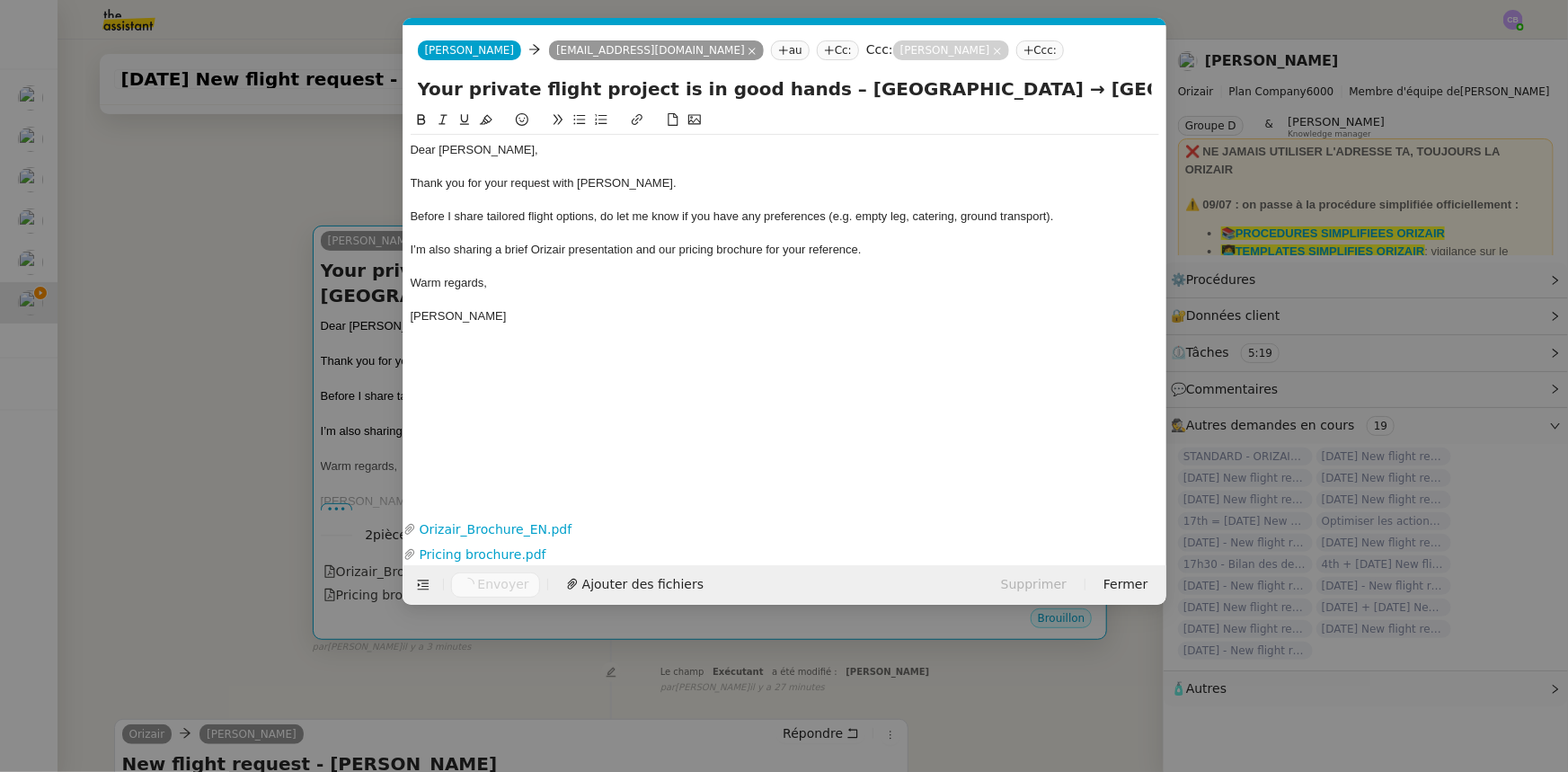
scroll to position [0, 105]
click at [287, 156] on nz-modal-container "orizair accus Service ✈️Orizair - Accus é de réception de la demande (FR) - En …" at bounding box center [784, 386] width 1568 height 772
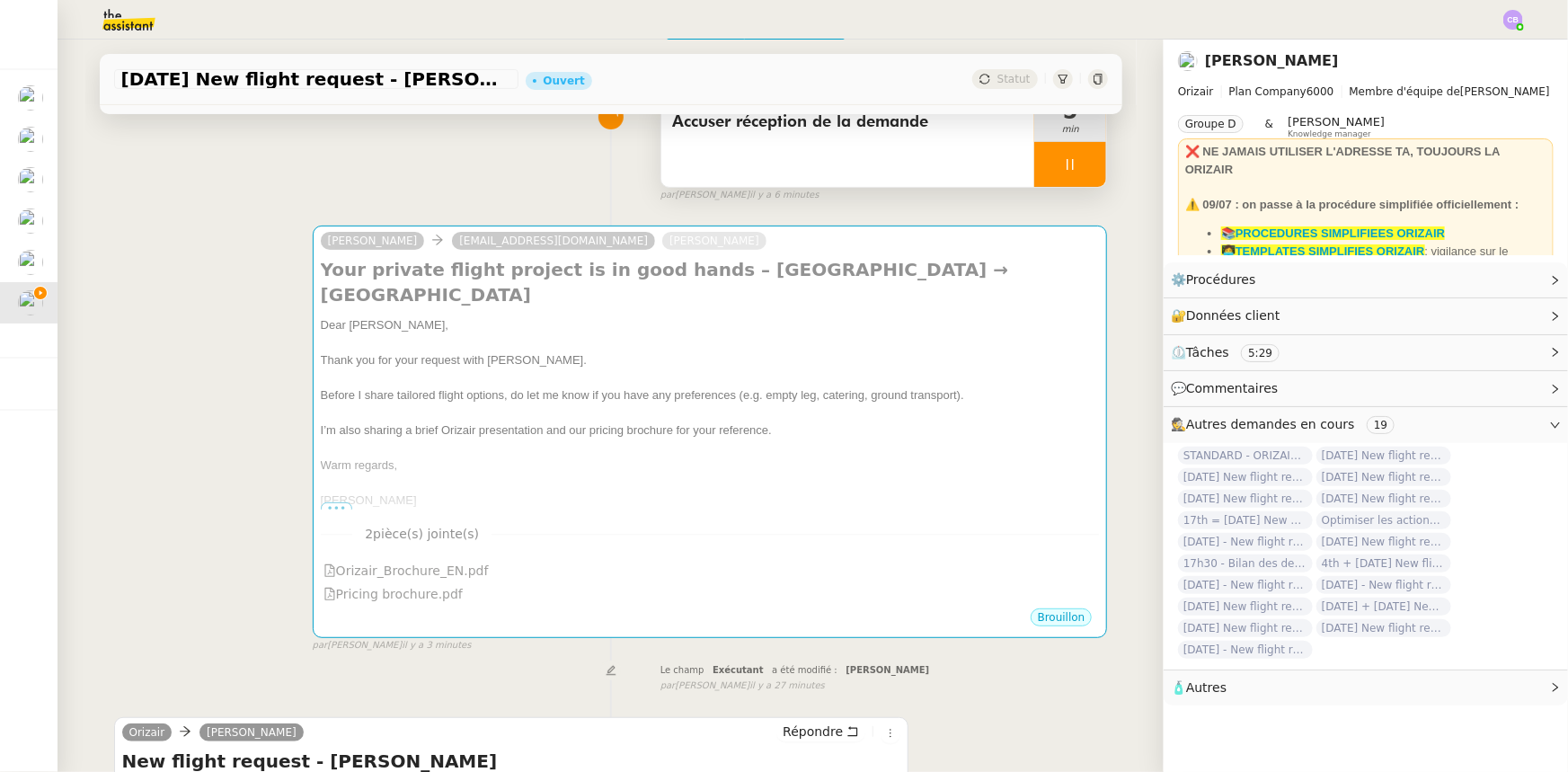
click at [1034, 157] on div at bounding box center [1070, 164] width 72 height 45
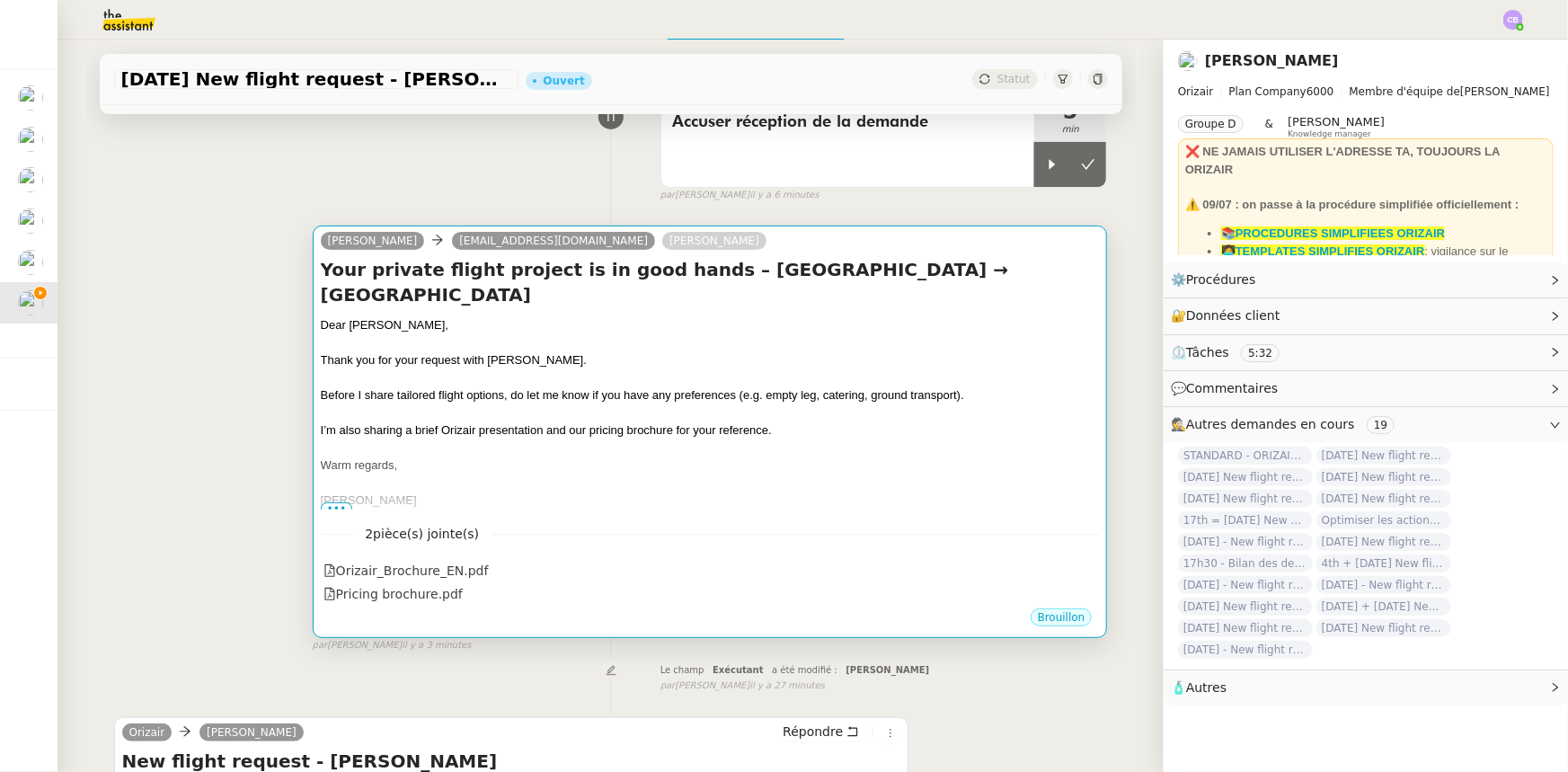
click at [856, 419] on div at bounding box center [710, 414] width 779 height 18
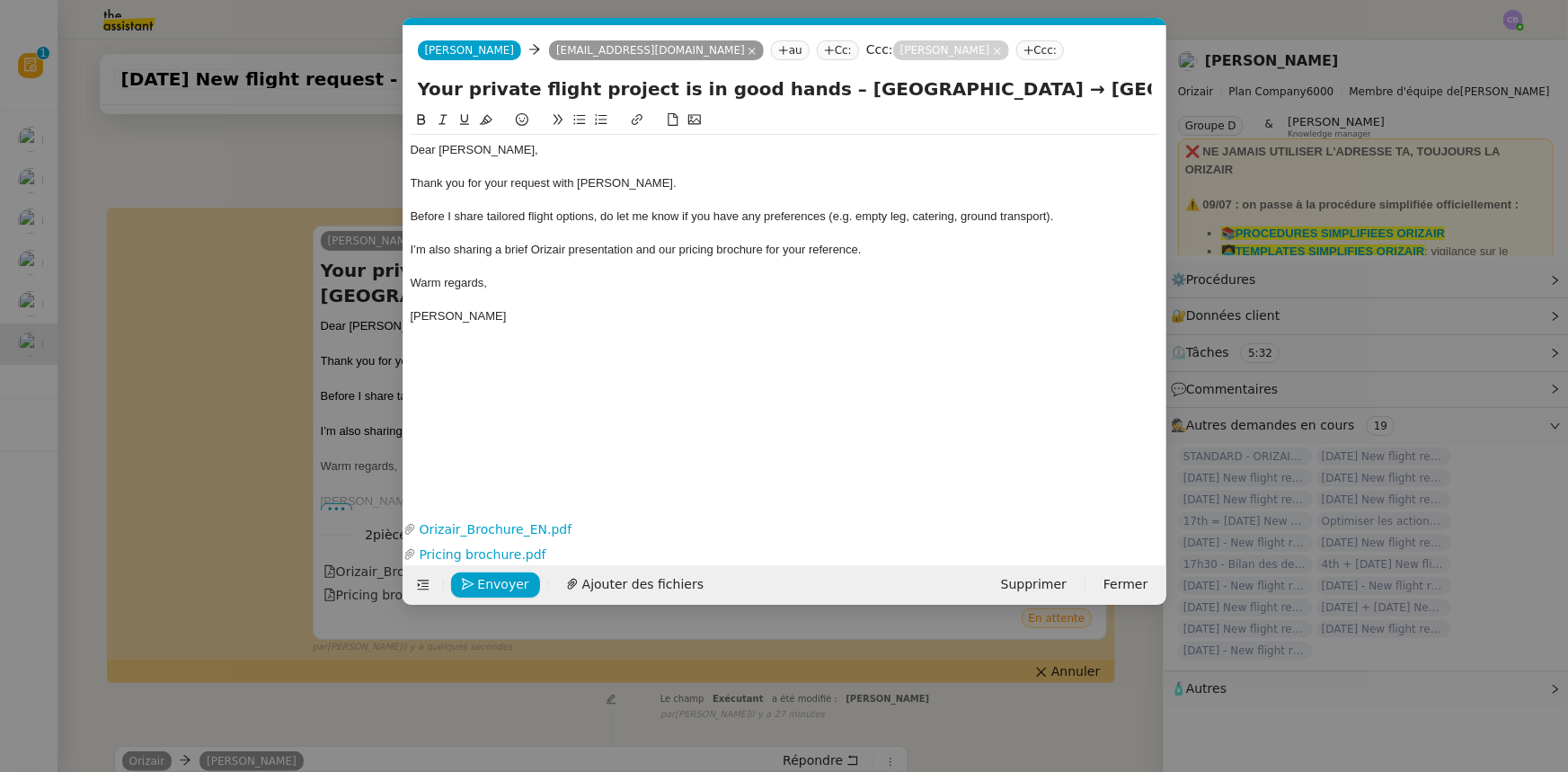
click at [340, 170] on nz-modal-container "orizair accus Service ✈️Orizair - Accus é de réception de la demande (FR) - En …" at bounding box center [784, 386] width 1568 height 772
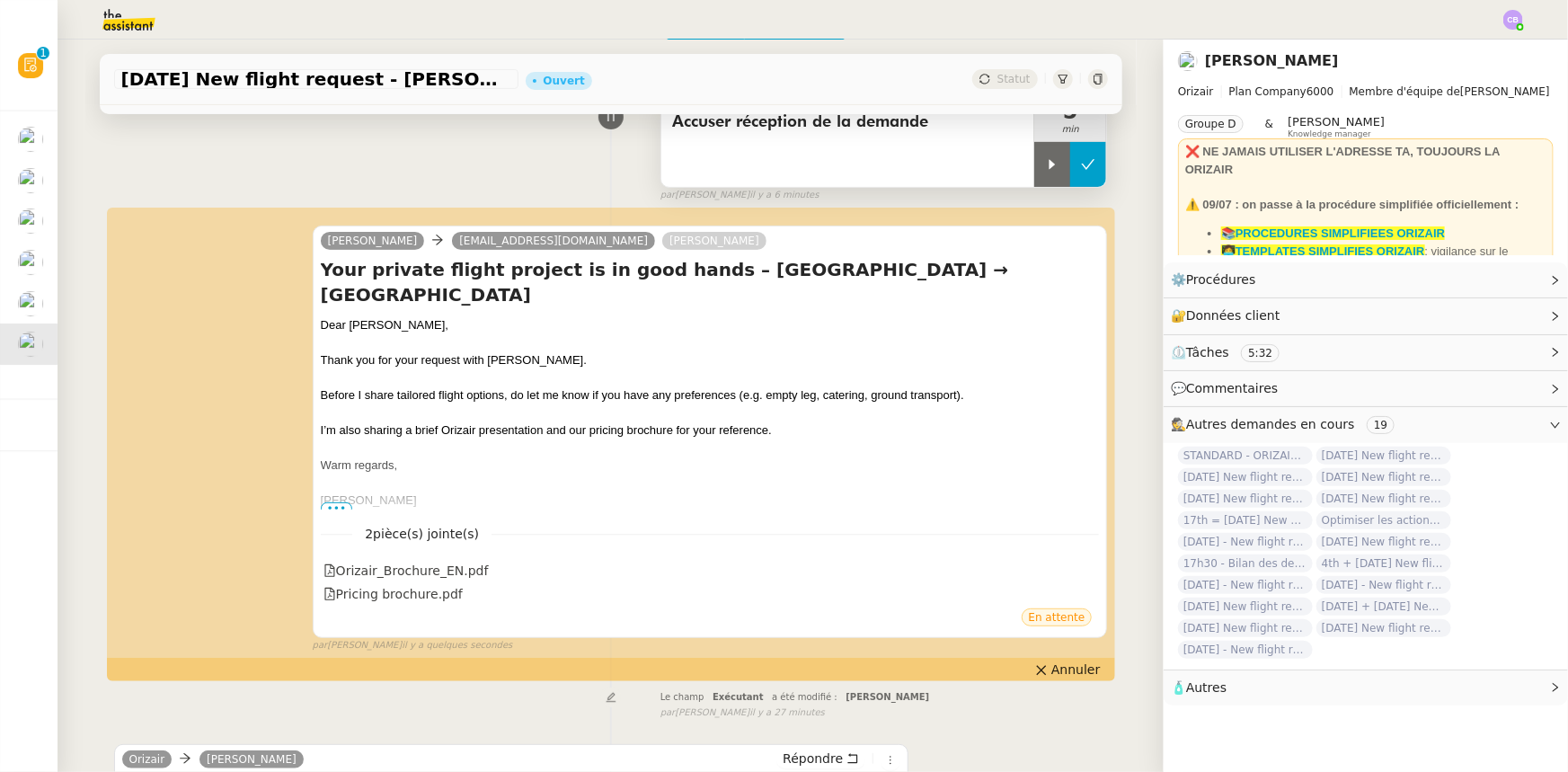
click at [1082, 168] on button at bounding box center [1087, 164] width 36 height 45
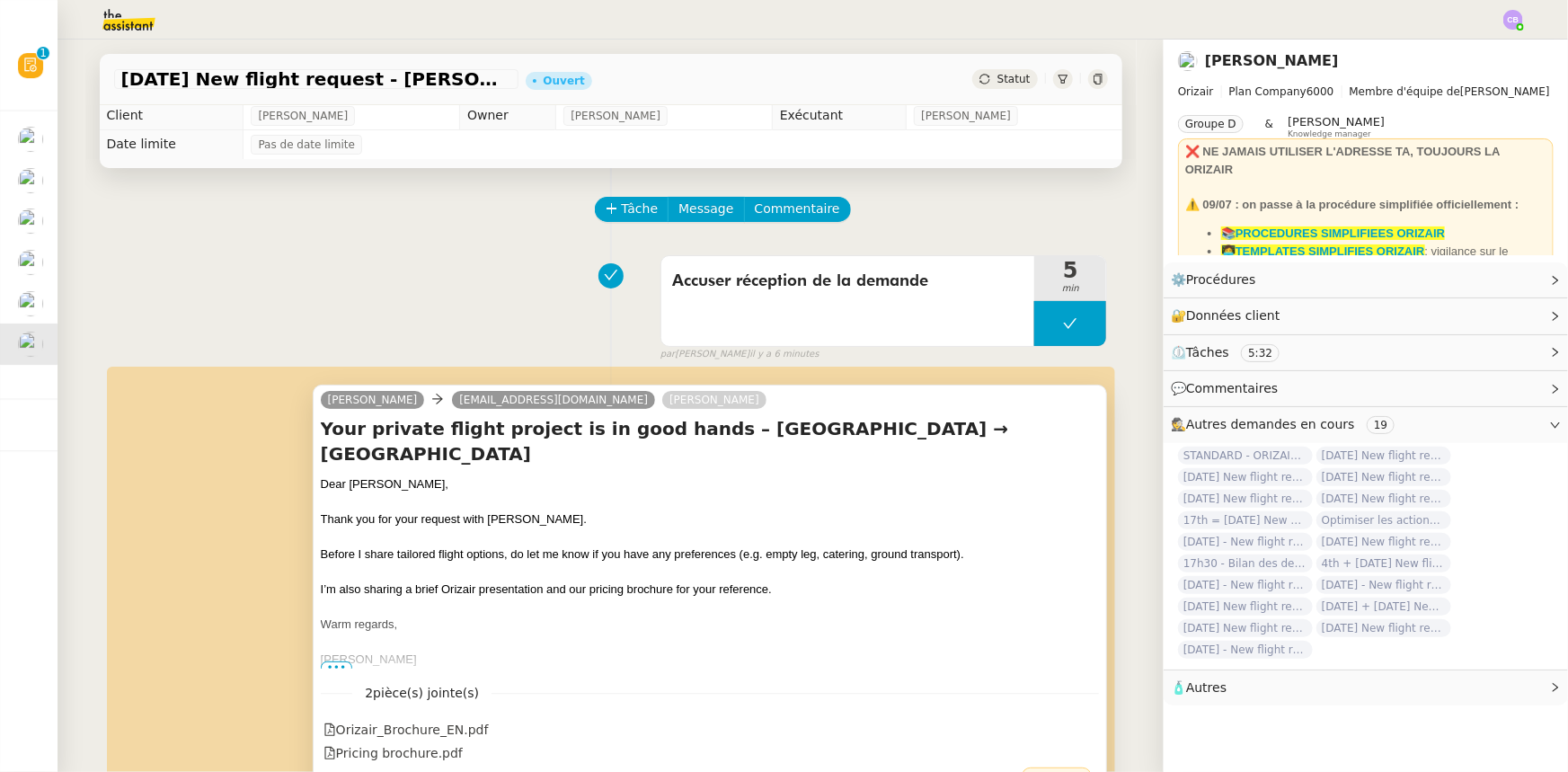
scroll to position [0, 0]
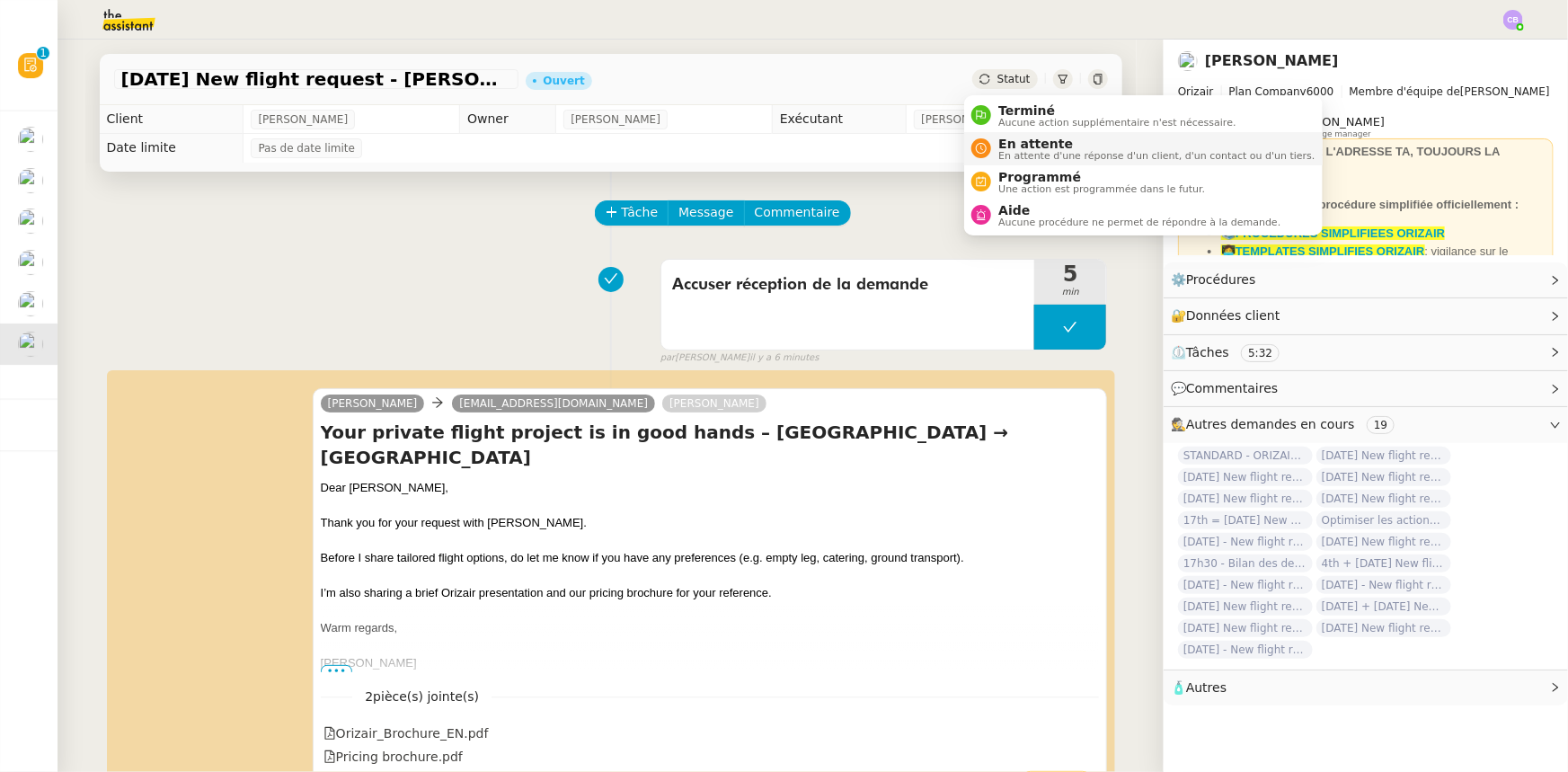
click at [1023, 147] on span "En attente" at bounding box center [1157, 144] width 316 height 15
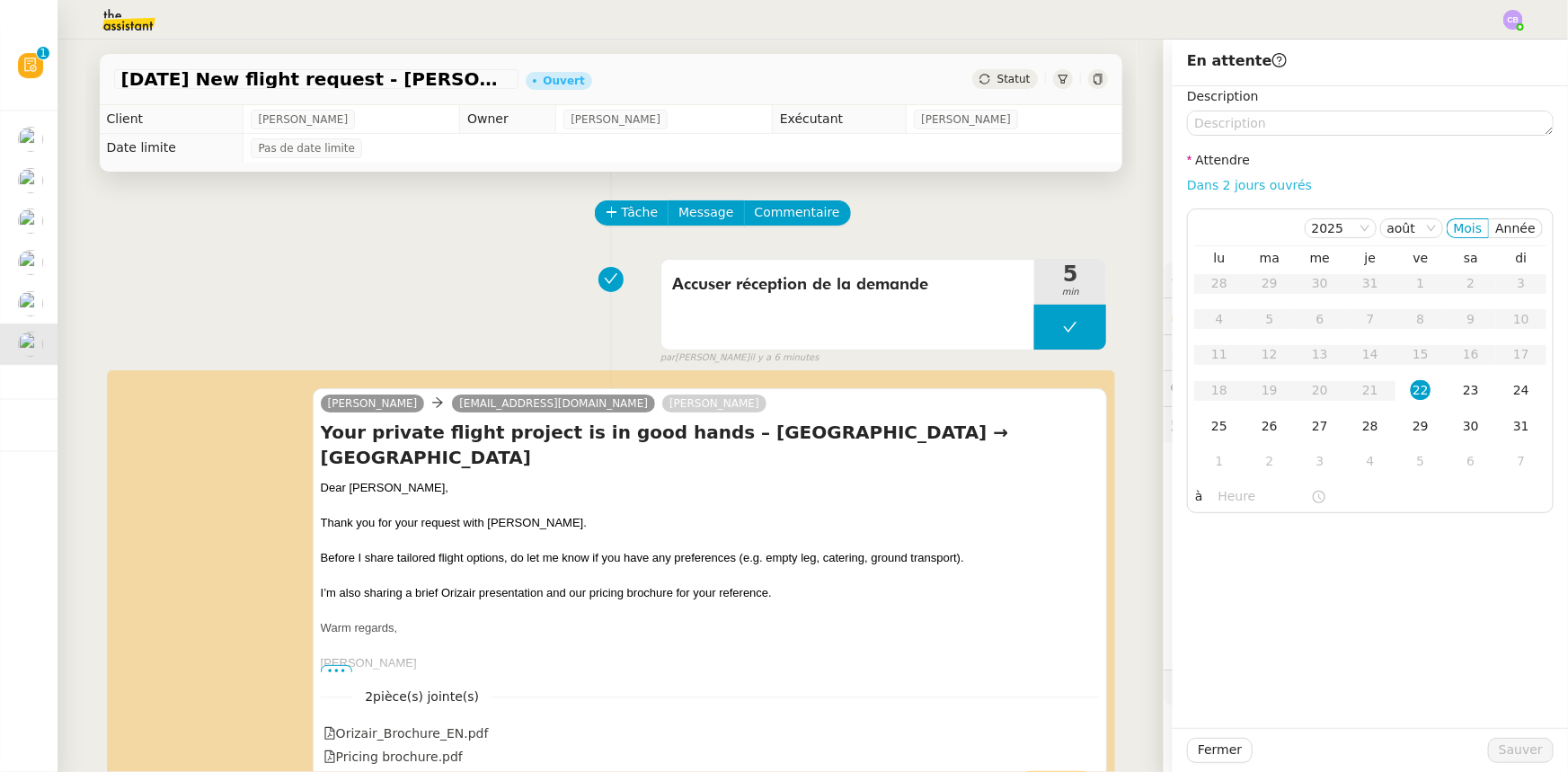
click at [1218, 191] on link "Dans 2 jours ouvrés" at bounding box center [1249, 185] width 125 height 15
type input "07:00"
click at [1210, 427] on div "25" at bounding box center [1220, 426] width 20 height 20
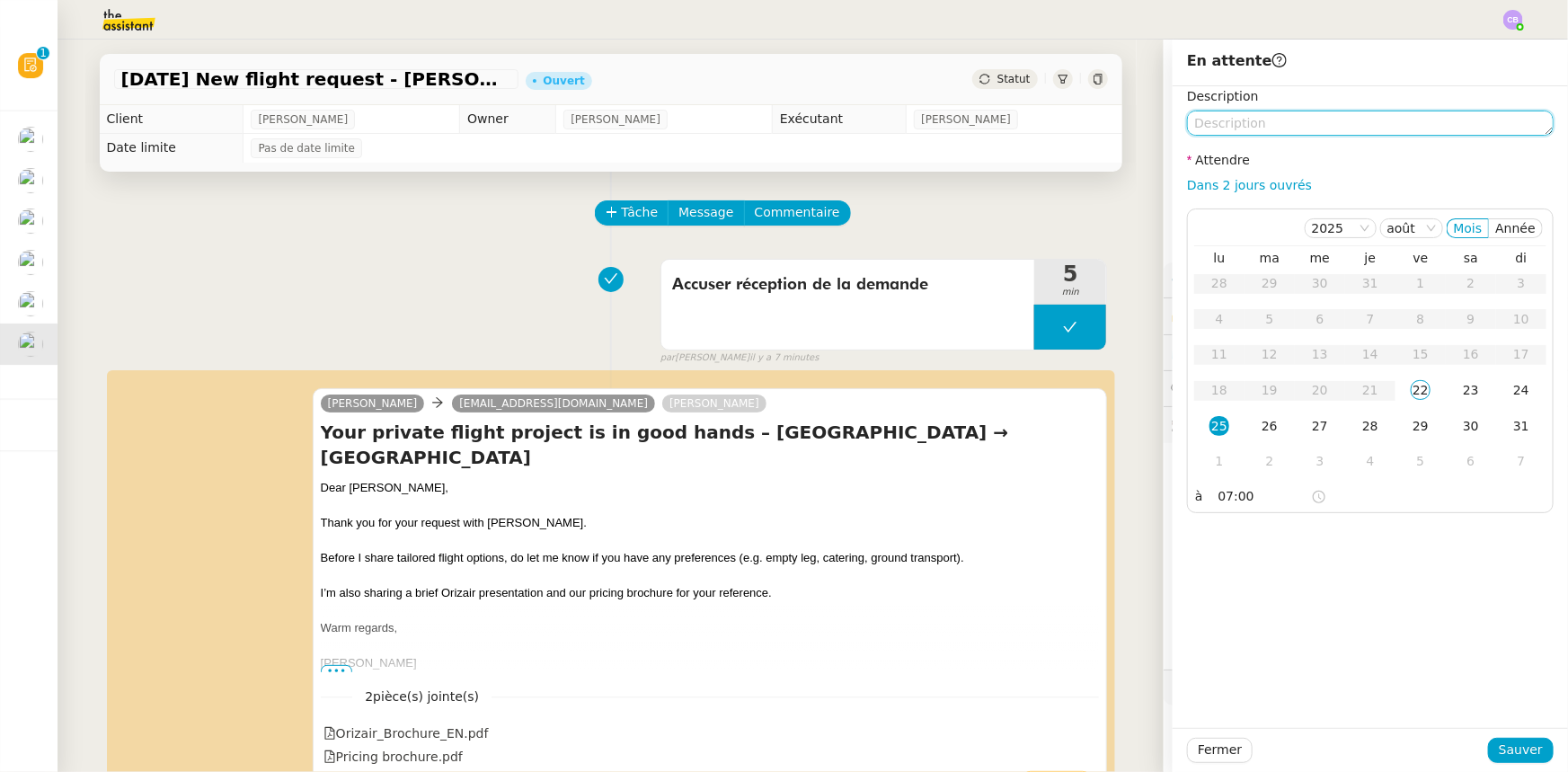
click at [1246, 114] on textarea at bounding box center [1370, 123] width 366 height 26
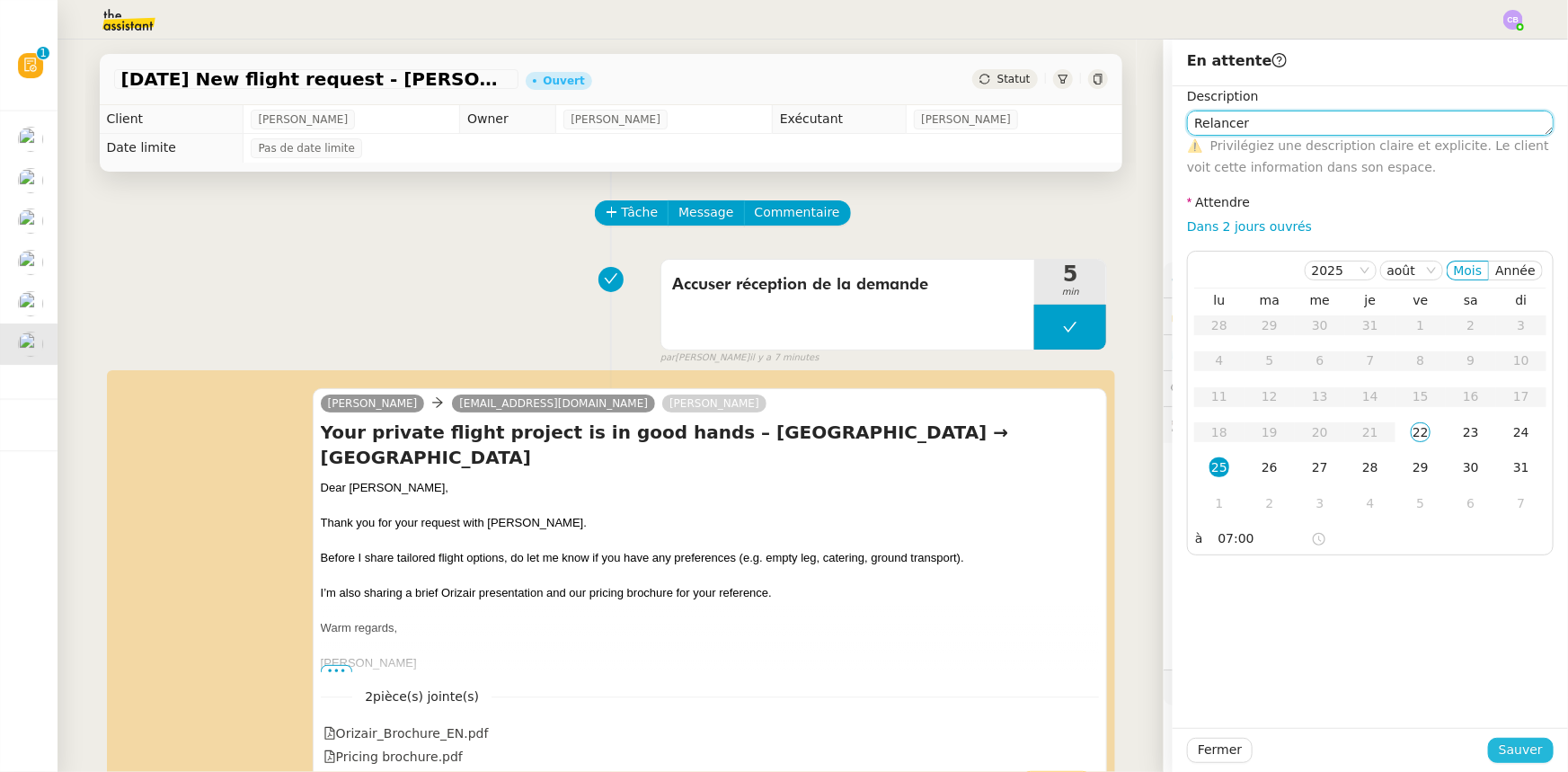
type textarea "Relancer"
click at [1499, 756] on span "Sauver" at bounding box center [1521, 749] width 44 height 21
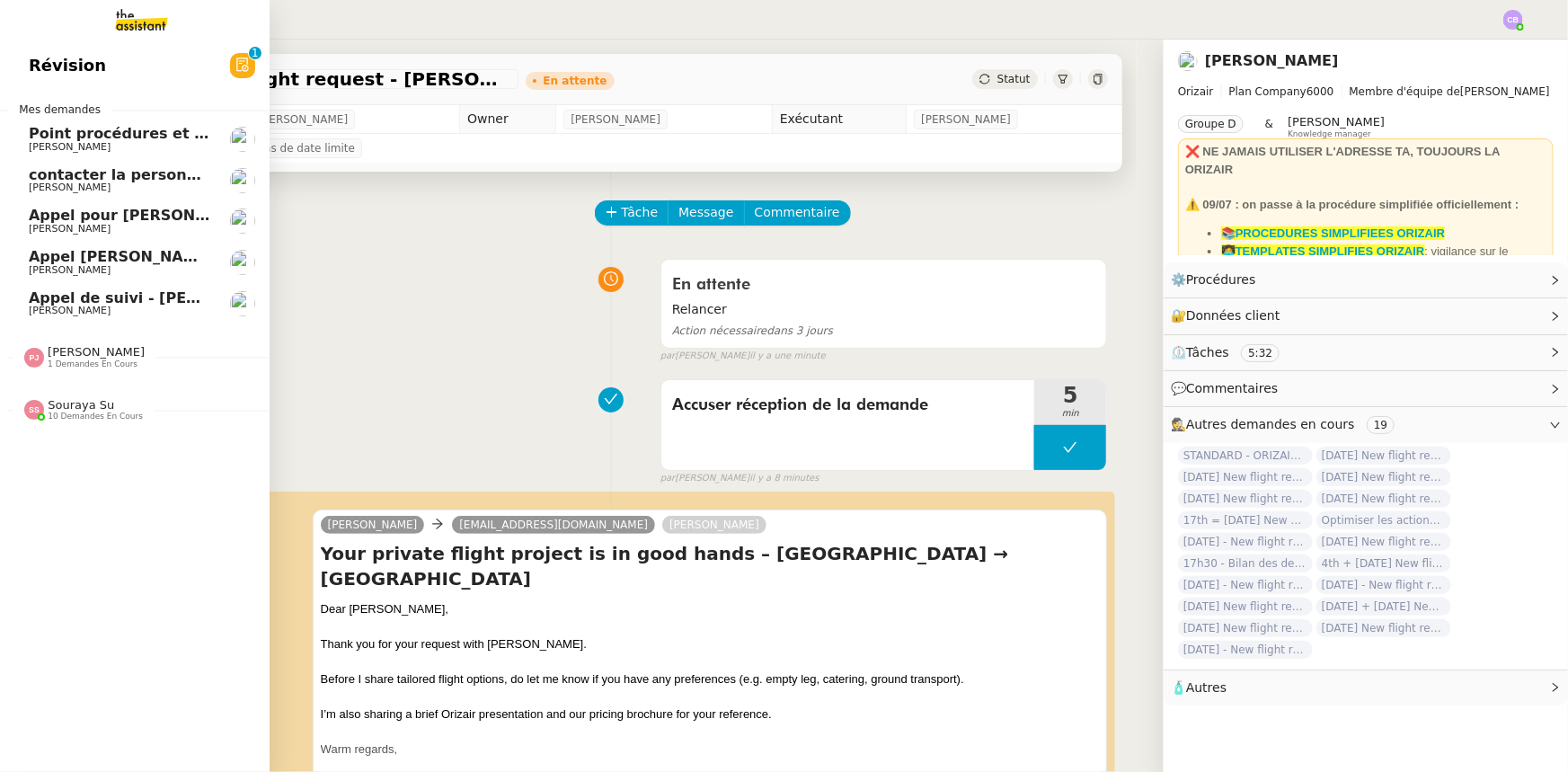
click at [66, 350] on span "[PERSON_NAME]" at bounding box center [96, 352] width 97 height 14
click at [73, 397] on span "[DATE] - New flight request - [PERSON_NAME]" at bounding box center [217, 391] width 379 height 17
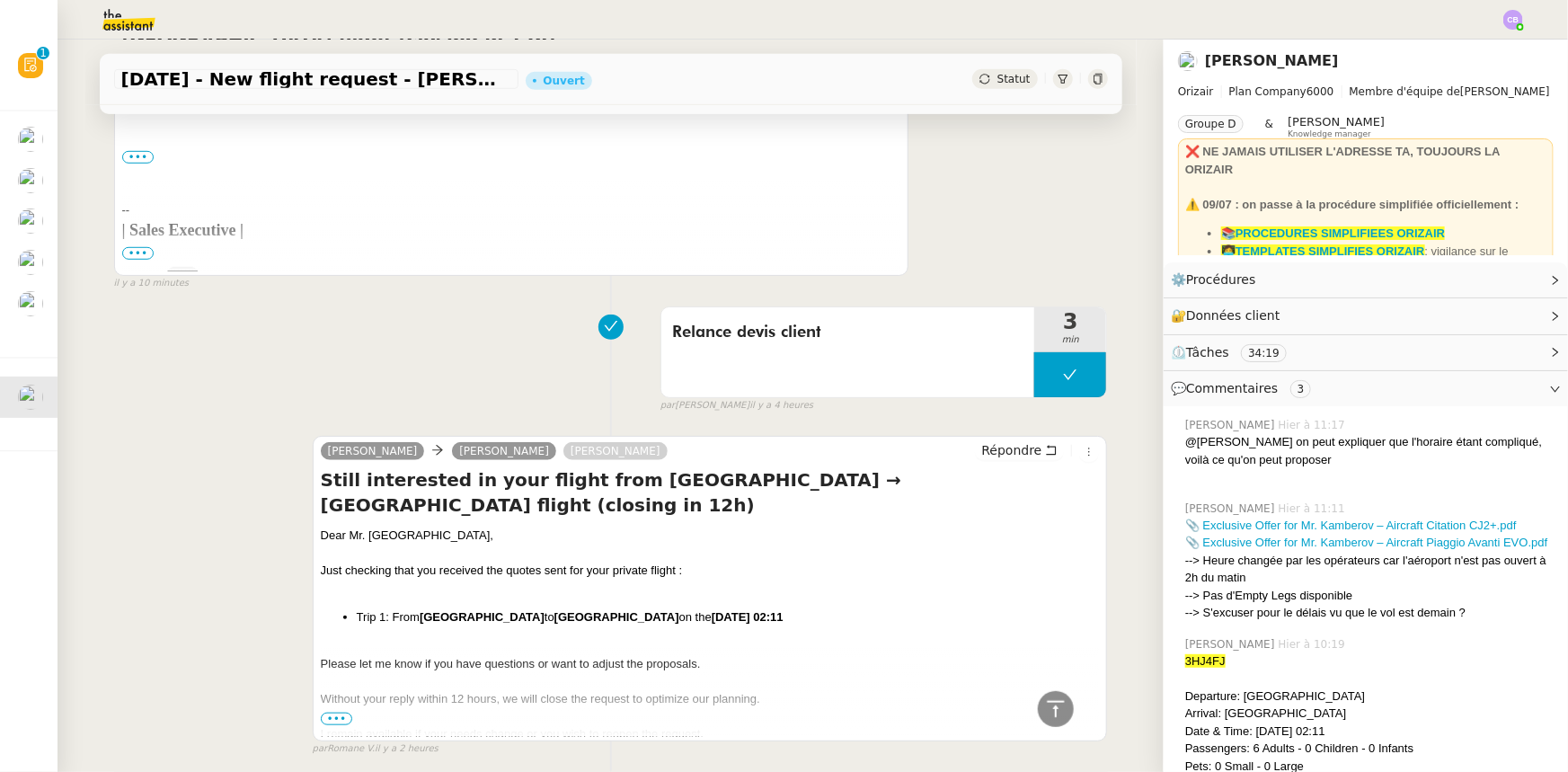
scroll to position [245, 0]
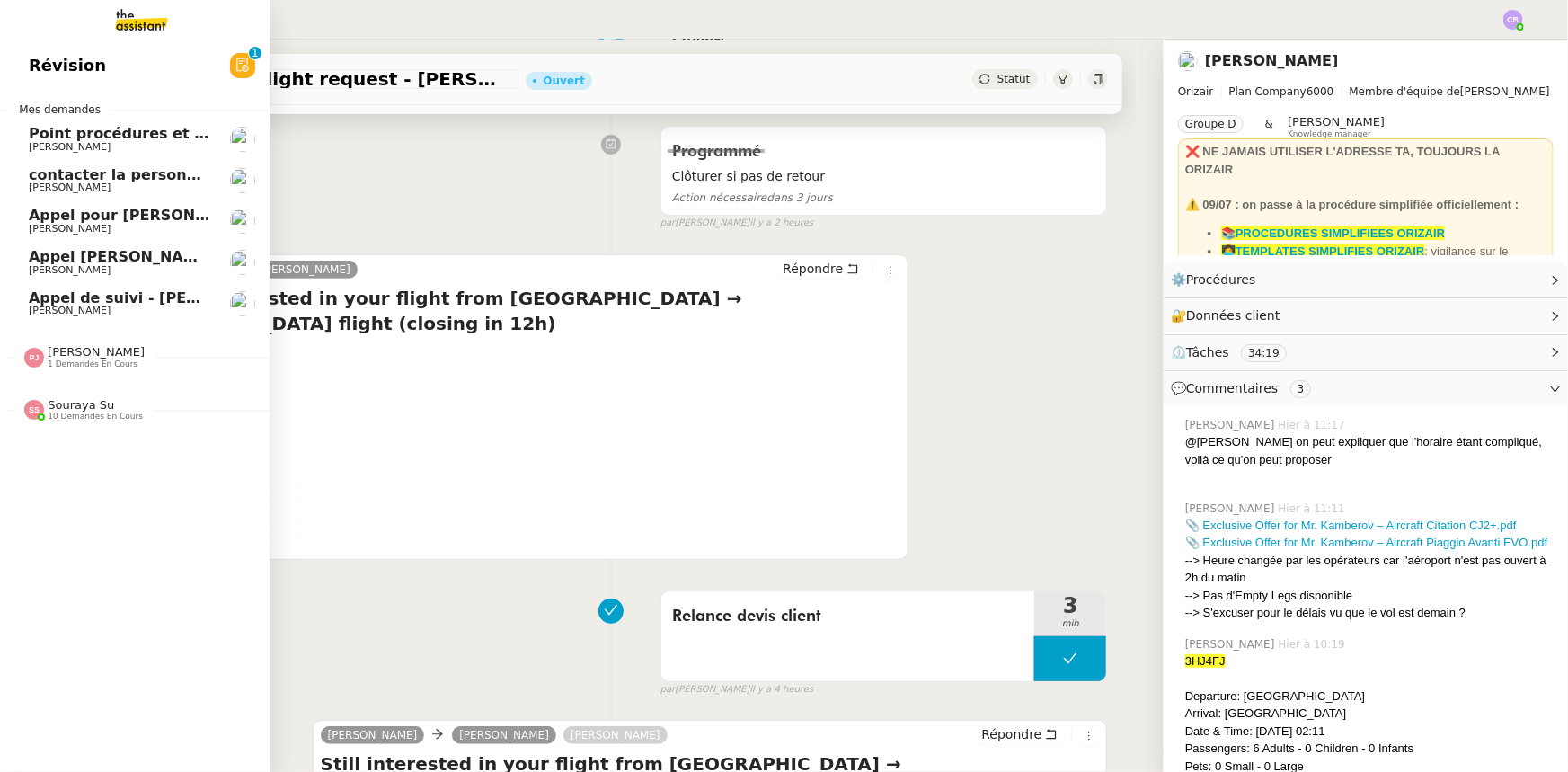
click at [121, 66] on link "Révision 0 1 2 3 4 5 6 7 8 9" at bounding box center [134, 65] width 270 height 41
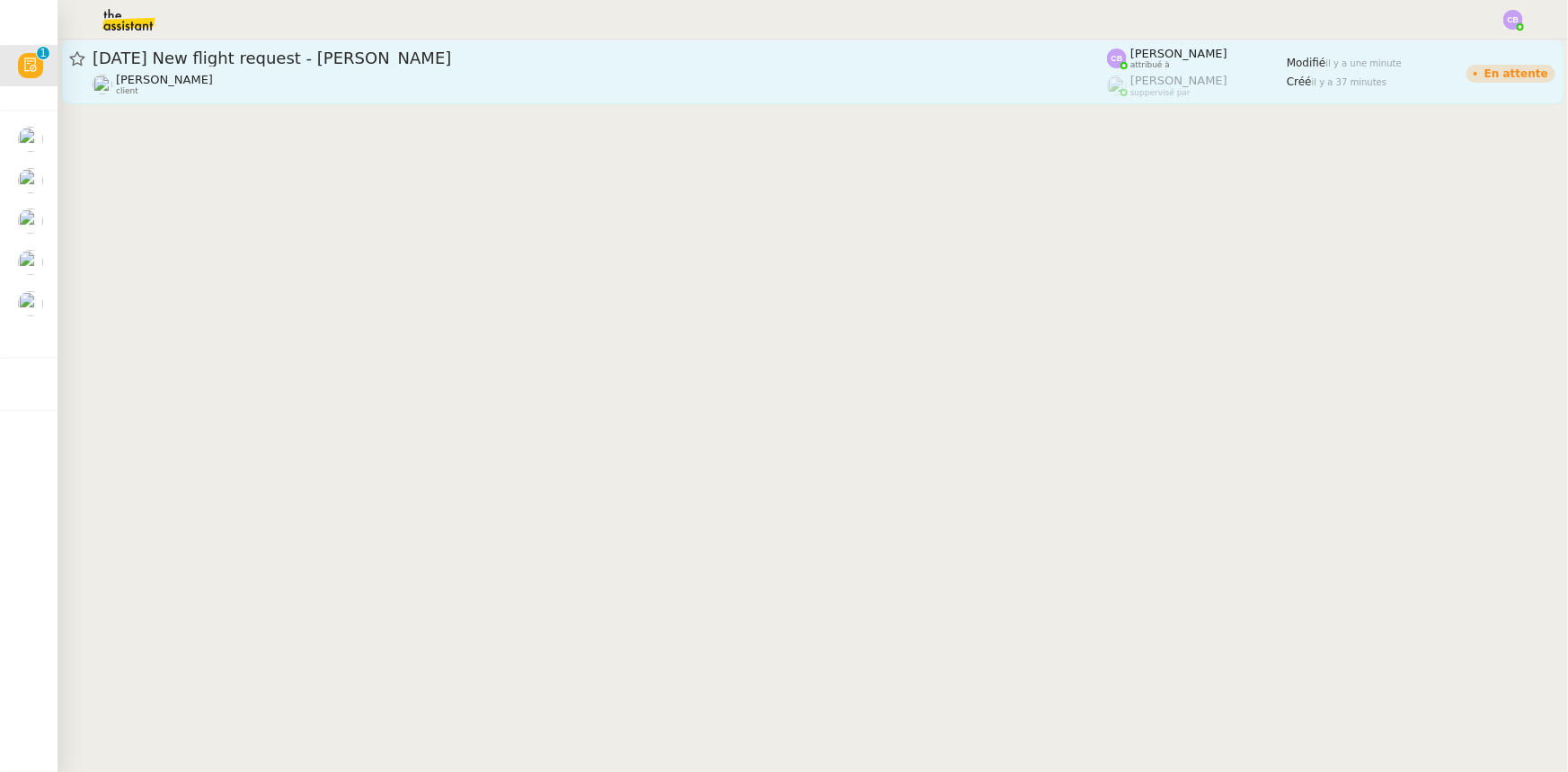
click at [312, 85] on div "[PERSON_NAME] client" at bounding box center [599, 85] width 1014 height 24
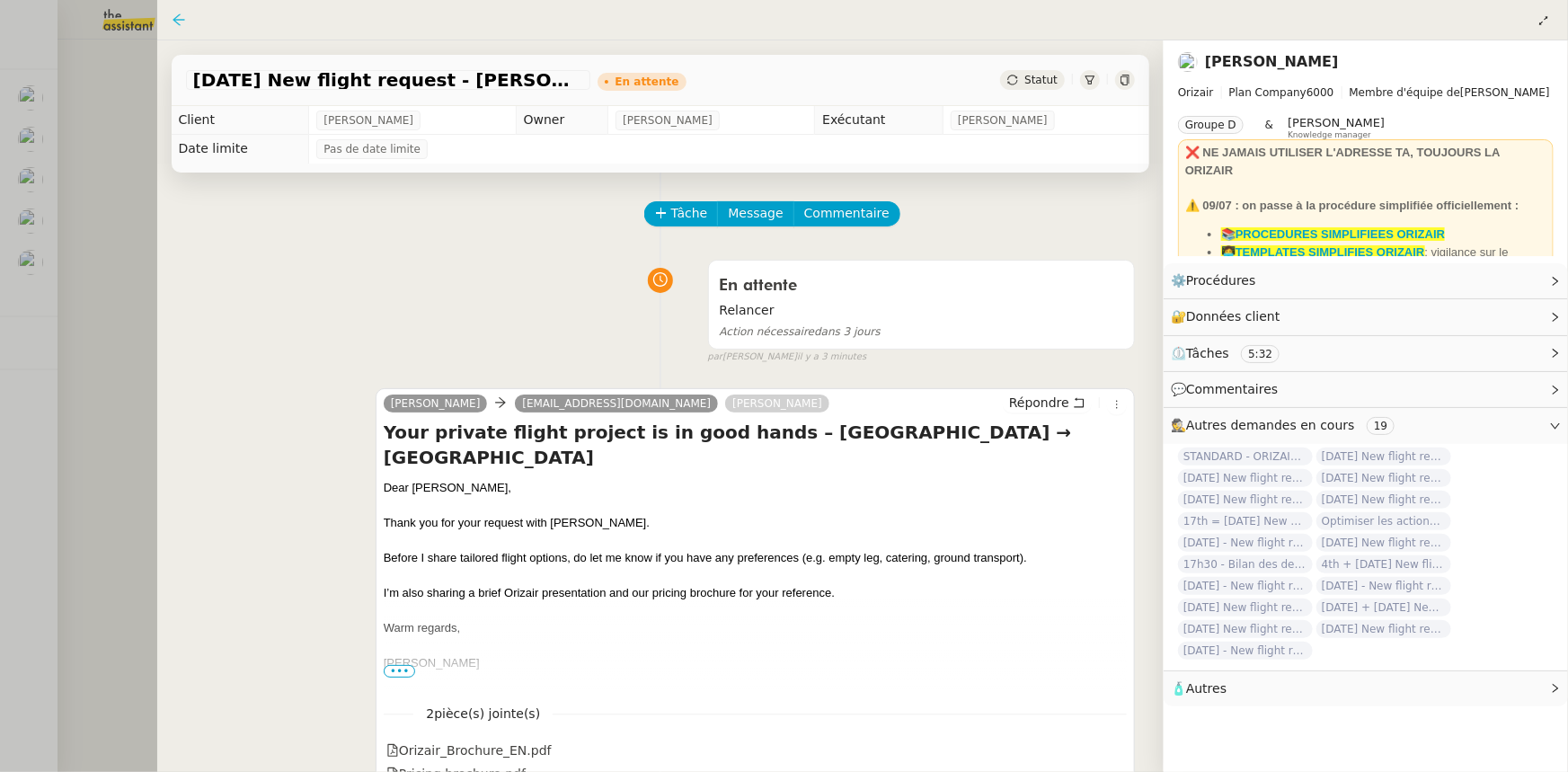
click at [173, 25] on icon at bounding box center [179, 20] width 15 height 15
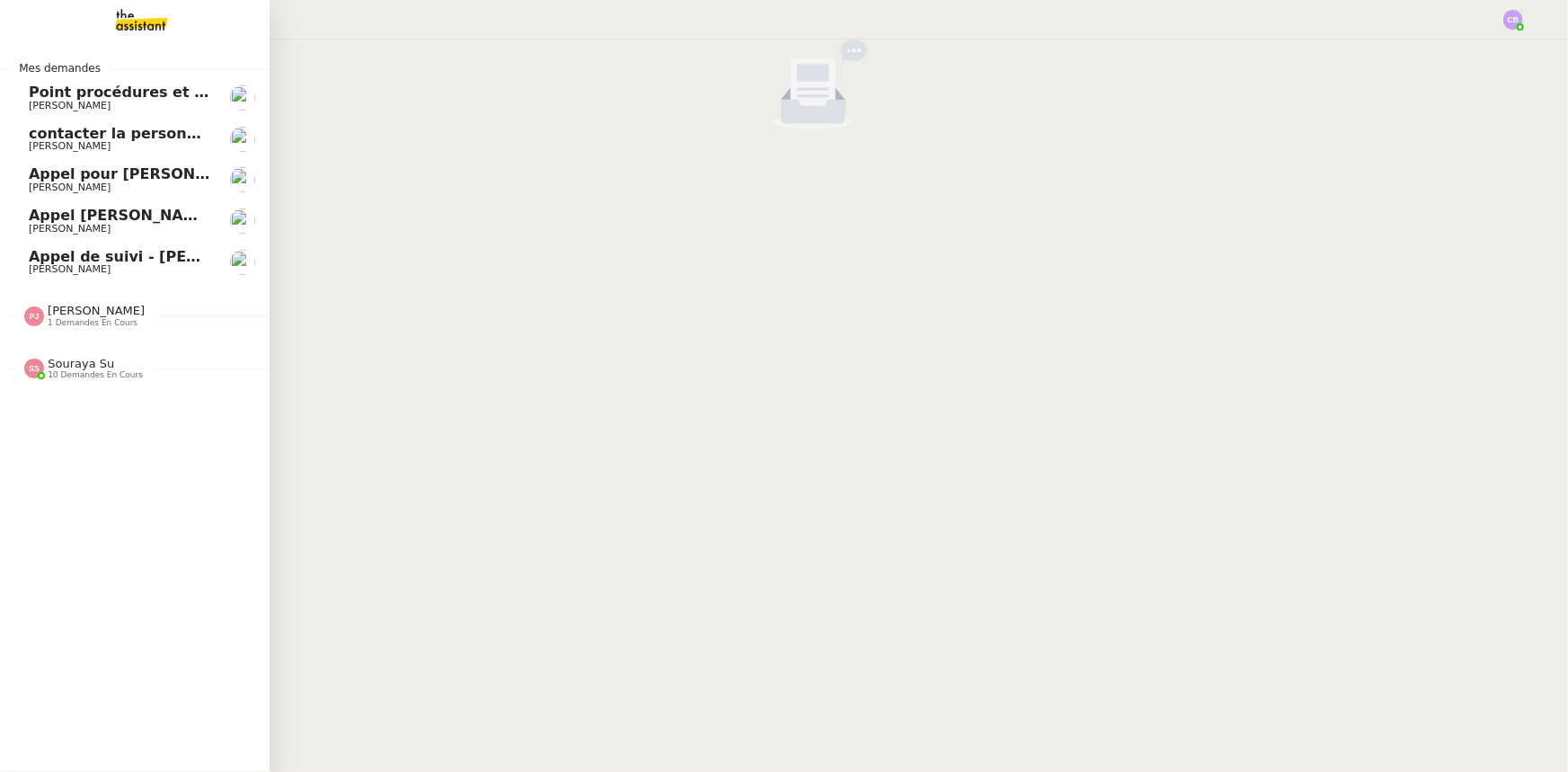
click at [111, 258] on span "Appel de suivi - [PERSON_NAME]" at bounding box center [160, 256] width 264 height 17
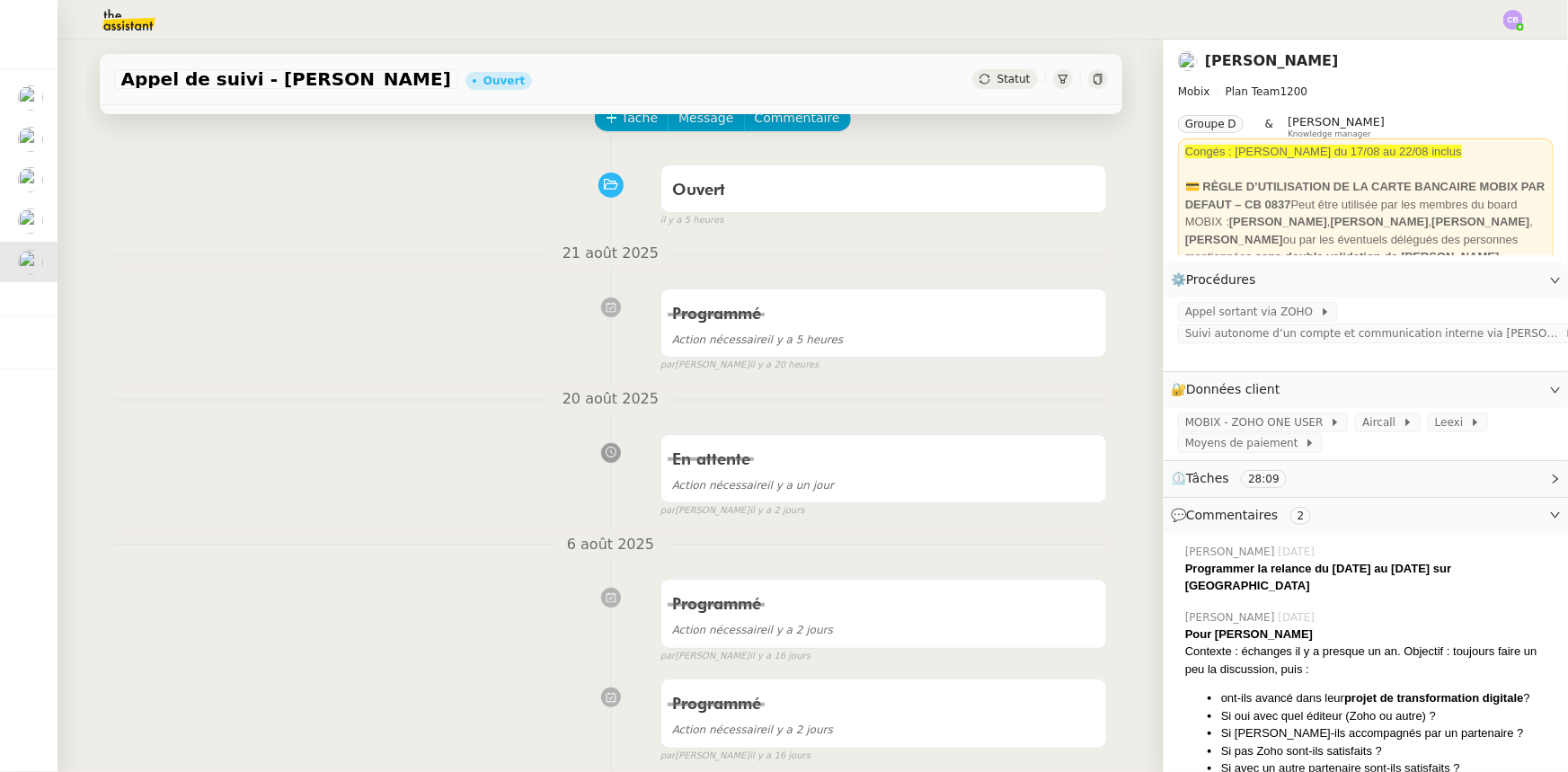
scroll to position [163, 0]
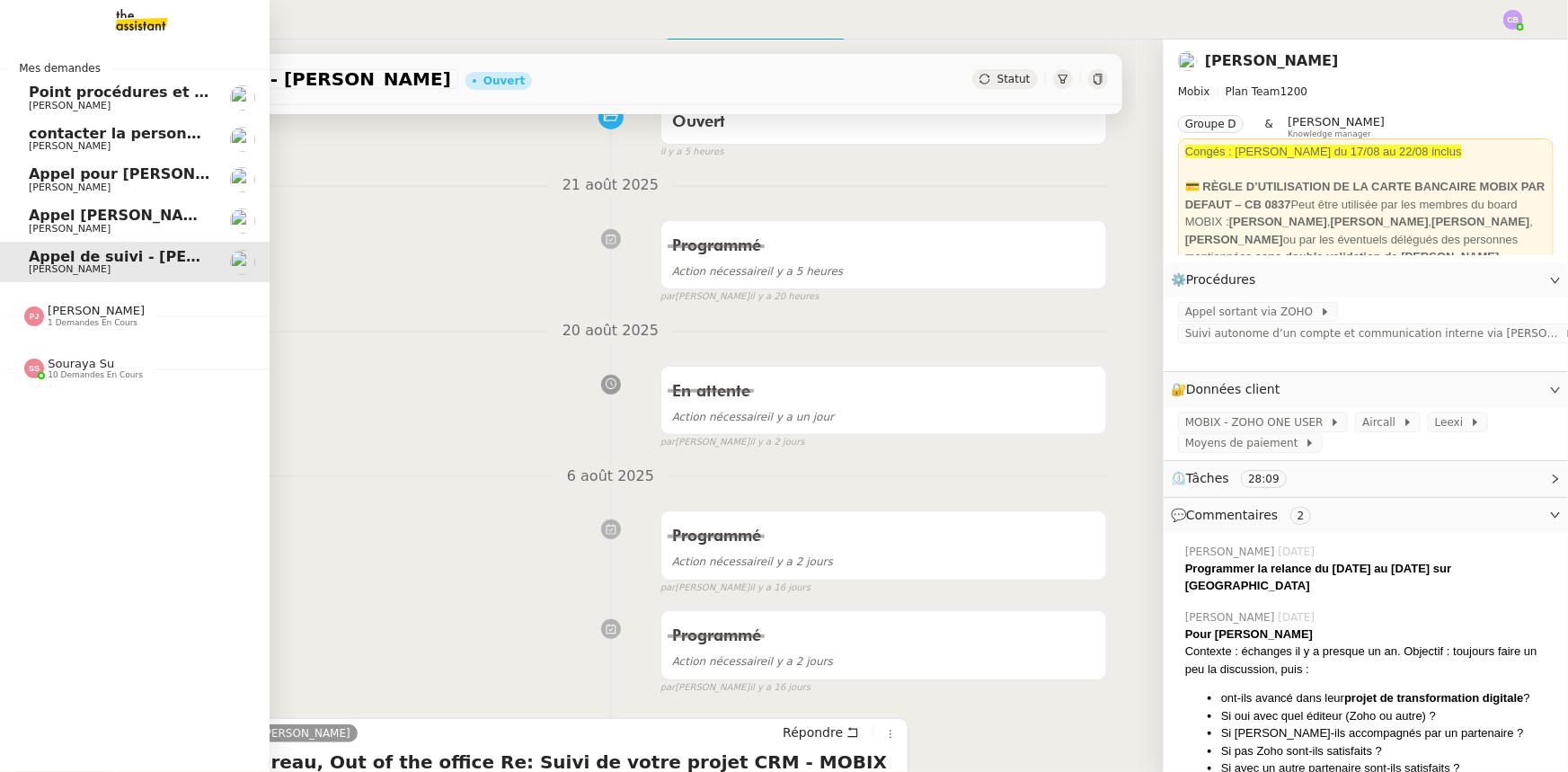
drag, startPoint x: 44, startPoint y: 218, endPoint x: 359, endPoint y: 305, distance: 326.8
click at [44, 218] on span "Appel [PERSON_NAME]" at bounding box center [121, 215] width 185 height 17
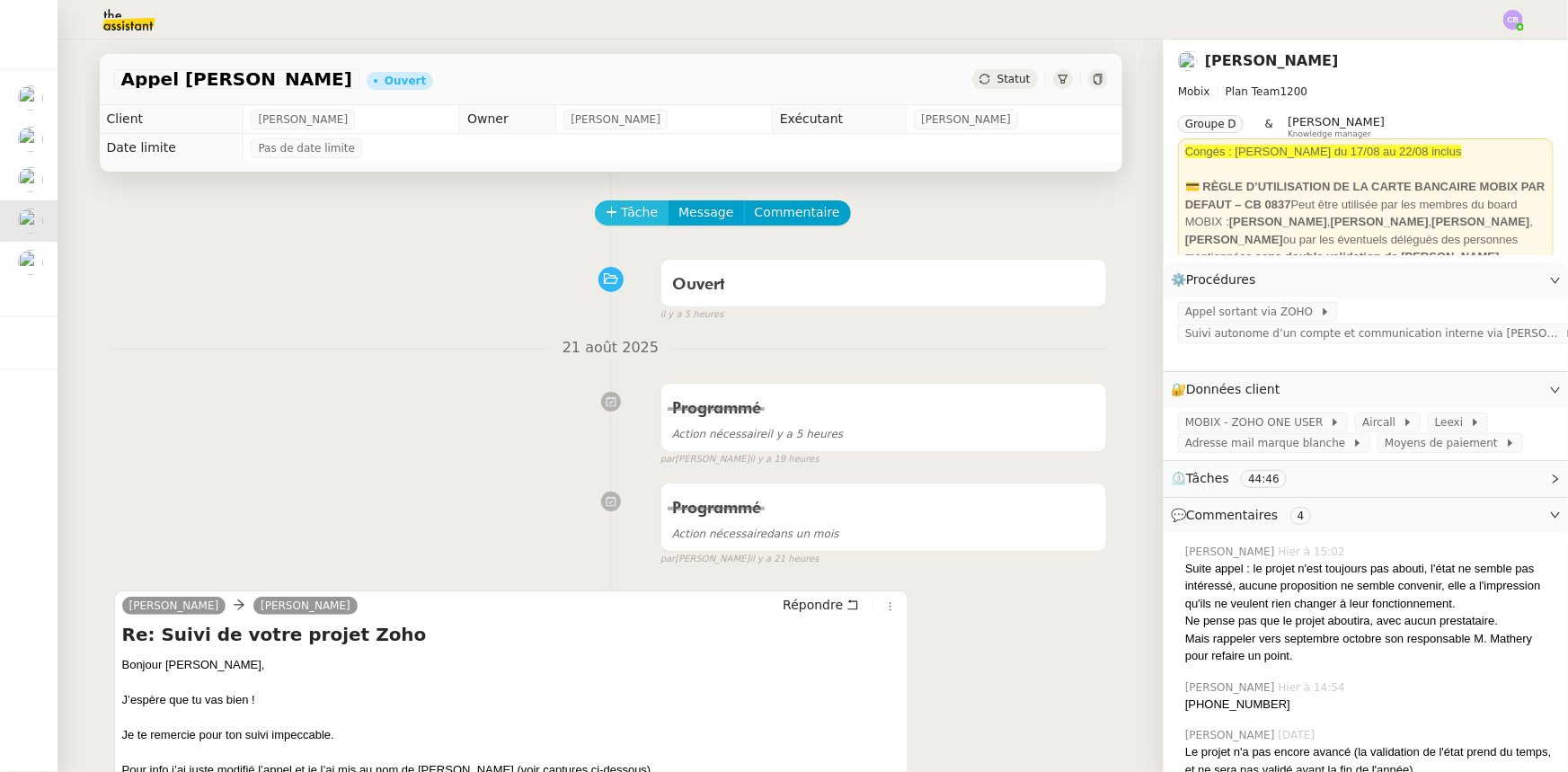
click at [622, 216] on span "Tâche" at bounding box center [641, 212] width 37 height 21
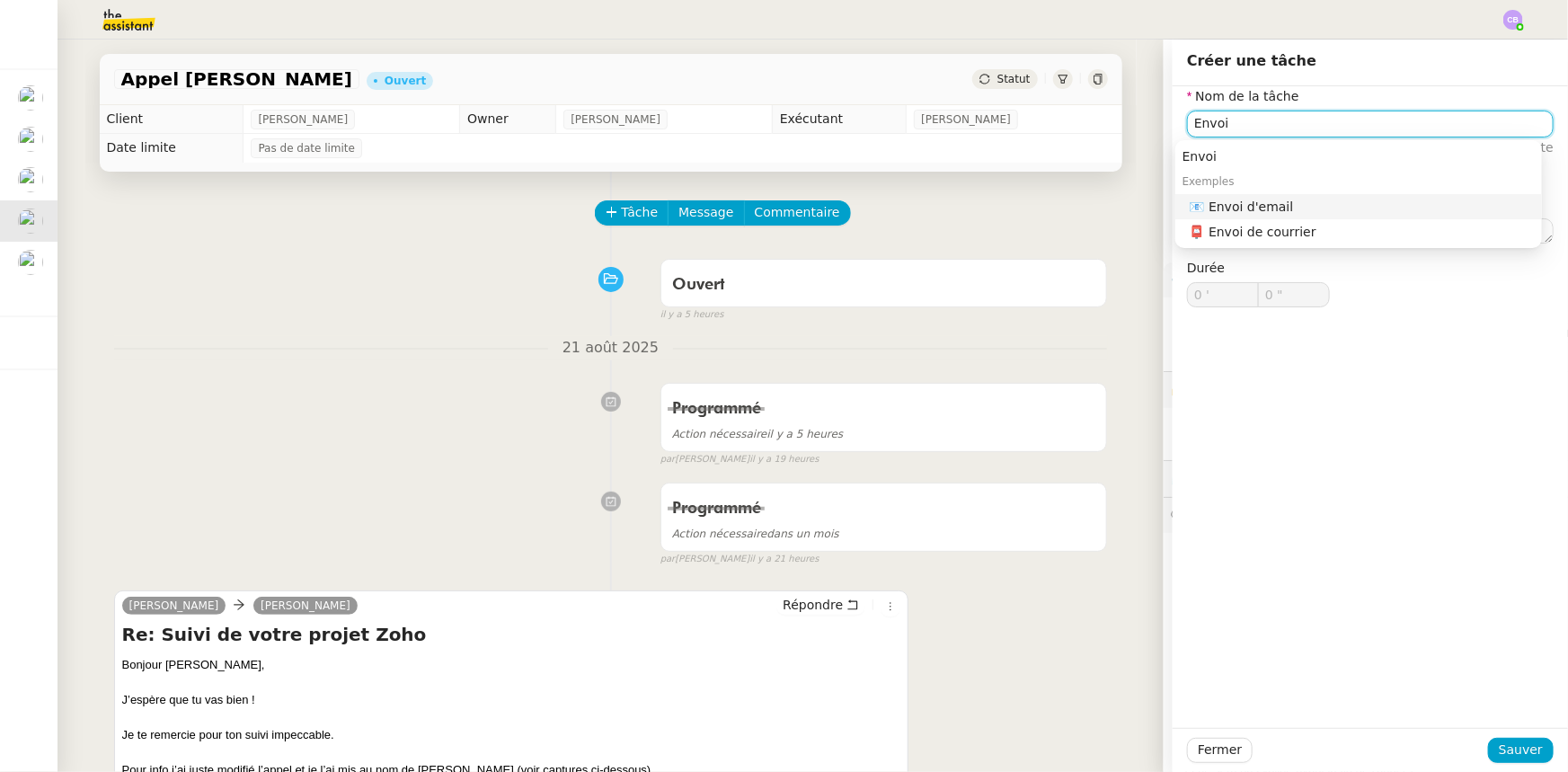
click at [1241, 205] on div "📧 Envoi d'email" at bounding box center [1362, 206] width 345 height 16
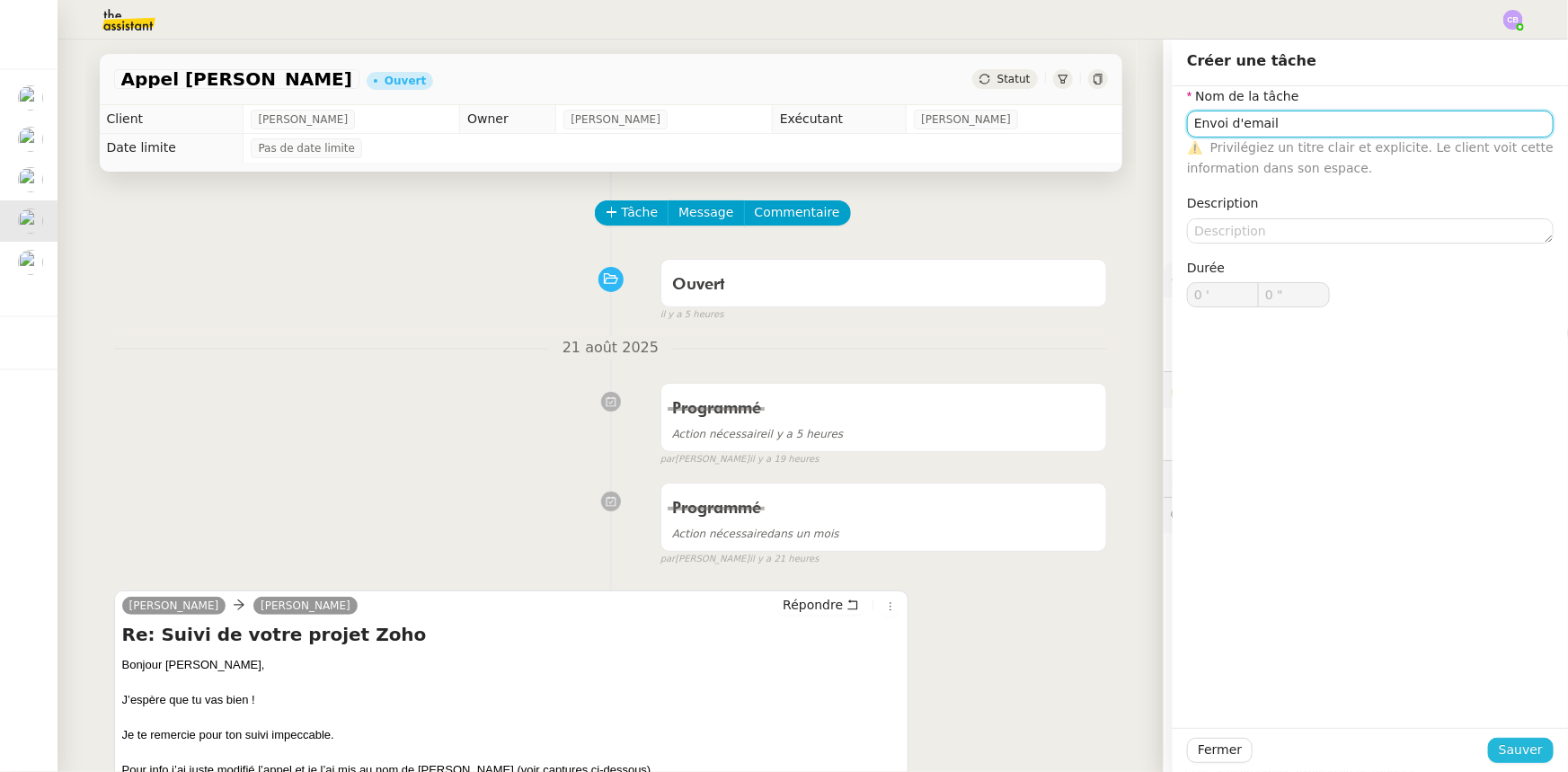
type input "Envoi d'email"
click at [1522, 746] on span "Sauver" at bounding box center [1521, 749] width 44 height 21
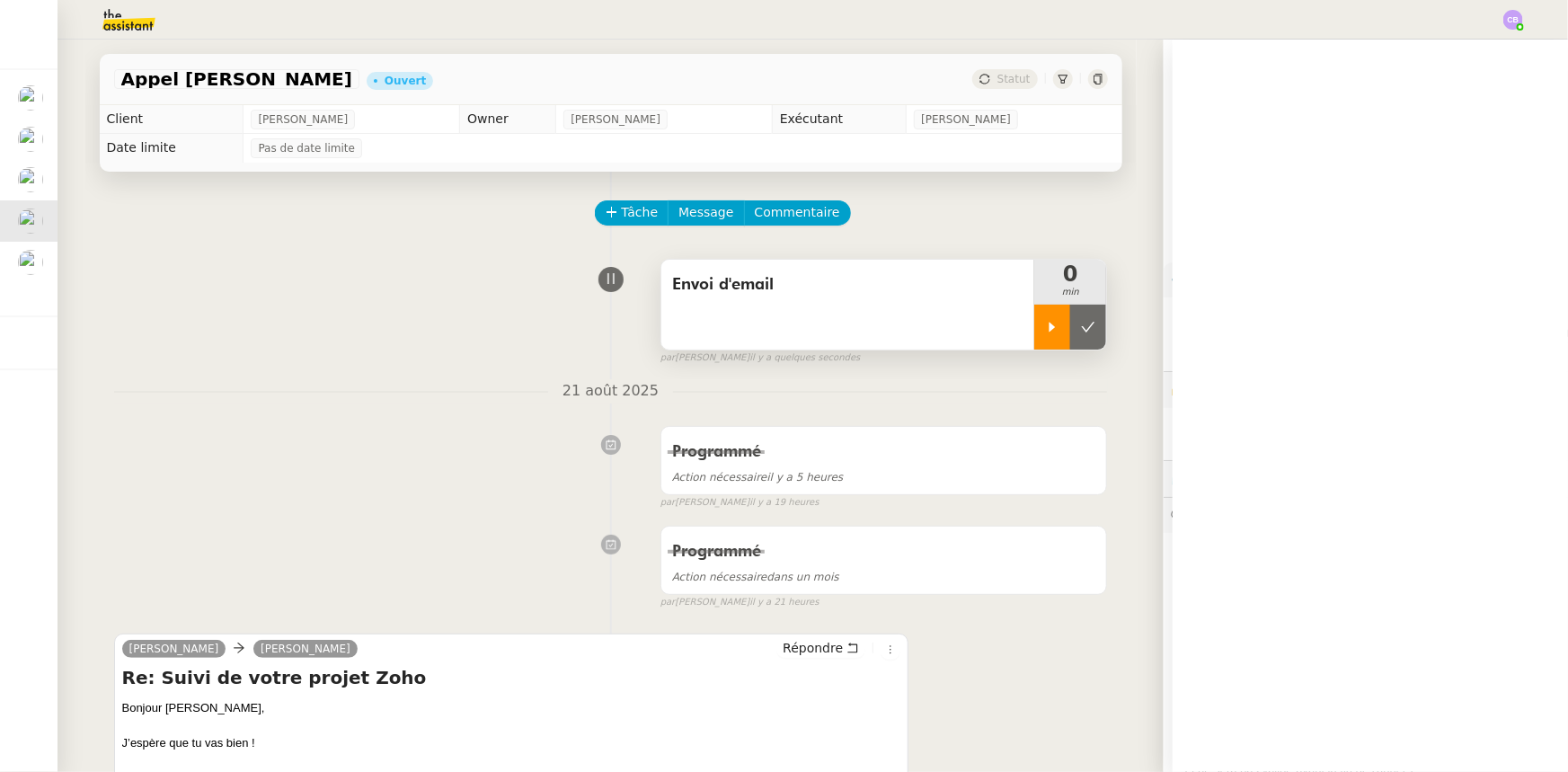
click at [1045, 323] on icon at bounding box center [1053, 327] width 15 height 15
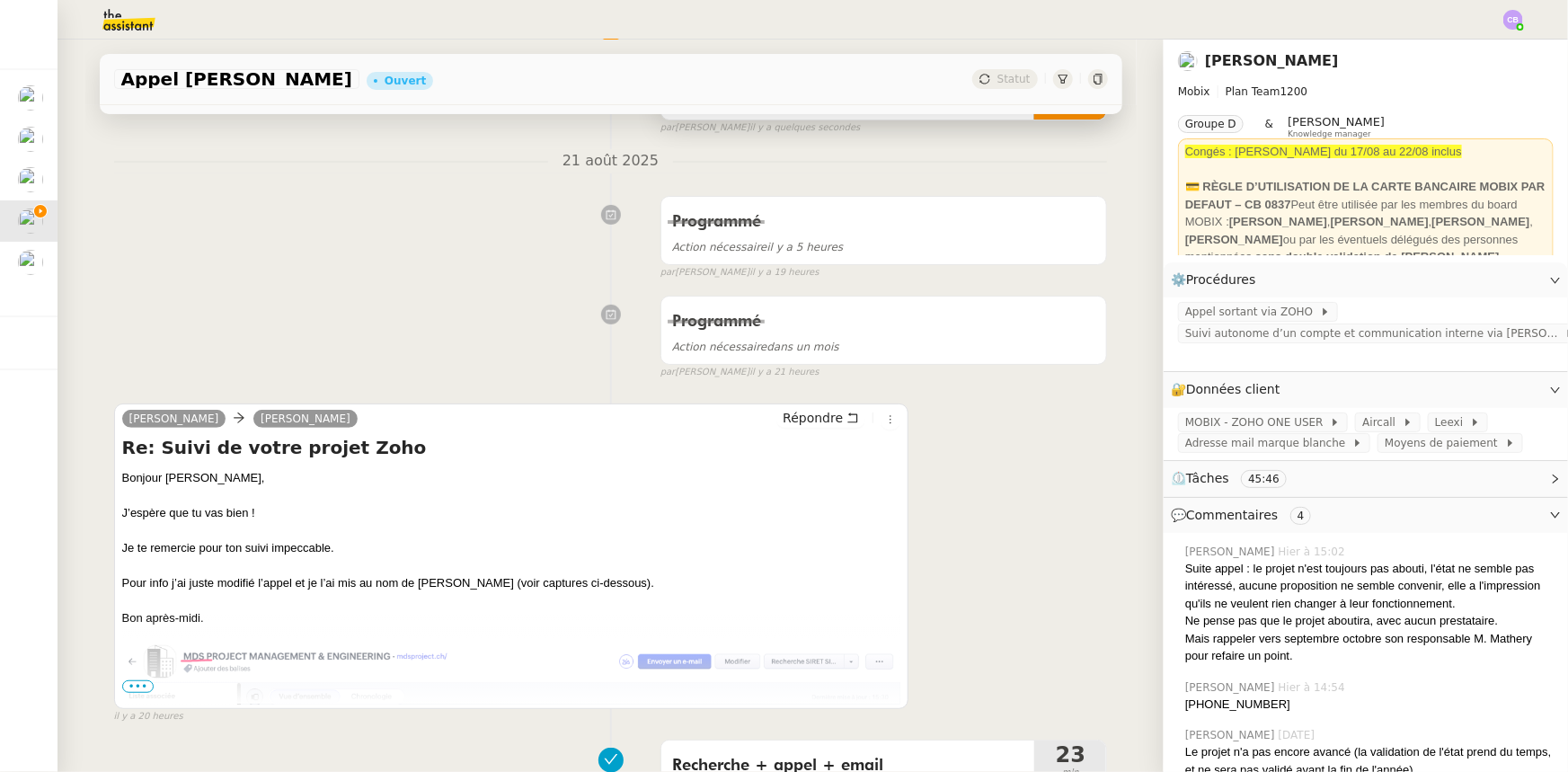
scroll to position [326, 0]
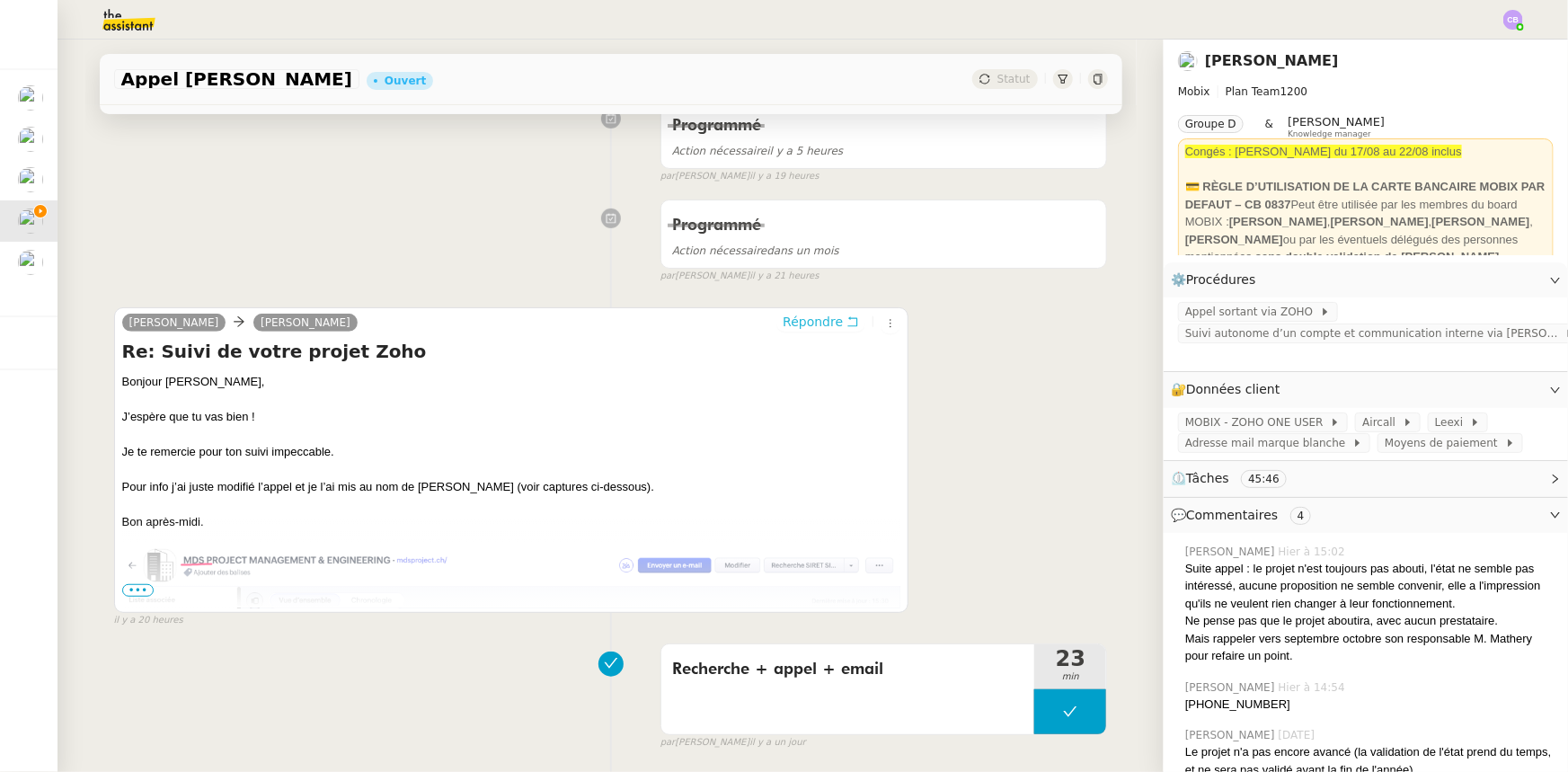
click at [799, 327] on span "Répondre" at bounding box center [813, 322] width 60 height 18
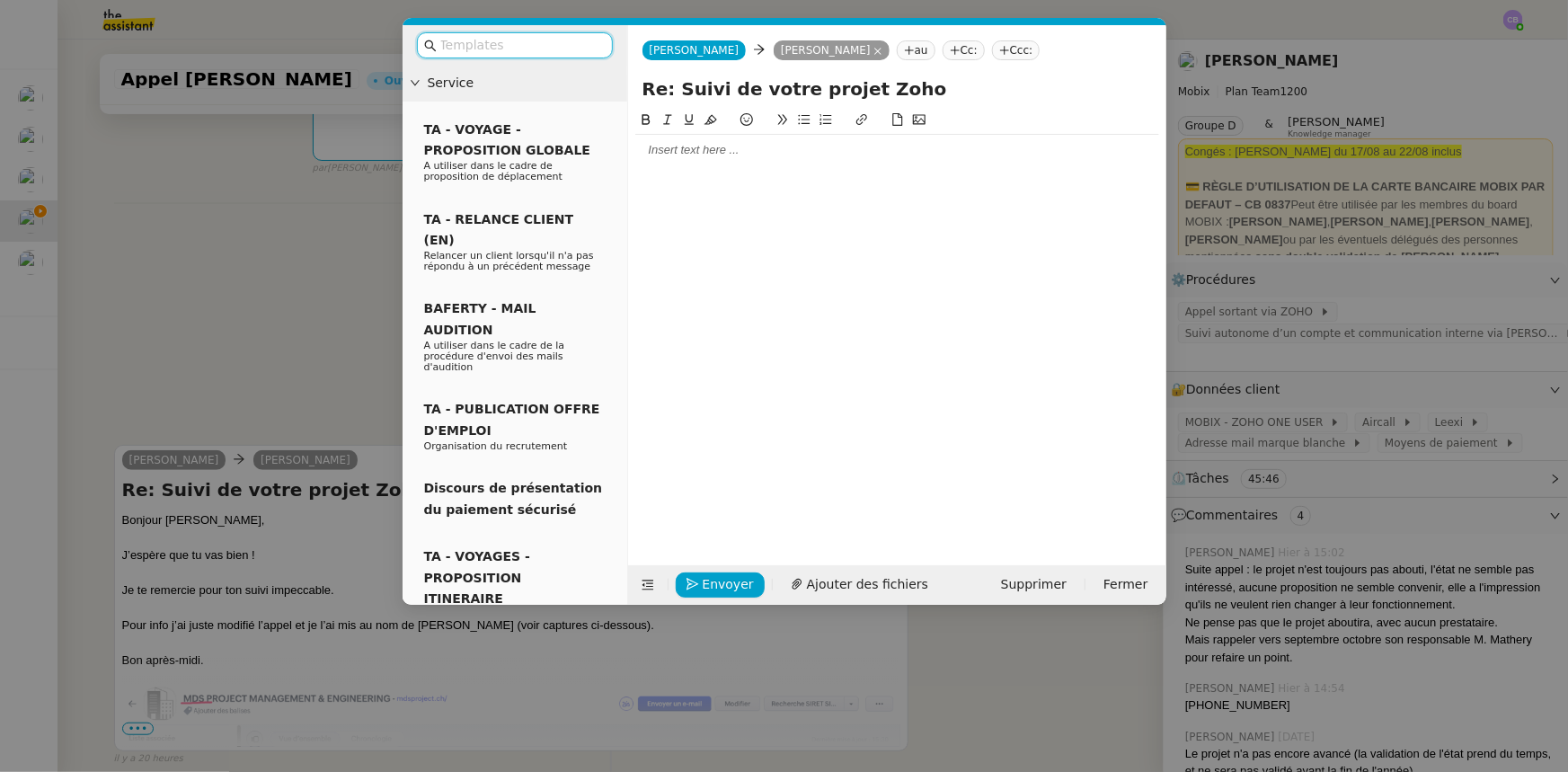
click at [673, 159] on div at bounding box center [896, 150] width 524 height 30
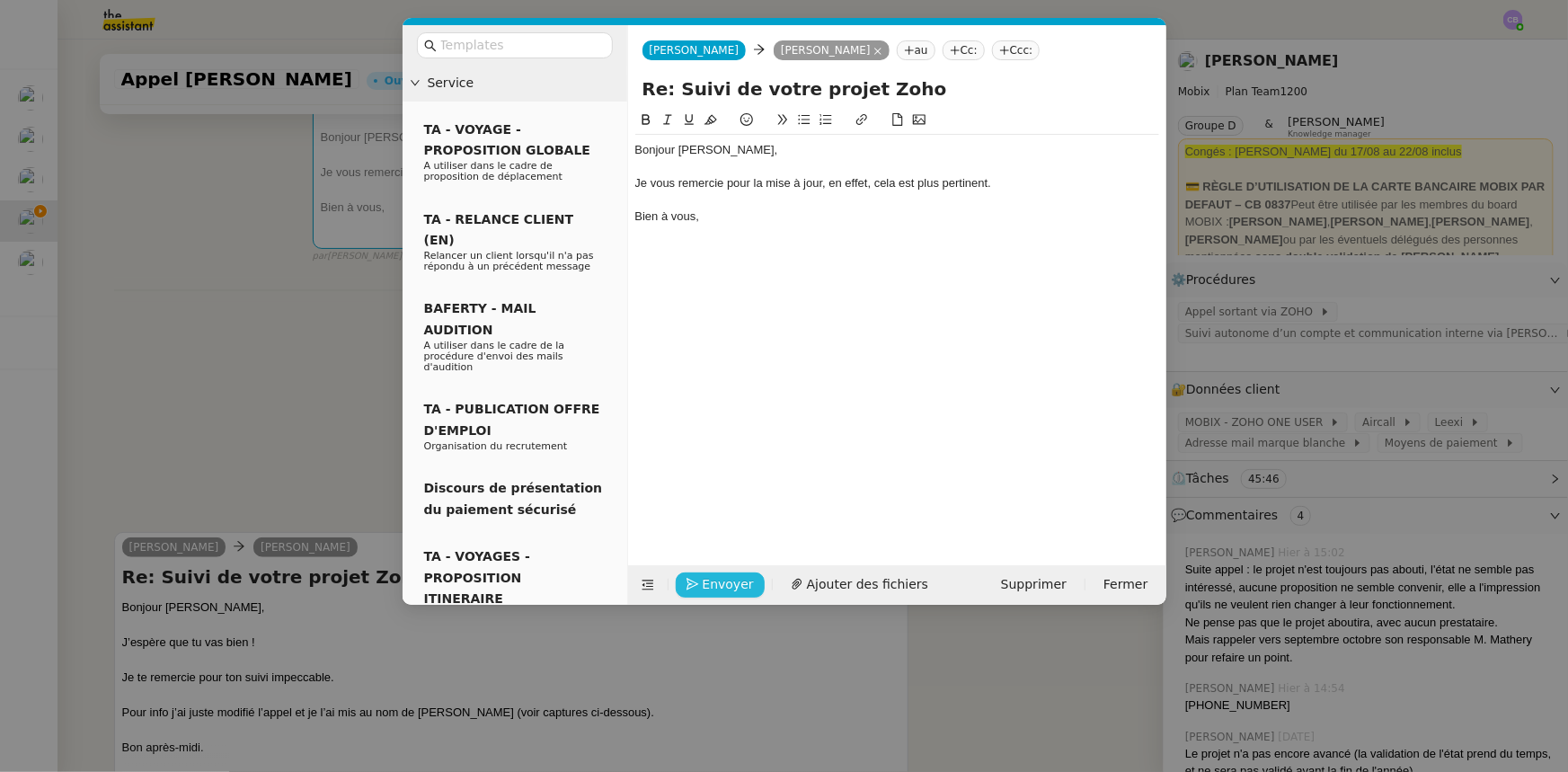
click at [740, 584] on span "Envoyer" at bounding box center [728, 585] width 51 height 21
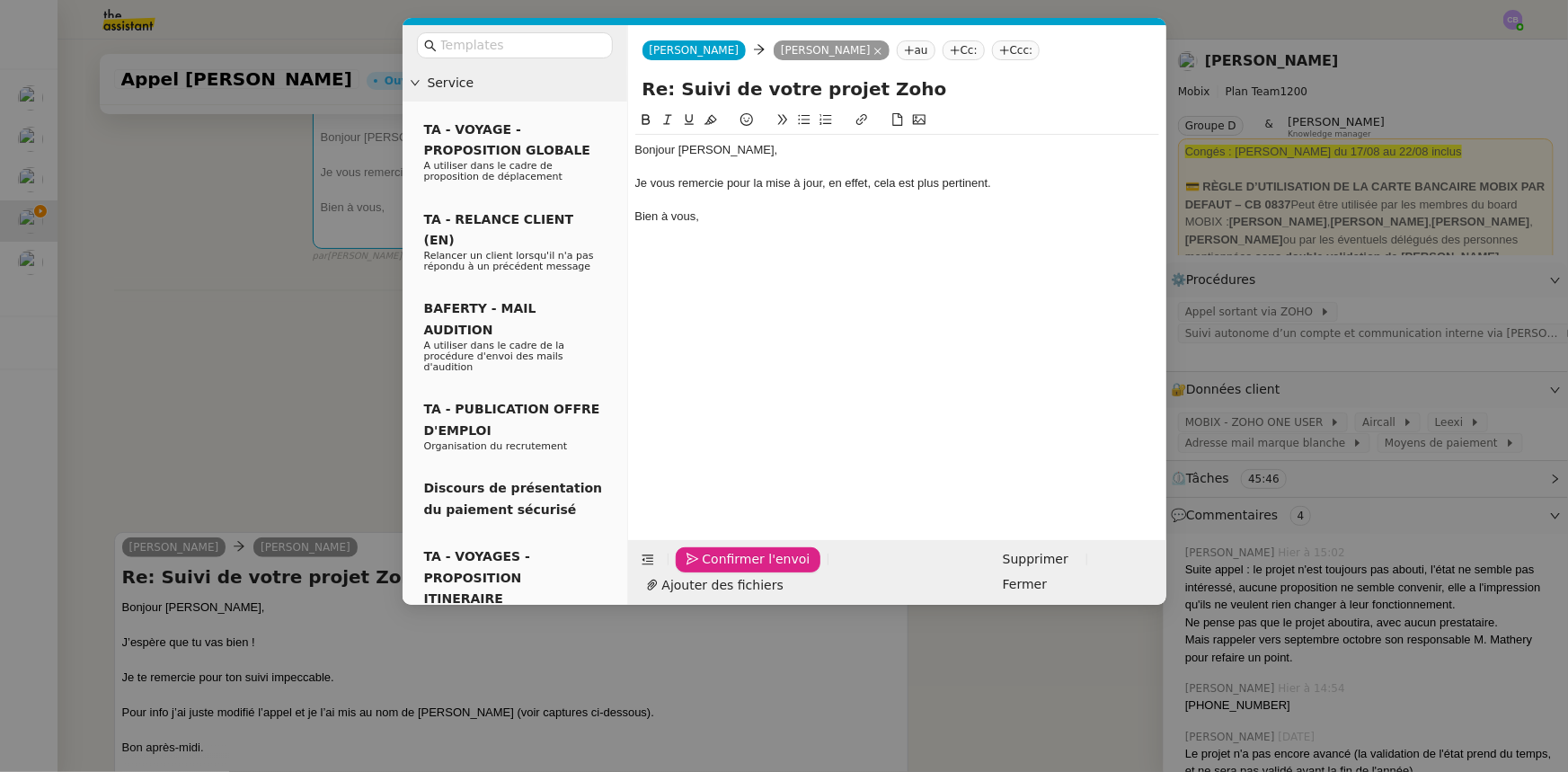
click at [740, 570] on span "Confirmer l'envoi" at bounding box center [757, 559] width 108 height 21
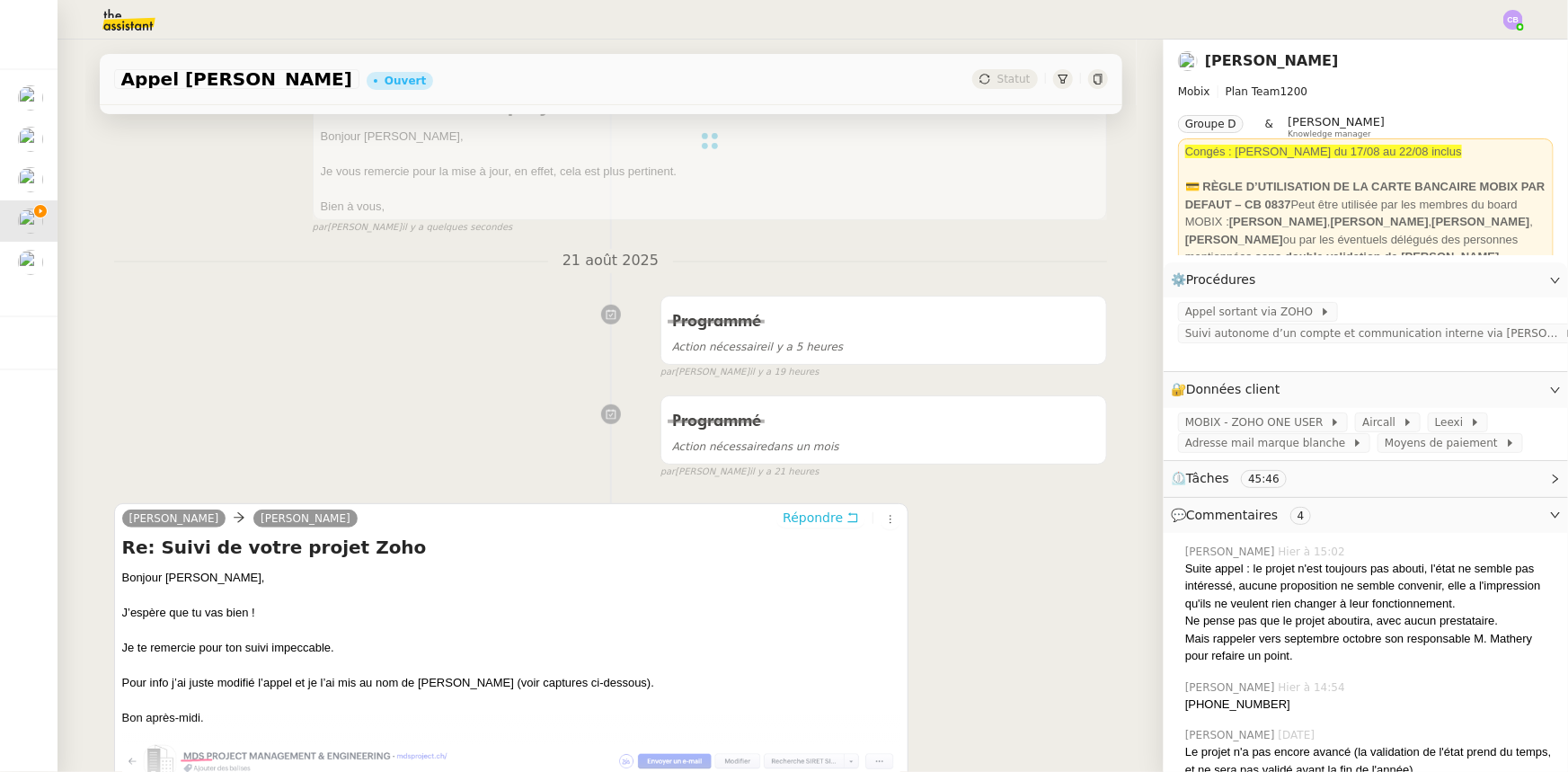
scroll to position [0, 0]
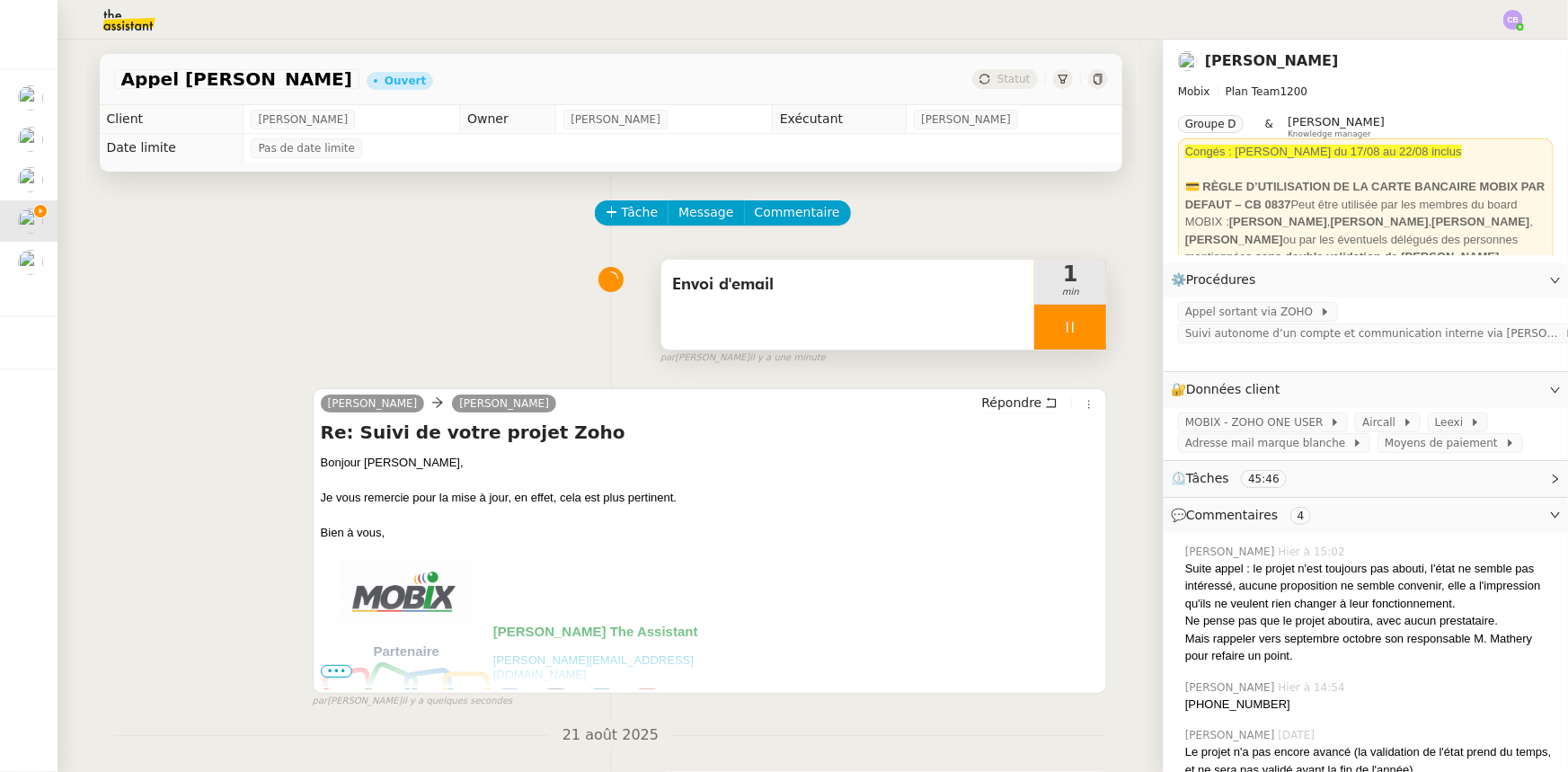
click at [1038, 323] on div at bounding box center [1070, 326] width 72 height 45
click at [1075, 338] on button at bounding box center [1087, 326] width 36 height 45
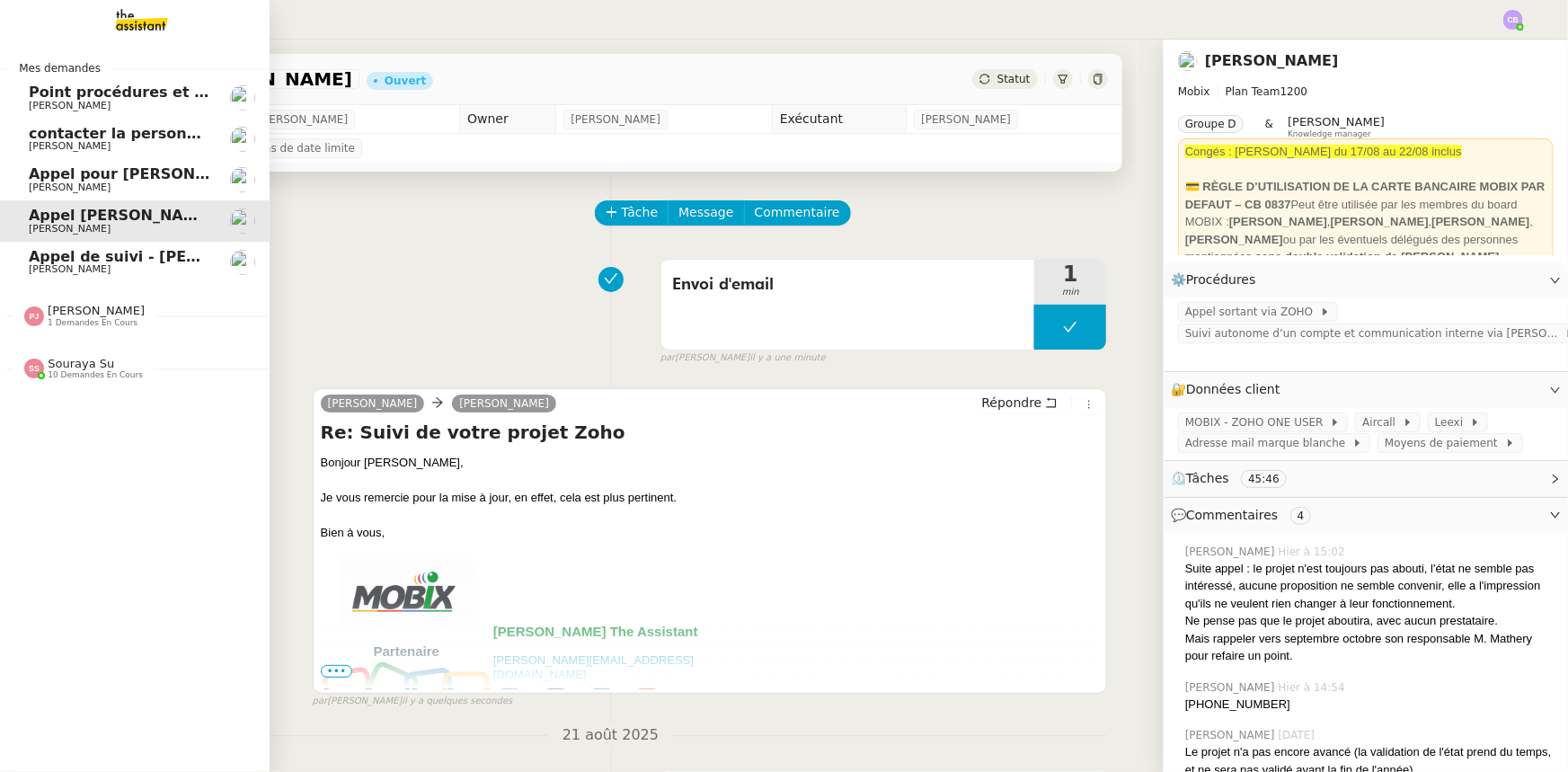
click at [68, 365] on span "Souraya Su" at bounding box center [80, 363] width 67 height 14
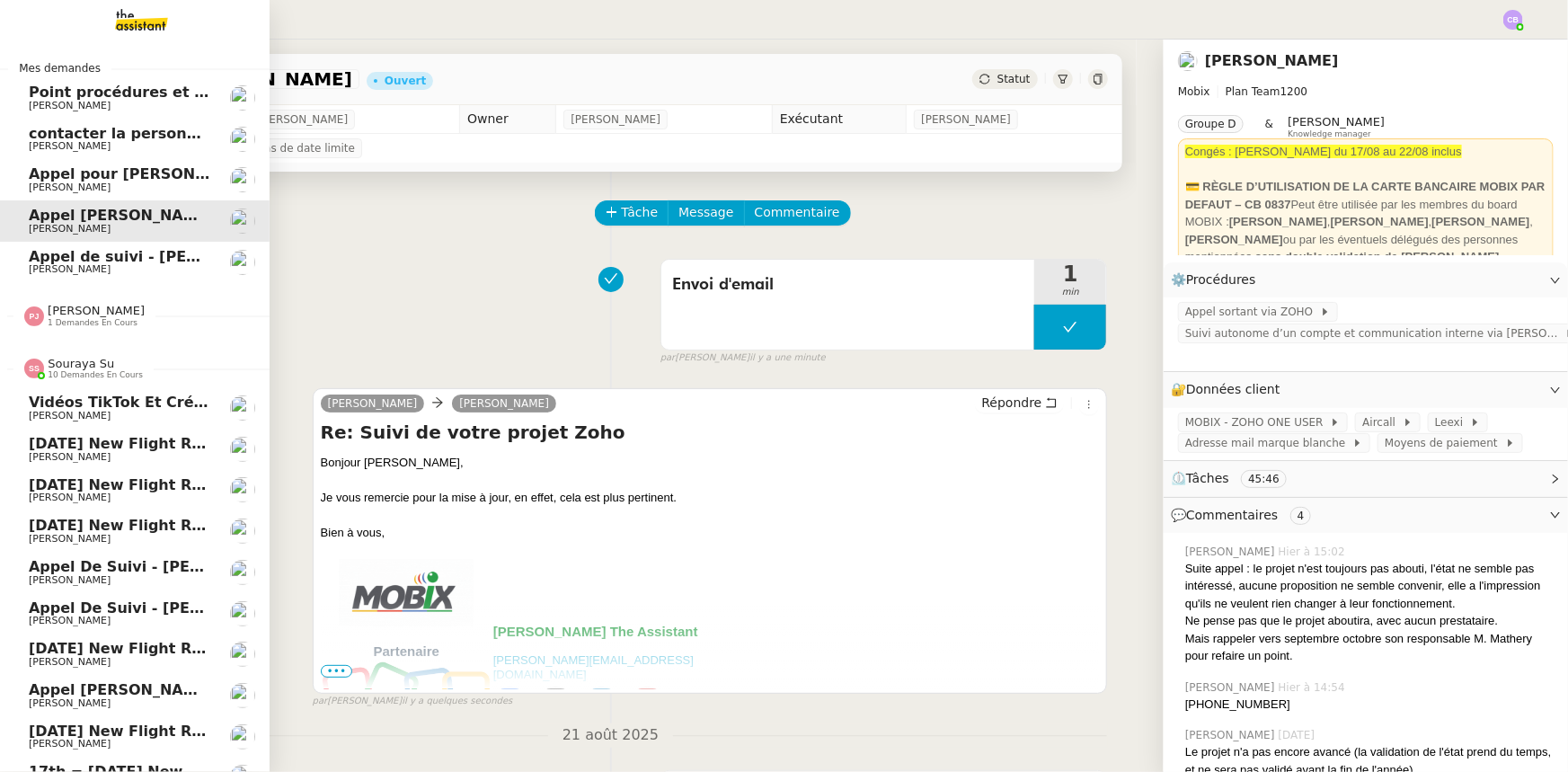
click at [72, 368] on span "Souraya Su" at bounding box center [80, 363] width 67 height 14
